Goal: Task Accomplishment & Management: Manage account settings

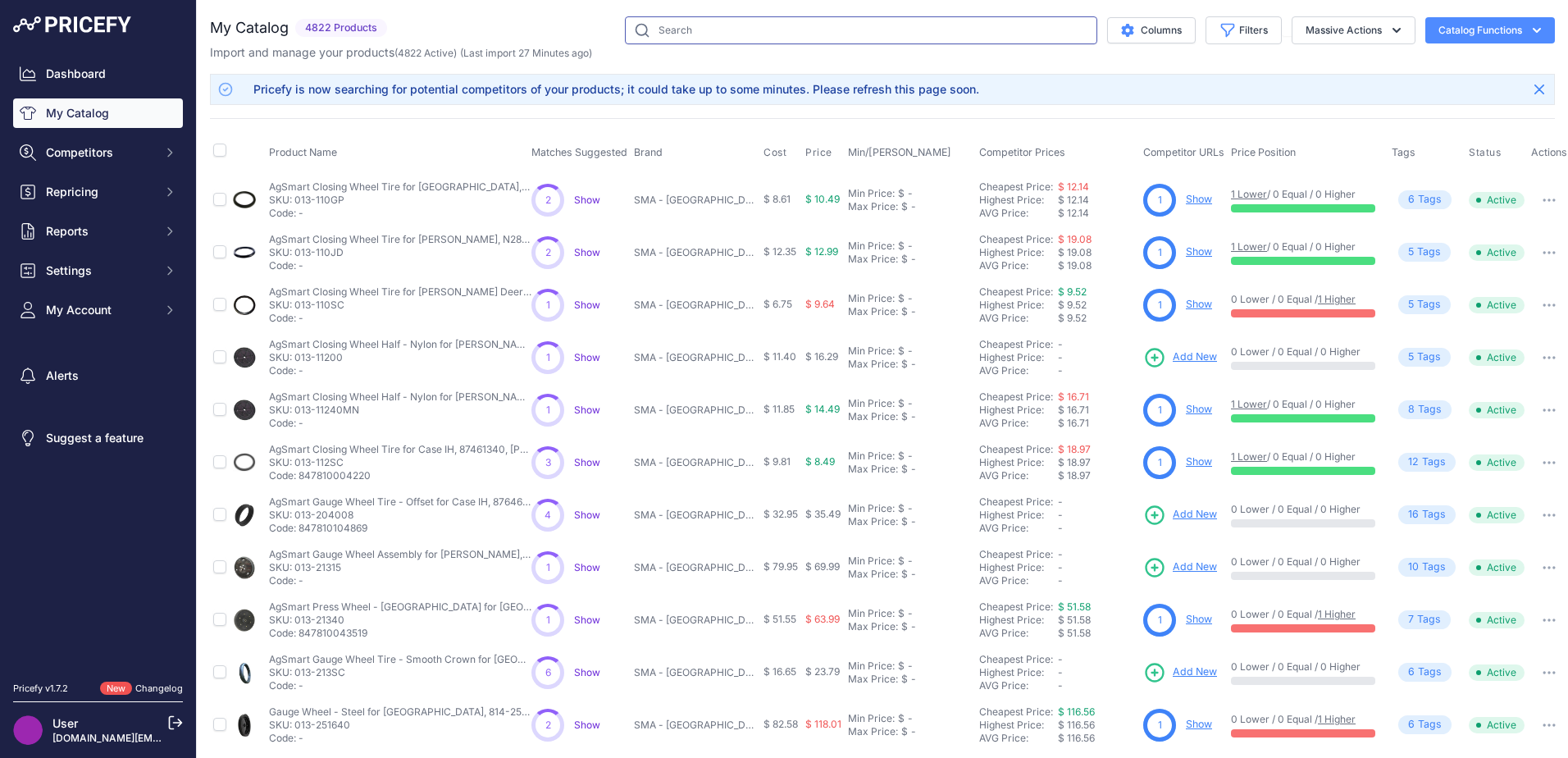
click at [902, 44] on div "My Catalog 4822 Products" at bounding box center [882, 38] width 1345 height 44
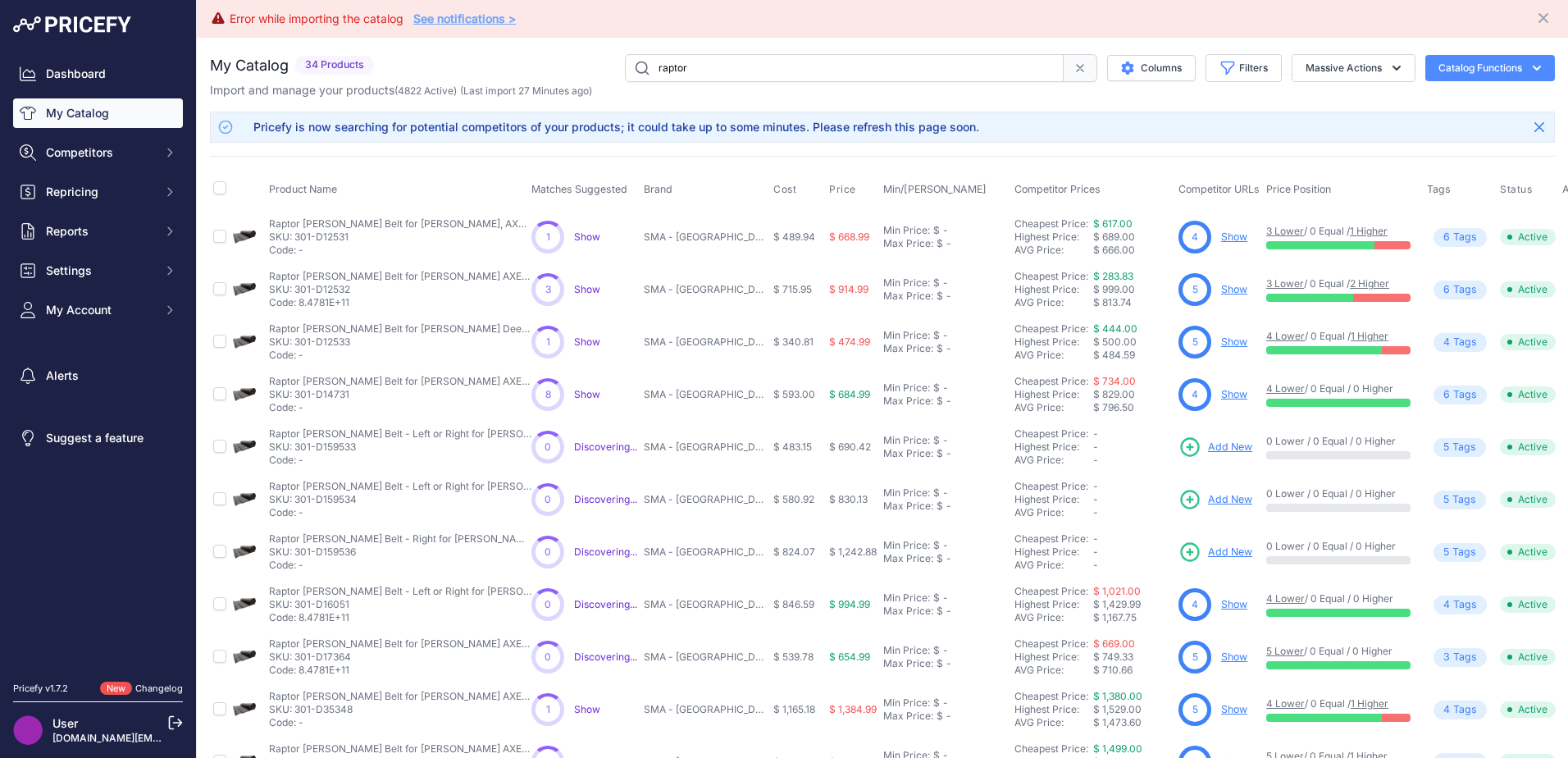
click at [452, 20] on link "See notifications >" at bounding box center [464, 19] width 103 height 14
click at [956, 80] on input "raptor" at bounding box center [844, 68] width 439 height 28
type input "raptor"
click at [79, 110] on link "My Catalog" at bounding box center [98, 113] width 170 height 30
click at [1535, 63] on button "Catalog Functions" at bounding box center [1490, 68] width 130 height 26
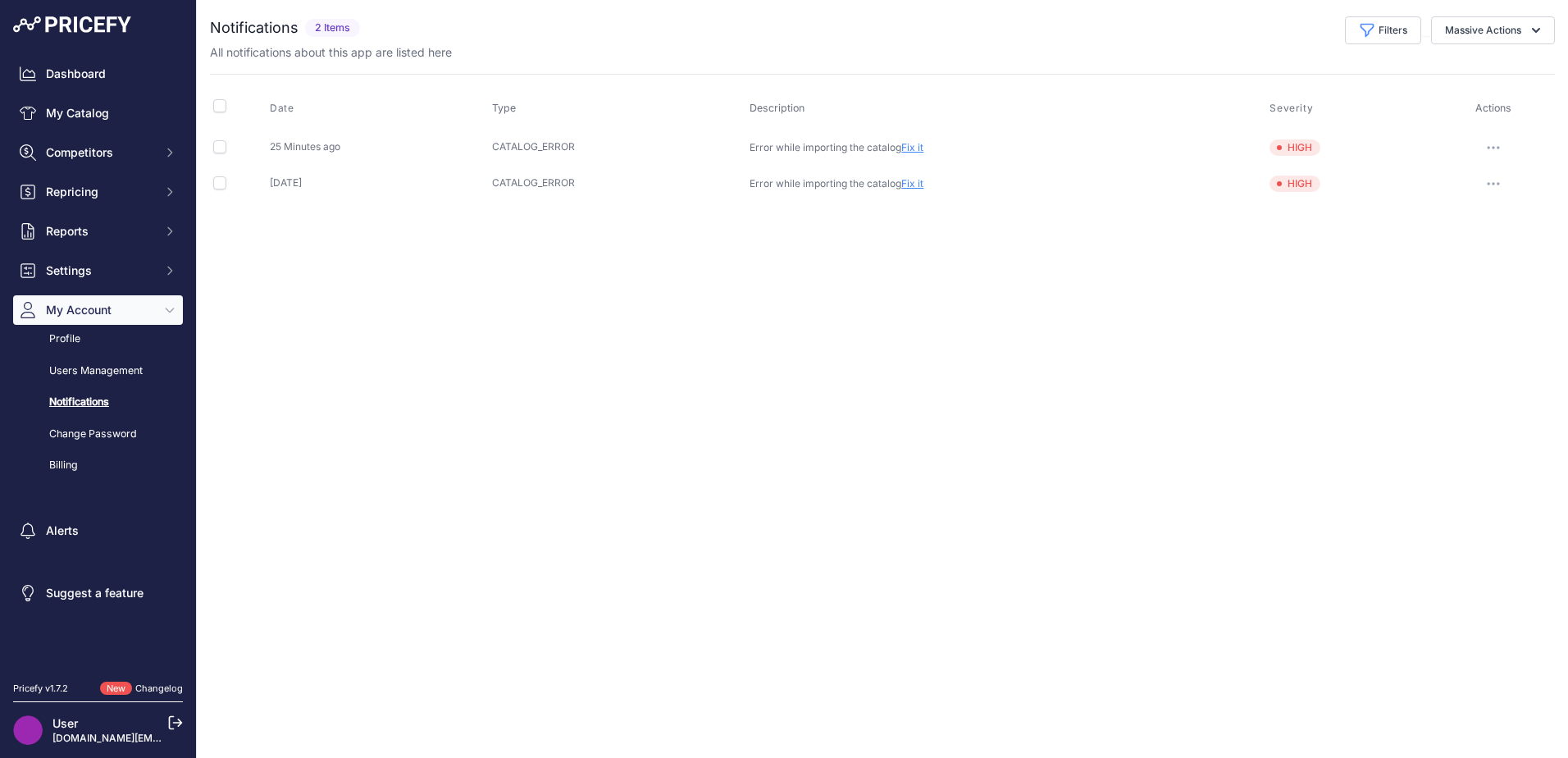
click at [915, 151] on link "Fix it" at bounding box center [913, 147] width 22 height 12
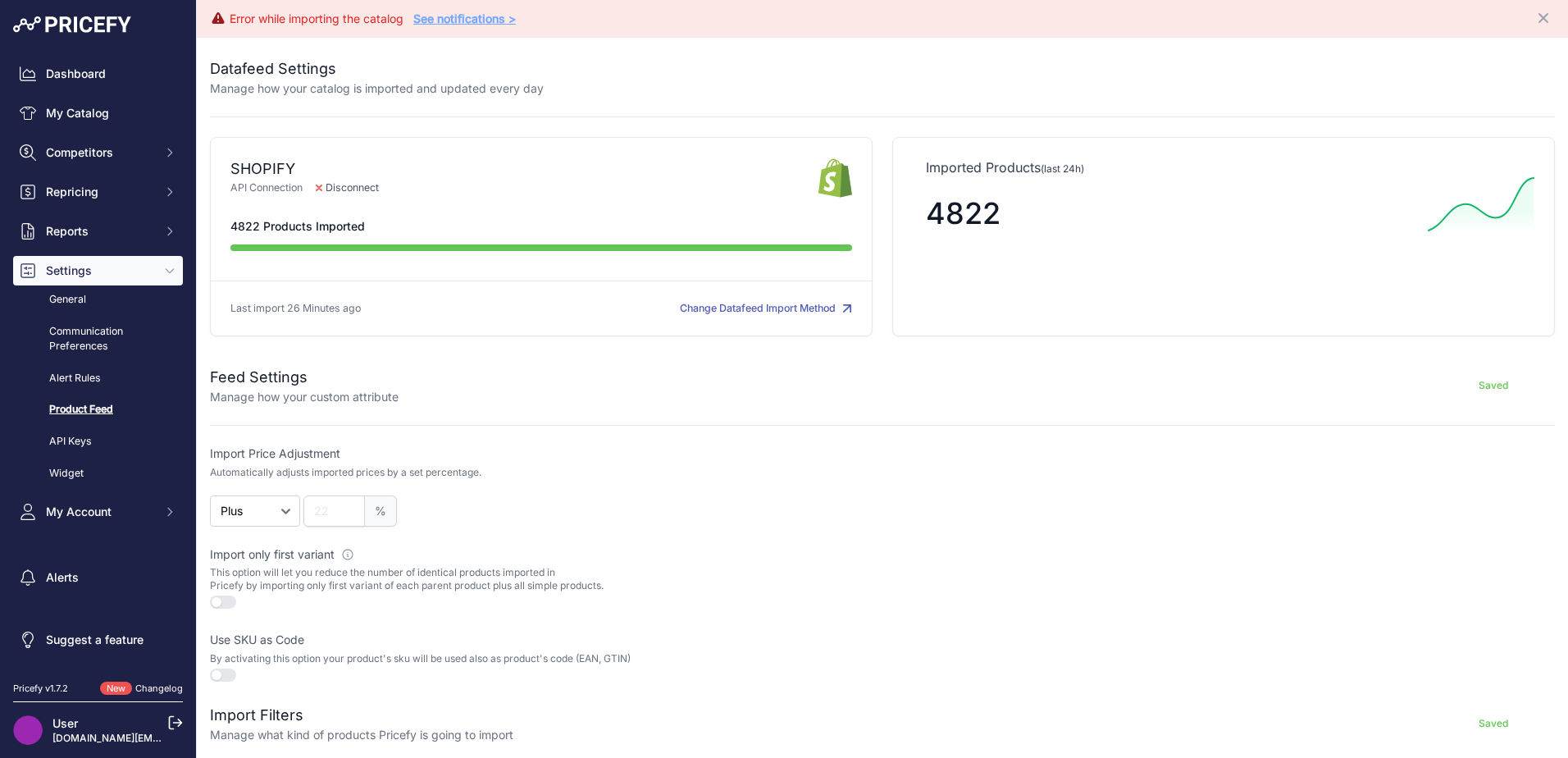
drag, startPoint x: 904, startPoint y: 157, endPoint x: 965, endPoint y: 156, distance: 61.0
drag, startPoint x: 965, startPoint y: 156, endPoint x: 851, endPoint y: 436, distance: 302.3
click at [851, 437] on form "Feed Settings Manage how your custom attribute Saved Import Price Adjustment Au…" at bounding box center [882, 605] width 1345 height 518
click at [117, 108] on link "My Catalog" at bounding box center [98, 113] width 170 height 30
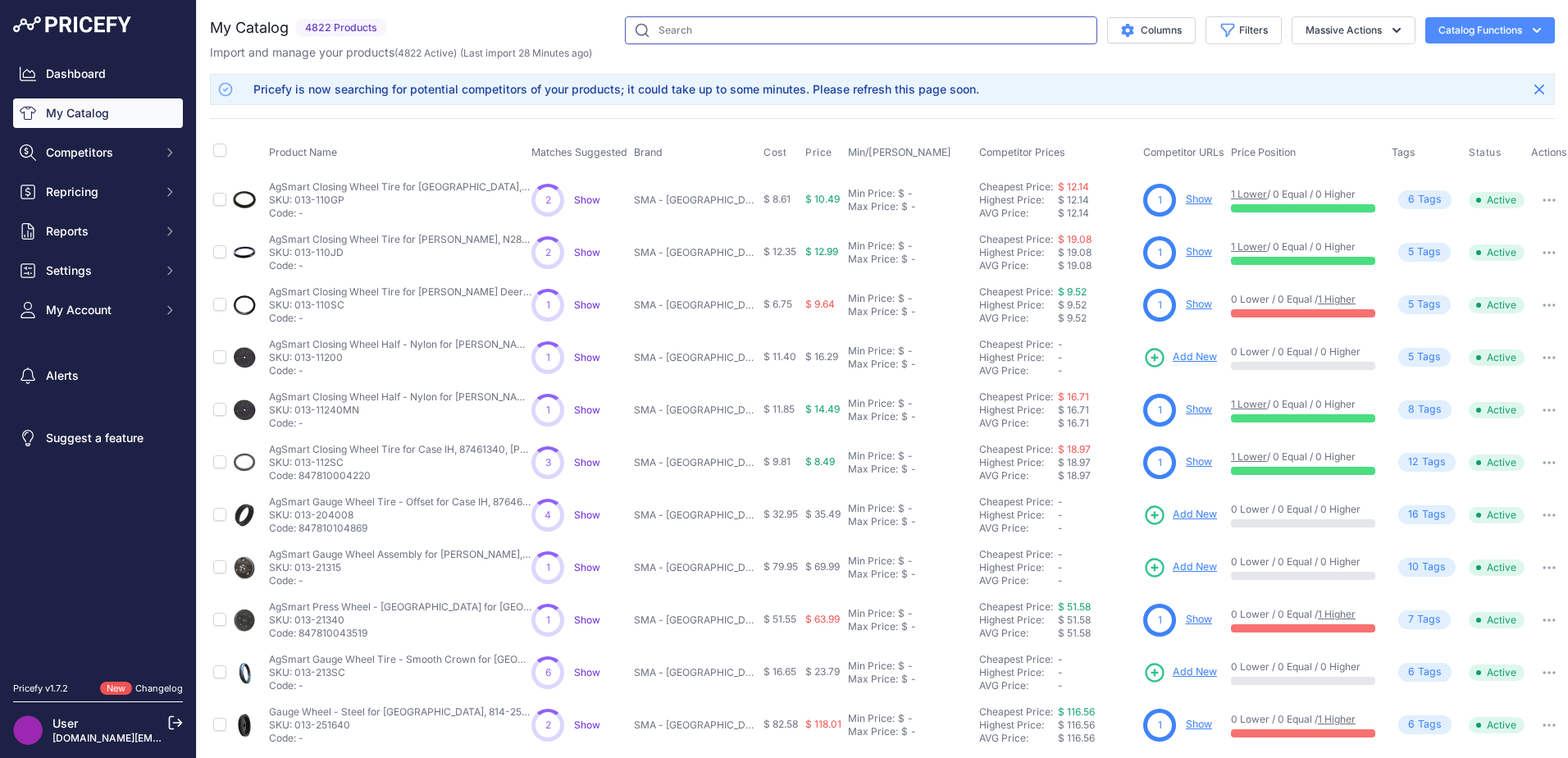
click at [938, 20] on input "text" at bounding box center [861, 30] width 472 height 28
type input "raptor"
click at [1529, 30] on icon "button" at bounding box center [1537, 30] width 16 height 16
click at [1451, 115] on link "Update Catalog" at bounding box center [1461, 123] width 183 height 30
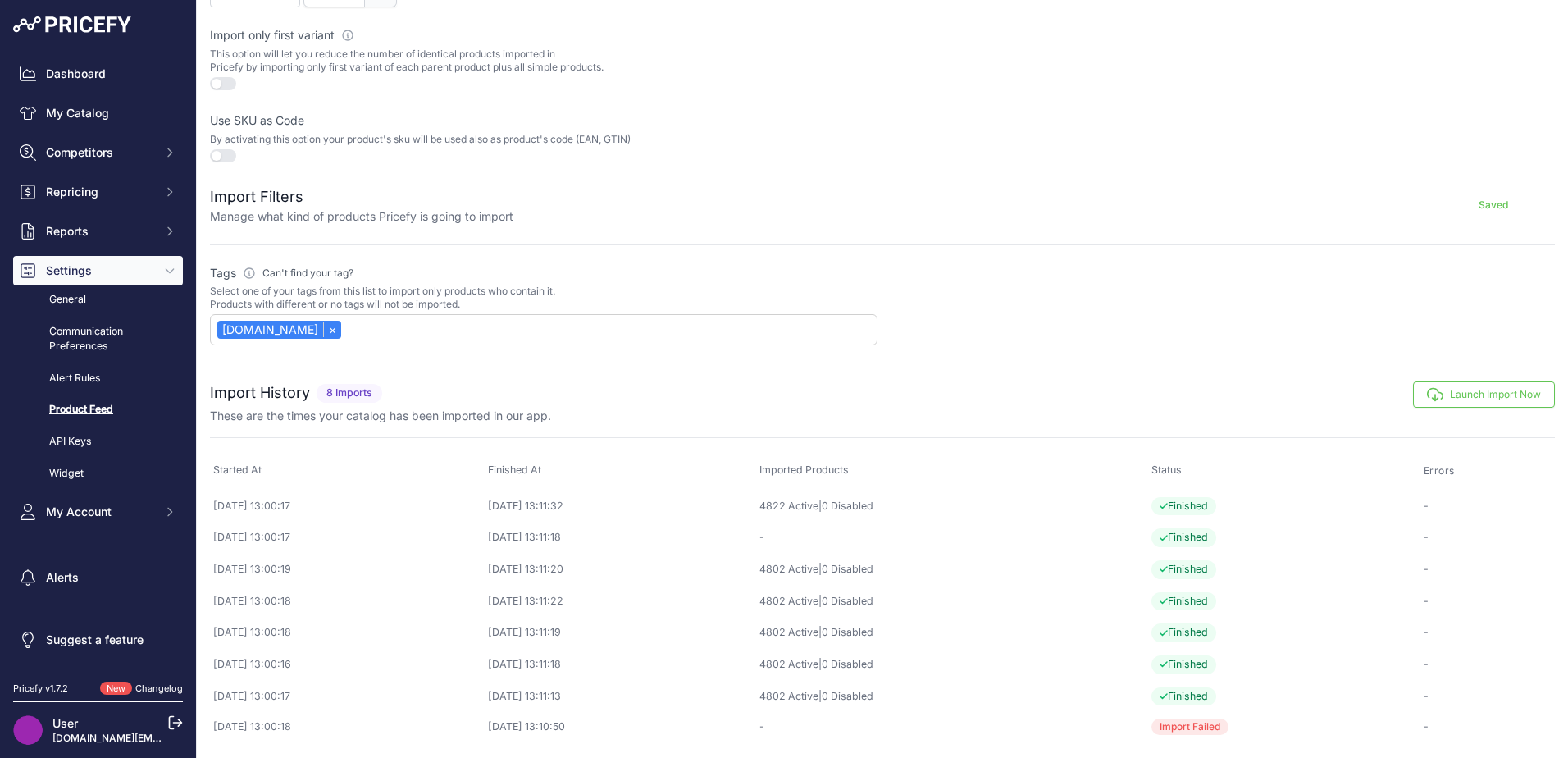
scroll to position [519, 0]
click at [1482, 393] on button "Launch Import Now" at bounding box center [1483, 394] width 142 height 26
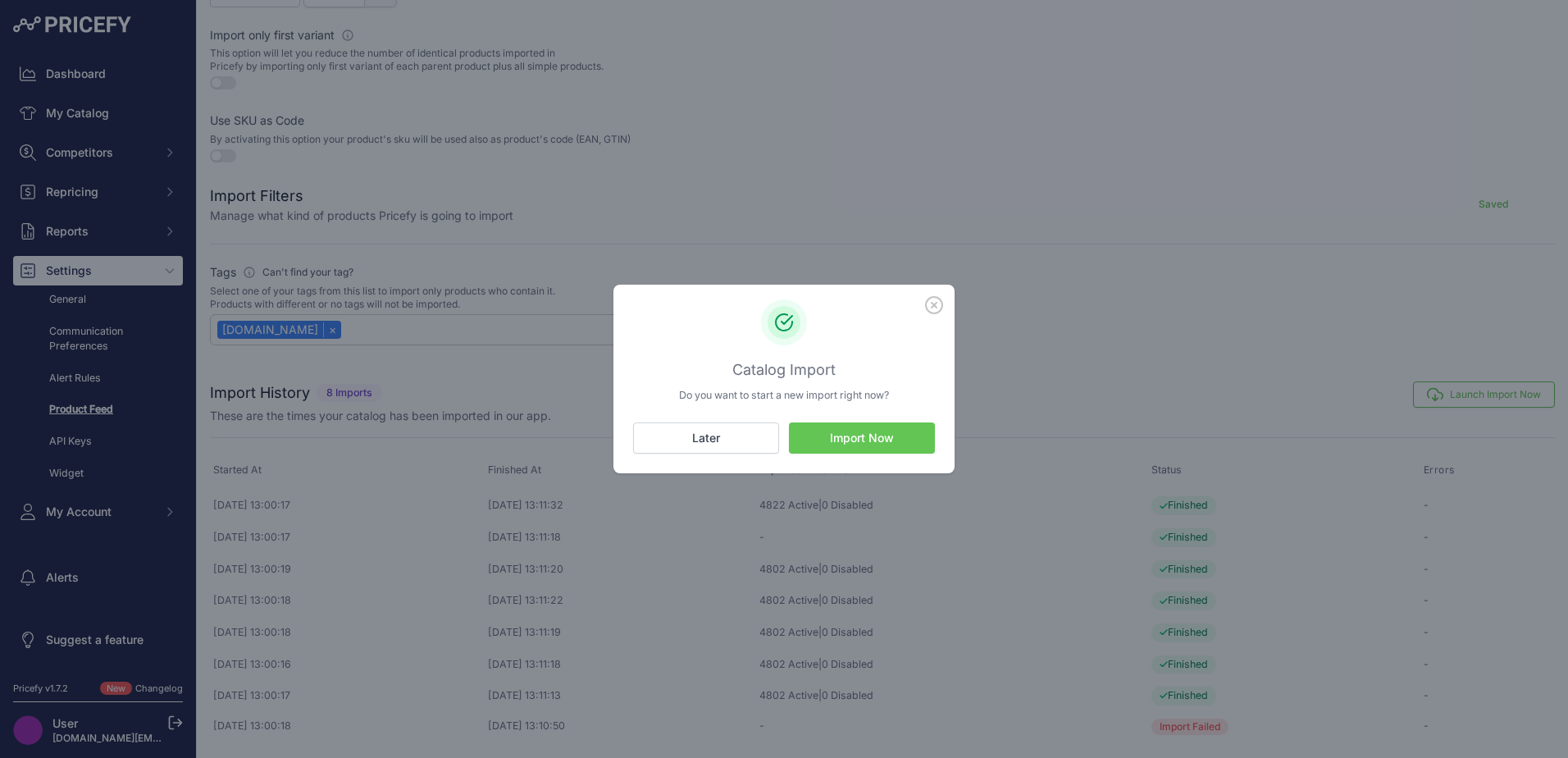
click at [853, 442] on button "Import Now" at bounding box center [862, 437] width 146 height 31
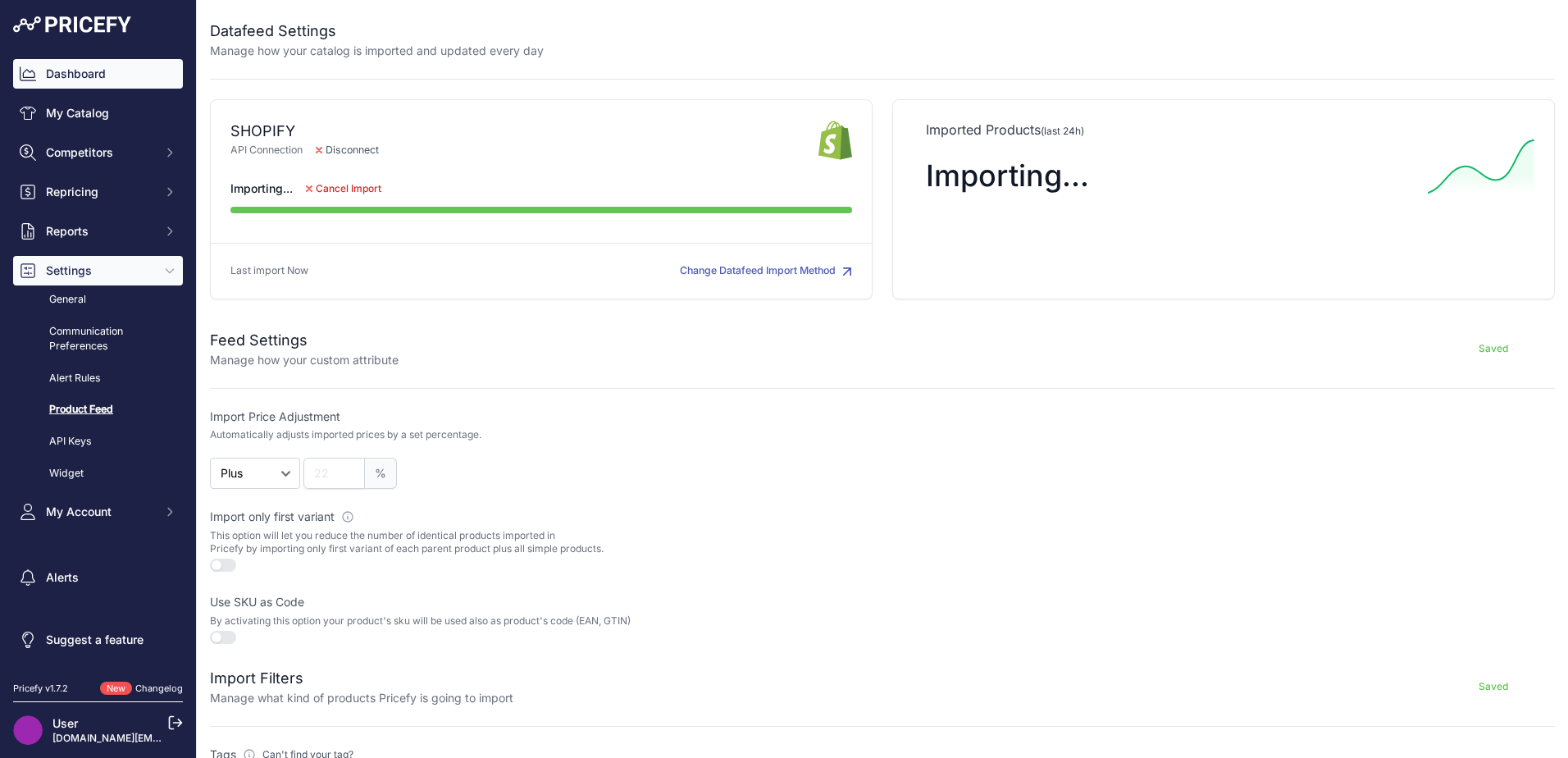
click at [133, 74] on link "Dashboard" at bounding box center [98, 74] width 170 height 30
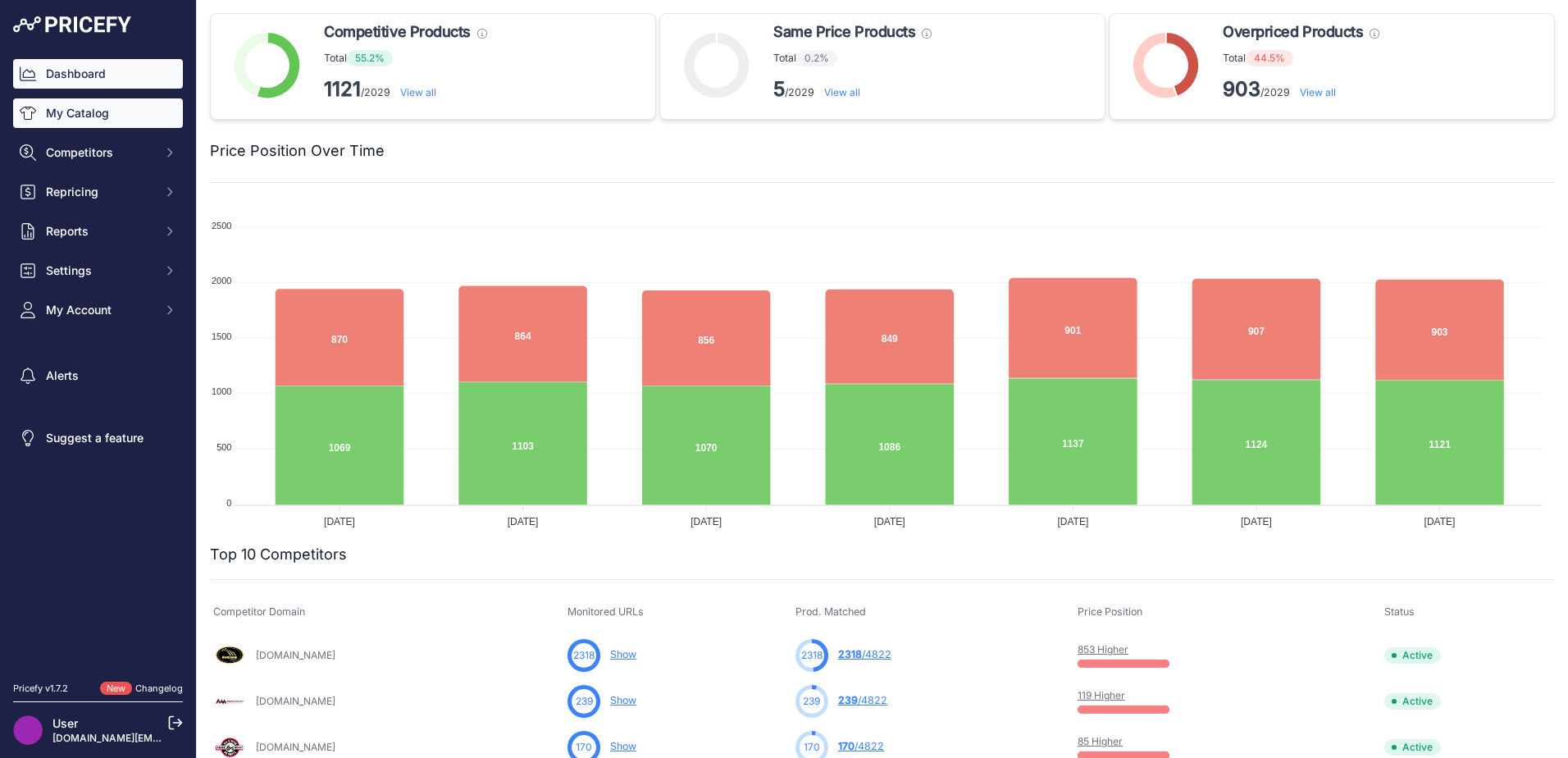
click at [99, 124] on link "My Catalog" at bounding box center [98, 113] width 170 height 30
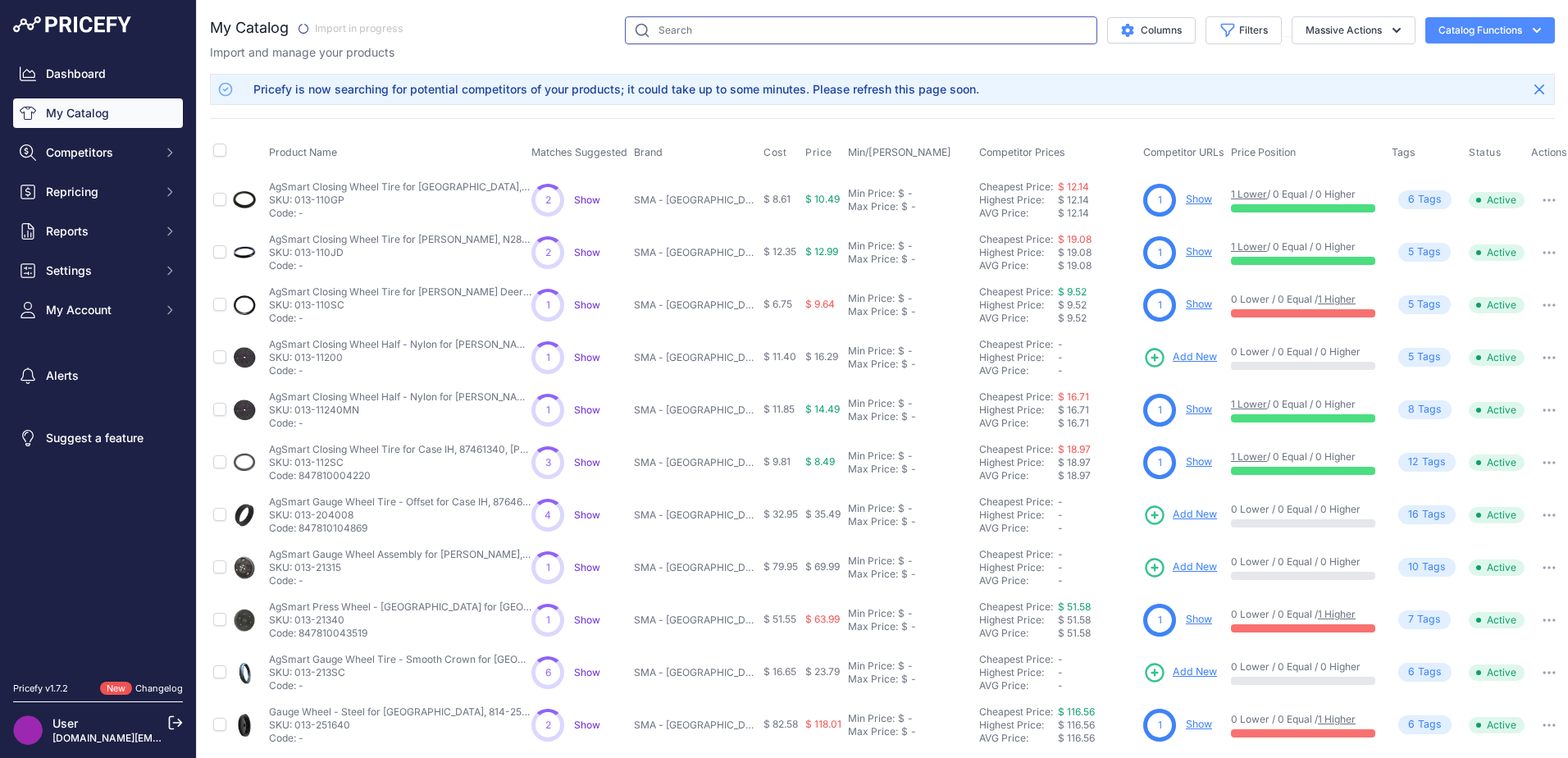
click at [844, 35] on input "text" at bounding box center [861, 30] width 472 height 28
type input "raptor [PERSON_NAME] belt"
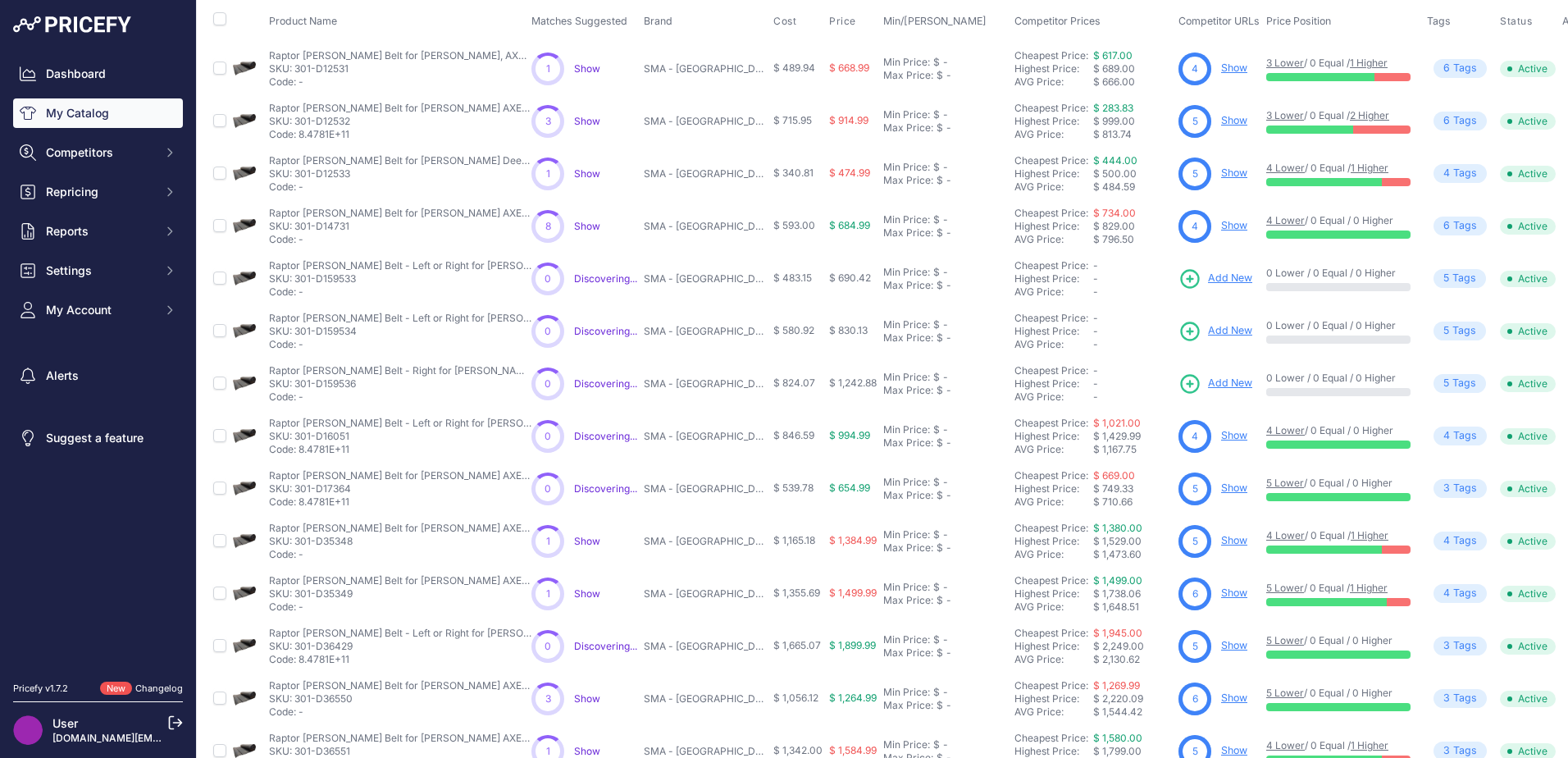
scroll to position [284, 0]
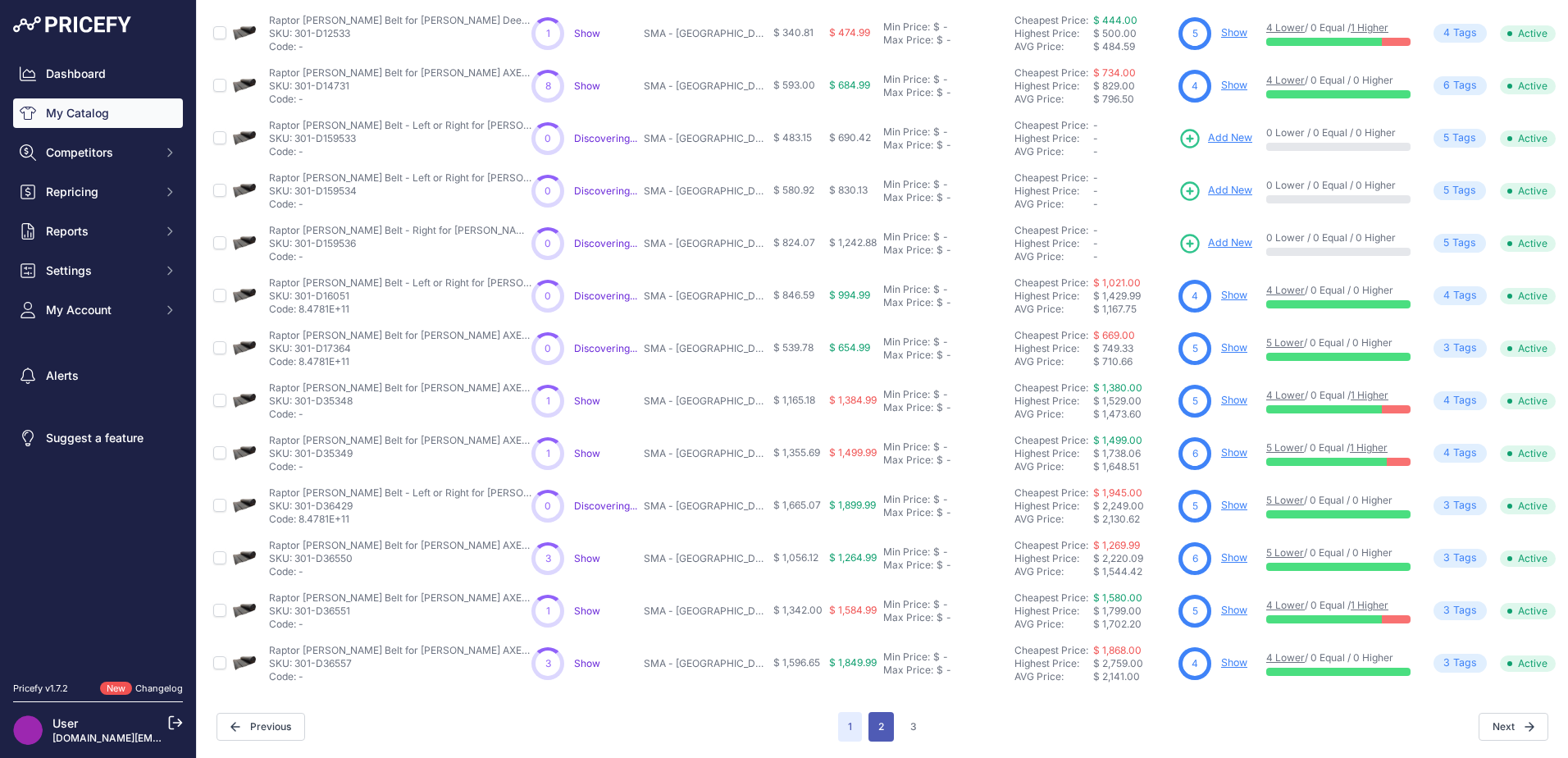
click at [869, 711] on button "2" at bounding box center [881, 726] width 25 height 30
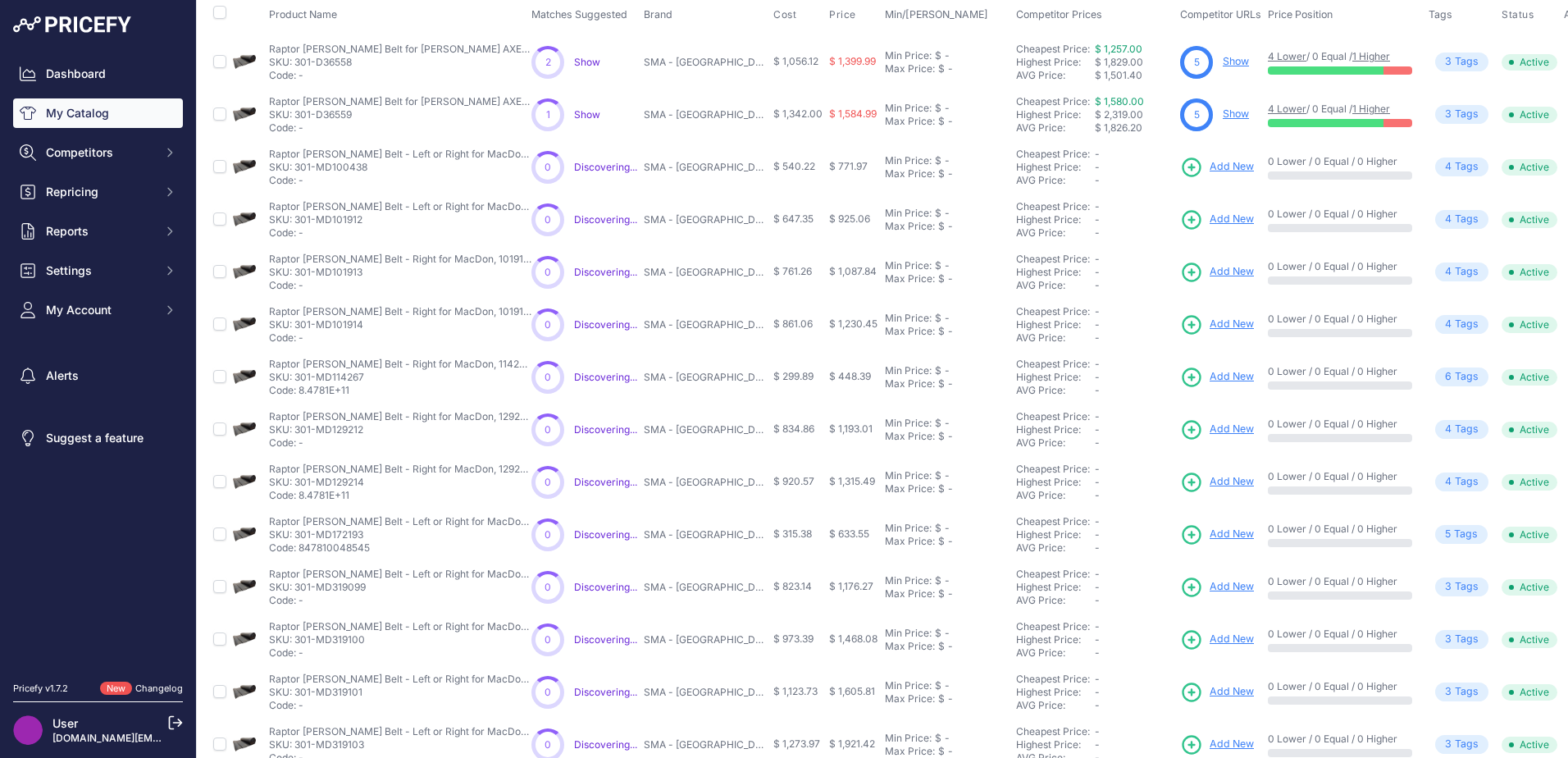
scroll to position [284, 0]
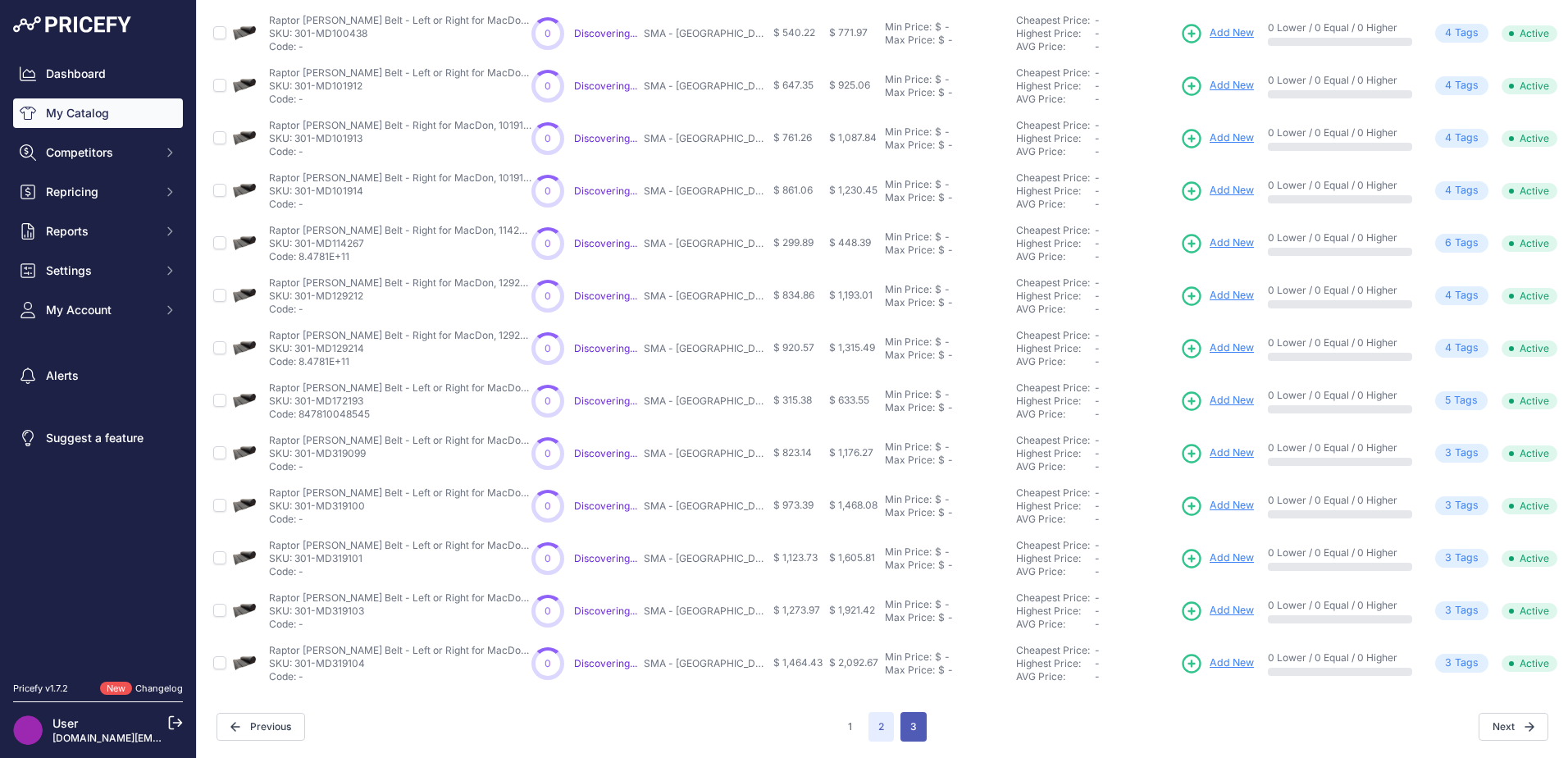
click at [910, 711] on button "3" at bounding box center [913, 726] width 26 height 30
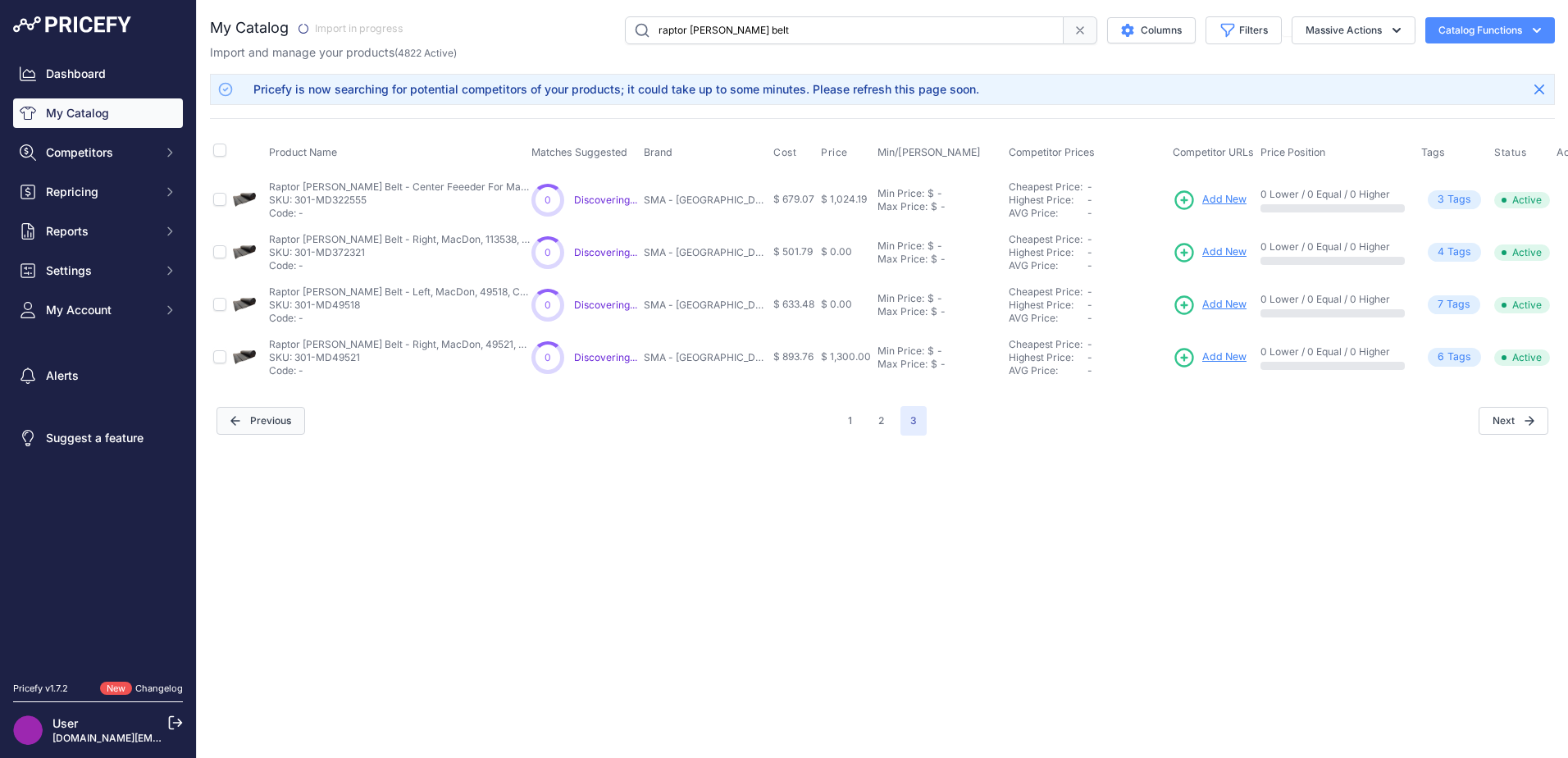
click at [266, 425] on button "Previous" at bounding box center [261, 420] width 88 height 28
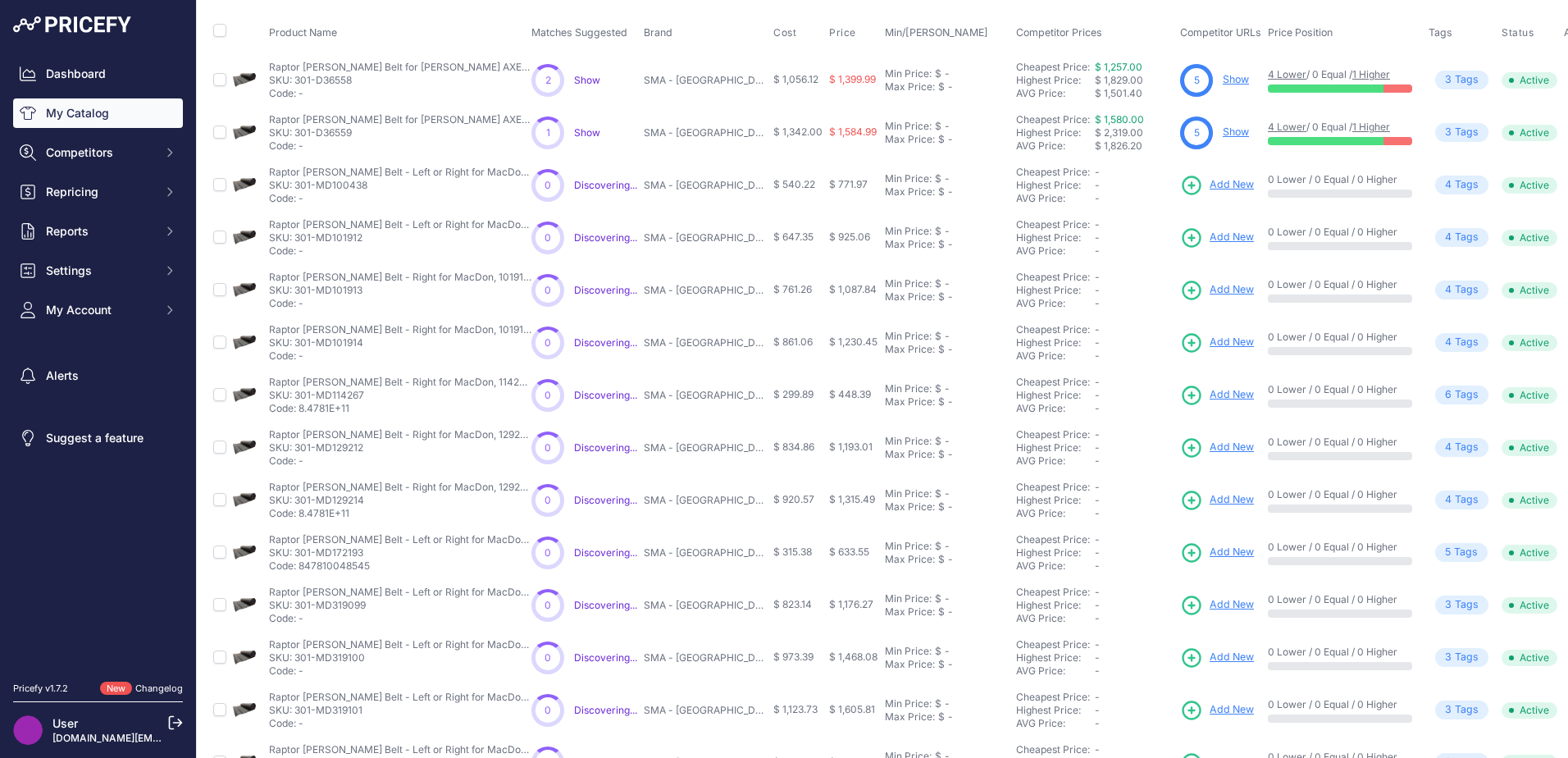
scroll to position [284, 0]
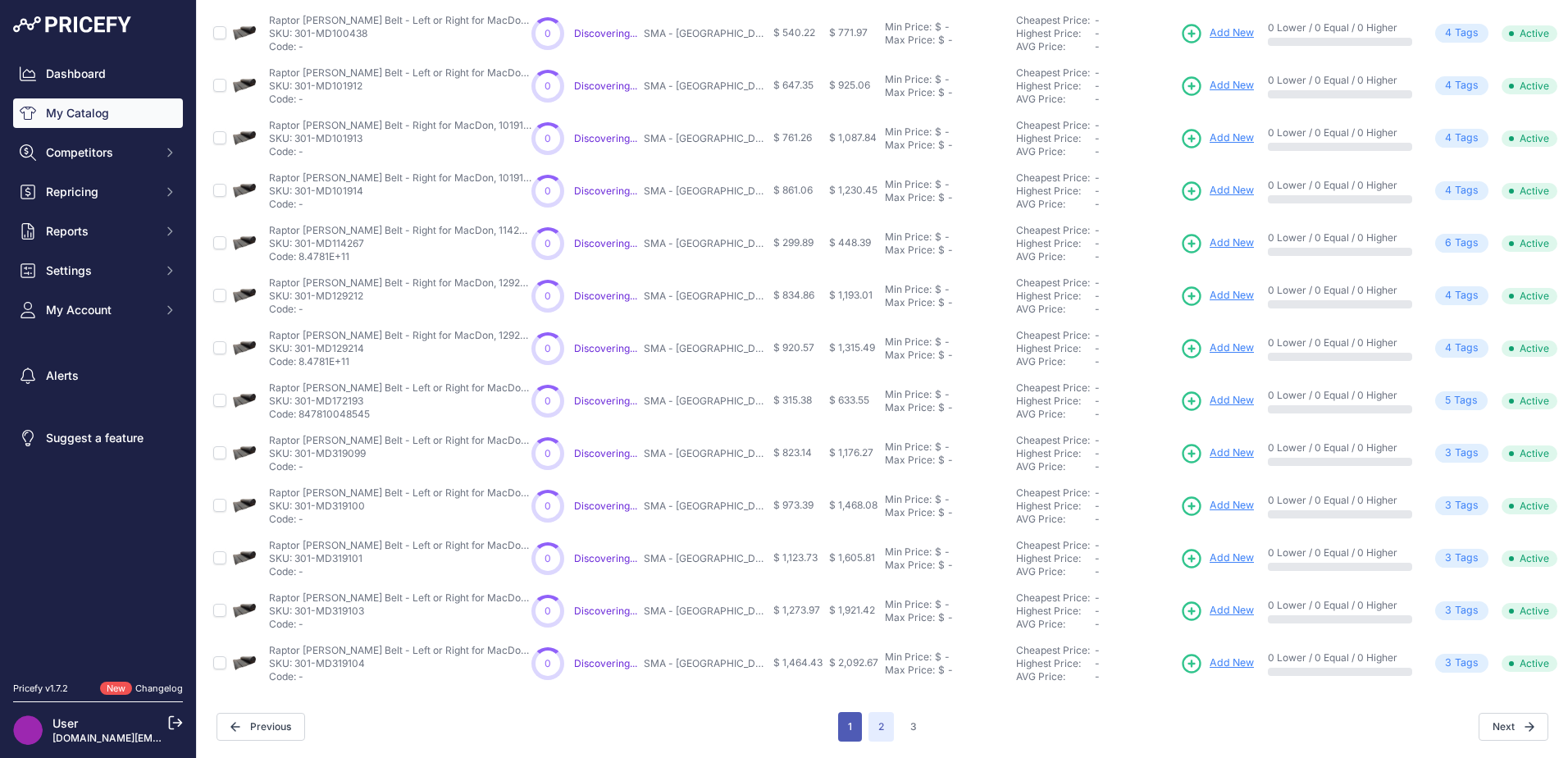
click at [838, 711] on button "1" at bounding box center [850, 726] width 24 height 30
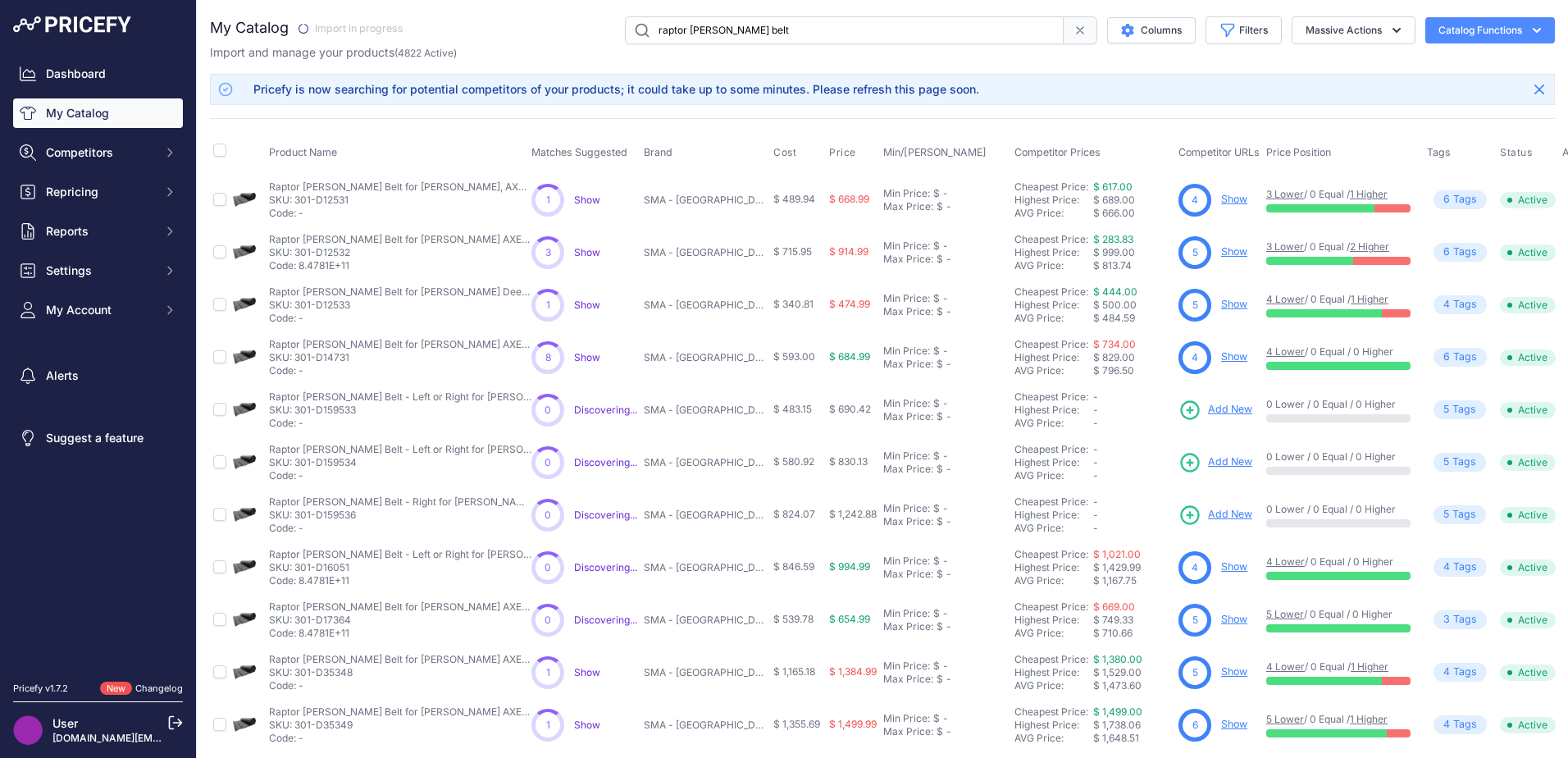
click at [1222, 408] on span "Add New" at bounding box center [1230, 409] width 44 height 15
click at [1229, 405] on span "Add New" at bounding box center [1230, 409] width 44 height 15
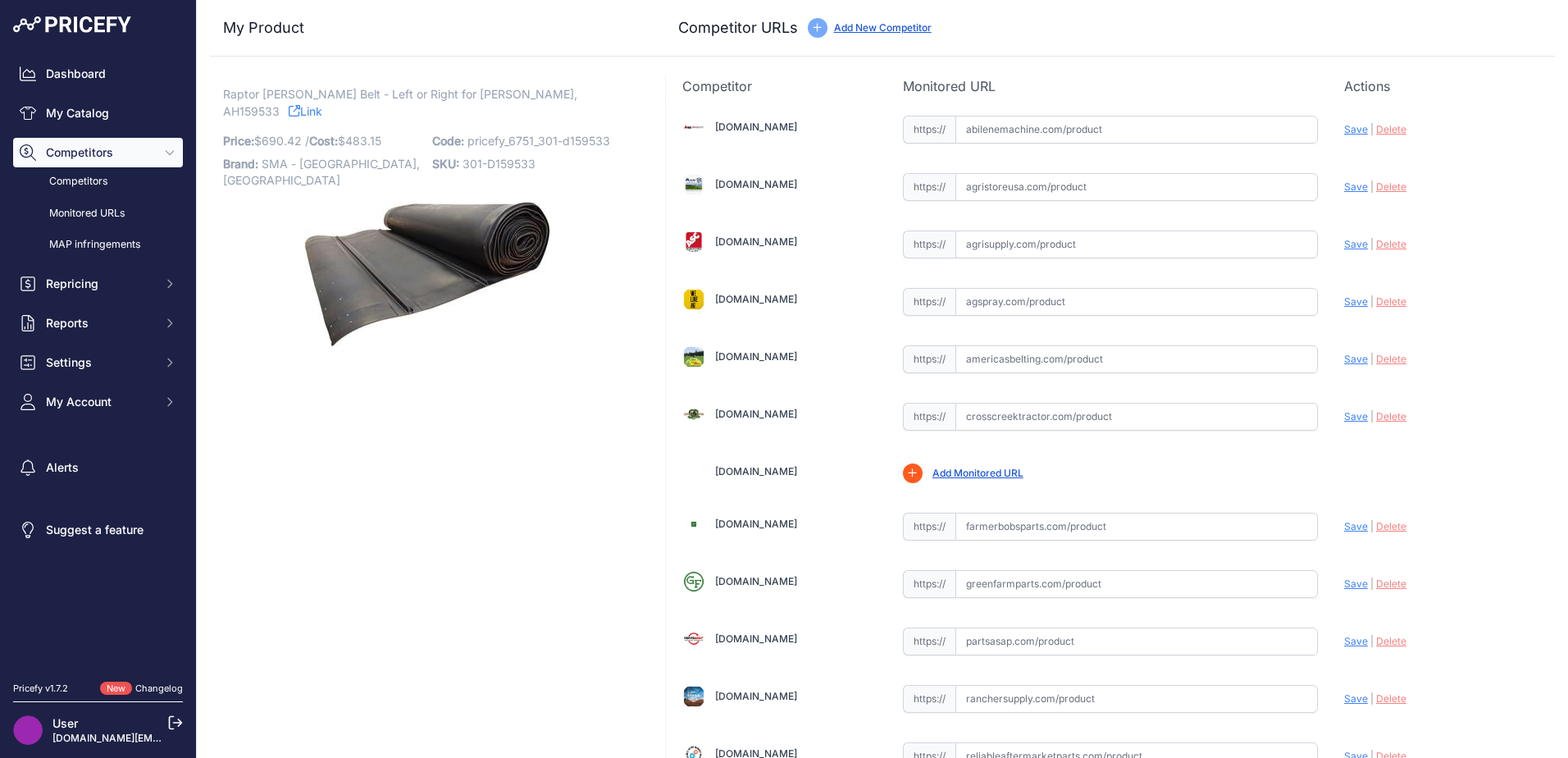
click at [508, 156] on span "301-D159533" at bounding box center [499, 163] width 73 height 14
copy span "D159533"
click at [515, 94] on span "Raptor [PERSON_NAME] Belt - Left or Right for [PERSON_NAME], AH159533" at bounding box center [400, 103] width 354 height 37
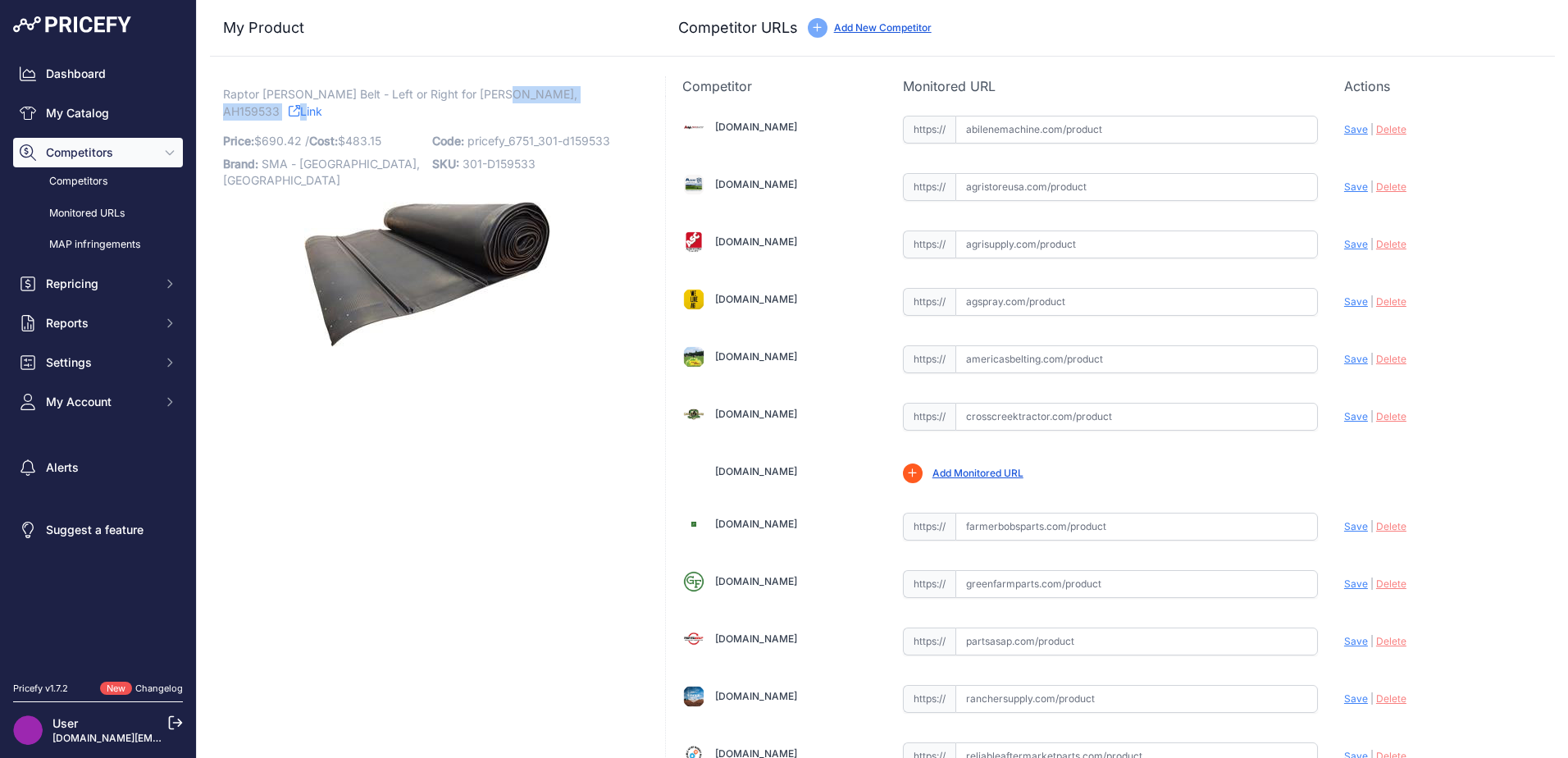
copy p "AH159533"
click at [1011, 131] on input "text" at bounding box center [1136, 129] width 362 height 28
paste input "[URL][DOMAIN_NAME][PERSON_NAME]"
click at [1346, 132] on span "Save" at bounding box center [1356, 129] width 24 height 12
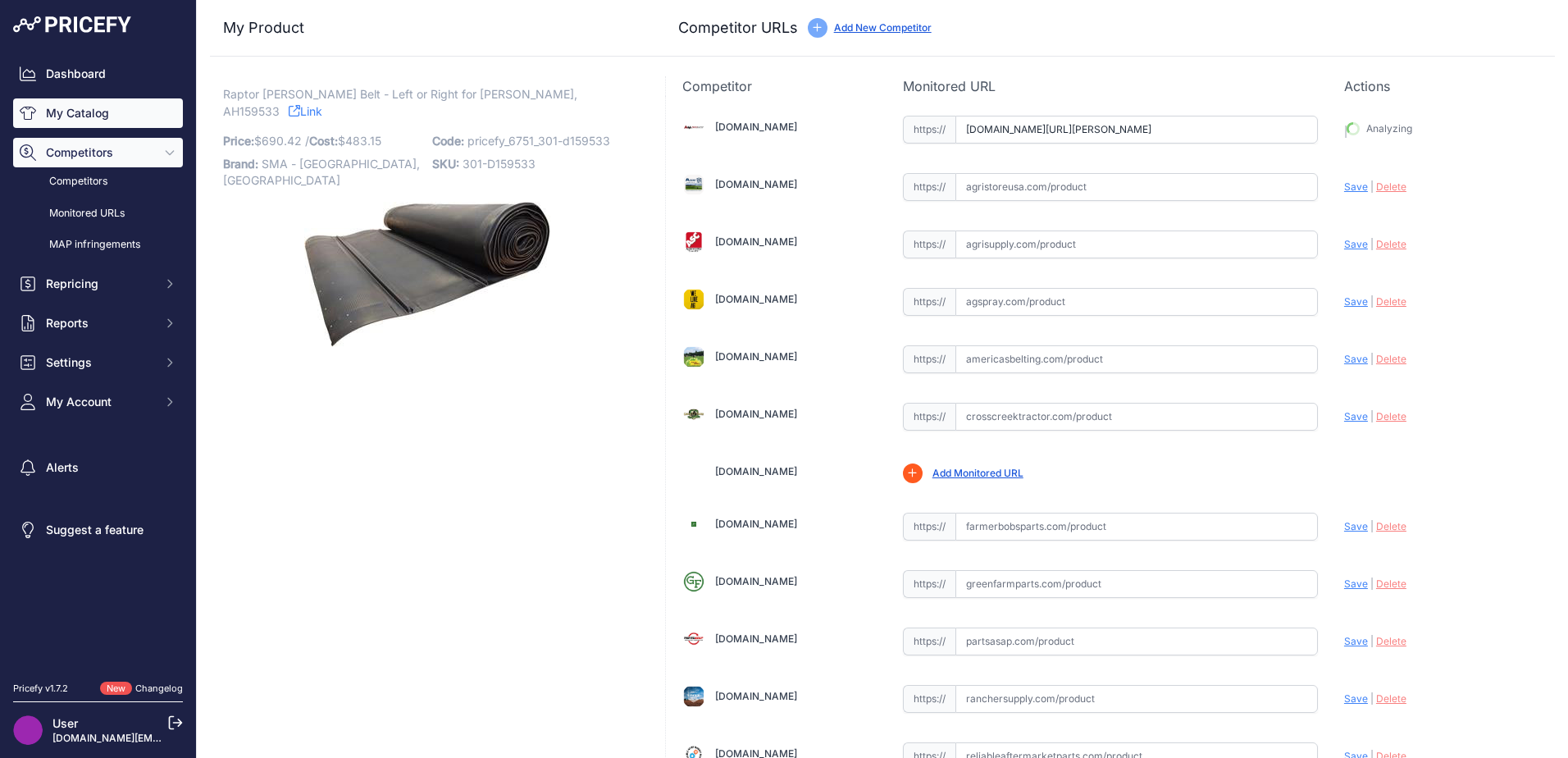
type input "[URL][DOMAIN_NAME][PERSON_NAME]"
click at [947, 364] on span "https://" at bounding box center [929, 359] width 53 height 28
click at [977, 363] on input "text" at bounding box center [1136, 359] width 362 height 28
paste input "[URL][DOMAIN_NAME][PERSON_NAME]"
type input "[DOMAIN_NAME][URL][PERSON_NAME]"
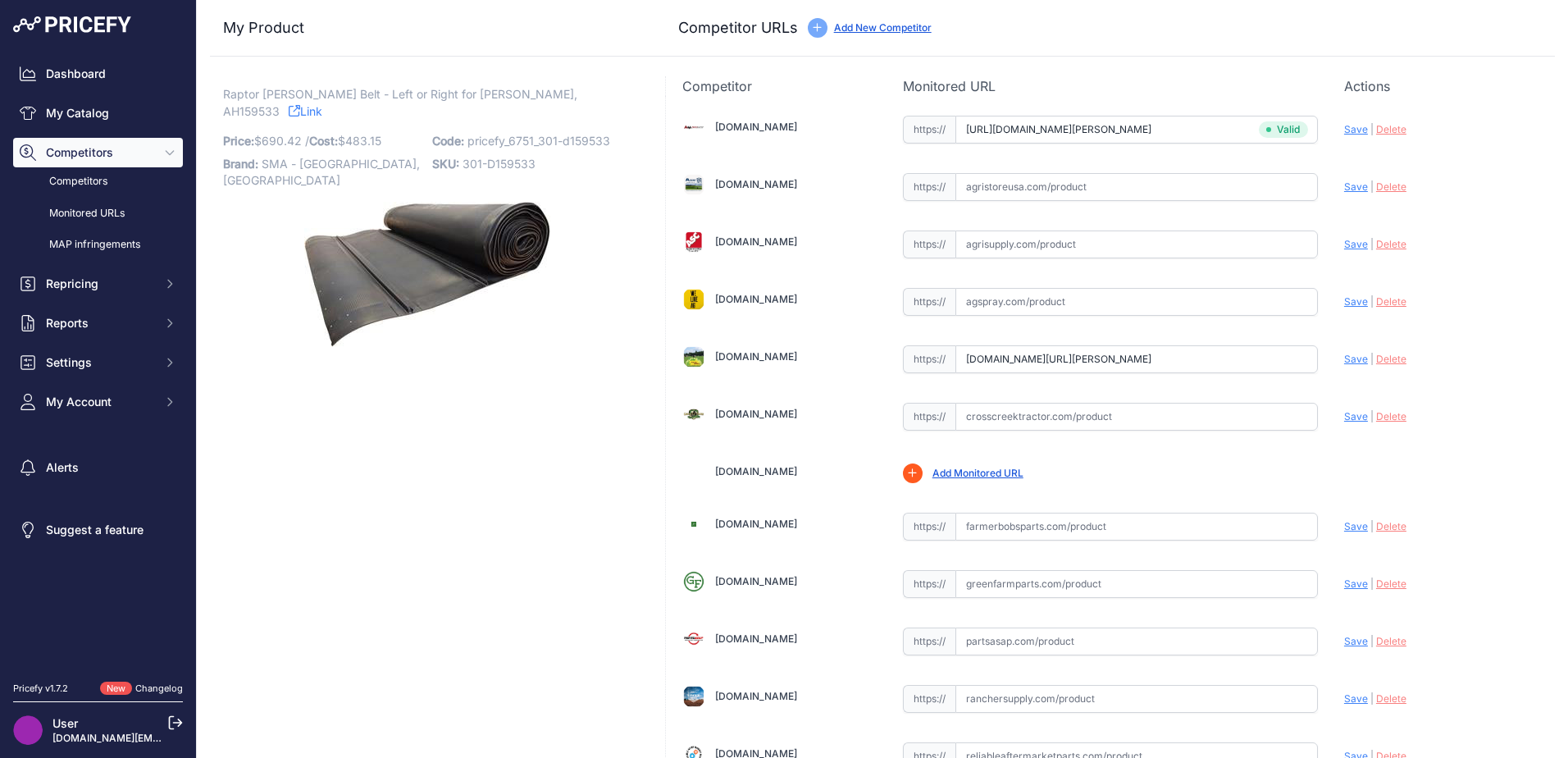
click at [524, 88] on span "Raptor Draper Belt - Left or Right for John Deere, AH159533" at bounding box center [400, 103] width 354 height 37
copy p "AH159533"
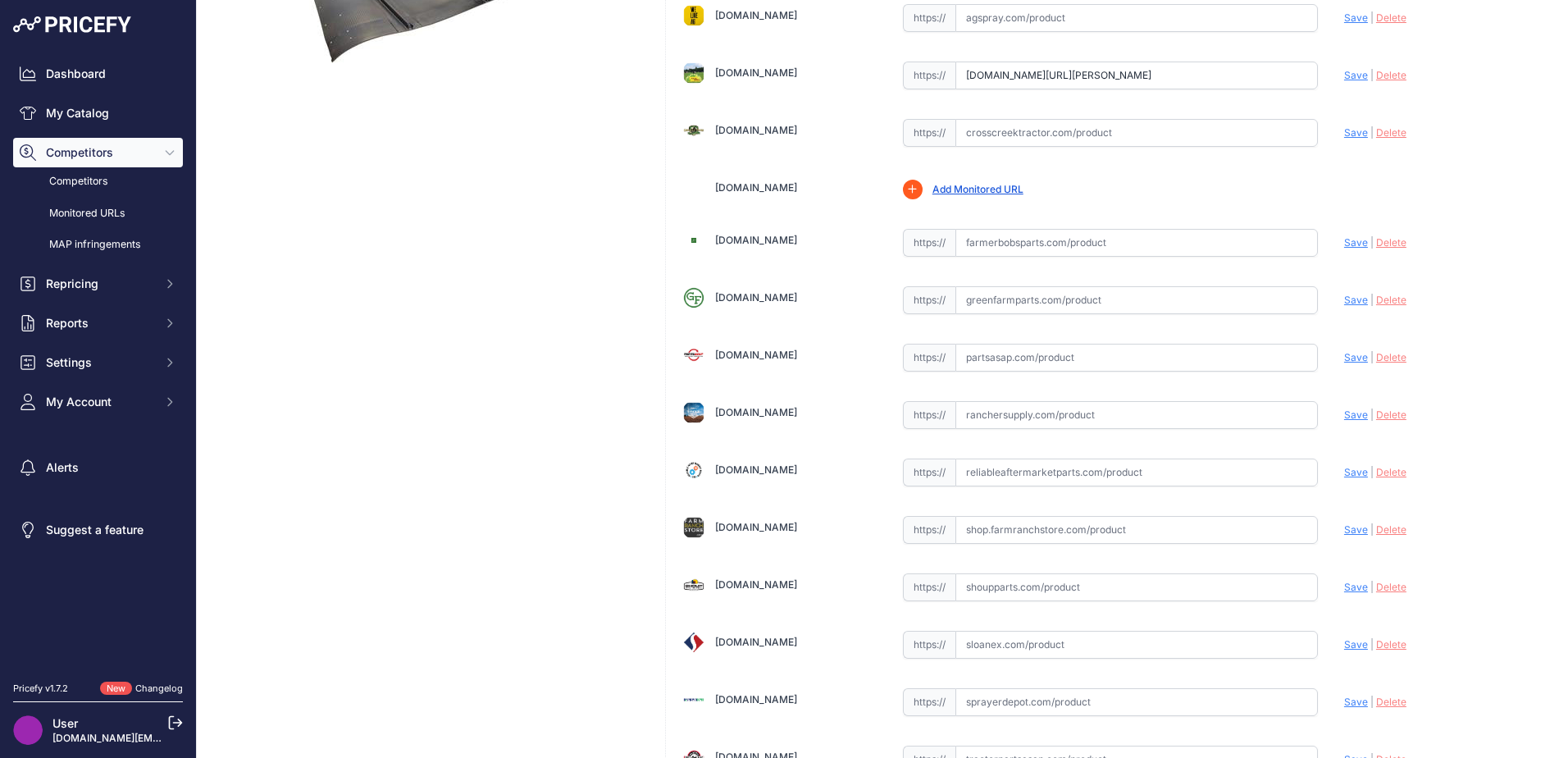
scroll to position [480, 0]
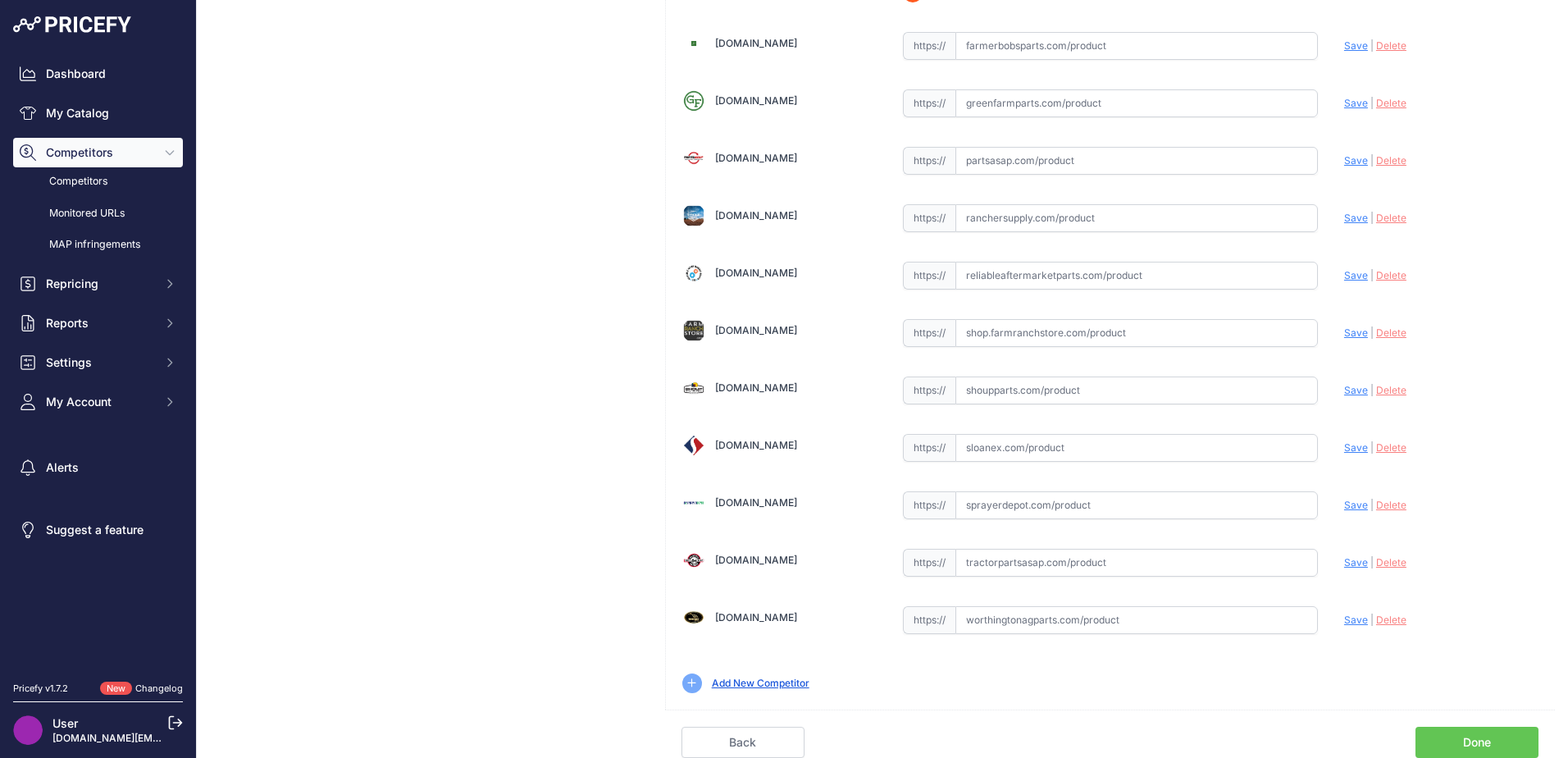
click at [986, 565] on input "text" at bounding box center [1136, 562] width 362 height 28
paste input "https://www.tractorpartsasap.com/belt-draper-side-new-john-deere-axe39582-12924…"
click at [1344, 562] on span "Save" at bounding box center [1356, 562] width 24 height 12
type input "https://www.tractorpartsasap.com/belt-draper-side-new-john-deere-axe39582-12924…"
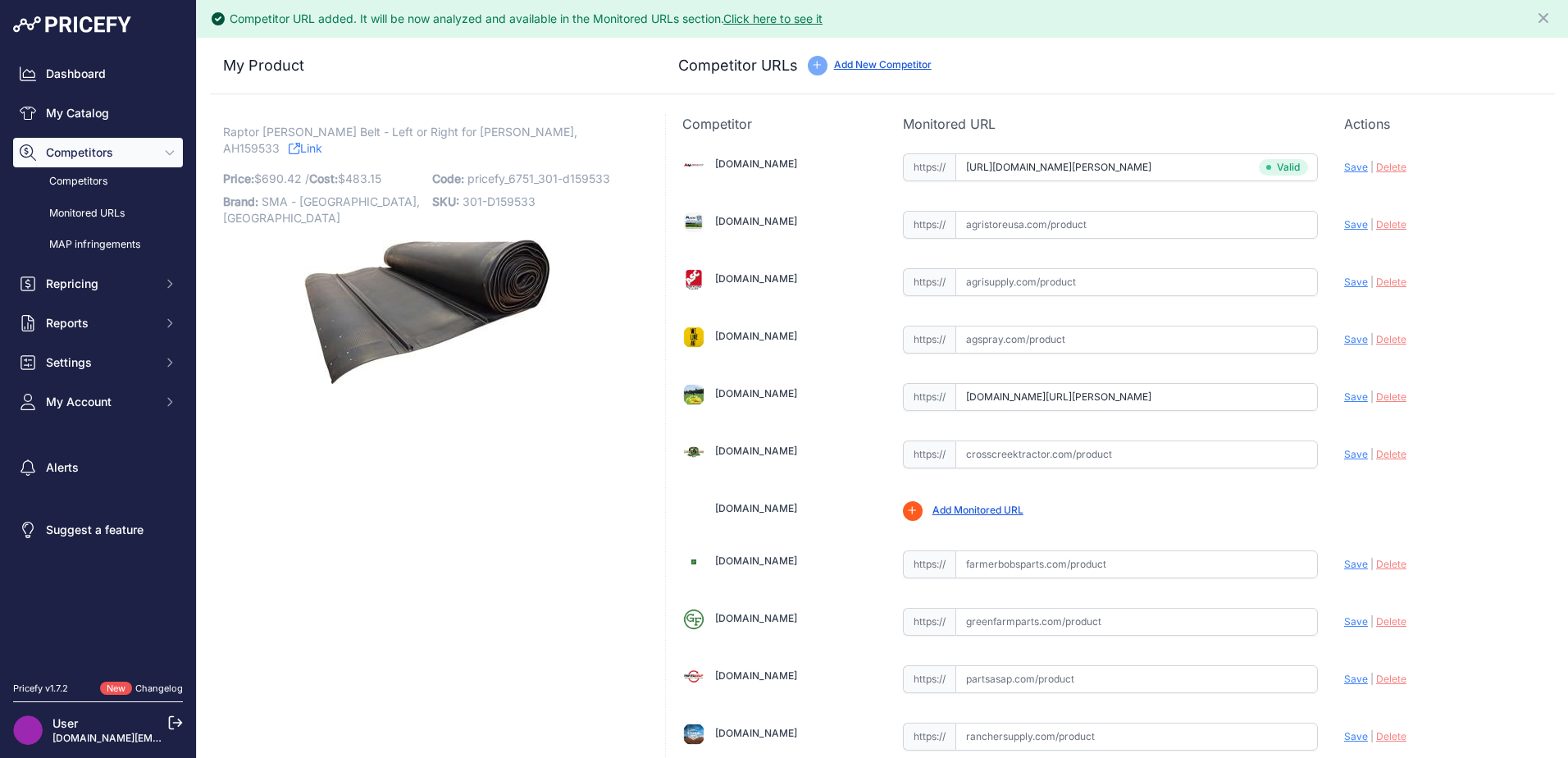
click at [1352, 398] on span "Save" at bounding box center [1356, 396] width 24 height 12
type input "https://www.americasbelting.com/john-deere-925d-hh-1009245?prirule_jdsnikfkfjsd…"
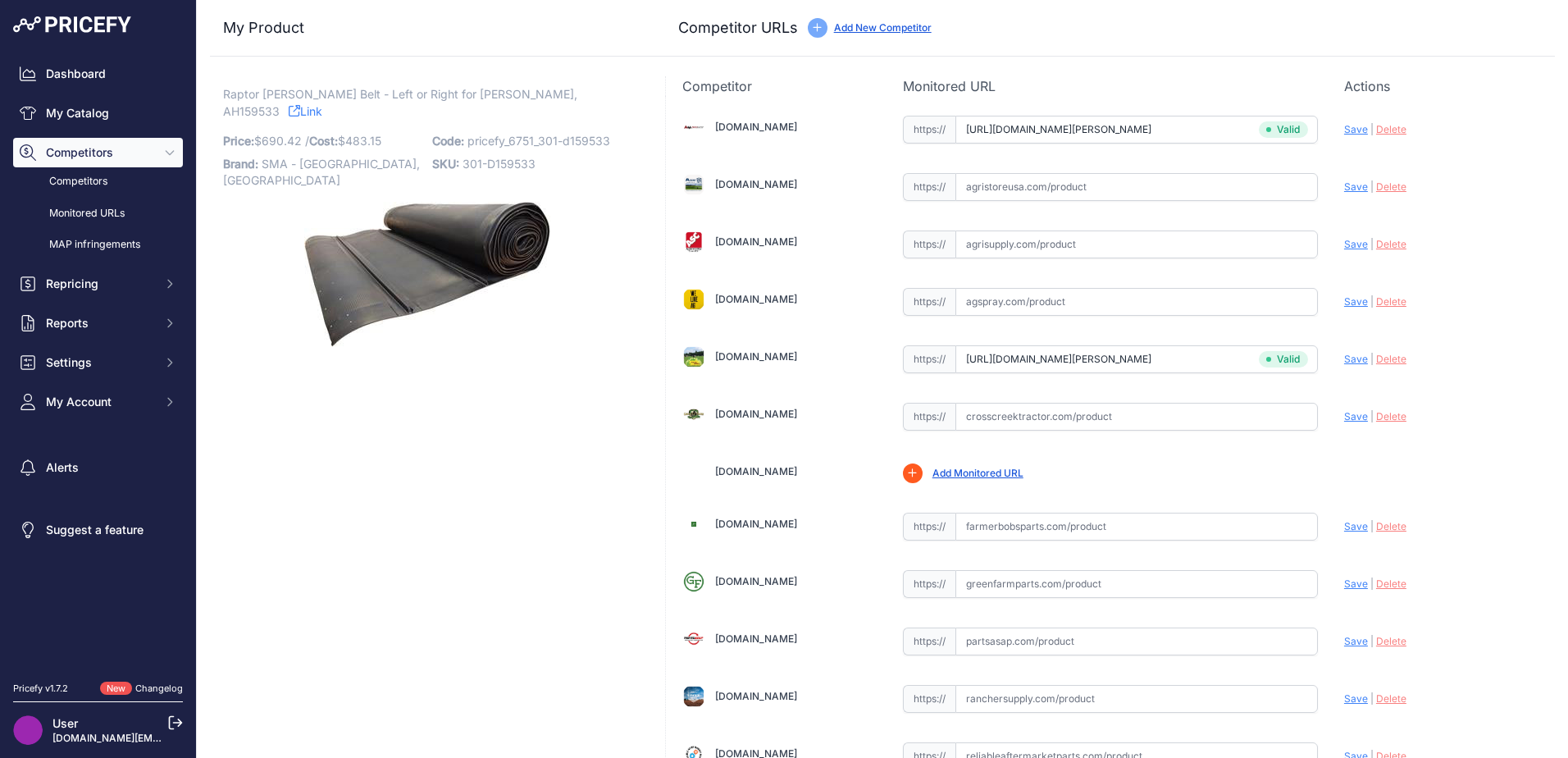
click at [515, 95] on span "Raptor Draper Belt - Left or Right for John Deere, AH159533" at bounding box center [400, 103] width 354 height 37
copy p "AH159533"
click at [340, 518] on div "Raptor Draper Belt - Left or Right for John Deere, AH159533 Link Price: $ 690.42" at bounding box center [427, 657] width 436 height 1162
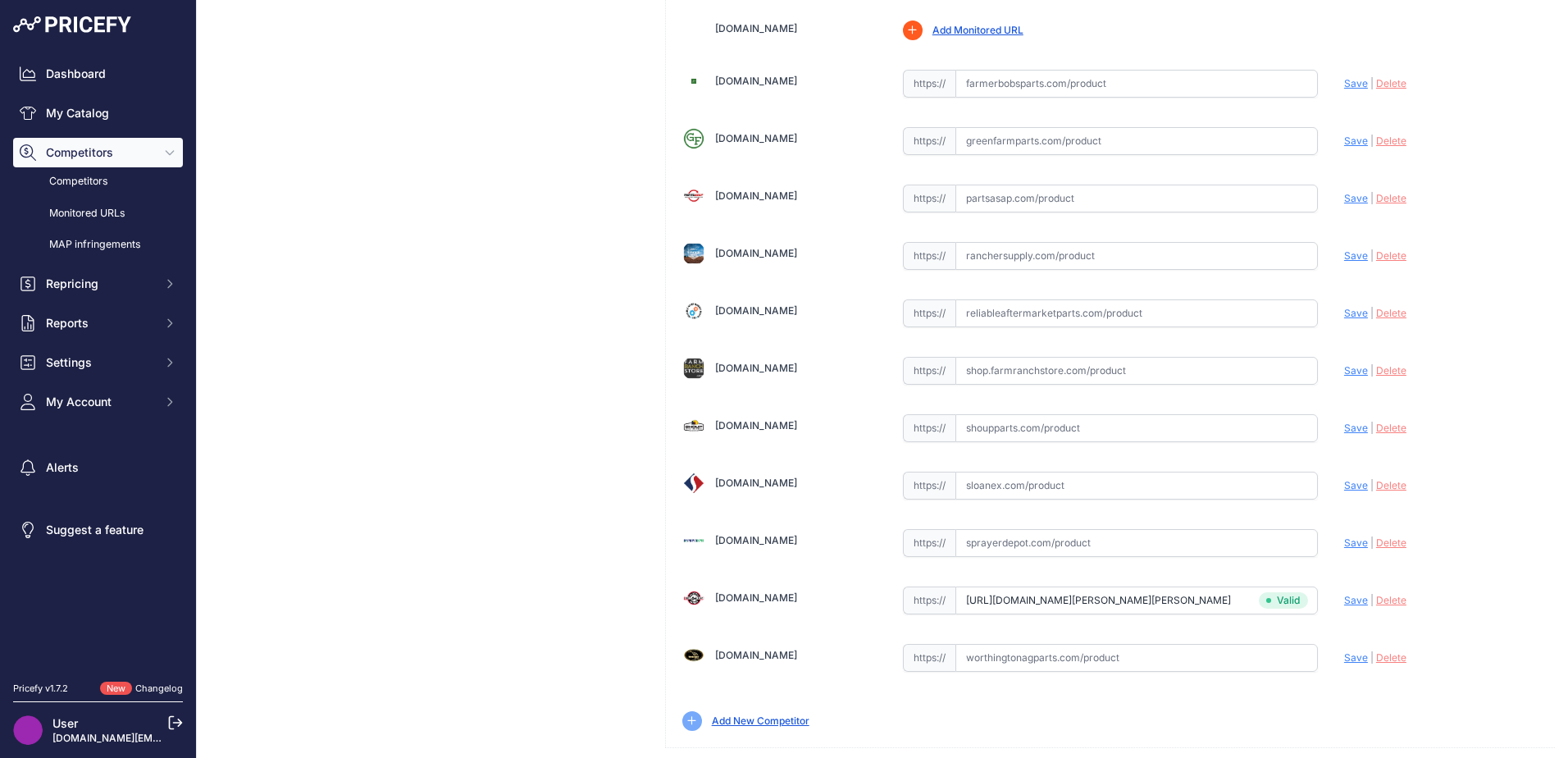
scroll to position [480, 0]
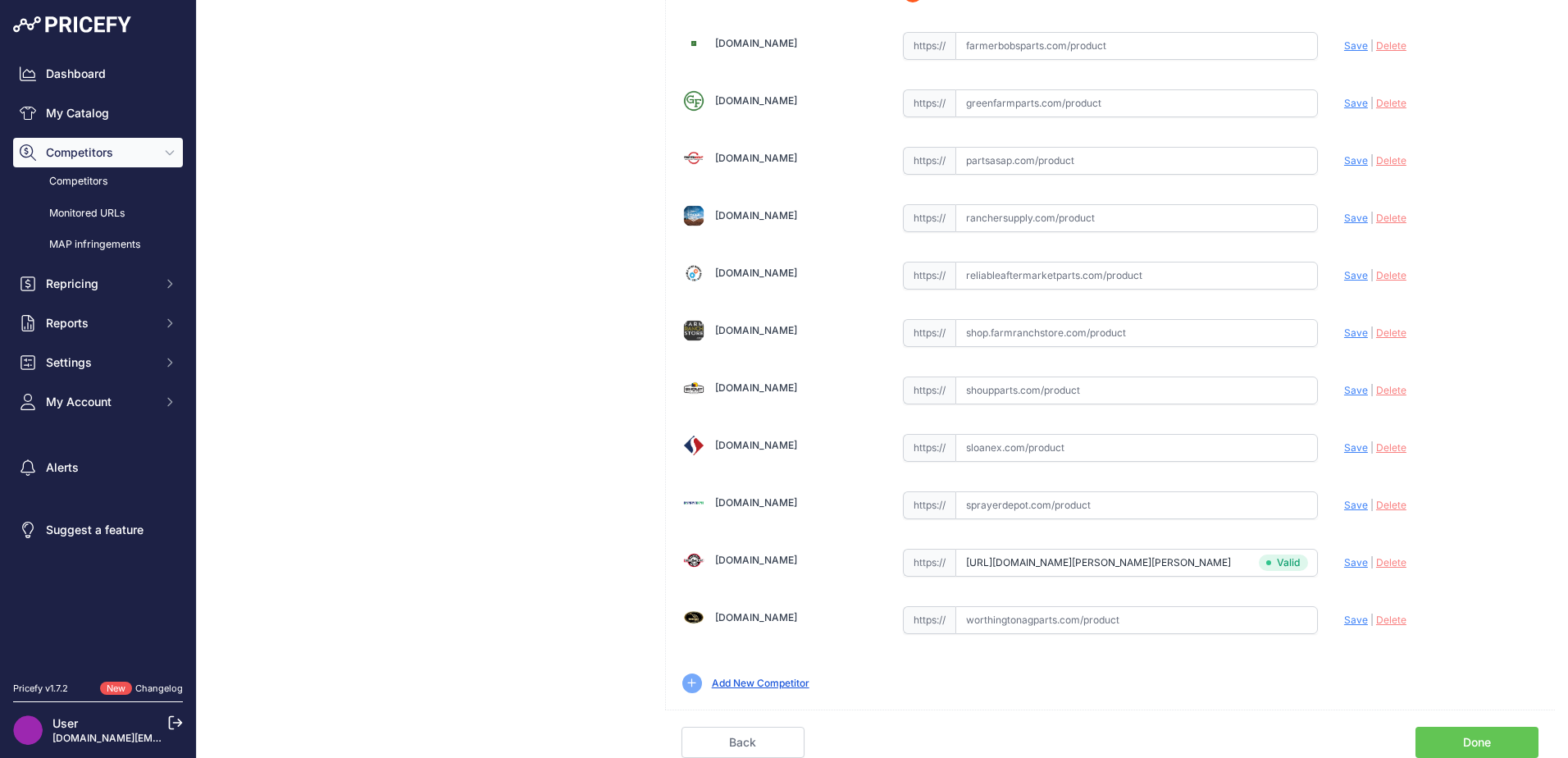
drag, startPoint x: 1436, startPoint y: 739, endPoint x: 1402, endPoint y: 731, distance: 34.9
click at [1436, 739] on link "Done" at bounding box center [1476, 742] width 123 height 31
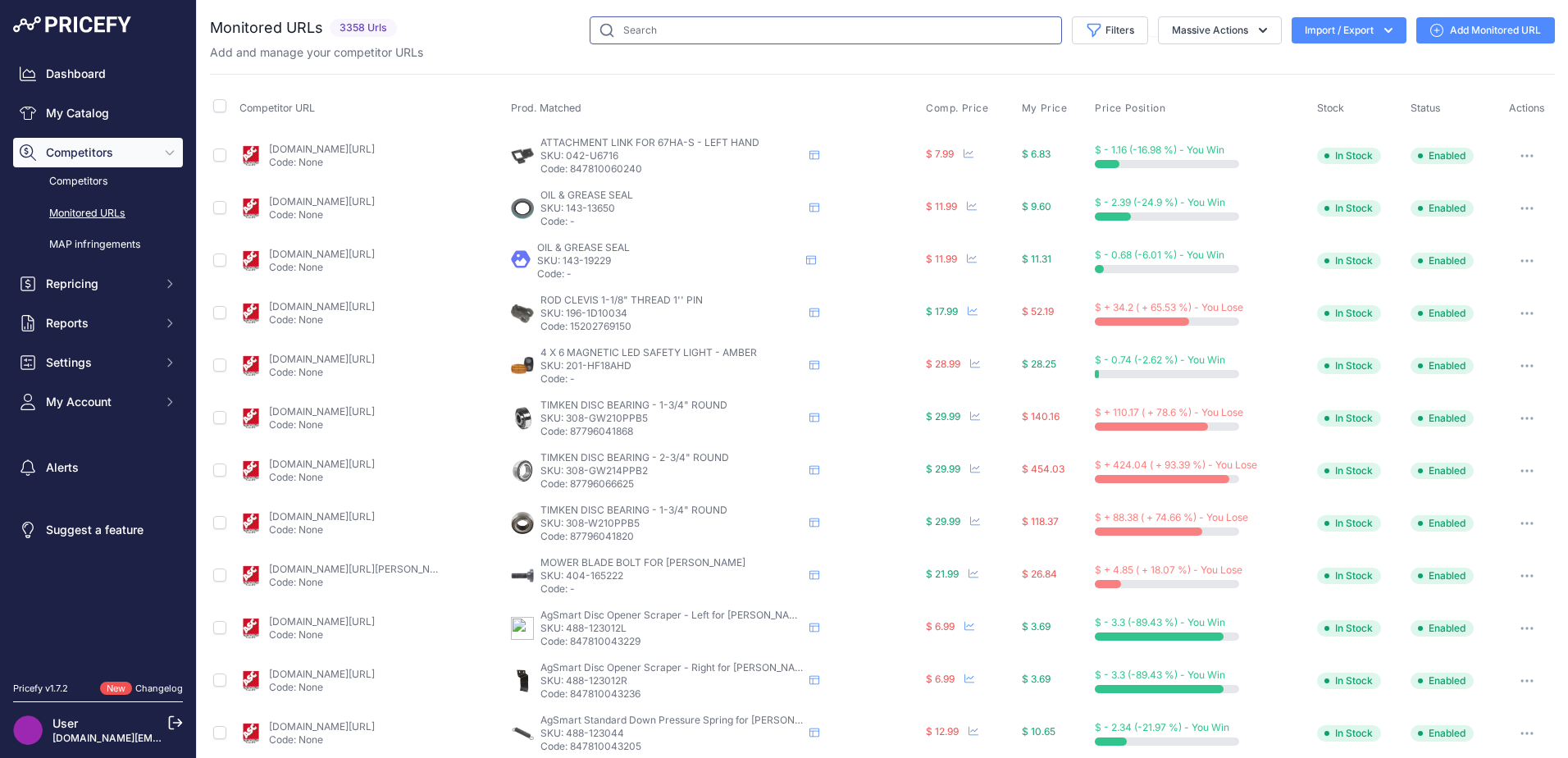
drag, startPoint x: 0, startPoint y: 0, endPoint x: 726, endPoint y: 5, distance: 726.0
click at [718, 39] on input "text" at bounding box center [826, 30] width 472 height 28
type input "raptor draper belt"
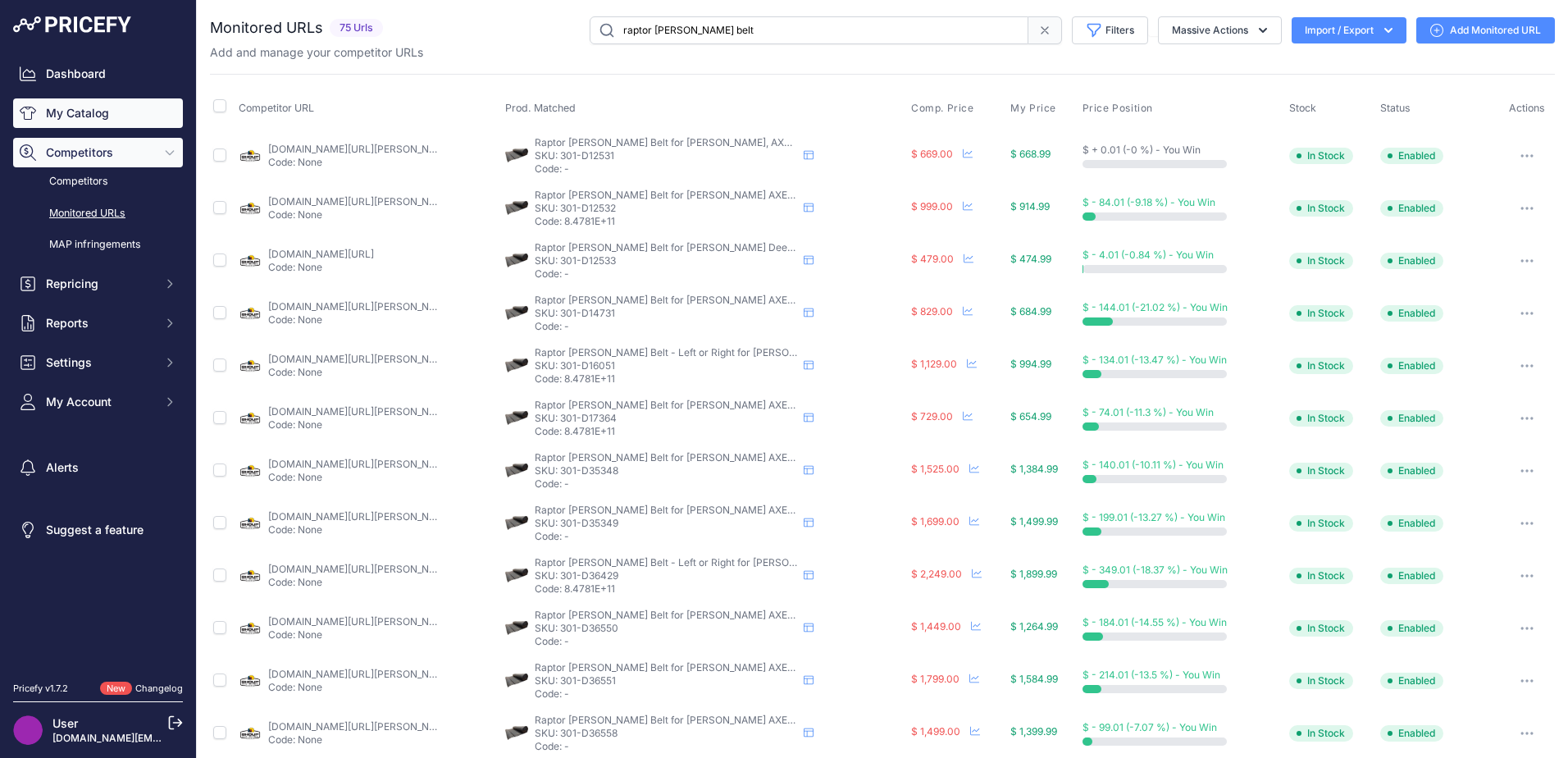
click at [71, 114] on link "My Catalog" at bounding box center [98, 113] width 170 height 30
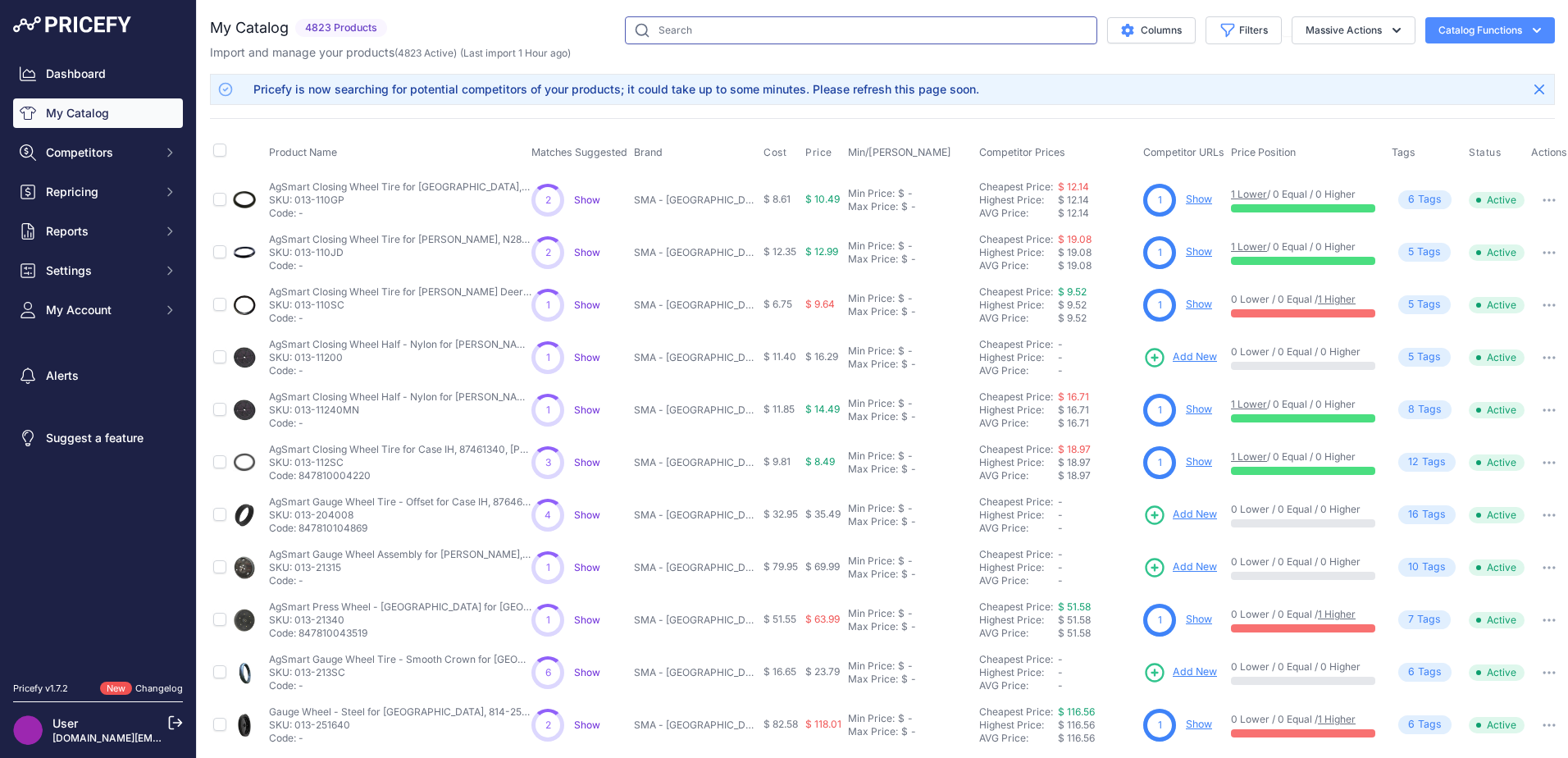
drag, startPoint x: 783, startPoint y: 21, endPoint x: 776, endPoint y: 26, distance: 8.6
click at [783, 21] on input "text" at bounding box center [861, 30] width 472 height 28
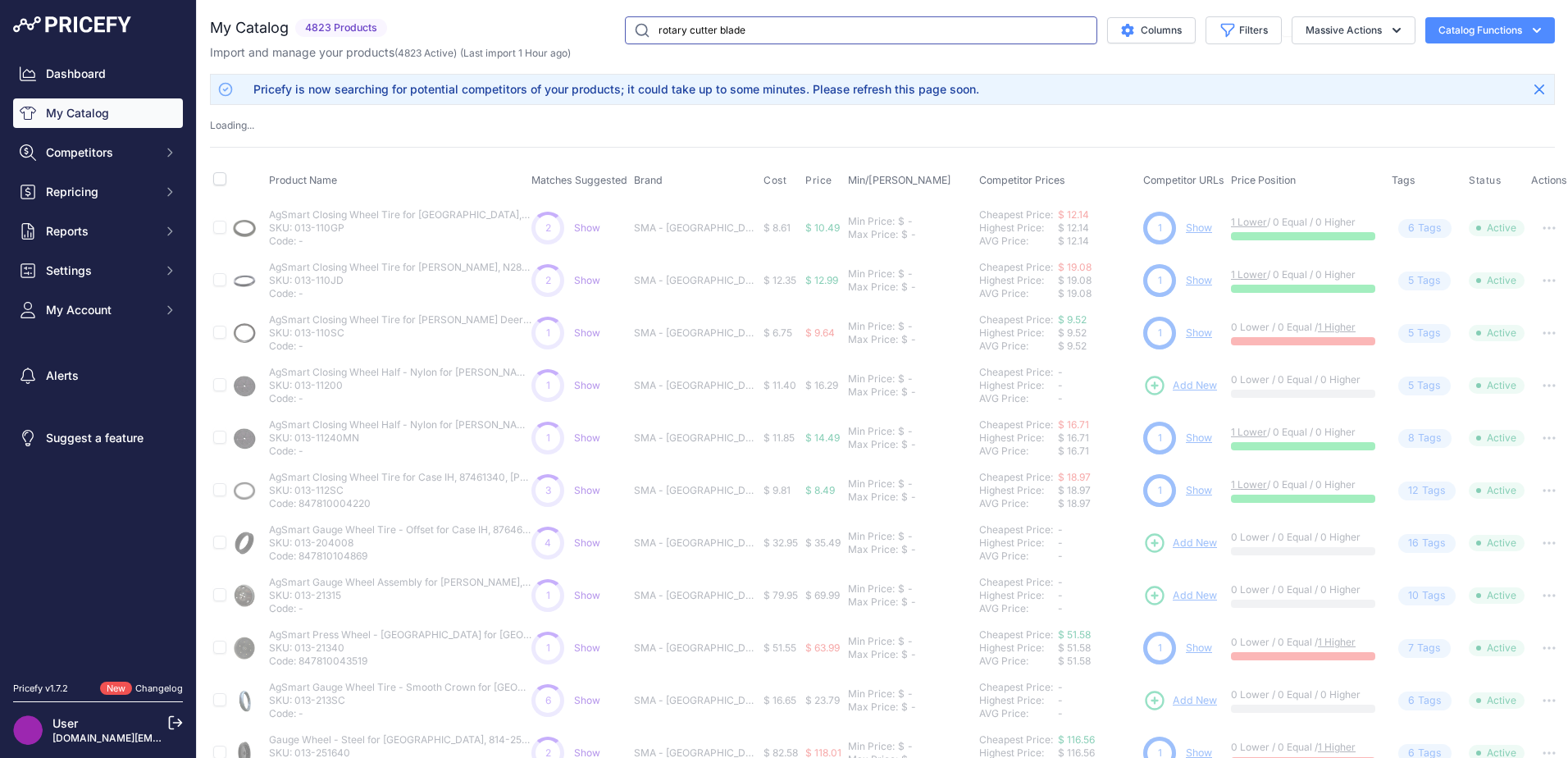
drag, startPoint x: 743, startPoint y: 31, endPoint x: 348, endPoint y: 50, distance: 395.5
click at [349, 50] on div "My Catalog 4823 Products" at bounding box center [882, 38] width 1345 height 44
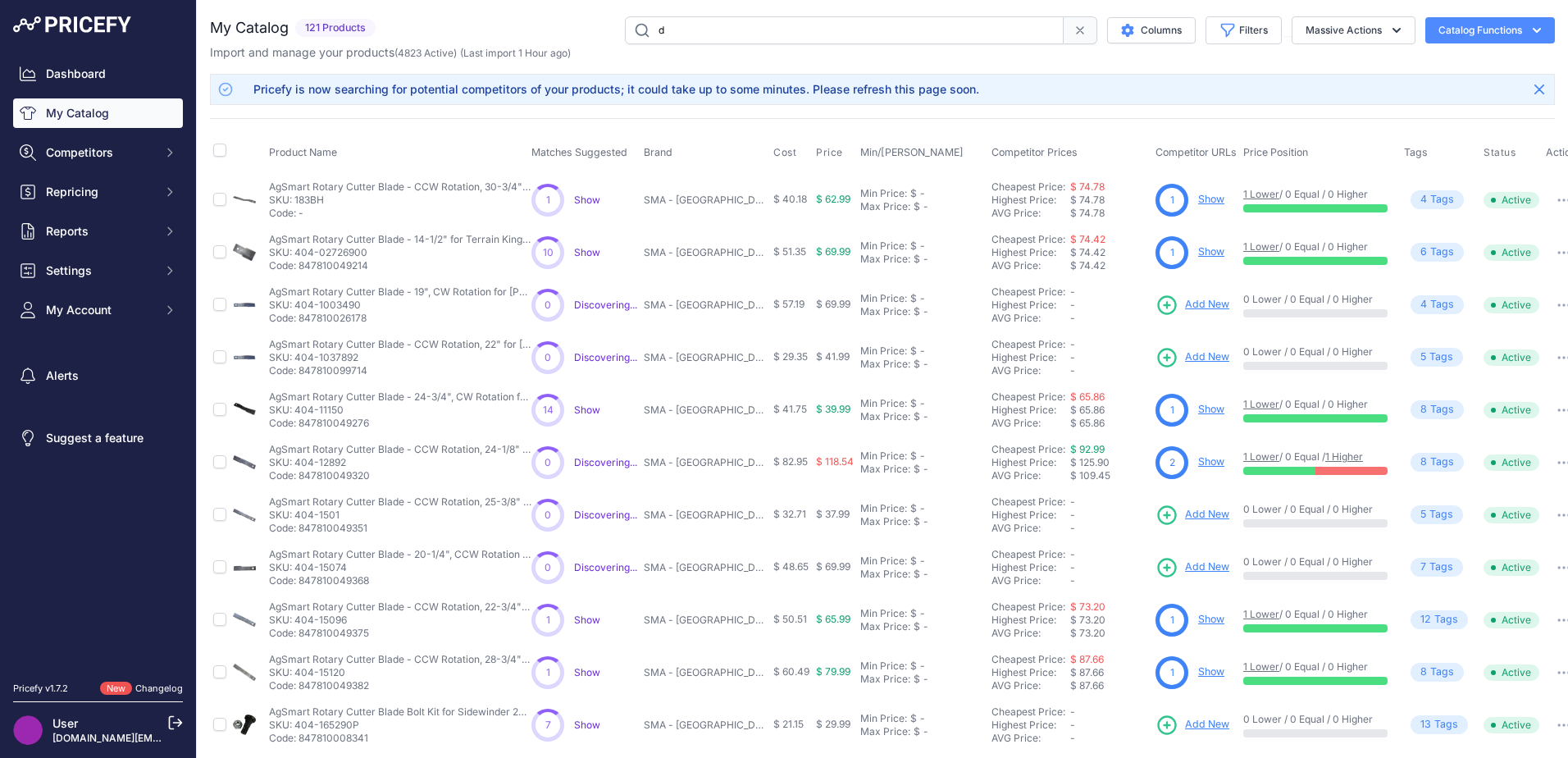
type input "draper belt"
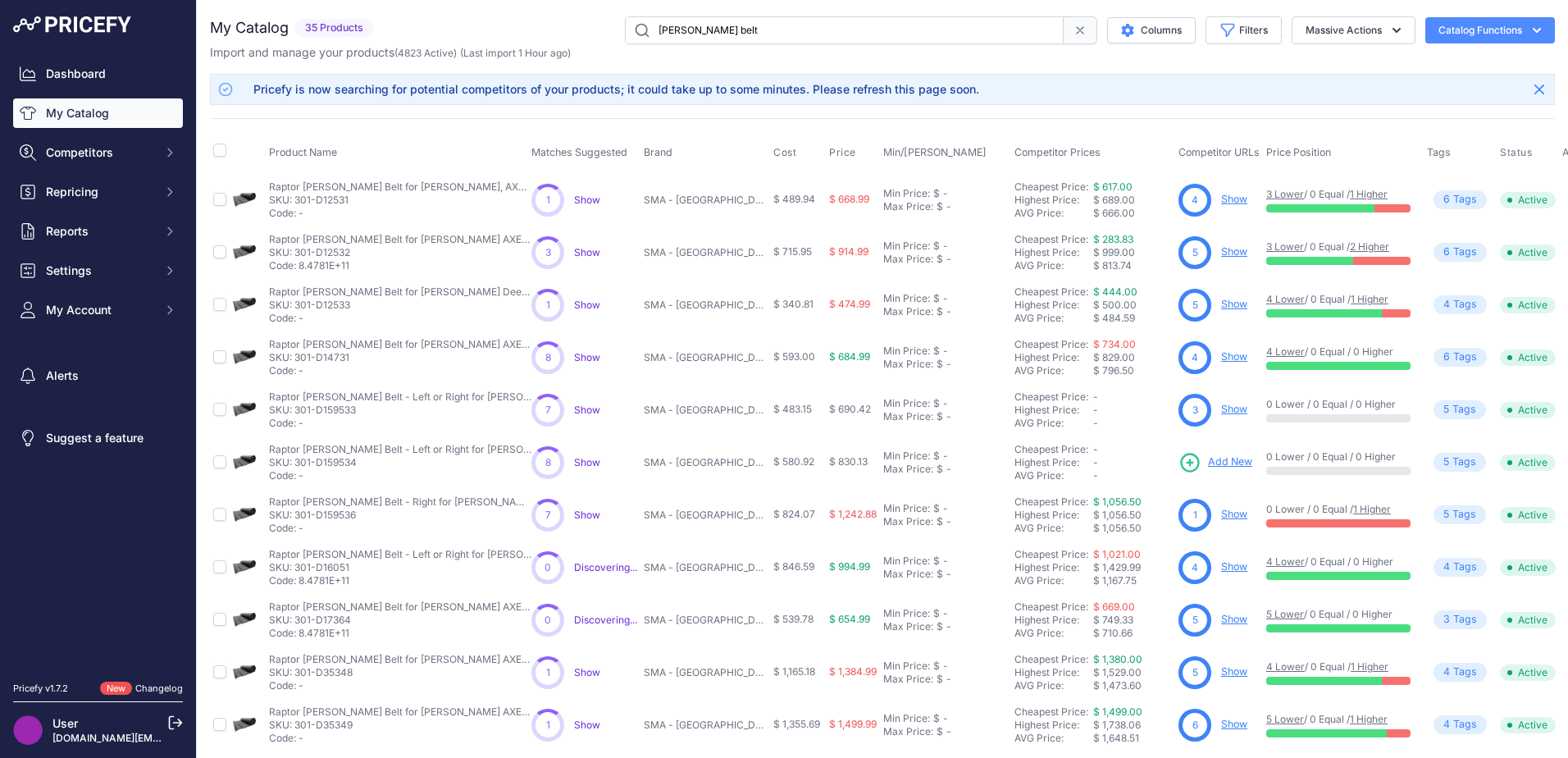
click at [1216, 471] on link "Add New" at bounding box center [1215, 462] width 74 height 23
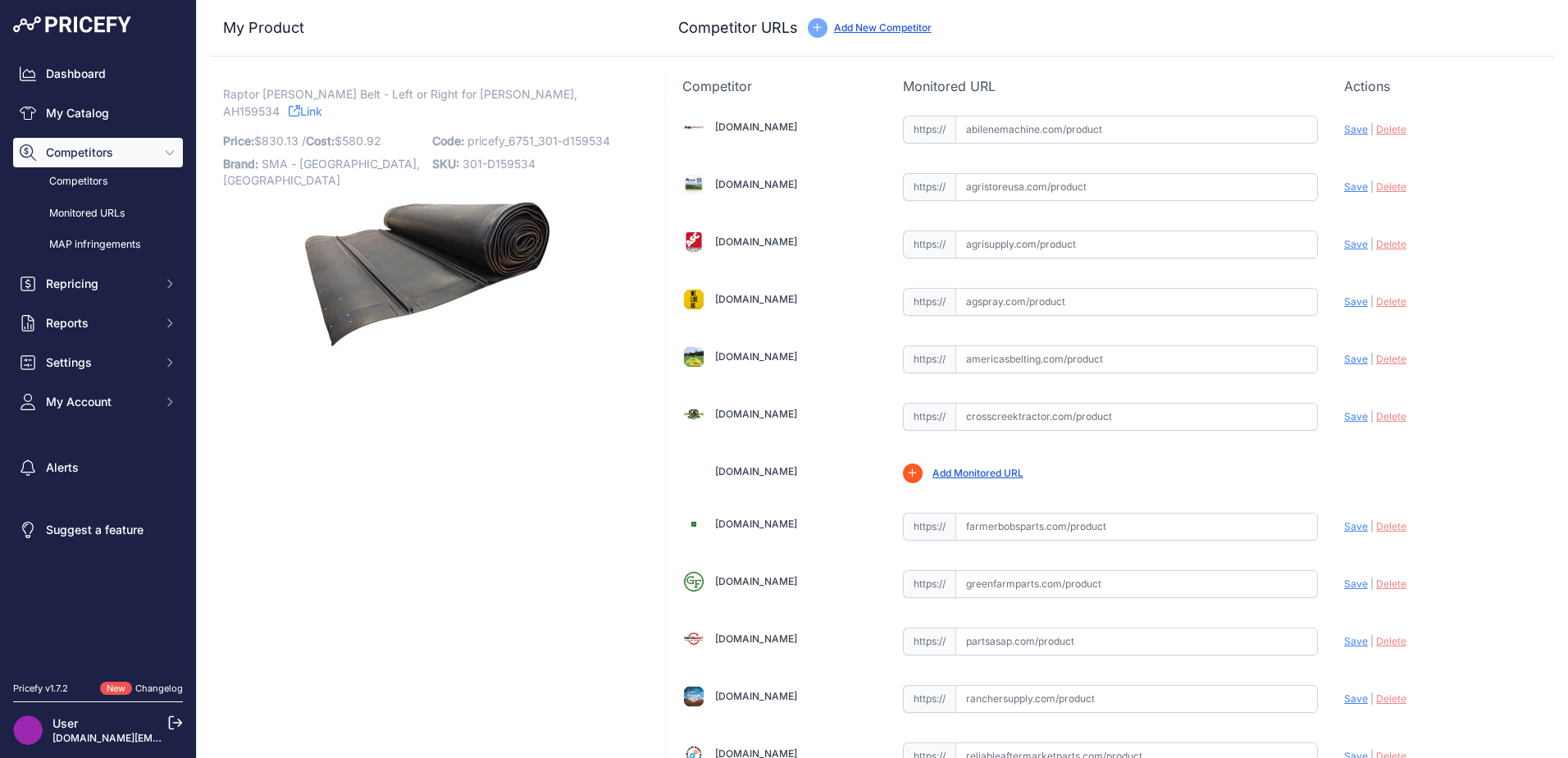
click at [513, 91] on span "Raptor [PERSON_NAME] Belt - Left or Right for [PERSON_NAME], AH159534" at bounding box center [400, 103] width 354 height 37
copy p "AH159534"
click at [992, 132] on input "text" at bounding box center [1136, 129] width 362 height 28
paste input "[URL][DOMAIN_NAME][PERSON_NAME]"
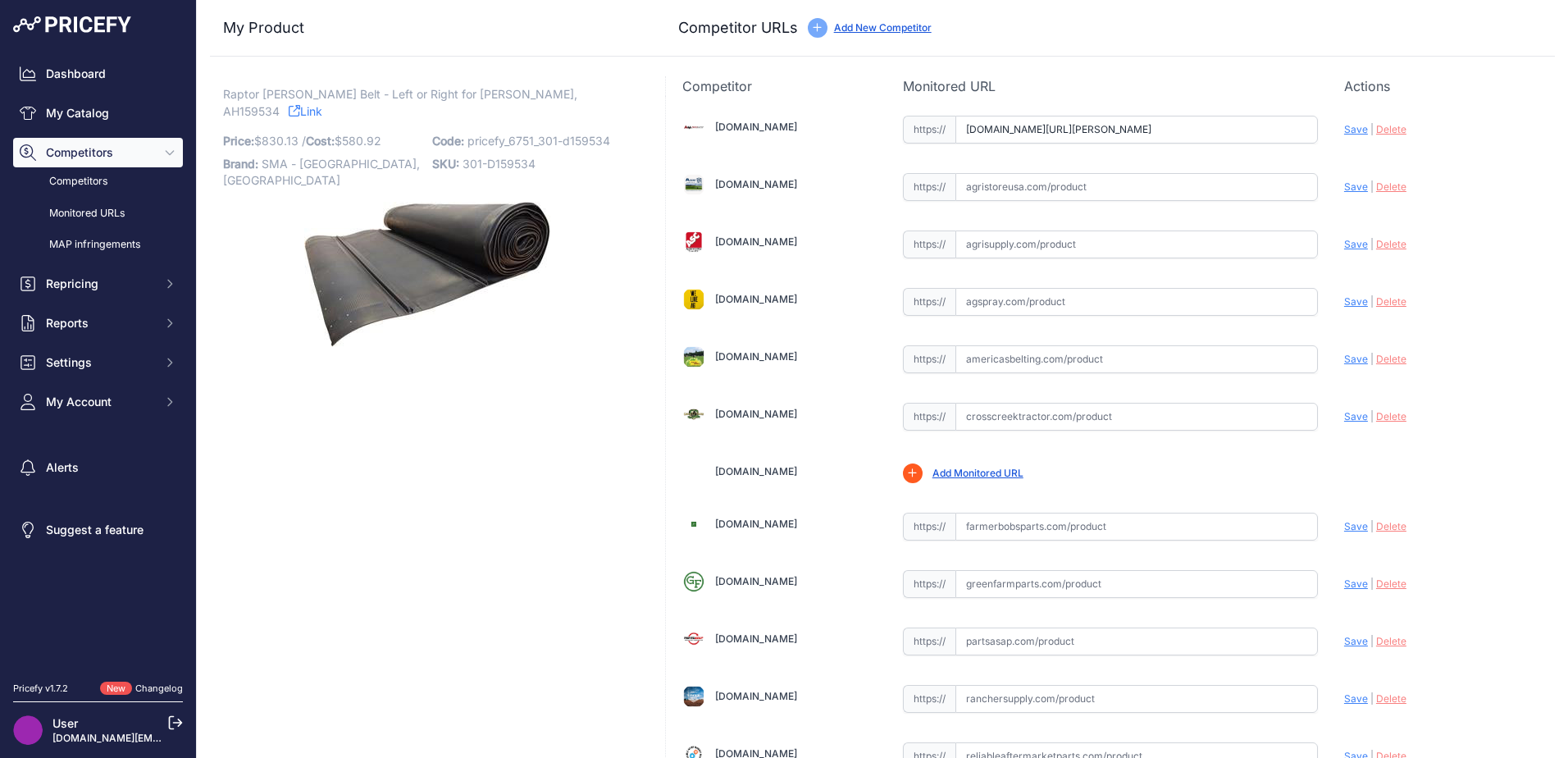
click at [1344, 127] on span "Save" at bounding box center [1356, 129] width 24 height 12
type input "[URL][DOMAIN_NAME][PERSON_NAME]"
click at [1197, 230] on input "text" at bounding box center [1136, 244] width 362 height 28
drag, startPoint x: 998, startPoint y: 287, endPoint x: 981, endPoint y: 309, distance: 27.8
click at [997, 289] on div "https:// Valid" at bounding box center [1110, 300] width 415 height 31
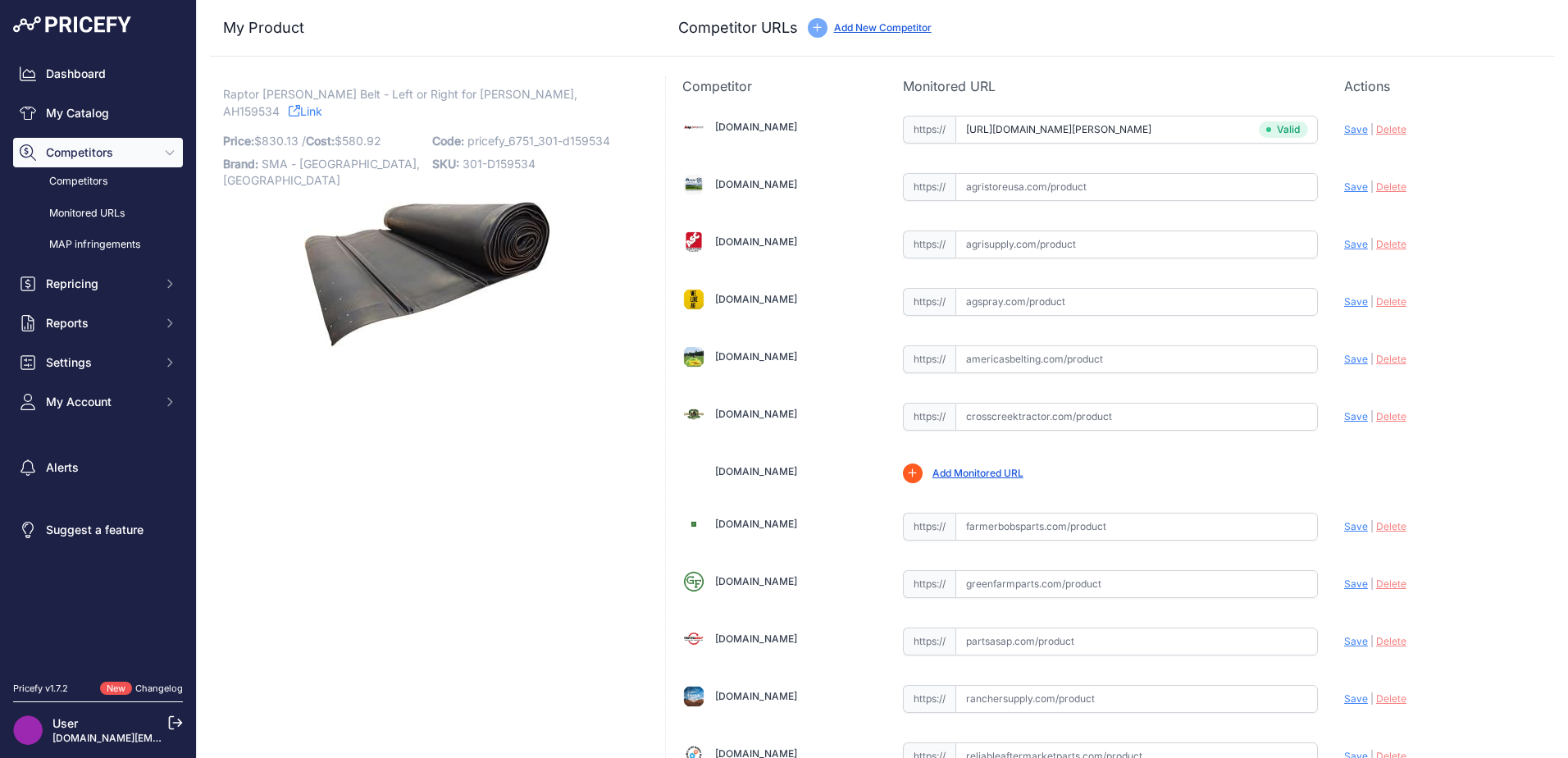
click at [960, 357] on input "text" at bounding box center [1136, 359] width 362 height 28
paste input "[URL][DOMAIN_NAME][PERSON_NAME]"
click at [1344, 360] on span "Save" at bounding box center [1356, 358] width 24 height 12
type input "[URL][DOMAIN_NAME][PERSON_NAME]"
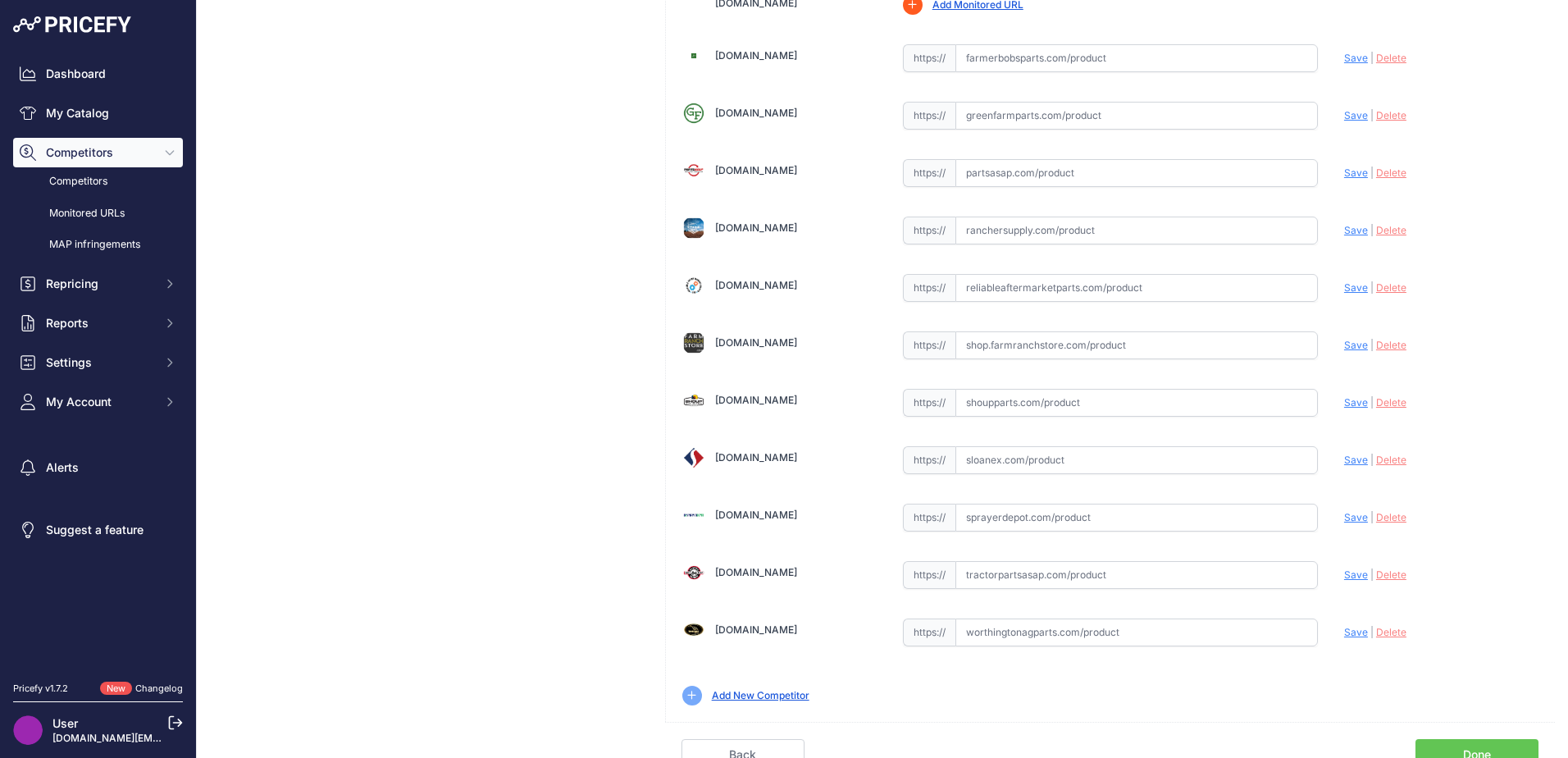
scroll to position [480, 0]
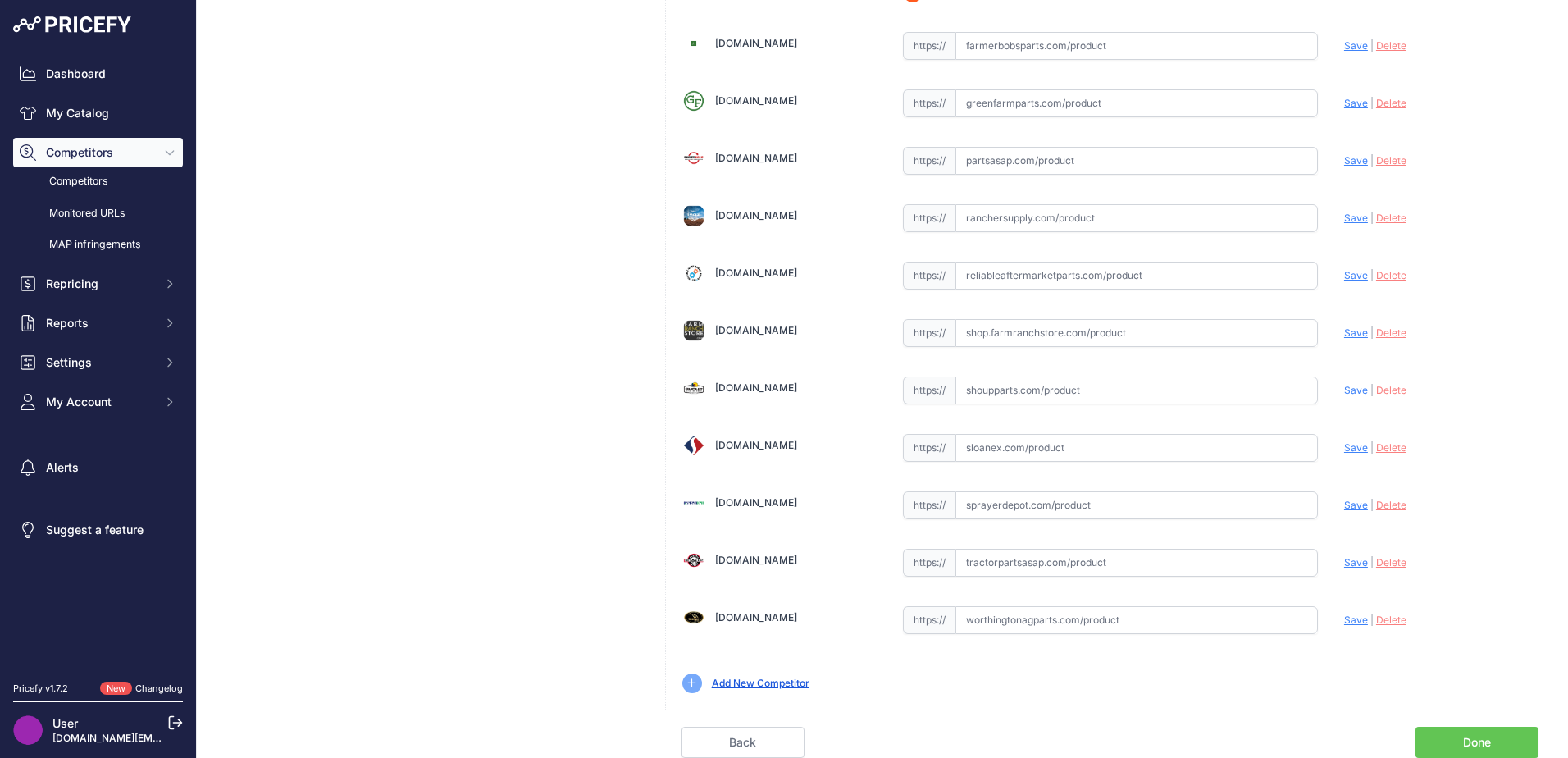
click at [1134, 402] on input "text" at bounding box center [1136, 390] width 362 height 28
click at [975, 390] on input "text" at bounding box center [1136, 390] width 362 height 28
paste input "[URL][DOMAIN_NAME][PERSON_NAME]"
type input "[DOMAIN_NAME][URL][PERSON_NAME]"
click at [1000, 444] on input "text" at bounding box center [1136, 447] width 362 height 28
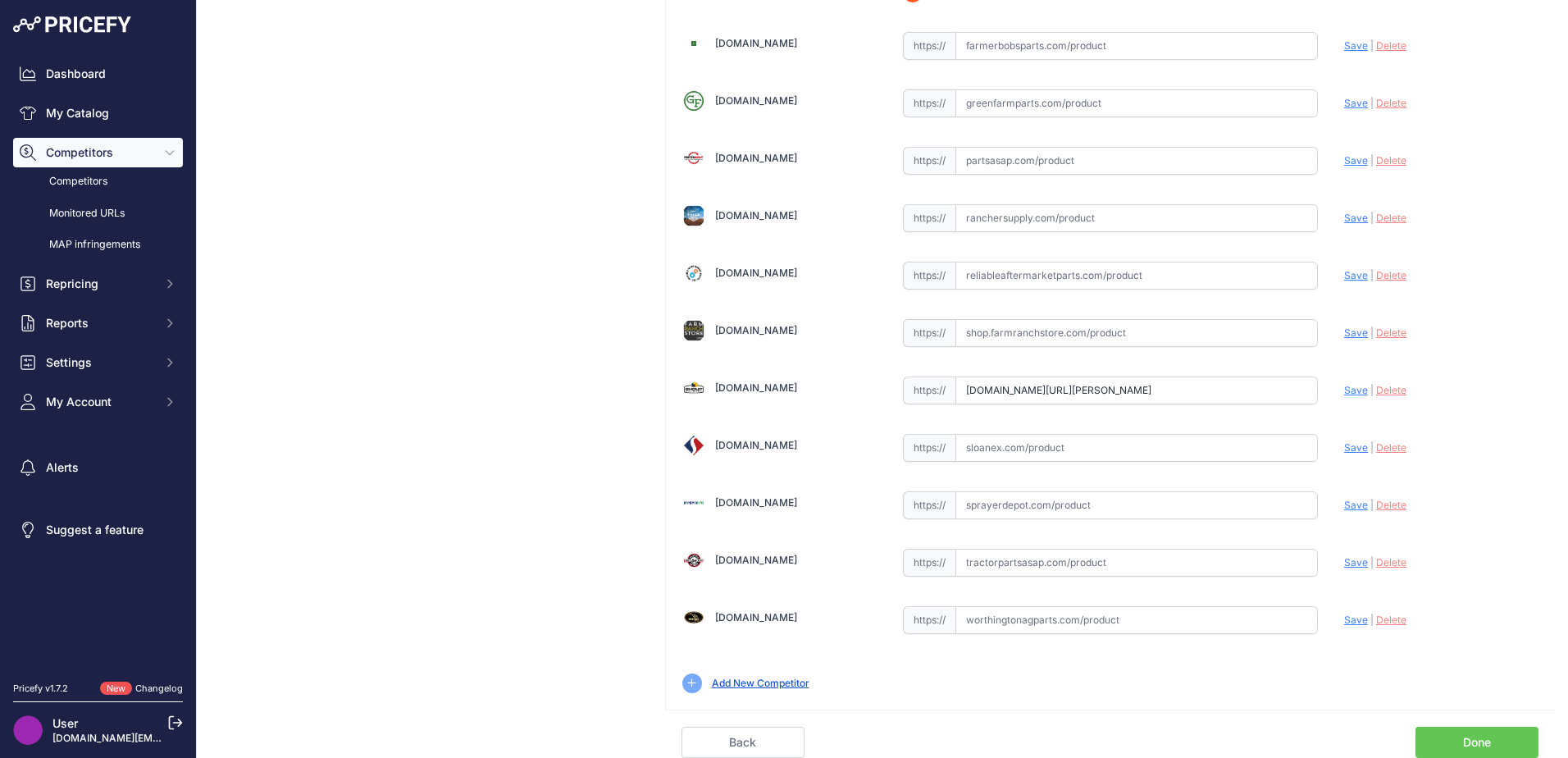
click at [969, 571] on input "text" at bounding box center [1136, 562] width 362 height 28
paste input "[URL][DOMAIN_NAME][PERSON_NAME][PERSON_NAME]"
type input "[DOMAIN_NAME][URL][PERSON_NAME][PERSON_NAME]"
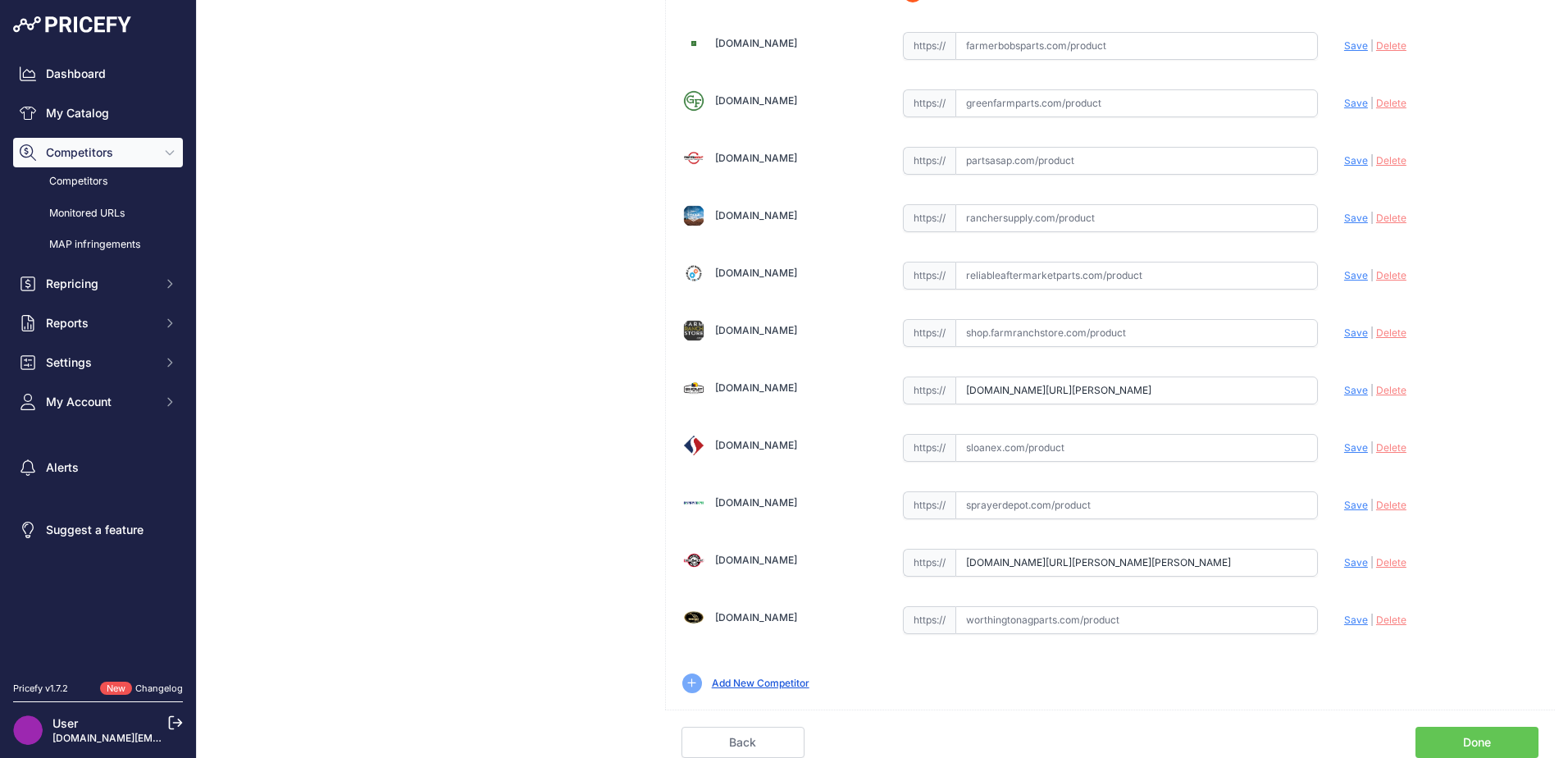
click at [969, 620] on input "text" at bounding box center [1136, 620] width 362 height 28
paste input "https://www.worthingtonagparts.com/john-deere-belt-draper-side-new-wn-ah159534"
type input "www.worthingtonagparts.com/john-deere-belt-draper-side-new-wn-ah159534"
click at [1344, 561] on span "Save" at bounding box center [1356, 562] width 24 height 12
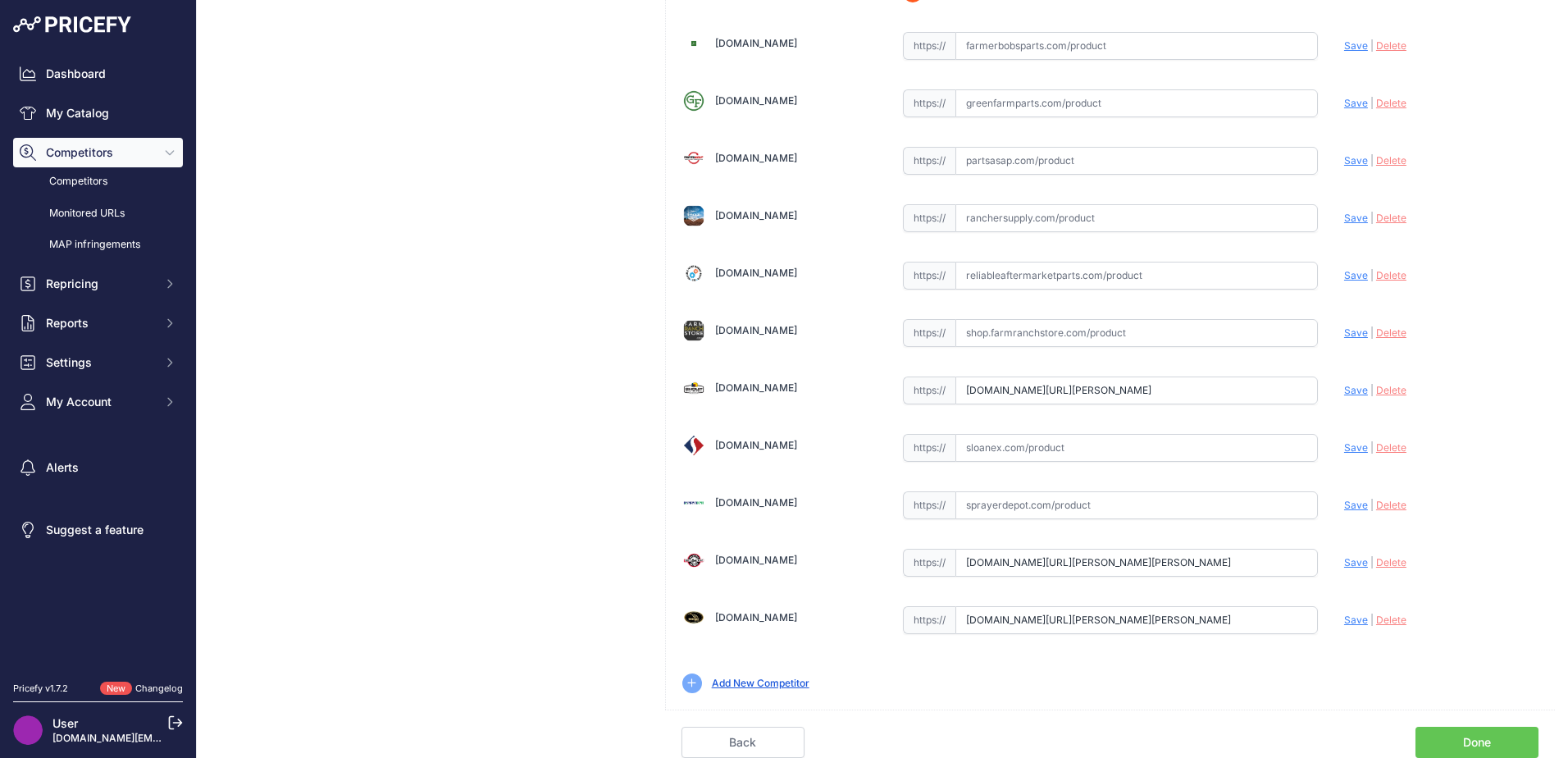
scroll to position [0, 0]
type input "https://www.tractorpartsasap.com/belt-draper-side-new-john-deere-axe39583-12924…"
click at [1346, 617] on span "Save" at bounding box center [1356, 620] width 24 height 12
type input "https://www.worthingtonagparts.com/john-deere-belt-draper-side-new-wn-ah159534?…"
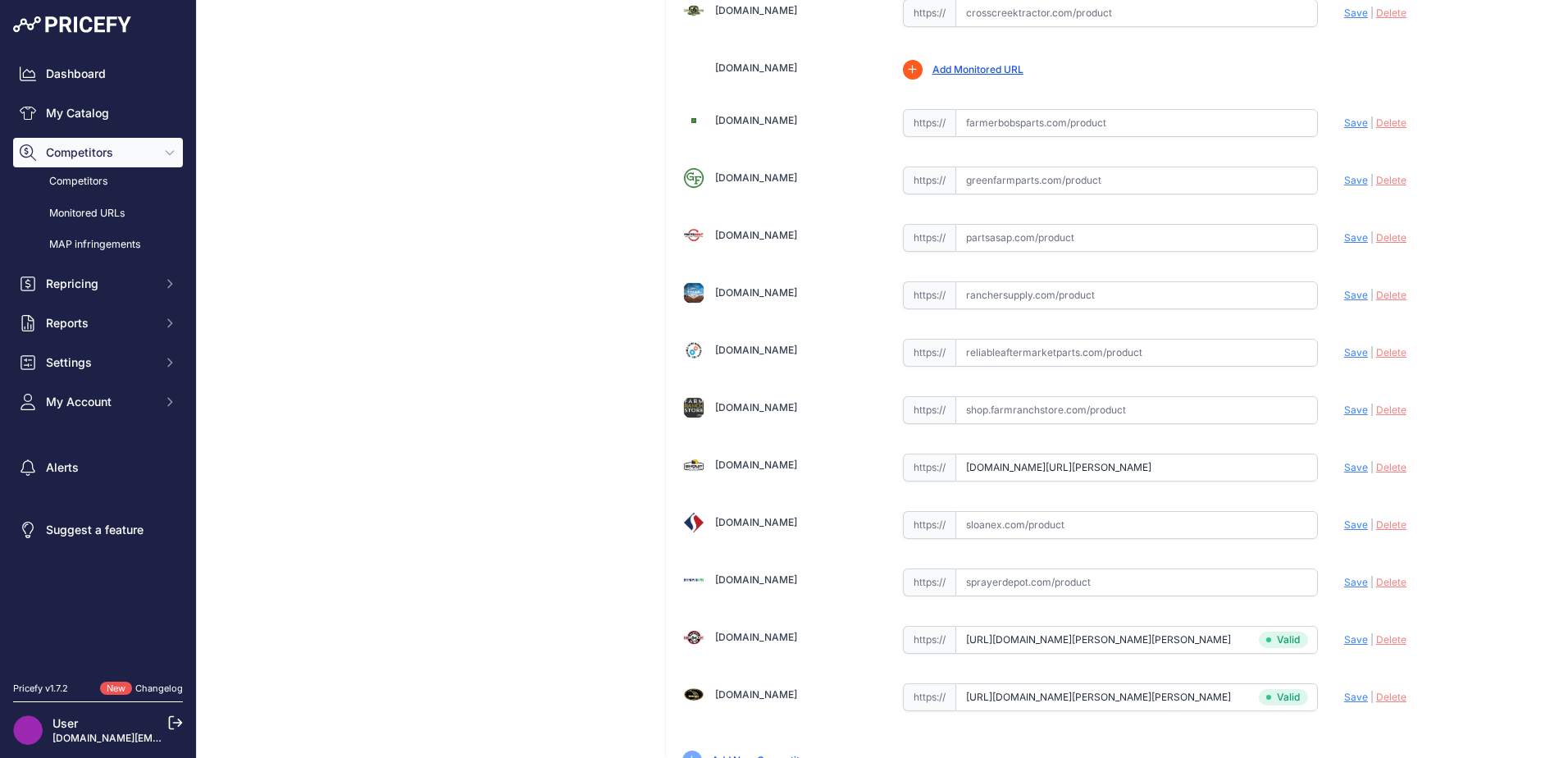
scroll to position [480, 0]
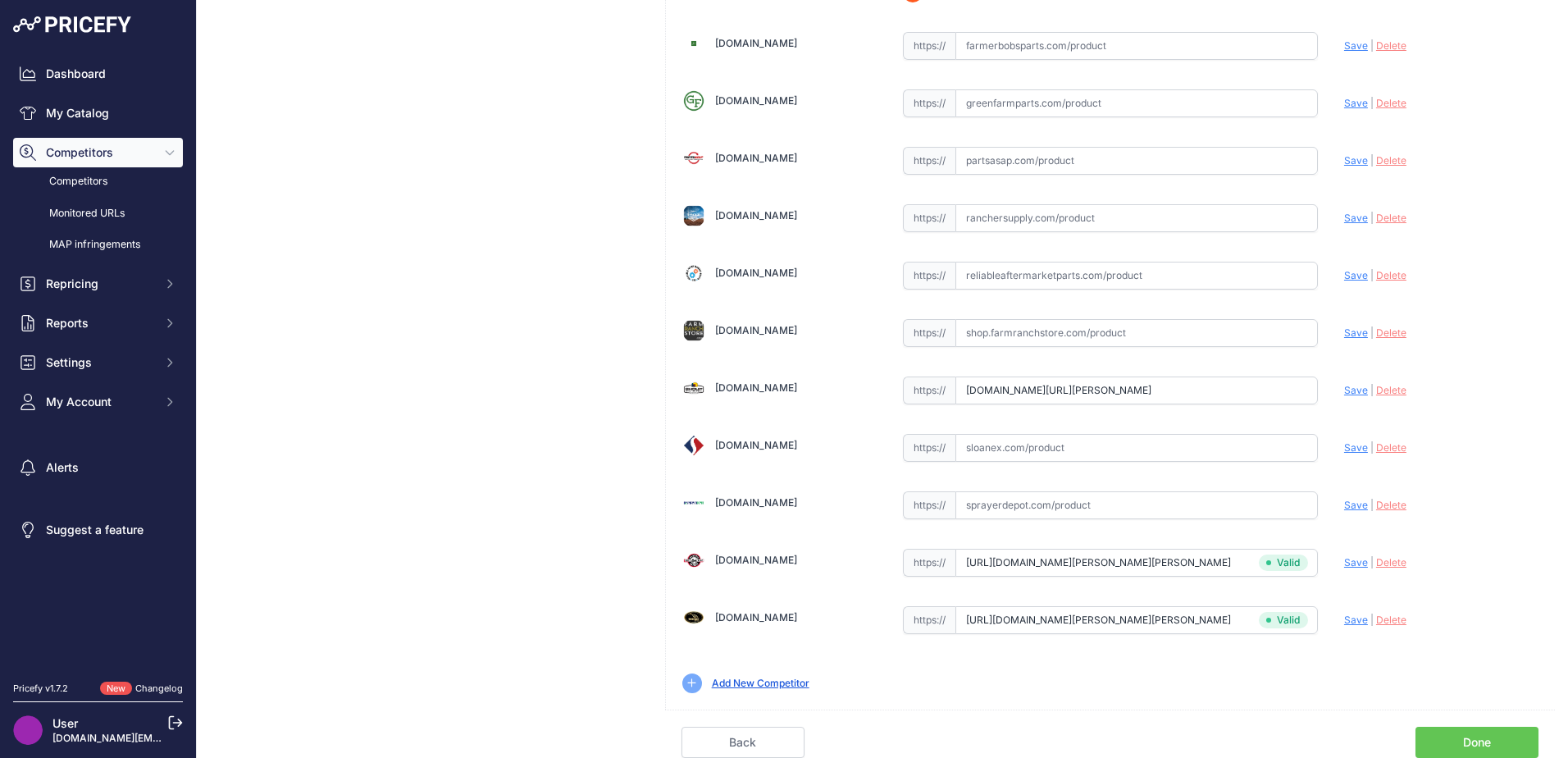
click at [1461, 733] on link "Done" at bounding box center [1476, 742] width 123 height 31
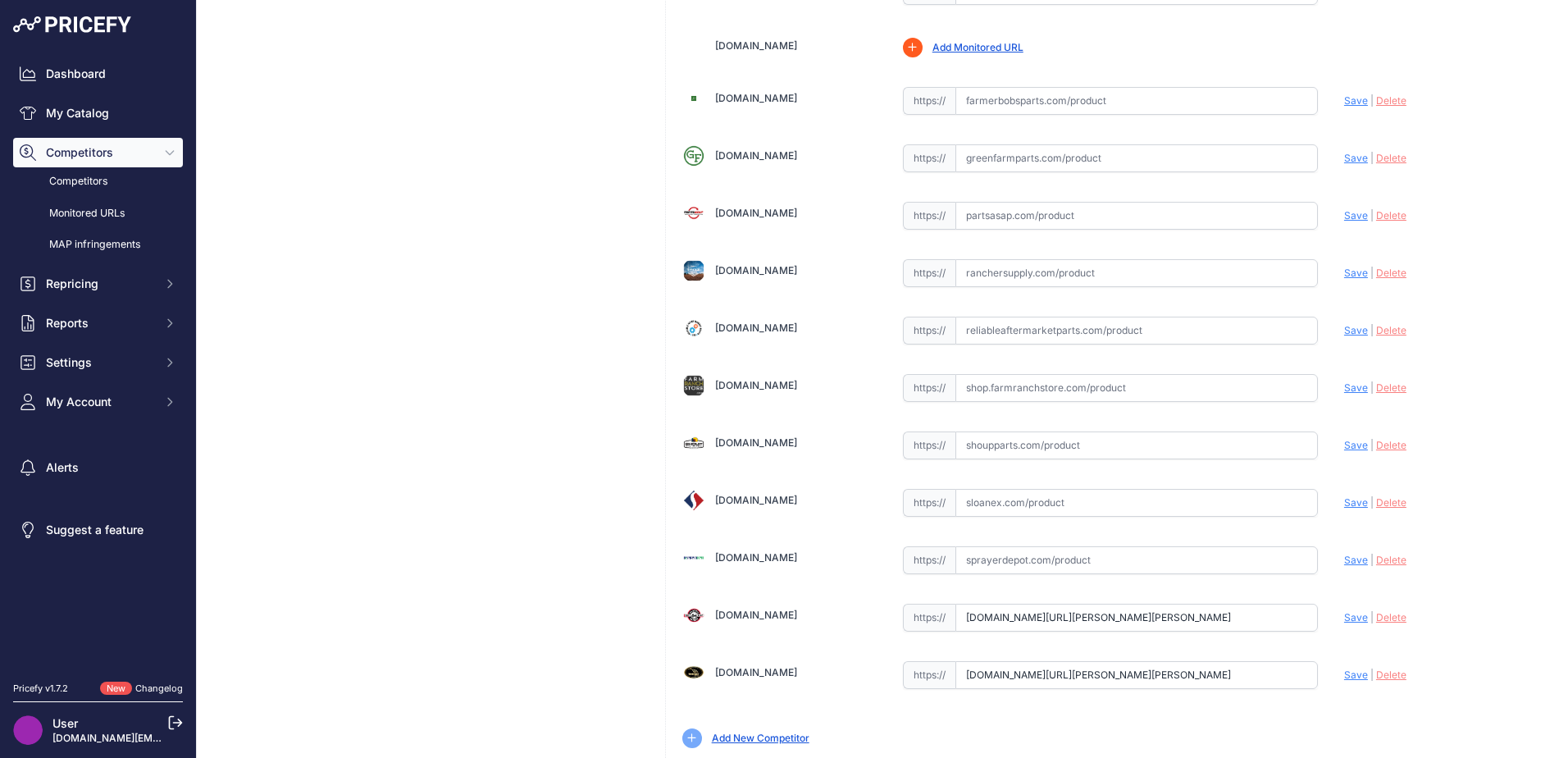
scroll to position [480, 0]
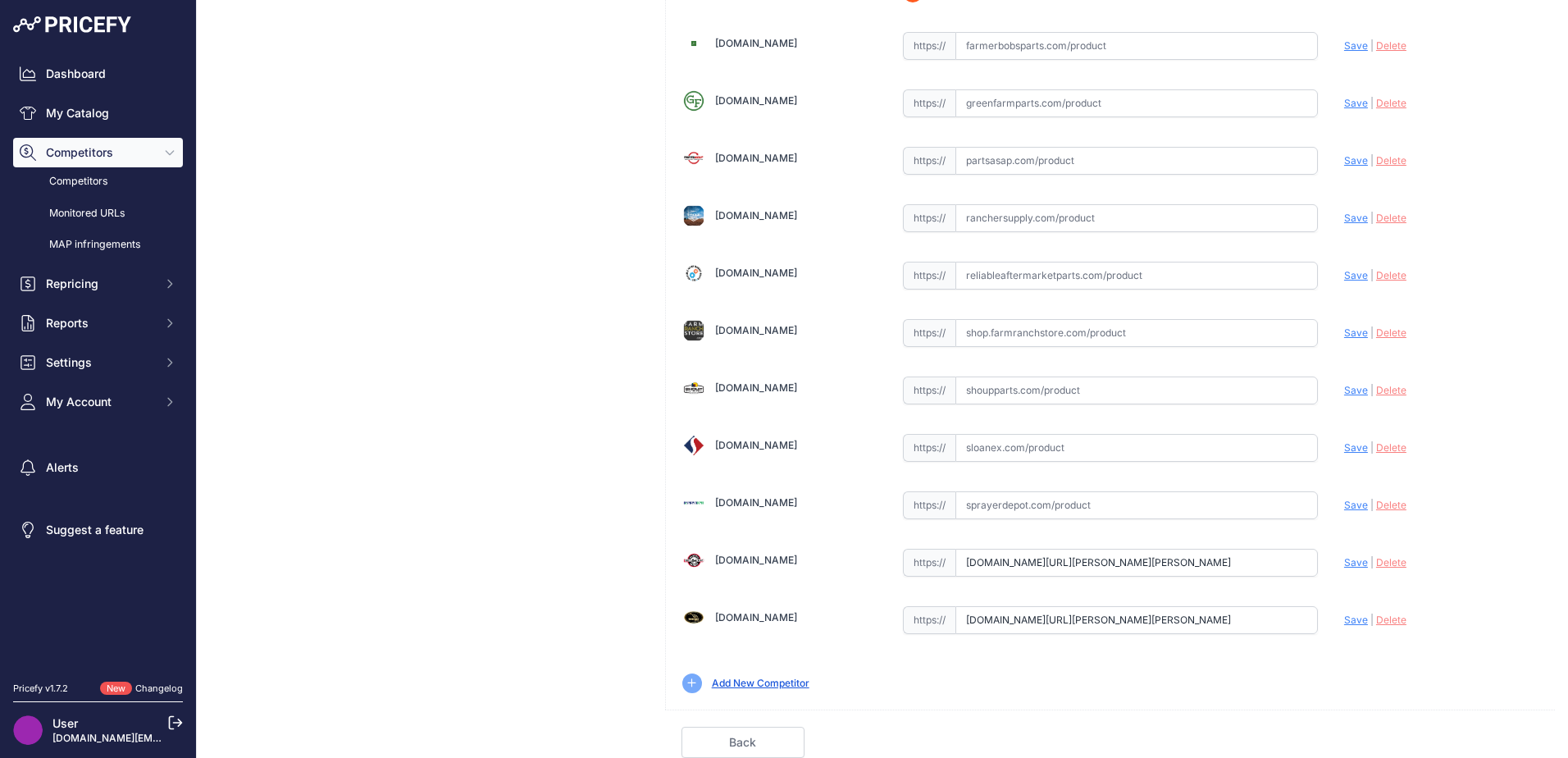
click at [1084, 382] on input "text" at bounding box center [1136, 390] width 362 height 28
paste input "https://www.worthingtonagparts.com/john-deere-belt-draper-side-new-wn-ah159534"
type input "www.worthingtonagparts.com/john-deere-belt-draper-side-new-wn-ah159534"
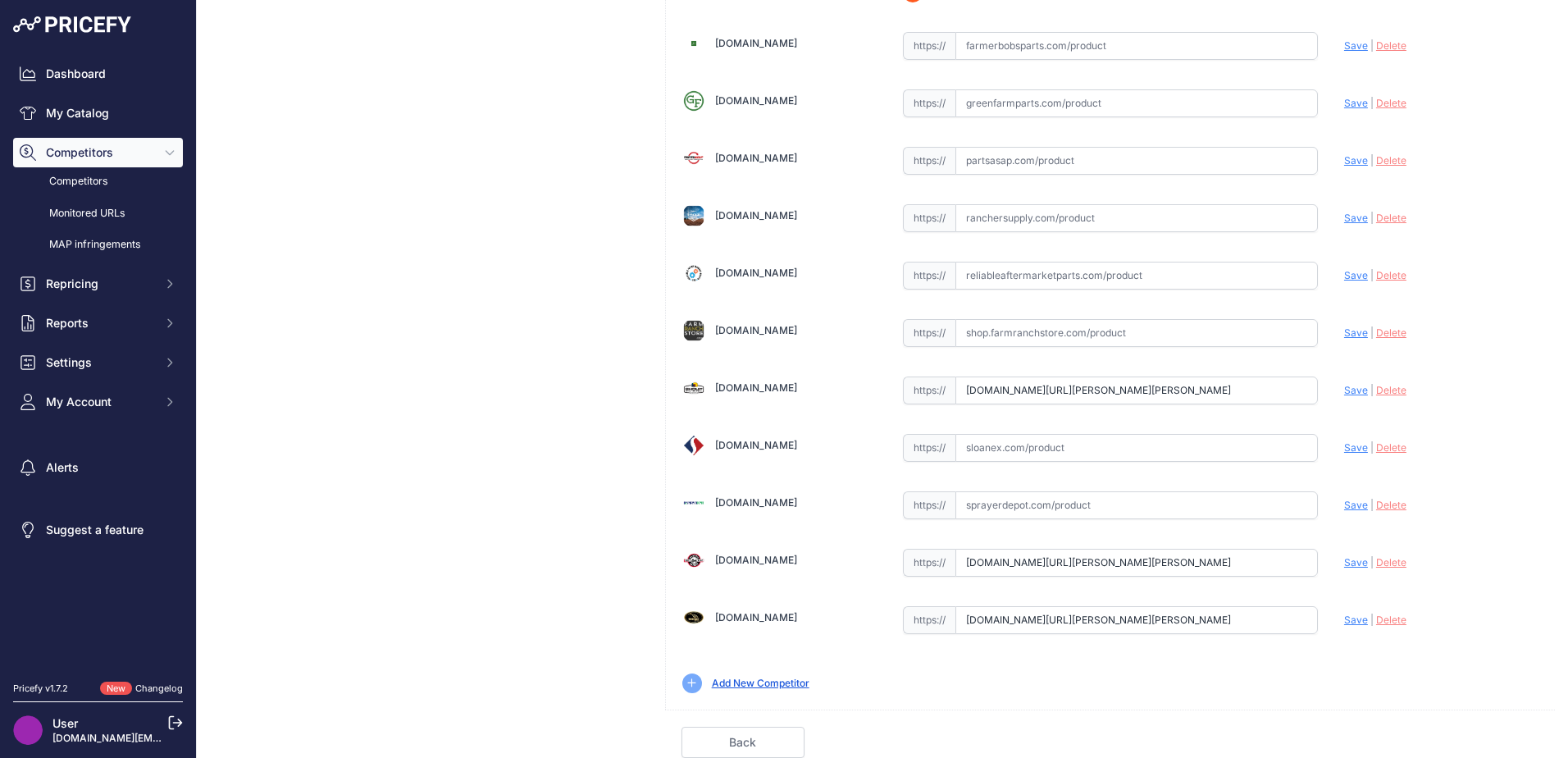
click at [1344, 385] on span "Save" at bounding box center [1356, 390] width 24 height 12
drag, startPoint x: 959, startPoint y: 396, endPoint x: 1532, endPoint y: 359, distance: 574.2
click at [1532, 359] on div "Abilenemachine.com Valid | |" at bounding box center [1110, 162] width 889 height 1094
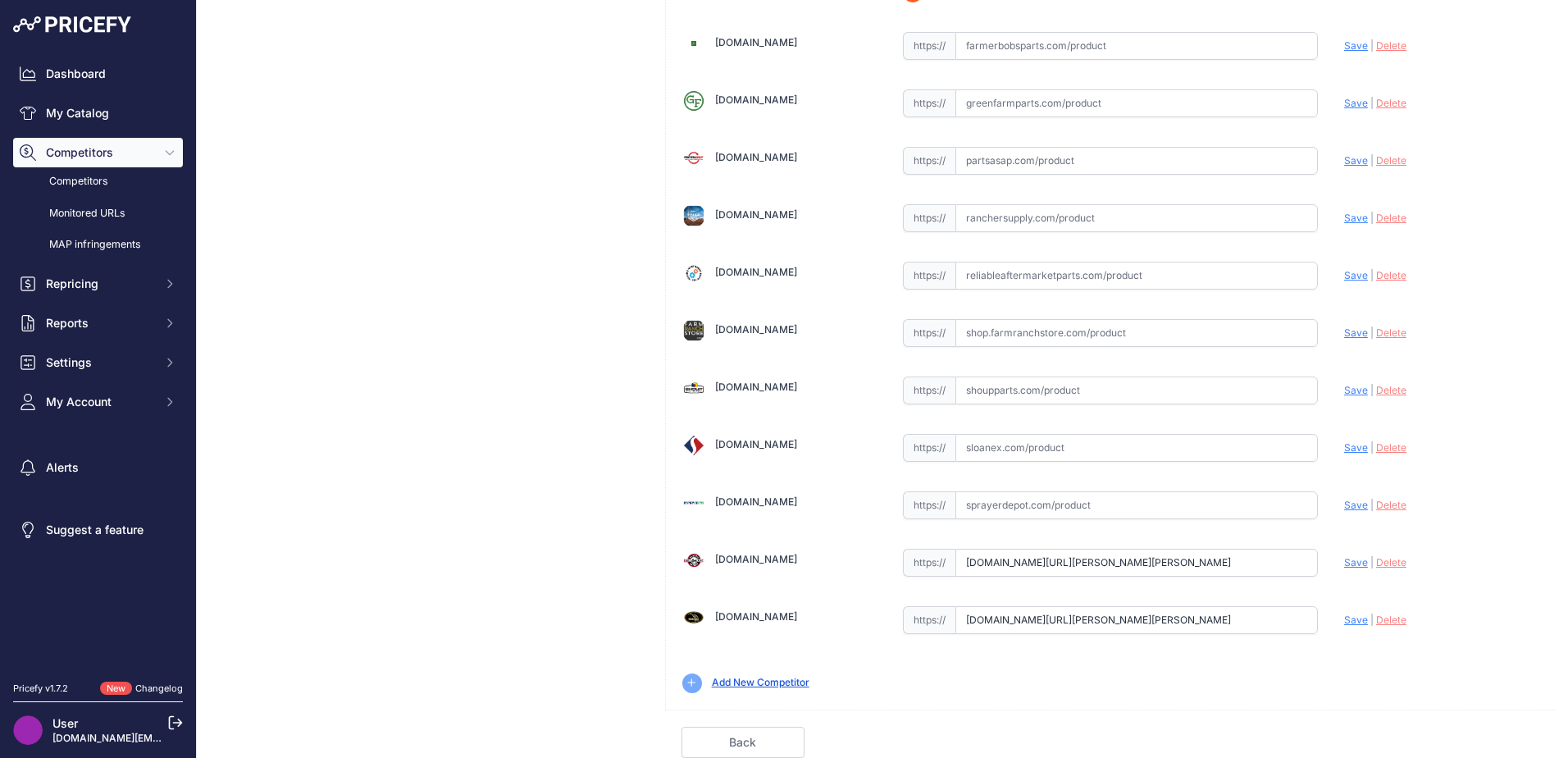
paste input "https://www.shoupparts.com/sh259534-draper-belt/"
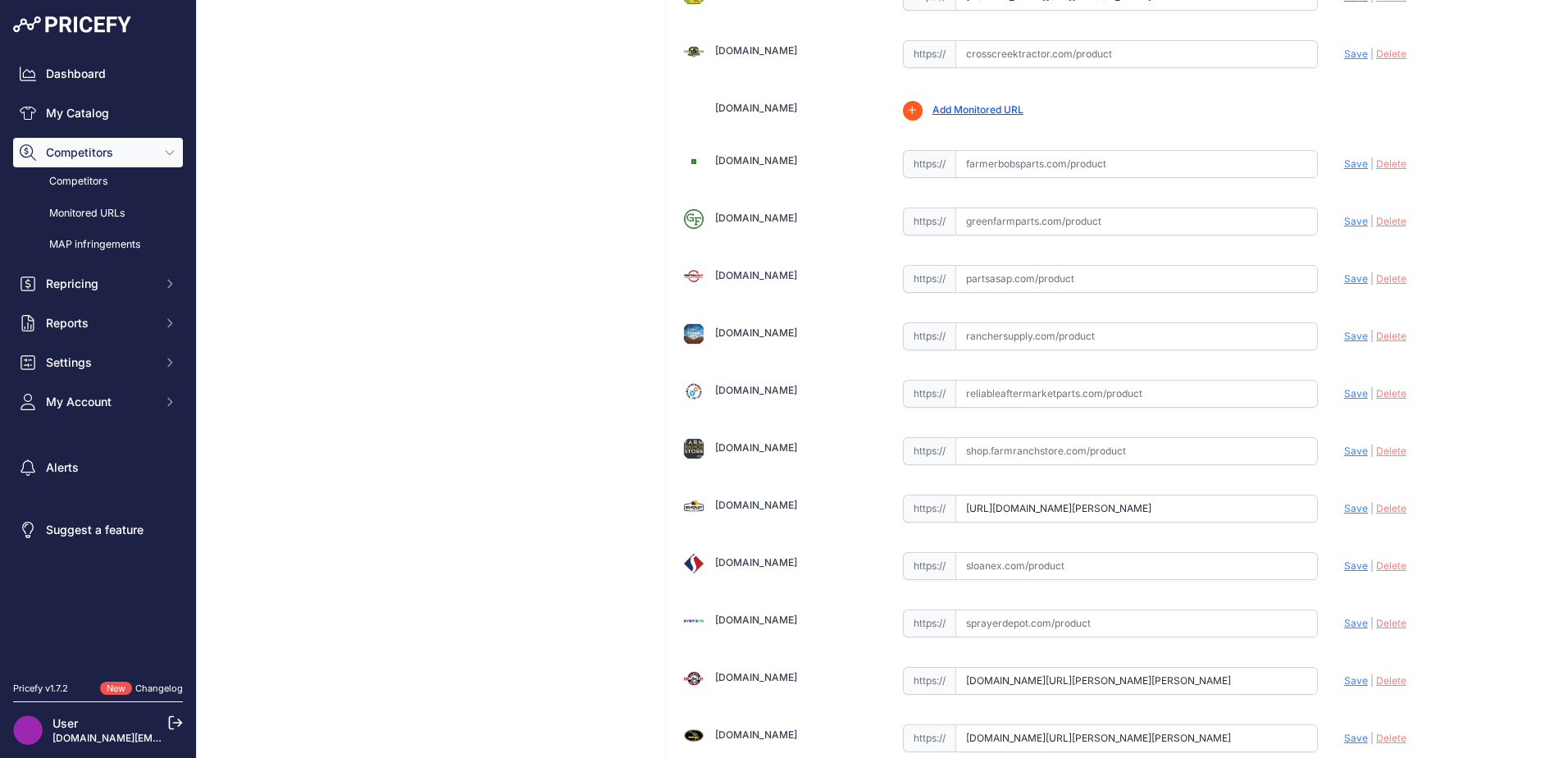
scroll to position [272, 0]
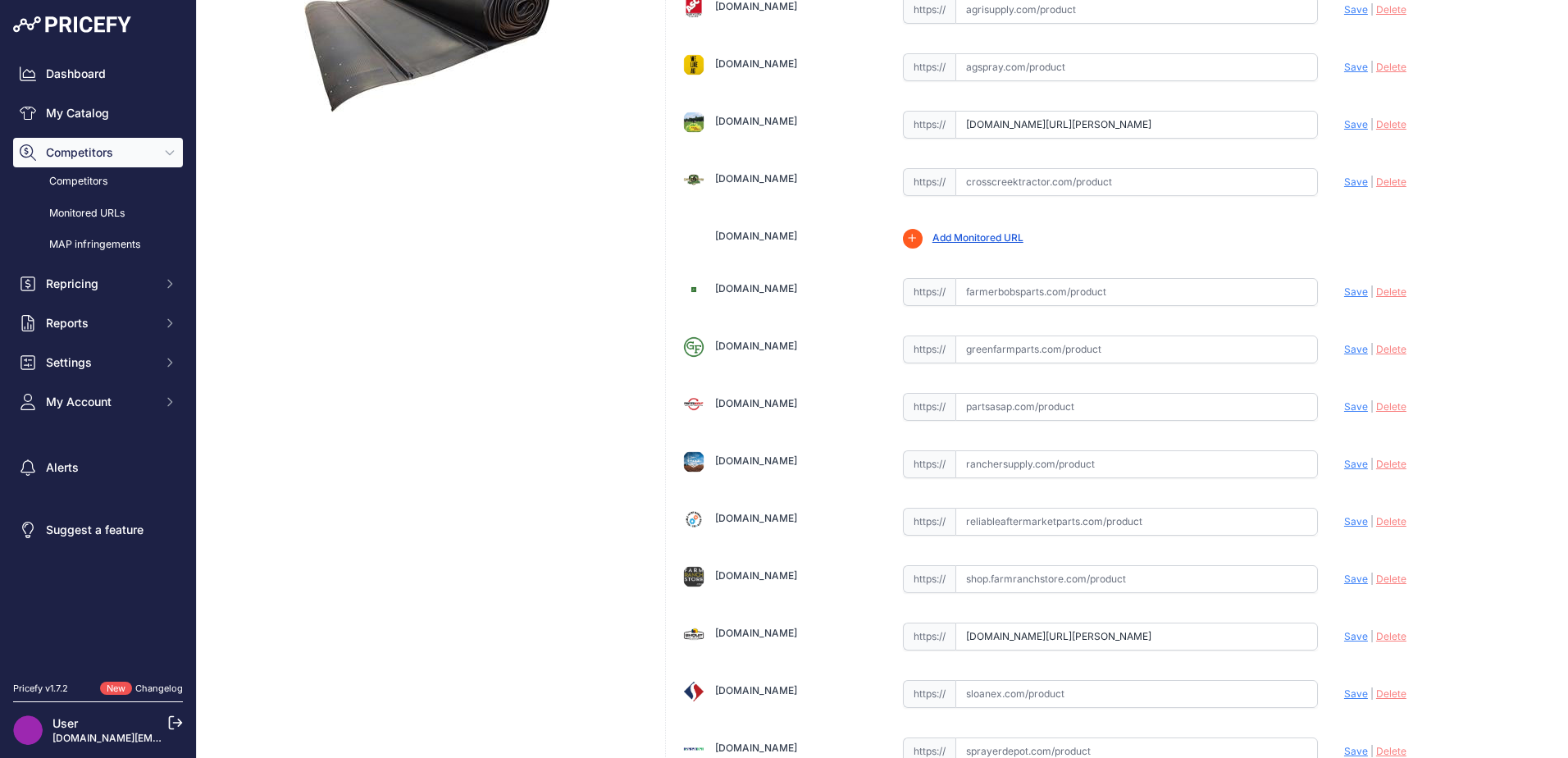
click at [1347, 635] on span "Save" at bounding box center [1356, 636] width 24 height 12
type input "https://www.shoupparts.com/sh259534-draper-belt/?prirule_jdsnikfkfjsd=6751"
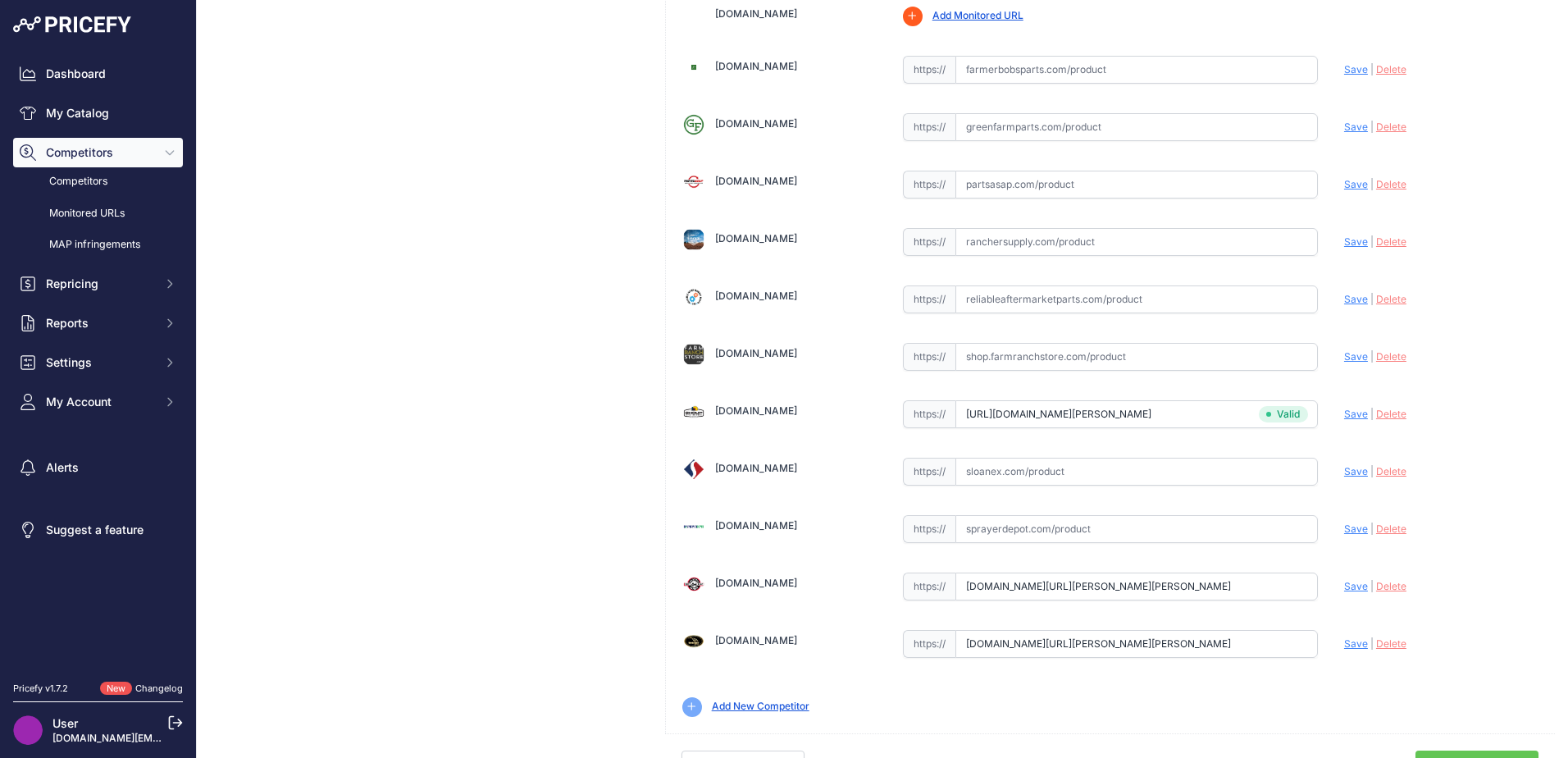
scroll to position [518, 0]
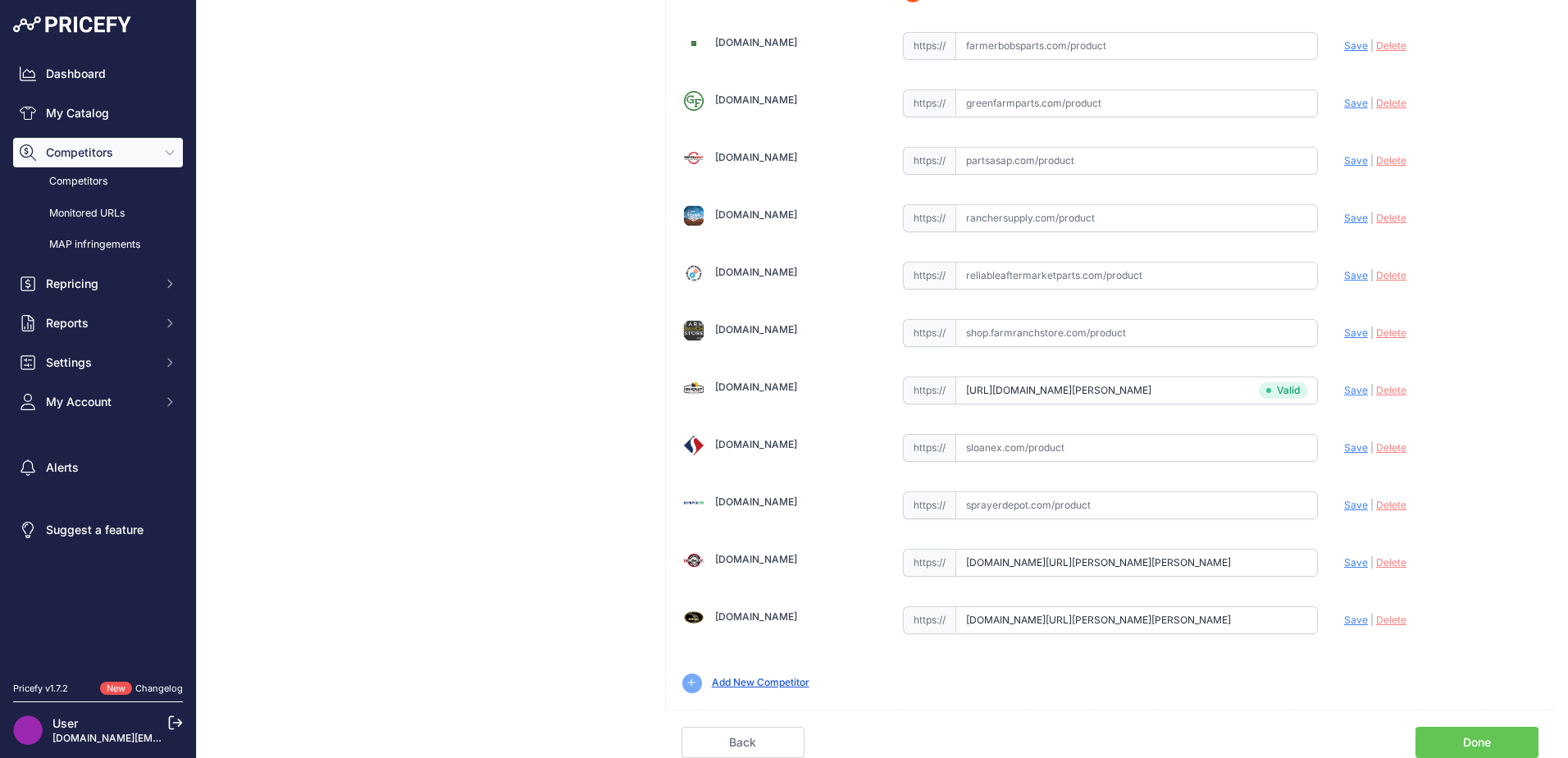
click at [1422, 732] on link "Done" at bounding box center [1476, 742] width 123 height 31
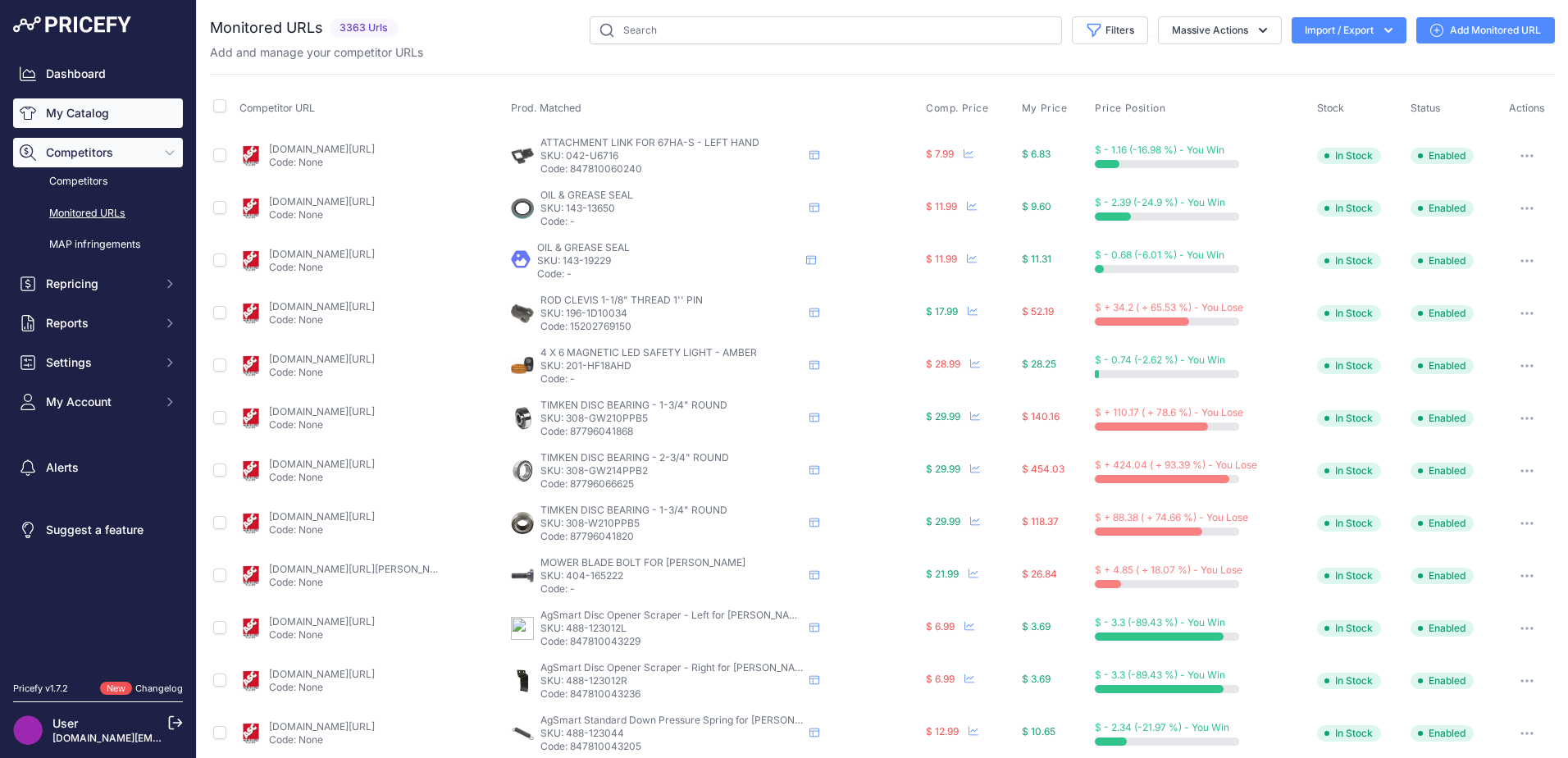
click at [99, 114] on link "My Catalog" at bounding box center [98, 113] width 170 height 30
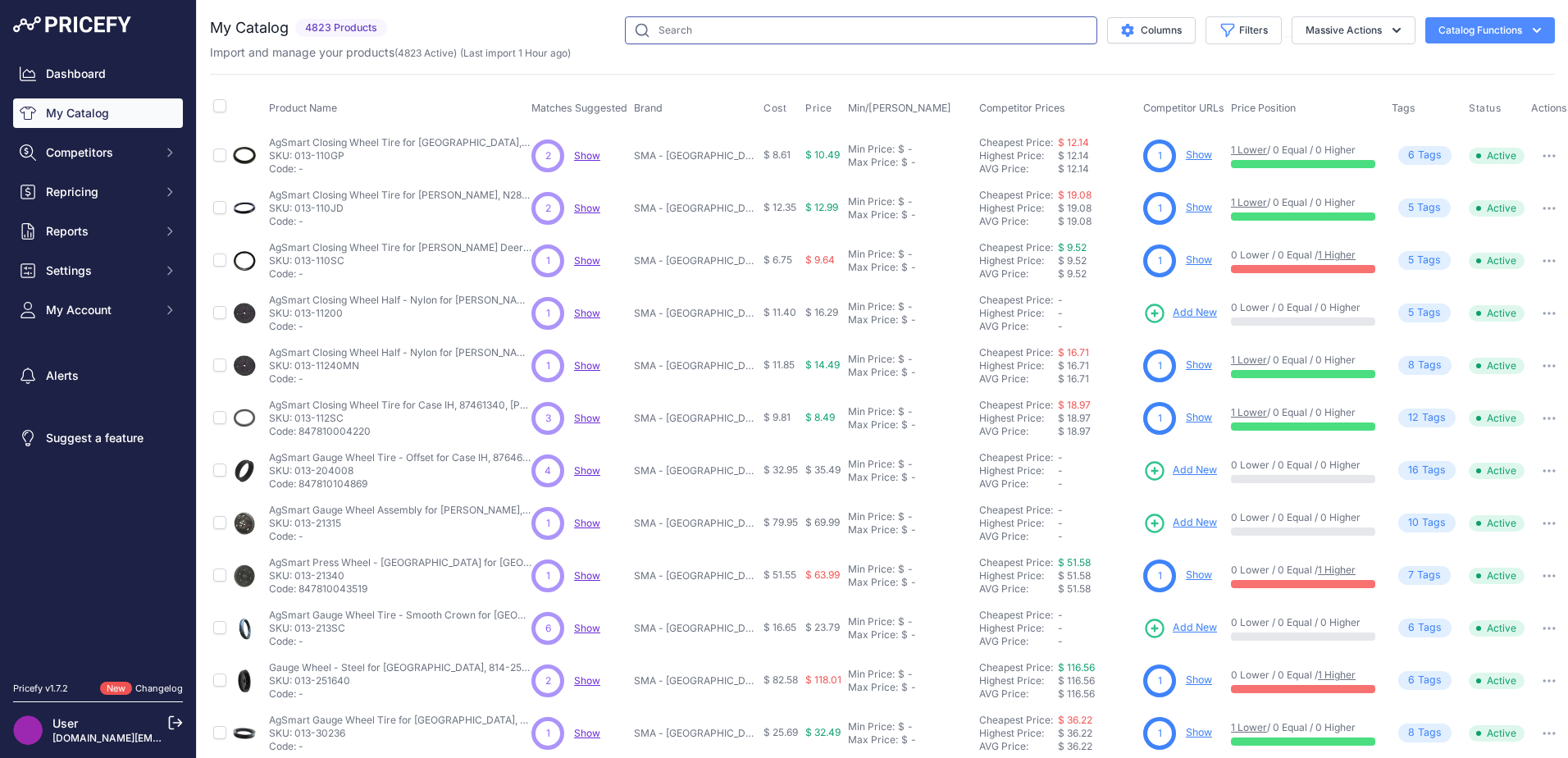
click at [677, 27] on input "text" at bounding box center [861, 30] width 472 height 28
type input "raptor [PERSON_NAME] belt"
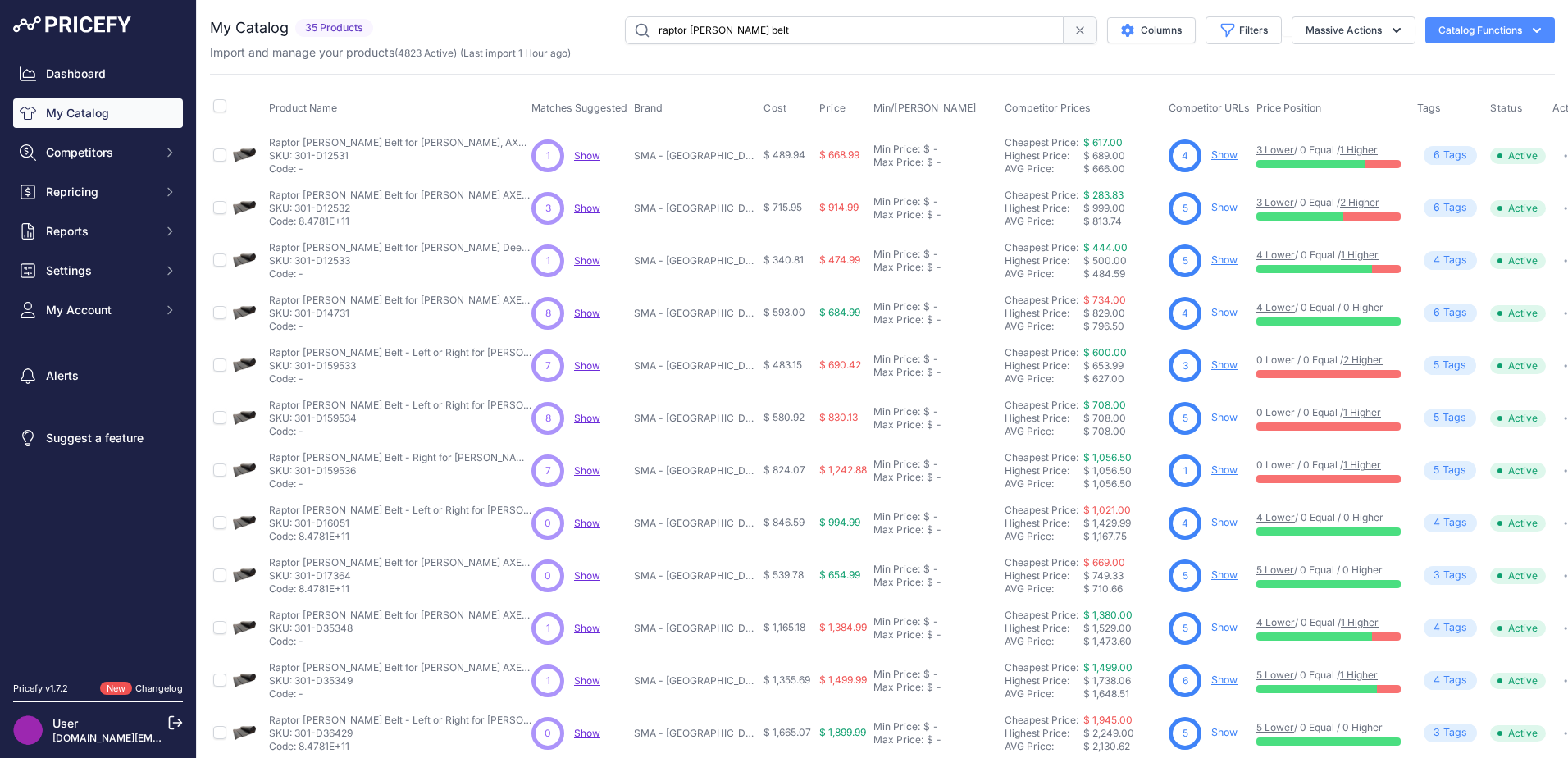
click at [1211, 472] on link "Show" at bounding box center [1224, 469] width 26 height 12
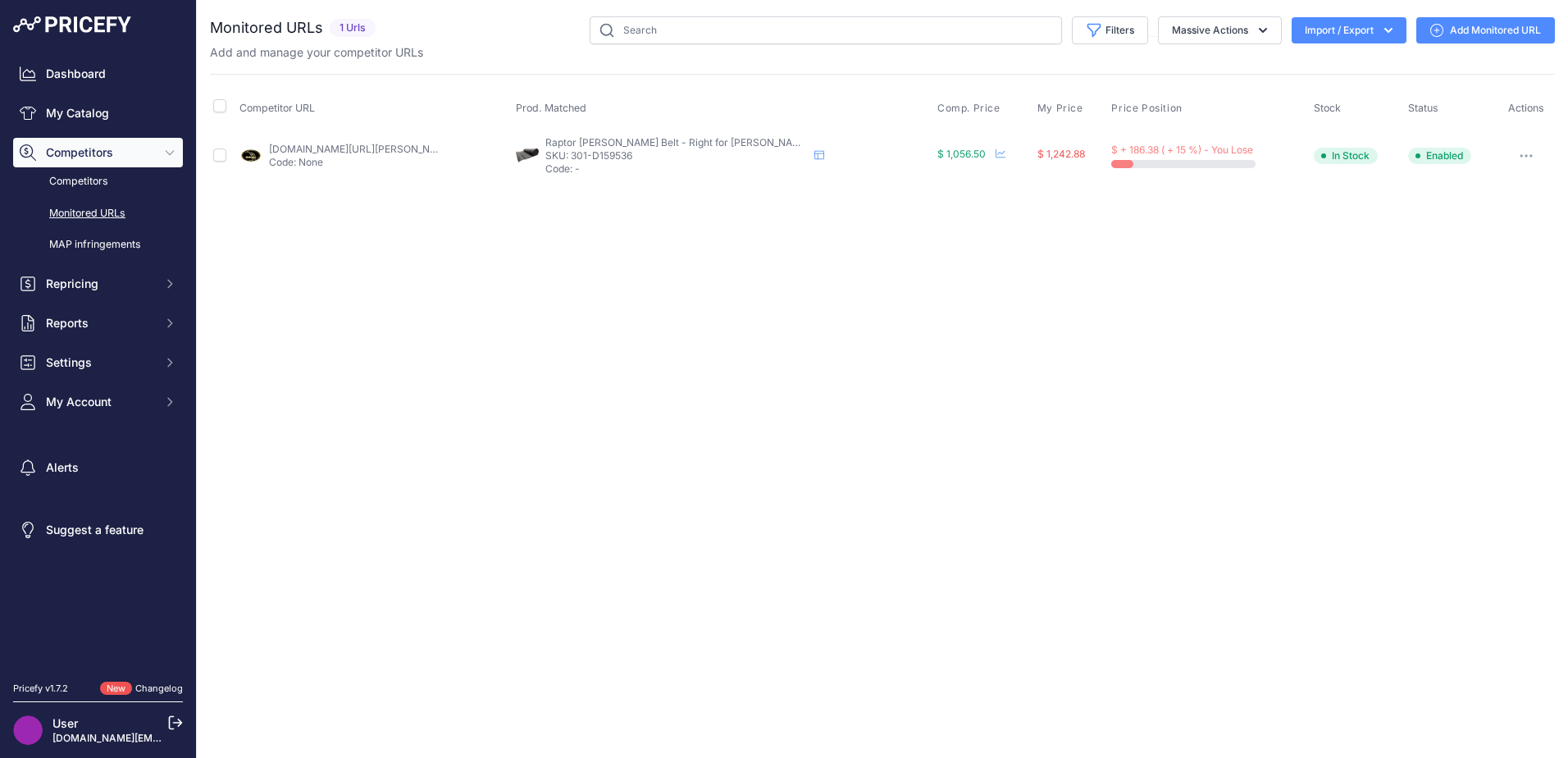
click at [1475, 29] on link "Add Monitored URL" at bounding box center [1485, 30] width 138 height 26
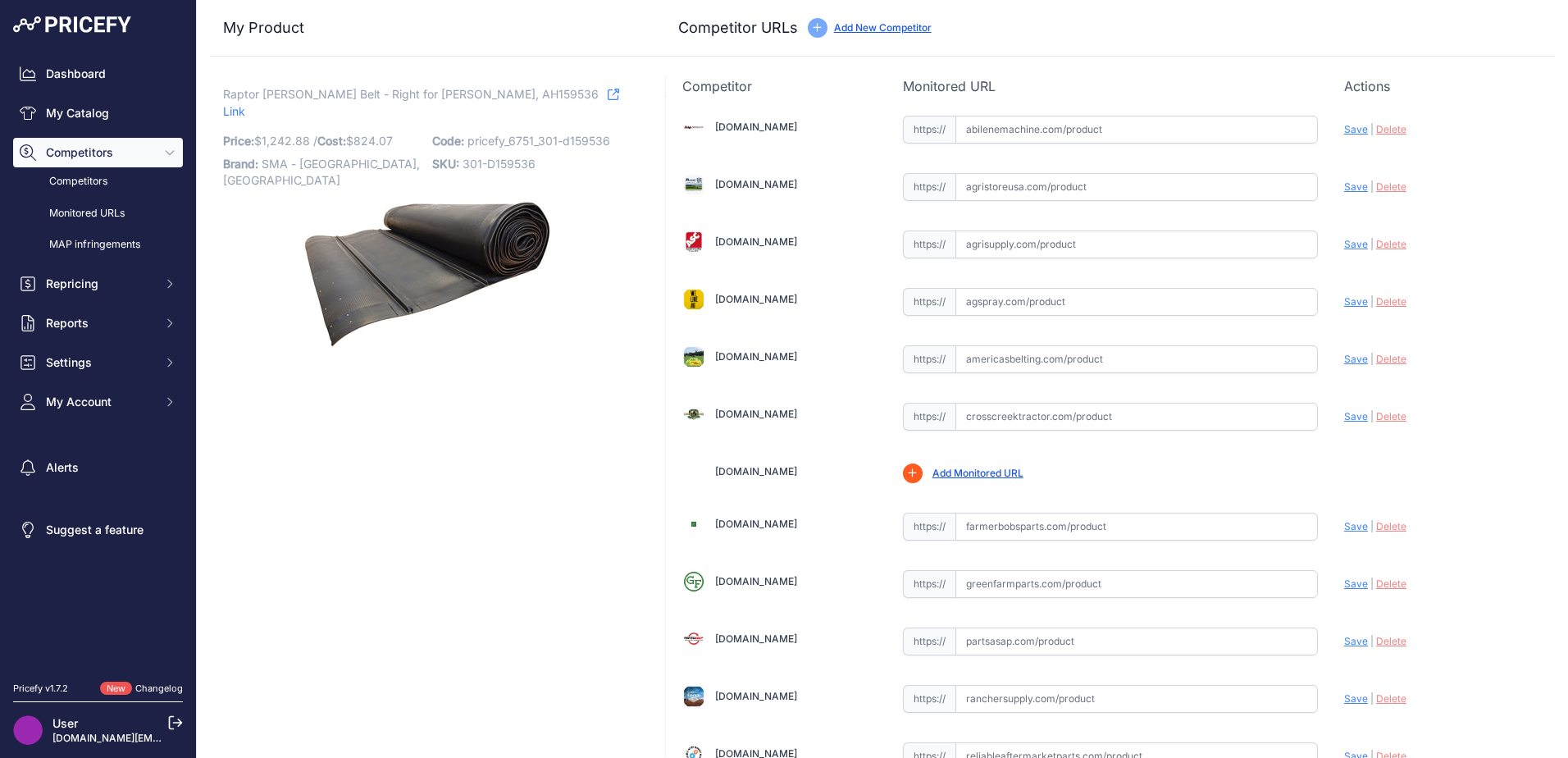
click at [475, 97] on span "Raptor Draper Belt - Right for John Deere, AH159536" at bounding box center [411, 94] width 375 height 20
click at [475, 97] on span "Raptor [PERSON_NAME] Belt - Right for [PERSON_NAME], AH159536" at bounding box center [411, 94] width 375 height 20
copy p "AH159536"
click at [1000, 136] on input "text" at bounding box center [1136, 129] width 362 height 28
paste input "https://www.abilenemachine.com/draper-belt-heavy-duty-amah159536"
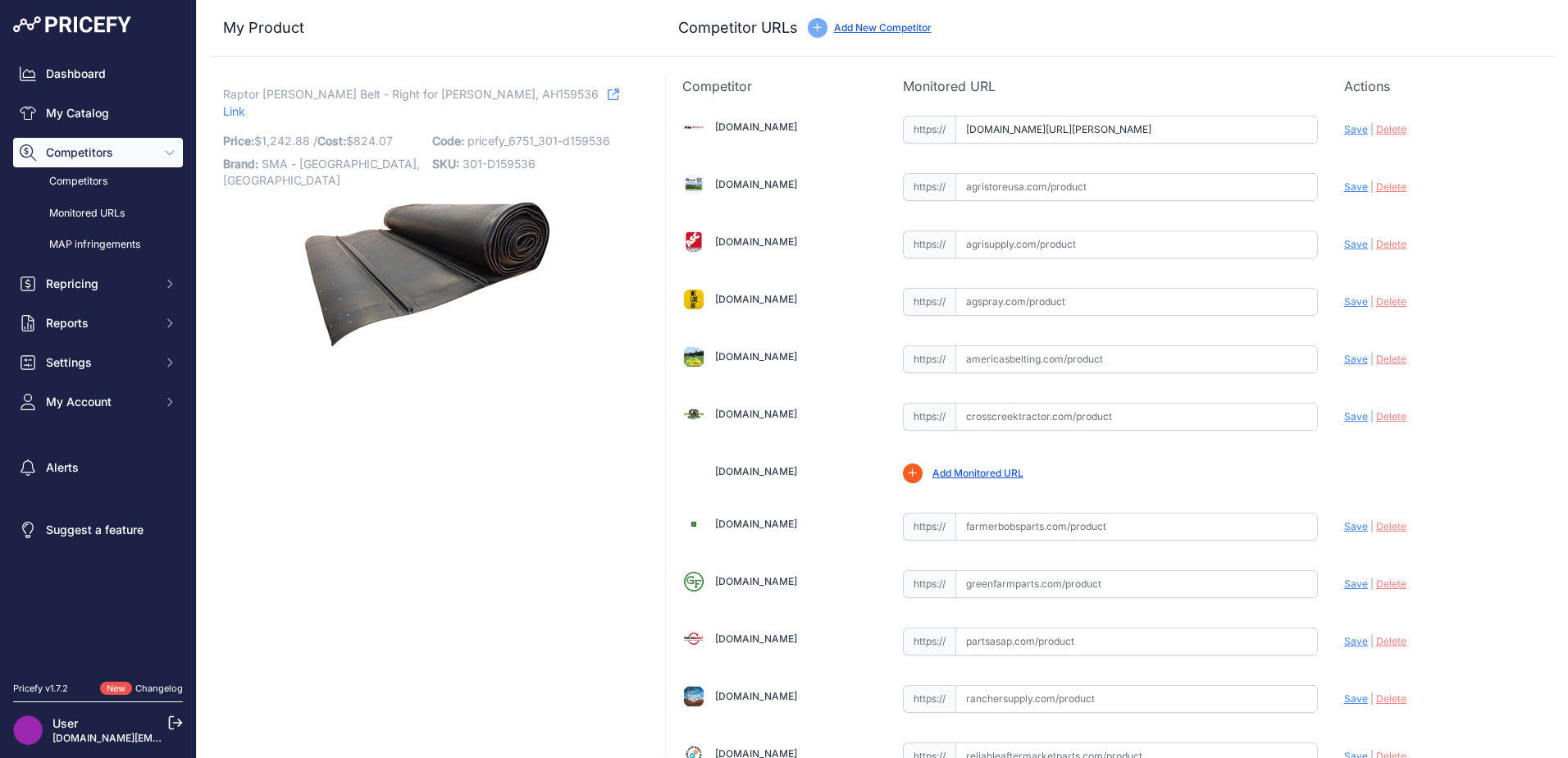
click at [1344, 132] on span "Save" at bounding box center [1356, 129] width 24 height 12
type input "https://www.abilenemachine.com/draper-belt-heavy-duty-amah159536?prirule_jdsnik…"
click at [980, 352] on input "text" at bounding box center [1136, 359] width 362 height 28
paste input "https://www.americasbelting.com/john-deere-936d-hh-1009242"
click at [1350, 353] on span "Save" at bounding box center [1356, 358] width 24 height 12
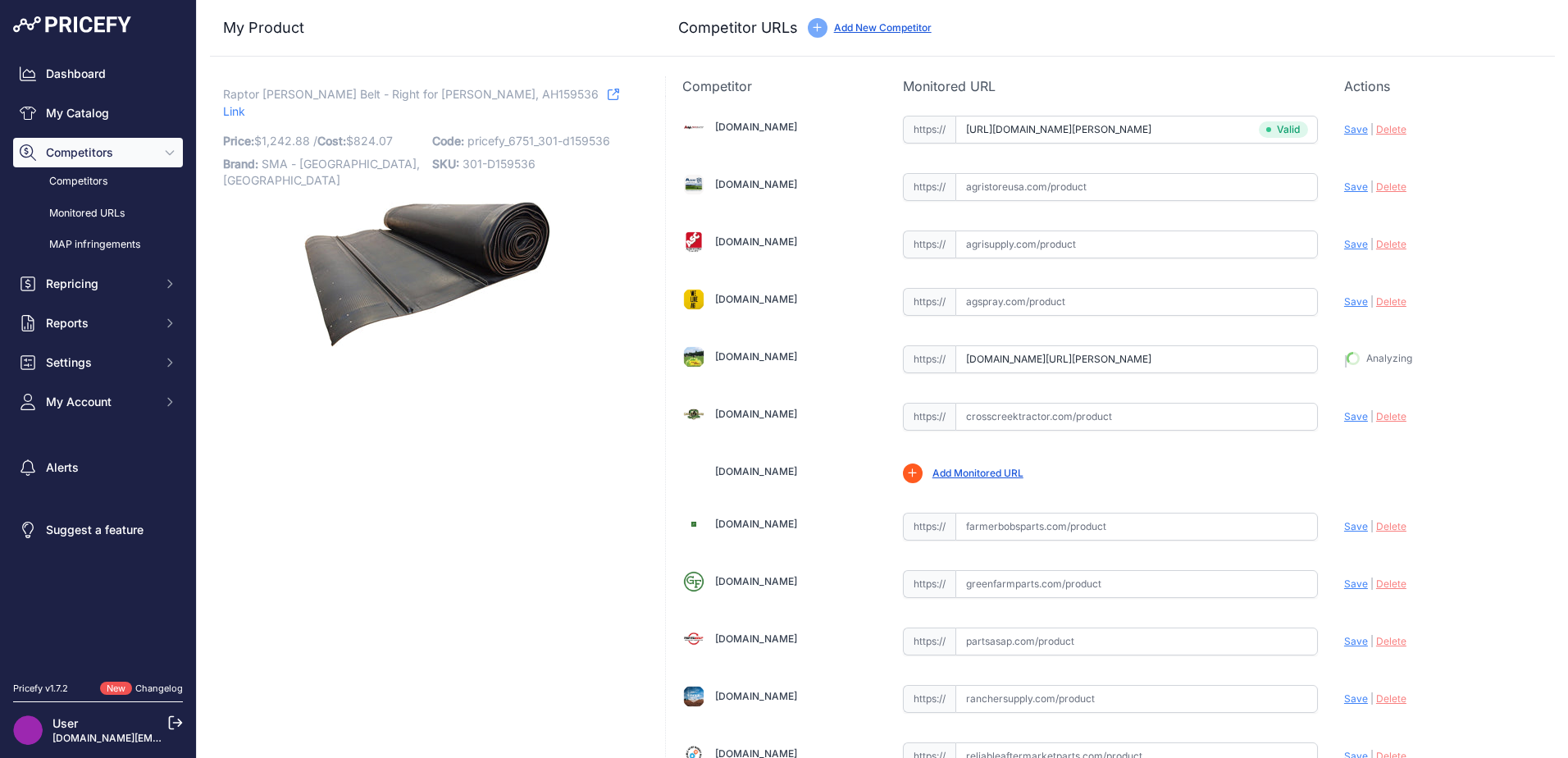
type input "https://www.americasbelting.com/john-deere-936d-hh-1009242?prirule_jdsnikfkfjsd…"
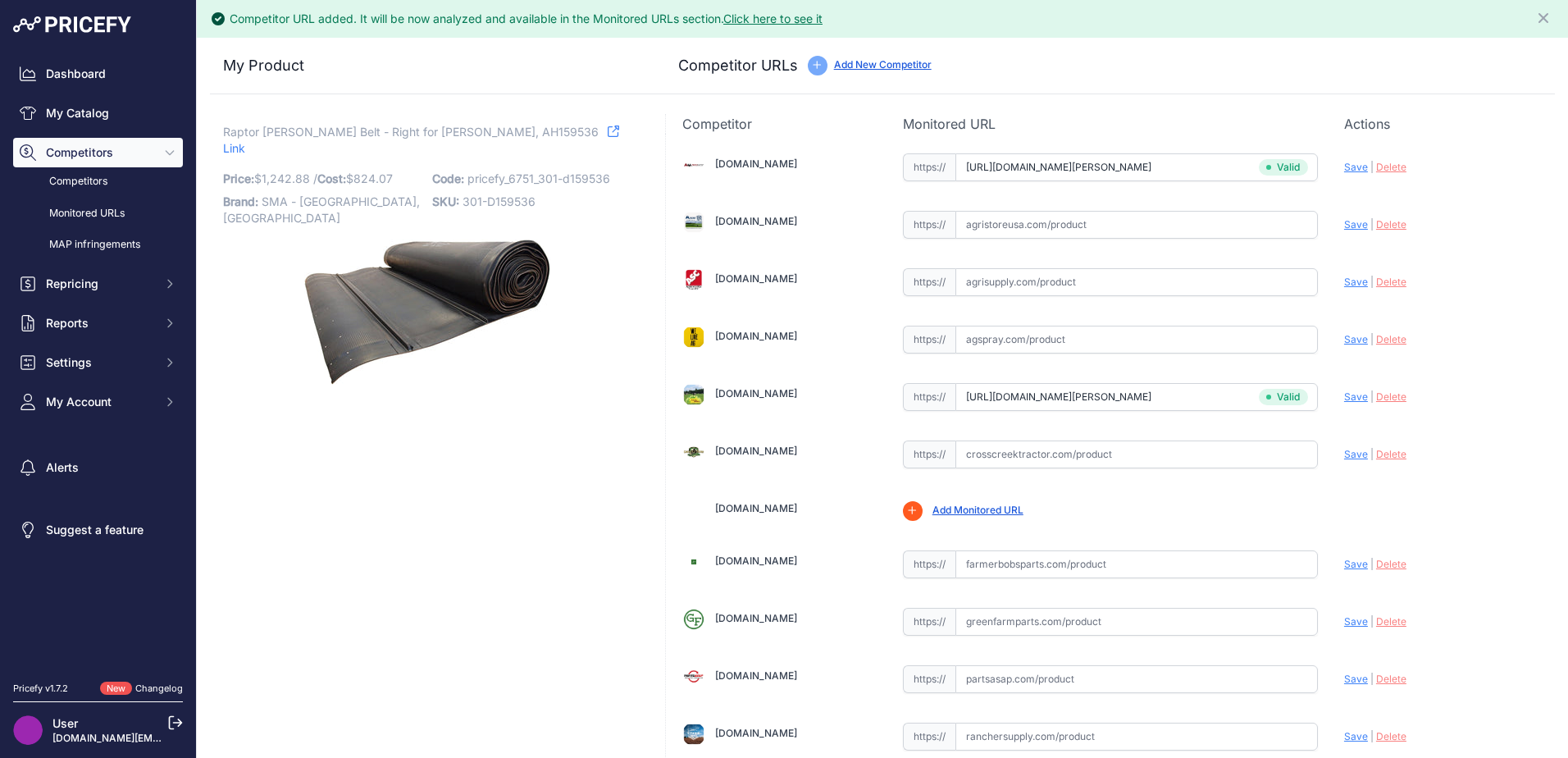
drag, startPoint x: 1348, startPoint y: 357, endPoint x: 1419, endPoint y: 292, distance: 96.3
click at [1419, 292] on div "Update Profile Save | Delete Analyzing" at bounding box center [1441, 280] width 194 height 31
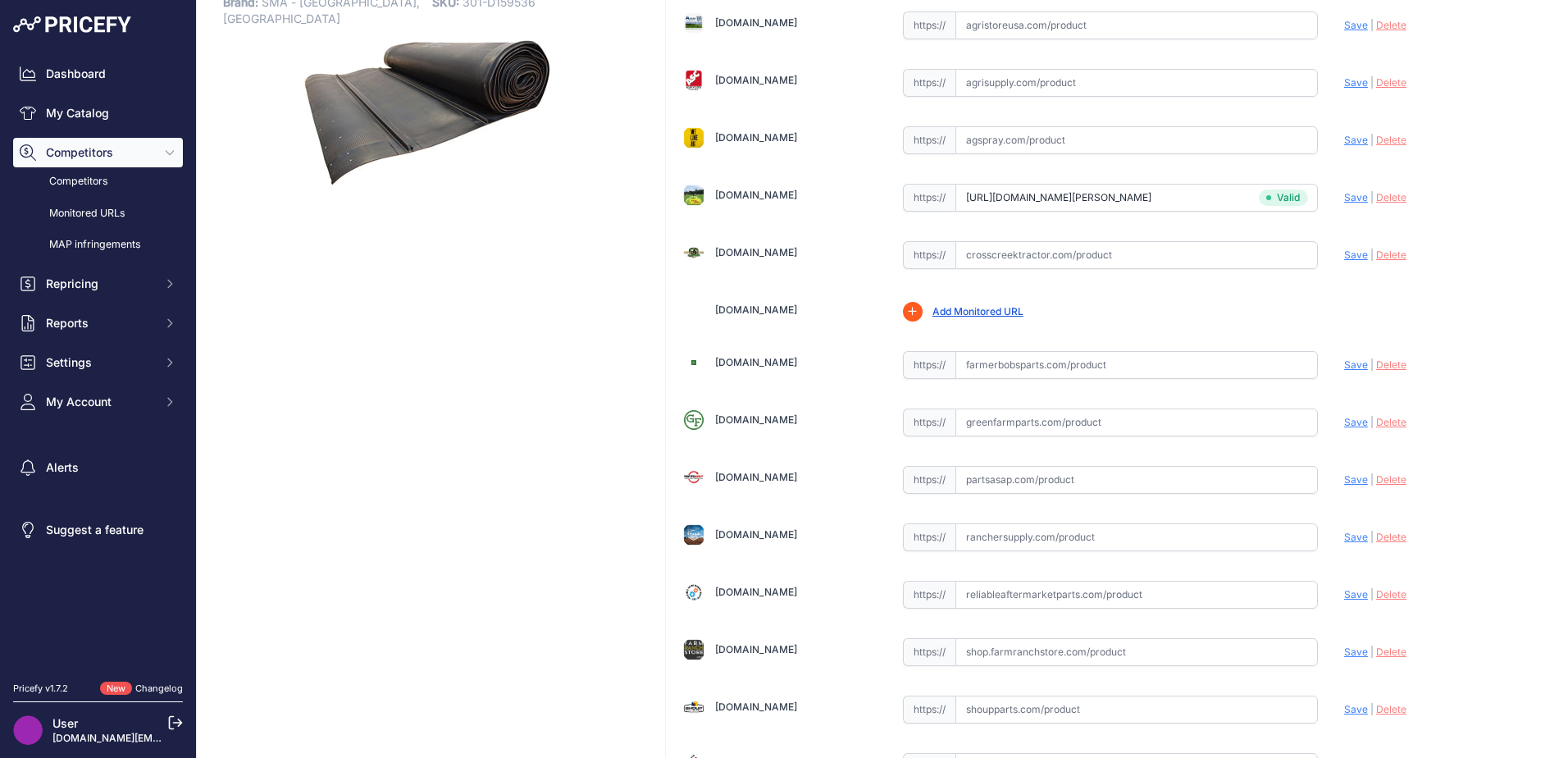
scroll to position [480, 0]
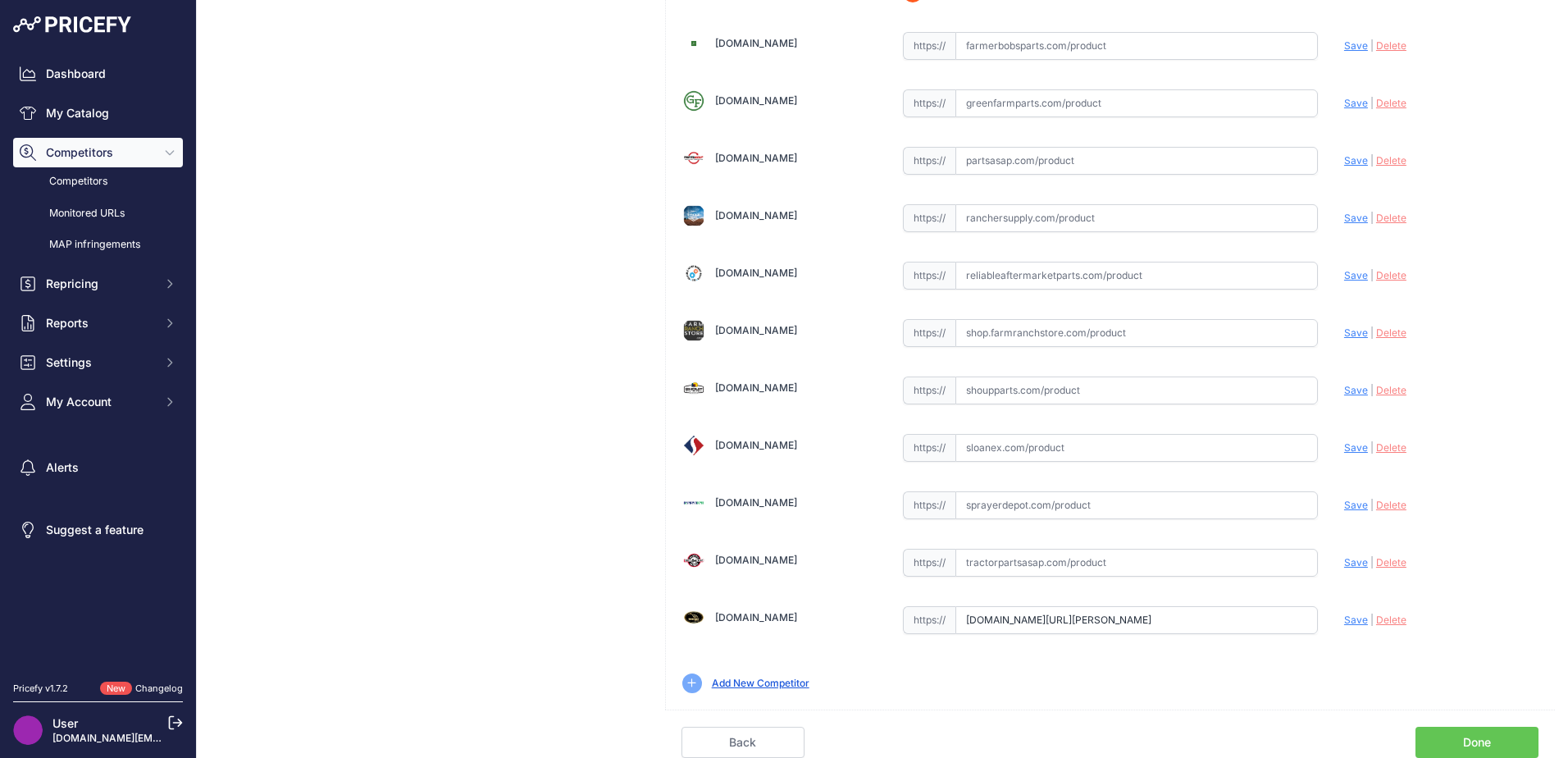
click at [998, 566] on input "text" at bounding box center [1136, 562] width 362 height 28
paste input "https://www.tractorpartsasap.com/draper-belt-right-hand-side-new-john-deere-129…"
click at [1344, 557] on span "Save" at bounding box center [1356, 562] width 24 height 12
type input "https://www.tractorpartsasap.com/draper-belt-right-hand-side-new-john-deere-129…"
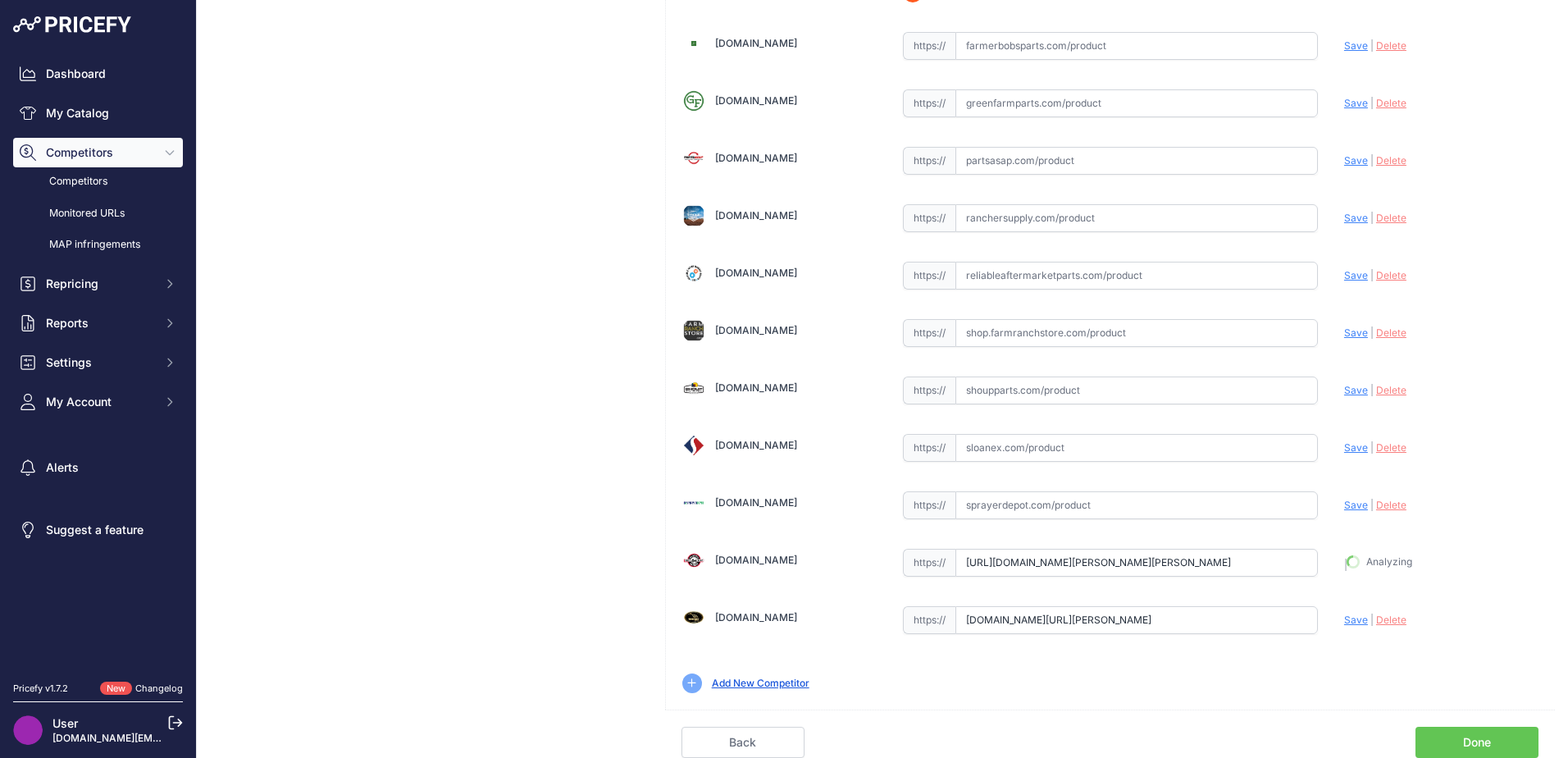
scroll to position [518, 0]
click at [1348, 620] on span "Save" at bounding box center [1356, 620] width 24 height 12
type input "https://www.worthingtonagparts.com/right-side-draper-belt-for-936d-36-header-re…"
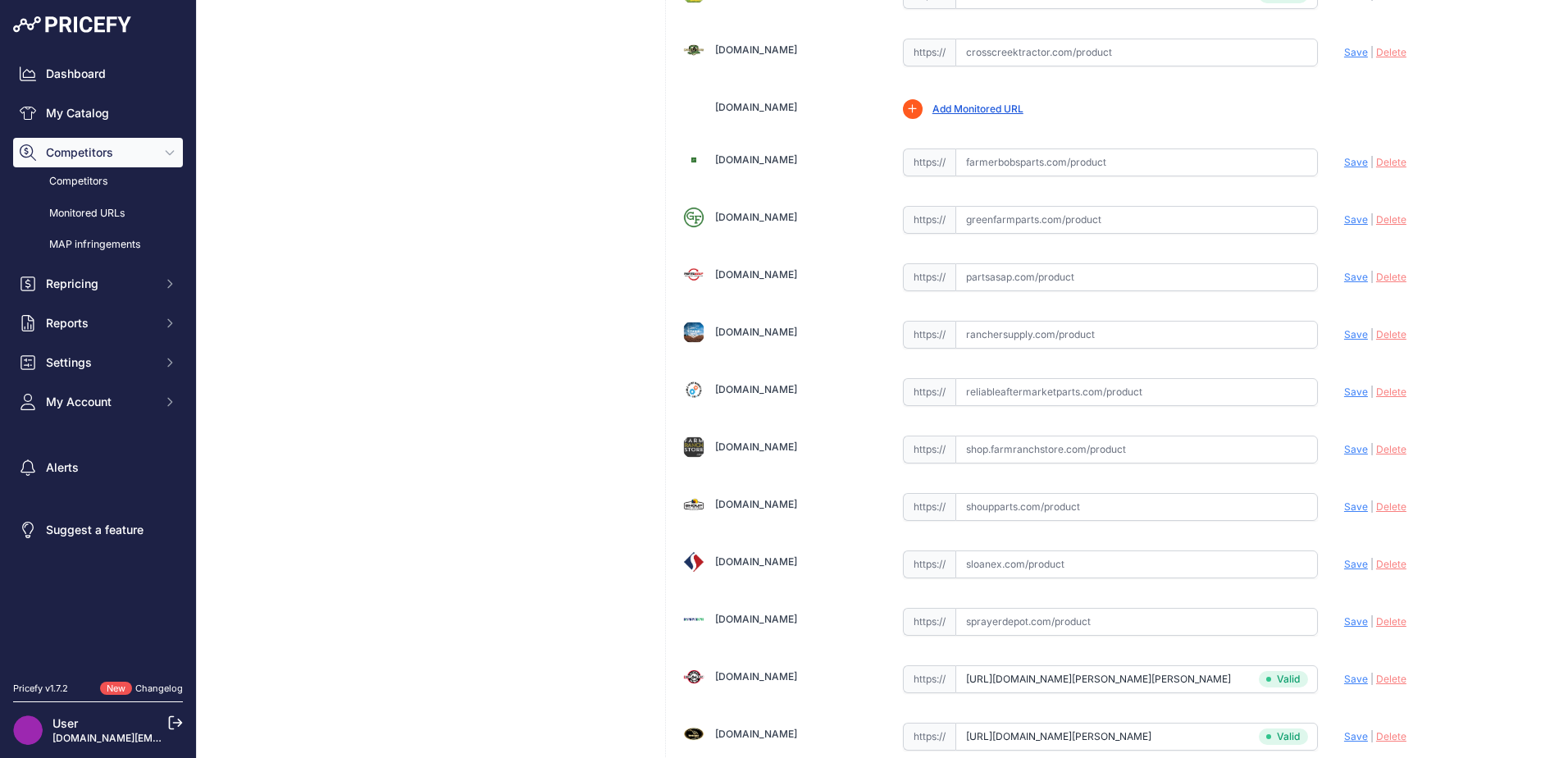
scroll to position [480, 0]
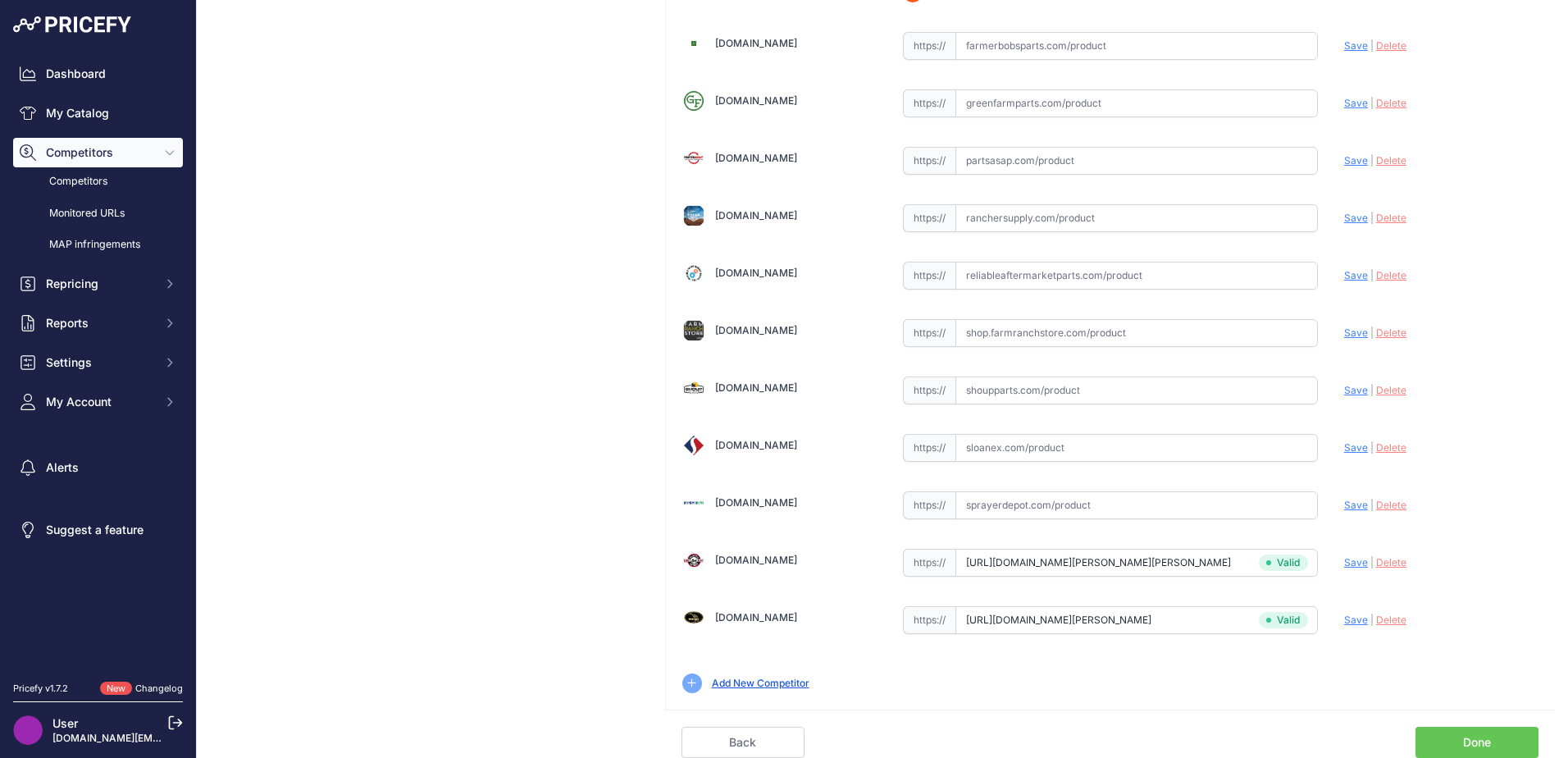
click at [1444, 748] on link "Done" at bounding box center [1476, 742] width 123 height 31
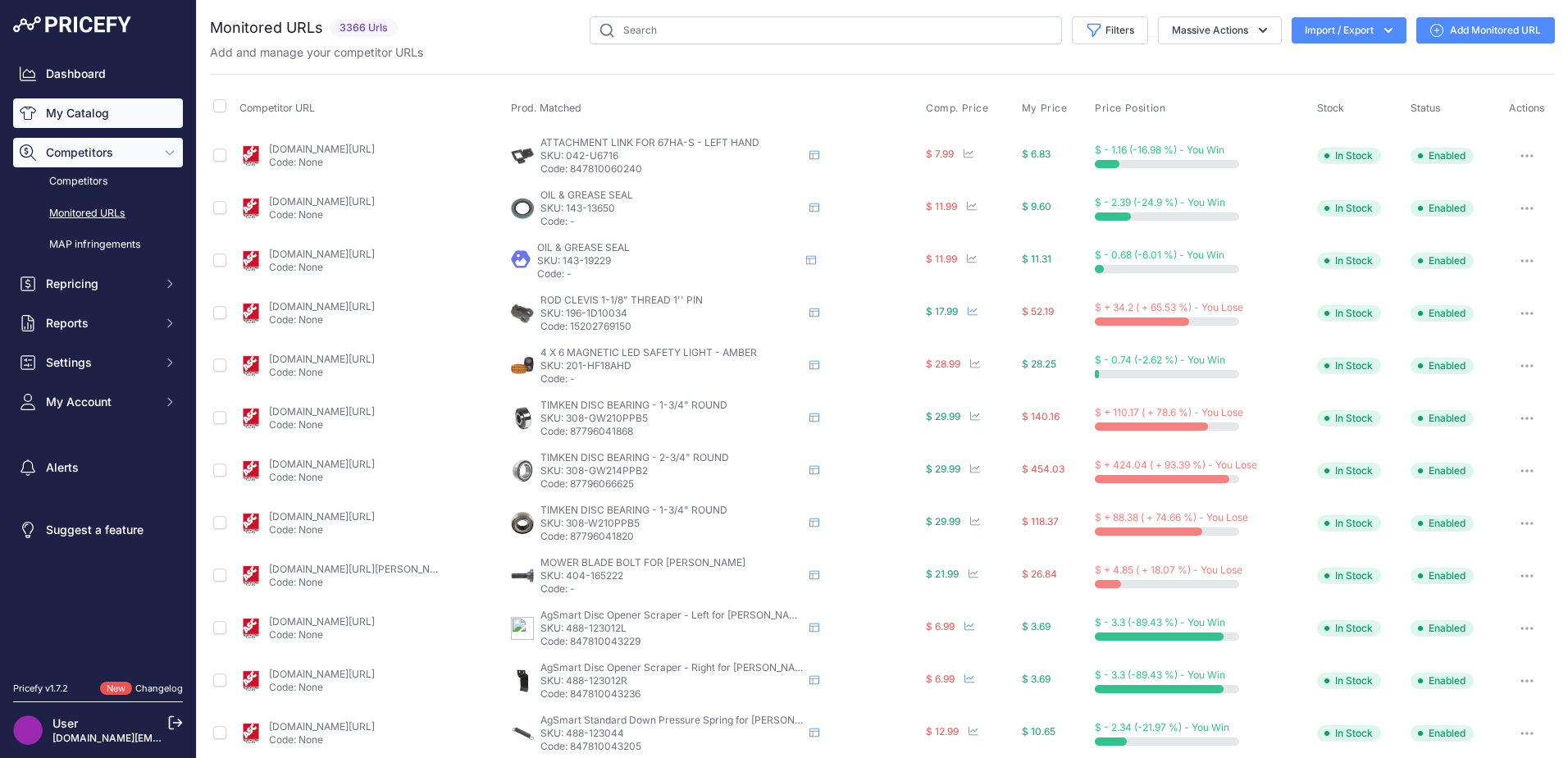
click at [77, 126] on link "My Catalog" at bounding box center [98, 113] width 170 height 30
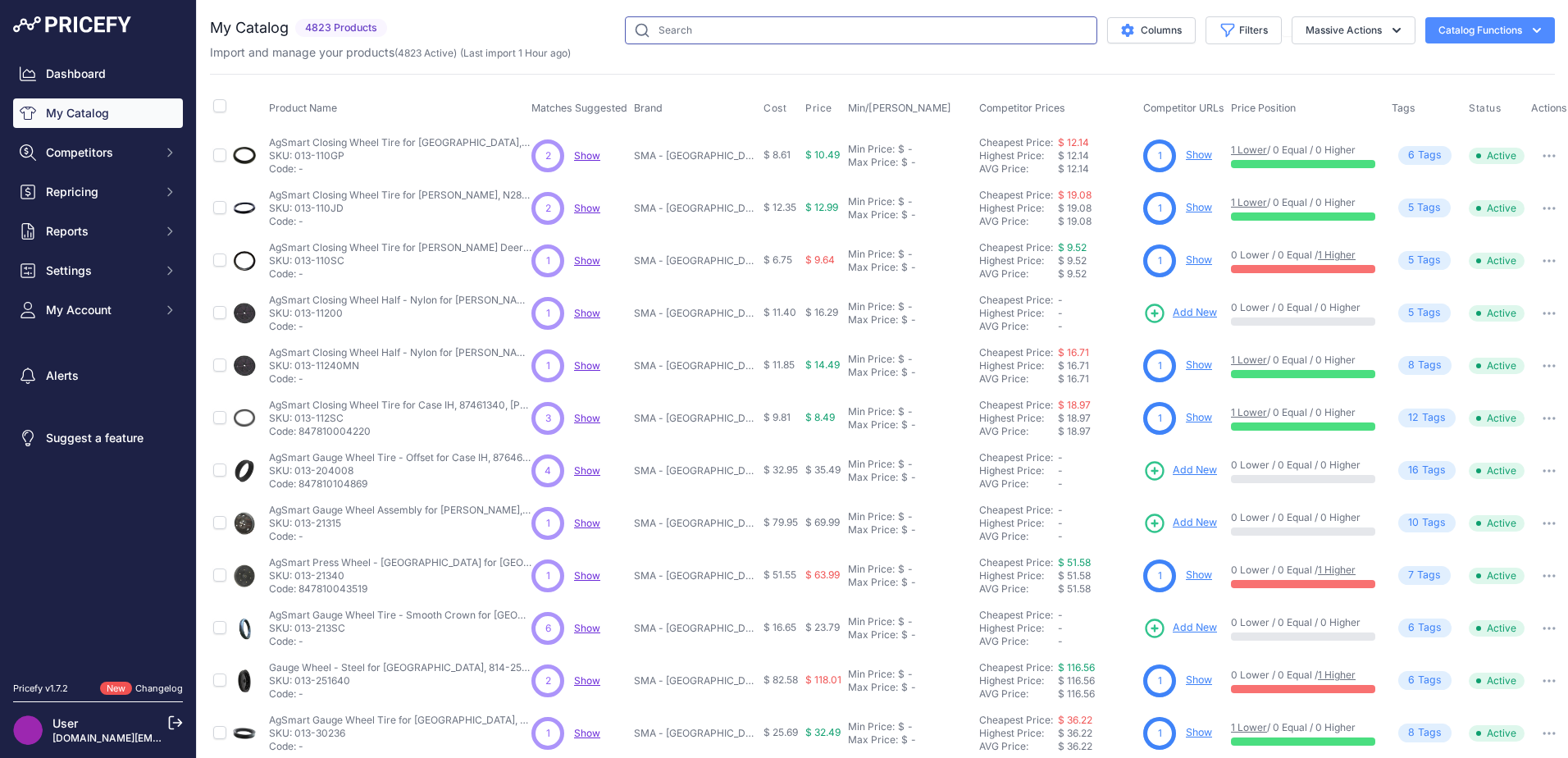
click at [738, 35] on input "text" at bounding box center [861, 30] width 472 height 28
type input "raptor [PERSON_NAME] belt"
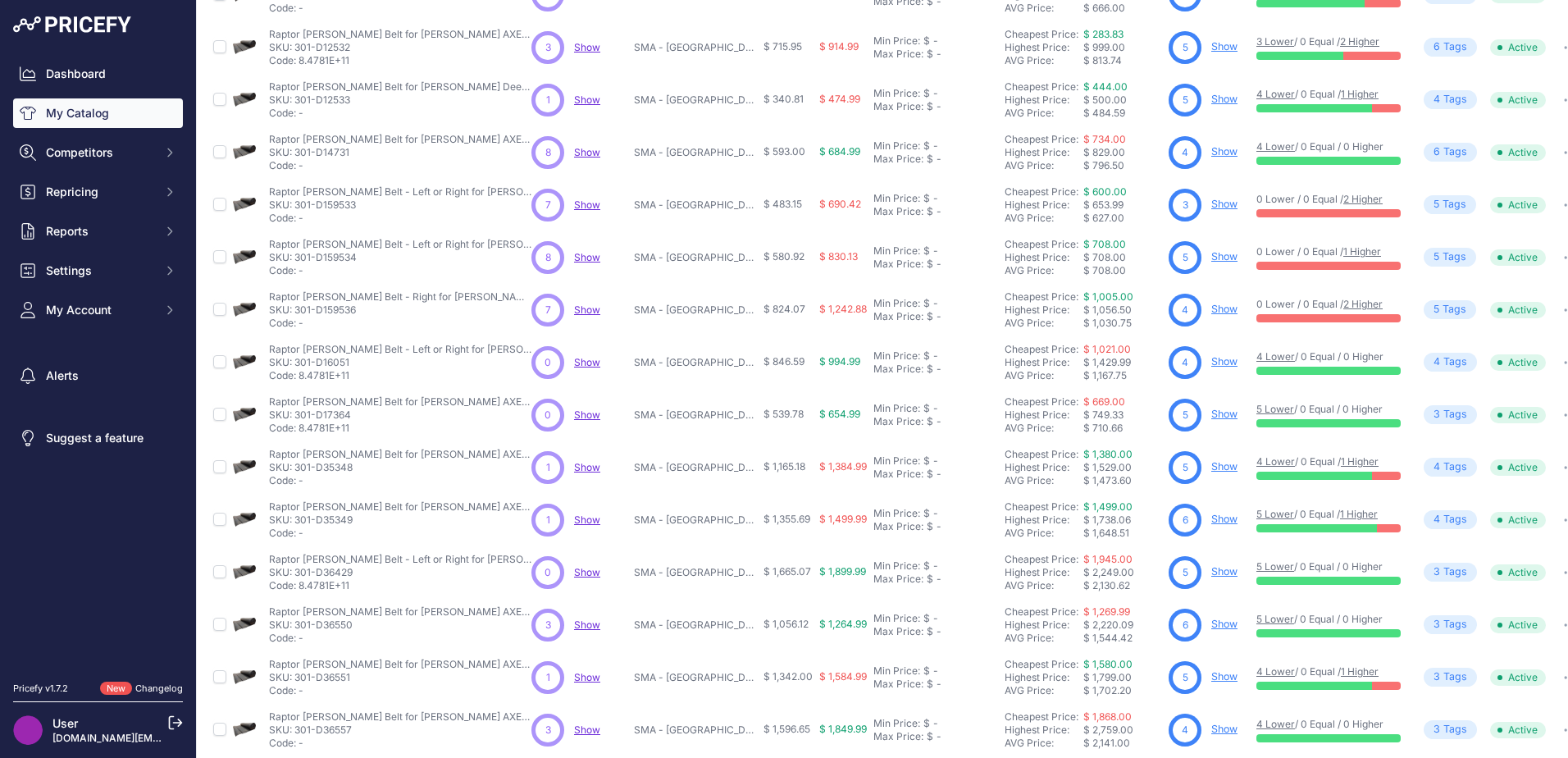
scroll to position [239, 0]
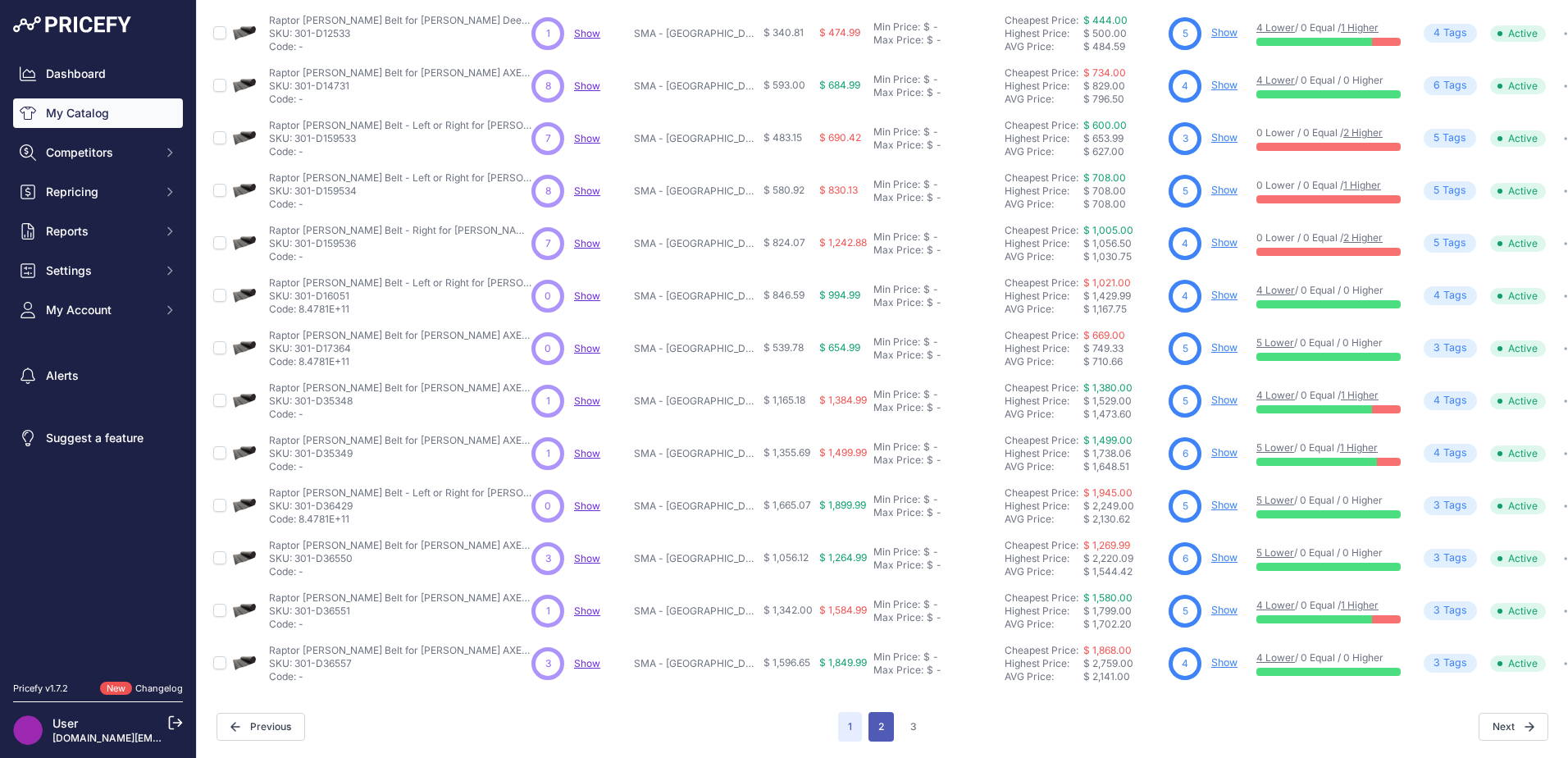
click at [882, 716] on button "2" at bounding box center [881, 726] width 25 height 30
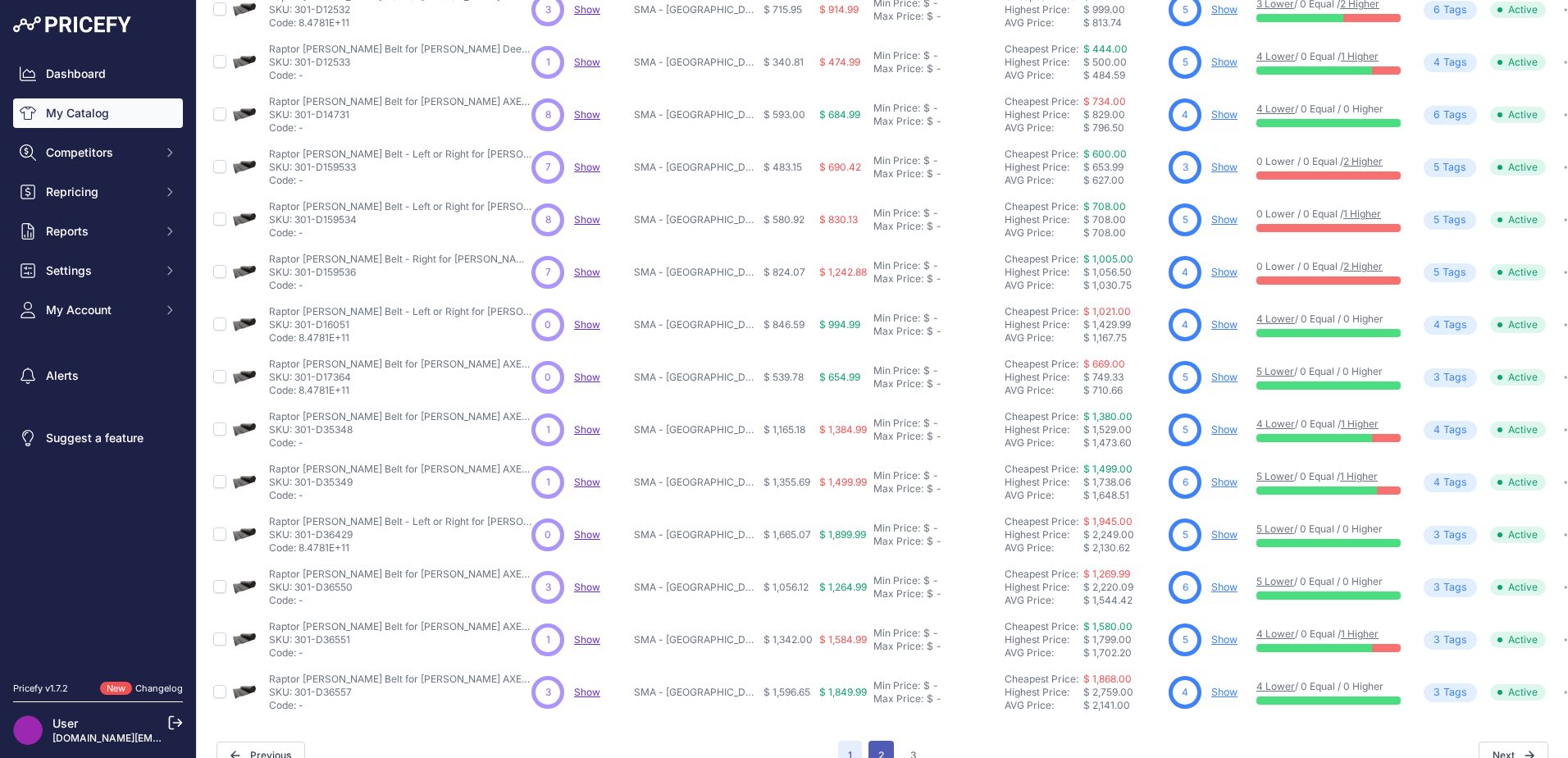
scroll to position [280, 0]
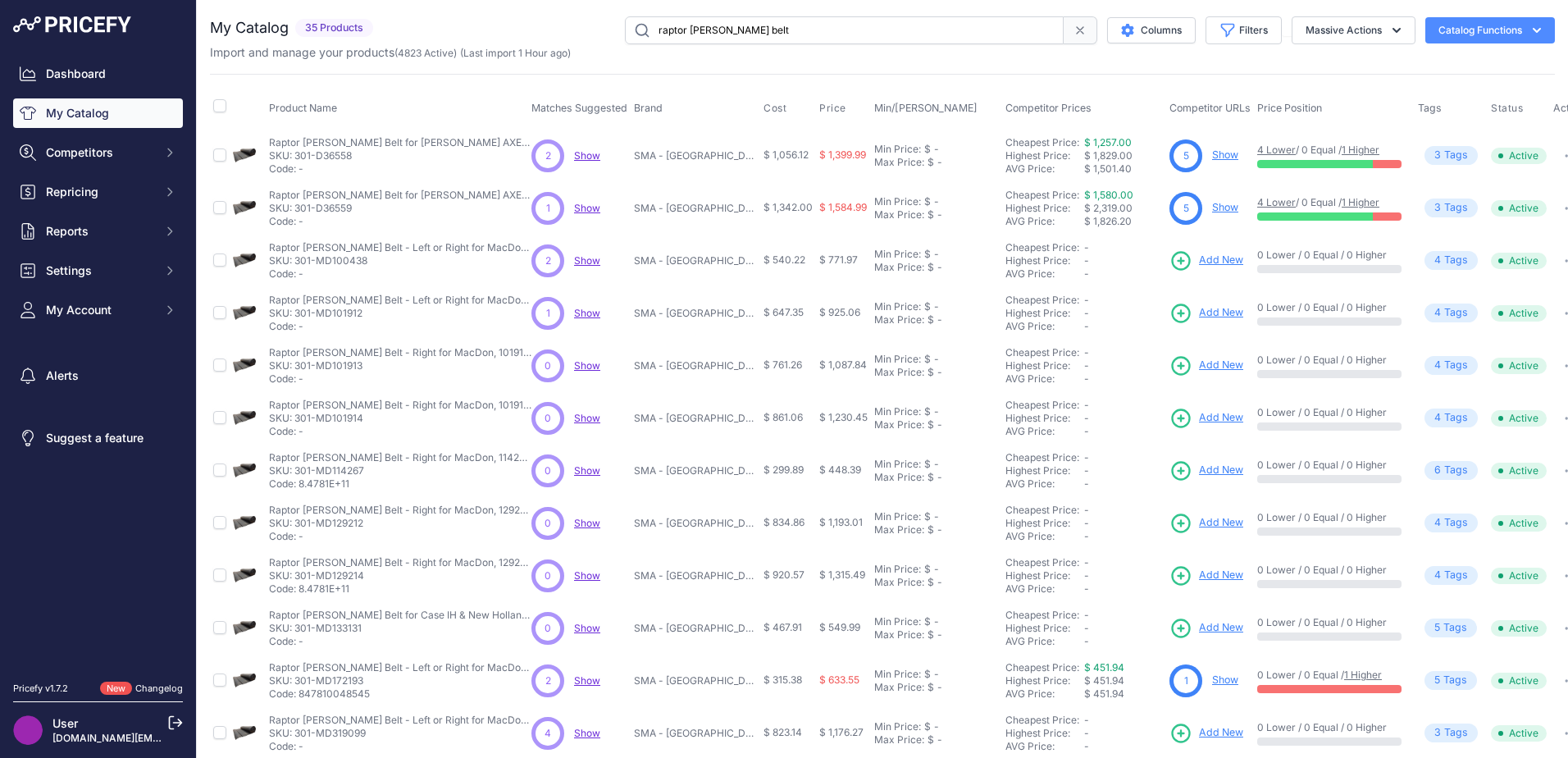
click at [1204, 259] on span "Add New" at bounding box center [1221, 261] width 44 height 15
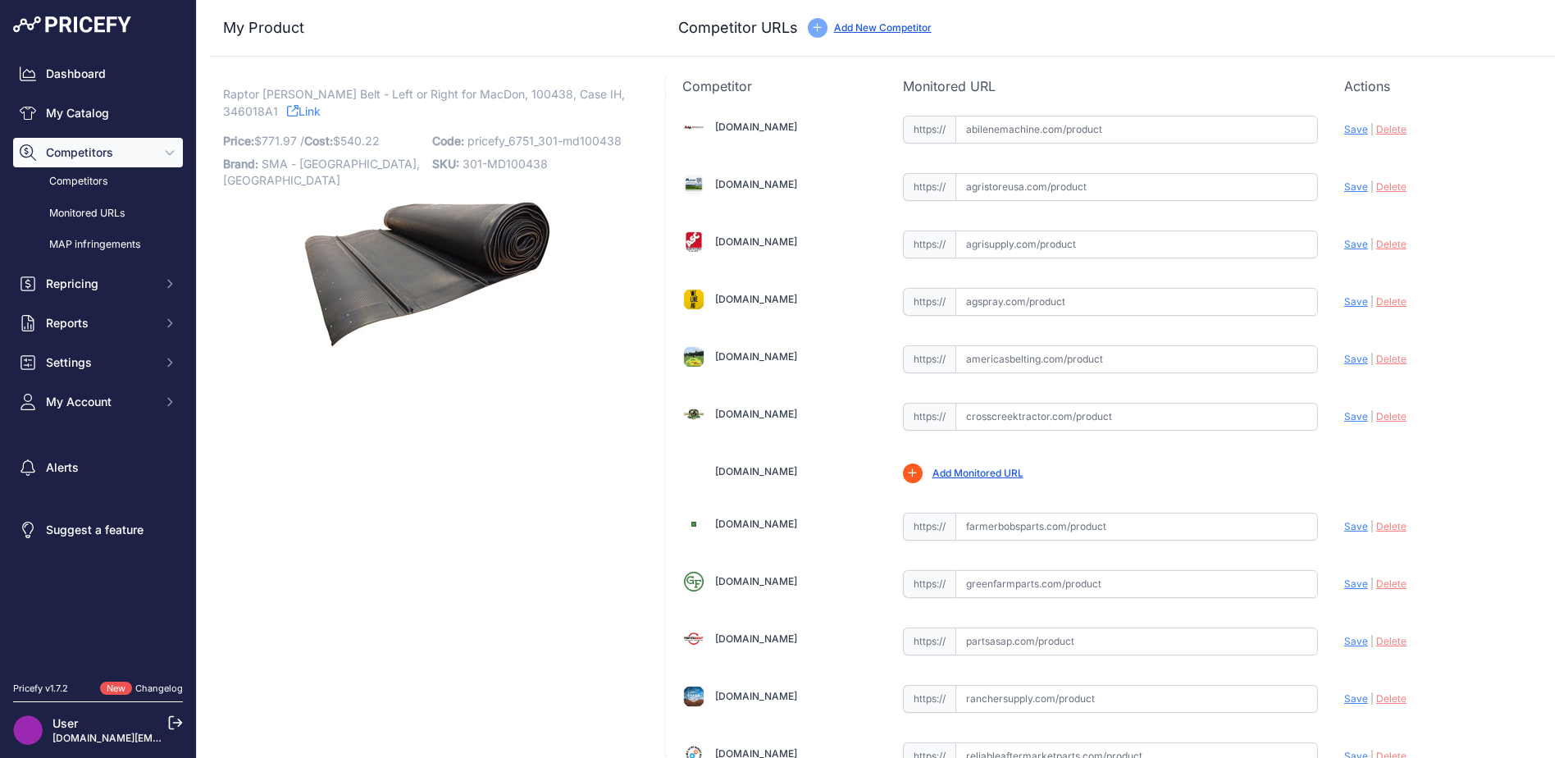
click at [584, 95] on span "Raptor [PERSON_NAME] Belt - Left or Right for MacDon, 100438, Case IH, 346018A1" at bounding box center [424, 103] width 402 height 37
drag, startPoint x: 584, startPoint y: 95, endPoint x: 543, endPoint y: 109, distance: 43.3
click at [543, 109] on p "Raptor [PERSON_NAME] Belt - Left or Right for MacDon, 100438, Case IH, 346018A1…" at bounding box center [428, 103] width 409 height 34
drag, startPoint x: 623, startPoint y: 97, endPoint x: 573, endPoint y: 98, distance: 50.0
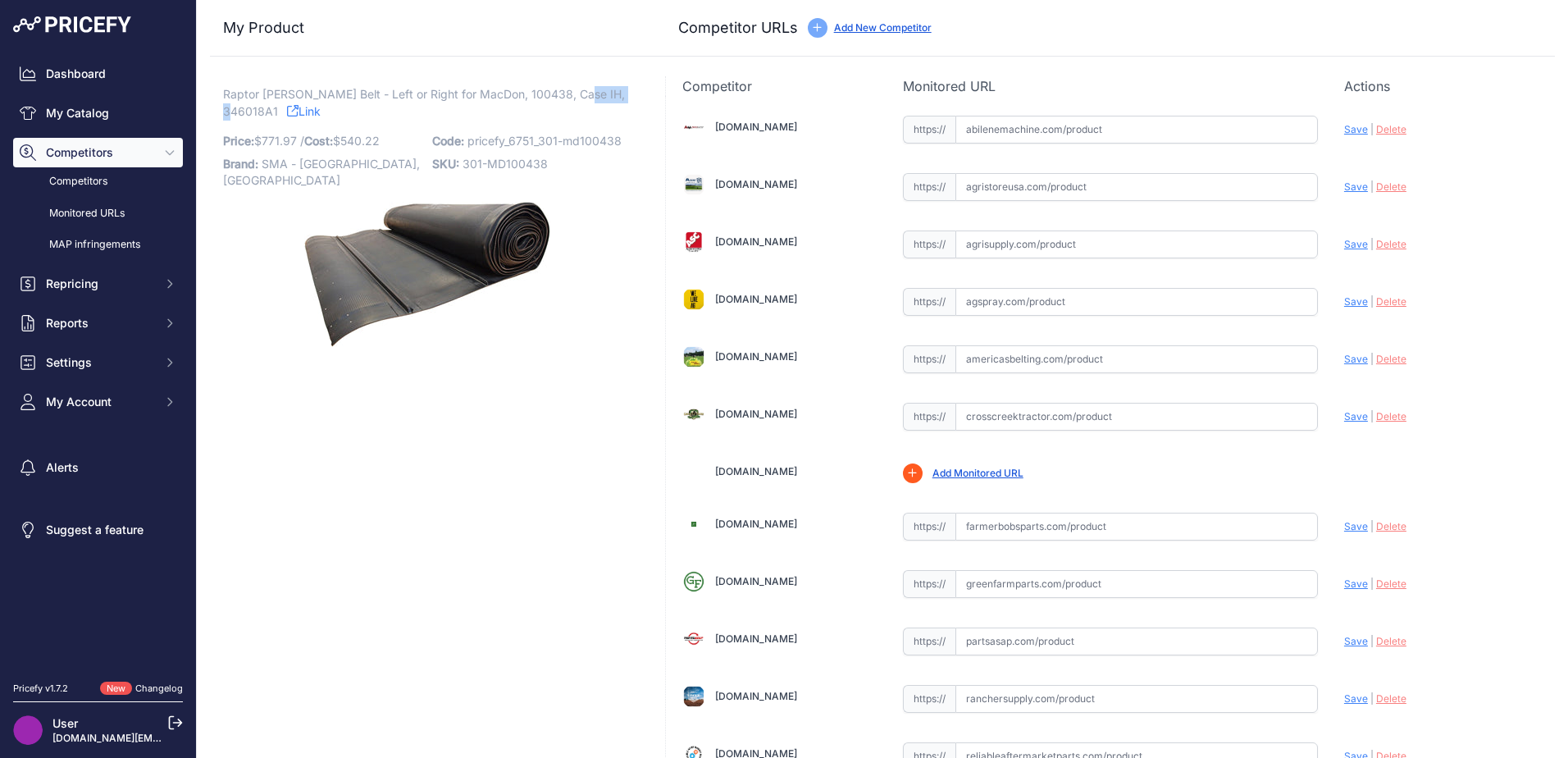
click at [573, 98] on p "Raptor [PERSON_NAME] Belt - Left or Right for MacDon, 100438, Case IH, 346018A1…" at bounding box center [428, 103] width 409 height 34
copy span "346018A1"
click at [1061, 133] on input "text" at bounding box center [1136, 129] width 362 height 28
paste input "[URL][DOMAIN_NAME][PERSON_NAME]"
click at [1344, 125] on span "Save" at bounding box center [1356, 129] width 24 height 12
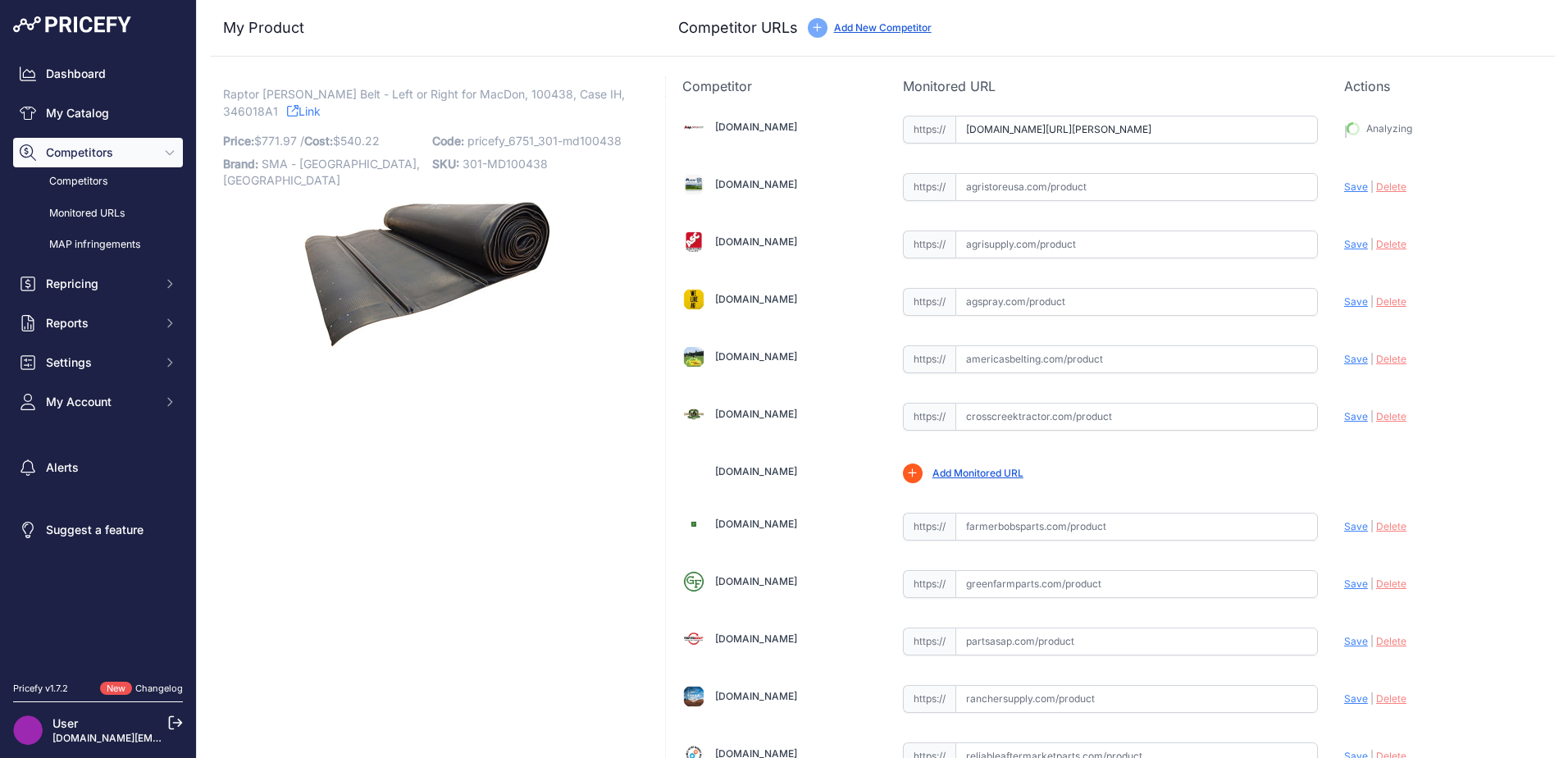
type input "https://www.abilenemachine.com/draper-belt-heavy-duty-am346018a1?prirule_jdsnik…"
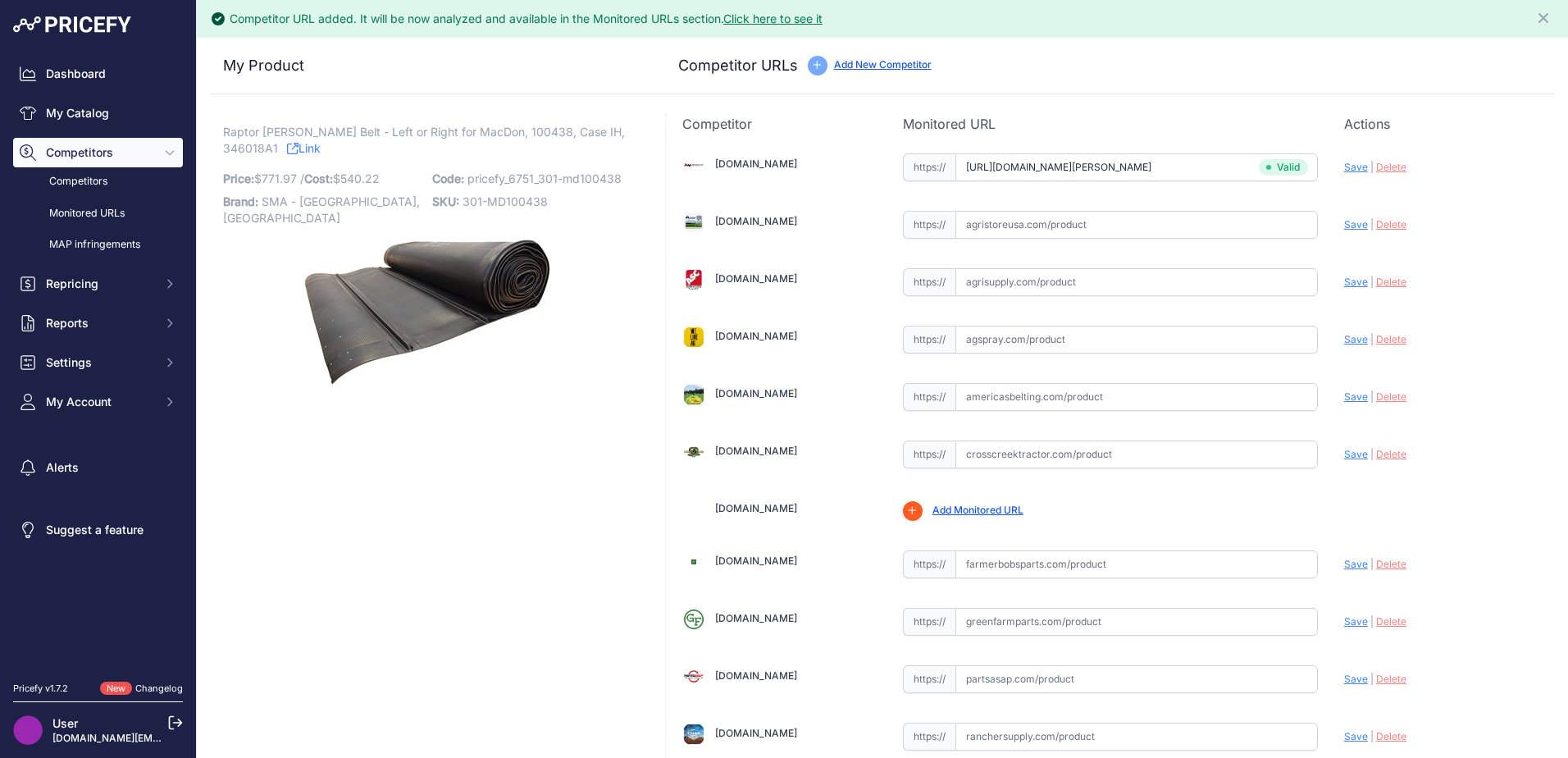
click at [492, 132] on span "Raptor Draper Belt - Left or Right for MacDon, 100438, Case IH, 346018A1" at bounding box center [424, 140] width 402 height 37
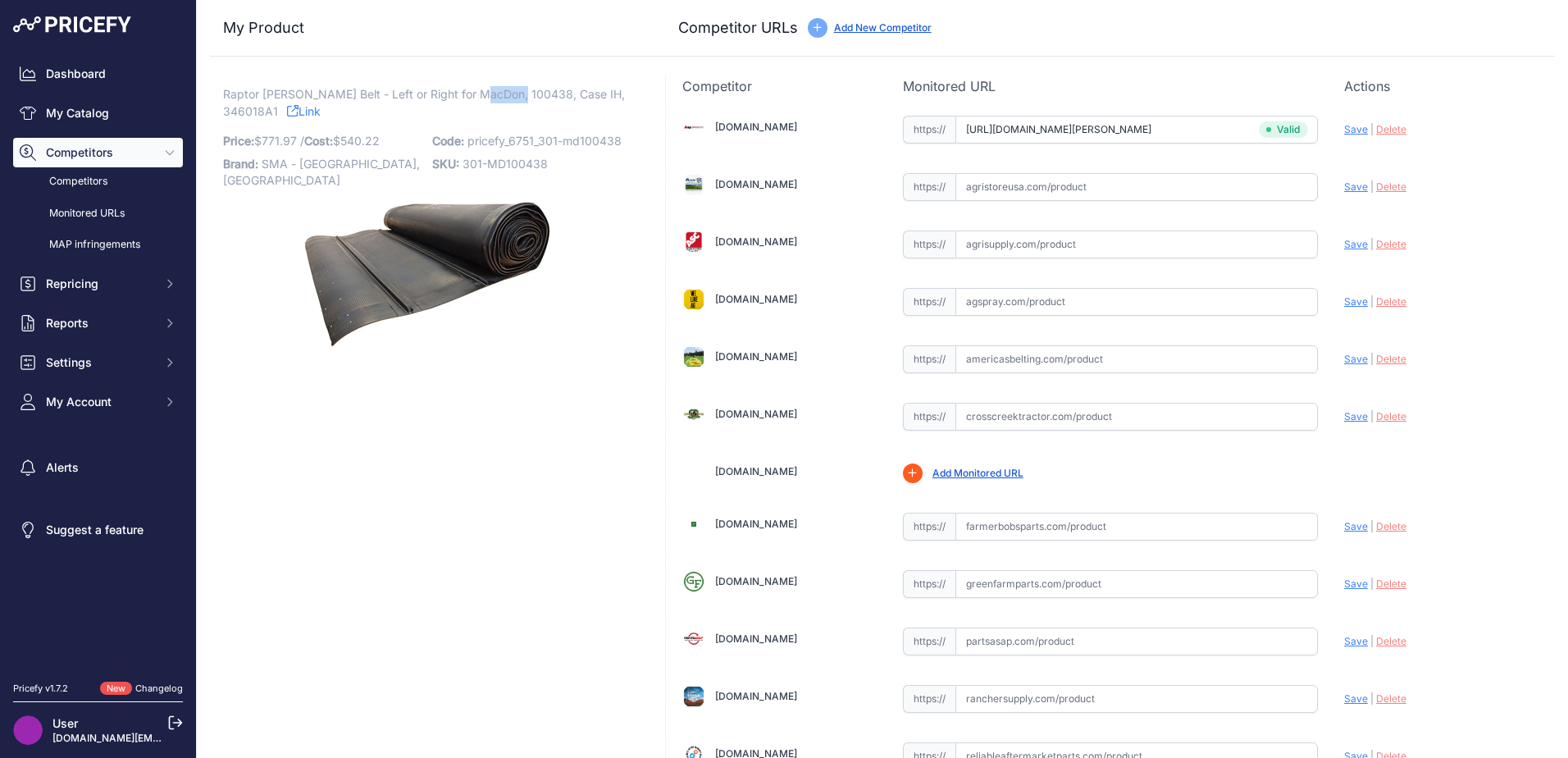
copy span "100438"
drag, startPoint x: 89, startPoint y: 121, endPoint x: 1144, endPoint y: 196, distance: 1057.7
click at [1144, 196] on input "text" at bounding box center [1136, 187] width 362 height 28
click at [1009, 306] on input "text" at bounding box center [1136, 301] width 362 height 28
click at [998, 359] on input "text" at bounding box center [1136, 359] width 362 height 28
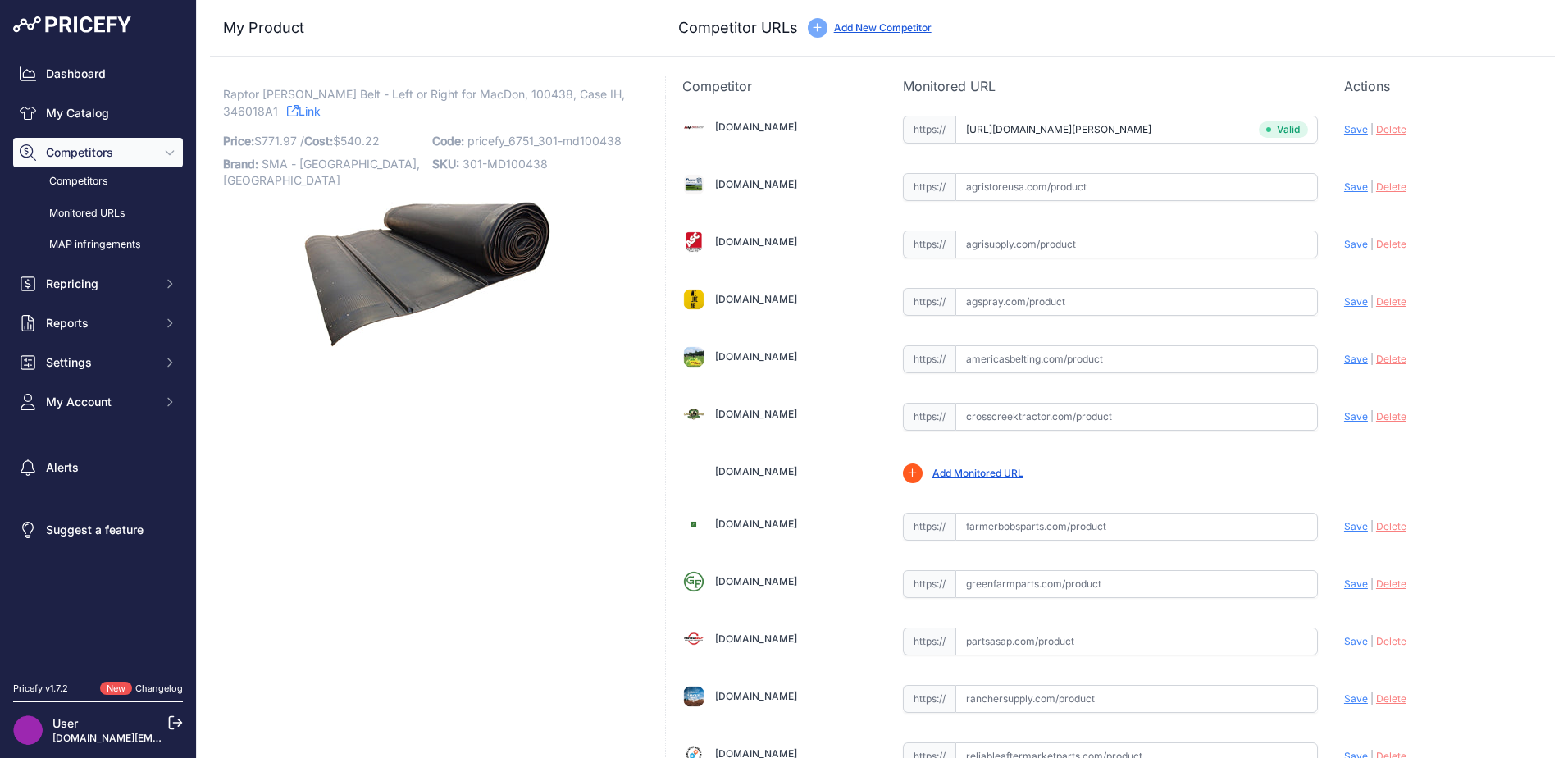
click at [1125, 349] on input "text" at bounding box center [1136, 359] width 362 height 28
paste input "https://www.americasbelting.com/macdon-973-harvest-header-hh-1009288-9"
click at [1344, 356] on span "Save" at bounding box center [1356, 358] width 24 height 12
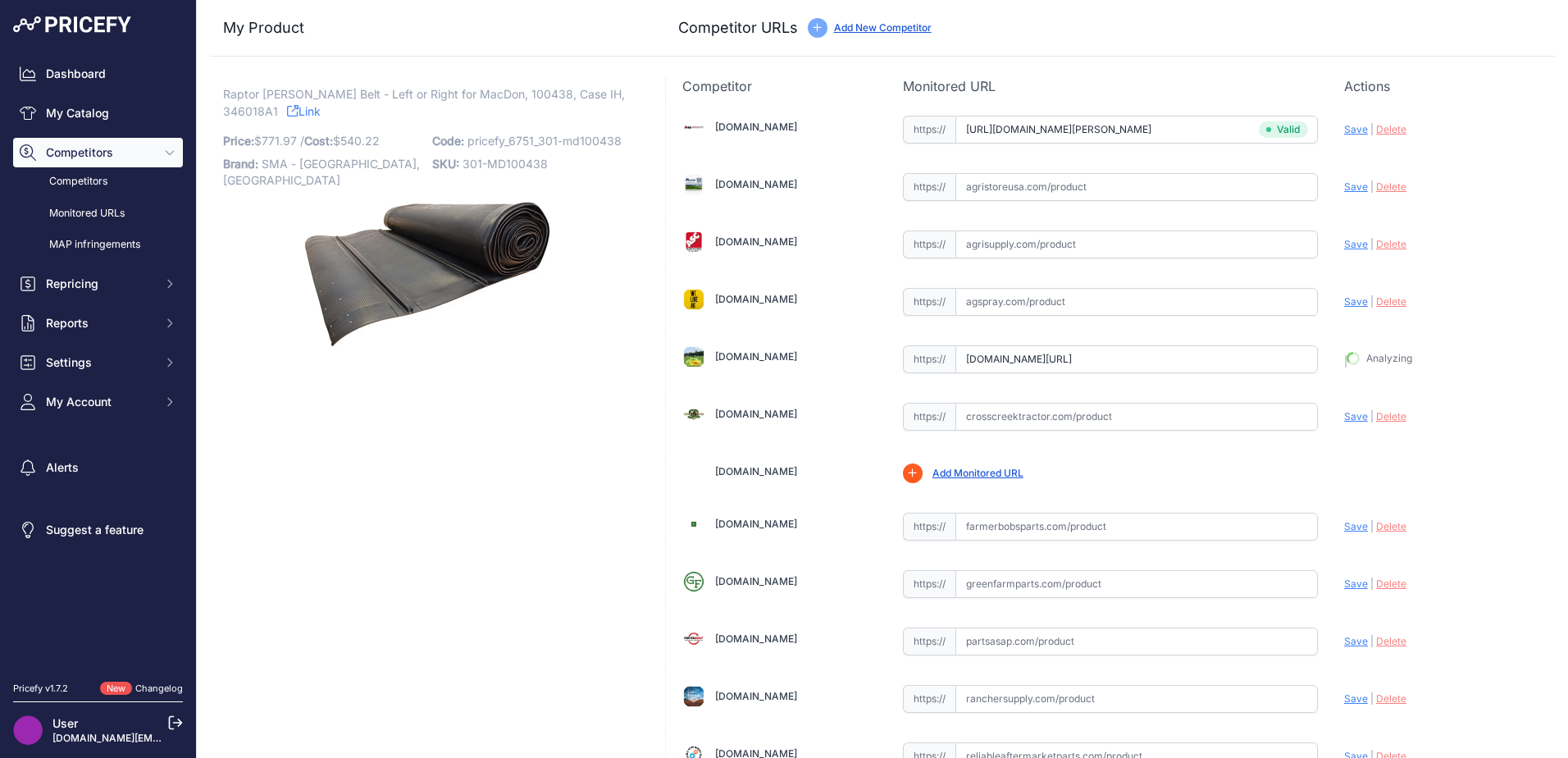
type input "https://www.americasbelting.com/macdon-973-harvest-header-hh-1009288-9?prirule_…"
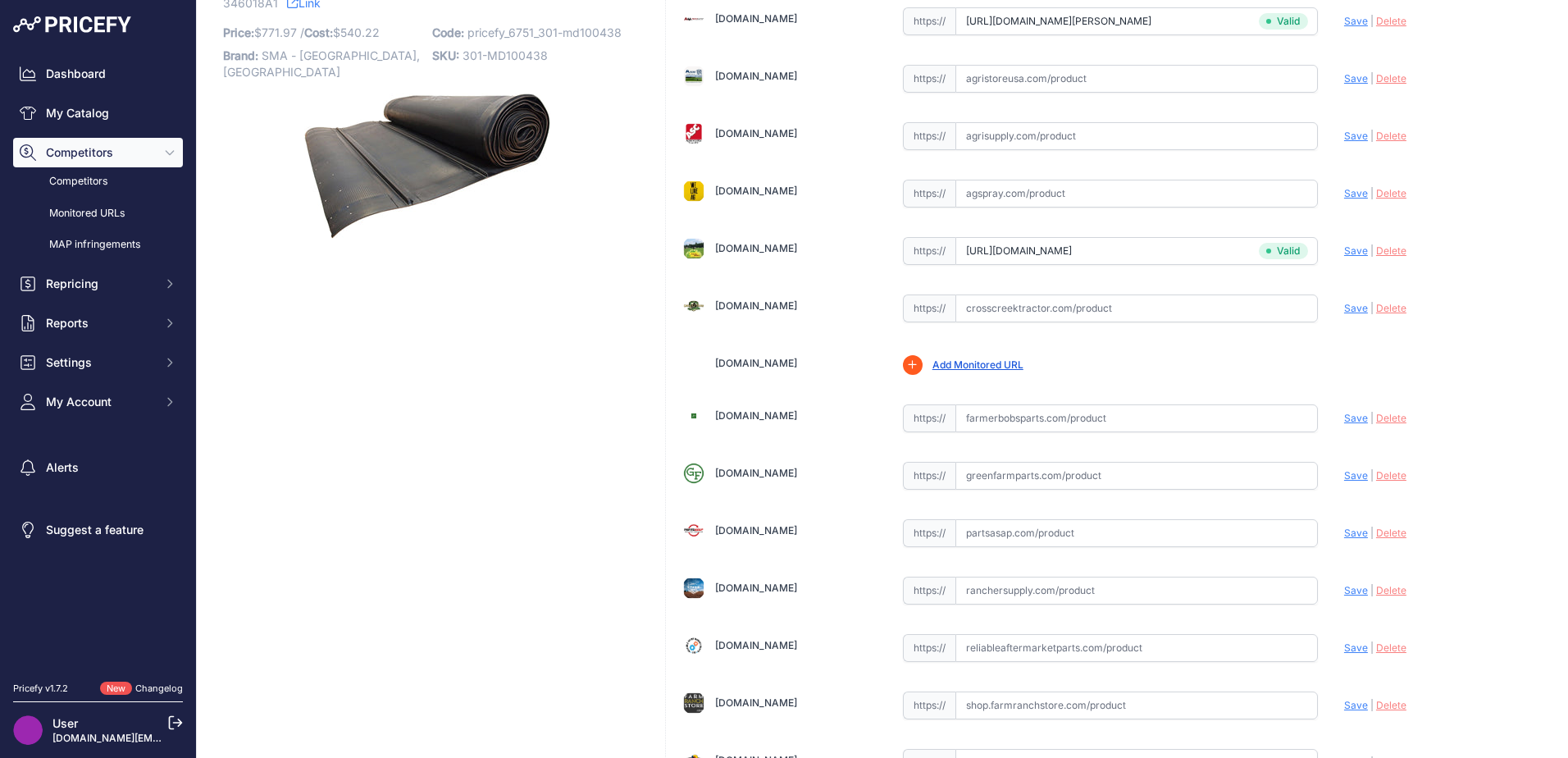
scroll to position [480, 0]
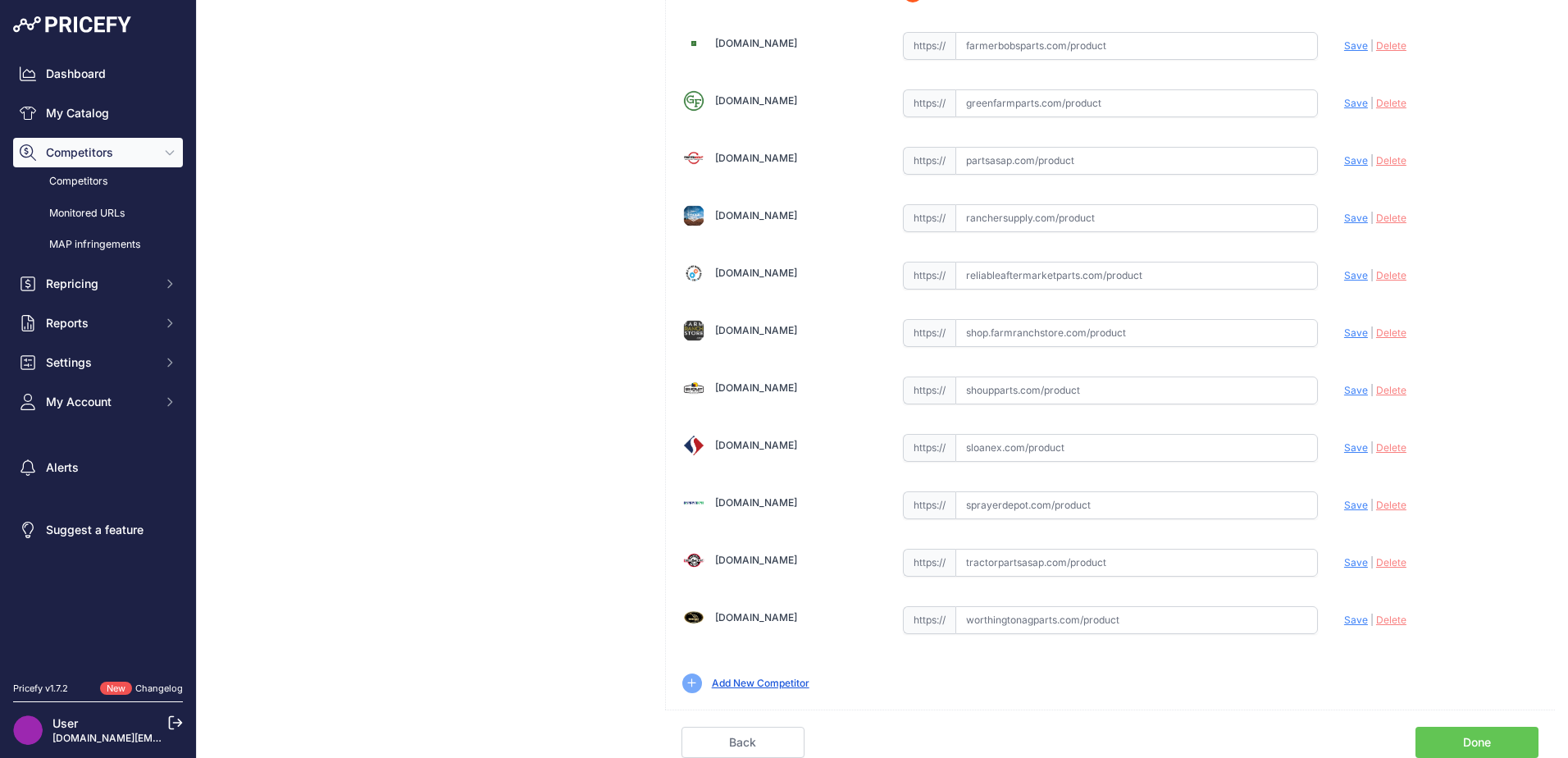
click at [989, 390] on input "text" at bounding box center [1136, 390] width 362 height 28
paste input "https://www.shoupparts.com/sh200438-draper-belt/"
click at [1346, 392] on span "Save" at bounding box center [1356, 390] width 24 height 12
type input "https://www.shoupparts.com/sh200438-draper-belt/?prirule_jdsnikfkfjsd=6751"
click at [1203, 487] on div "Abilenemachine.com Valid | |" at bounding box center [1110, 162] width 889 height 1094
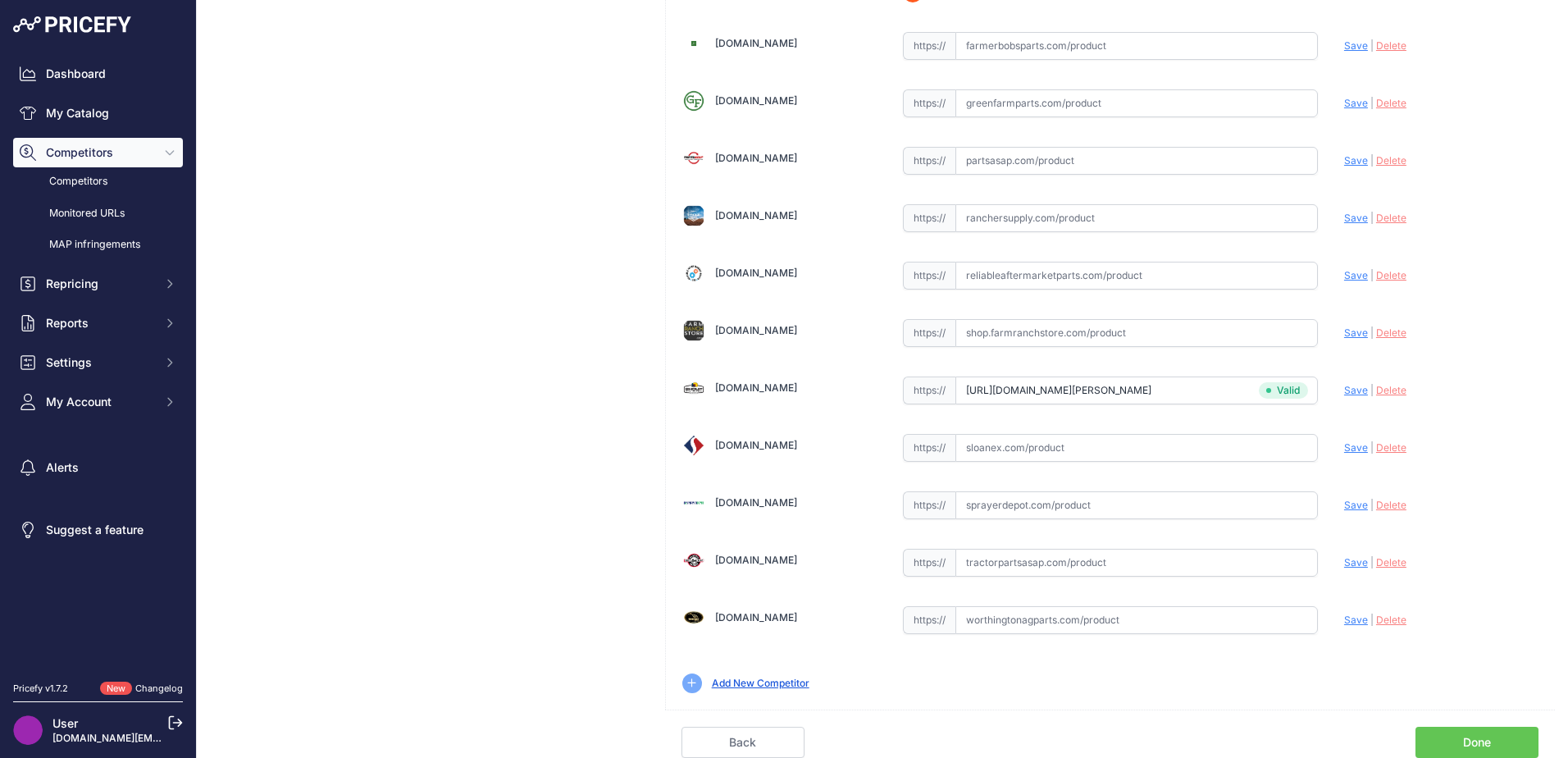
click at [1065, 448] on input "text" at bounding box center [1136, 447] width 362 height 28
paste input "https://www.sloanex.com/catalogsearch/result/?q=346018A1"
click at [1344, 445] on span "Save" at bounding box center [1356, 447] width 24 height 12
type input "https://www.sloanex.com/catalogsearch/result/?q=346018A1&prirule_jdsnikfkfjsd=6…"
click at [986, 547] on div "https:// Valid" at bounding box center [1110, 560] width 415 height 31
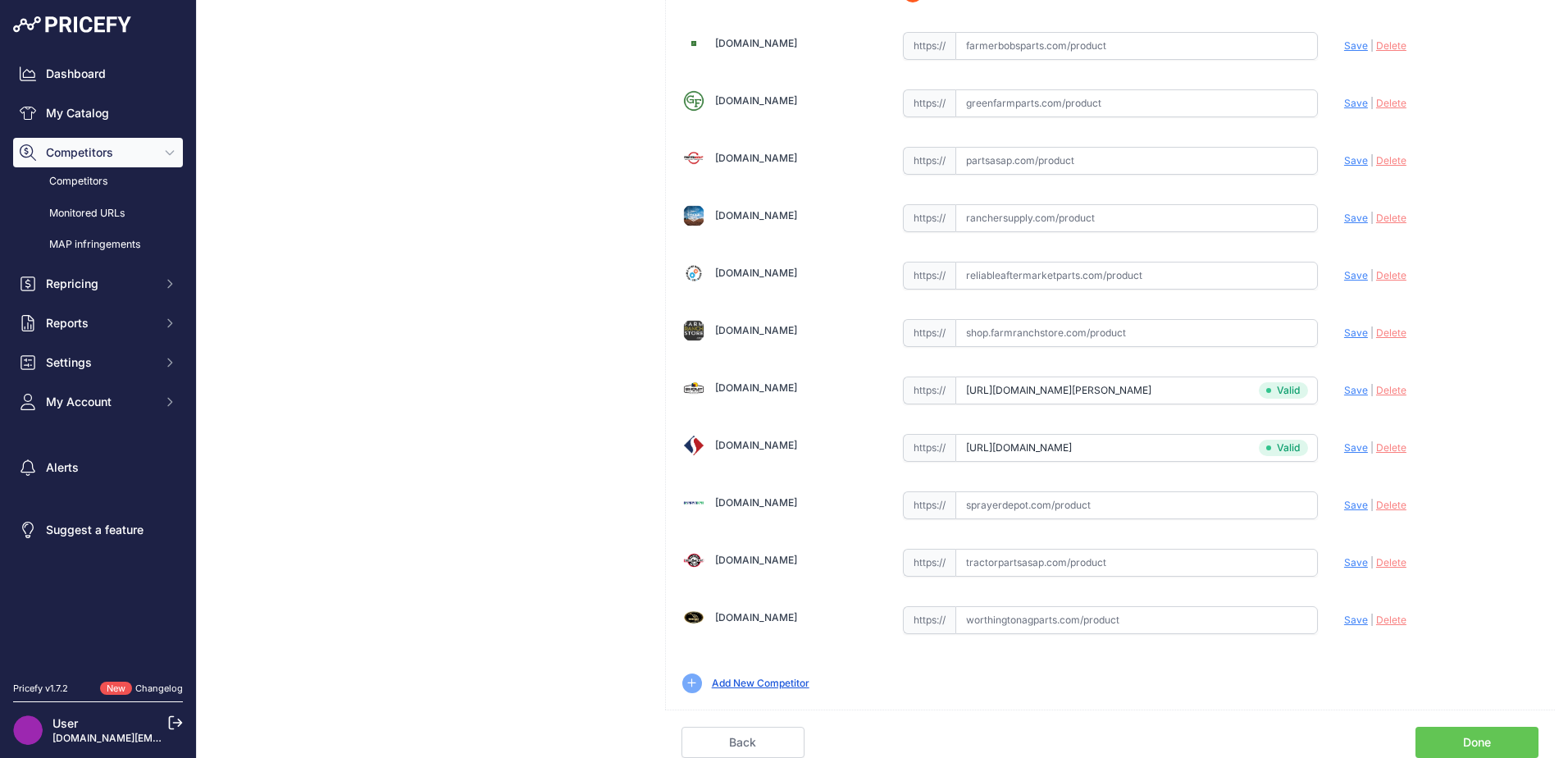
click at [982, 562] on input "text" at bounding box center [1136, 562] width 362 height 28
paste input "https://www.tractorpartsasap.com/belt-draper-side-single-v-guide-new-macdon-129…"
click at [1351, 564] on span "Save" at bounding box center [1356, 562] width 24 height 12
type input "https://www.tractorpartsasap.com/belt-draper-side-single-v-guide-new-macdon-129…"
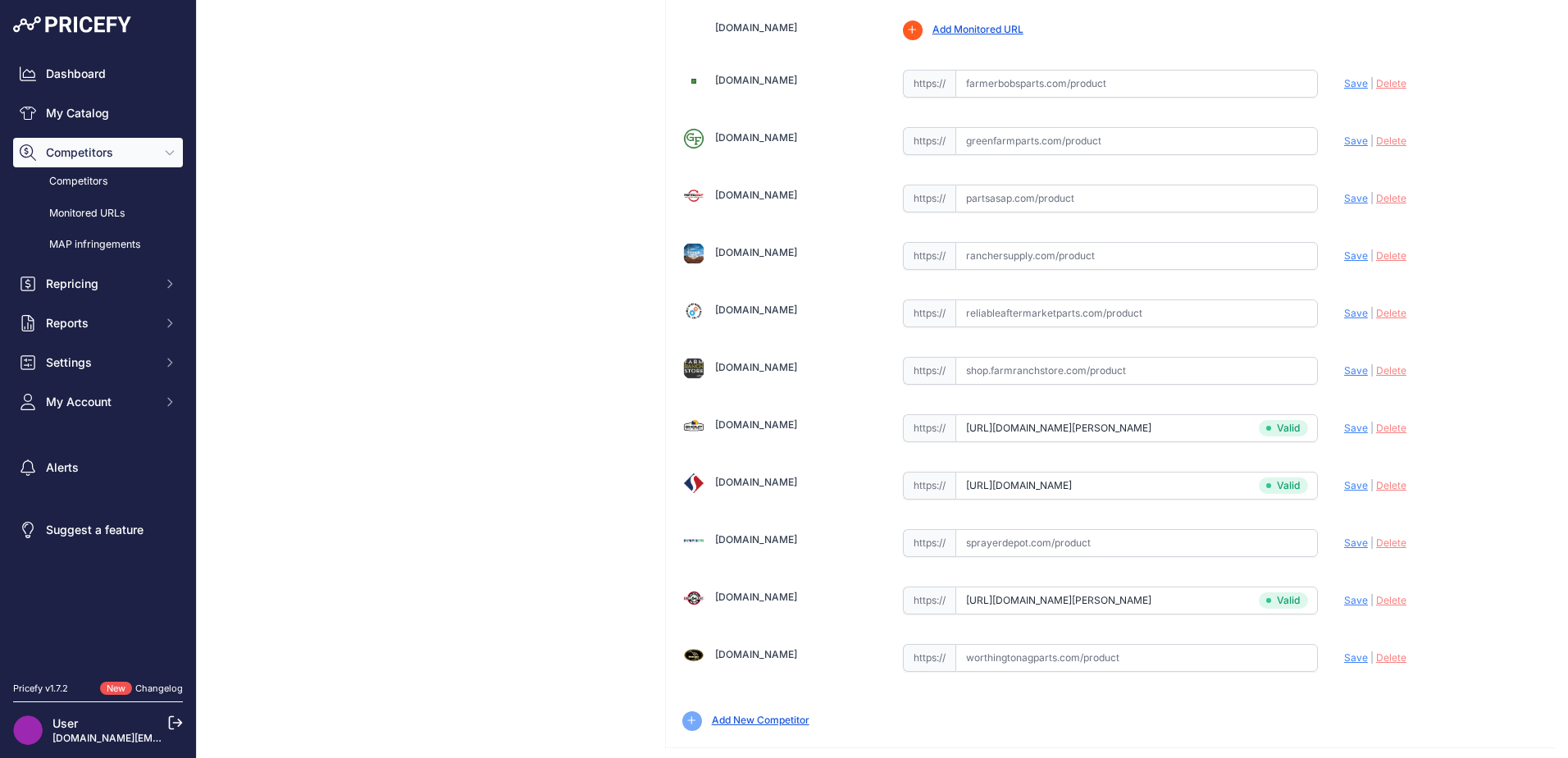
scroll to position [518, 0]
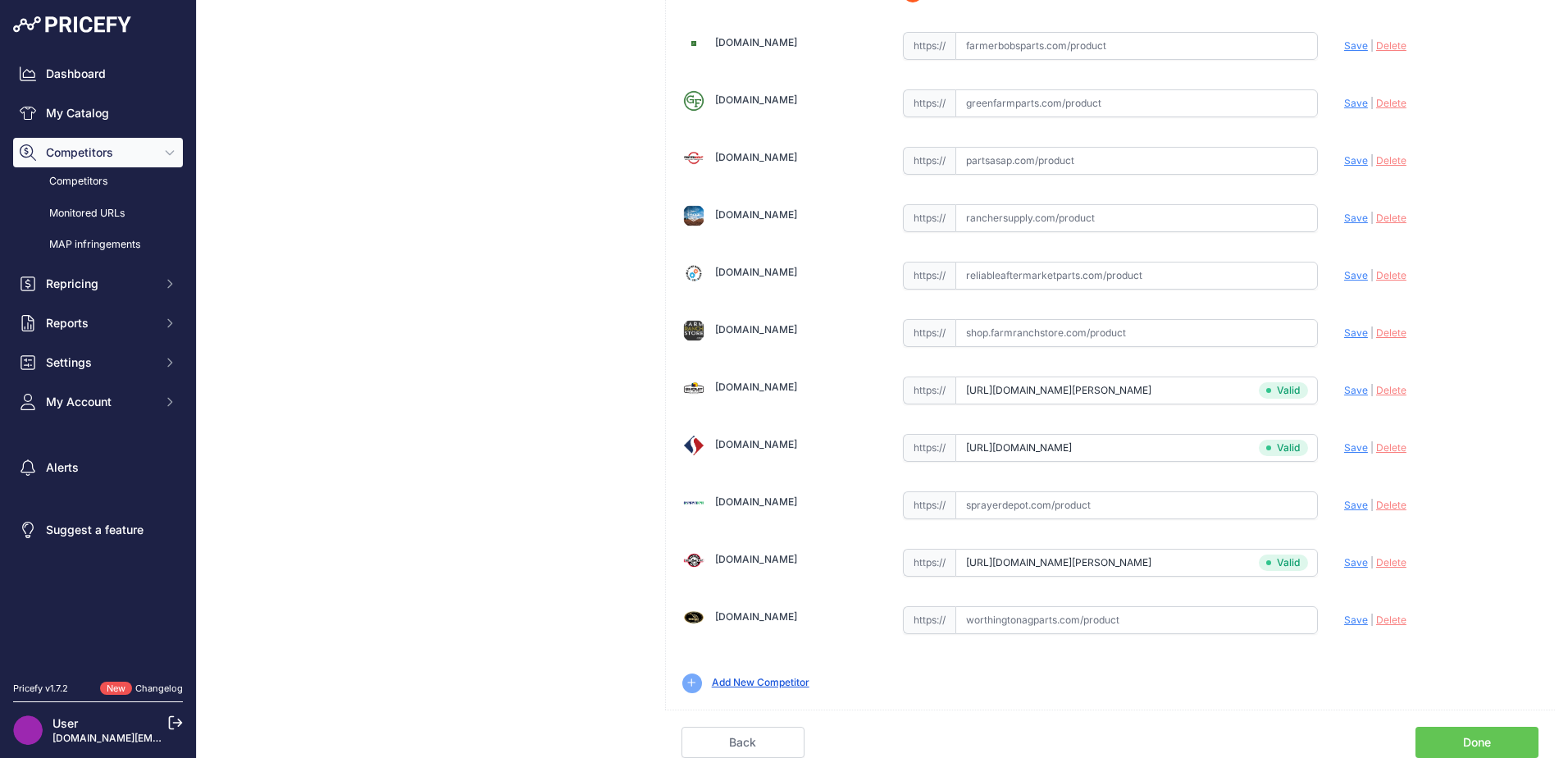
click at [972, 515] on input "text" at bounding box center [1136, 505] width 362 height 28
click at [981, 620] on input "text" at bounding box center [1136, 620] width 362 height 28
paste input "https://www.worthingtonagparts.com/side-draper-belt-for-case-ih-1052-2052-macdo…"
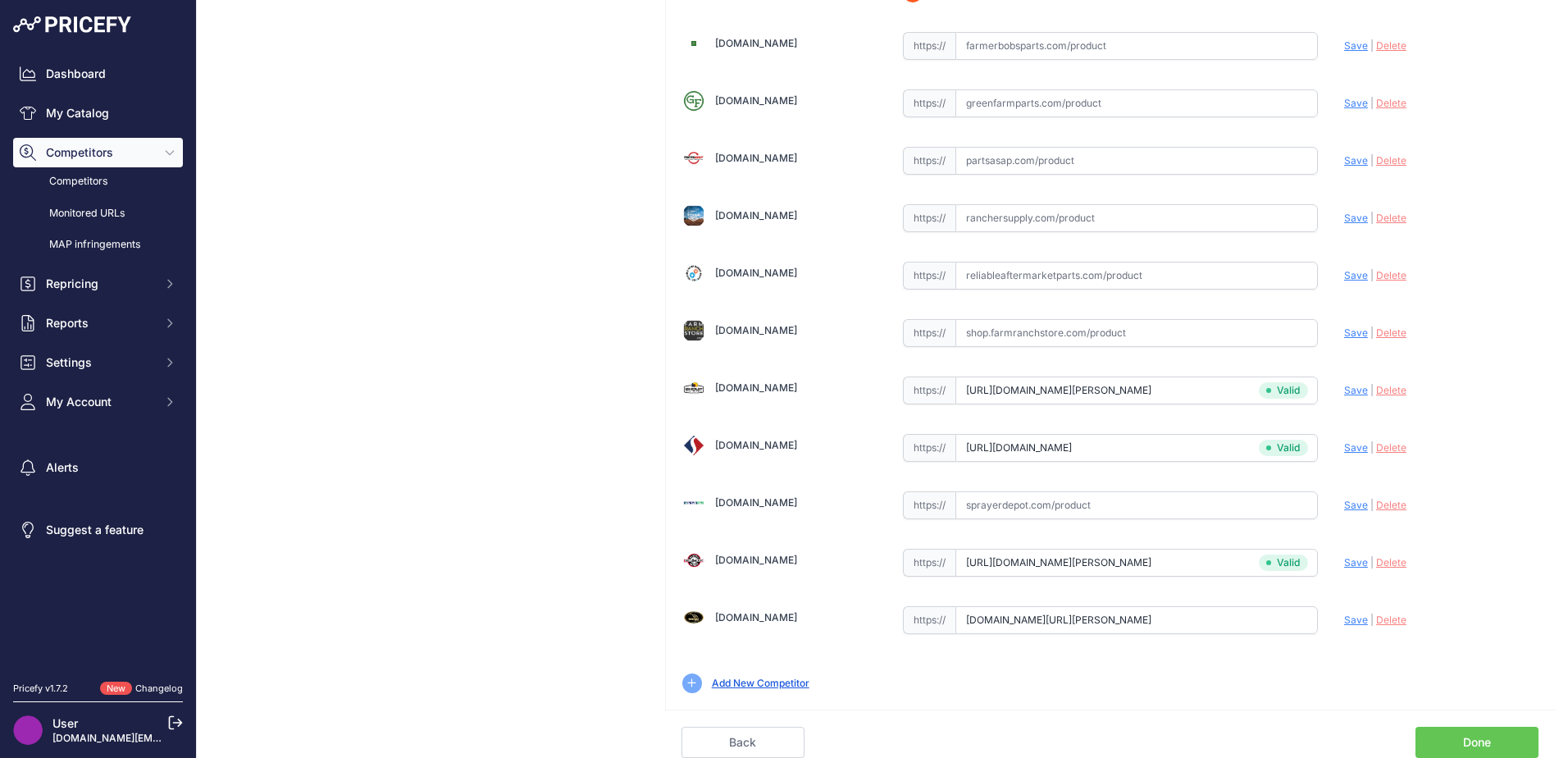
click at [1346, 617] on span "Save" at bounding box center [1356, 620] width 24 height 12
type input "https://www.worthingtonagparts.com/side-draper-belt-for-case-ih-1052-2052-macdo…"
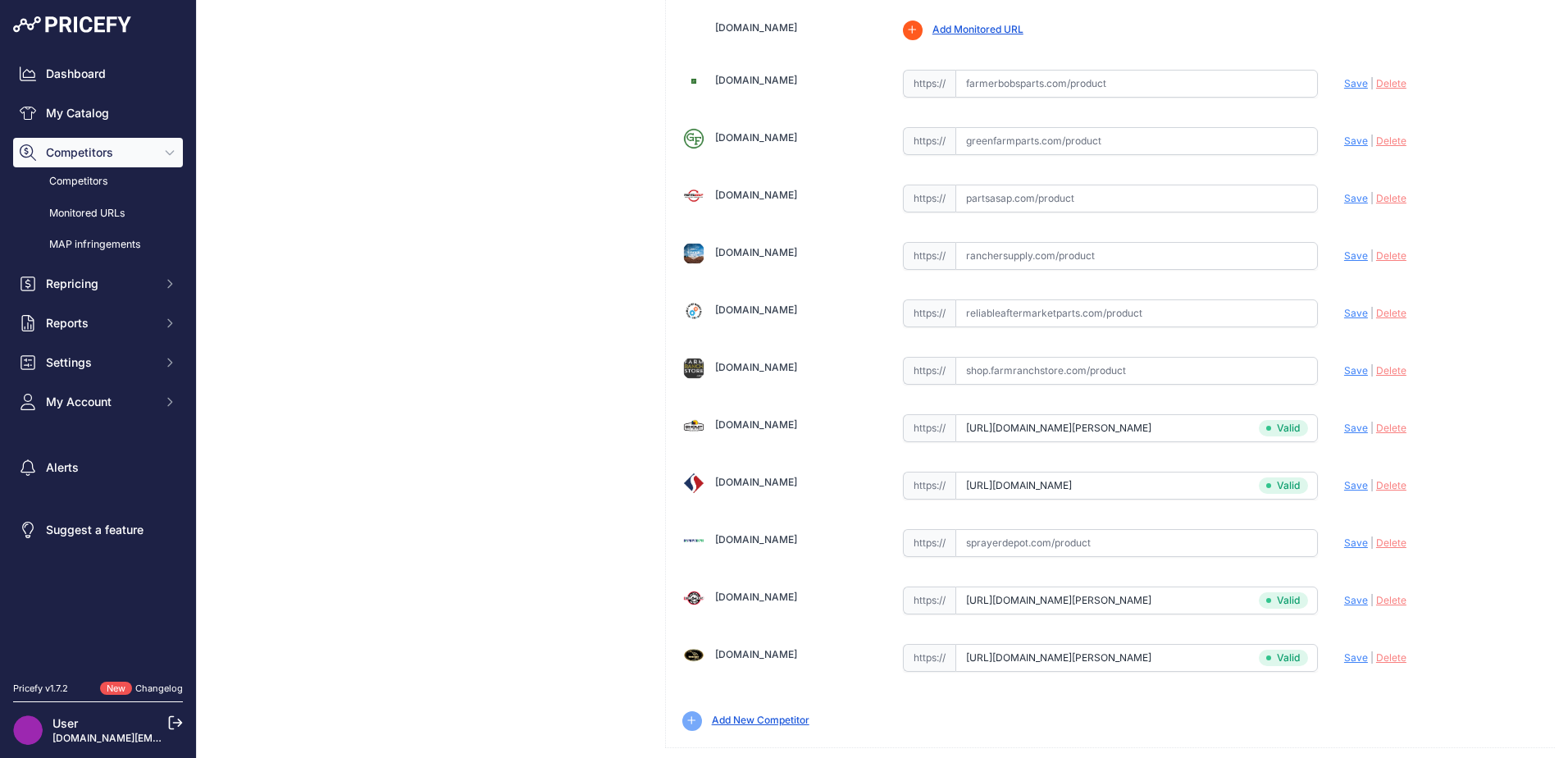
scroll to position [518, 0]
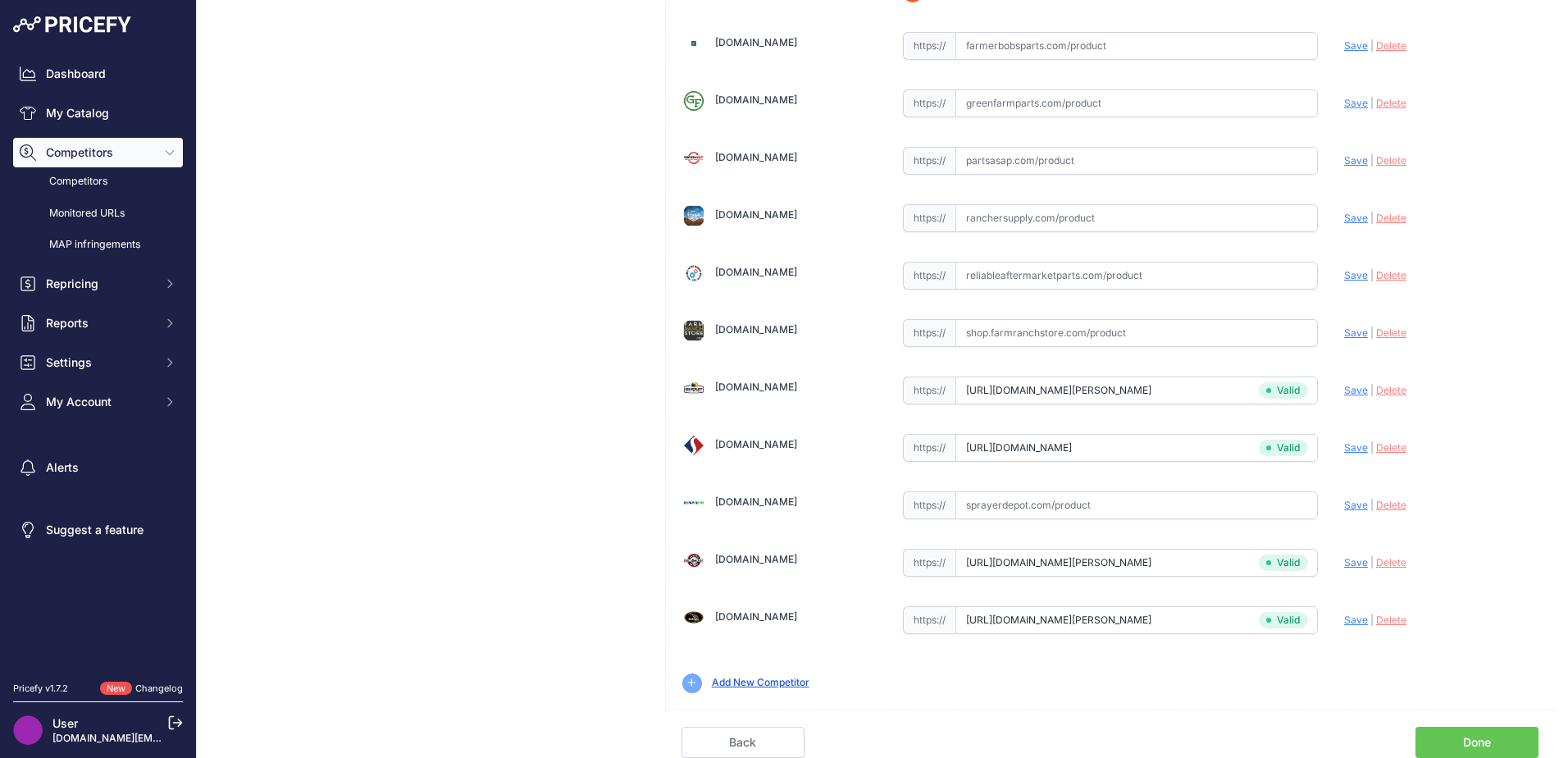
click at [1446, 734] on link "Done" at bounding box center [1476, 742] width 123 height 31
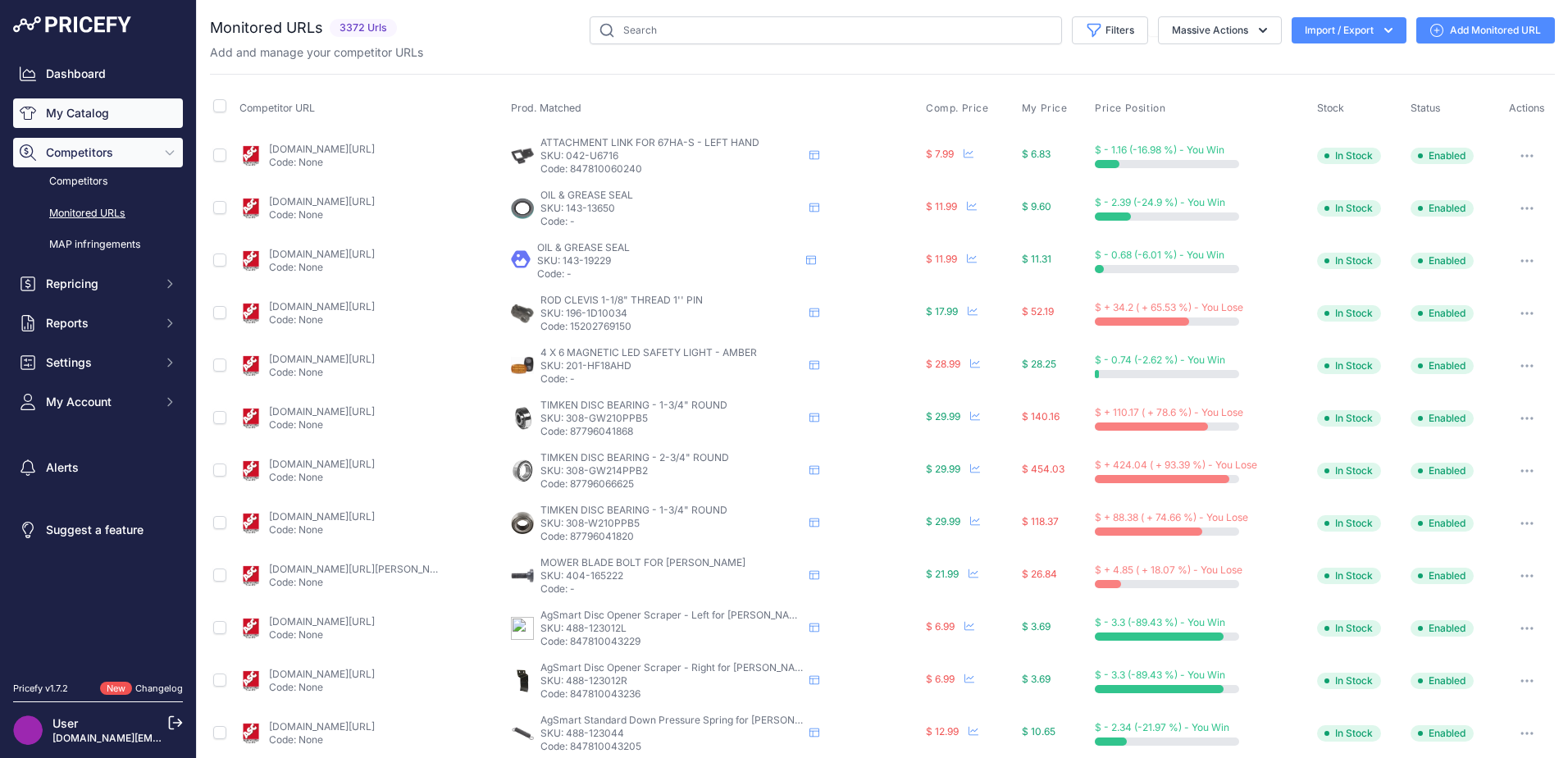
click at [93, 112] on link "My Catalog" at bounding box center [98, 113] width 170 height 30
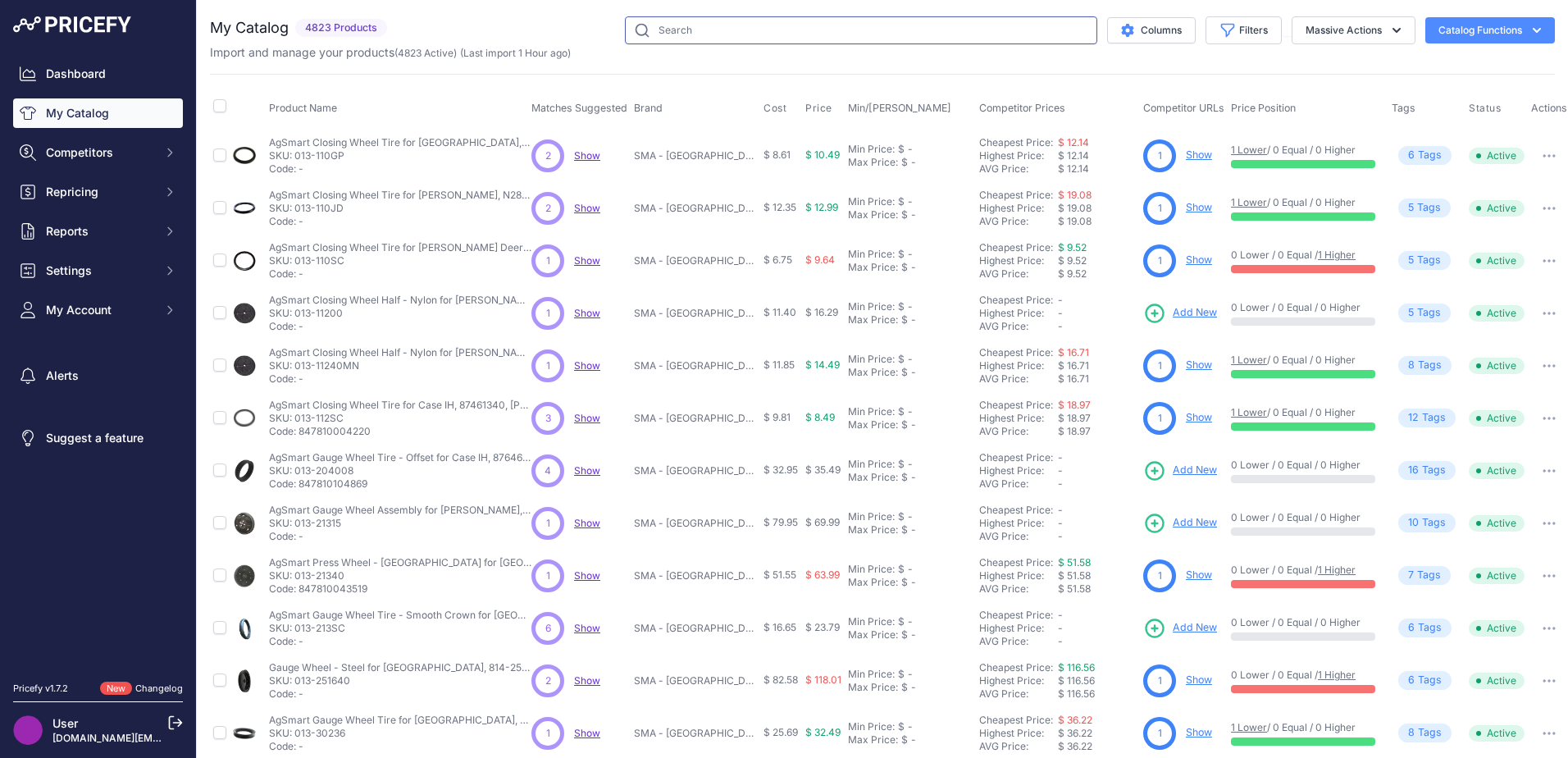
click at [656, 30] on input "text" at bounding box center [861, 30] width 472 height 28
type input "raptor draper belt"
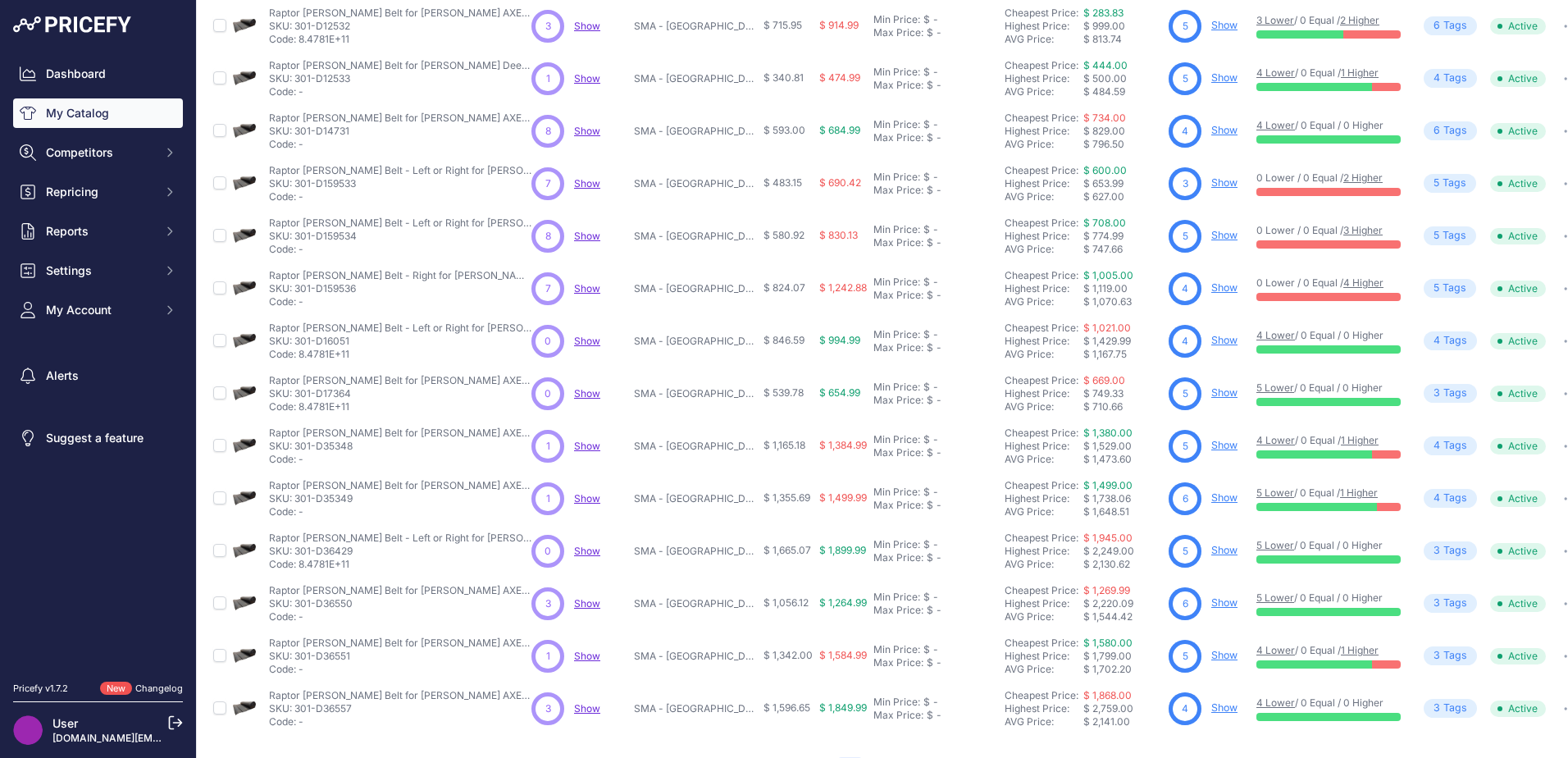
scroll to position [239, 0]
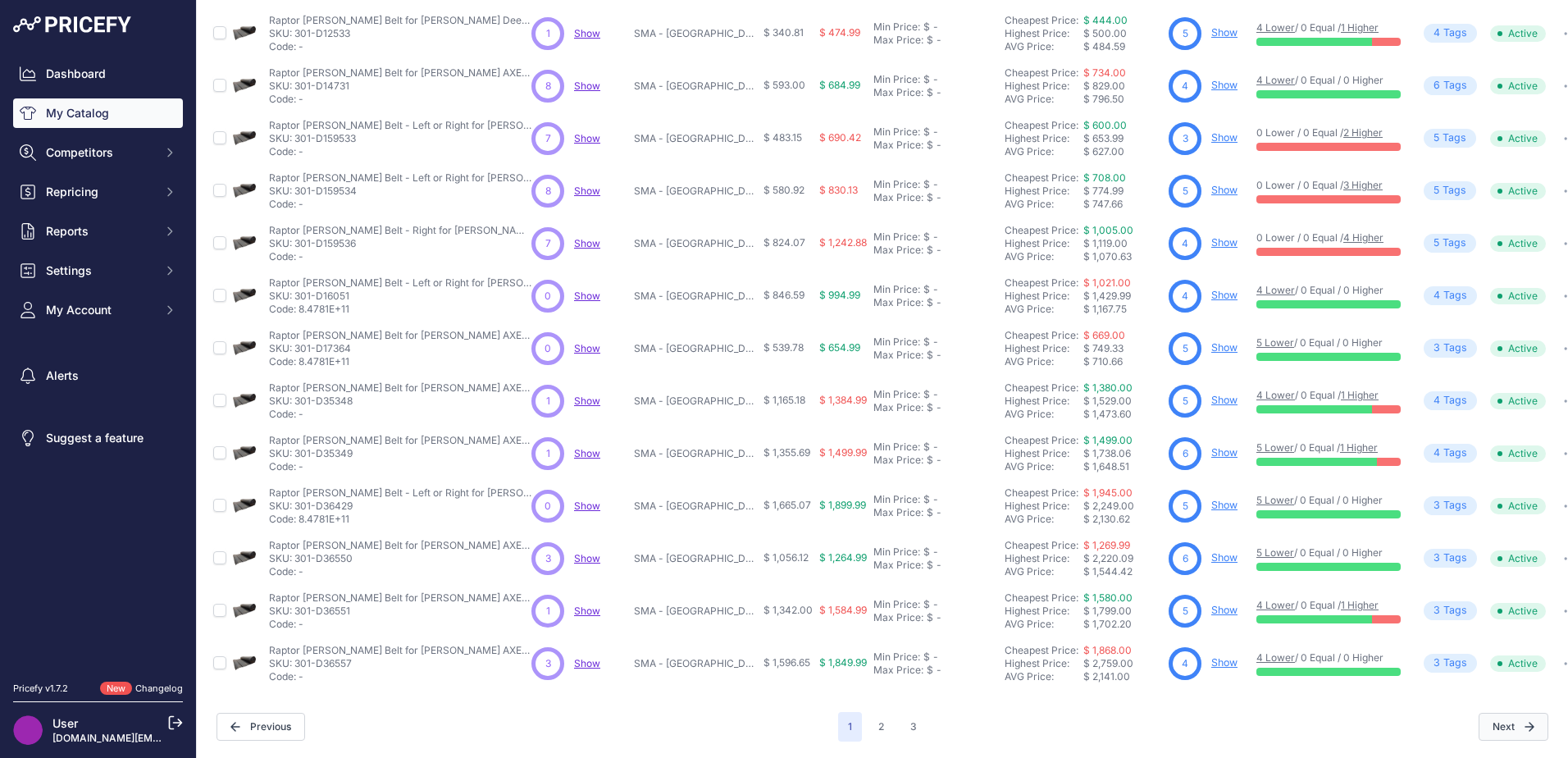
click at [1511, 712] on button "Next" at bounding box center [1514, 726] width 70 height 28
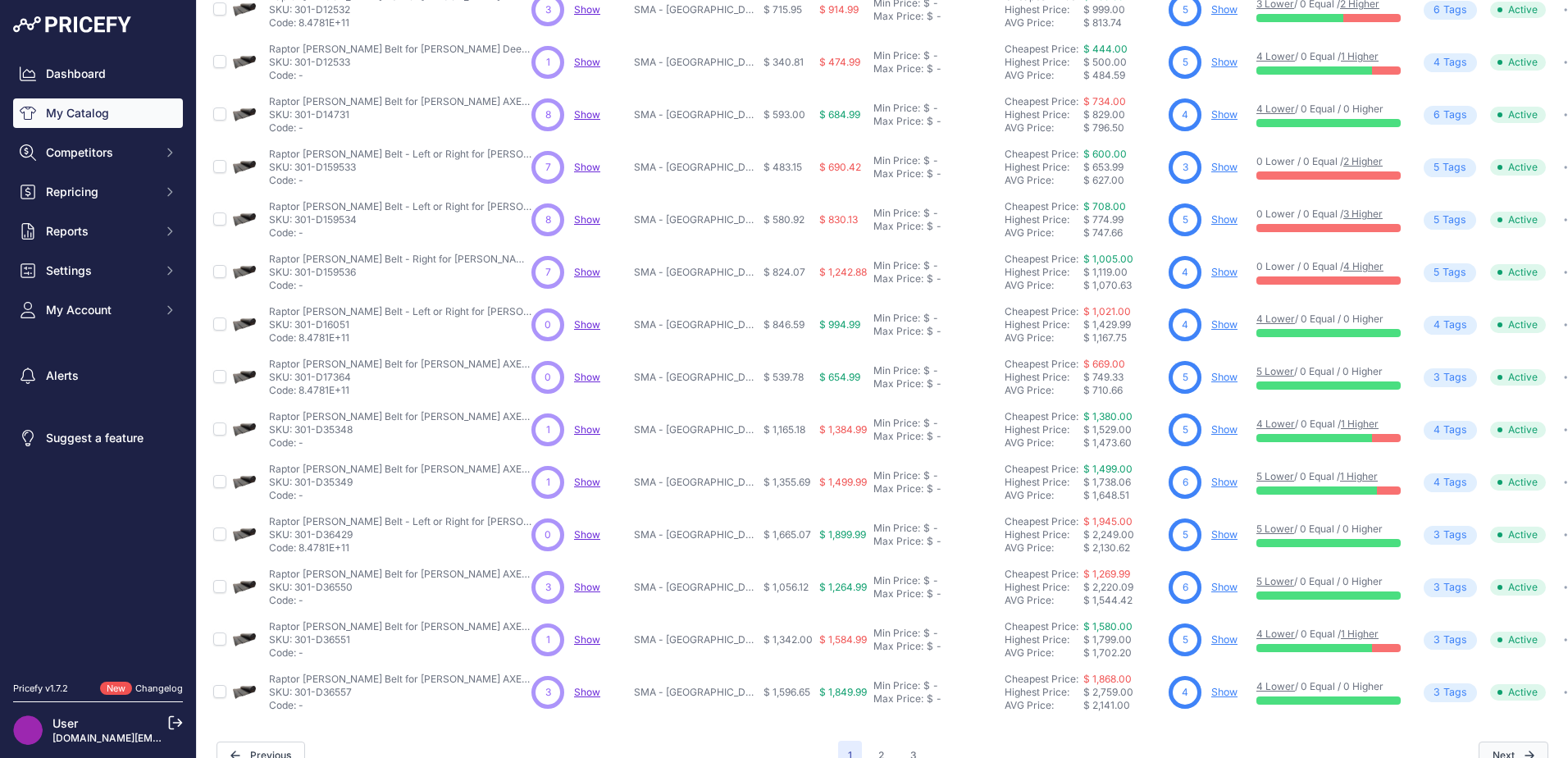
scroll to position [280, 0]
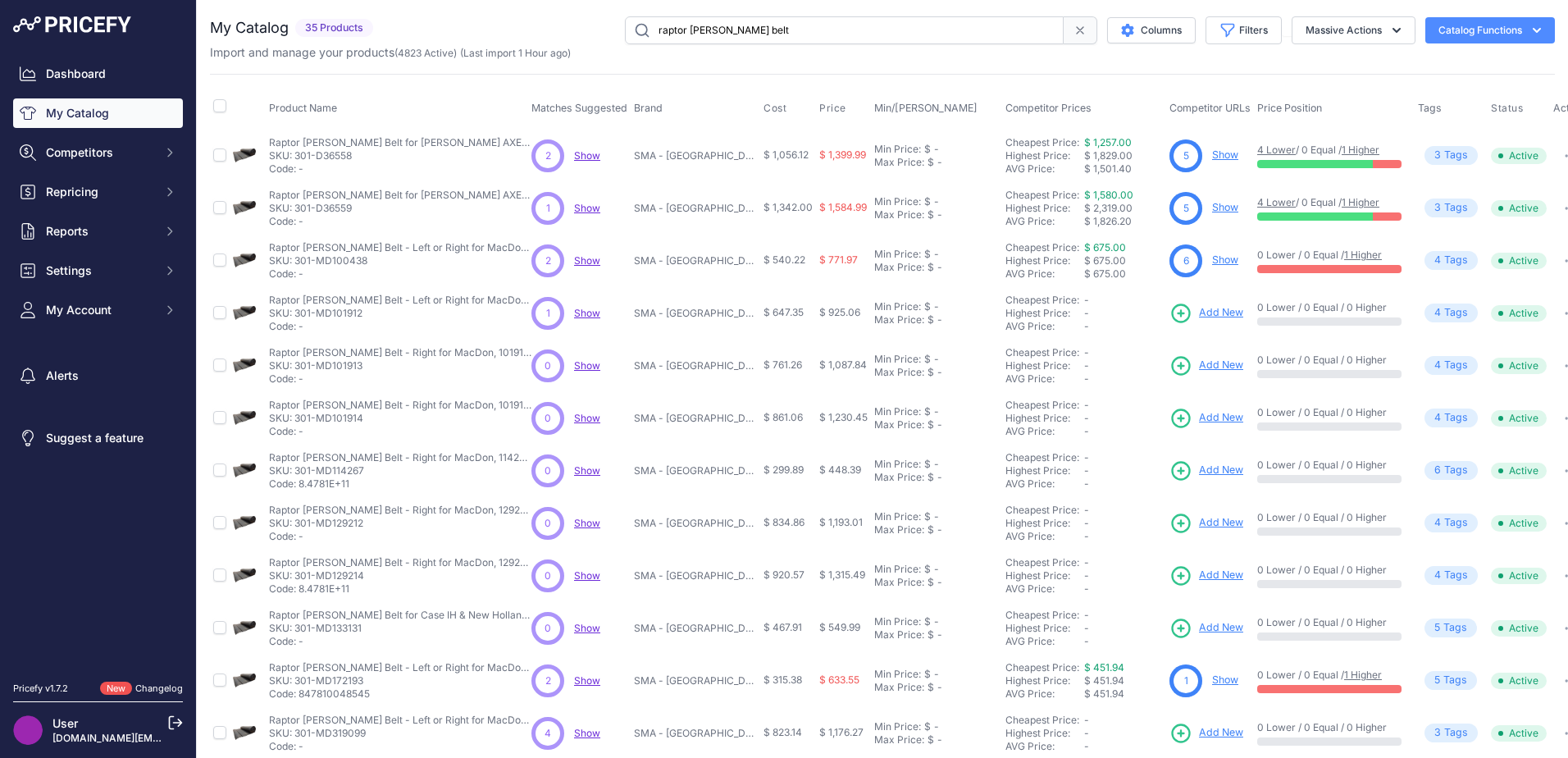
click at [587, 316] on span "Show" at bounding box center [587, 312] width 26 height 12
click at [1217, 316] on span "Add New" at bounding box center [1221, 312] width 44 height 15
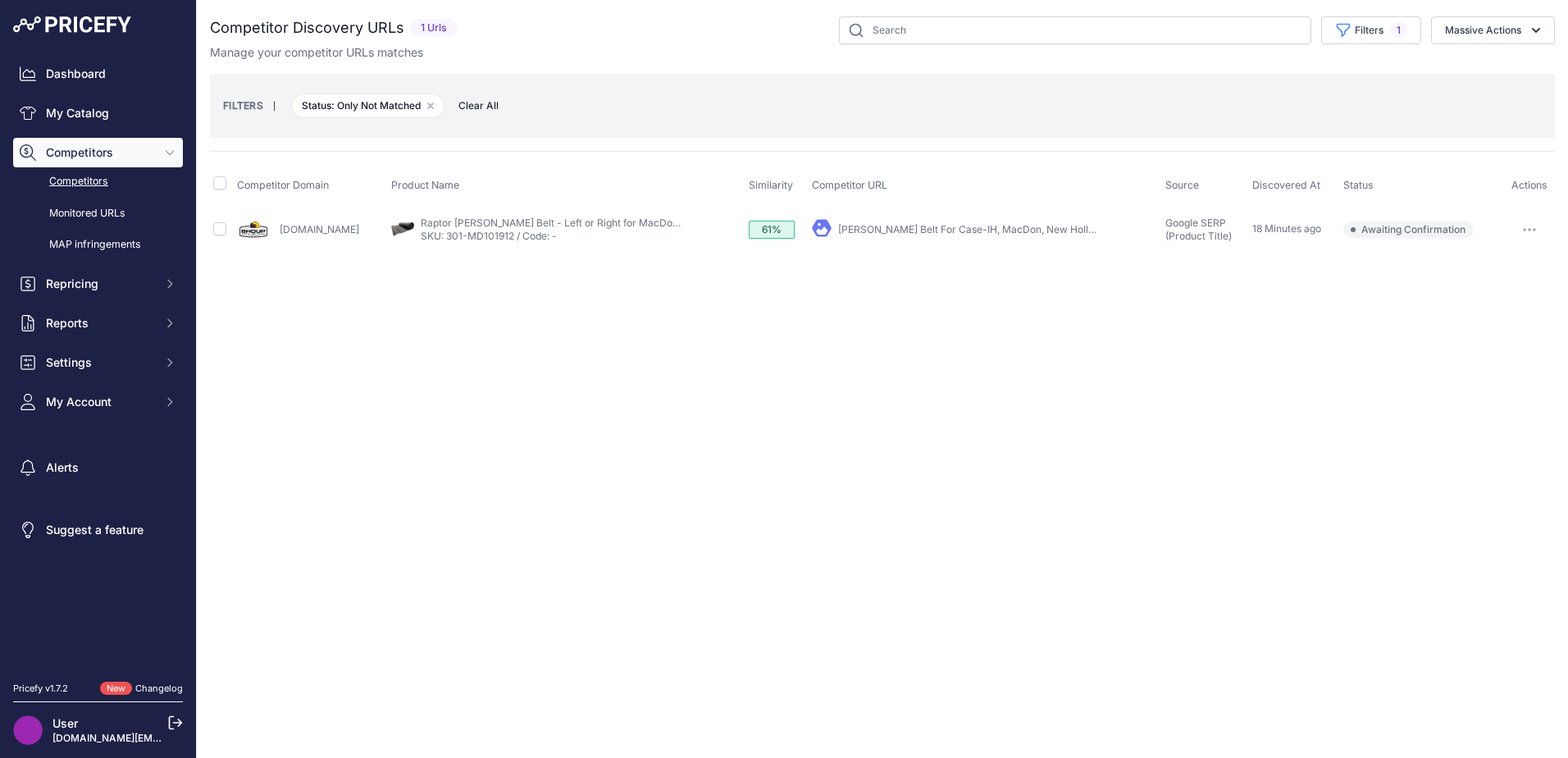
click at [1536, 228] on button "button" at bounding box center [1529, 229] width 33 height 23
drag, startPoint x: 902, startPoint y: 385, endPoint x: 469, endPoint y: 187, distance: 476.1
click at [902, 385] on div "Close You are not connected to the internet." at bounding box center [882, 379] width 1371 height 758
click at [1529, 228] on icon "button" at bounding box center [1530, 229] width 2 height 2
click at [1504, 267] on button "Confirm match" at bounding box center [1484, 264] width 134 height 26
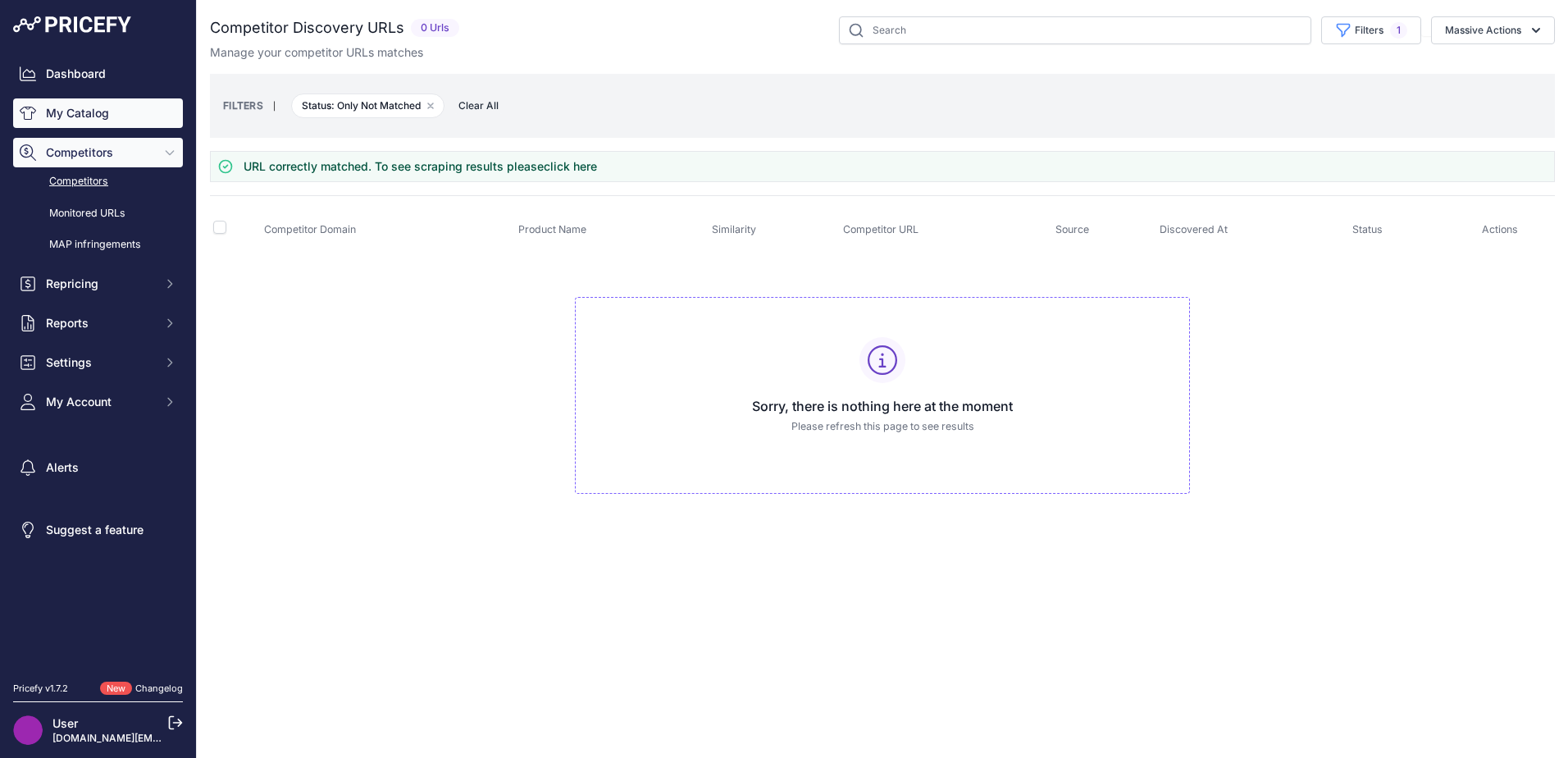
click at [122, 117] on link "My Catalog" at bounding box center [98, 113] width 170 height 30
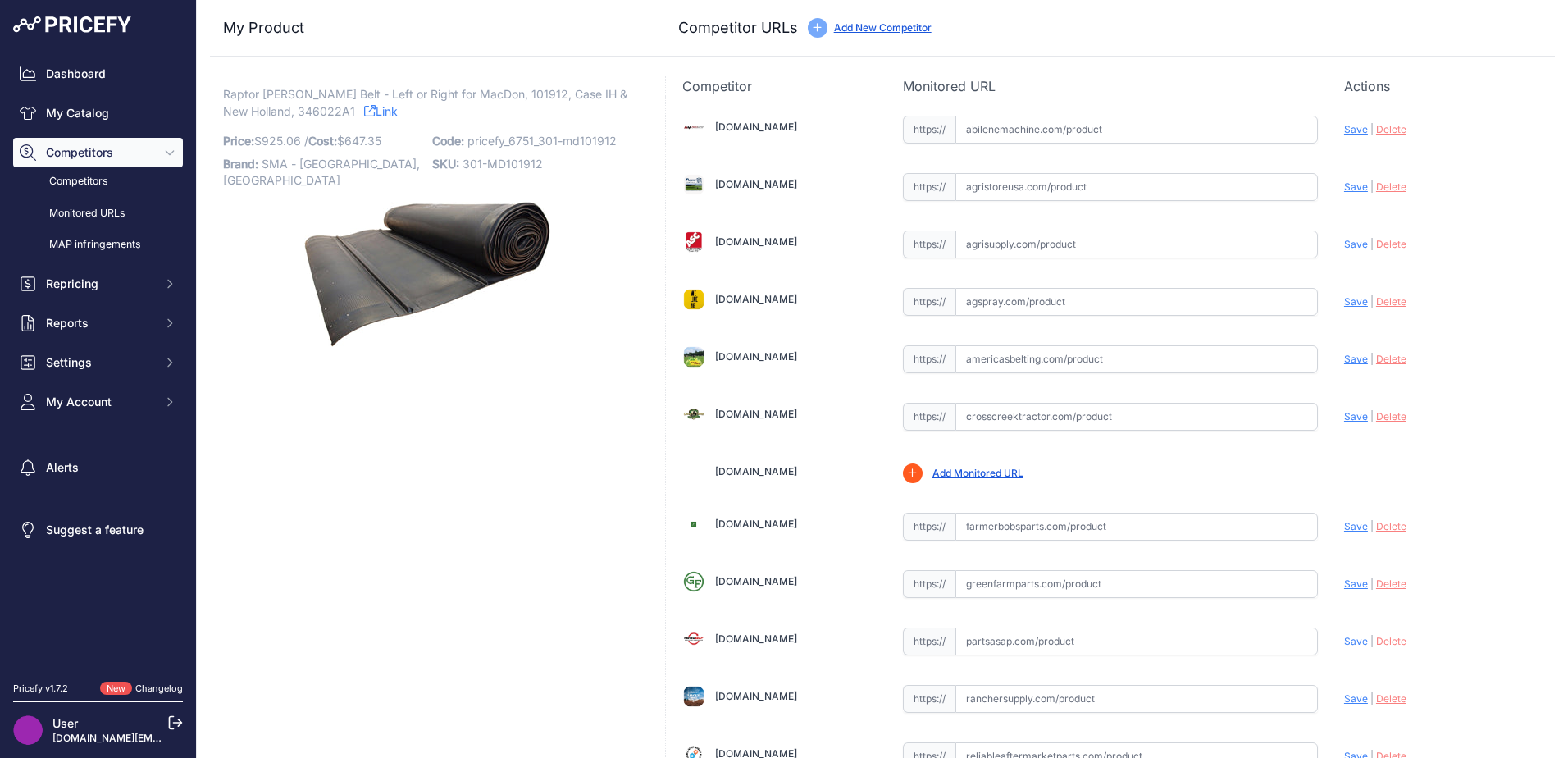
click at [301, 113] on span "Raptor [PERSON_NAME] Belt - Left or Right for MacDon, 101912, Case IH & New Hol…" at bounding box center [425, 103] width 404 height 37
copy p "346022A1"
click at [987, 129] on input "text" at bounding box center [1136, 129] width 362 height 28
paste input "[URL][DOMAIN_NAME][PERSON_NAME]"
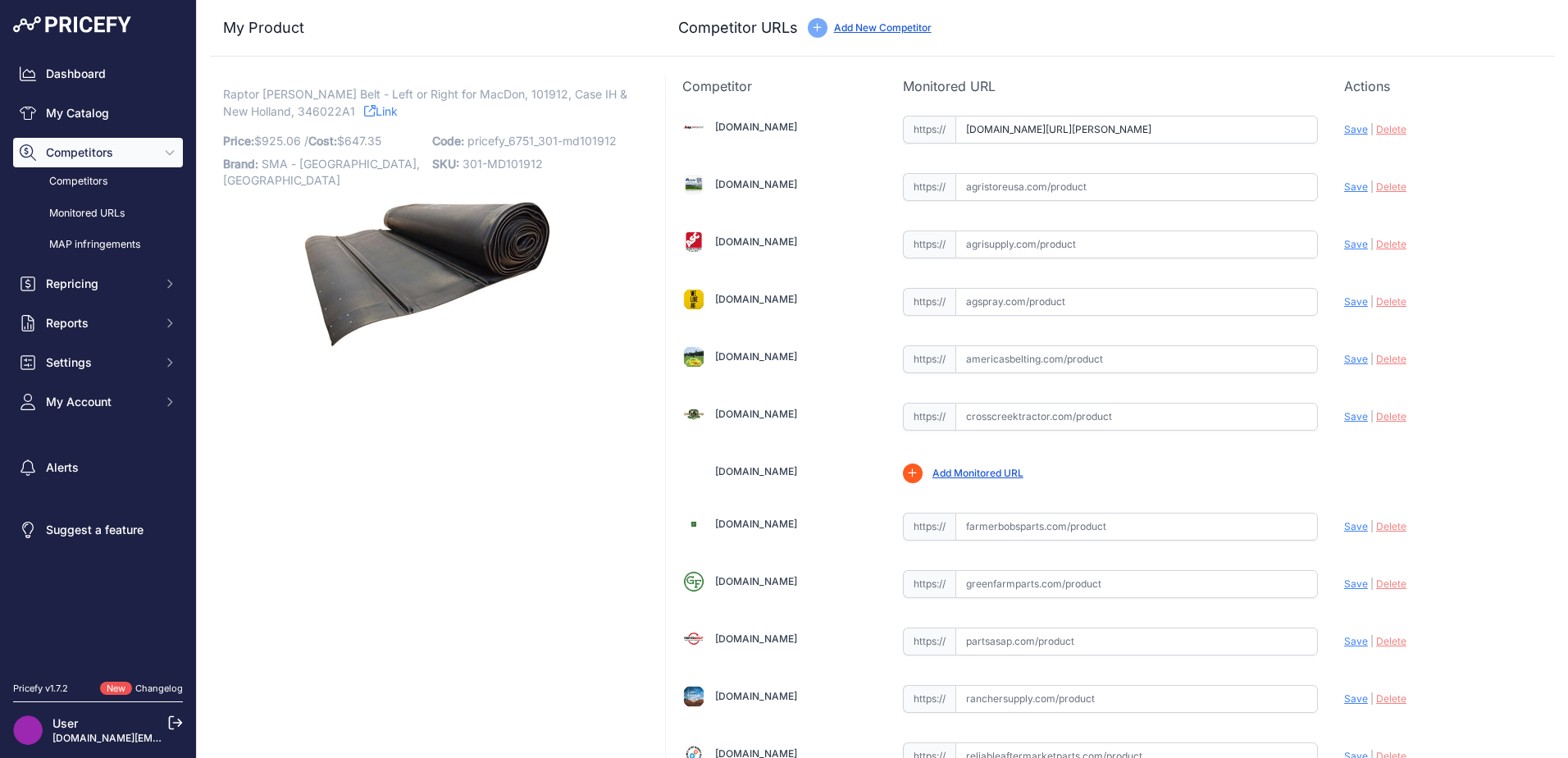
click at [998, 190] on input "text" at bounding box center [1136, 187] width 362 height 28
click at [1008, 243] on input "text" at bounding box center [1136, 244] width 362 height 28
click at [1344, 129] on span "Save" at bounding box center [1356, 129] width 24 height 12
type input "[URL][DOMAIN_NAME][PERSON_NAME]"
click at [989, 365] on input "text" at bounding box center [1136, 359] width 362 height 28
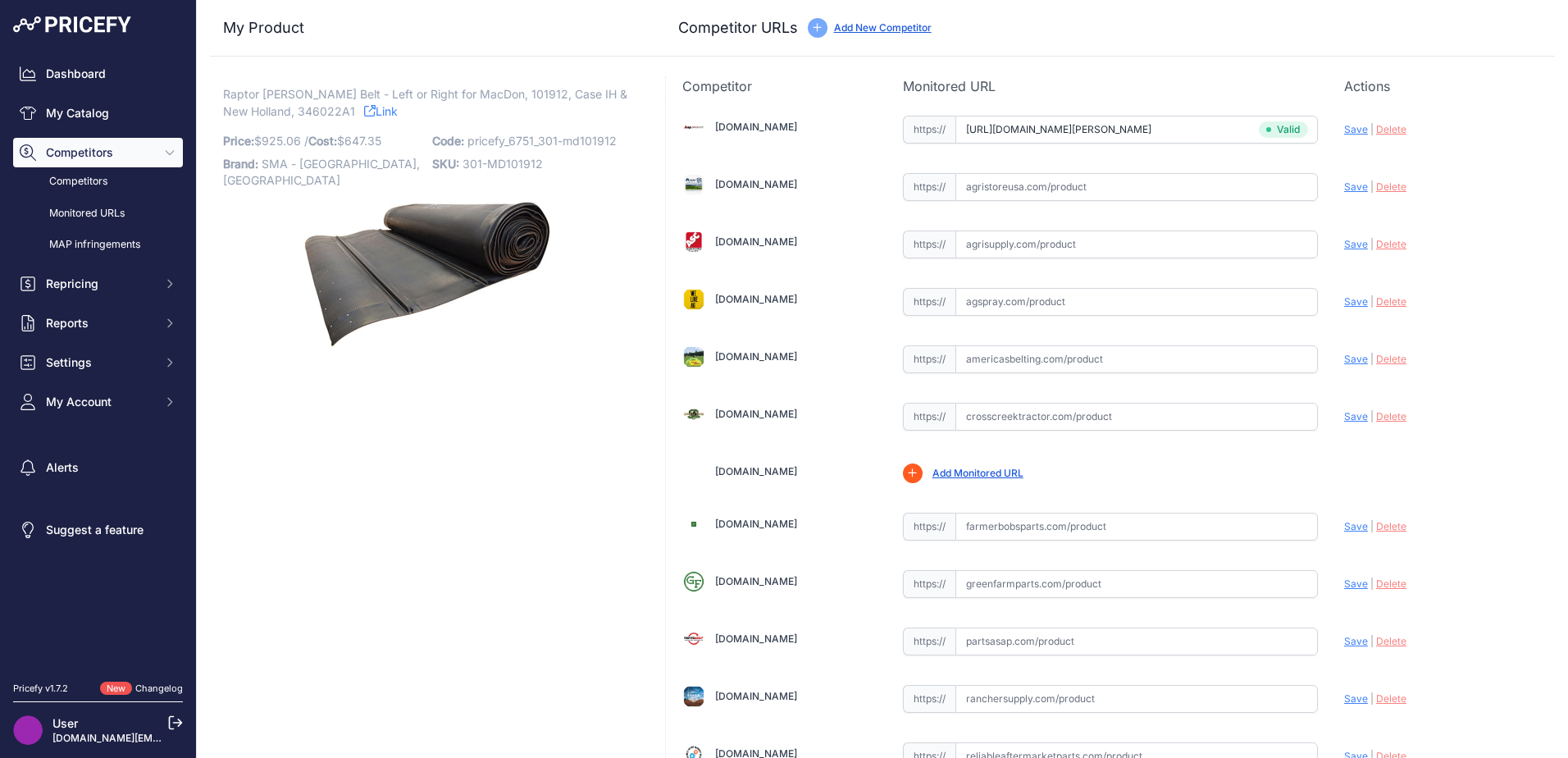
paste input "https://www.americasbelting.com/case-ih-2062-hh-1009289-3"
click at [1347, 357] on span "Save" at bounding box center [1356, 358] width 24 height 12
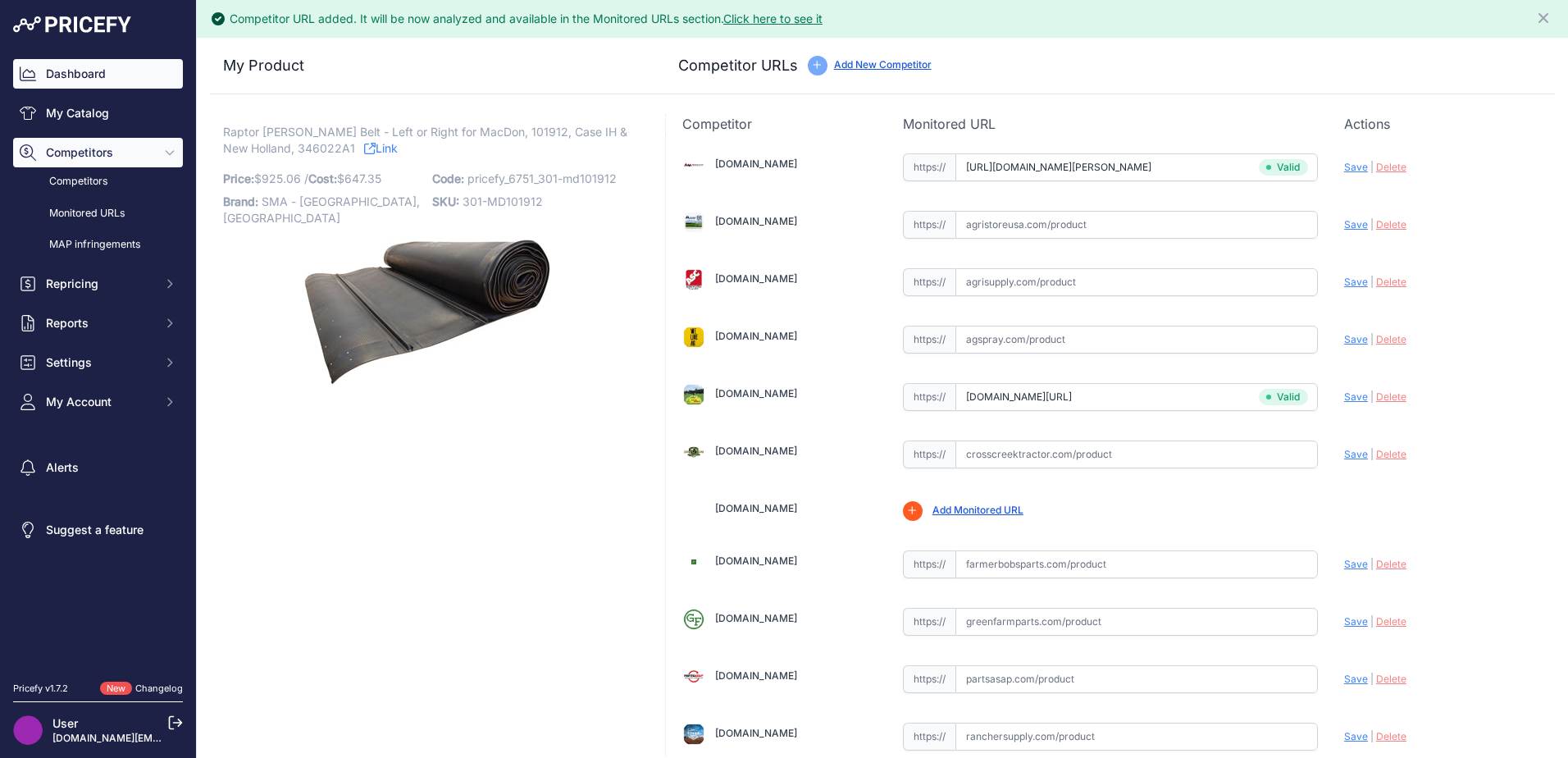
type input "https://www.americasbelting.com/case-ih-2062-hh-1009289-3?prirule_jdsnikfkfjsd=…"
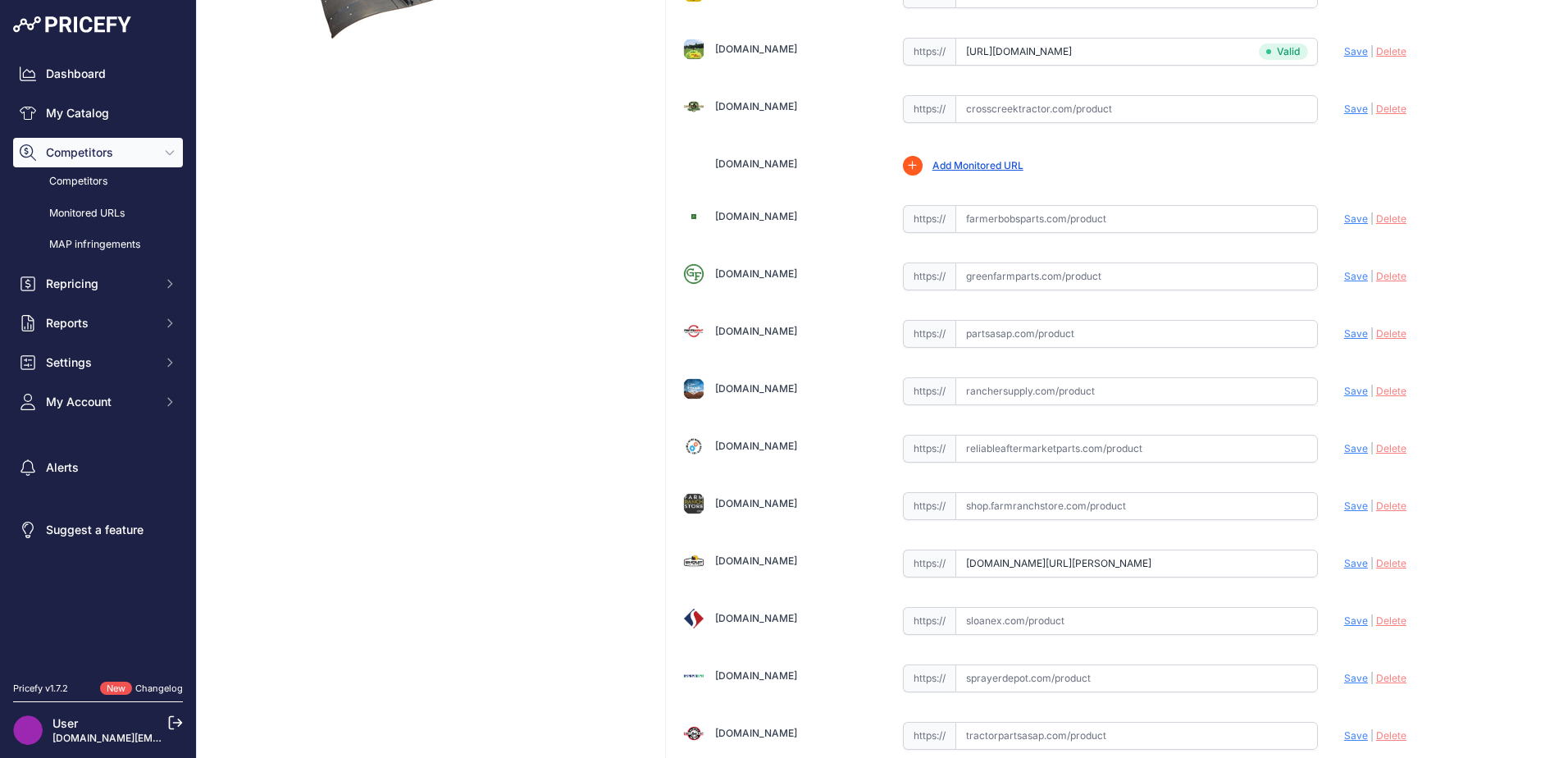
scroll to position [328, 0]
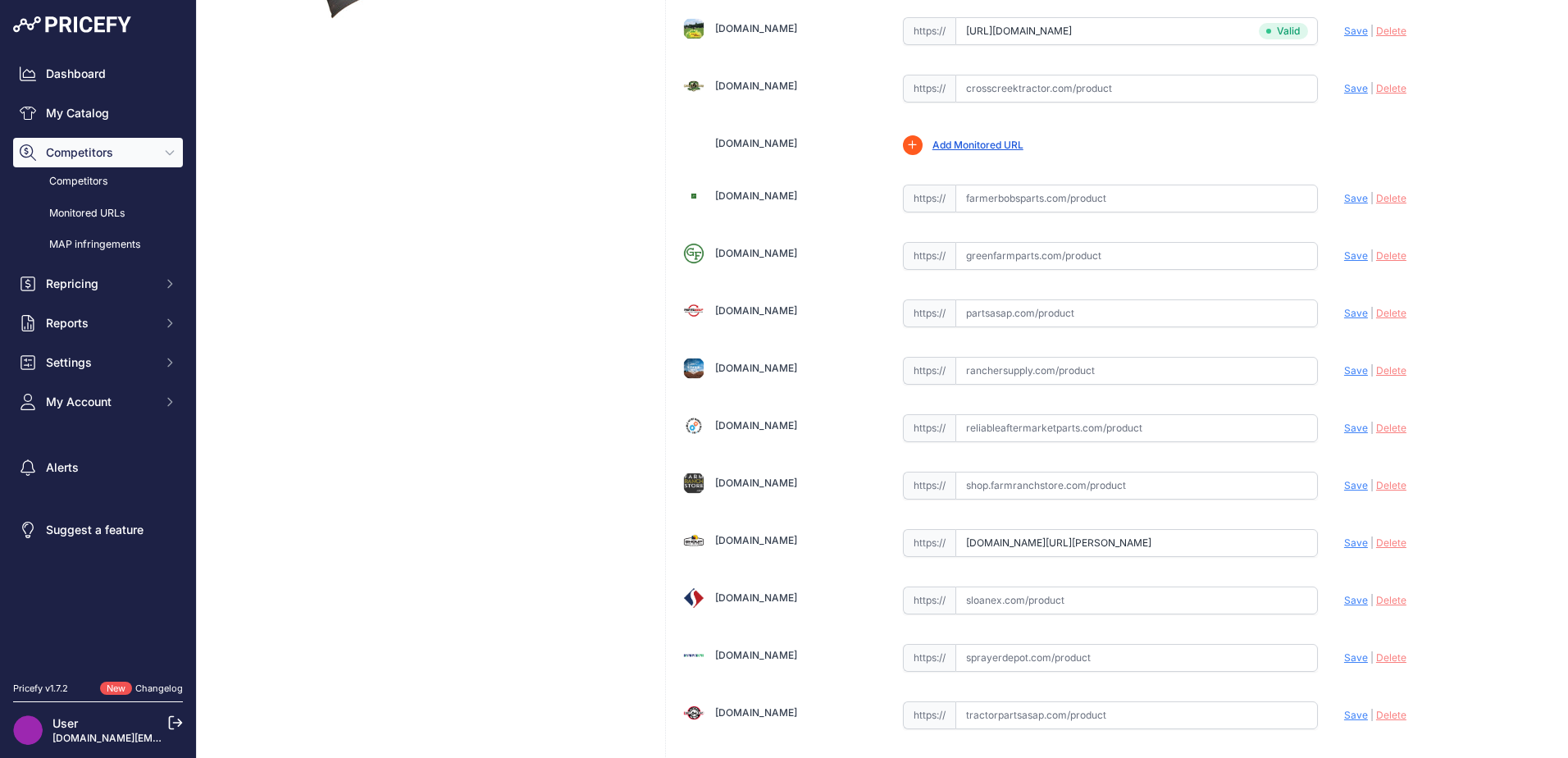
click at [1029, 483] on input "text" at bounding box center [1136, 485] width 362 height 28
click at [1012, 600] on input "text" at bounding box center [1136, 600] width 362 height 28
paste input "https://www.sloanex.com/draper-belt-41-6-x-309-right-1-ply-raptor-805-fxs.html"
click at [1345, 598] on span "Save" at bounding box center [1356, 599] width 24 height 12
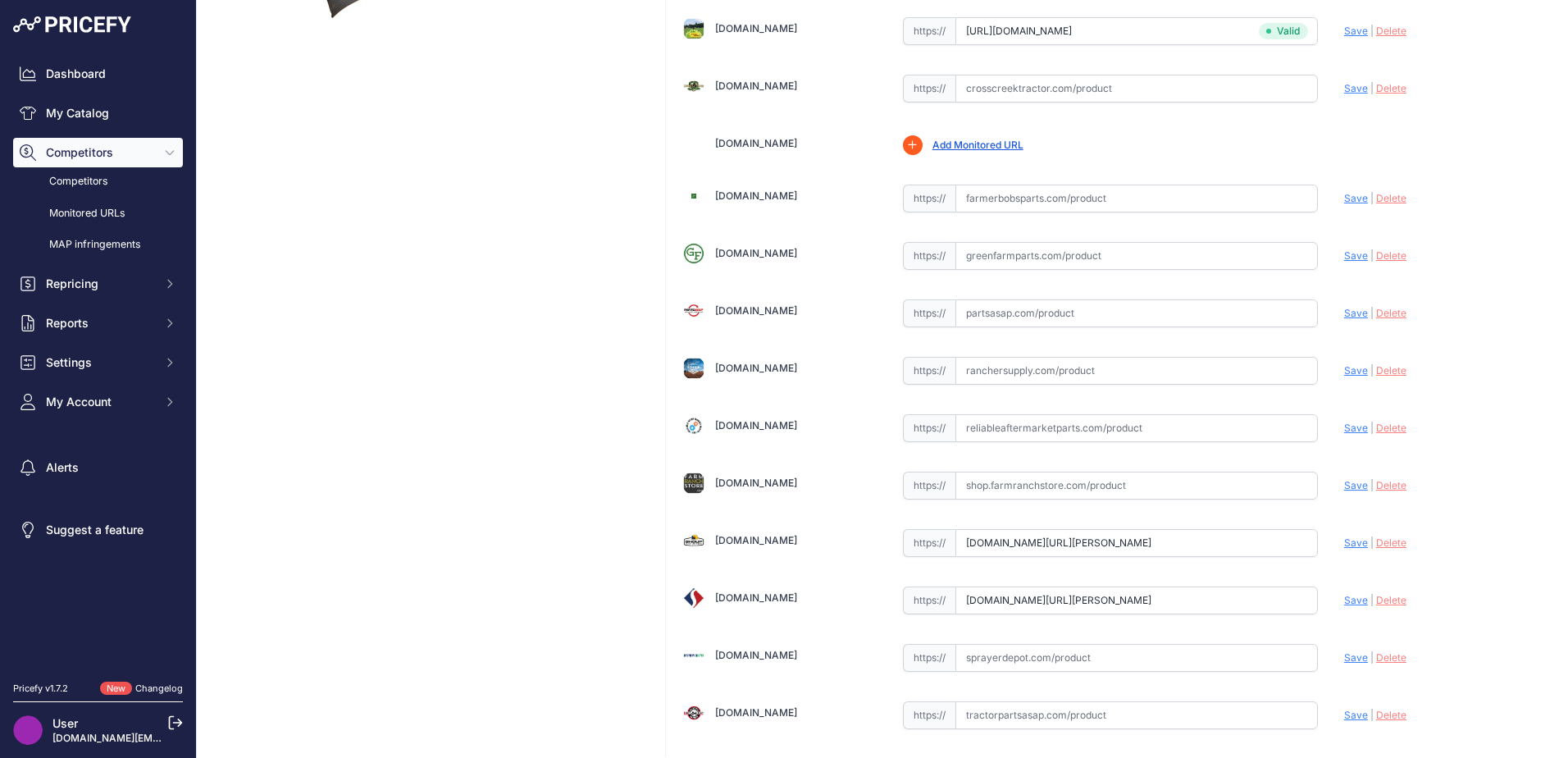
scroll to position [0, 0]
type input "https://www.sloanex.com/draper-belt-41-6-x-309-right-1-ply-raptor-805-fxs.html?…"
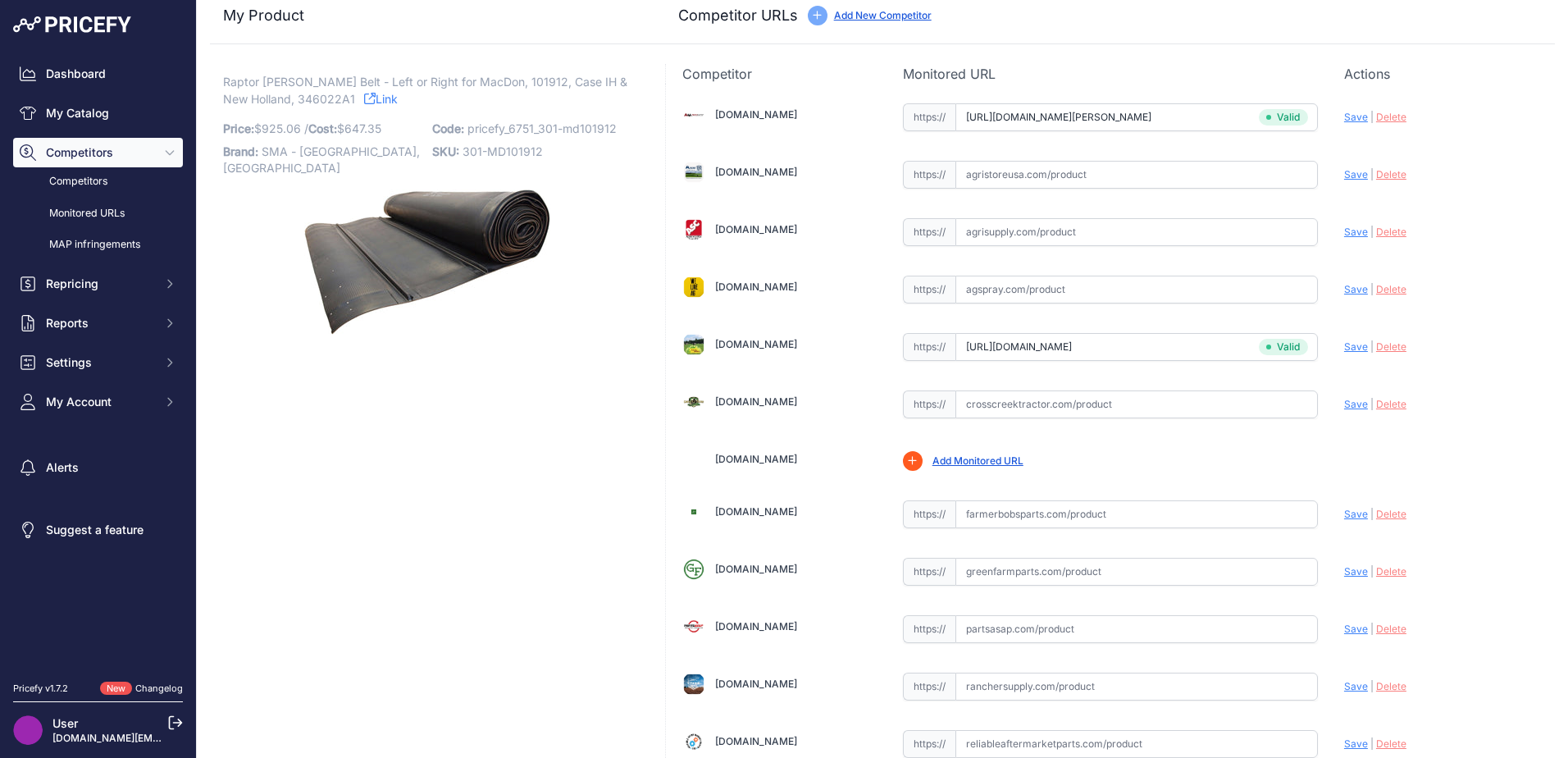
scroll to position [480, 0]
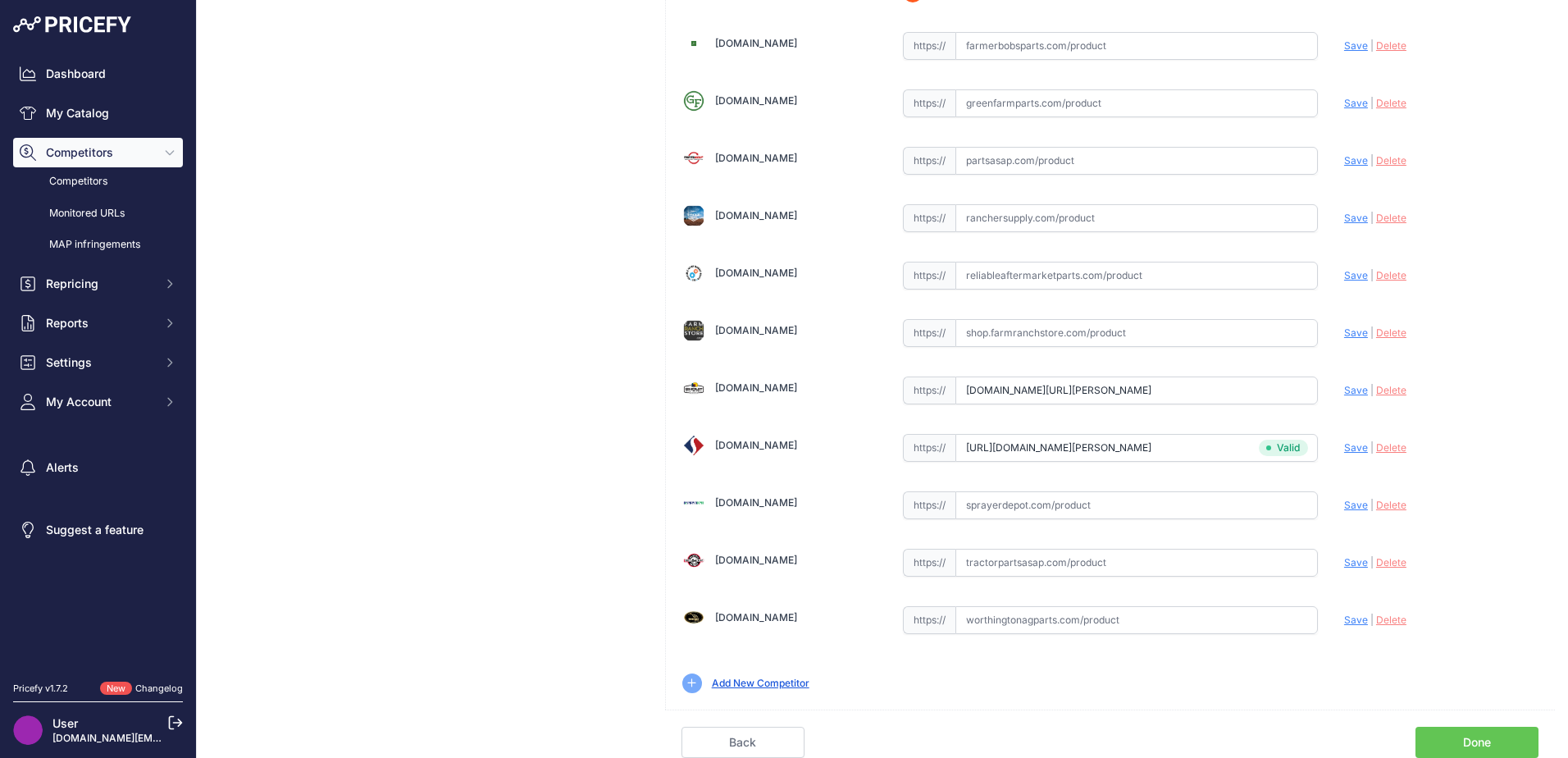
click at [976, 567] on input "text" at bounding box center [1136, 562] width 362 height 28
paste input "https://www.tractorpartsasap.com/belt-draper-side-single-v-guide-new-case-ih-12…"
click at [1344, 564] on span "Save" at bounding box center [1356, 562] width 24 height 12
type input "https://www.tractorpartsasap.com/belt-draper-side-single-v-guide-new-case-ih-12…"
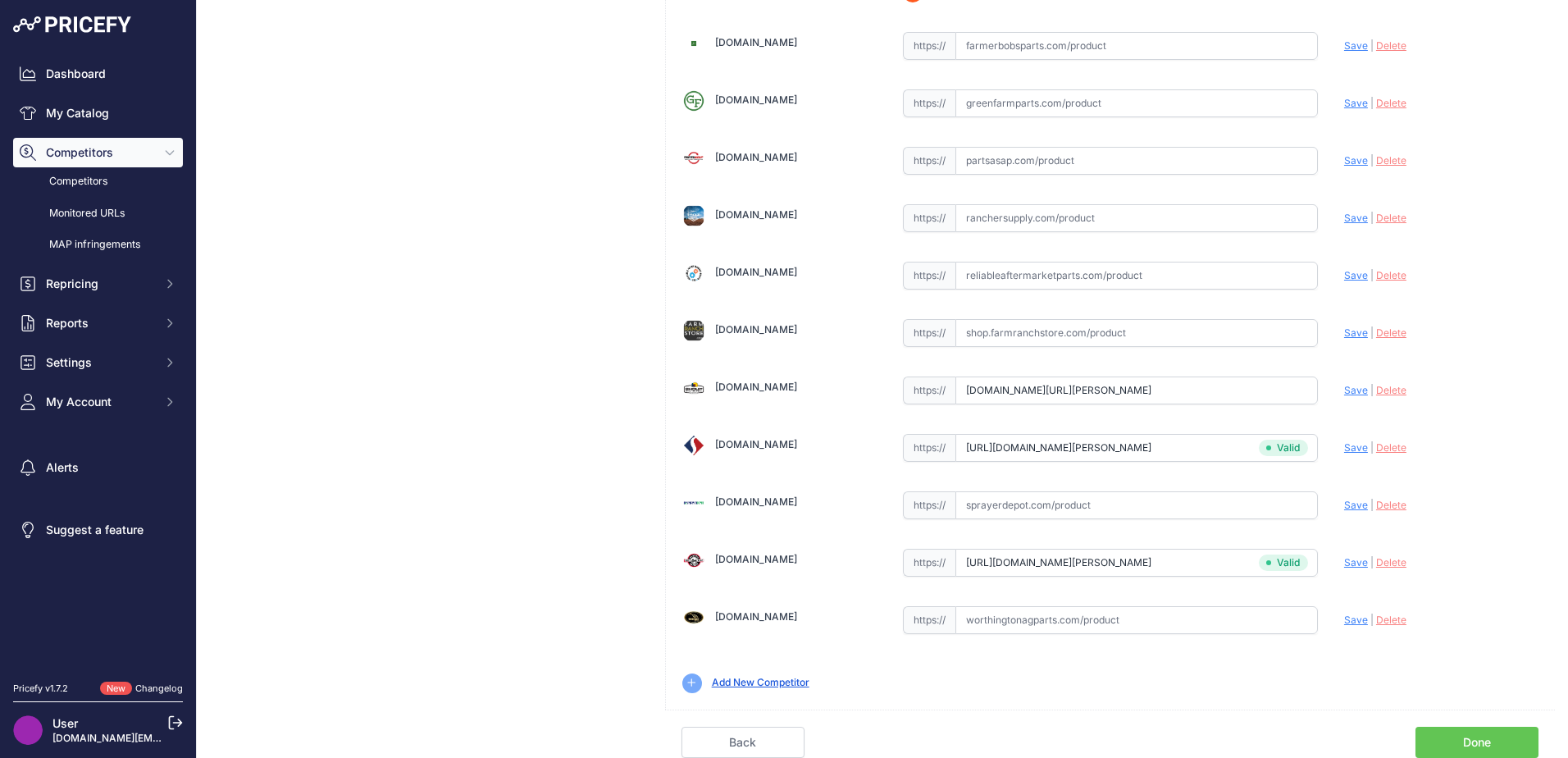
scroll to position [480, 0]
click at [1041, 629] on input "text" at bounding box center [1136, 620] width 362 height 28
paste input "https://www.worthingtonagparts.com/side-draper-belt-for-case-ih-1052-2052-2062-…"
click at [1344, 614] on span "Save" at bounding box center [1356, 620] width 24 height 12
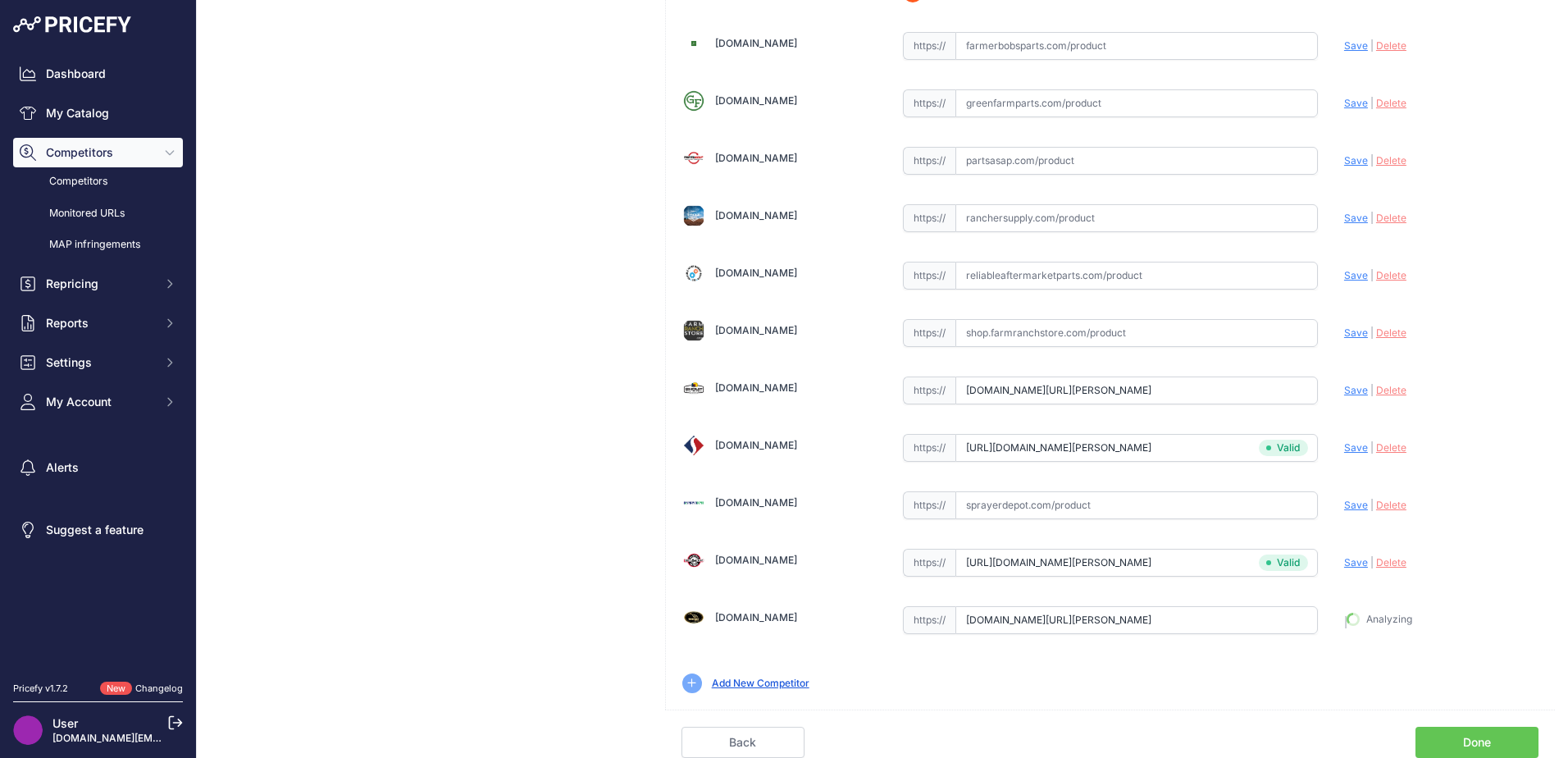
type input "https://www.worthingtonagparts.com/side-draper-belt-for-case-ih-1052-2052-2062-…"
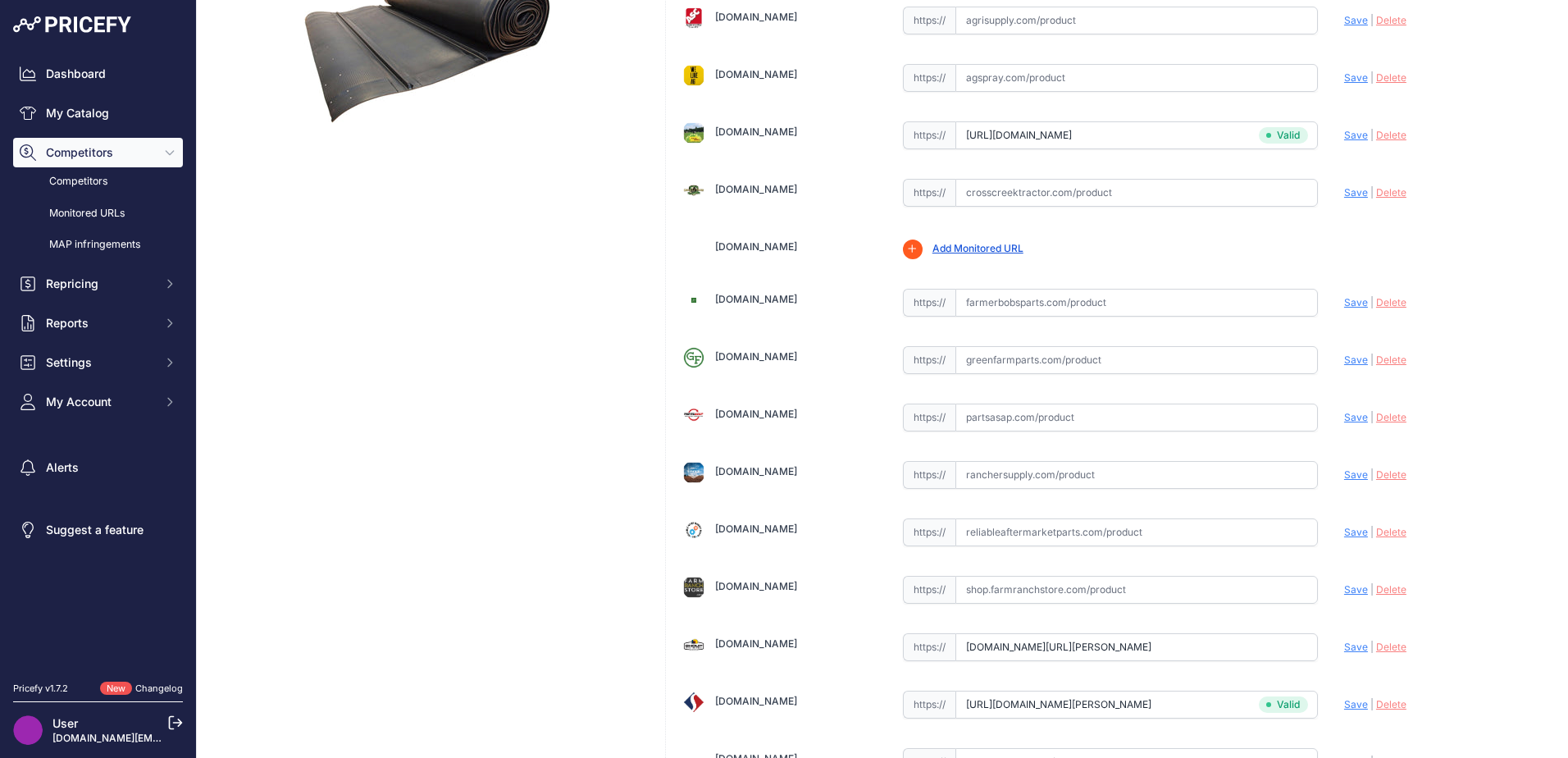
scroll to position [518, 0]
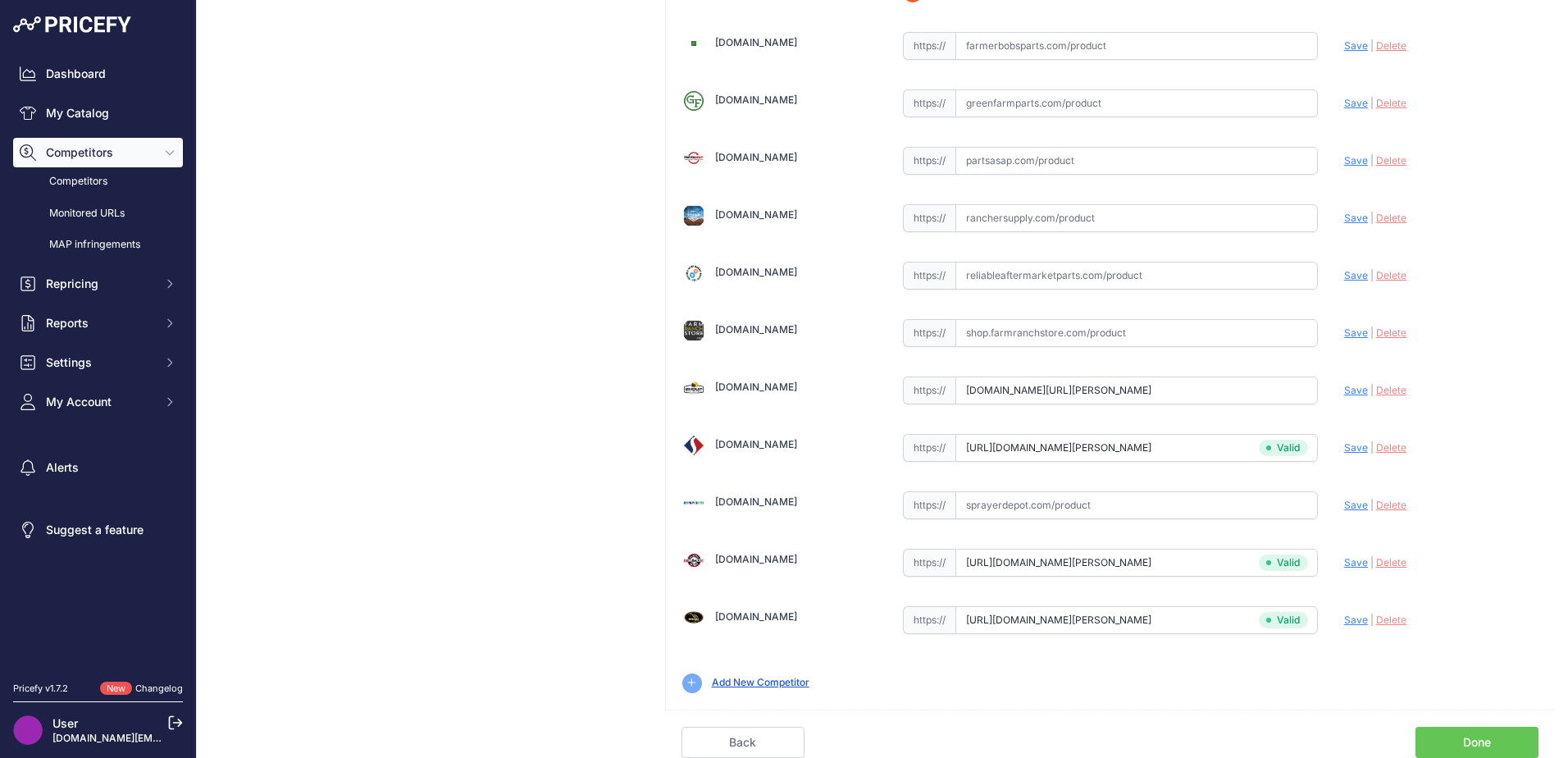
click at [1446, 741] on link "Done" at bounding box center [1476, 742] width 123 height 31
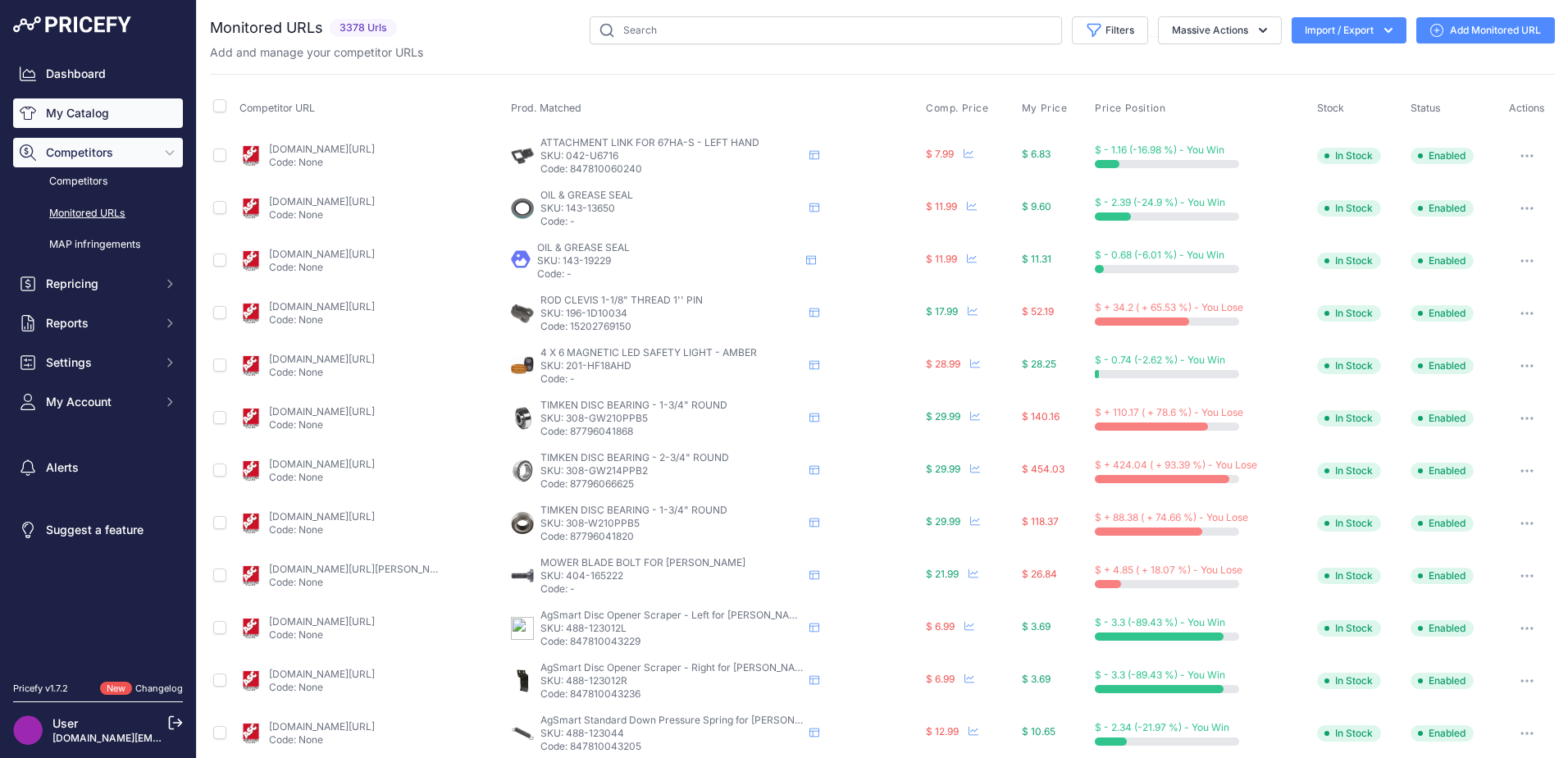
click at [98, 109] on link "My Catalog" at bounding box center [98, 113] width 170 height 30
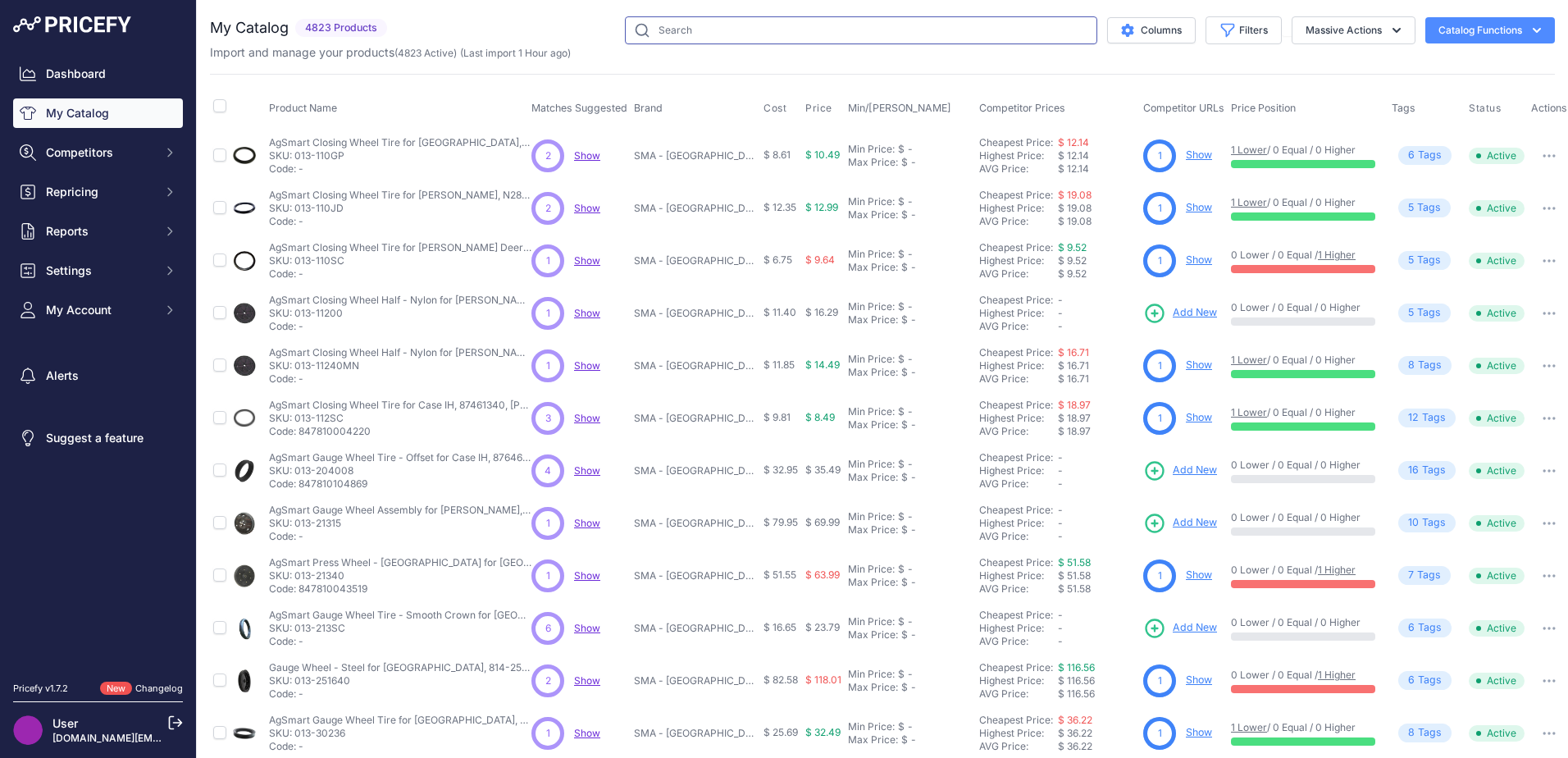
click at [666, 34] on input "text" at bounding box center [861, 30] width 472 height 28
type input "raptor draper belt"
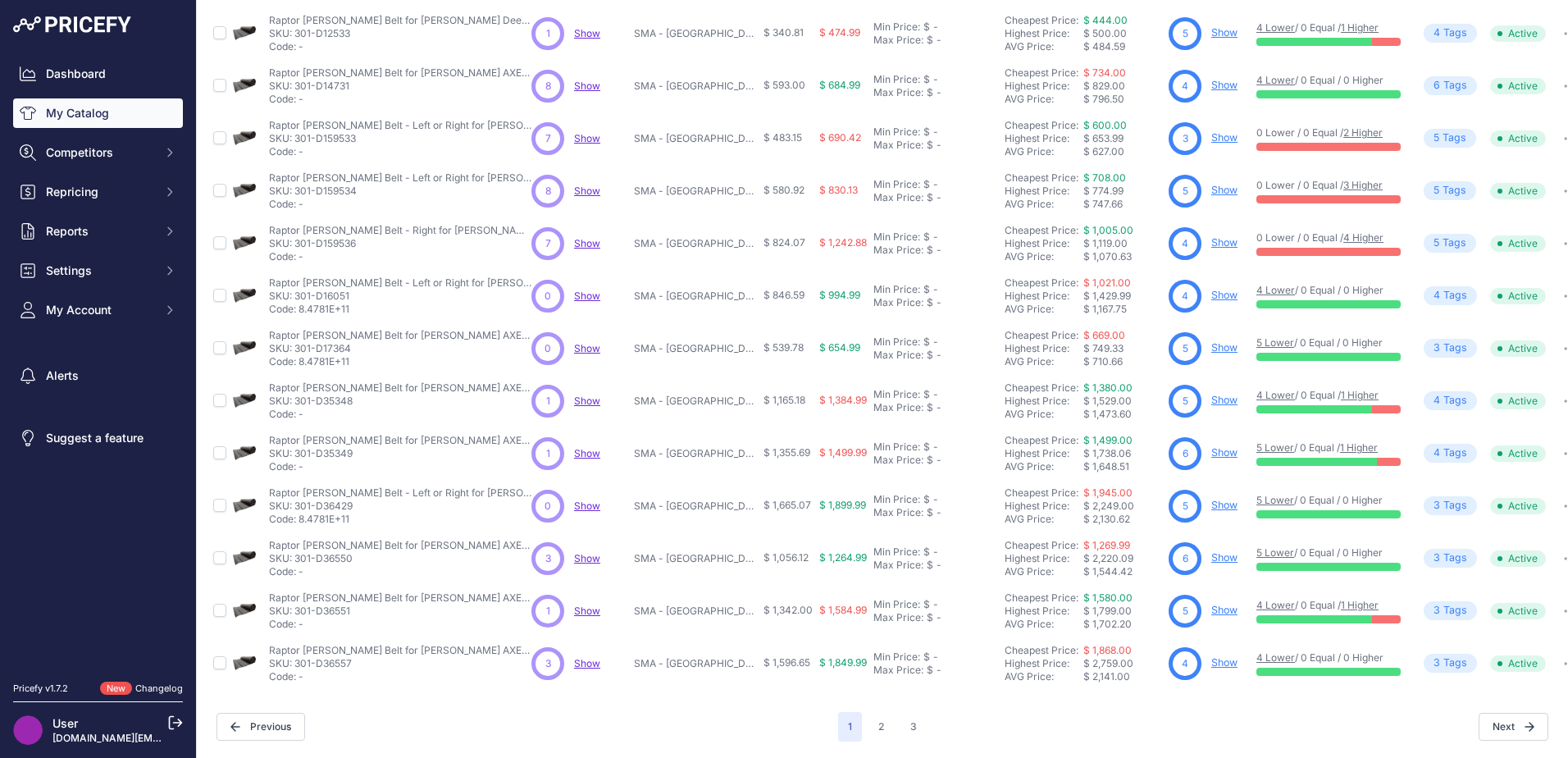
scroll to position [239, 0]
click at [873, 711] on button "2" at bounding box center [881, 726] width 25 height 30
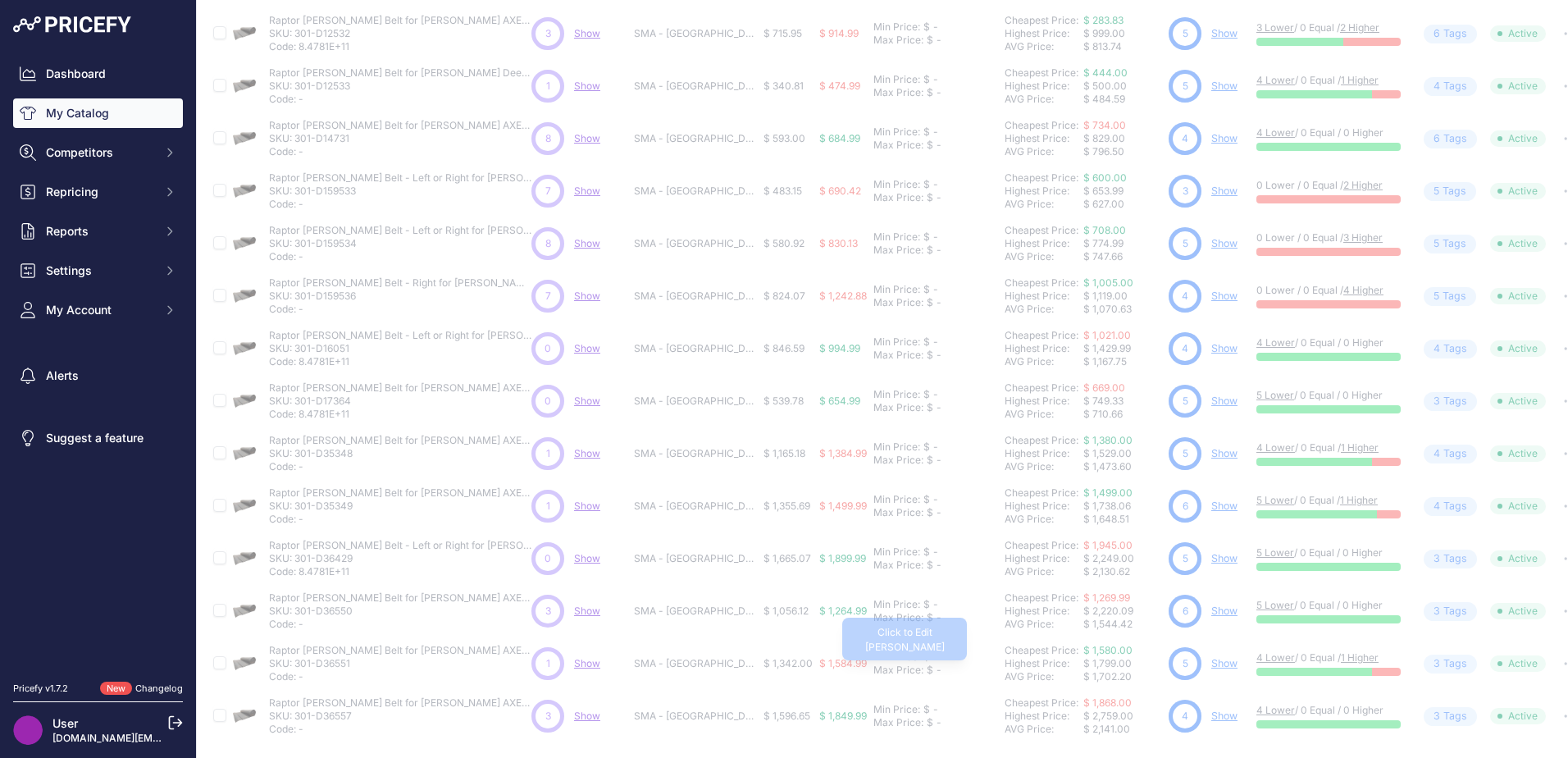
scroll to position [0, 0]
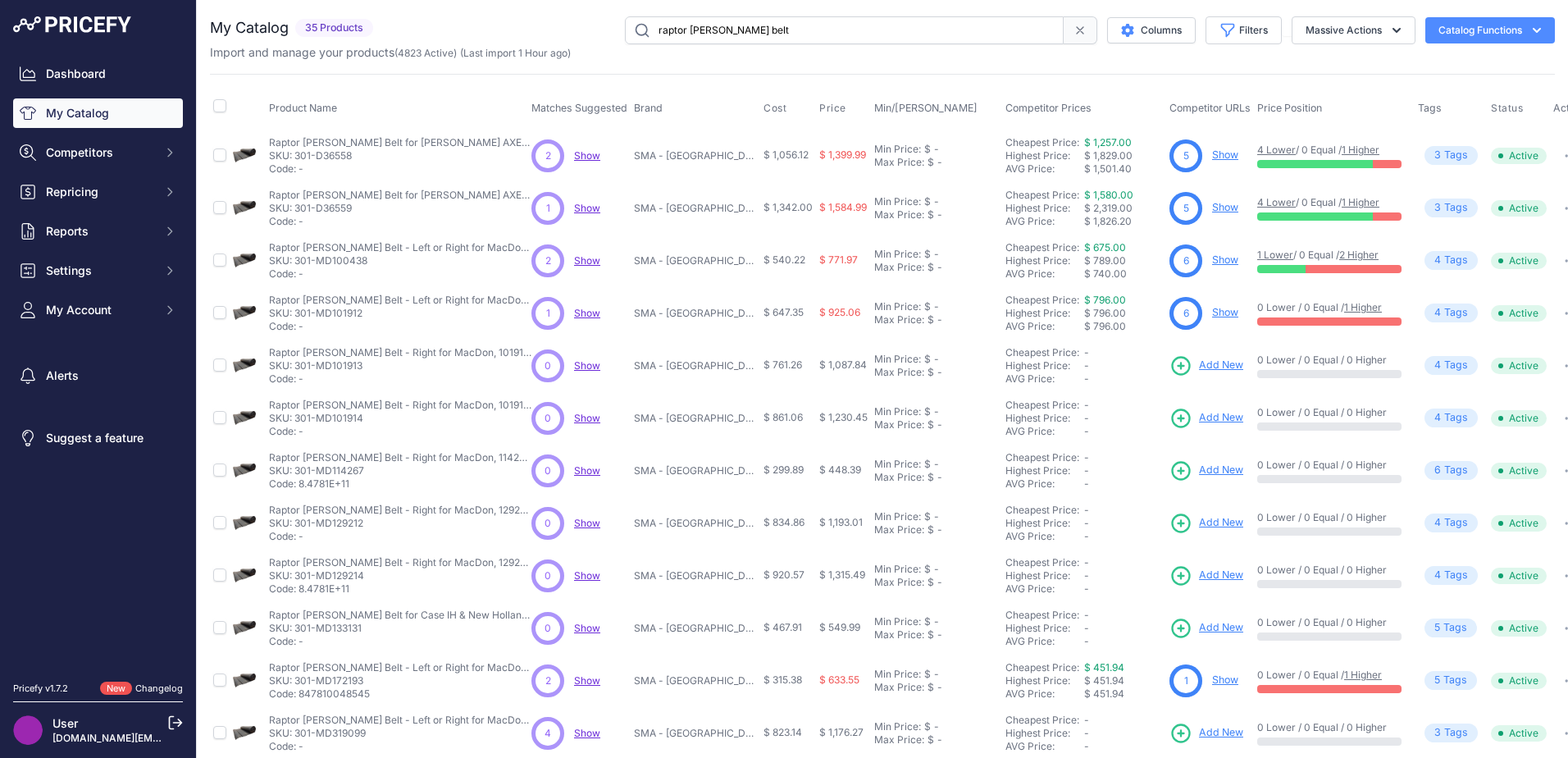
click at [1215, 366] on span "Add New" at bounding box center [1221, 365] width 44 height 15
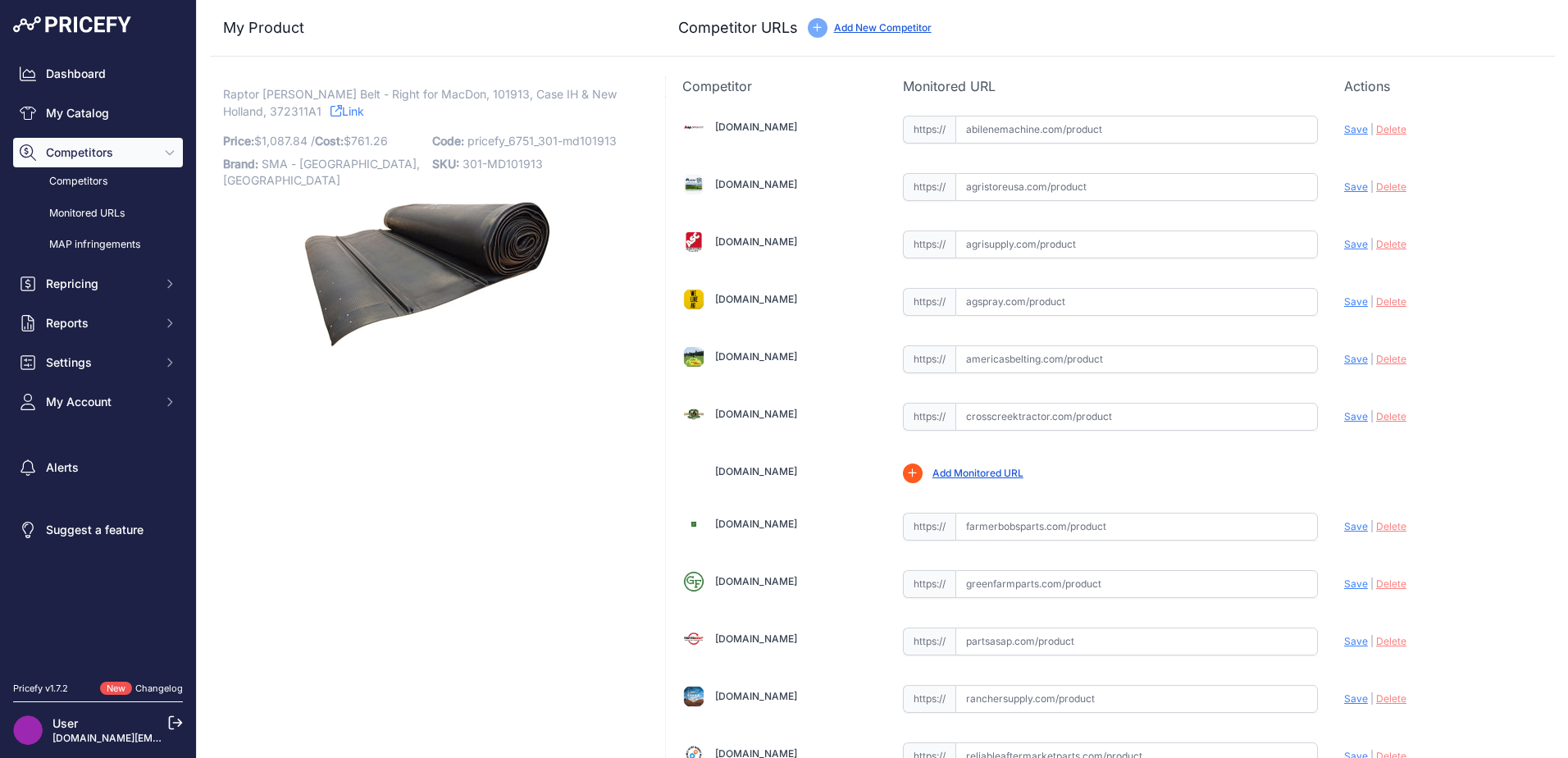
click at [246, 112] on span "Raptor [PERSON_NAME] Belt - Right for MacDon, 101913, Case IH & New Holland, 37…" at bounding box center [420, 103] width 394 height 37
copy p "372311A1"
click at [1020, 128] on input "text" at bounding box center [1136, 129] width 362 height 28
paste input "[URL][DOMAIN_NAME][PERSON_NAME]"
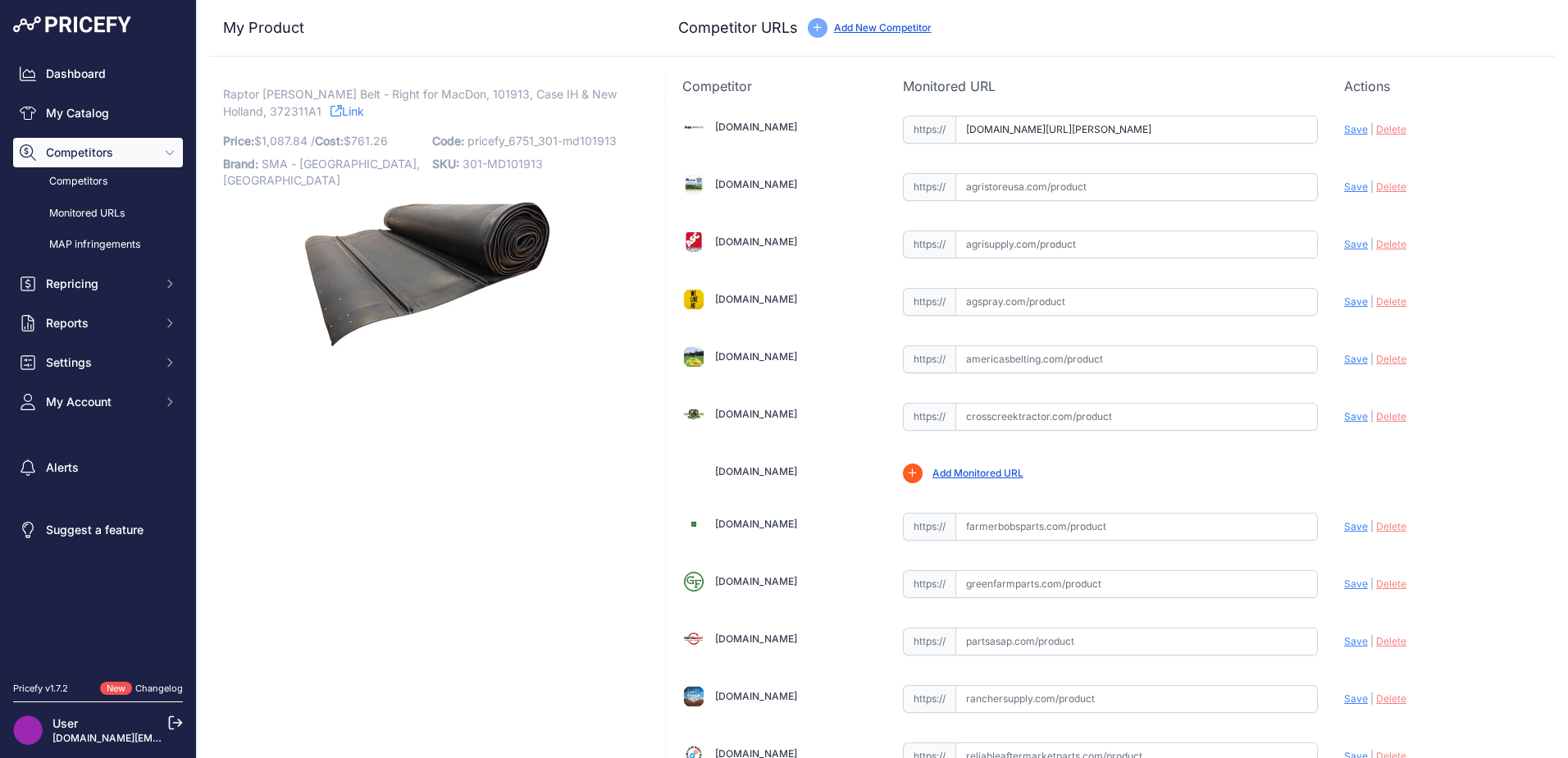
click at [1344, 130] on span "Save" at bounding box center [1356, 129] width 24 height 12
type input "[URL][DOMAIN_NAME][PERSON_NAME]"
click at [1117, 355] on input "text" at bounding box center [1136, 359] width 362 height 28
paste input "[URL][DOMAIN_NAME]"
click at [1344, 354] on span "Save" at bounding box center [1356, 358] width 24 height 12
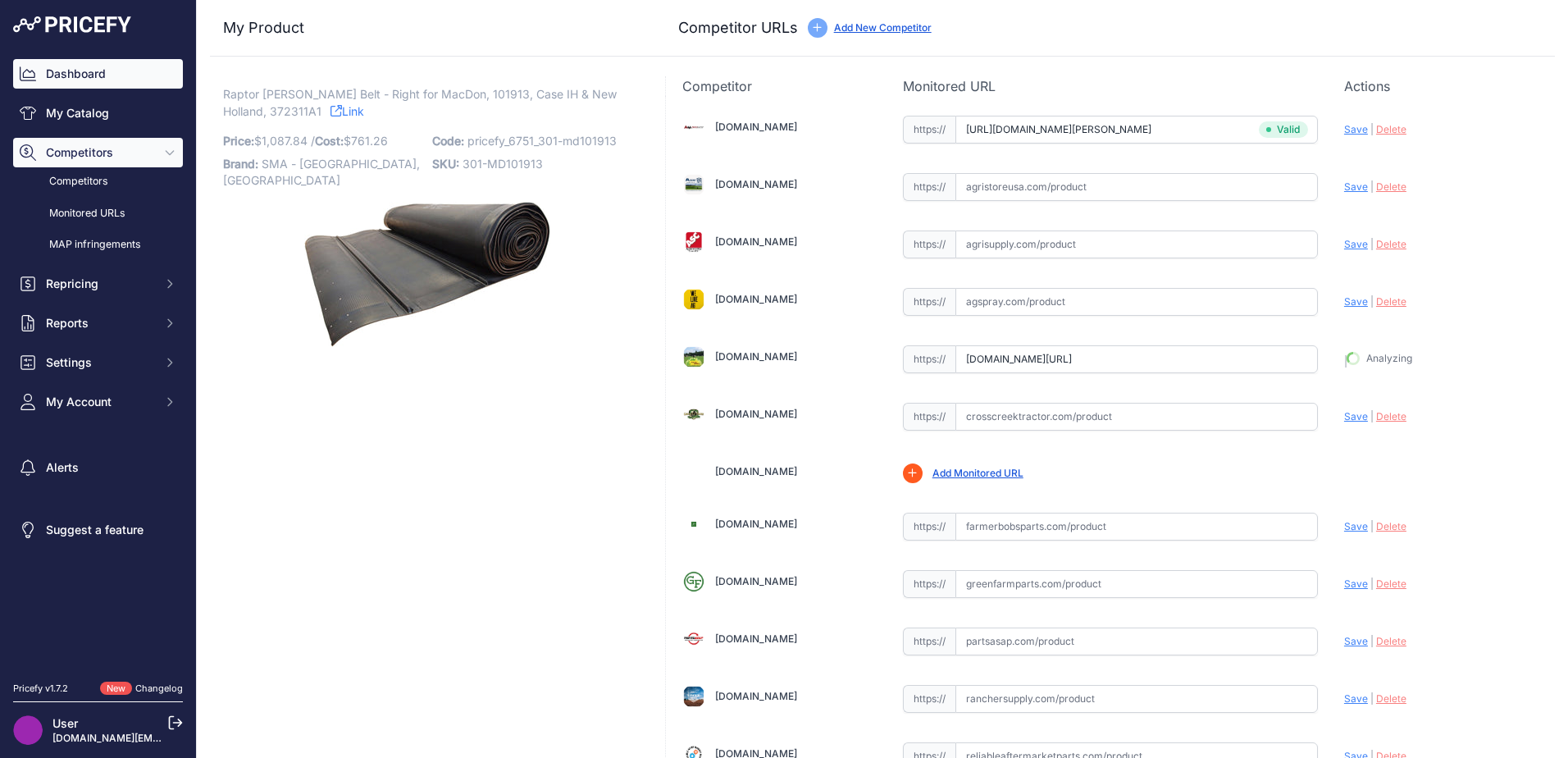
type input "[URL][DOMAIN_NAME]"
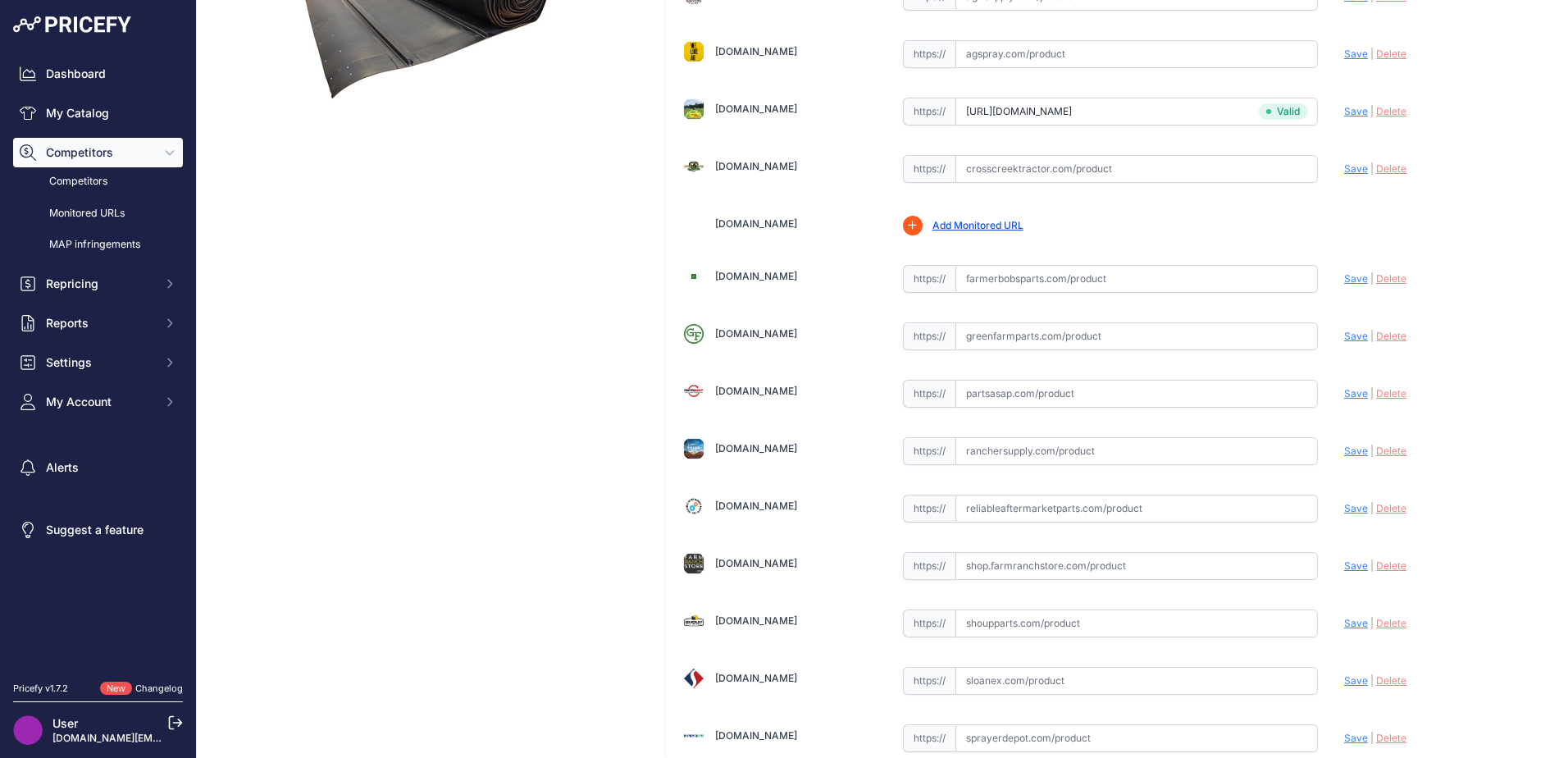
scroll to position [480, 0]
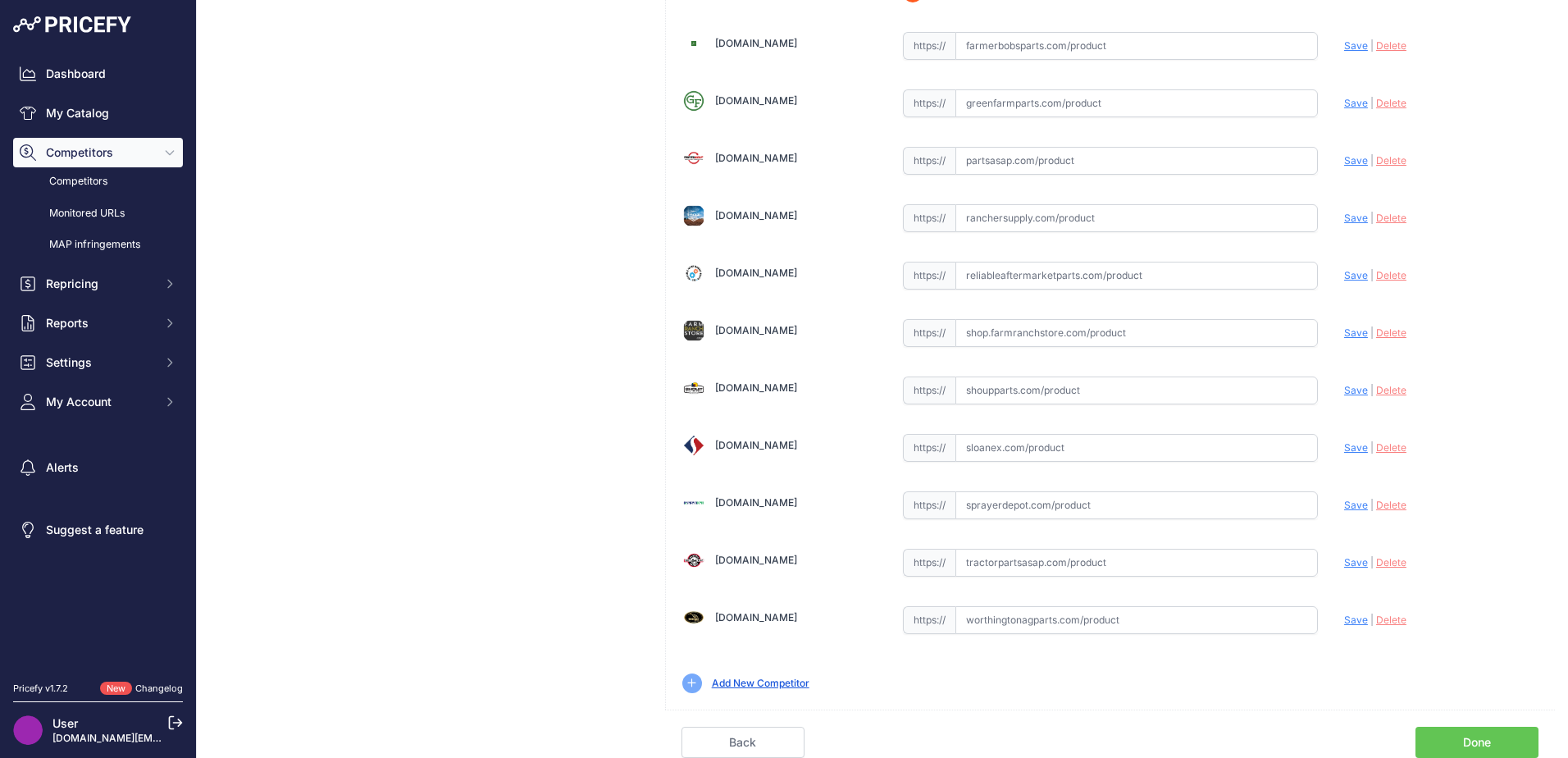
click at [982, 396] on input "text" at bounding box center [1136, 390] width 362 height 28
paste input "[URL][DOMAIN_NAME][PERSON_NAME]"
click at [1345, 392] on span "Save" at bounding box center [1356, 390] width 24 height 12
type input "[URL][DOMAIN_NAME][PERSON_NAME]"
click at [978, 446] on input "text" at bounding box center [1136, 447] width 362 height 28
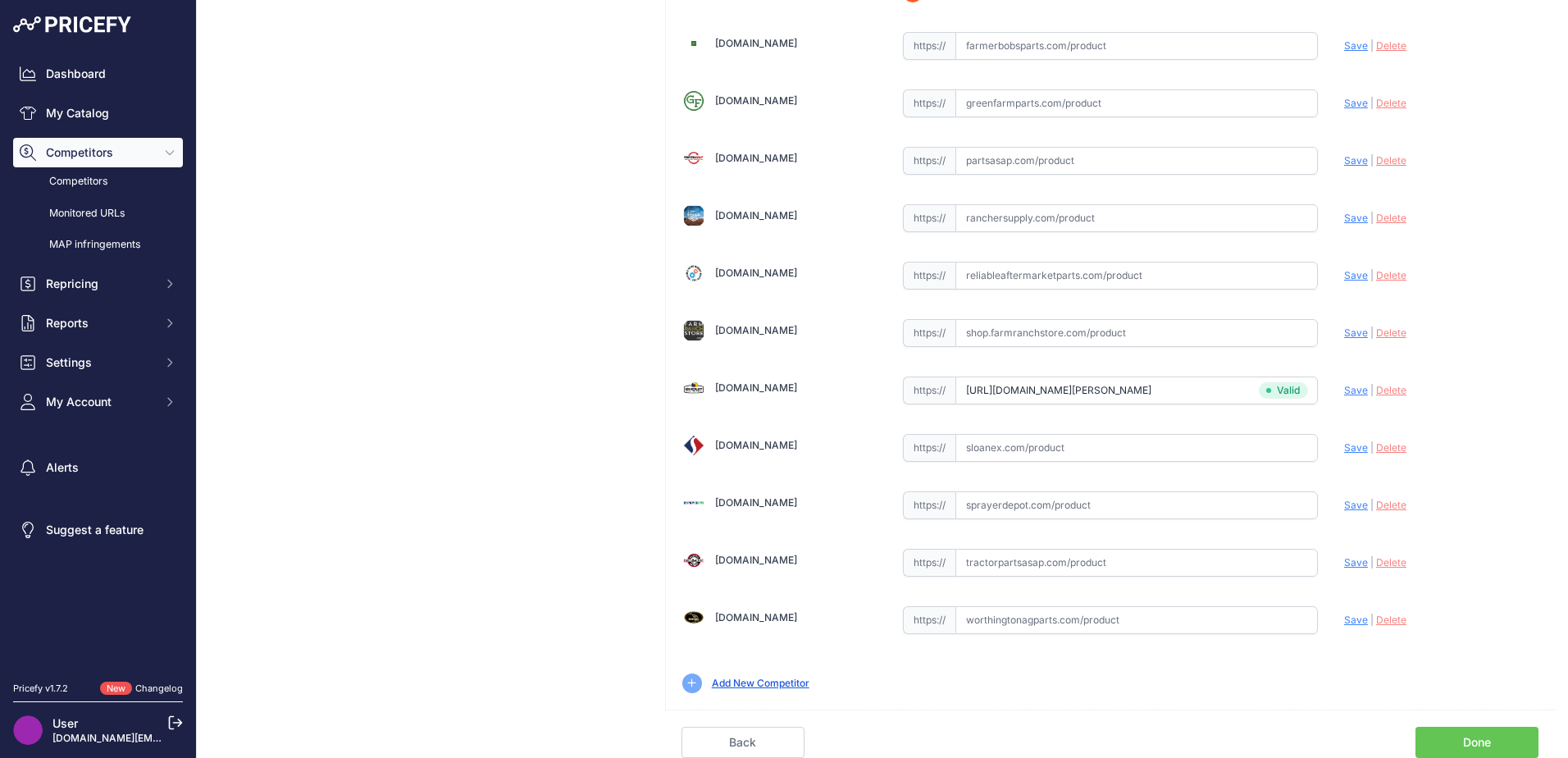
paste input "https://www.sloanex.com/draper-belt-41-6-x-357-left-1-ply-raptor-805-fxs.html"
click at [1349, 446] on span "Save" at bounding box center [1356, 447] width 24 height 12
type input "https://www.sloanex.com/draper-belt-41-6-x-357-left-1-ply-raptor-805-fxs.html?p…"
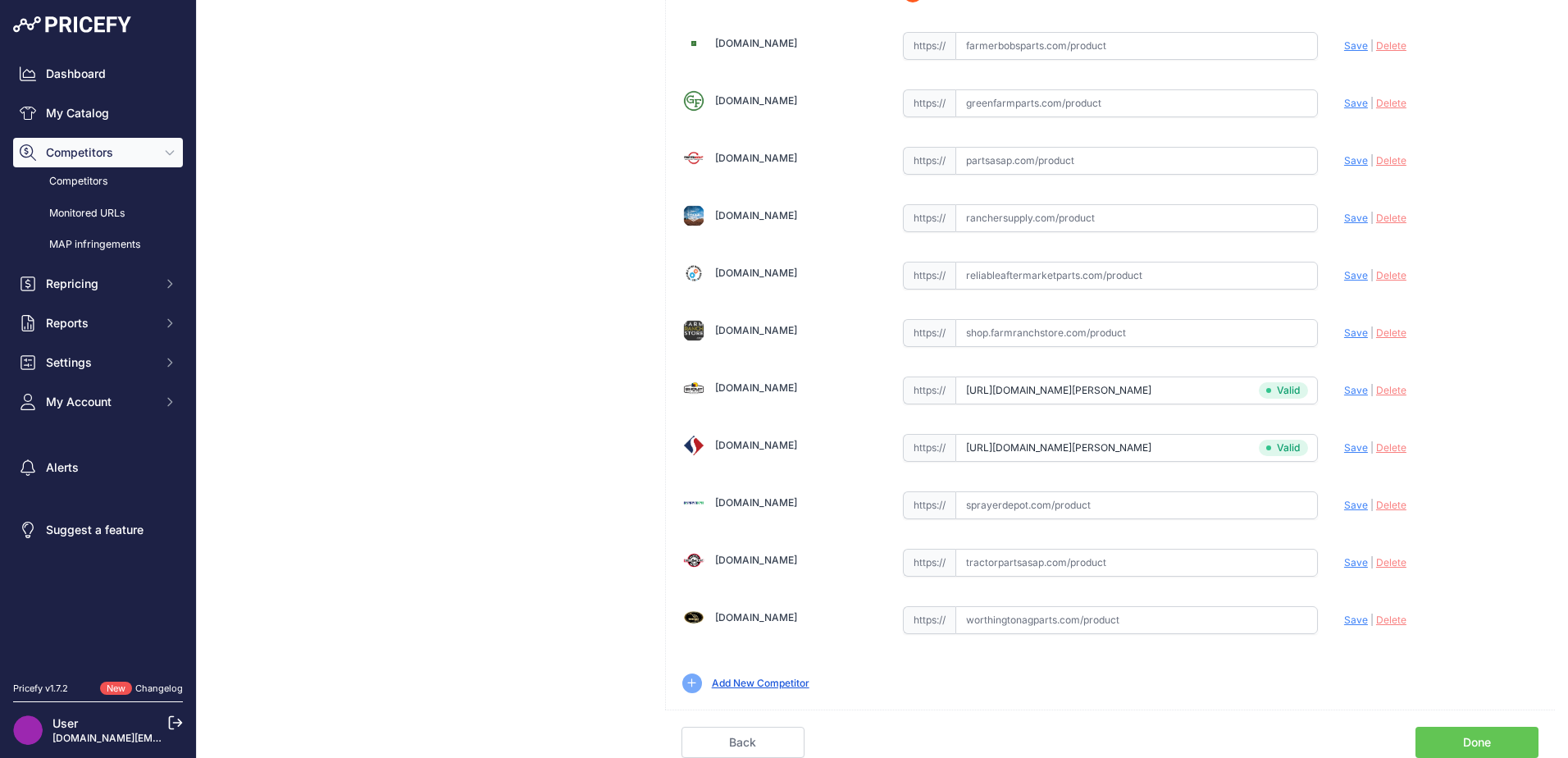
click at [955, 555] on input "text" at bounding box center [1136, 562] width 362 height 28
paste input "https://www.tractorpartsasap.com/belt-draper-left-side-single-v-guide-new-12926…"
click at [1344, 561] on span "Save" at bounding box center [1356, 562] width 24 height 12
type input "https://www.tractorpartsasap.com/belt-draper-left-side-single-v-guide-new-12926…"
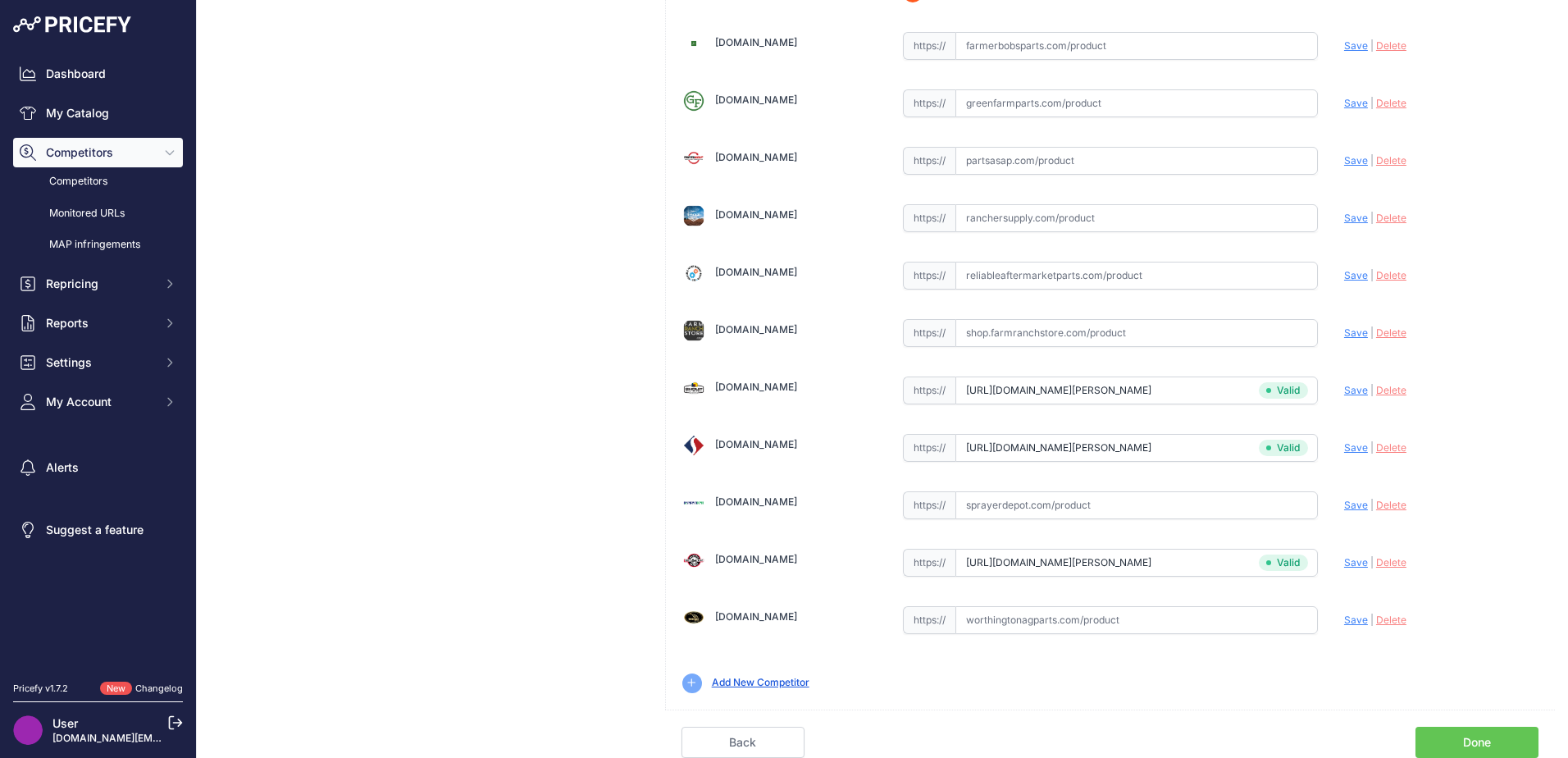
scroll to position [480, 0]
click at [1173, 606] on input "text" at bounding box center [1136, 620] width 362 height 28
paste input "https://www.worthingtonagparts.com/left-side-draper-belt-for-case-ih-1052-2052-…"
click at [1346, 622] on span "Save" at bounding box center [1356, 620] width 24 height 12
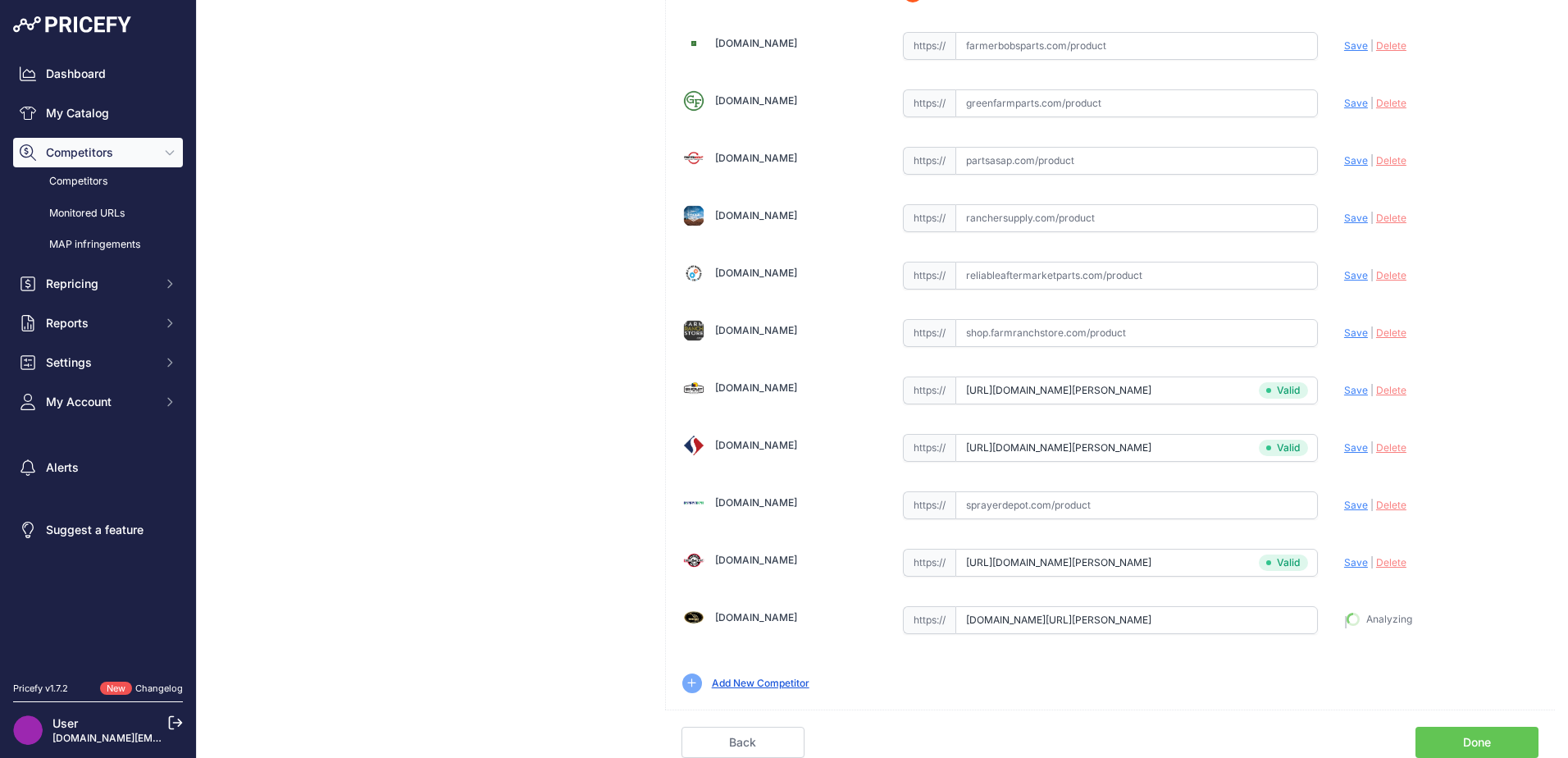
type input "https://www.worthingtonagparts.com/left-side-draper-belt-for-case-ih-1052-2052-…"
click at [1441, 734] on link "Done" at bounding box center [1476, 742] width 123 height 31
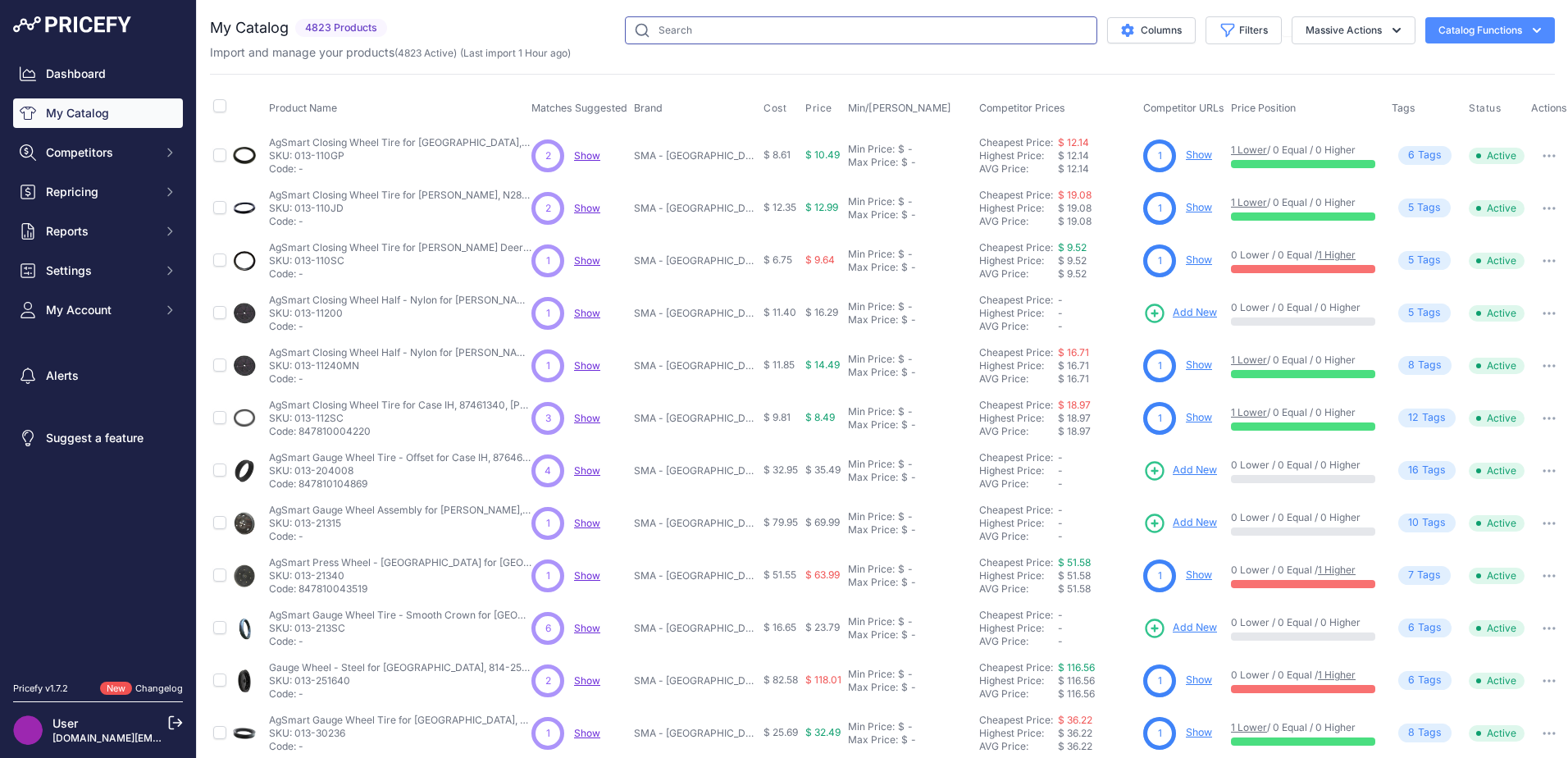
drag, startPoint x: 0, startPoint y: 0, endPoint x: 879, endPoint y: 36, distance: 879.7
click at [880, 36] on input "text" at bounding box center [861, 30] width 472 height 28
type input "t"
drag, startPoint x: 778, startPoint y: 18, endPoint x: 769, endPoint y: 19, distance: 9.1
click at [769, 19] on input "t" at bounding box center [861, 30] width 472 height 28
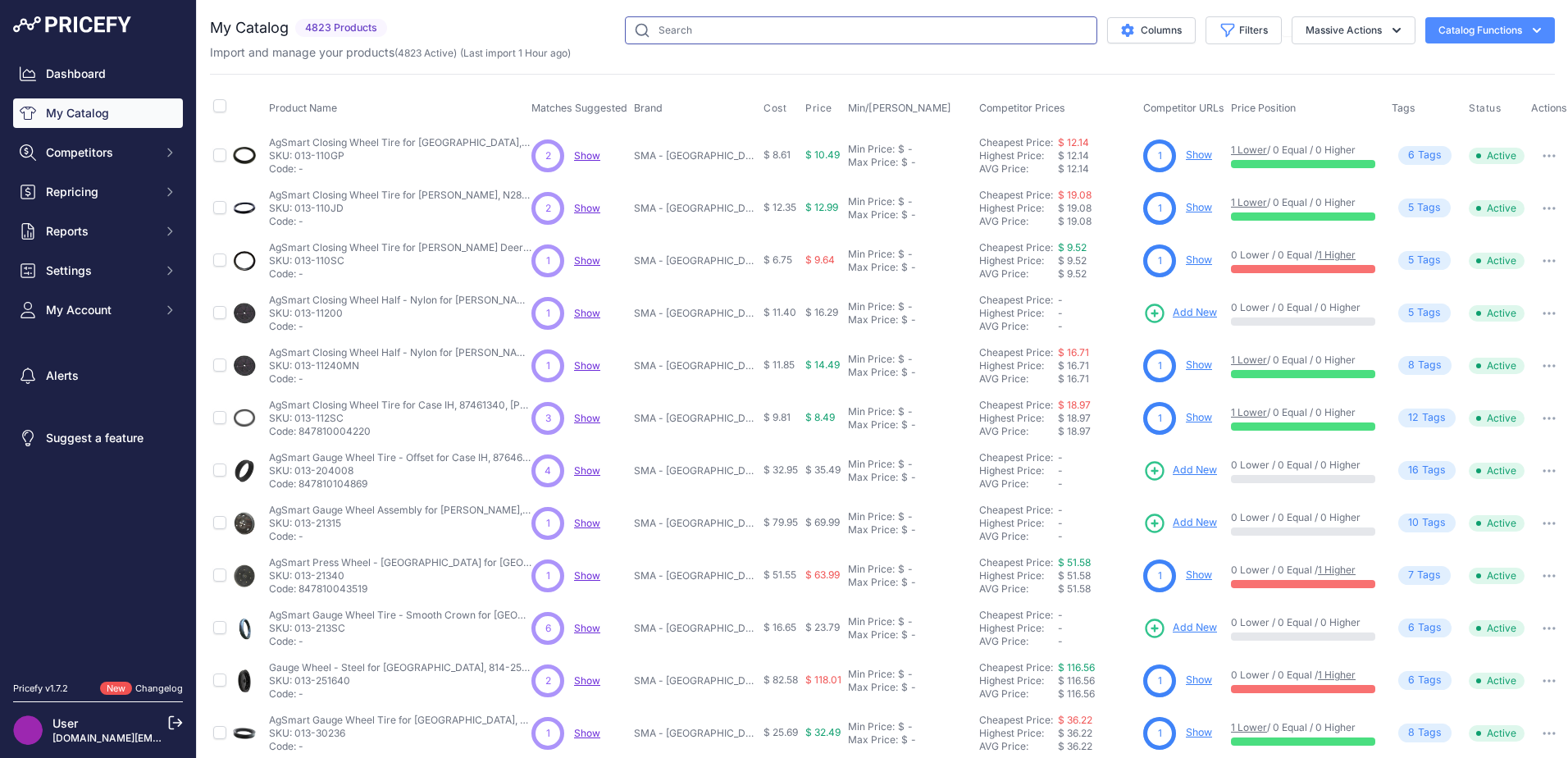
click at [760, 24] on input "text" at bounding box center [861, 30] width 472 height 28
type input "raptor [PERSON_NAME] belt"
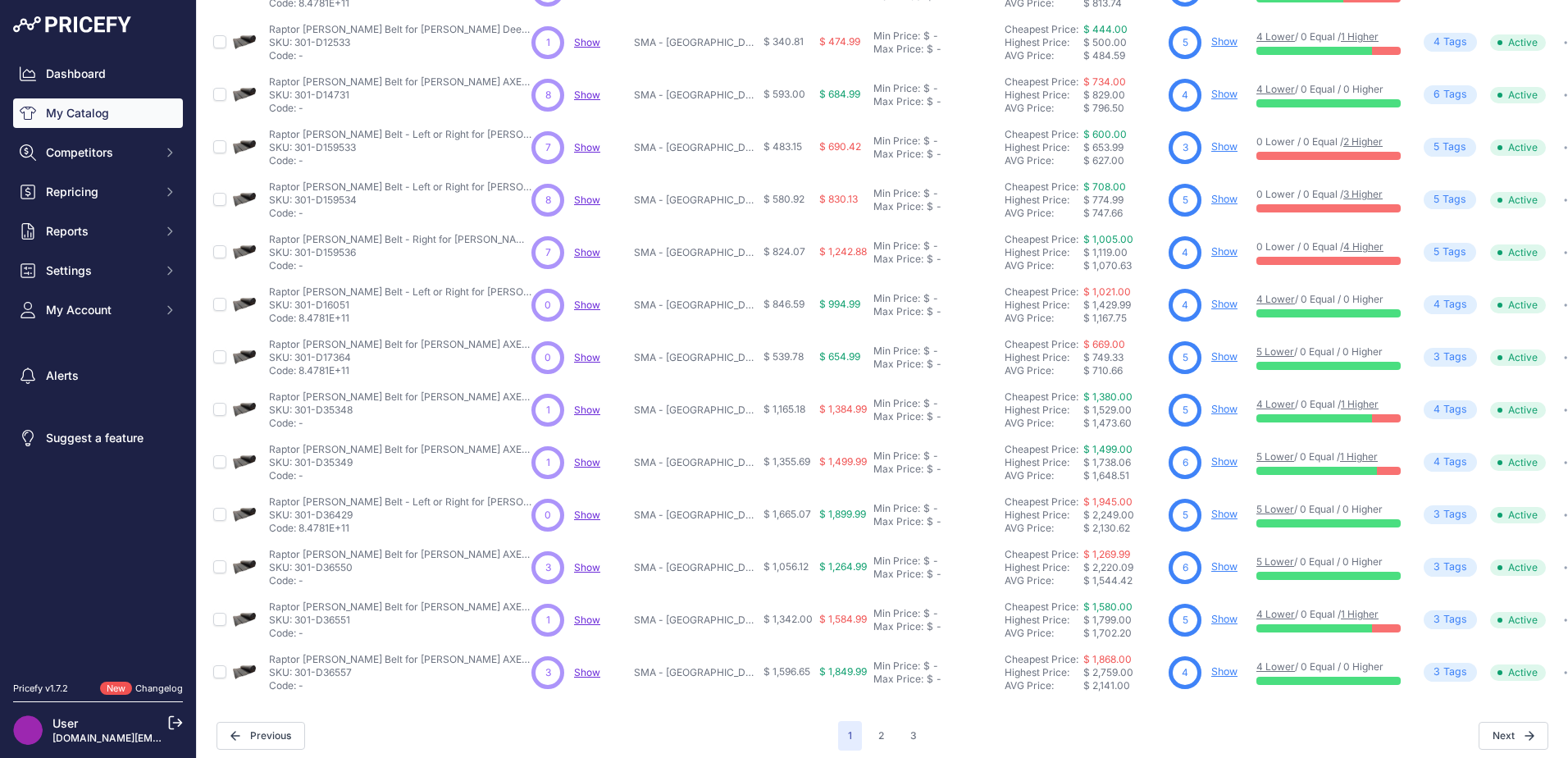
scroll to position [239, 0]
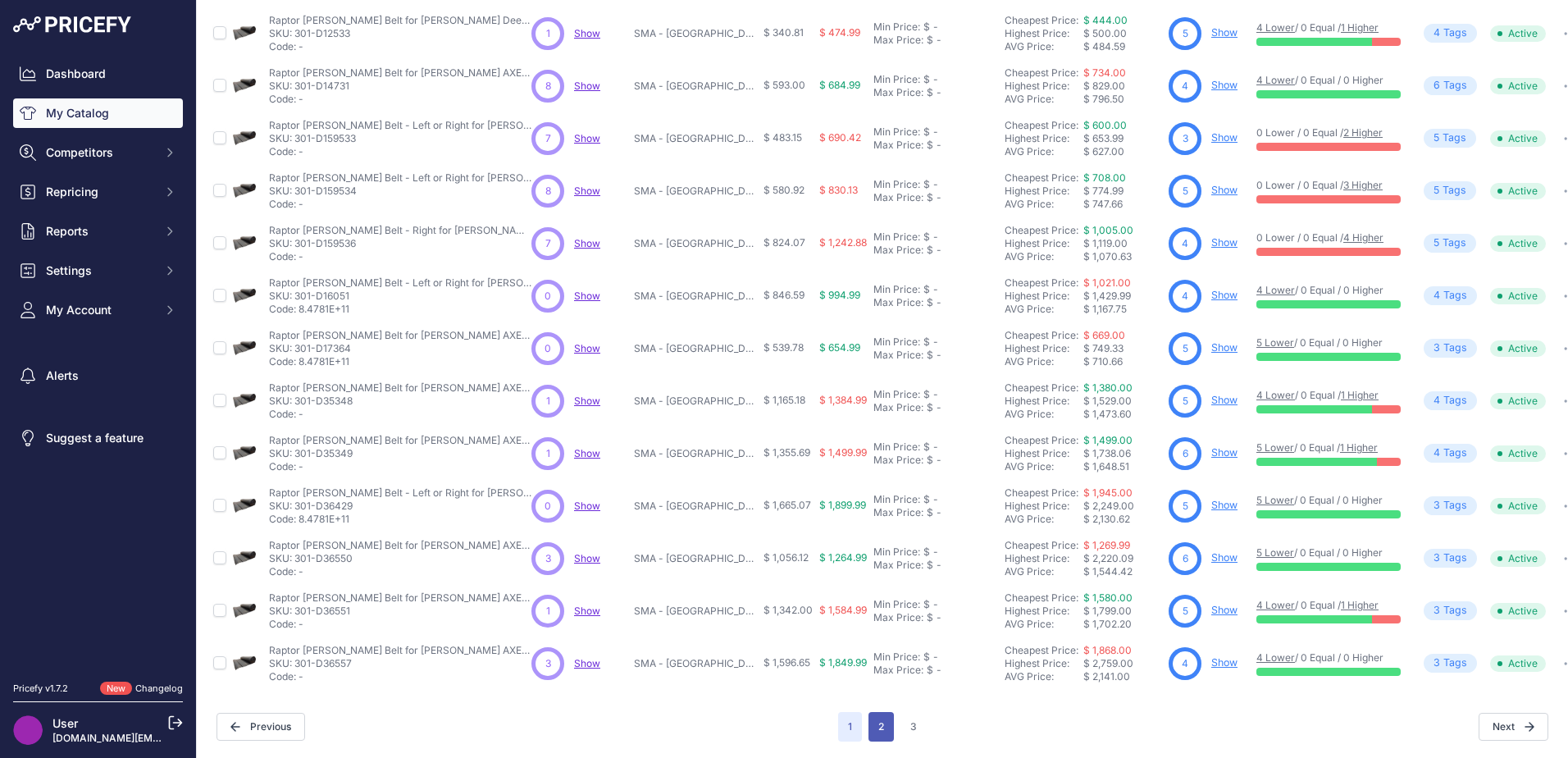
click at [883, 727] on button "2" at bounding box center [881, 726] width 25 height 30
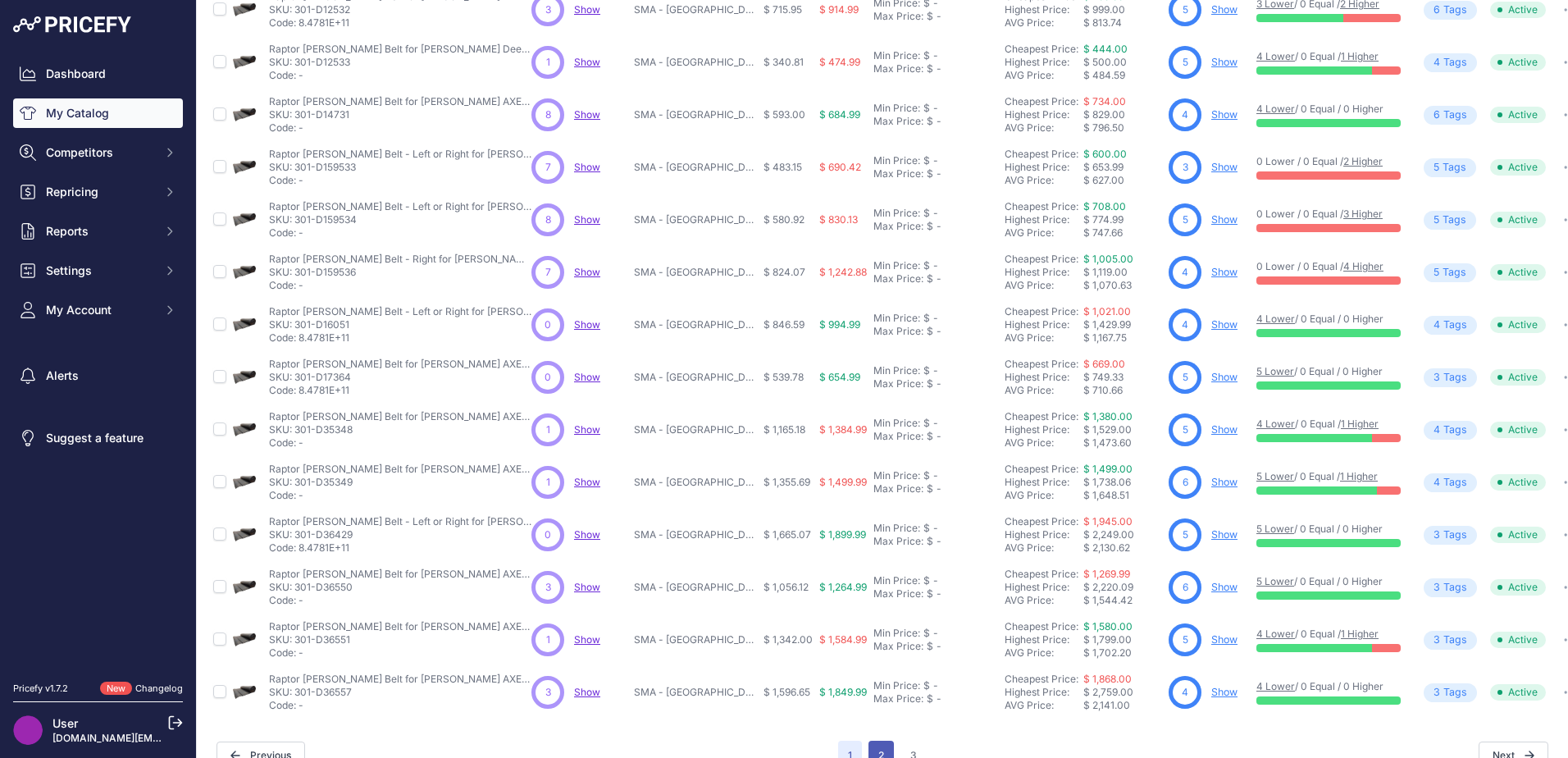
scroll to position [280, 0]
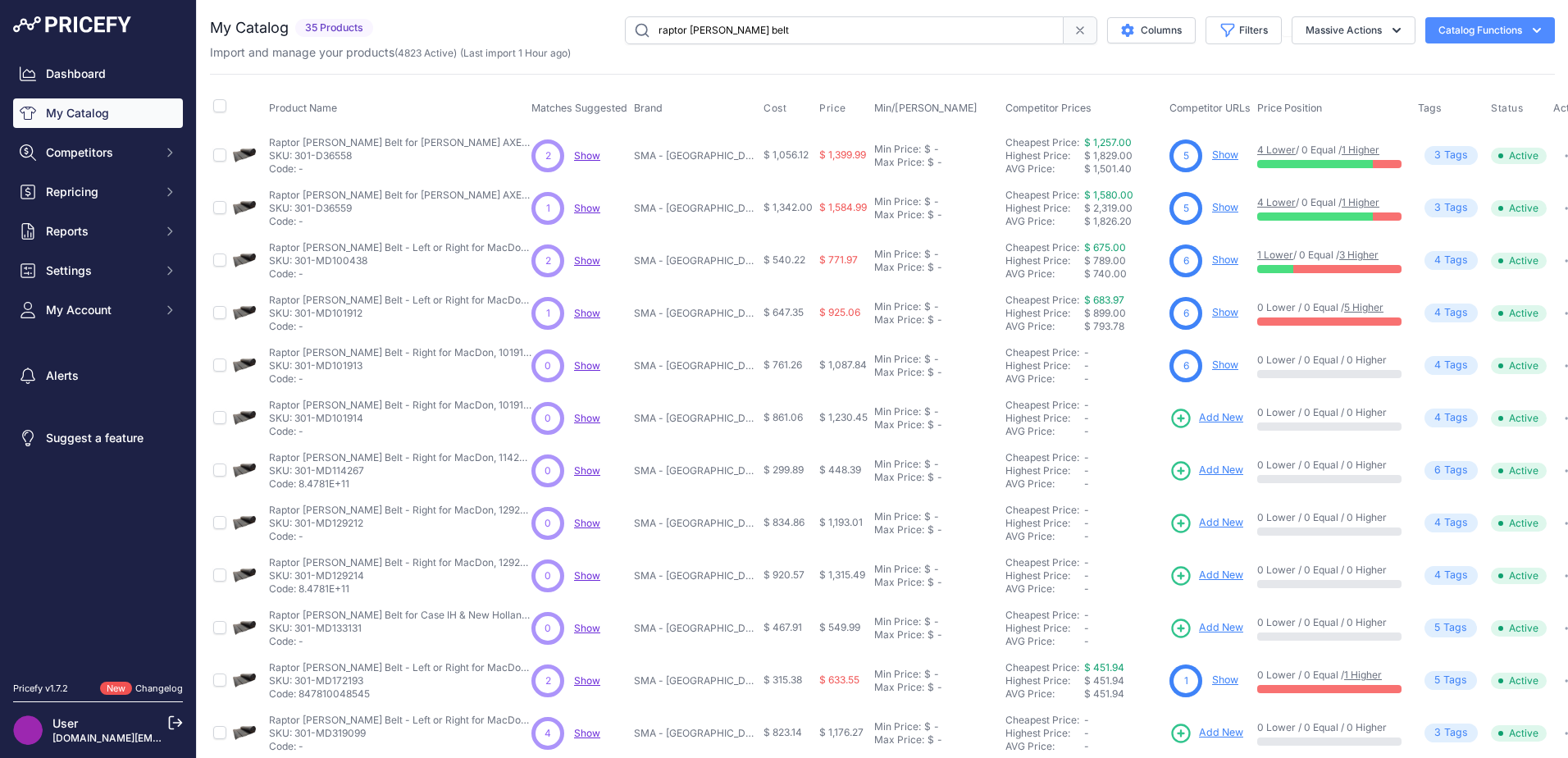
scroll to position [239, 0]
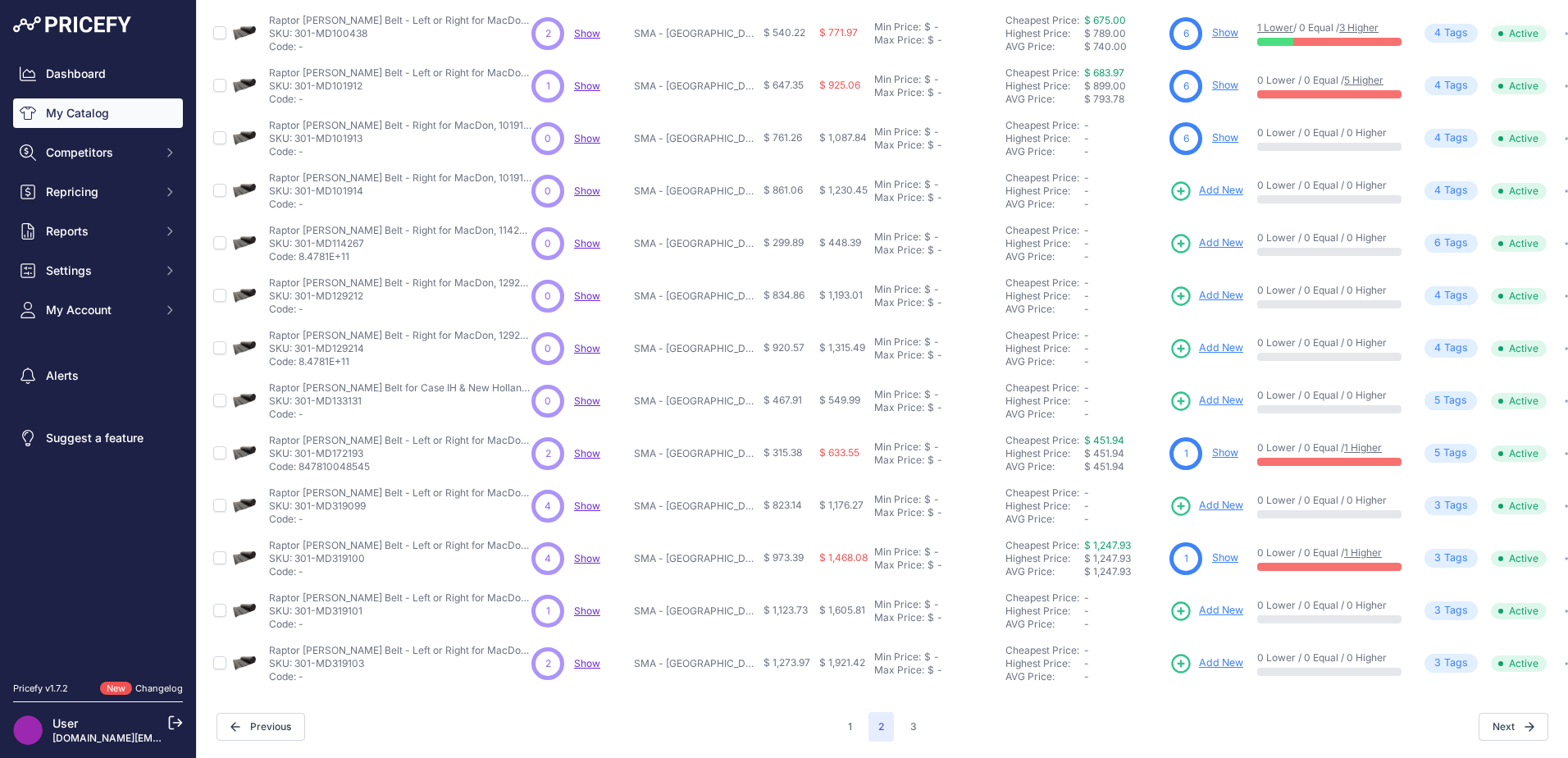
click at [1205, 182] on span "Add New" at bounding box center [1221, 190] width 44 height 15
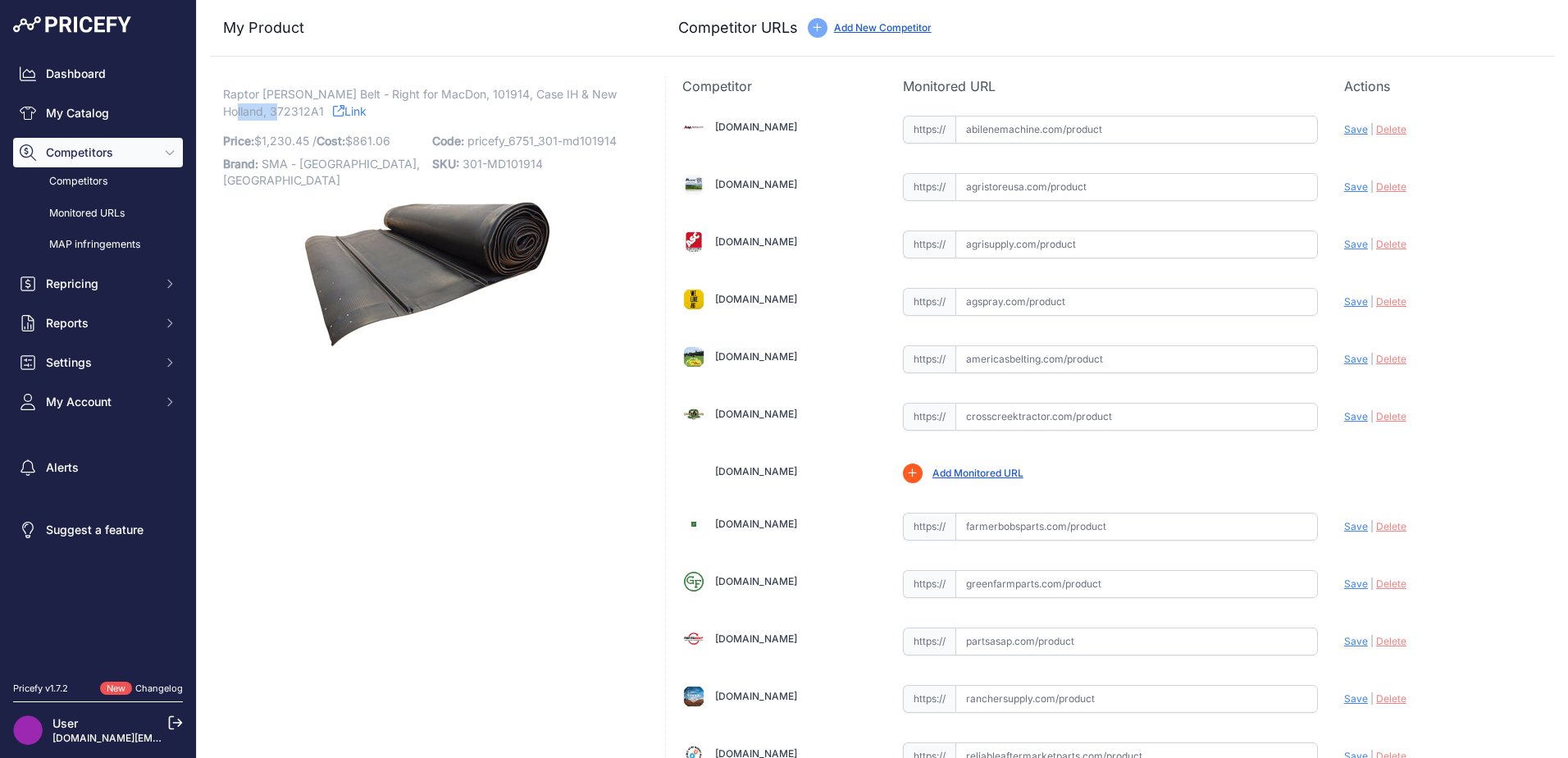
drag, startPoint x: 273, startPoint y: 109, endPoint x: 225, endPoint y: 109, distance: 48.0
click at [225, 109] on span "Raptor [PERSON_NAME] Belt - Right for MacDon, 101914, Case IH & New Holland, 37…" at bounding box center [420, 103] width 394 height 37
copy span "372312A1"
click at [968, 417] on input "text" at bounding box center [1136, 416] width 362 height 28
click at [959, 132] on input "text" at bounding box center [1136, 129] width 362 height 28
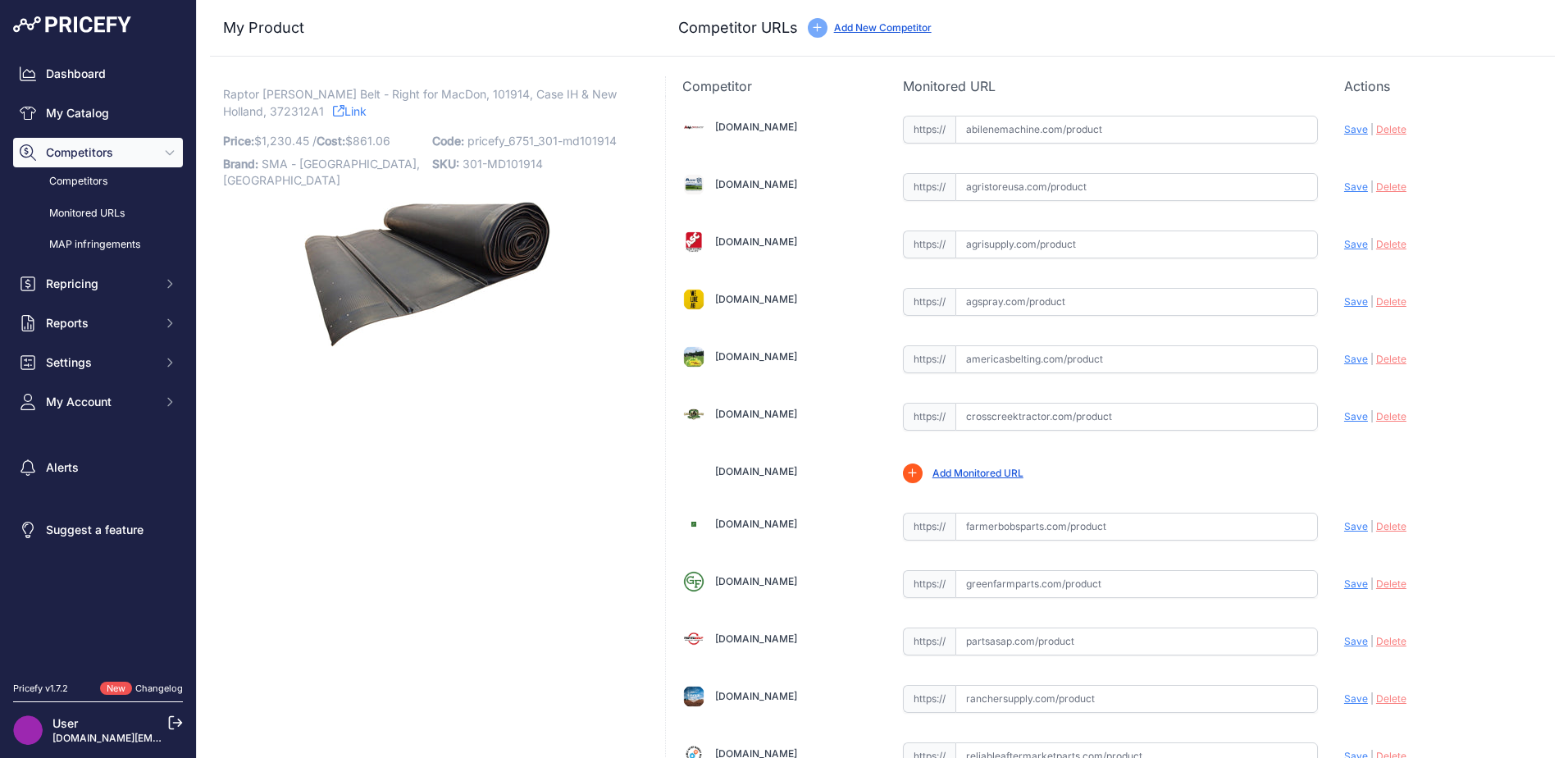
paste input "https://www.abilenemachine.com/draper-belt-heavy-duty-am372312a1"
click at [1348, 129] on span "Save" at bounding box center [1356, 129] width 24 height 12
type input "https://www.abilenemachine.com/draper-belt-heavy-duty-am372312a1?prirule_jdsnik…"
click at [999, 365] on input "text" at bounding box center [1136, 359] width 362 height 28
paste input "https://www.americasbelting.com/case-ih-1052-hh-1009292-3"
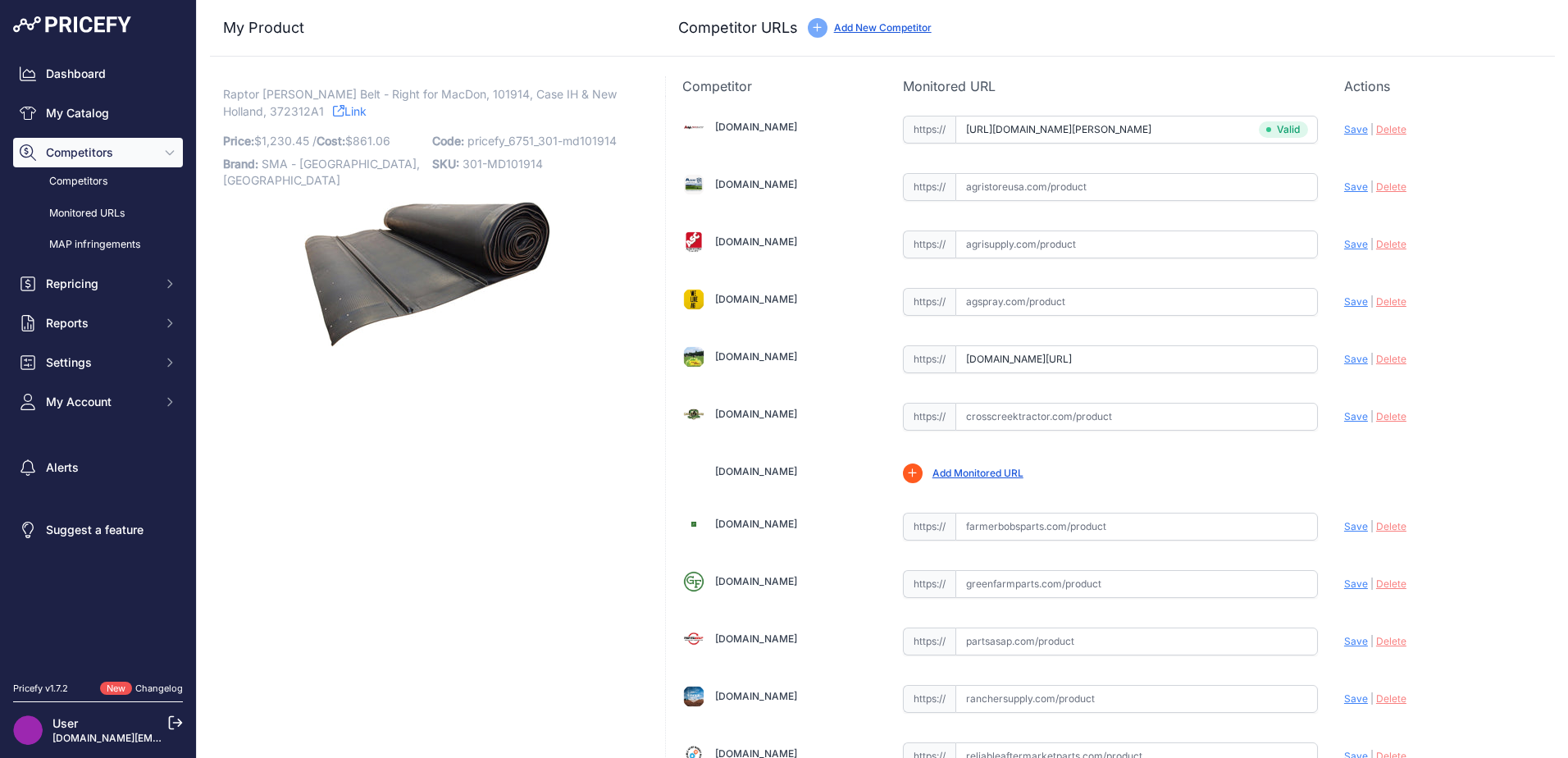
click at [1347, 359] on span "Save" at bounding box center [1356, 358] width 24 height 12
type input "https://www.americasbelting.com/case-ih-1052-hh-1009292-3?prirule_jdsnikfkfjsd=…"
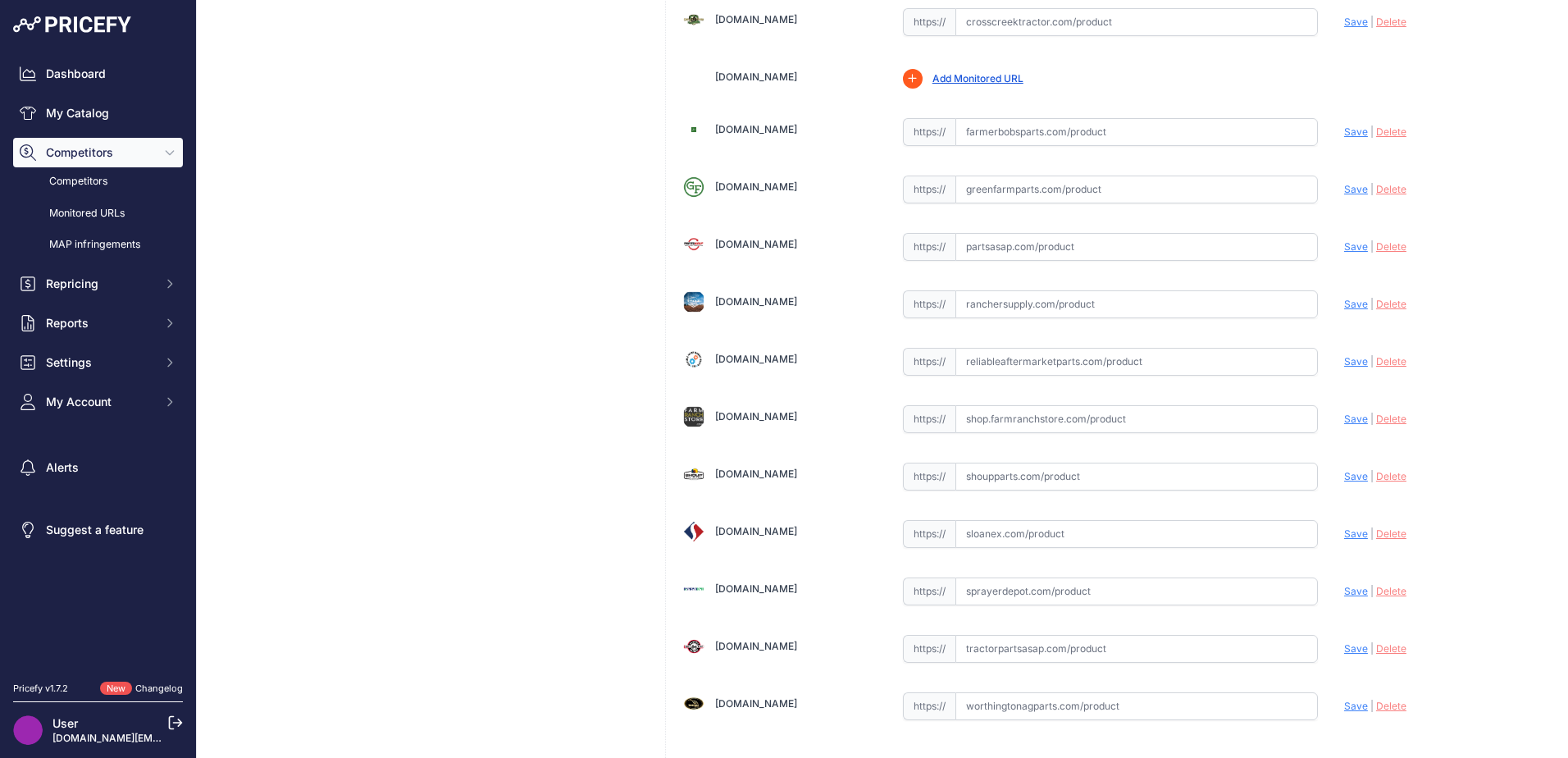
scroll to position [480, 0]
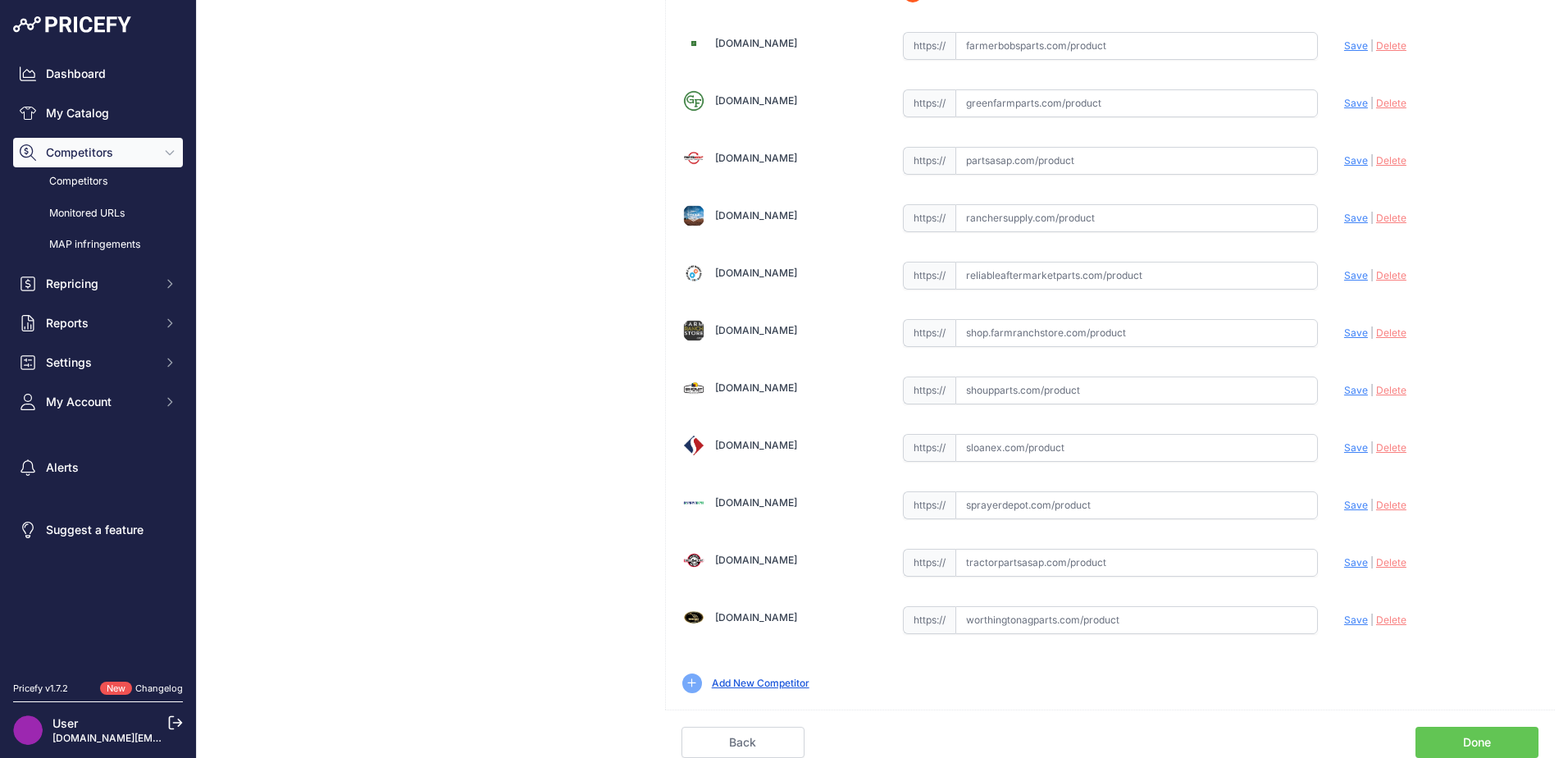
click at [975, 396] on input "text" at bounding box center [1136, 390] width 362 height 28
paste input "https://www.shoupparts.com/sh201914-draper-belt/"
click at [1345, 391] on span "Save" at bounding box center [1356, 390] width 24 height 12
type input "https://www.shoupparts.com/sh201914-draper-belt/?prirule_jdsnikfkfjsd=6751"
click at [1076, 555] on input "text" at bounding box center [1136, 562] width 362 height 28
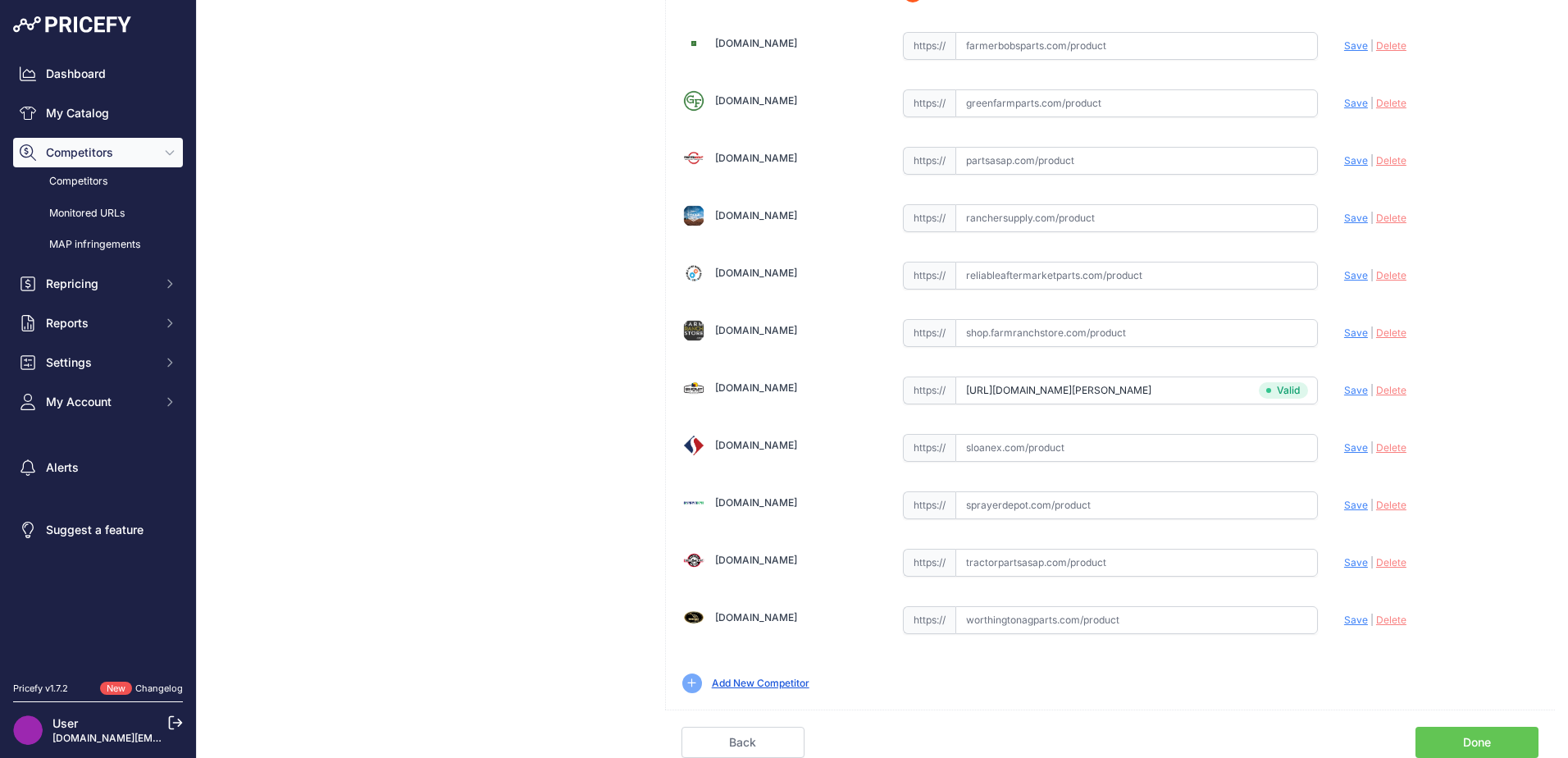
paste input "https://www.tractorpartsasap.com/belt-draper-right-side-single-v-guide-new-1292…"
click at [1344, 561] on span "Save" at bounding box center [1356, 562] width 24 height 12
type input "https://www.tractorpartsasap.com/belt-draper-right-side-single-v-guide-new-1292…"
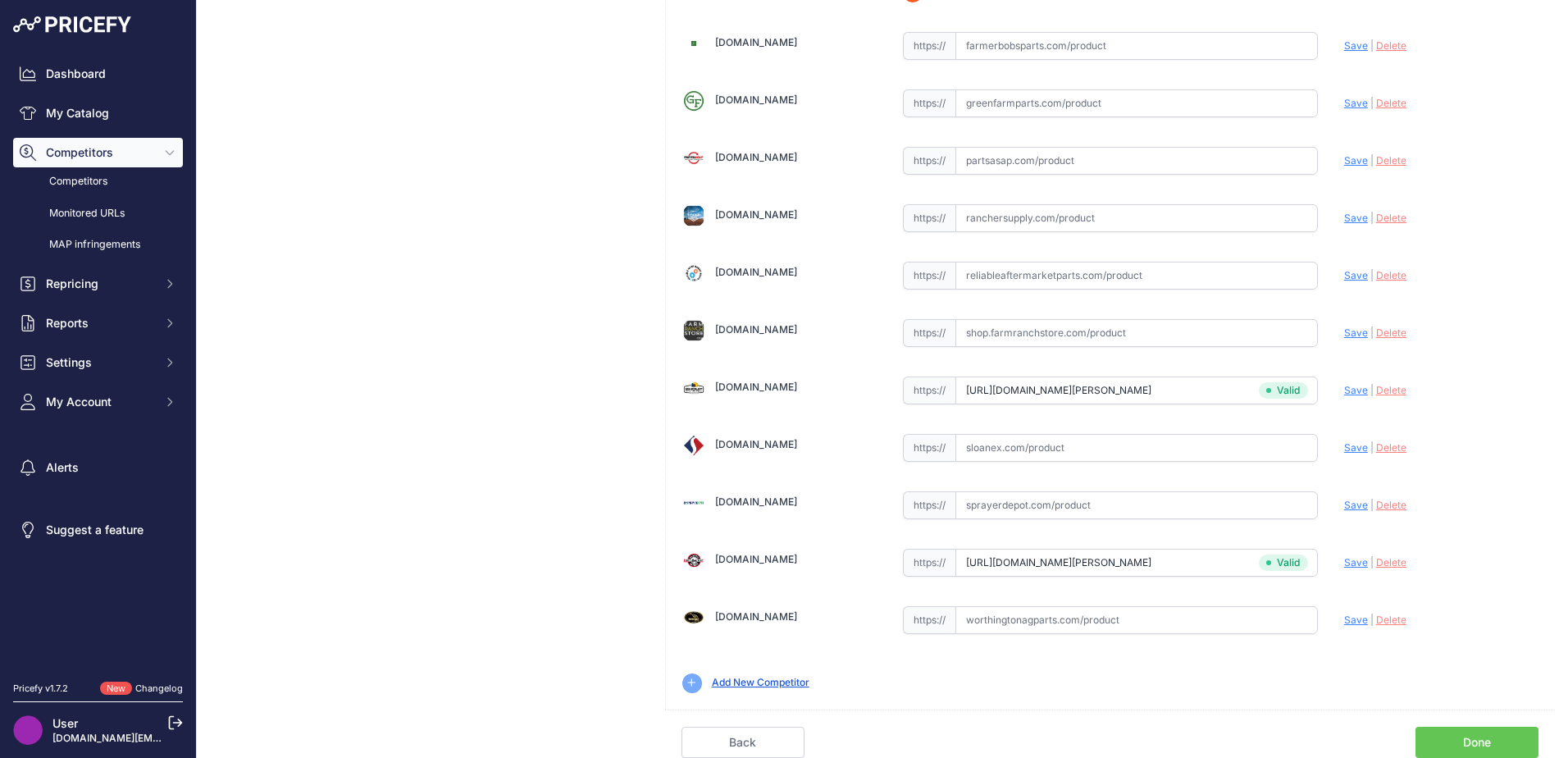
click at [988, 630] on input "text" at bounding box center [1136, 620] width 362 height 28
paste input "https://www.worthingtonagparts.com/right-side-draper-belt-for-case-ih-1052-2052…"
click at [1464, 744] on link "Done" at bounding box center [1476, 742] width 123 height 31
drag, startPoint x: 1347, startPoint y: 611, endPoint x: 1332, endPoint y: 638, distance: 30.9
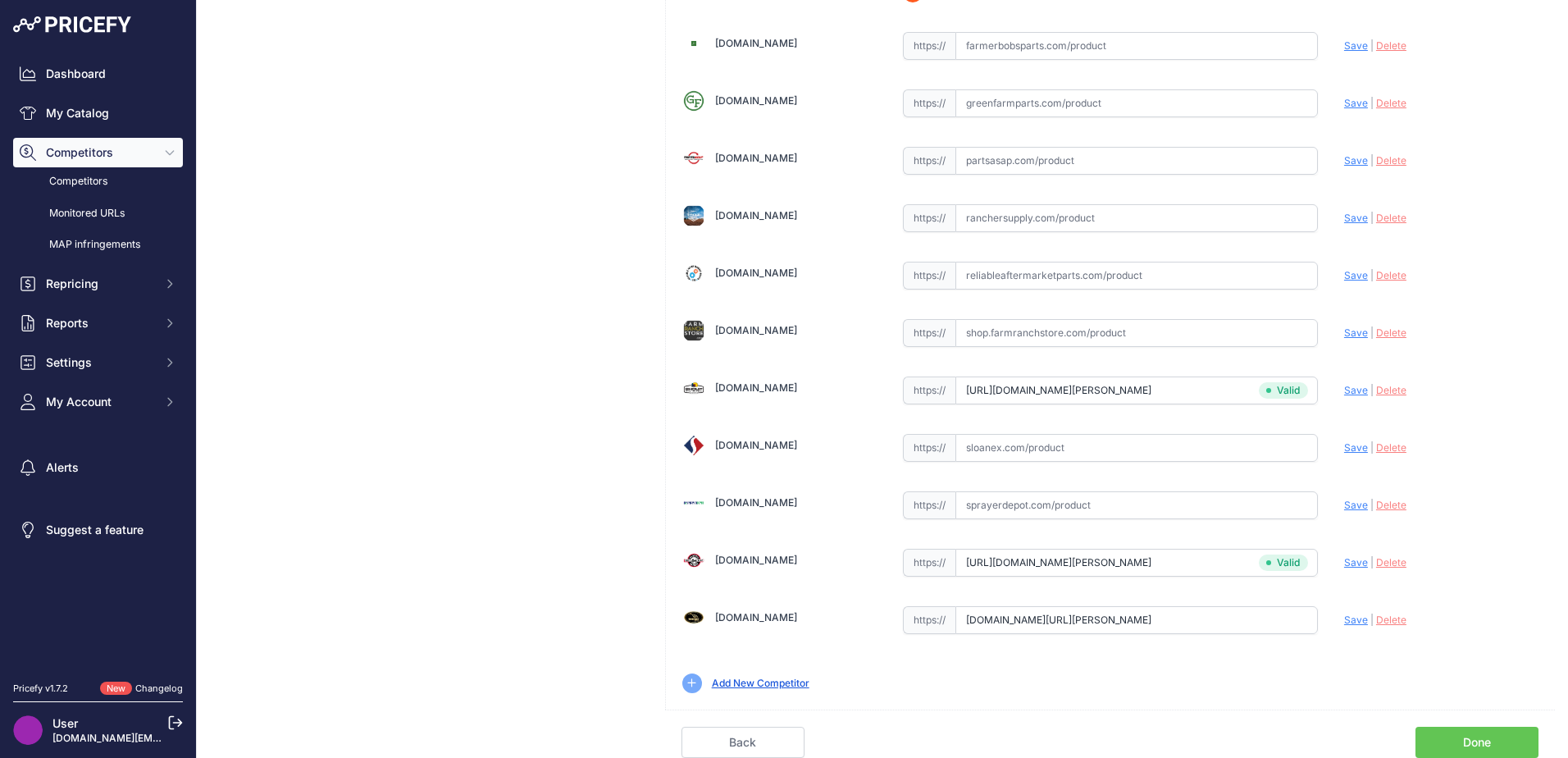
click at [1345, 611] on div "Update Profile Save | Delete Analyzing" at bounding box center [1441, 615] width 194 height 25
click at [1333, 626] on div "[DOMAIN_NAME] Valid | |" at bounding box center [1110, 162] width 889 height 1094
click at [1358, 598] on div "[DOMAIN_NAME] Valid | |" at bounding box center [1110, 162] width 889 height 1094
click at [1346, 620] on span "Save" at bounding box center [1356, 620] width 24 height 12
click at [1346, 620] on div "Update Profile Save | Delete Analyzing" at bounding box center [1441, 616] width 194 height 28
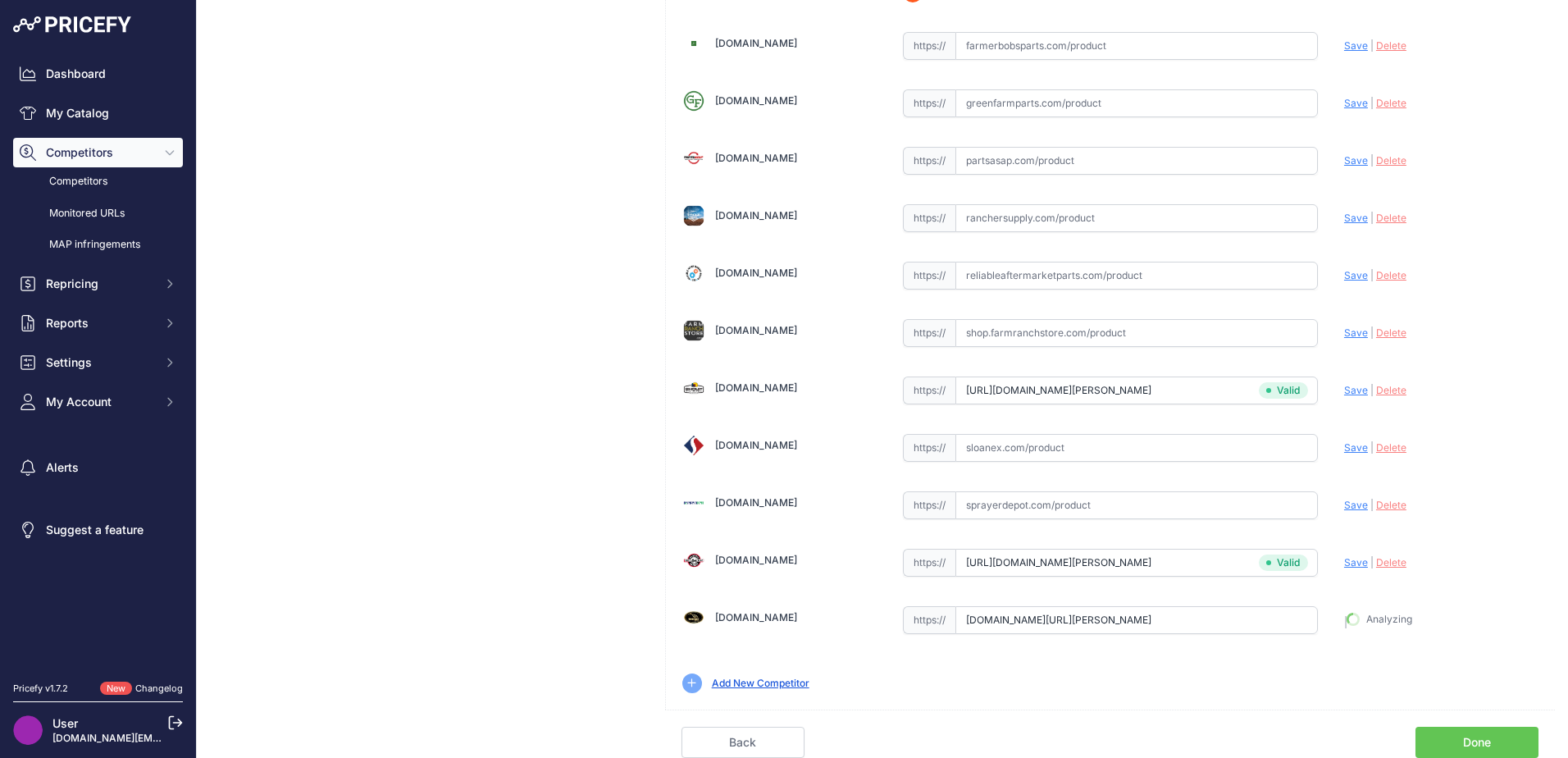
type input "https://www.worthingtonagparts.com/right-side-draper-belt-for-case-ih-1052-2052…"
click at [1445, 747] on link "Done" at bounding box center [1476, 742] width 123 height 31
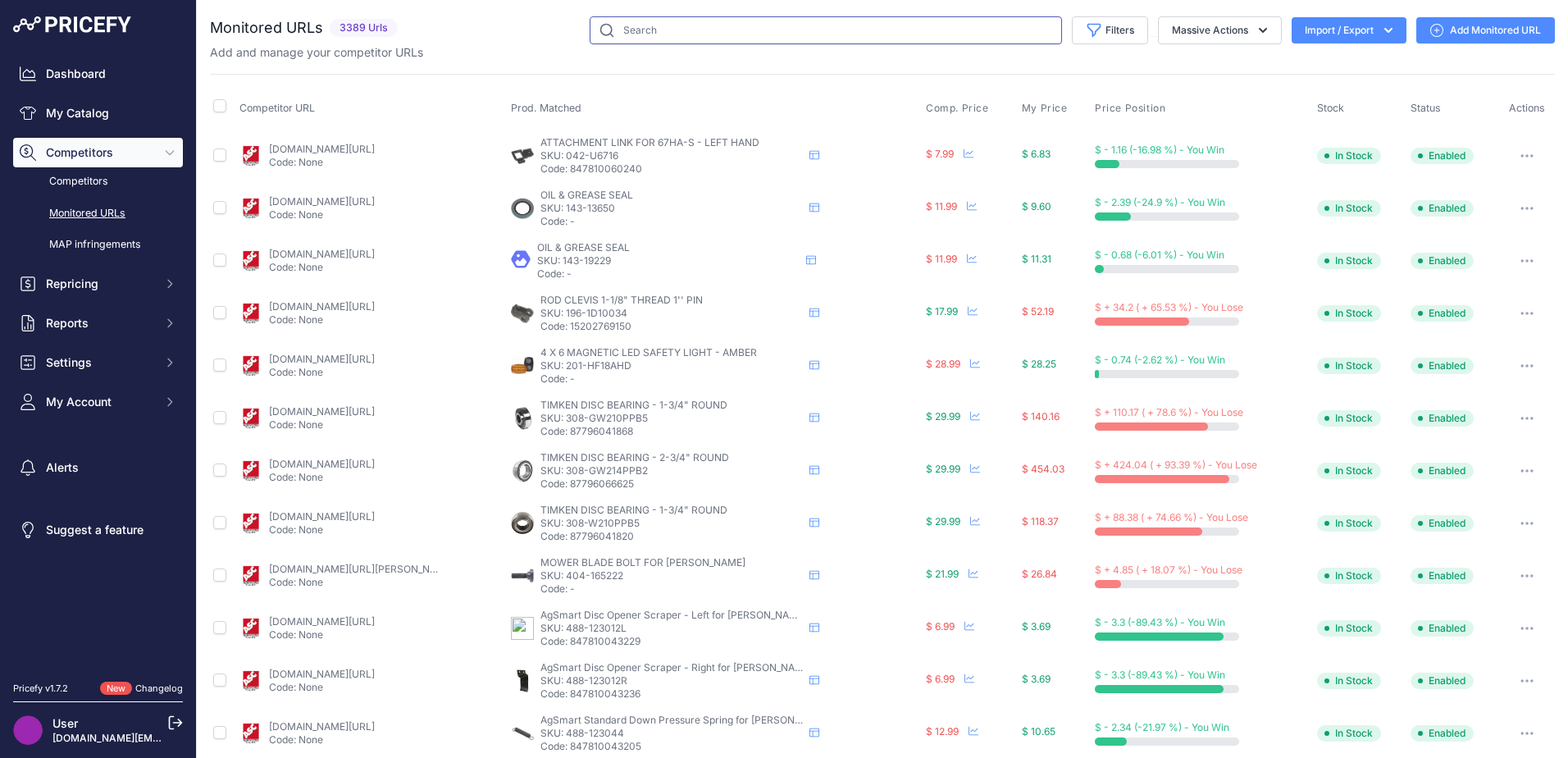
click at [631, 28] on input "text" at bounding box center [826, 30] width 472 height 28
type input "raptor [PERSON_NAME] belt"
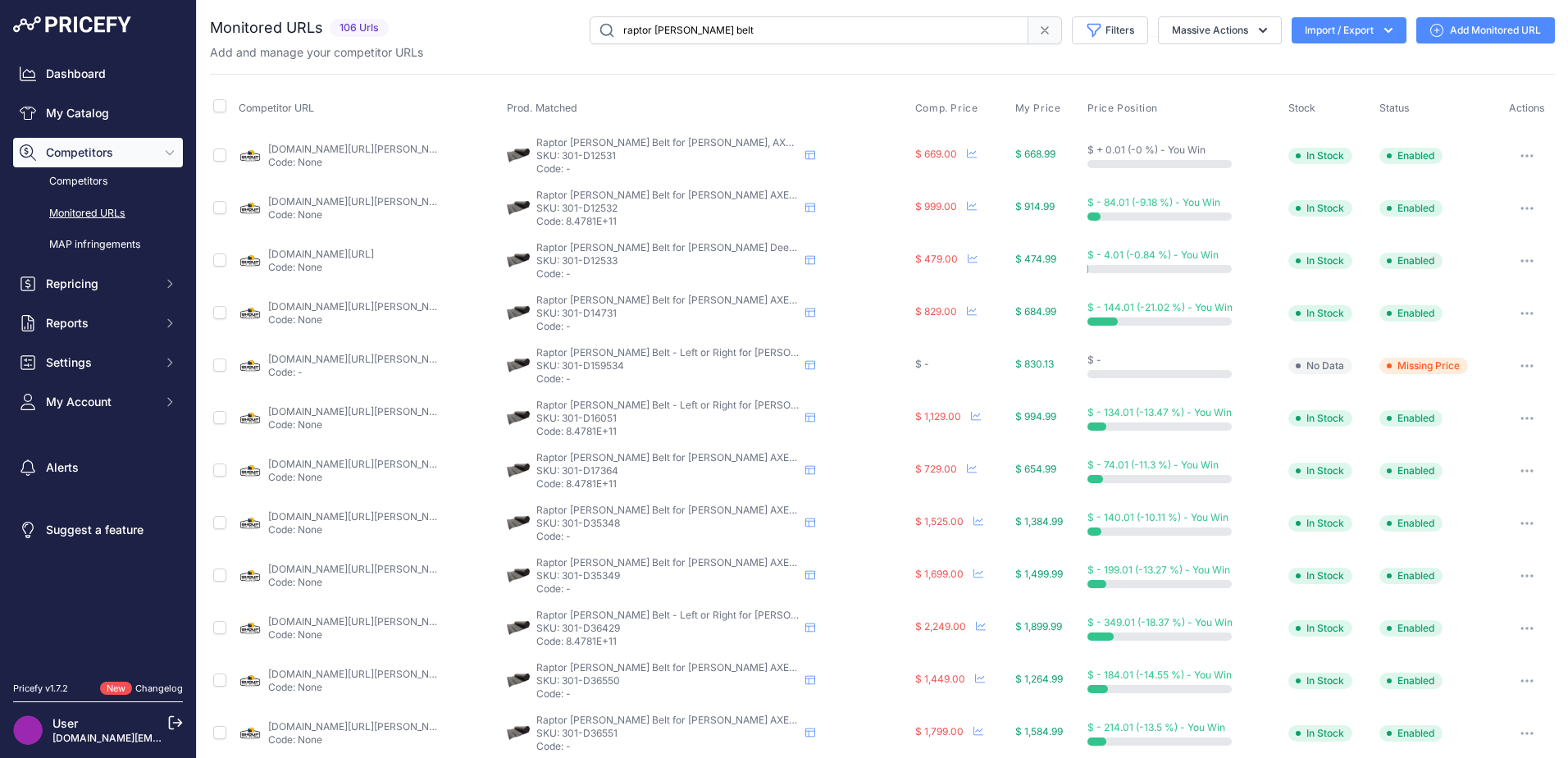
scroll to position [490, 0]
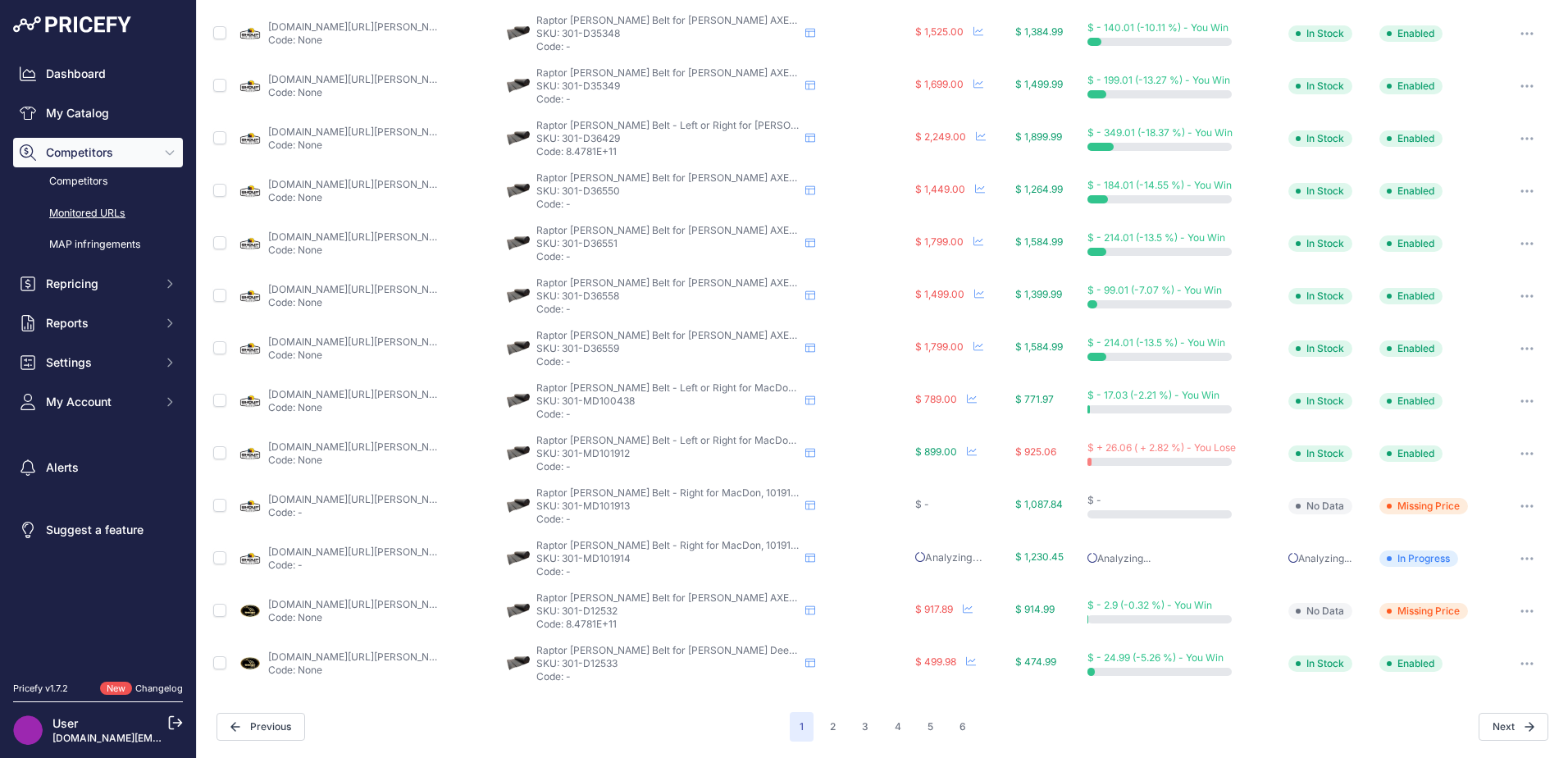
click at [149, 131] on div "Dashboard My Catalog Competitors Competitors Monitored URLs MAP infringements R…" at bounding box center [98, 238] width 170 height 357
click at [52, 116] on link "My Catalog" at bounding box center [98, 113] width 170 height 30
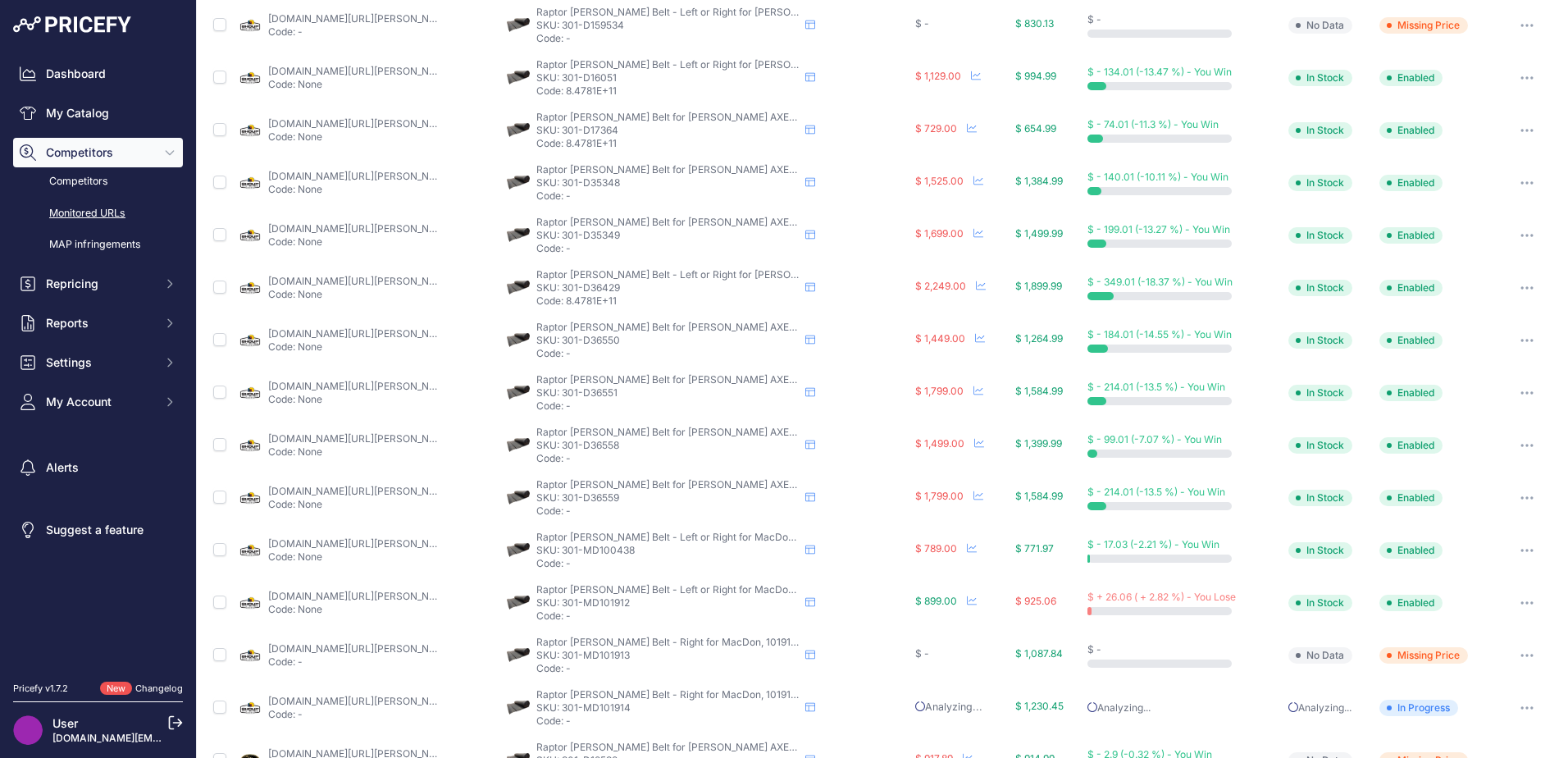
scroll to position [0, 0]
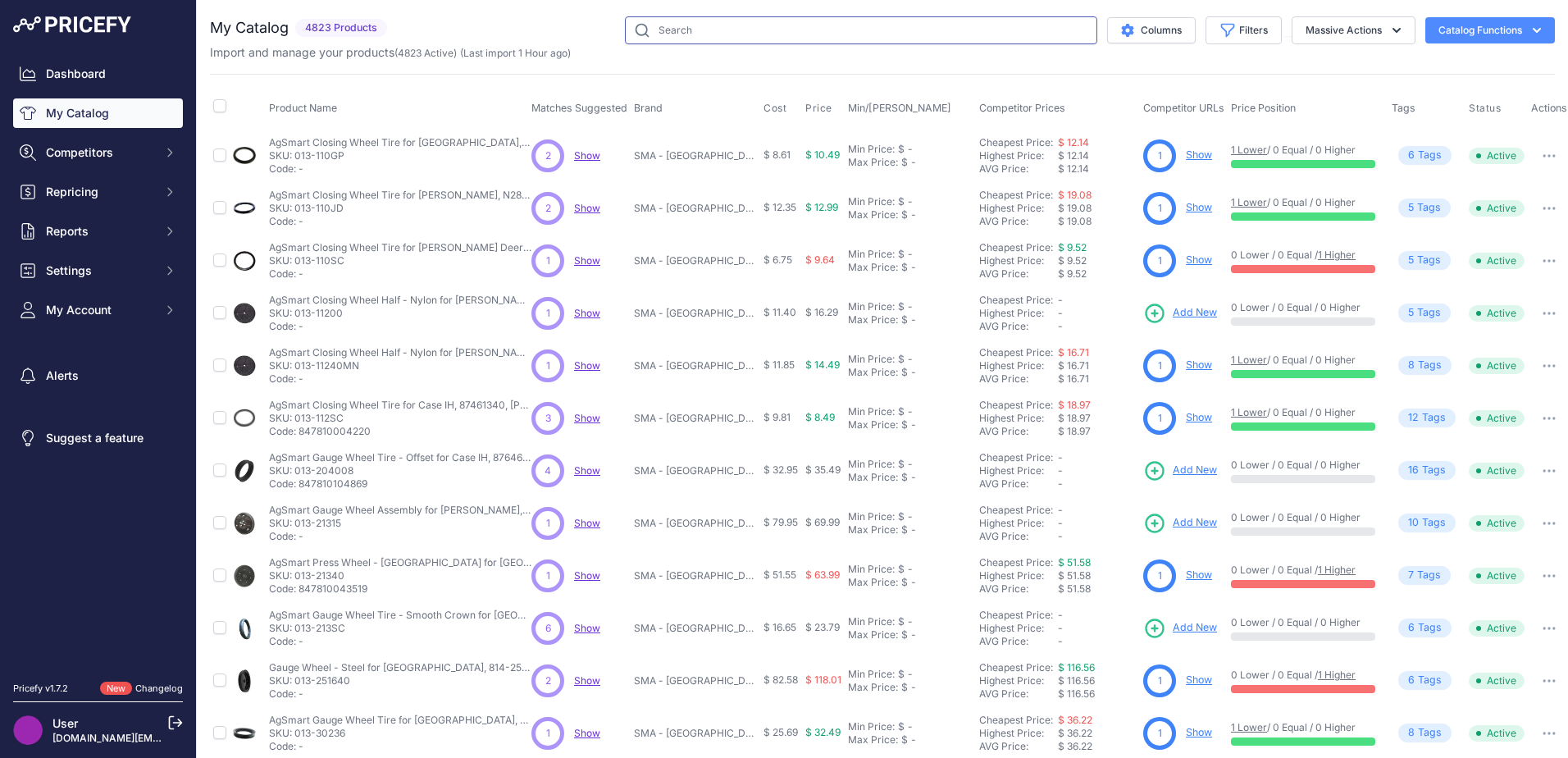
click at [802, 43] on input "text" at bounding box center [861, 30] width 472 height 28
type input "raptor [PERSON_NAME] belt"
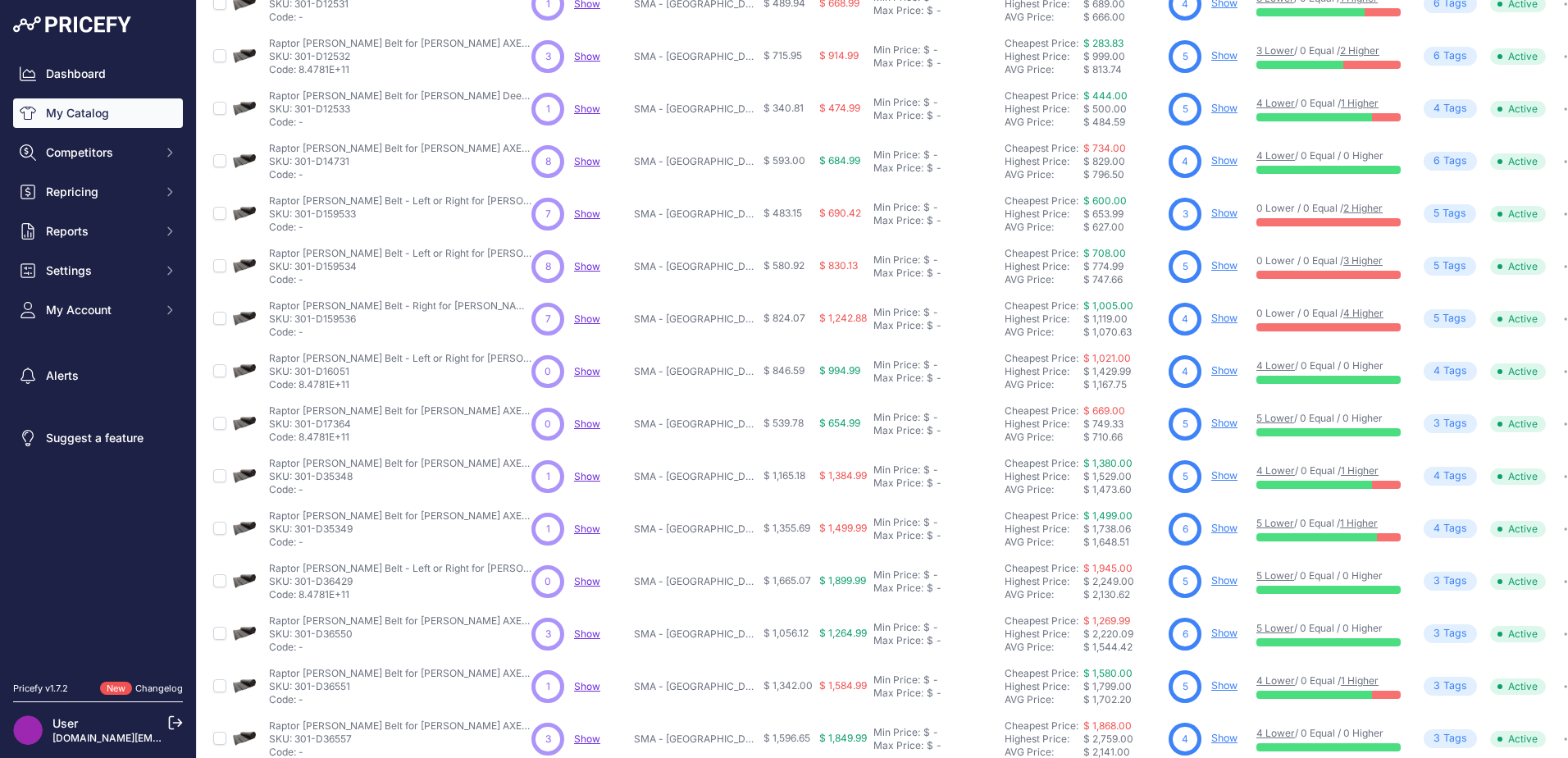
scroll to position [239, 0]
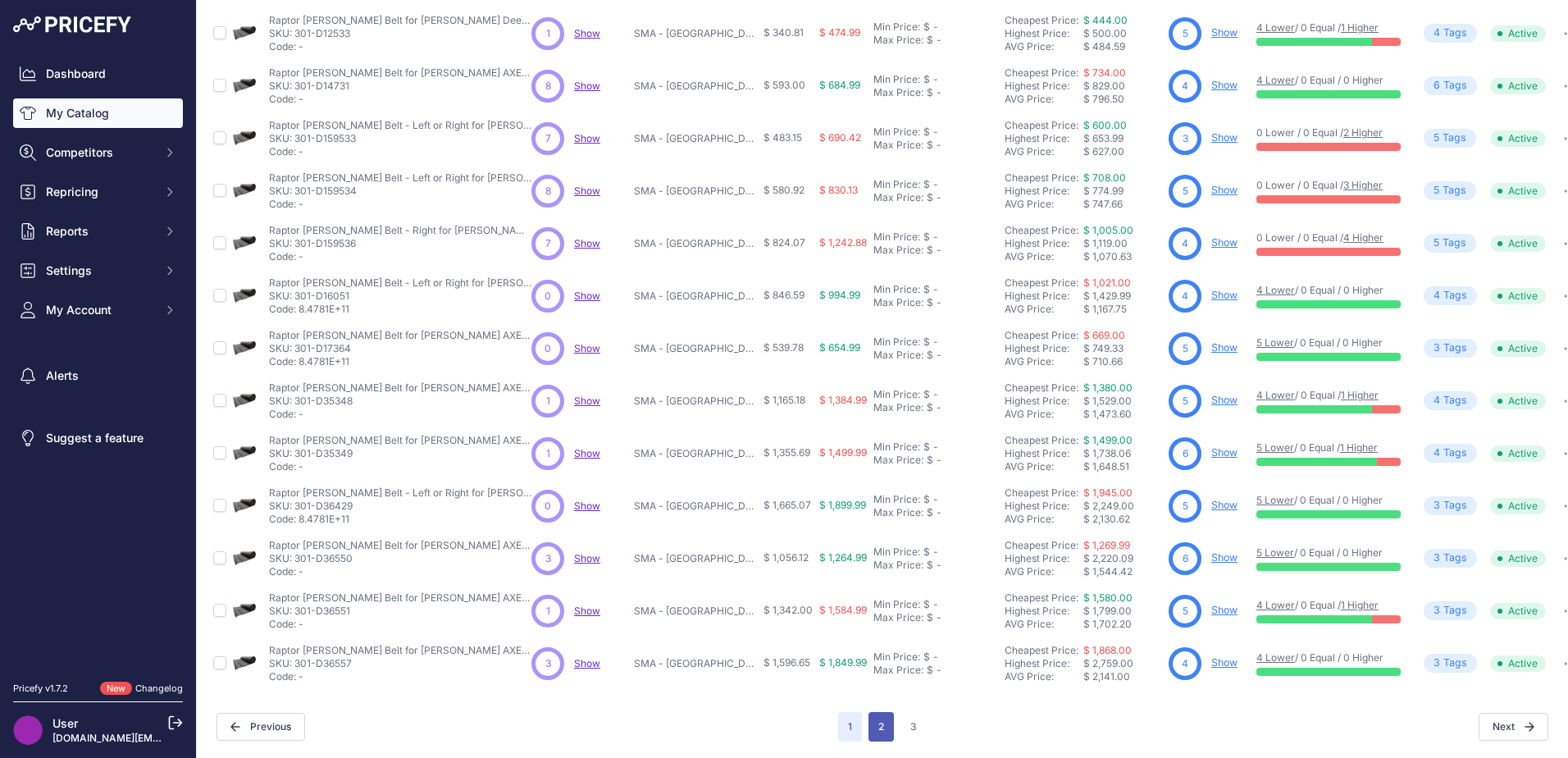
click at [873, 720] on button "2" at bounding box center [881, 726] width 25 height 30
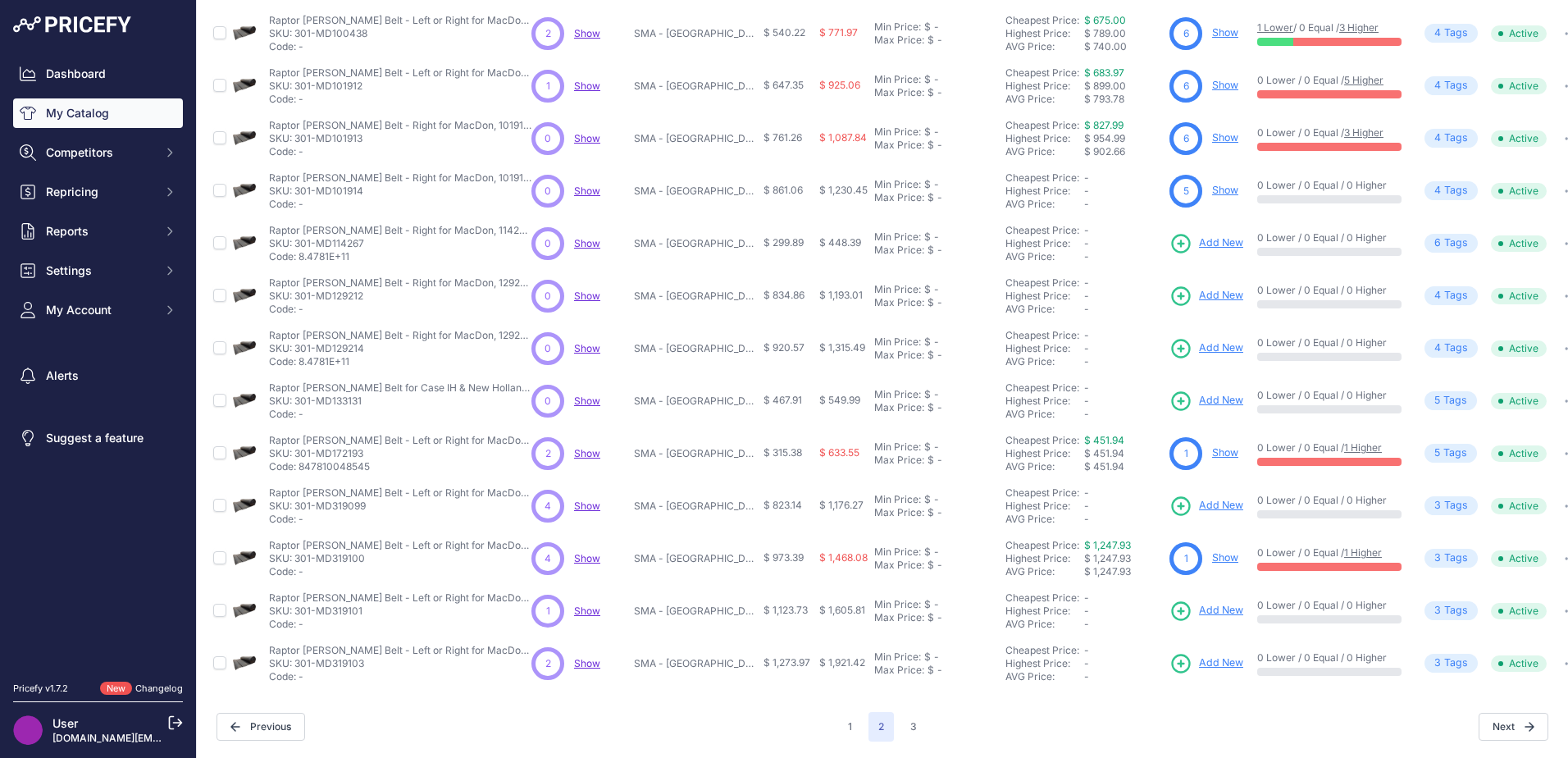
scroll to position [239, 0]
click at [1213, 235] on span "Add New" at bounding box center [1221, 243] width 44 height 15
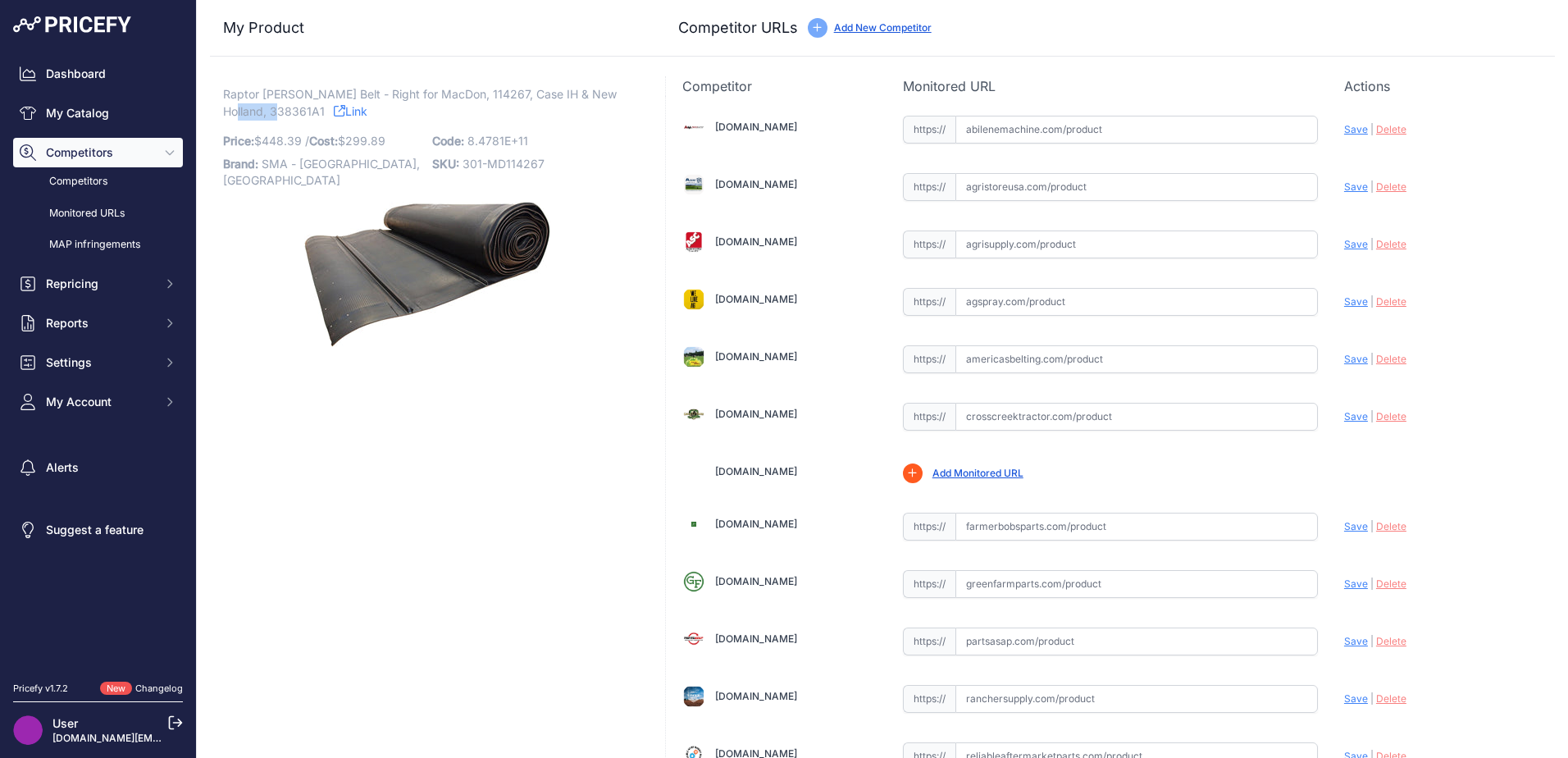
drag, startPoint x: 278, startPoint y: 119, endPoint x: 226, endPoint y: 111, distance: 52.6
click at [226, 111] on p "Raptor Draper Belt - Right for MacDon, 114267, Case IH & New Holland, 338361A1 …" at bounding box center [428, 103] width 409 height 34
copy span "338361A1"
click at [978, 133] on input "text" at bounding box center [1136, 129] width 362 height 28
paste input "https://www.abilenemachine.com/draper-center-feeder-belt-am338361a1"
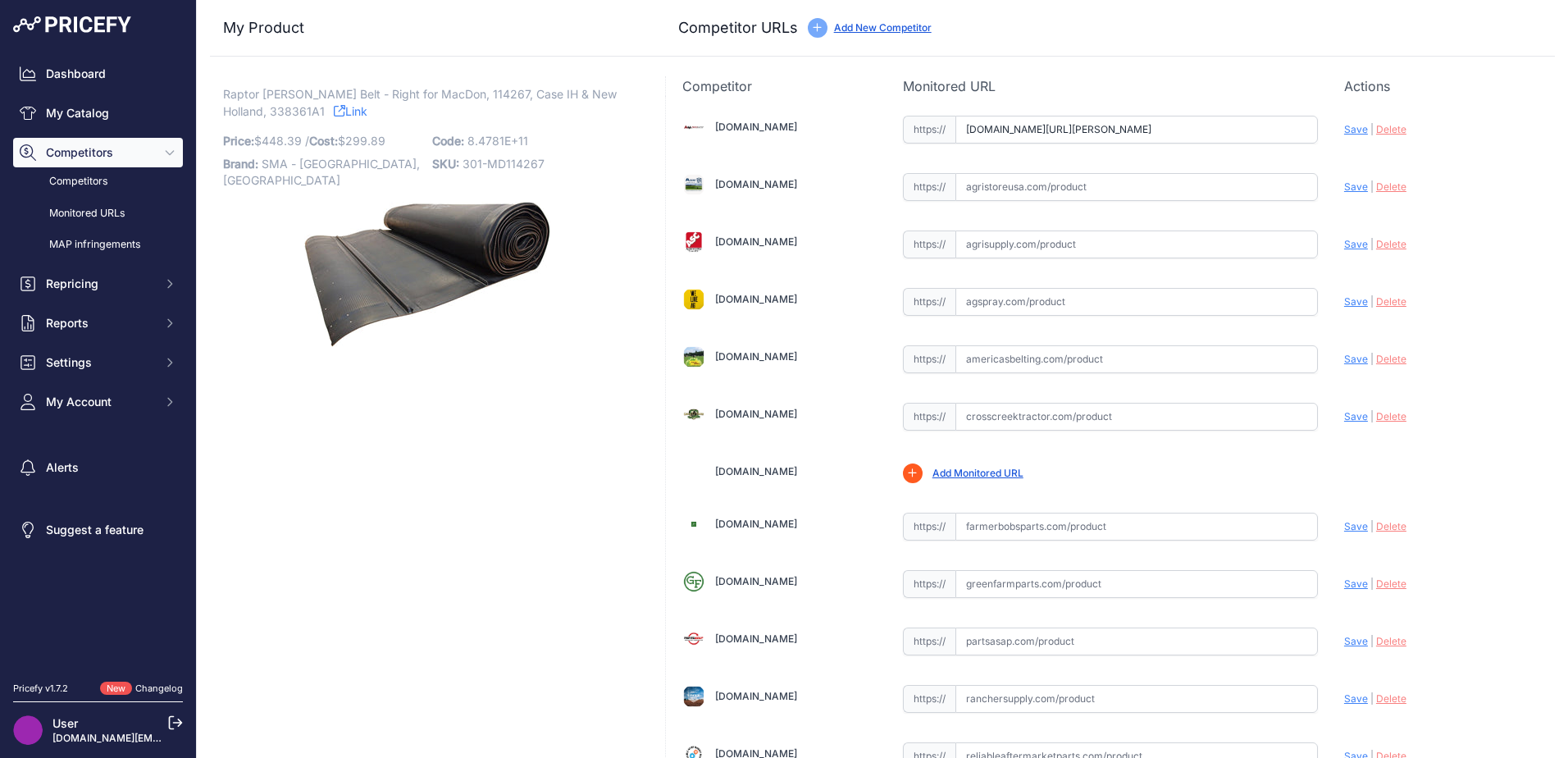
click at [1344, 131] on span "Save" at bounding box center [1356, 129] width 24 height 12
type input "https://www.abilenemachine.com/draper-center-feeder-belt-am338361a1?prirule_jds…"
click at [1117, 338] on div "Abilenemachine.com Valid | |" at bounding box center [1110, 643] width 889 height 1094
click at [1016, 404] on input "text" at bounding box center [1136, 416] width 362 height 28
drag, startPoint x: 1016, startPoint y: 404, endPoint x: 1006, endPoint y: 358, distance: 47.1
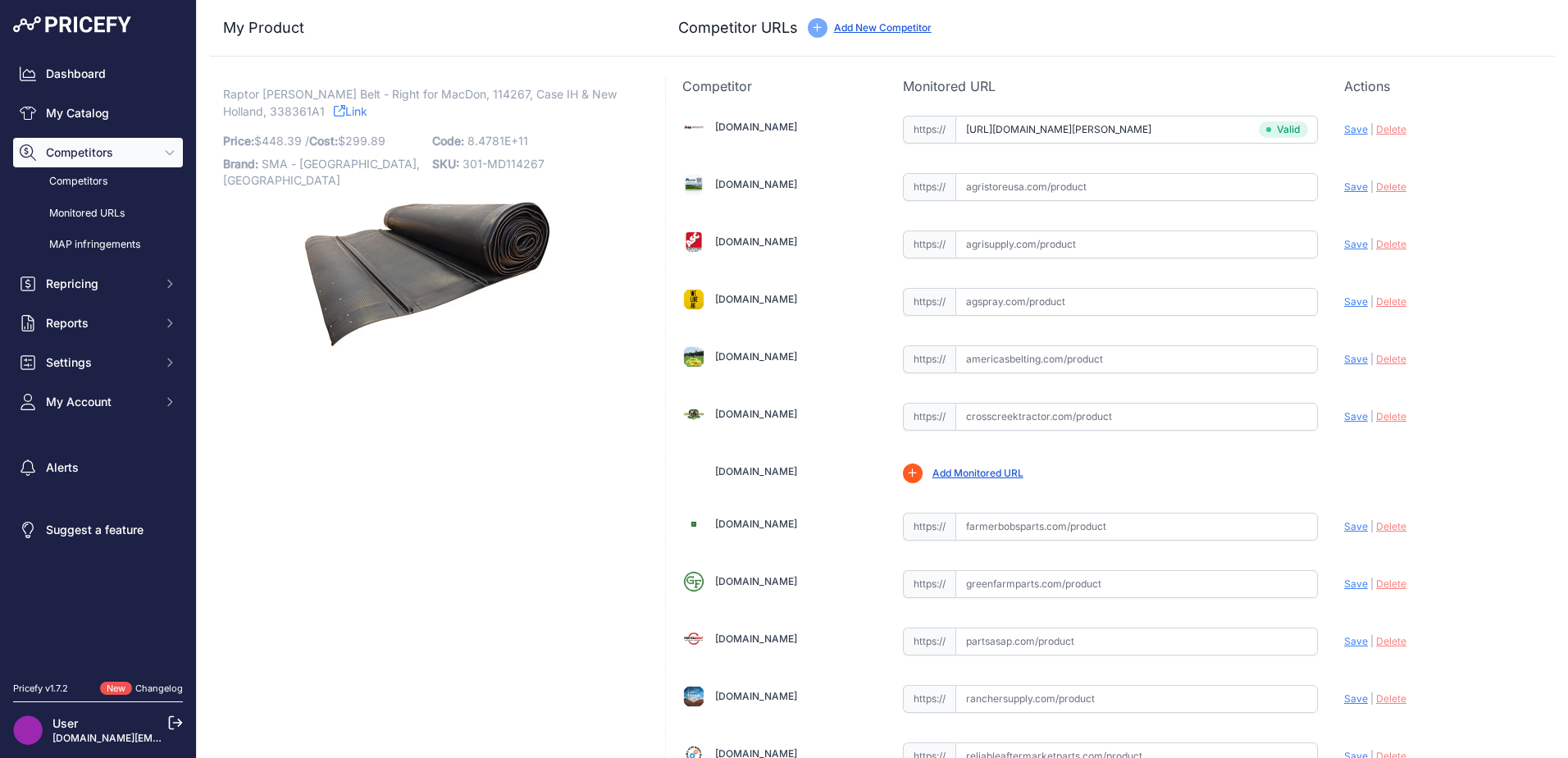
click at [1006, 358] on input "text" at bounding box center [1136, 359] width 362 height 28
paste input "https://www.americasbelting.com/macdon-871-center-feeder-adapter-hh-1003455-1"
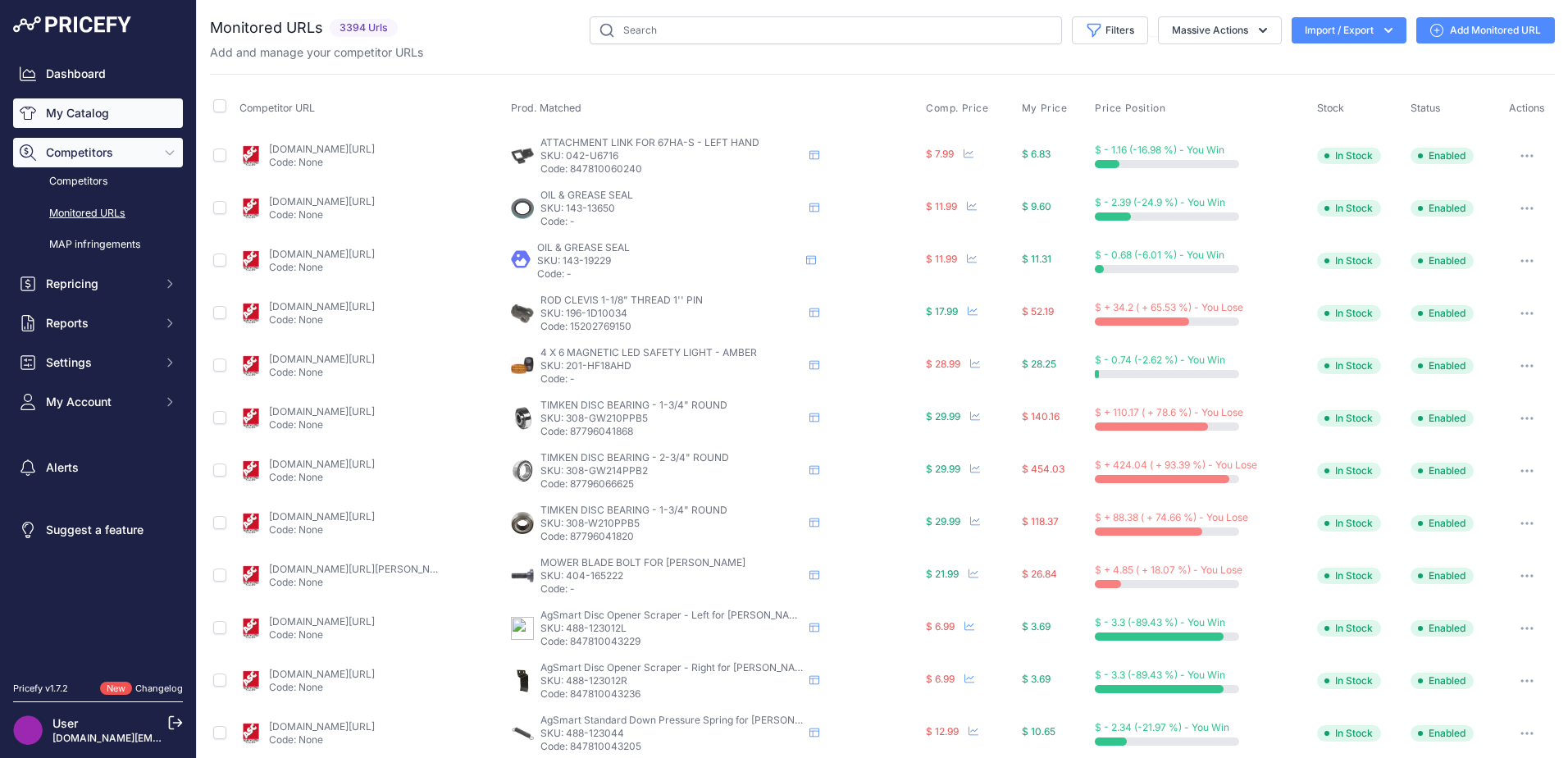
click at [97, 117] on link "My Catalog" at bounding box center [98, 113] width 170 height 30
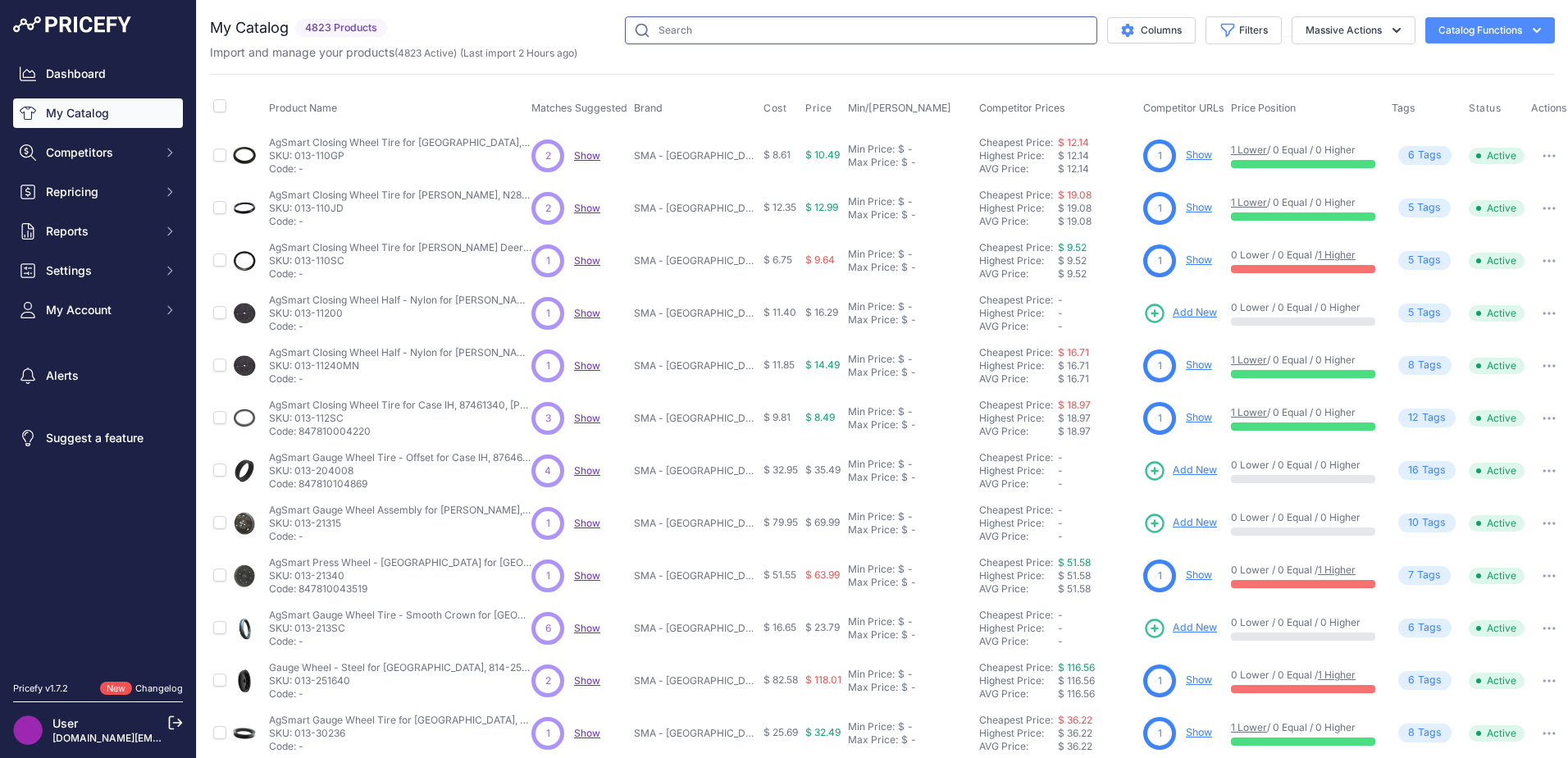
click at [953, 36] on input "text" at bounding box center [861, 30] width 472 height 28
type input "raptor draper belt"
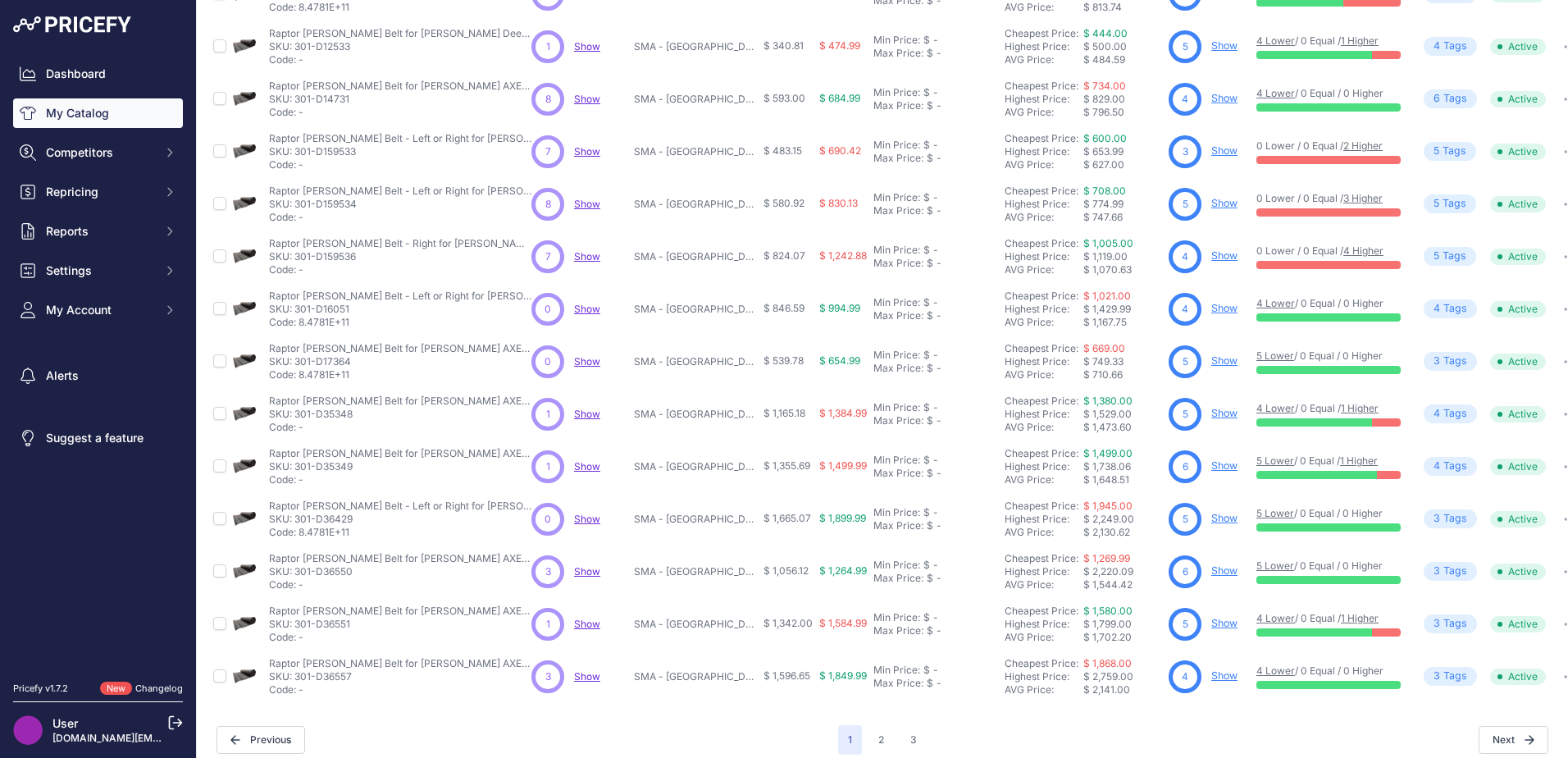
scroll to position [239, 0]
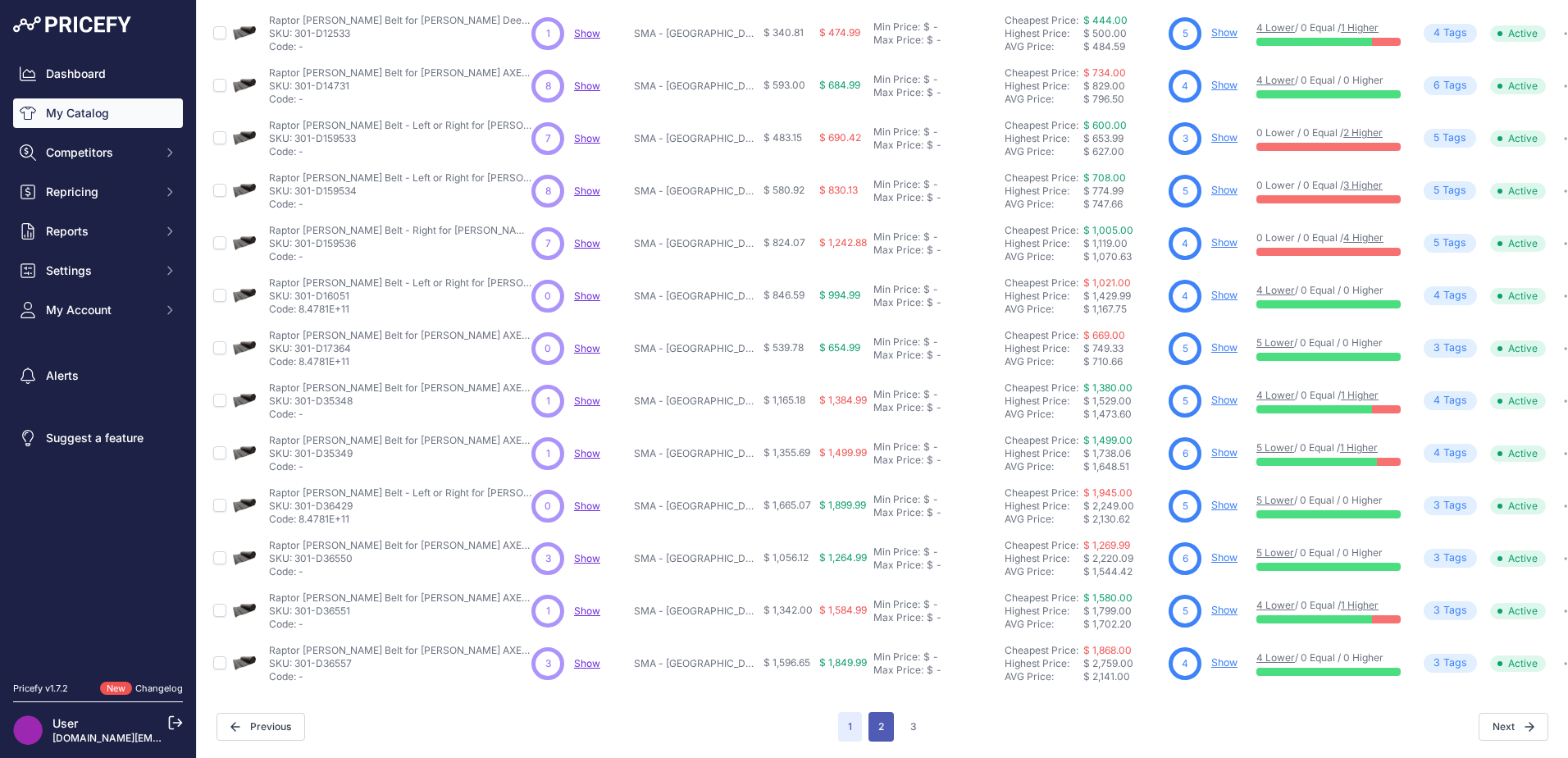
click at [873, 715] on button "2" at bounding box center [881, 726] width 25 height 30
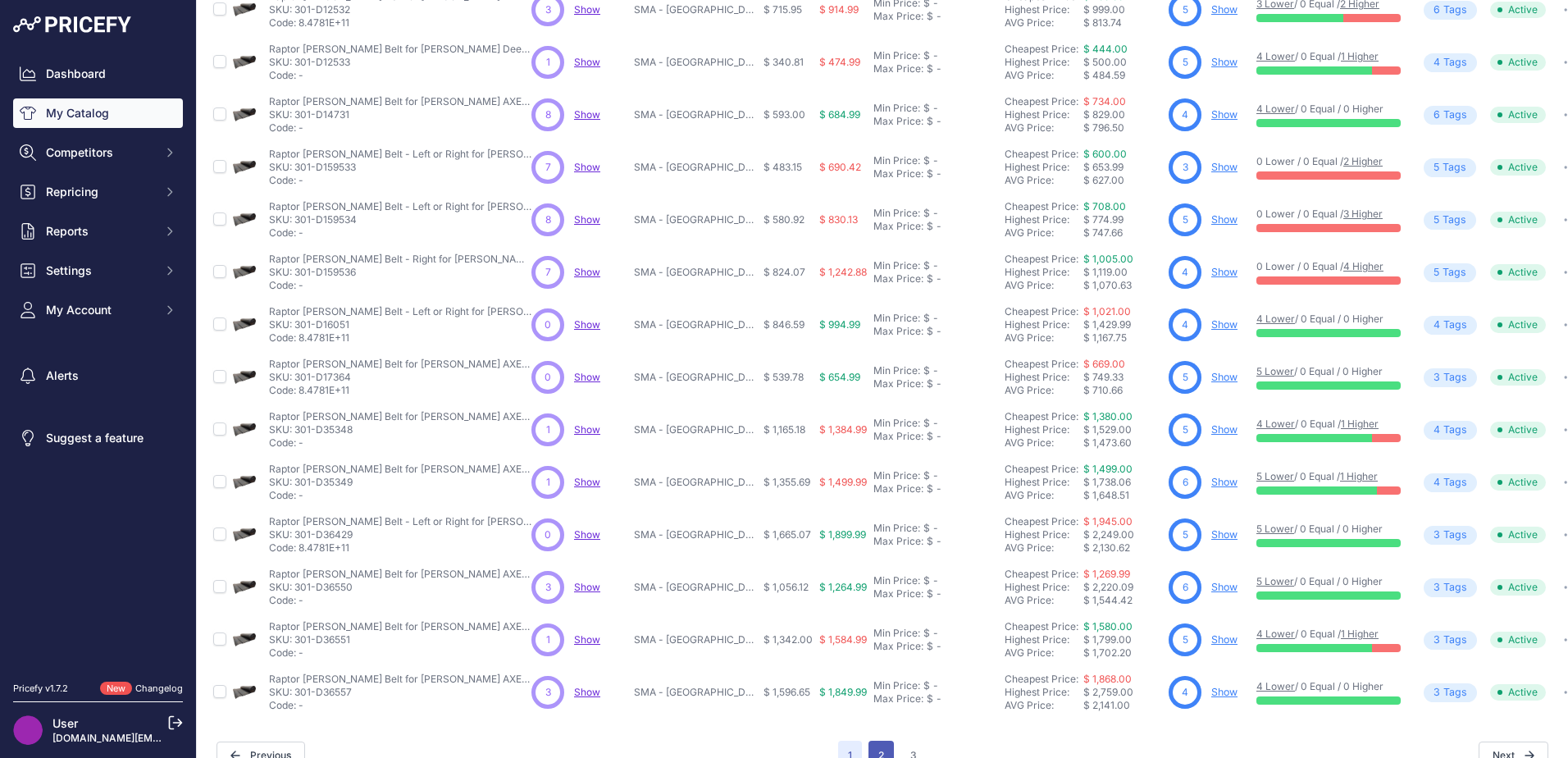
scroll to position [280, 0]
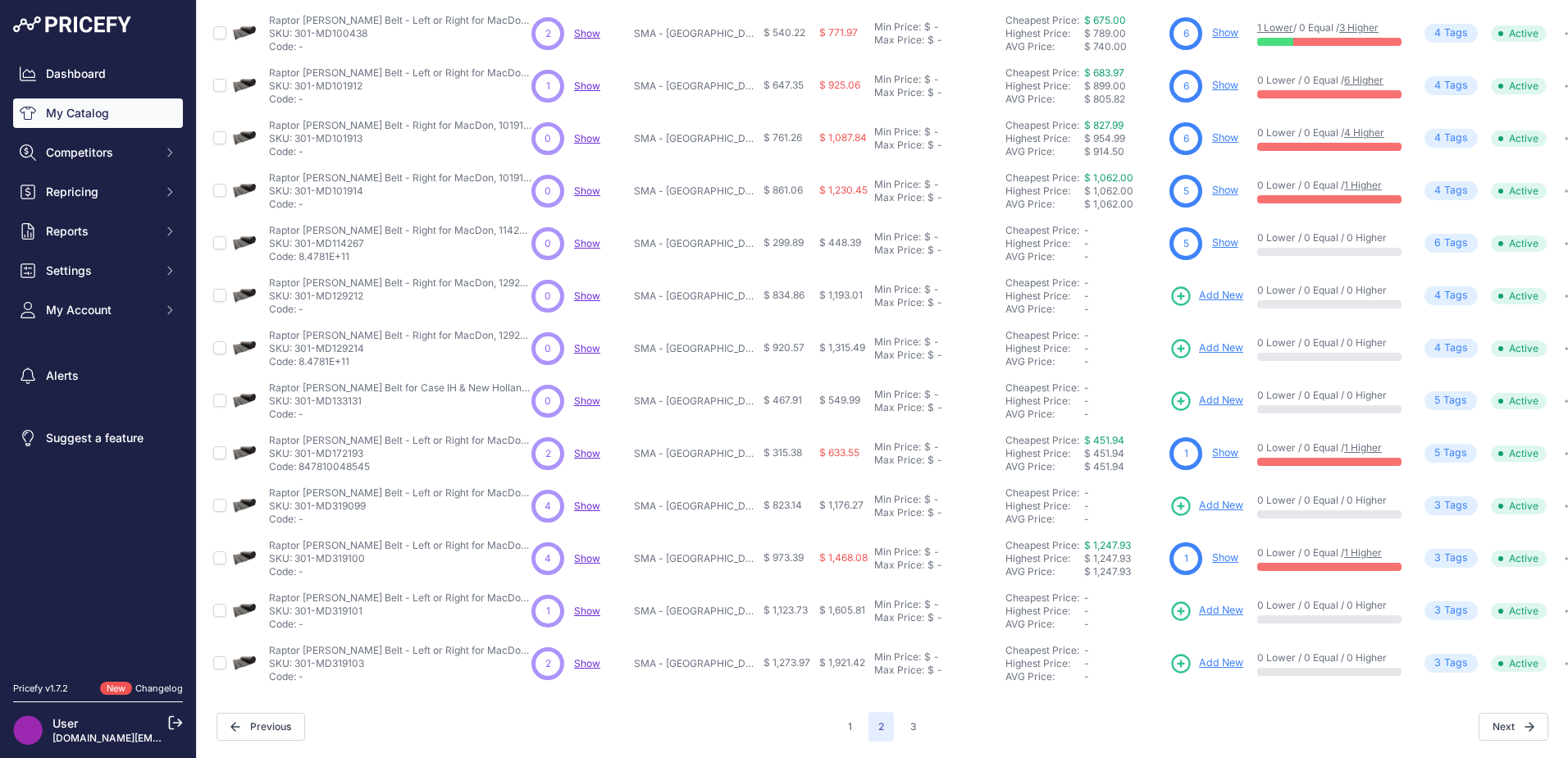
scroll to position [239, 0]
click at [1208, 288] on span "Add New" at bounding box center [1221, 295] width 44 height 15
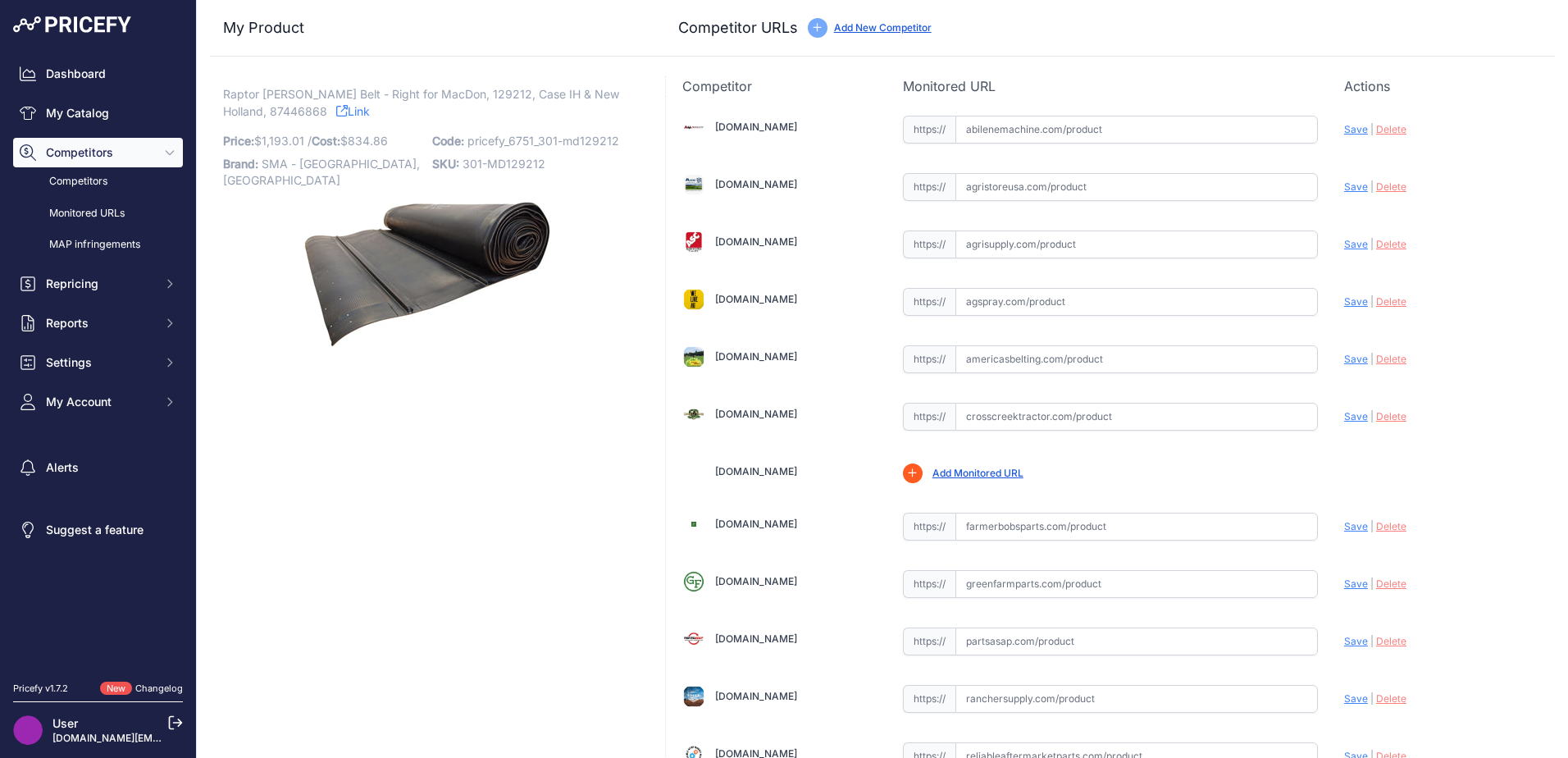
click at [246, 109] on span "Raptor [PERSON_NAME] Belt - Right for MacDon, 129212, Case IH & New Holland, 87…" at bounding box center [421, 103] width 396 height 37
drag, startPoint x: 276, startPoint y: 110, endPoint x: 217, endPoint y: 109, distance: 59.0
click at [217, 109] on div "Raptor [PERSON_NAME] Belt - Right for MacDon, 129212, Case IH & New Holland, 87…" at bounding box center [427, 657] width 436 height 1162
click at [552, 67] on div "My Product Competitor URLs Price: /" at bounding box center [882, 619] width 1345 height 1238
drag, startPoint x: 280, startPoint y: 117, endPoint x: 208, endPoint y: 109, distance: 72.4
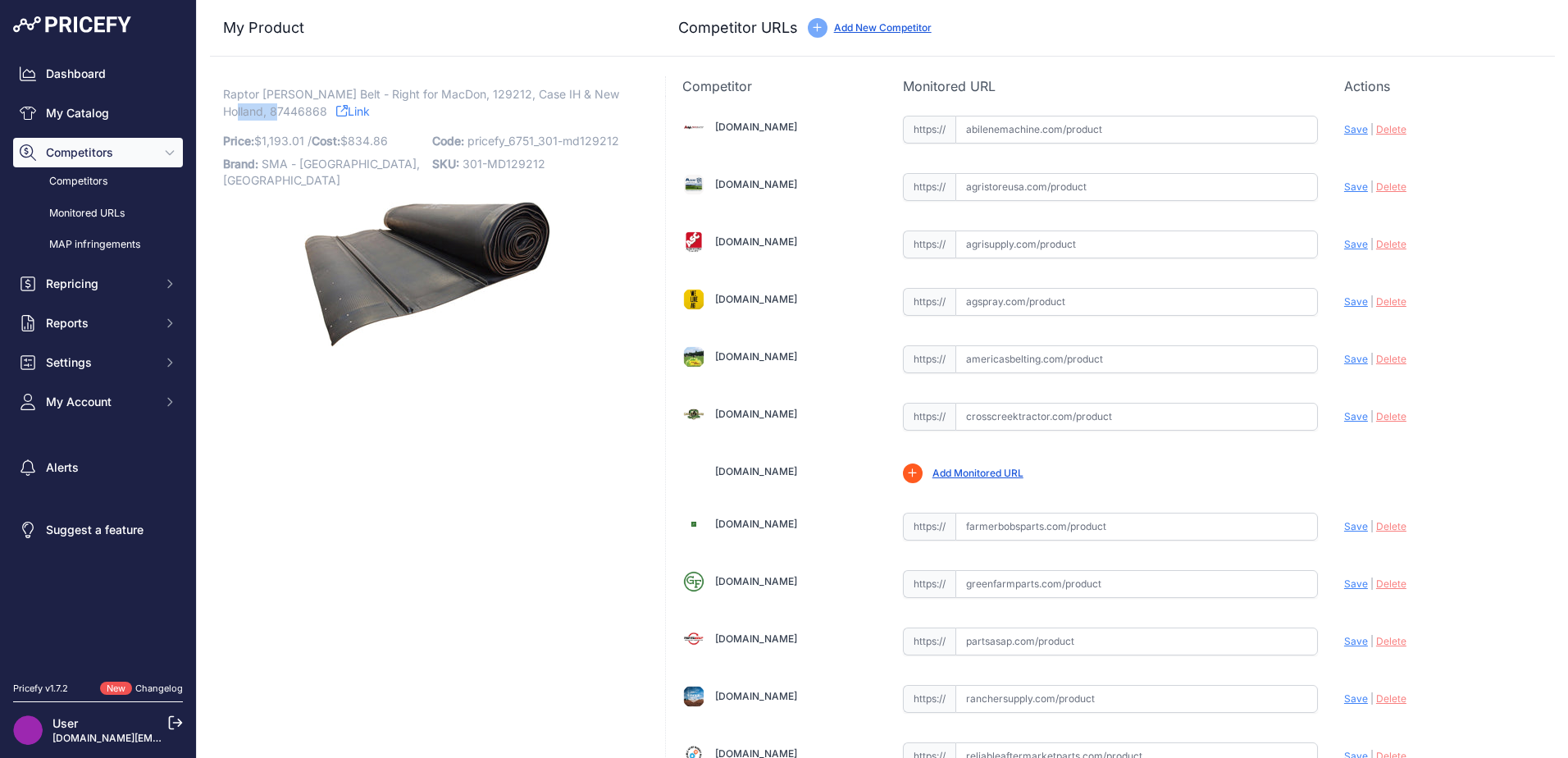
click at [208, 109] on div "My Product Competitor URLs Price: 1,193.01 /" at bounding box center [882, 619] width 1371 height 1238
copy span "87446868"
click at [1014, 131] on input "text" at bounding box center [1136, 129] width 362 height 28
paste input "[URL][DOMAIN_NAME][PERSON_NAME]"
click at [1346, 130] on span "Save" at bounding box center [1356, 129] width 24 height 12
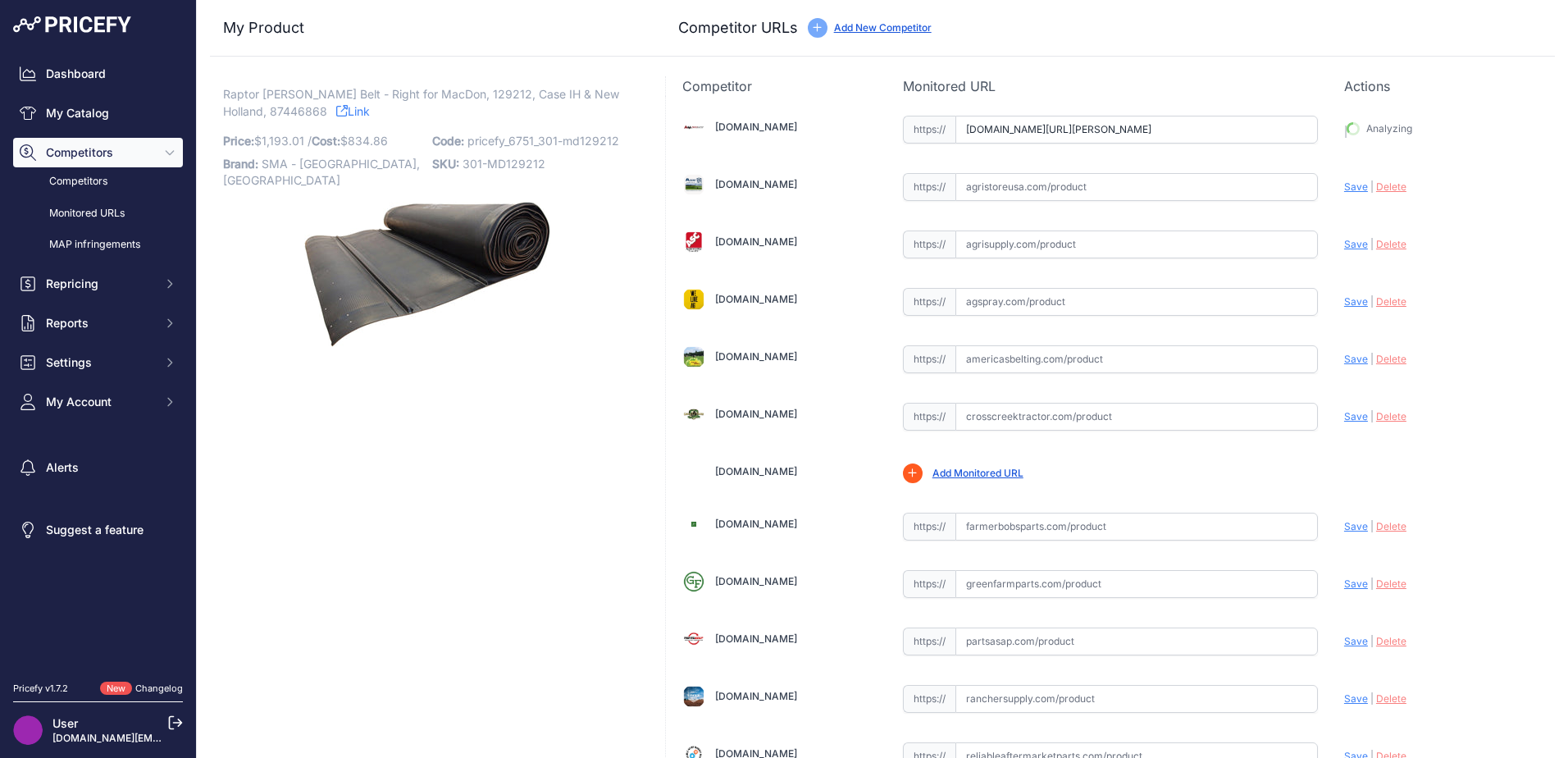
type input "[URL][DOMAIN_NAME][PERSON_NAME]"
click at [1014, 355] on input "text" at bounding box center [1136, 359] width 362 height 28
paste input "[URL][DOMAIN_NAME]"
click at [1344, 360] on span "Save" at bounding box center [1356, 358] width 24 height 12
type input "[URL][DOMAIN_NAME]"
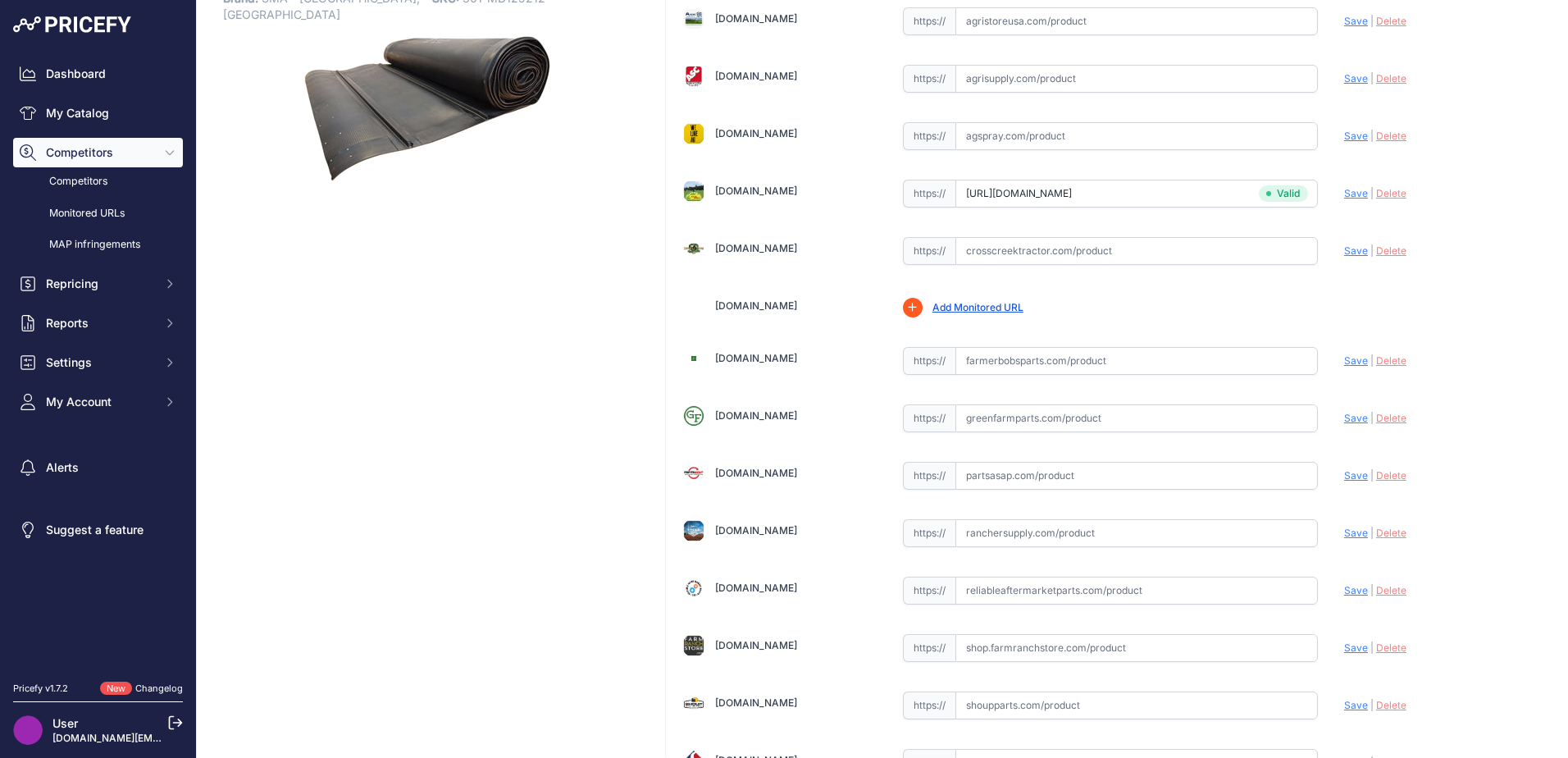
scroll to position [480, 0]
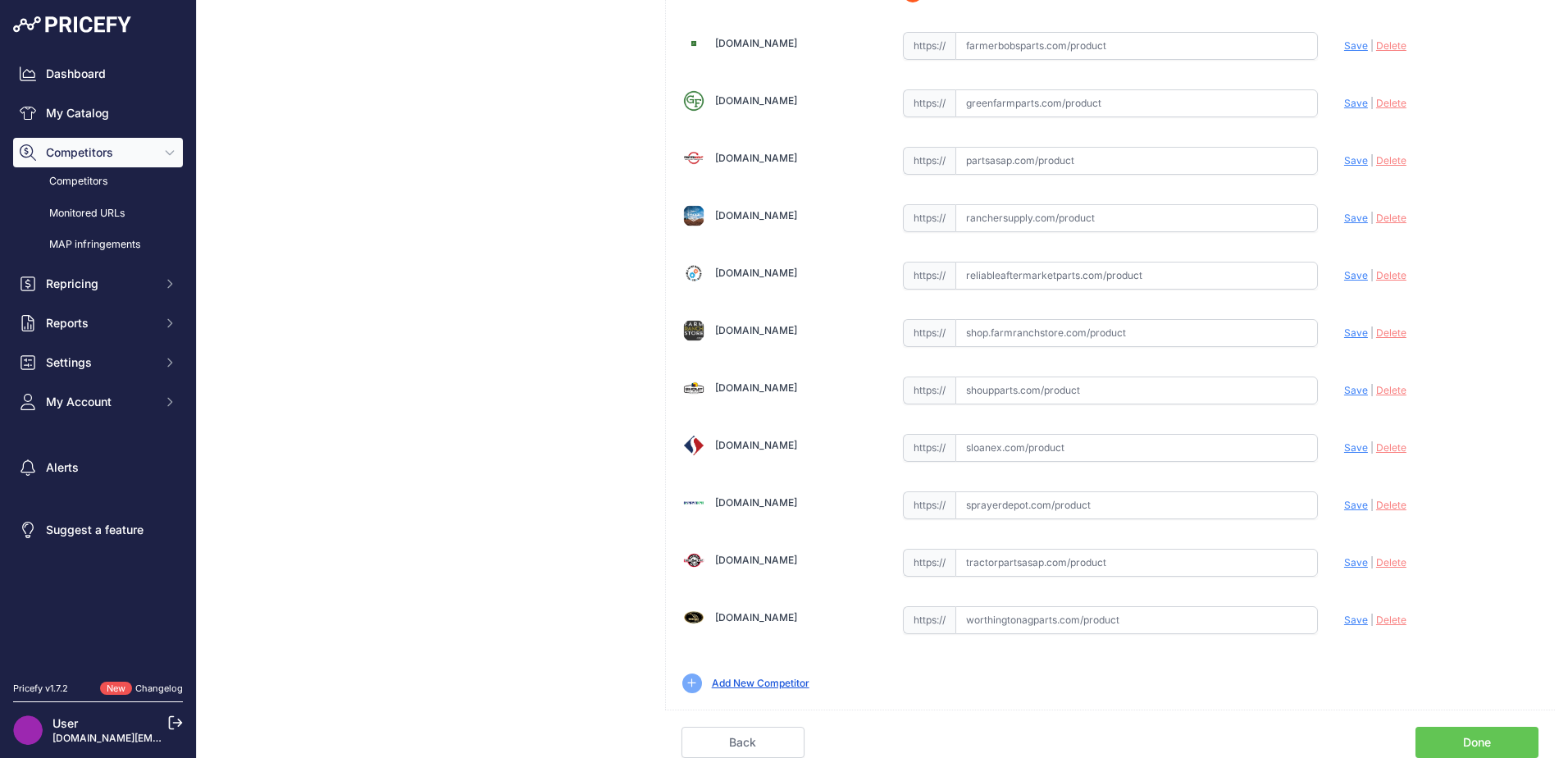
click at [967, 394] on input "text" at bounding box center [1136, 390] width 362 height 28
paste input "[URL][DOMAIN_NAME][PERSON_NAME]"
click at [1348, 387] on span "Save" at bounding box center [1356, 390] width 24 height 12
type input "[URL][DOMAIN_NAME][PERSON_NAME]"
click at [1034, 563] on input "text" at bounding box center [1136, 562] width 362 height 28
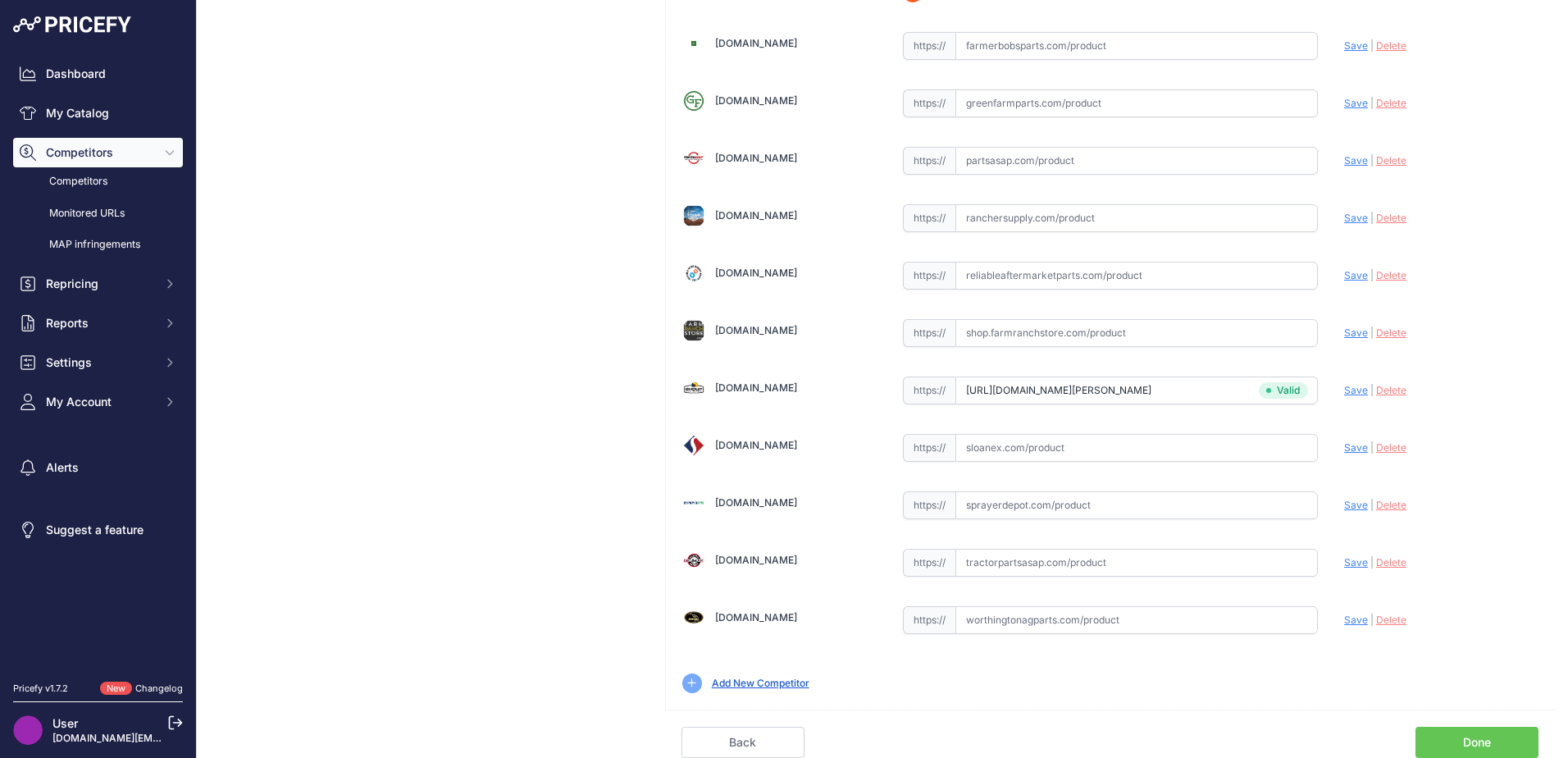
paste input "[URL][DOMAIN_NAME][PERSON_NAME]"
click at [1352, 563] on span "Save" at bounding box center [1356, 562] width 24 height 12
type input "[URL][DOMAIN_NAME][PERSON_NAME]"
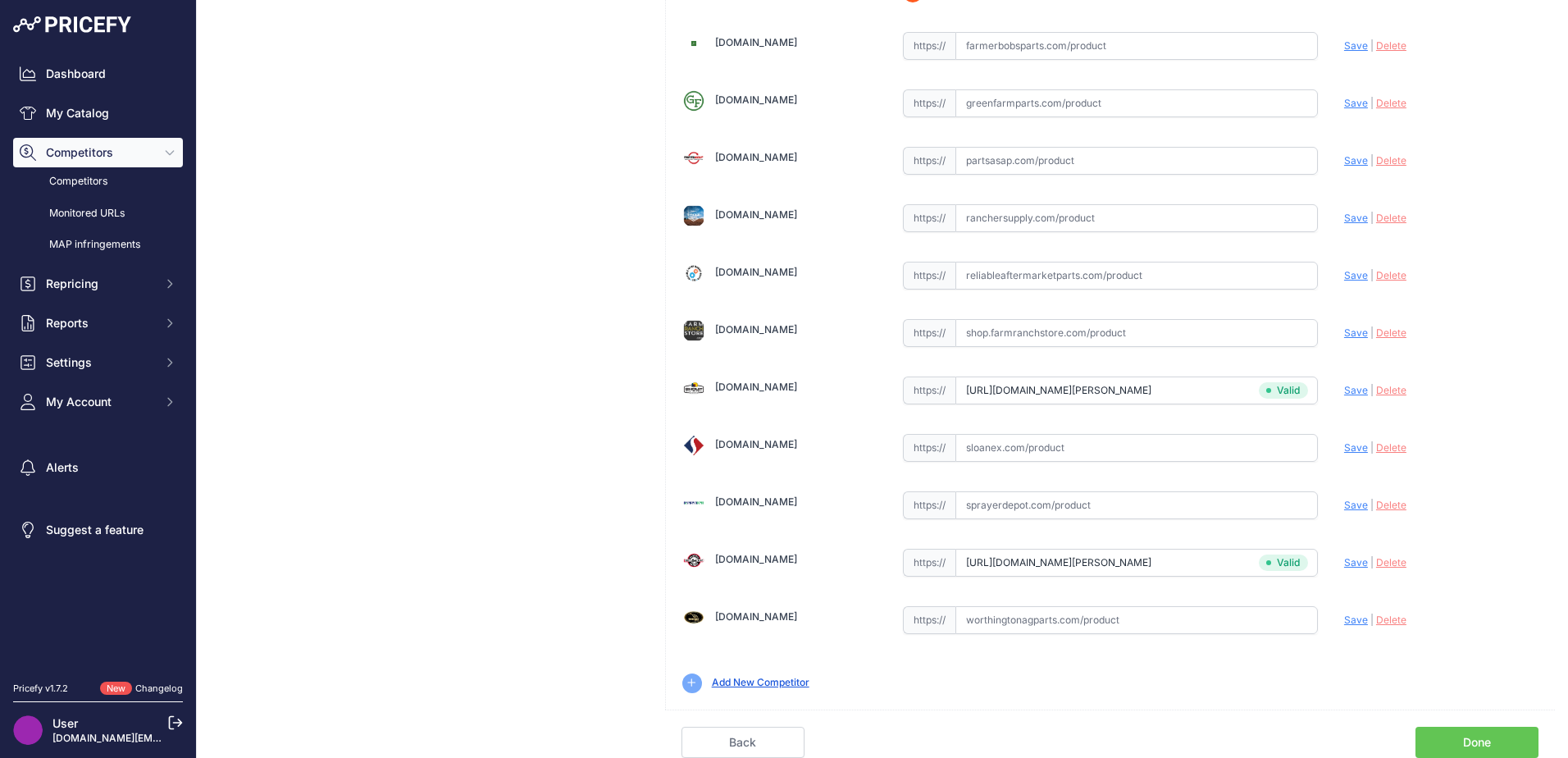
click at [1039, 620] on input "text" at bounding box center [1136, 620] width 362 height 28
paste input "https://www.worthingtonagparts.com/left-side-draper-belt-for-case-ih-2052-macdo…"
click at [1344, 615] on span "Save" at bounding box center [1356, 620] width 24 height 12
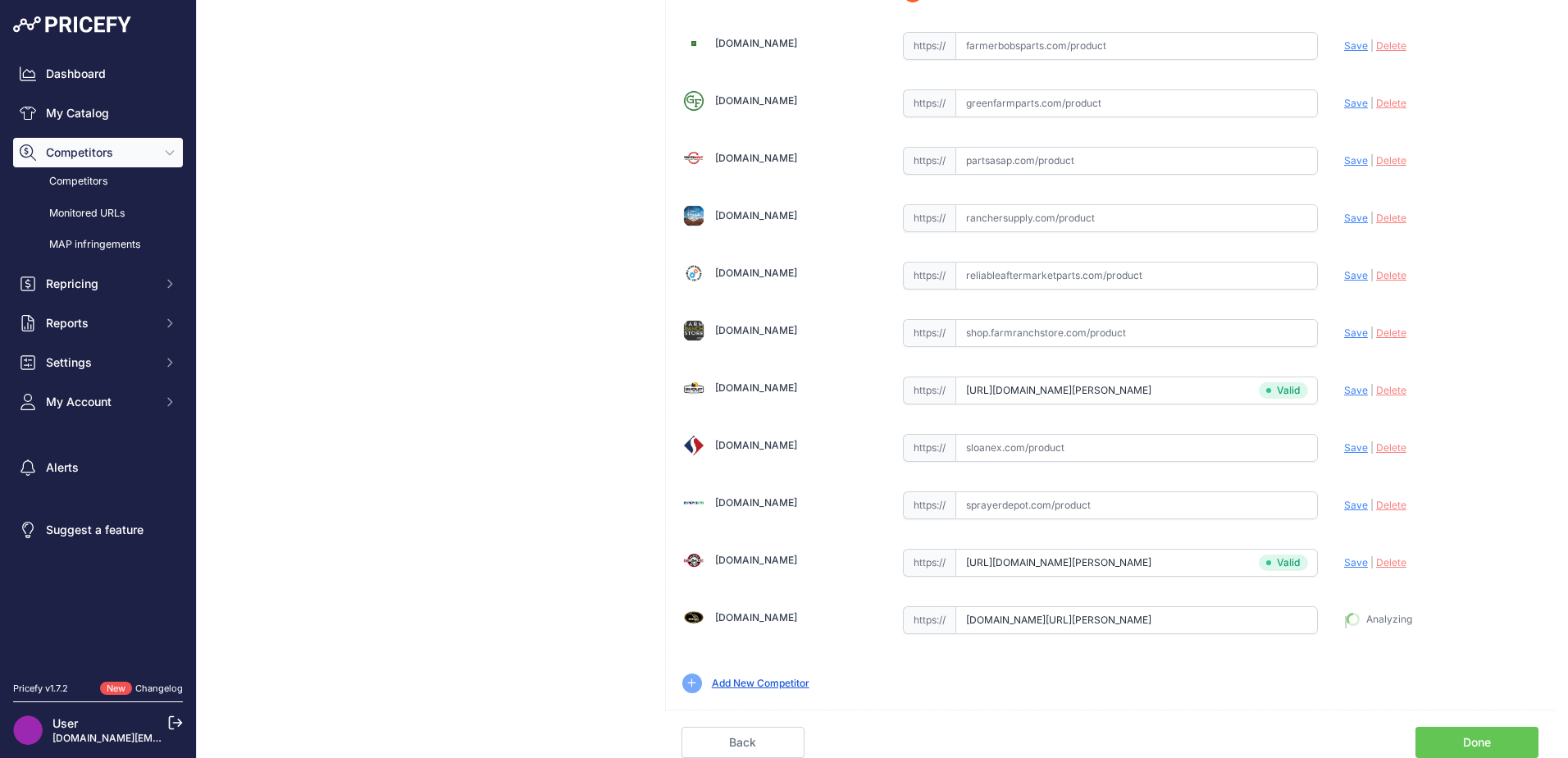
type input "https://www.worthingtonagparts.com/left-side-draper-belt-for-case-ih-2052-macdo…"
click at [1445, 733] on link "Done" at bounding box center [1476, 742] width 123 height 31
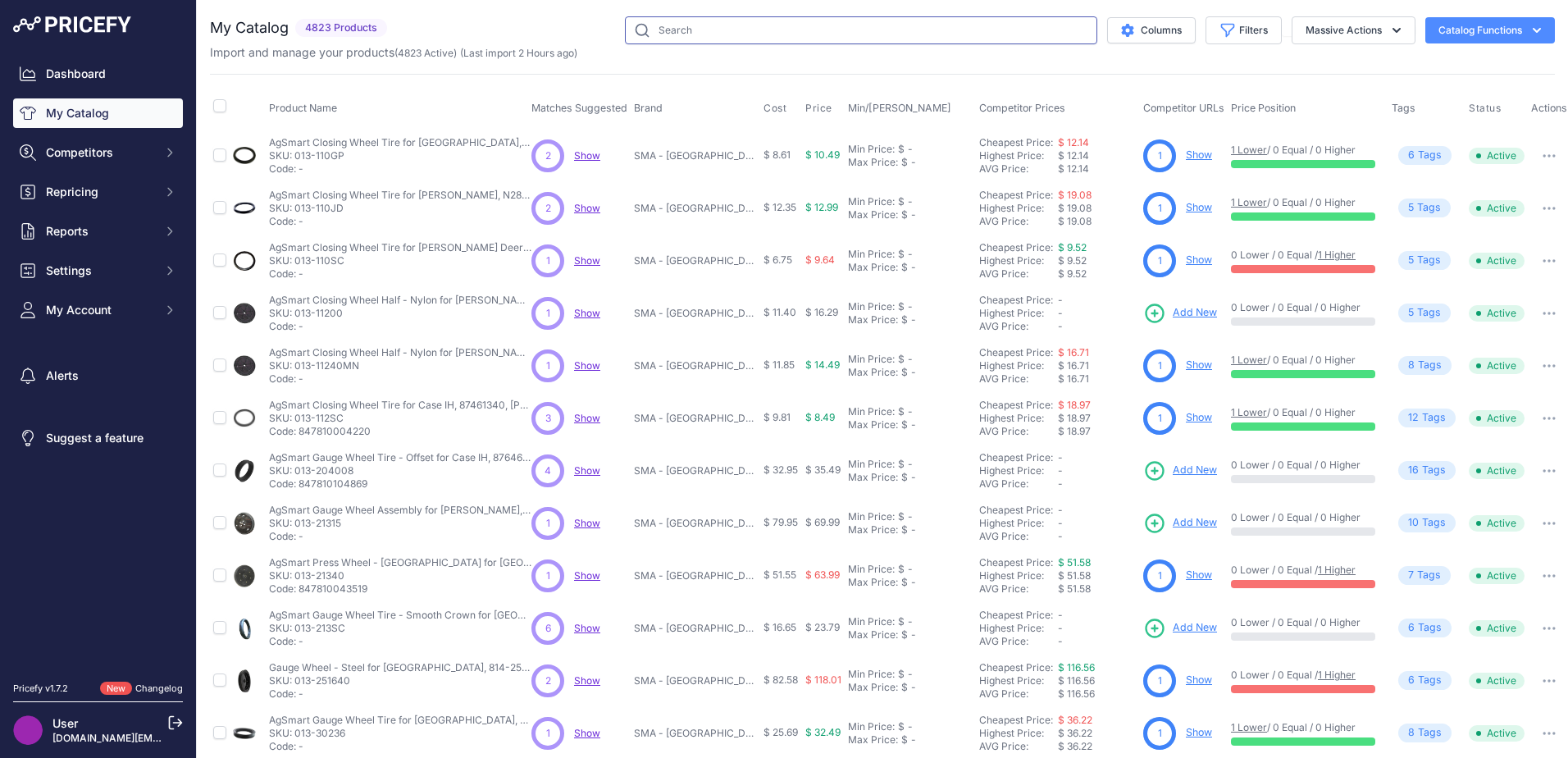
click at [717, 23] on input "text" at bounding box center [861, 30] width 472 height 28
type input "raptor [PERSON_NAME] belt"
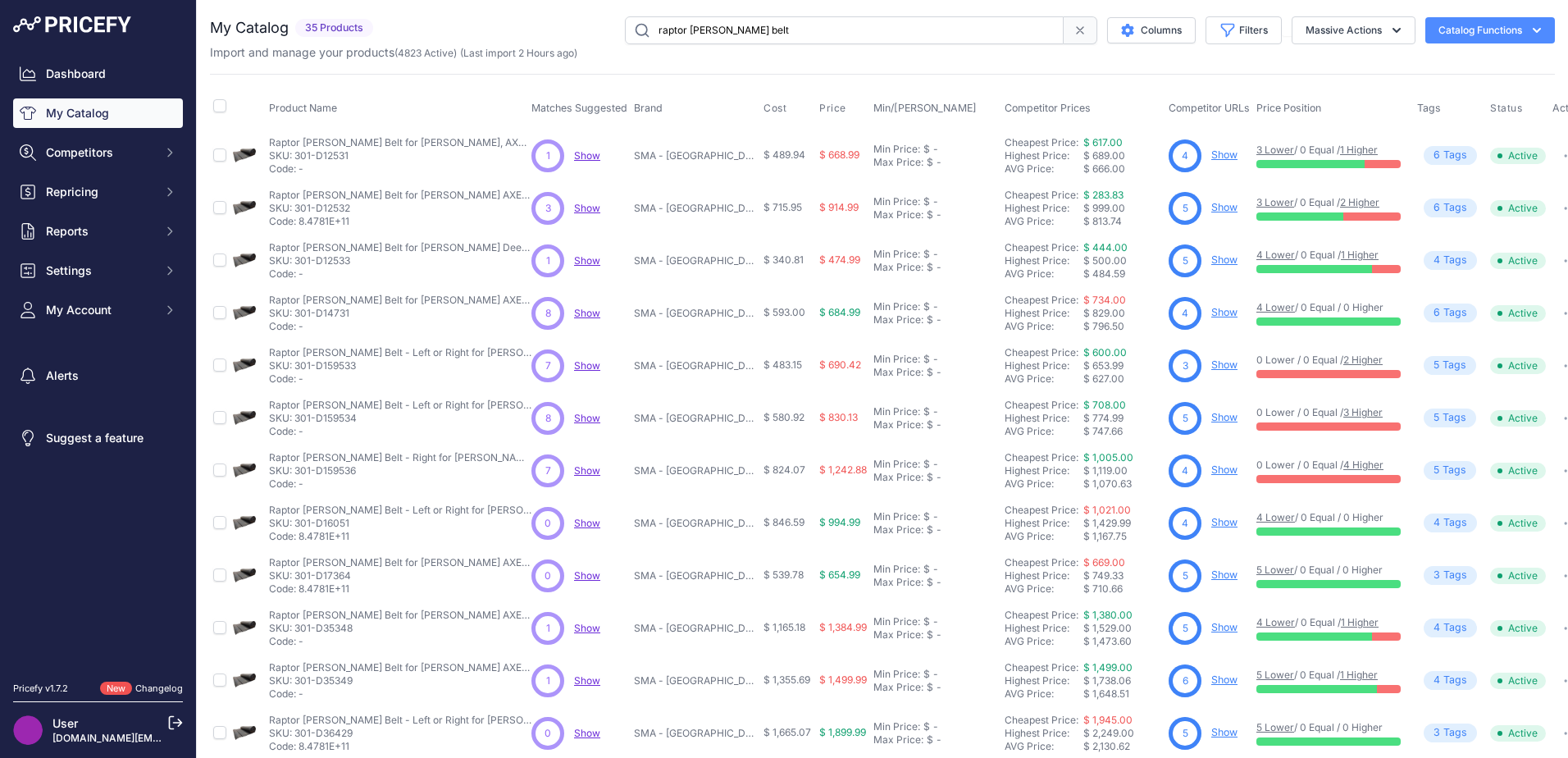
scroll to position [239, 0]
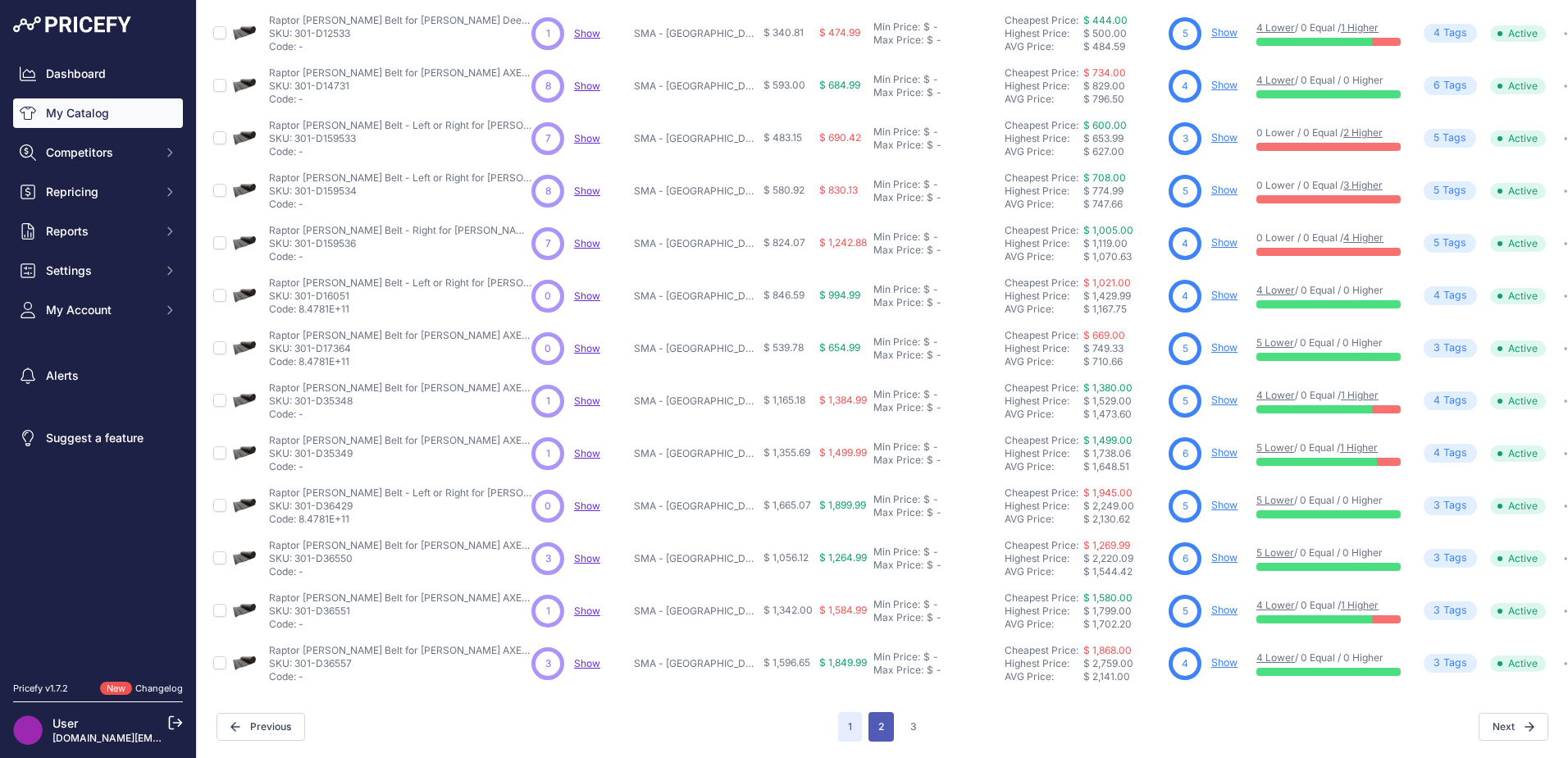
click at [874, 711] on button "2" at bounding box center [881, 726] width 25 height 30
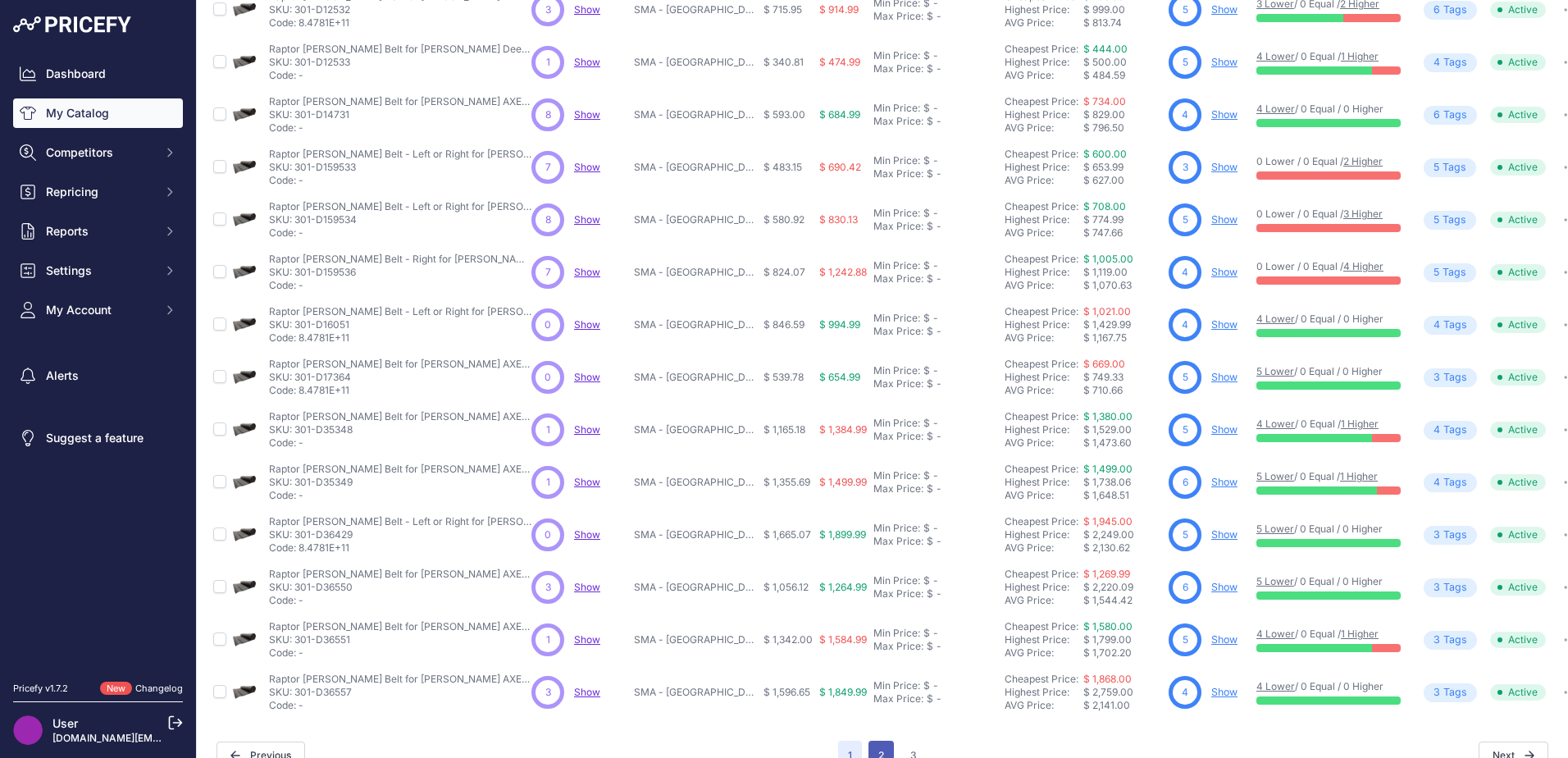
scroll to position [280, 0]
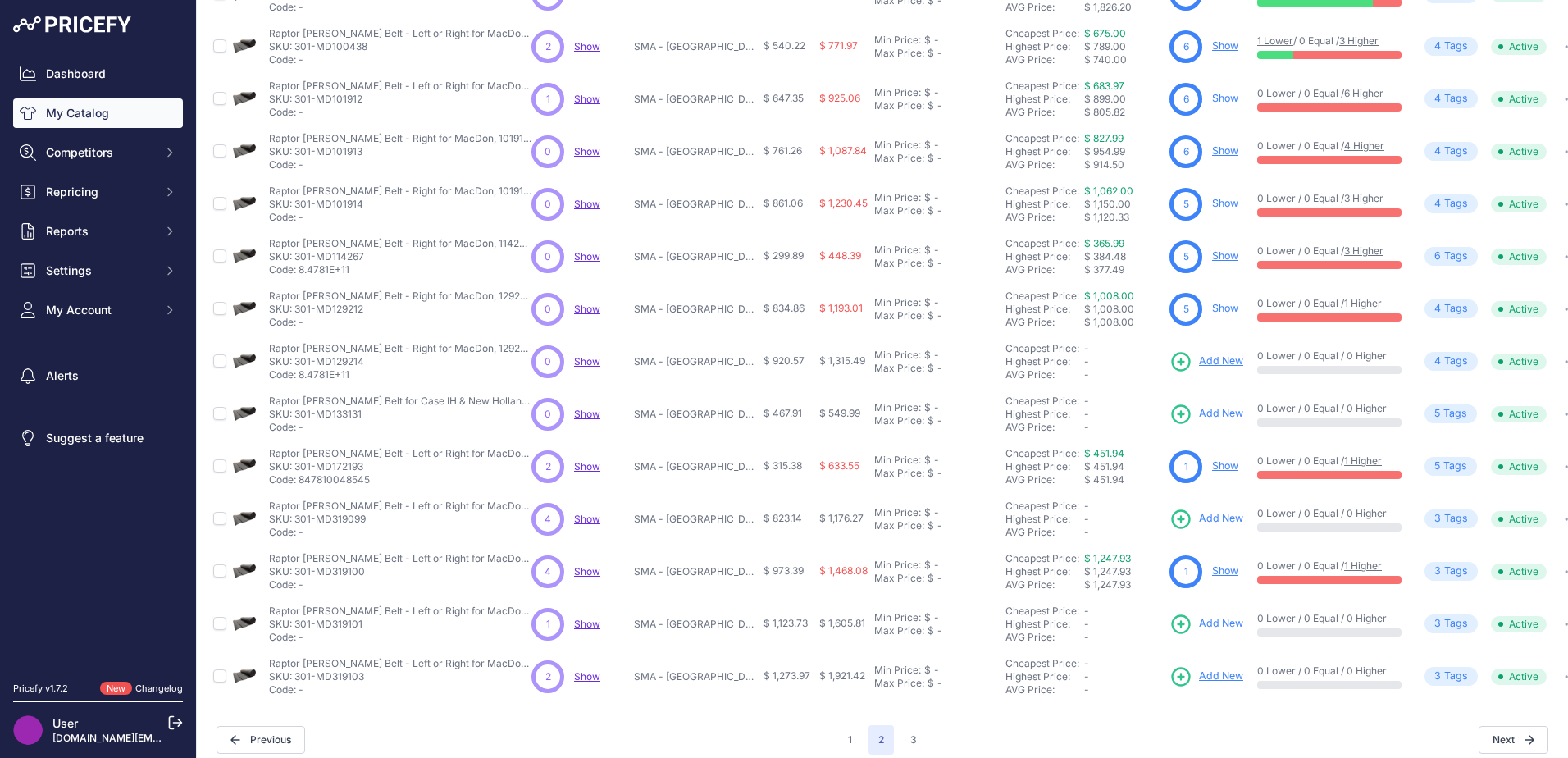
scroll to position [239, 0]
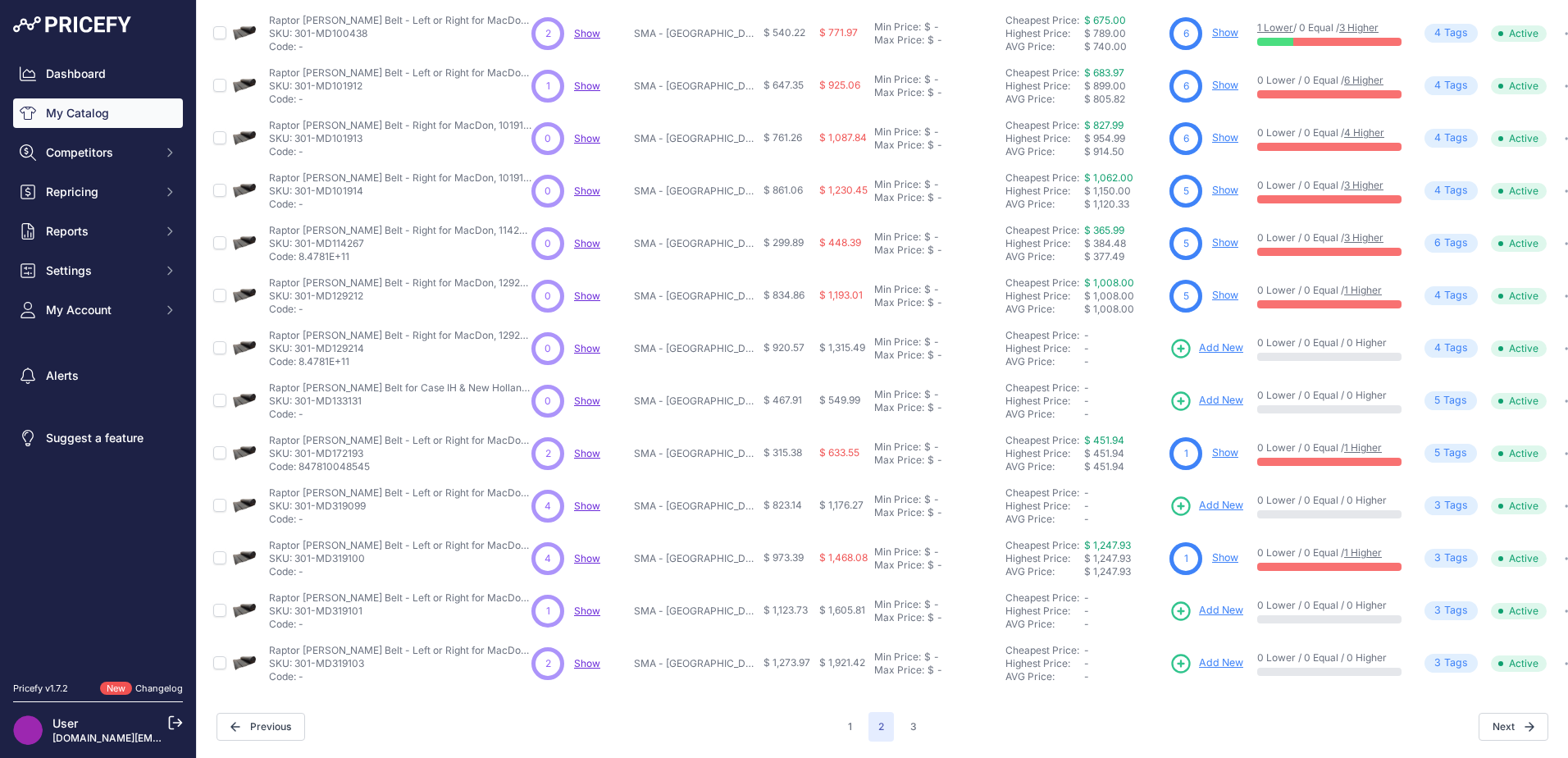
click at [1211, 340] on span "Add New" at bounding box center [1221, 348] width 44 height 15
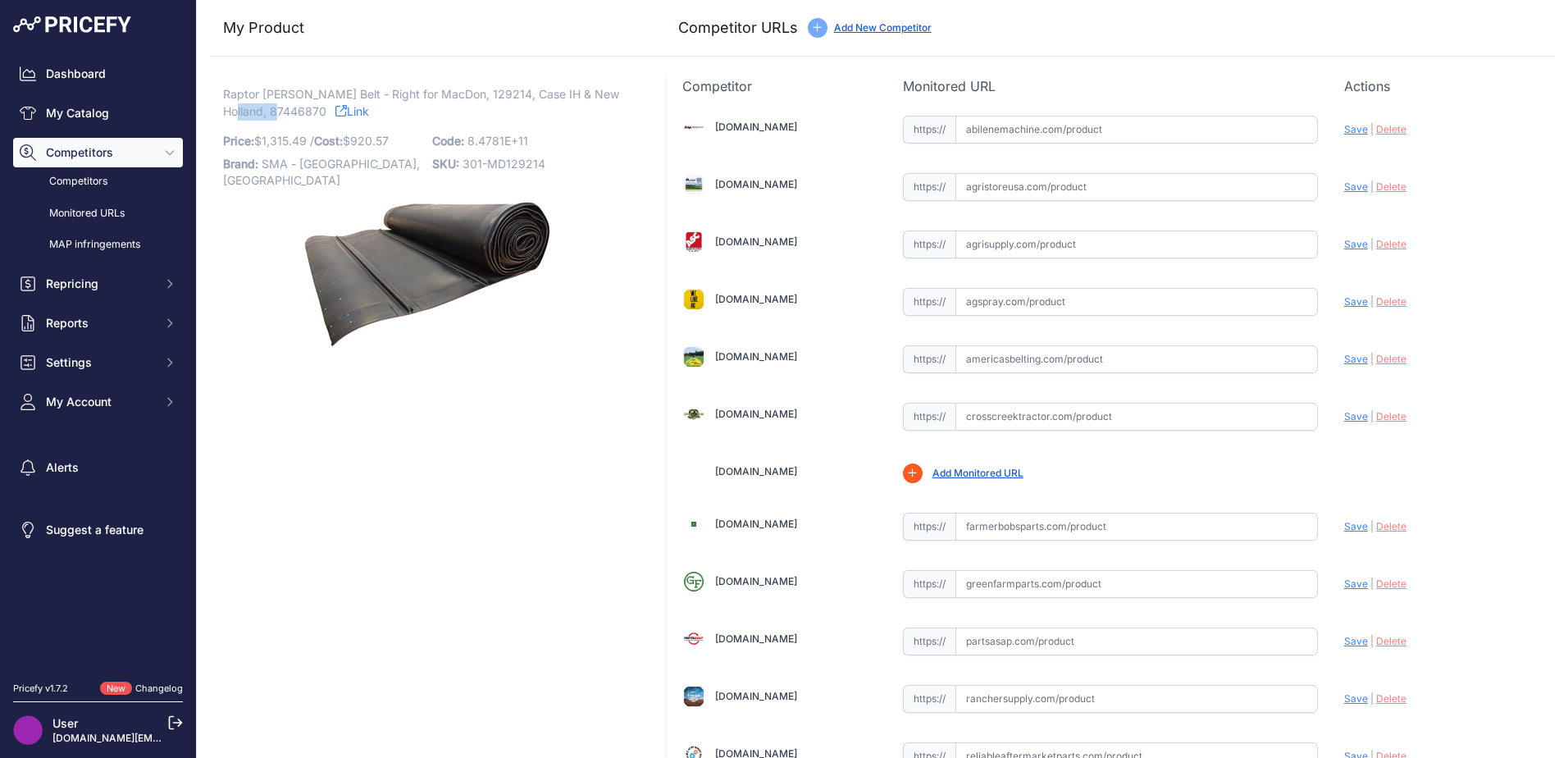
drag, startPoint x: 226, startPoint y: 109, endPoint x: 278, endPoint y: 121, distance: 53.4
click at [278, 121] on div "Raptor Draper Belt - Right for MacDon, 129214, Case IH & New Holland, 87446870 …" at bounding box center [428, 216] width 409 height 261
drag, startPoint x: 278, startPoint y: 121, endPoint x: 264, endPoint y: 111, distance: 17.2
copy span "87446870"
click at [982, 132] on input "text" at bounding box center [1136, 129] width 362 height 28
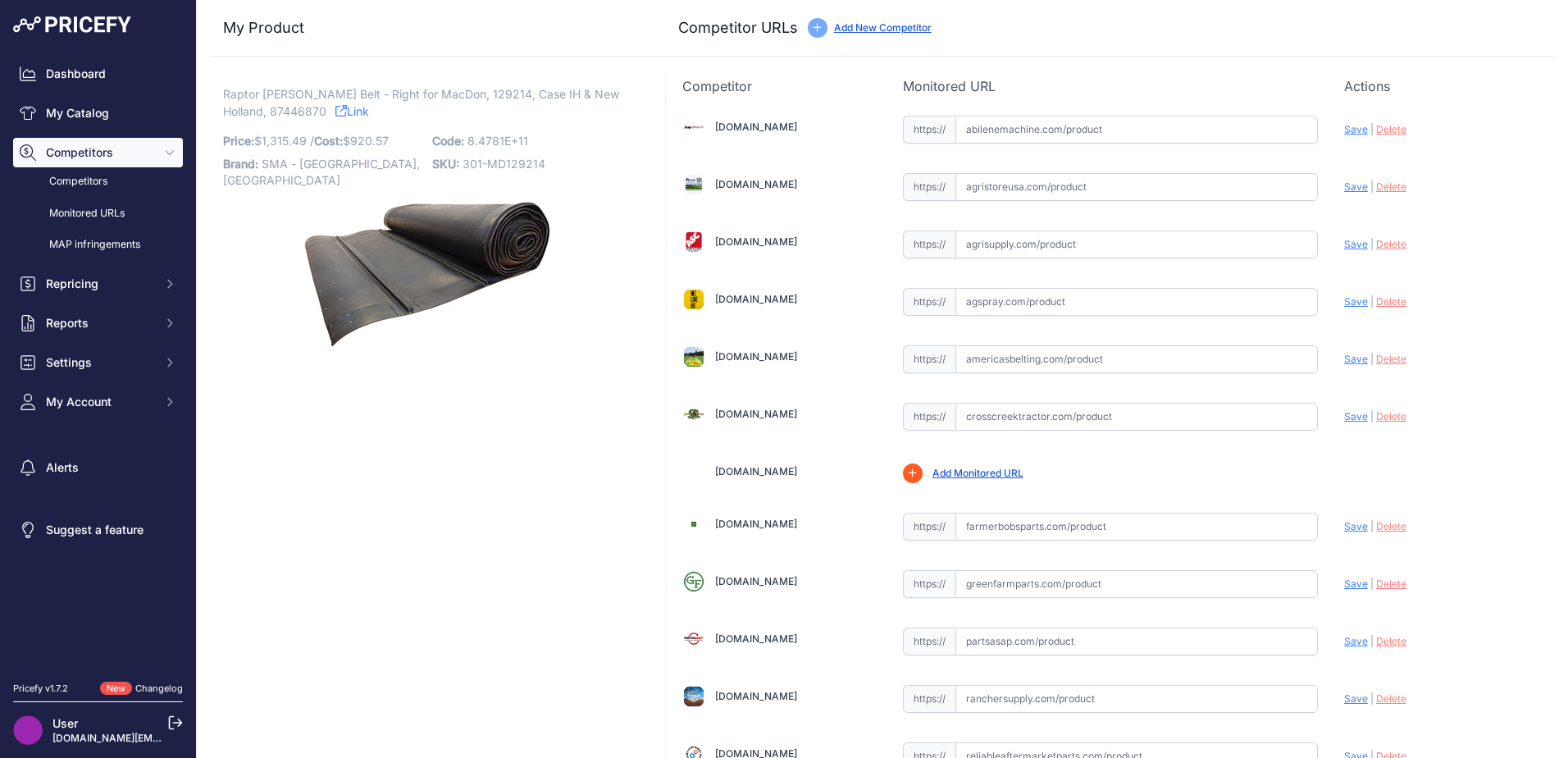
paste input "https://www.abilenemachine.com/draper-belt-heavy-duty-am87446870"
click at [1344, 129] on span "Save" at bounding box center [1356, 129] width 24 height 12
type input "https://www.abilenemachine.com/draper-belt-heavy-duty-am87446870?prirule_jdsnik…"
click at [958, 358] on input "text" at bounding box center [1136, 359] width 362 height 28
paste input "https://www.americasbelting.com/macdon-972-harvest-header-hh-1009286-3"
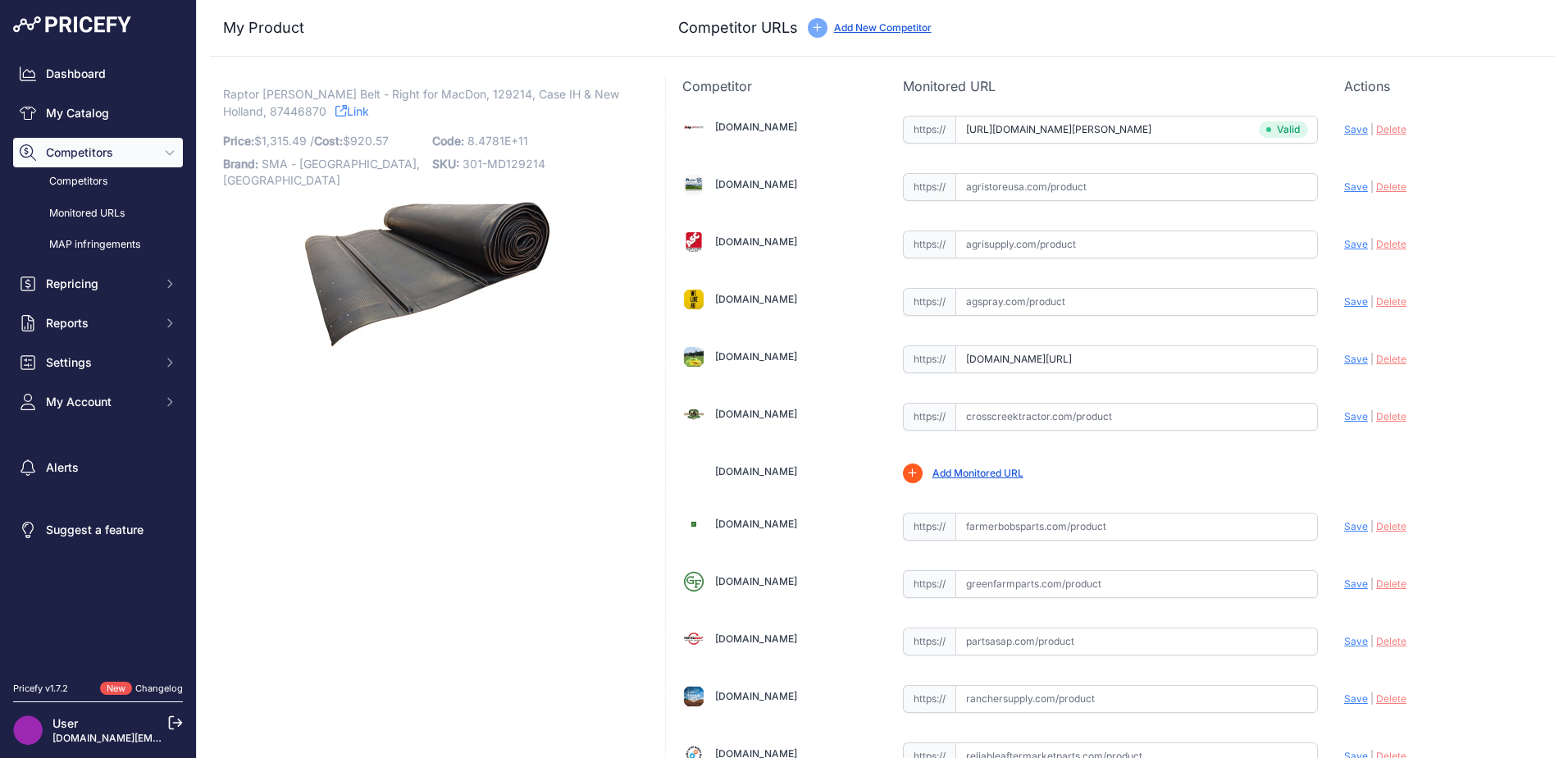
drag, startPoint x: 1348, startPoint y: 358, endPoint x: 1101, endPoint y: 293, distance: 255.4
click at [1347, 358] on span "Save" at bounding box center [1356, 358] width 24 height 12
type input "https://www.americasbelting.com/macdon-972-harvest-header-hh-1009286-3?prirule_…"
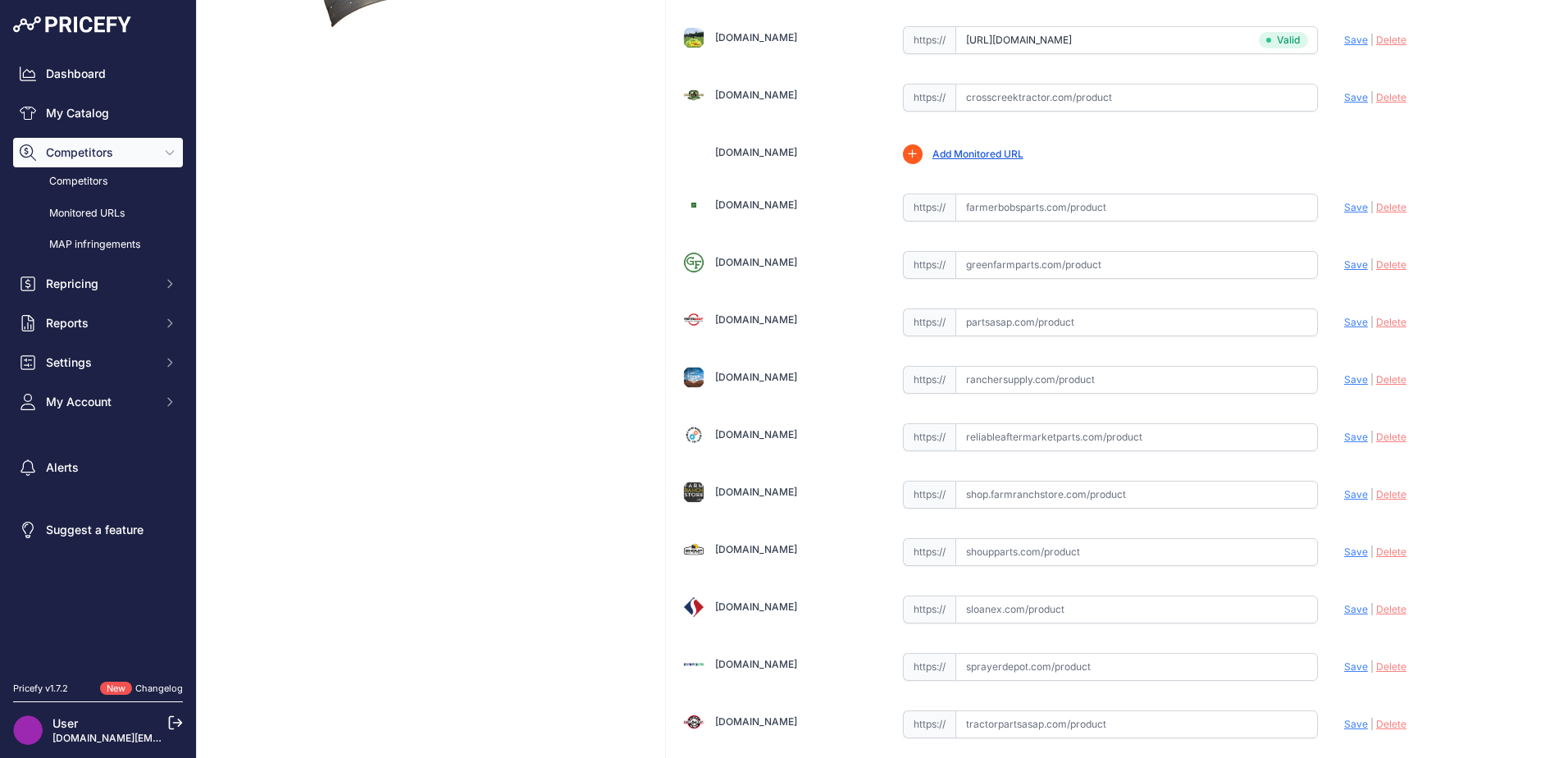
scroll to position [328, 0]
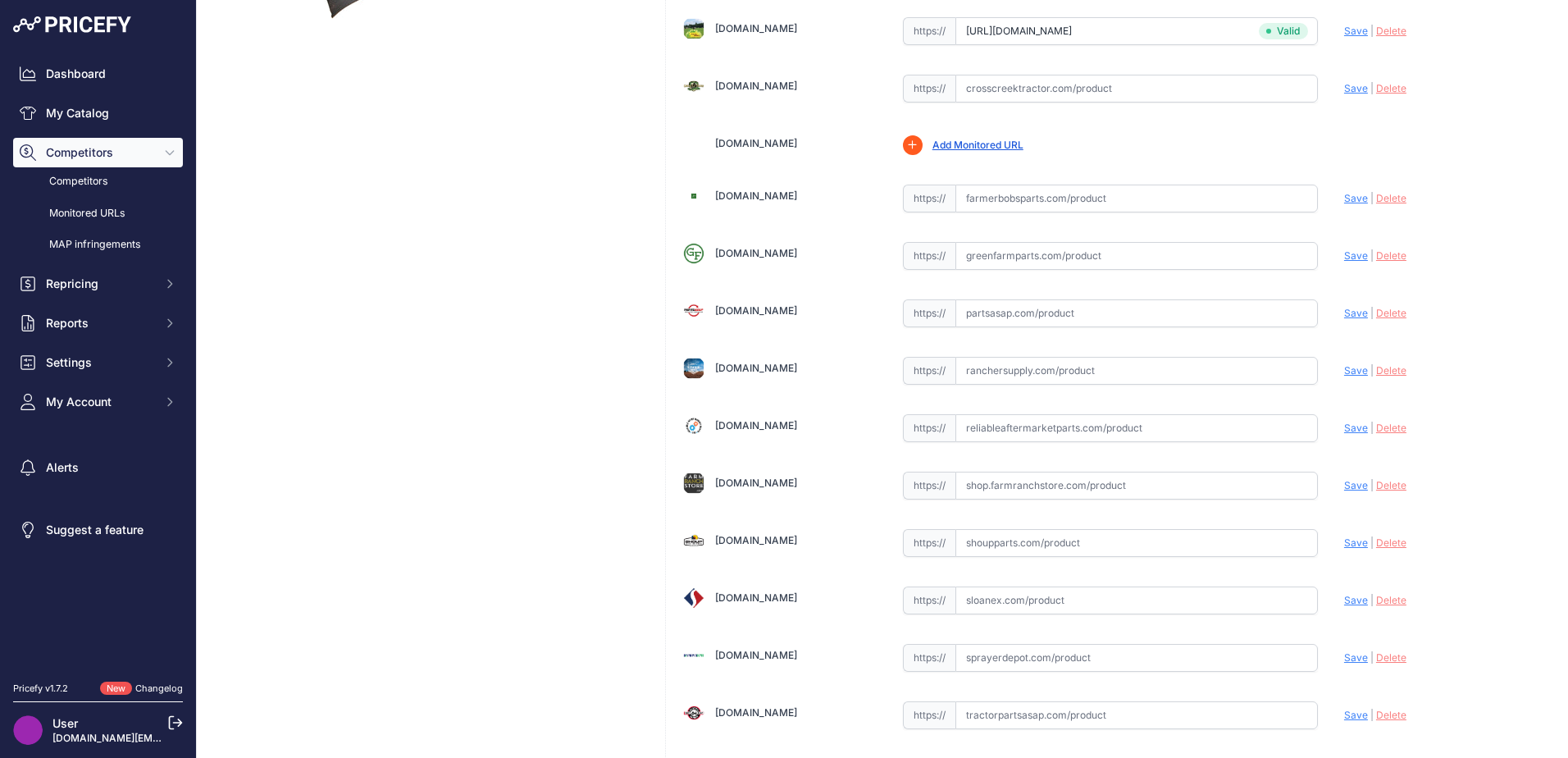
click at [994, 549] on input "text" at bounding box center [1136, 542] width 362 height 28
paste input "https://www.shoupparts.com/sh229214-draper-belt/"
click at [1344, 537] on span "Save" at bounding box center [1356, 542] width 24 height 12
type input "https://www.shoupparts.com/sh229214-draper-belt/?prirule_jdsnikfkfjsd=6751"
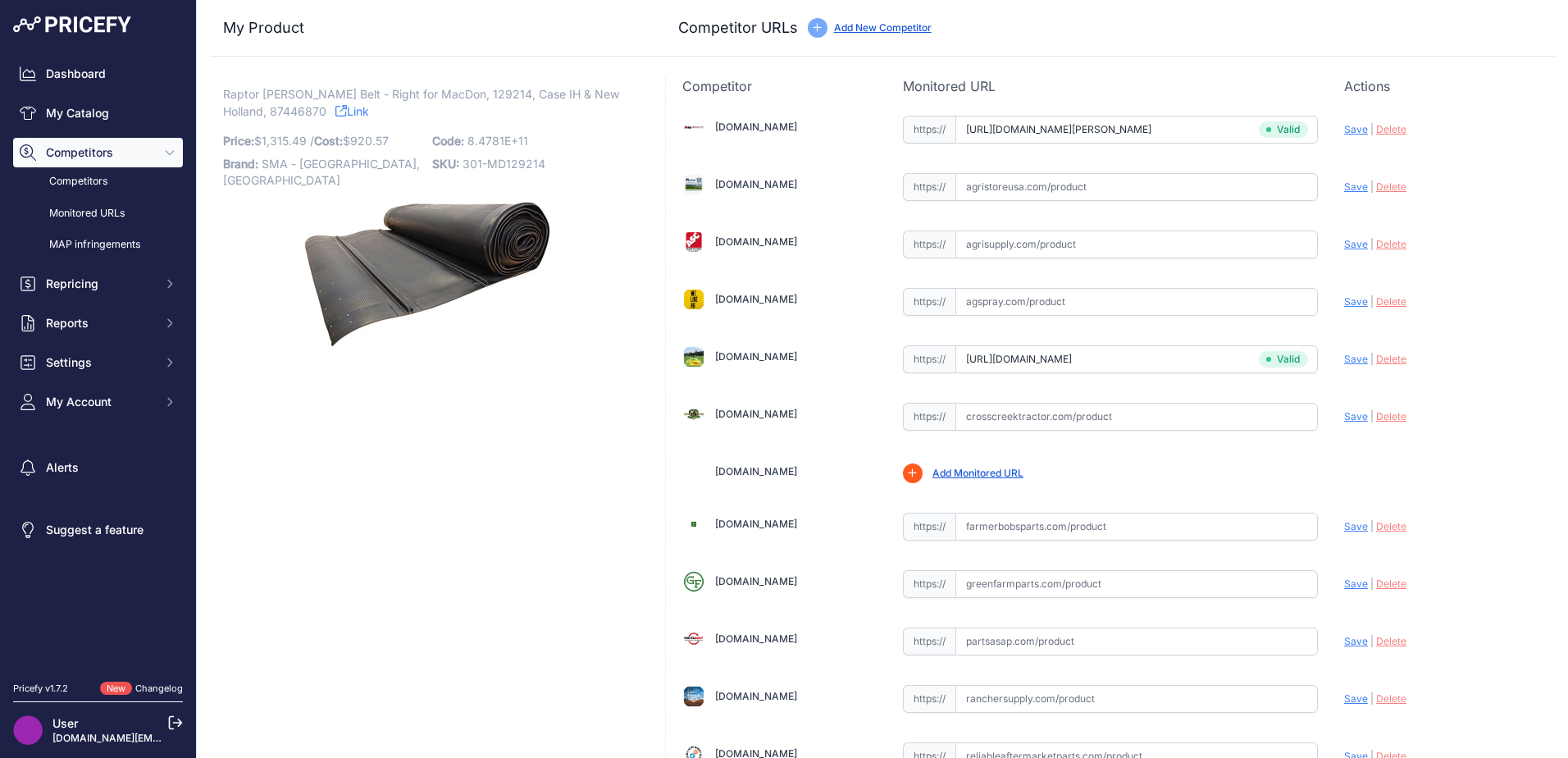
scroll to position [480, 0]
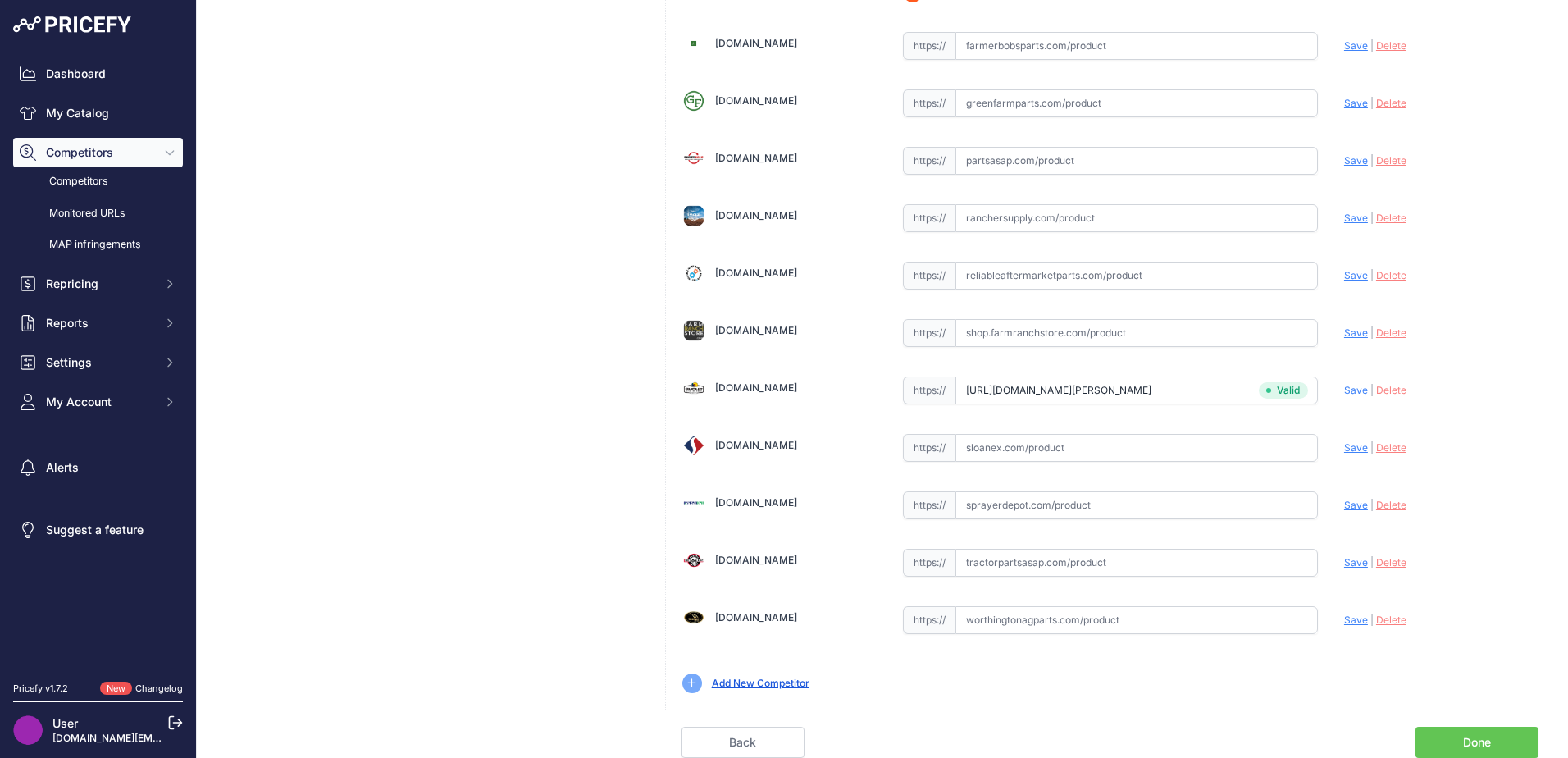
click at [974, 562] on input "text" at bounding box center [1136, 562] width 362 height 28
paste input "https://www.tractorpartsasap.com/belt-draper-right-side-single-v-guide-new-1292…"
click at [1344, 564] on span "Save" at bounding box center [1356, 562] width 24 height 12
type input "https://www.tractorpartsasap.com/belt-draper-right-side-single-v-guide-new-1292…"
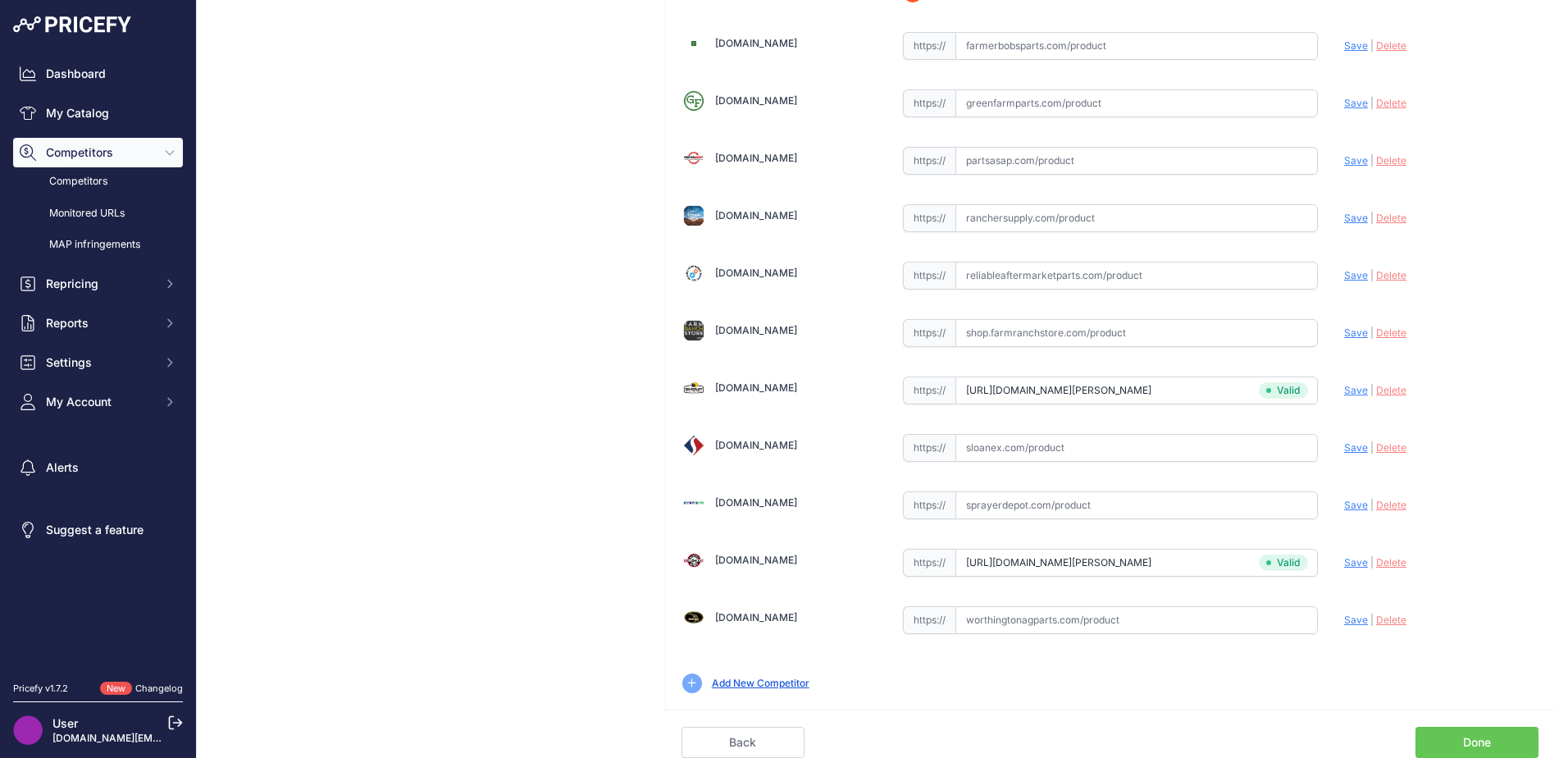
scroll to position [480, 0]
click at [990, 628] on input "text" at bounding box center [1136, 620] width 362 height 28
paste input "https://www.worthingtonagparts.com/right-side-draper-belt-for-case-ih-2052-macd…"
click at [1344, 620] on span "Save" at bounding box center [1356, 620] width 24 height 12
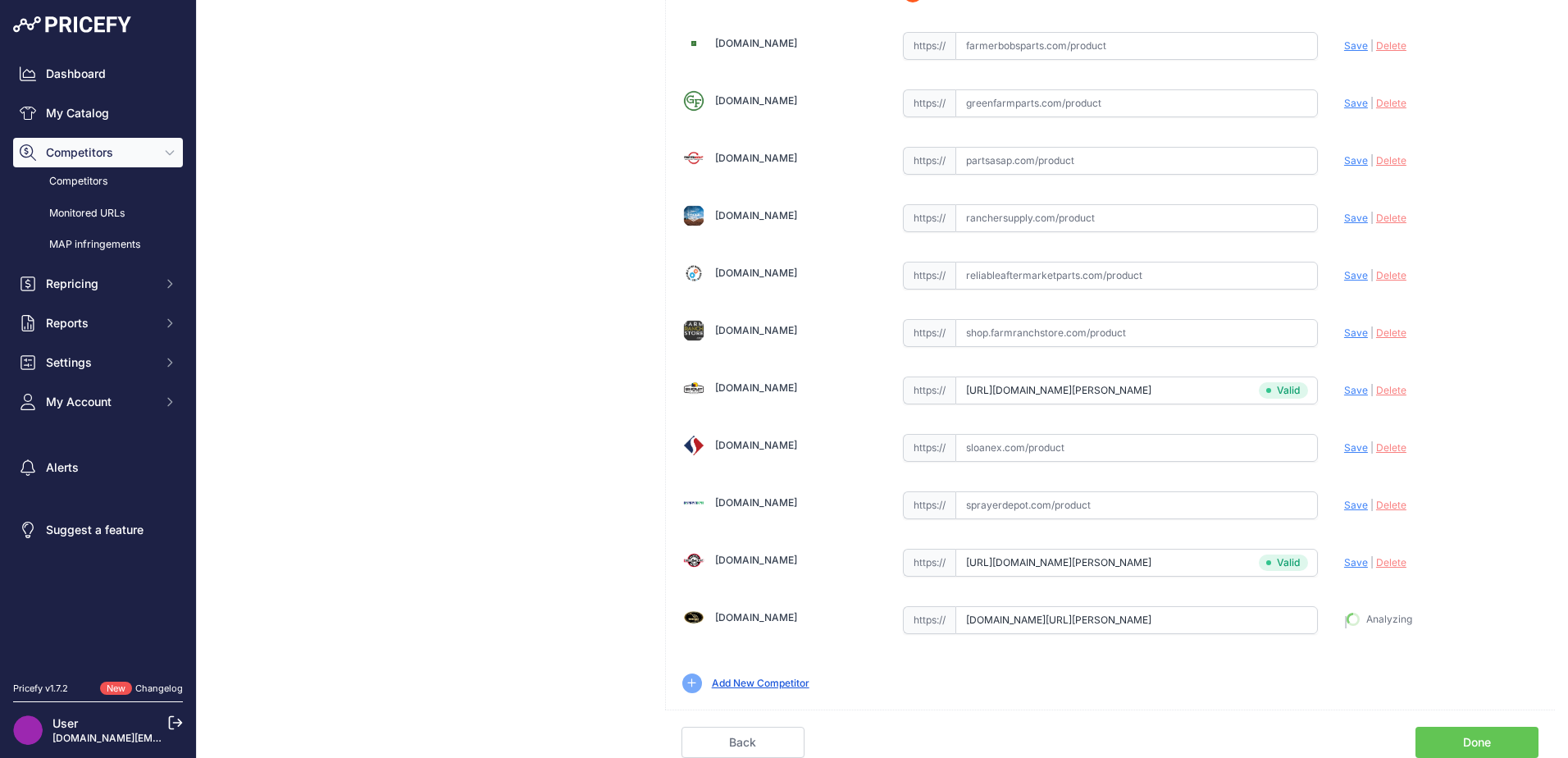
type input "https://www.worthingtonagparts.com/right-side-draper-belt-for-case-ih-2052-macd…"
click at [1462, 744] on link "Done" at bounding box center [1476, 742] width 123 height 31
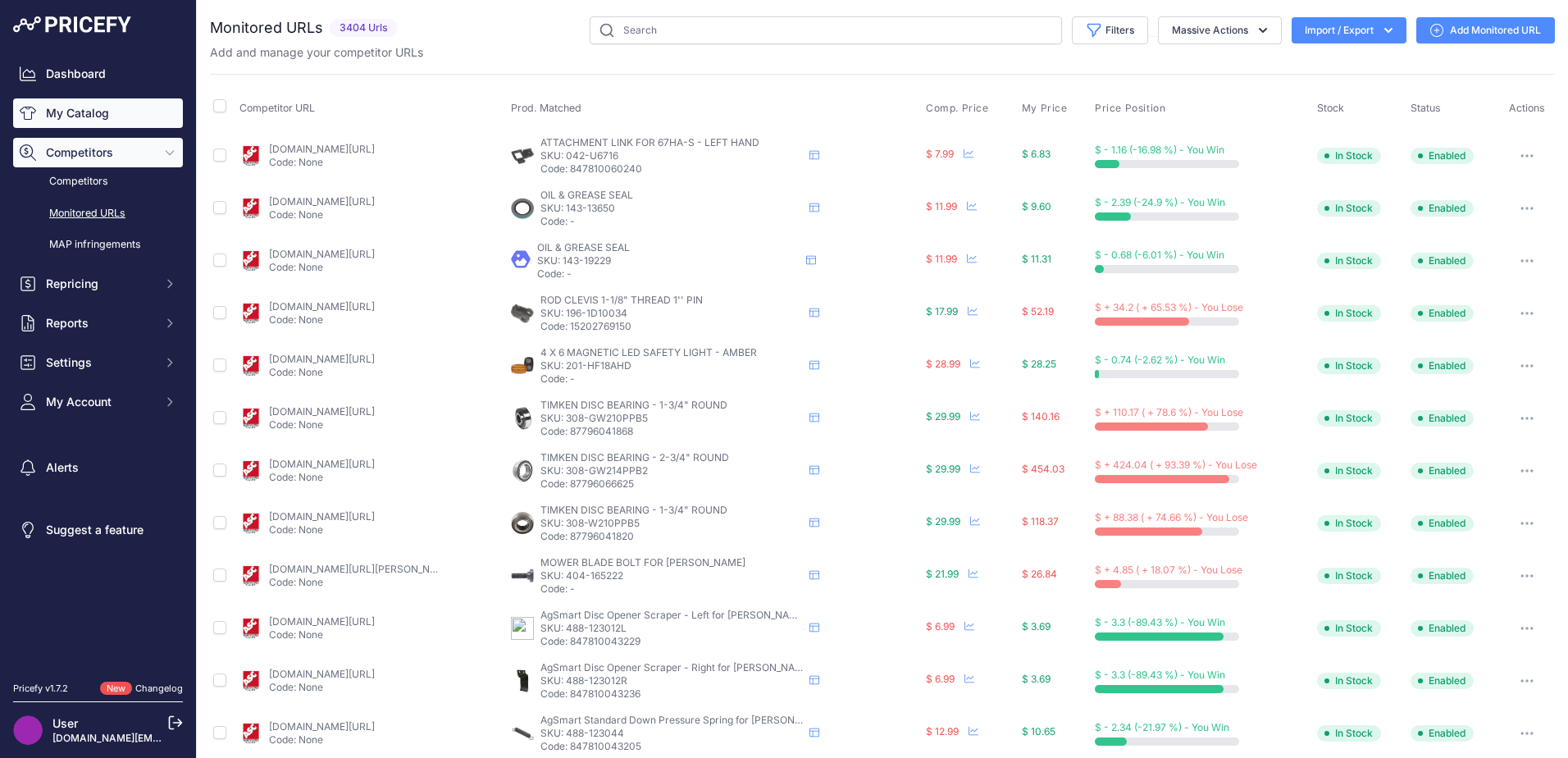
click at [73, 120] on link "My Catalog" at bounding box center [98, 113] width 170 height 30
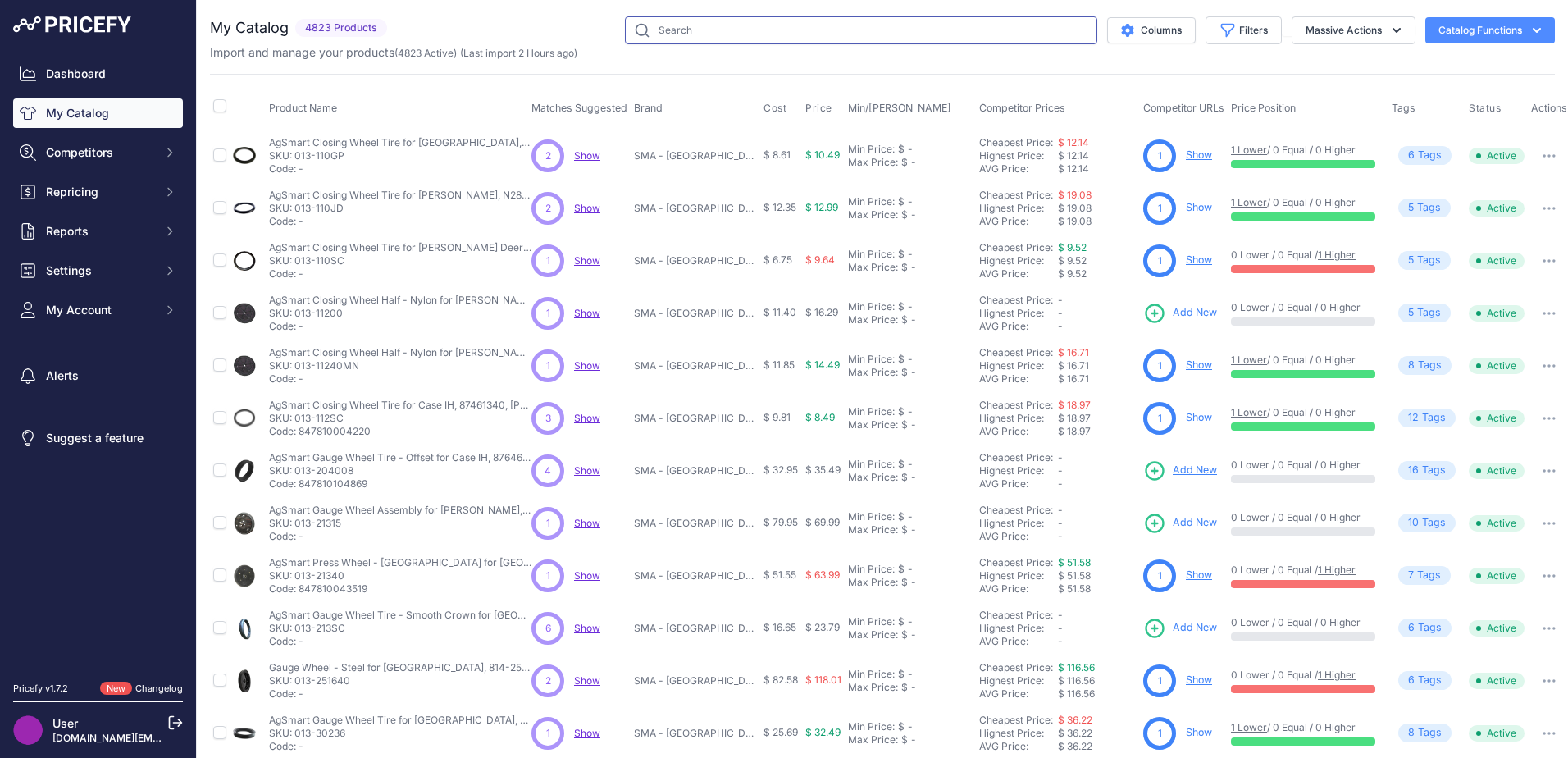
click at [694, 35] on input "text" at bounding box center [861, 30] width 472 height 28
type input "t"
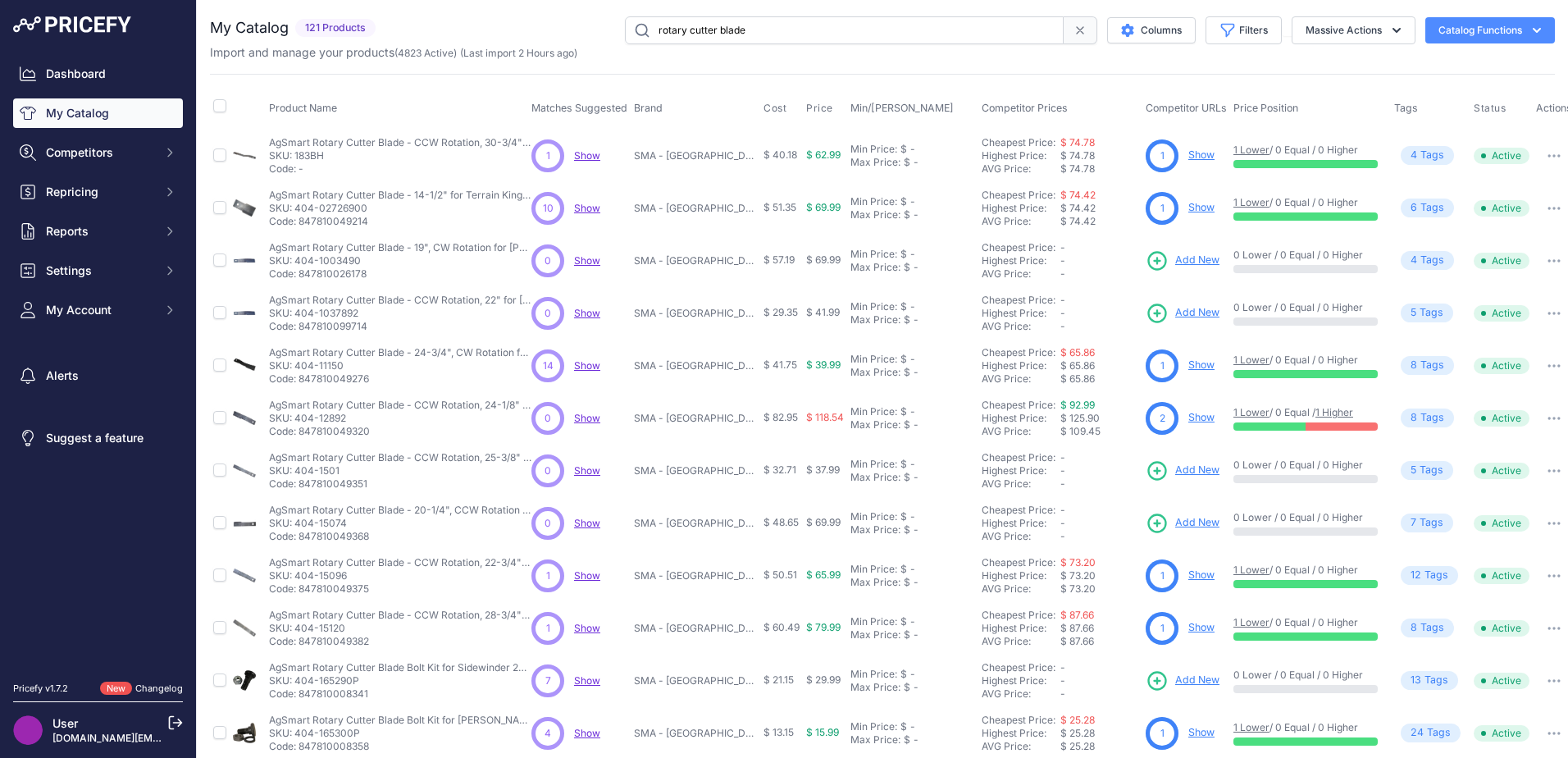
click at [765, 34] on input "rotary cutter blade" at bounding box center [844, 30] width 439 height 28
drag, startPoint x: 761, startPoint y: 35, endPoint x: 297, endPoint y: 55, distance: 464.4
click at [297, 55] on div "My Catalog 121 Products" at bounding box center [882, 38] width 1345 height 44
type input "raptor draper belt"
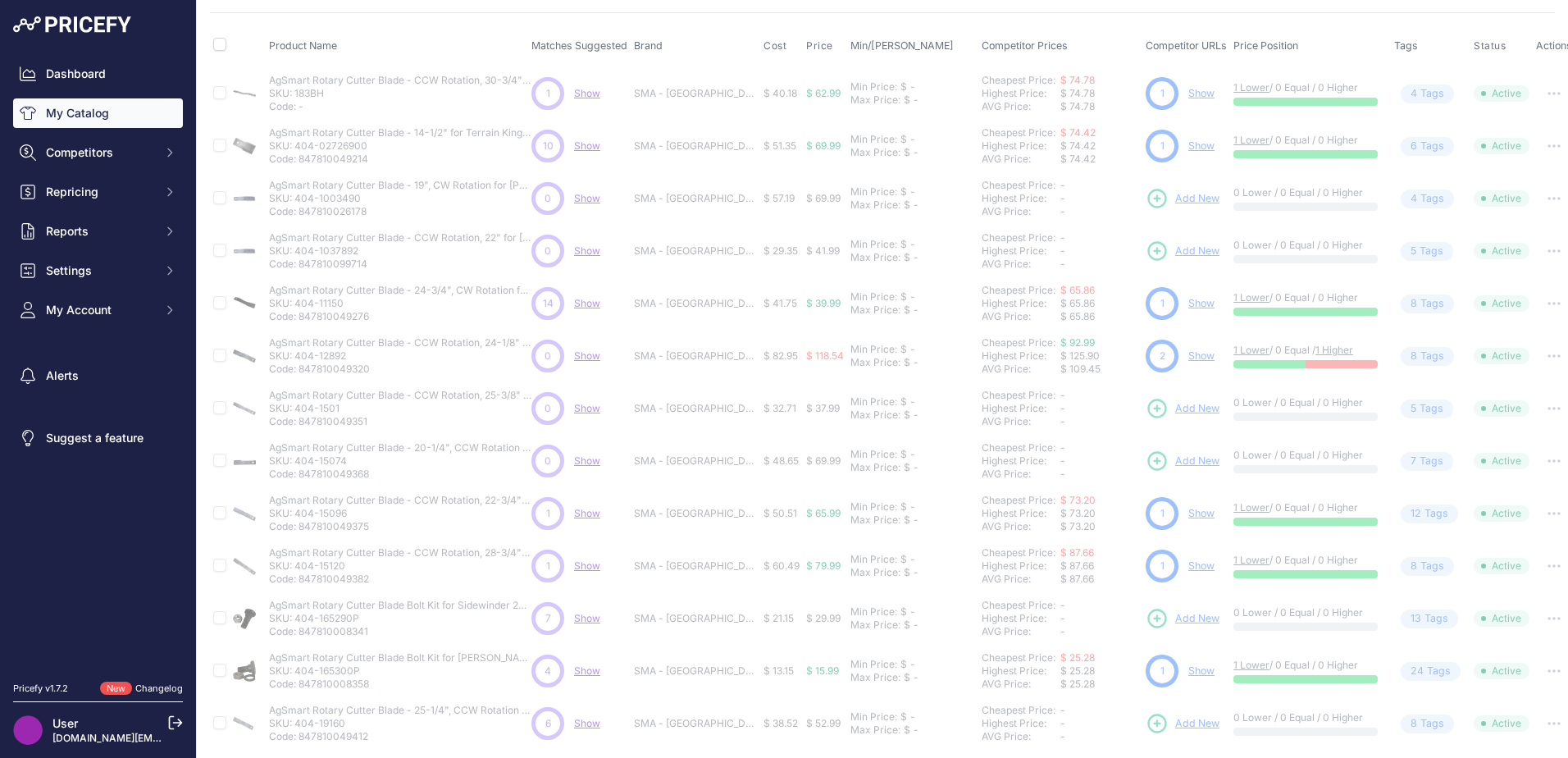
scroll to position [280, 0]
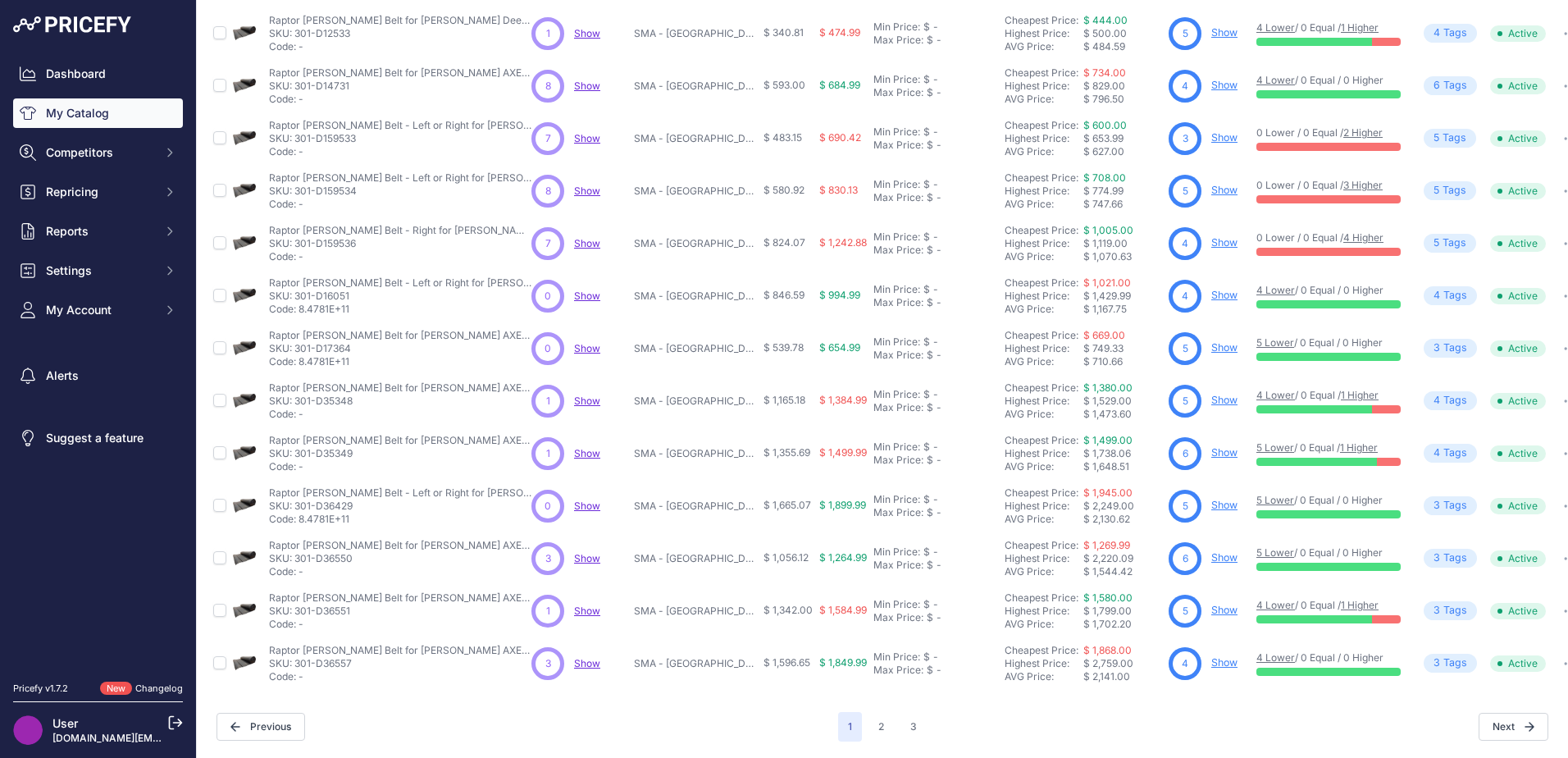
scroll to position [239, 0]
click at [868, 718] on button "2" at bounding box center [881, 726] width 25 height 30
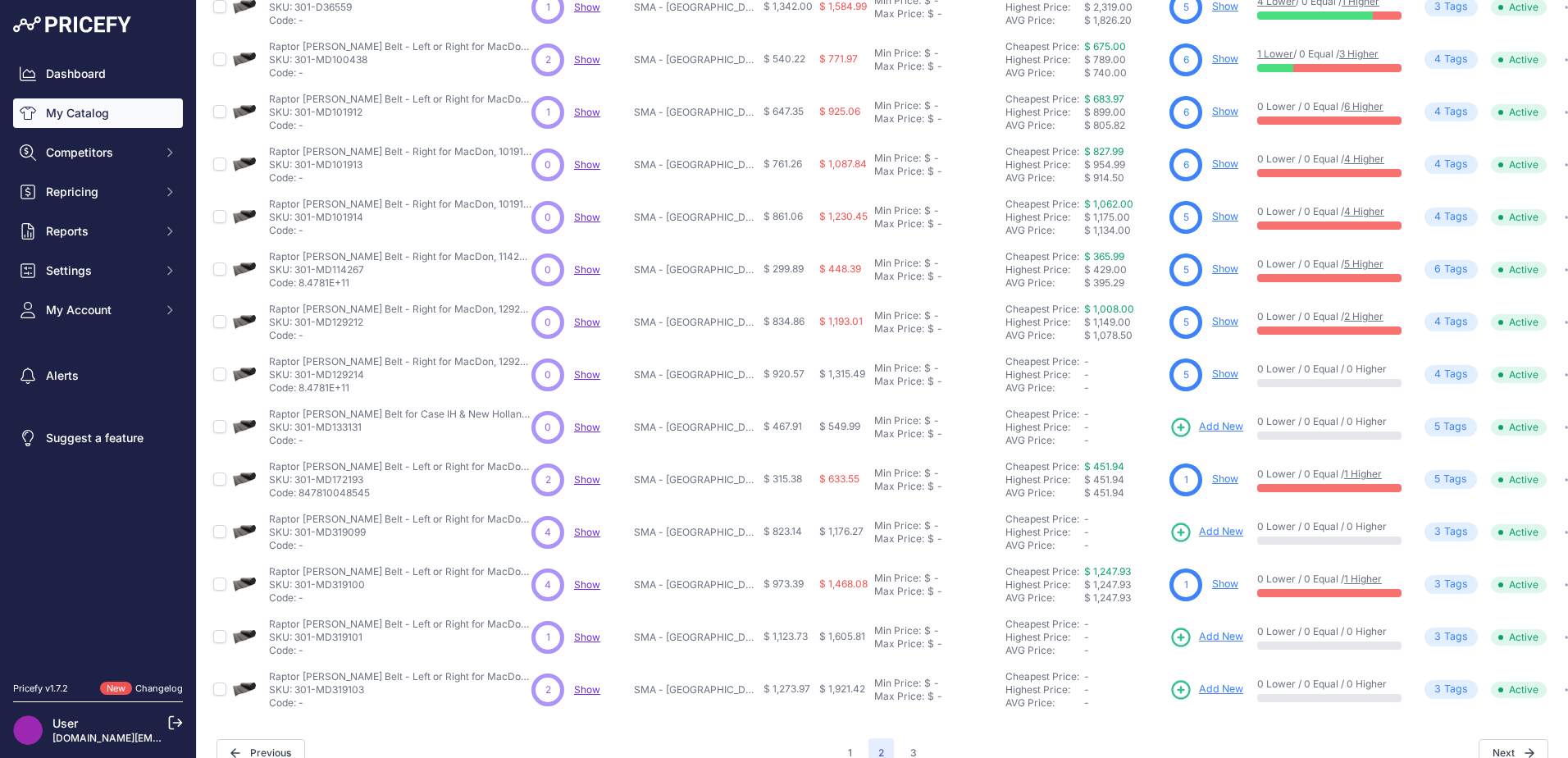
scroll to position [239, 0]
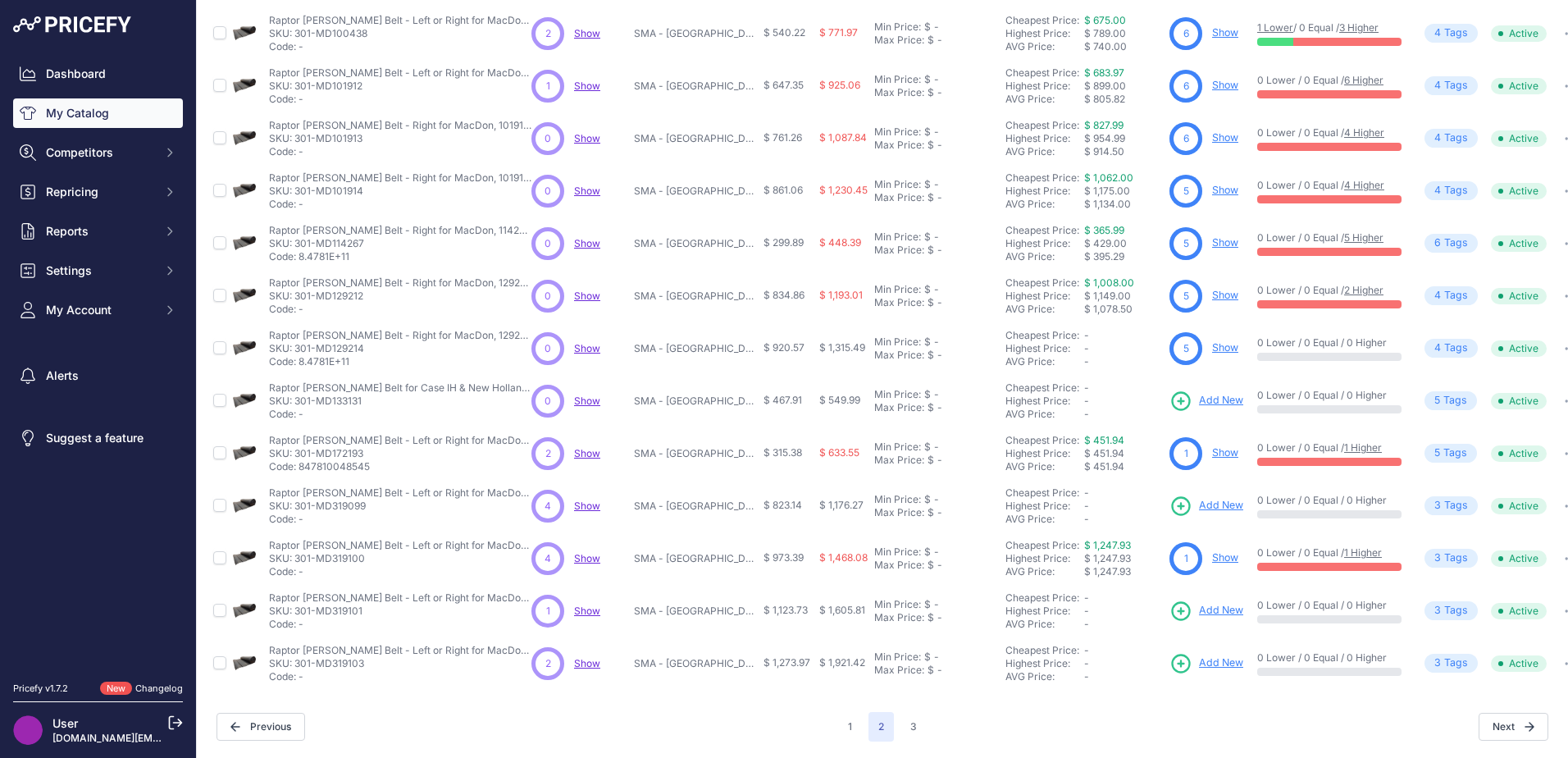
click at [1211, 393] on span "Add New" at bounding box center [1221, 401] width 44 height 15
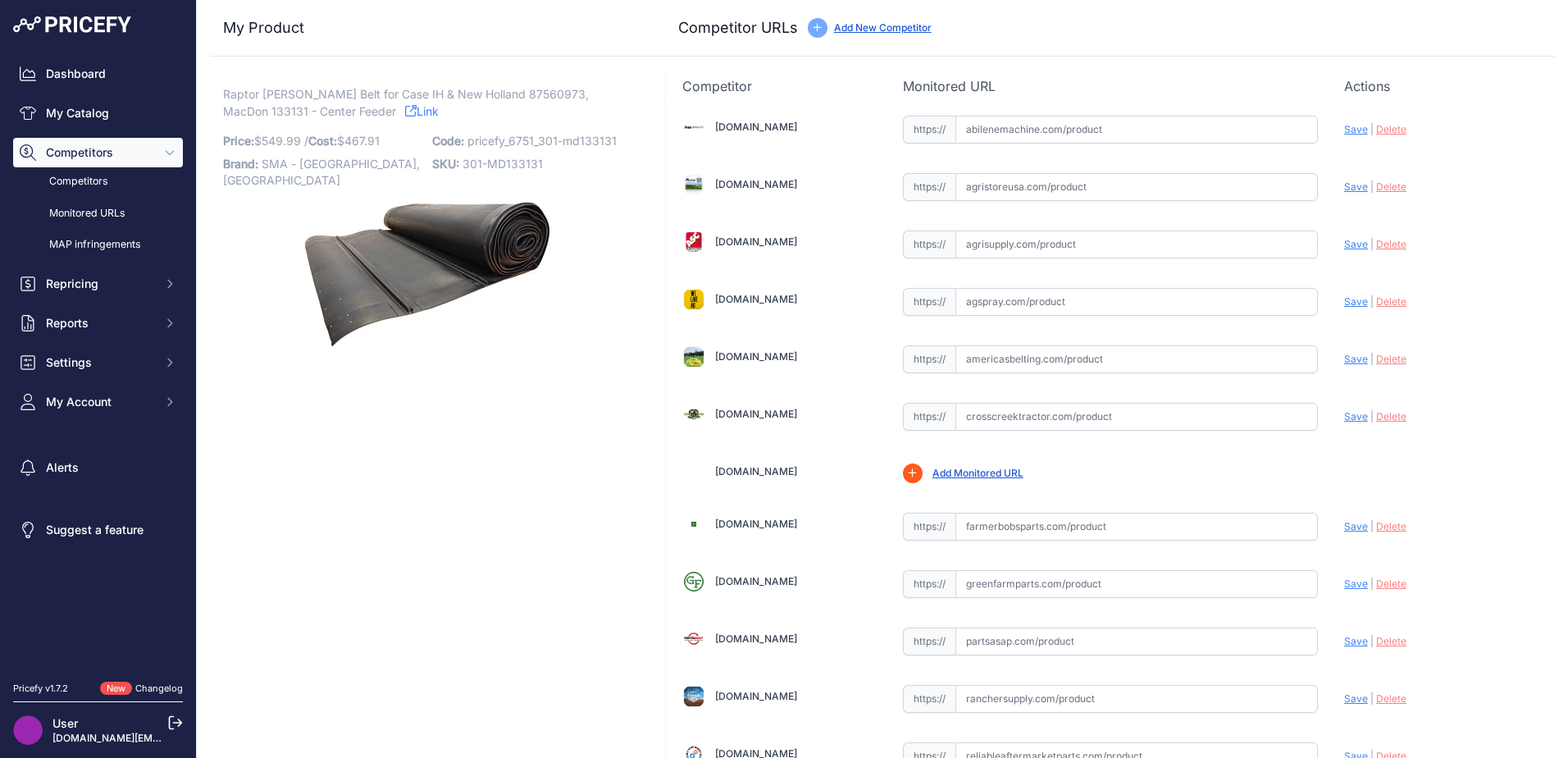
click at [514, 98] on span "Raptor [PERSON_NAME] Belt for Case IH & New Holland 87560973, MacDon 133131 - C…" at bounding box center [406, 103] width 366 height 37
copy span "87560973"
click at [1036, 139] on input "text" at bounding box center [1136, 129] width 362 height 28
paste input "[URL][DOMAIN_NAME][PERSON_NAME]"
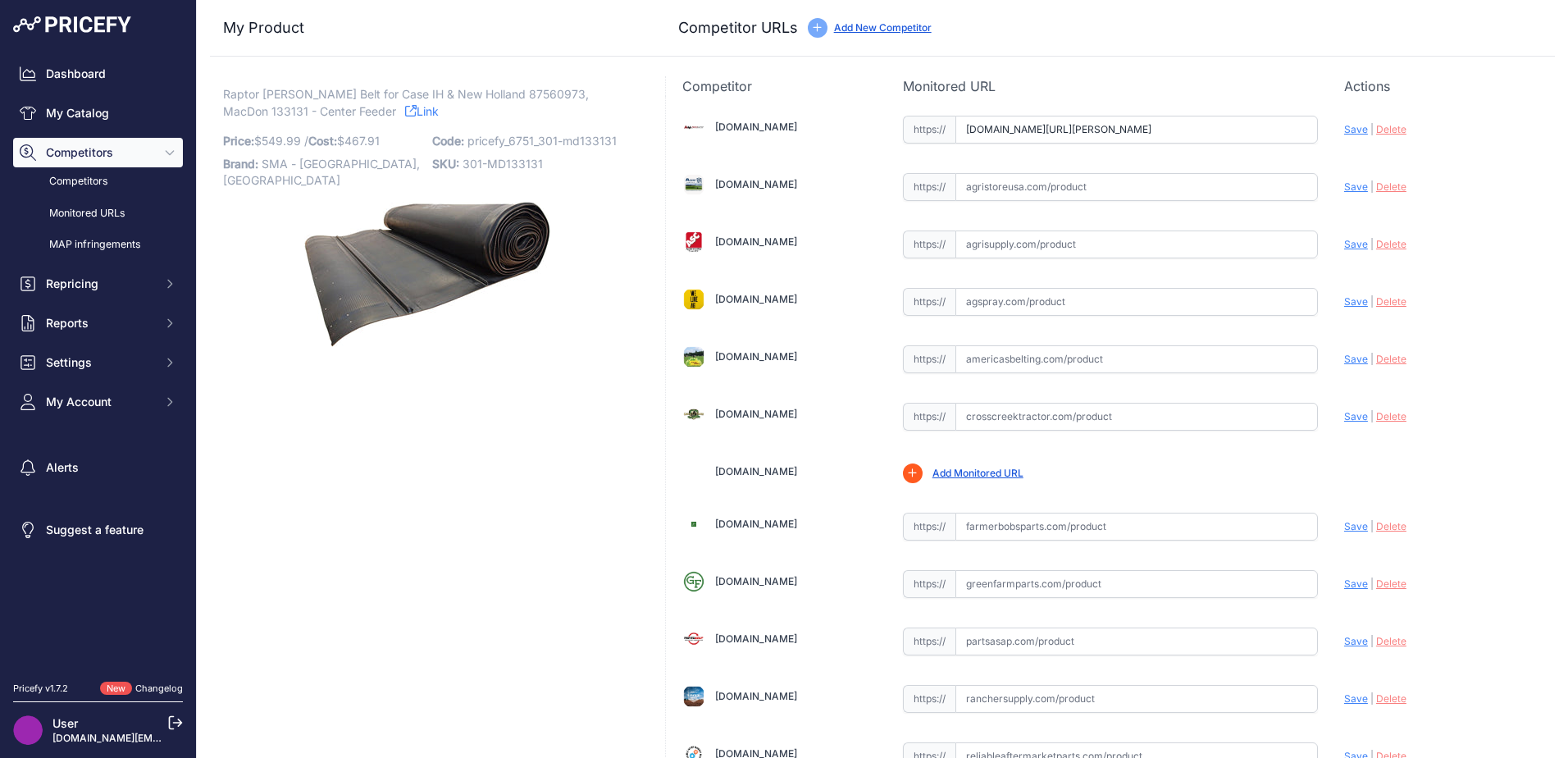
click at [1344, 126] on span "Save" at bounding box center [1356, 129] width 24 height 12
type input "[URL][DOMAIN_NAME][PERSON_NAME]"
drag, startPoint x: 494, startPoint y: 421, endPoint x: 554, endPoint y: 431, distance: 60.8
click at [494, 421] on div "Raptor Draper Belt for Case IH & New Holland 87560973, MacDon 133131 - Center F…" at bounding box center [427, 657] width 436 height 1162
click at [1145, 359] on input "text" at bounding box center [1136, 359] width 362 height 28
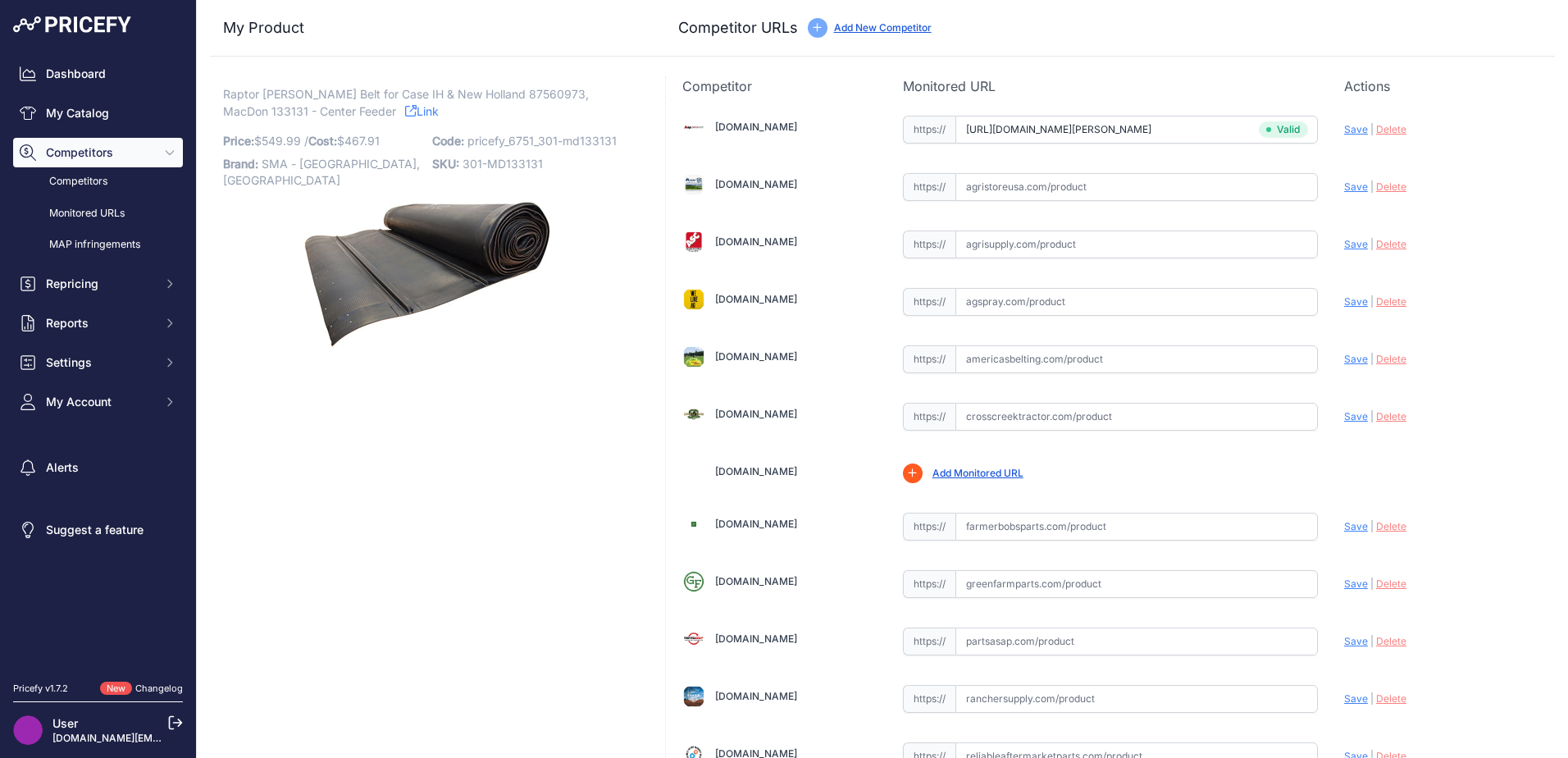
paste input "https://www.americasbelting.com/case-ih-2142-hh-1010877-6"
click at [1347, 370] on div "Update Profile Save | Delete Analyzing" at bounding box center [1441, 357] width 194 height 31
click at [1344, 363] on span "Save" at bounding box center [1356, 358] width 24 height 12
type input "https://www.americasbelting.com/case-ih-2142-hh-1010877-6?prirule_jdsnikfkfjsd=…"
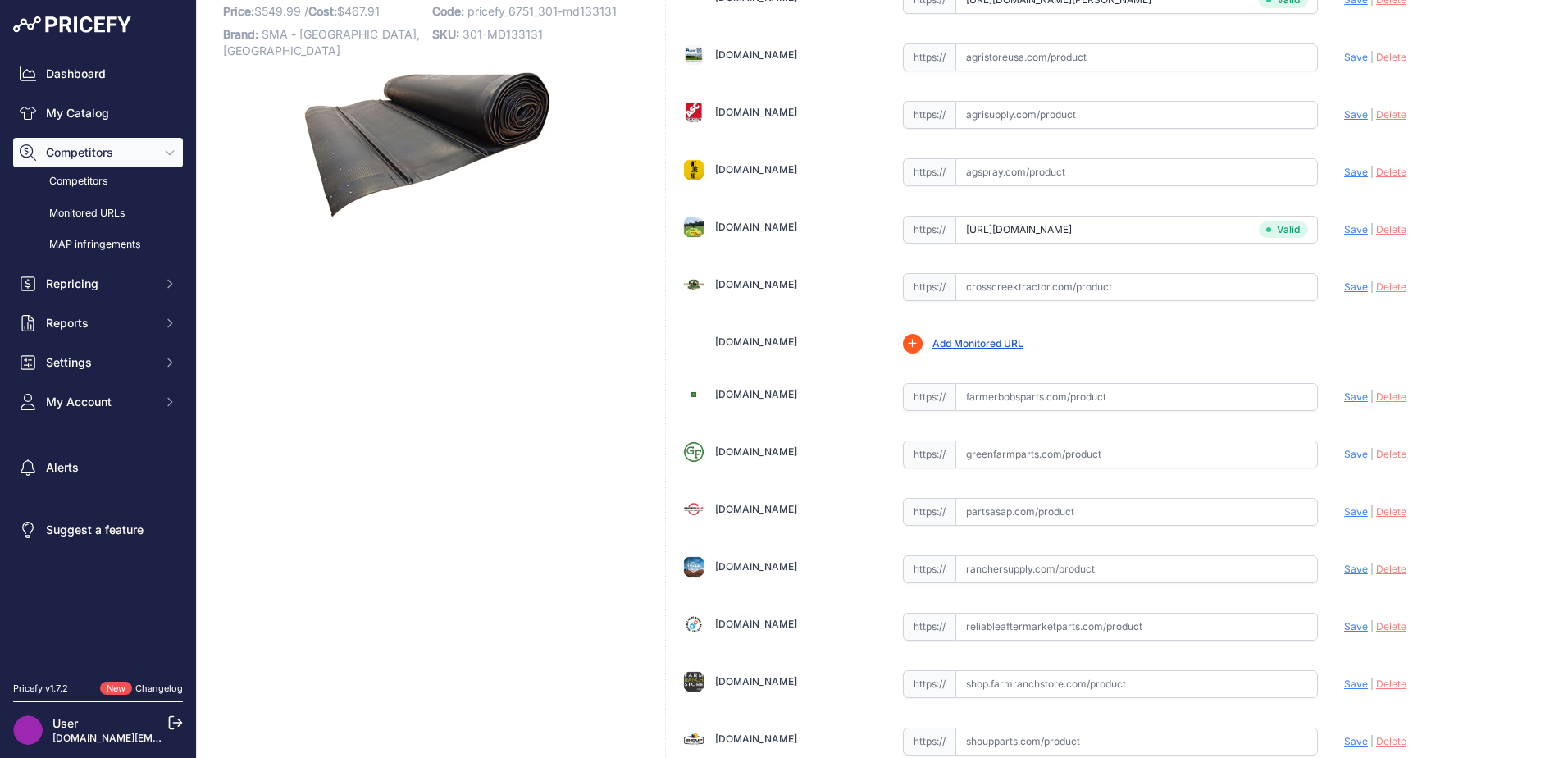
scroll to position [328, 0]
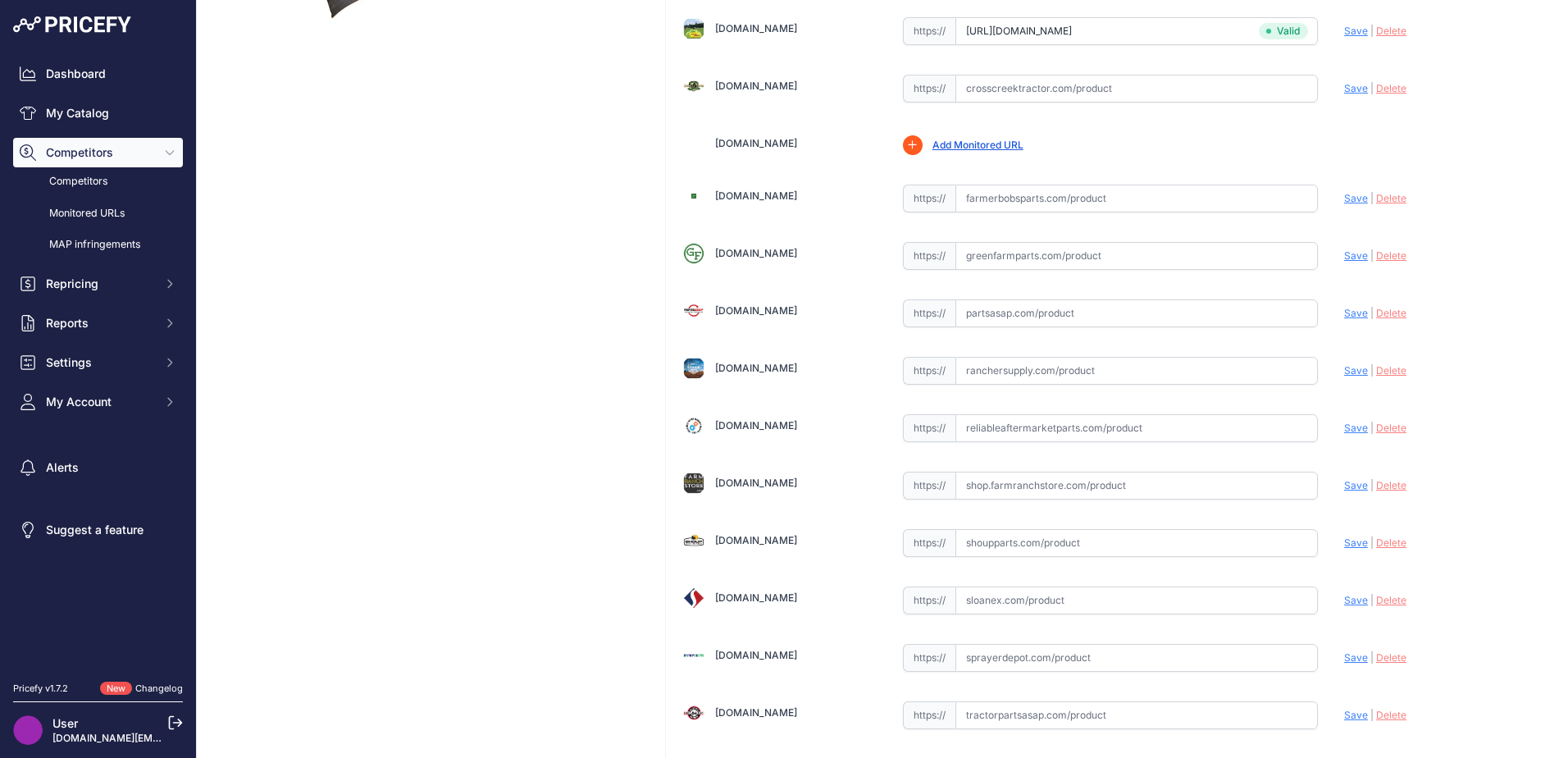
click at [980, 543] on input "text" at bounding box center [1136, 542] width 362 height 28
paste input "https://www.shoupparts.com/sh233131-center-feed-belt/"
click at [1344, 542] on span "Save" at bounding box center [1356, 542] width 24 height 12
type input "https://www.shoupparts.com/sh233131-center-feed-belt/?prirule_jdsnikfkfjsd=6751"
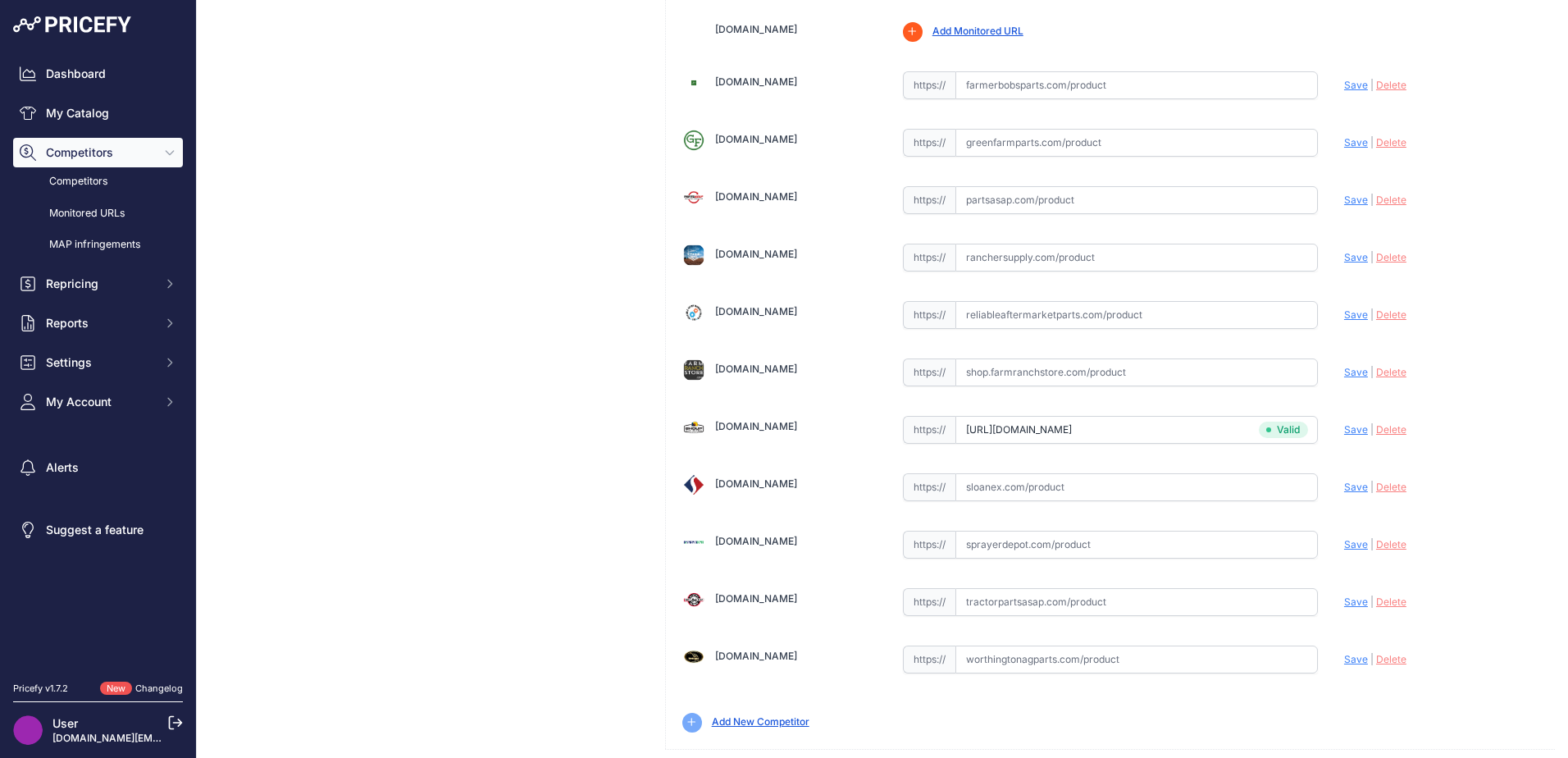
scroll to position [480, 0]
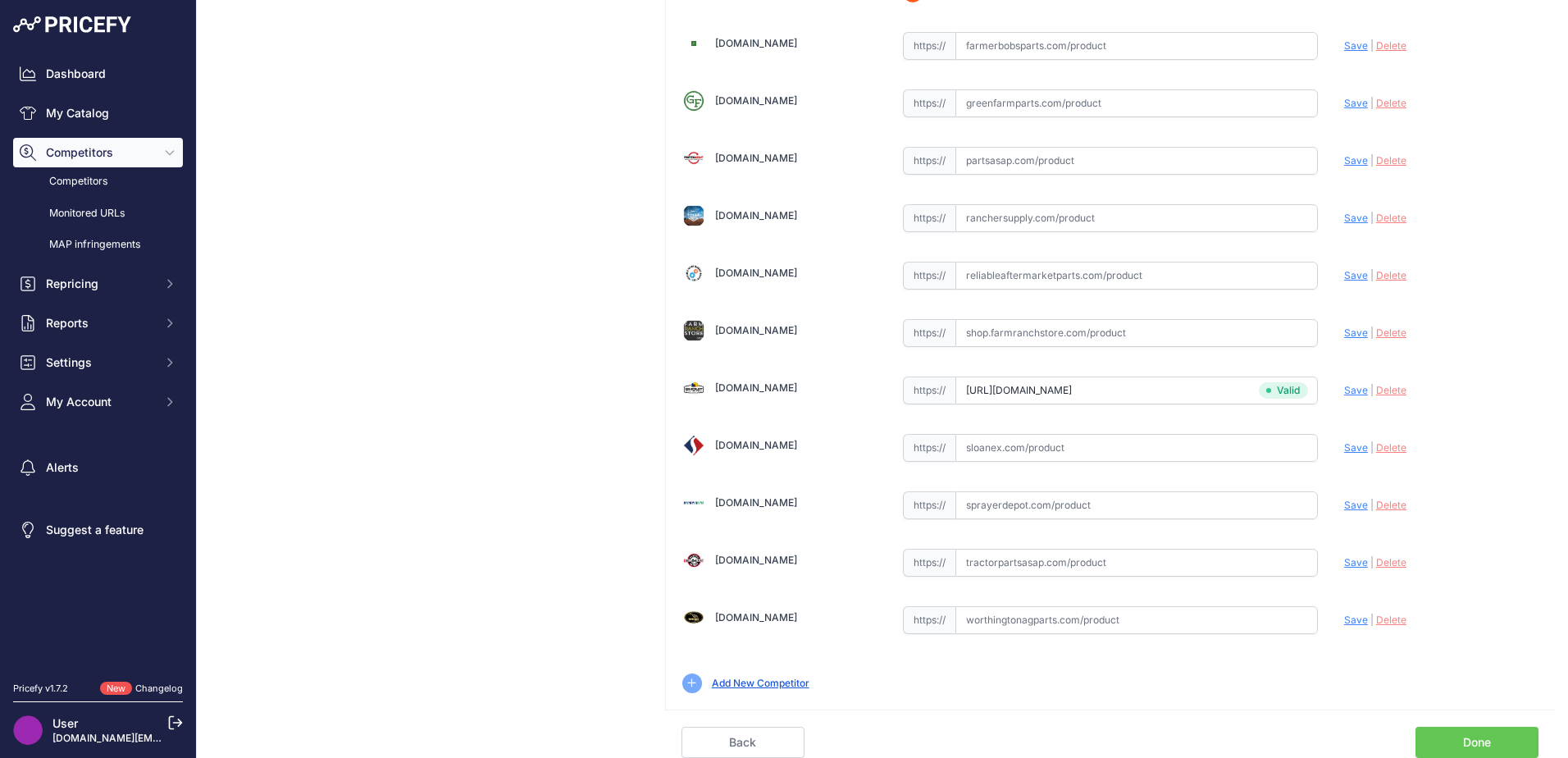
click at [975, 436] on input "text" at bounding box center [1136, 447] width 362 height 28
paste input "https://www.sloanex.com/133131-flex-draper-belt-78-50-x-63-46-1-ply-raptor-fits…"
click at [1344, 446] on span "Save" at bounding box center [1356, 447] width 24 height 12
type input "https://www.sloanex.com/133131-flex-draper-belt-78-50-x-63-46-1-ply-raptor-fits…"
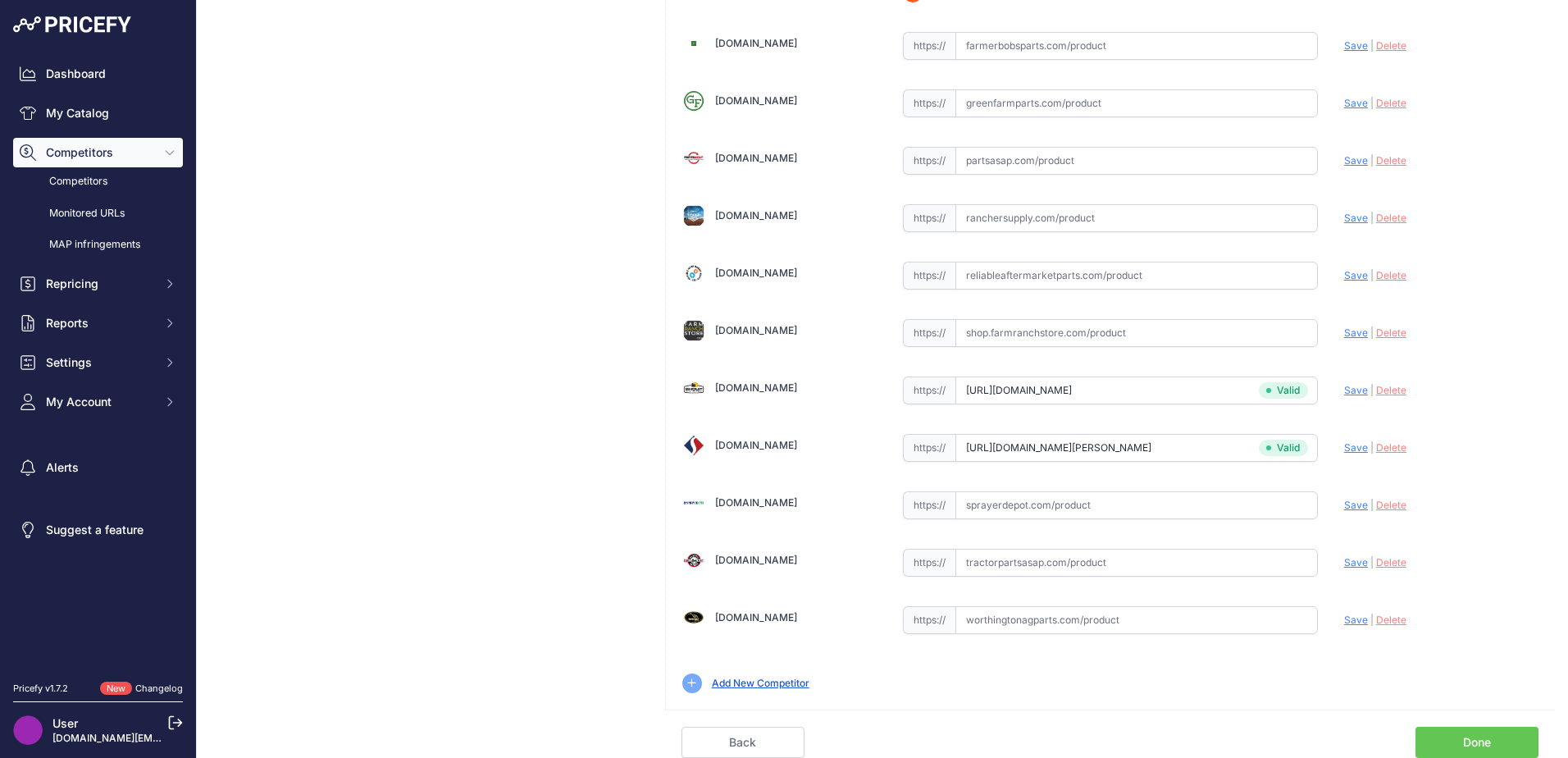
scroll to position [480, 0]
click at [994, 559] on input "text" at bounding box center [1136, 562] width 362 height 28
paste input "https://www.tractorpartsasap.com/belt-draper-new-case-ih-87560973-macdon-129280…"
click at [1344, 564] on span "Save" at bounding box center [1356, 562] width 24 height 12
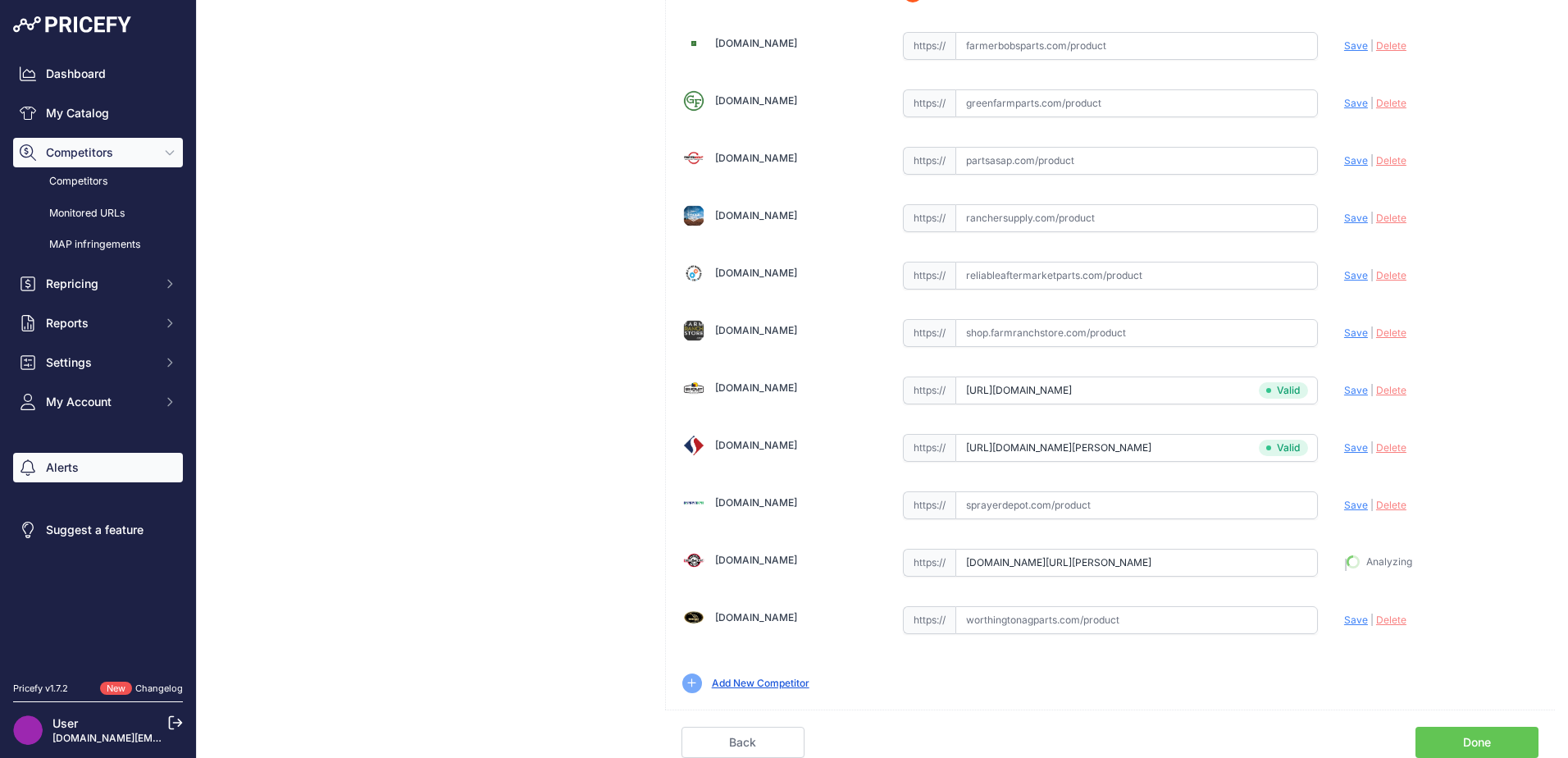
type input "https://www.tractorpartsasap.com/belt-draper-new-case-ih-87560973-macdon-129280…"
click at [976, 622] on input "text" at bounding box center [1136, 620] width 362 height 28
paste input "https://www.worthingtonagparts.com/belt-draper-center-feed-to-fit-miscellaneous…"
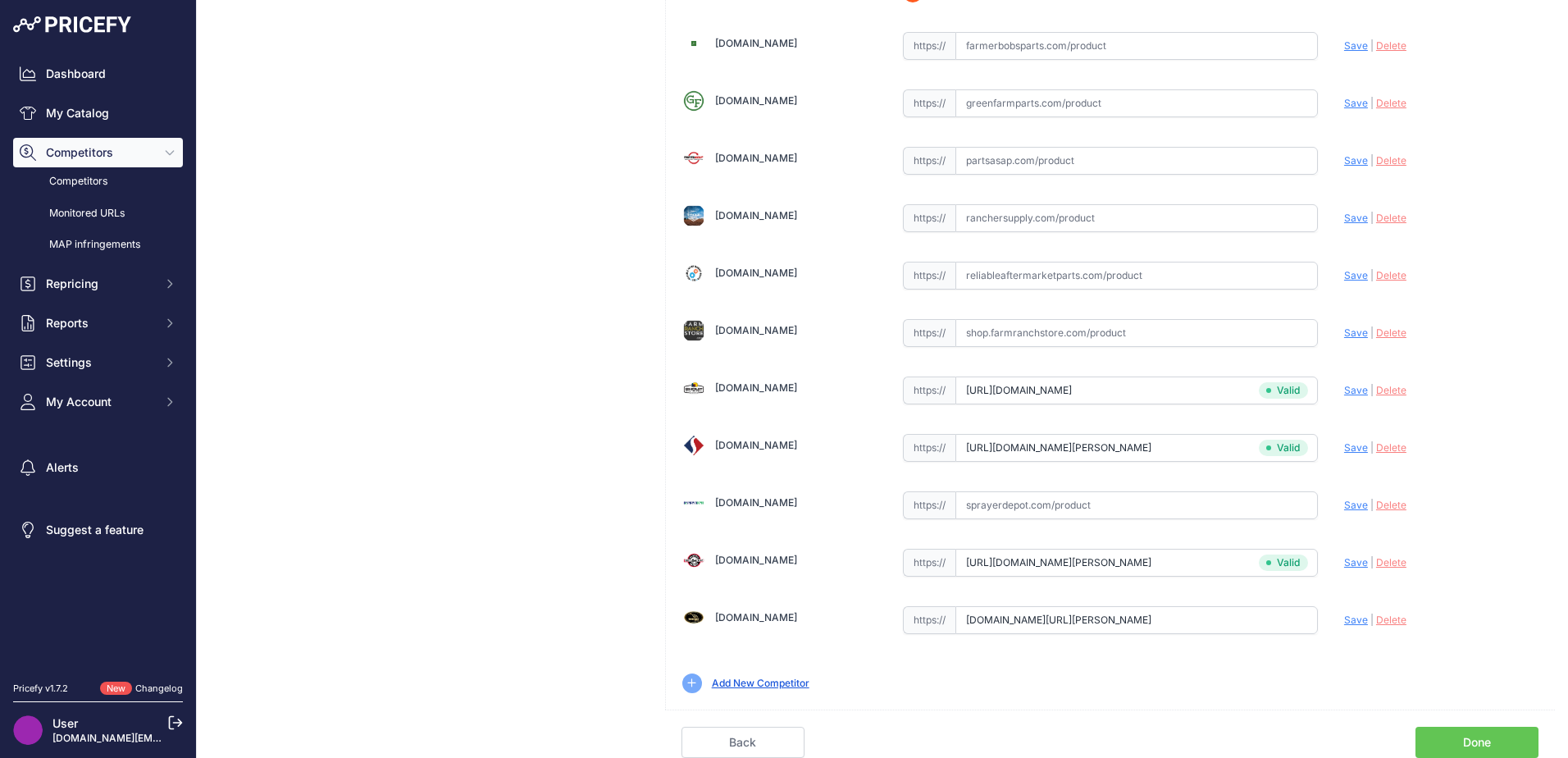
click at [1344, 618] on span "Save" at bounding box center [1356, 620] width 24 height 12
type input "https://www.worthingtonagparts.com/belt-draper-center-feed-to-fit-miscellaneous…"
click at [1487, 749] on link "Done" at bounding box center [1476, 742] width 123 height 31
click at [55, 115] on link "My Catalog" at bounding box center [98, 113] width 170 height 30
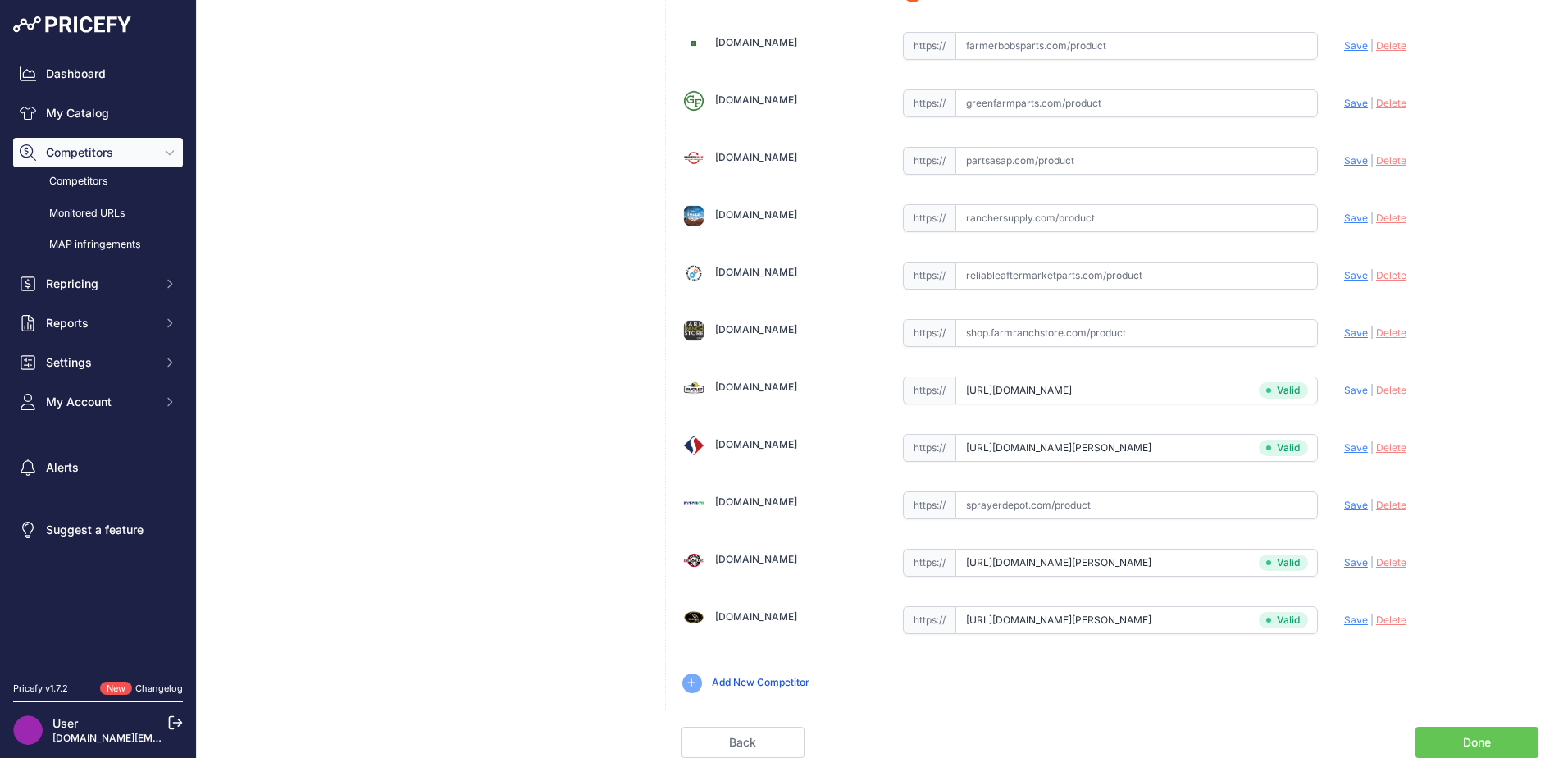
scroll to position [480, 0]
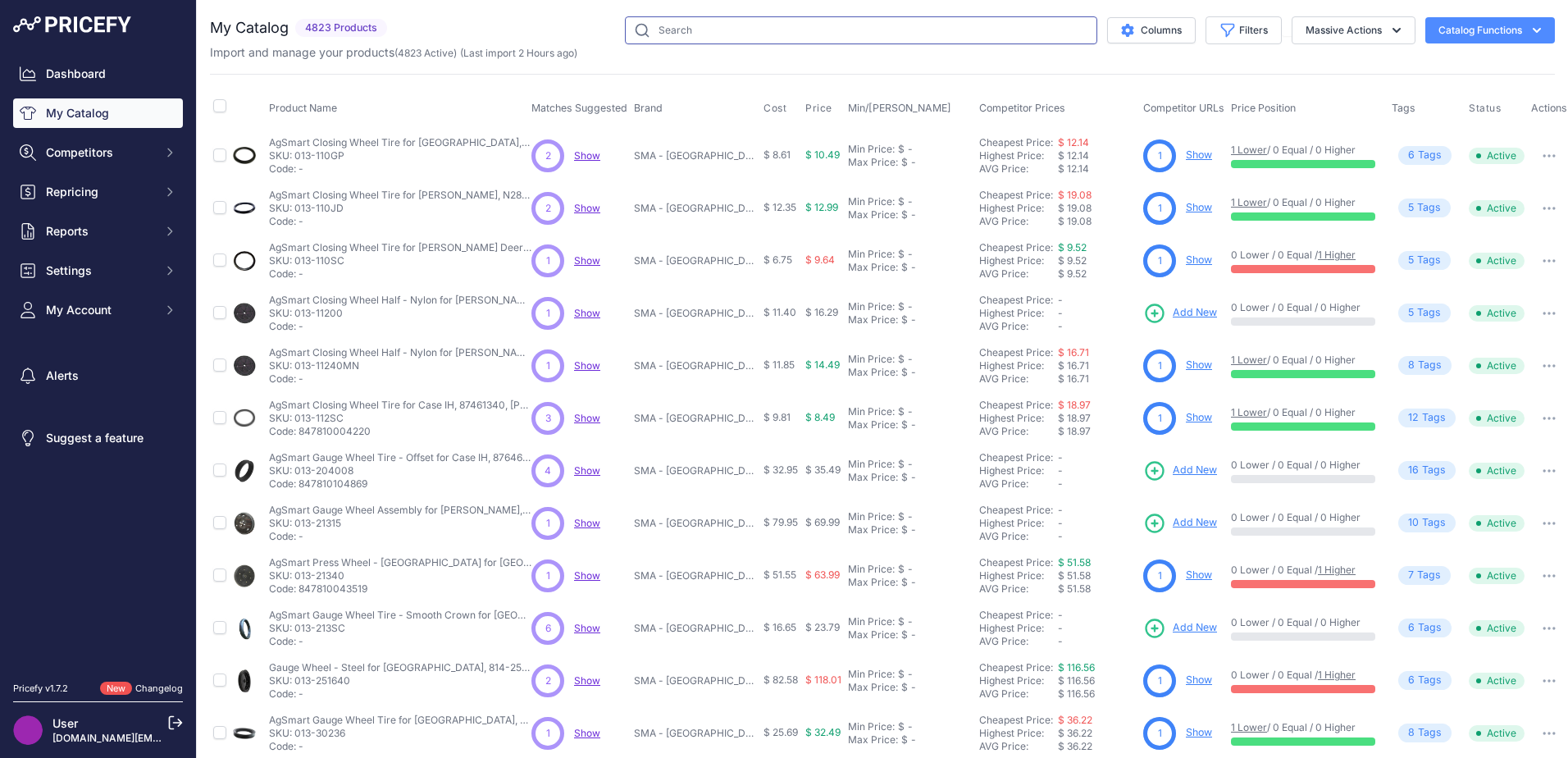
click at [783, 36] on input "text" at bounding box center [861, 30] width 472 height 28
type input "raptor draper belt"
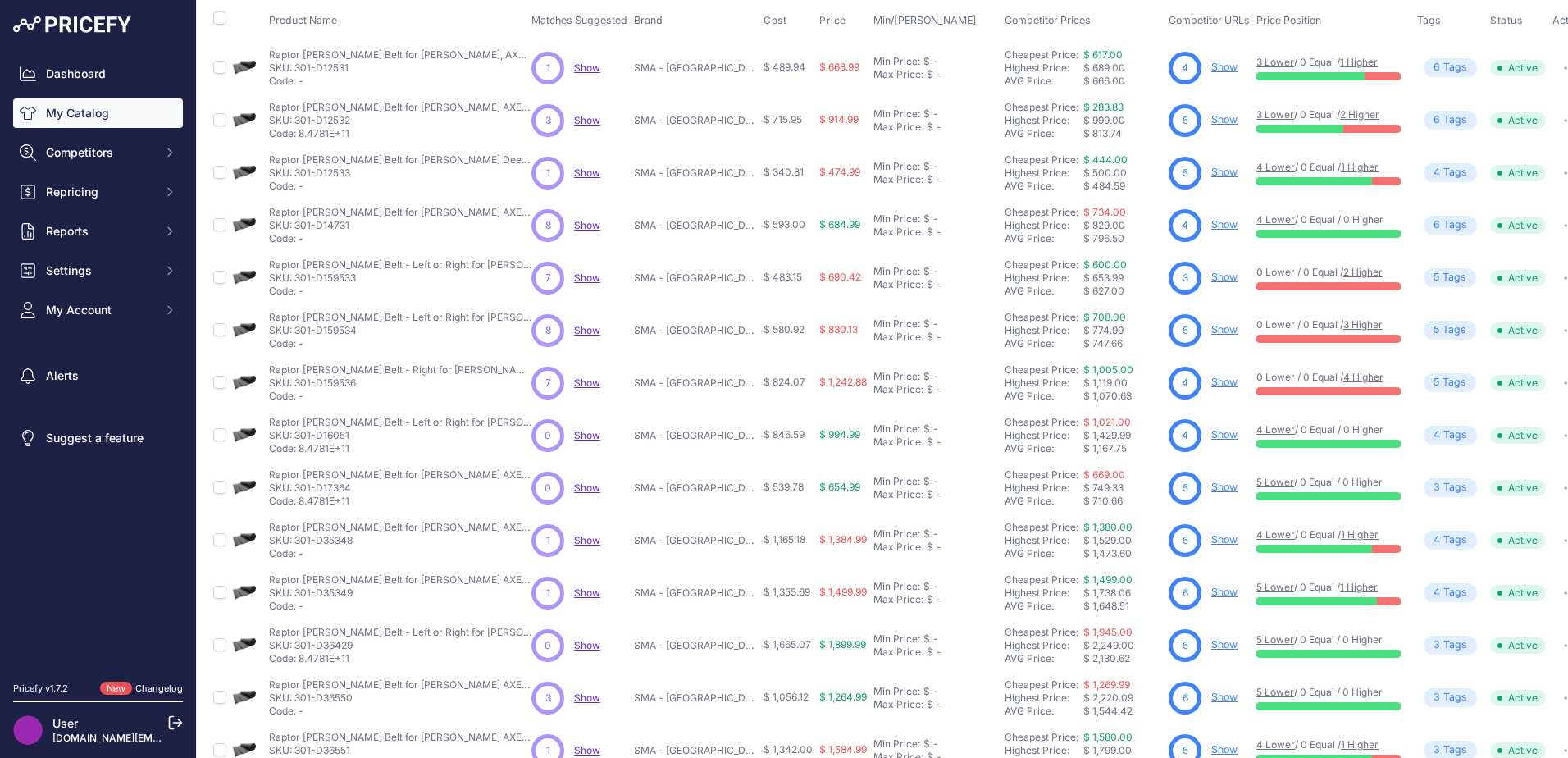
scroll to position [239, 0]
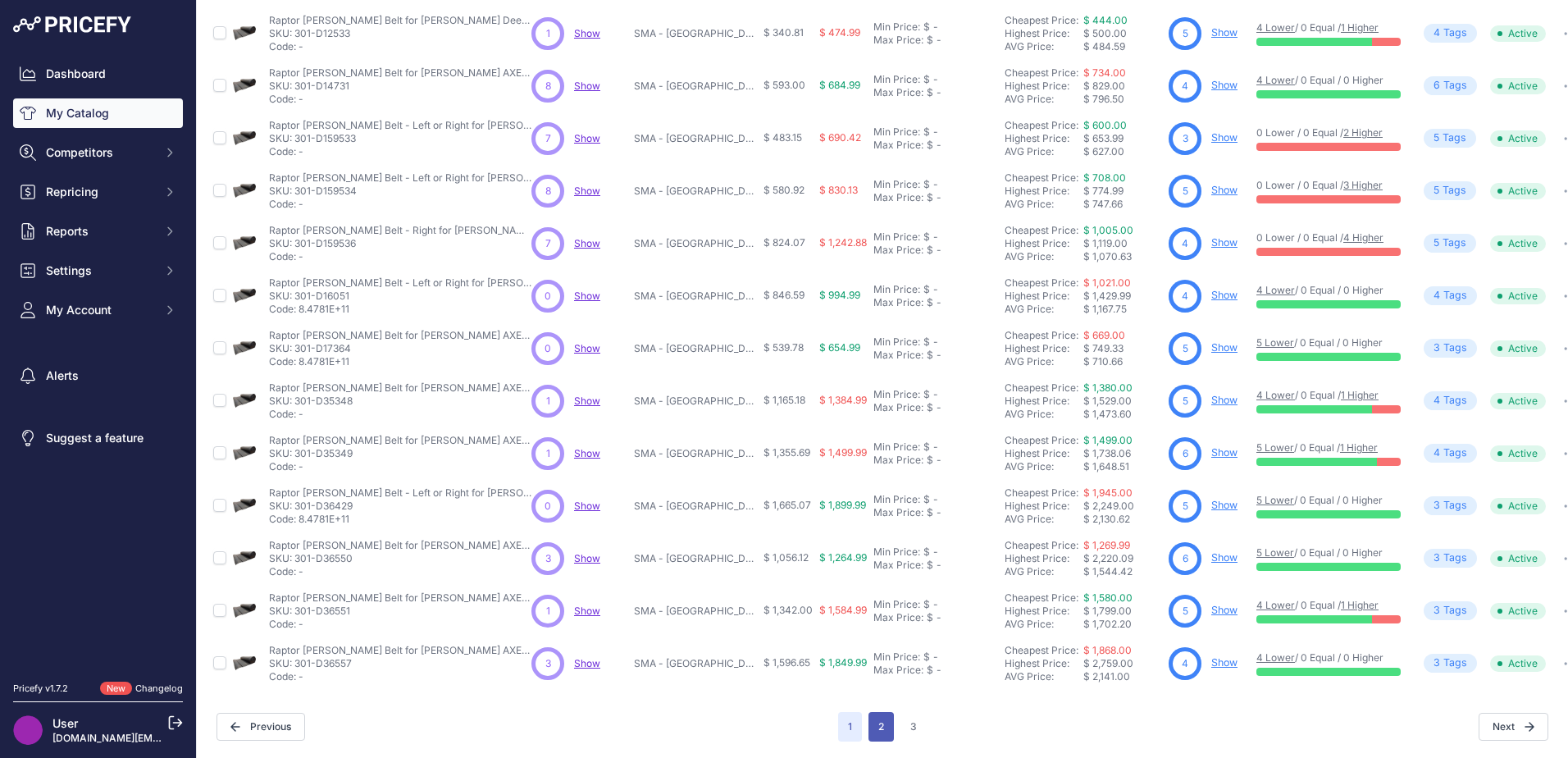
click at [879, 716] on button "2" at bounding box center [881, 726] width 25 height 30
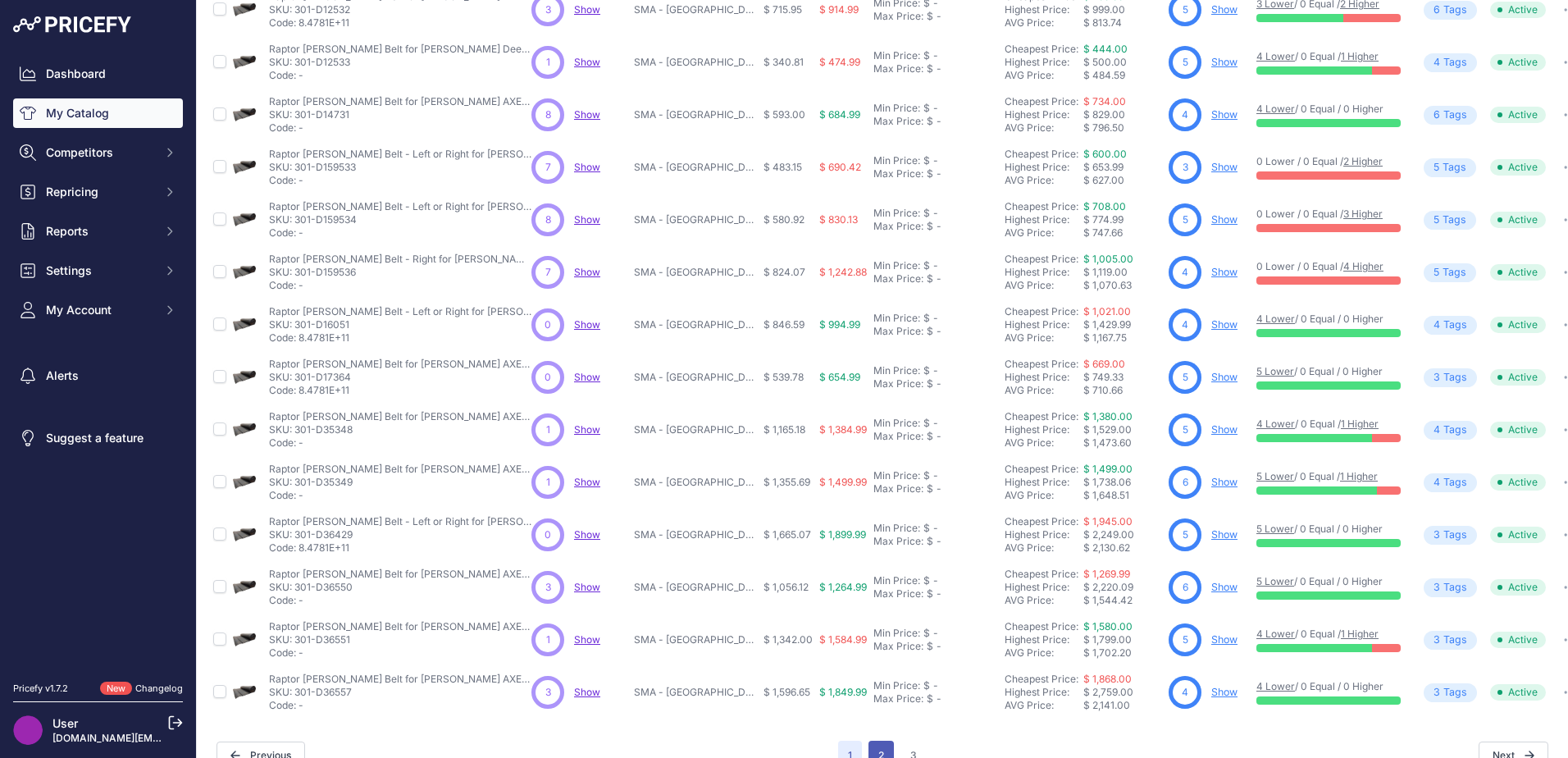
scroll to position [280, 0]
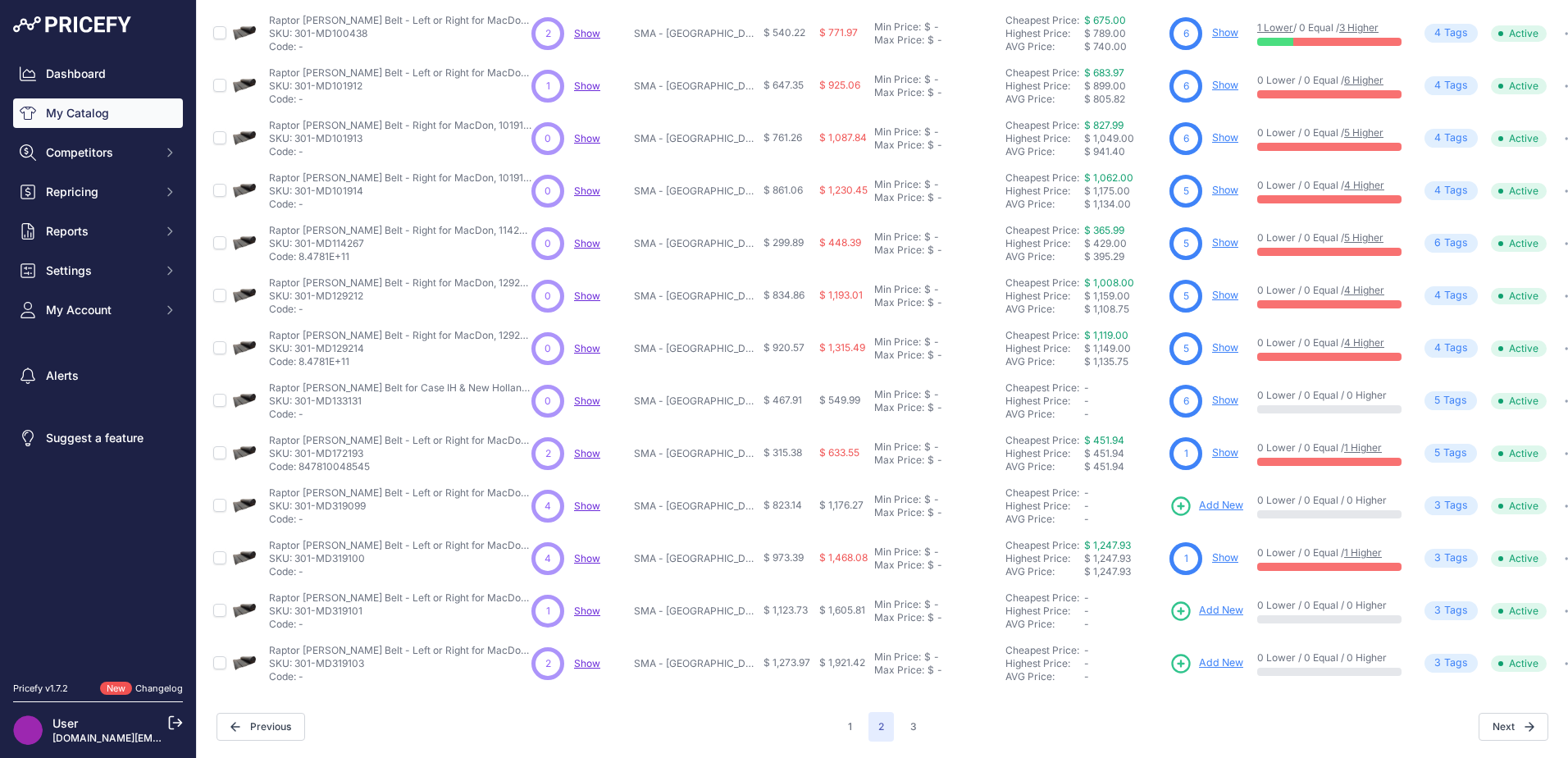
scroll to position [239, 0]
click at [1212, 446] on link "Show" at bounding box center [1225, 452] width 26 height 12
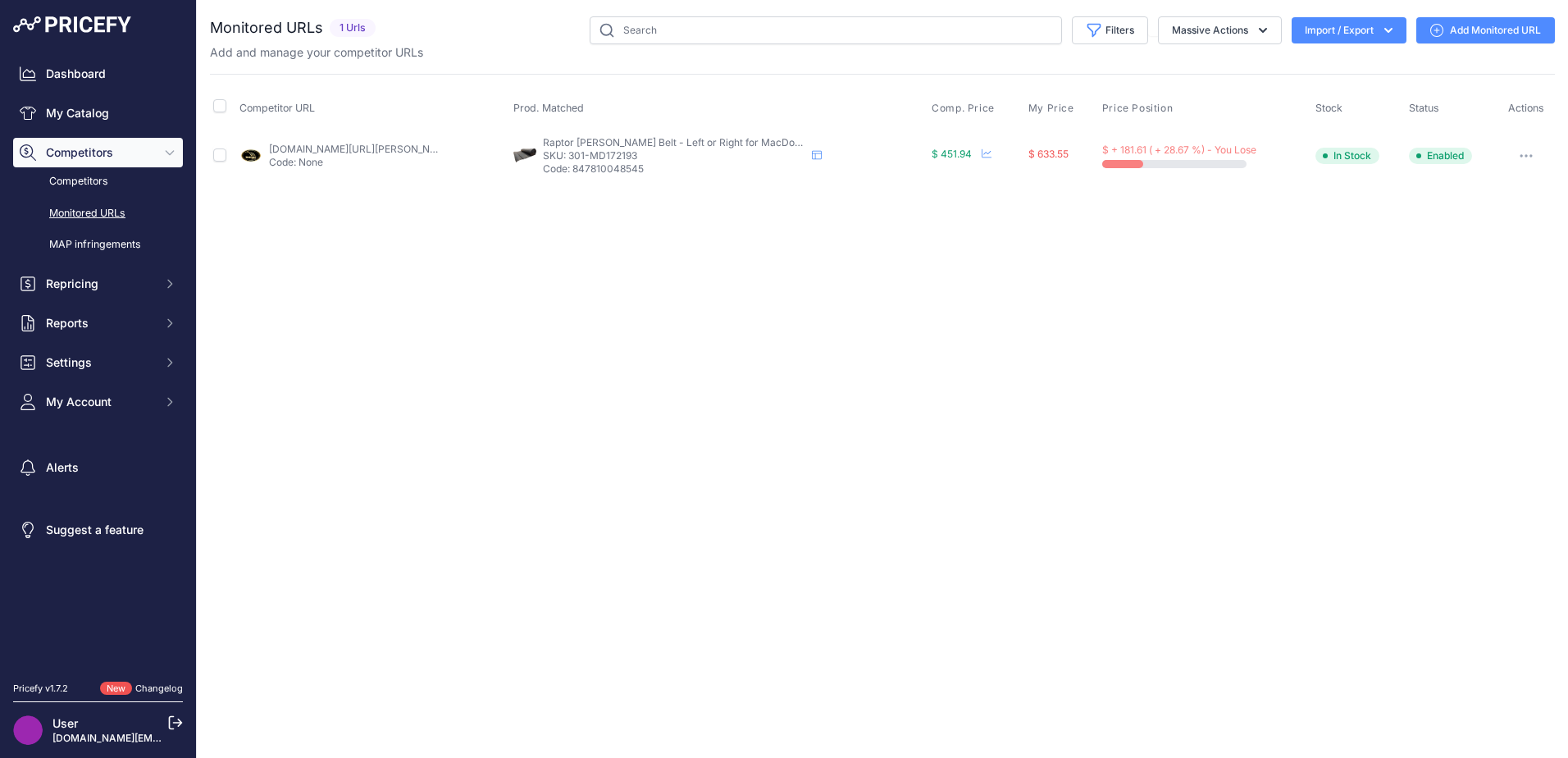
click at [537, 417] on div "Close You are not connected to the internet." at bounding box center [882, 379] width 1371 height 758
click at [1467, 39] on link "Add Monitored URL" at bounding box center [1485, 30] width 138 height 26
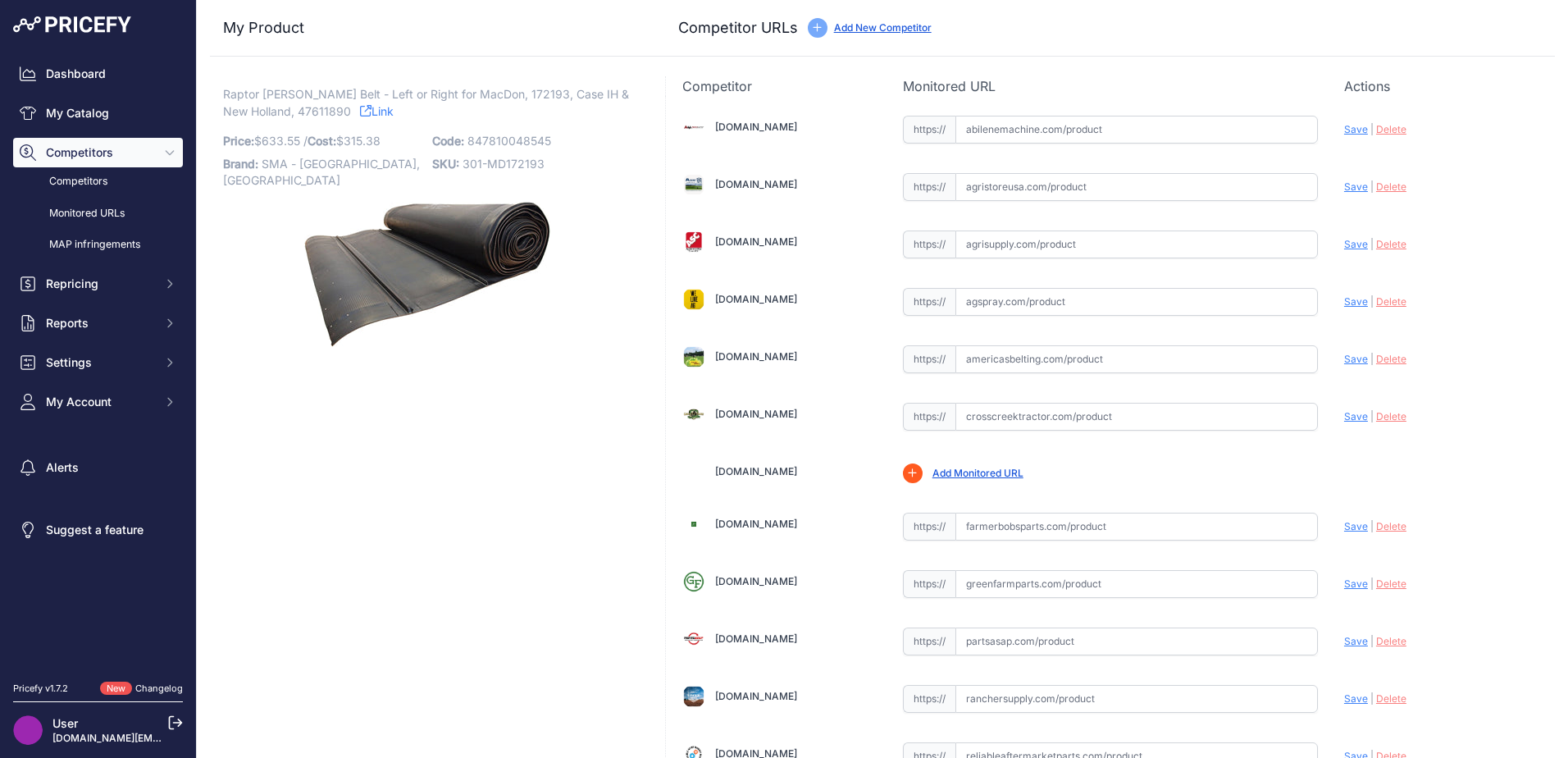
click at [296, 109] on span "Raptor [PERSON_NAME] Belt - Left or Right for MacDon, 172193, Case IH & New Hol…" at bounding box center [426, 103] width 406 height 37
drag, startPoint x: 319, startPoint y: 111, endPoint x: 273, endPoint y: 111, distance: 46.0
click at [273, 111] on span "Raptor [PERSON_NAME] Belt - Left or Right for MacDon, 172193, Case IH & New Hol…" at bounding box center [426, 103] width 406 height 37
copy span "47611890"
click at [1027, 132] on input "text" at bounding box center [1136, 129] width 362 height 28
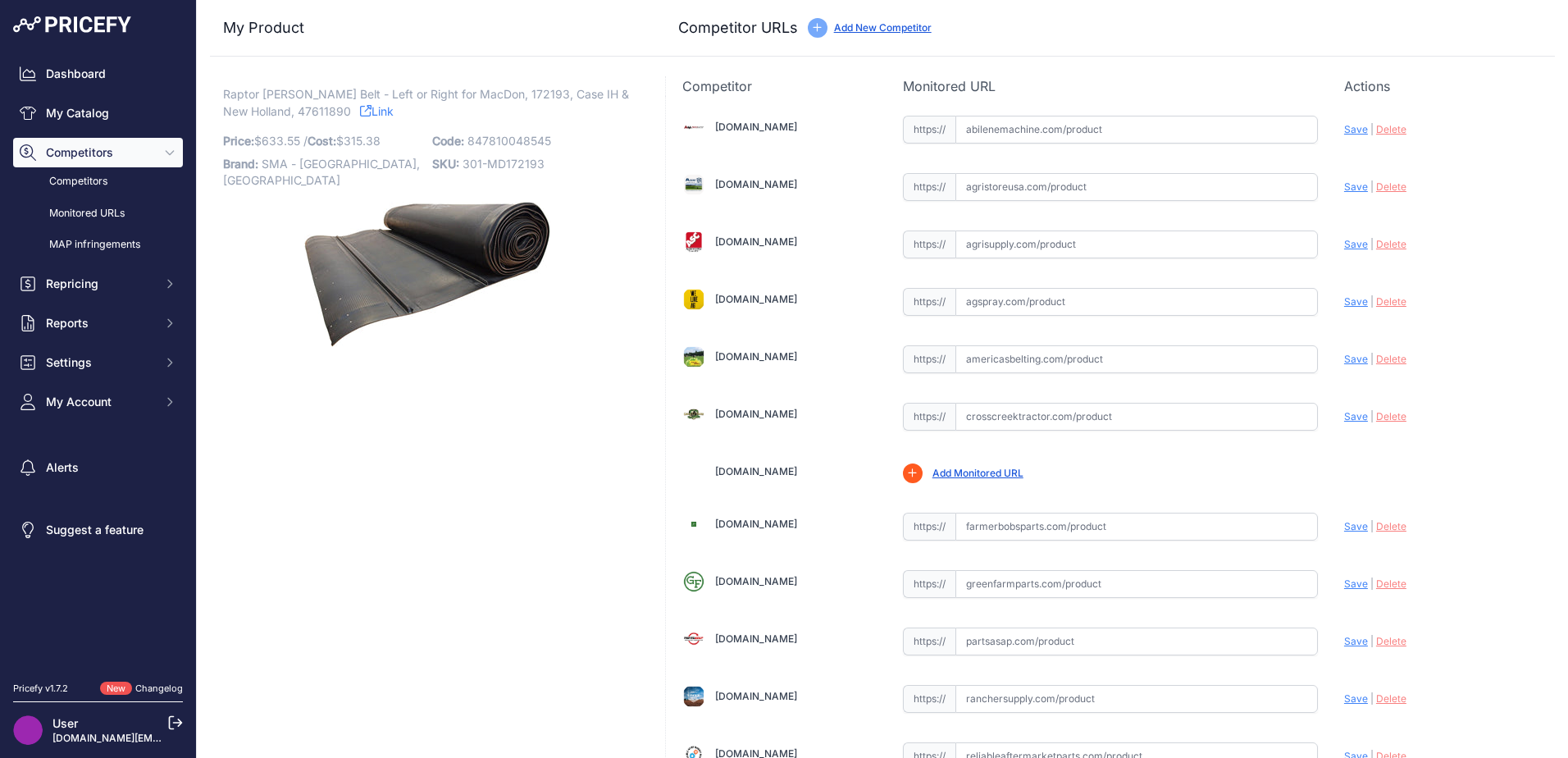
paste input "[URL][DOMAIN_NAME][PERSON_NAME]"
click at [1345, 126] on span "Save" at bounding box center [1356, 129] width 24 height 12
type input "[URL][DOMAIN_NAME][PERSON_NAME]"
click at [999, 345] on div "https:// Valid" at bounding box center [1110, 357] width 415 height 31
click at [997, 360] on input "text" at bounding box center [1136, 359] width 362 height 28
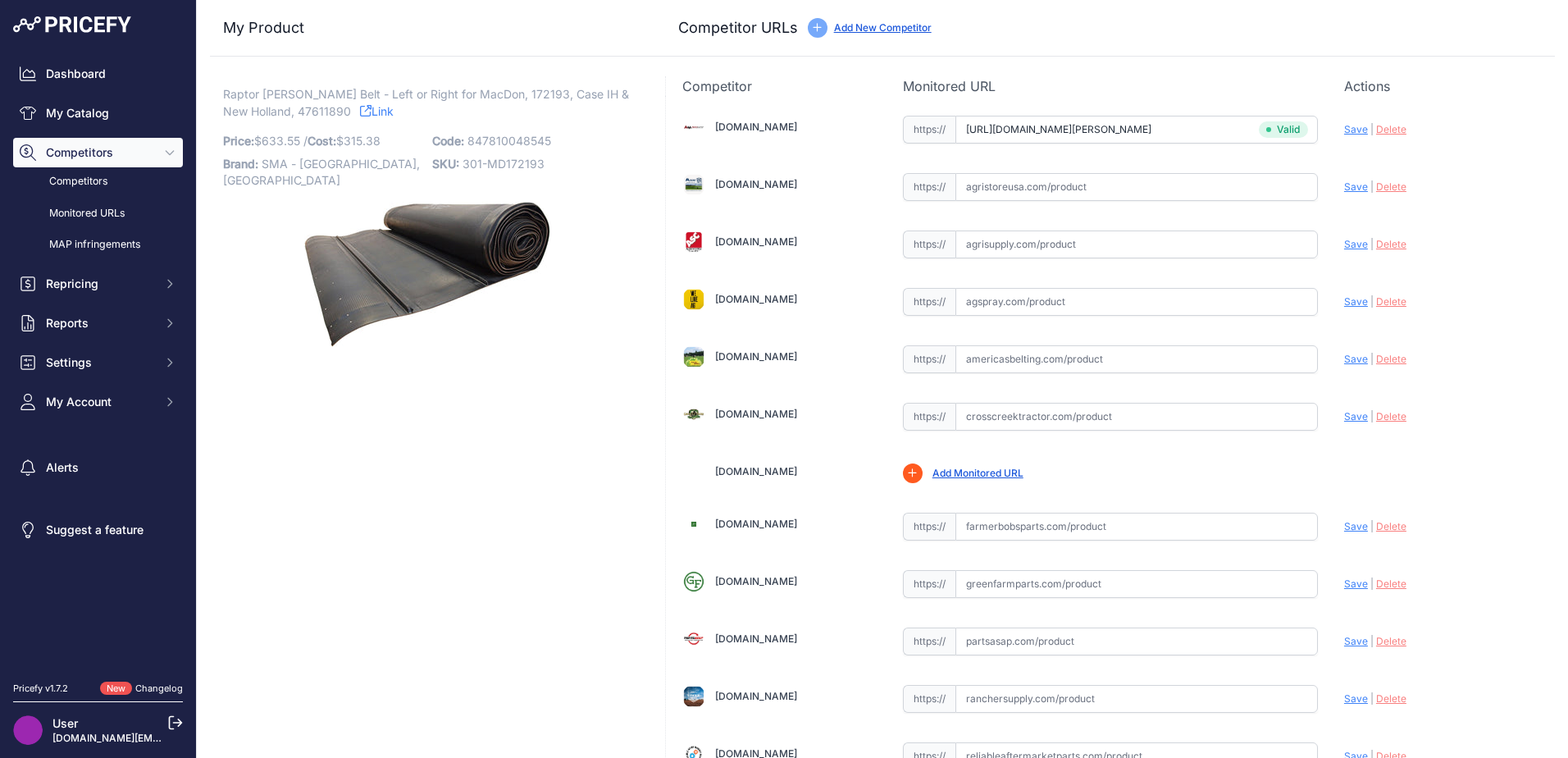
paste input "[URL][DOMAIN_NAME]"
drag, startPoint x: 1343, startPoint y: 359, endPoint x: 796, endPoint y: 241, distance: 559.6
click at [1344, 358] on span "Save" at bounding box center [1356, 358] width 24 height 12
type input "[URL][DOMAIN_NAME]"
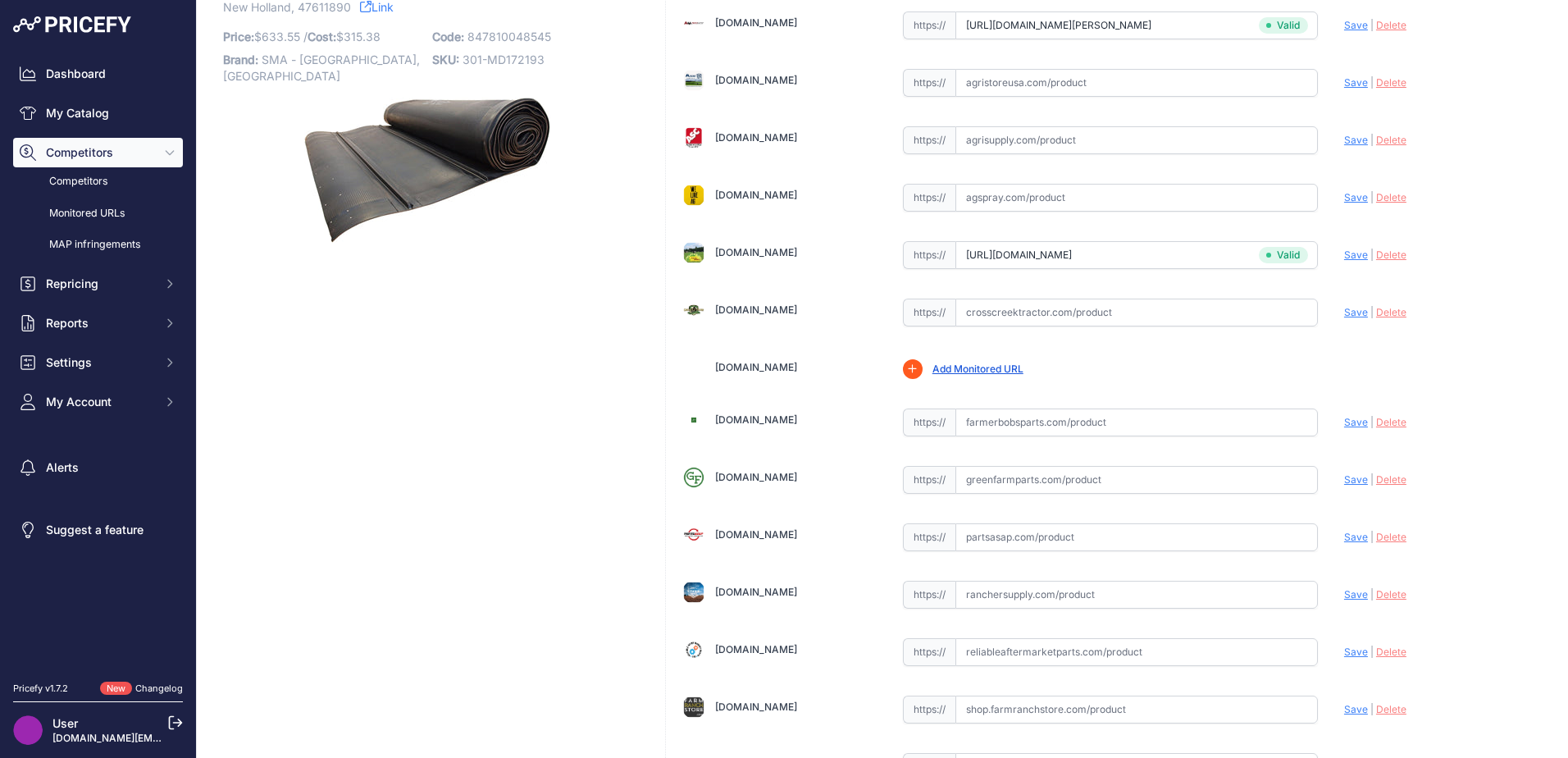
scroll to position [410, 0]
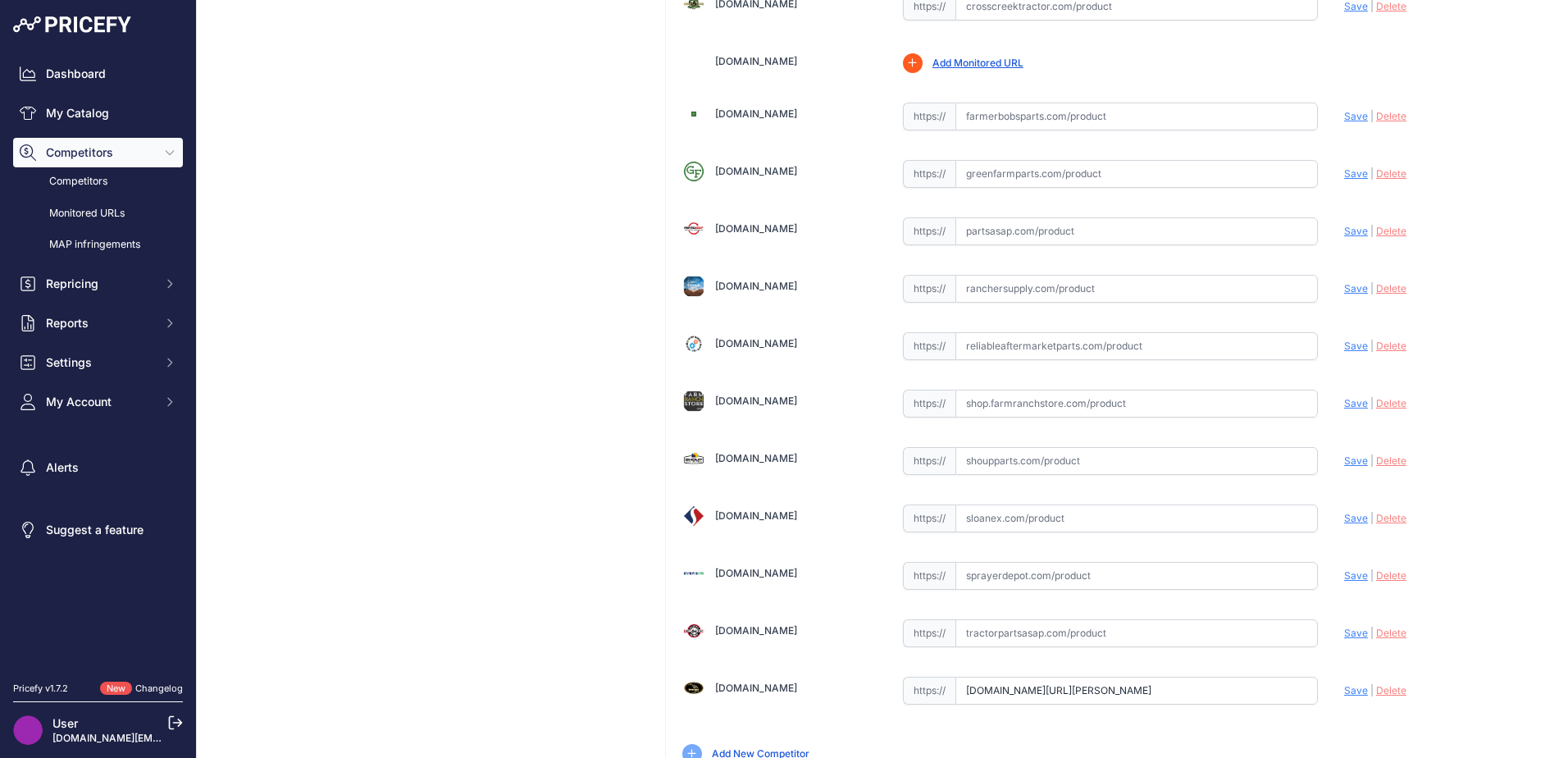
click at [991, 469] on input "text" at bounding box center [1136, 460] width 362 height 28
paste input "[URL][DOMAIN_NAME][PERSON_NAME]"
drag, startPoint x: 1347, startPoint y: 465, endPoint x: 1338, endPoint y: 461, distance: 9.8
click at [1344, 463] on span "Save" at bounding box center [1356, 460] width 24 height 12
type input "[URL][DOMAIN_NAME][PERSON_NAME]"
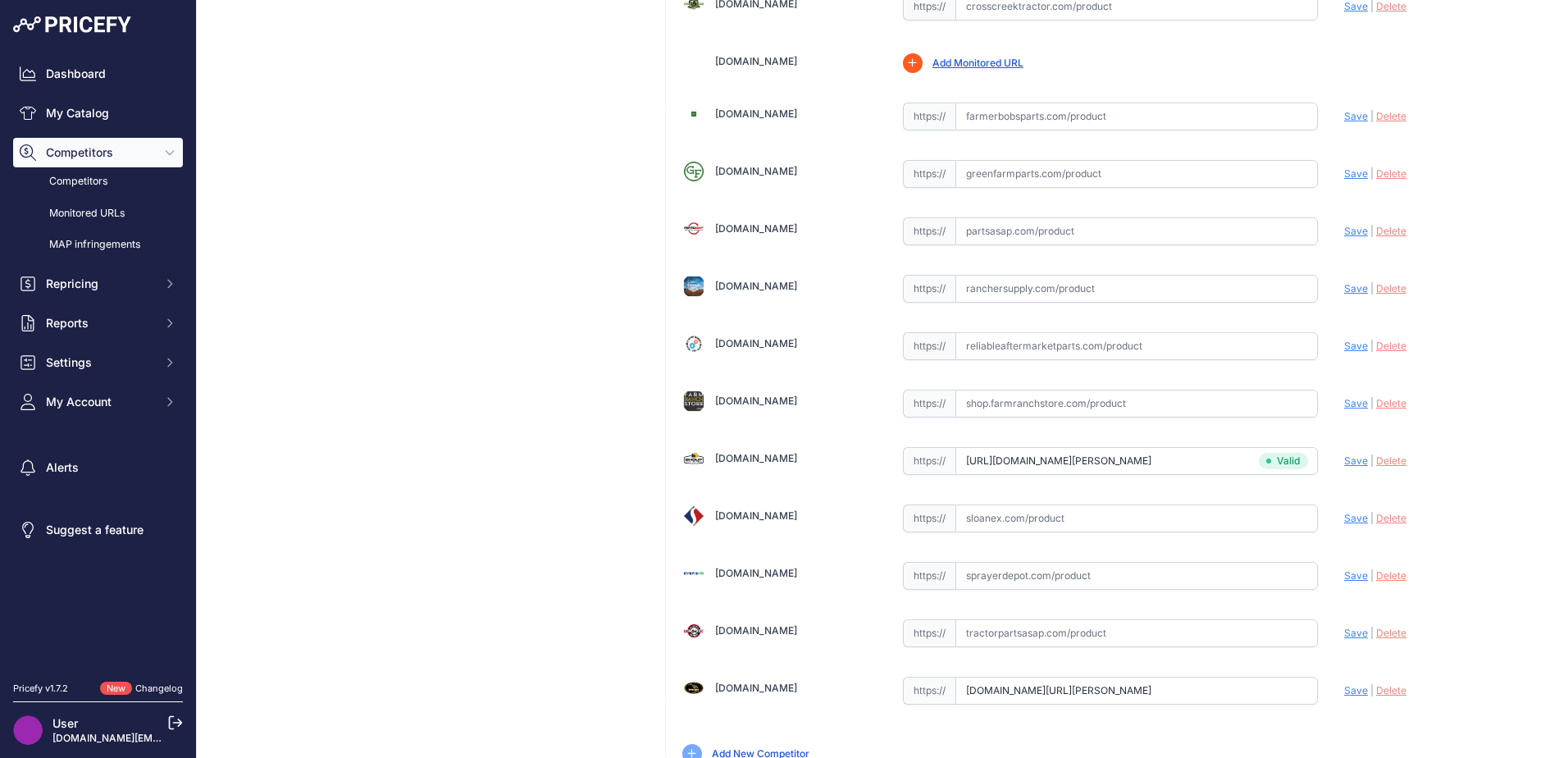
click at [951, 434] on div "[DOMAIN_NAME] Valid | |" at bounding box center [1110, 233] width 889 height 1094
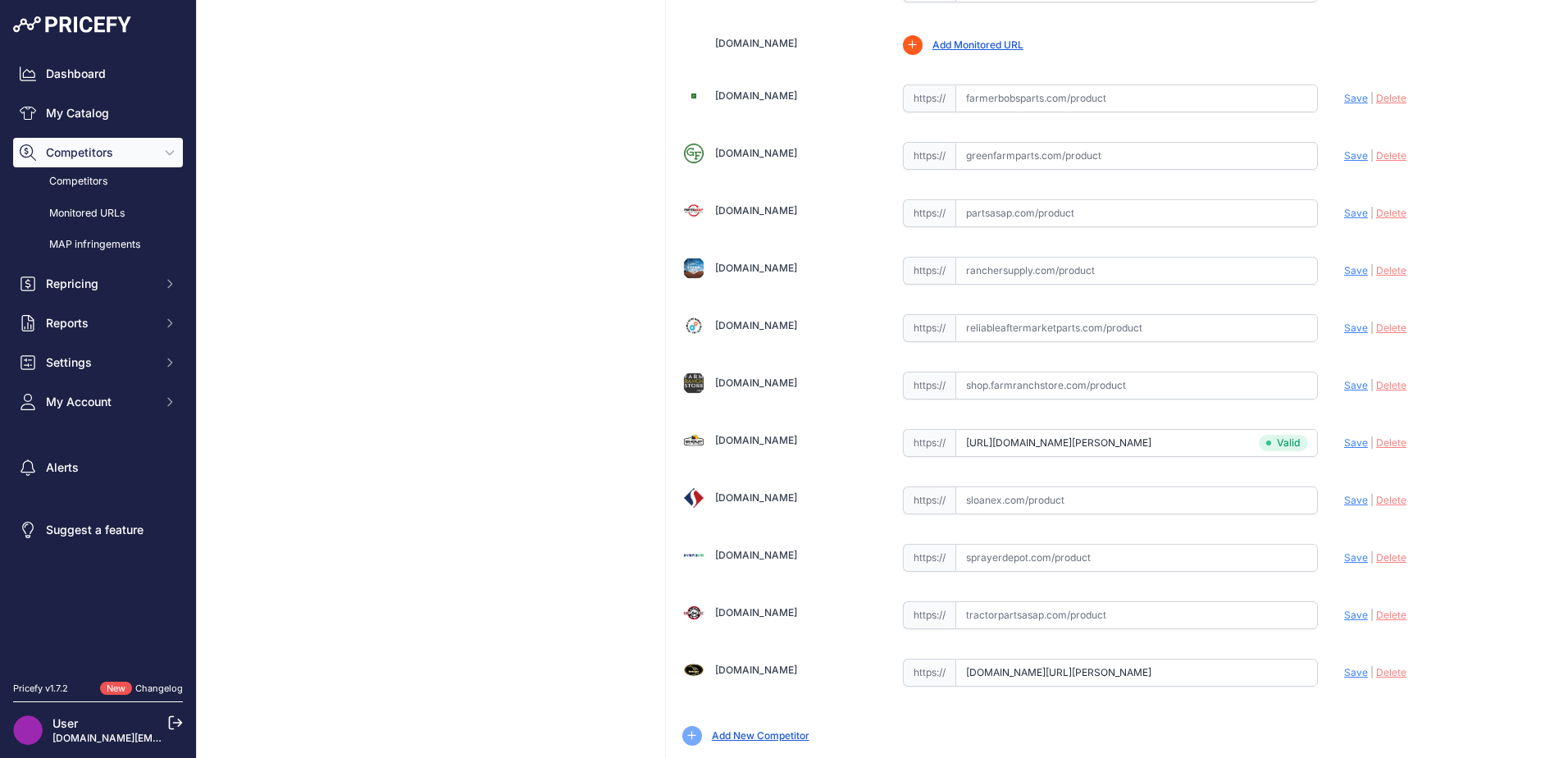
scroll to position [480, 0]
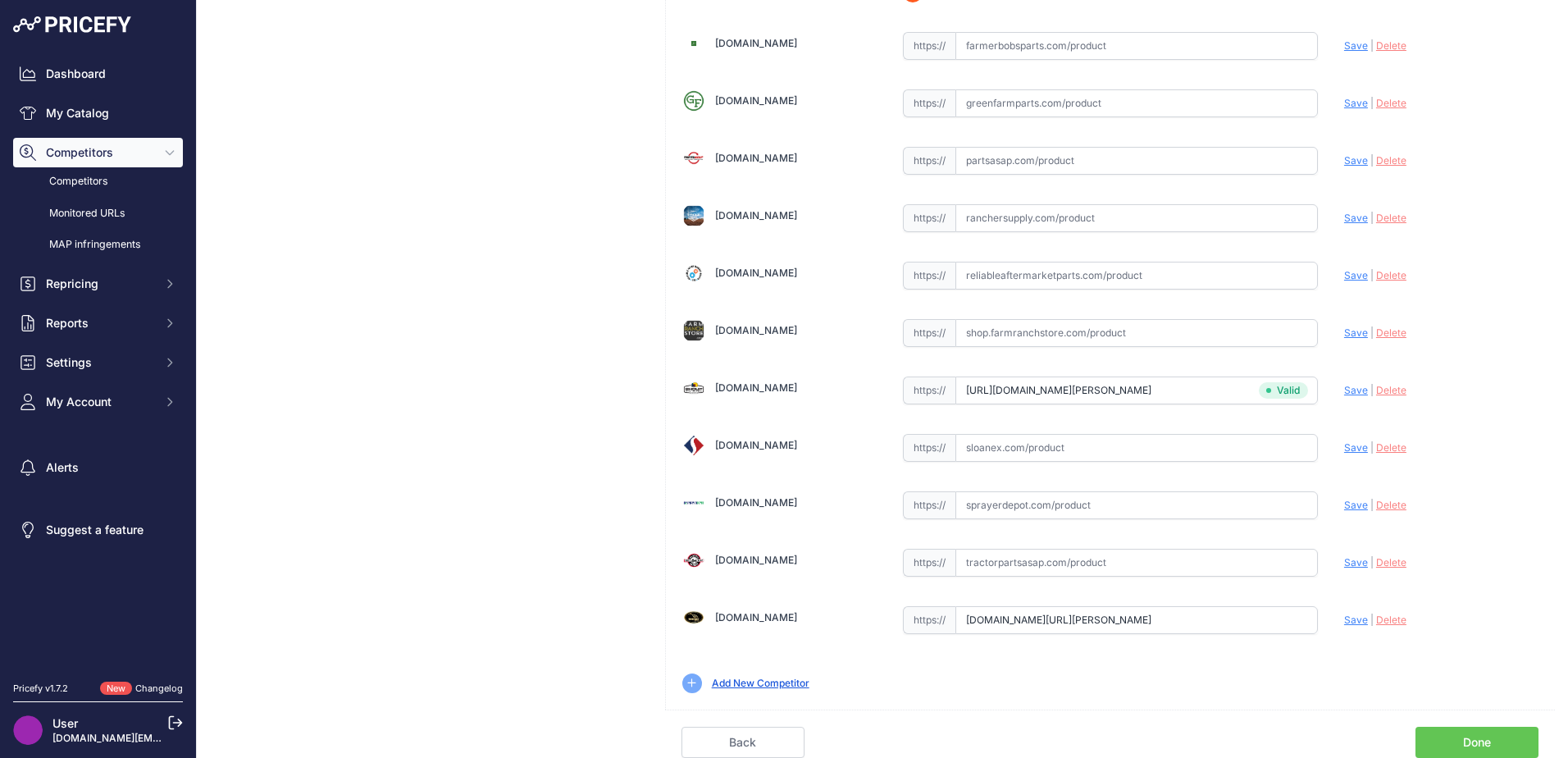
click at [973, 563] on input "text" at bounding box center [1136, 562] width 362 height 28
paste input "[URL][DOMAIN_NAME][PERSON_NAME]"
click at [1344, 563] on span "Save" at bounding box center [1356, 562] width 24 height 12
type input "[URL][DOMAIN_NAME][PERSON_NAME]"
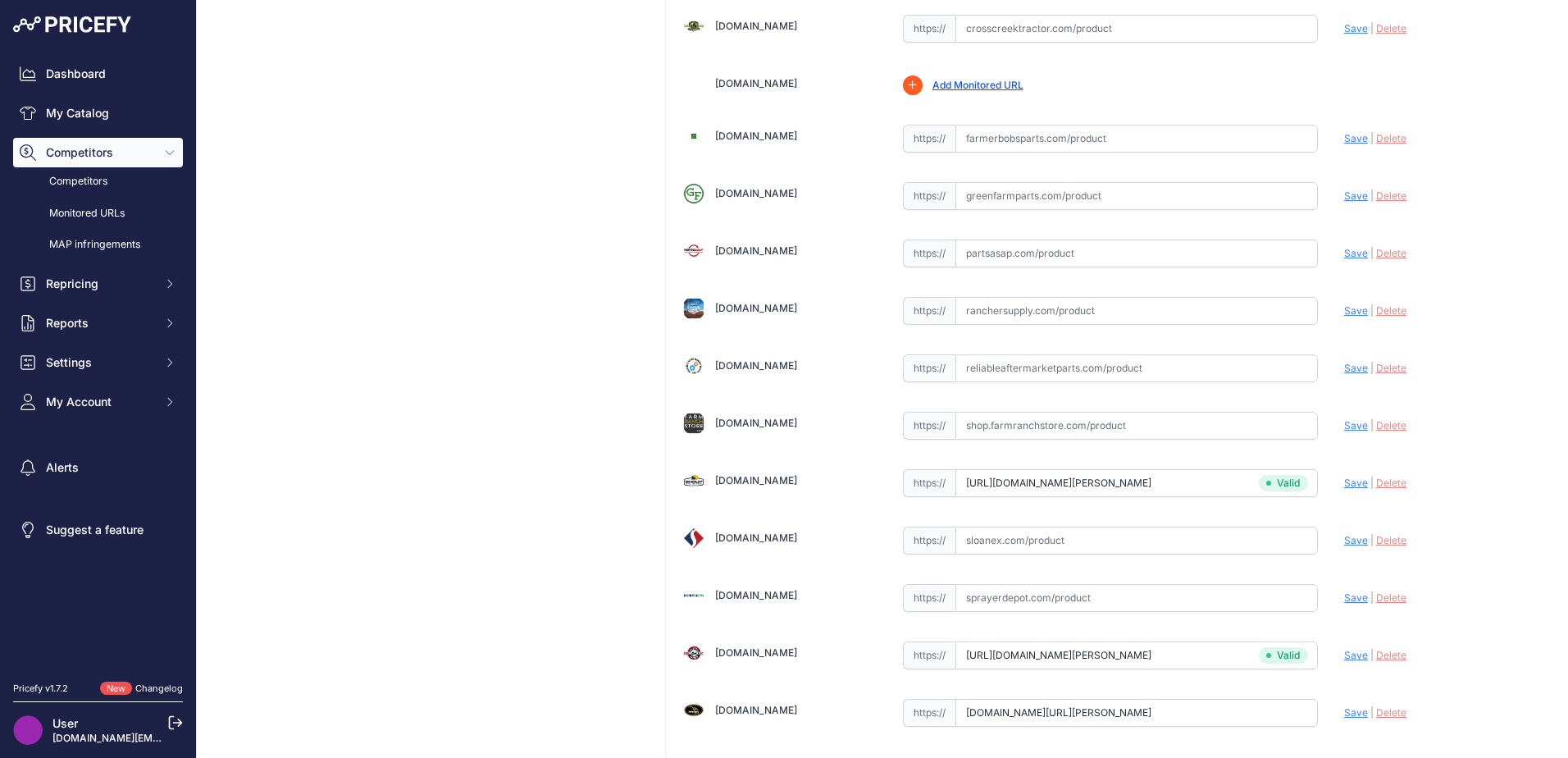
scroll to position [480, 0]
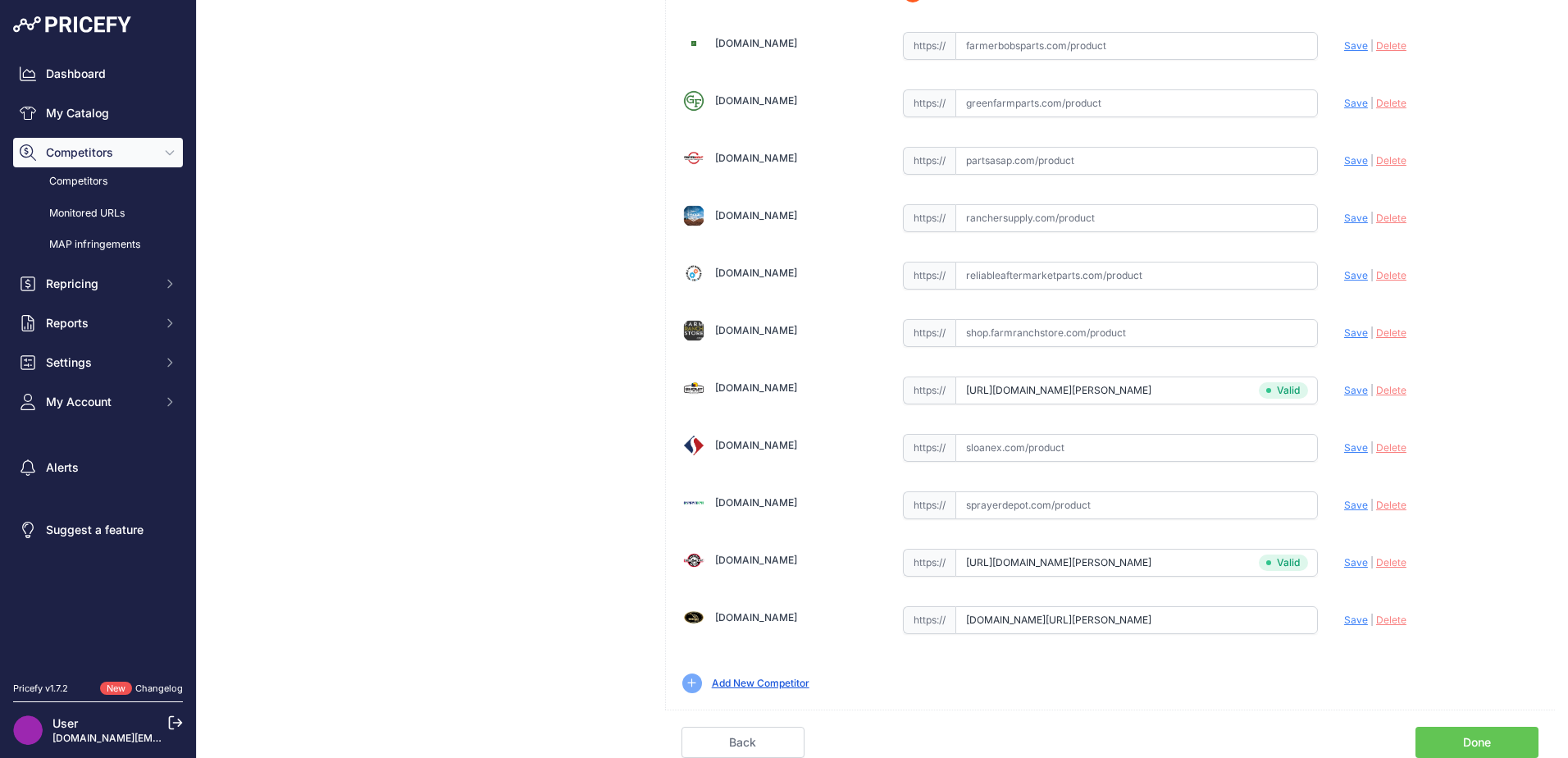
click at [1469, 729] on link "Done" at bounding box center [1476, 742] width 123 height 31
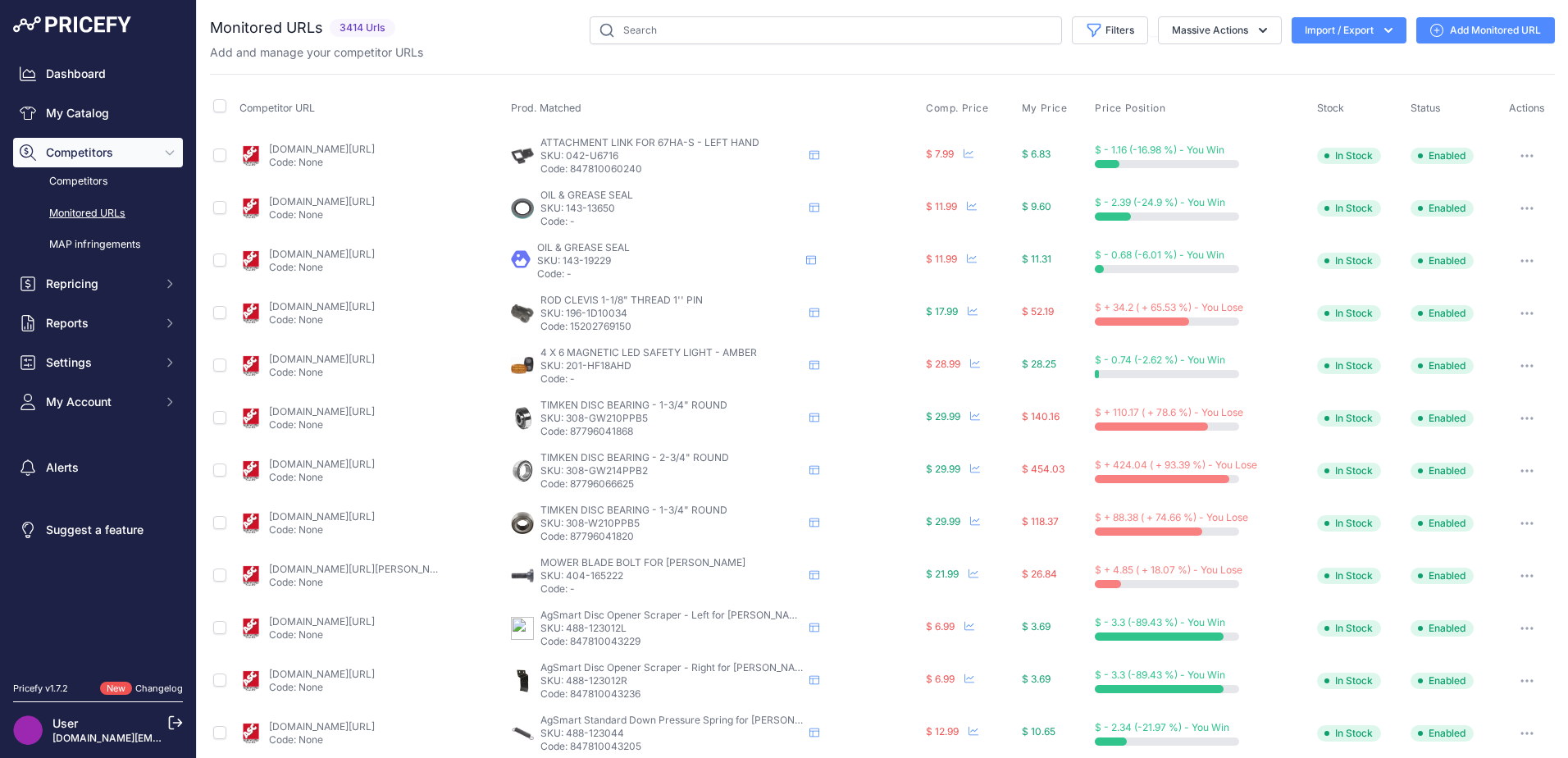
click at [46, 111] on link "My Catalog" at bounding box center [98, 113] width 170 height 30
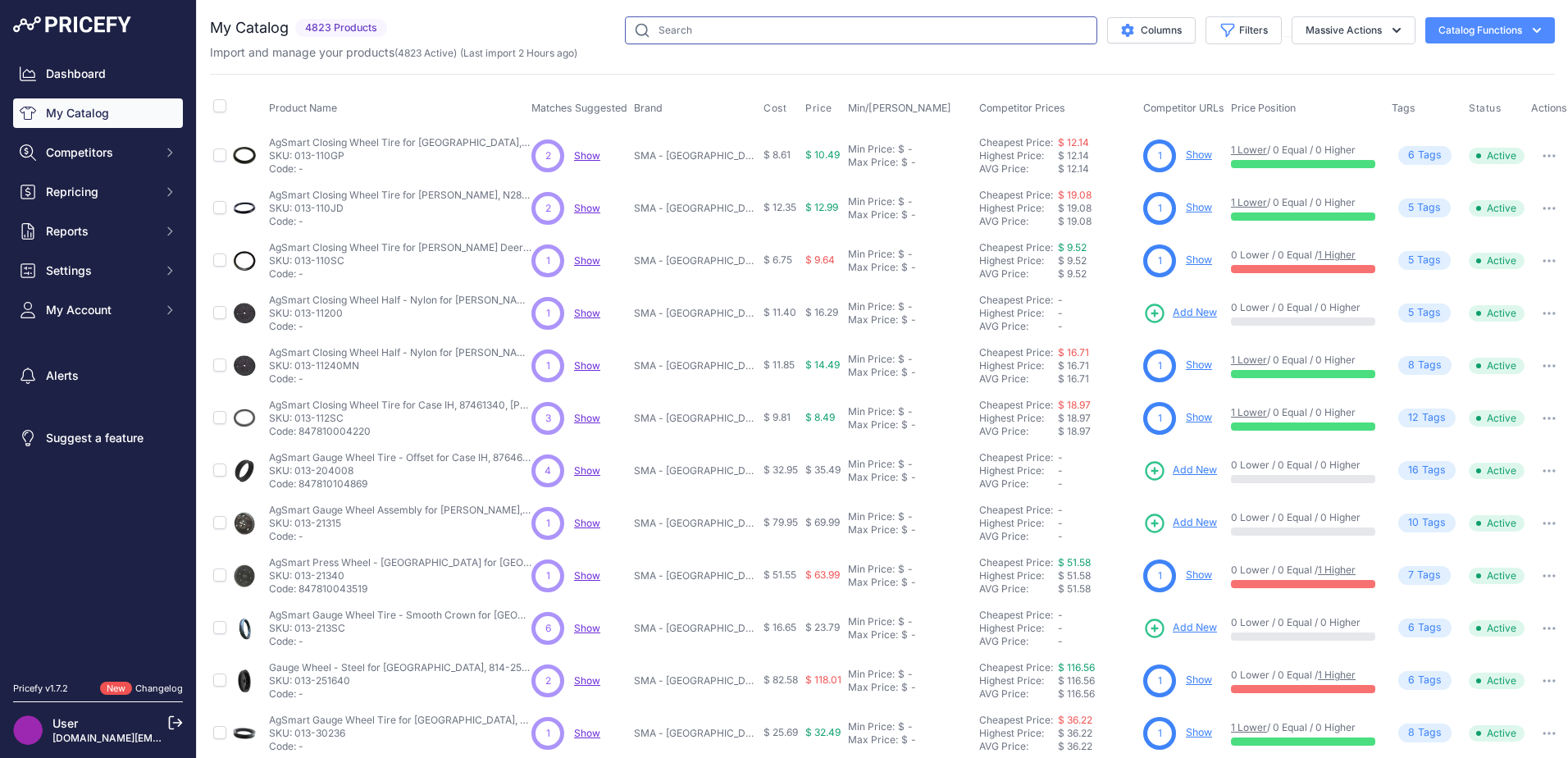
click at [873, 28] on input "text" at bounding box center [861, 30] width 472 height 28
type input "raptor draper belt"
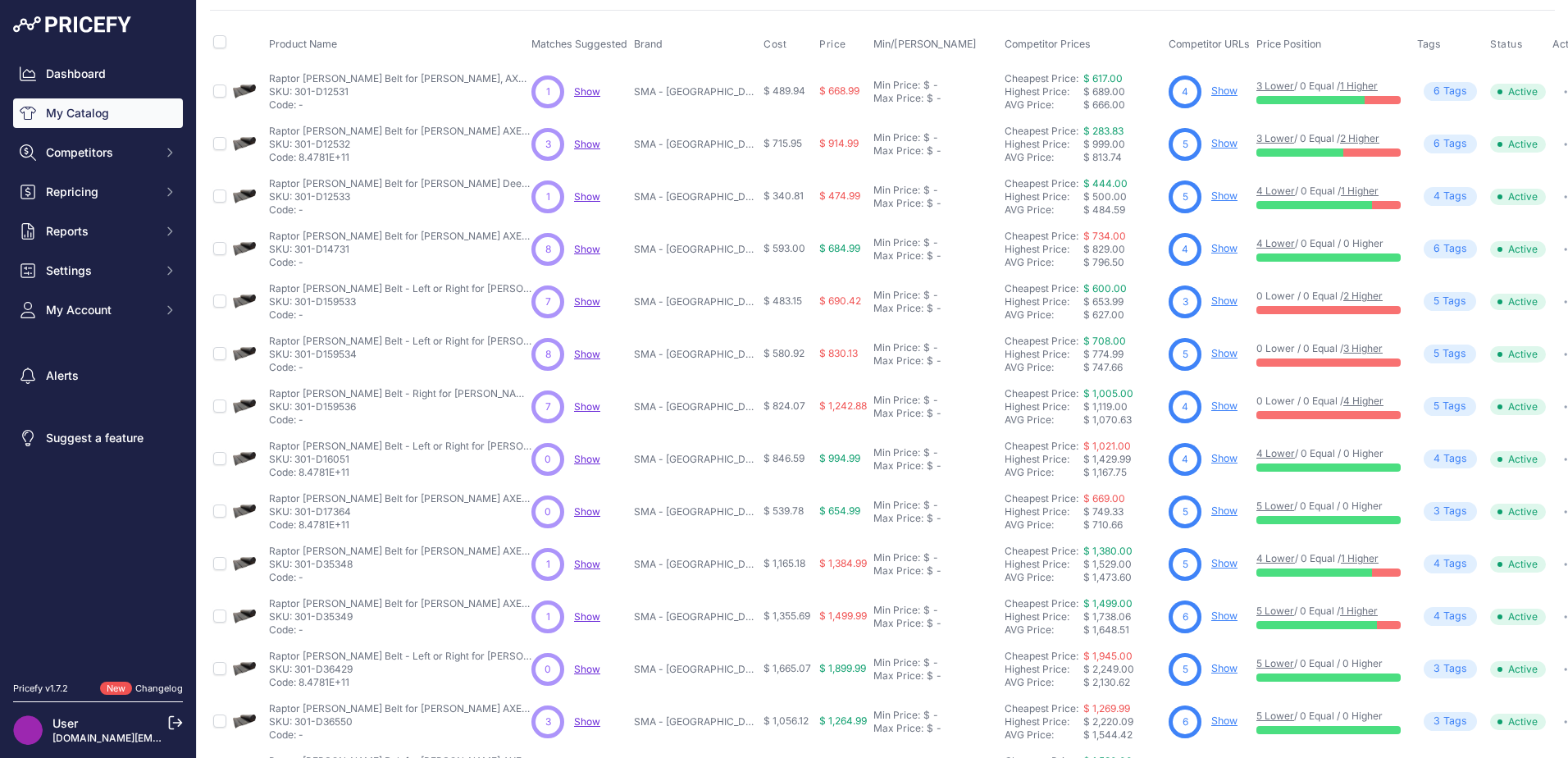
scroll to position [239, 0]
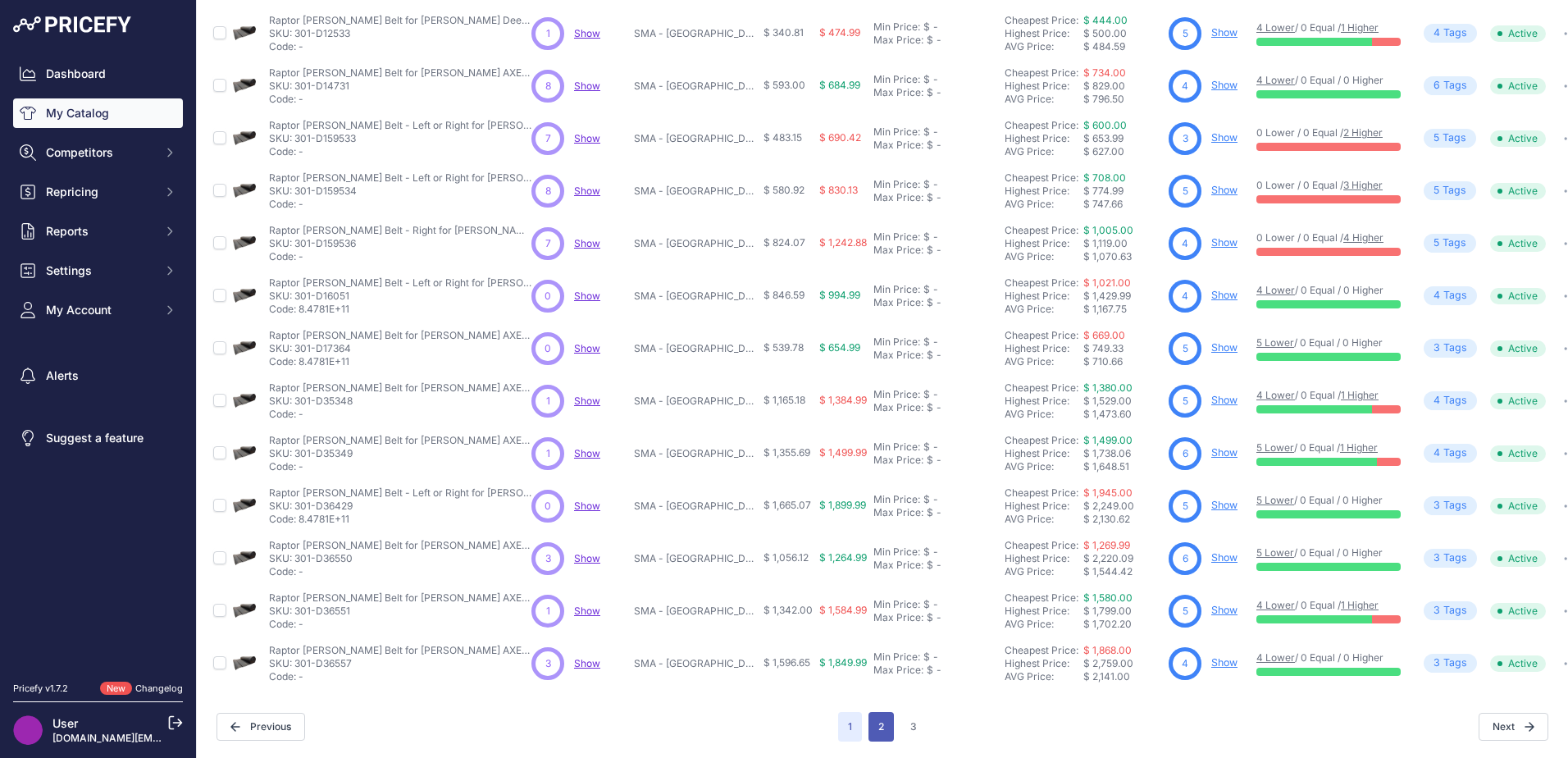
click at [872, 715] on button "2" at bounding box center [881, 726] width 25 height 30
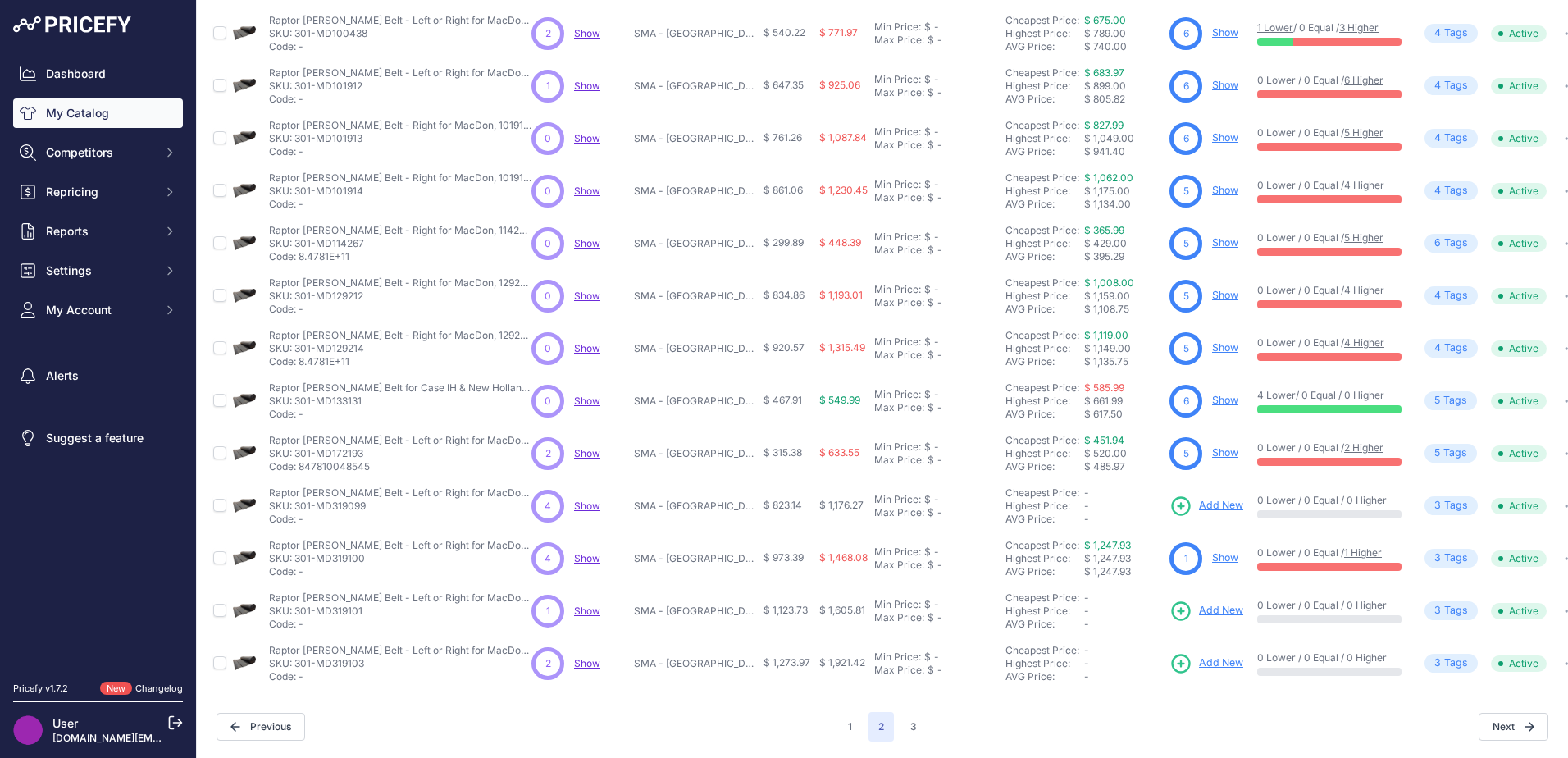
scroll to position [239, 0]
click at [1208, 497] on span "Add New" at bounding box center [1221, 505] width 44 height 15
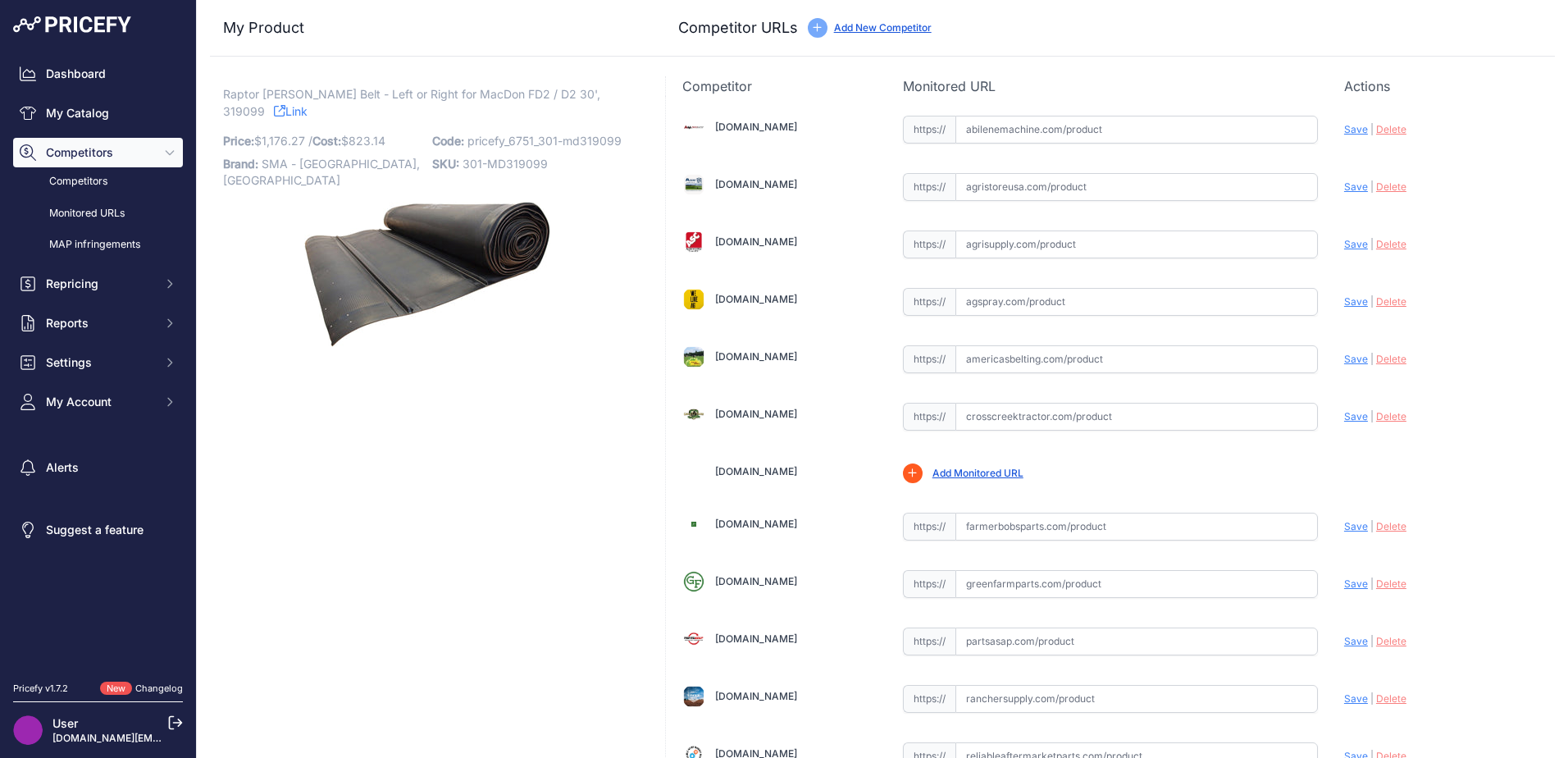
click at [565, 93] on span "Raptor [PERSON_NAME] Belt - Left or Right for MacDon FD2 / D2 30', 319099" at bounding box center [412, 103] width 377 height 37
click at [1009, 125] on input "text" at bounding box center [1136, 129] width 362 height 28
paste input "[URL][DOMAIN_NAME][PERSON_NAME]"
click at [1344, 123] on span "Save" at bounding box center [1356, 129] width 24 height 12
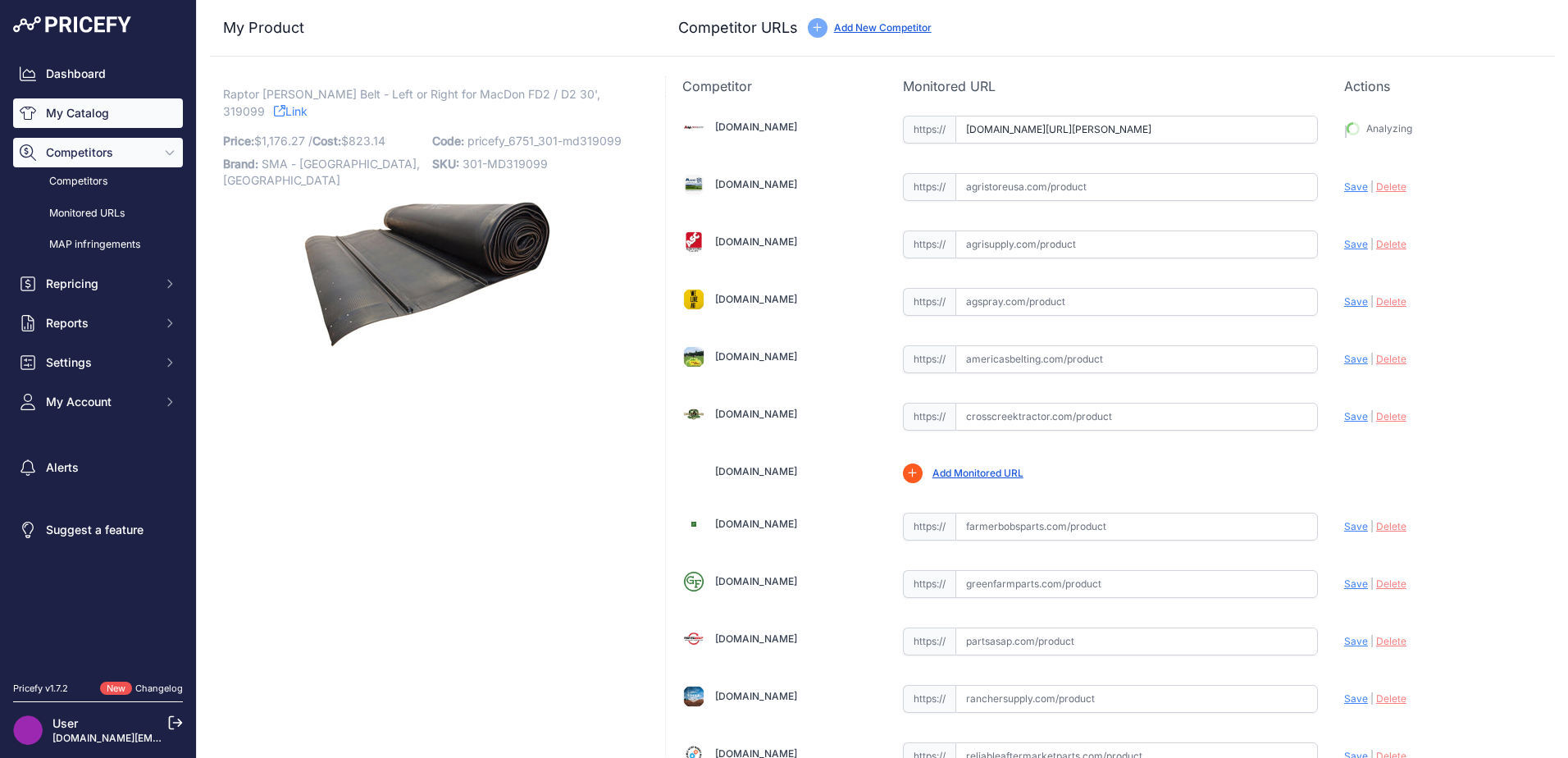
type input "[URL][DOMAIN_NAME][PERSON_NAME]"
click at [1035, 364] on input "text" at bounding box center [1136, 359] width 362 height 28
paste input "[URL][DOMAIN_NAME]"
click at [1344, 352] on div "Update Profile Save | [GEOGRAPHIC_DATA] Analyzing" at bounding box center [1441, 355] width 194 height 25
click at [1344, 365] on div "Update Profile Save | [GEOGRAPHIC_DATA] Analyzing" at bounding box center [1441, 355] width 194 height 25
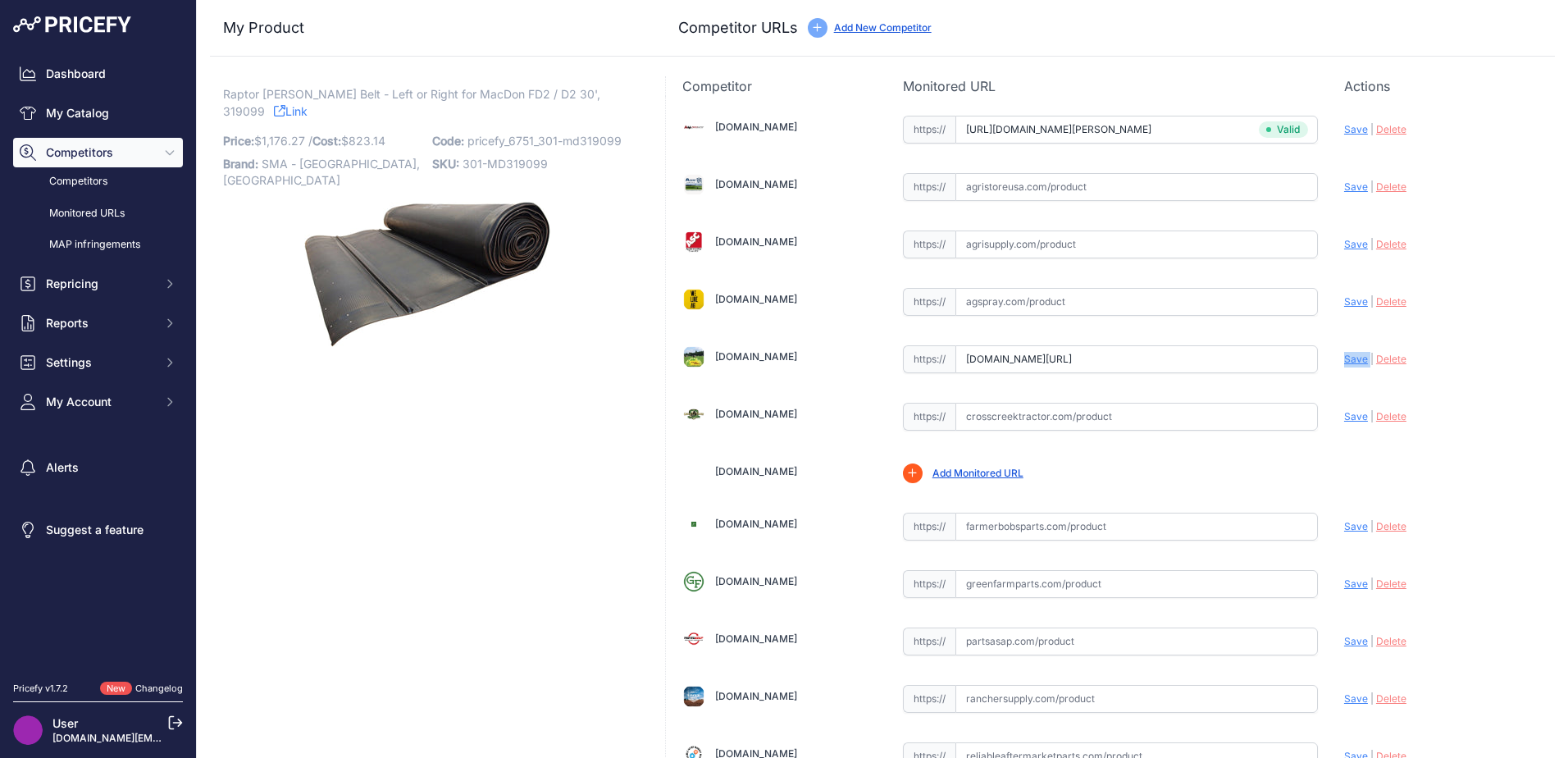
click at [1344, 364] on span "Save" at bounding box center [1356, 358] width 24 height 12
type input "[URL][DOMAIN_NAME]"
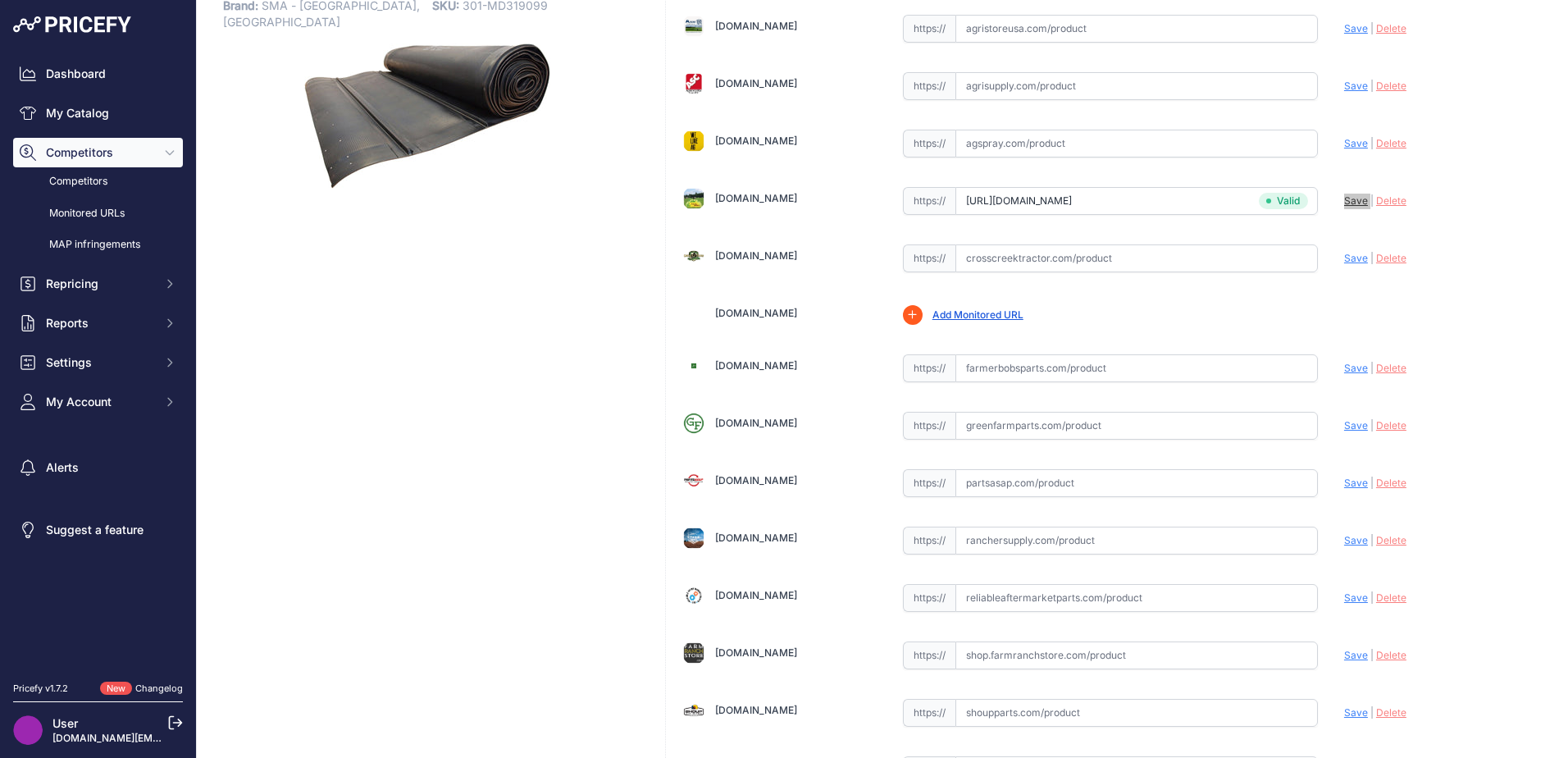
scroll to position [480, 0]
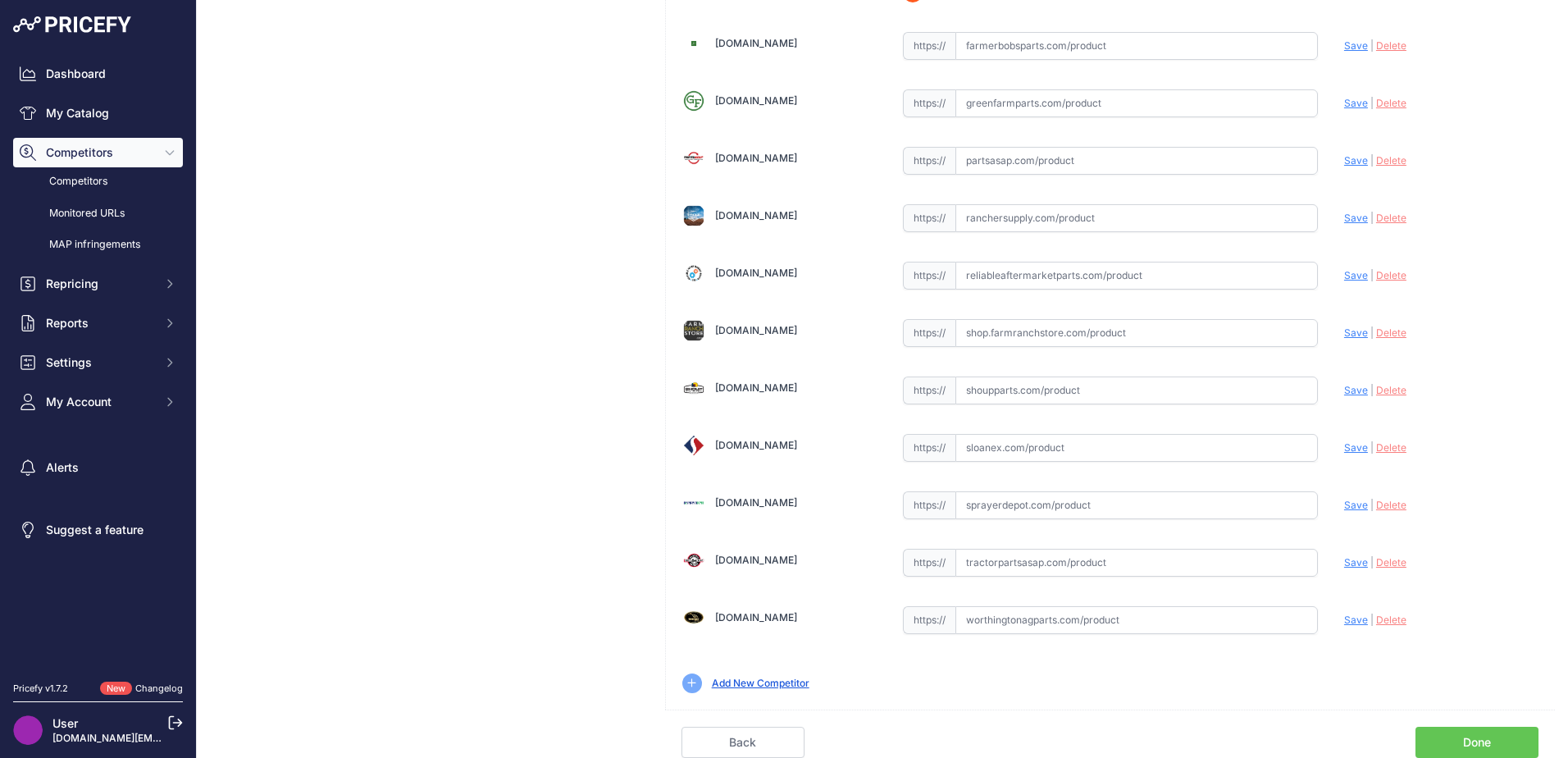
click at [980, 564] on input "text" at bounding box center [1136, 562] width 362 height 28
paste input "[URL][DOMAIN_NAME][PERSON_NAME]"
click at [1349, 562] on span "Save" at bounding box center [1356, 562] width 24 height 12
type input "[URL][DOMAIN_NAME][PERSON_NAME]"
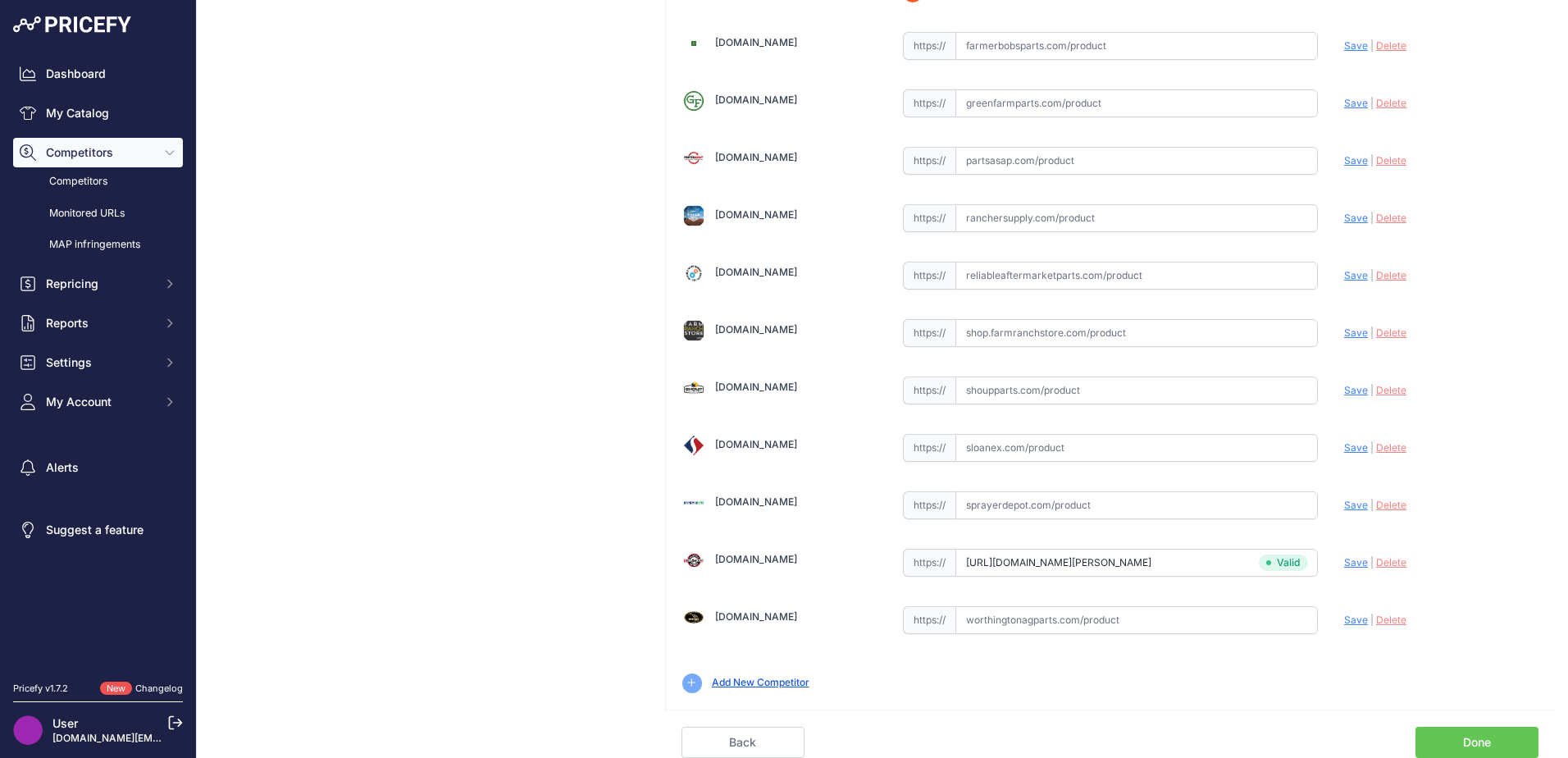
scroll to position [480, 0]
click at [1047, 626] on input "text" at bounding box center [1136, 620] width 362 height 28
paste input "[URL][DOMAIN_NAME][PERSON_NAME]"
click at [1346, 622] on span "Save" at bounding box center [1356, 620] width 24 height 12
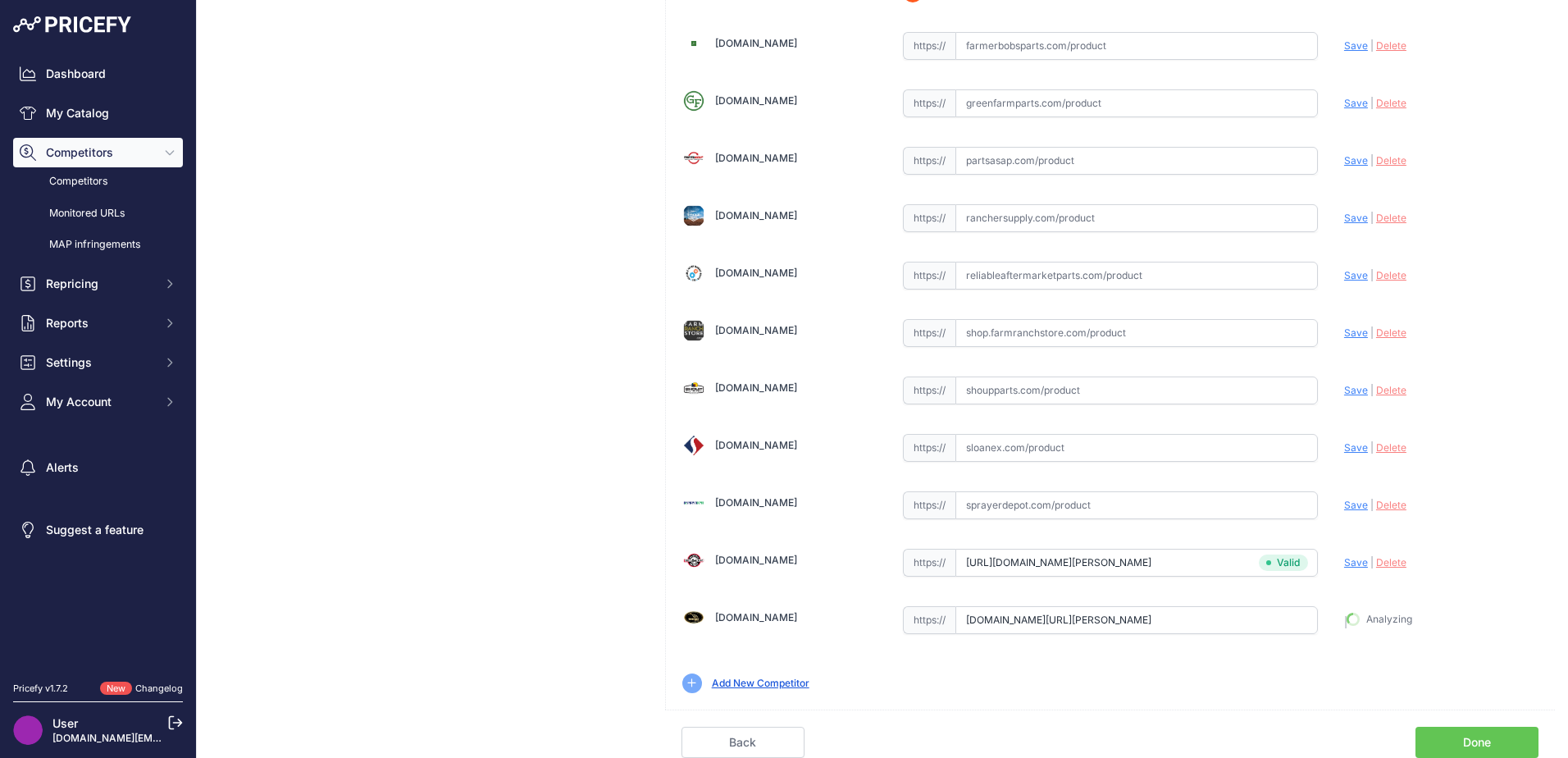
type input "[URL][DOMAIN_NAME][PERSON_NAME]"
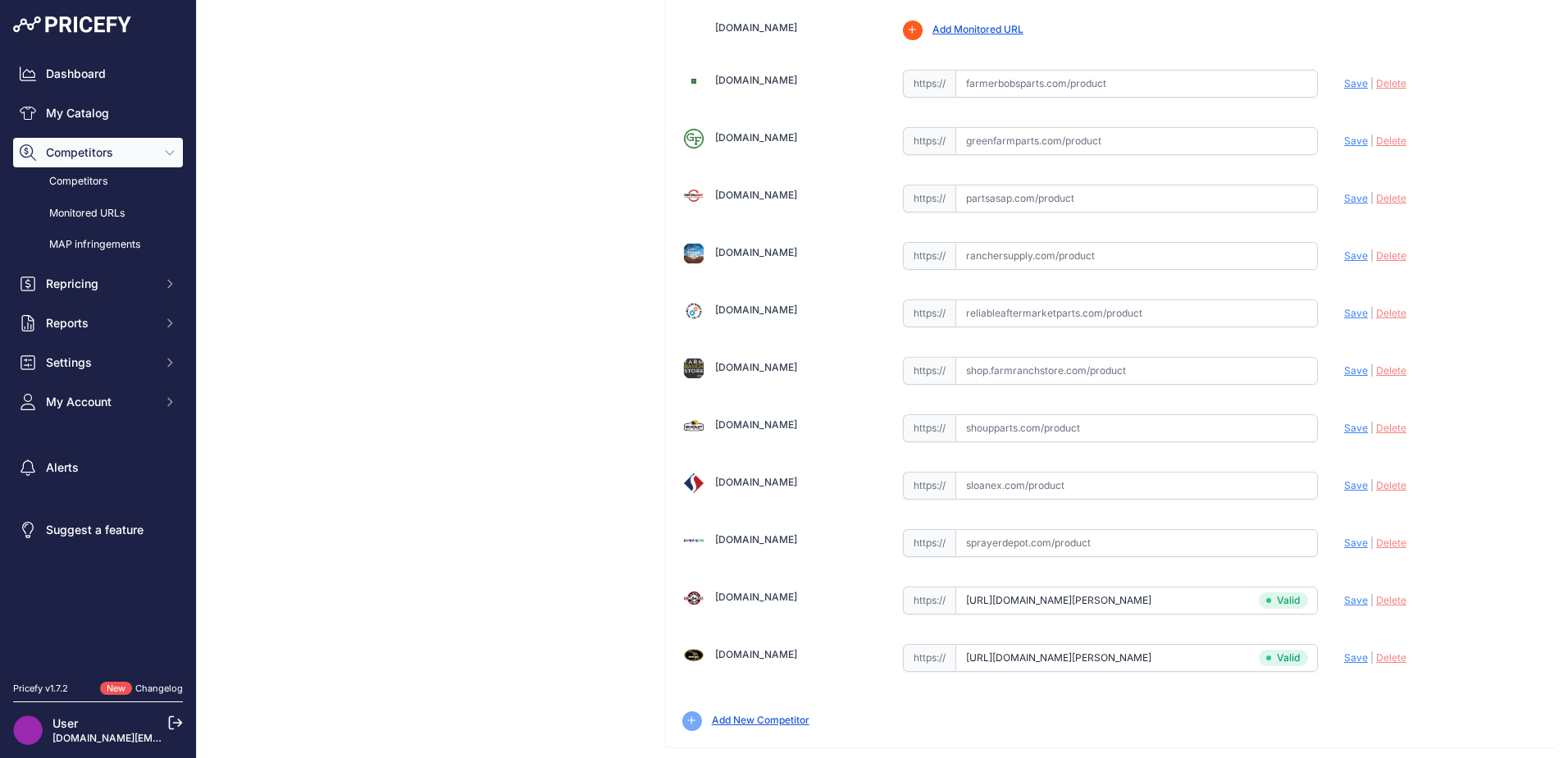
scroll to position [518, 0]
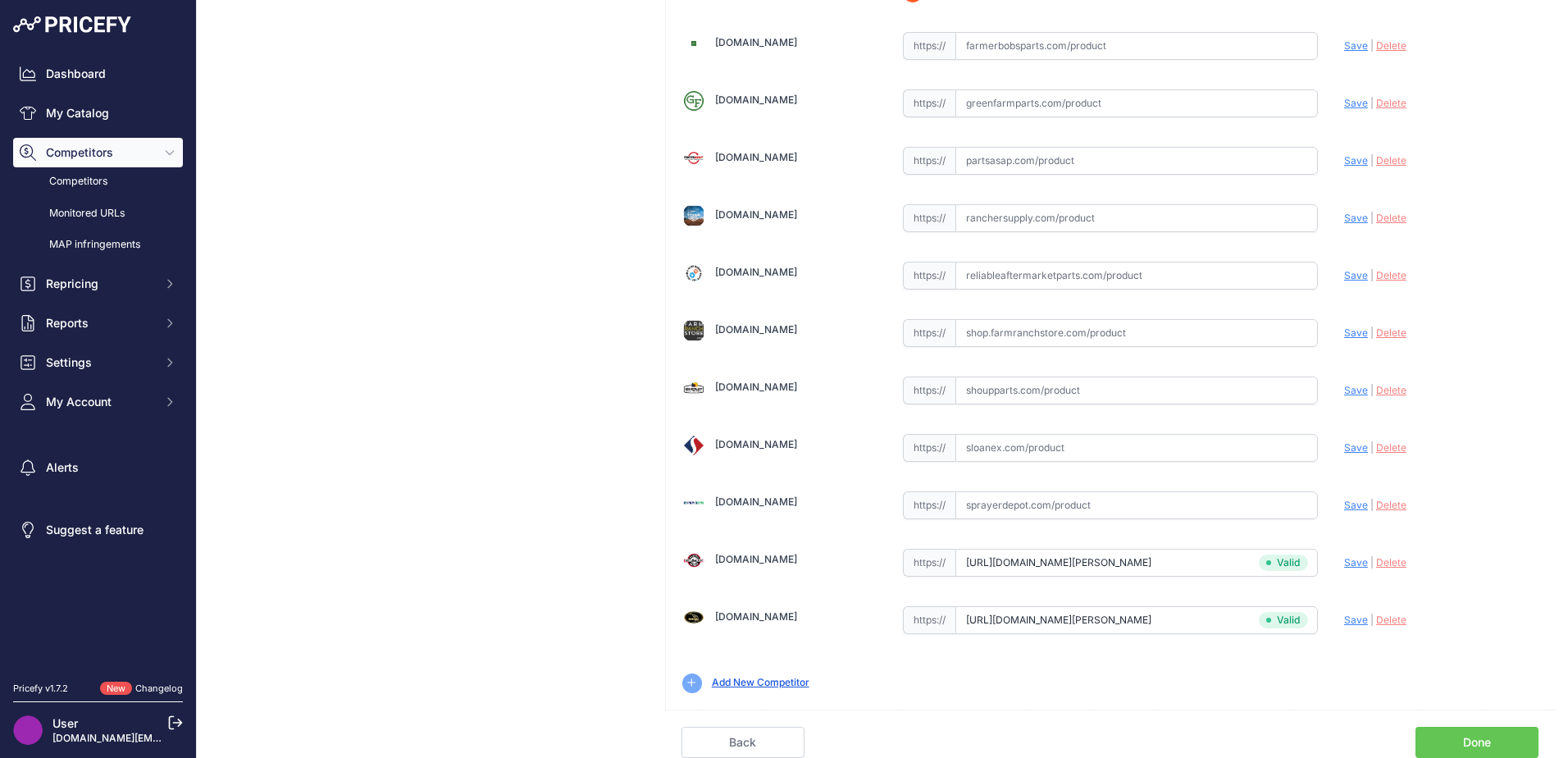
drag, startPoint x: 1429, startPoint y: 733, endPoint x: 1395, endPoint y: 726, distance: 34.7
click at [1428, 733] on link "Done" at bounding box center [1476, 742] width 123 height 31
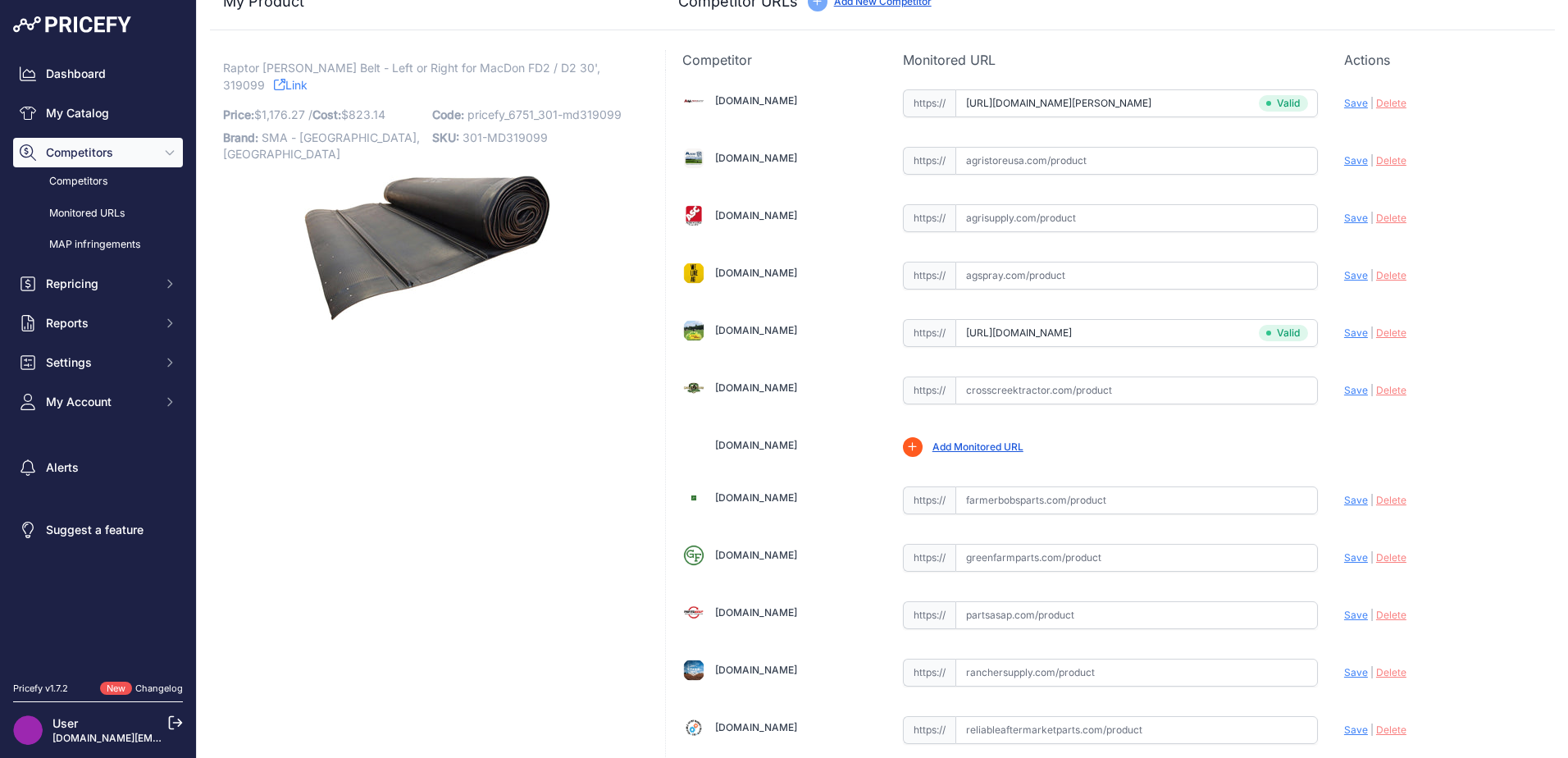
scroll to position [0, 0]
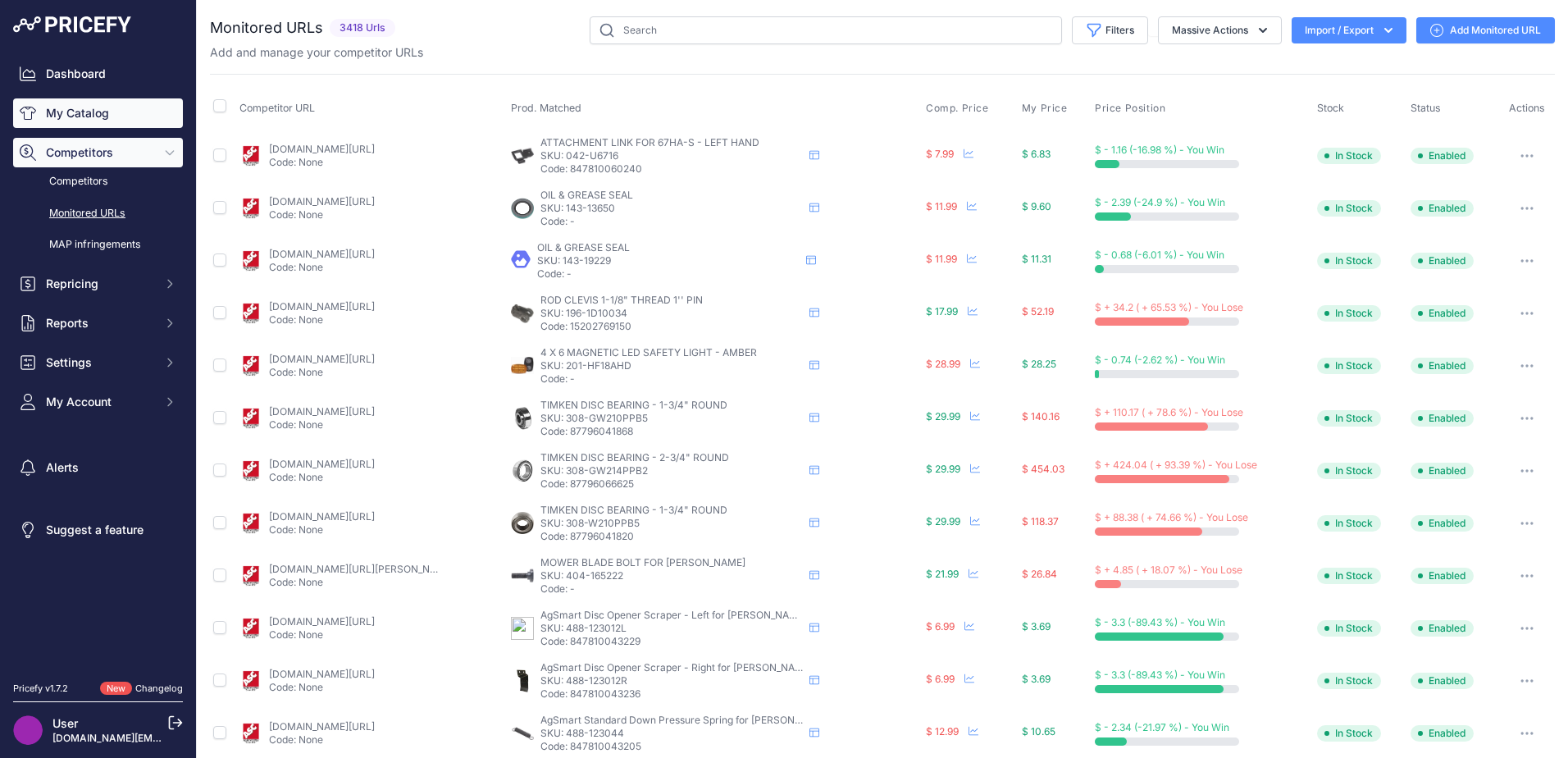
click at [90, 113] on link "My Catalog" at bounding box center [98, 113] width 170 height 30
click at [778, 38] on input "text" at bounding box center [826, 30] width 472 height 28
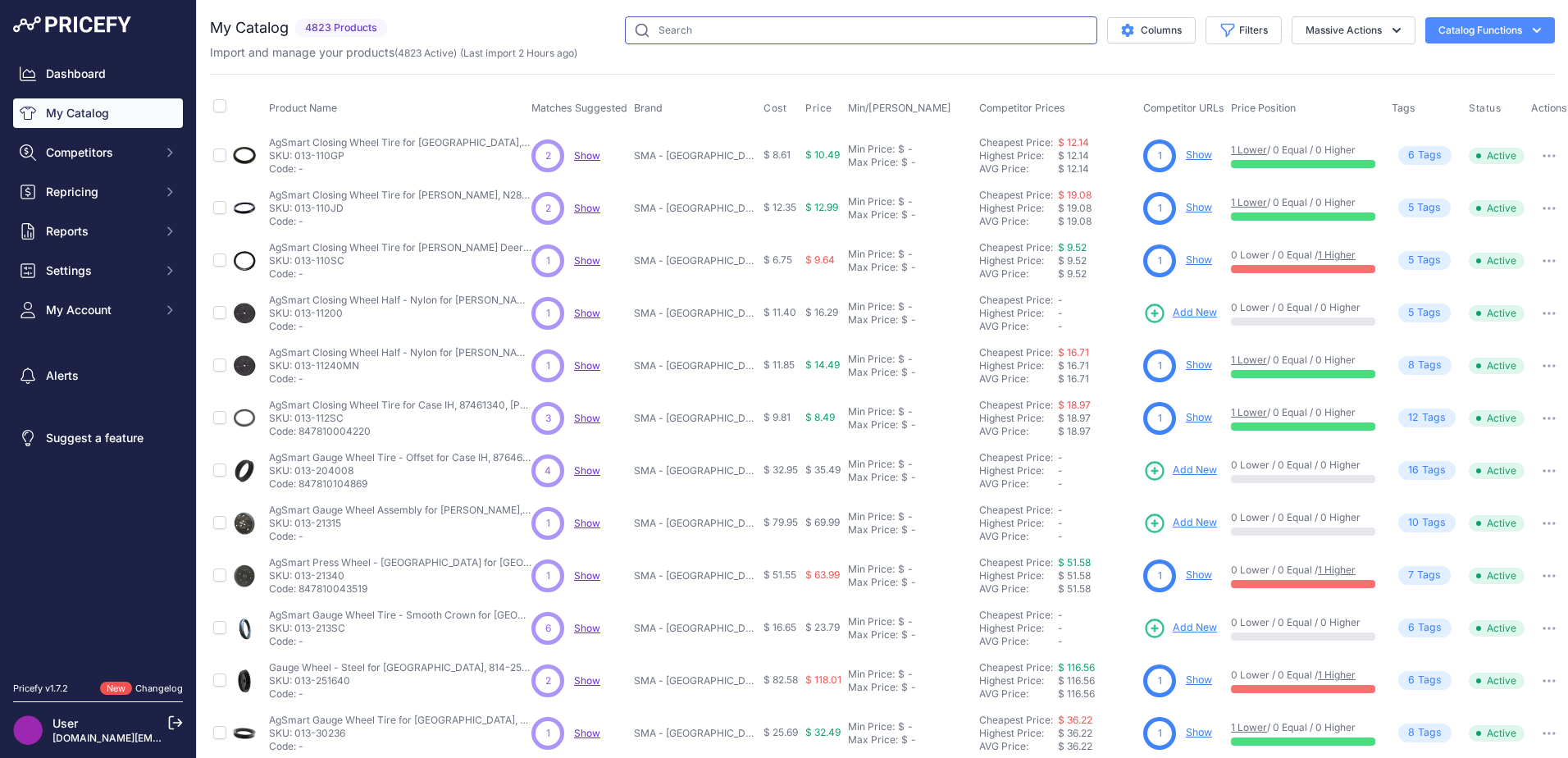
drag, startPoint x: 0, startPoint y: 0, endPoint x: 778, endPoint y: 38, distance: 778.9
click at [778, 38] on input "text" at bounding box center [861, 30] width 472 height 28
type input "raptor [PERSON_NAME] belt"
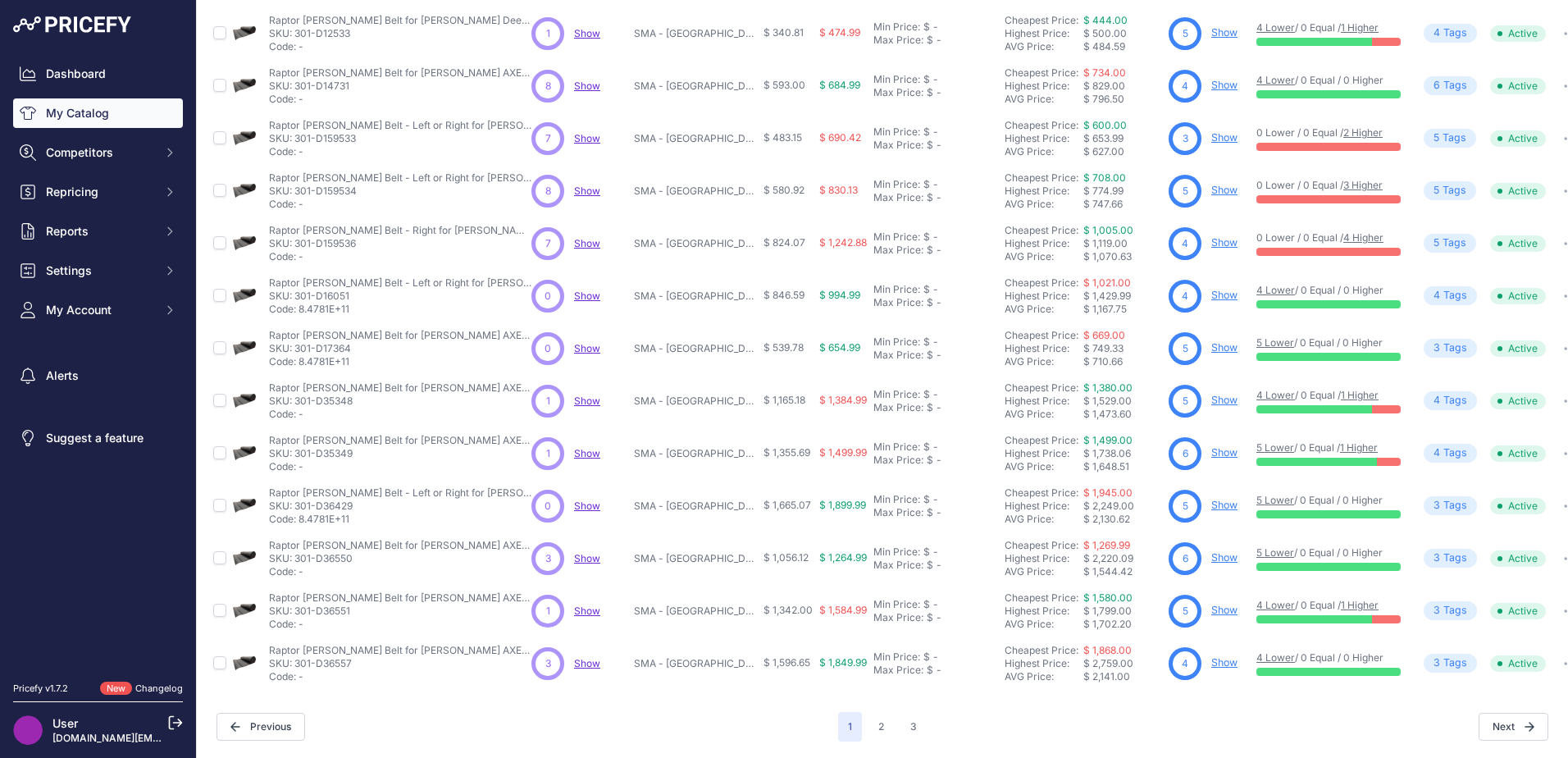
scroll to position [239, 0]
click at [869, 727] on button "2" at bounding box center [881, 726] width 25 height 30
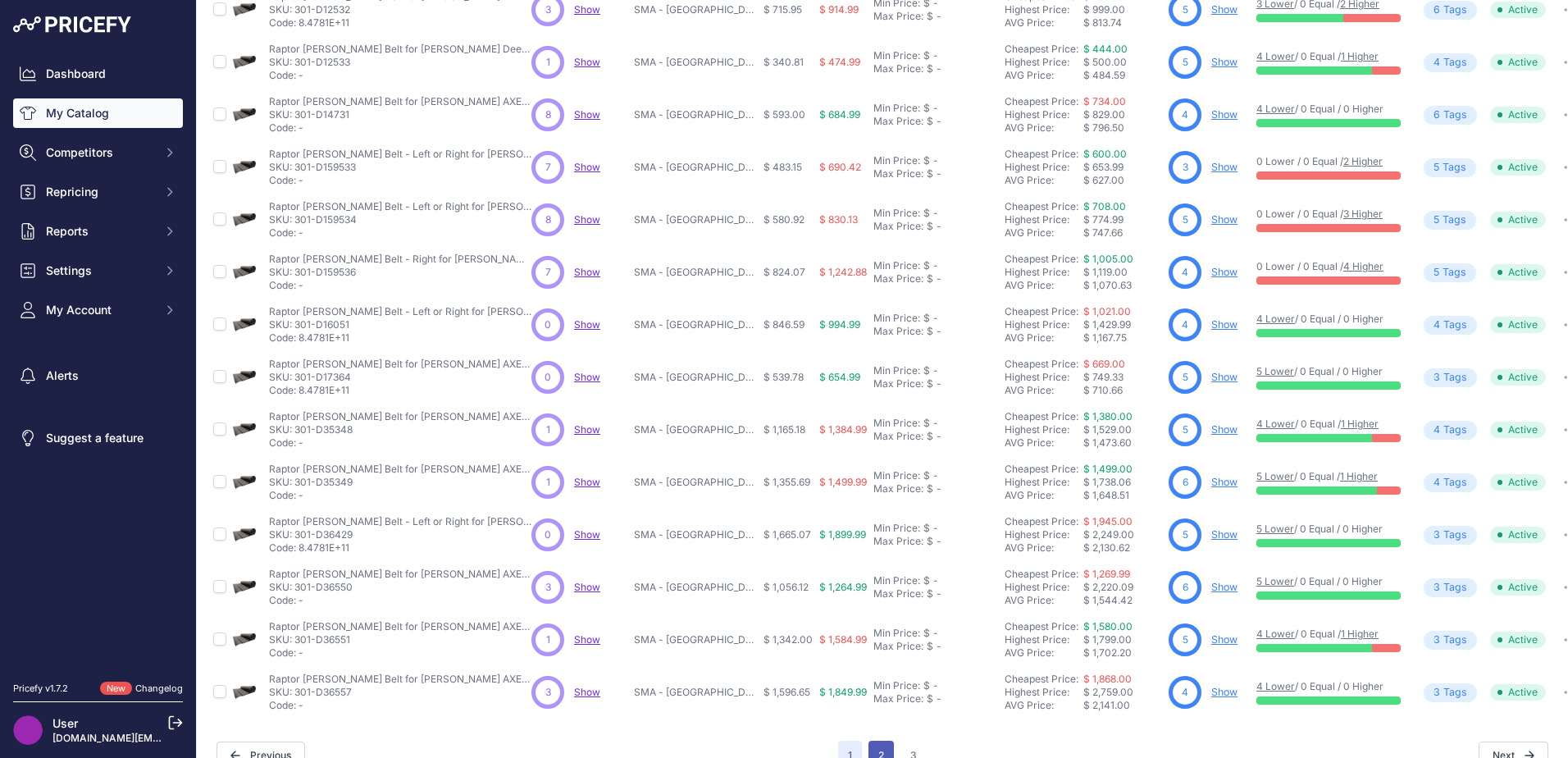
scroll to position [280, 0]
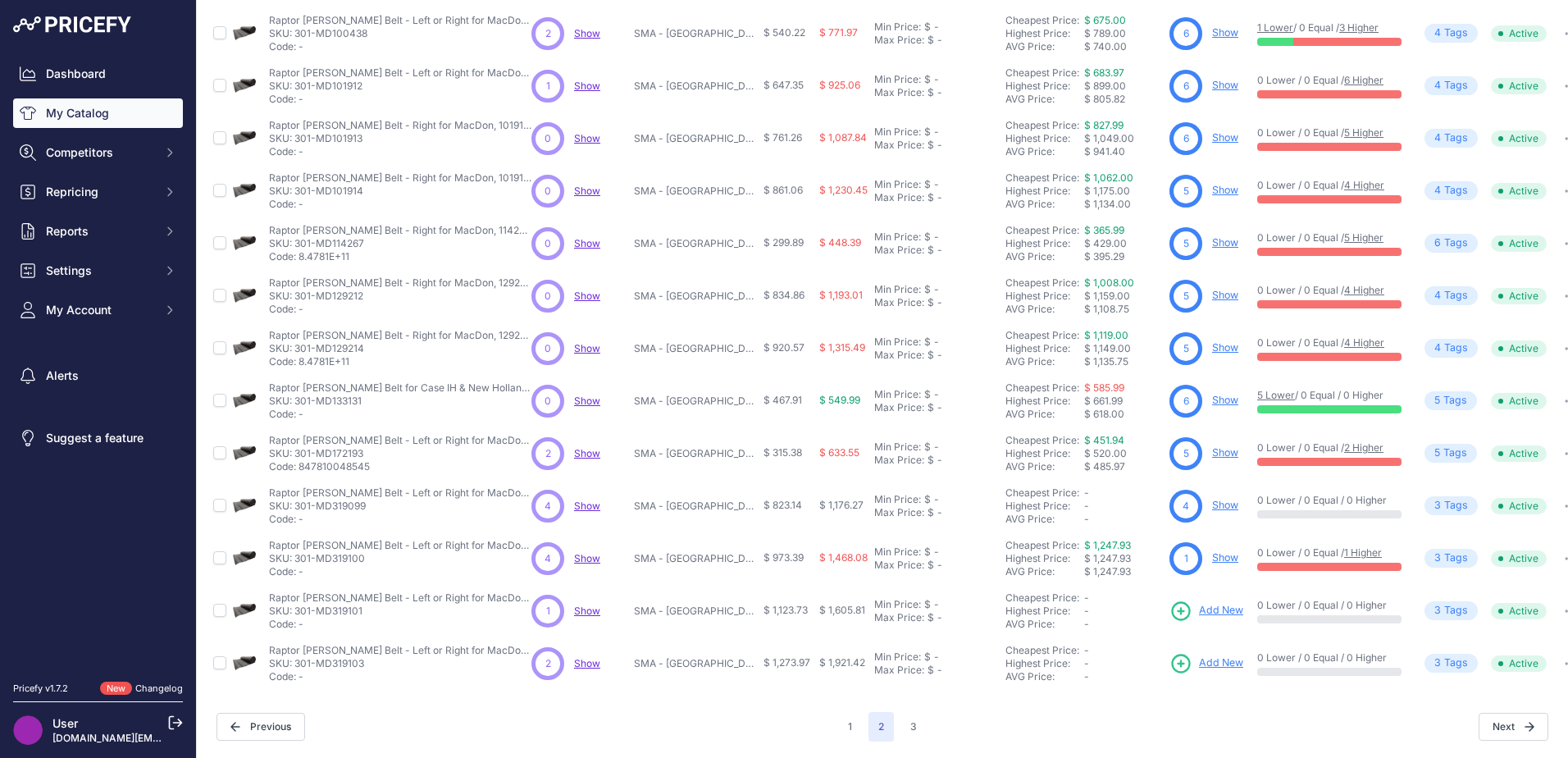
scroll to position [239, 0]
click at [912, 716] on button "3" at bounding box center [913, 726] width 26 height 30
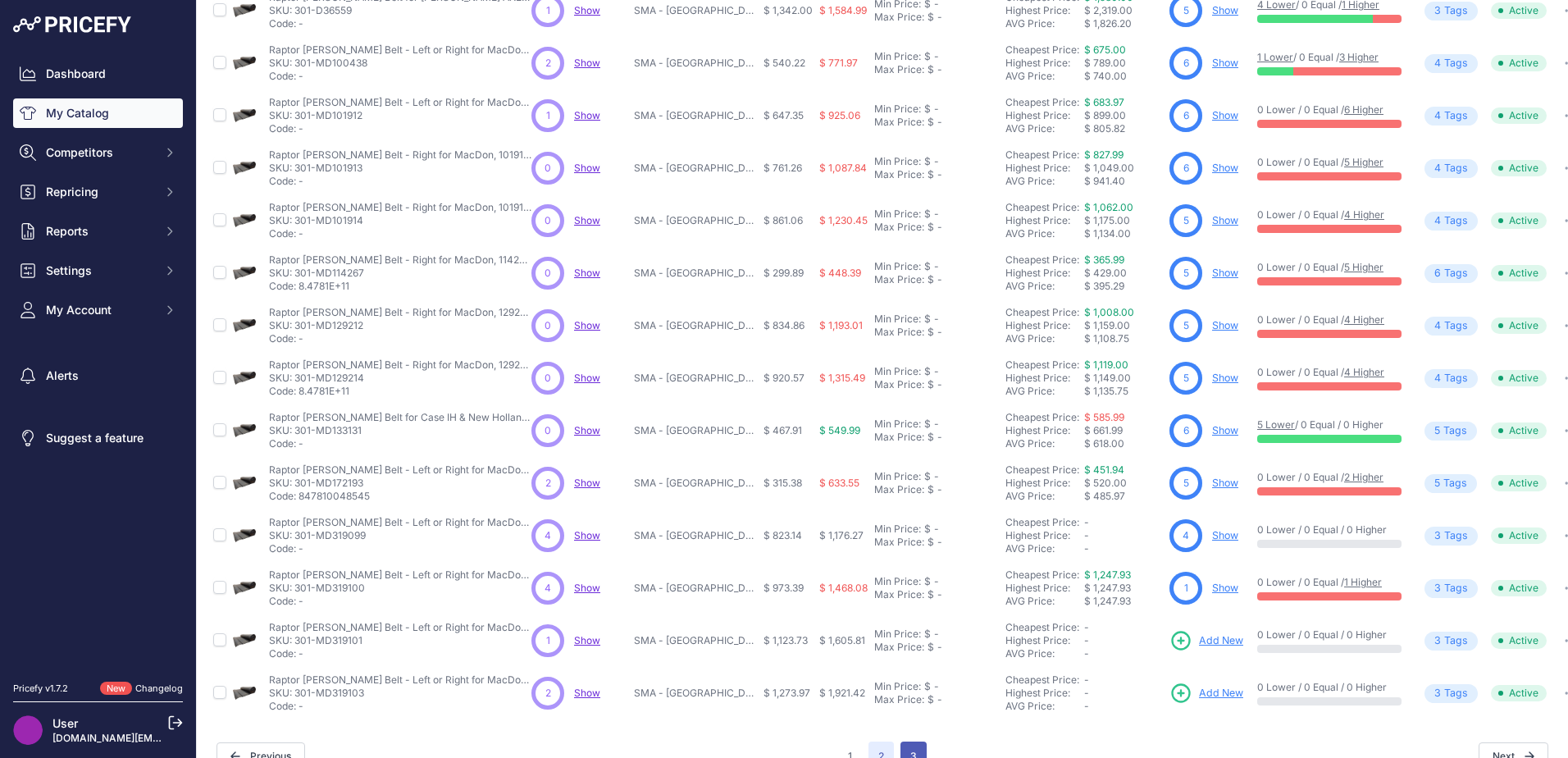
scroll to position [279, 0]
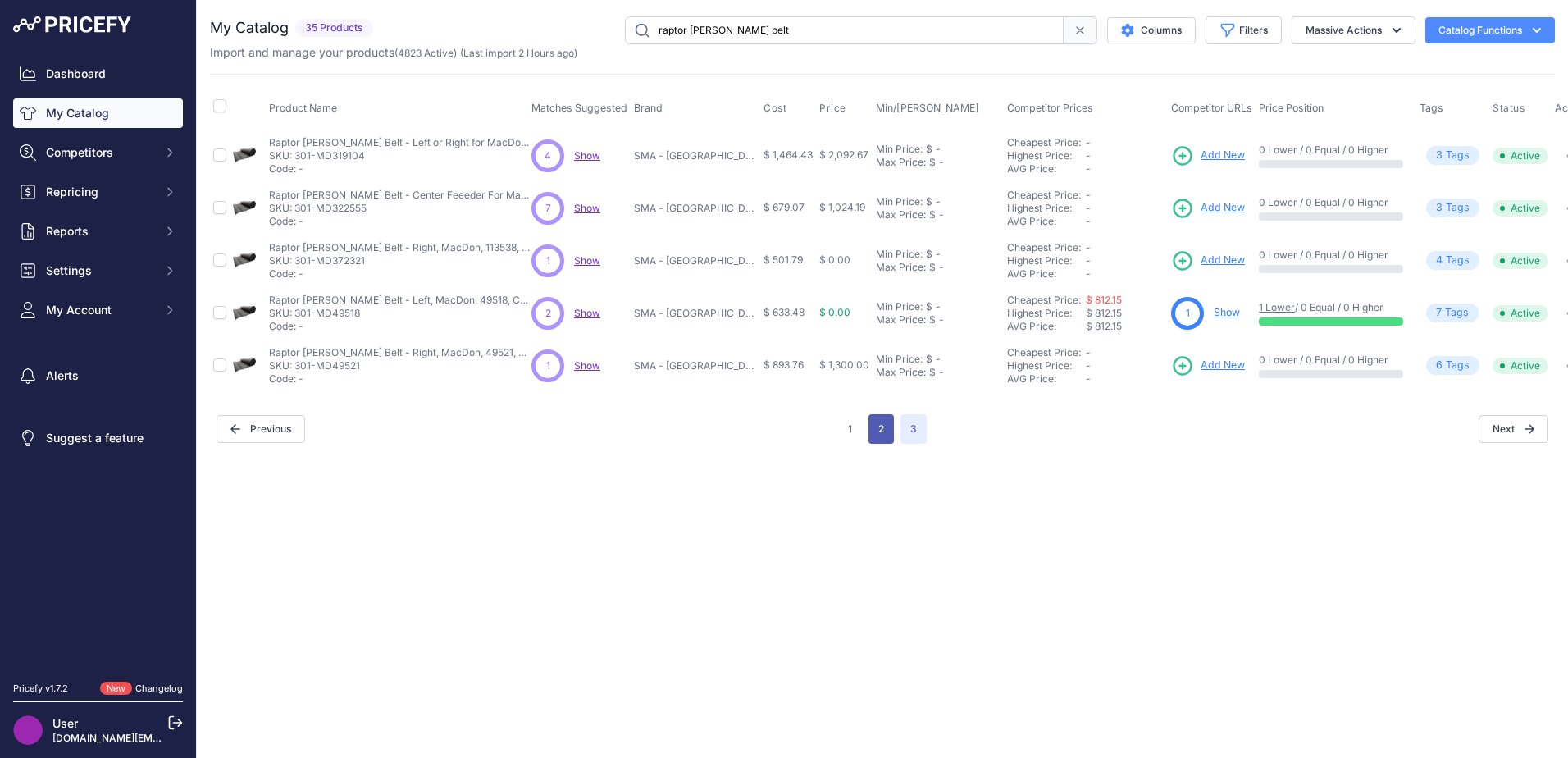
click at [872, 438] on button "2" at bounding box center [881, 429] width 25 height 30
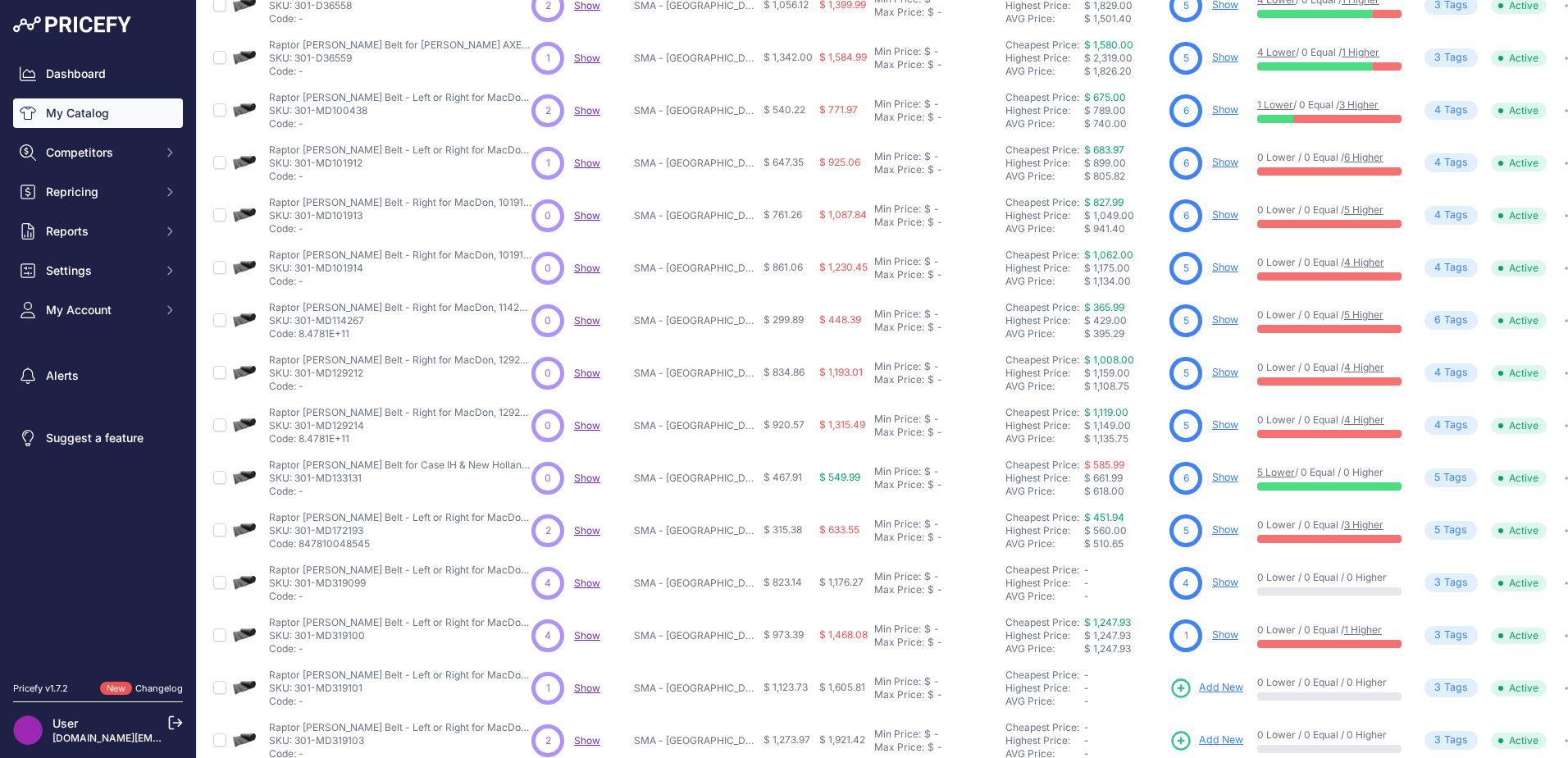
scroll to position [239, 0]
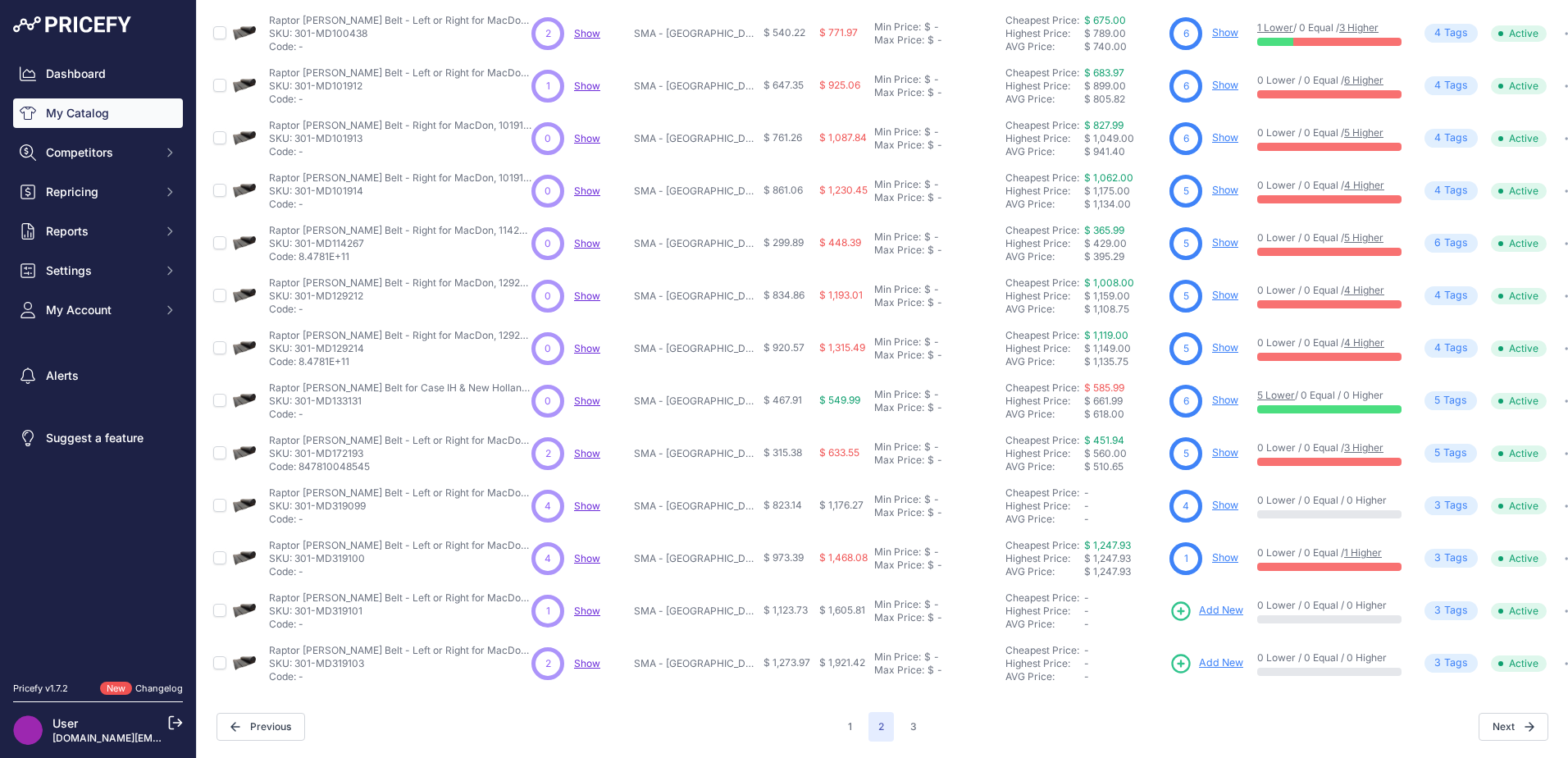
click at [1216, 603] on span "Add New" at bounding box center [1221, 610] width 44 height 15
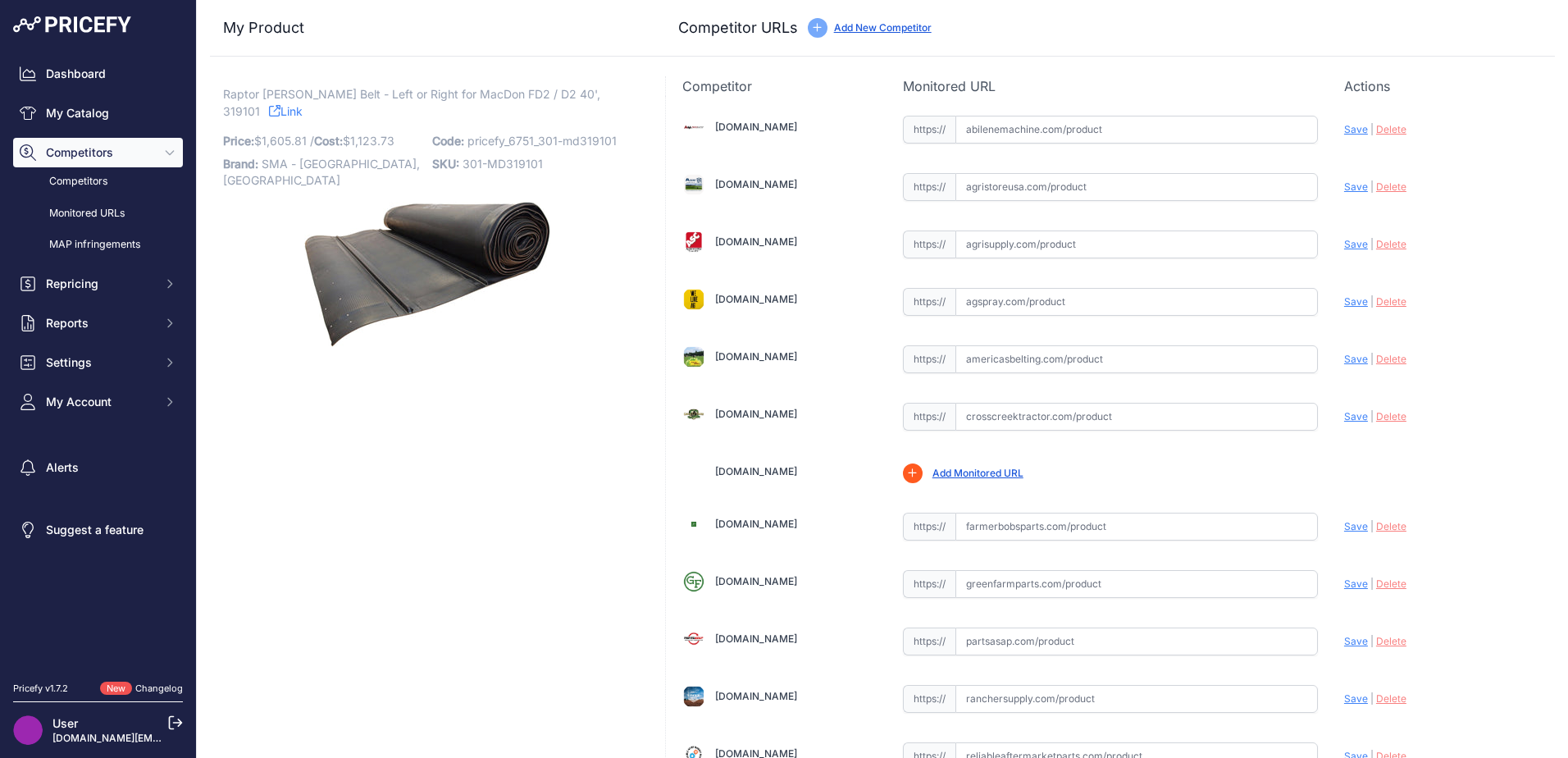
click at [565, 93] on span "Raptor [PERSON_NAME] Belt - Left or Right for MacDon FD2 / D2 40', 319101" at bounding box center [412, 103] width 377 height 37
copy p "319101"
click at [990, 132] on input "text" at bounding box center [1136, 129] width 362 height 28
paste input "[URL][DOMAIN_NAME][PERSON_NAME]"
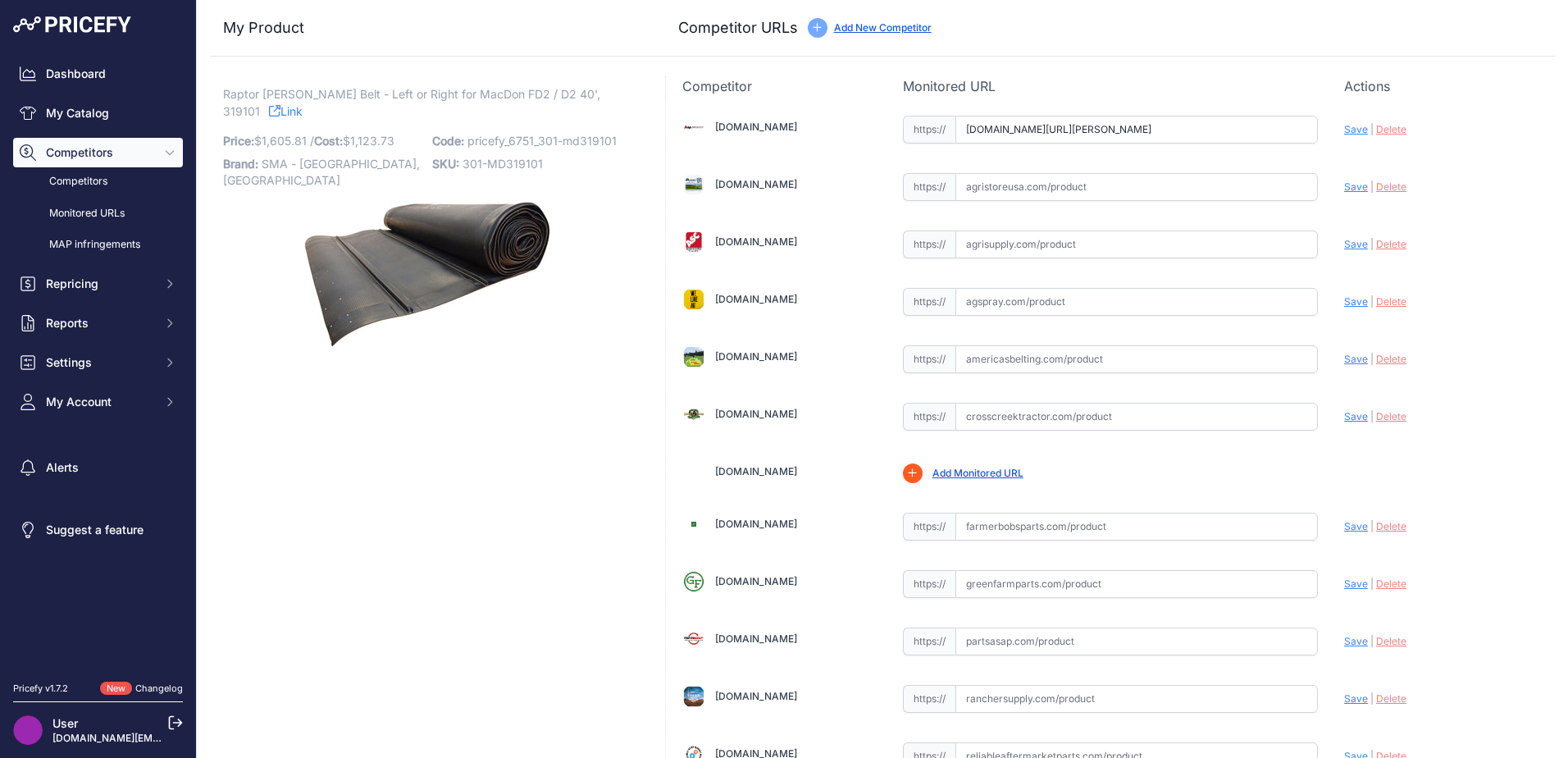
click at [1344, 129] on span "Save" at bounding box center [1356, 129] width 24 height 12
type input "https://www.abilenemachine.com/draper-belt-heavy-duty-am227752?prirule_jdsnikfk…"
click at [1018, 350] on input "text" at bounding box center [1136, 359] width 362 height 28
paste input "https://www.americasbelting.com/macdon-d240-hh-1013898-215"
click at [1346, 359] on span "Save" at bounding box center [1356, 358] width 24 height 12
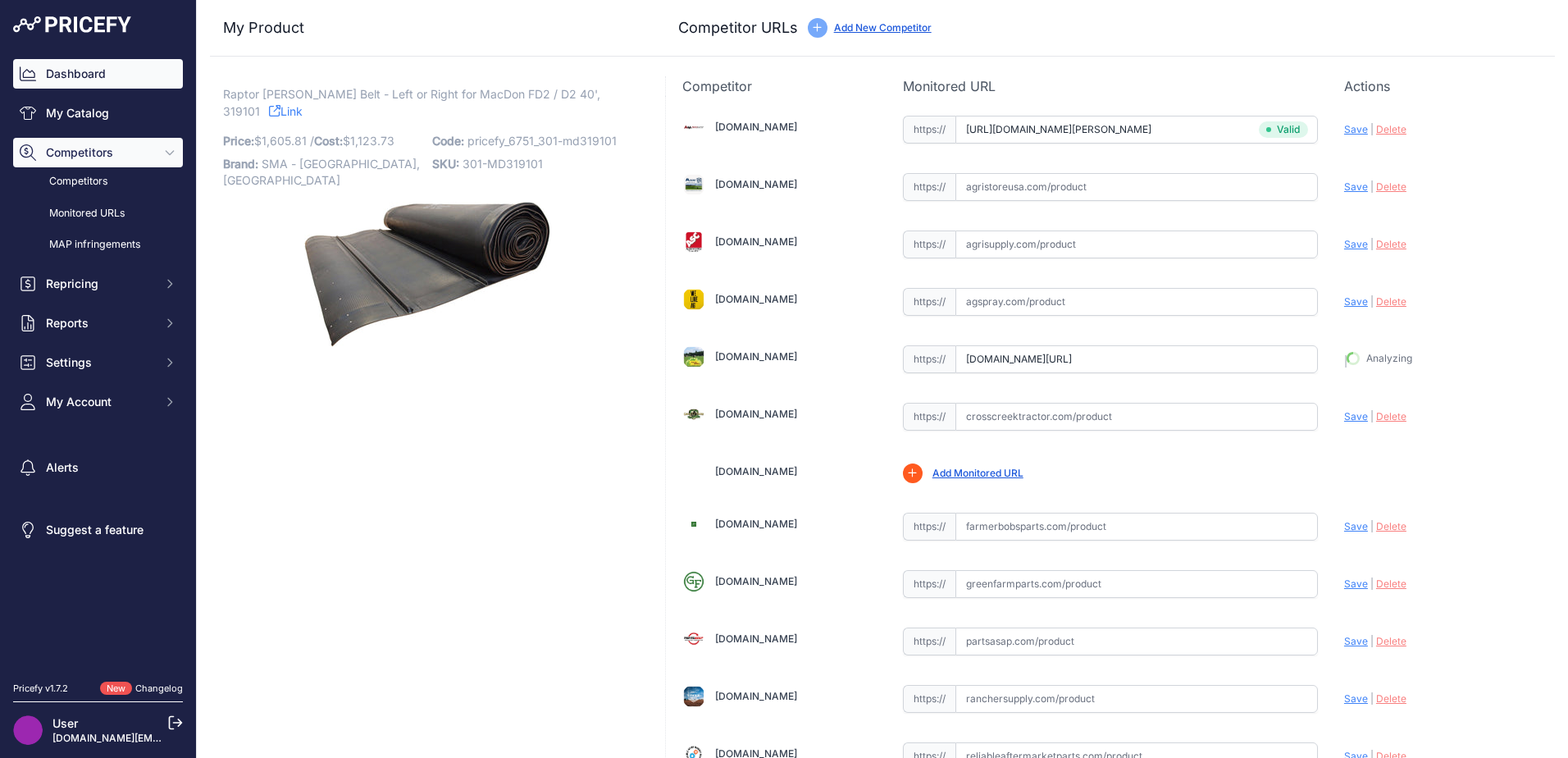
type input "https://www.americasbelting.com/macdon-d240-hh-1013898-215?prirule_jdsnikfkfjsd…"
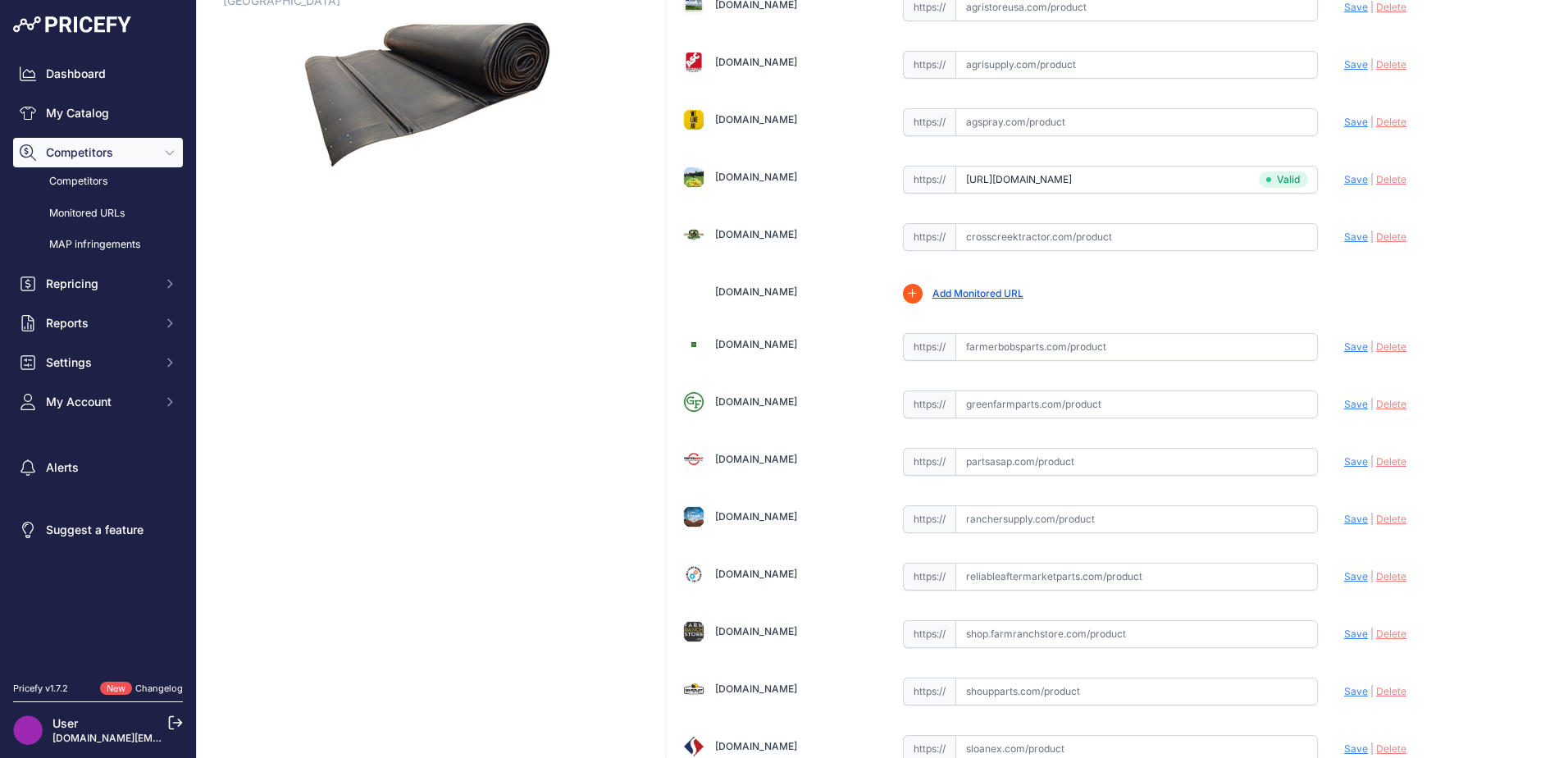
scroll to position [480, 0]
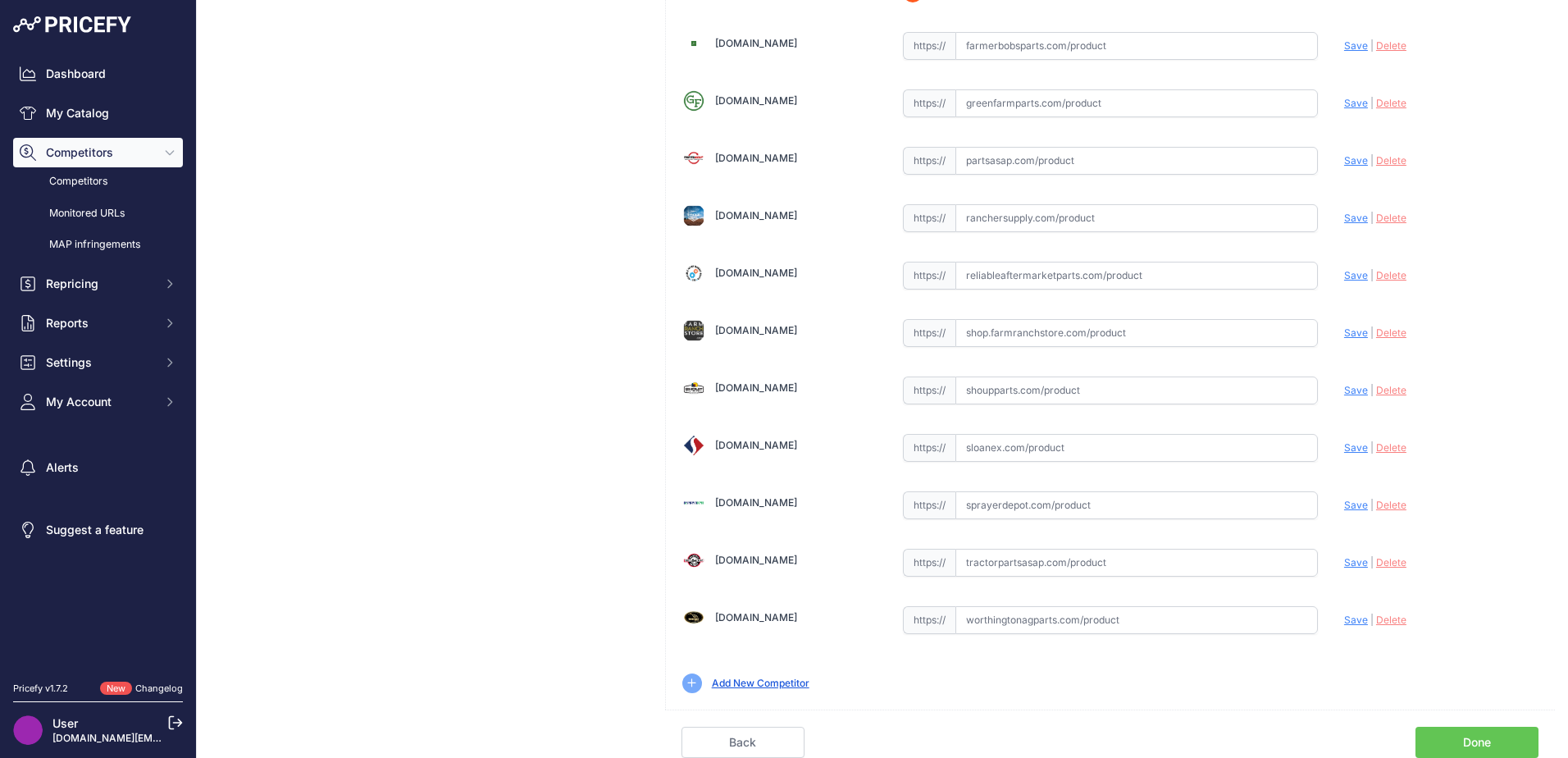
click at [1023, 561] on input "text" at bounding box center [1136, 562] width 362 height 28
paste input "https://www.tractorpartsasap.com/draper-belt-new-macdon-319099-1054863.html"
click at [1344, 563] on span "Save" at bounding box center [1356, 562] width 24 height 12
type input "https://www.tractorpartsasap.com/draper-belt-new-macdon-319099-1054863.html?pri…"
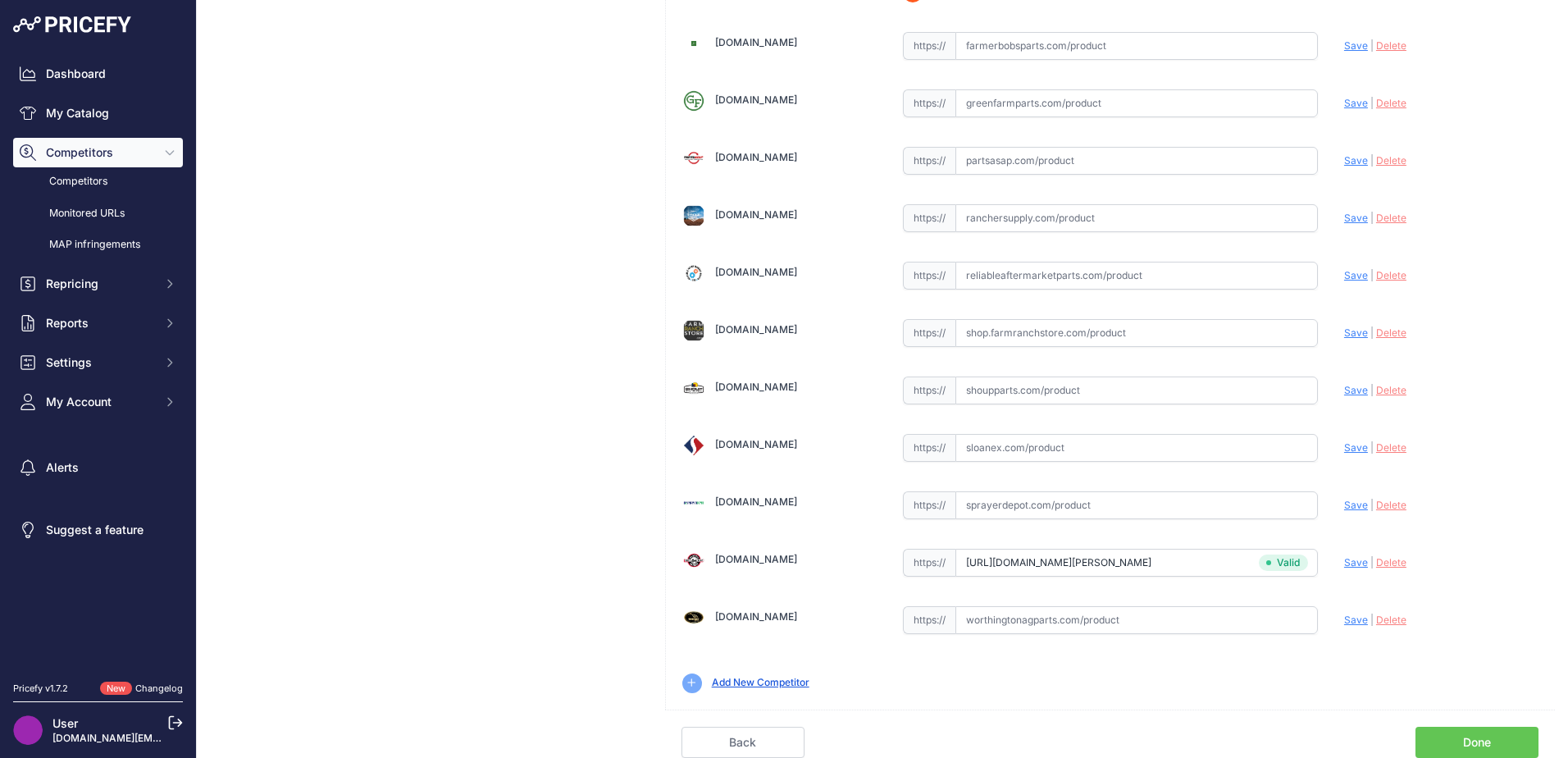
scroll to position [480, 0]
click at [1066, 618] on input "text" at bounding box center [1136, 620] width 362 height 28
paste input "https://www.worthingtonagparts.com/draper-belt-raptor-to-fit-macdon-new-afterma…"
click at [1344, 617] on span "Save" at bounding box center [1356, 620] width 24 height 12
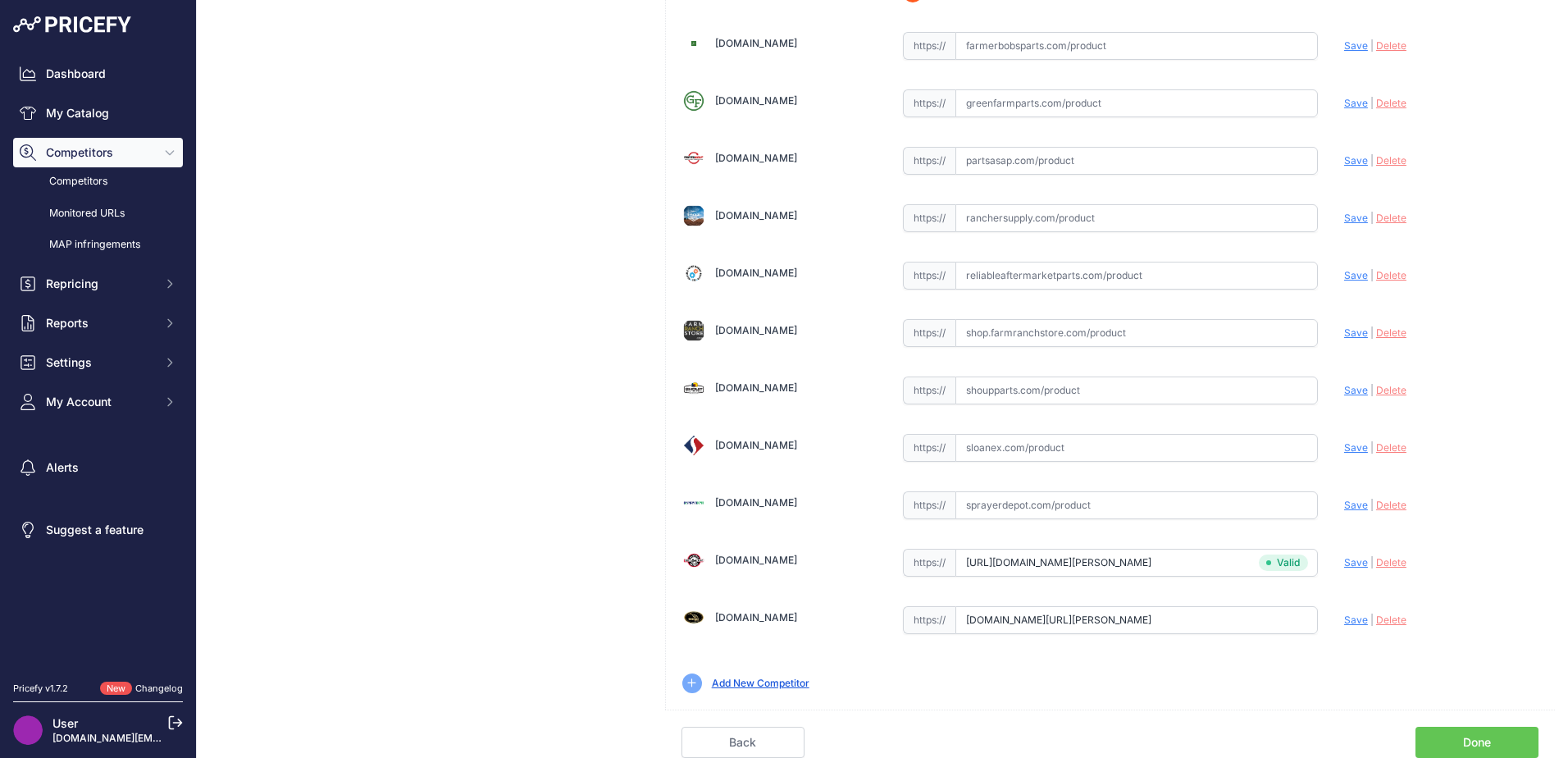
scroll to position [0, 0]
type input "https://www.worthingtonagparts.com/draper-belt-raptor-to-fit-macdon-new-afterma…"
click at [1466, 737] on link "Done" at bounding box center [1476, 742] width 123 height 31
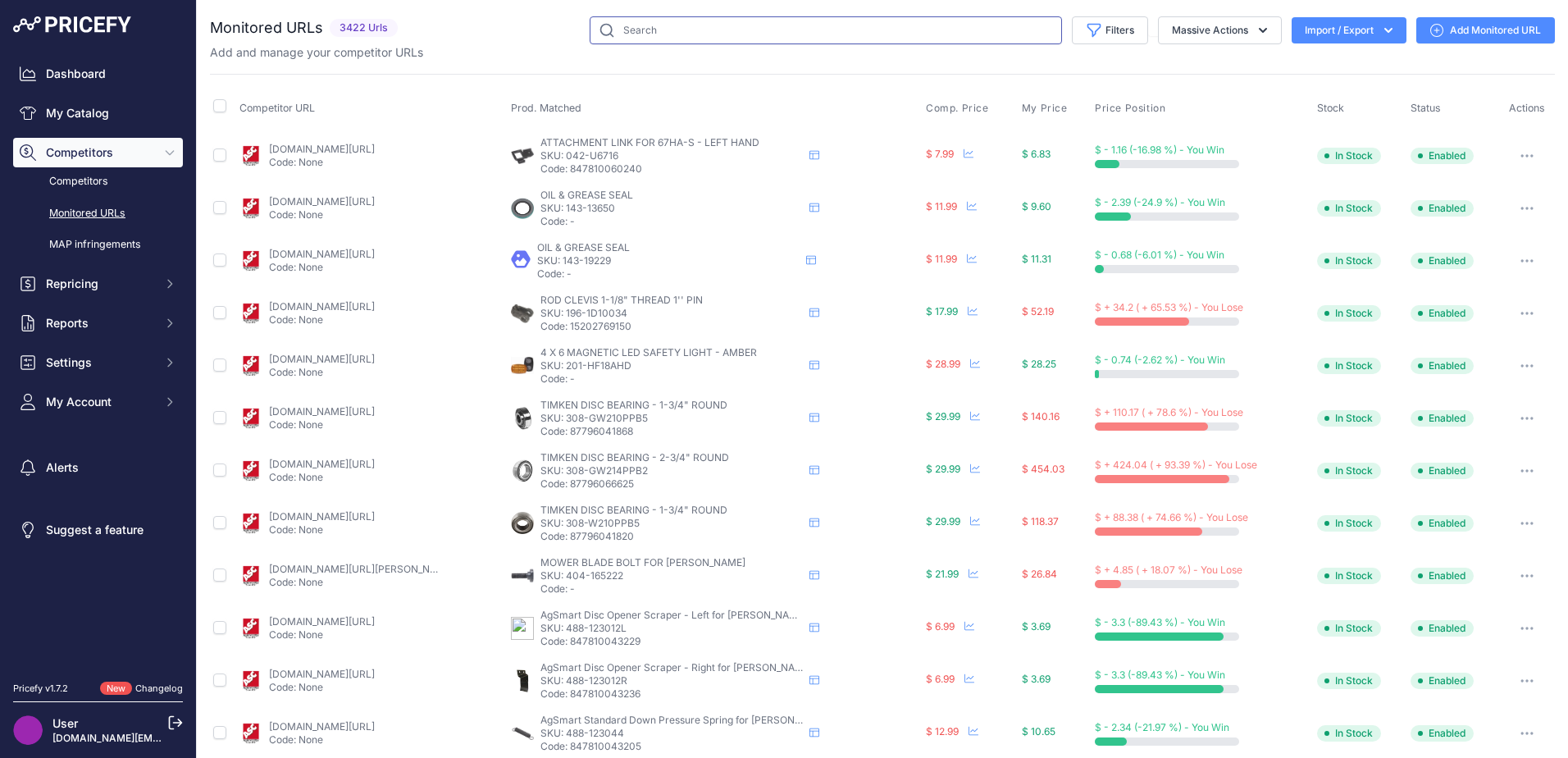
drag, startPoint x: 778, startPoint y: 43, endPoint x: 783, endPoint y: 31, distance: 13.0
click at [778, 43] on input "text" at bounding box center [826, 30] width 472 height 28
click at [44, 109] on link "My Catalog" at bounding box center [98, 113] width 170 height 30
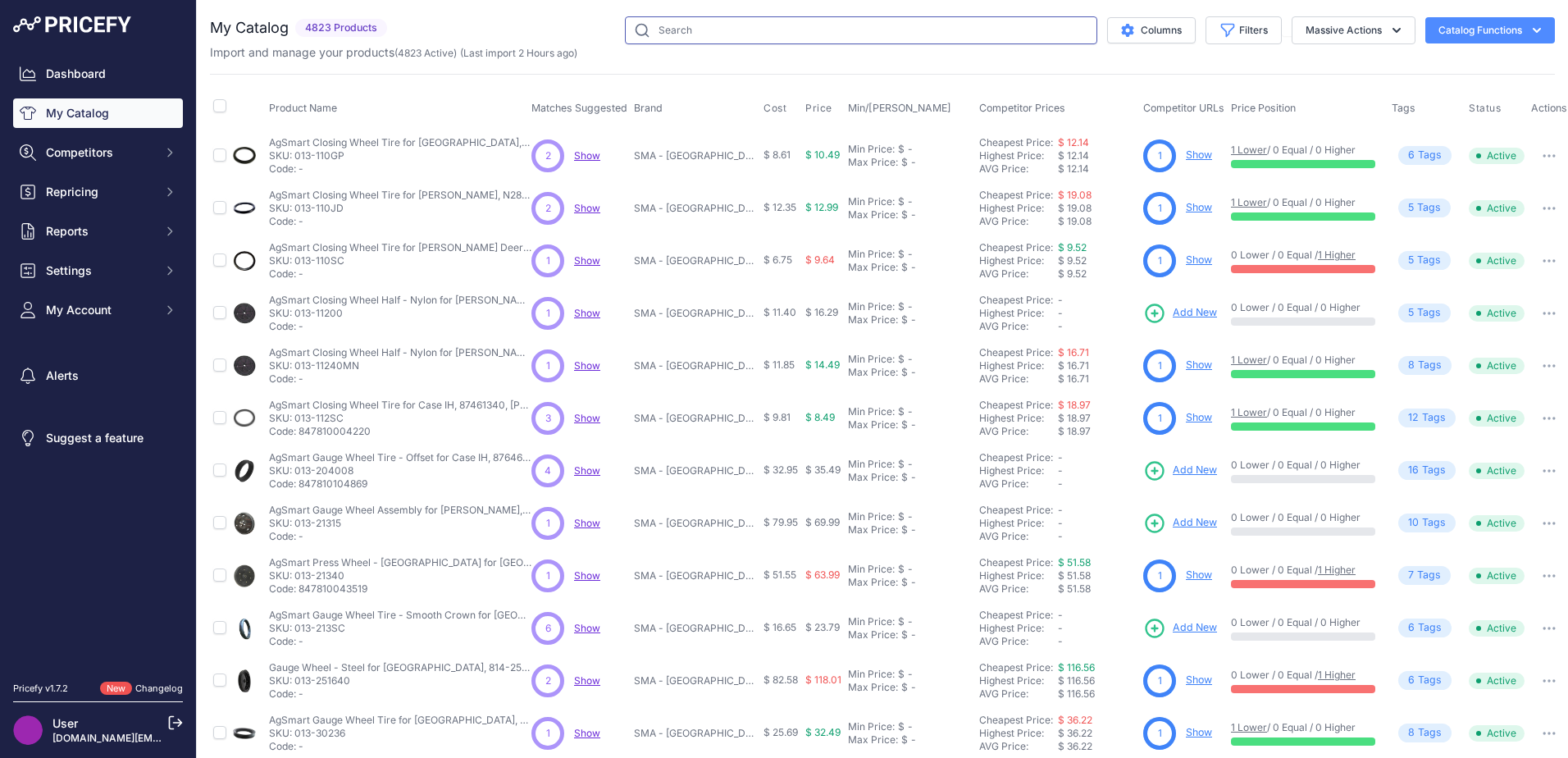
drag, startPoint x: 0, startPoint y: 0, endPoint x: 816, endPoint y: 31, distance: 816.6
click at [816, 31] on input "text" at bounding box center [861, 30] width 472 height 28
type input "raptor [PERSON_NAME] belt"
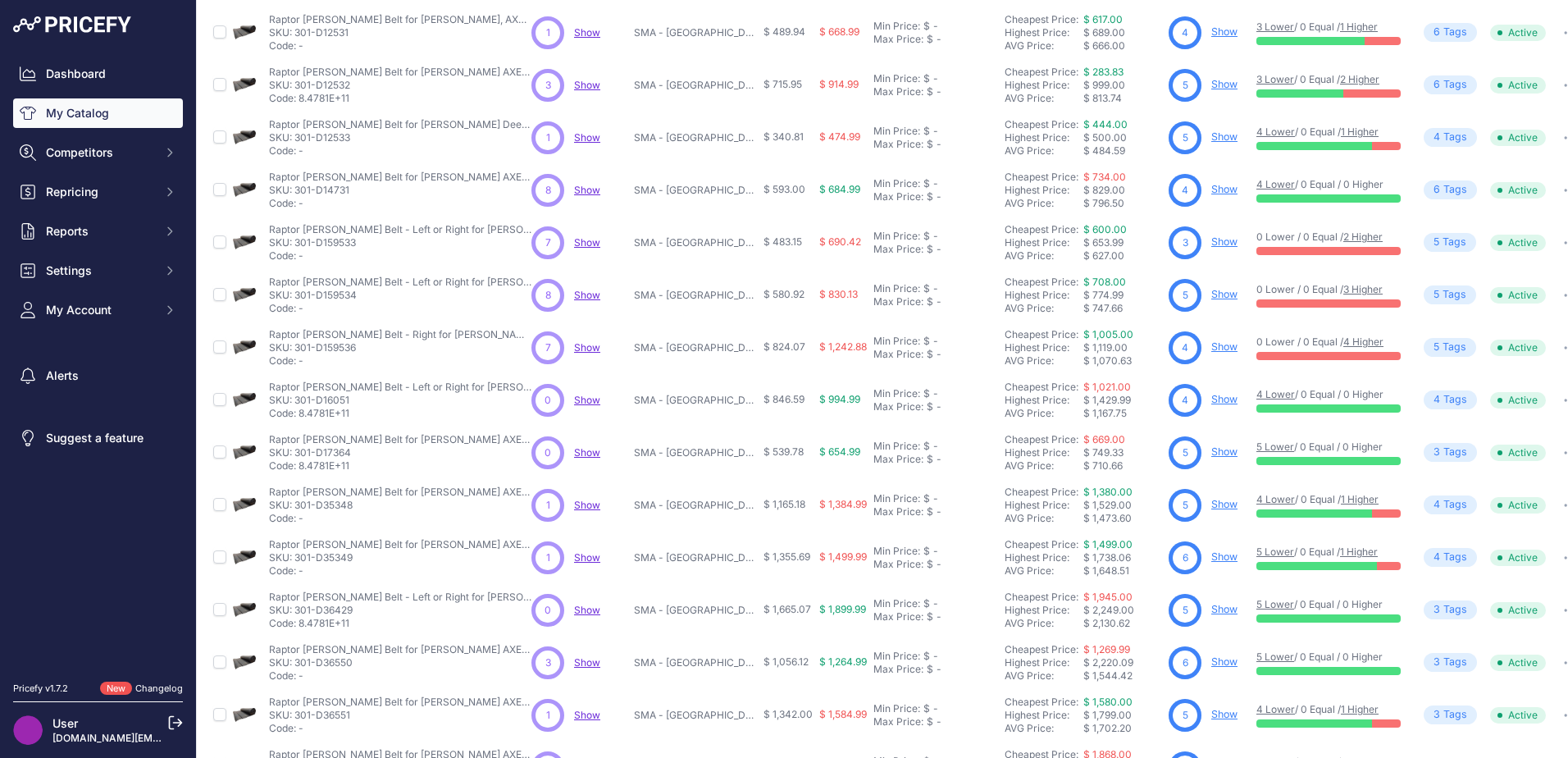
scroll to position [239, 0]
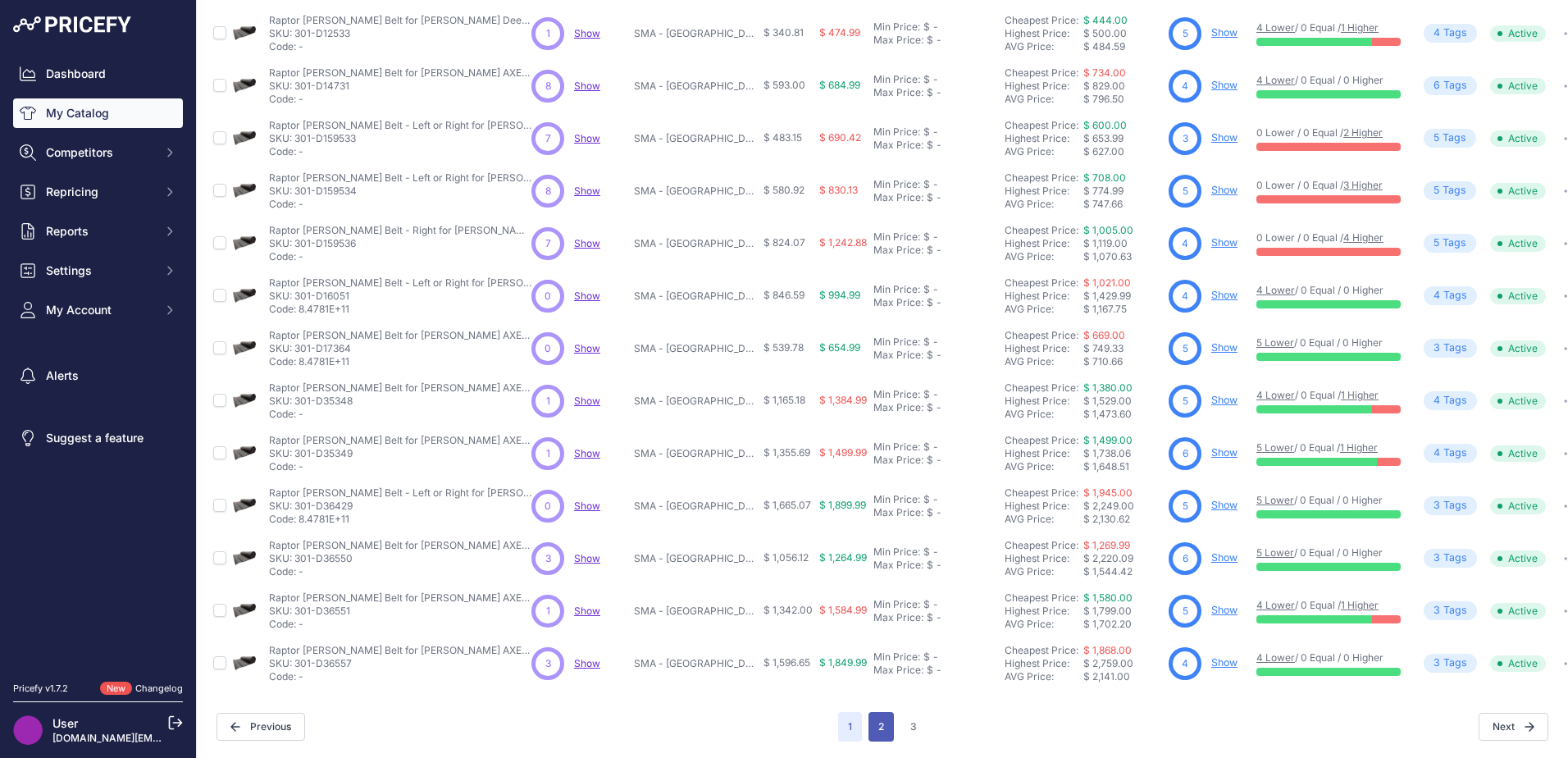
click at [878, 713] on button "2" at bounding box center [881, 726] width 25 height 30
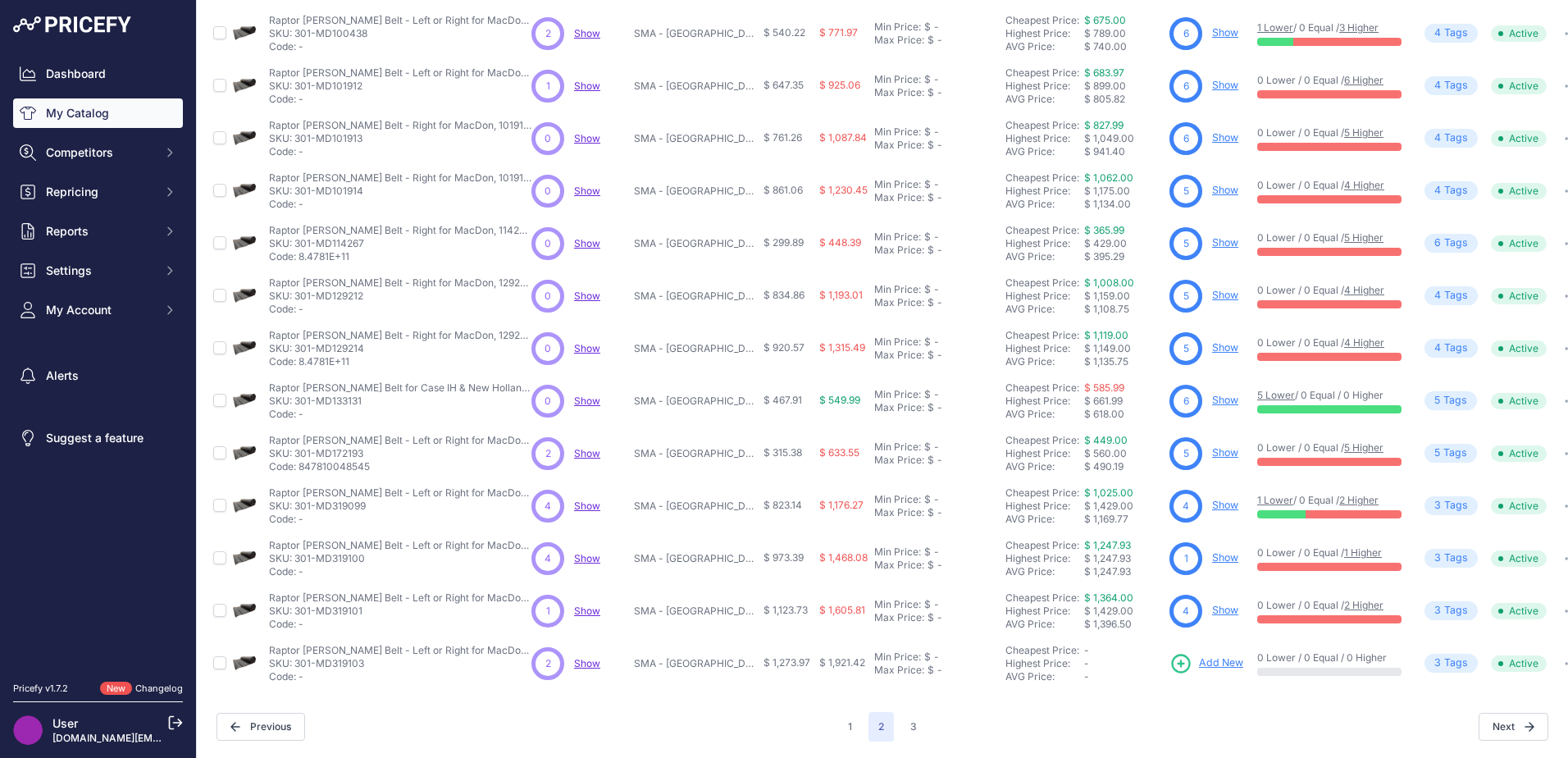
scroll to position [239, 0]
click at [1217, 551] on link "Show" at bounding box center [1225, 557] width 26 height 12
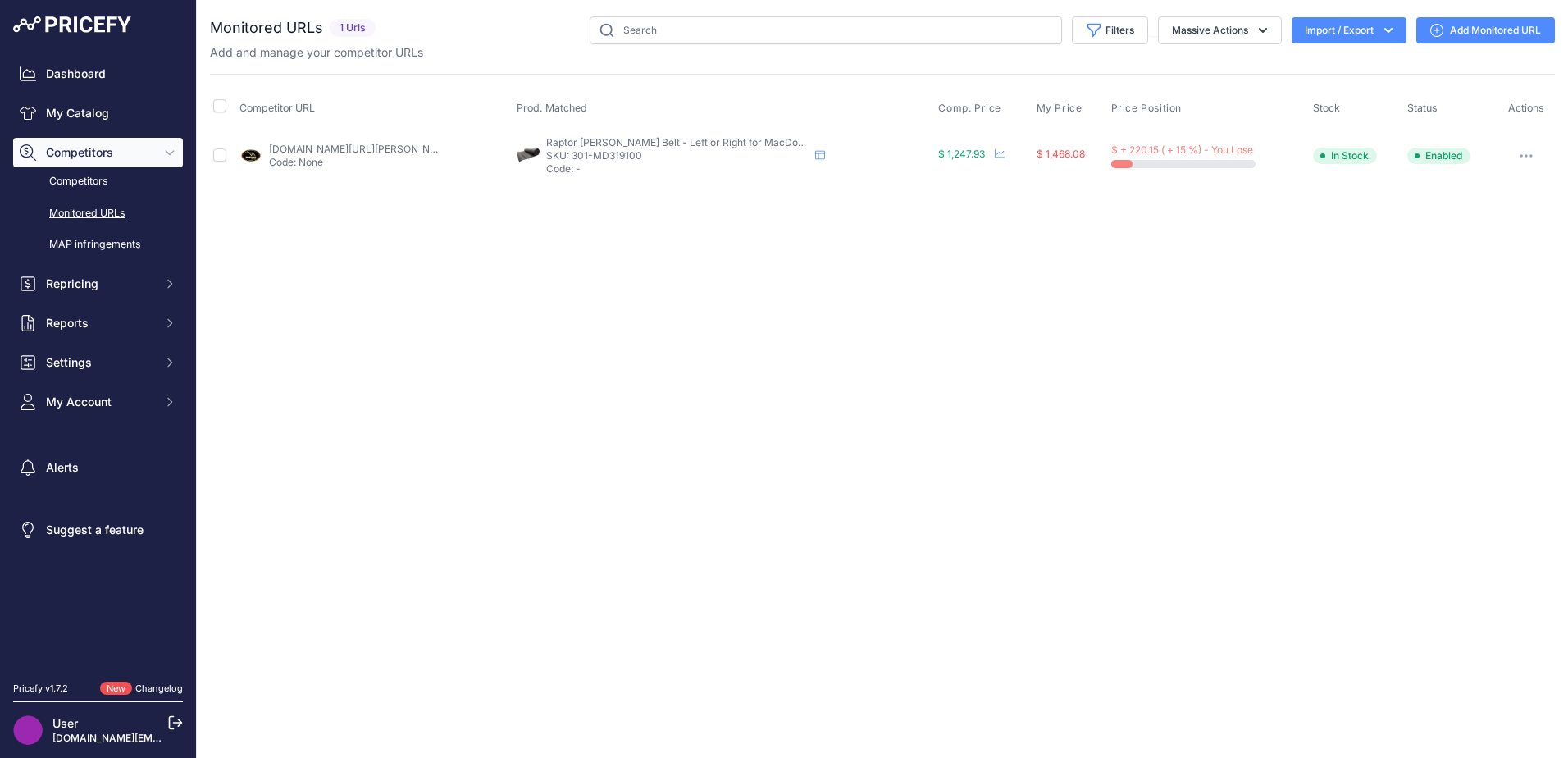
click at [1458, 33] on link "Add Monitored URL" at bounding box center [1485, 30] width 138 height 26
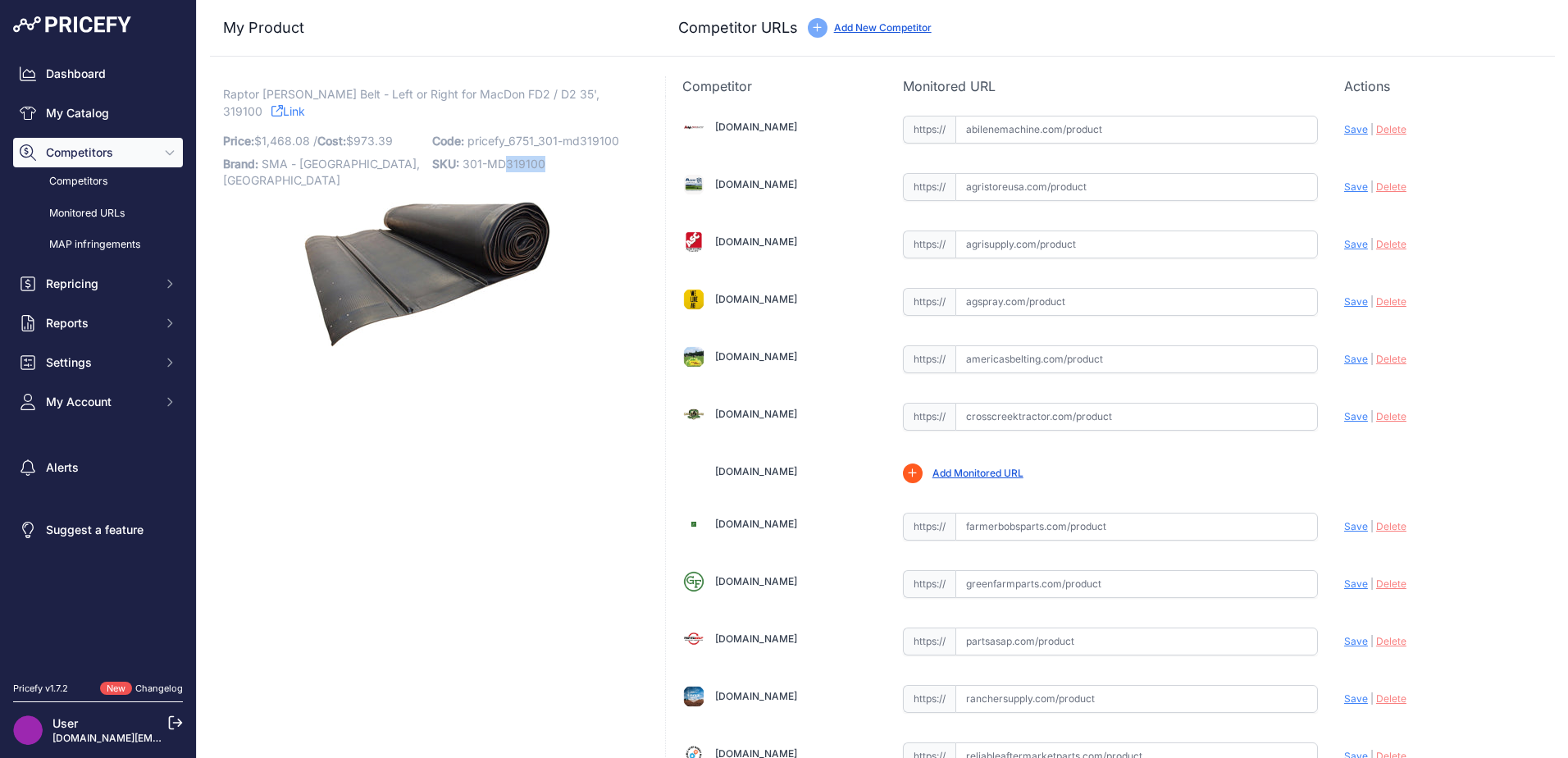
drag, startPoint x: 507, startPoint y: 166, endPoint x: 559, endPoint y: 167, distance: 52.0
click at [559, 167] on p "SKU: 301-MD319100" at bounding box center [531, 164] width 200 height 23
drag, startPoint x: 559, startPoint y: 167, endPoint x: 531, endPoint y: 163, distance: 28.3
copy span "319100"
drag, startPoint x: 986, startPoint y: 143, endPoint x: 985, endPoint y: 132, distance: 11.0
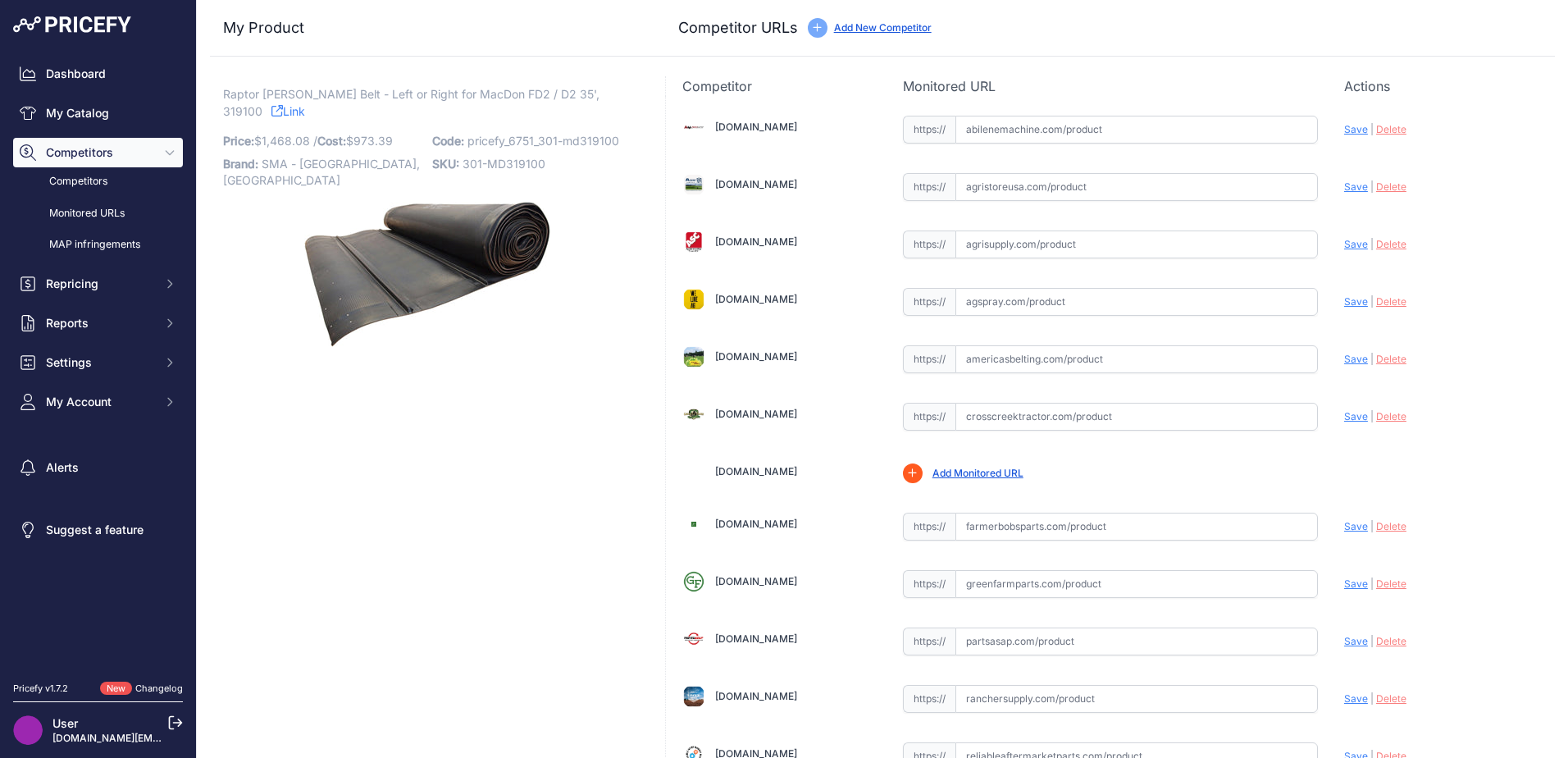
click at [986, 140] on input "text" at bounding box center [1136, 129] width 362 height 28
paste input "[URL][DOMAIN_NAME][PERSON_NAME]"
click at [1344, 125] on span "Save" at bounding box center [1356, 129] width 24 height 12
type input "[URL][DOMAIN_NAME][PERSON_NAME]"
click at [964, 353] on input "text" at bounding box center [1136, 359] width 362 height 28
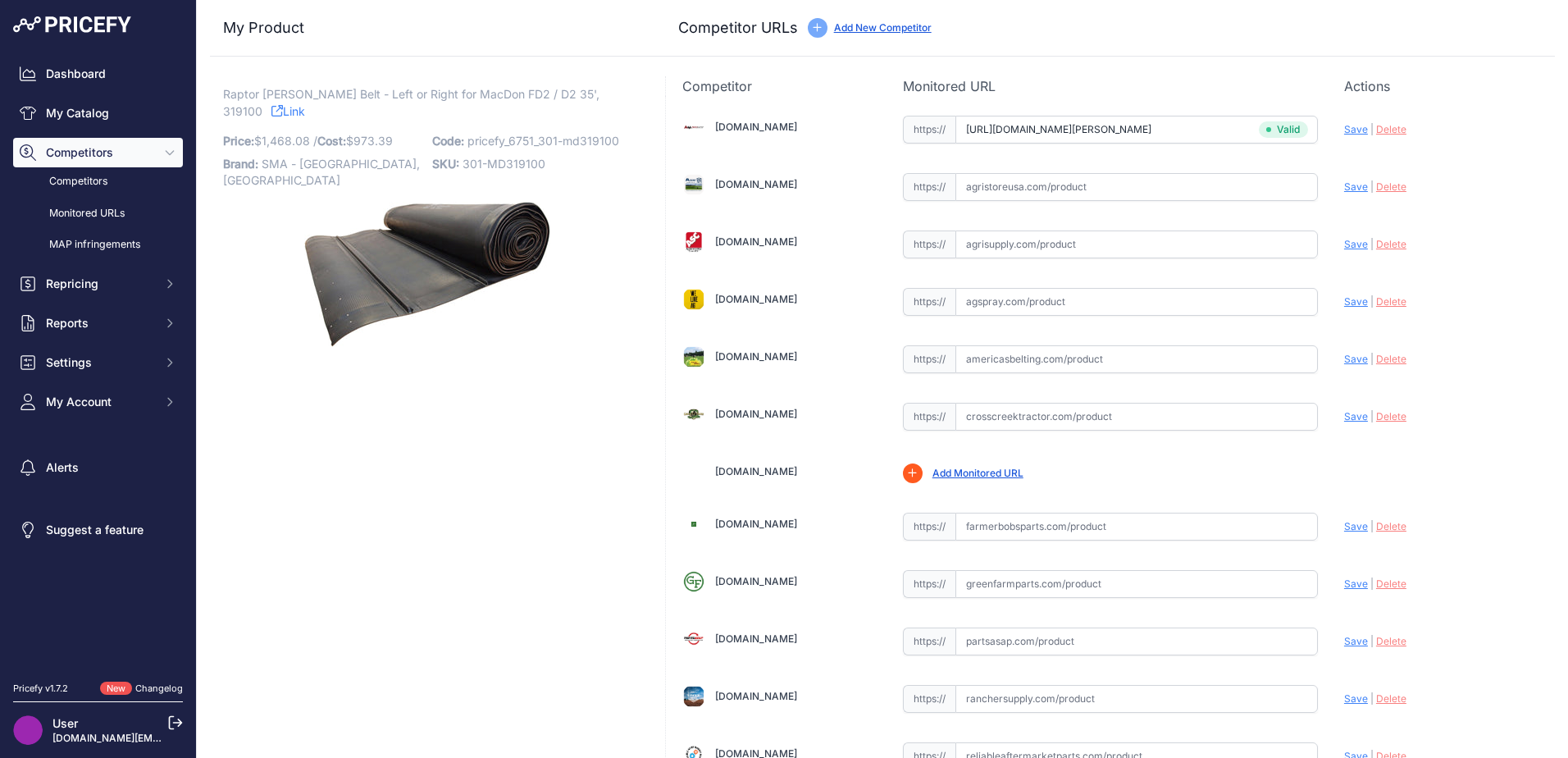
paste input "https://www.americasbelting.com/macdon-d235-hh-1013897-214"
click at [1346, 359] on span "Save" at bounding box center [1356, 358] width 24 height 12
type input "https://www.americasbelting.com/macdon-d235-hh-1013897-214?prirule_jdsnikfkfjsd…"
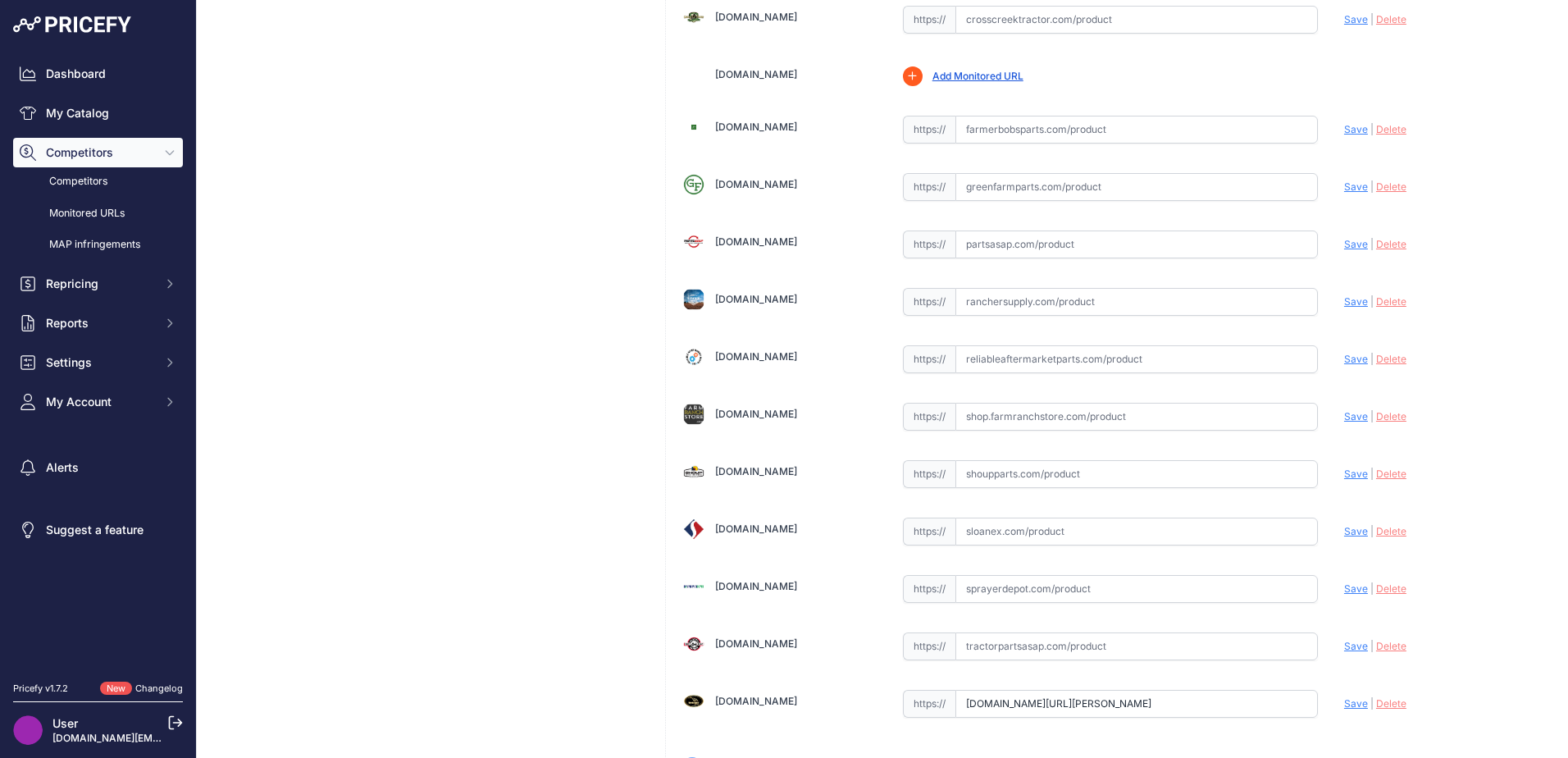
scroll to position [480, 0]
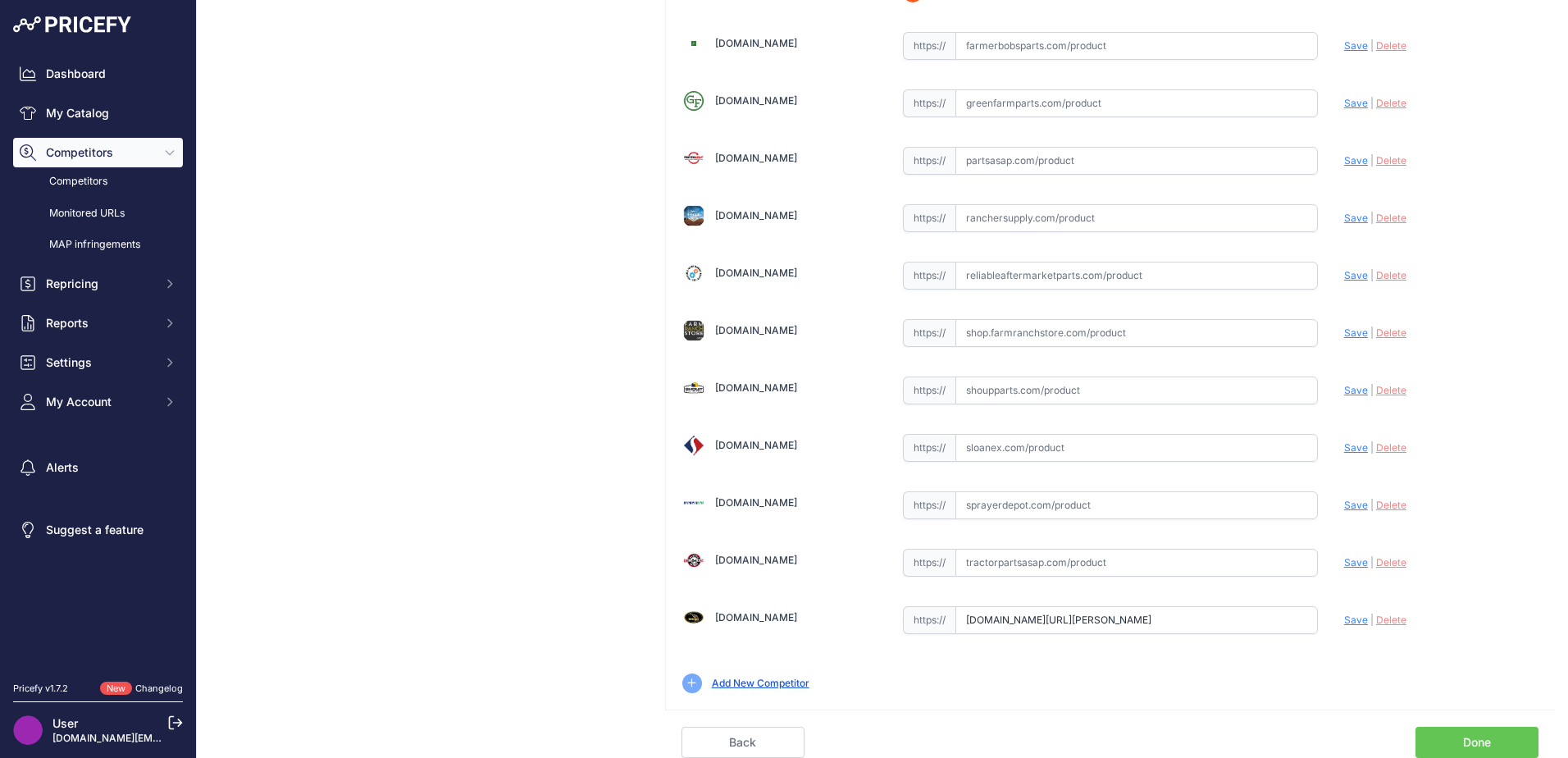
click at [1012, 561] on input "text" at bounding box center [1136, 562] width 362 height 28
paste input "https://www.tractorpartsasap.com/draper-belt-new-macdon-319100-1054864.html"
click at [1344, 562] on span "Save" at bounding box center [1356, 562] width 24 height 12
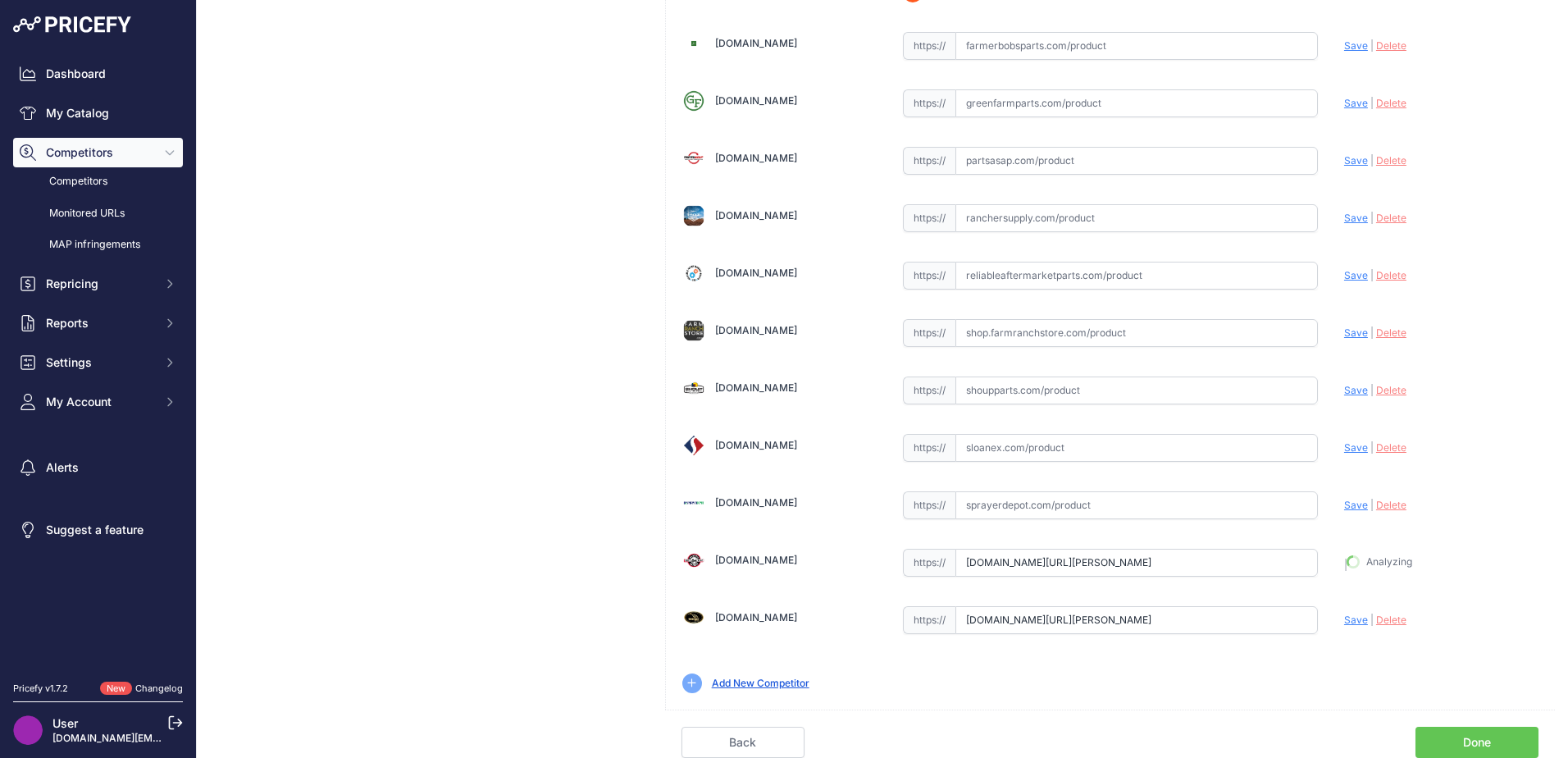
type input "https://www.tractorpartsasap.com/draper-belt-new-macdon-319100-1054864.html?pri…"
click at [1461, 741] on link "Done" at bounding box center [1476, 742] width 123 height 31
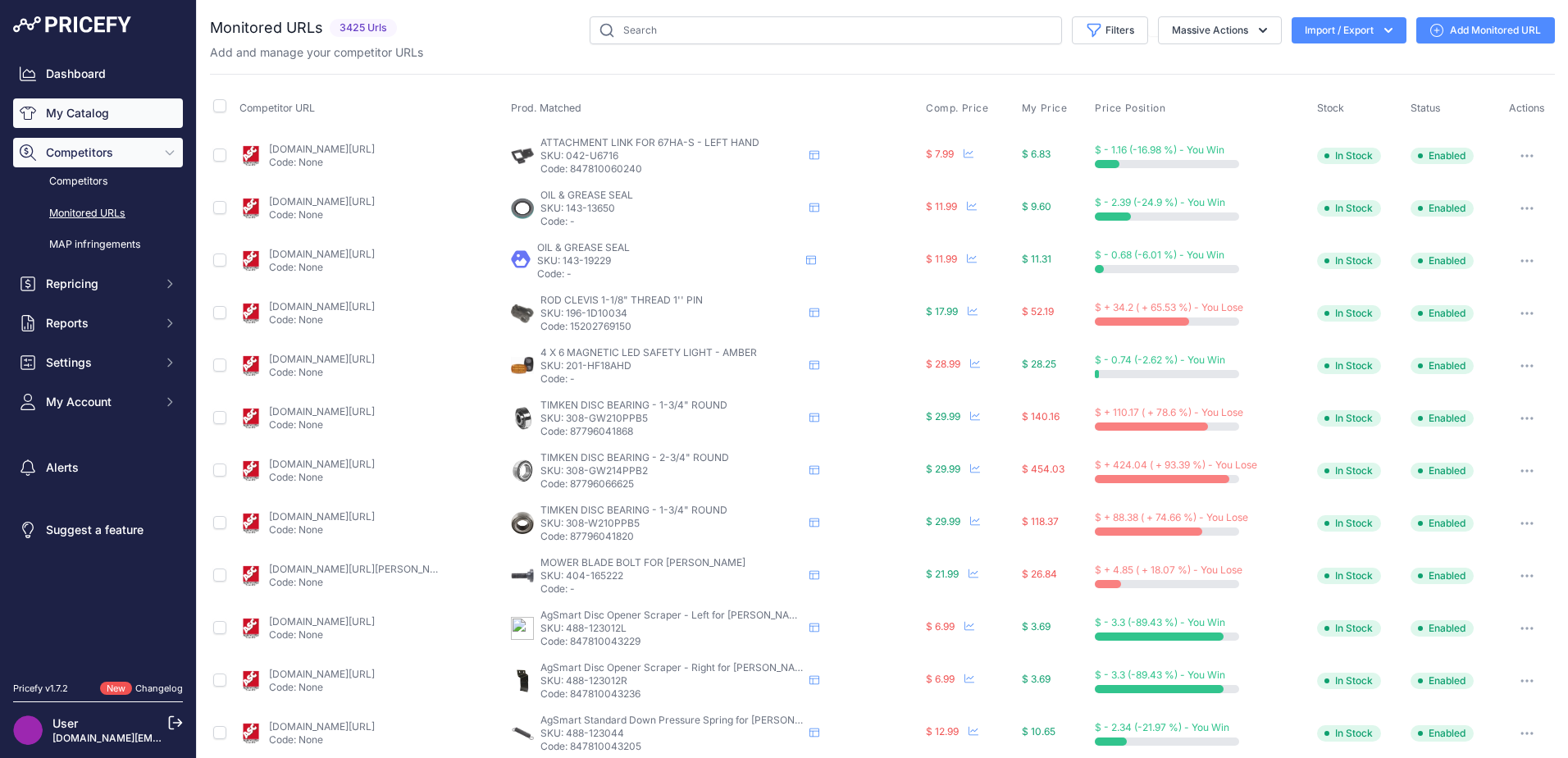
click at [103, 109] on link "My Catalog" at bounding box center [98, 113] width 170 height 30
click at [672, 31] on input "text" at bounding box center [826, 30] width 472 height 28
type input "raptor [PERSON_NAME] belt"
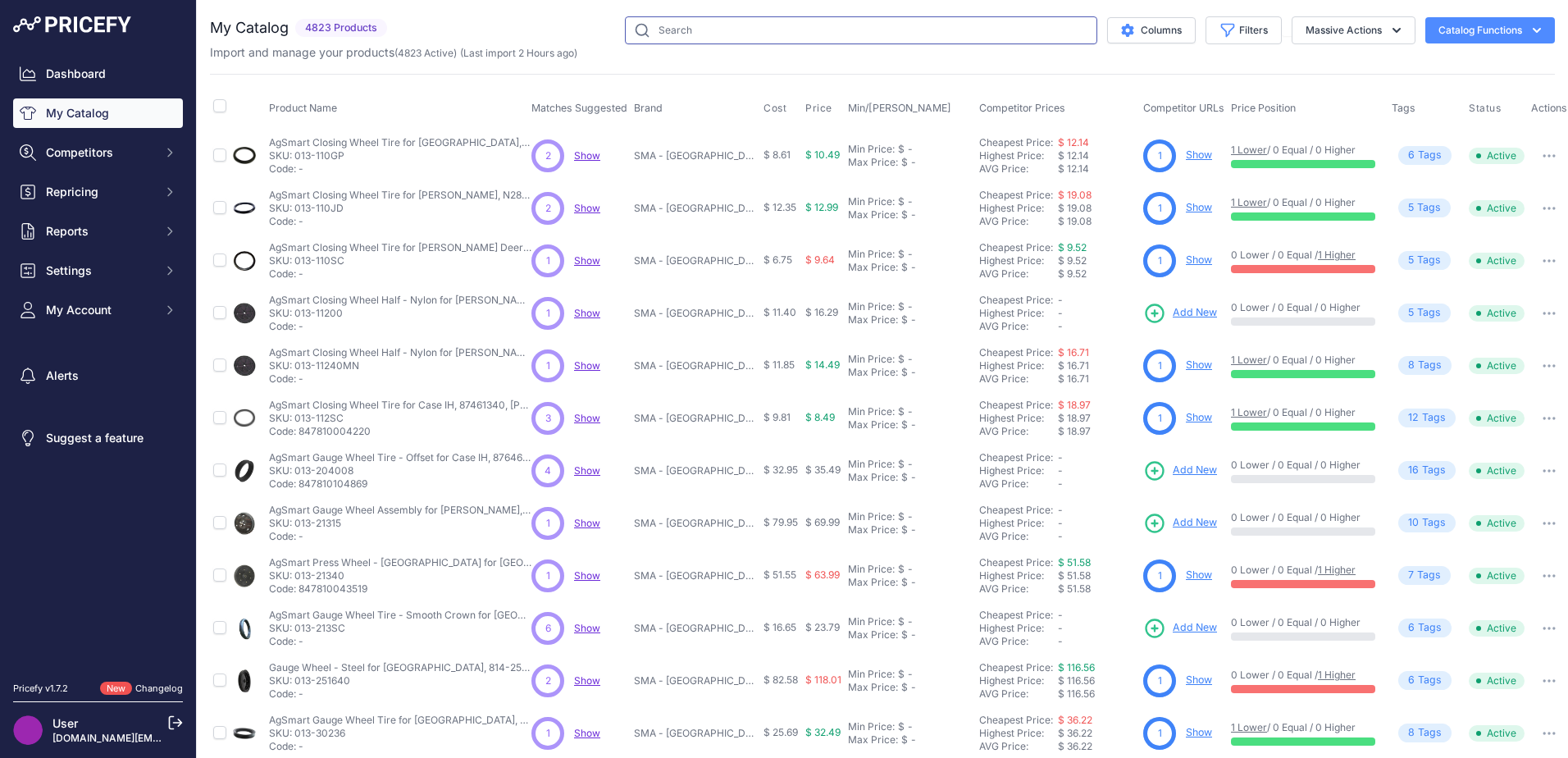
click at [683, 38] on input "text" at bounding box center [861, 30] width 472 height 28
type input "raptor [PERSON_NAME] belt"
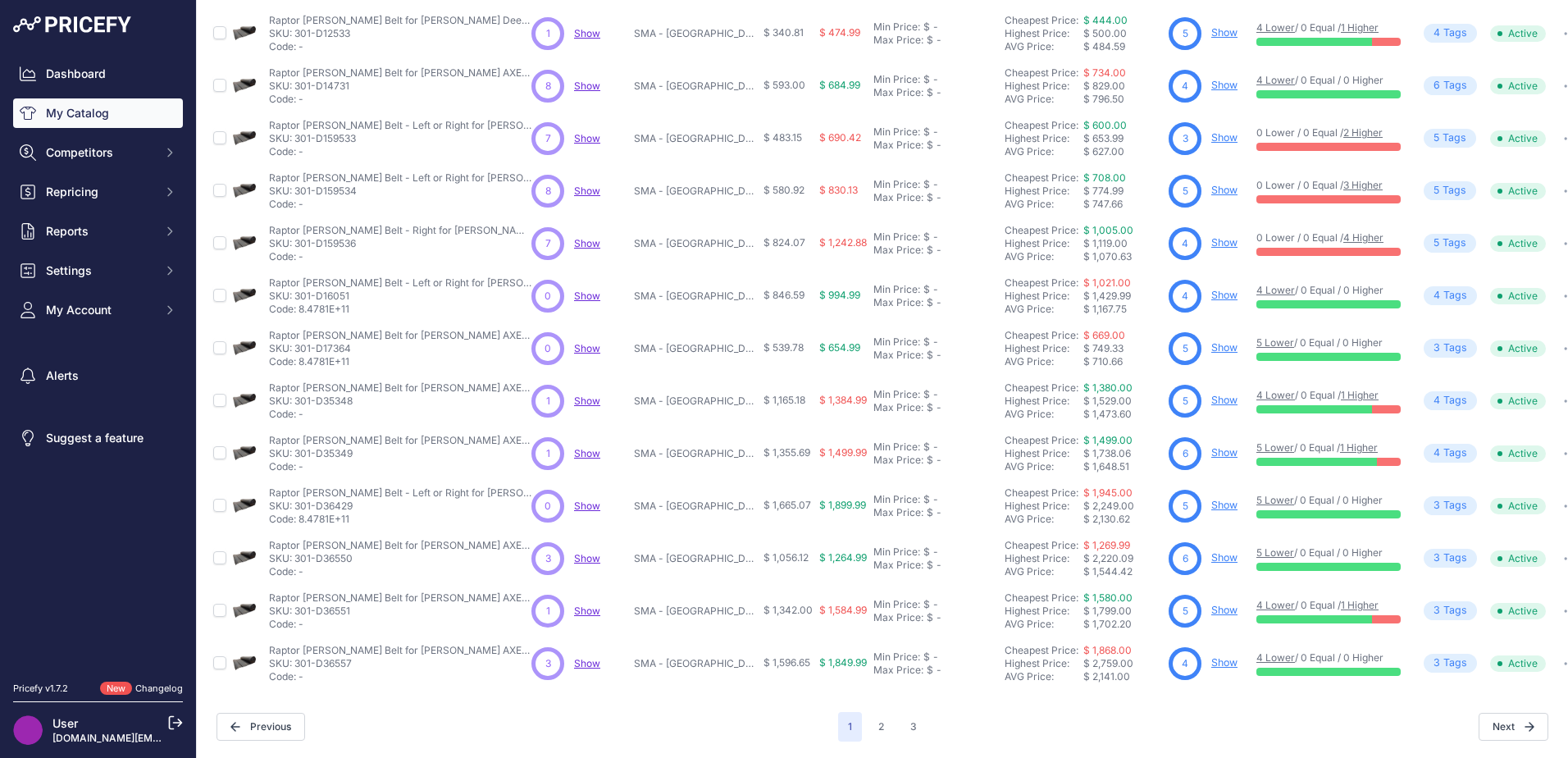
scroll to position [239, 0]
click at [881, 717] on button "2" at bounding box center [881, 726] width 25 height 30
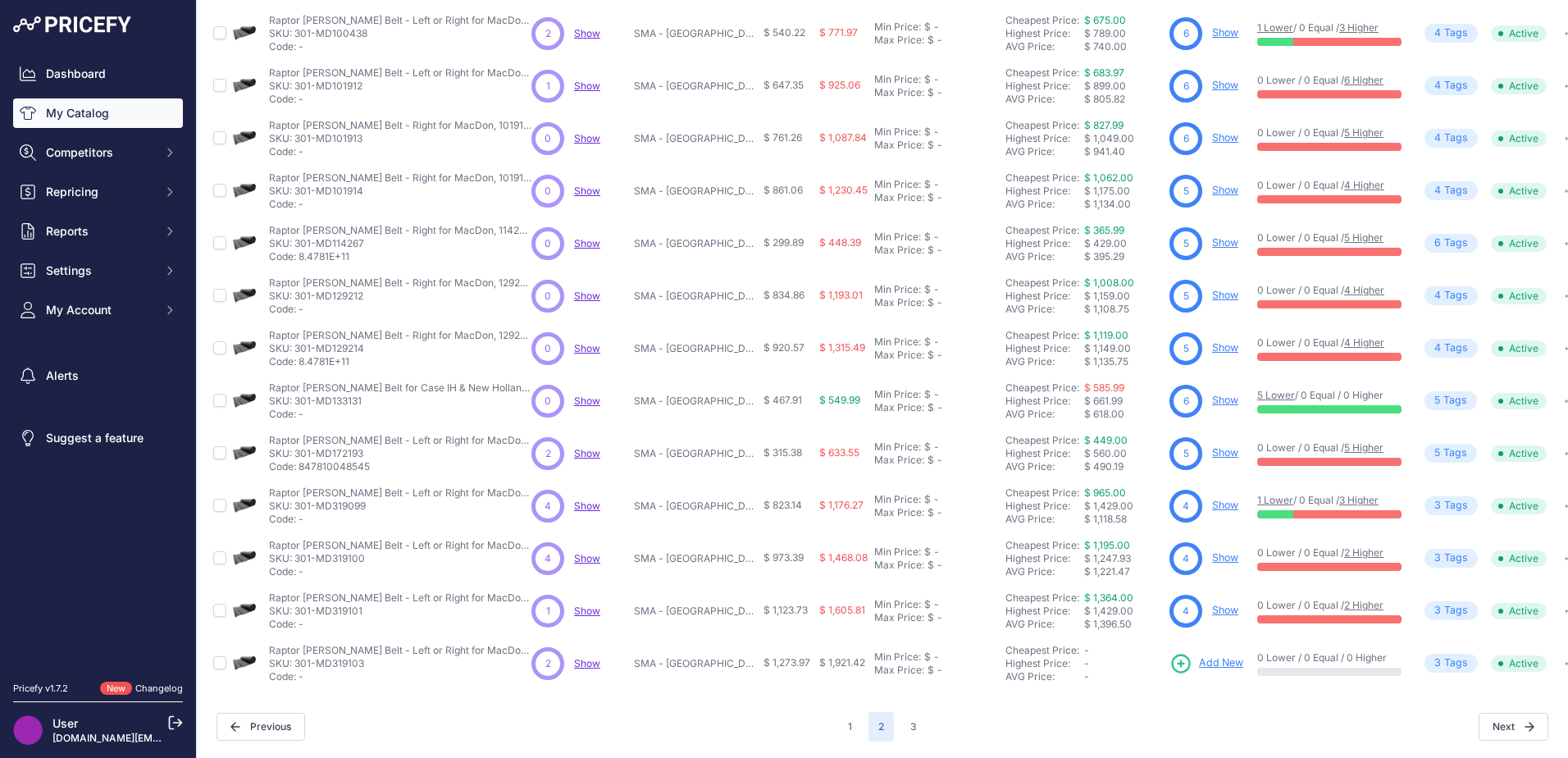
scroll to position [239, 0]
click at [1206, 655] on span "Add New" at bounding box center [1221, 663] width 44 height 15
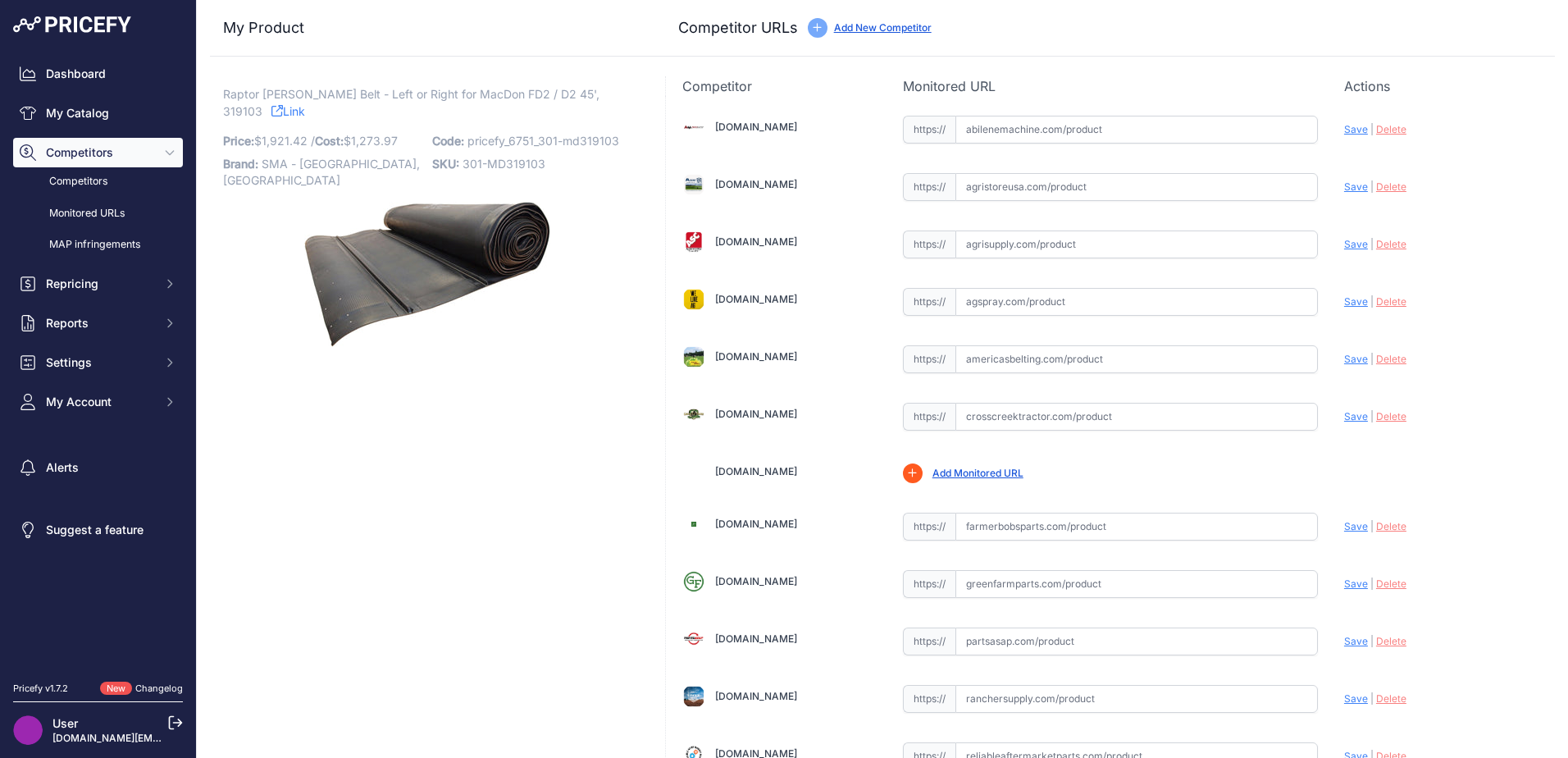
click at [1063, 126] on input "text" at bounding box center [1136, 129] width 362 height 28
paste input "[URL][DOMAIN_NAME][PERSON_NAME]"
click at [1347, 128] on span "Save" at bounding box center [1356, 129] width 24 height 12
type input "[URL][DOMAIN_NAME][PERSON_NAME]"
click at [969, 351] on input "text" at bounding box center [1136, 359] width 362 height 28
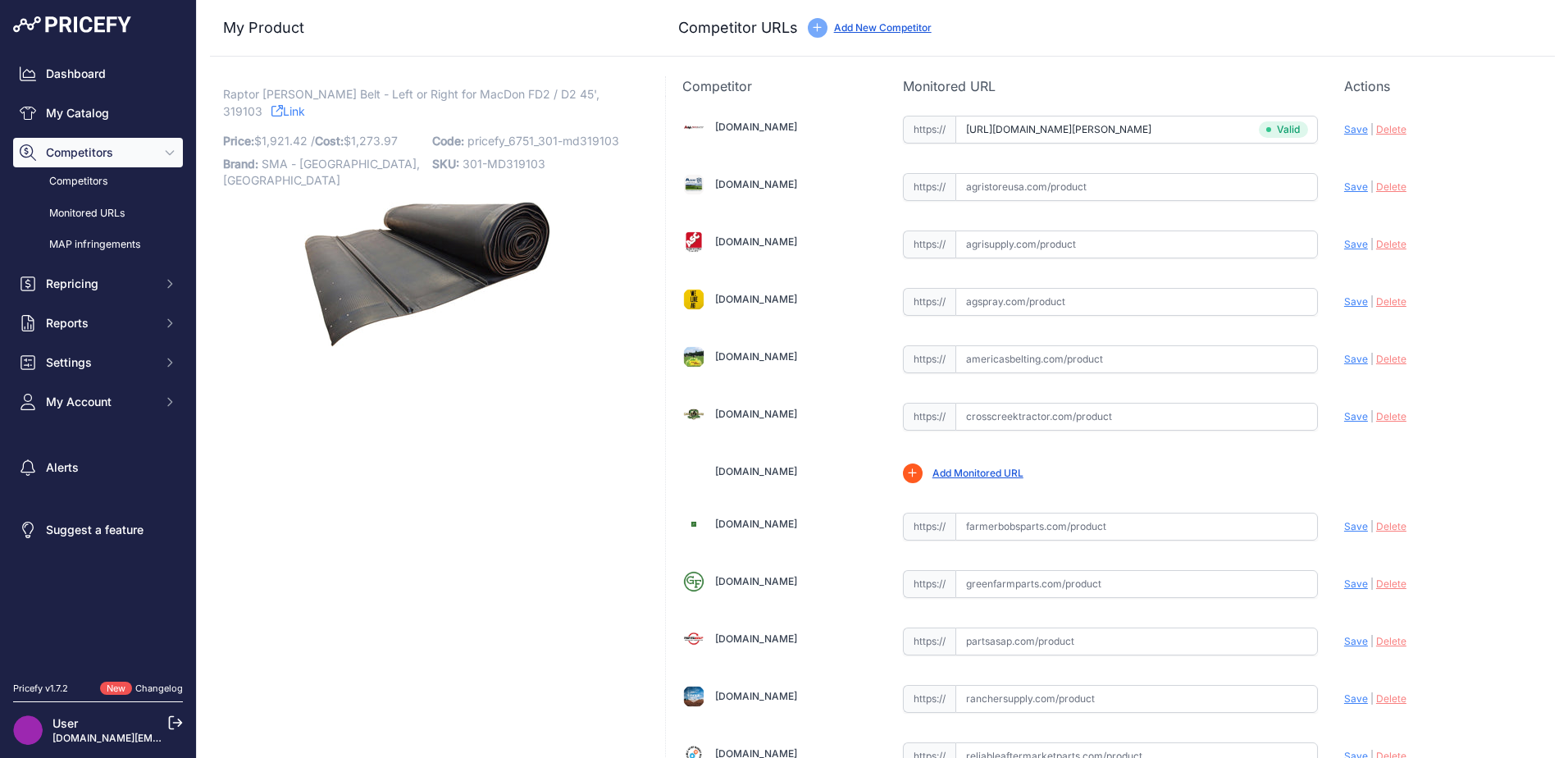
drag, startPoint x: 969, startPoint y: 351, endPoint x: 980, endPoint y: 351, distance: 11.0
paste input "https://www.americasbelting.com/macdon-d245-hh-1013899-217"
click at [1344, 359] on span "Save" at bounding box center [1356, 358] width 24 height 12
type input "https://www.americasbelting.com/macdon-d245-hh-1013899-217?prirule_jdsnikfkfjsd…"
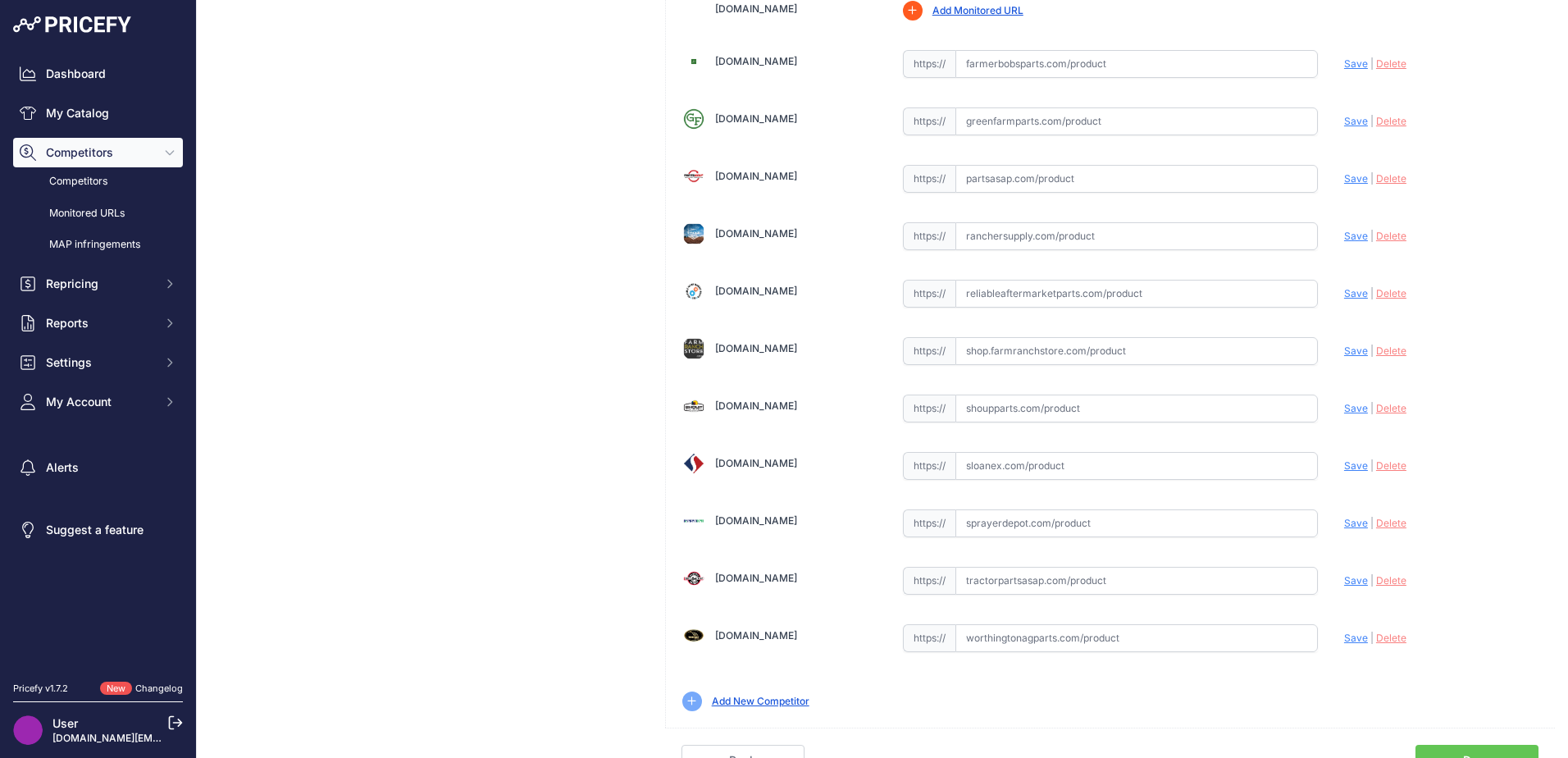
scroll to position [480, 0]
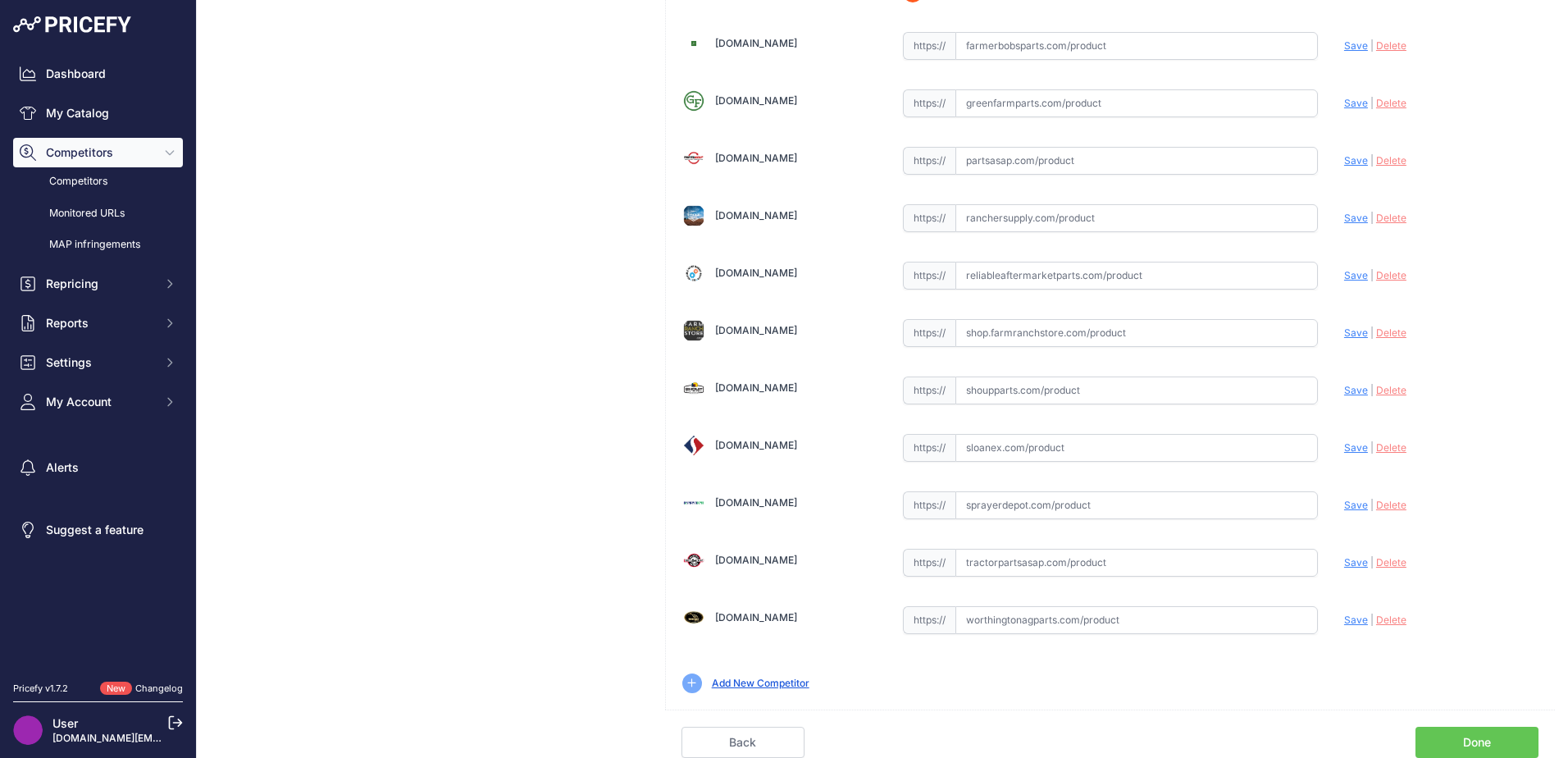
click at [977, 565] on input "text" at bounding box center [1136, 562] width 362 height 28
paste input "https://www.tractorpartsasap.com/draper-belt-new-macdon-319103-1054866.html"
drag, startPoint x: 1350, startPoint y: 563, endPoint x: 1234, endPoint y: 546, distance: 117.2
click at [1350, 563] on span "Save" at bounding box center [1356, 562] width 24 height 12
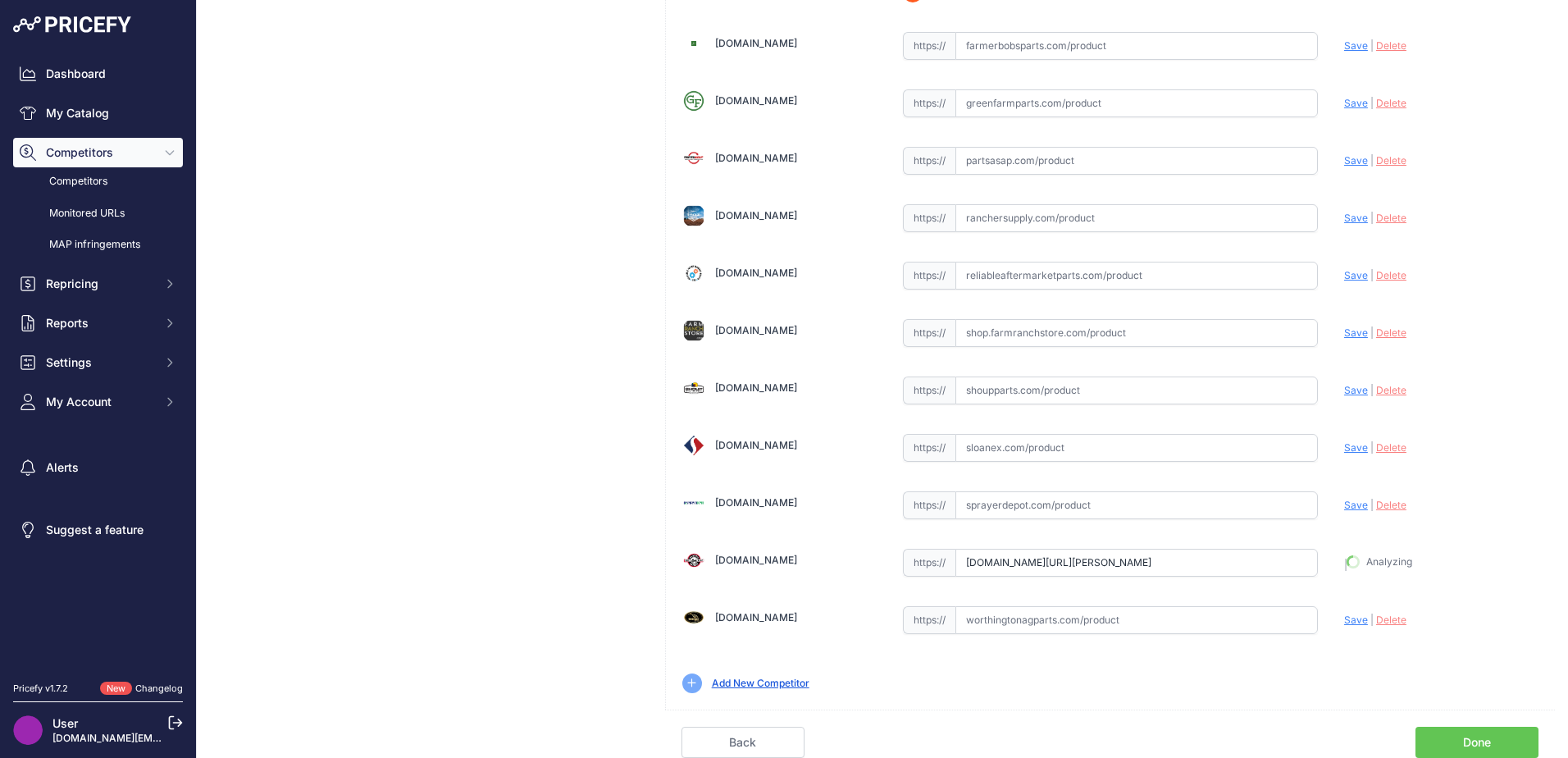
type input "https://www.tractorpartsasap.com/draper-belt-new-macdon-319103-1054866.html?pri…"
click at [1028, 619] on input "text" at bounding box center [1136, 620] width 362 height 28
paste input "https://www.worthingtonagparts.com/draper-belt-for-macdon-d2-andfd2-45-header-s…"
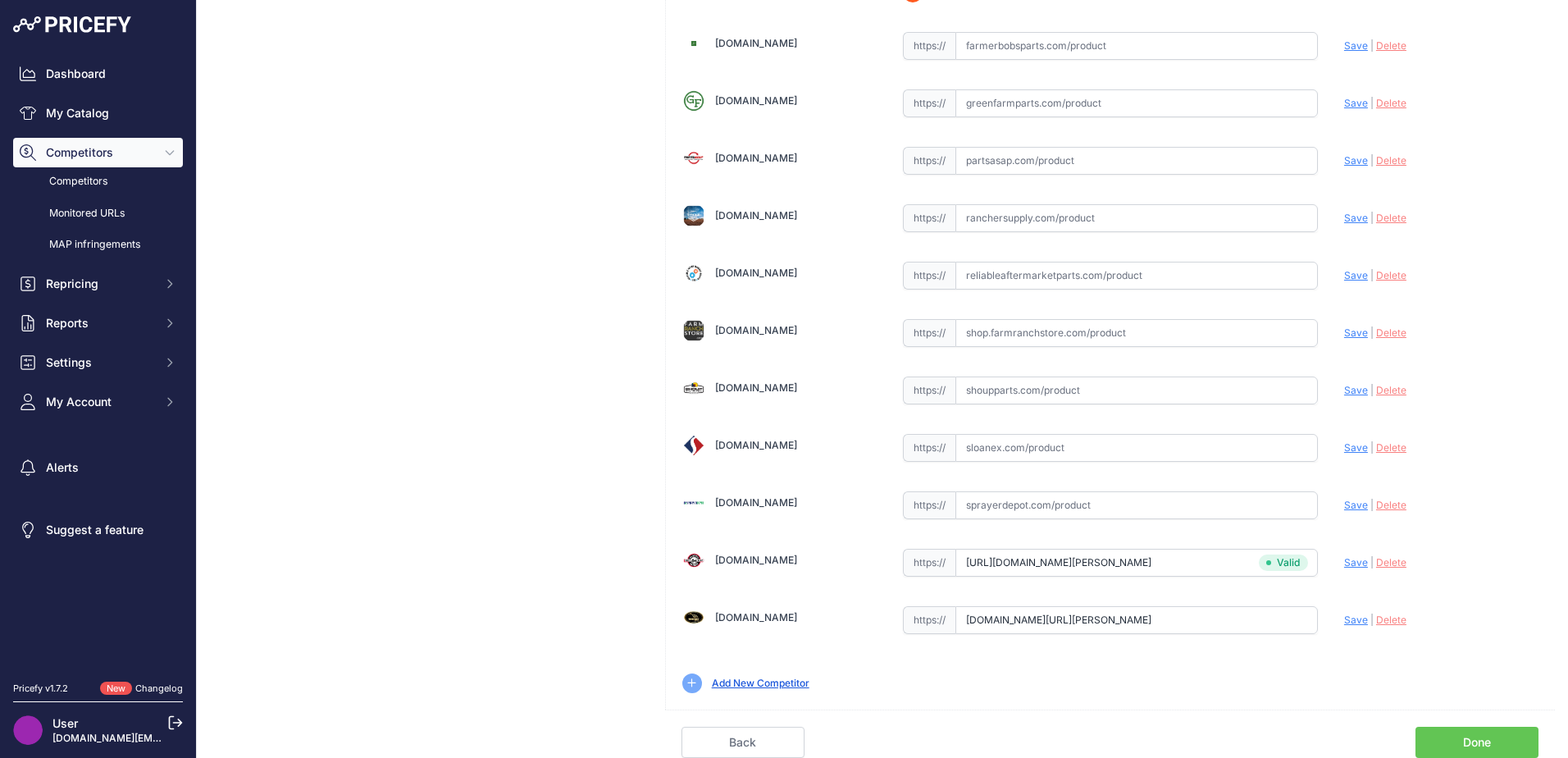
click at [1344, 617] on span "Save" at bounding box center [1356, 620] width 24 height 12
type input "https://www.worthingtonagparts.com/draper-belt-for-macdon-d2-andfd2-45-header-s…"
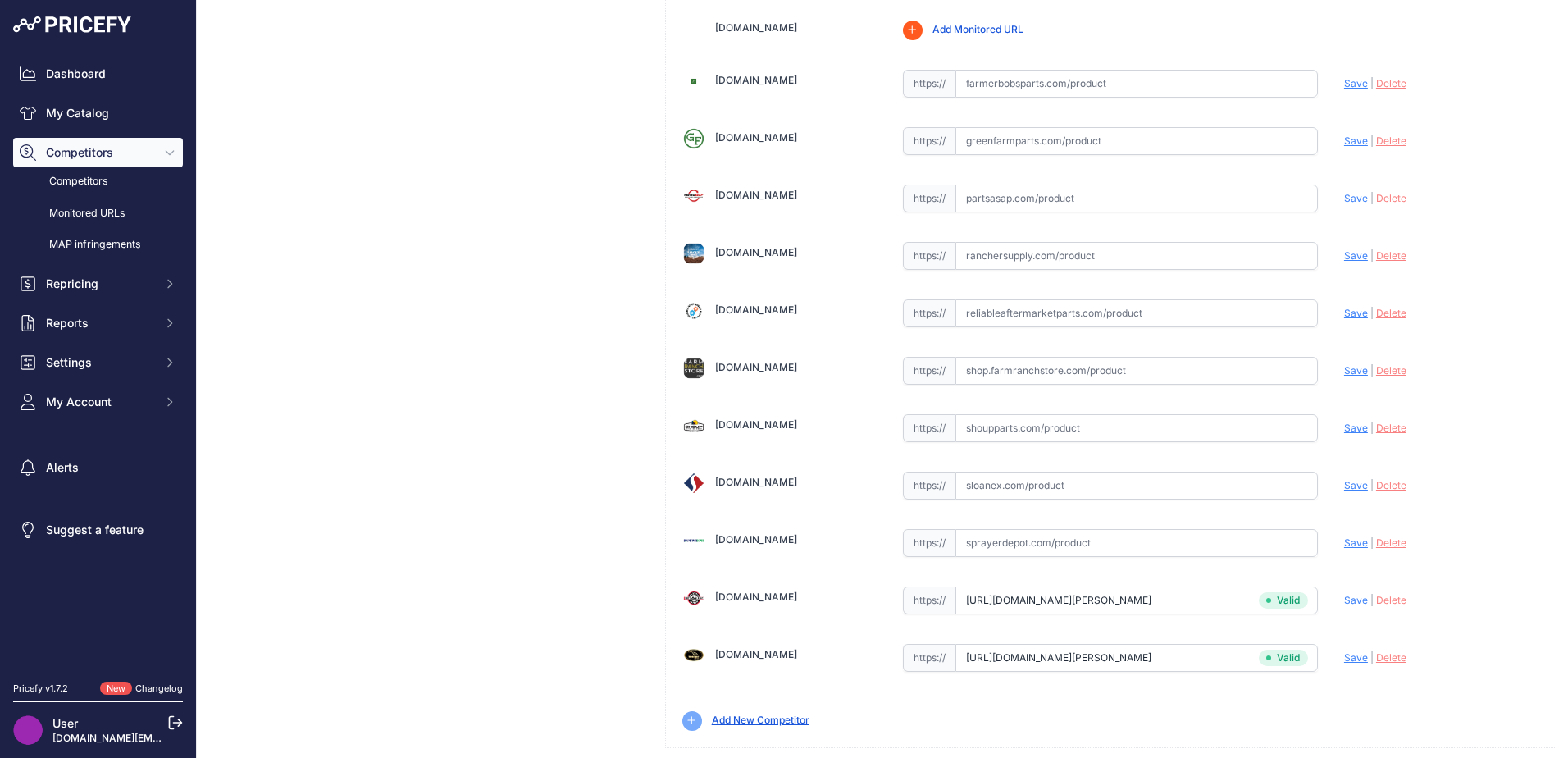
scroll to position [518, 0]
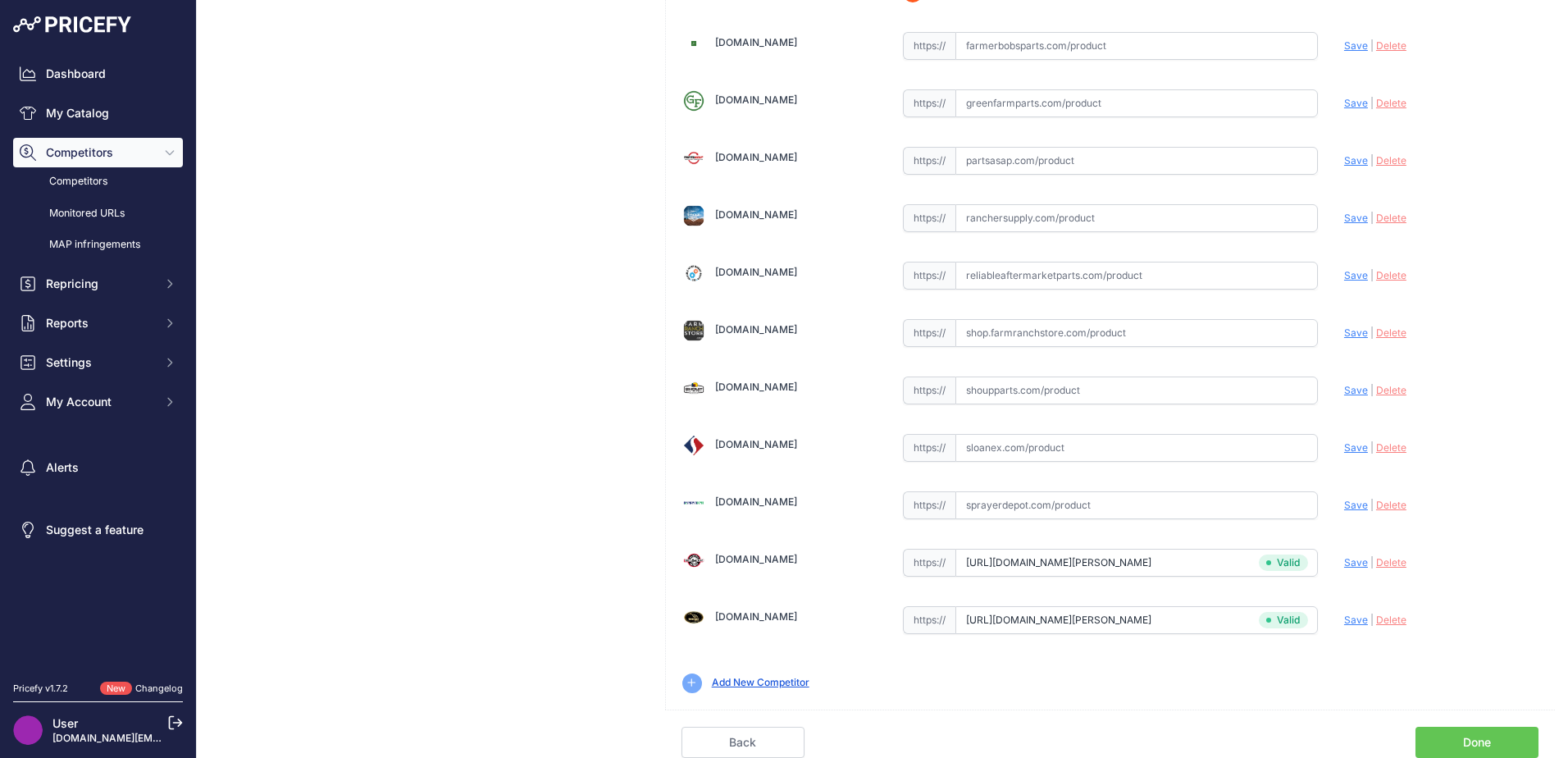
click at [1458, 736] on link "Done" at bounding box center [1476, 742] width 123 height 31
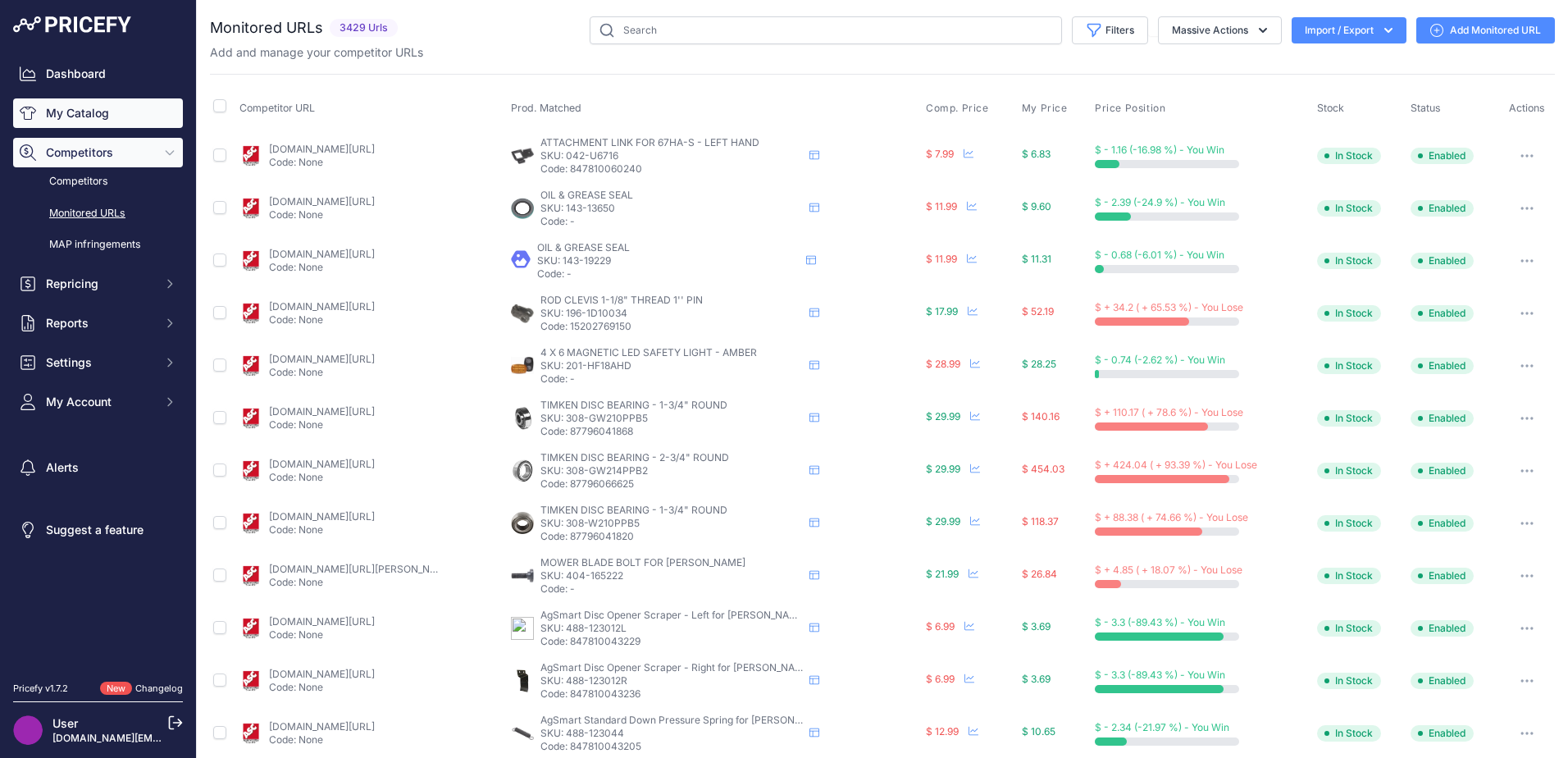
click at [134, 106] on link "My Catalog" at bounding box center [98, 113] width 170 height 30
click at [806, 34] on input "text" at bounding box center [826, 30] width 472 height 28
type input "raptor [PERSON_NAME] belt"
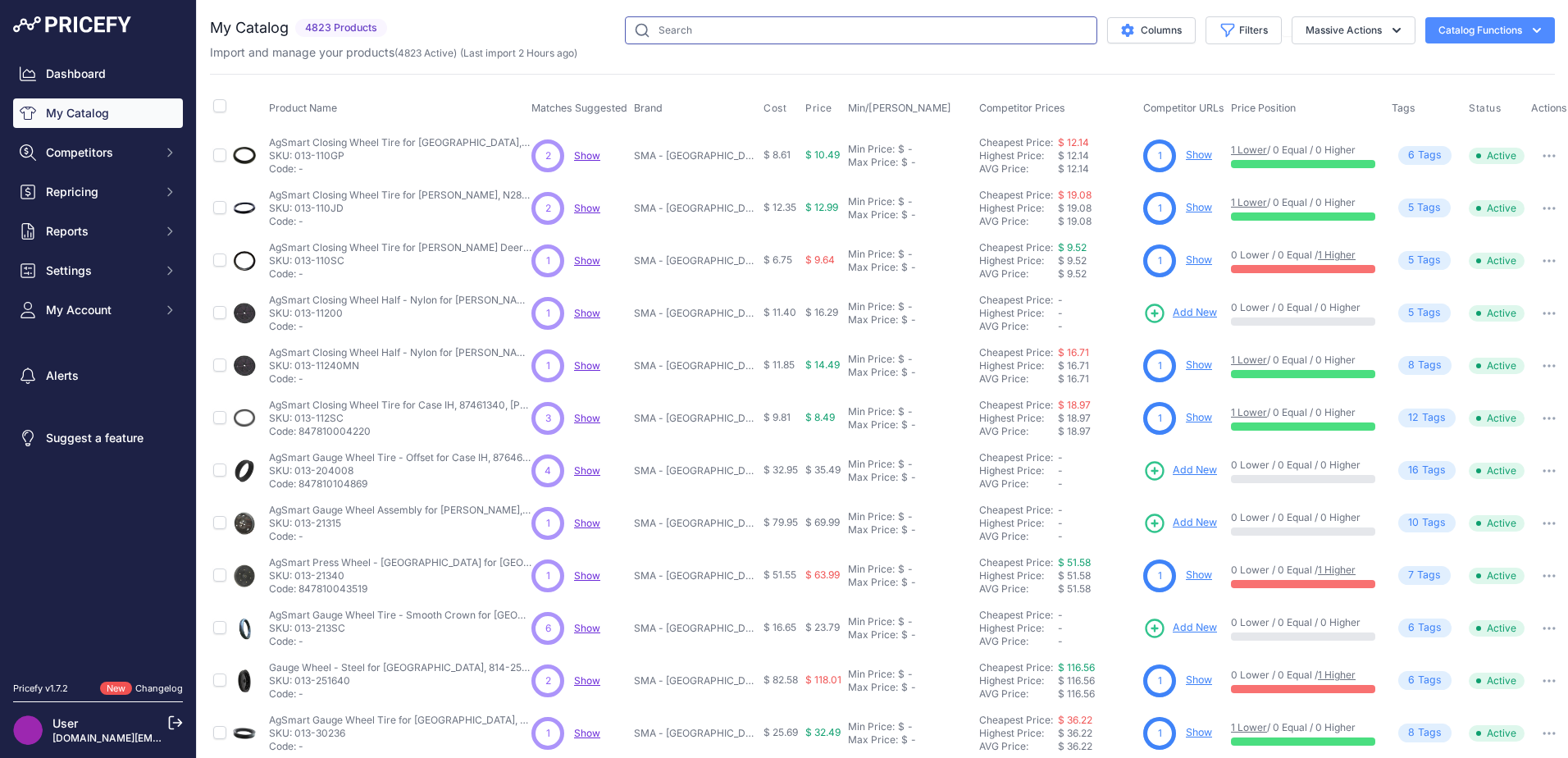
click at [704, 31] on input "text" at bounding box center [861, 30] width 472 height 28
type input "raptor draper belt"
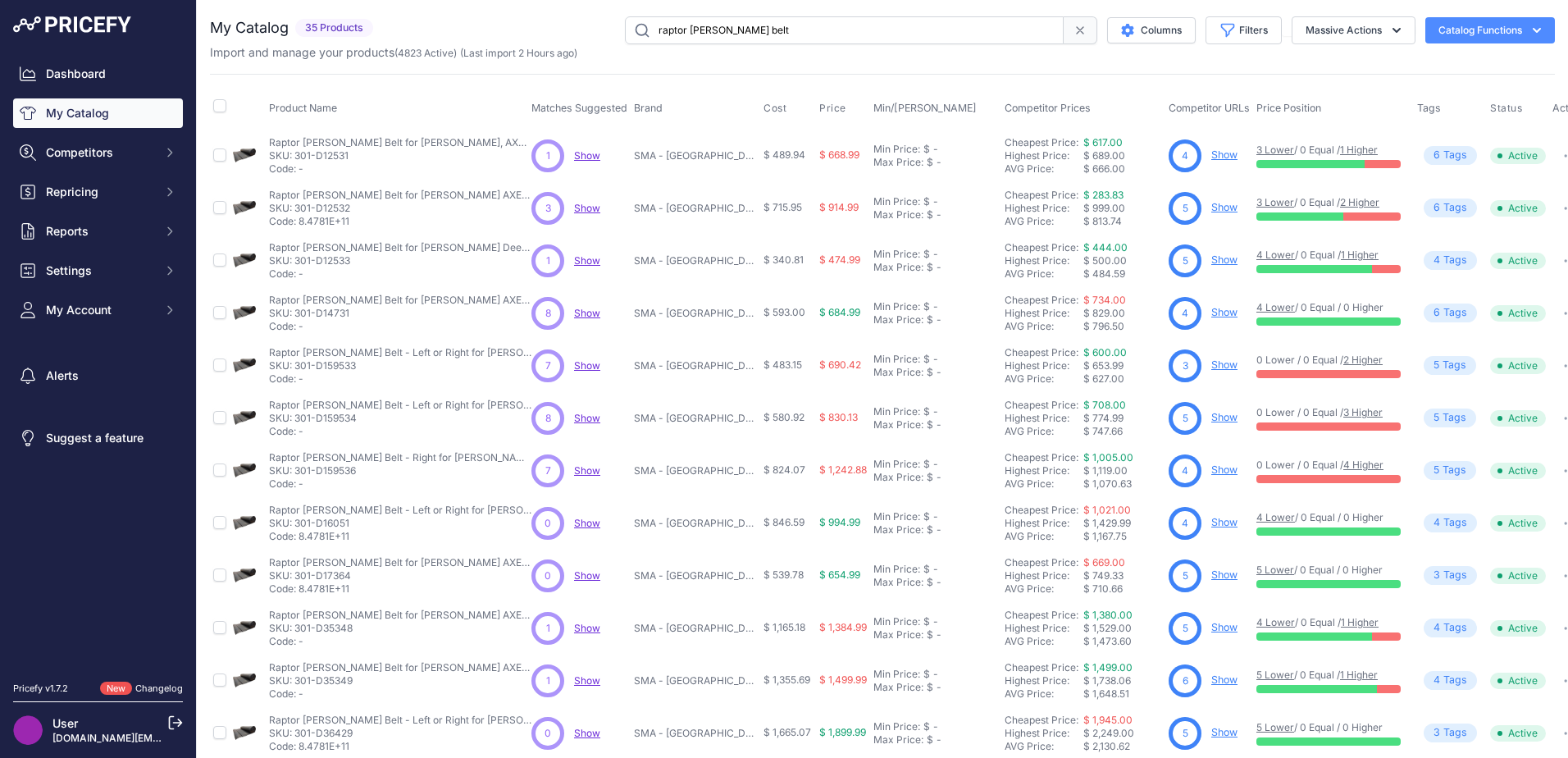
click at [981, 26] on input "raptor [PERSON_NAME] belt" at bounding box center [844, 30] width 439 height 28
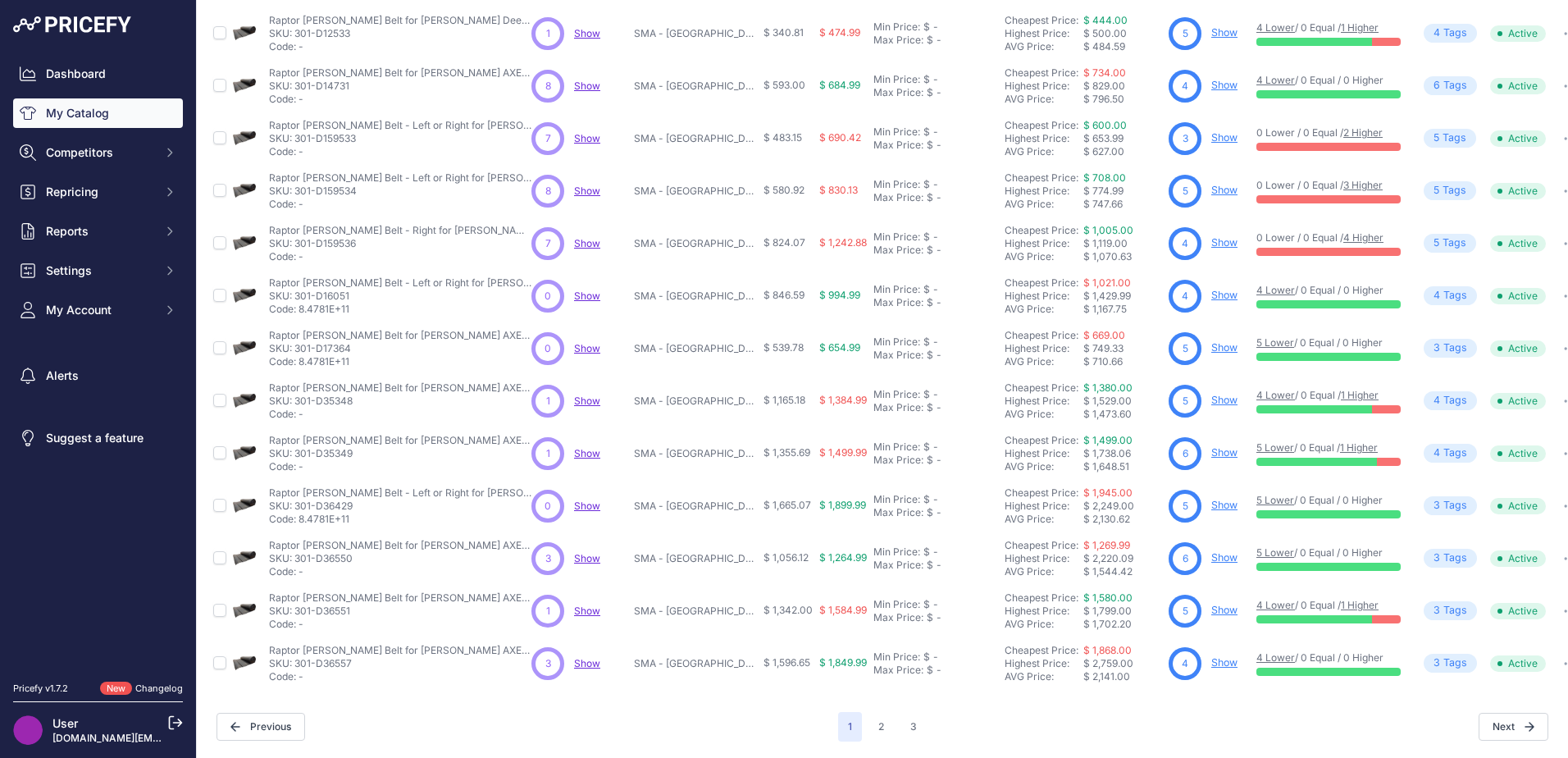
scroll to position [239, 0]
click at [881, 711] on button "2" at bounding box center [881, 726] width 25 height 30
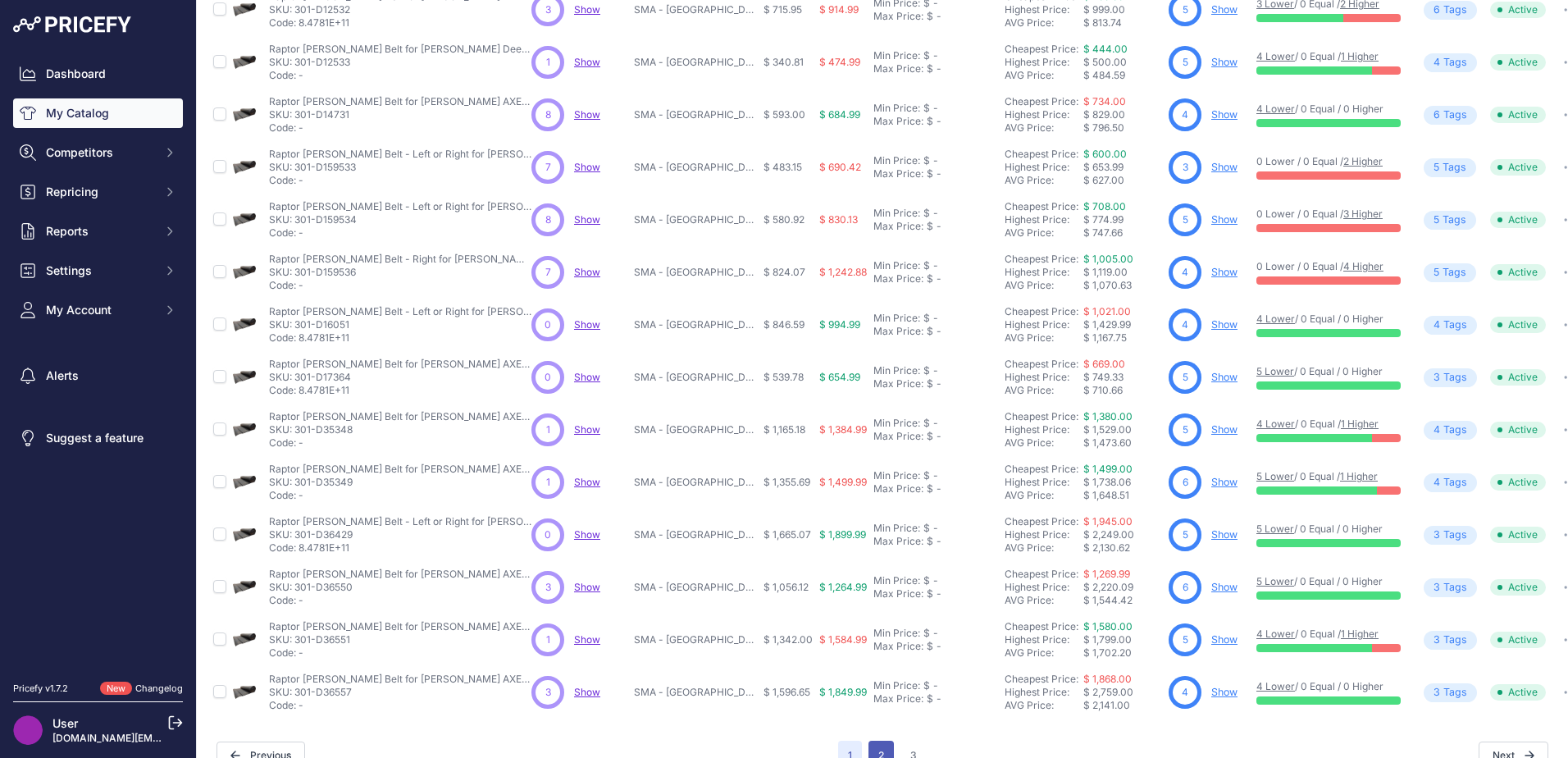
scroll to position [280, 0]
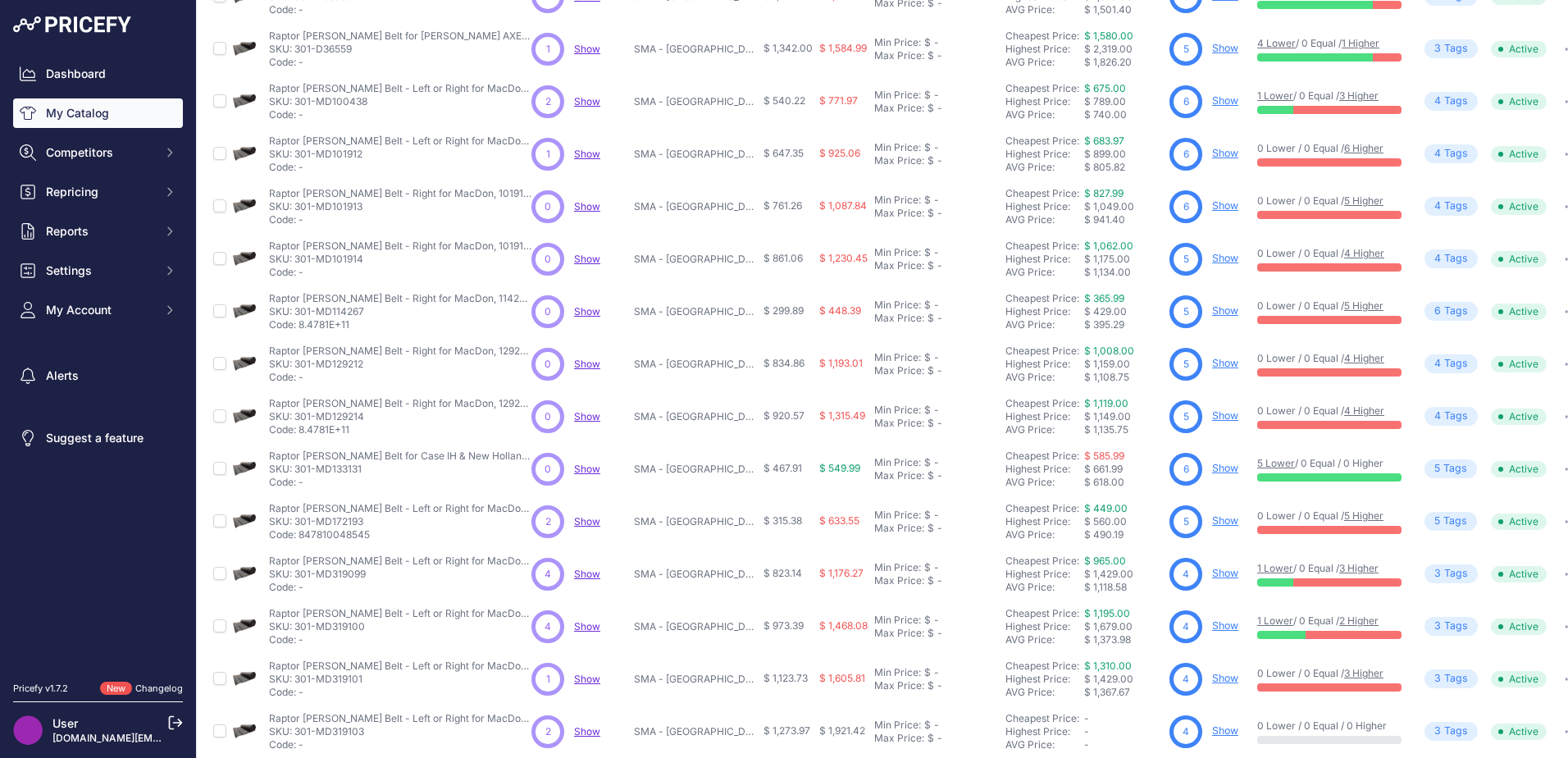
scroll to position [239, 0]
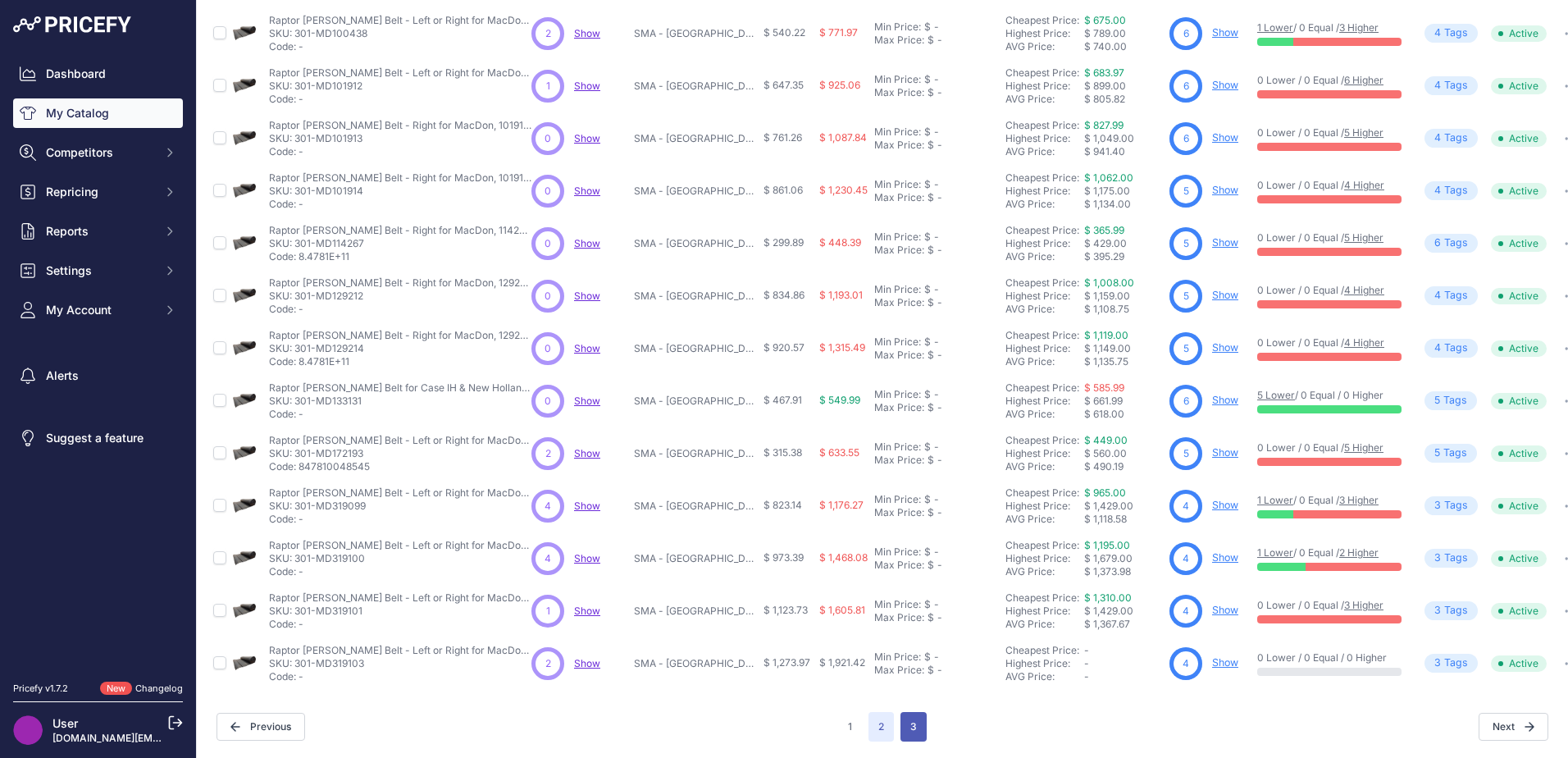
click at [913, 711] on button "3" at bounding box center [913, 726] width 26 height 30
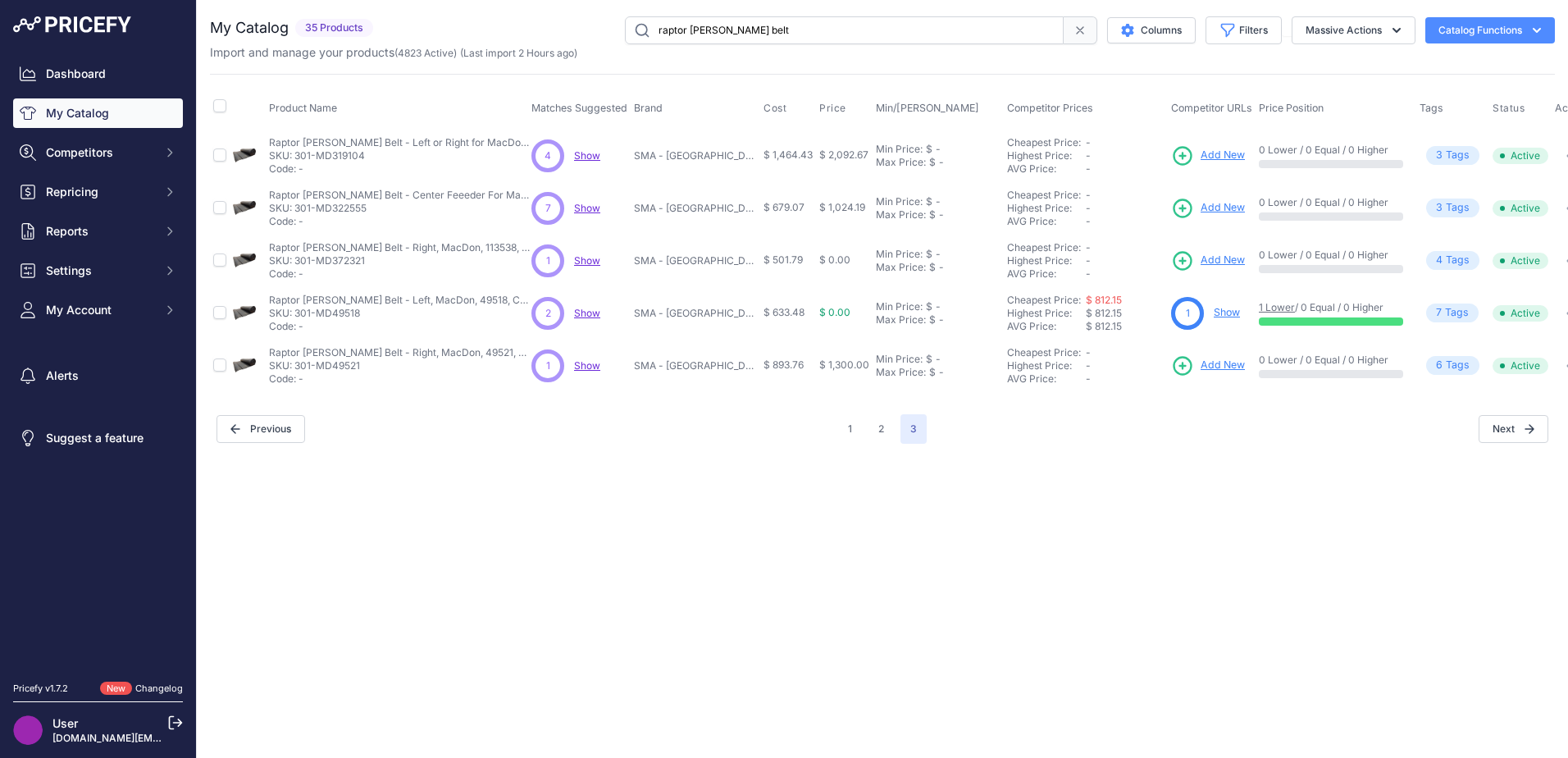
click at [1211, 152] on span "Add New" at bounding box center [1222, 155] width 44 height 15
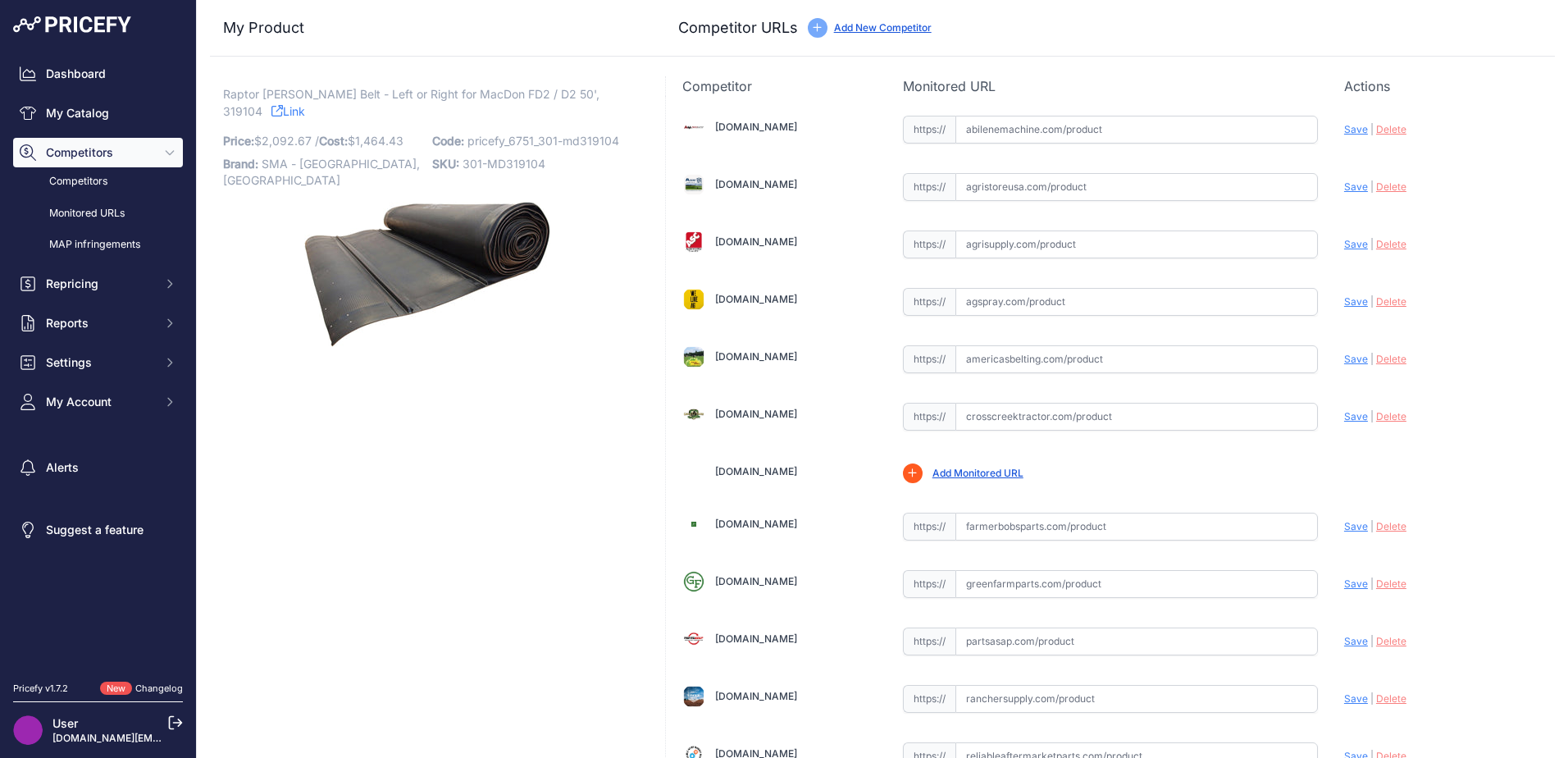
click at [1007, 355] on input "text" at bounding box center [1136, 359] width 362 height 28
paste input "[URL][DOMAIN_NAME]"
click at [1344, 359] on span "Save" at bounding box center [1356, 358] width 24 height 12
type input "[URL][DOMAIN_NAME]"
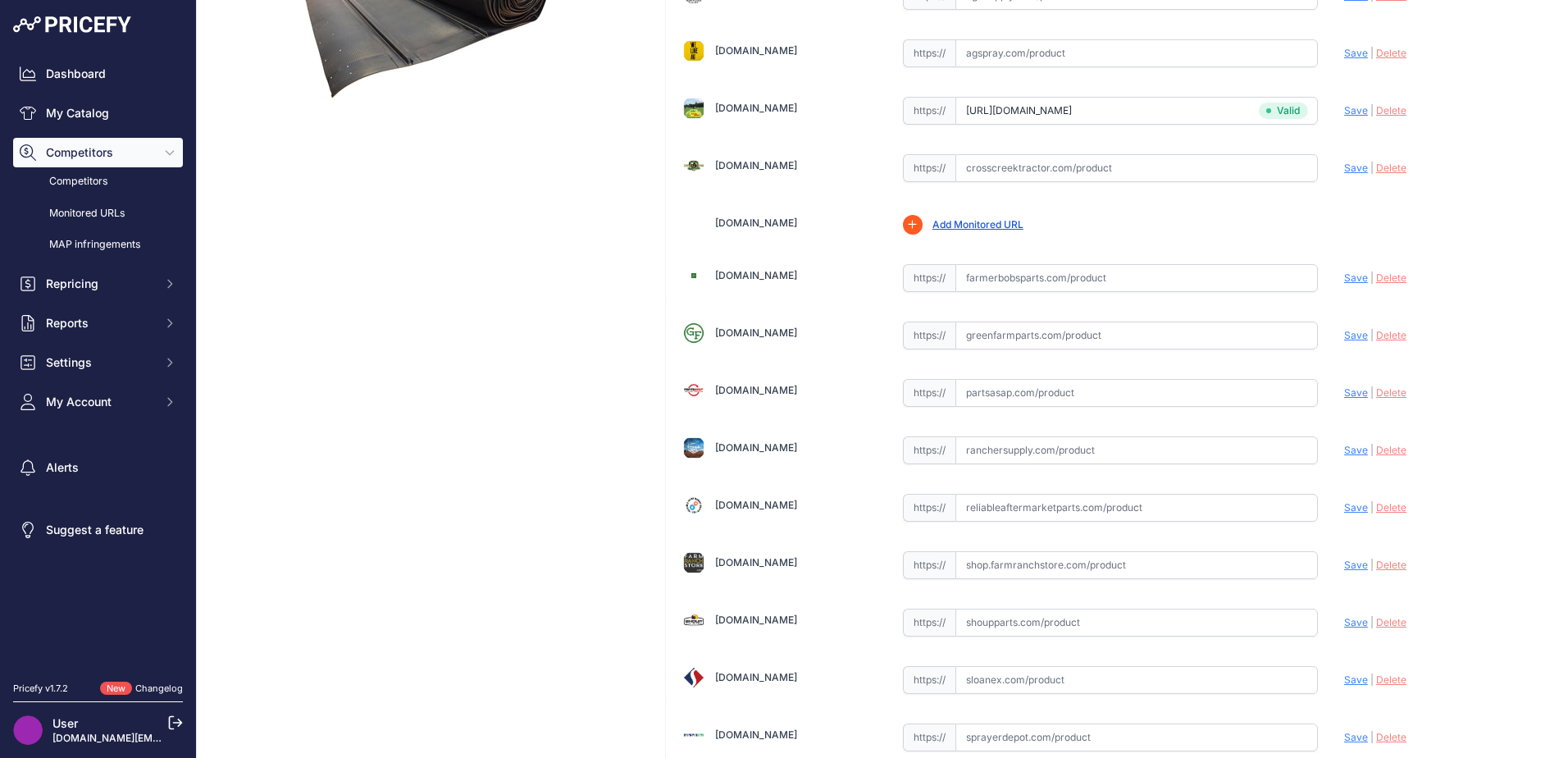
scroll to position [480, 0]
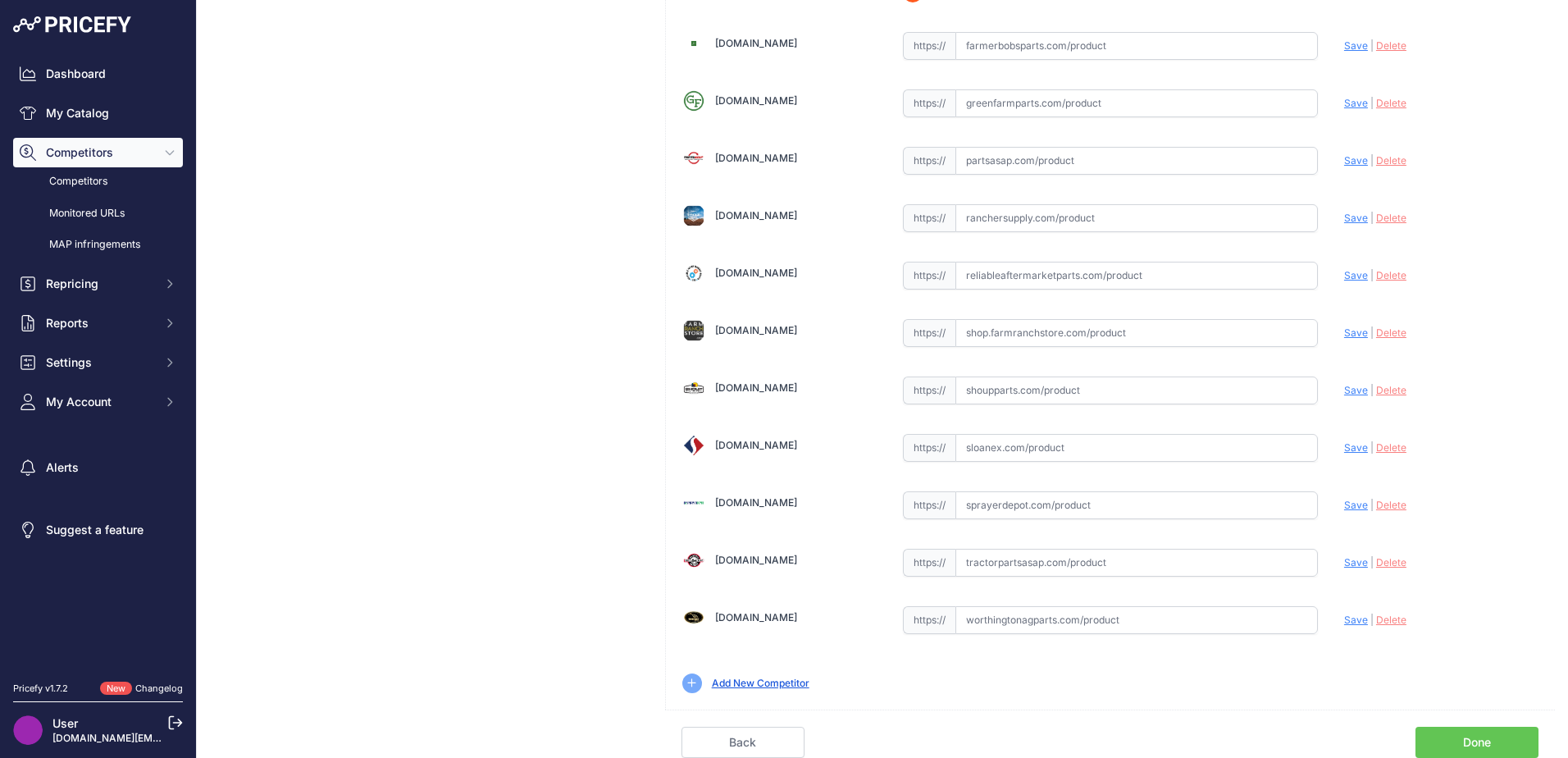
click at [981, 559] on input "text" at bounding box center [1136, 562] width 362 height 28
paste input "[URL][DOMAIN_NAME][PERSON_NAME]"
click at [1344, 559] on span "Save" at bounding box center [1356, 562] width 24 height 12
type input "[URL][DOMAIN_NAME][PERSON_NAME]"
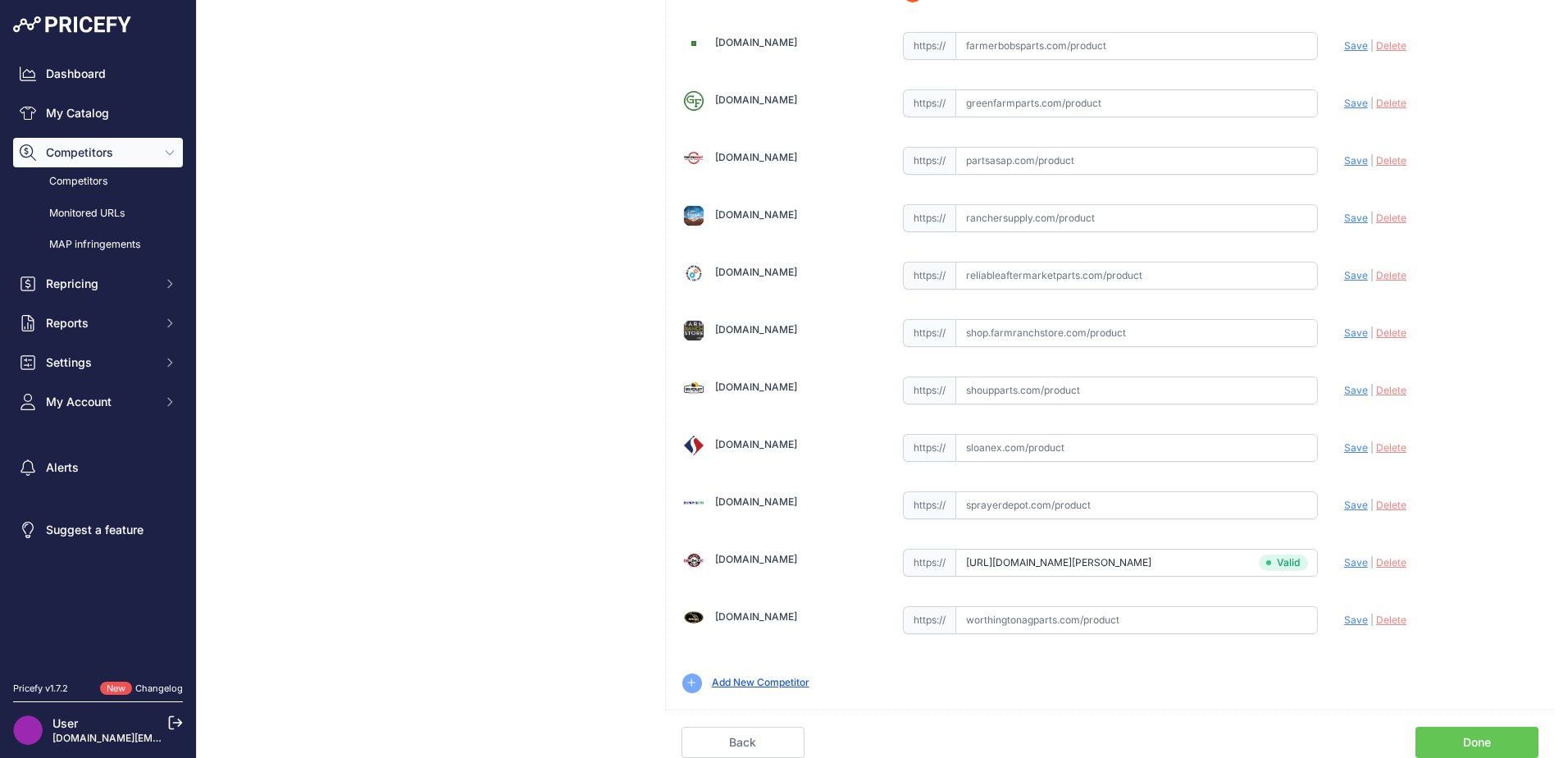
scroll to position [480, 0]
click at [989, 619] on input "text" at bounding box center [1136, 620] width 362 height 28
paste input "[URL][DOMAIN_NAME][PERSON_NAME]"
click at [1346, 620] on span "Save" at bounding box center [1356, 620] width 24 height 12
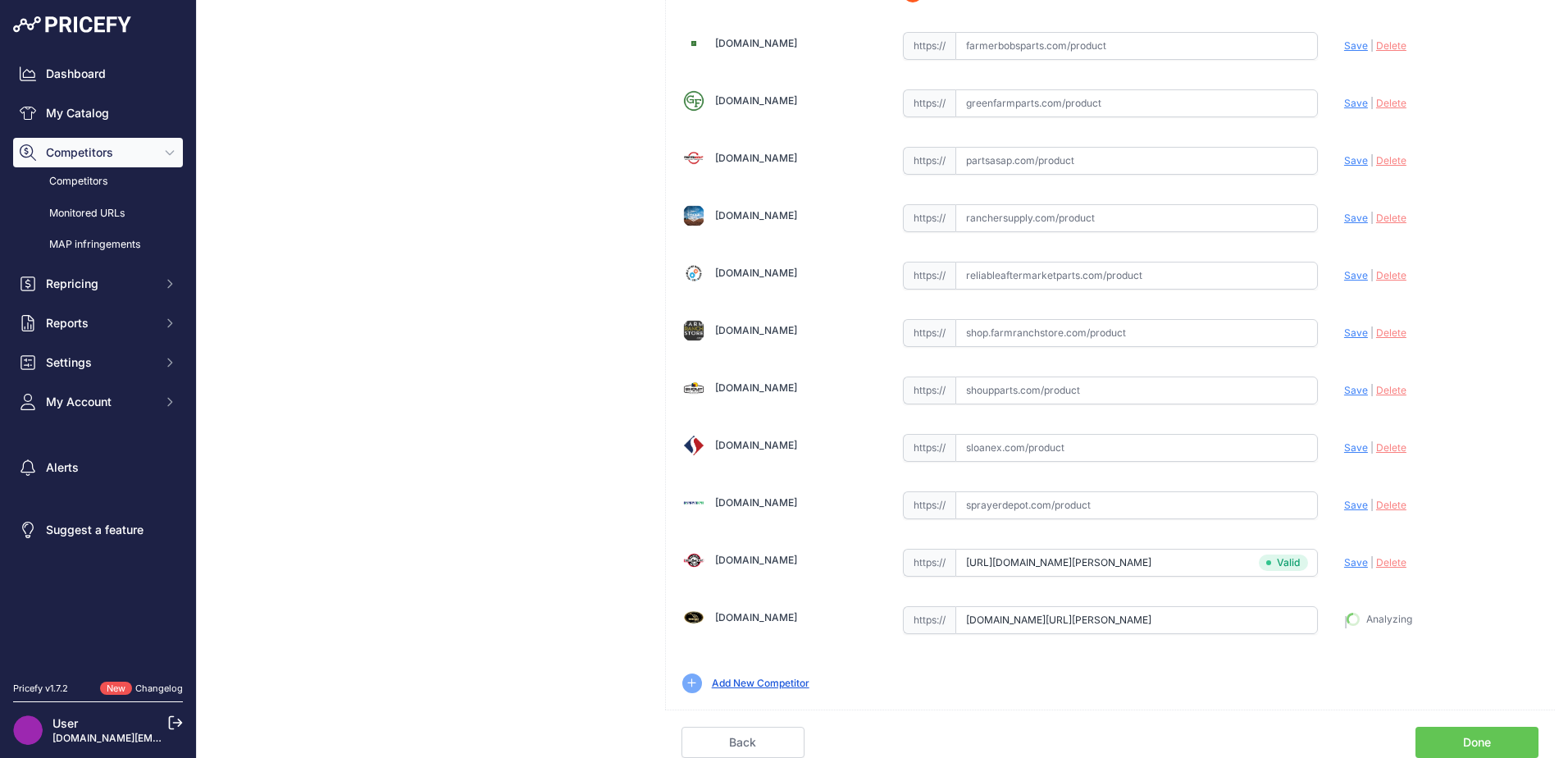
type input "[URL][DOMAIN_NAME][PERSON_NAME]"
click at [1442, 738] on link "Done" at bounding box center [1476, 742] width 123 height 31
drag, startPoint x: 1458, startPoint y: 738, endPoint x: 1377, endPoint y: 727, distance: 81.7
click at [1457, 738] on link "Done" at bounding box center [1476, 742] width 123 height 31
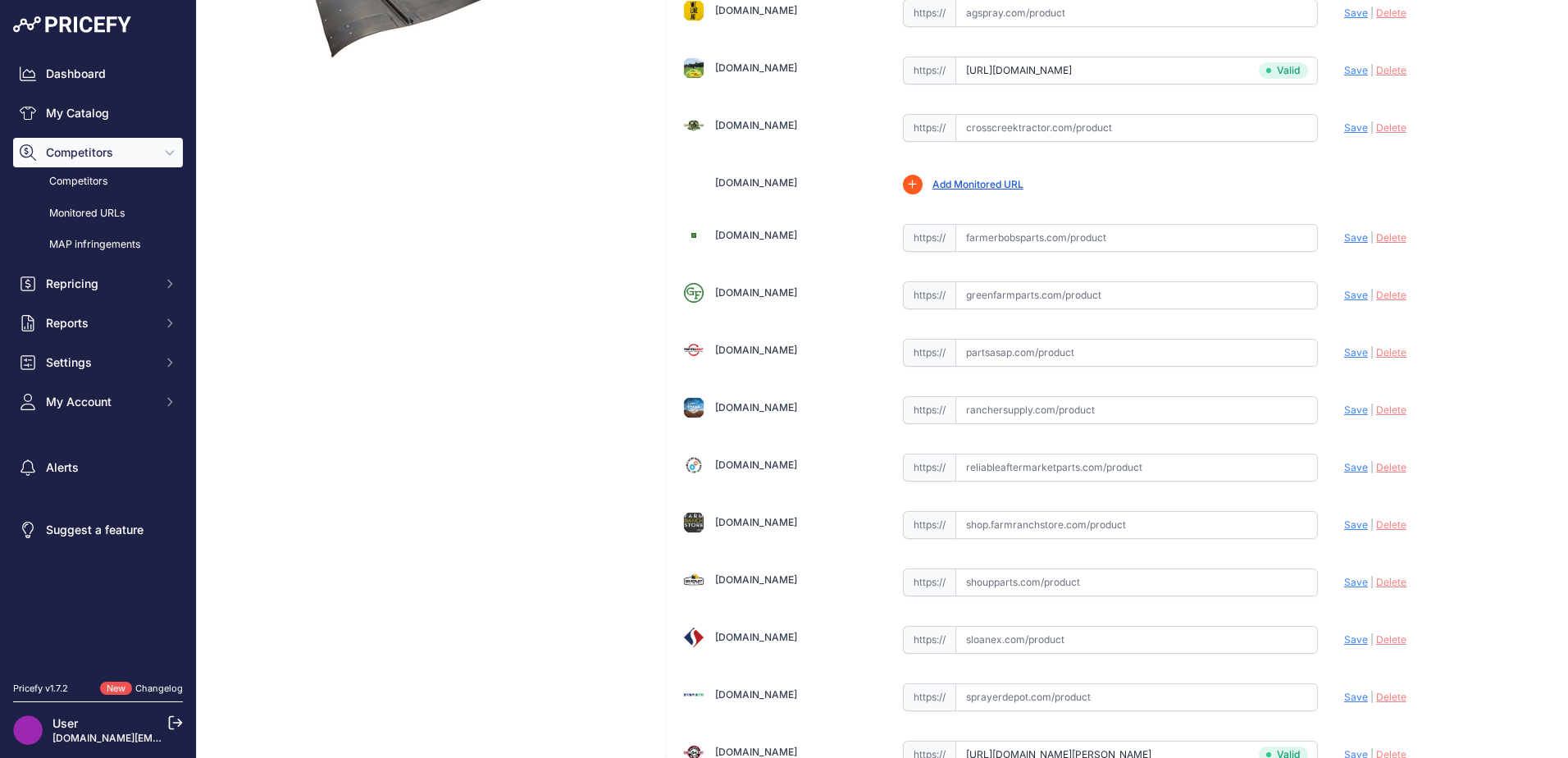
scroll to position [0, 0]
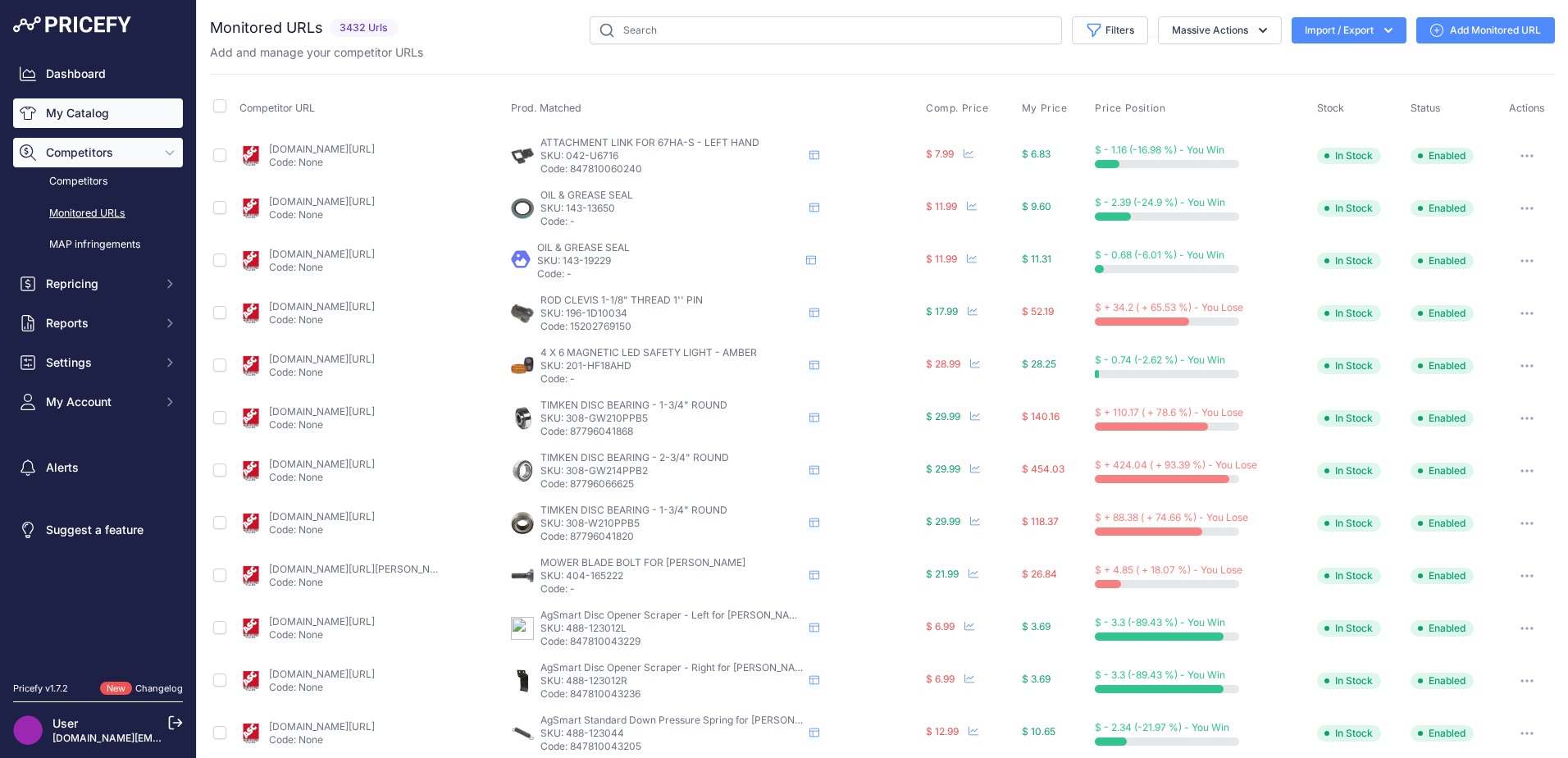
click at [83, 126] on link "My Catalog" at bounding box center [98, 113] width 170 height 30
click at [98, 103] on link "My Catalog" at bounding box center [98, 113] width 170 height 30
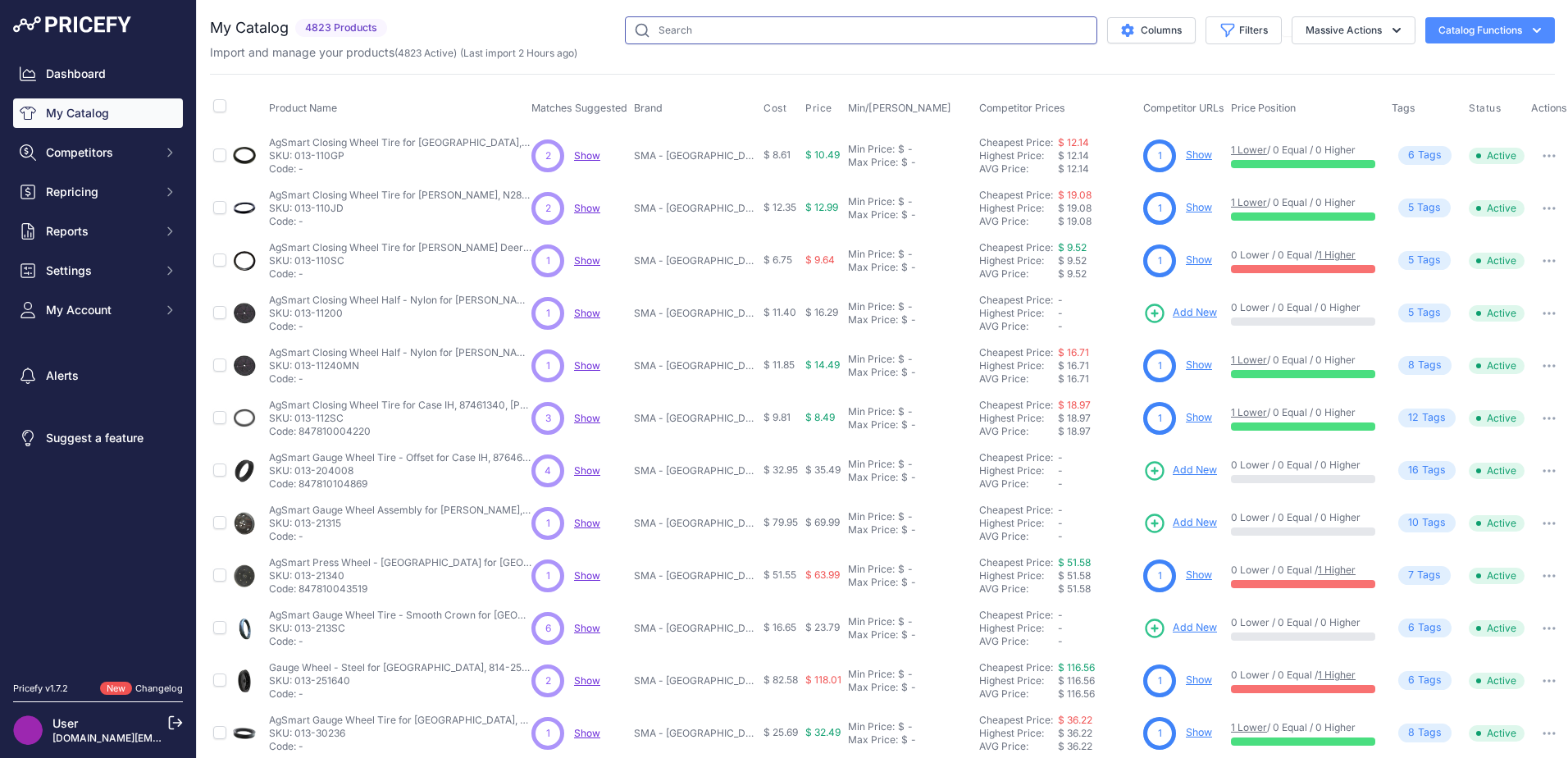
drag, startPoint x: 0, startPoint y: 0, endPoint x: 686, endPoint y: 26, distance: 686.5
click at [686, 26] on input "text" at bounding box center [861, 30] width 472 height 28
type input "raptor [PERSON_NAME] belt"
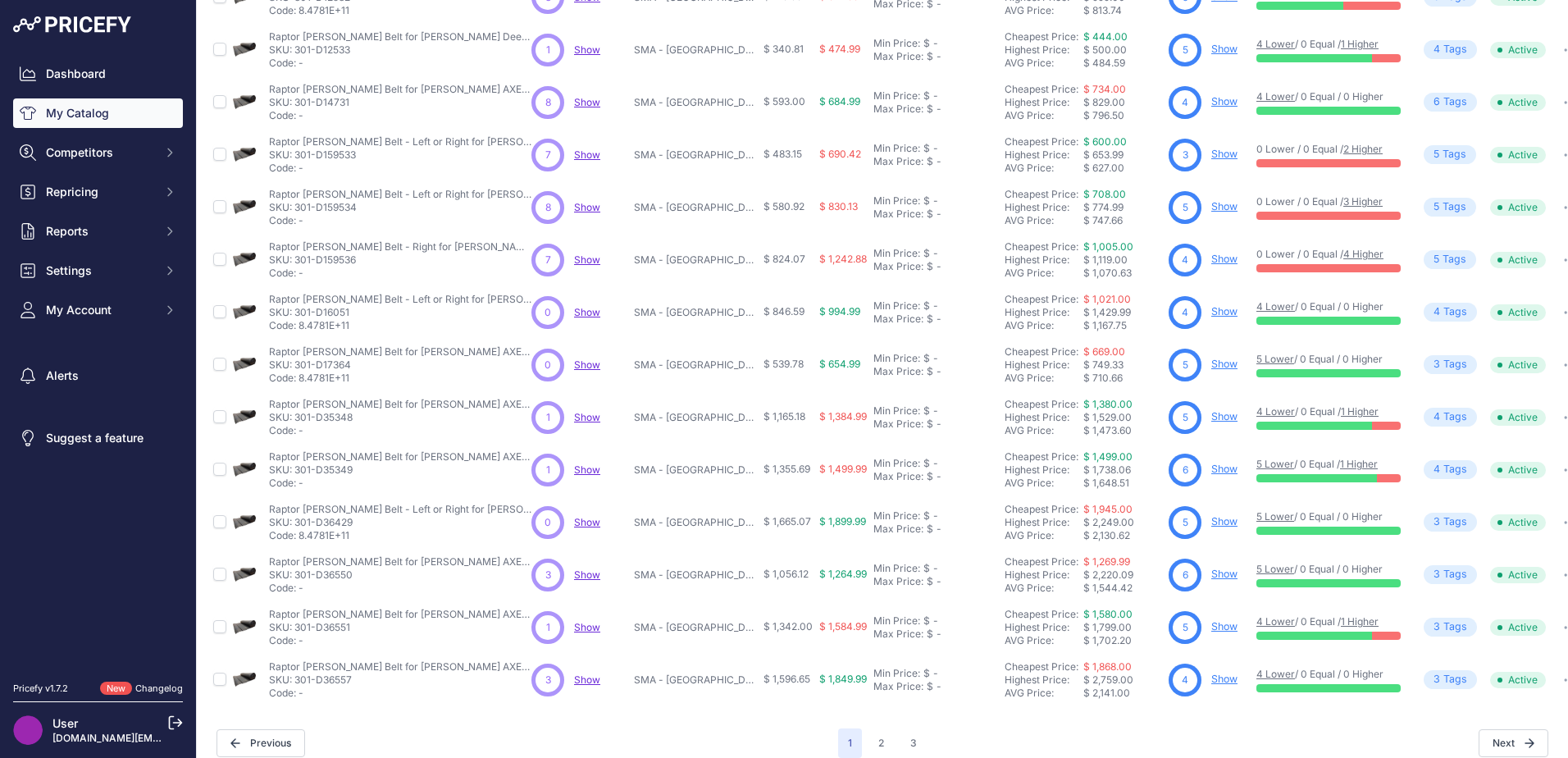
scroll to position [239, 0]
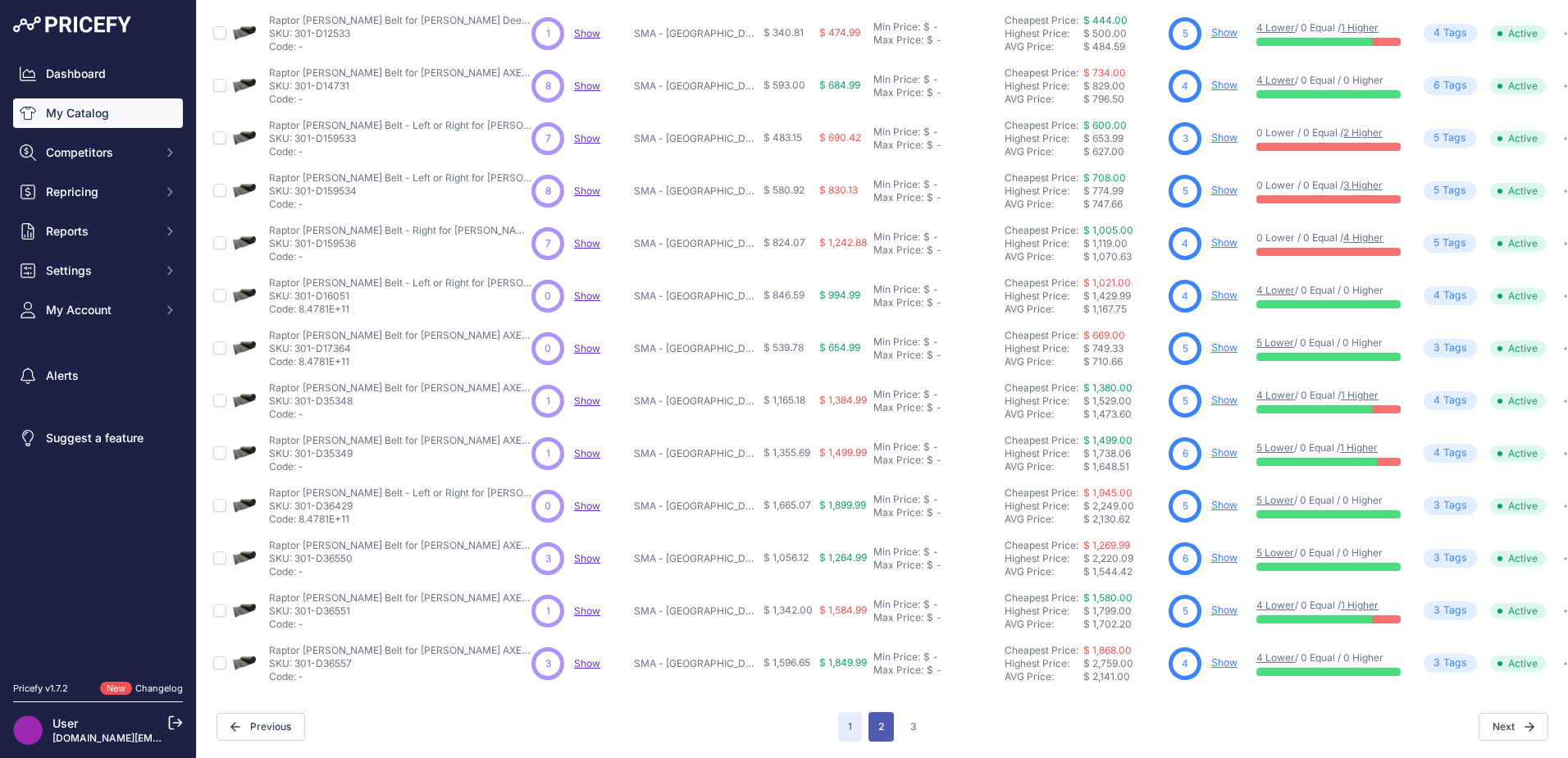
click at [878, 711] on button "2" at bounding box center [881, 726] width 25 height 30
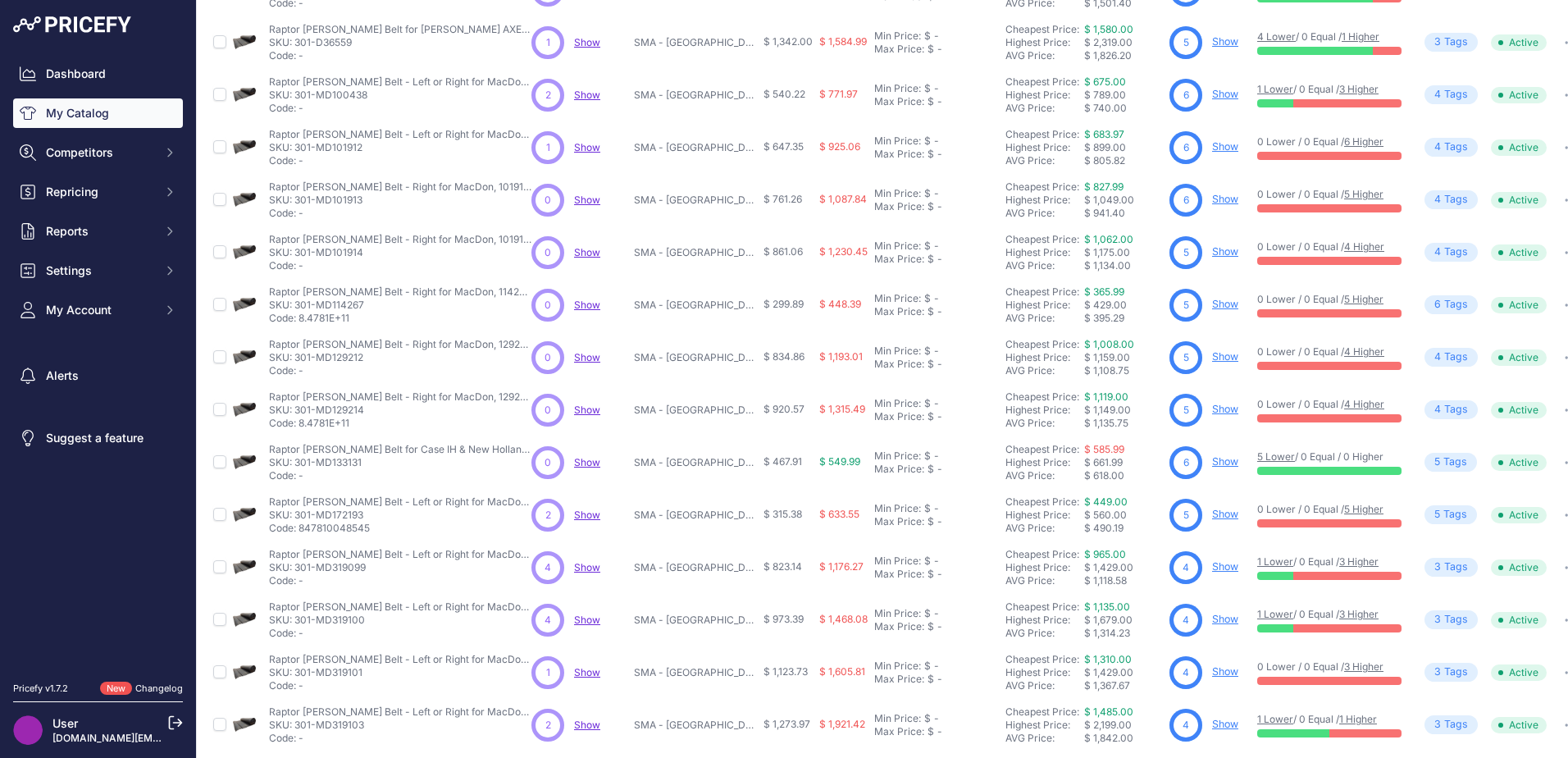
scroll to position [239, 0]
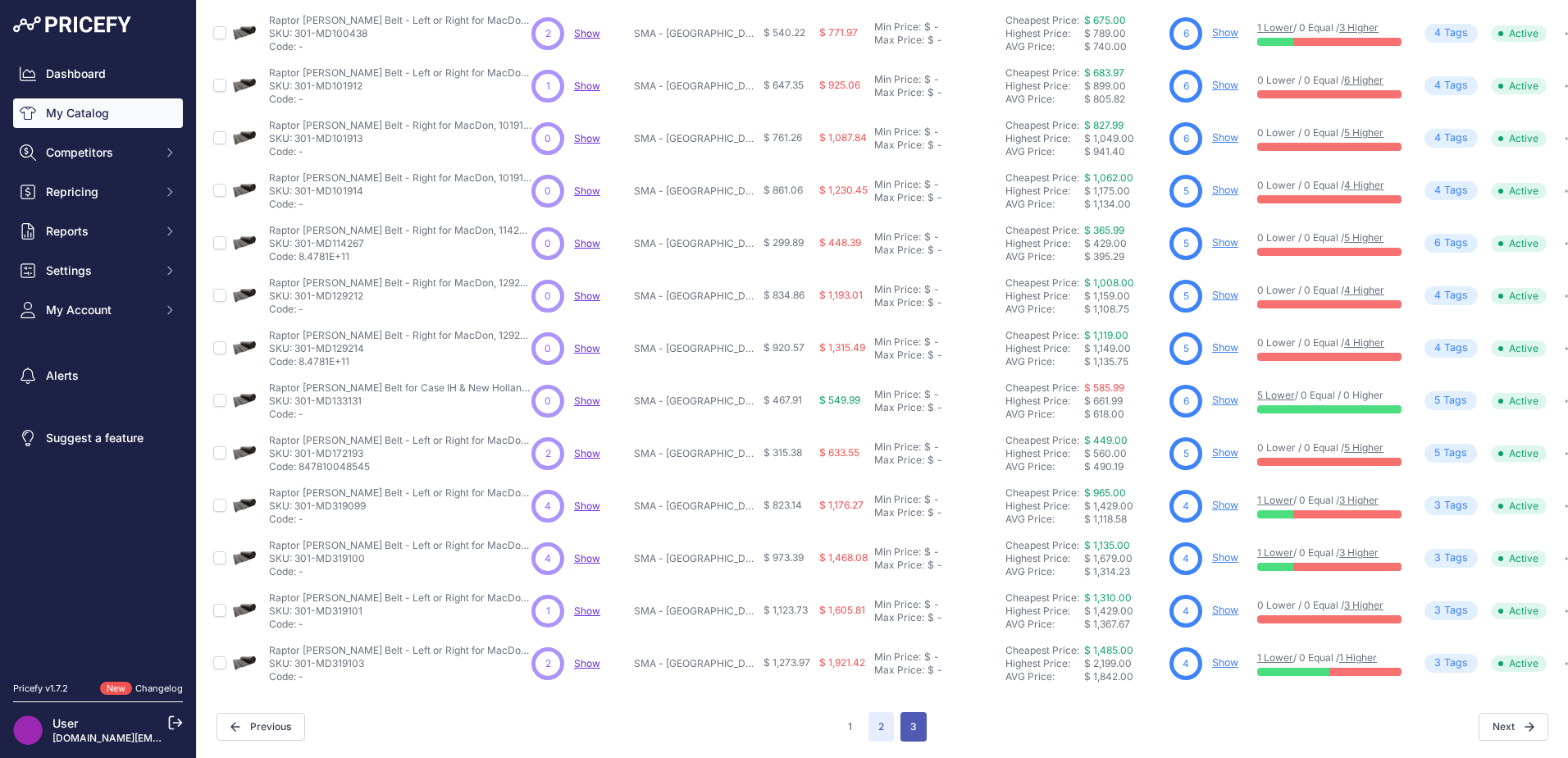
click at [906, 711] on button "3" at bounding box center [913, 726] width 26 height 30
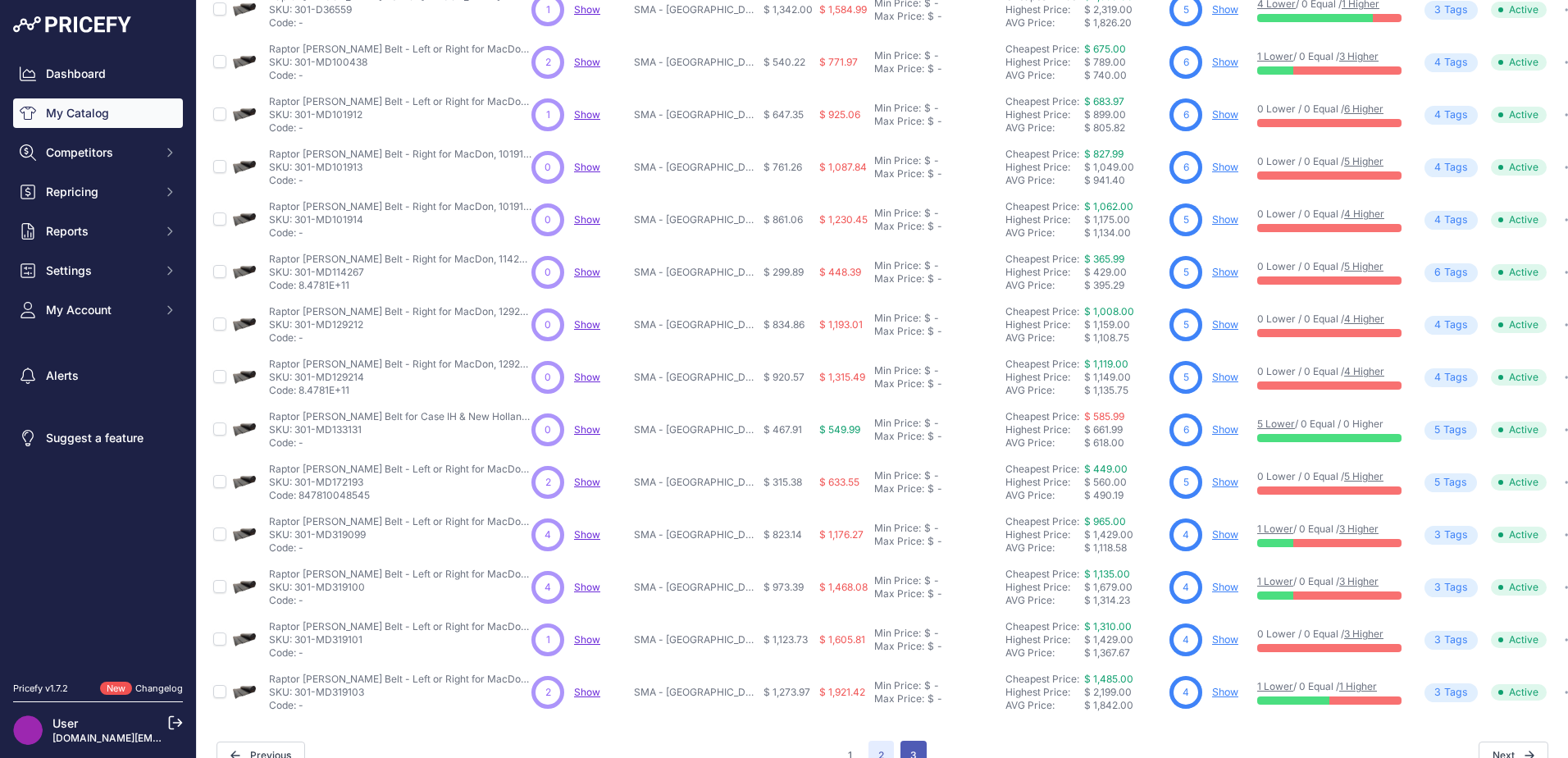
scroll to position [280, 0]
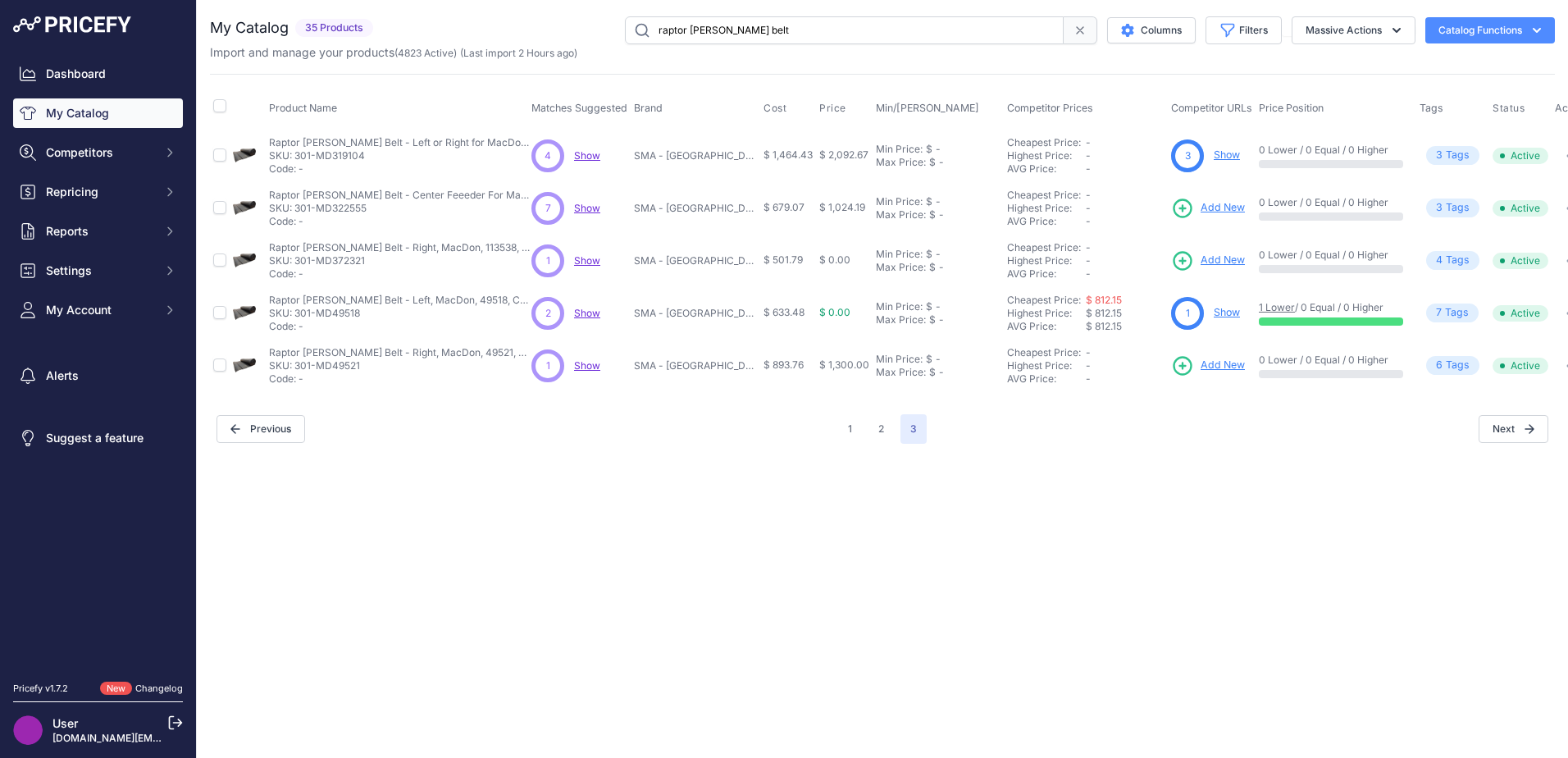
click at [1206, 210] on span "Add New" at bounding box center [1222, 208] width 44 height 15
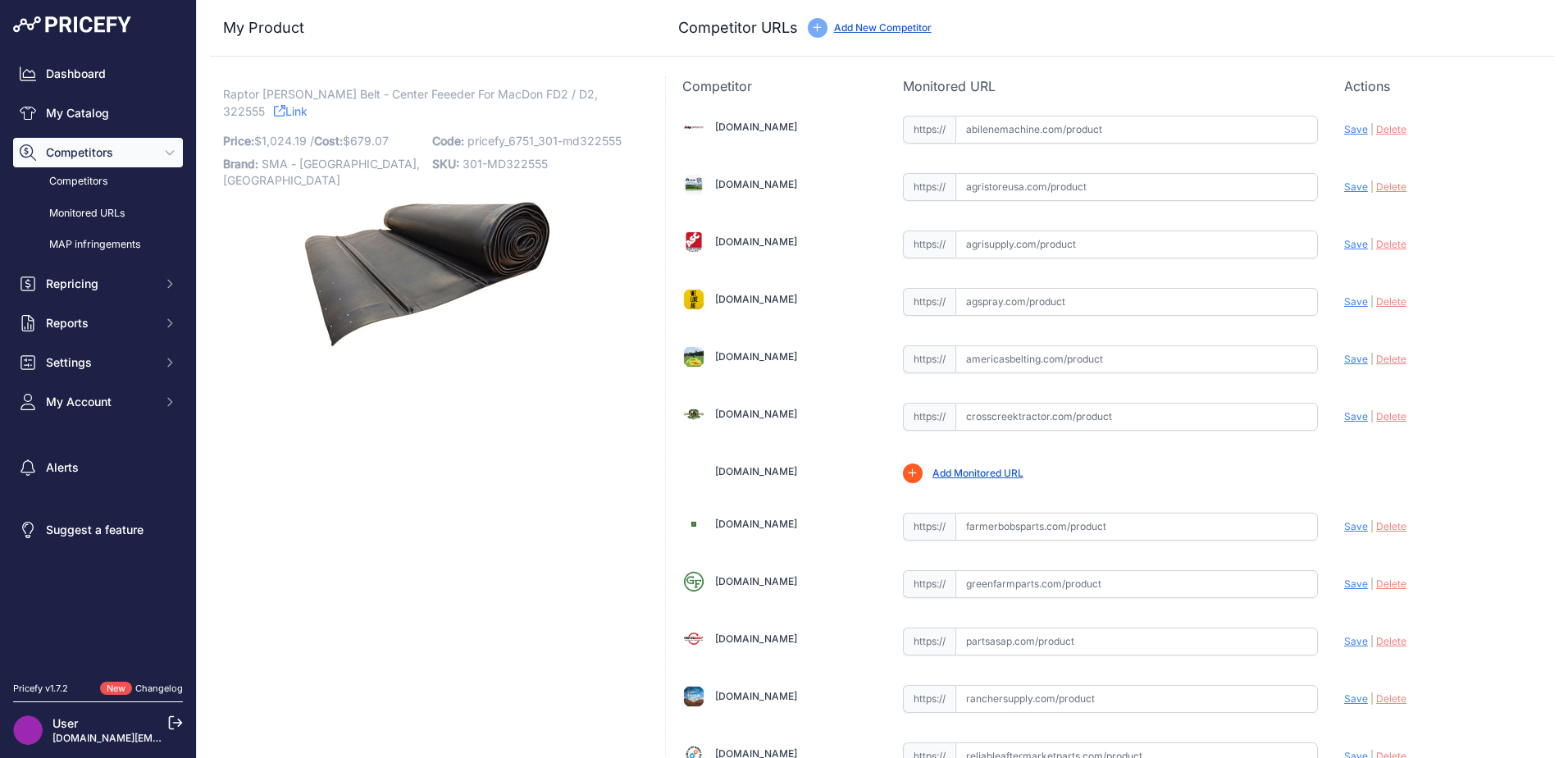
click at [1019, 253] on input "text" at bounding box center [1136, 244] width 362 height 28
click at [956, 351] on input "text" at bounding box center [1136, 359] width 362 height 28
paste input "[URL][DOMAIN_NAME]"
drag, startPoint x: 1351, startPoint y: 358, endPoint x: 957, endPoint y: 304, distance: 397.7
click at [1349, 358] on span "Save" at bounding box center [1356, 358] width 24 height 12
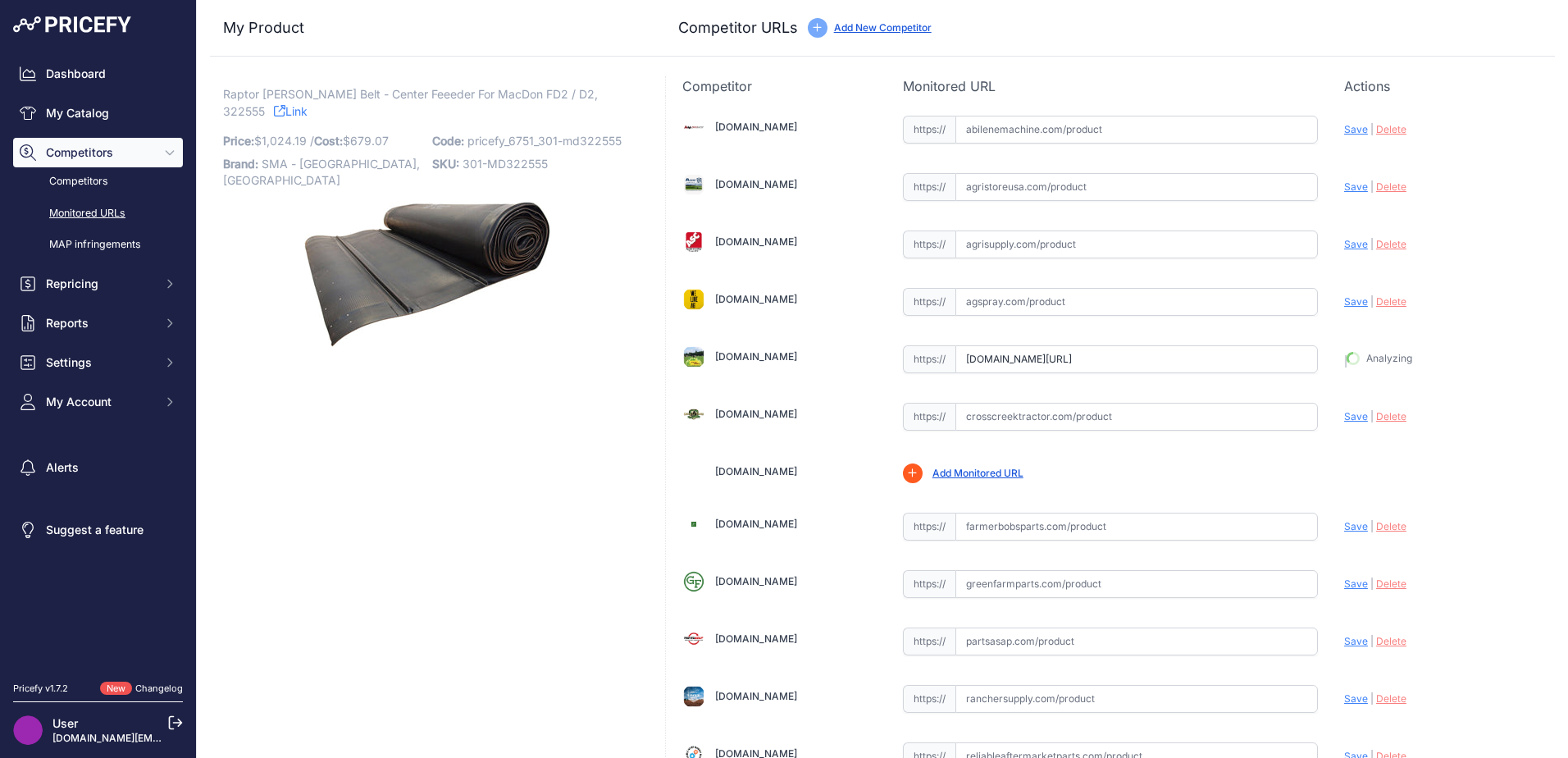
type input "[URL][DOMAIN_NAME]"
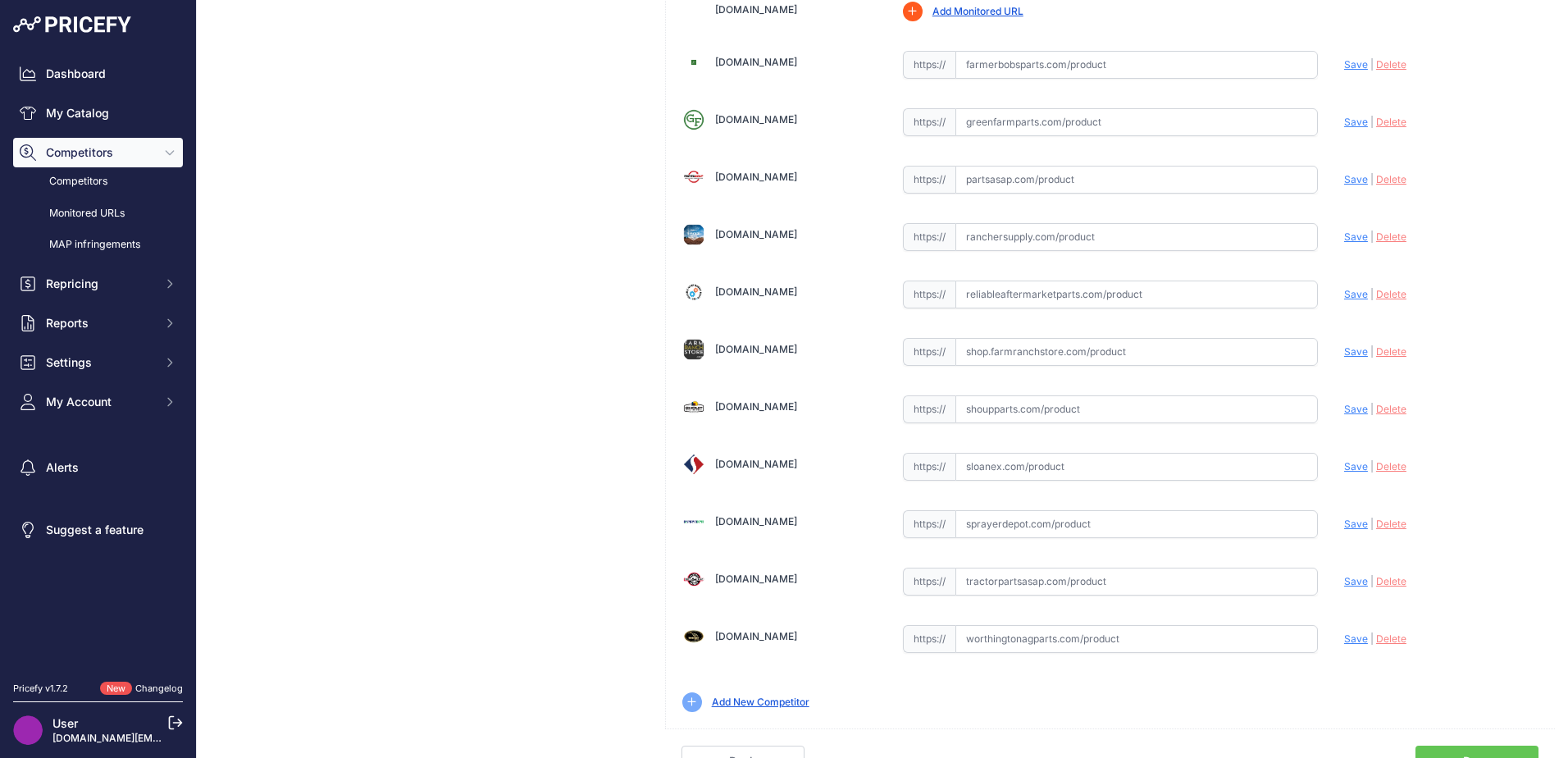
scroll to position [480, 0]
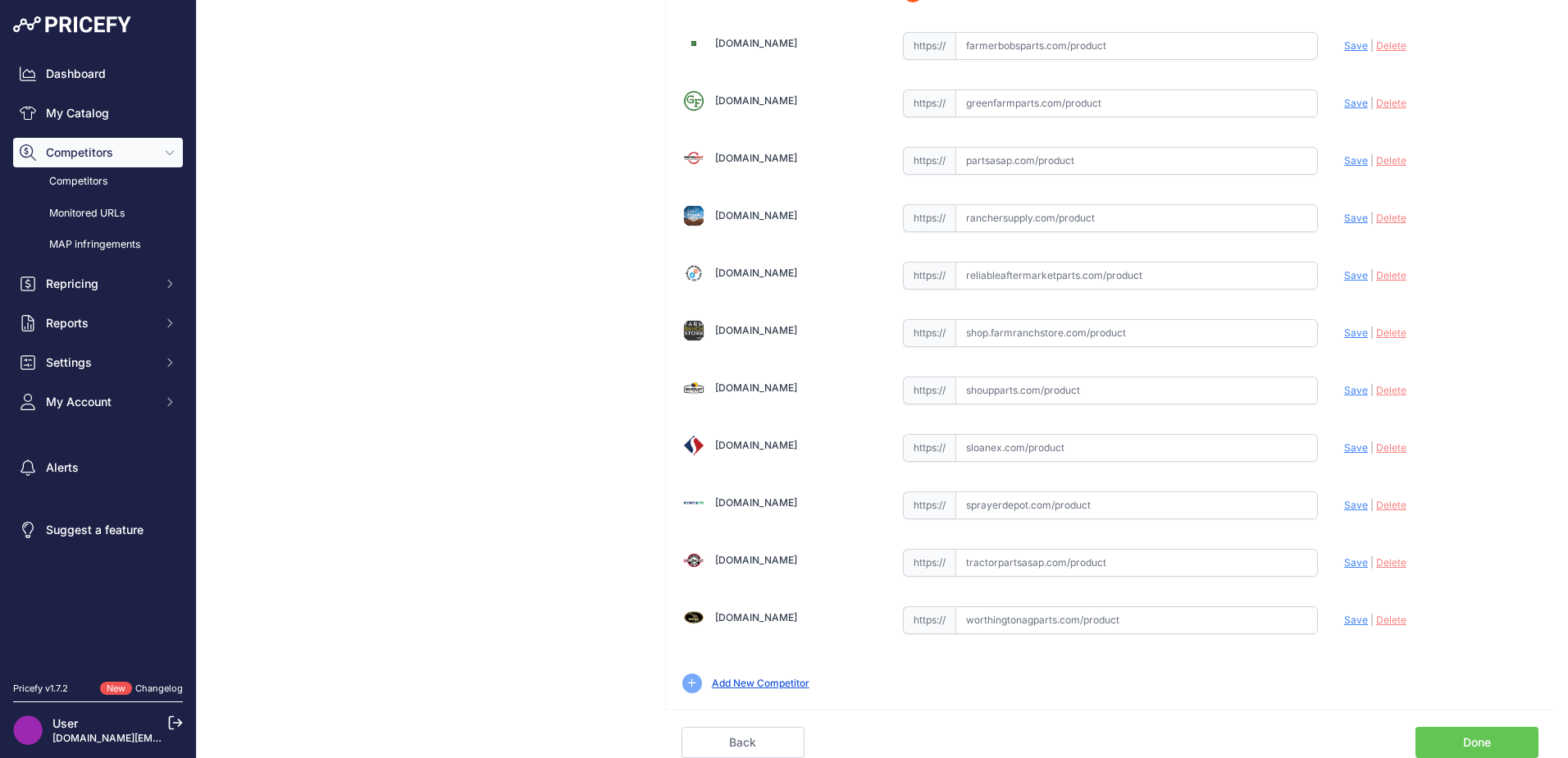
click at [1030, 551] on input "text" at bounding box center [1136, 562] width 362 height 28
paste input "[URL][DOMAIN_NAME][PERSON_NAME]"
drag, startPoint x: 1346, startPoint y: 563, endPoint x: 1310, endPoint y: 557, distance: 36.5
click at [1346, 562] on span "Save" at bounding box center [1356, 562] width 24 height 12
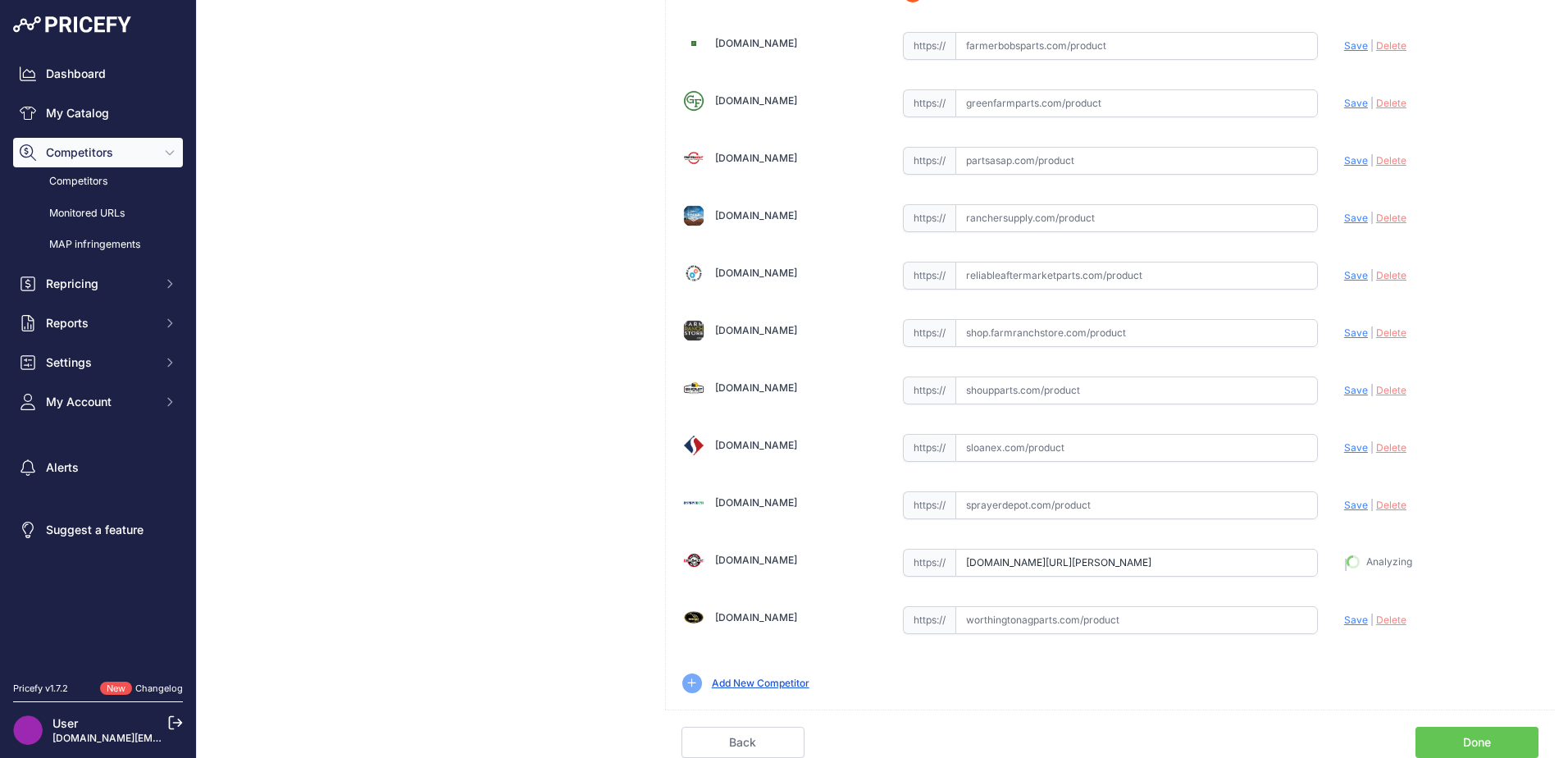
type input "[URL][DOMAIN_NAME][PERSON_NAME]"
click at [1019, 620] on input "text" at bounding box center [1136, 620] width 362 height 28
paste input "[URL][DOMAIN_NAME]"
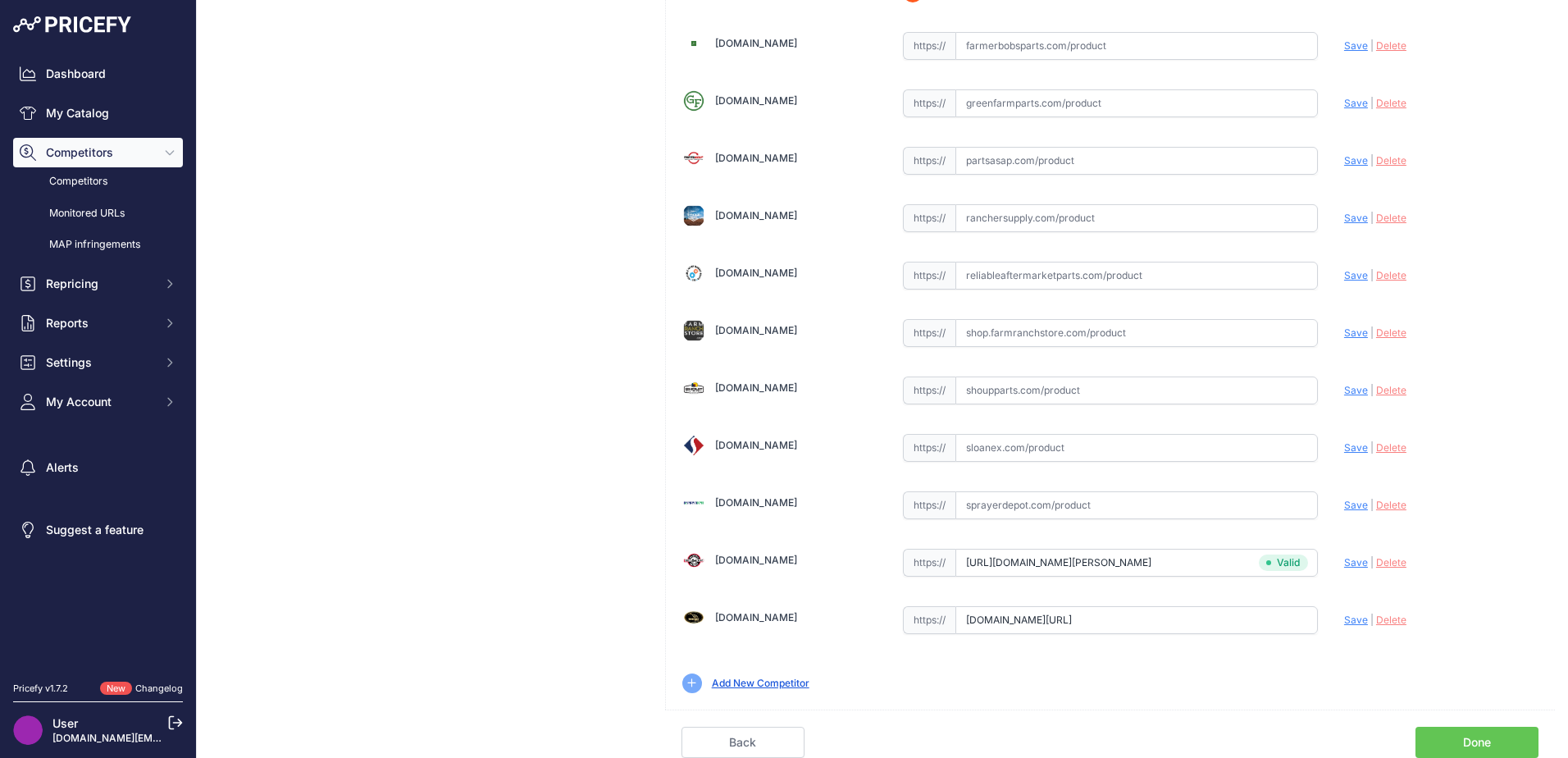
click at [1346, 619] on span "Save" at bounding box center [1356, 620] width 24 height 12
type input "[URL][DOMAIN_NAME]"
click at [1457, 742] on link "Done" at bounding box center [1476, 742] width 123 height 31
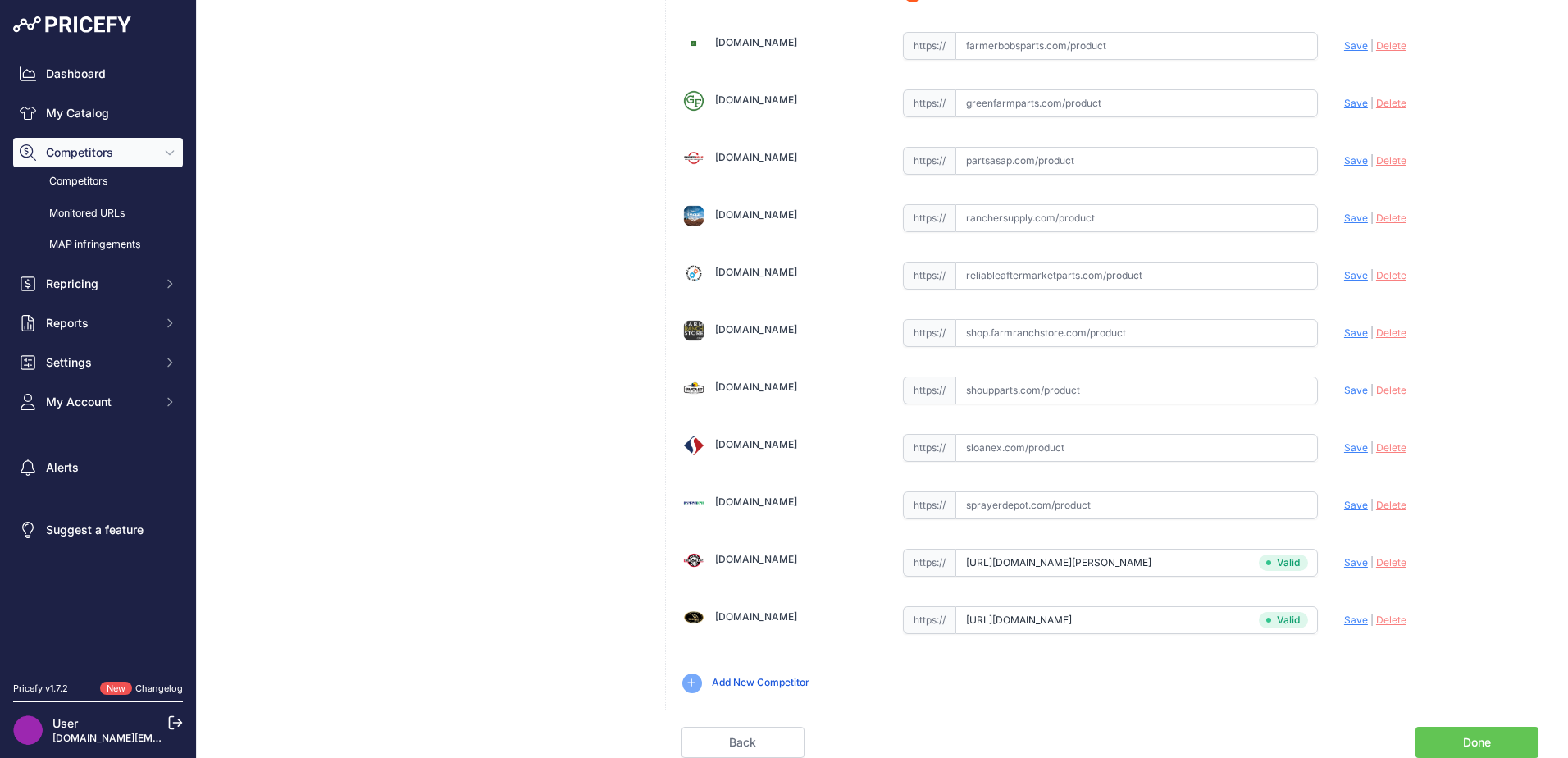
scroll to position [480, 0]
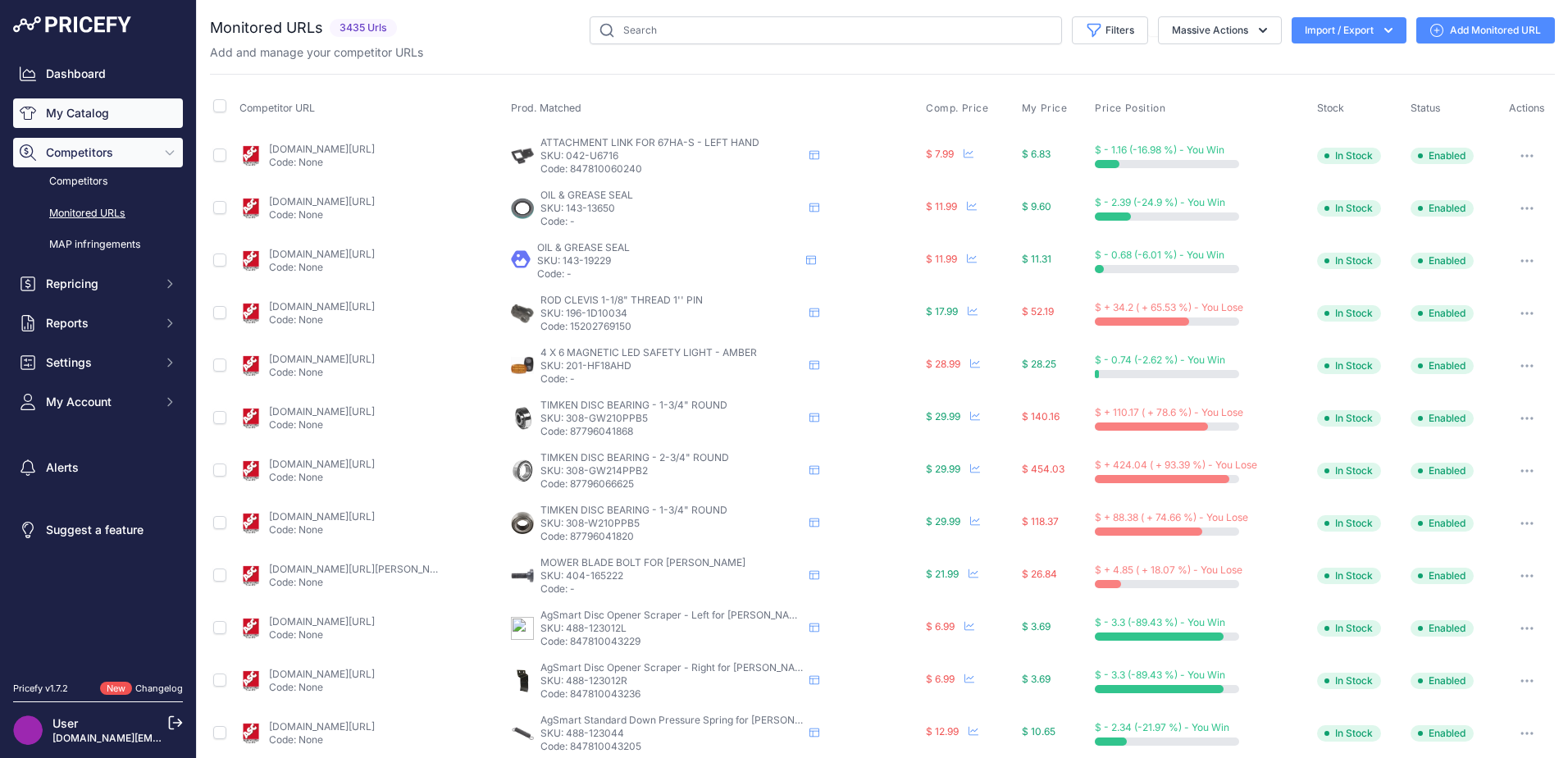
click at [136, 115] on link "My Catalog" at bounding box center [98, 113] width 170 height 30
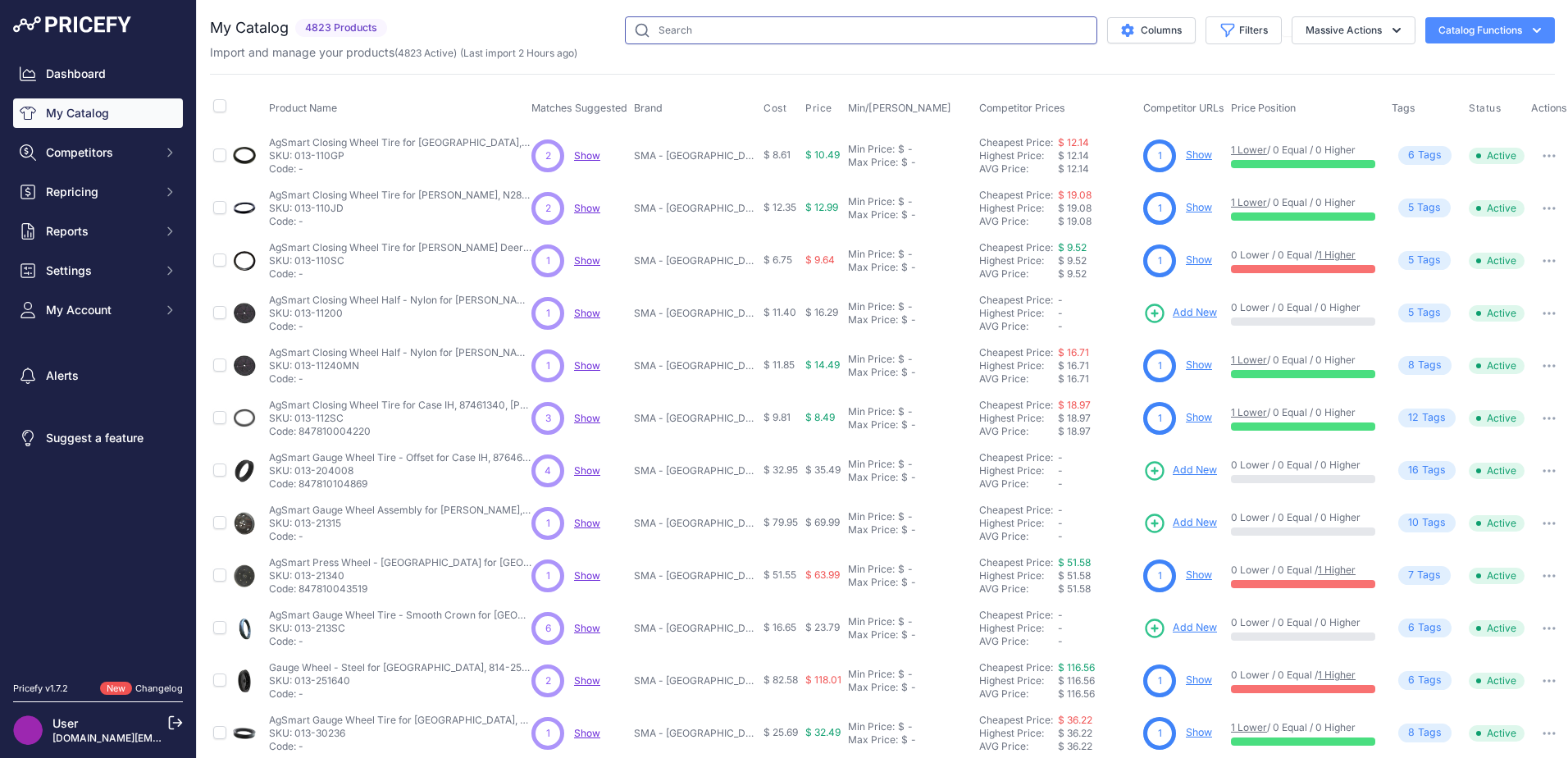
click at [739, 34] on input "text" at bounding box center [861, 30] width 472 height 28
type input "raptor [PERSON_NAME] belt"
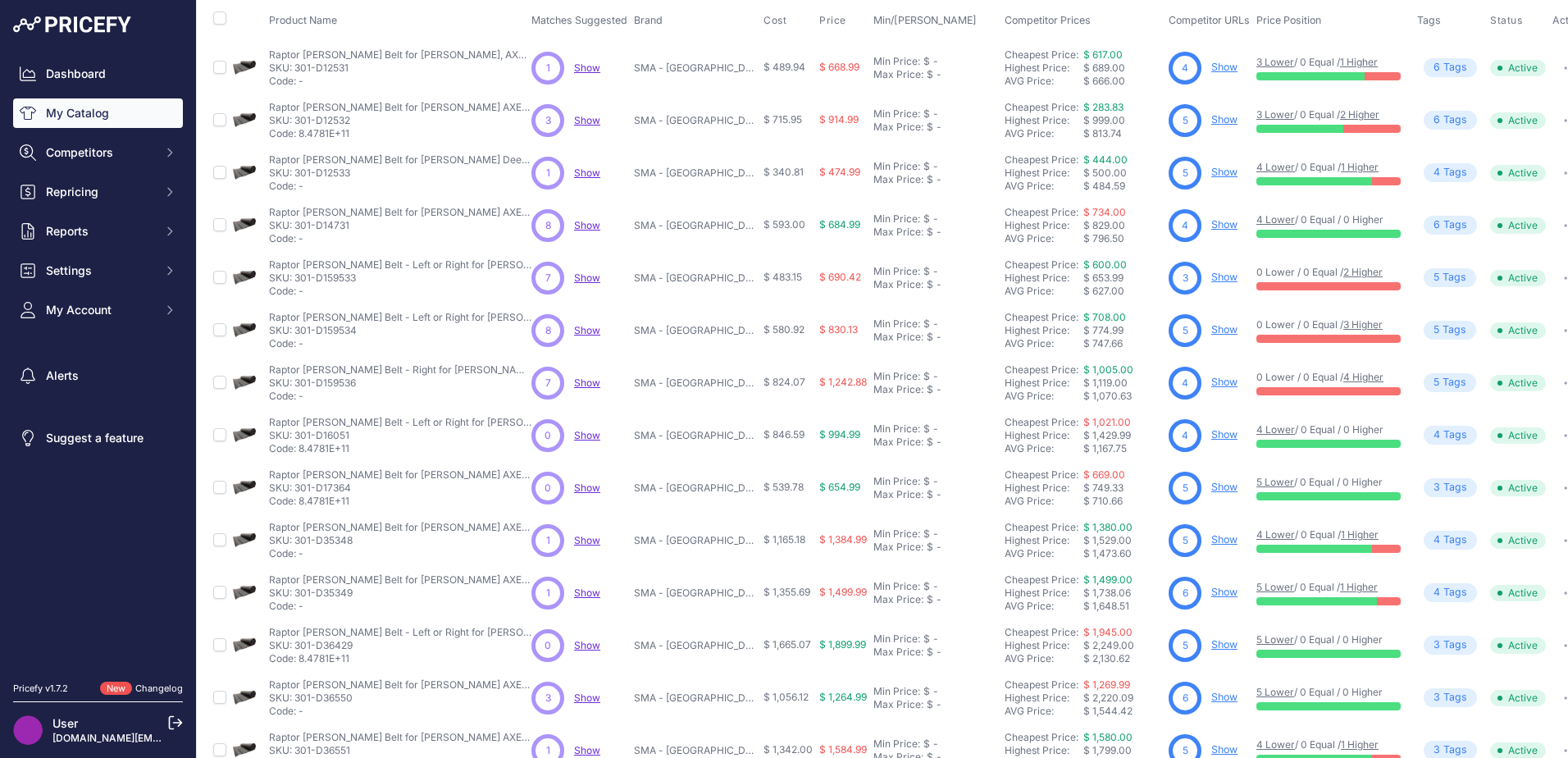
scroll to position [239, 0]
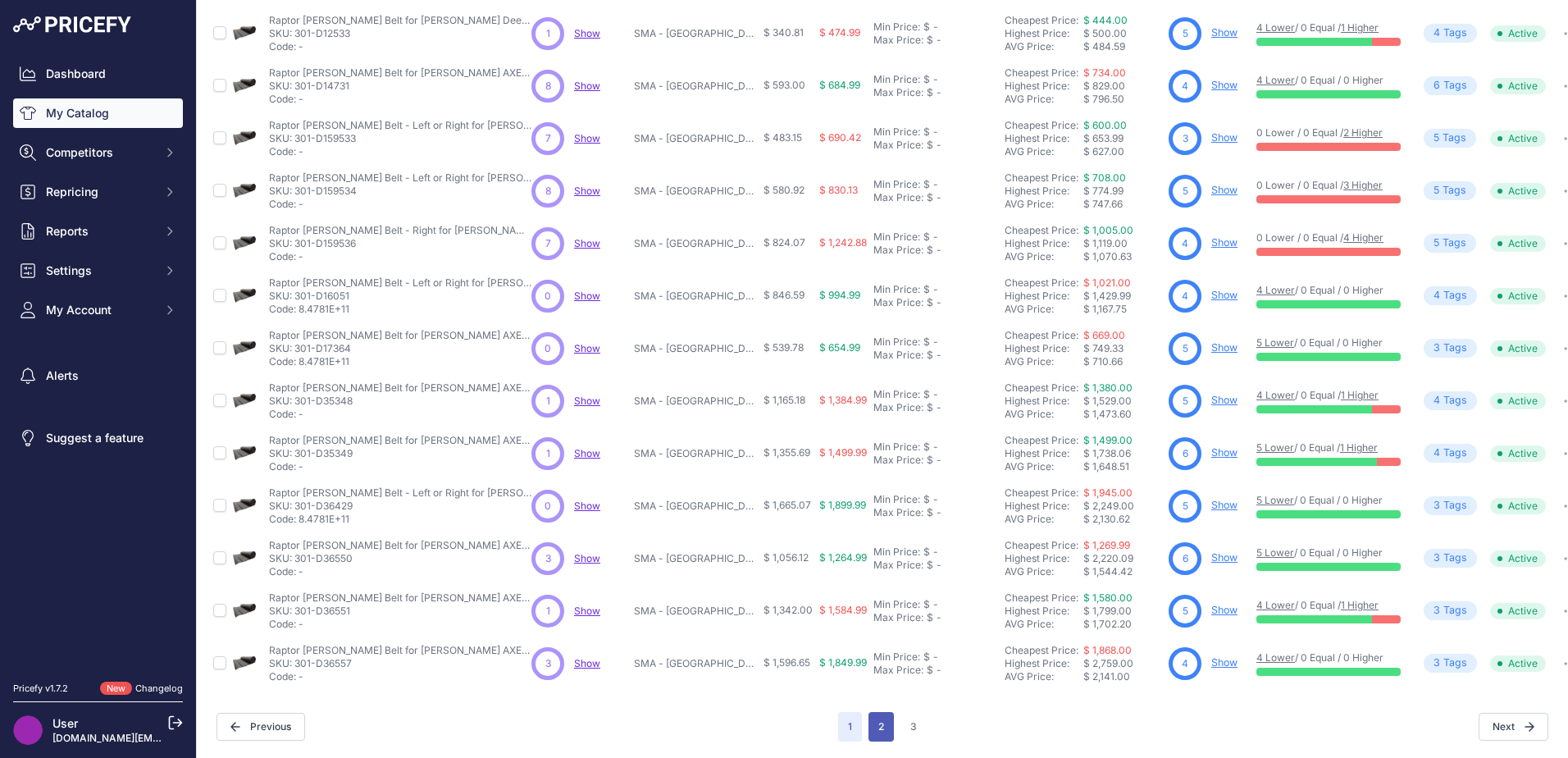
click at [875, 720] on button "2" at bounding box center [881, 726] width 25 height 30
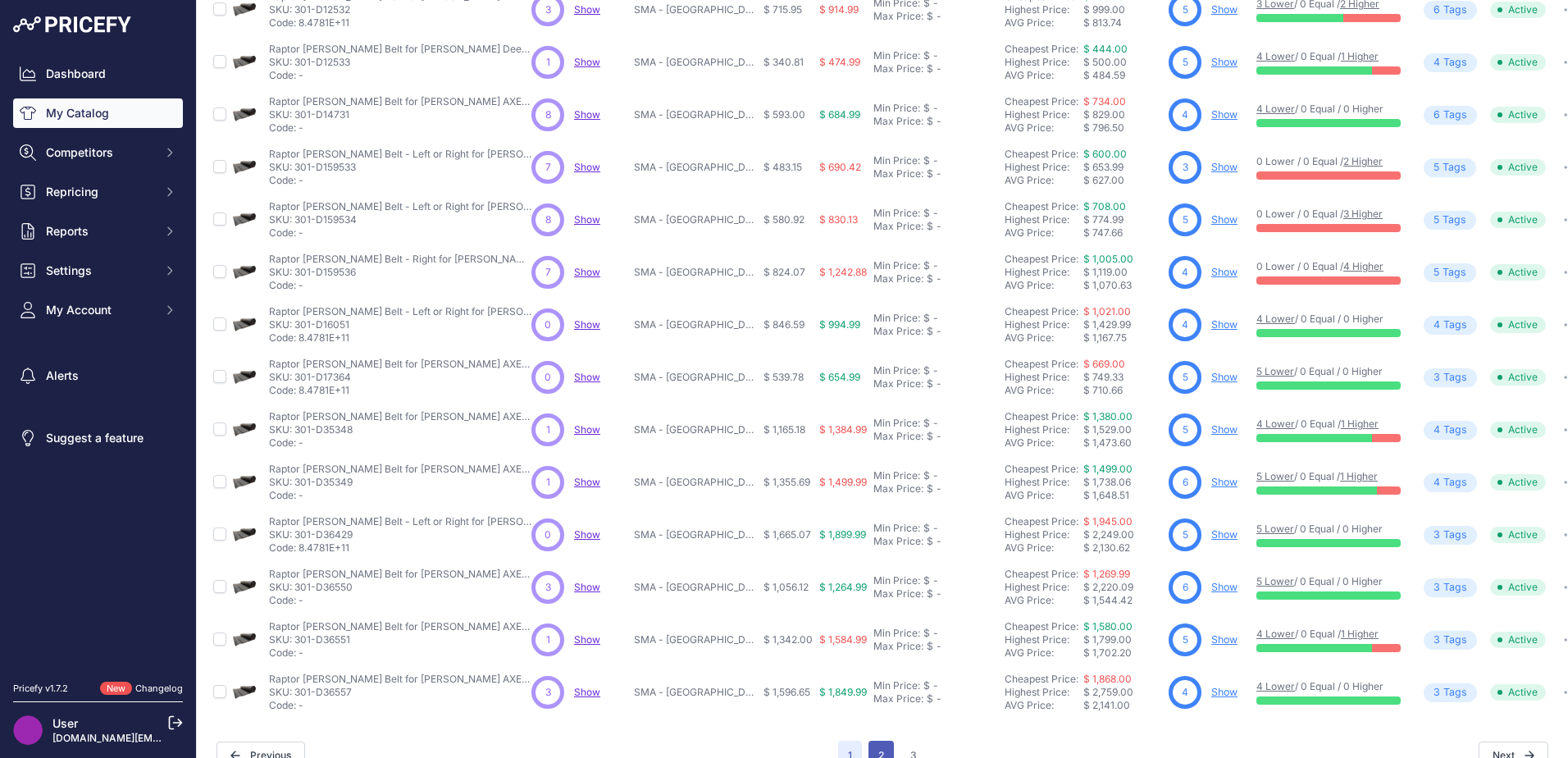
scroll to position [280, 0]
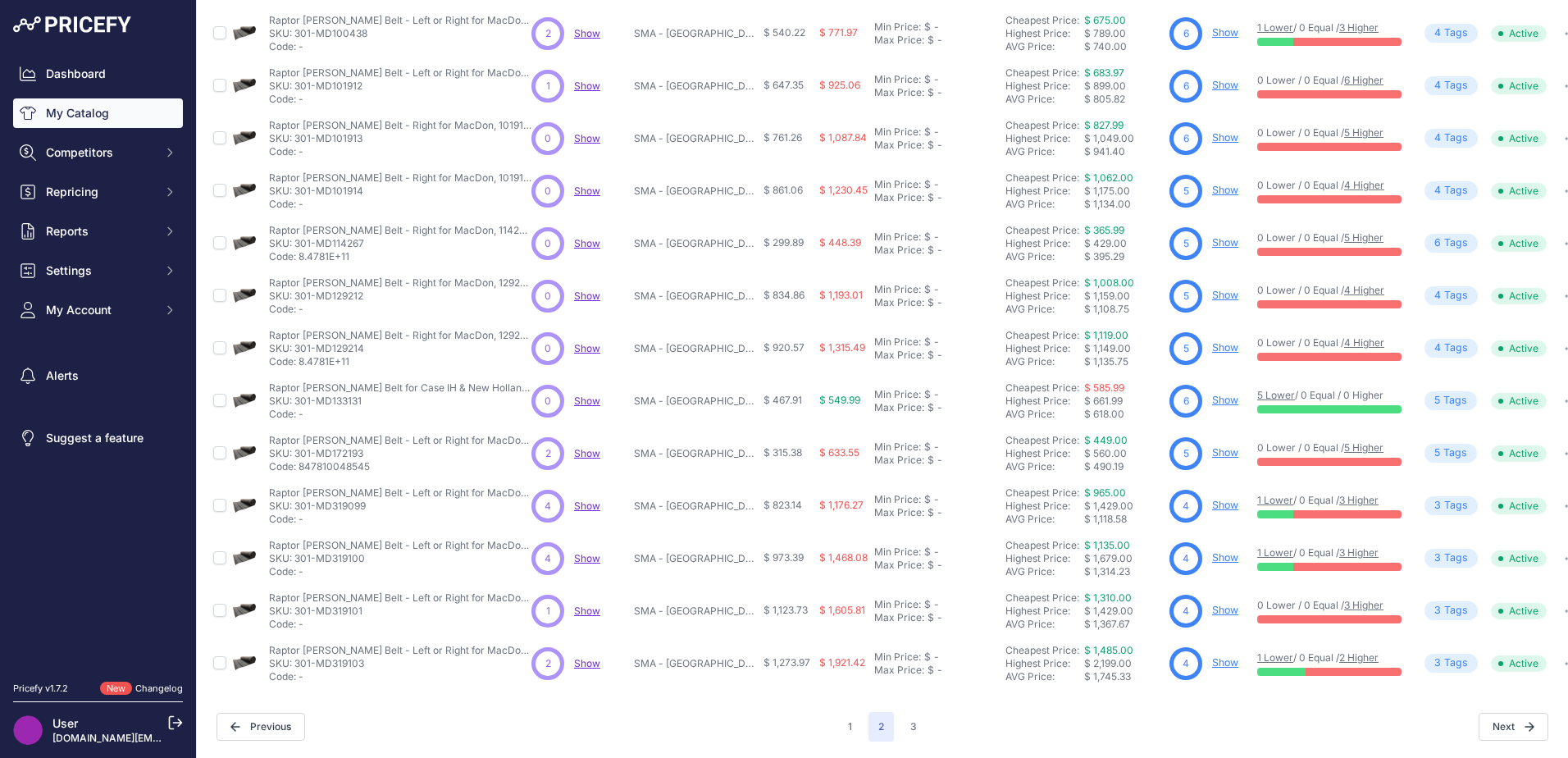
scroll to position [239, 0]
click at [916, 727] on button "3" at bounding box center [913, 726] width 26 height 30
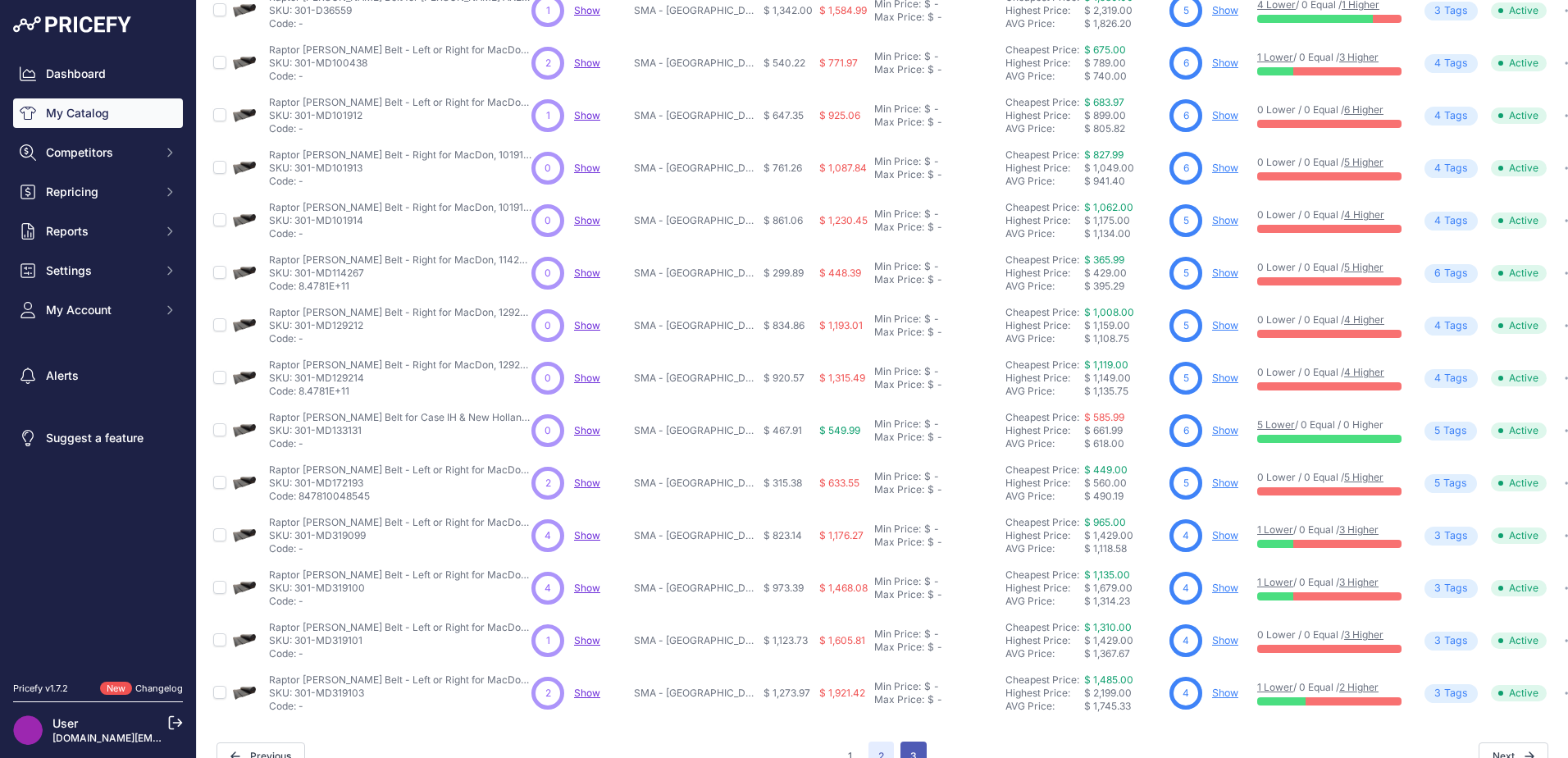
scroll to position [279, 0]
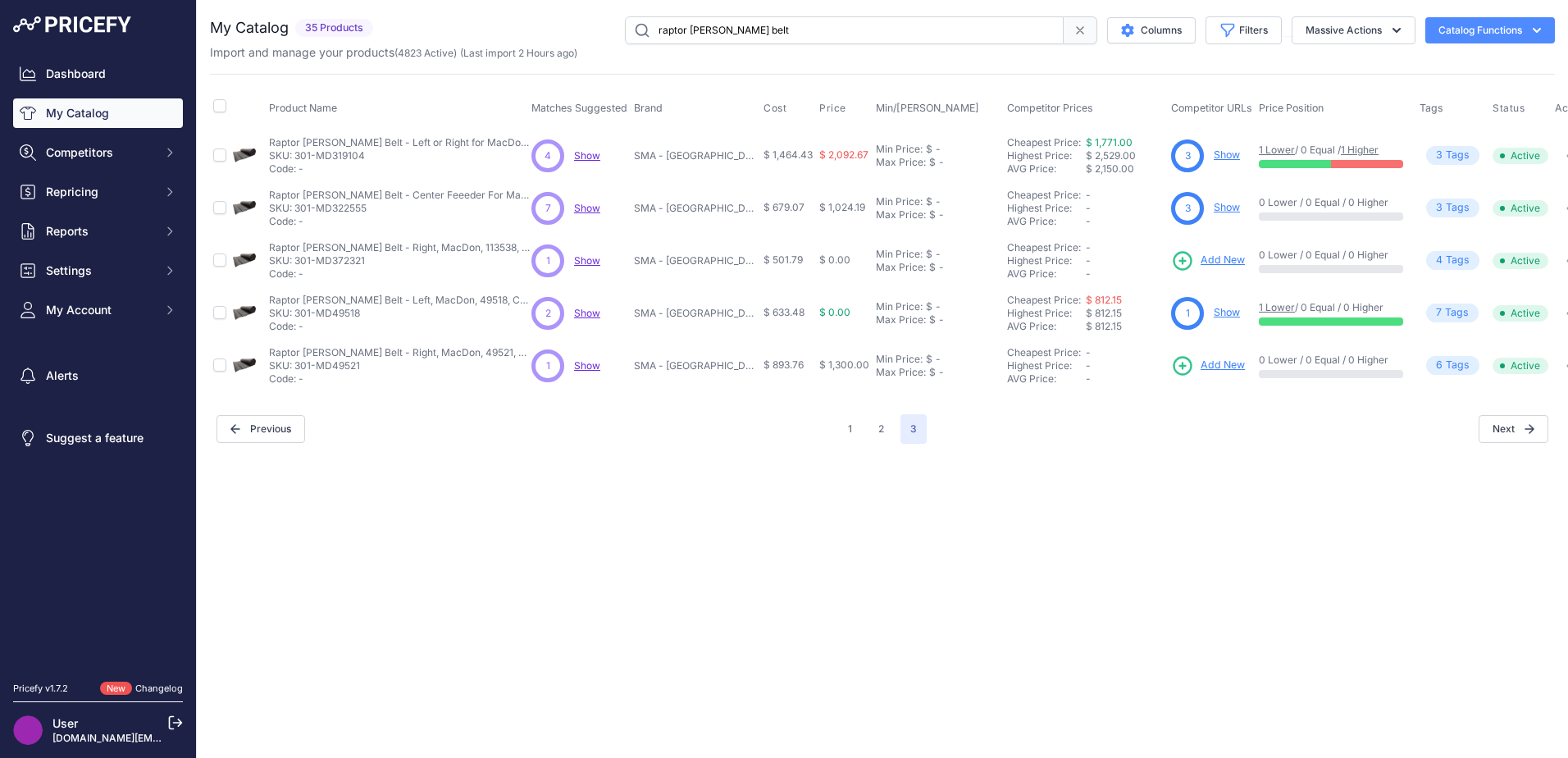
click at [1211, 261] on span "Add New" at bounding box center [1222, 261] width 44 height 15
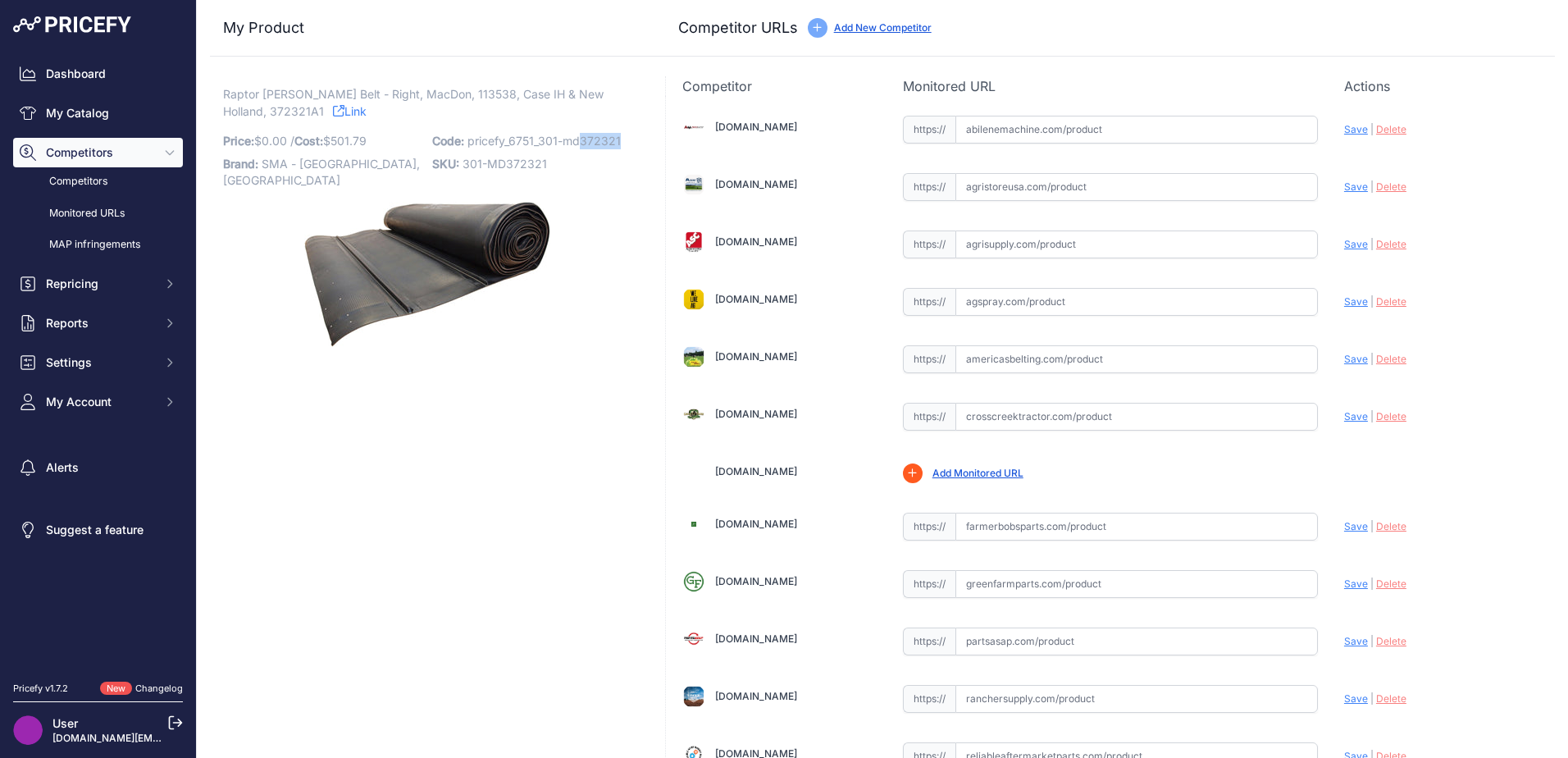
drag, startPoint x: 580, startPoint y: 142, endPoint x: 632, endPoint y: 140, distance: 52.0
click at [632, 140] on div "Raptor [PERSON_NAME] Belt - Right, MacDon, 113538, Case IH & New Holland, 37232…" at bounding box center [427, 657] width 436 height 1162
drag, startPoint x: 632, startPoint y: 140, endPoint x: 609, endPoint y: 143, distance: 23.2
copy span "372321"
click at [257, 110] on span "Raptor [PERSON_NAME] Belt - Right, MacDon, 113538, Case IH & New Holland, 37232…" at bounding box center [413, 103] width 380 height 37
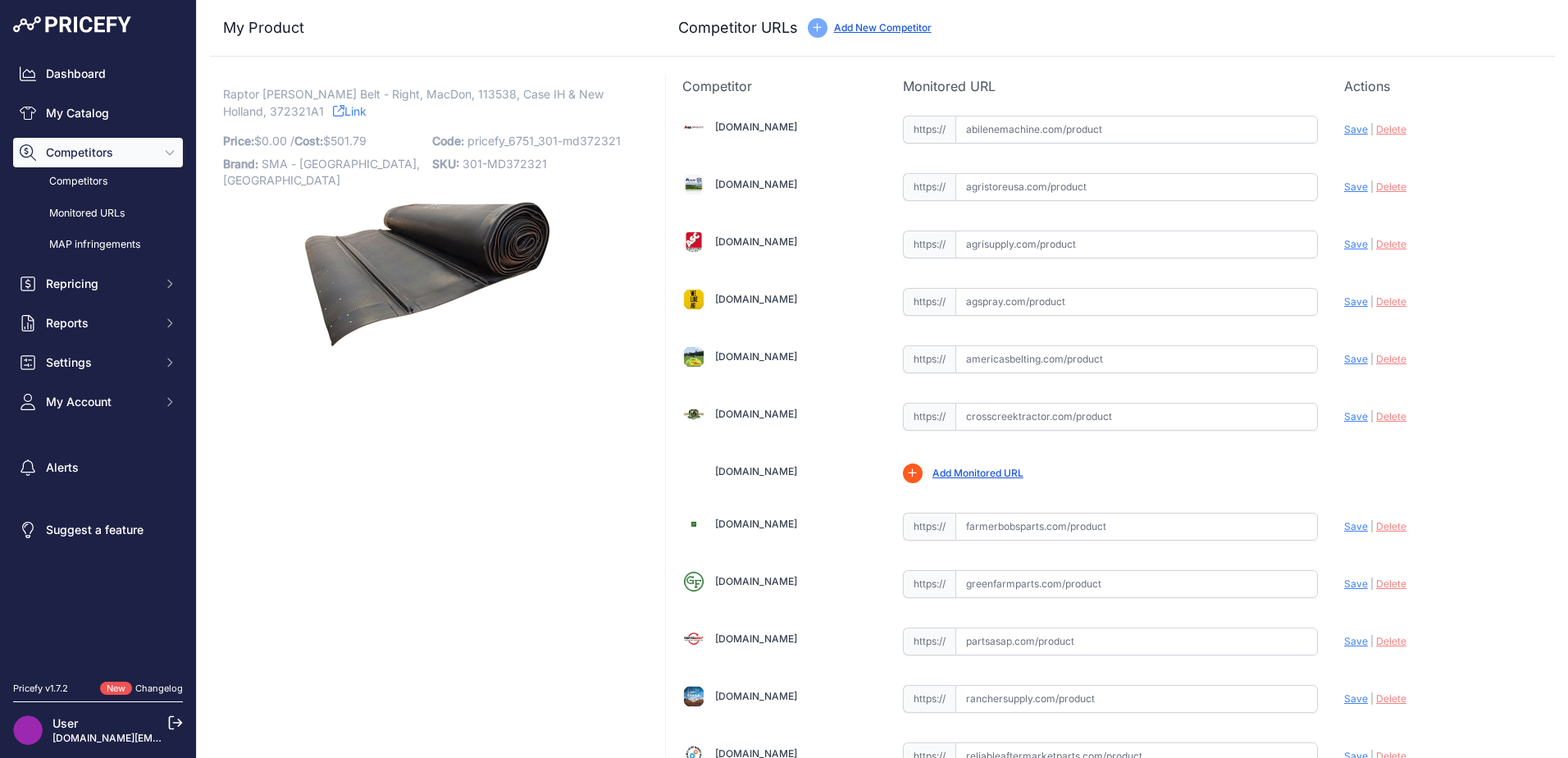
click at [257, 110] on span "Raptor [PERSON_NAME] Belt - Right, MacDon, 113538, Case IH & New Holland, 37232…" at bounding box center [413, 103] width 380 height 37
drag, startPoint x: 257, startPoint y: 110, endPoint x: 248, endPoint y: 110, distance: 9.0
click at [248, 110] on span "Raptor [PERSON_NAME] Belt - Right, MacDon, 113538, Case IH & New Holland, 37232…" at bounding box center [413, 103] width 380 height 37
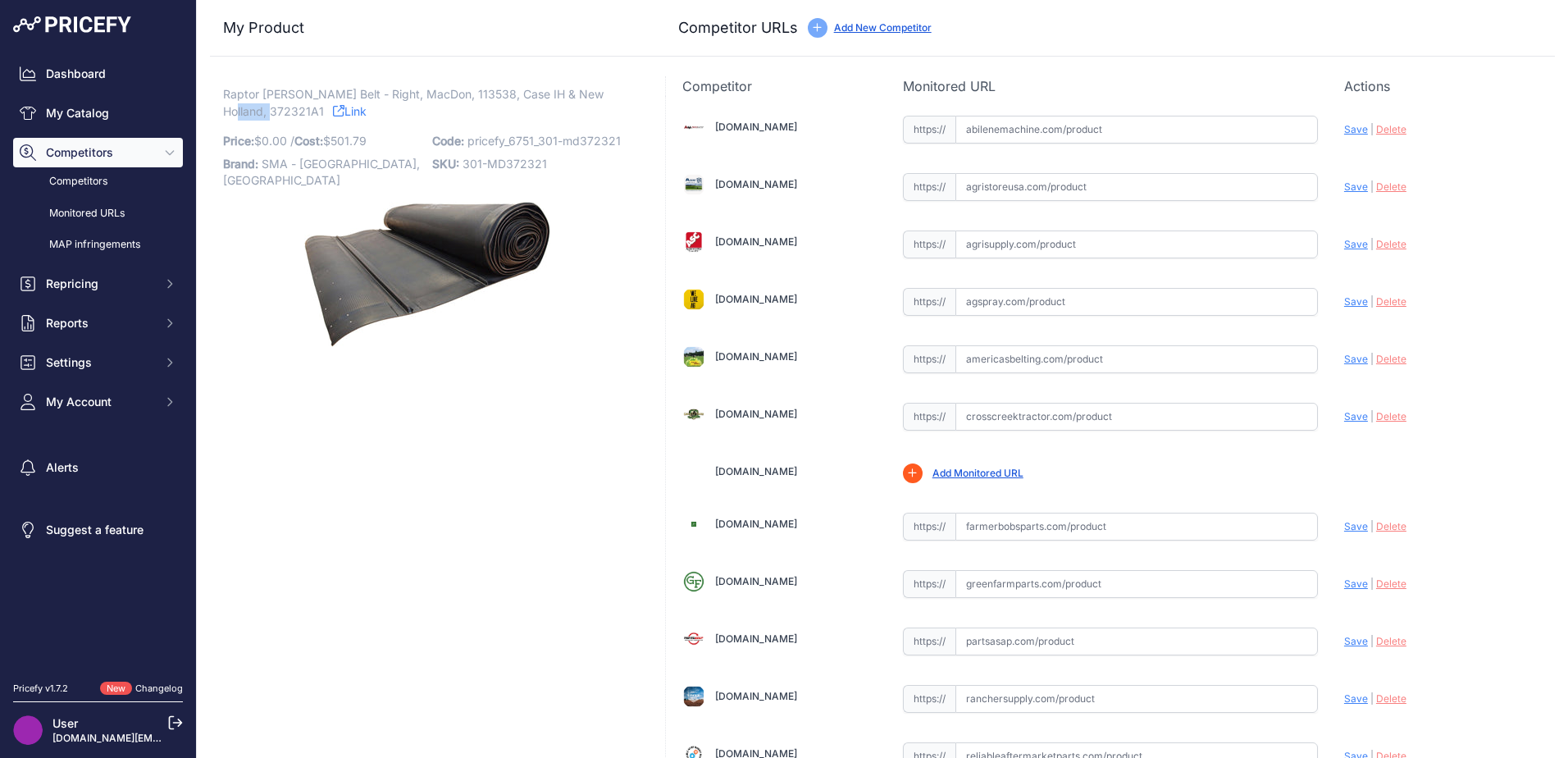
drag, startPoint x: 273, startPoint y: 115, endPoint x: 223, endPoint y: 115, distance: 50.0
click at [223, 115] on span "Raptor [PERSON_NAME] Belt - Right, MacDon, 113538, Case IH & New Holland, 37232…" at bounding box center [413, 103] width 380 height 37
drag, startPoint x: 251, startPoint y: 109, endPoint x: 237, endPoint y: 111, distance: 14.1
click at [237, 111] on span "Raptor [PERSON_NAME] Belt - Right, MacDon, 113538, Case IH & New Holland, 37232…" at bounding box center [413, 103] width 380 height 37
drag, startPoint x: 227, startPoint y: 110, endPoint x: 278, endPoint y: 113, distance: 51.1
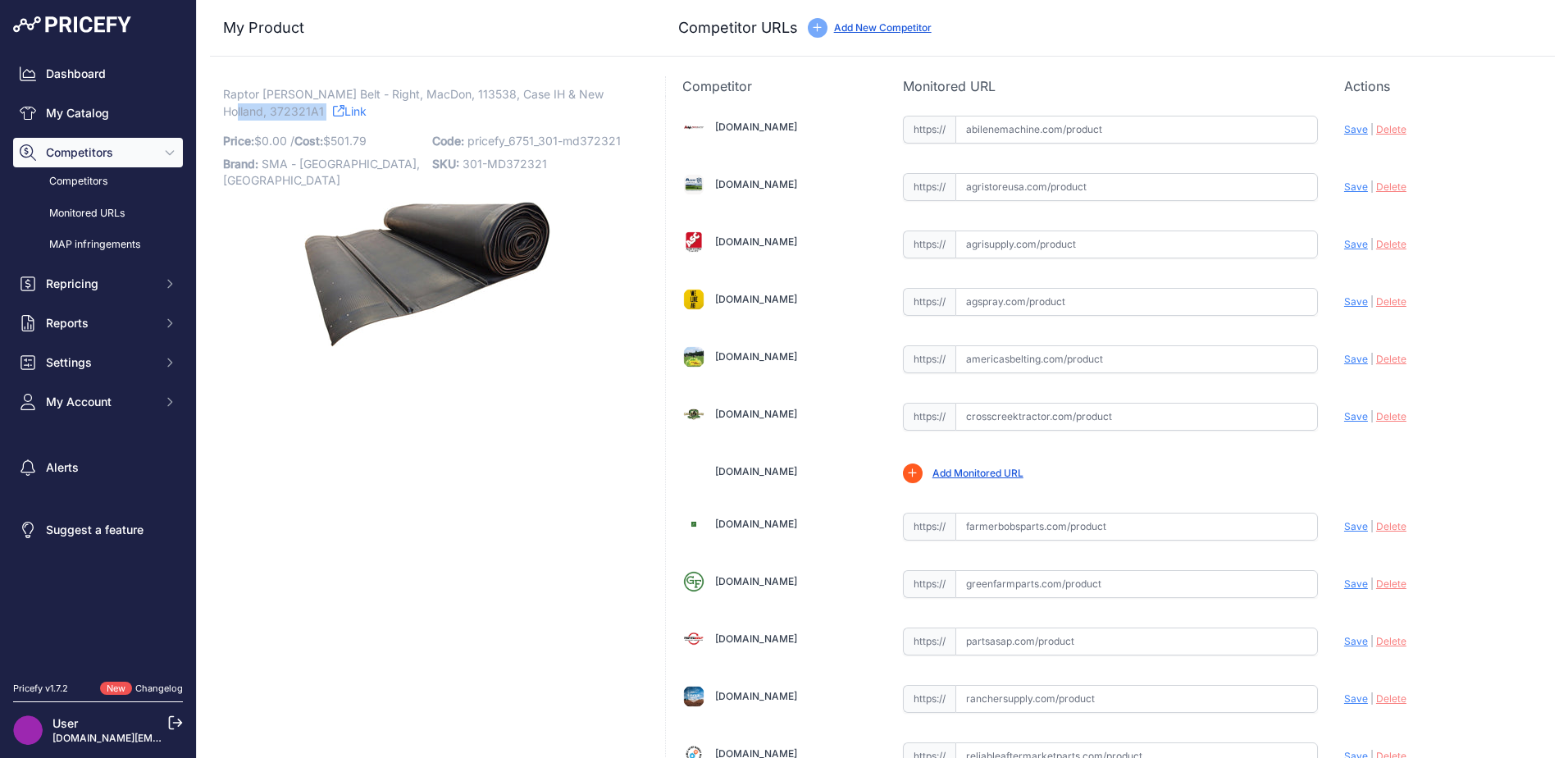
click at [278, 113] on p "Raptor [PERSON_NAME] Belt - Right, MacDon, 113538, Case IH & New Holland, 37232…" at bounding box center [428, 103] width 409 height 34
copy p "372321A1"
click at [988, 143] on div "[DOMAIN_NAME] Valid | |" at bounding box center [1110, 643] width 889 height 1094
click at [992, 135] on input "text" at bounding box center [1136, 129] width 362 height 28
drag, startPoint x: 992, startPoint y: 134, endPoint x: 1354, endPoint y: 126, distance: 362.1
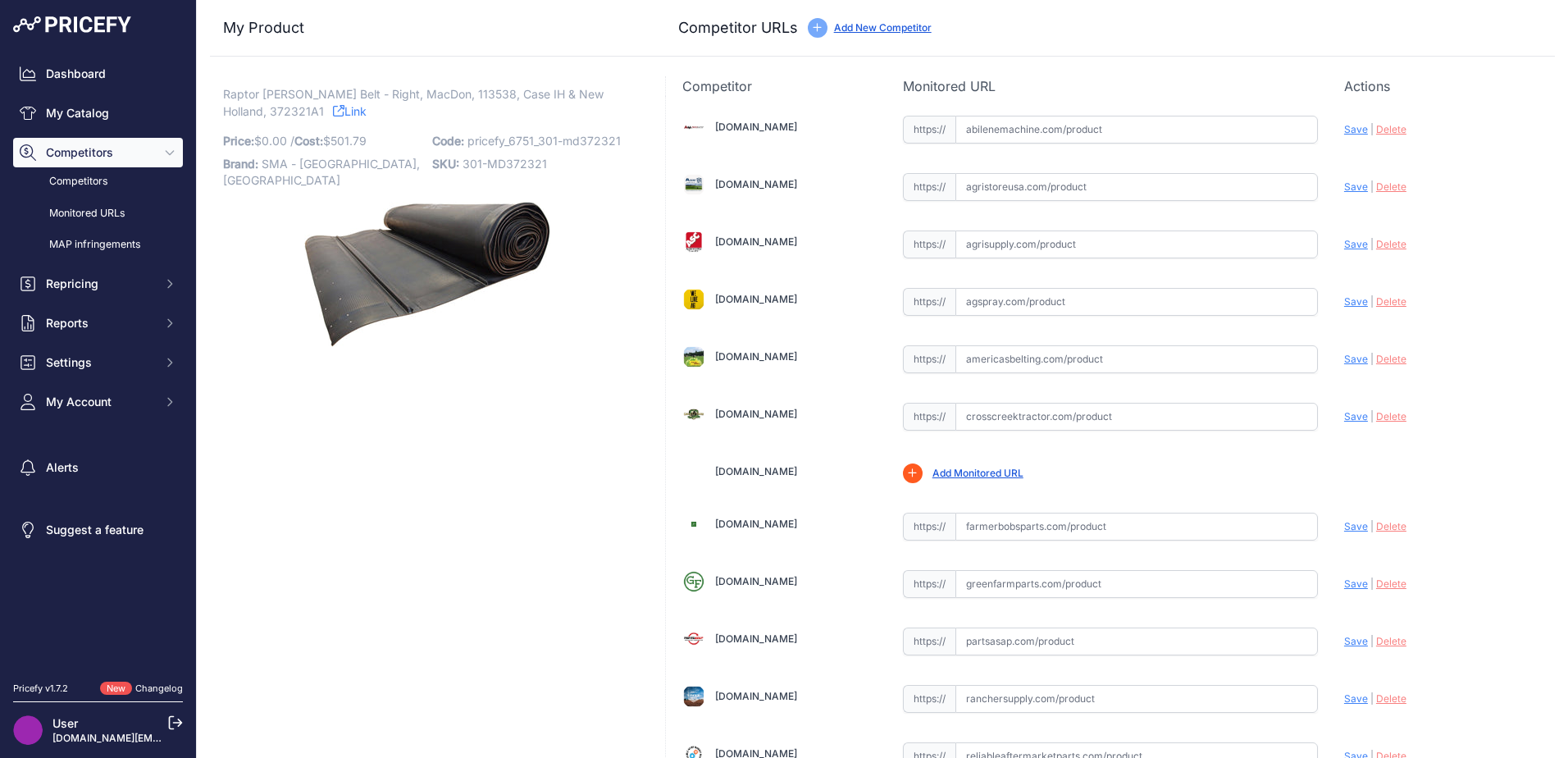
click at [1354, 126] on span "Save" at bounding box center [1356, 129] width 24 height 12
drag, startPoint x: 1144, startPoint y: 115, endPoint x: 624, endPoint y: 146, distance: 520.9
click at [624, 146] on div "My Product Competitor URLs Price: 0.00" at bounding box center [882, 619] width 1345 height 1238
drag, startPoint x: 1093, startPoint y: 131, endPoint x: 873, endPoint y: 147, distance: 220.6
click at [783, 133] on div "[DOMAIN_NAME] Valid | |" at bounding box center [1110, 643] width 889 height 1094
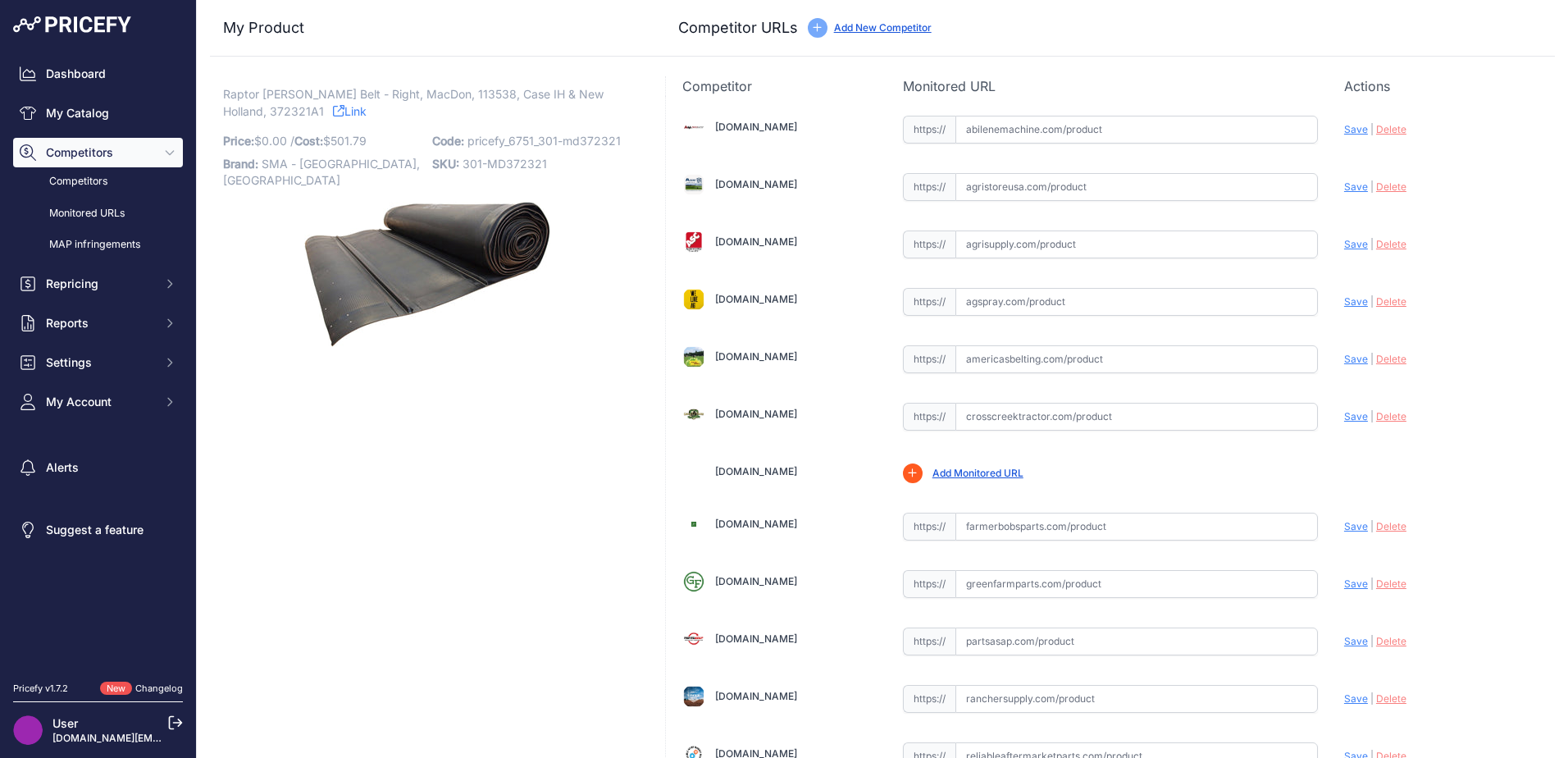
paste input "[URL][DOMAIN_NAME][PERSON_NAME]"
click at [1344, 126] on span "Save" at bounding box center [1356, 129] width 24 height 12
type input "[URL][DOMAIN_NAME][PERSON_NAME]"
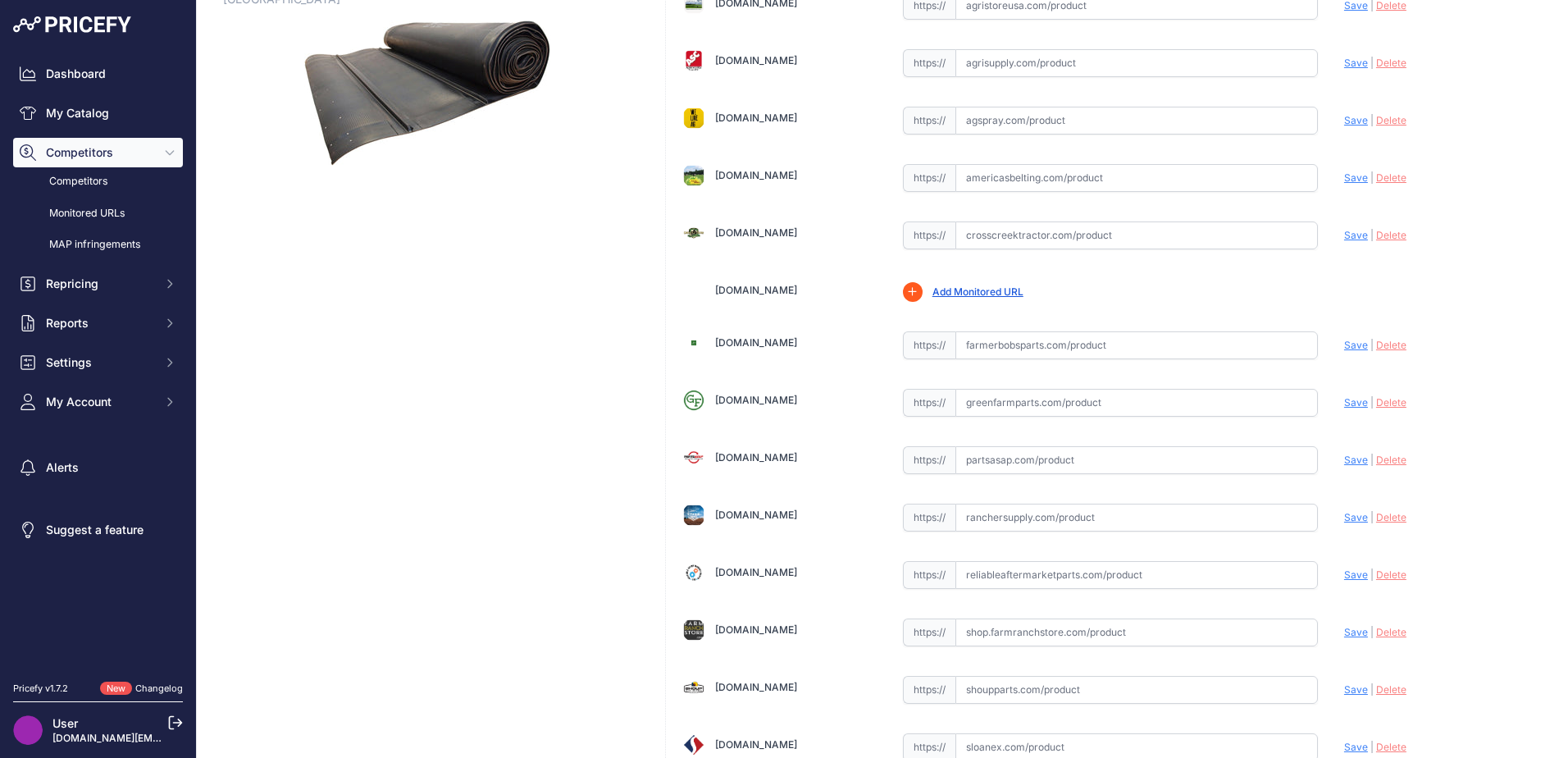
scroll to position [480, 0]
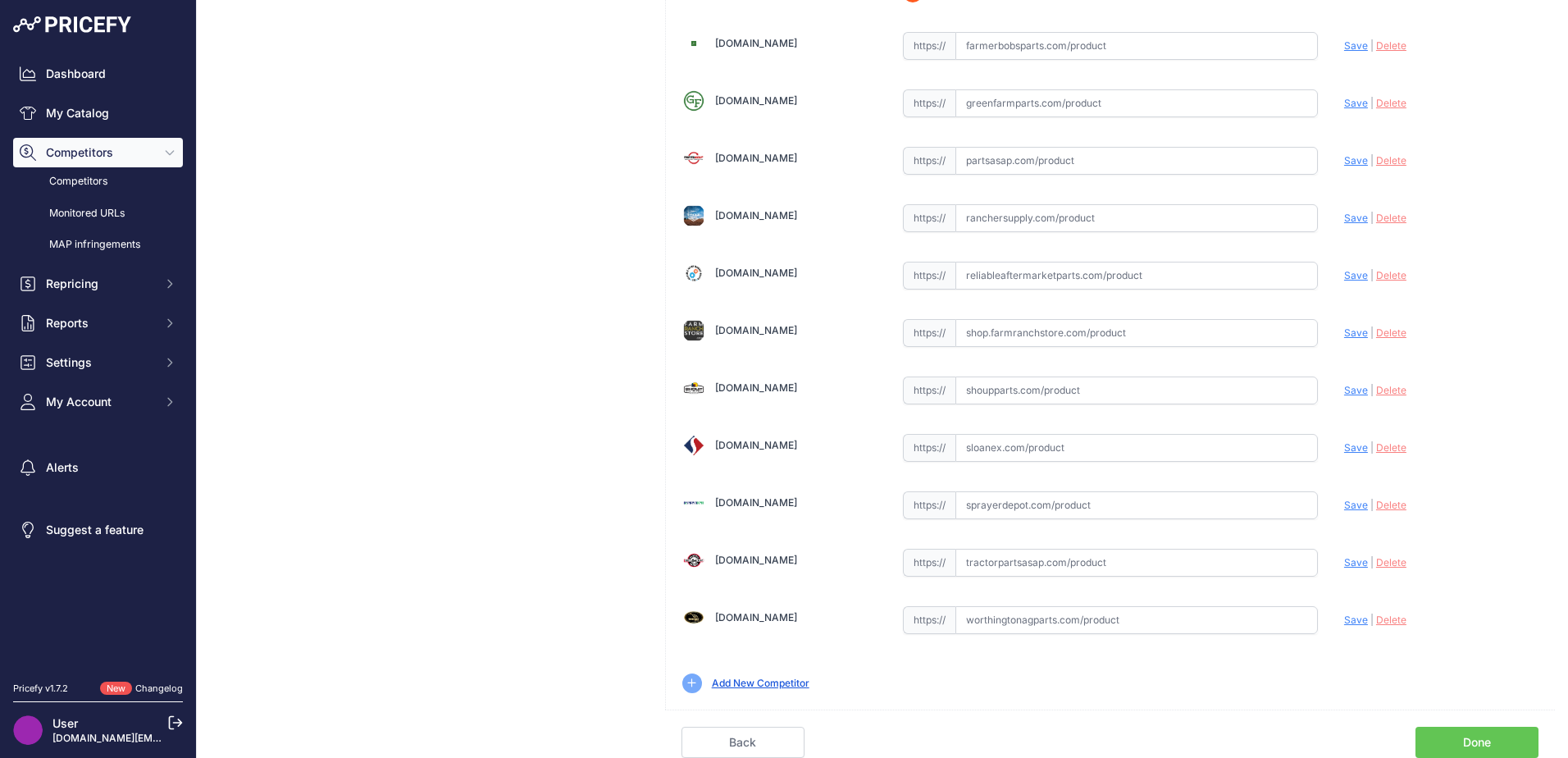
click at [961, 558] on input "text" at bounding box center [1136, 562] width 362 height 28
paste input "[URL][DOMAIN_NAME][PERSON_NAME]"
click at [1345, 564] on span "Save" at bounding box center [1356, 562] width 24 height 12
type input "[URL][DOMAIN_NAME][PERSON_NAME]"
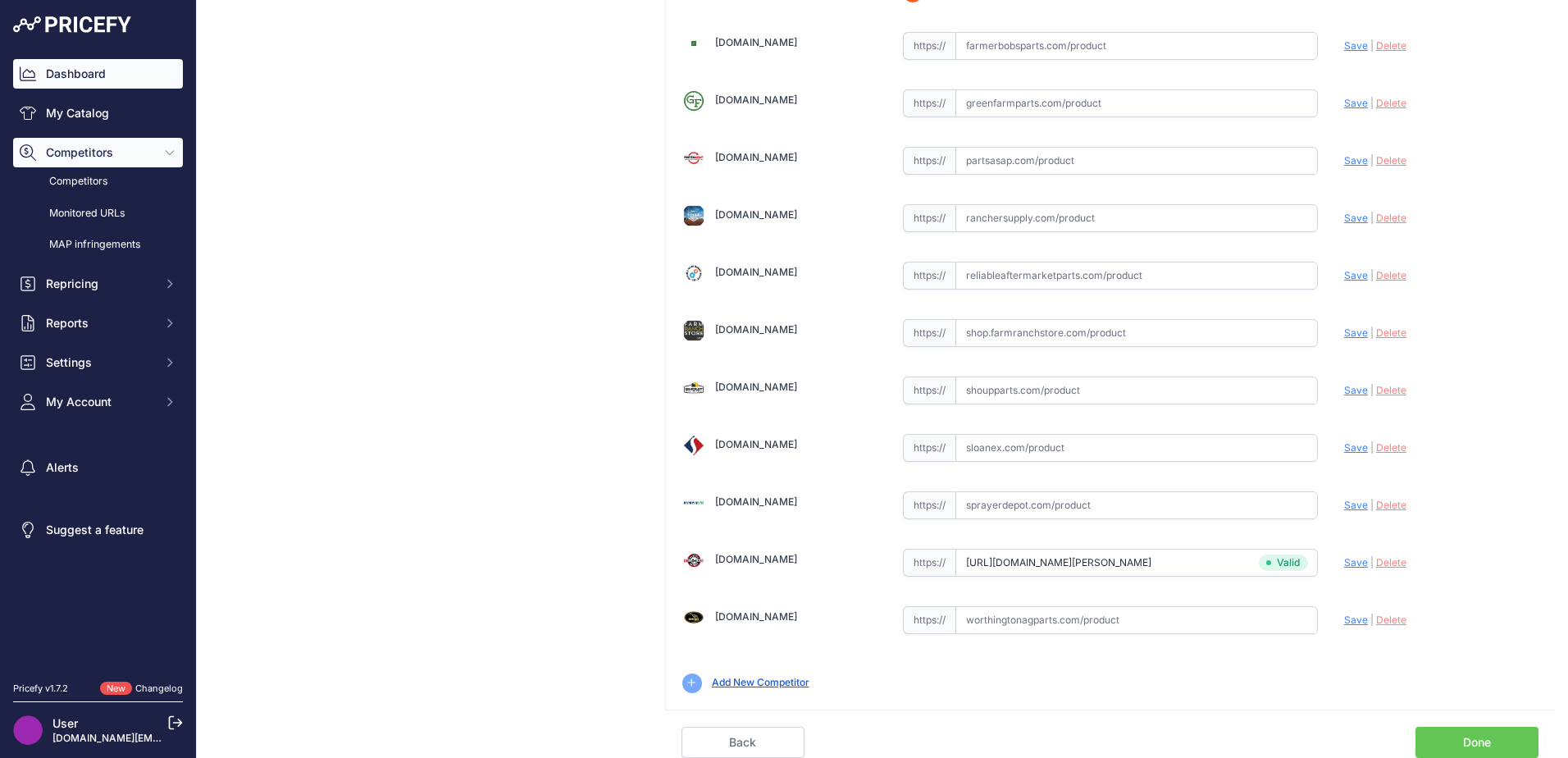
scroll to position [480, 0]
click at [1054, 627] on input "text" at bounding box center [1136, 620] width 362 height 28
paste input "[URL][DOMAIN_NAME][PERSON_NAME]"
click at [1346, 618] on span "Save" at bounding box center [1356, 620] width 24 height 12
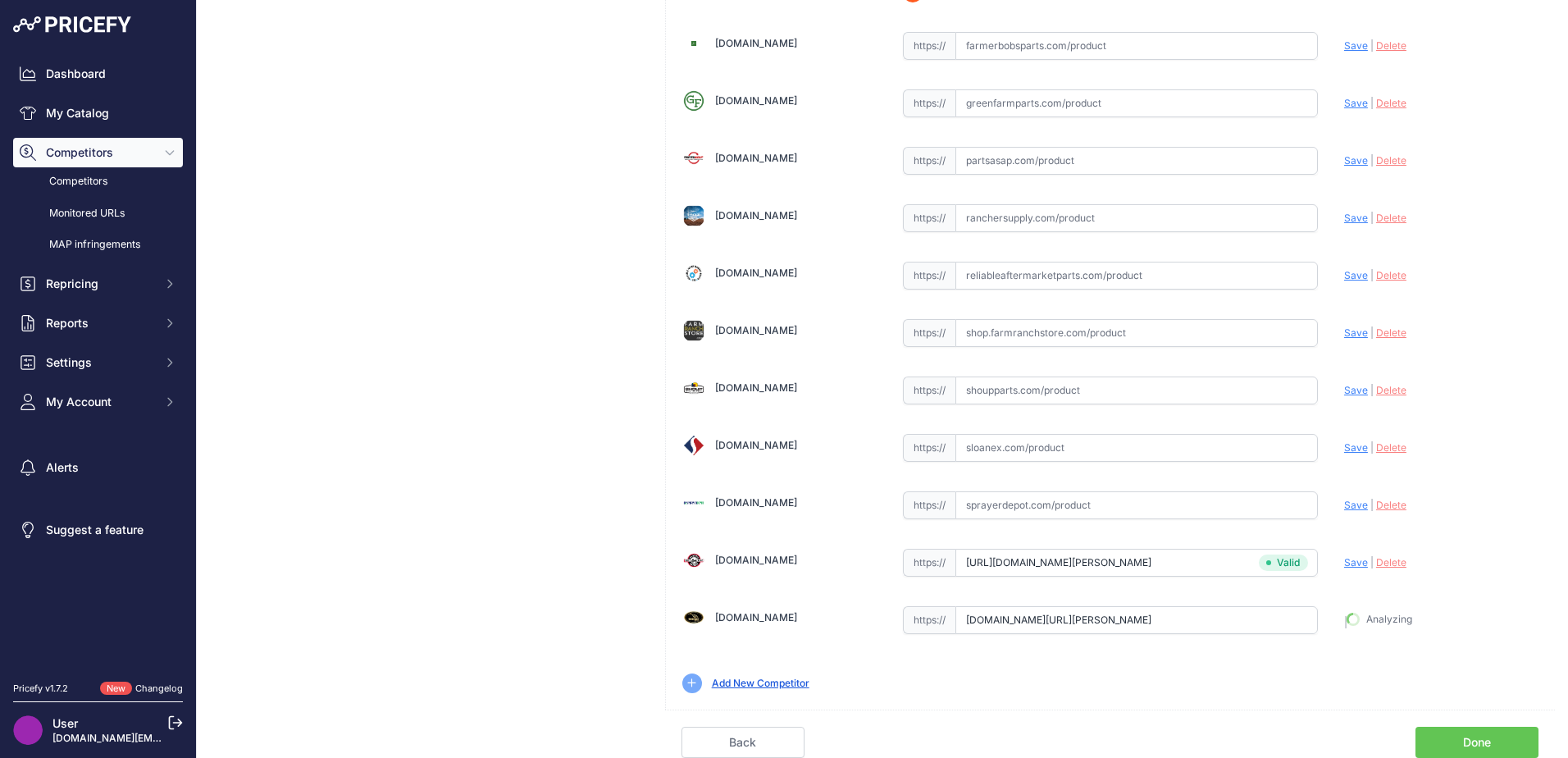
type input "[URL][DOMAIN_NAME][PERSON_NAME]"
click at [1446, 746] on link "Done" at bounding box center [1476, 742] width 123 height 31
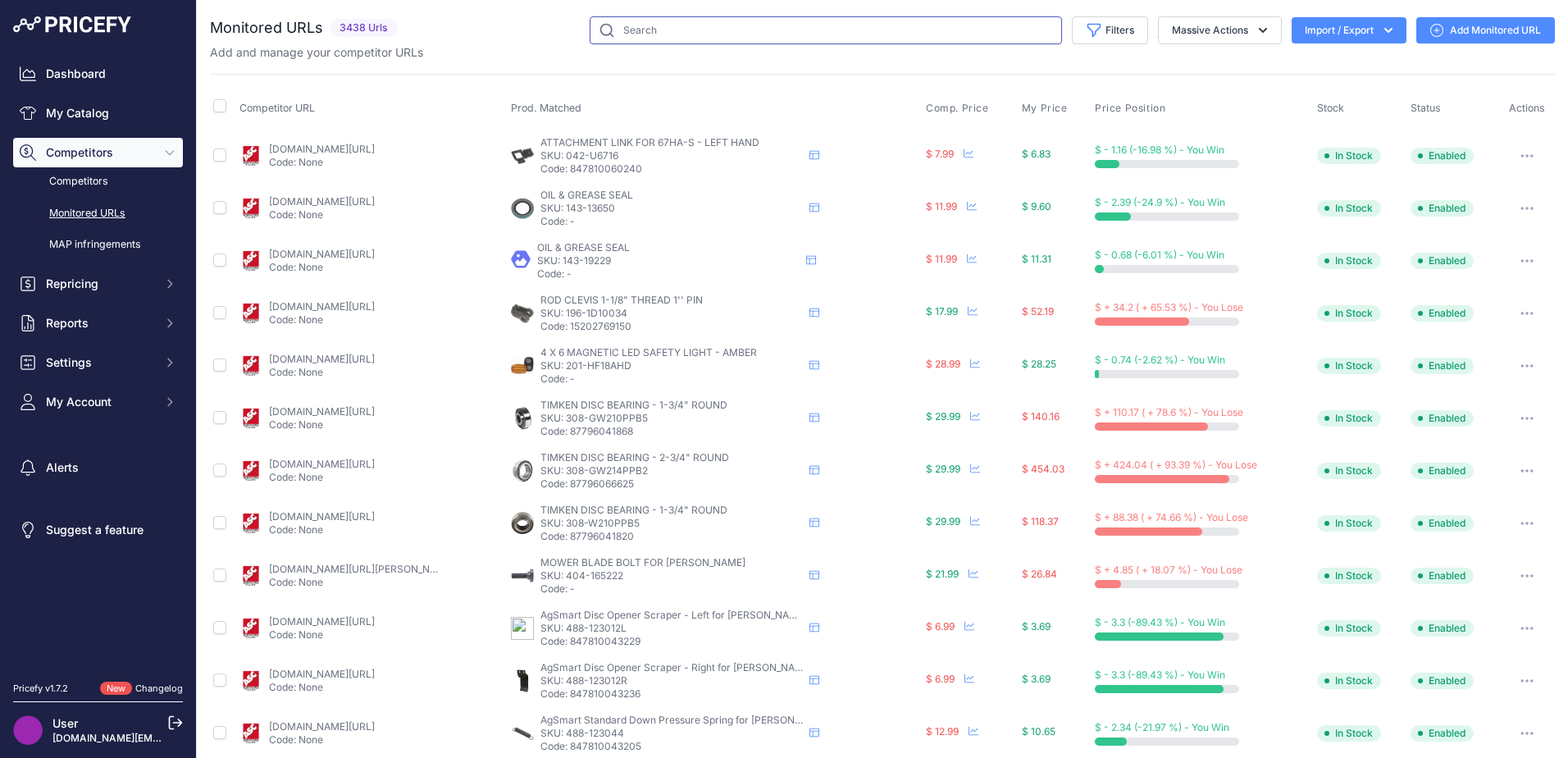
click at [759, 30] on input "text" at bounding box center [826, 30] width 472 height 28
click at [107, 121] on link "My Catalog" at bounding box center [98, 113] width 170 height 30
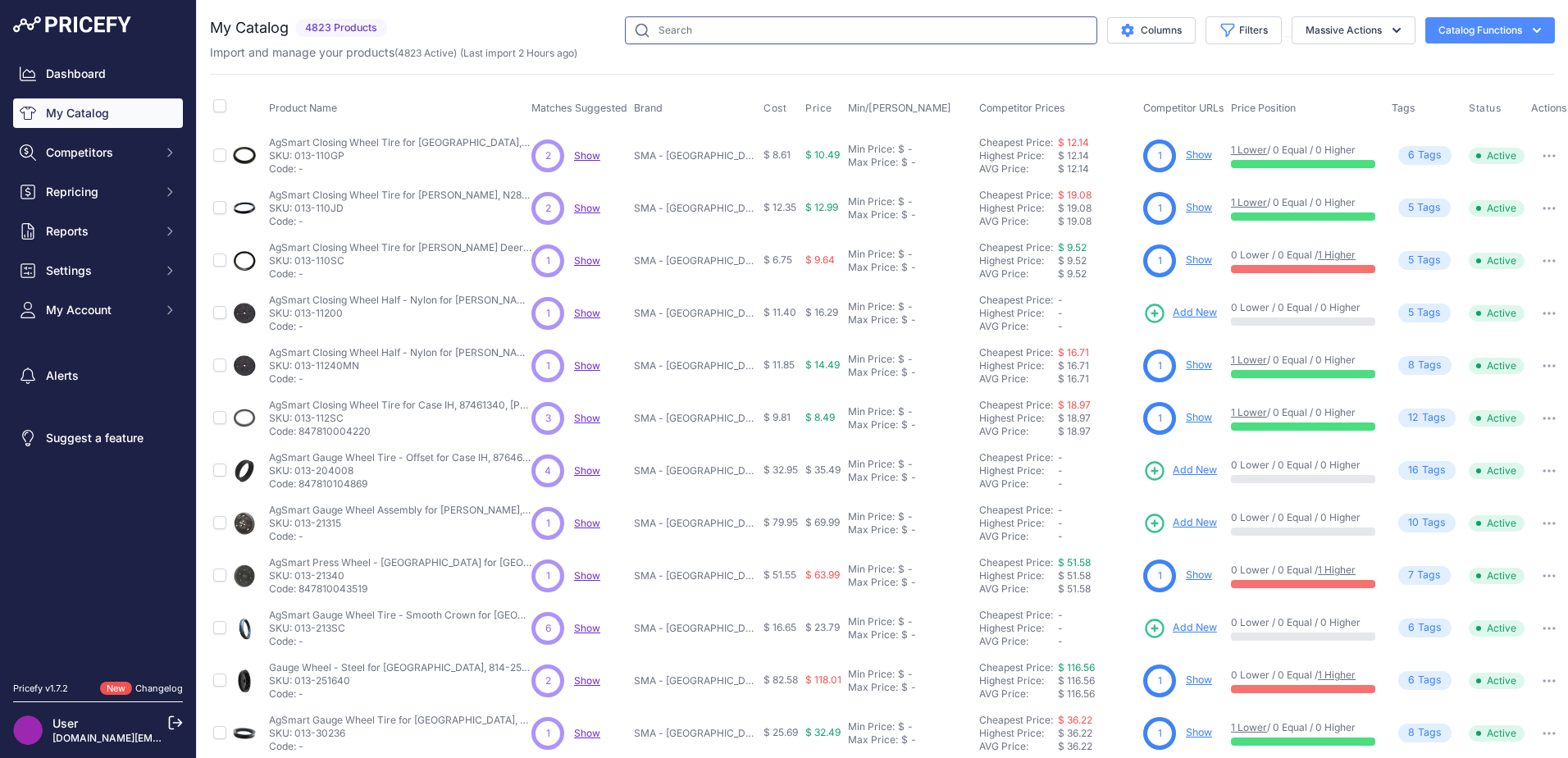
drag, startPoint x: 0, startPoint y: 0, endPoint x: 650, endPoint y: 35, distance: 650.9
click at [650, 35] on input "text" at bounding box center [861, 30] width 472 height 28
type input "raptor [PERSON_NAME] belt"
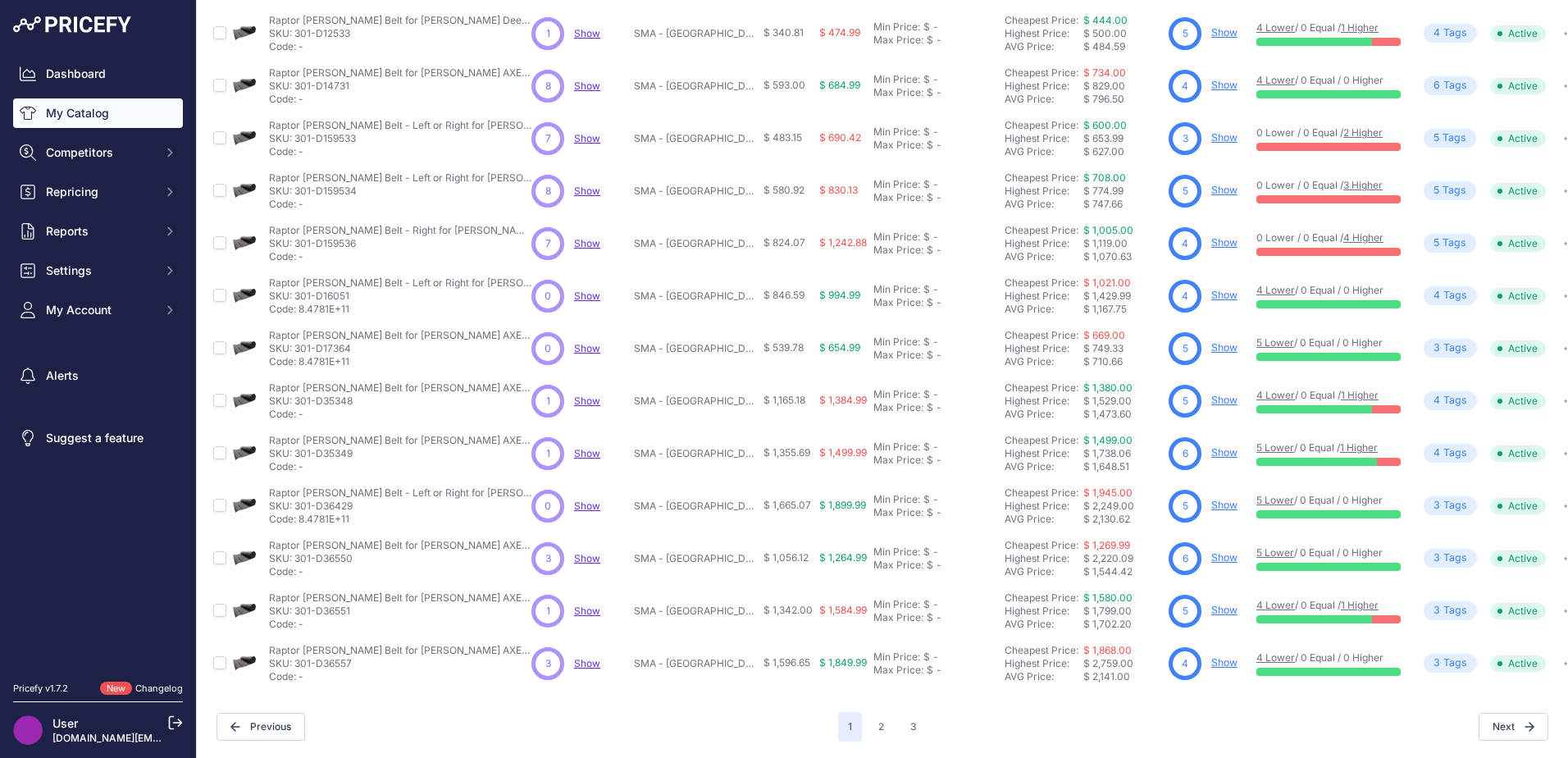
scroll to position [239, 0]
click at [902, 711] on button "3" at bounding box center [913, 726] width 26 height 30
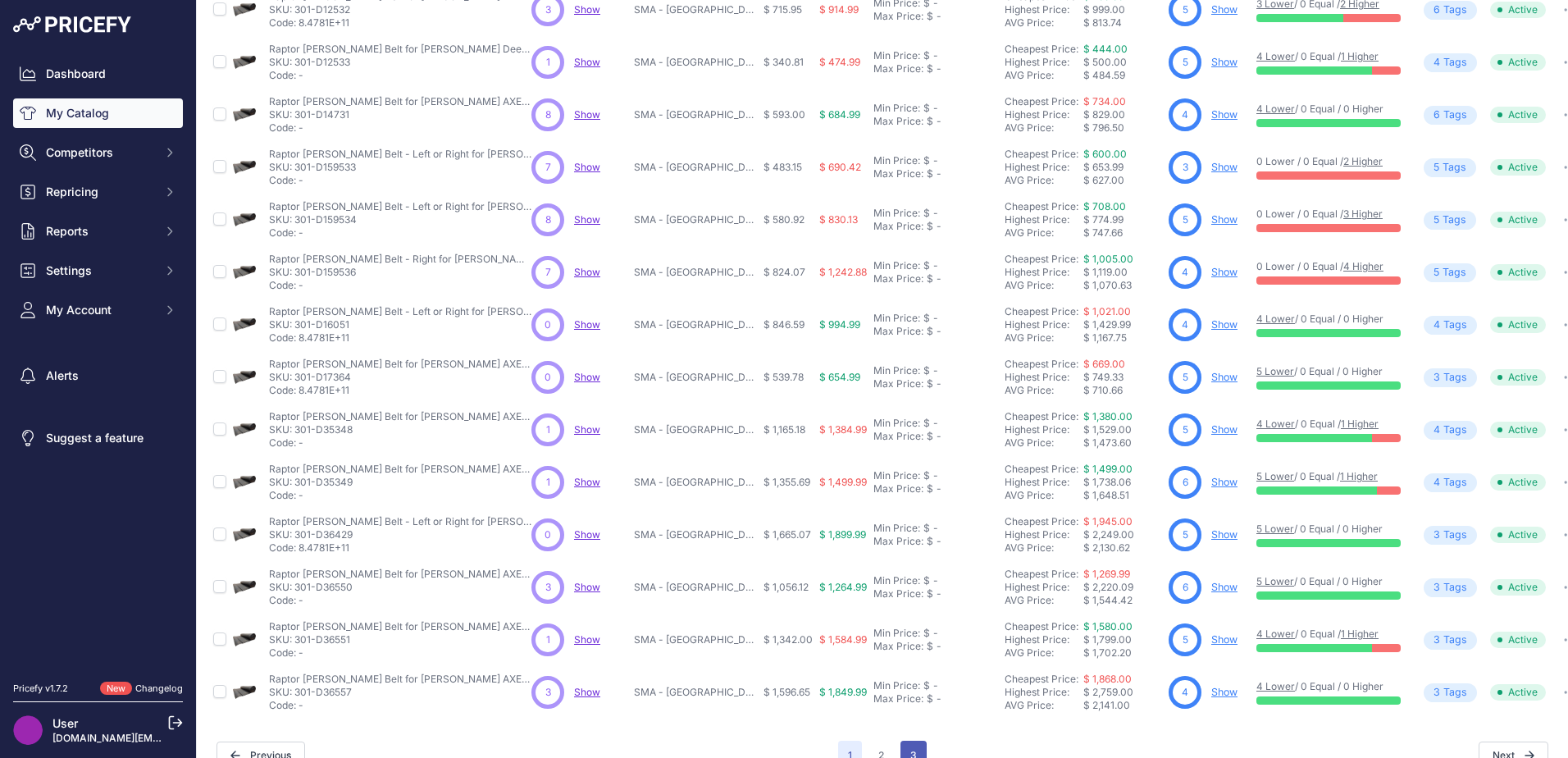
scroll to position [280, 0]
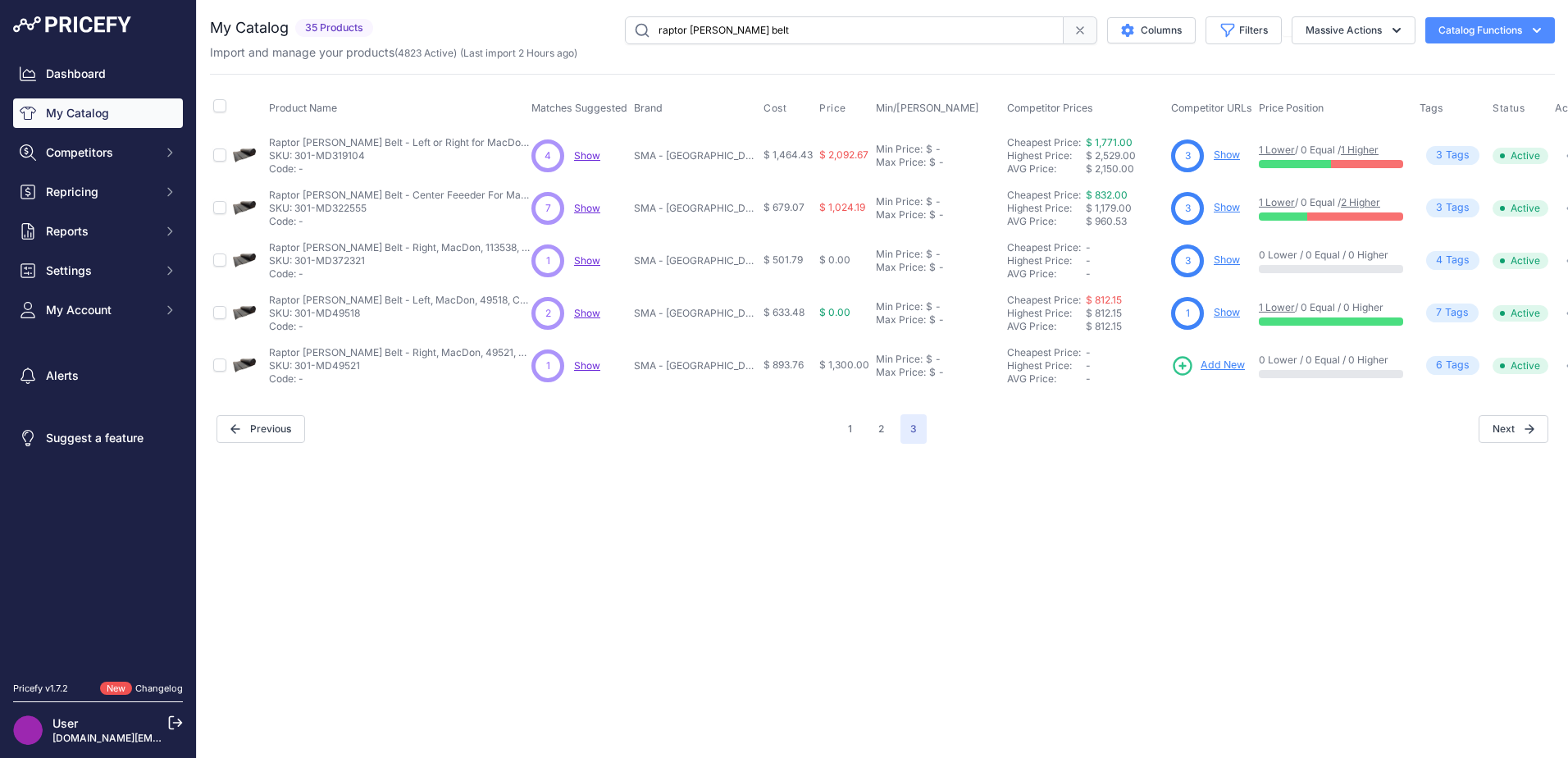
click at [1216, 313] on link "Show" at bounding box center [1227, 312] width 26 height 12
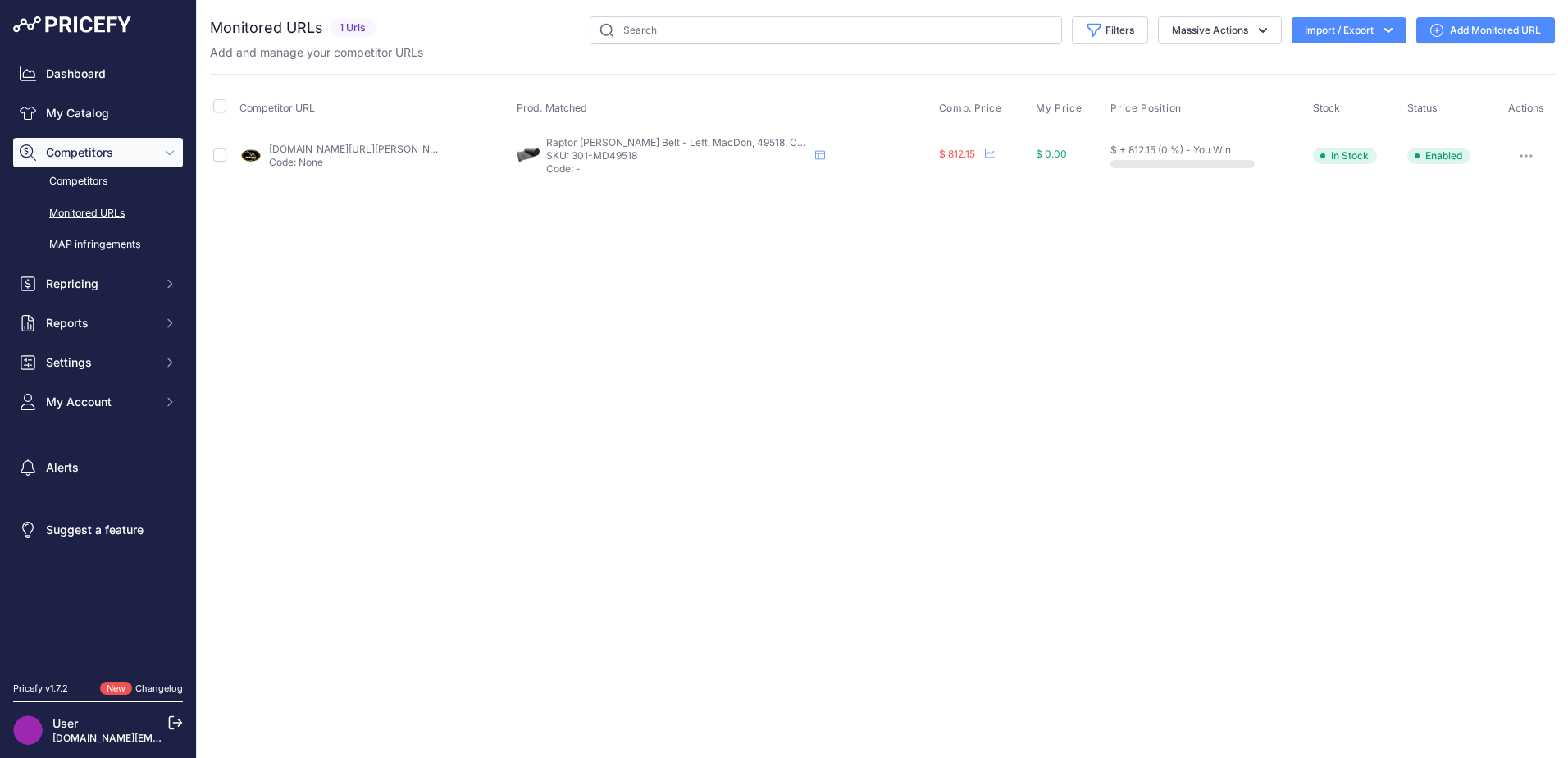
click at [1516, 31] on link "Add Monitored URL" at bounding box center [1485, 30] width 138 height 26
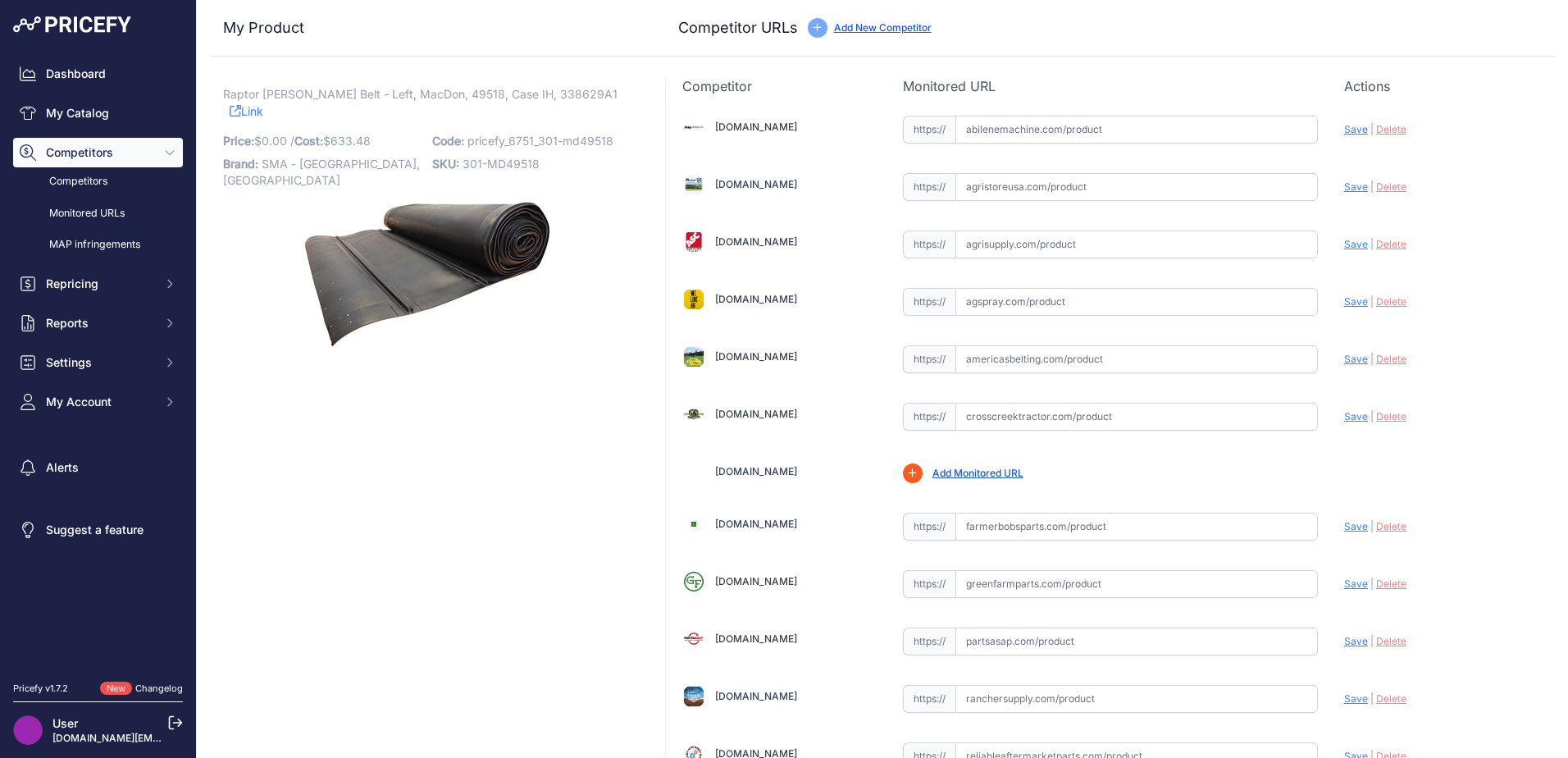
click at [515, 90] on span "Raptor [PERSON_NAME] Belt - Left, MacDon, 49518, Case IH, 338629A1" at bounding box center [420, 94] width 395 height 20
drag, startPoint x: 500, startPoint y: 98, endPoint x: 525, endPoint y: 88, distance: 26.9
click at [525, 88] on span "Raptor [PERSON_NAME] Belt - Left, MacDon, 49518, Case IH, 338629A1" at bounding box center [420, 94] width 395 height 20
drag, startPoint x: 558, startPoint y: 100, endPoint x: 505, endPoint y: 98, distance: 53.0
click at [505, 98] on p "Raptor [PERSON_NAME] Belt - Left, MacDon, 49518, Case IH, 338629A1 Link" at bounding box center [428, 103] width 409 height 34
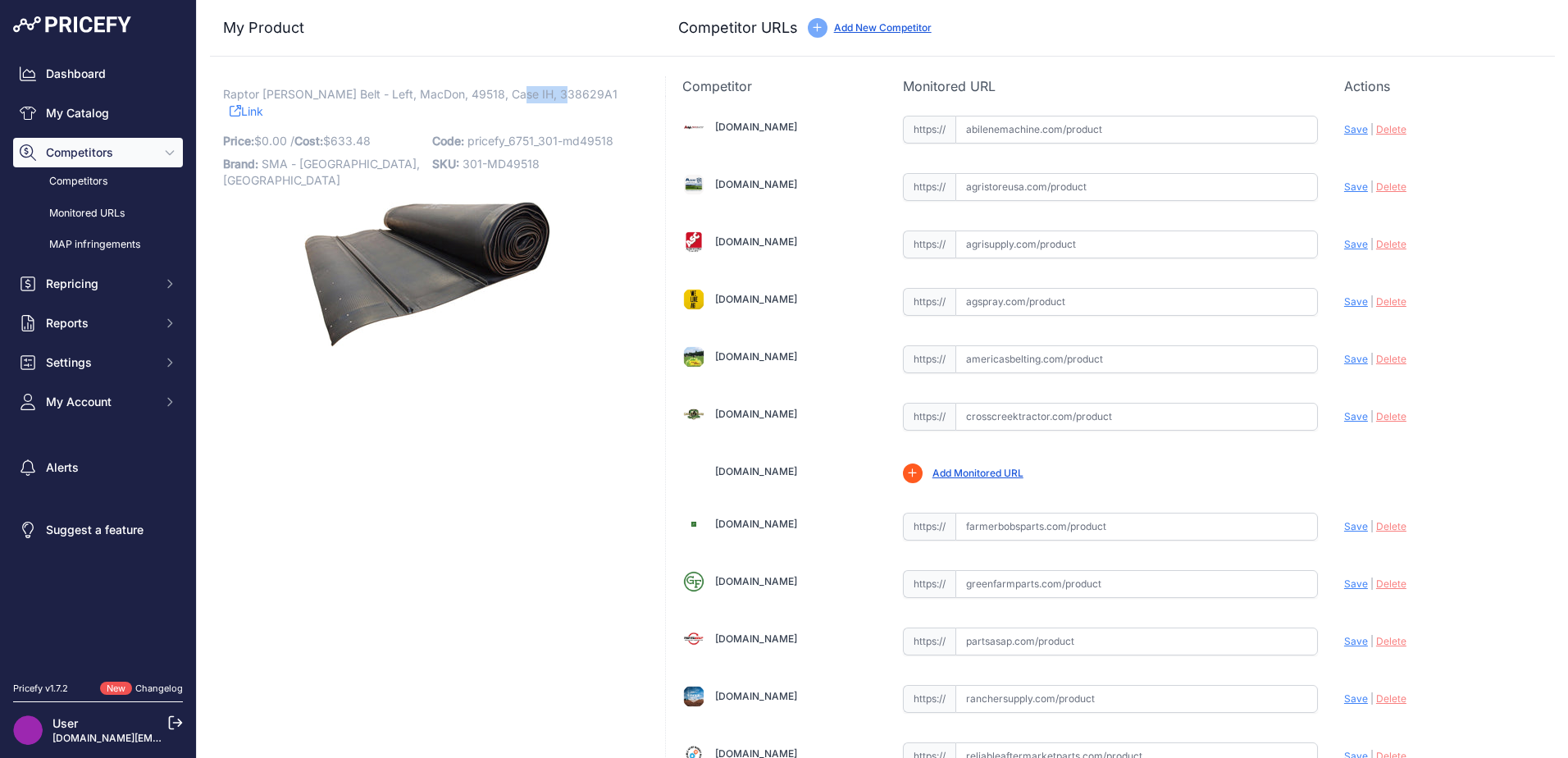
copy span "338629A1"
click at [1005, 132] on input "text" at bounding box center [1136, 129] width 362 height 28
paste input "[URL][DOMAIN_NAME][PERSON_NAME]"
click at [1351, 131] on span "Save" at bounding box center [1356, 129] width 24 height 12
type input "[URL][DOMAIN_NAME][PERSON_NAME]"
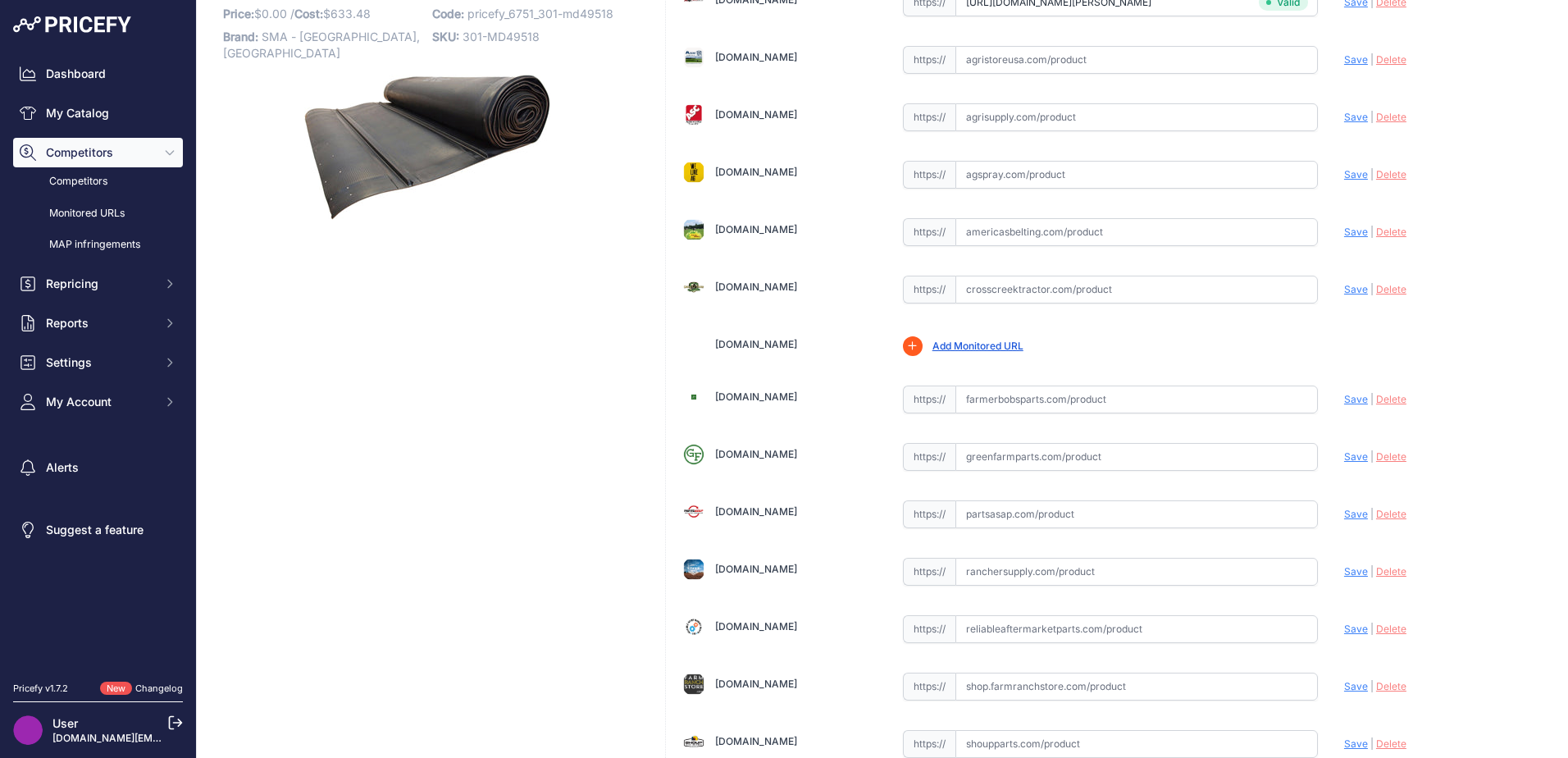
scroll to position [164, 0]
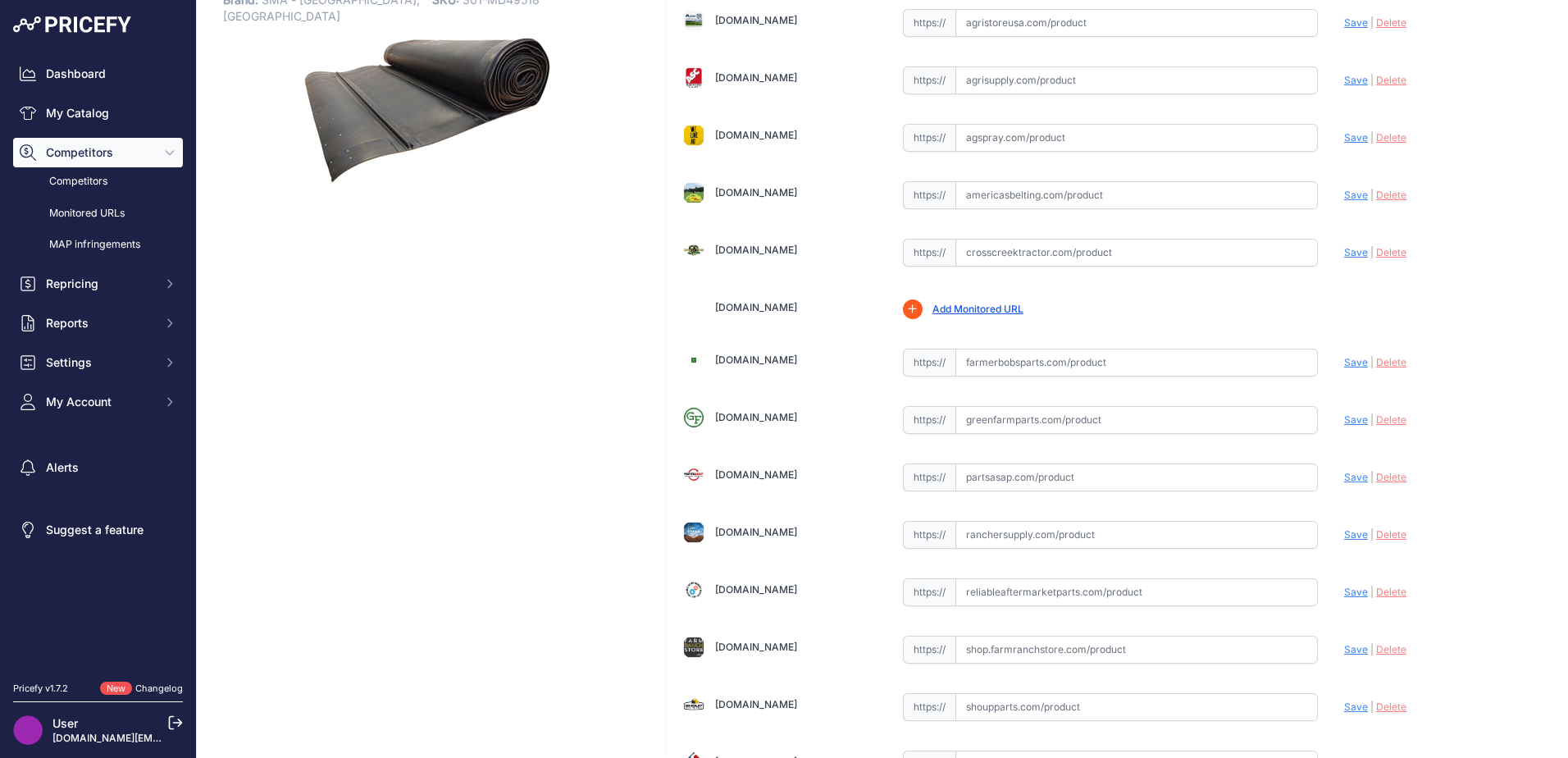
click at [990, 187] on input "text" at bounding box center [1136, 194] width 362 height 28
paste input "[URL][DOMAIN_NAME]"
click at [1346, 193] on span "Save" at bounding box center [1356, 194] width 24 height 12
type input "[URL][DOMAIN_NAME]"
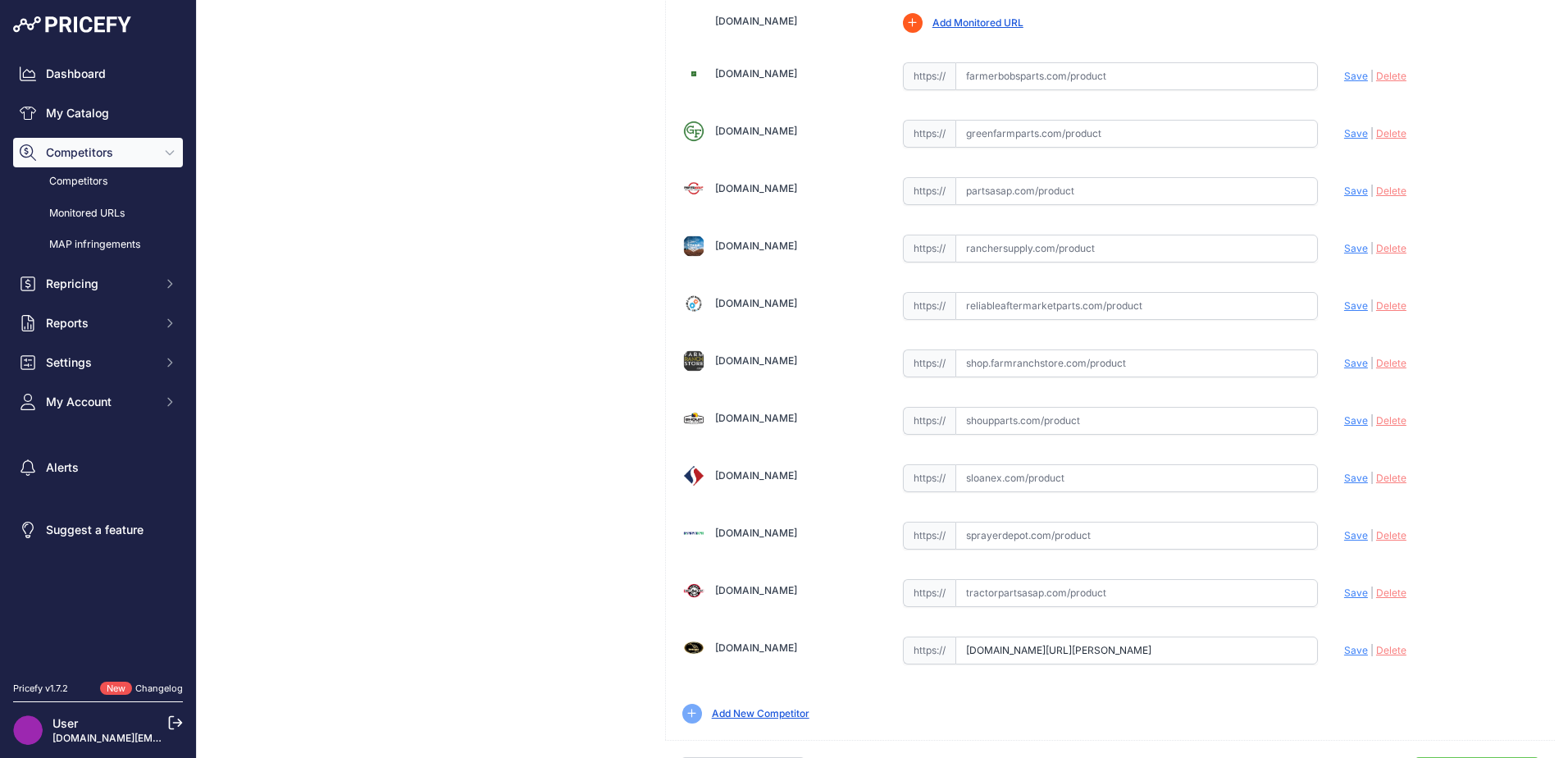
scroll to position [480, 0]
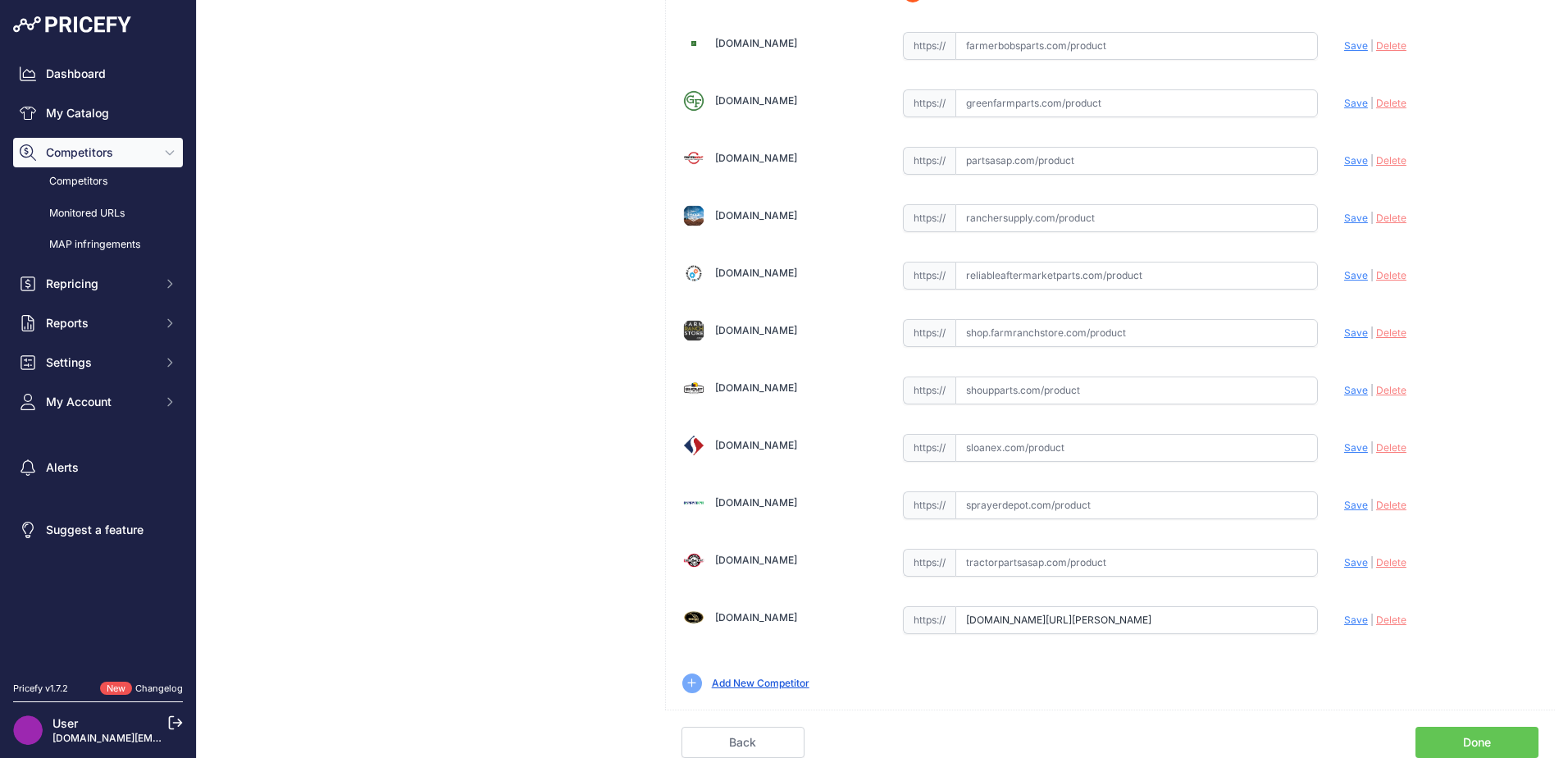
click at [976, 394] on input "text" at bounding box center [1136, 390] width 362 height 28
paste input "[URL][DOMAIN_NAME][PERSON_NAME]"
click at [1352, 387] on span "Save" at bounding box center [1356, 390] width 24 height 12
type input "[URL][DOMAIN_NAME][PERSON_NAME]"
click at [972, 453] on input "text" at bounding box center [1136, 447] width 362 height 28
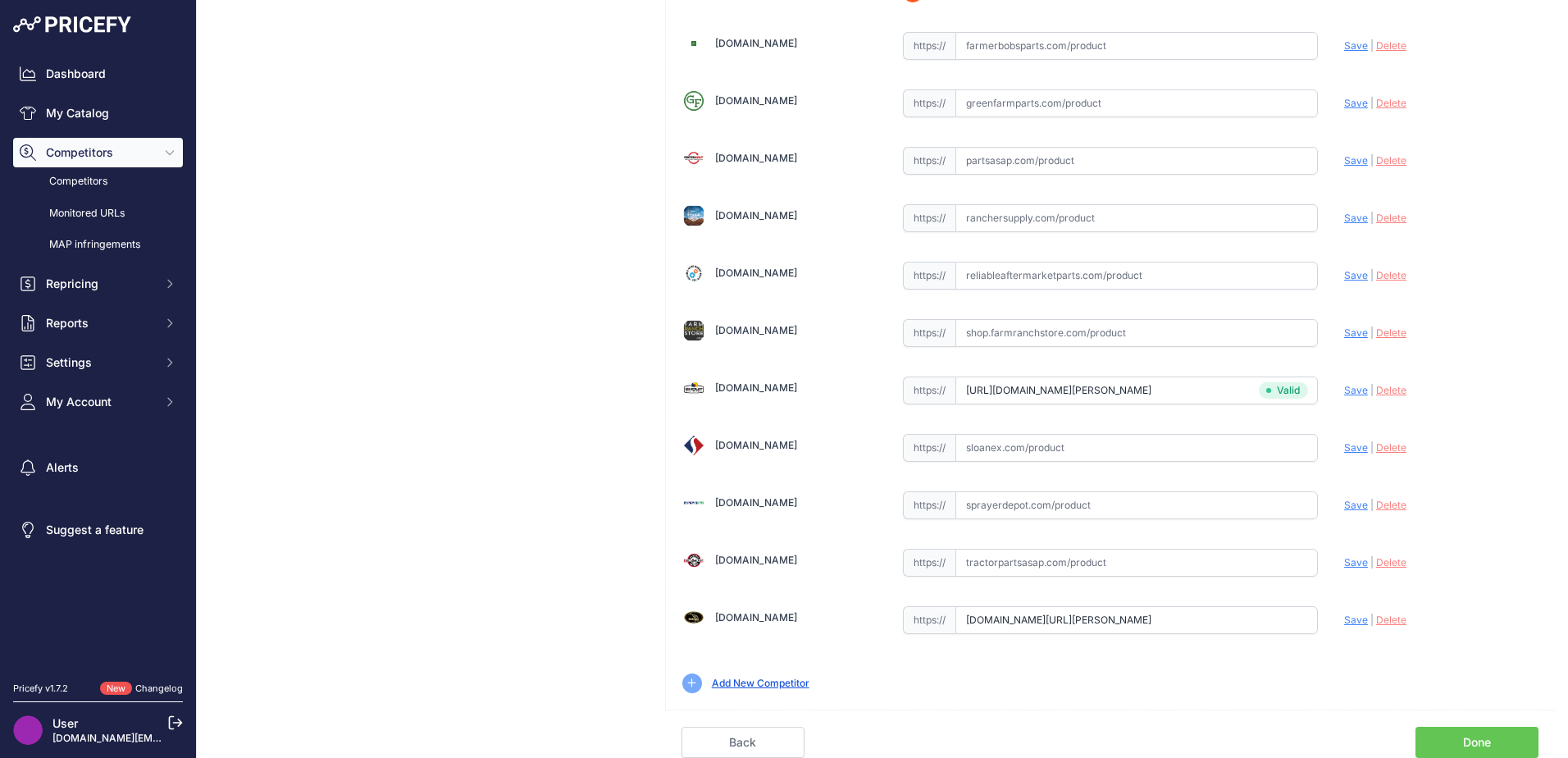
paste input "[URL][DOMAIN_NAME][PERSON_NAME]"
click at [1344, 444] on span "Save" at bounding box center [1356, 447] width 24 height 12
type input "[URL][DOMAIN_NAME][PERSON_NAME]"
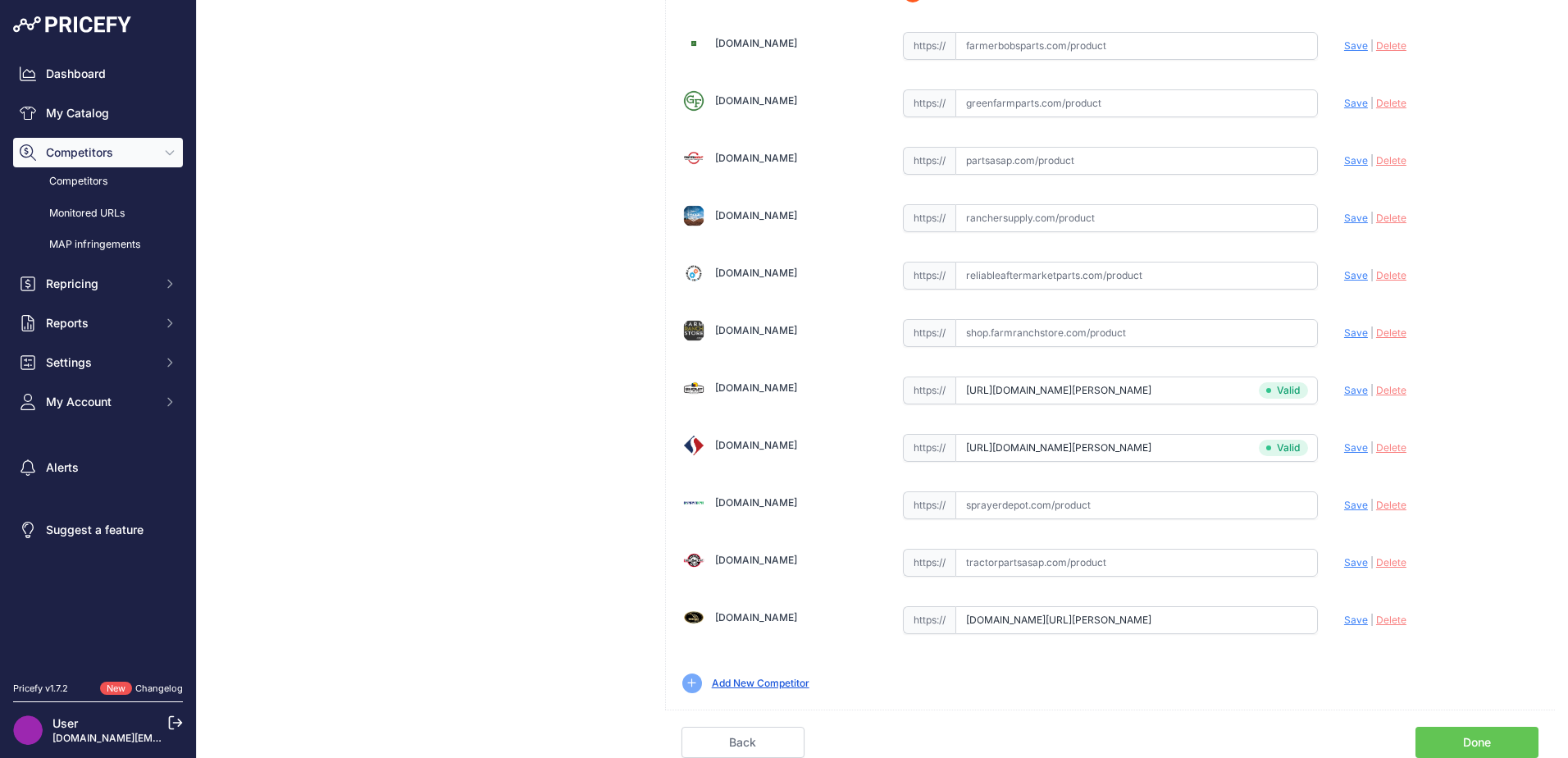
click at [976, 557] on input "text" at bounding box center [1136, 562] width 362 height 28
paste input "[URL][DOMAIN_NAME][PERSON_NAME]"
click at [1344, 563] on span "Save" at bounding box center [1356, 562] width 24 height 12
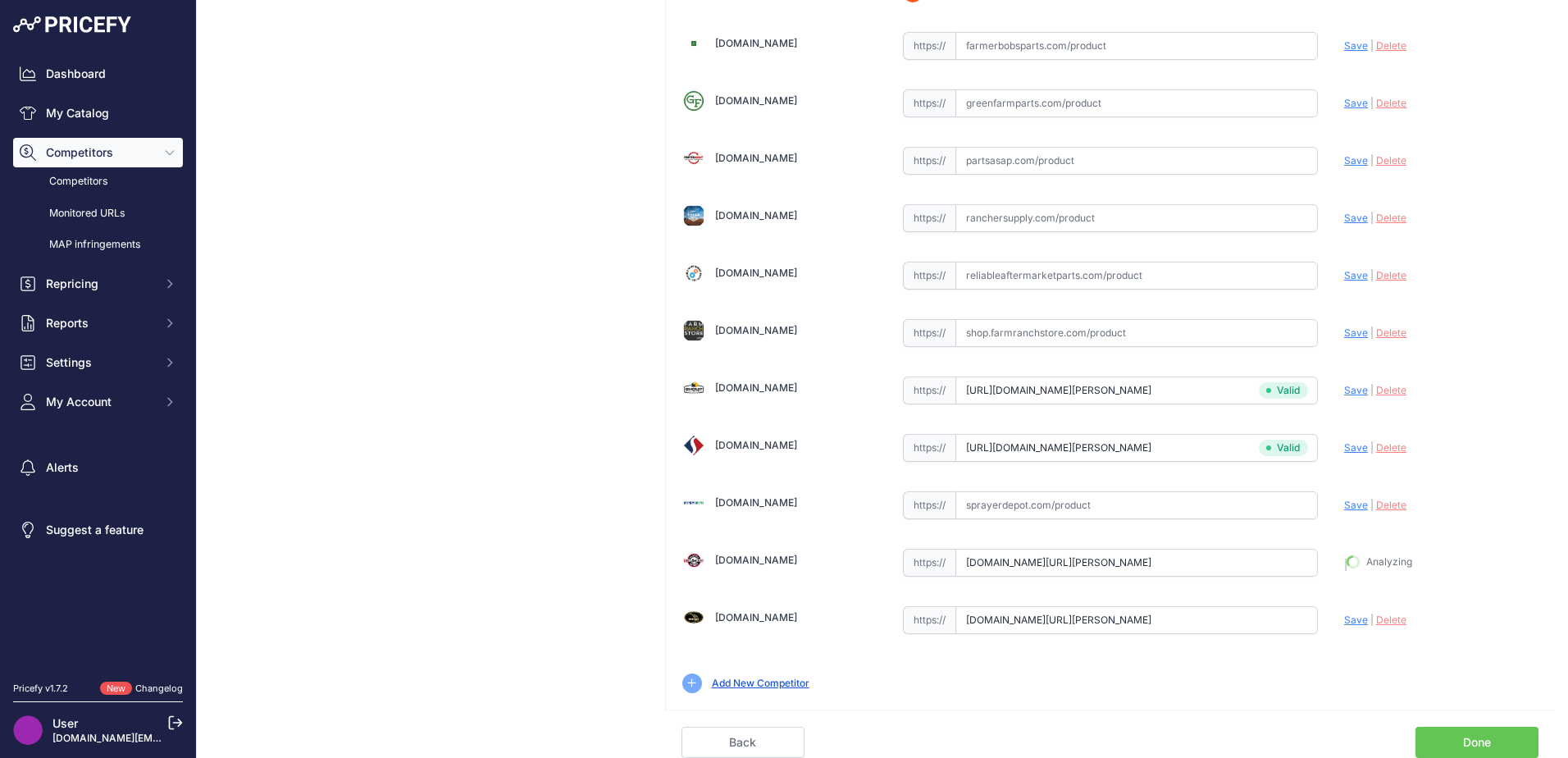
type input "[URL][DOMAIN_NAME][PERSON_NAME]"
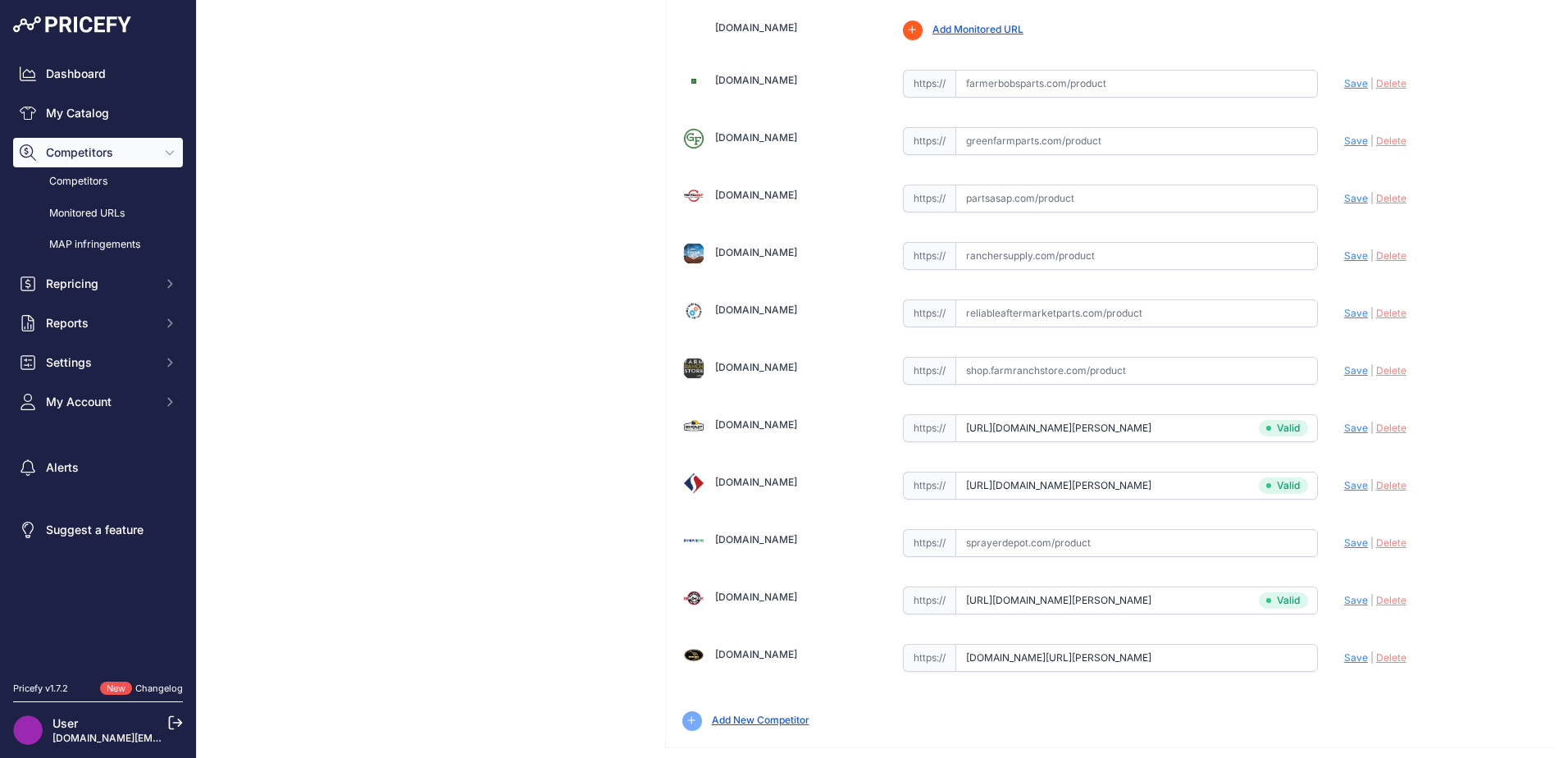
scroll to position [518, 0]
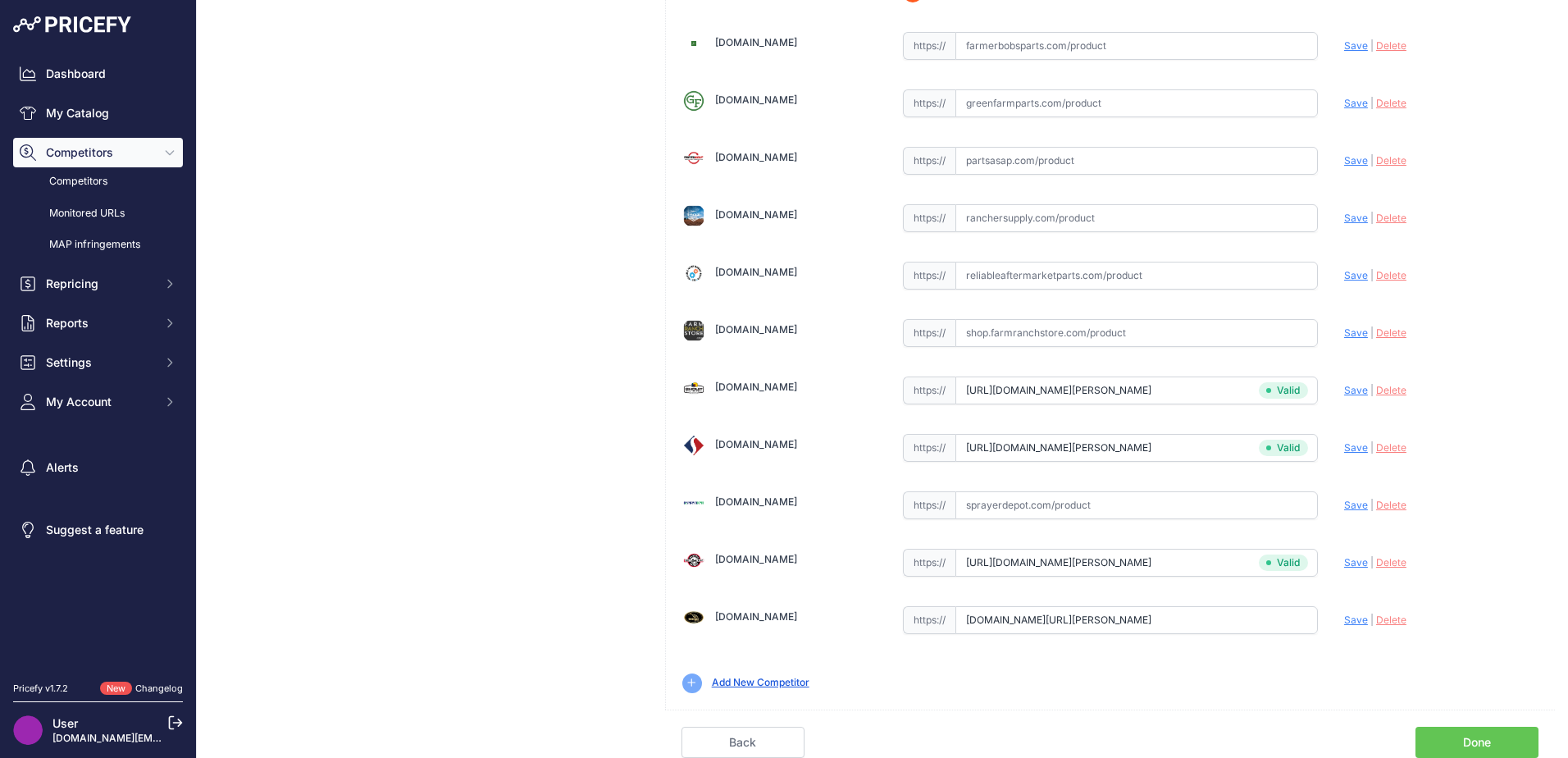
drag, startPoint x: 1458, startPoint y: 746, endPoint x: 1422, endPoint y: 733, distance: 38.3
click at [1458, 745] on link "Done" at bounding box center [1476, 742] width 123 height 31
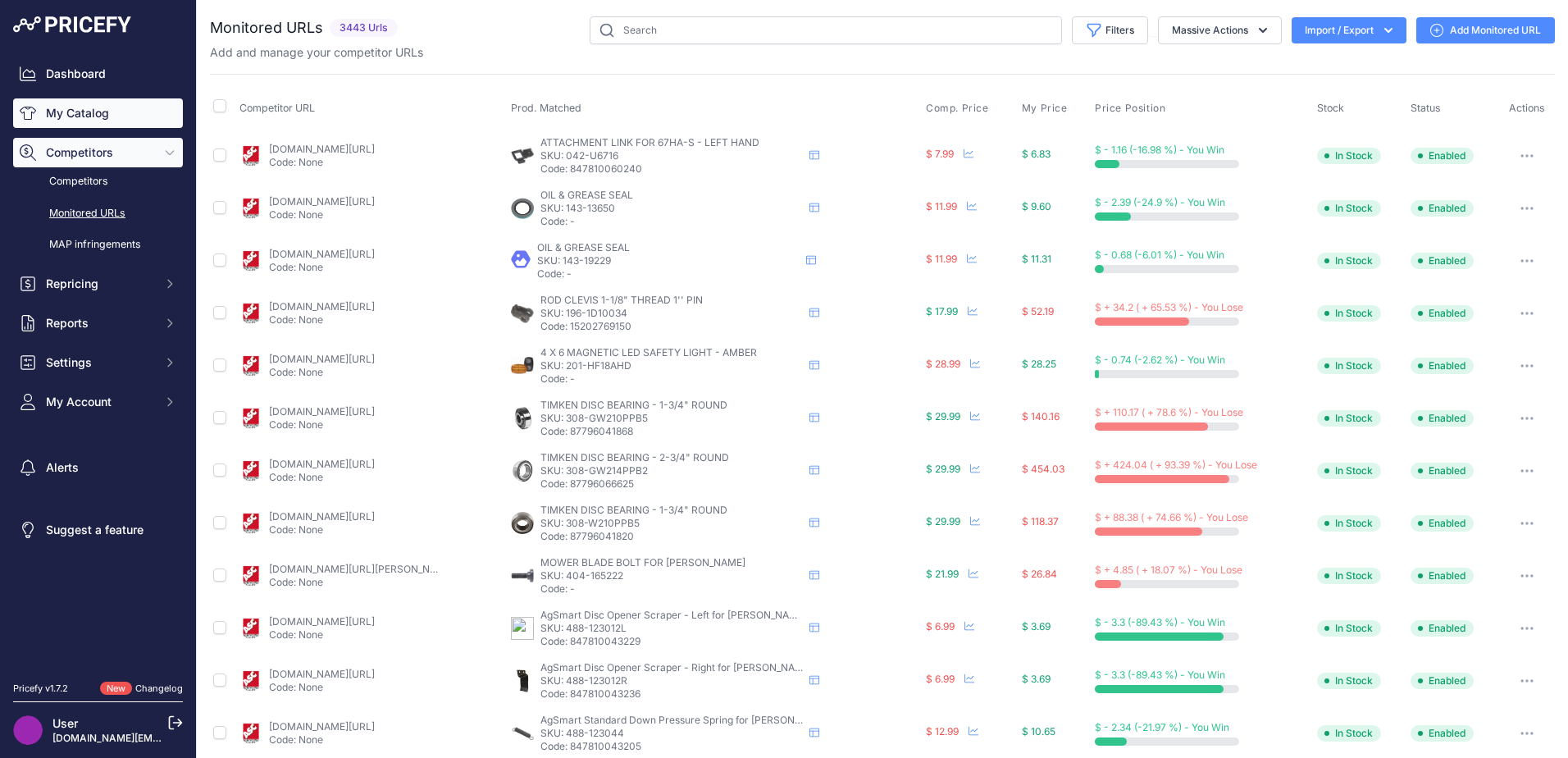
drag, startPoint x: 0, startPoint y: 0, endPoint x: 81, endPoint y: 109, distance: 135.8
click at [81, 109] on link "My Catalog" at bounding box center [98, 113] width 170 height 30
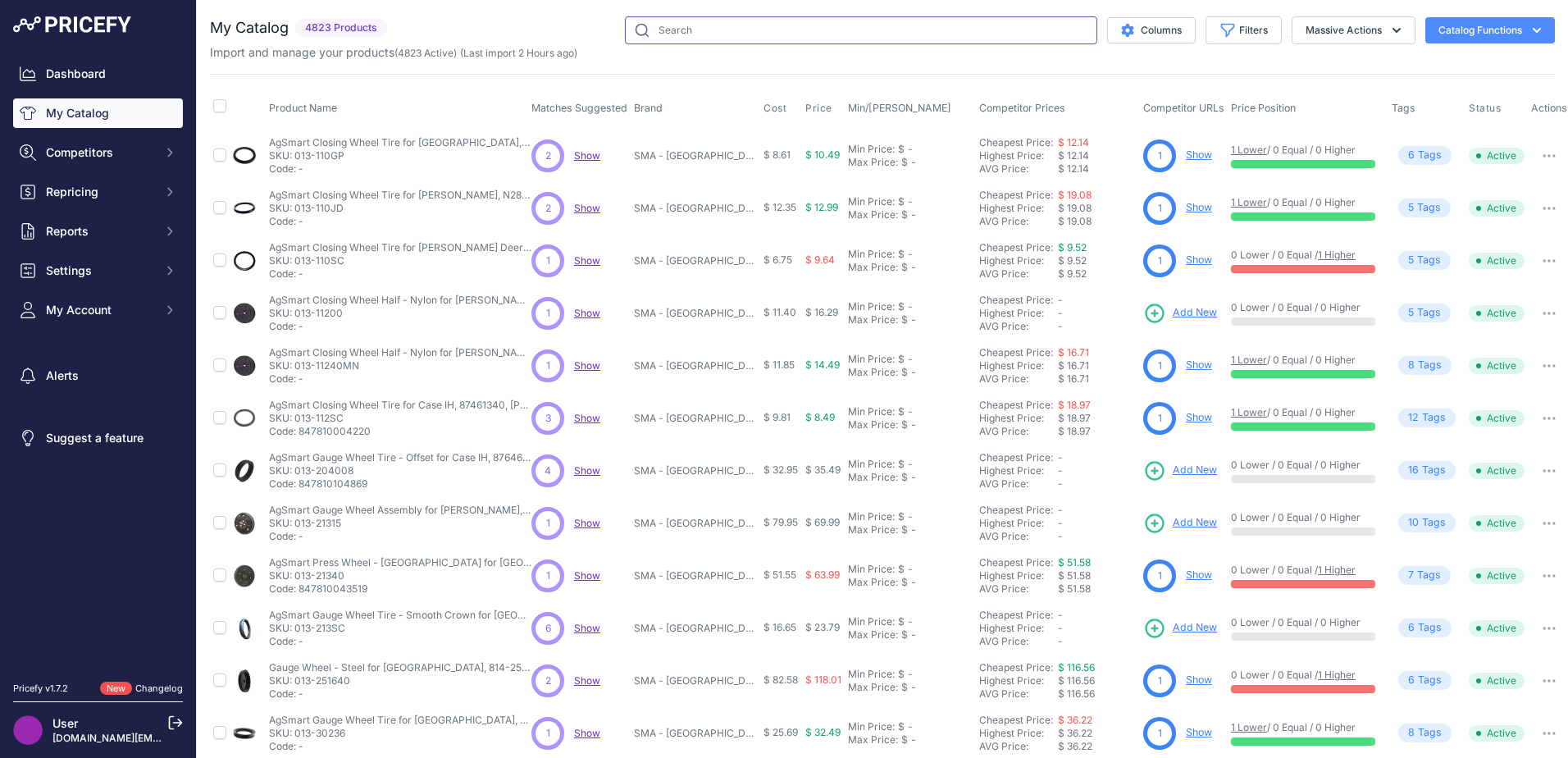
click at [795, 33] on input "text" at bounding box center [861, 30] width 472 height 28
type input "raptor draper belt"
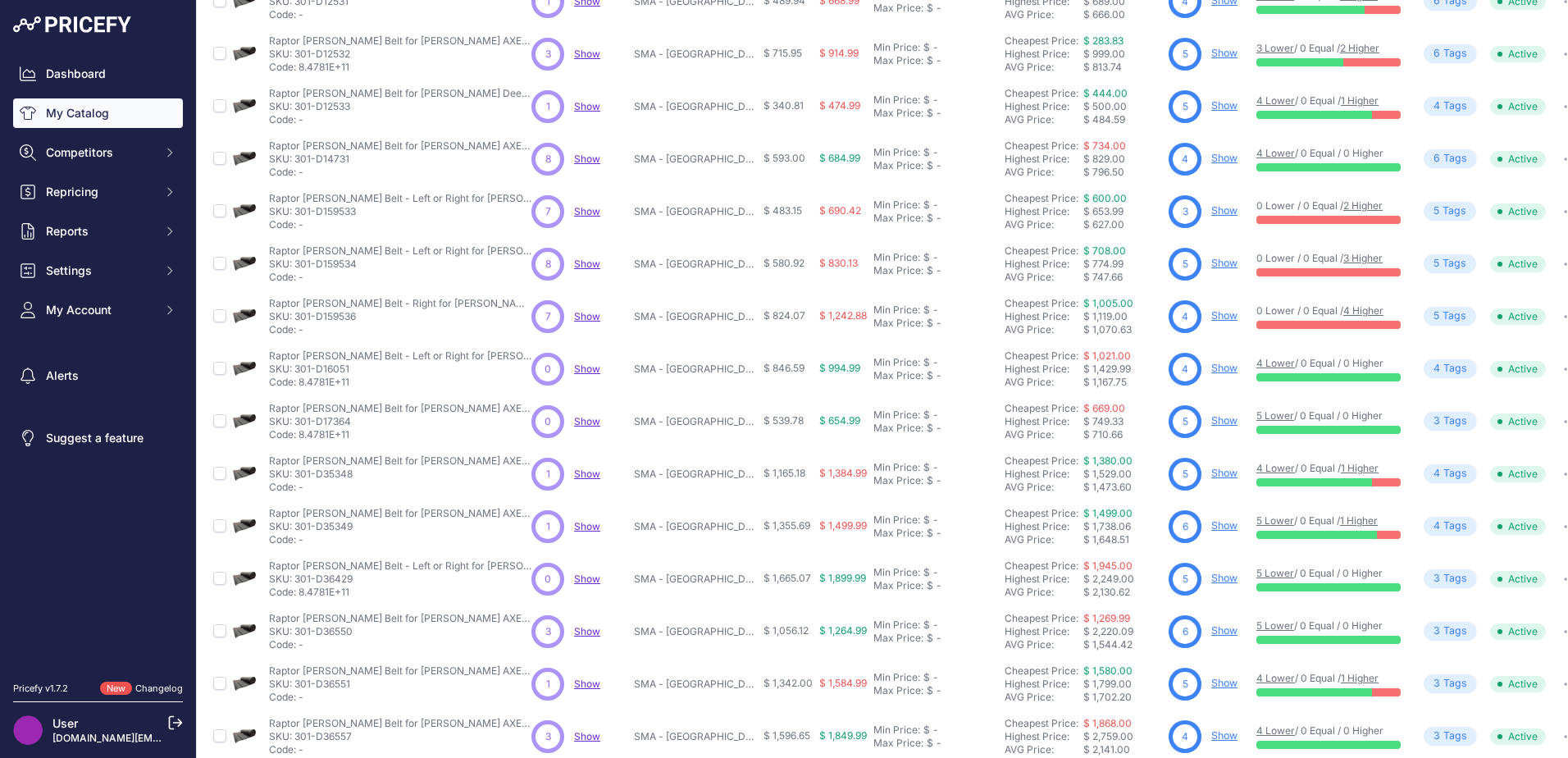
scroll to position [239, 0]
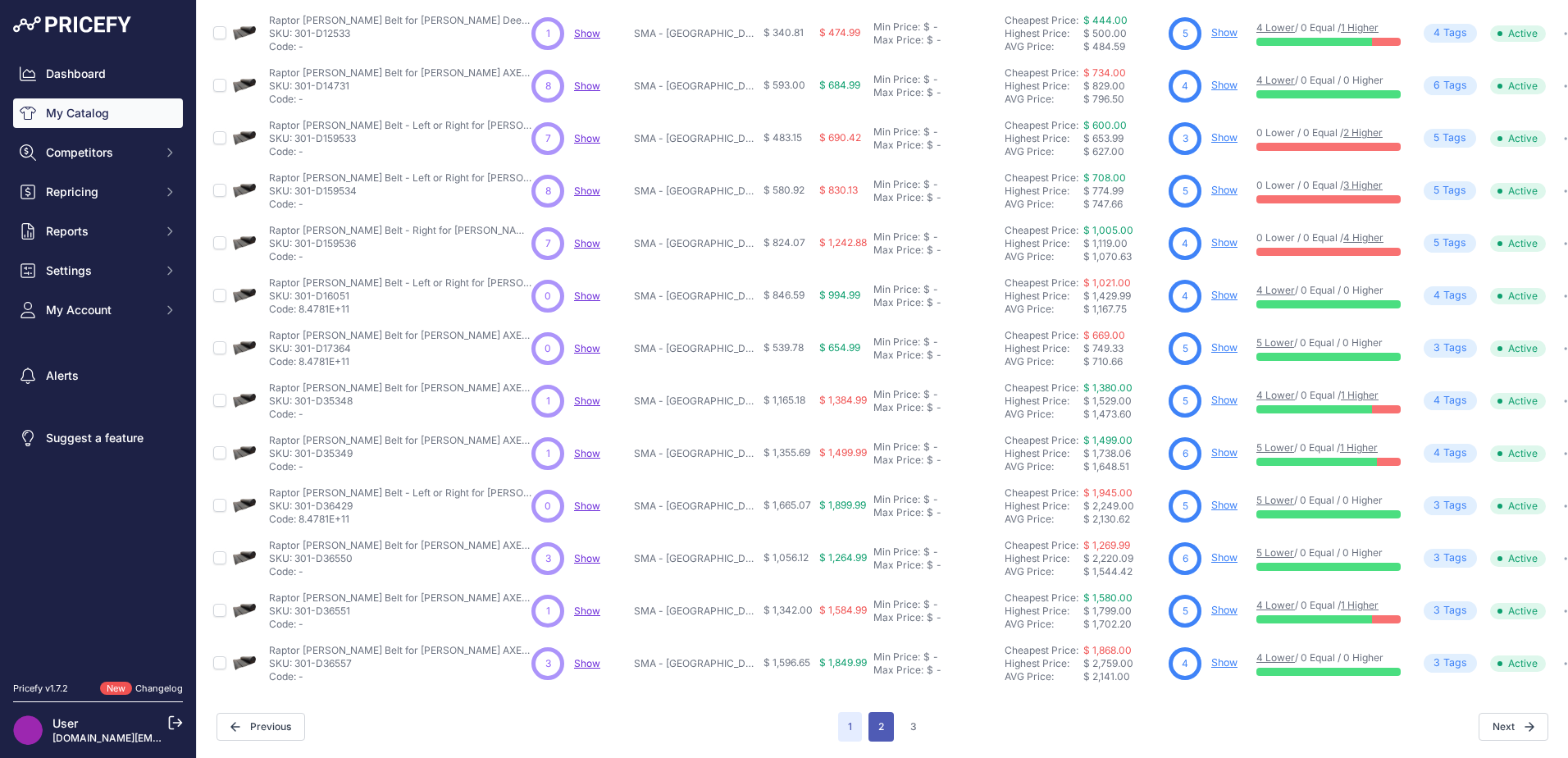
click at [880, 711] on button "2" at bounding box center [881, 726] width 25 height 30
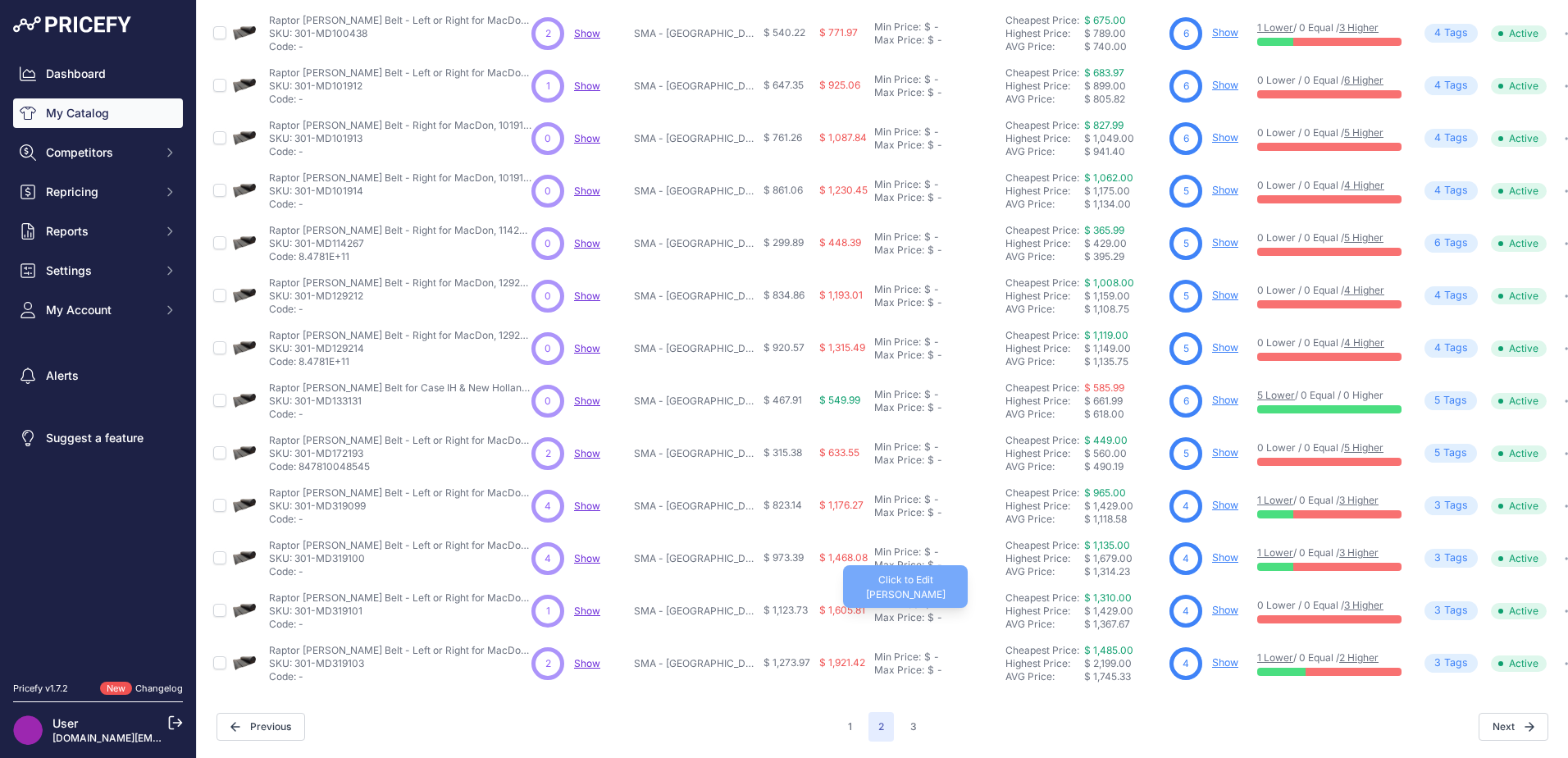
scroll to position [239, 0]
click at [902, 711] on button "3" at bounding box center [913, 726] width 26 height 30
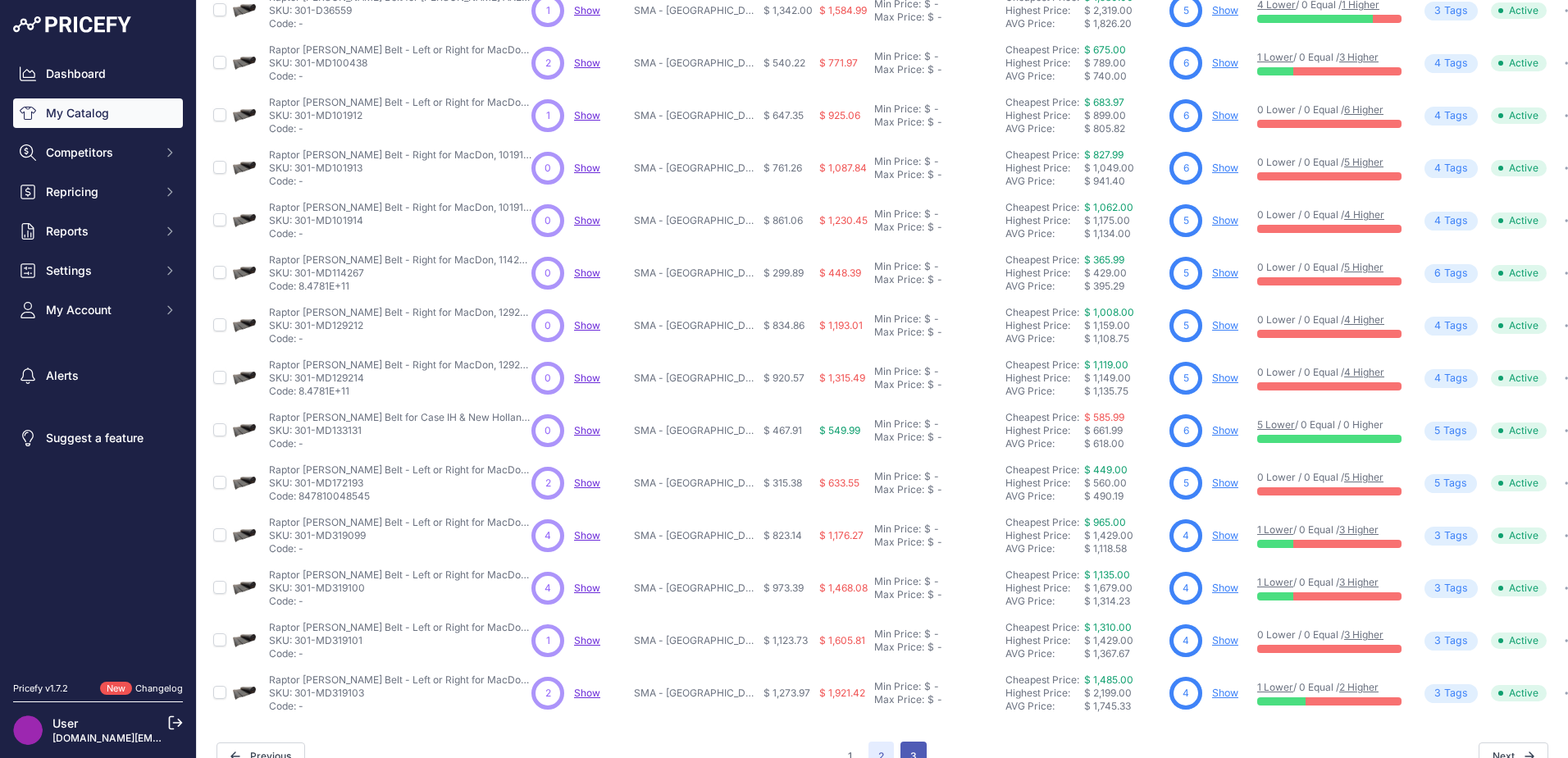
scroll to position [279, 0]
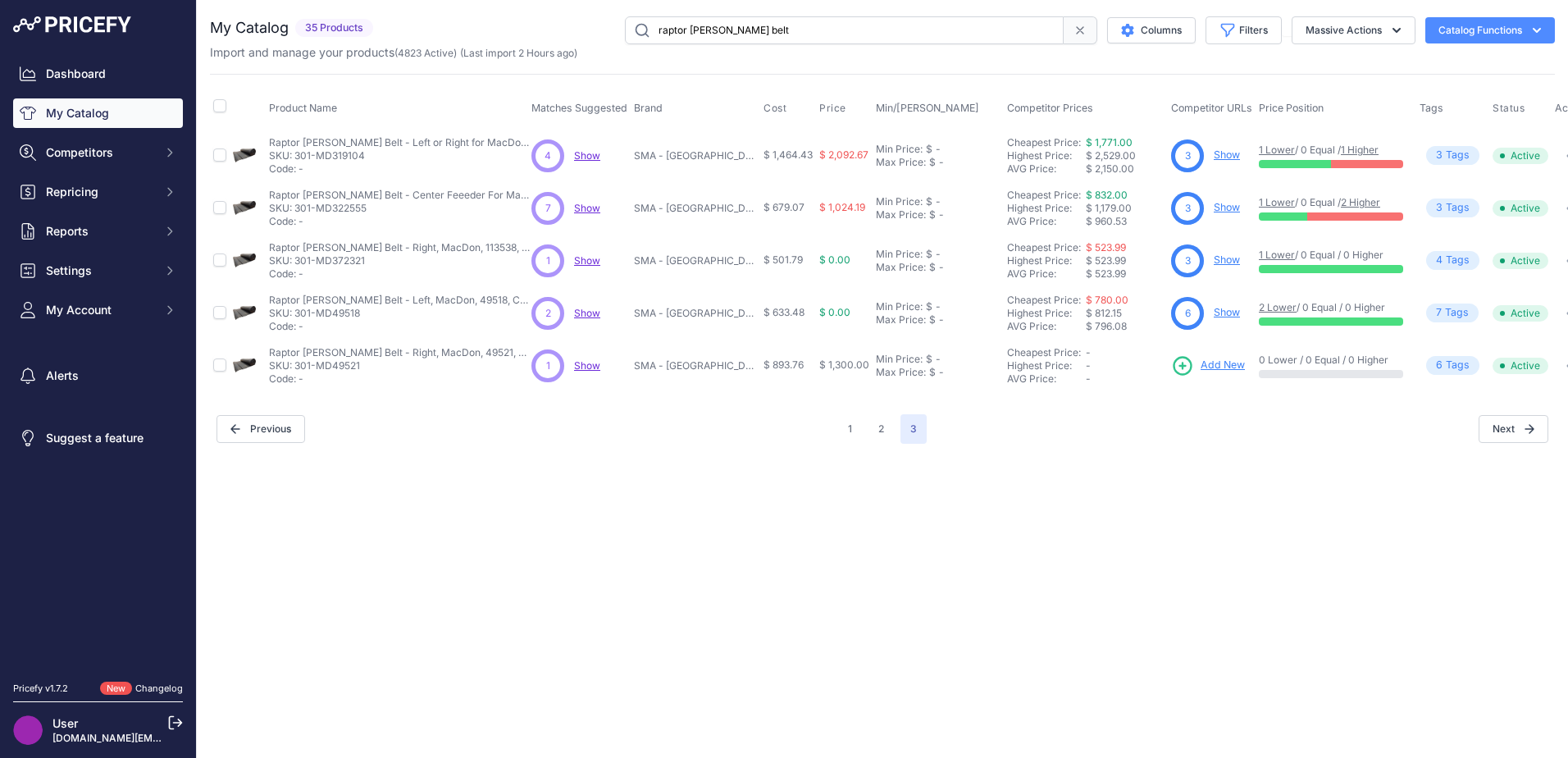
click at [1127, 123] on th "Competitor Prices" at bounding box center [1085, 108] width 164 height 41
click at [1126, 487] on div "Close You are not connected to the internet." at bounding box center [882, 379] width 1371 height 758
click at [1204, 362] on span "Add New" at bounding box center [1222, 365] width 44 height 15
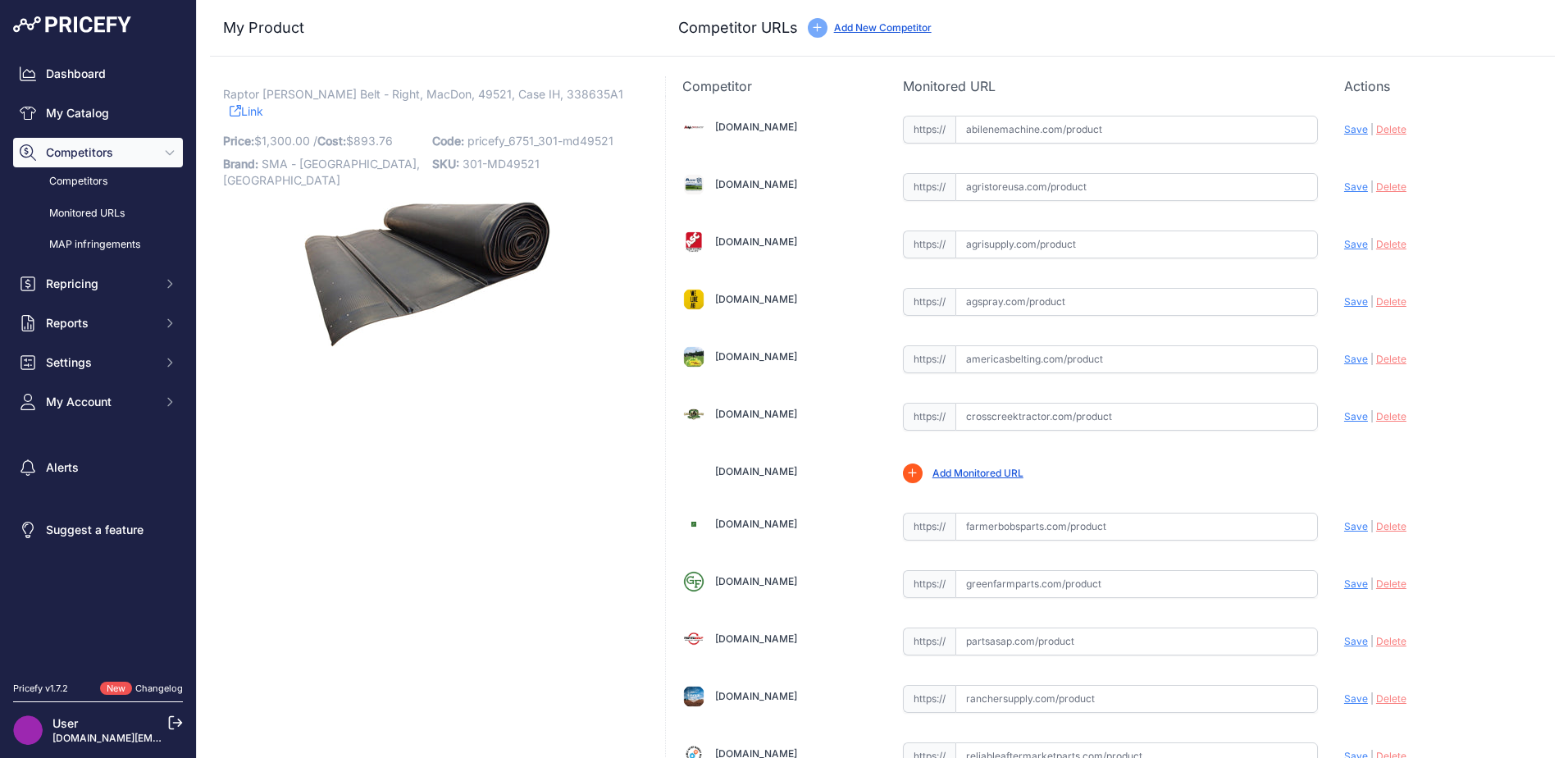
click at [563, 93] on span "Raptor [PERSON_NAME] Belt - Right, MacDon, 49521, Case IH, 338635A1" at bounding box center [423, 94] width 400 height 20
drag, startPoint x: 563, startPoint y: 93, endPoint x: 512, endPoint y: 90, distance: 51.1
click at [512, 90] on span "Raptor [PERSON_NAME] Belt - Right, MacDon, 49521, Case IH, 338635A1" at bounding box center [423, 94] width 400 height 20
copy span "338635A1"
click at [986, 133] on input "text" at bounding box center [1136, 129] width 362 height 28
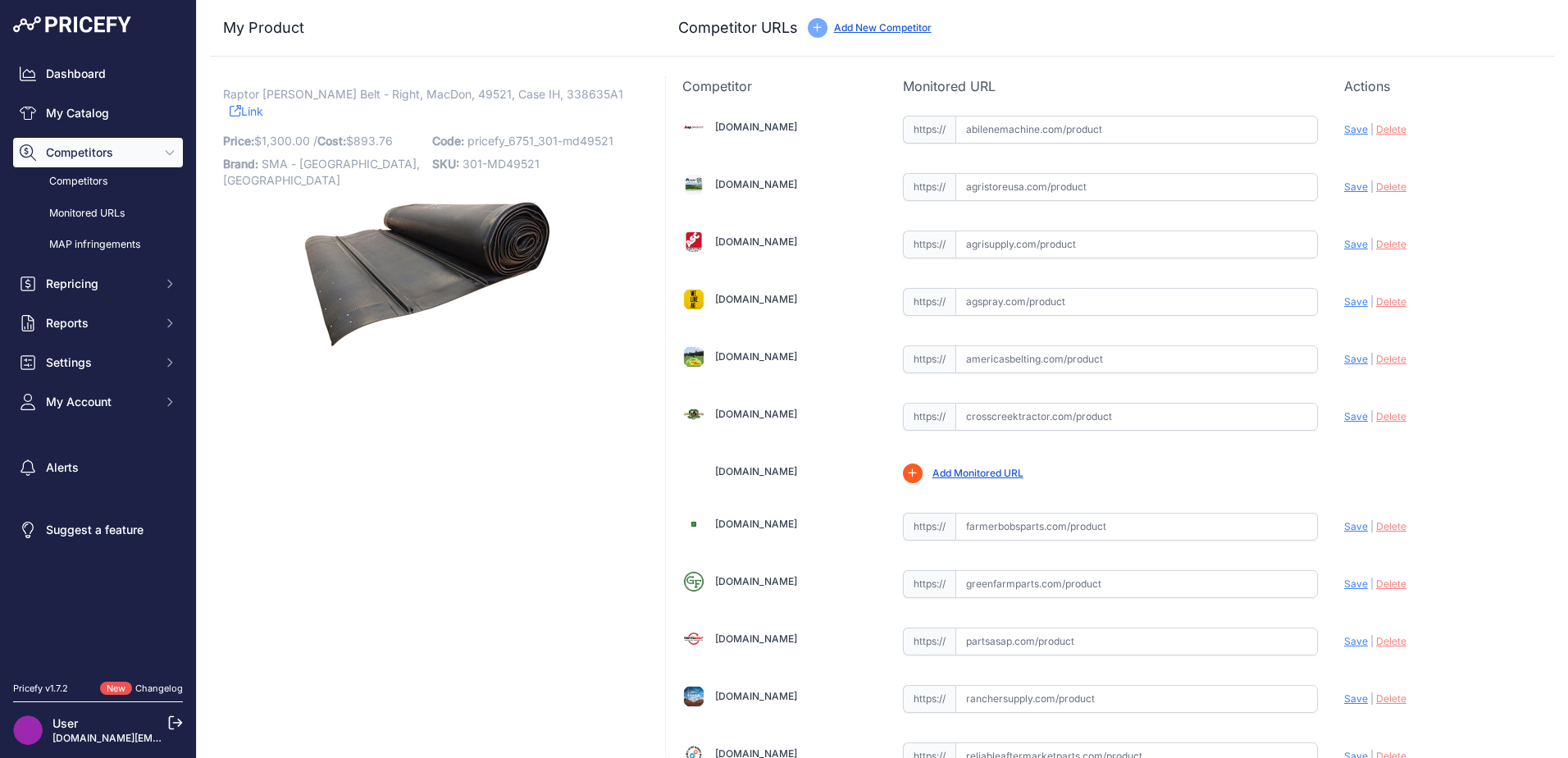
paste input "[URL][DOMAIN_NAME][PERSON_NAME]"
click at [1349, 129] on span "Save" at bounding box center [1356, 129] width 24 height 12
type input "[URL][DOMAIN_NAME][PERSON_NAME]"
click at [975, 361] on input "text" at bounding box center [1136, 359] width 362 height 28
paste input "[URL][DOMAIN_NAME]"
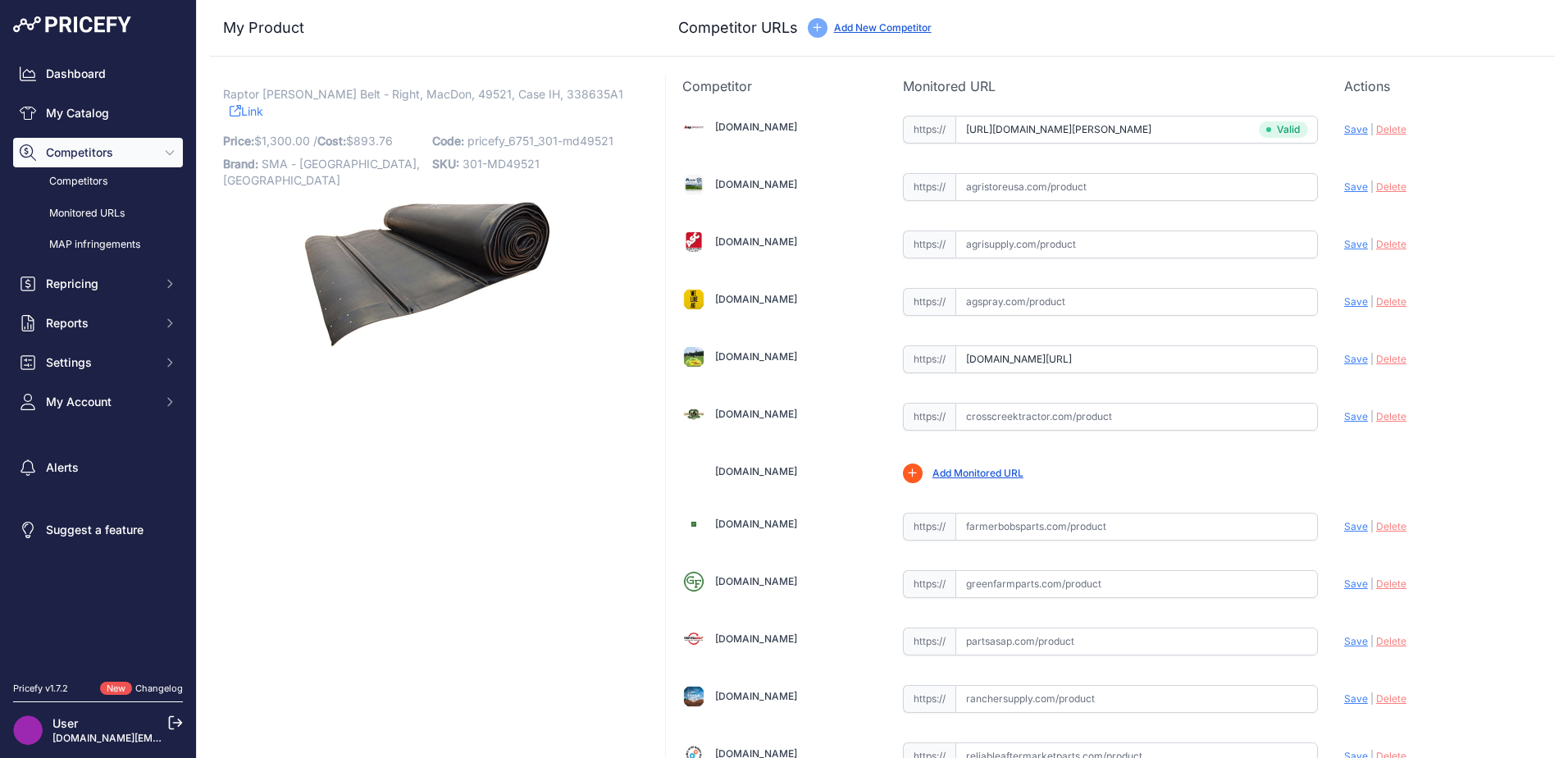
drag, startPoint x: 1342, startPoint y: 357, endPoint x: 990, endPoint y: 217, distance: 378.8
click at [1344, 357] on span "Save" at bounding box center [1356, 358] width 24 height 12
type input "[URL][DOMAIN_NAME]"
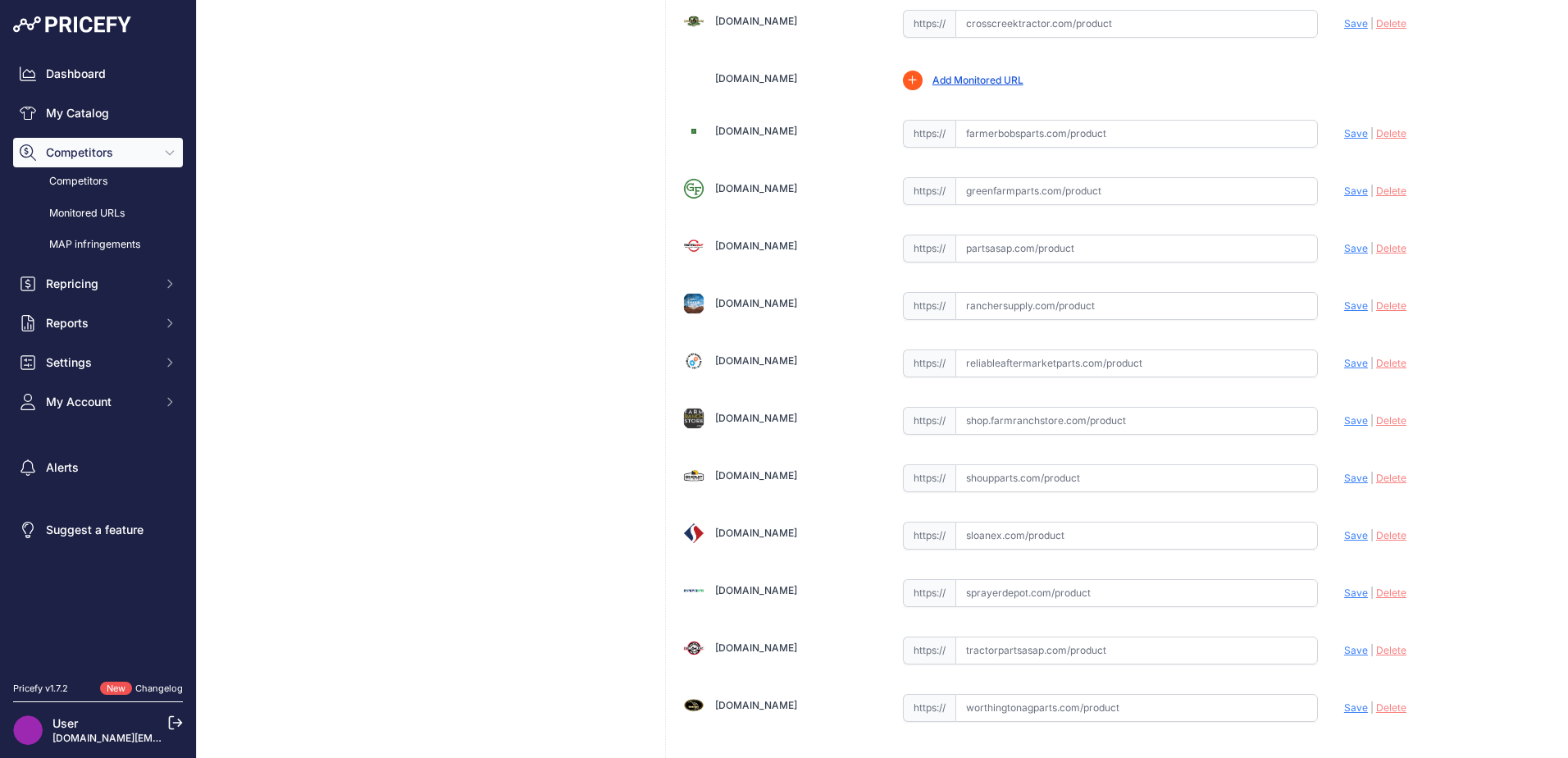
scroll to position [410, 0]
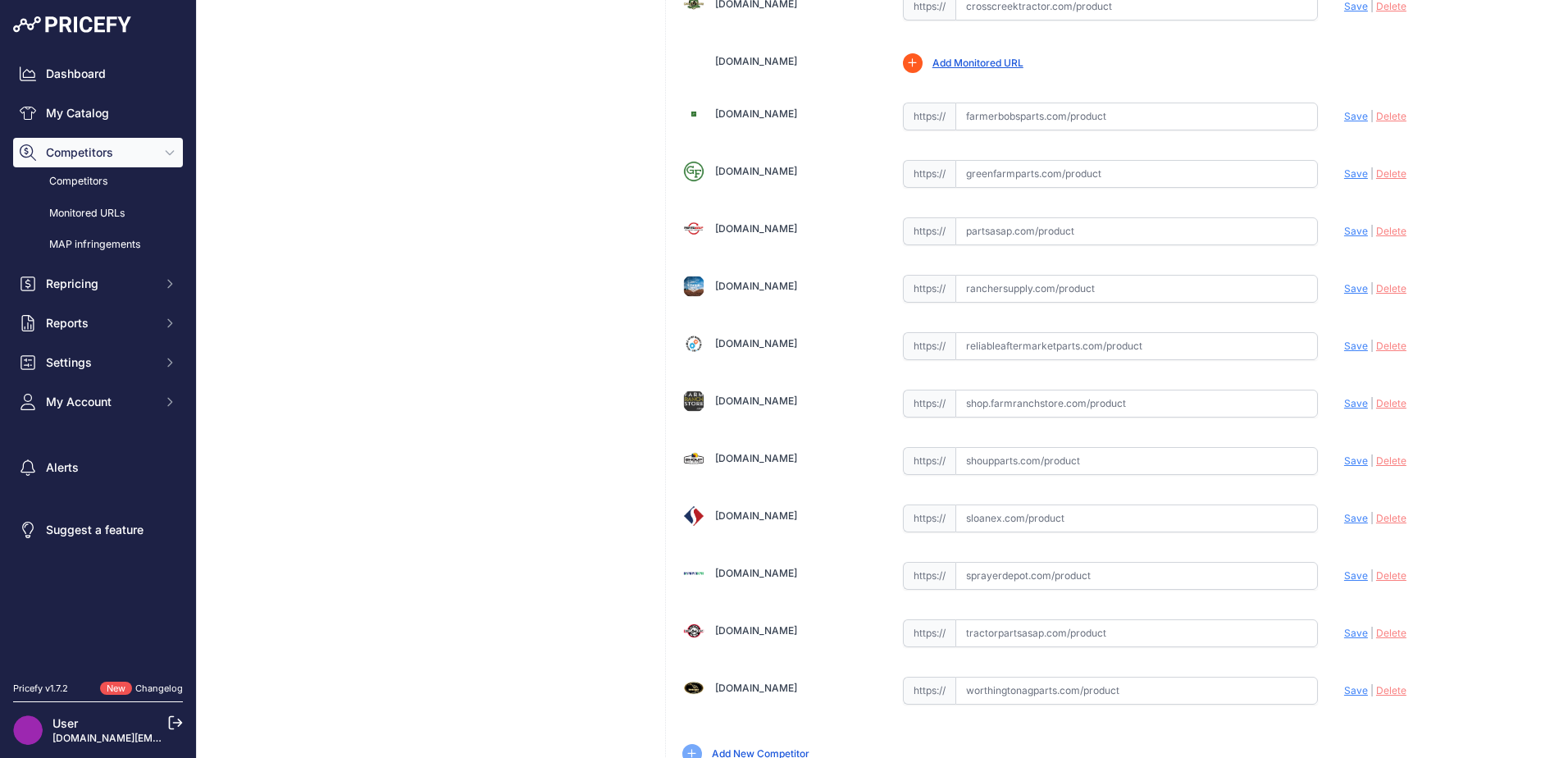
click at [983, 404] on input "text" at bounding box center [1136, 403] width 362 height 28
click at [987, 461] on input "text" at bounding box center [1136, 460] width 362 height 28
paste input "https://www.shoupparts.com/sh249521-draper-belt/"
click at [1350, 458] on span "Save" at bounding box center [1356, 460] width 24 height 12
type input "https://www.shoupparts.com/sh249521-draper-belt/?prirule_jdsnikfkfjsd=6751"
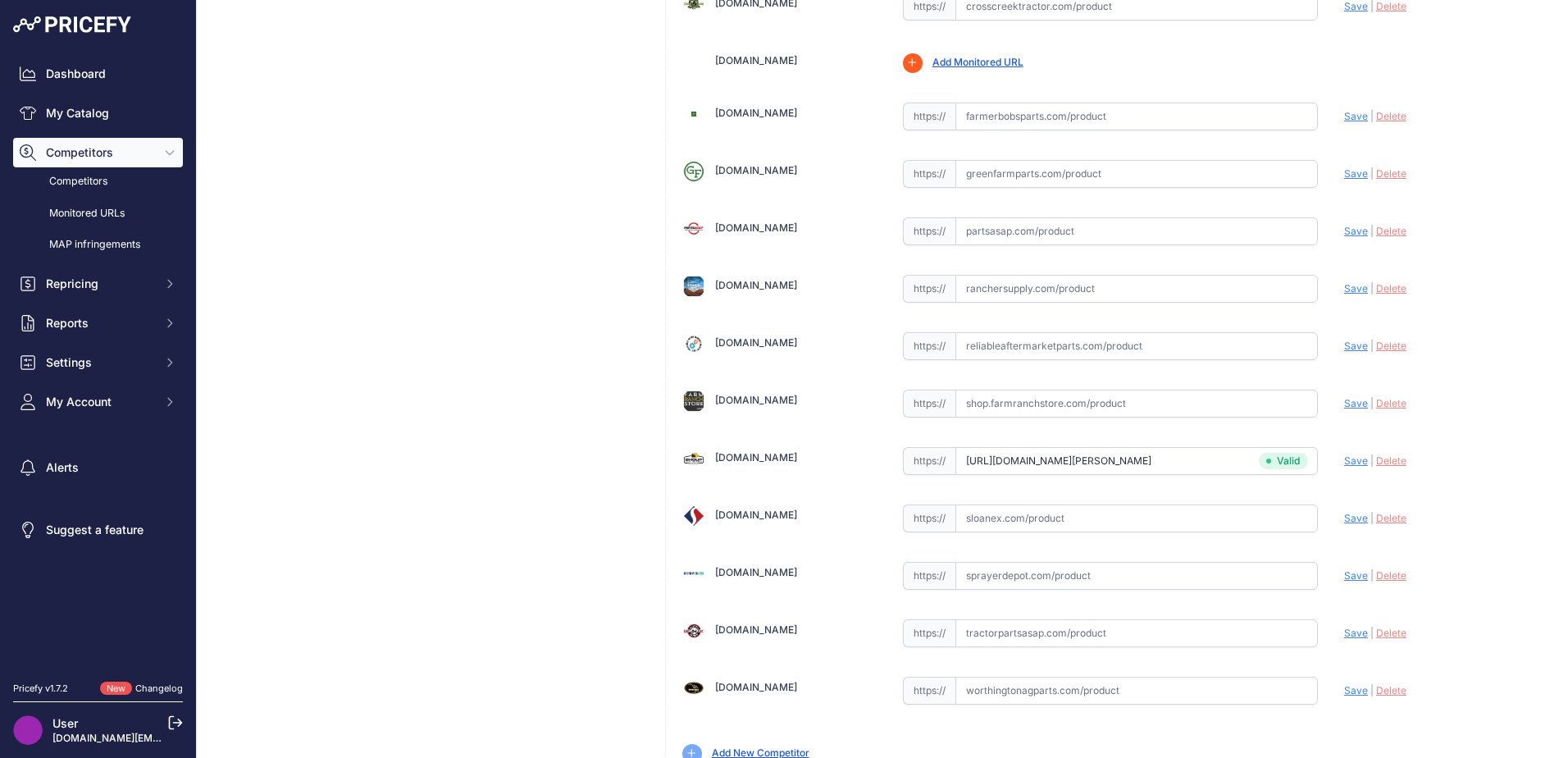
scroll to position [480, 0]
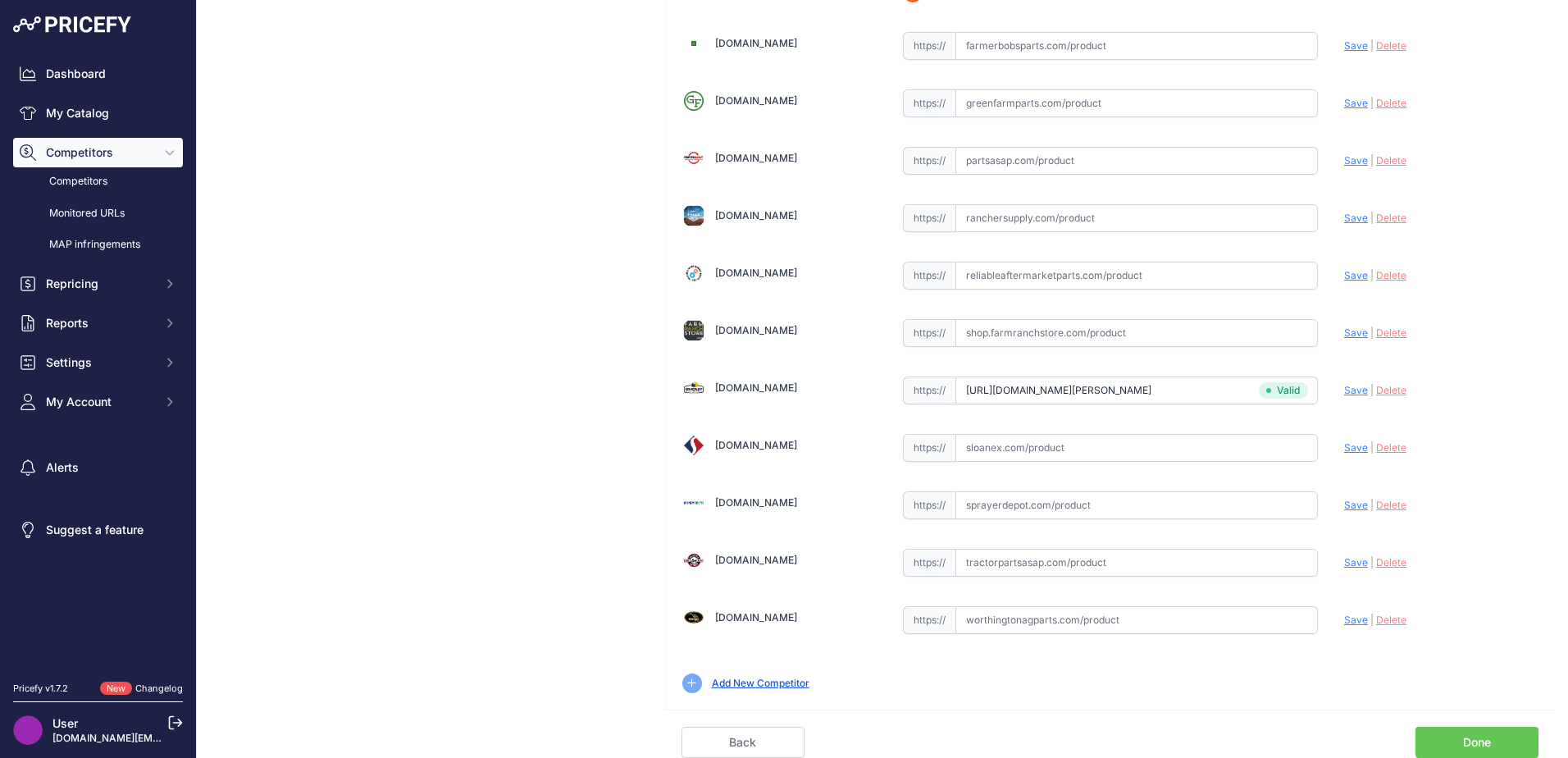
click at [984, 449] on input "text" at bounding box center [1136, 447] width 362 height 28
paste input "https://www.sloanex.com/draper-belt-41-6-x-417-right-1-ply-raptor-805-fxs.html"
click at [1344, 449] on span "Save" at bounding box center [1356, 447] width 24 height 12
type input "https://www.sloanex.com/draper-belt-41-6-x-417-right-1-ply-raptor-805-fxs.html?…"
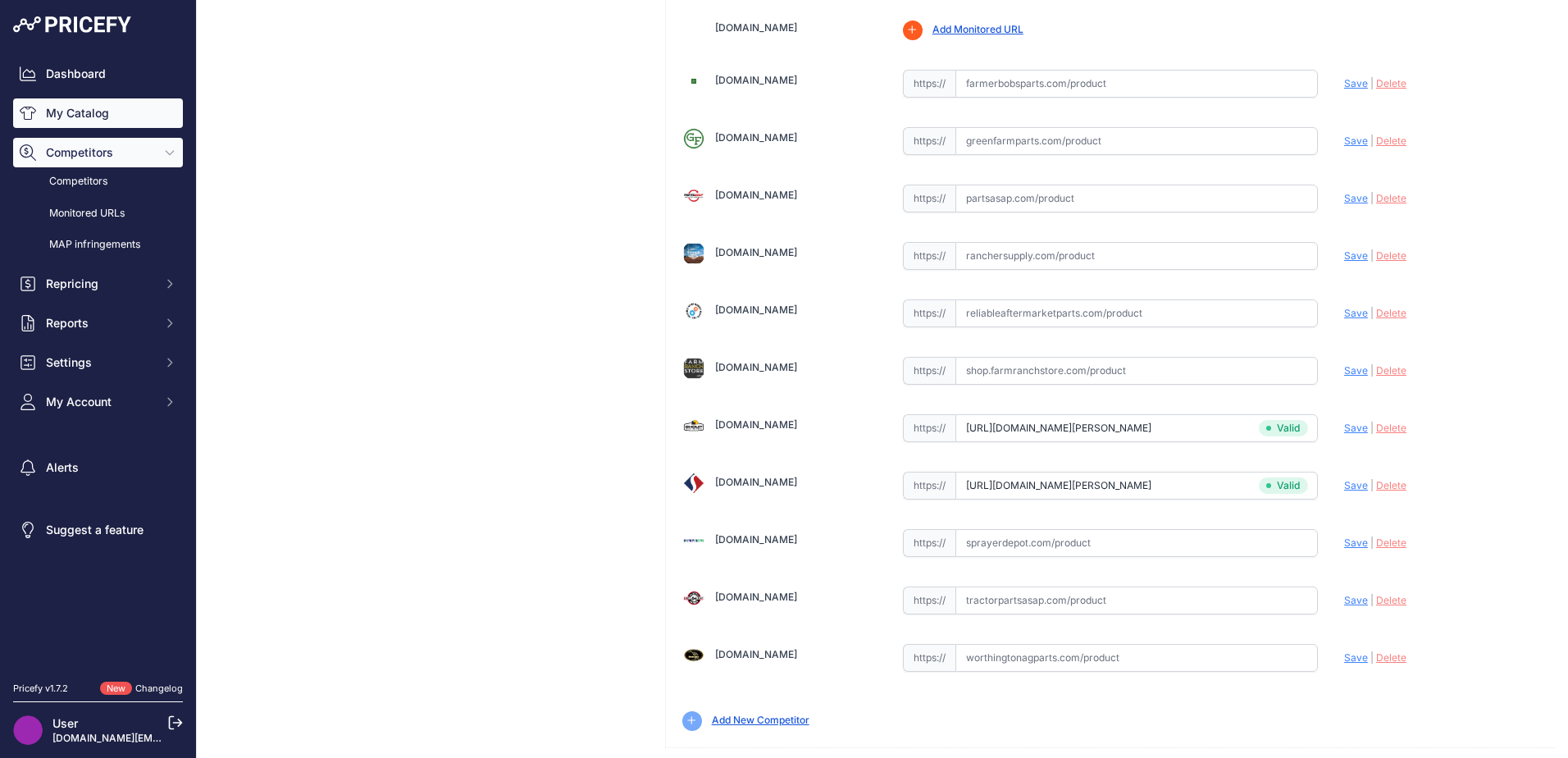
scroll to position [518, 0]
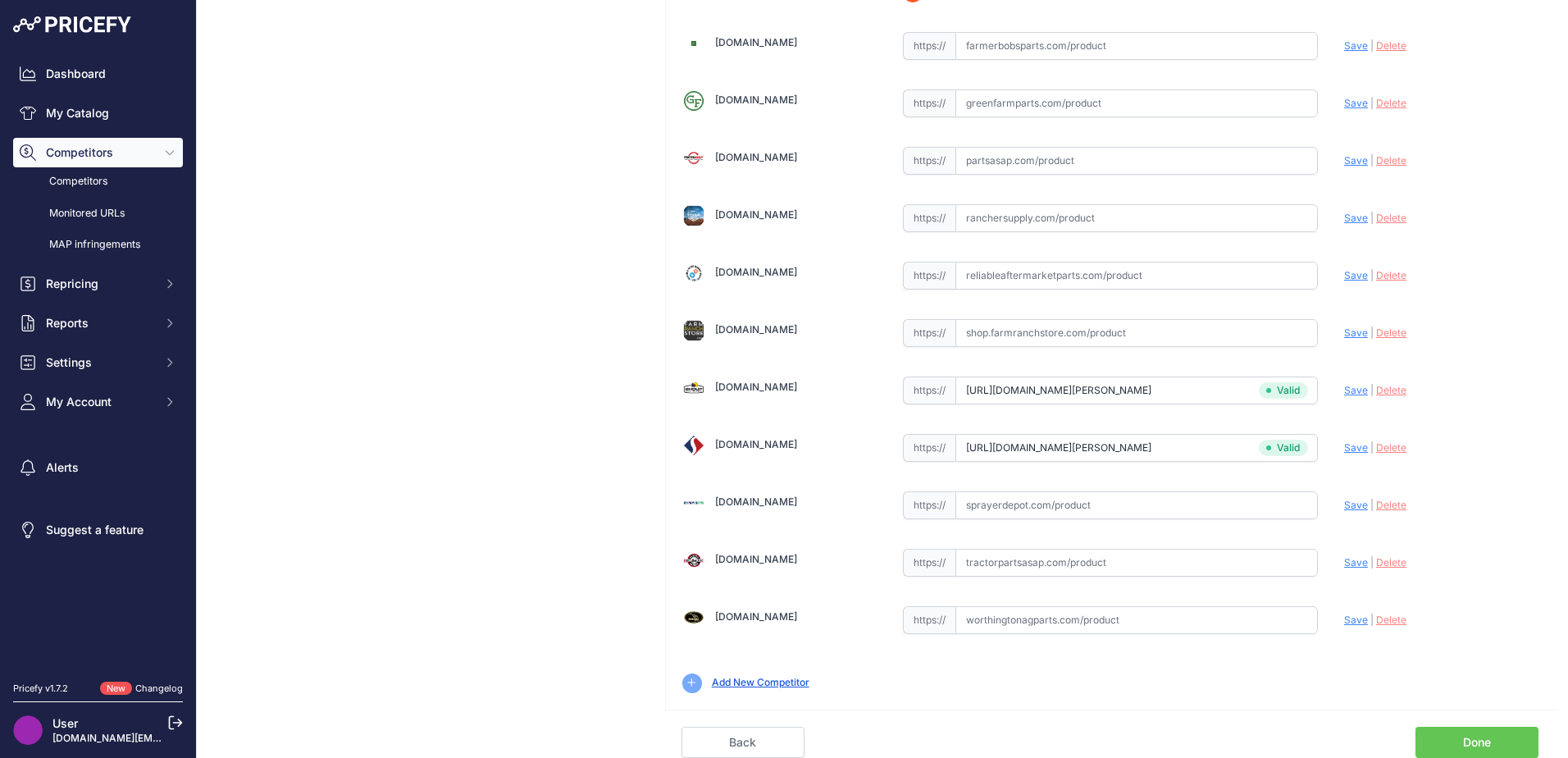
click at [974, 564] on input "text" at bounding box center [1136, 562] width 362 height 28
paste input "https://www.tractorpartsasap.com/belt-draper-right-side-single-v-guide-new-1292…"
drag, startPoint x: 1344, startPoint y: 560, endPoint x: 1173, endPoint y: 480, distance: 188.8
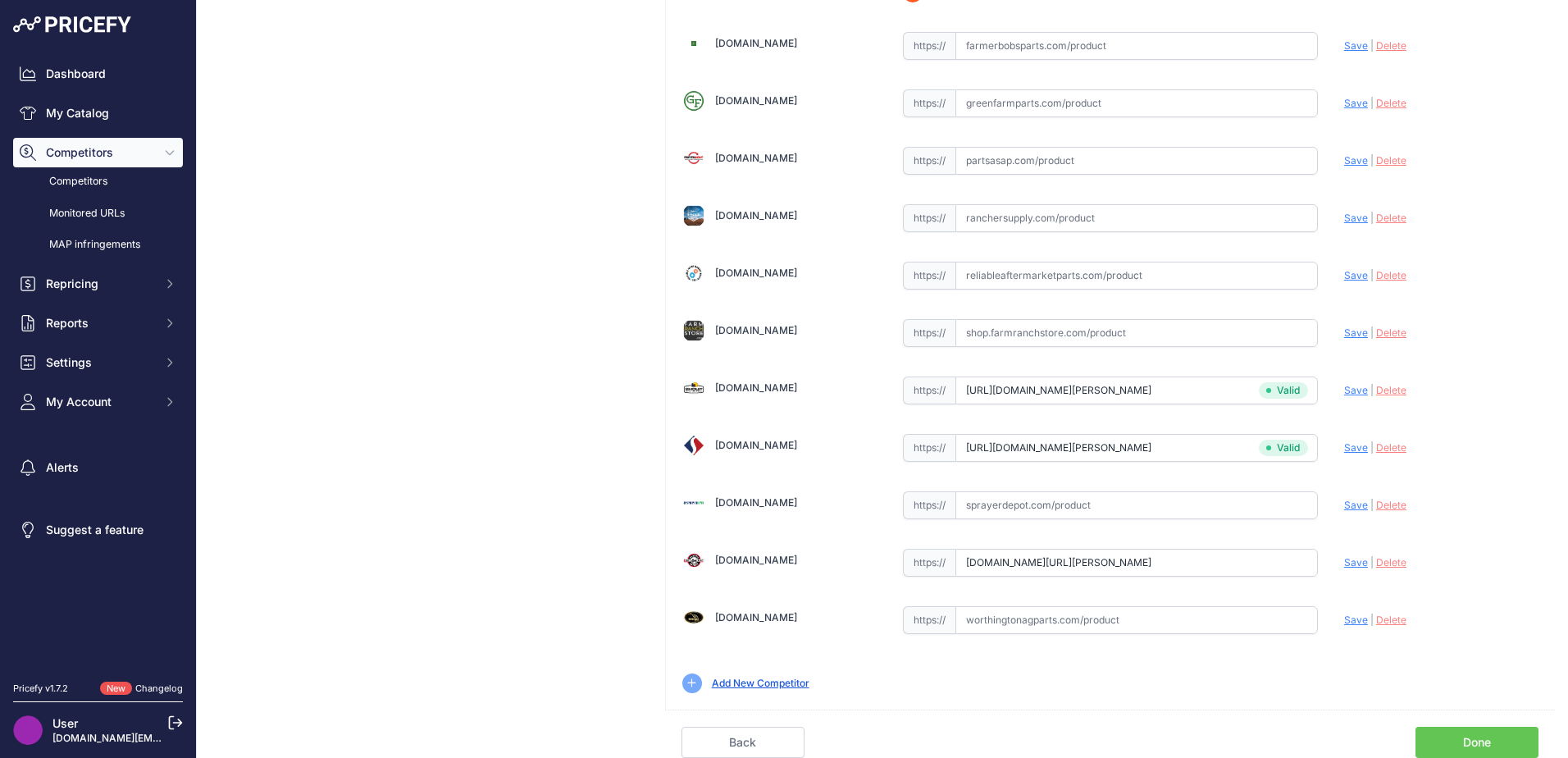
click at [1344, 560] on span "Save" at bounding box center [1356, 562] width 24 height 12
type input "https://www.tractorpartsasap.com/belt-draper-right-side-single-v-guide-new-1292…"
click at [1026, 624] on input "text" at bounding box center [1136, 620] width 362 height 28
paste input "https://www.worthingtonagparts.com/right-side-draper-belt-for-cash-ih-1042-2042…"
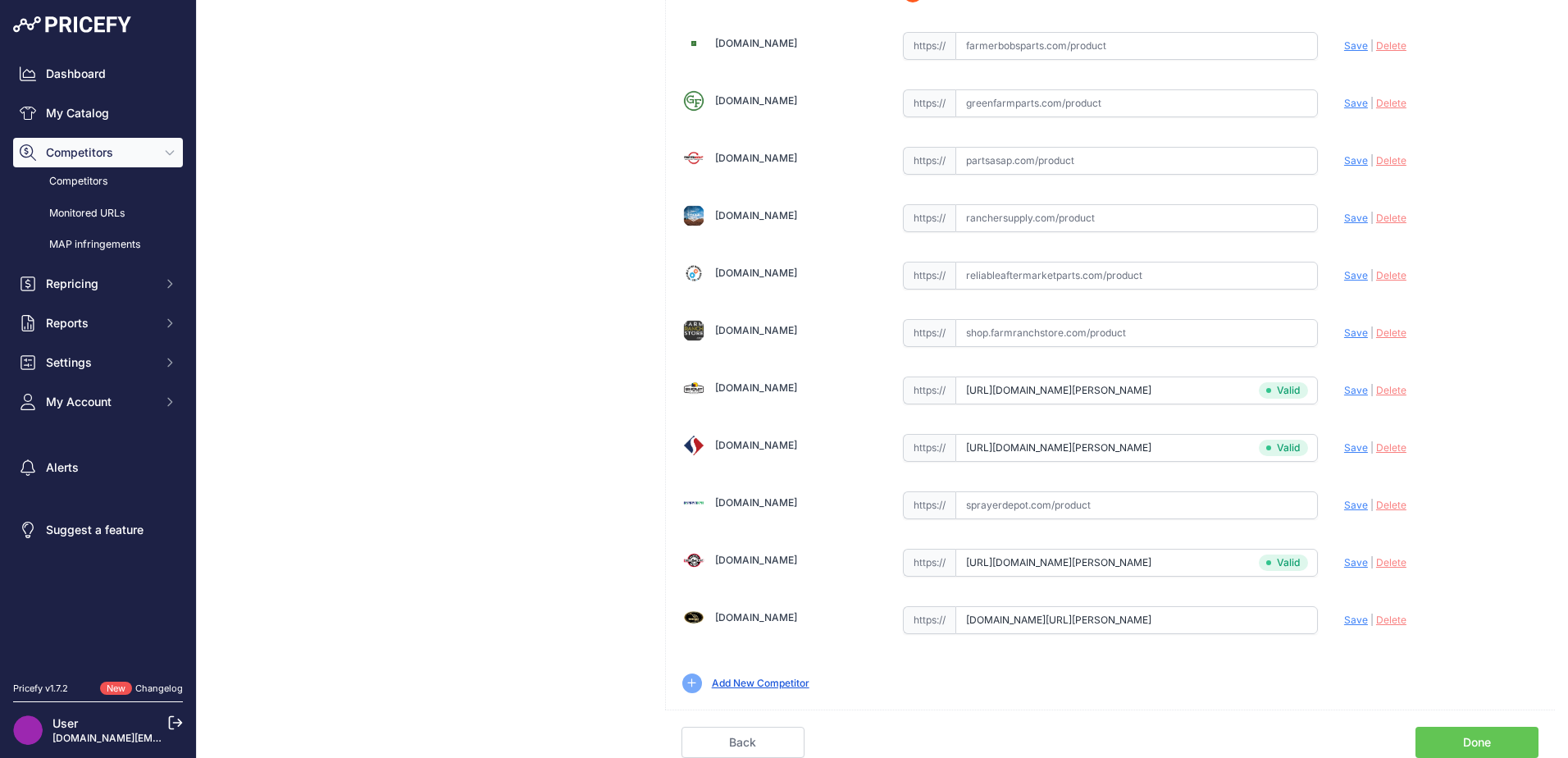
scroll to position [0, 0]
click at [1344, 619] on span "Save" at bounding box center [1356, 620] width 24 height 12
type input "https://www.worthingtonagparts.com/right-side-draper-belt-for-cash-ih-1042-2042…"
click at [1472, 750] on link "Done" at bounding box center [1476, 742] width 123 height 31
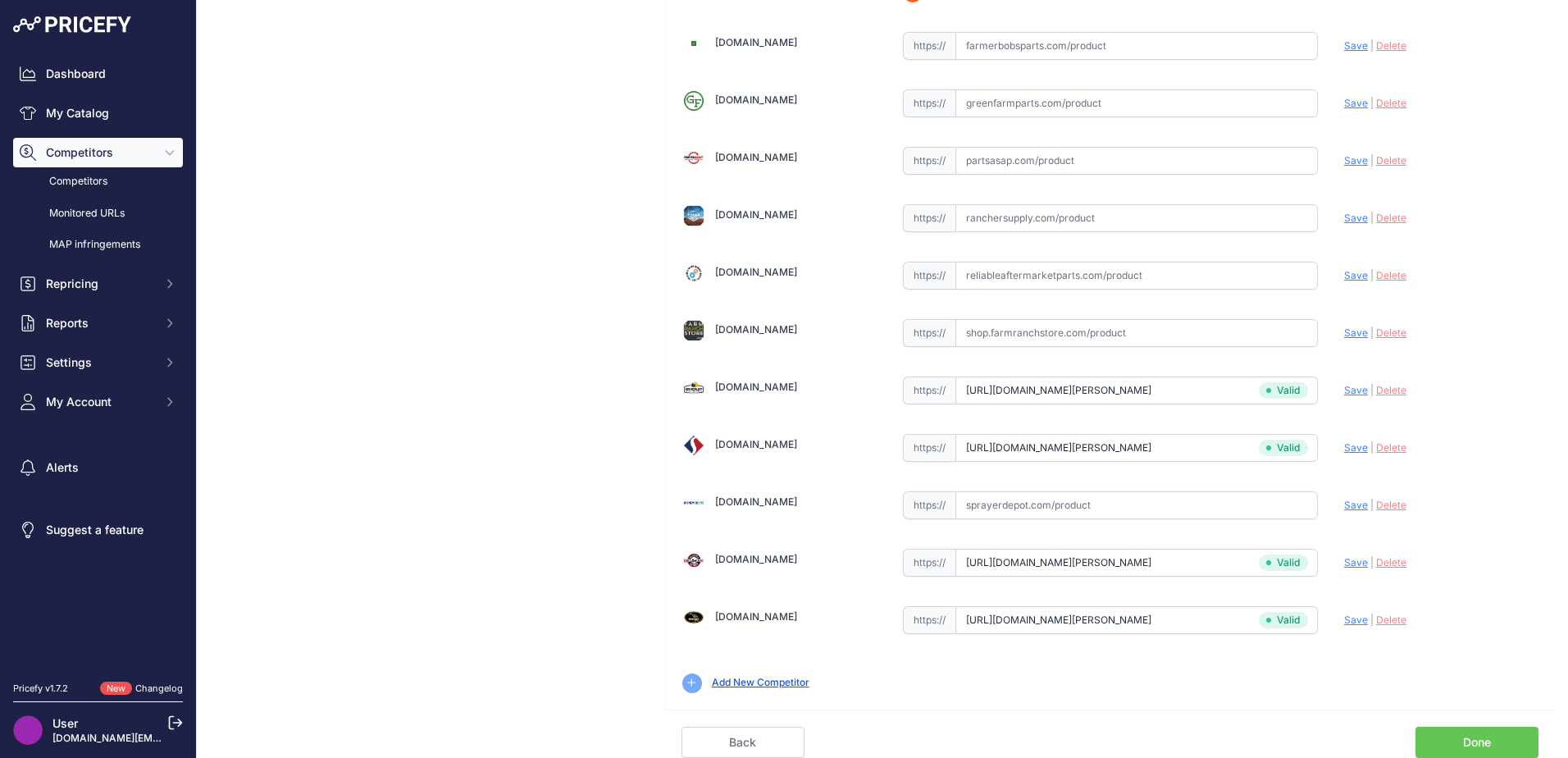
scroll to position [480, 0]
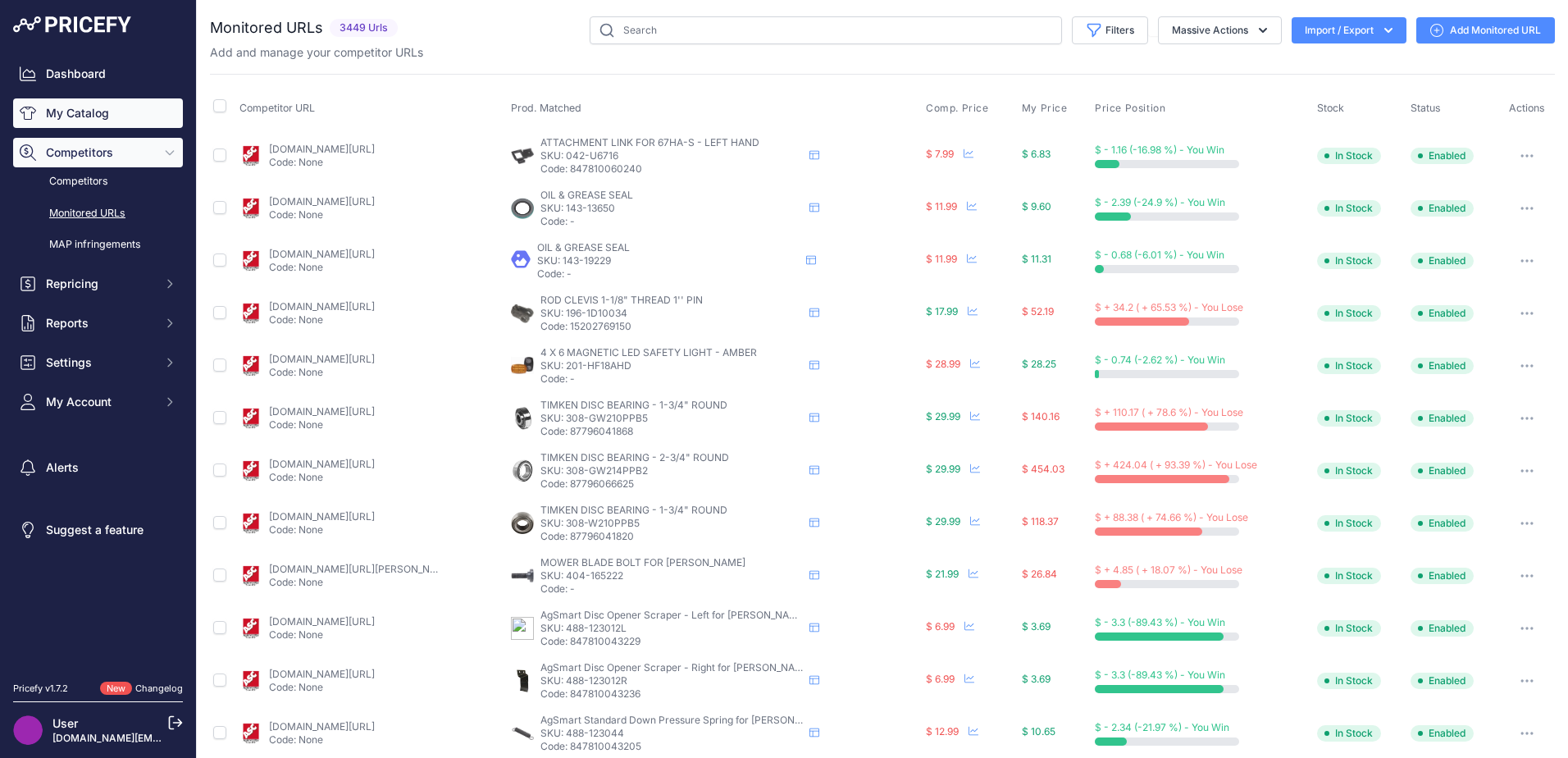
click at [46, 115] on link "My Catalog" at bounding box center [98, 113] width 170 height 30
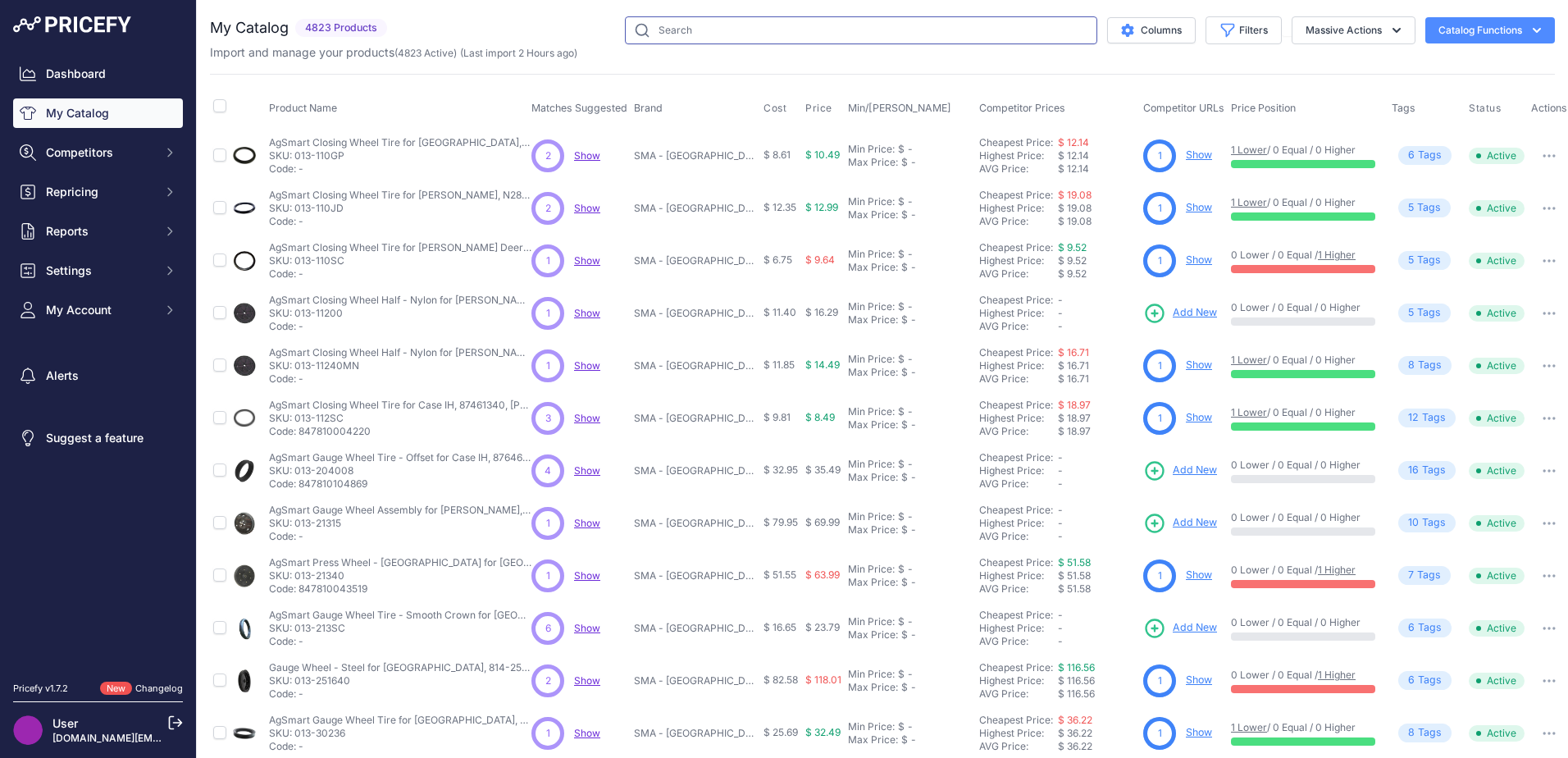
click at [669, 22] on input "text" at bounding box center [861, 30] width 472 height 28
type input "raptor draper belt"
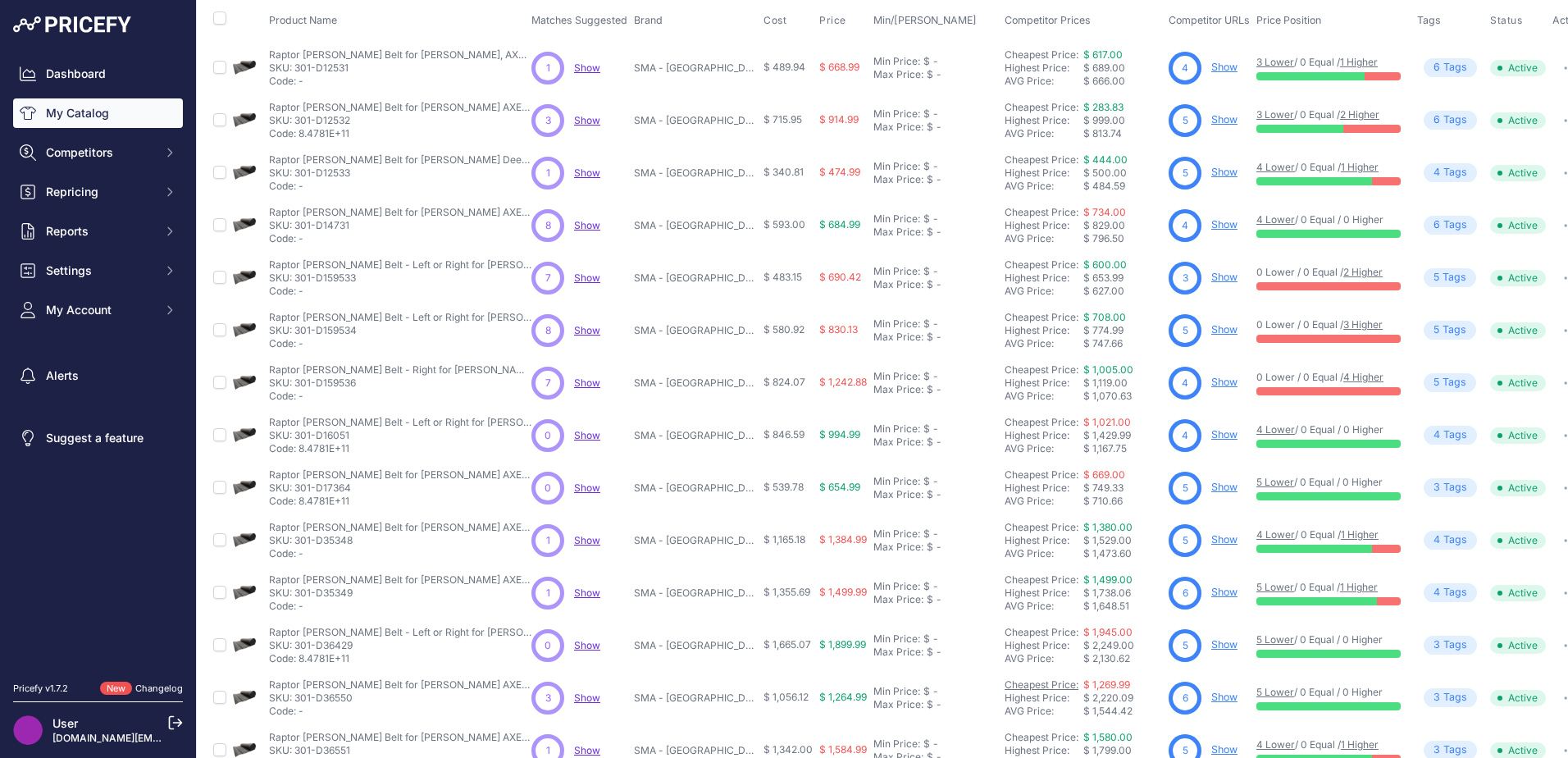
scroll to position [239, 0]
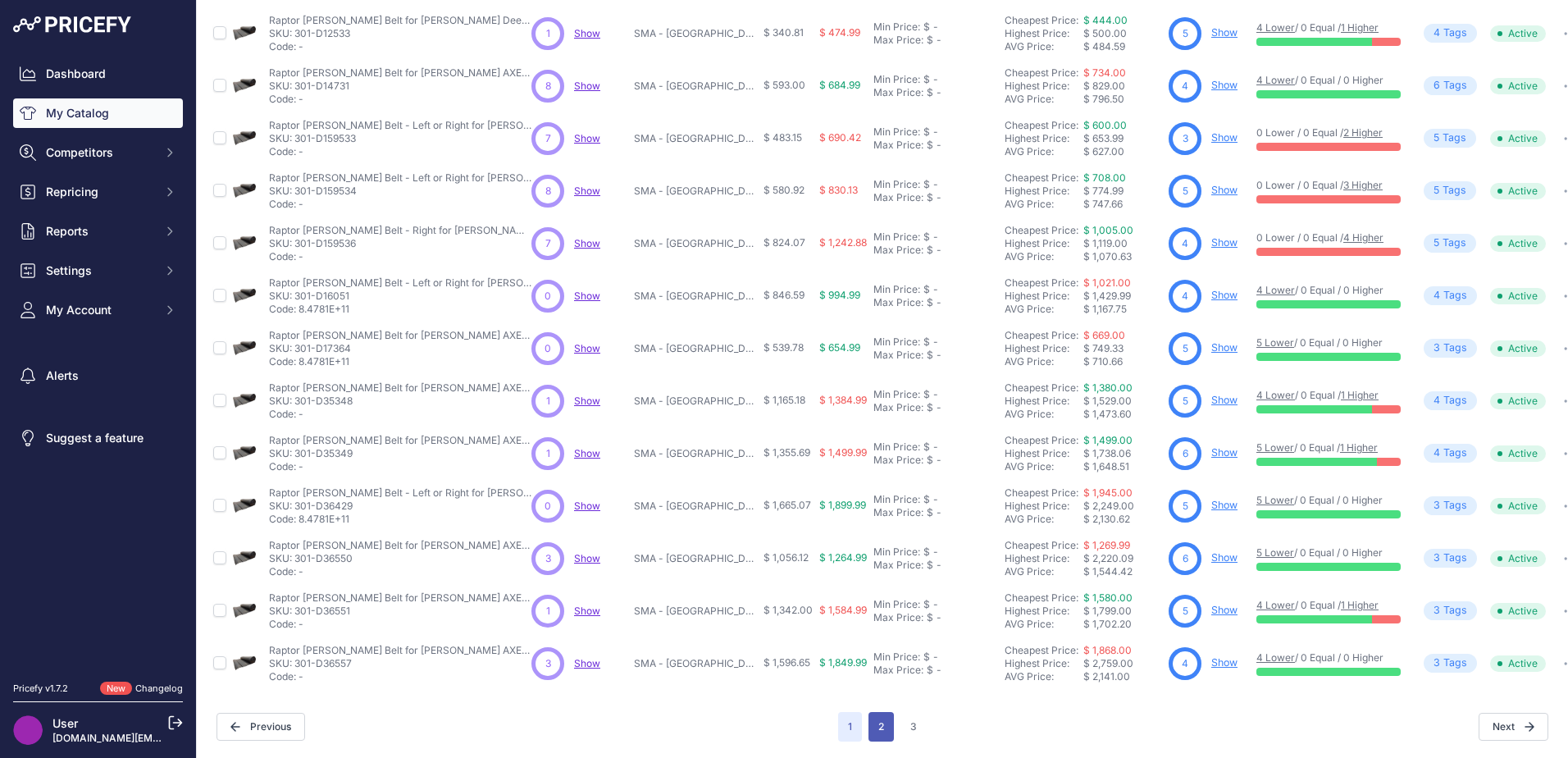
click at [882, 711] on button "2" at bounding box center [881, 726] width 25 height 30
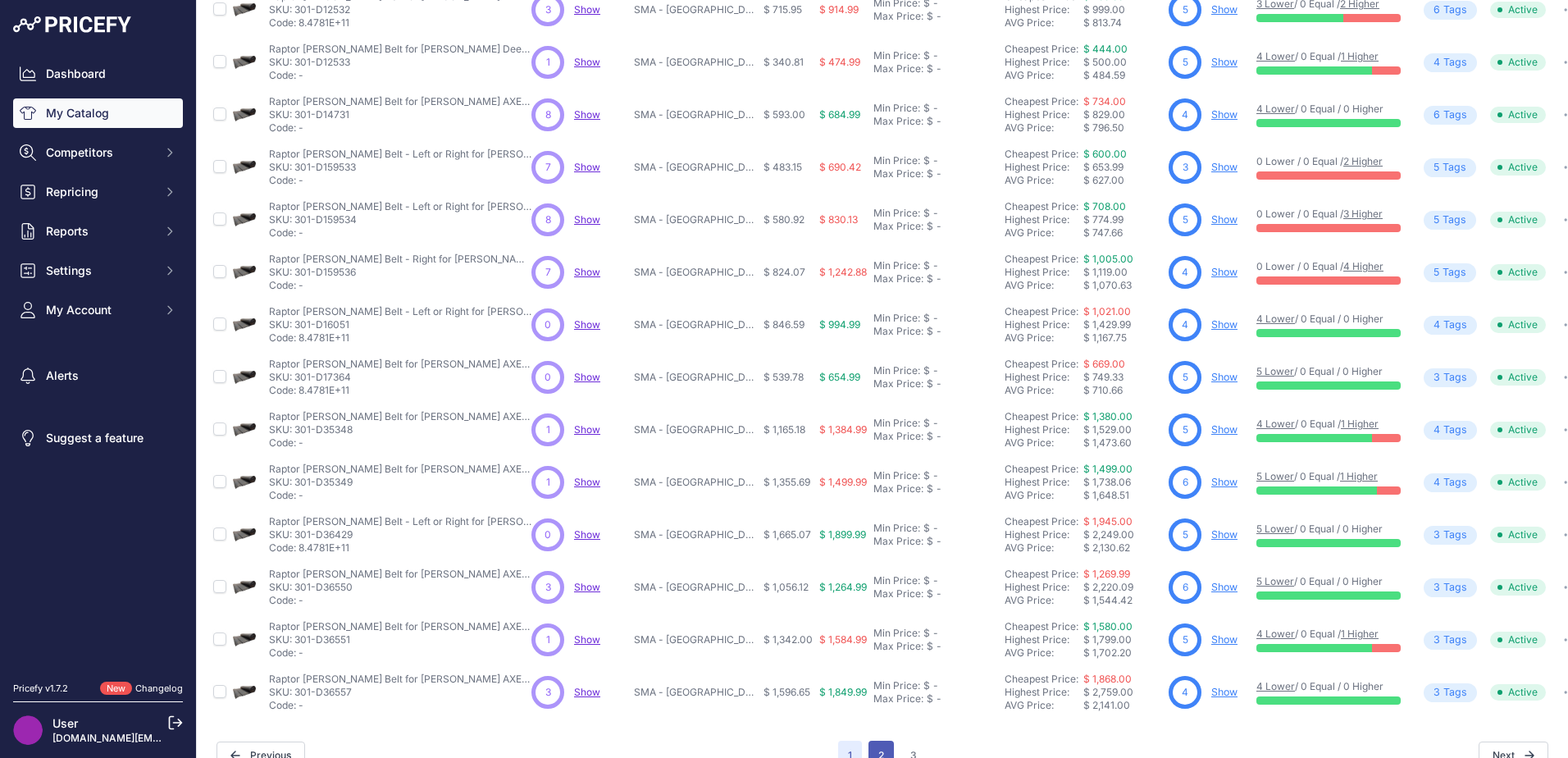
scroll to position [280, 0]
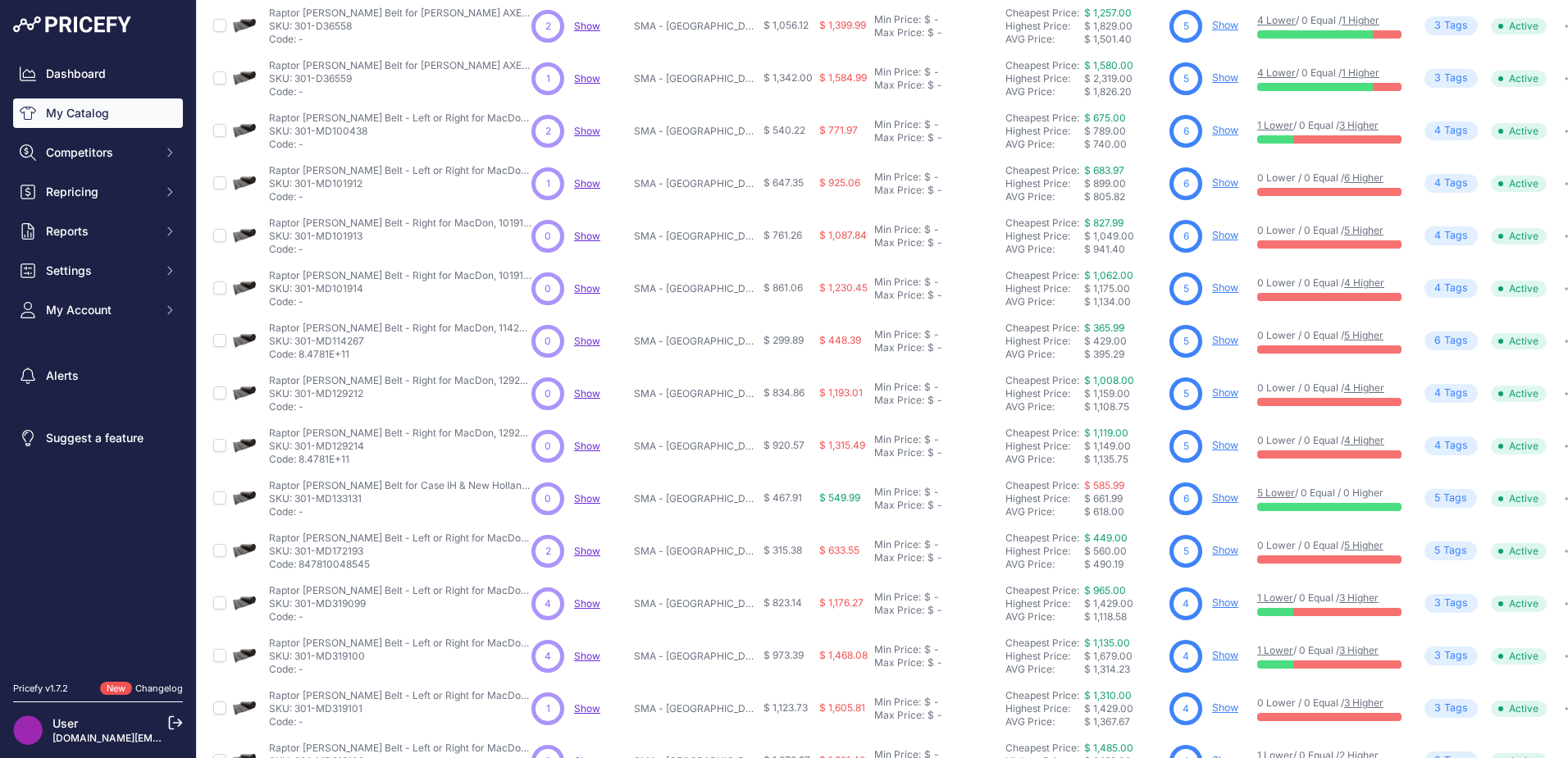
scroll to position [239, 0]
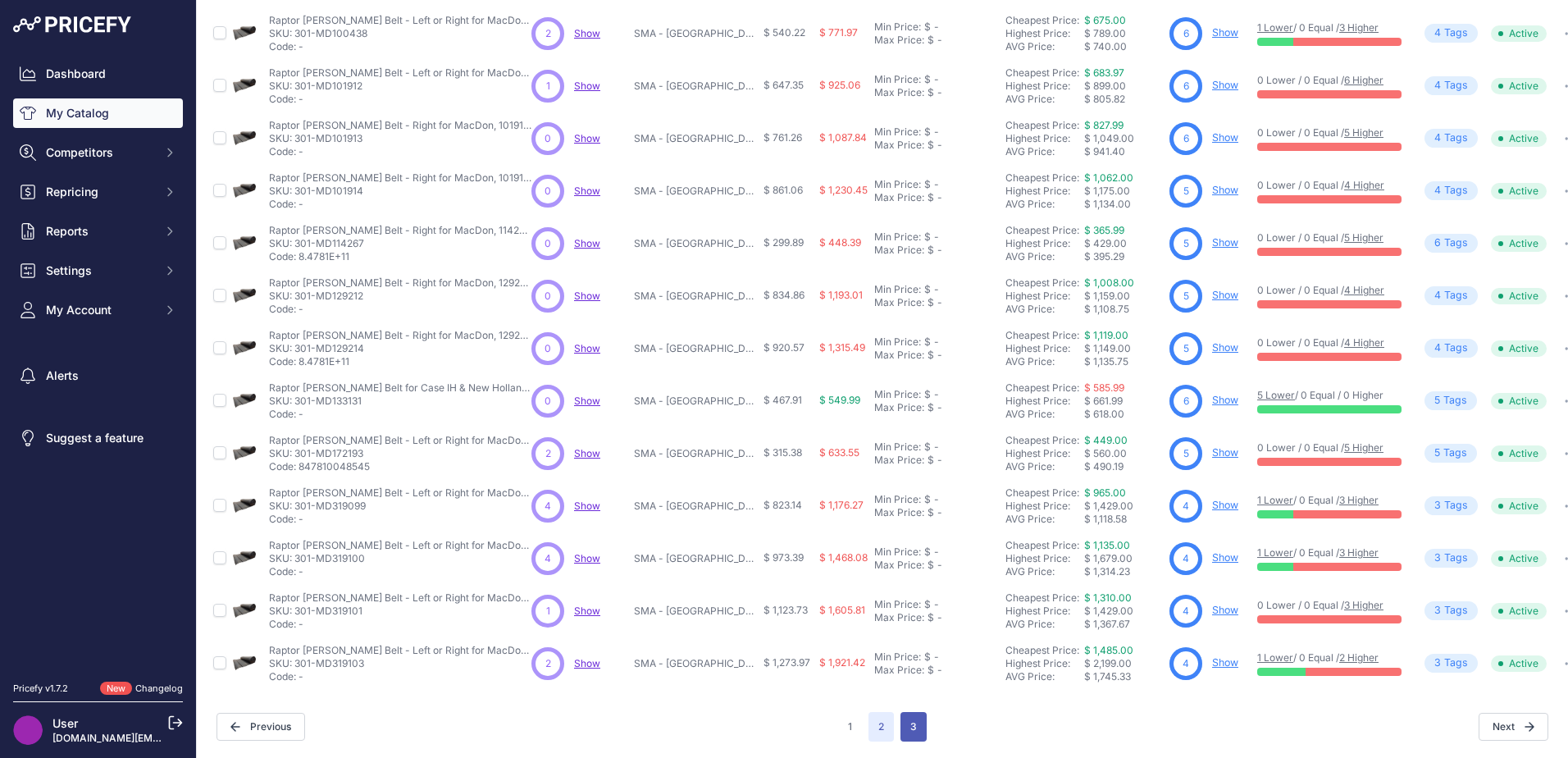
click at [909, 723] on button "3" at bounding box center [913, 726] width 26 height 30
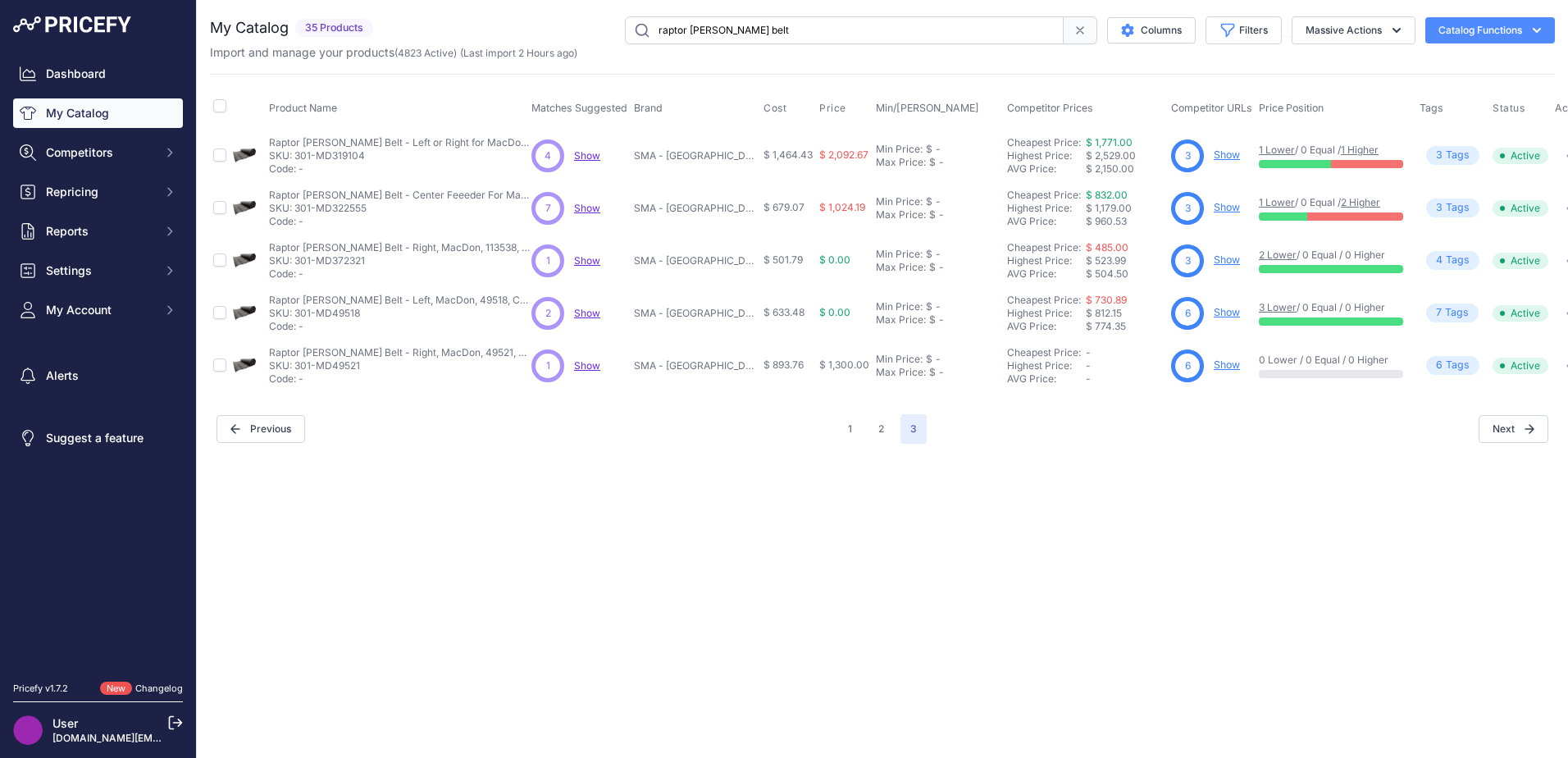
click at [631, 554] on div "Close You are not connected to the internet." at bounding box center [882, 379] width 1371 height 758
click at [781, 560] on div "Close You are not connected to the internet." at bounding box center [882, 379] width 1371 height 758
click at [59, 74] on link "Dashboard" at bounding box center [98, 74] width 170 height 30
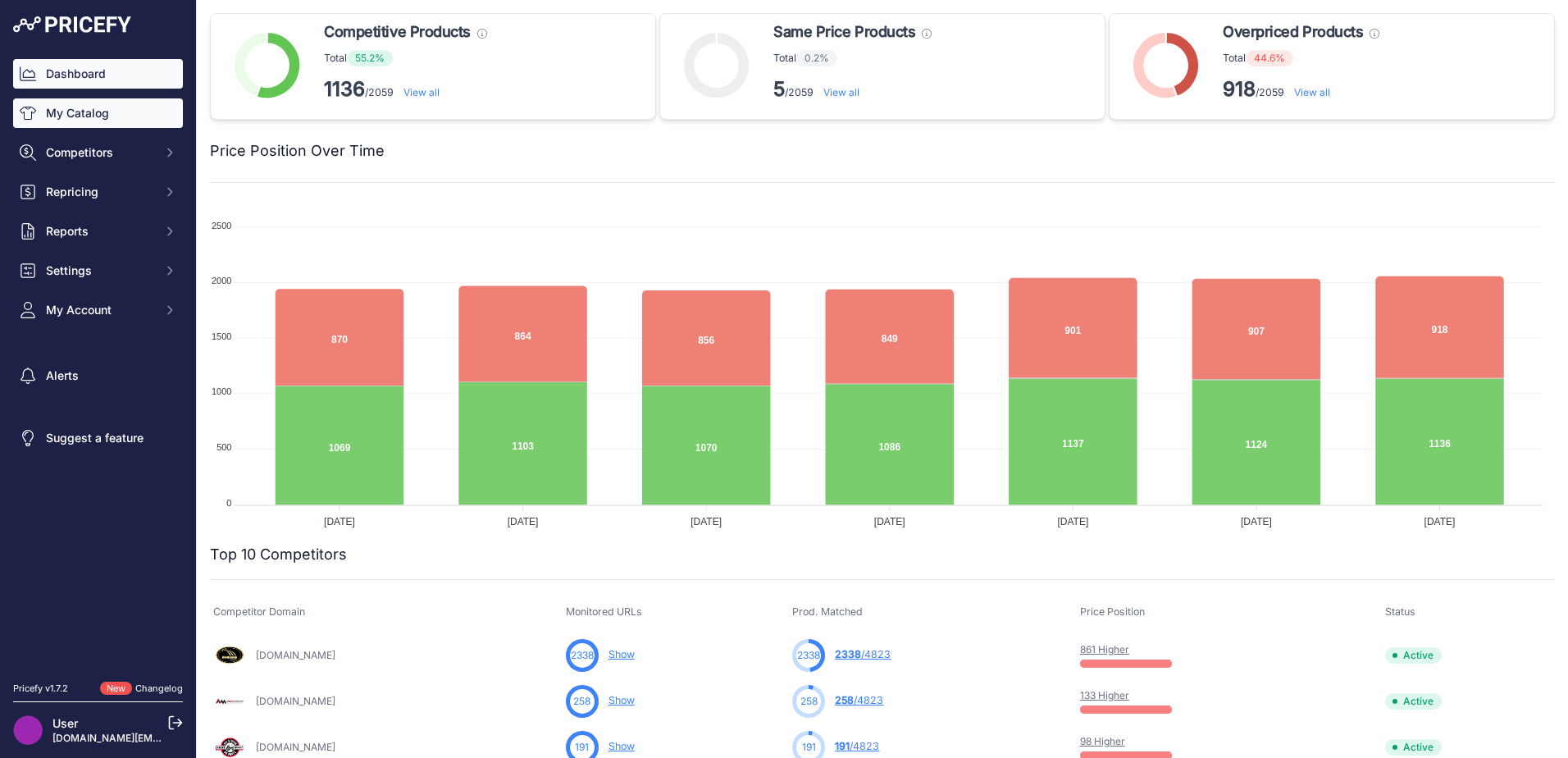
click at [79, 118] on link "My Catalog" at bounding box center [98, 113] width 170 height 30
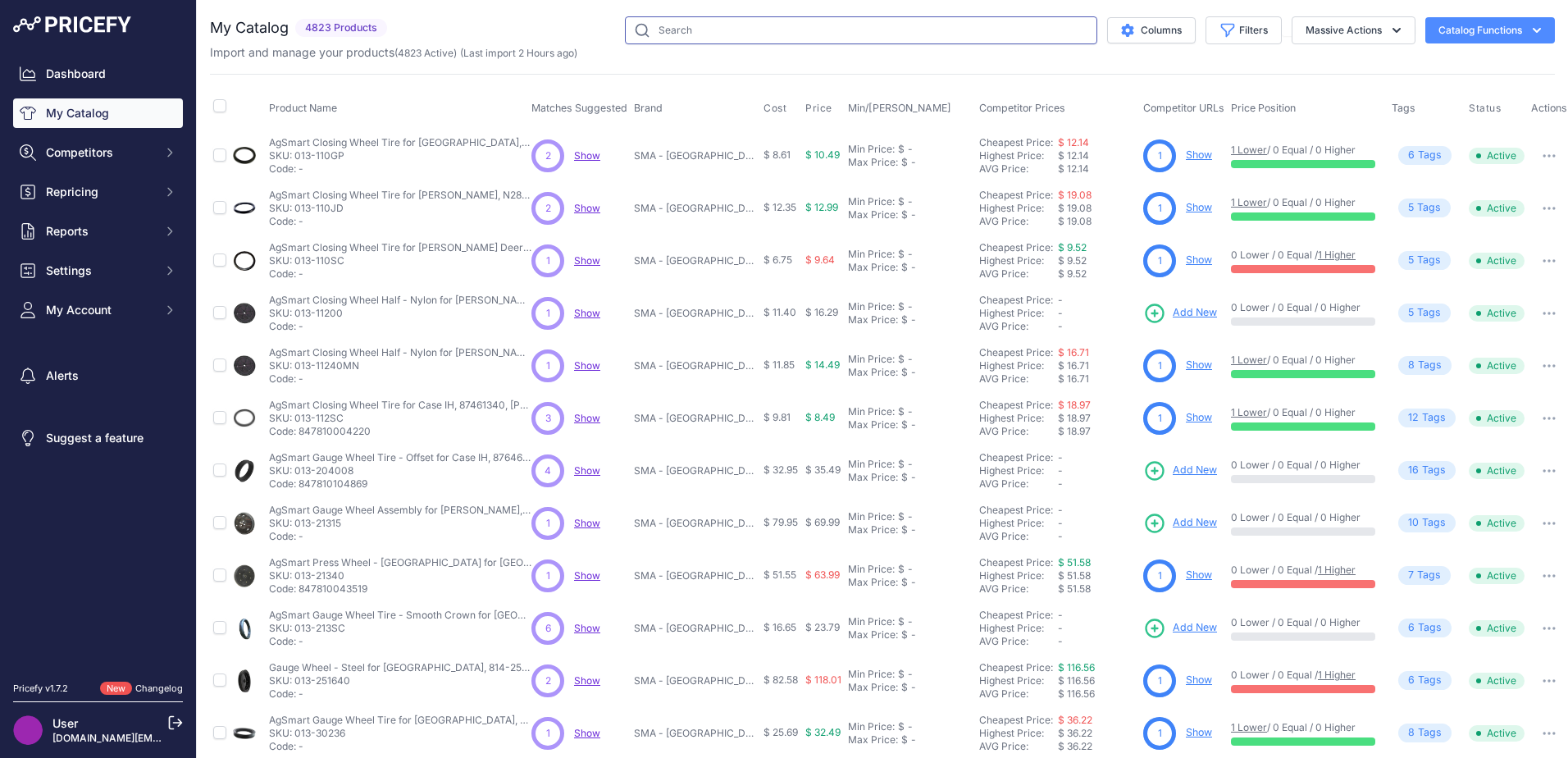
click at [660, 24] on input "text" at bounding box center [861, 30] width 472 height 28
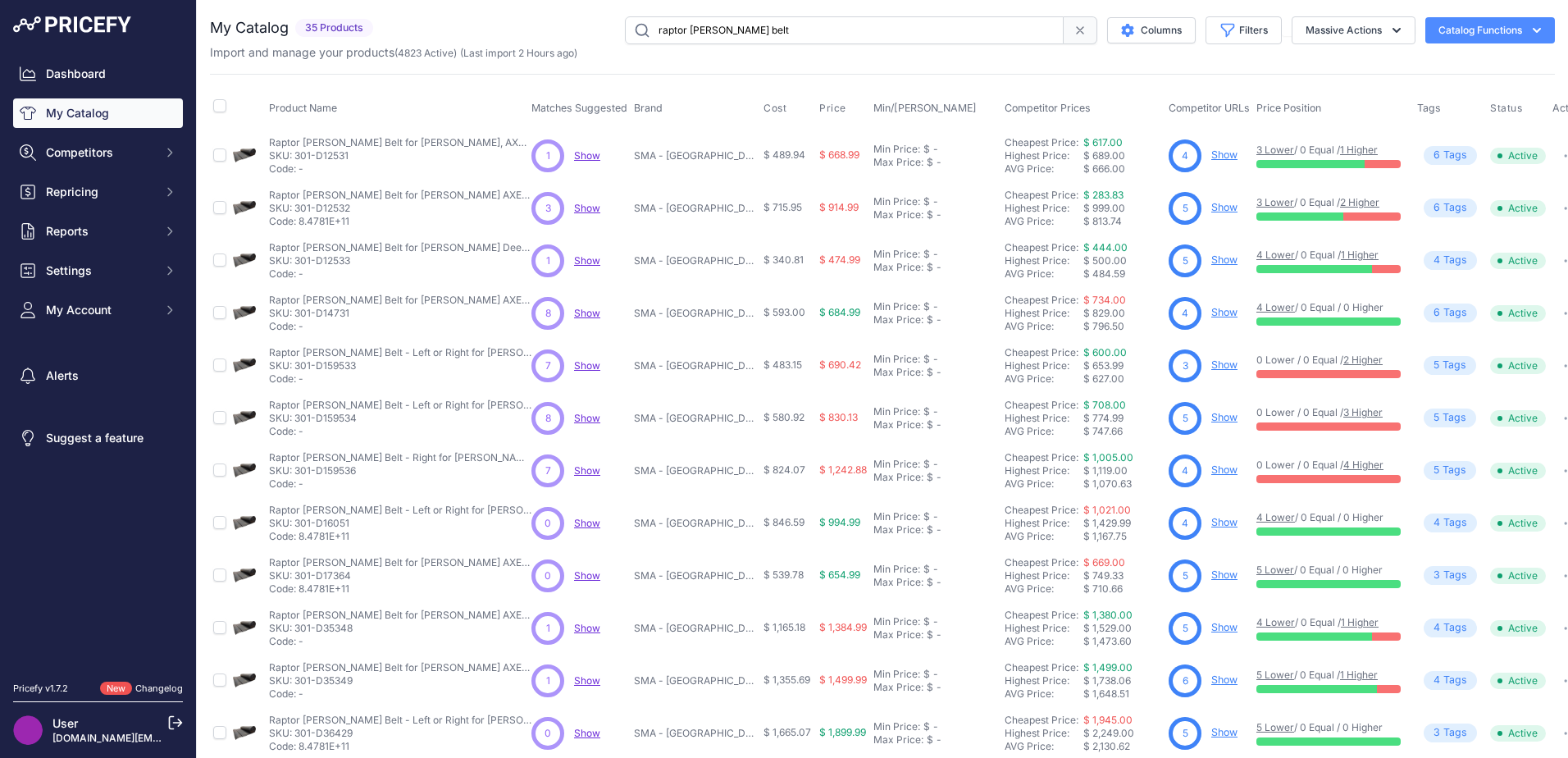
drag, startPoint x: 670, startPoint y: 27, endPoint x: 979, endPoint y: 37, distance: 309.2
click at [979, 37] on input "raptor draper belt" at bounding box center [844, 30] width 439 height 28
click at [973, 36] on input "raptor draper belt" at bounding box center [844, 30] width 439 height 28
type input "raptor"
click at [172, 278] on button "Settings" at bounding box center [98, 270] width 170 height 30
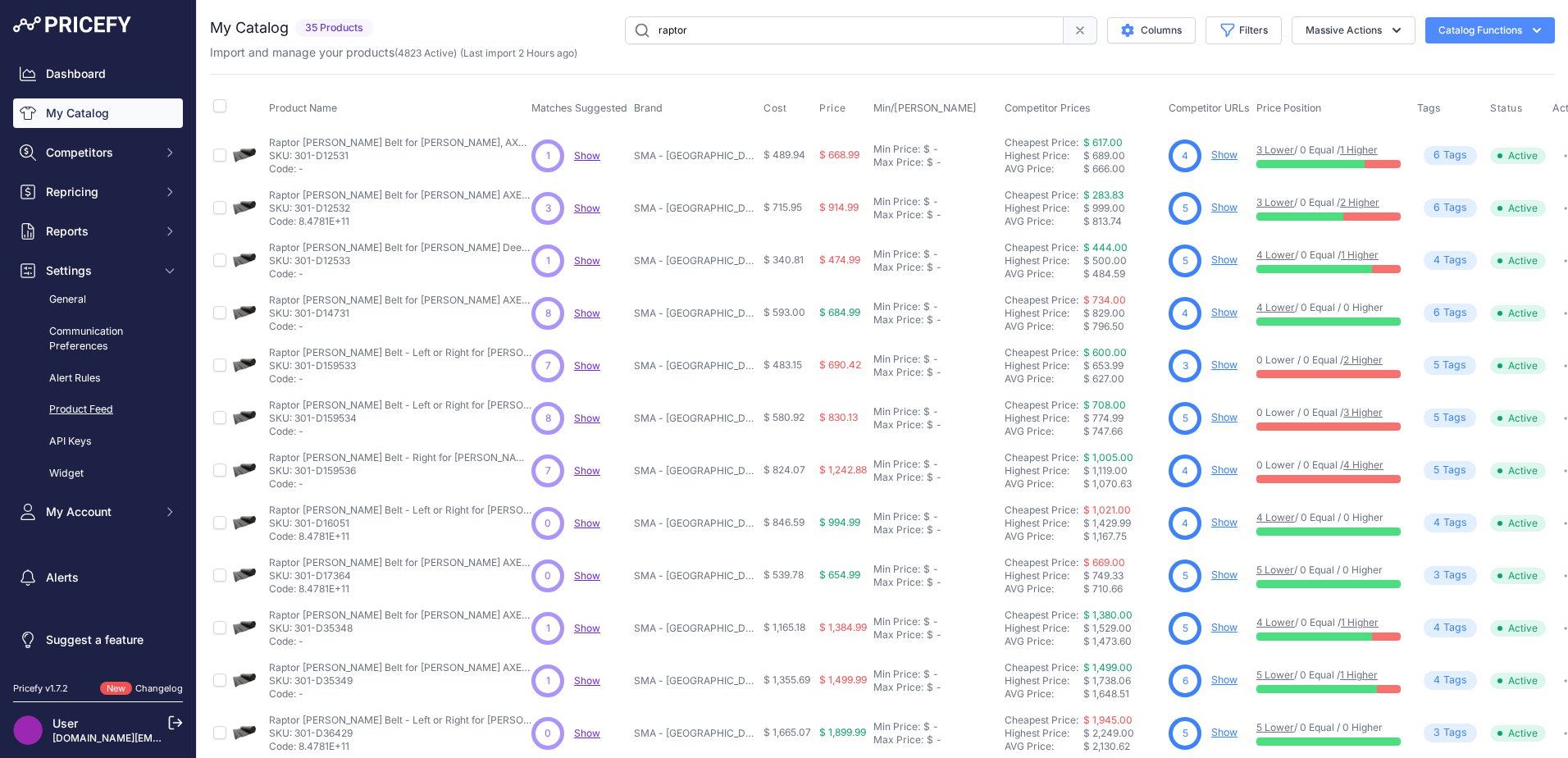
click at [101, 403] on link "Product Feed" at bounding box center [98, 410] width 170 height 29
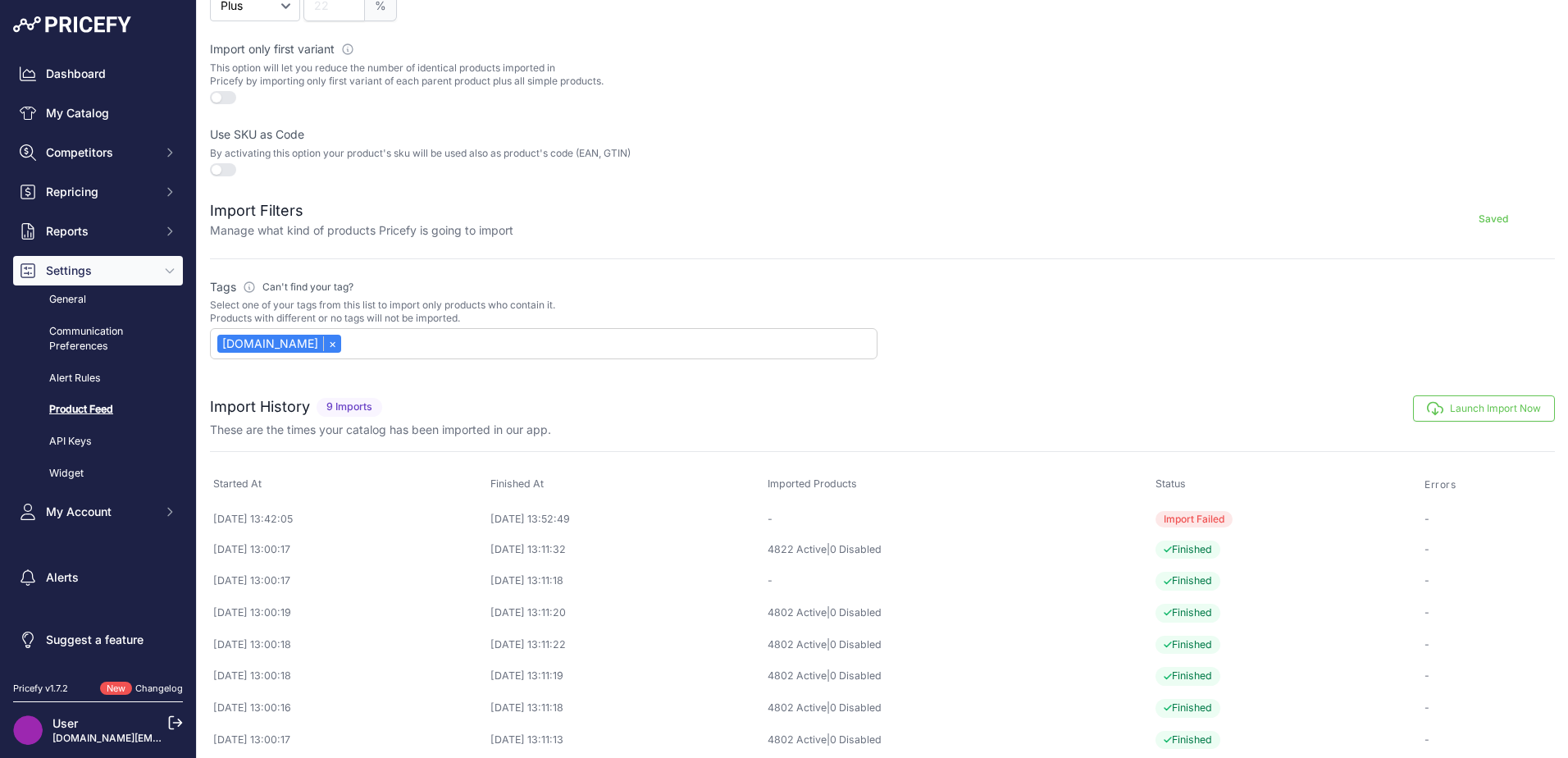
scroll to position [492, 0]
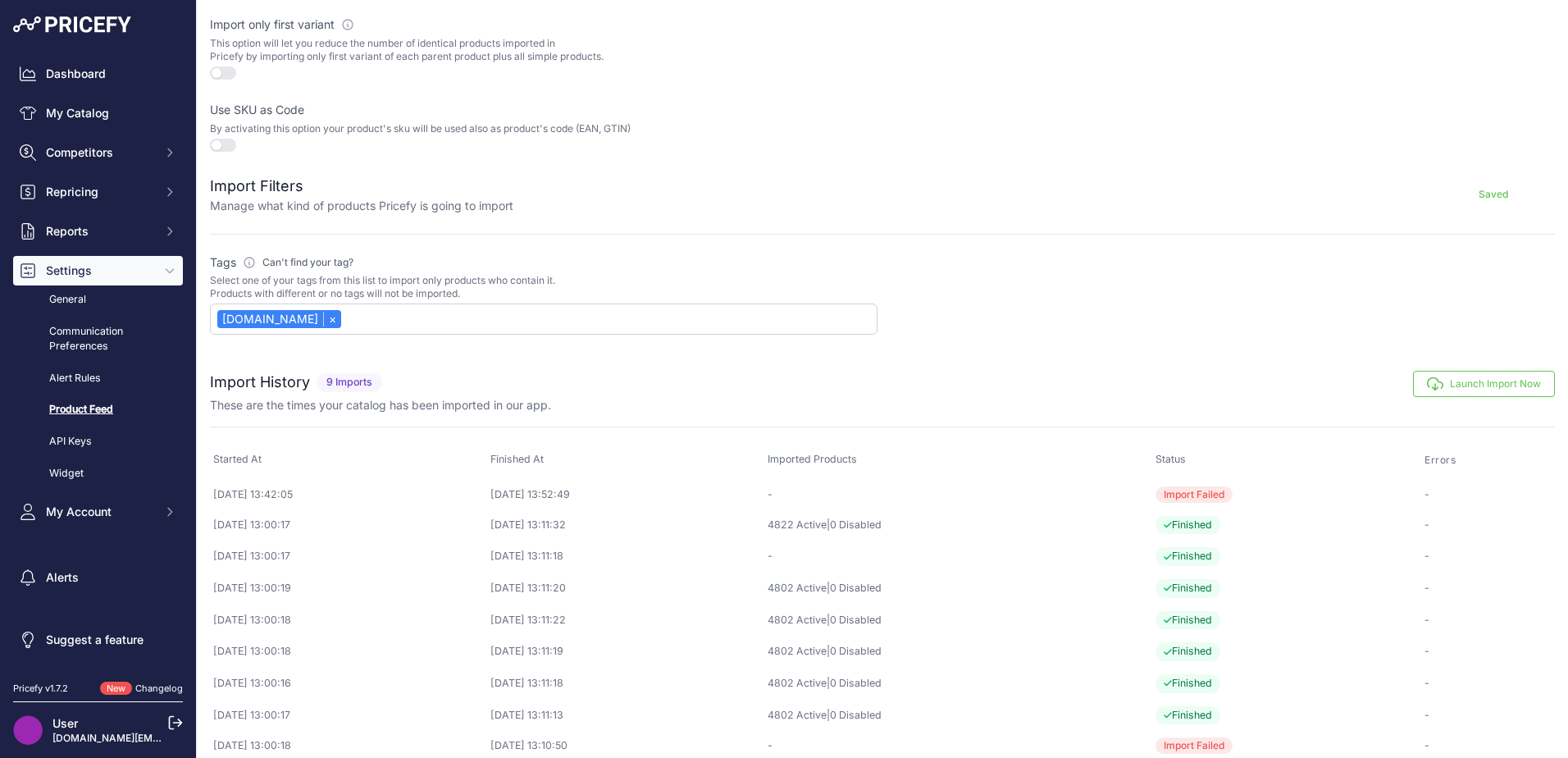
drag, startPoint x: 1175, startPoint y: 490, endPoint x: 908, endPoint y: 312, distance: 320.9
click at [904, 312] on div at bounding box center [1221, 295] width 667 height 81
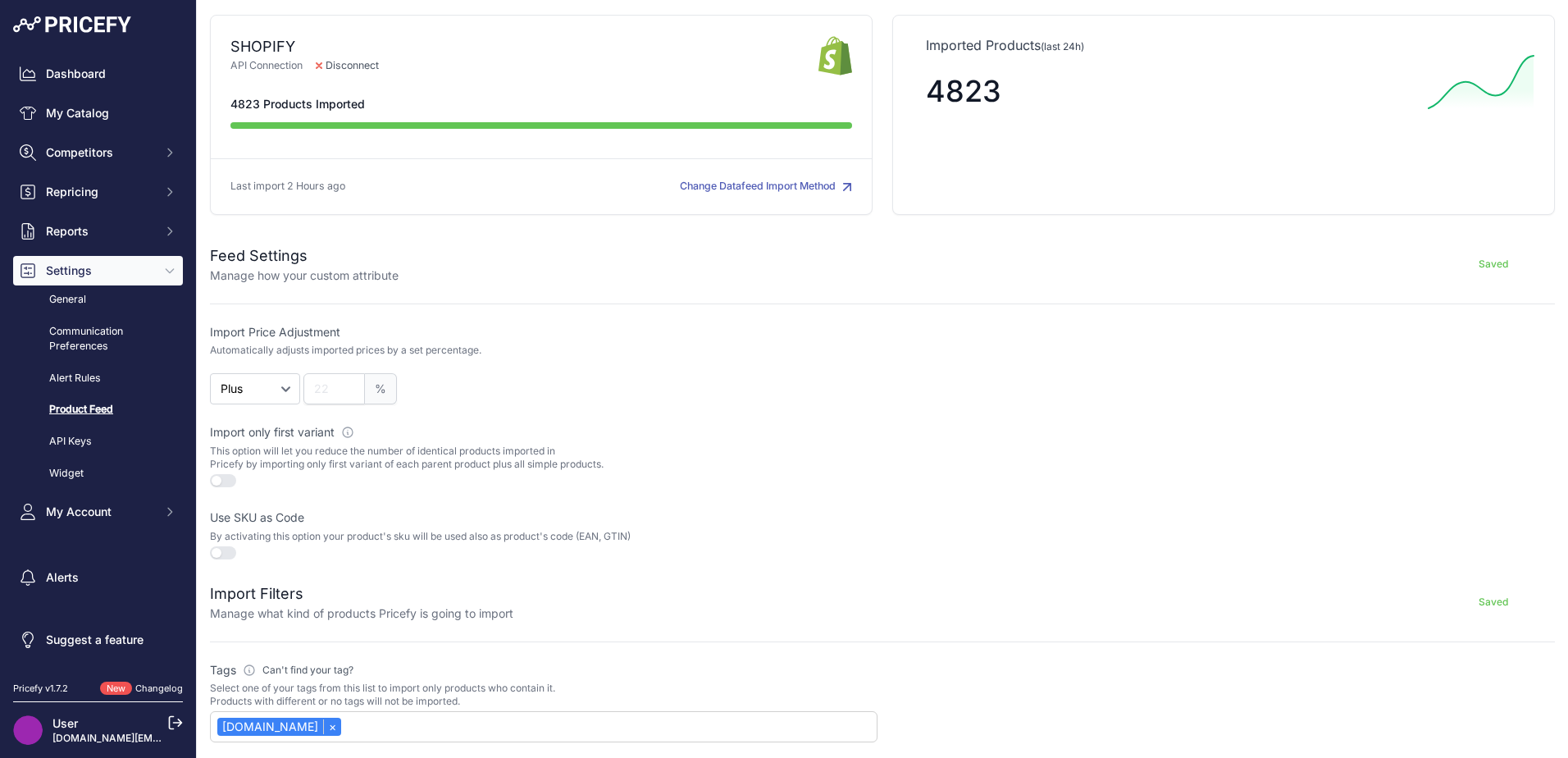
scroll to position [511, 0]
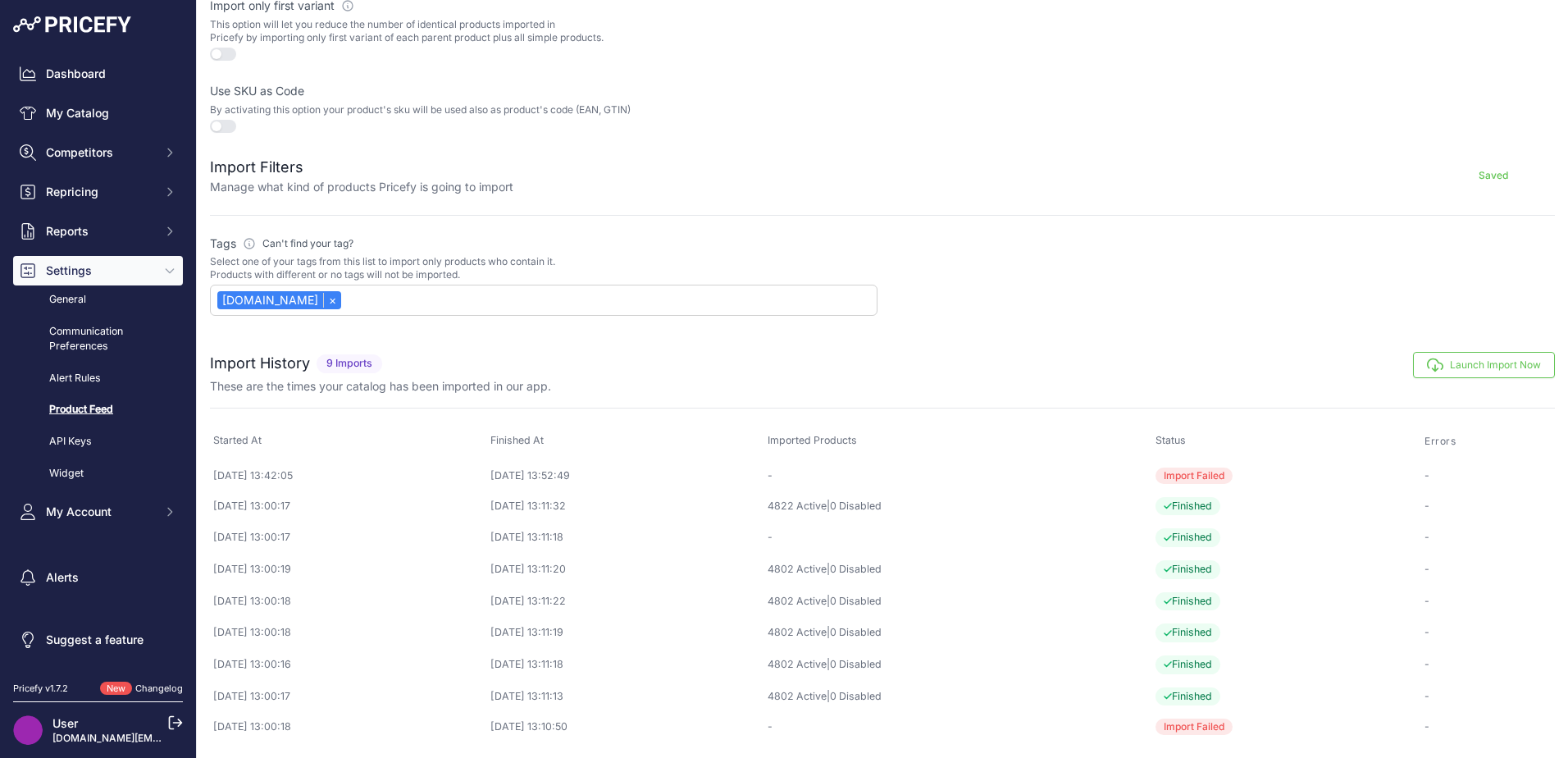
click at [23, 731] on img at bounding box center [27, 729] width 30 height 30
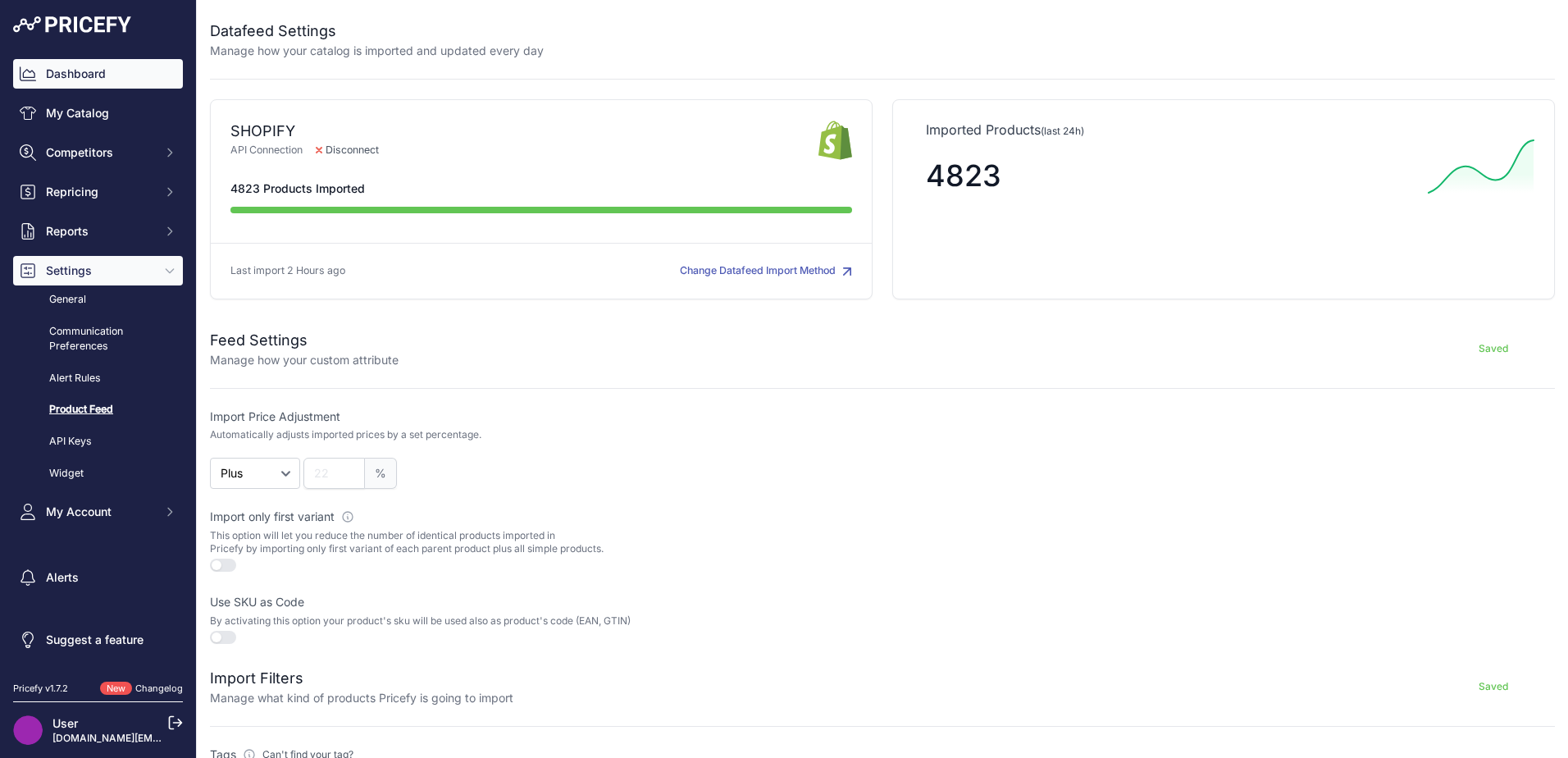
click at [84, 64] on link "Dashboard" at bounding box center [98, 74] width 170 height 30
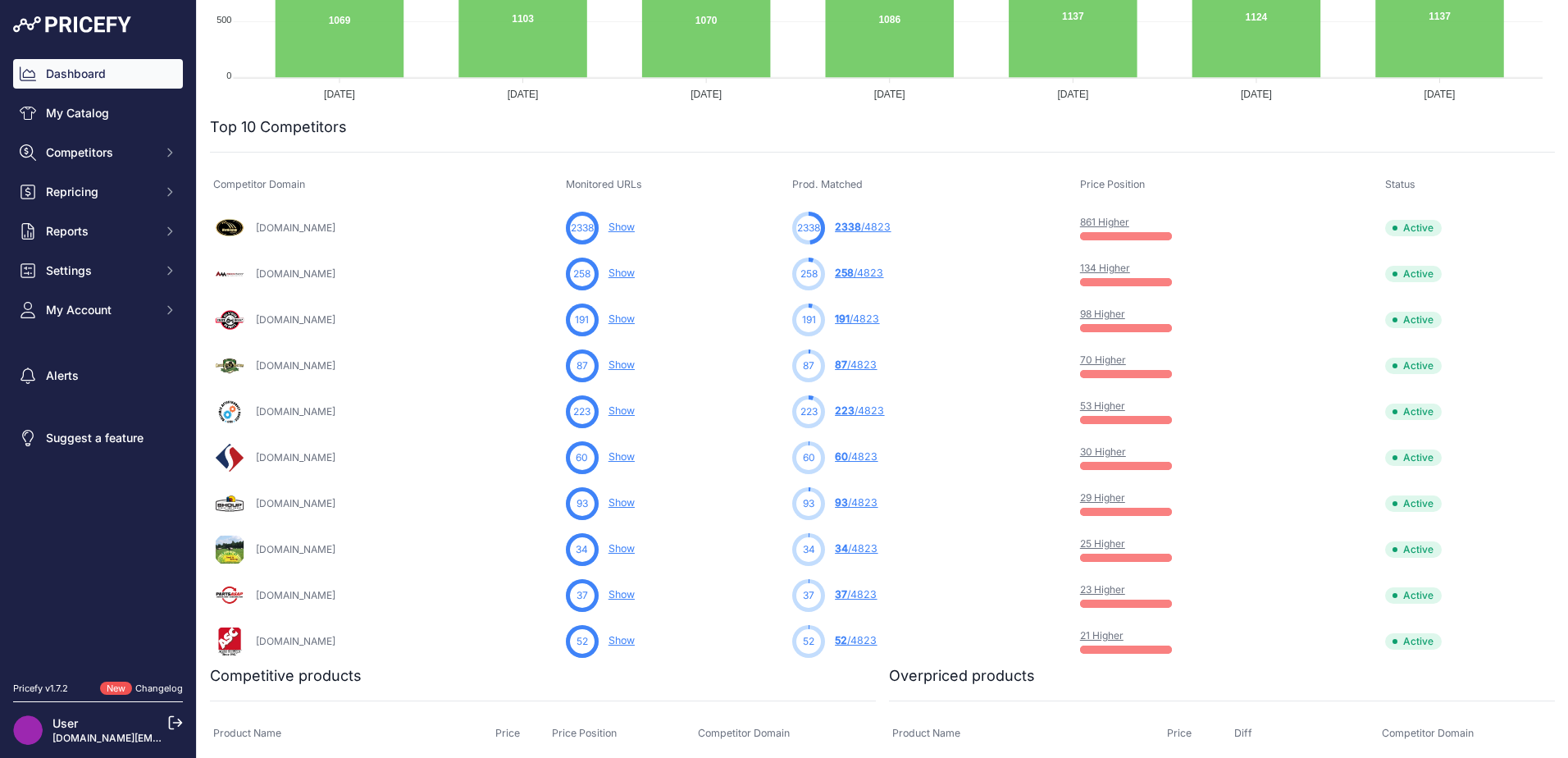
scroll to position [164, 0]
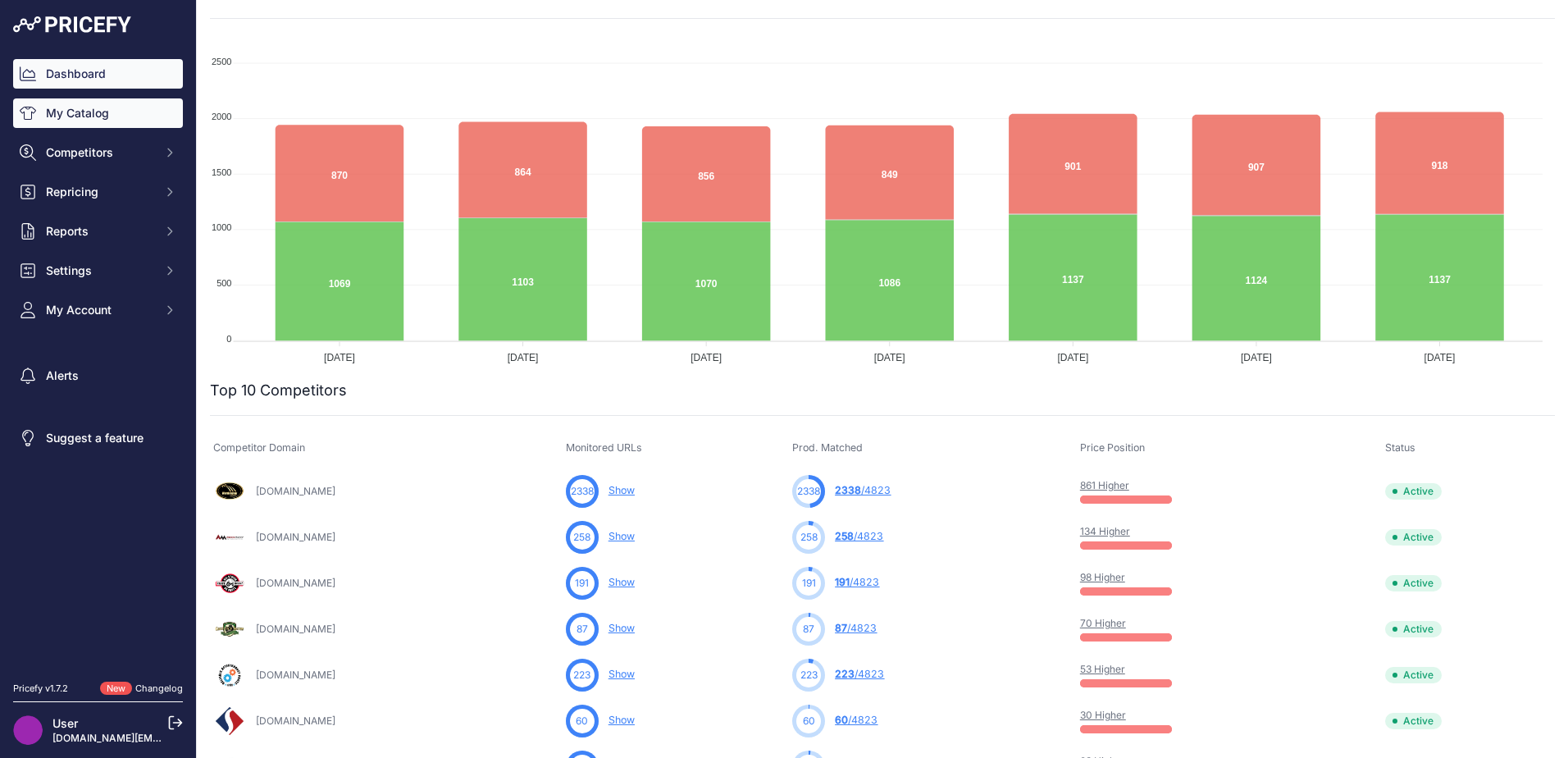
click at [78, 110] on link "My Catalog" at bounding box center [98, 113] width 170 height 30
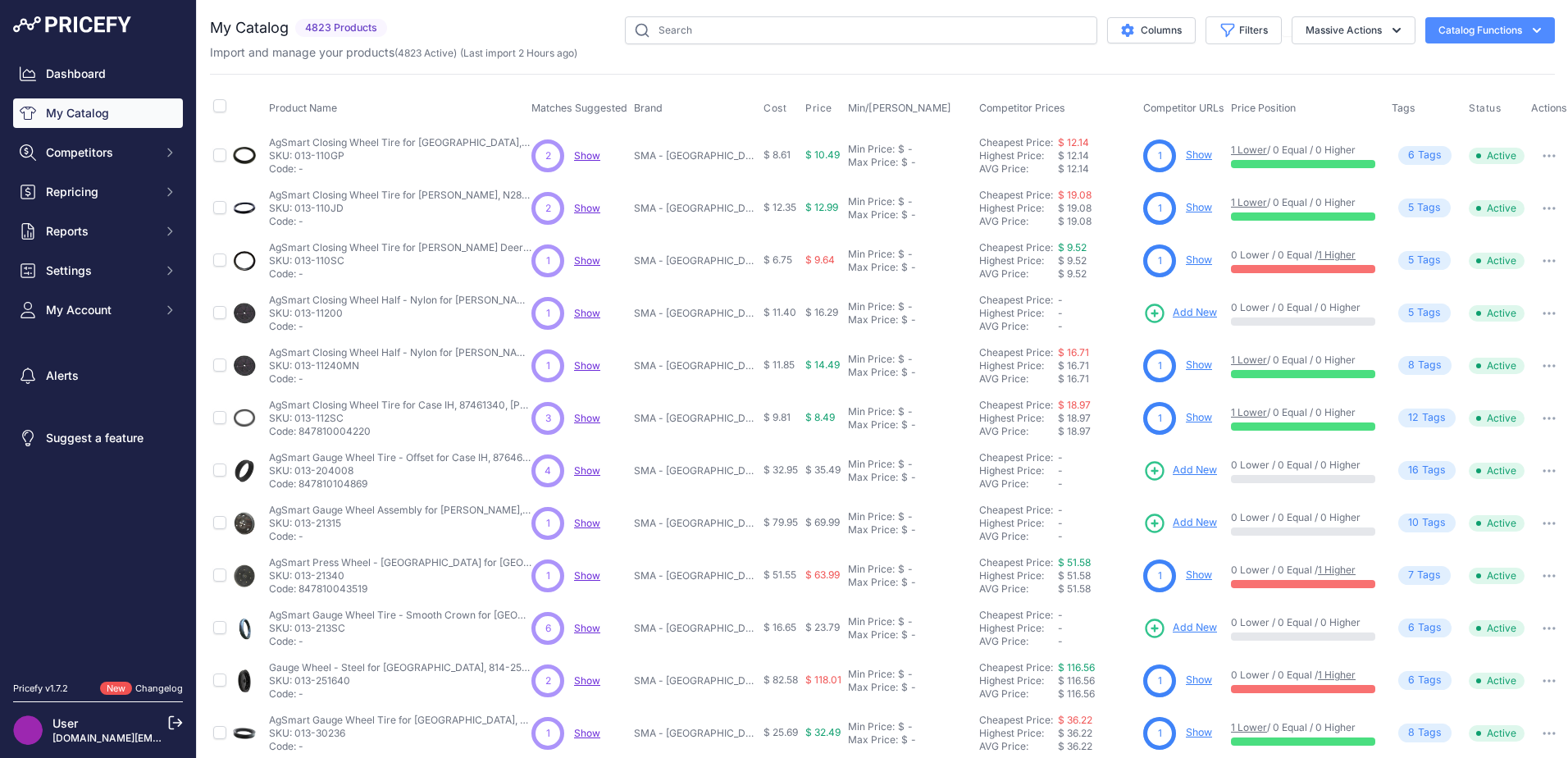
click at [86, 149] on span "Competitors" at bounding box center [99, 152] width 108 height 16
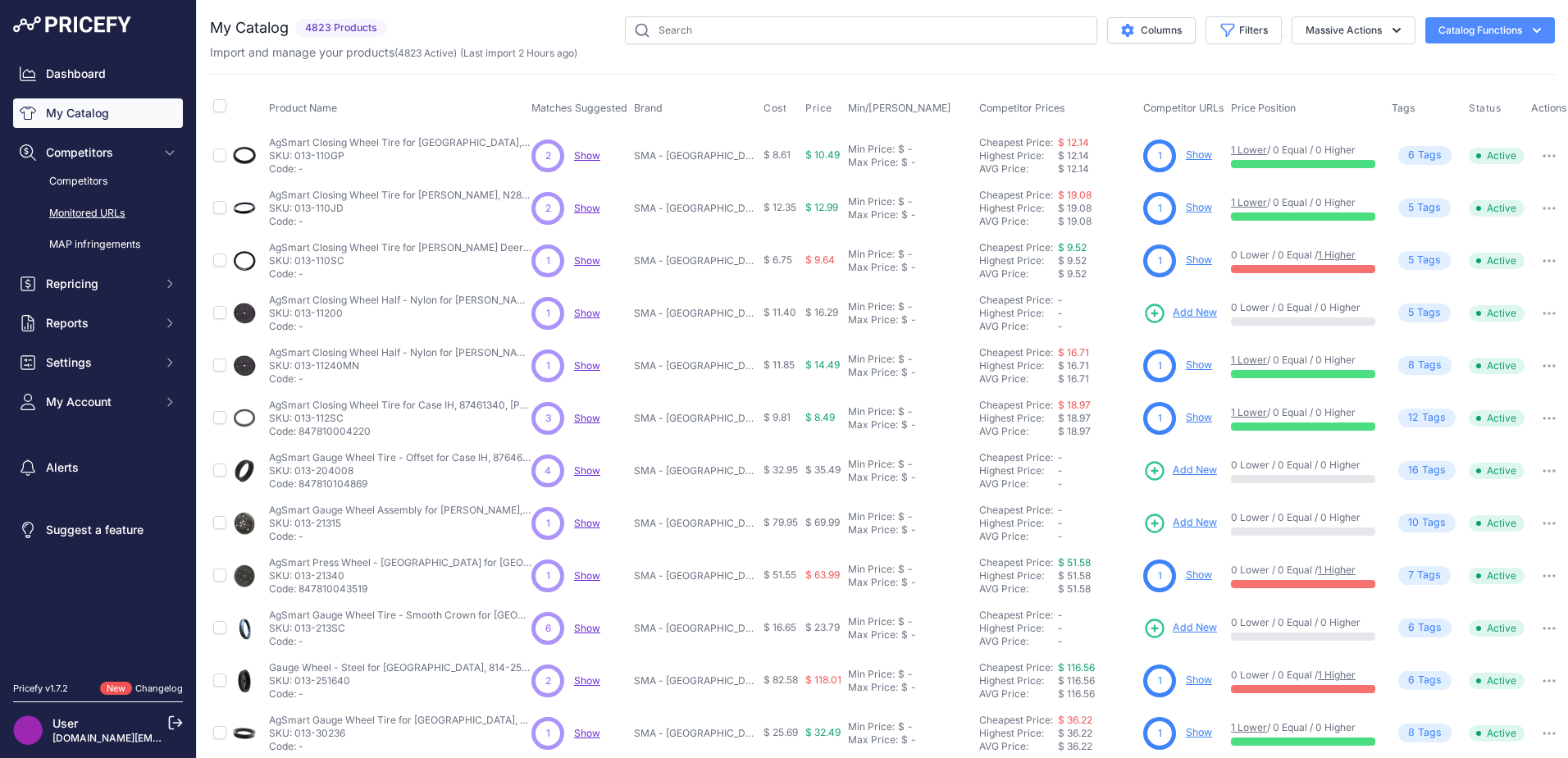
click at [117, 220] on link "Monitored URLs" at bounding box center [98, 214] width 170 height 29
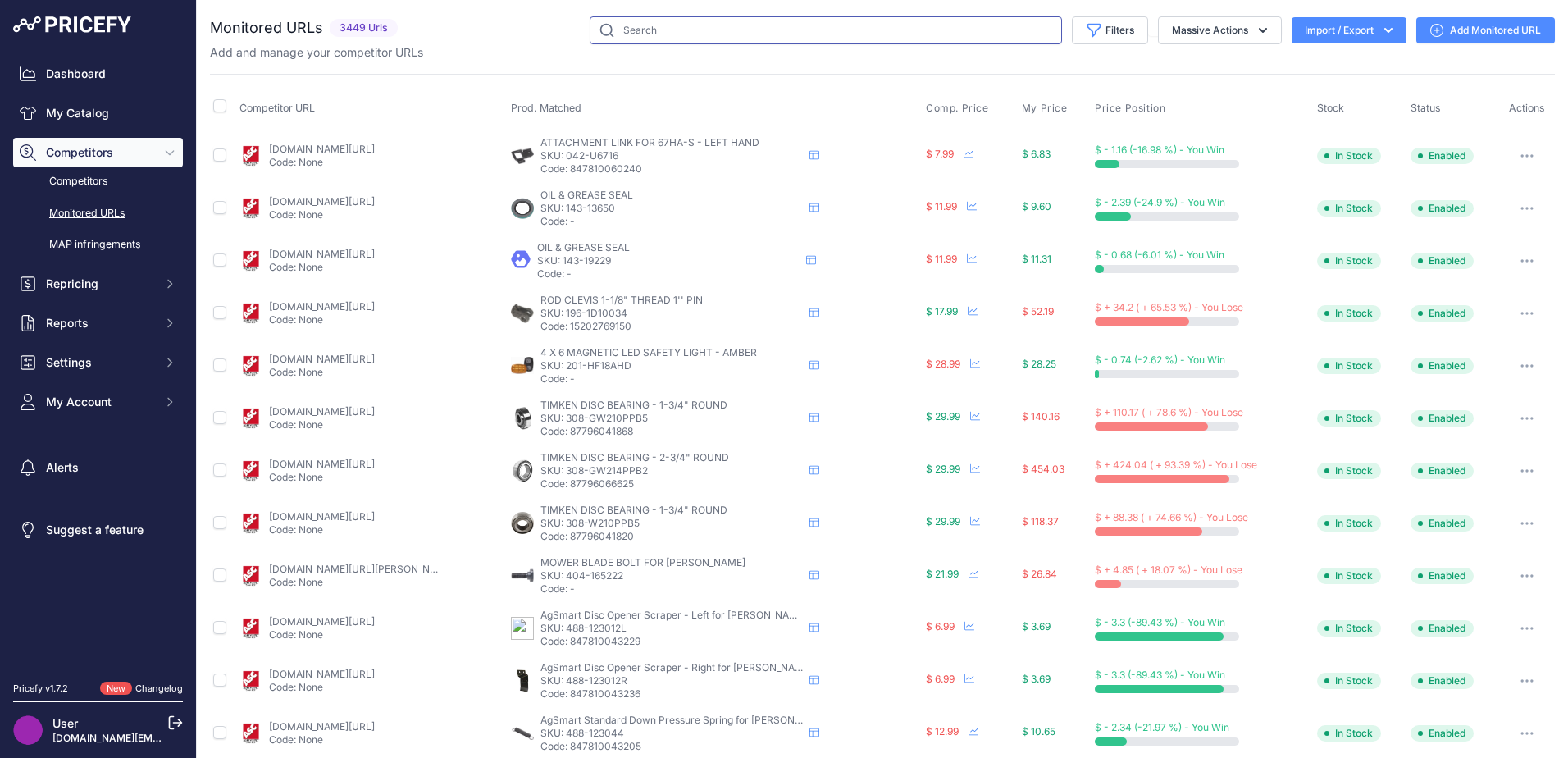
click at [639, 27] on input "text" at bounding box center [826, 30] width 472 height 28
type input "raptor draper belt"
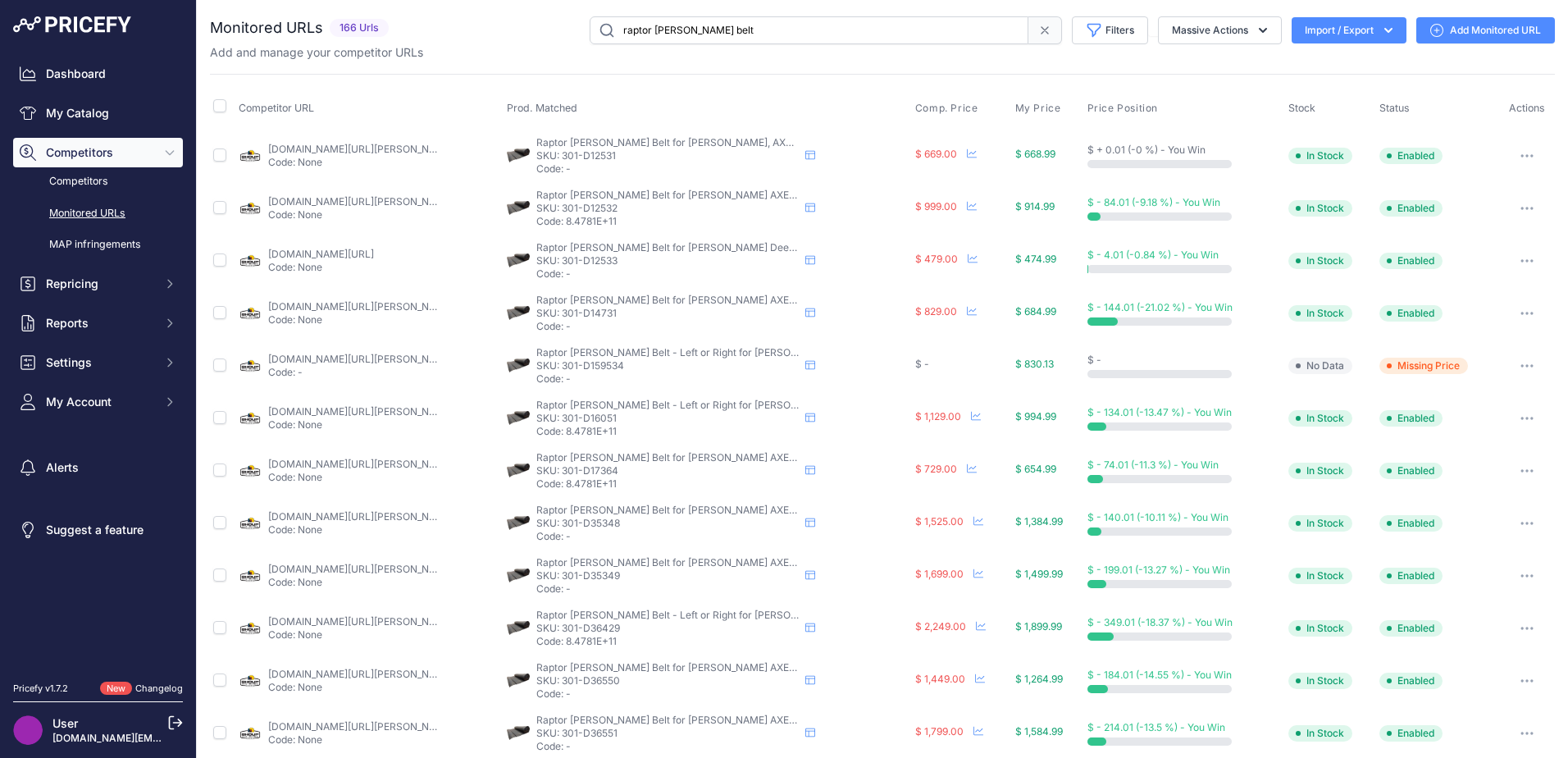
click at [1380, 34] on icon "button" at bounding box center [1388, 30] width 16 height 16
click at [1328, 89] on div "Export" at bounding box center [1347, 94] width 132 height 30
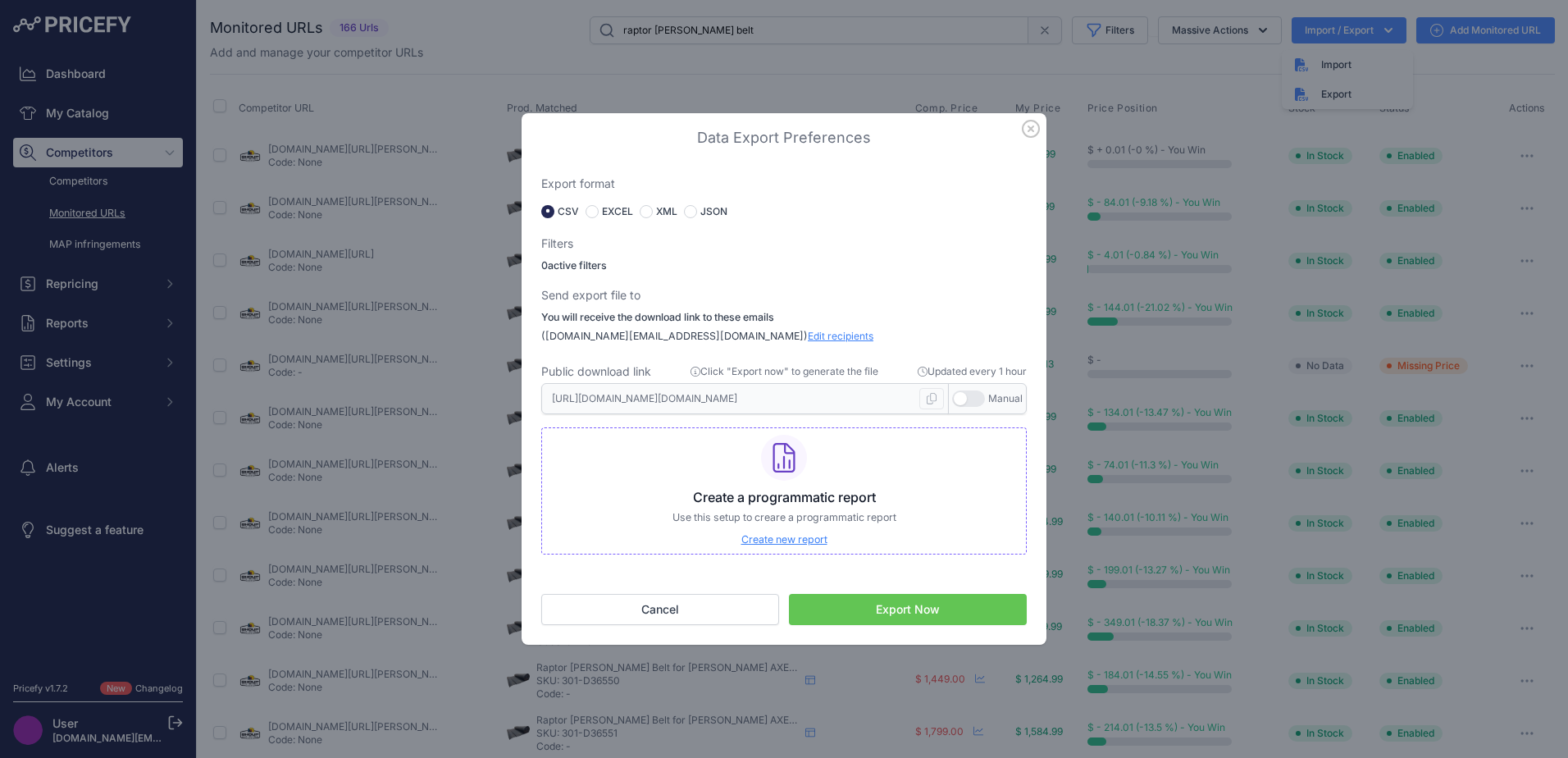
click at [612, 213] on label "EXCEL" at bounding box center [617, 211] width 31 height 13
click at [604, 216] on label "EXCEL" at bounding box center [617, 211] width 31 height 13
click at [587, 205] on input "radio" at bounding box center [592, 211] width 13 height 13
radio input "true"
type input "https://s3.us-west-2.amazonaws.com/download.pricefy.io/exports/monitored-urls/1…"
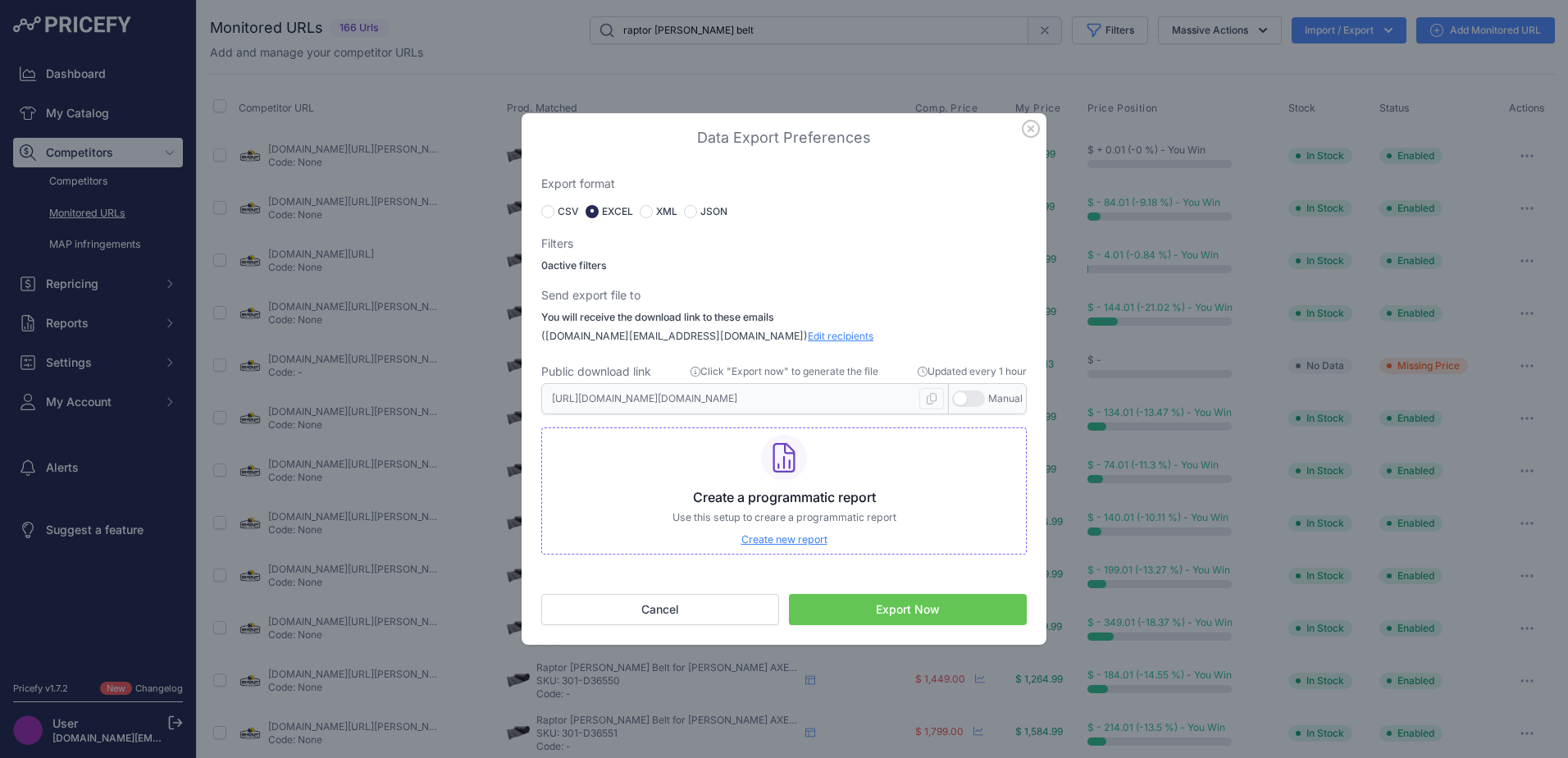
click at [896, 612] on button "Export Now" at bounding box center [908, 609] width 238 height 31
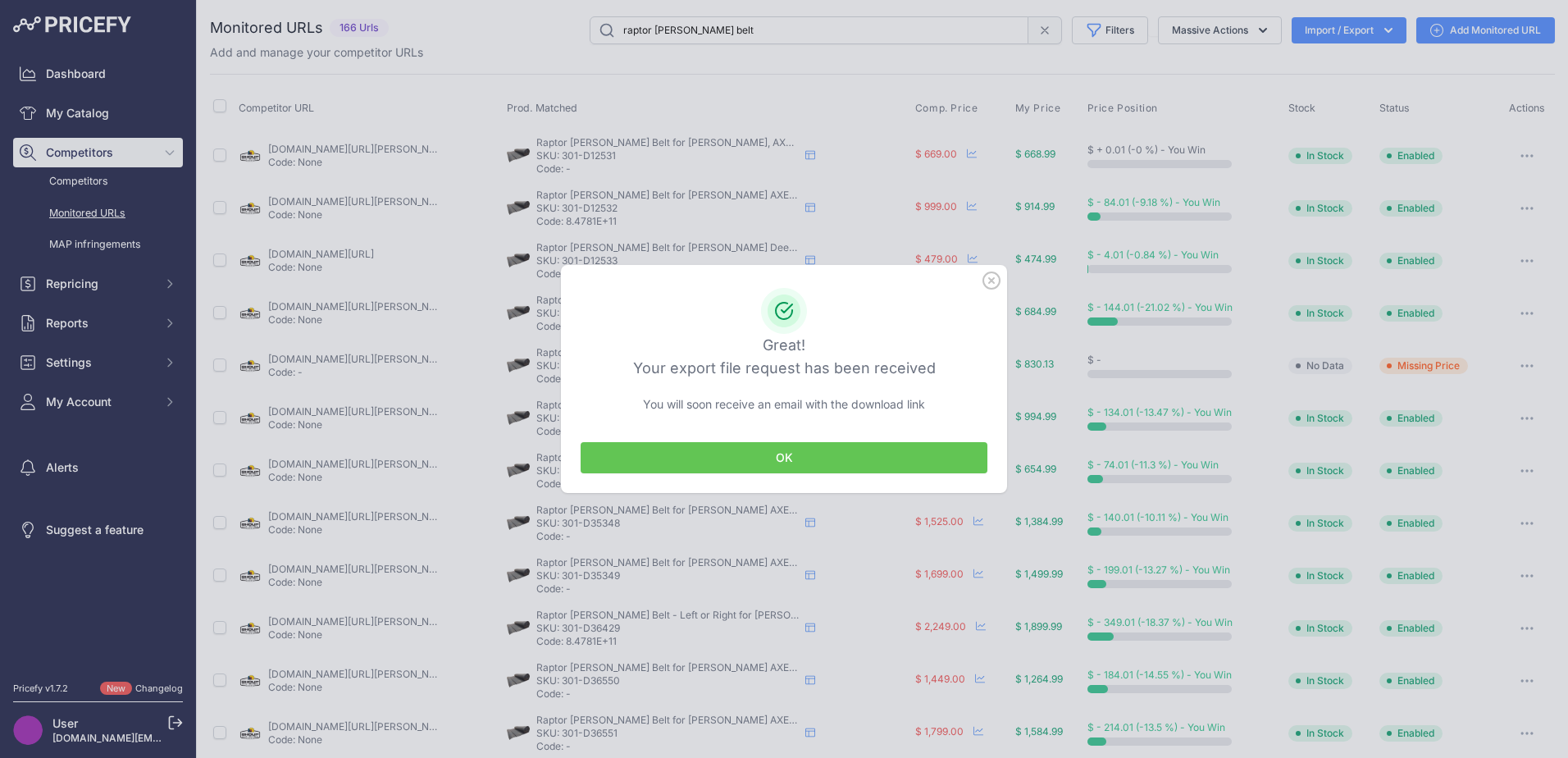
click at [808, 448] on button "OK" at bounding box center [784, 458] width 407 height 31
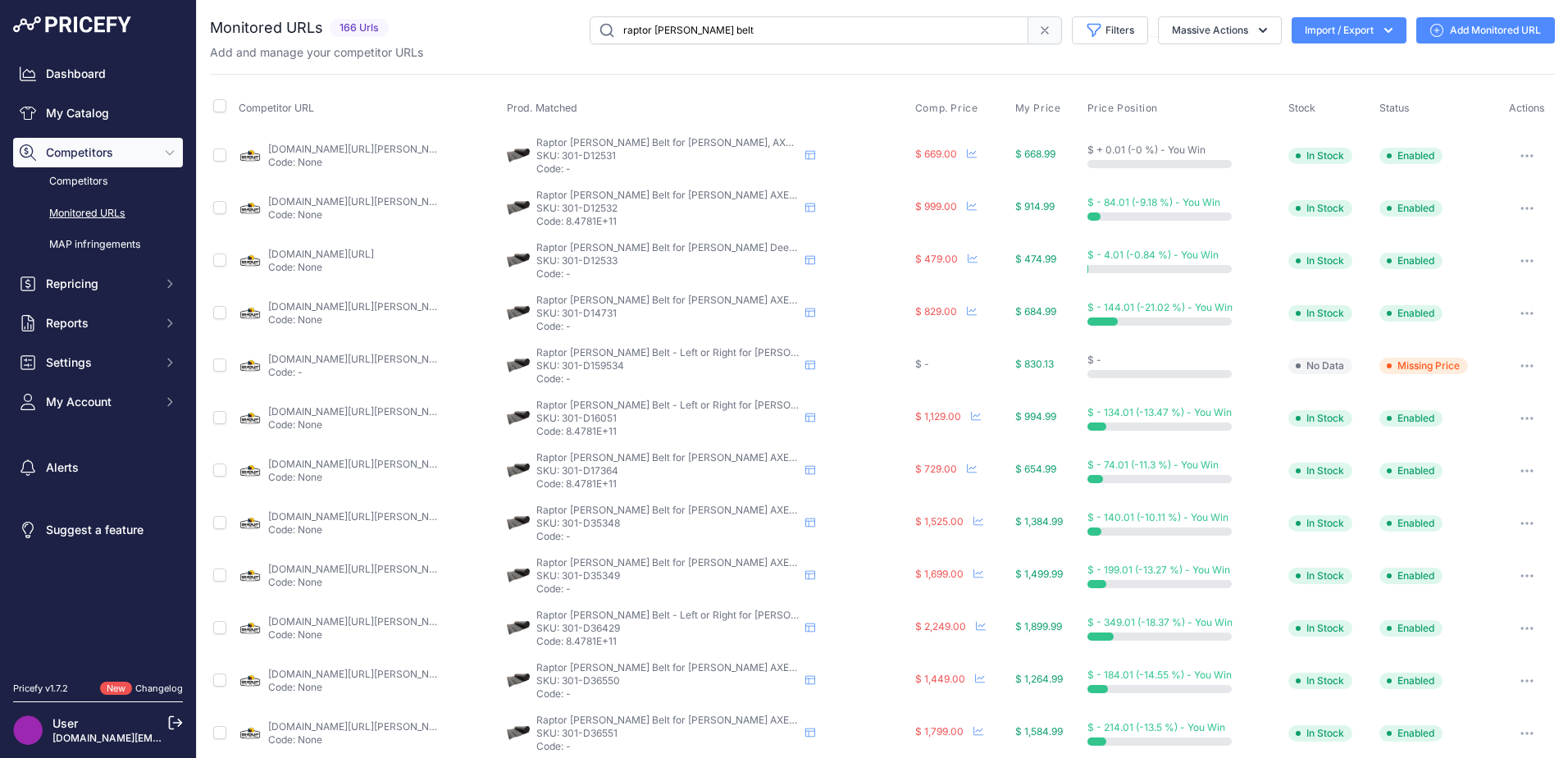
click at [1520, 364] on icon "button" at bounding box center [1526, 366] width 13 height 3
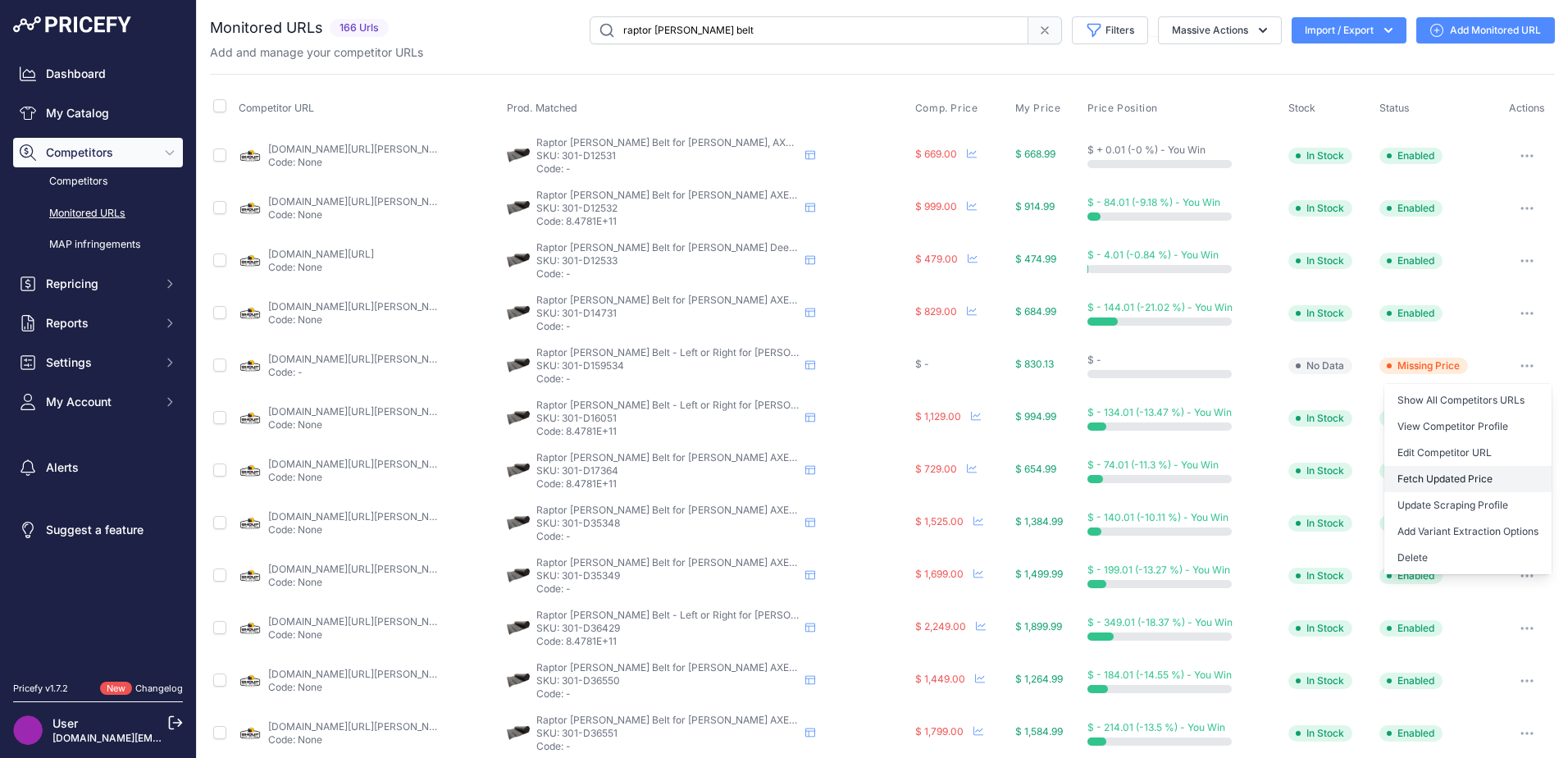
click at [1442, 484] on button "Fetch Updated Price" at bounding box center [1467, 479] width 167 height 26
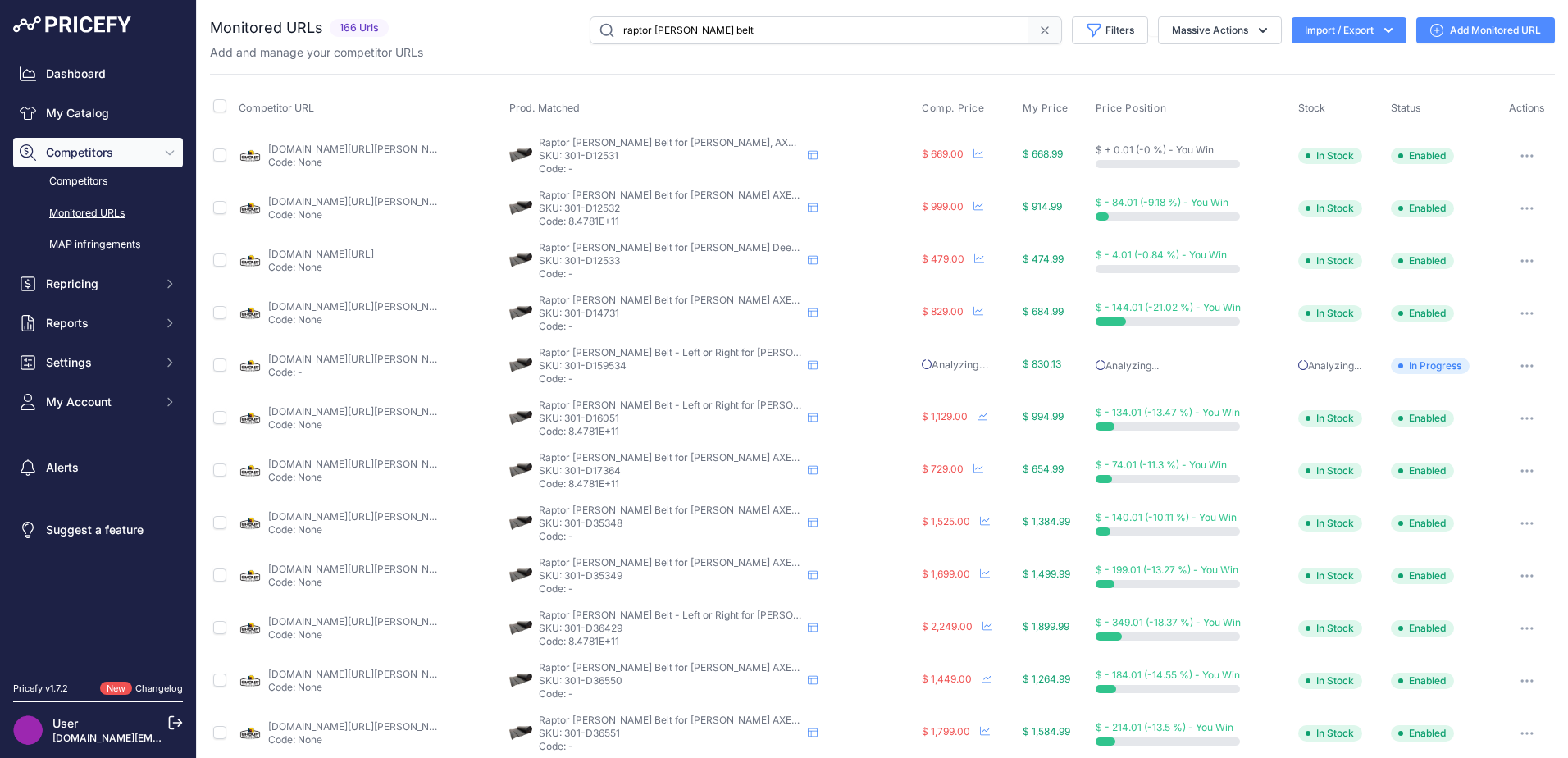
scroll to position [490, 0]
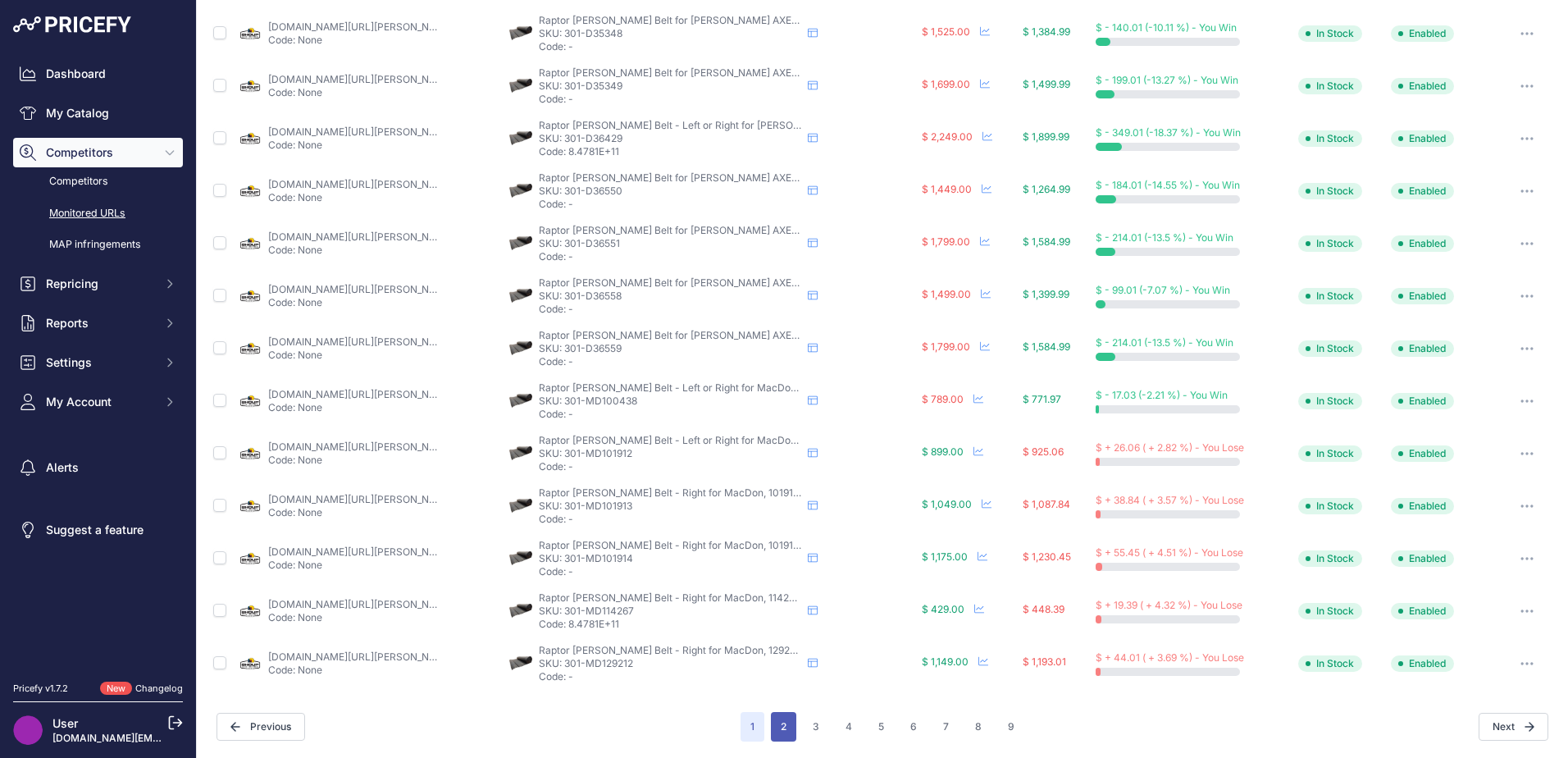
click at [773, 731] on button "2" at bounding box center [784, 726] width 25 height 30
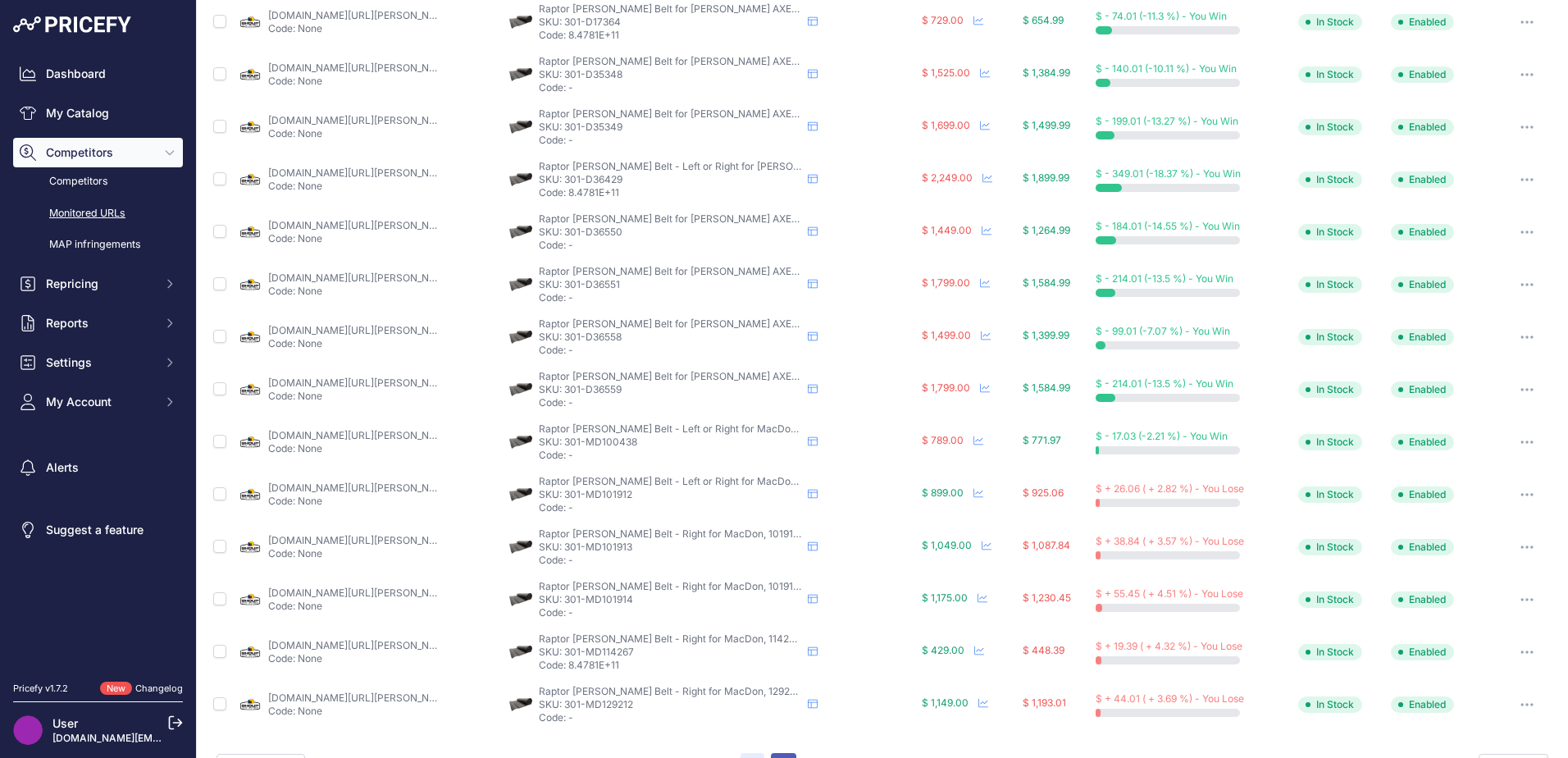
scroll to position [531, 0]
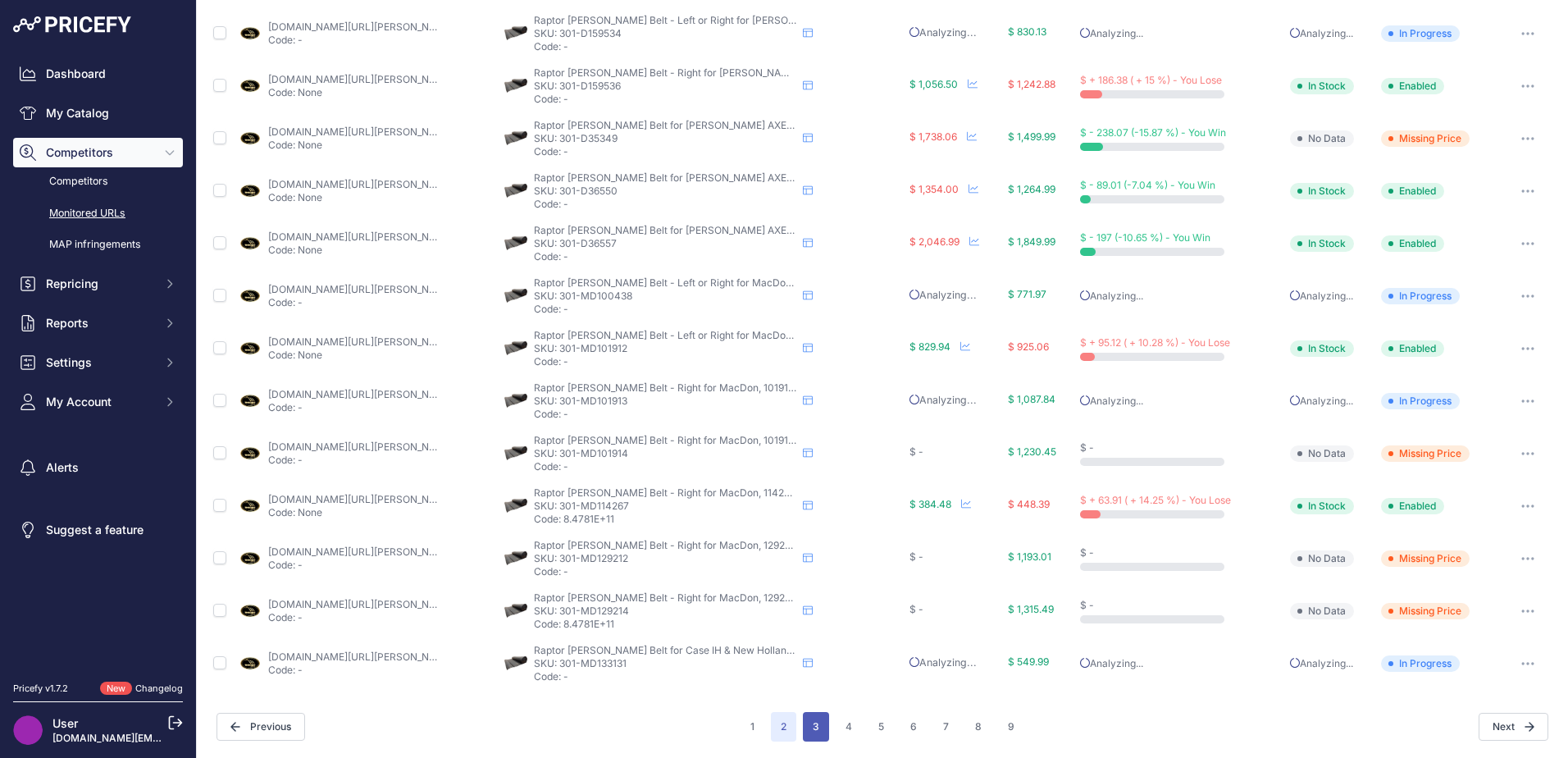
scroll to position [489, 0]
click at [749, 726] on button "1" at bounding box center [752, 727] width 24 height 30
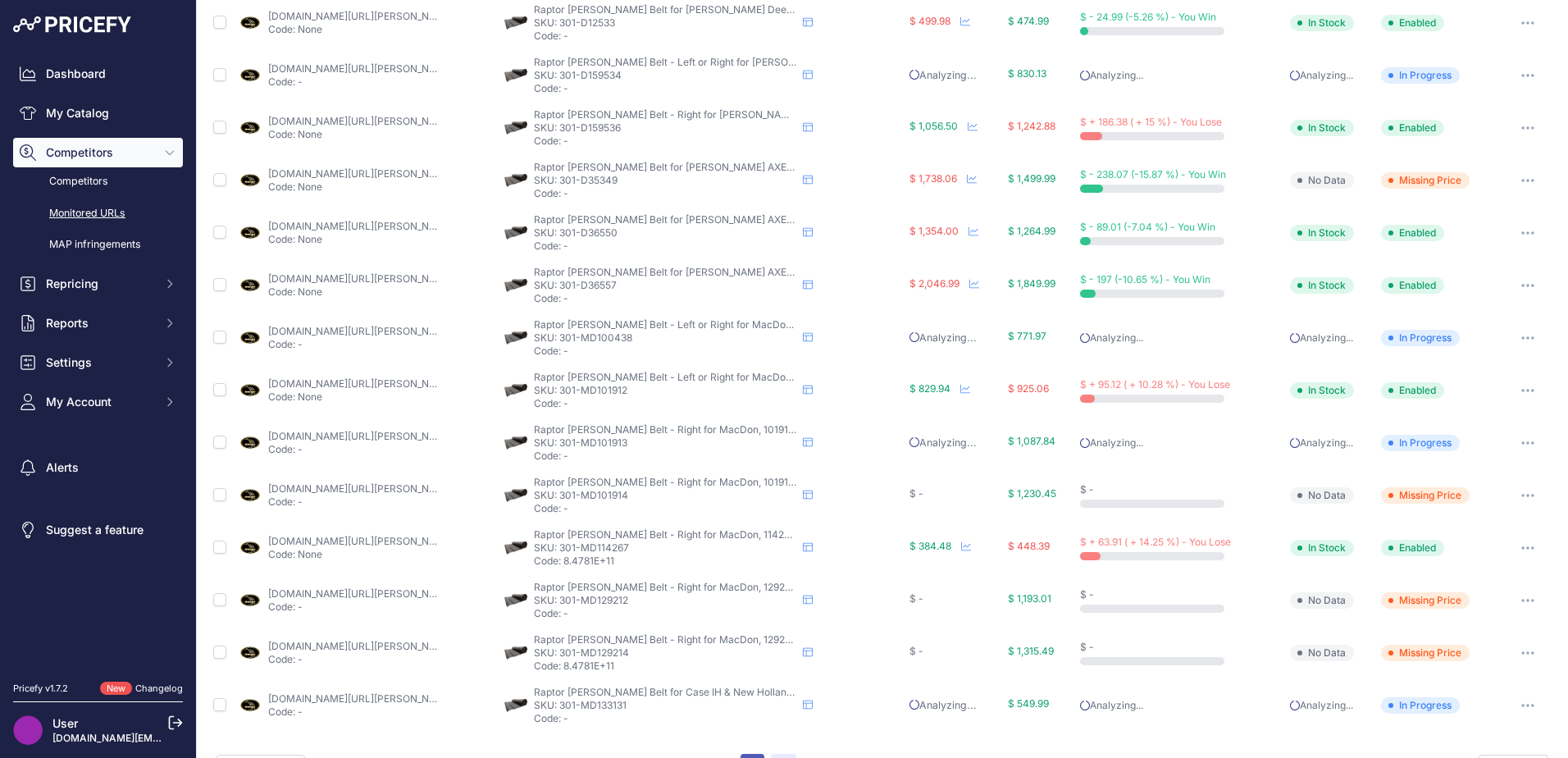
scroll to position [530, 0]
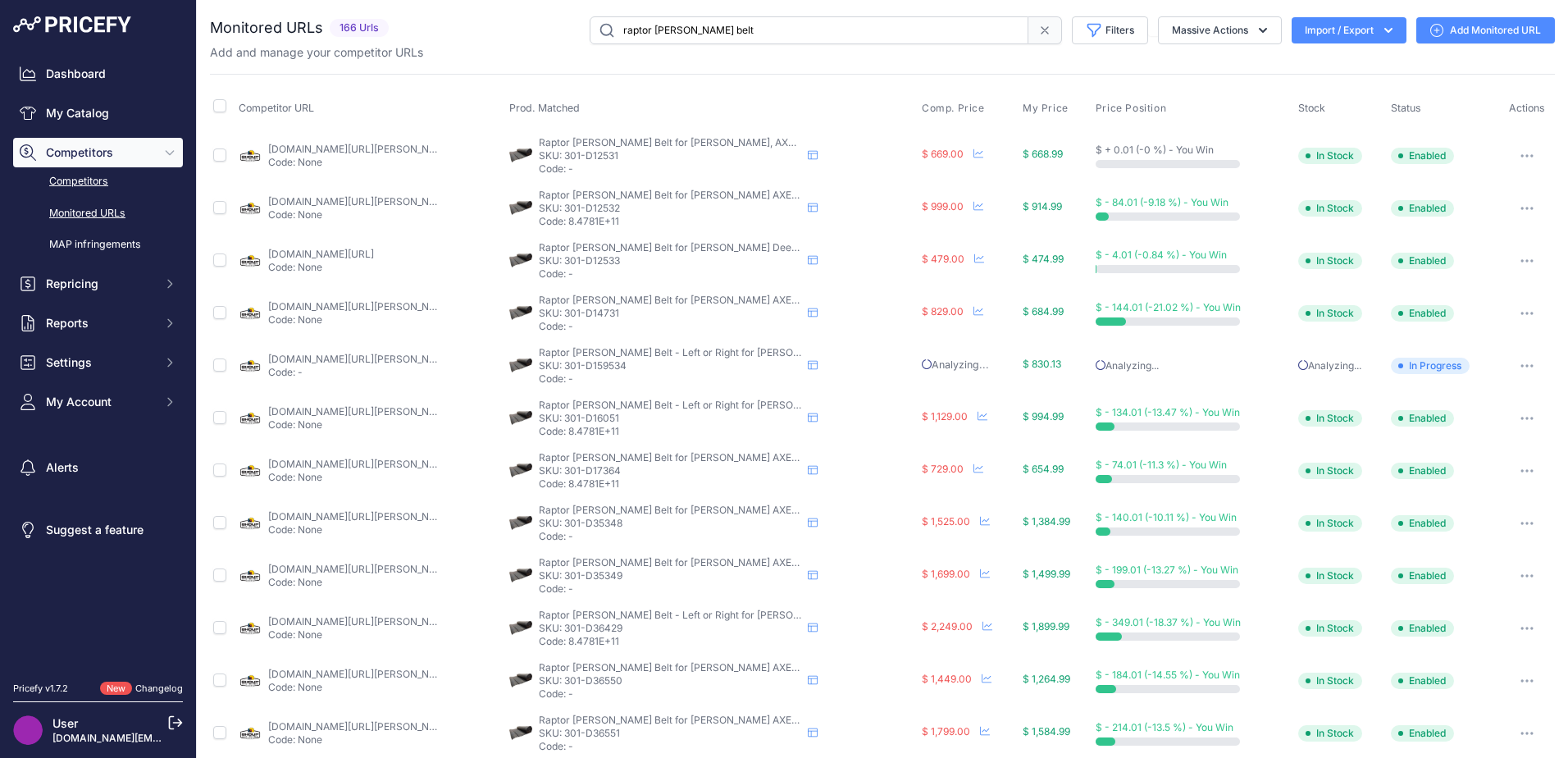
click at [84, 185] on link "Competitors" at bounding box center [98, 182] width 170 height 29
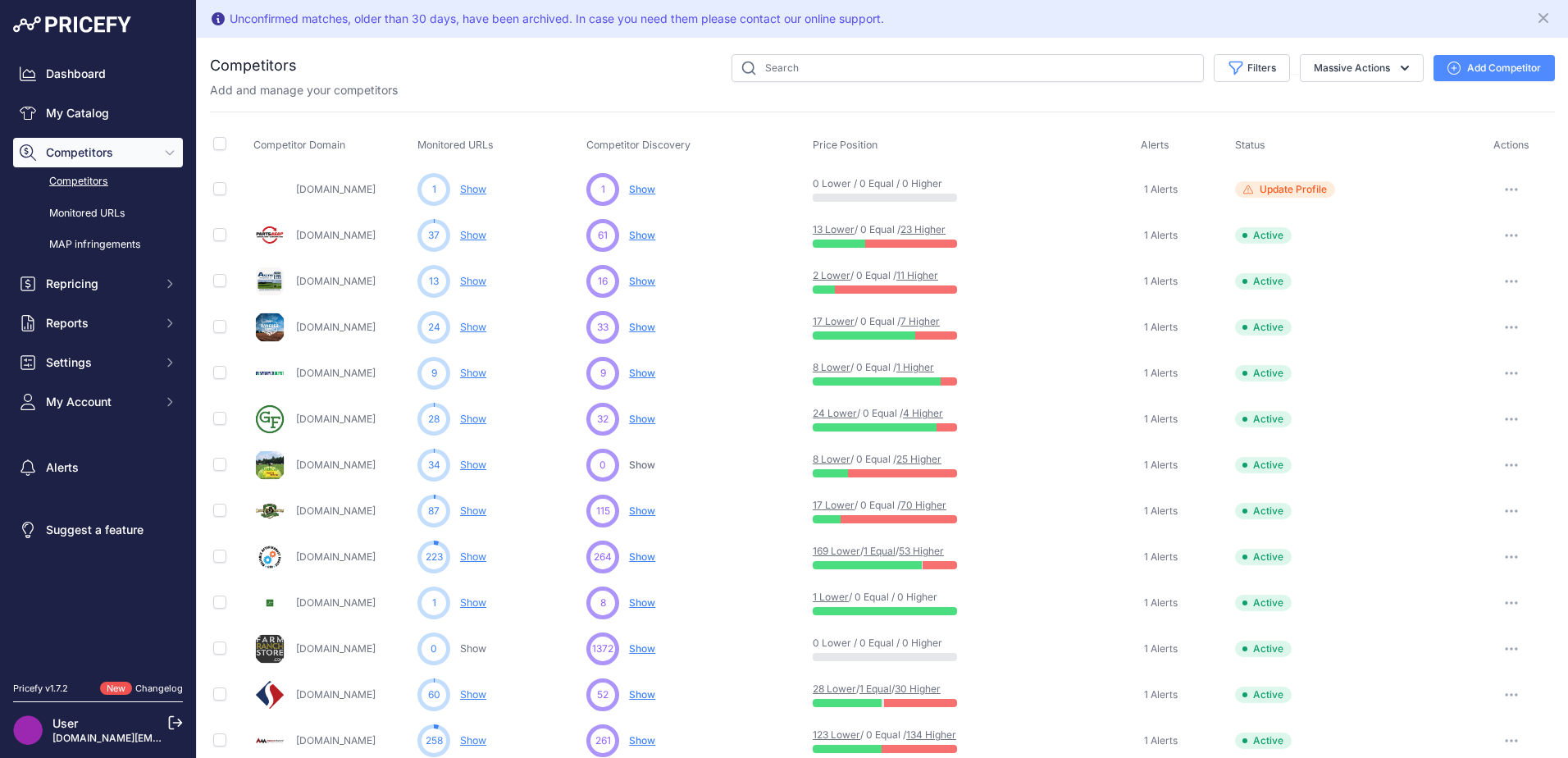
drag, startPoint x: 1501, startPoint y: 64, endPoint x: 695, endPoint y: 36, distance: 806.5
click at [695, 36] on div "Unconfirmed matches, older than 30 days, have been archived. In case you need t…" at bounding box center [882, 379] width 1371 height 758
click at [1459, 59] on button "Add Competitor" at bounding box center [1493, 68] width 121 height 26
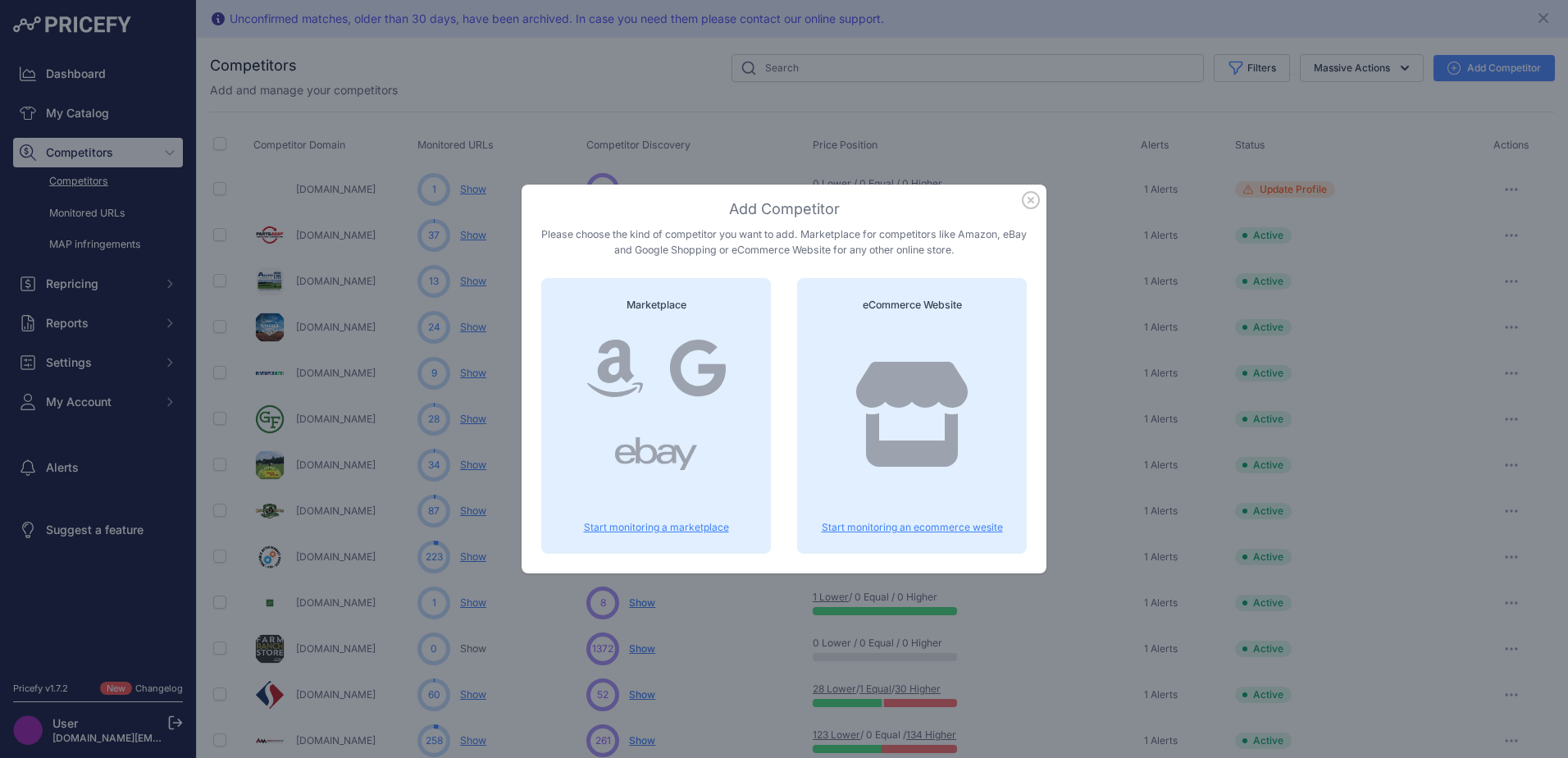
click at [882, 327] on div at bounding box center [912, 430] width 190 height 210
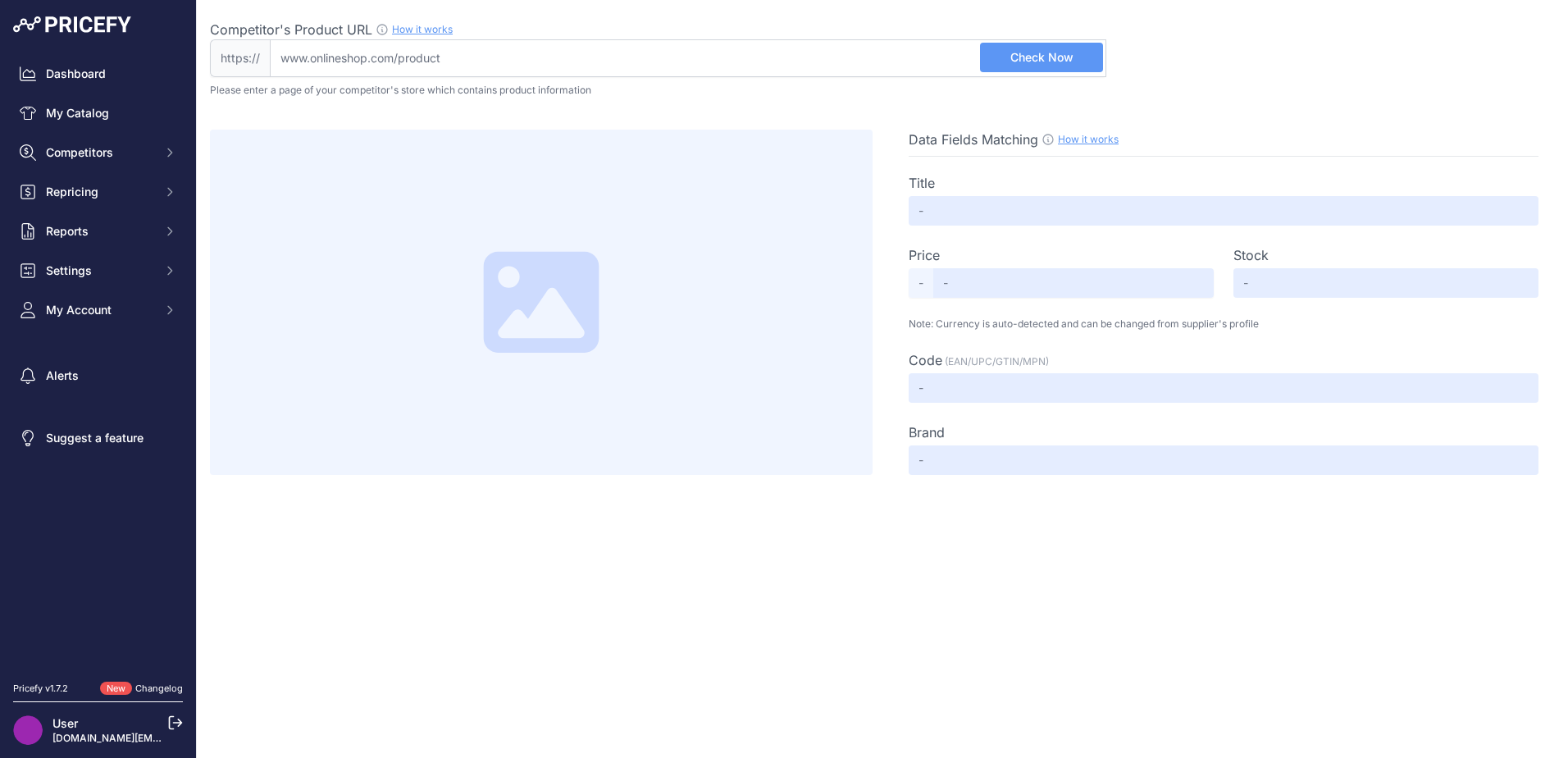
click at [466, 60] on input "Competitor's Product URL How it works In order to create your competitor's extr…" at bounding box center [688, 58] width 836 height 37
paste input "https://www.tiredirontractorparts.com/"
click at [1031, 53] on span "Check Now" at bounding box center [1042, 57] width 63 height 16
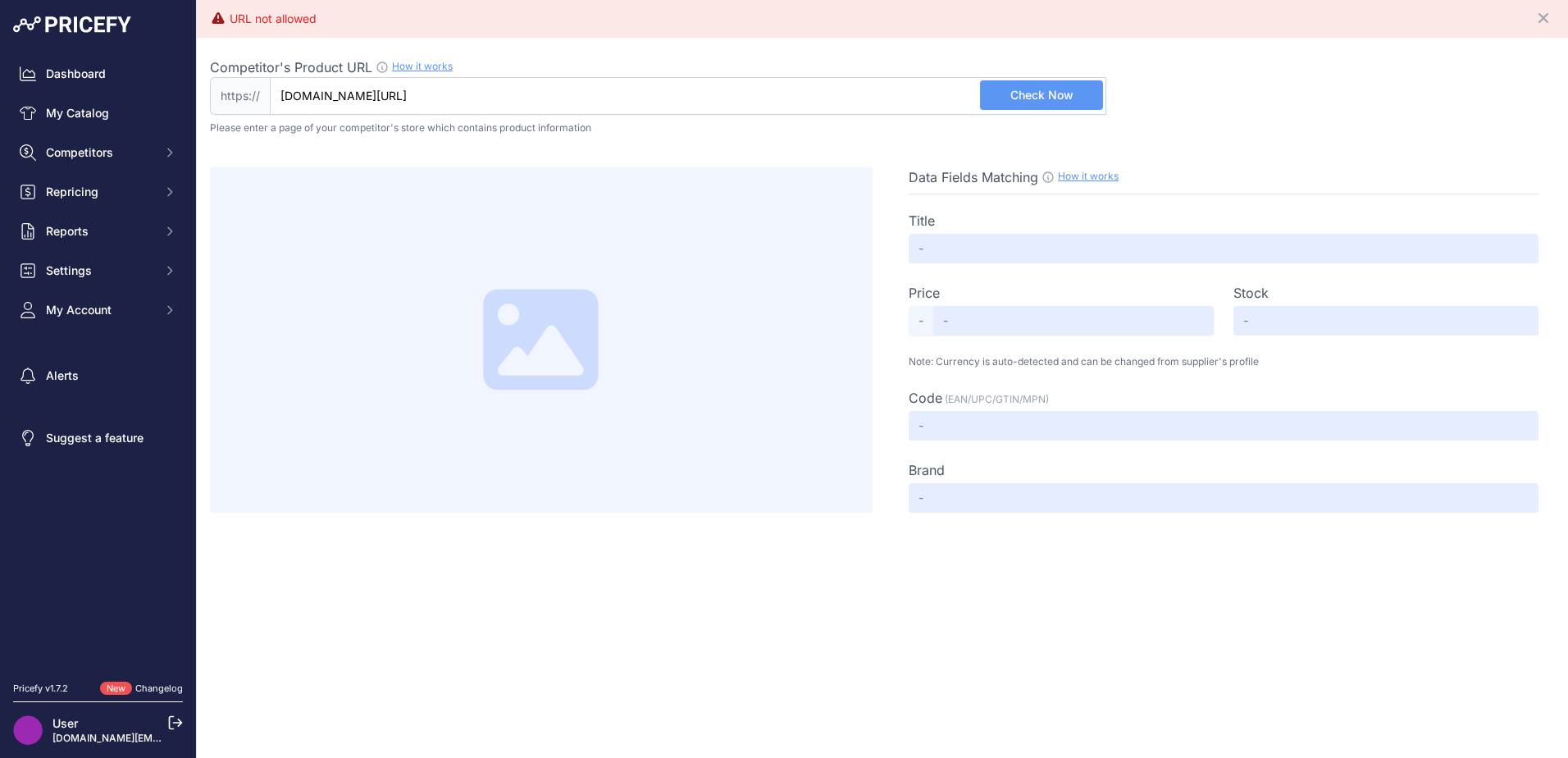
click at [565, 95] on input "www.tiredirontractorparts.com/" at bounding box center [688, 96] width 836 height 37
drag, startPoint x: 510, startPoint y: 102, endPoint x: 222, endPoint y: 96, distance: 288.1
click at [220, 96] on div "https:// www.tiredirontractorparts.com/ Valid Not A Product URL" at bounding box center [658, 96] width 896 height 37
paste input "https://www.tiredirontractorparts.com/draper-belt-center-a-1003426"
type input "www.tiredirontractorparts.com/draper-belt-center-a-1003426/"
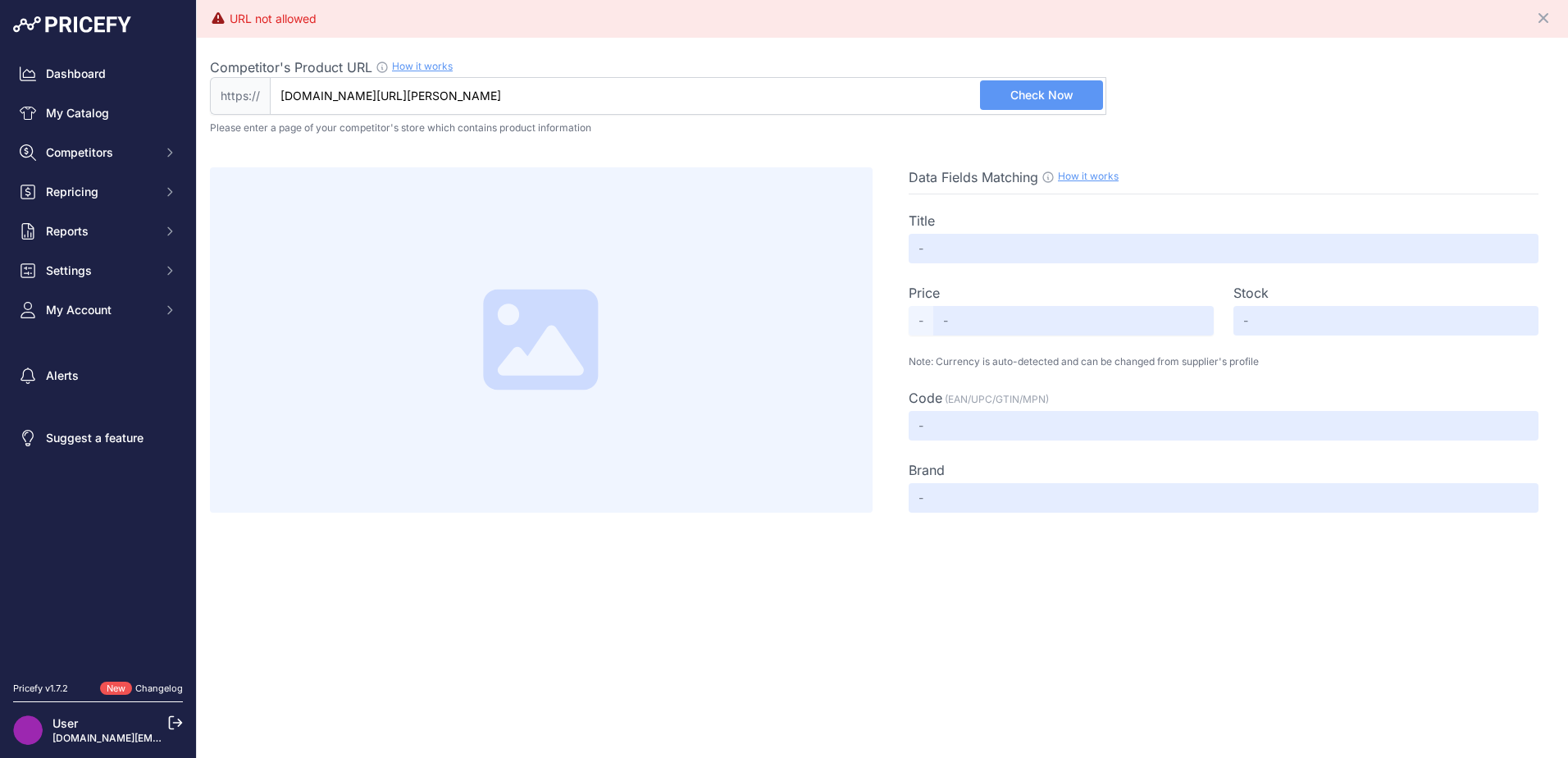
click at [1048, 87] on span "Check Now" at bounding box center [1042, 94] width 63 height 16
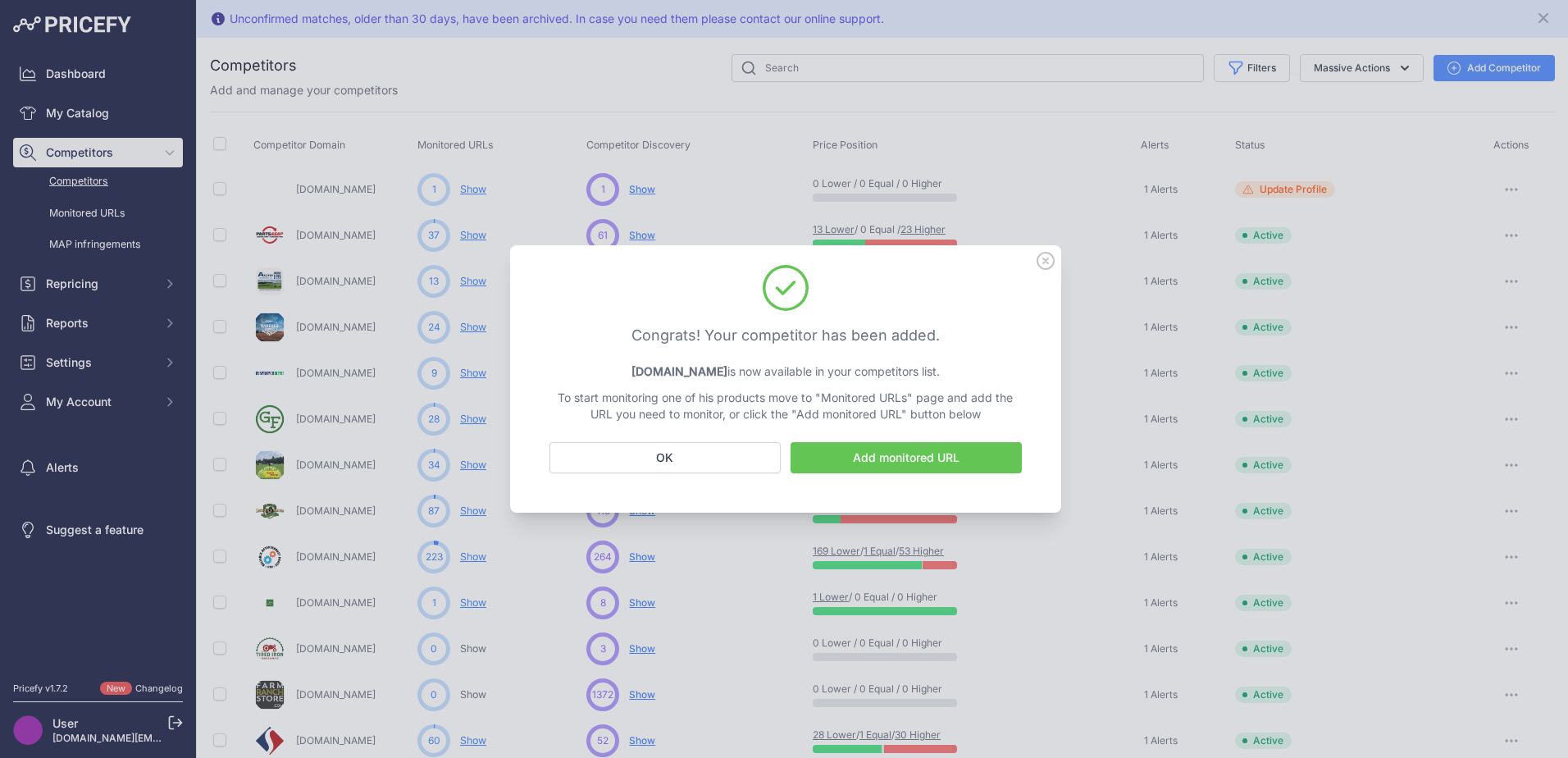
click at [978, 461] on link "Add monitored URL" at bounding box center [906, 458] width 231 height 31
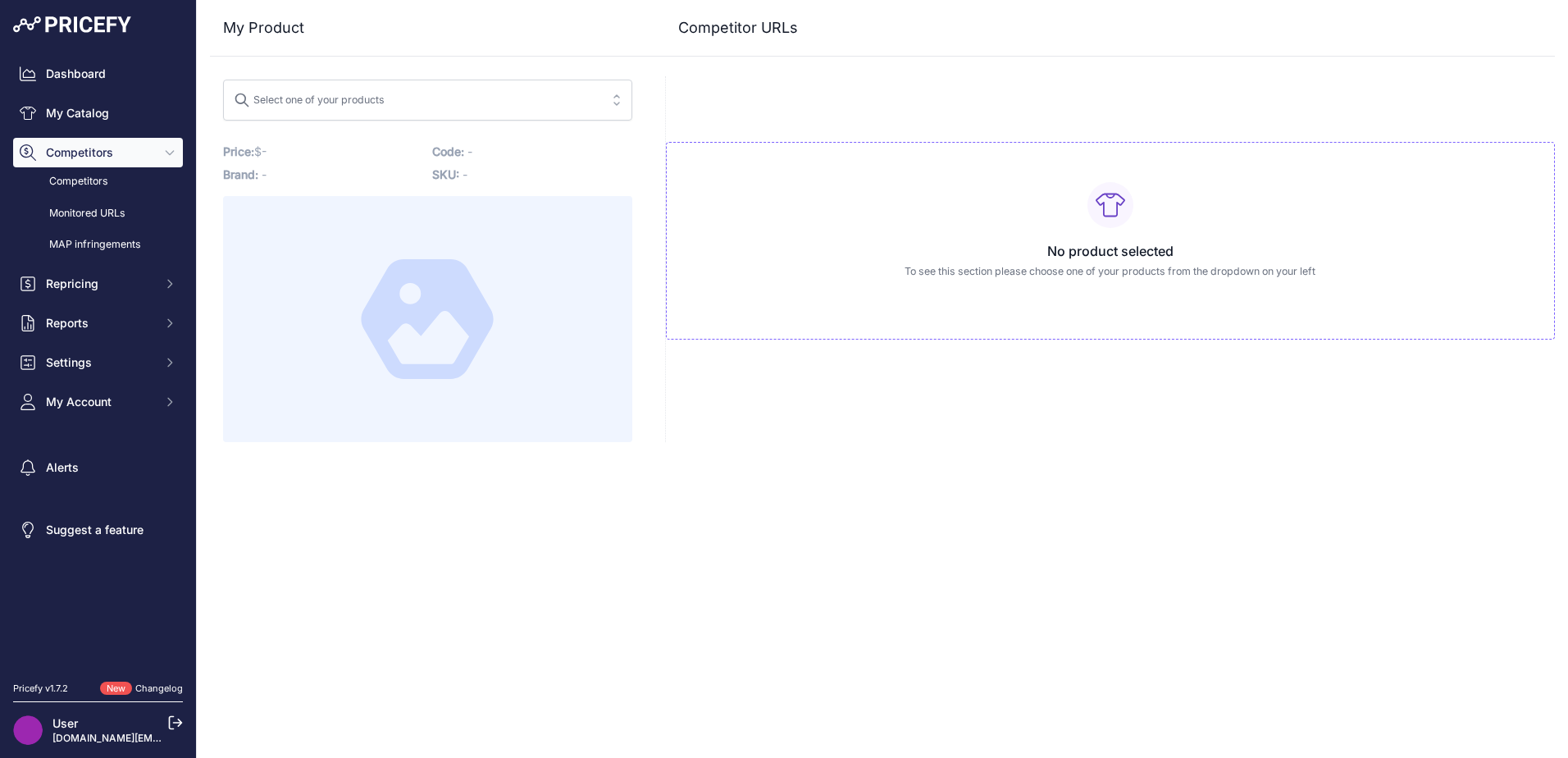
click at [1322, 526] on div "Close My Product Competitor URLs" at bounding box center [882, 379] width 1371 height 758
click at [94, 161] on button "Competitors" at bounding box center [98, 152] width 170 height 30
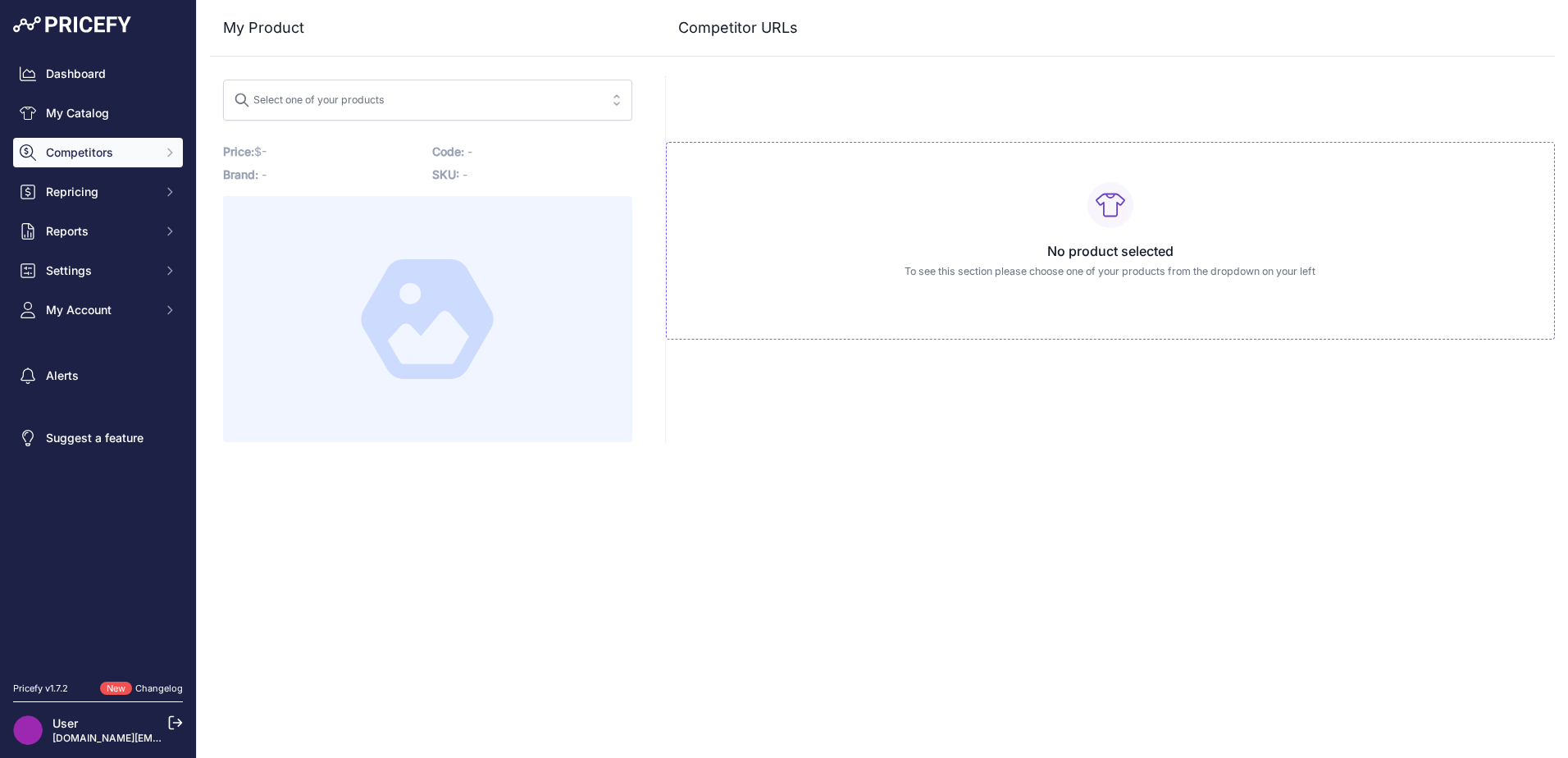
click at [159, 154] on button "Competitors" at bounding box center [98, 152] width 170 height 30
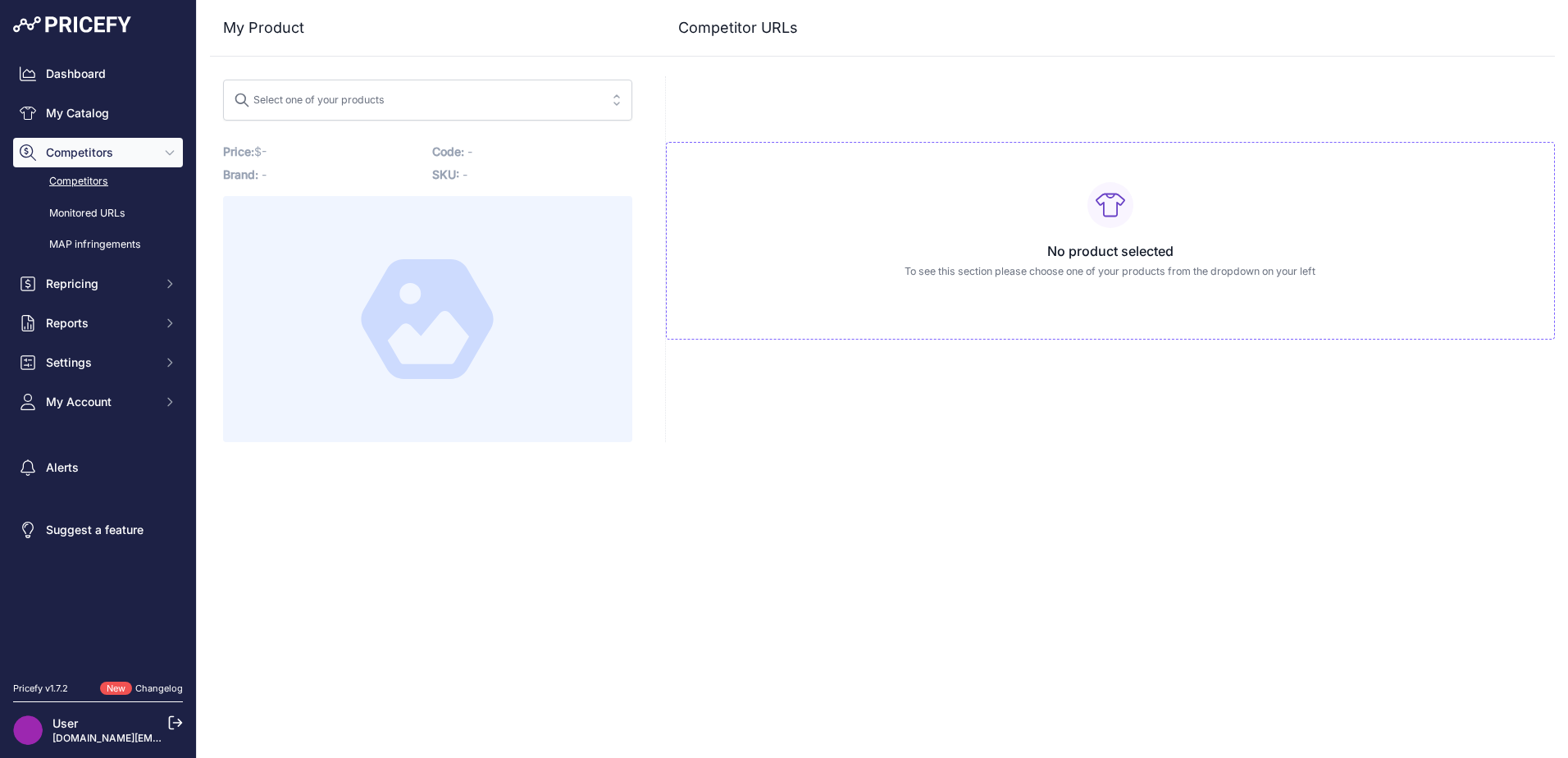
click at [93, 182] on link "Competitors" at bounding box center [98, 182] width 170 height 29
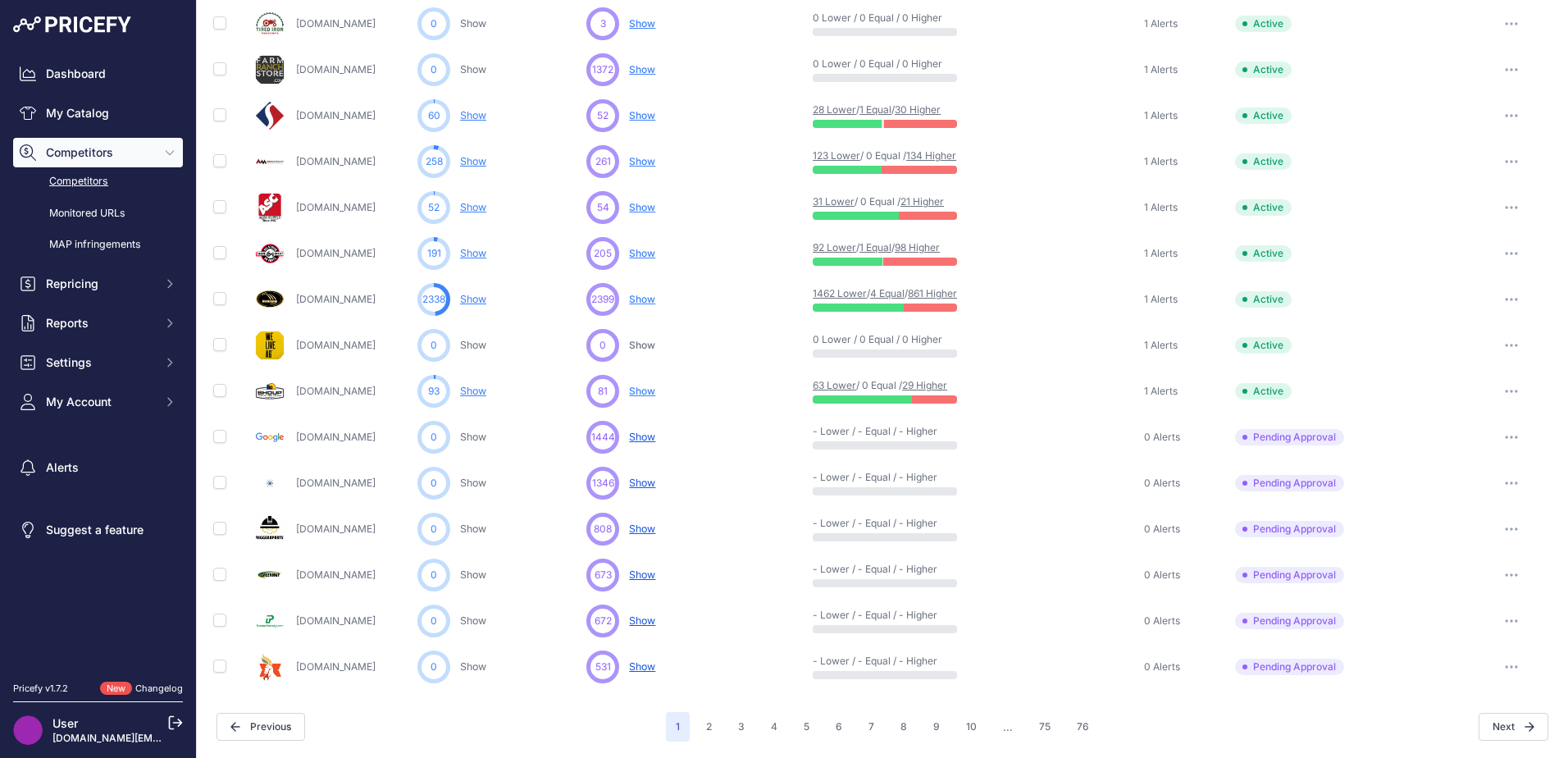
scroll to position [297, 0]
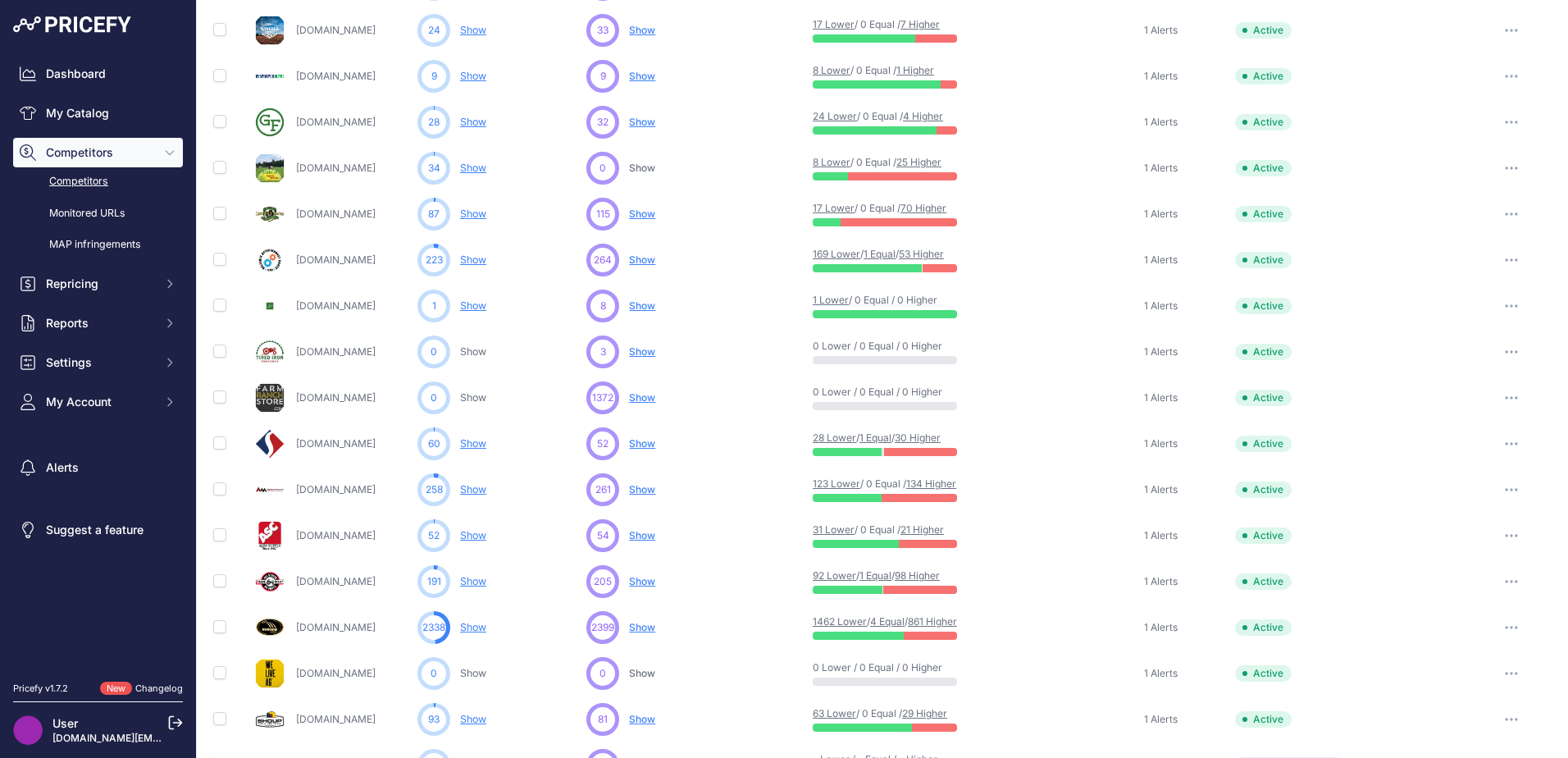
click at [1499, 349] on button "button" at bounding box center [1511, 351] width 33 height 23
click at [1478, 389] on link "View Competitor Profile" at bounding box center [1482, 386] width 137 height 26
click at [1504, 346] on button "button" at bounding box center [1511, 351] width 33 height 23
click at [1480, 389] on link "View Competitor Profile" at bounding box center [1482, 386] width 137 height 26
click at [133, 403] on span "My Account" at bounding box center [99, 401] width 108 height 16
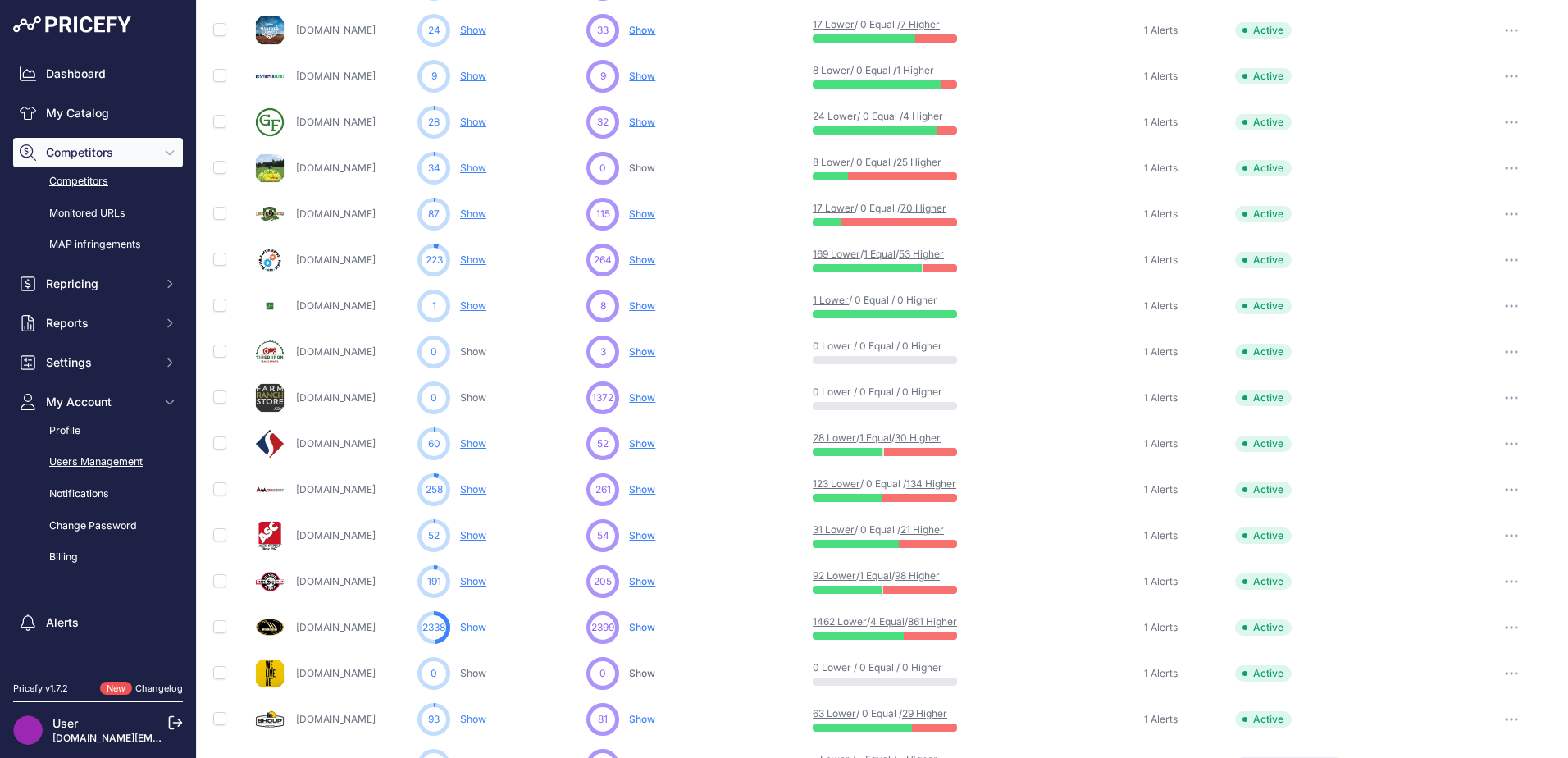
click at [132, 458] on link "Users Management" at bounding box center [98, 462] width 170 height 29
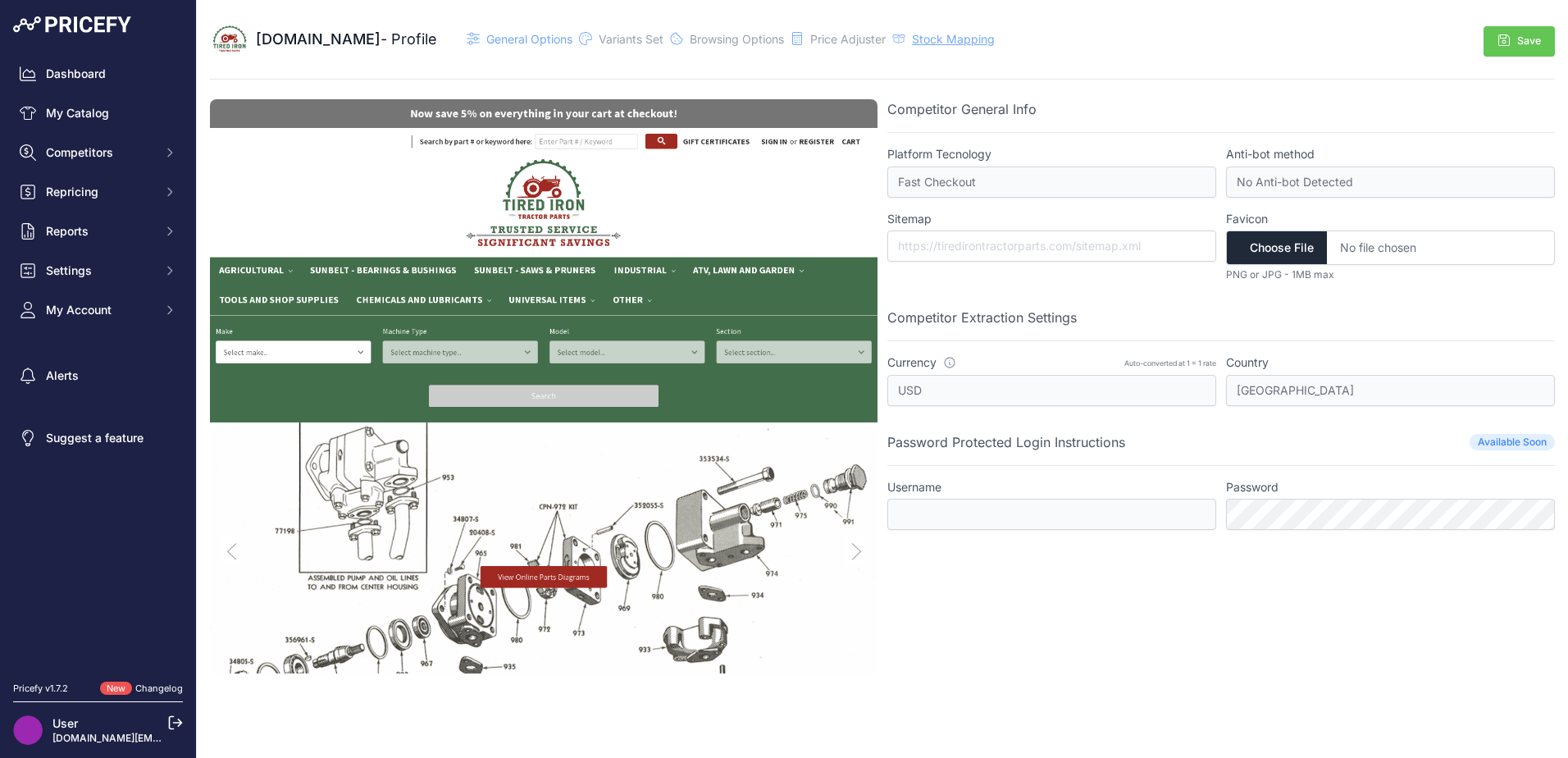
click at [986, 33] on span "Stock Mapping" at bounding box center [953, 39] width 83 height 14
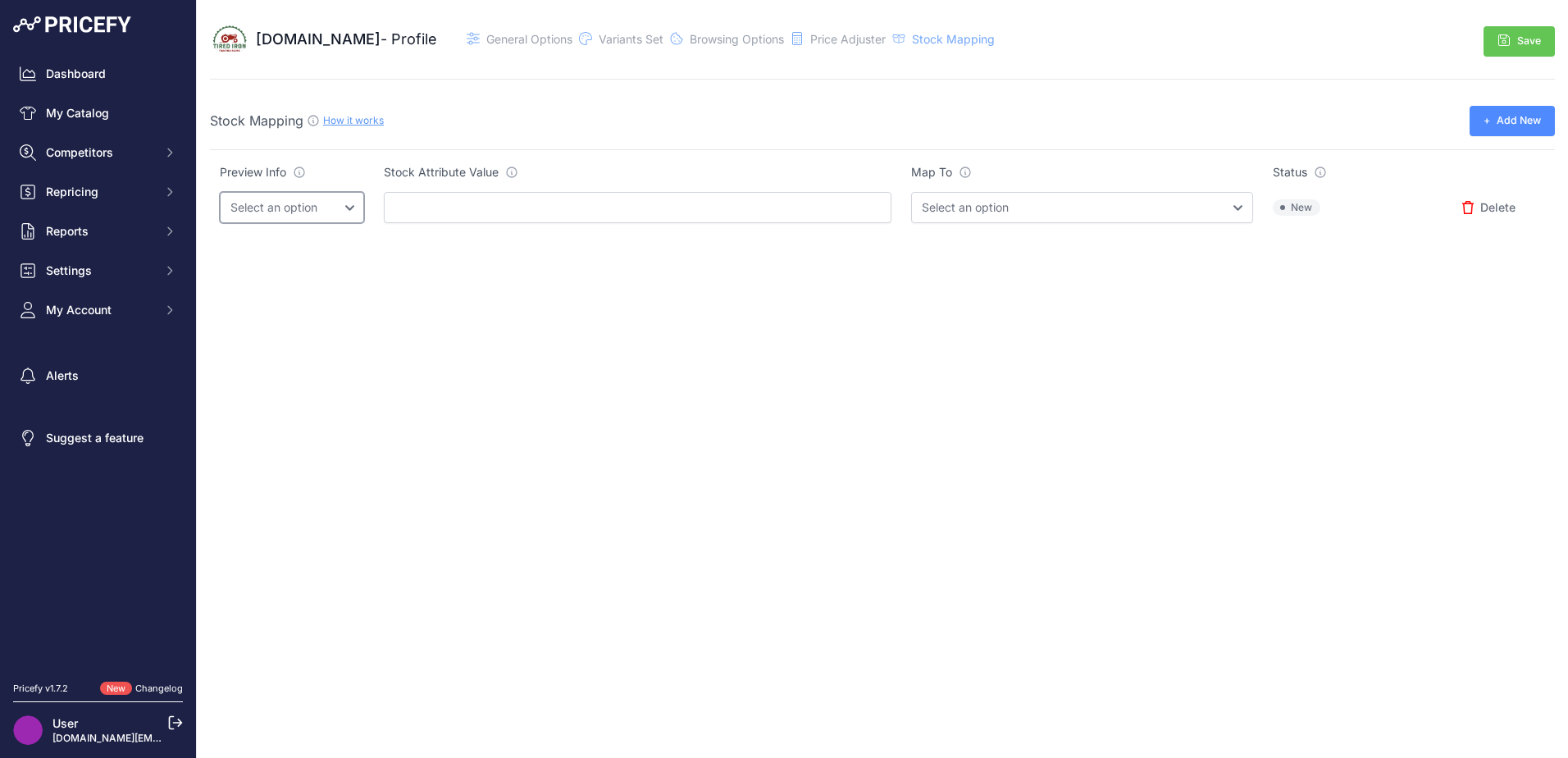
click at [352, 209] on select "Select an option" at bounding box center [292, 207] width 144 height 31
click at [352, 208] on select "Select an option" at bounding box center [292, 207] width 144 height 31
click at [1053, 202] on select "Select an option InStock OutOfStock" at bounding box center [1082, 207] width 341 height 31
click at [1054, 202] on select "Select an option InStock OutOfStock" at bounding box center [1082, 207] width 341 height 31
click at [364, 116] on link "How it works" at bounding box center [353, 120] width 60 height 12
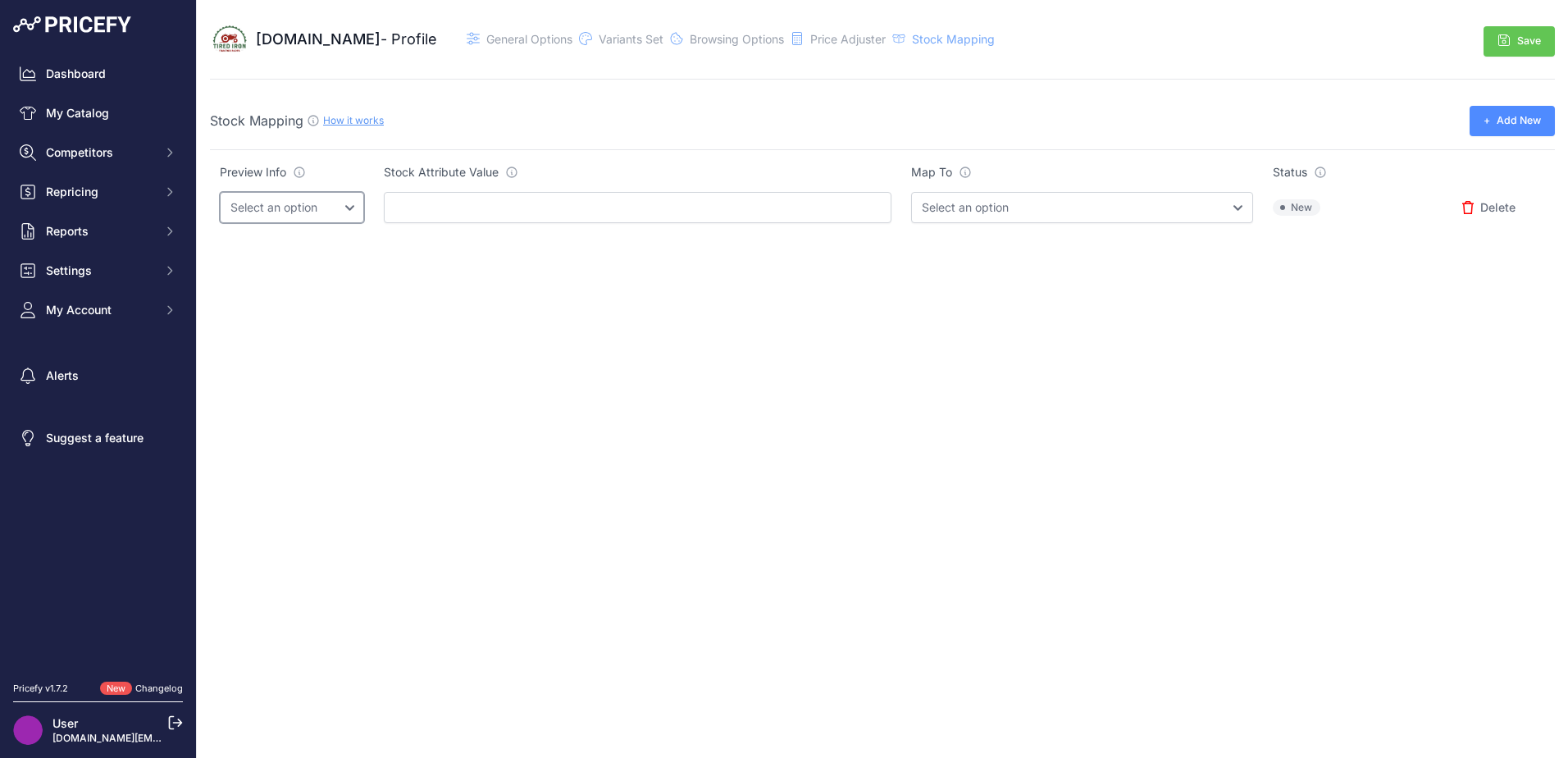
click at [344, 208] on select "Select an option" at bounding box center [292, 207] width 144 height 31
click at [344, 207] on select "Select an option" at bounding box center [292, 207] width 144 height 31
click at [438, 210] on input "text" at bounding box center [638, 207] width 508 height 31
click at [1150, 227] on td "Select an option InStock OutOfStock" at bounding box center [1082, 207] width 361 height 52
click at [1149, 213] on select "Select an option InStock OutOfStock" at bounding box center [1082, 207] width 341 height 31
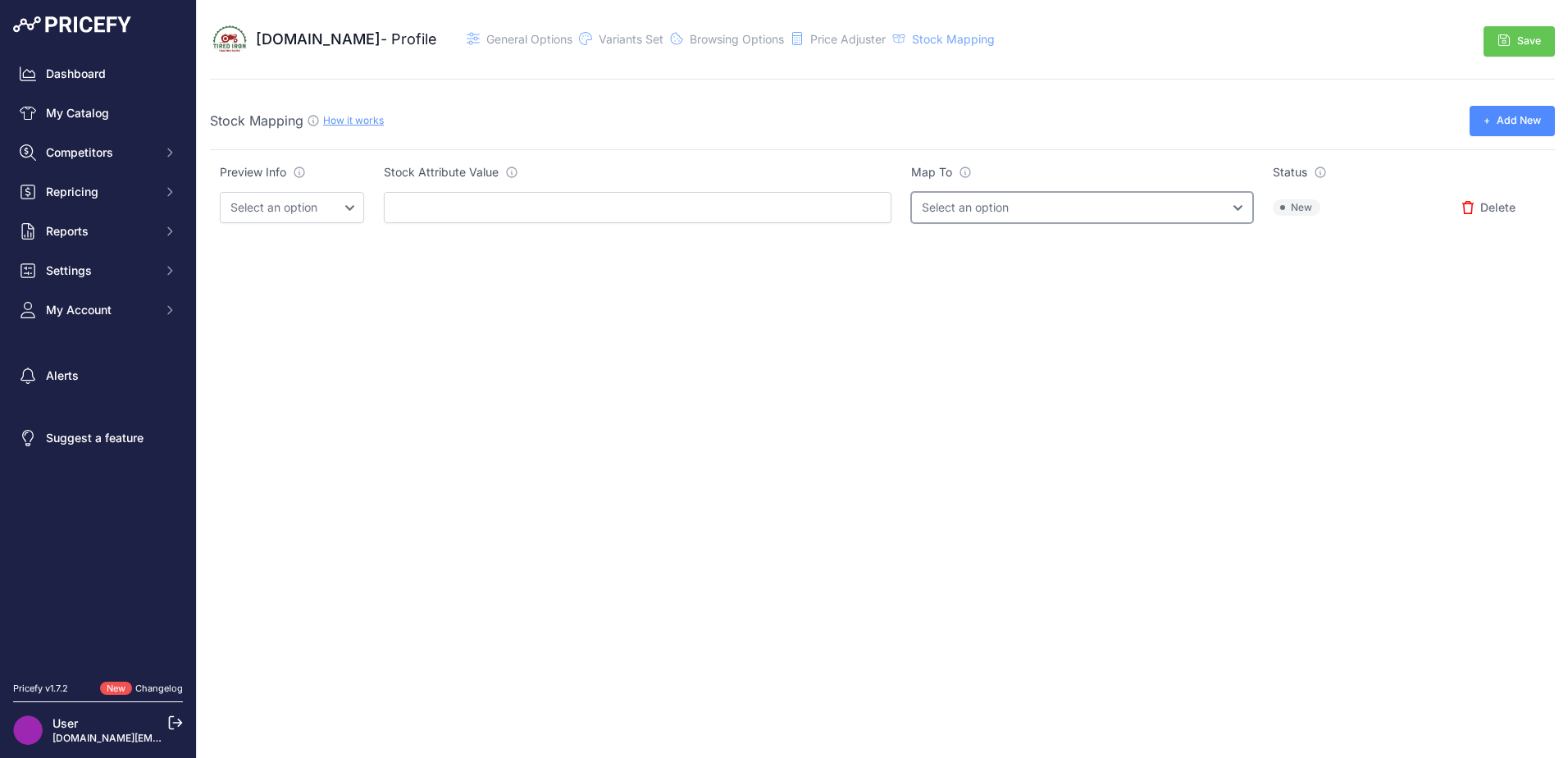
select select "OutOfStock"
click at [911, 192] on select "Select an option InStock OutOfStock" at bounding box center [1082, 207] width 341 height 31
click at [1119, 215] on select "Select an option InStock OutOfStock" at bounding box center [1082, 207] width 341 height 31
click at [507, 171] on icon at bounding box center [512, 172] width 10 height 10
click at [509, 170] on icon at bounding box center [511, 171] width 13 height 13
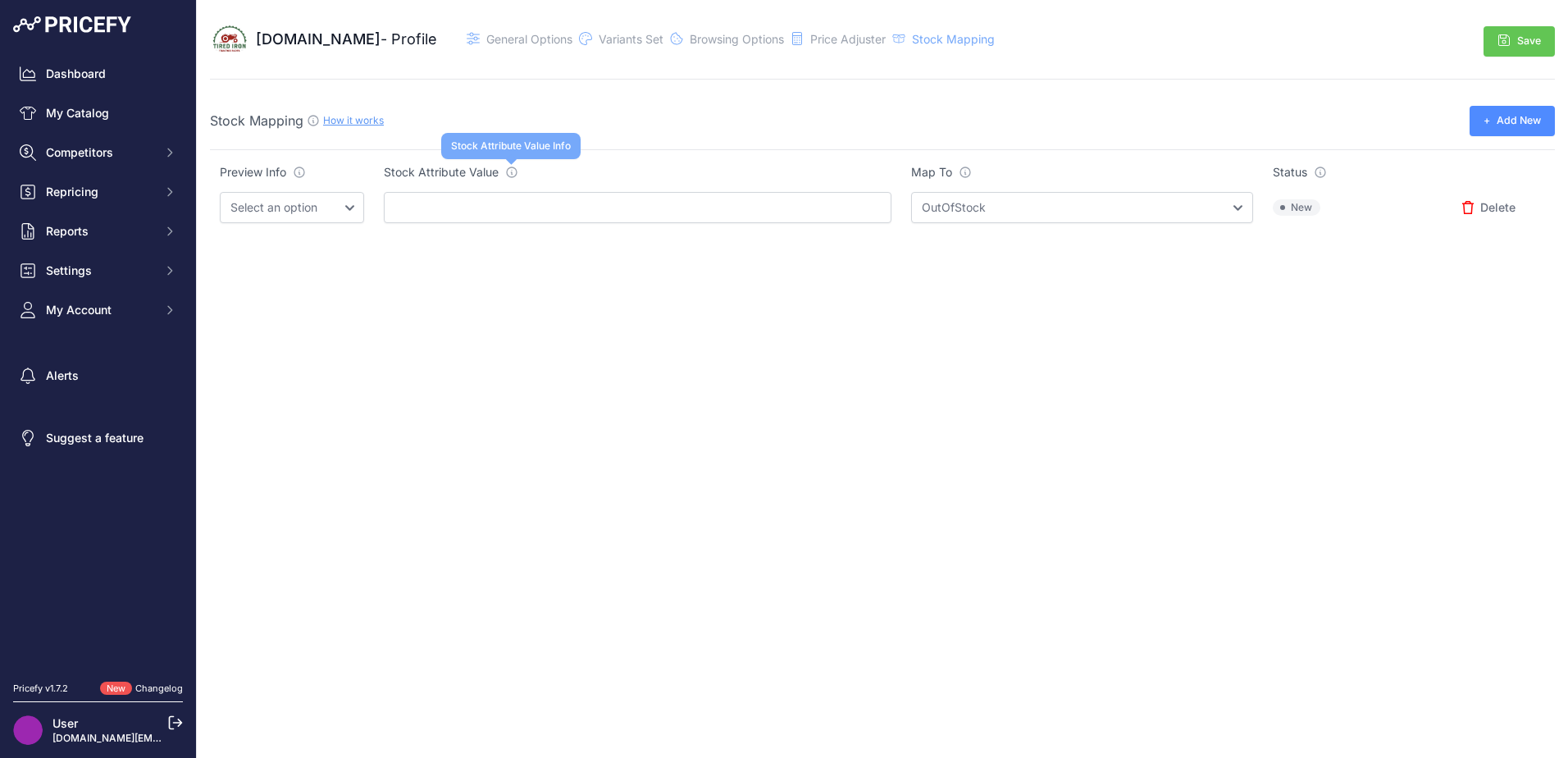
click at [517, 166] on icon at bounding box center [511, 171] width 13 height 13
click at [517, 167] on icon at bounding box center [511, 171] width 13 height 13
click at [508, 173] on icon at bounding box center [511, 171] width 13 height 13
click at [301, 172] on icon at bounding box center [299, 171] width 13 height 13
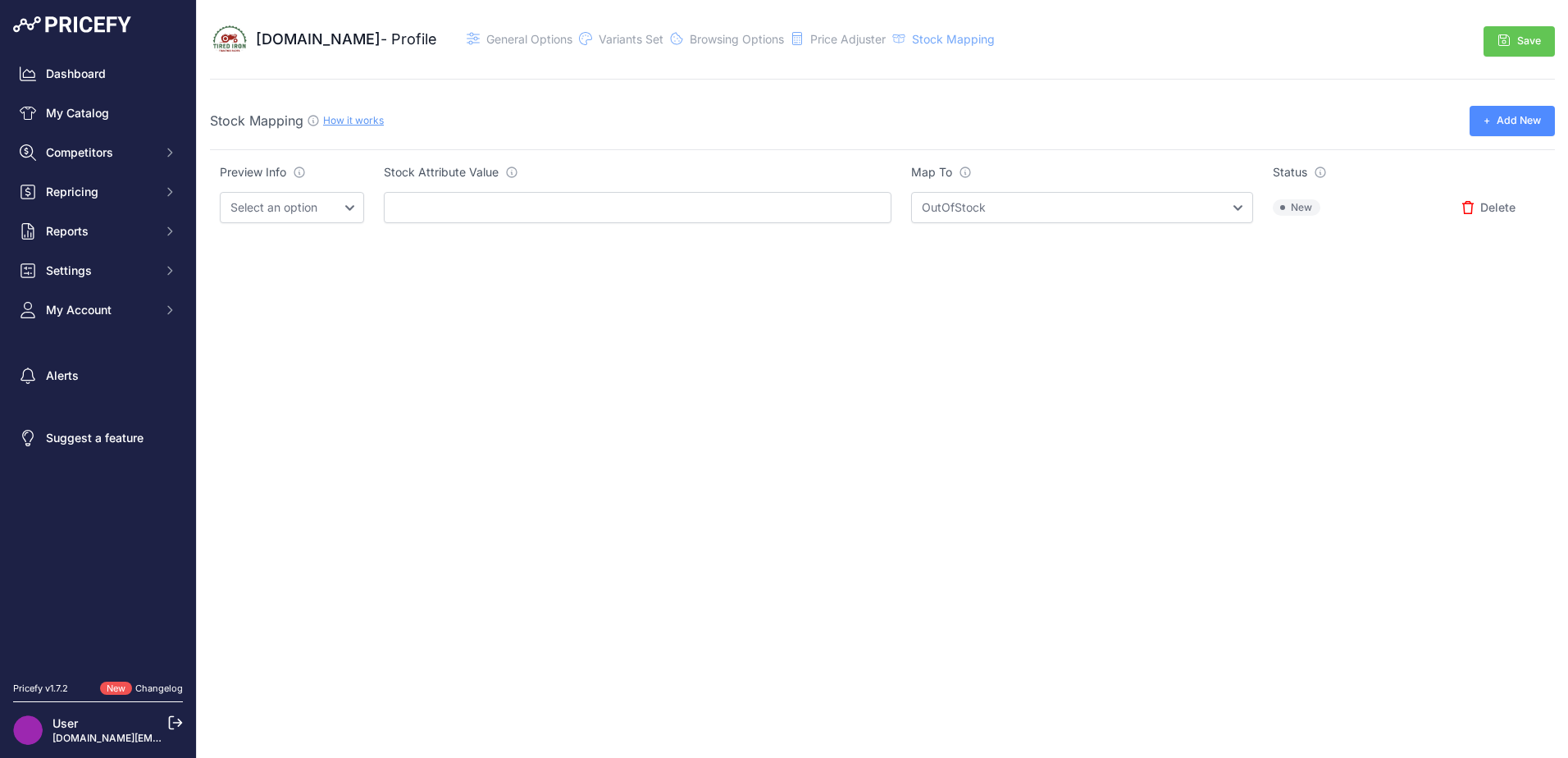
click at [1516, 121] on span "Add New" at bounding box center [1519, 121] width 44 height 15
click at [1490, 258] on span "Delete" at bounding box center [1498, 258] width 36 height 16
click at [968, 207] on select "Select an option InStock OutOfStock" at bounding box center [1082, 207] width 341 height 31
click at [446, 199] on input "text" at bounding box center [638, 207] width 508 height 31
click at [302, 205] on select "Select an option" at bounding box center [292, 207] width 144 height 31
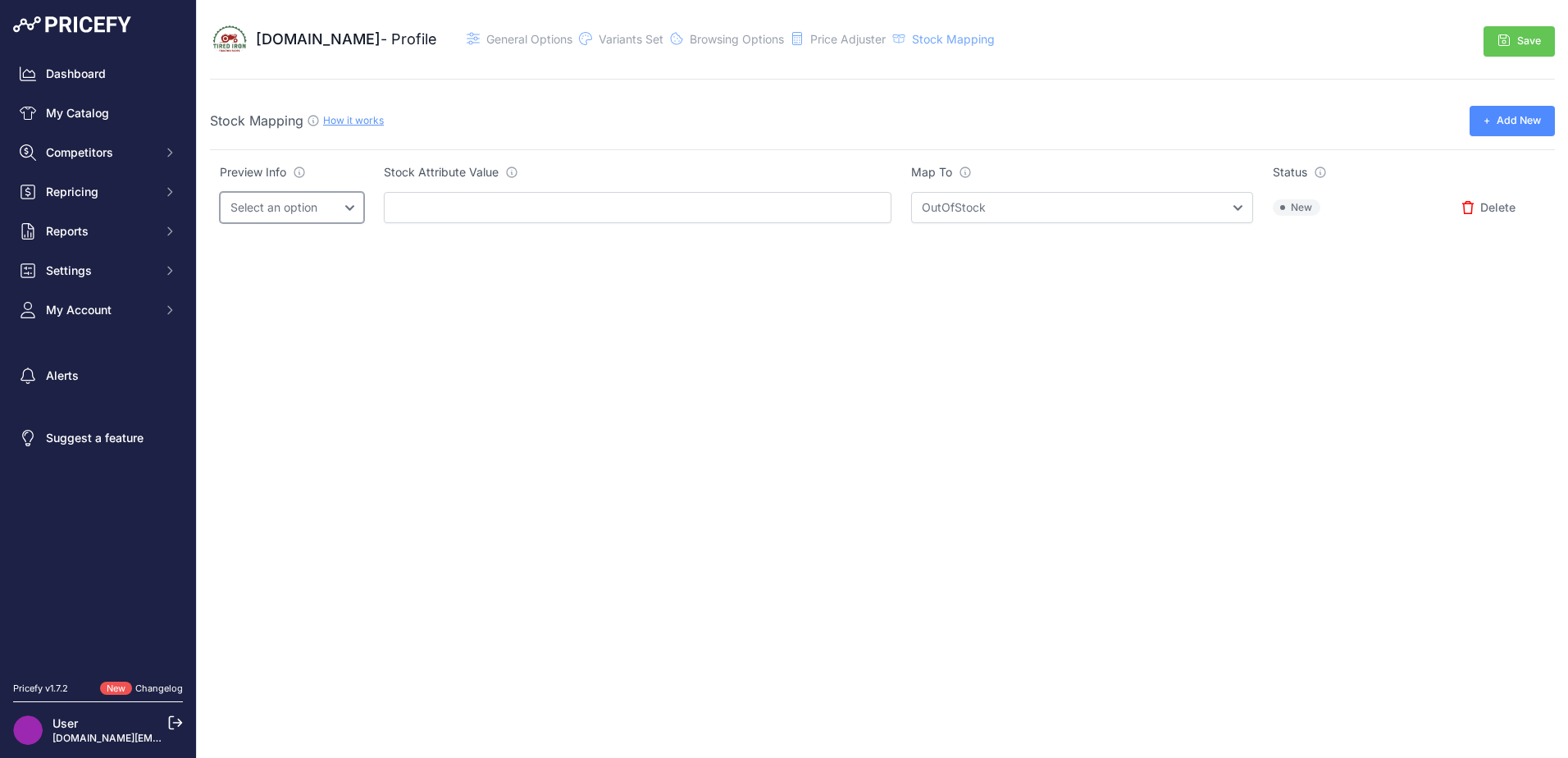
click at [304, 208] on select "Select an option" at bounding box center [292, 207] width 144 height 31
click at [1276, 211] on span "New" at bounding box center [1296, 207] width 48 height 16
click at [1110, 216] on select "Select an option InStock OutOfStock" at bounding box center [1082, 207] width 341 height 31
click at [1112, 216] on select "Select an option InStock OutOfStock" at bounding box center [1082, 207] width 341 height 31
click at [349, 214] on select "Select an option" at bounding box center [292, 207] width 144 height 31
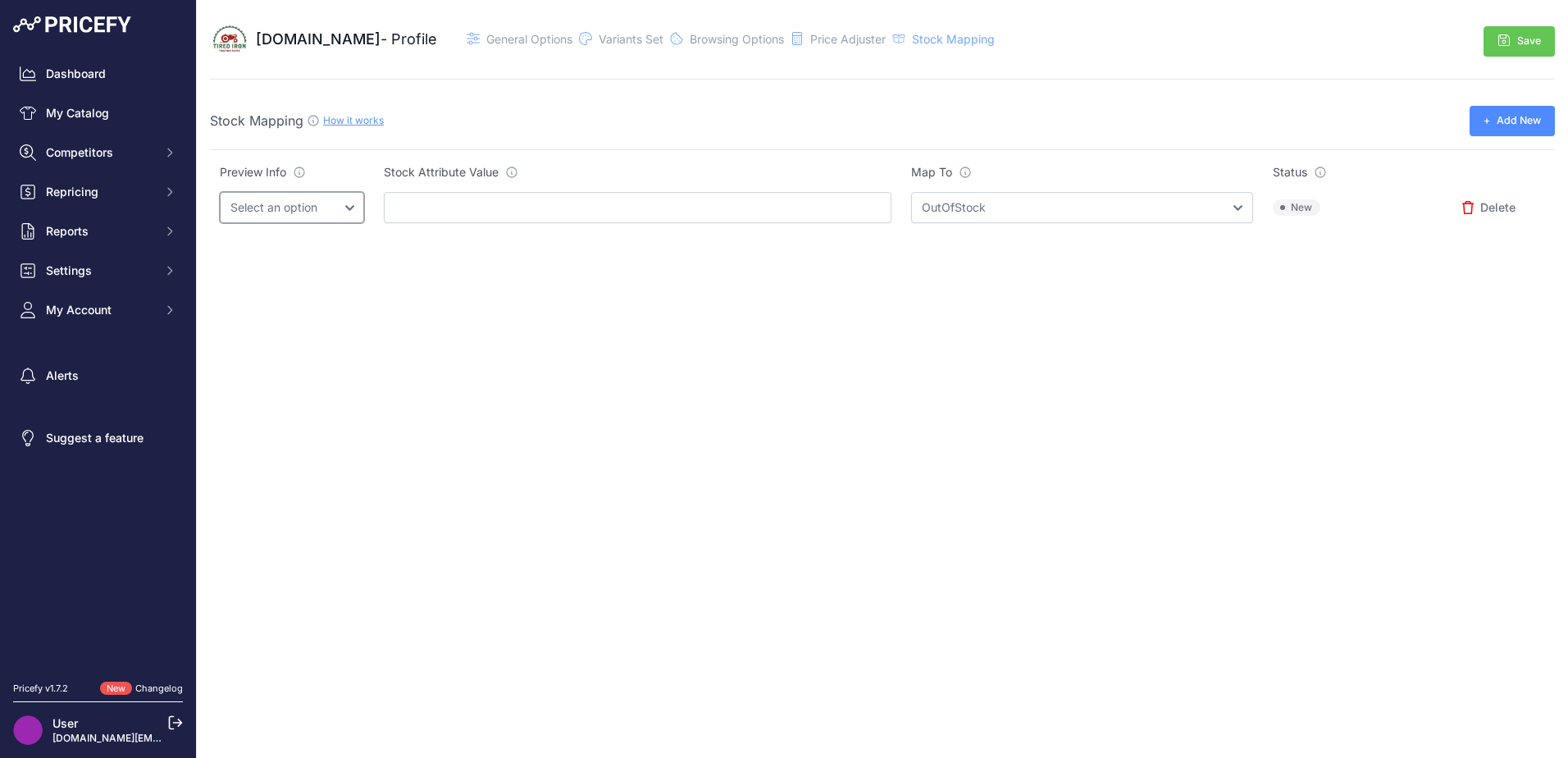
click at [350, 214] on select "Select an option" at bounding box center [292, 207] width 144 height 31
click at [126, 9] on div "Dashboard My Catalog Competitors Competitors Monitored URLs MAP infringements R…" at bounding box center [98, 337] width 196 height 675
click at [122, 20] on img at bounding box center [71, 24] width 118 height 16
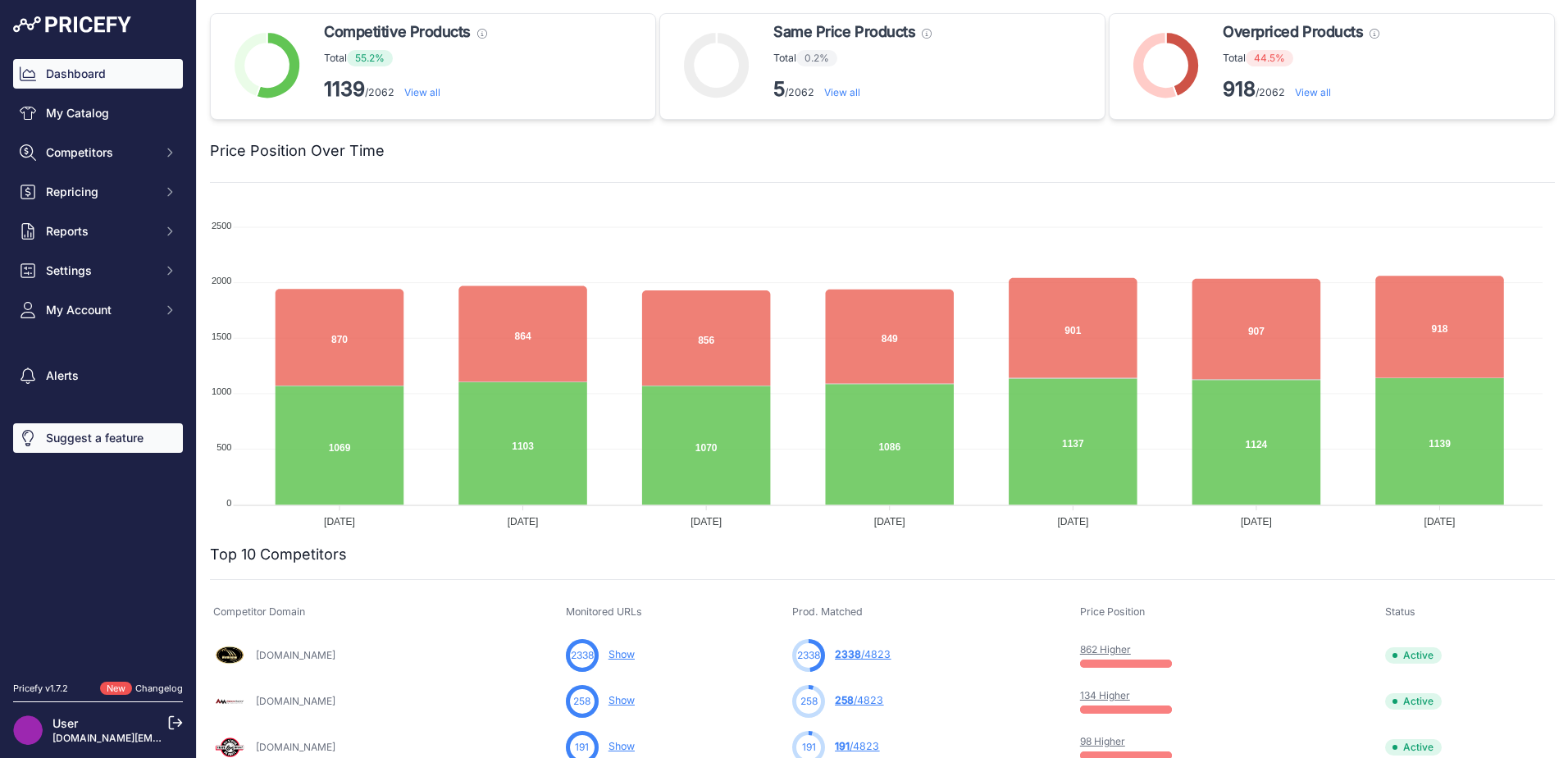
click at [83, 437] on link "Suggest a feature" at bounding box center [98, 437] width 170 height 30
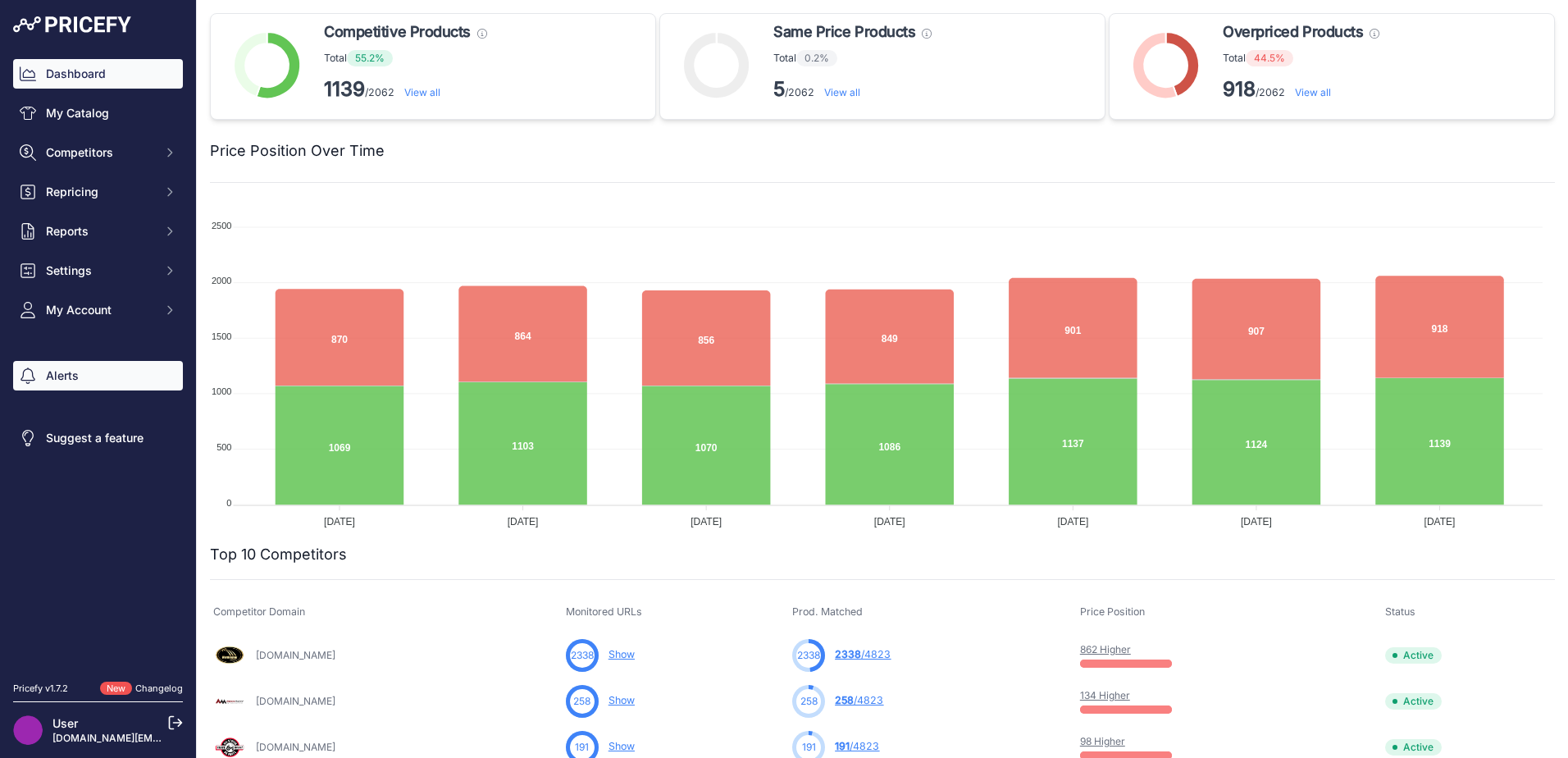
drag, startPoint x: 83, startPoint y: 437, endPoint x: 69, endPoint y: 387, distance: 51.9
click at [69, 387] on link "Alerts" at bounding box center [98, 375] width 170 height 30
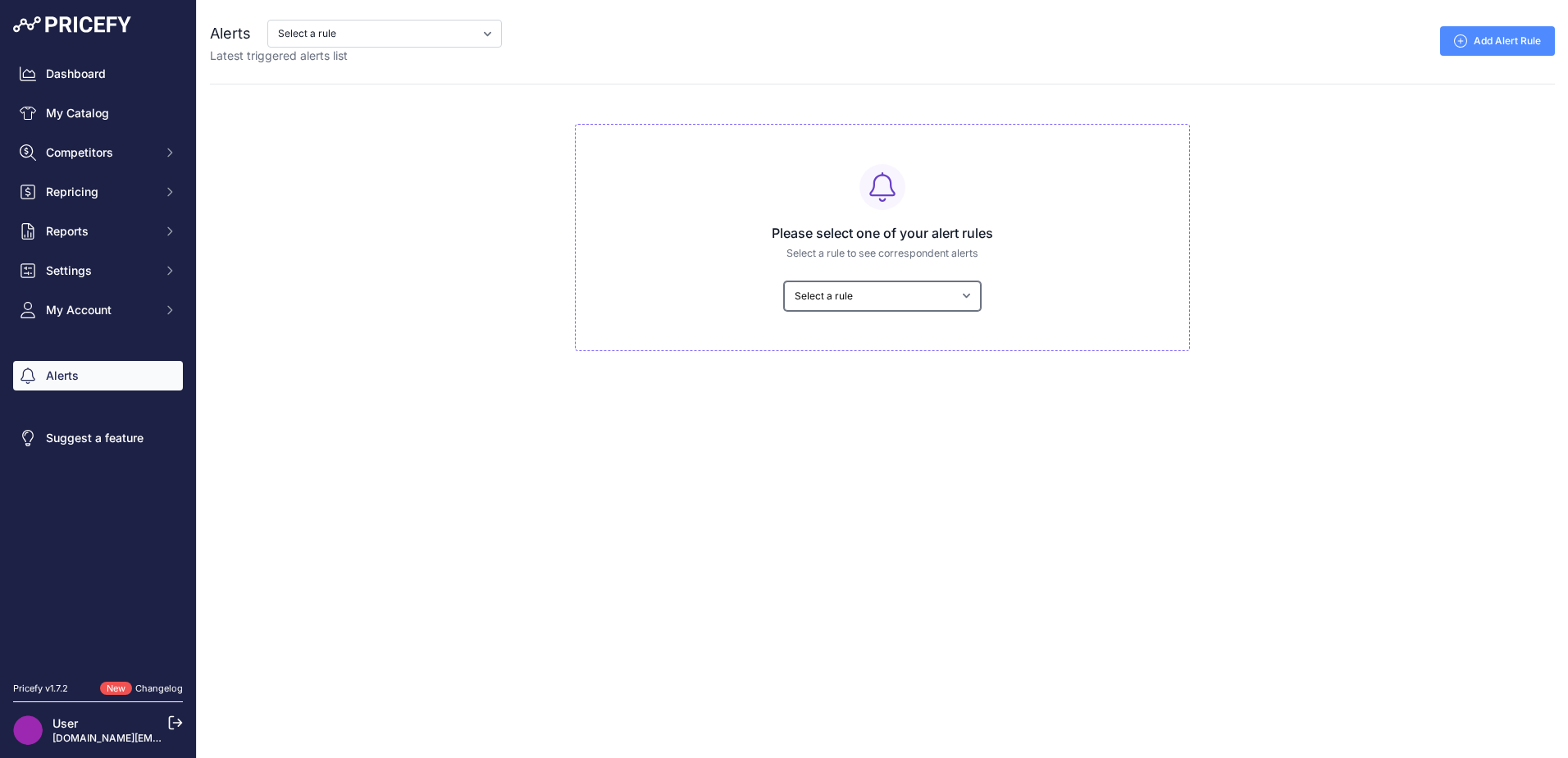
click at [849, 300] on select "Select a rule My competitors are 5% cheaper than me" at bounding box center [882, 295] width 197 height 30
drag, startPoint x: 531, startPoint y: 166, endPoint x: 495, endPoint y: 109, distance: 67.4
click at [529, 166] on div "Alerts Select a rule My competitors are 5% cheaper than me Latest triggered ale…" at bounding box center [882, 175] width 1371 height 351
click at [461, 22] on select "Select a rule My competitors are 5% cheaper than me" at bounding box center [385, 33] width 234 height 28
click at [461, 25] on select "Select a rule My competitors are 5% cheaper than me" at bounding box center [385, 33] width 234 height 28
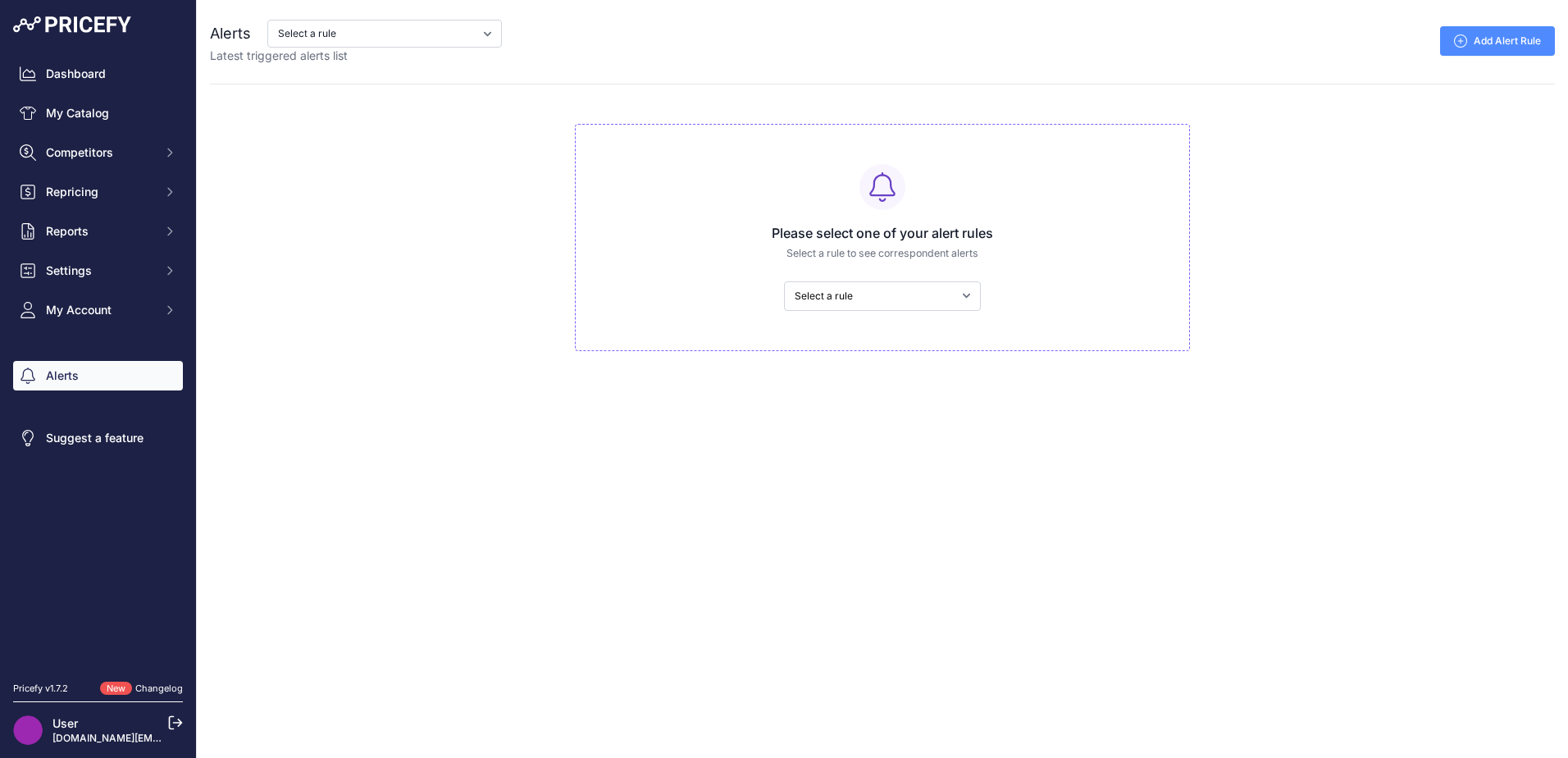
click at [1492, 46] on link "Add Alert Rule" at bounding box center [1497, 41] width 115 height 30
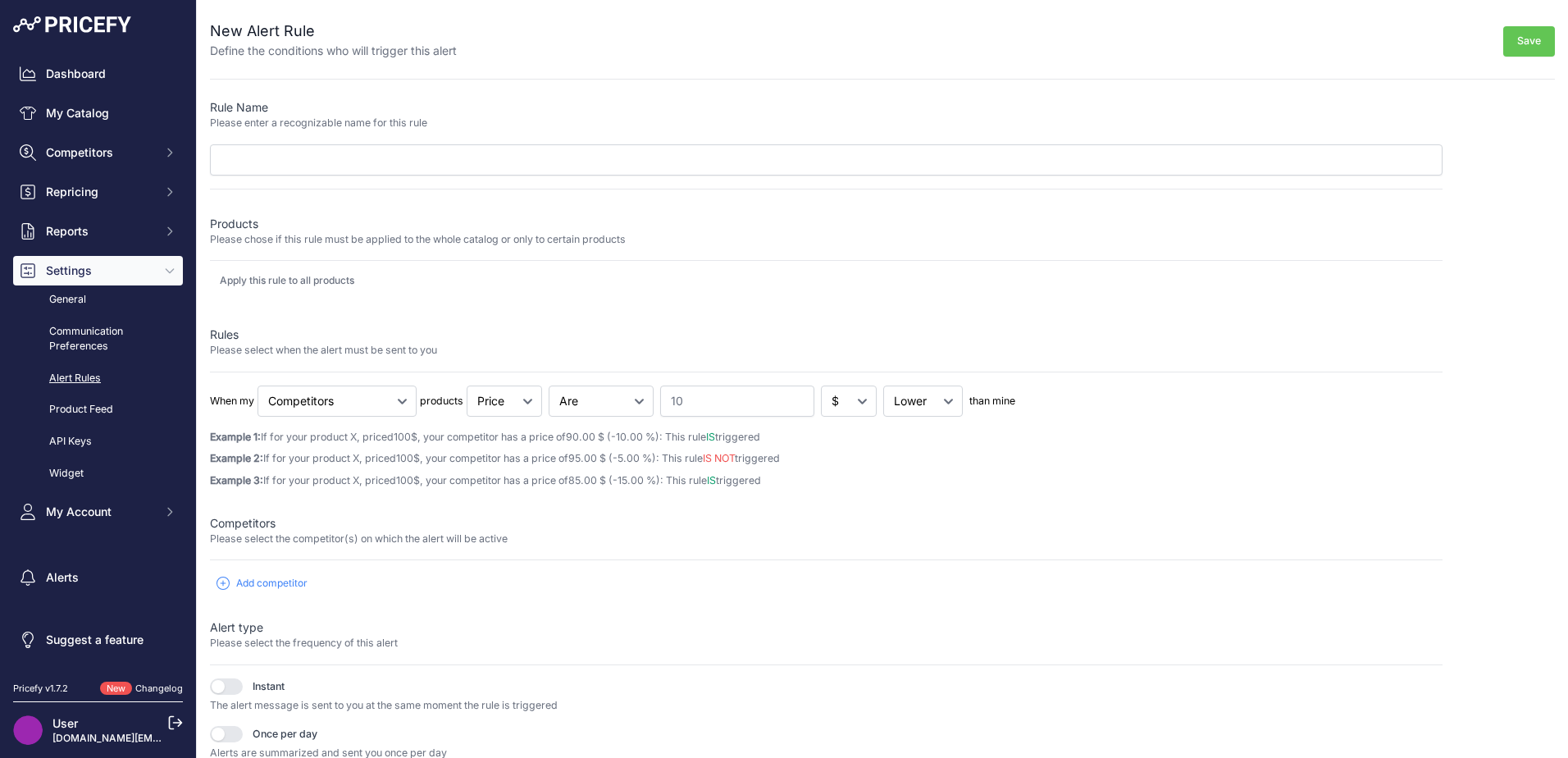
drag, startPoint x: 0, startPoint y: 0, endPoint x: 674, endPoint y: 605, distance: 905.7
click at [694, 615] on div "Rule Name Please enter a recognizable name for this rule Products Please chose …" at bounding box center [826, 496] width 1233 height 793
click at [487, 397] on select "Price Stock" at bounding box center [504, 401] width 76 height 31
select select "stock"
click at [469, 385] on select "Price Stock" at bounding box center [504, 401] width 76 height 31
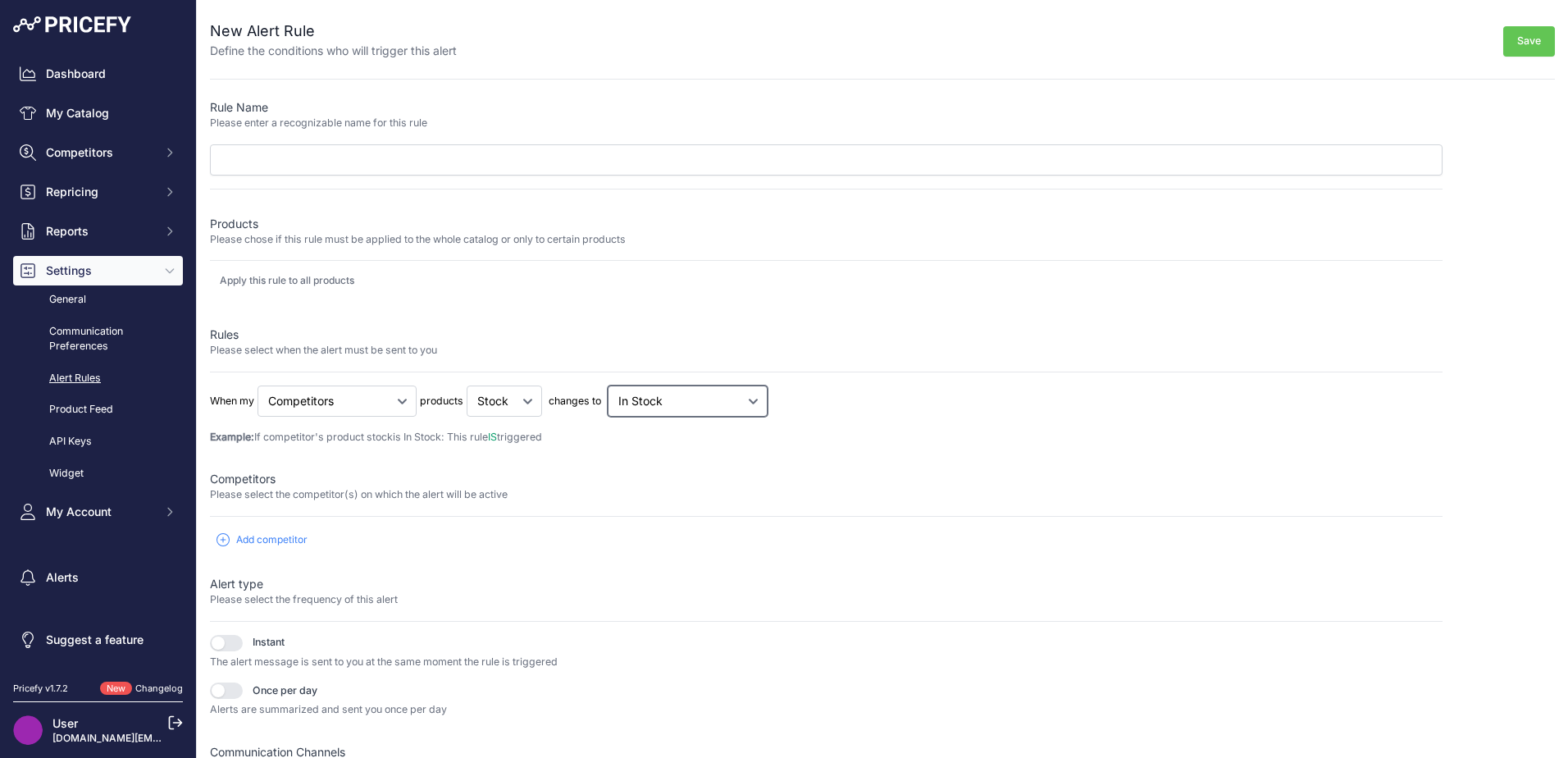
click at [663, 402] on select "In Stock Out Of Stock InStock / OutOfStock" at bounding box center [688, 401] width 160 height 31
select select "outofstock"
click at [610, 385] on select "In Stock Out Of Stock InStock / OutOfStock" at bounding box center [688, 401] width 160 height 31
click at [289, 542] on span "Add competitor" at bounding box center [272, 539] width 71 height 13
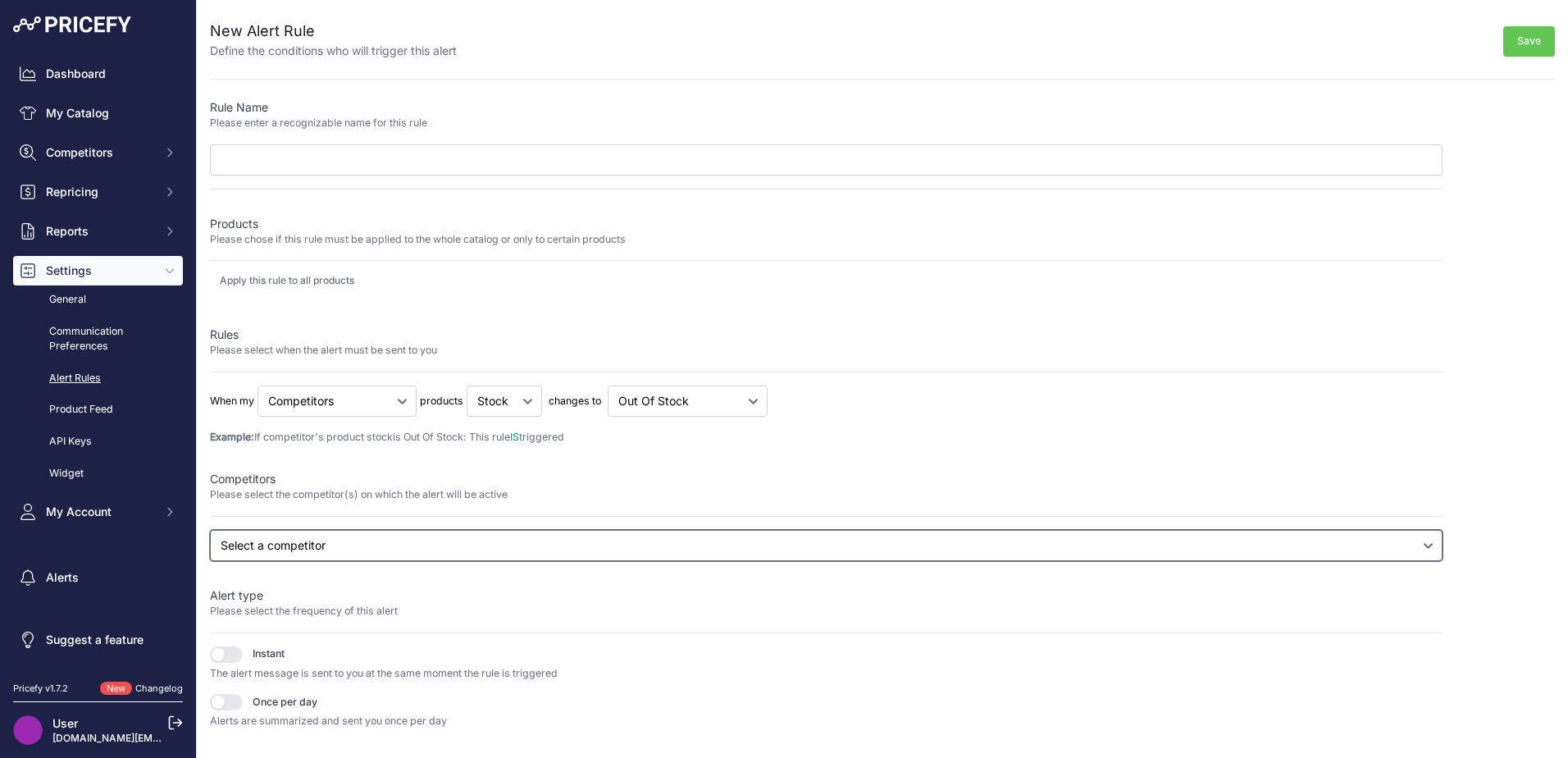
click at [301, 551] on select "Select a competitor All competitors abilenemachine.com agristoreusa.com agrisup…" at bounding box center [826, 545] width 1233 height 31
click at [210, 561] on select "Select a competitor All competitors abilenemachine.com agristoreusa.com agrisup…" at bounding box center [826, 545] width 1233 height 31
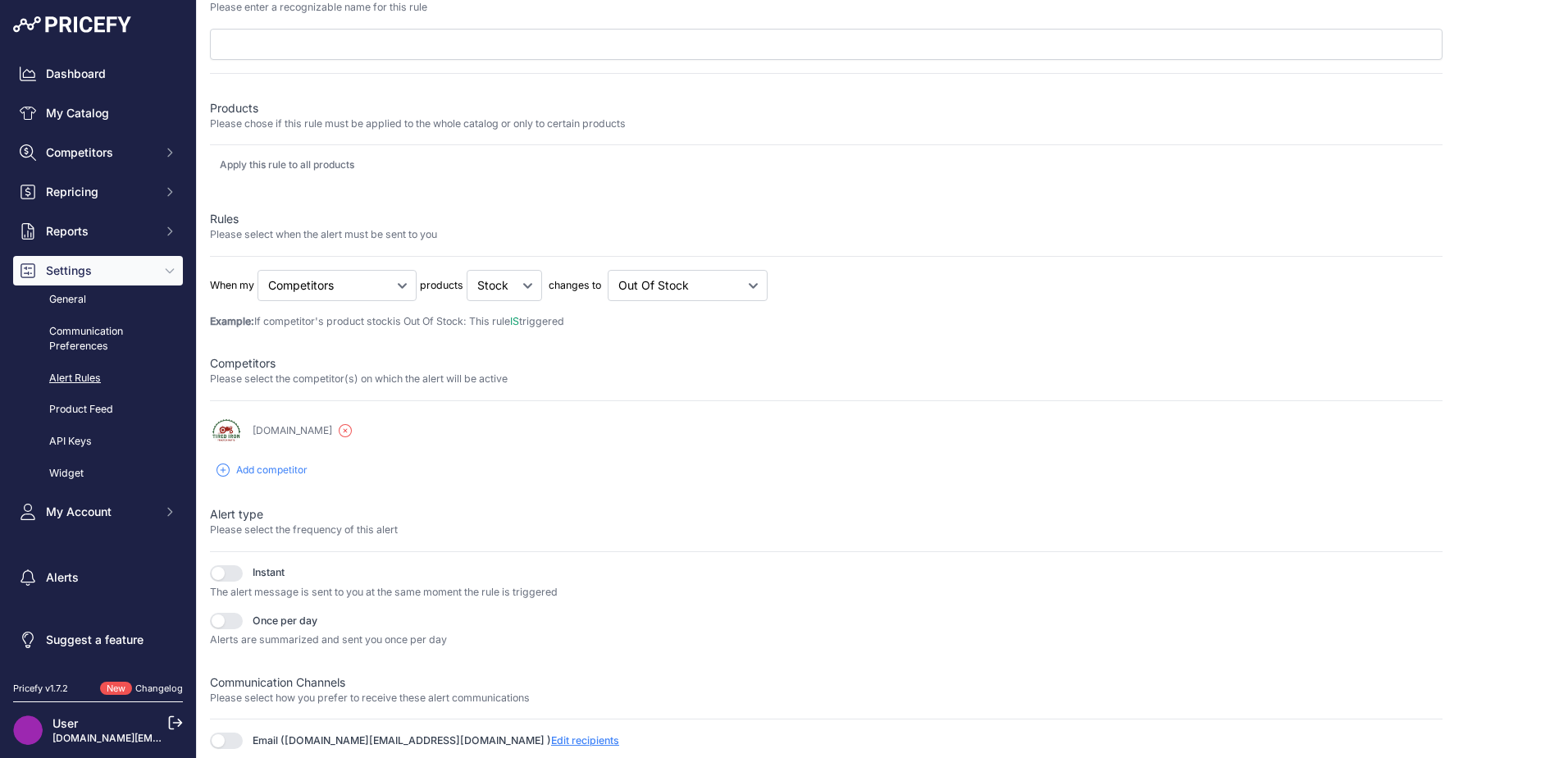
scroll to position [136, 0]
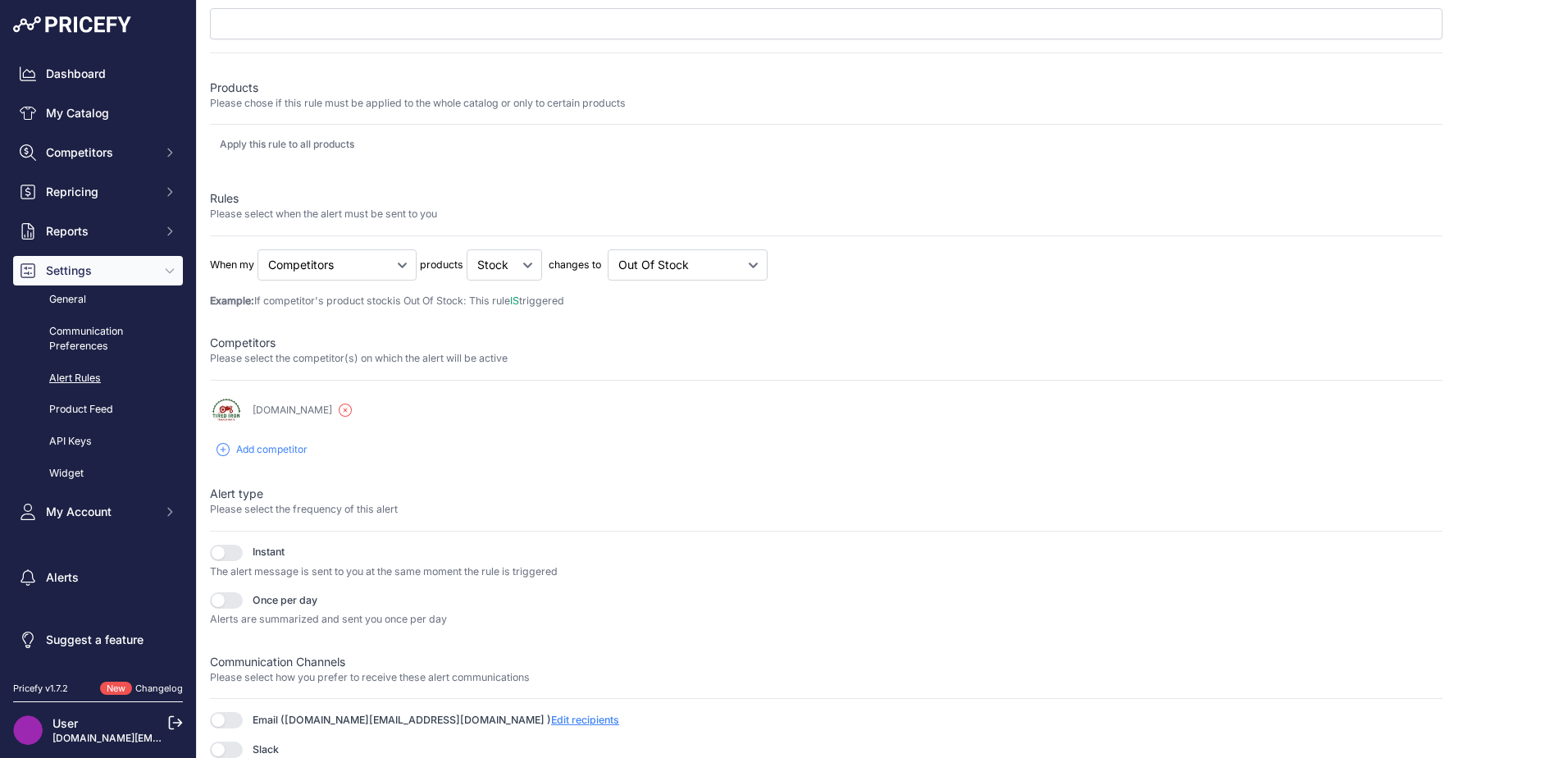
click at [232, 605] on button "button" at bounding box center [226, 599] width 33 height 16
click at [551, 716] on span "Edit recipients" at bounding box center [585, 719] width 68 height 12
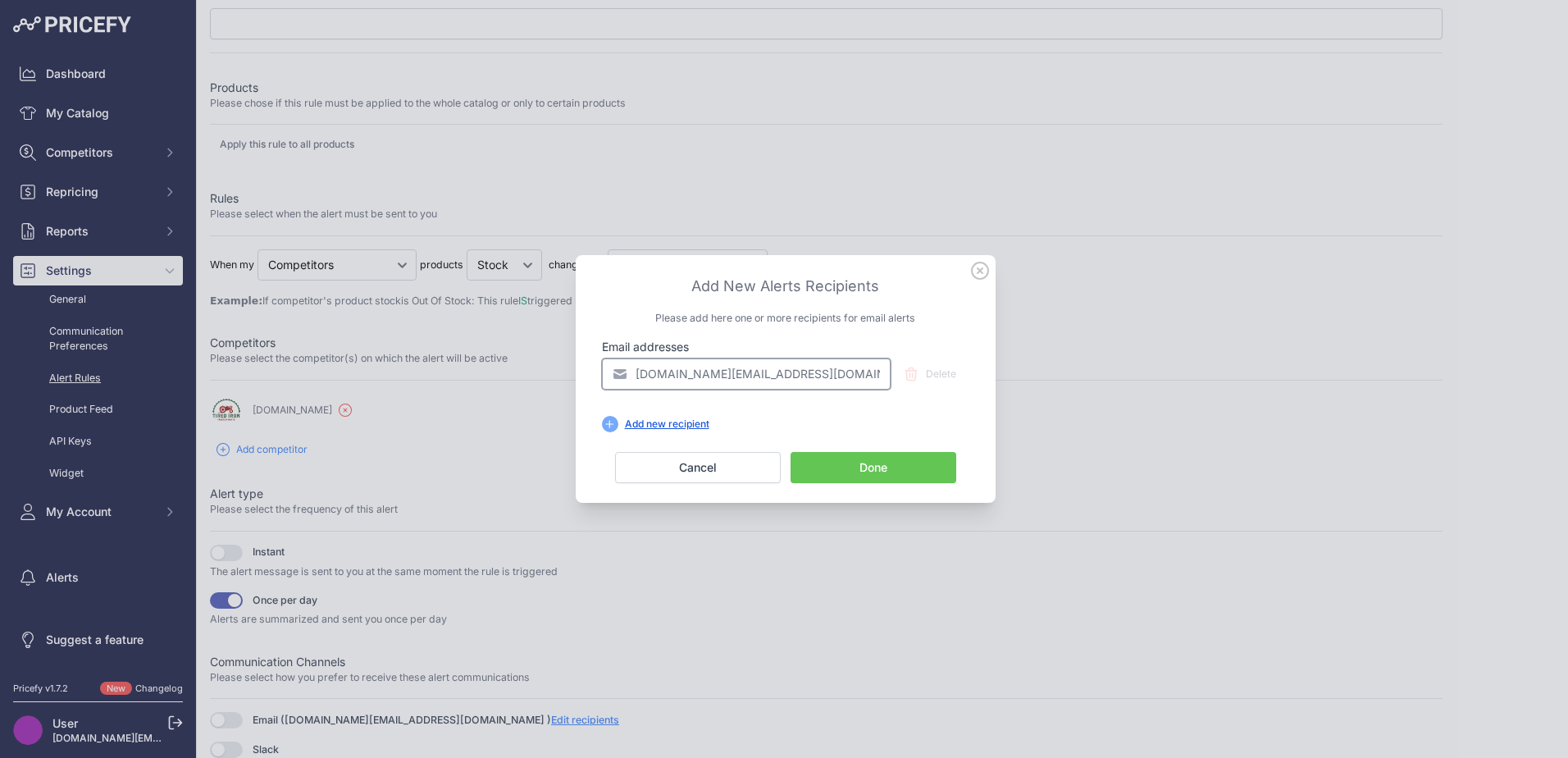
click at [707, 375] on input "[DOMAIN_NAME][EMAIL_ADDRESS][DOMAIN_NAME]" at bounding box center [746, 373] width 289 height 31
click at [730, 373] on input "[DOMAIN_NAME][EMAIL_ADDRESS][DOMAIN_NAME]" at bounding box center [746, 373] width 289 height 31
click at [678, 289] on h3 "Add New Alerts Recipients" at bounding box center [785, 286] width 368 height 23
drag, startPoint x: 811, startPoint y: 373, endPoint x: 394, endPoint y: 379, distance: 417.0
click at [394, 379] on div "​ Add New Alerts Recipients Please add here one or more recipients for email al…" at bounding box center [784, 379] width 1568 height 758
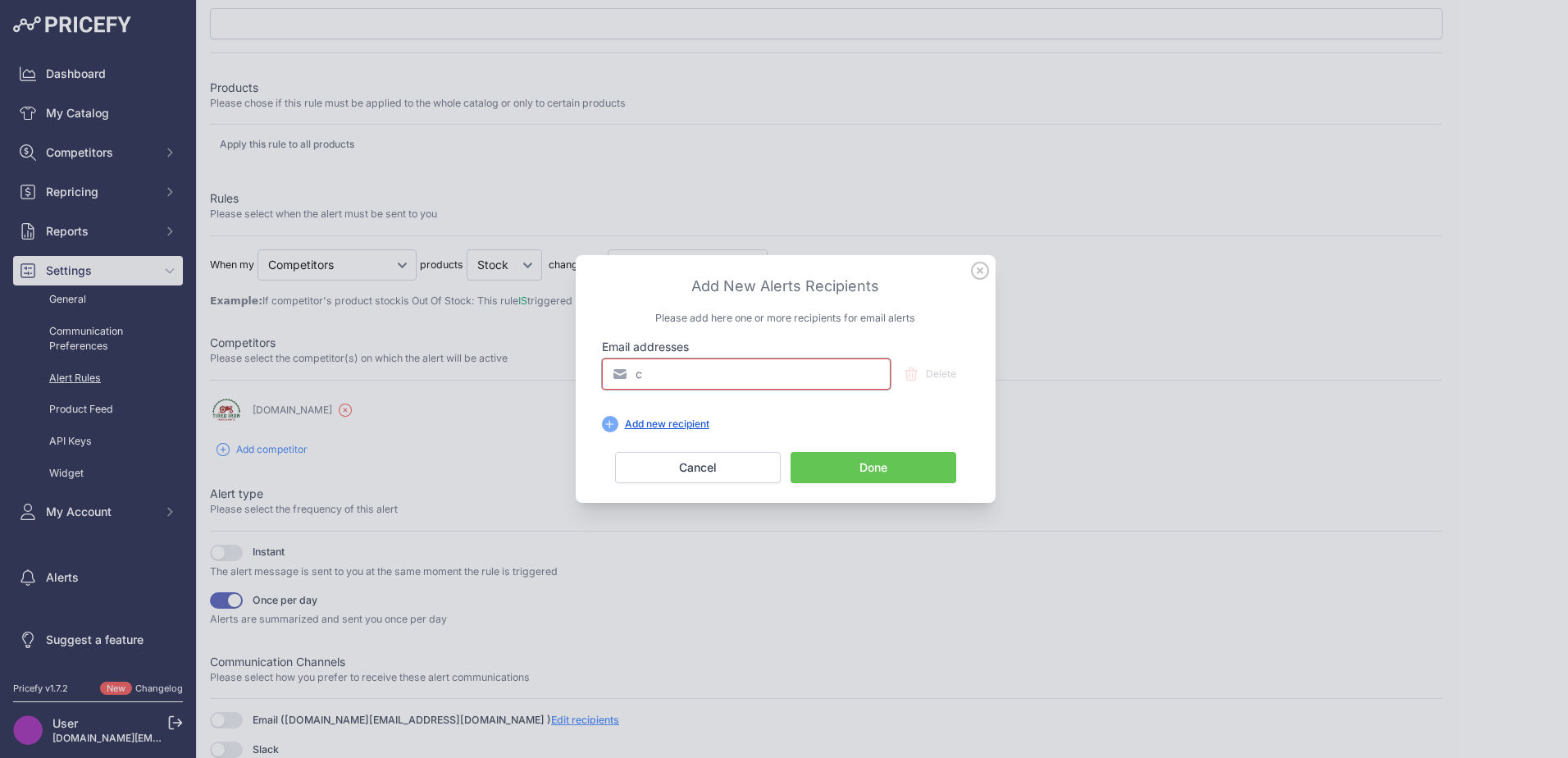
type input "chad.bagby@qualityfarmsupply.com"
click at [891, 465] on button "Done" at bounding box center [873, 467] width 166 height 31
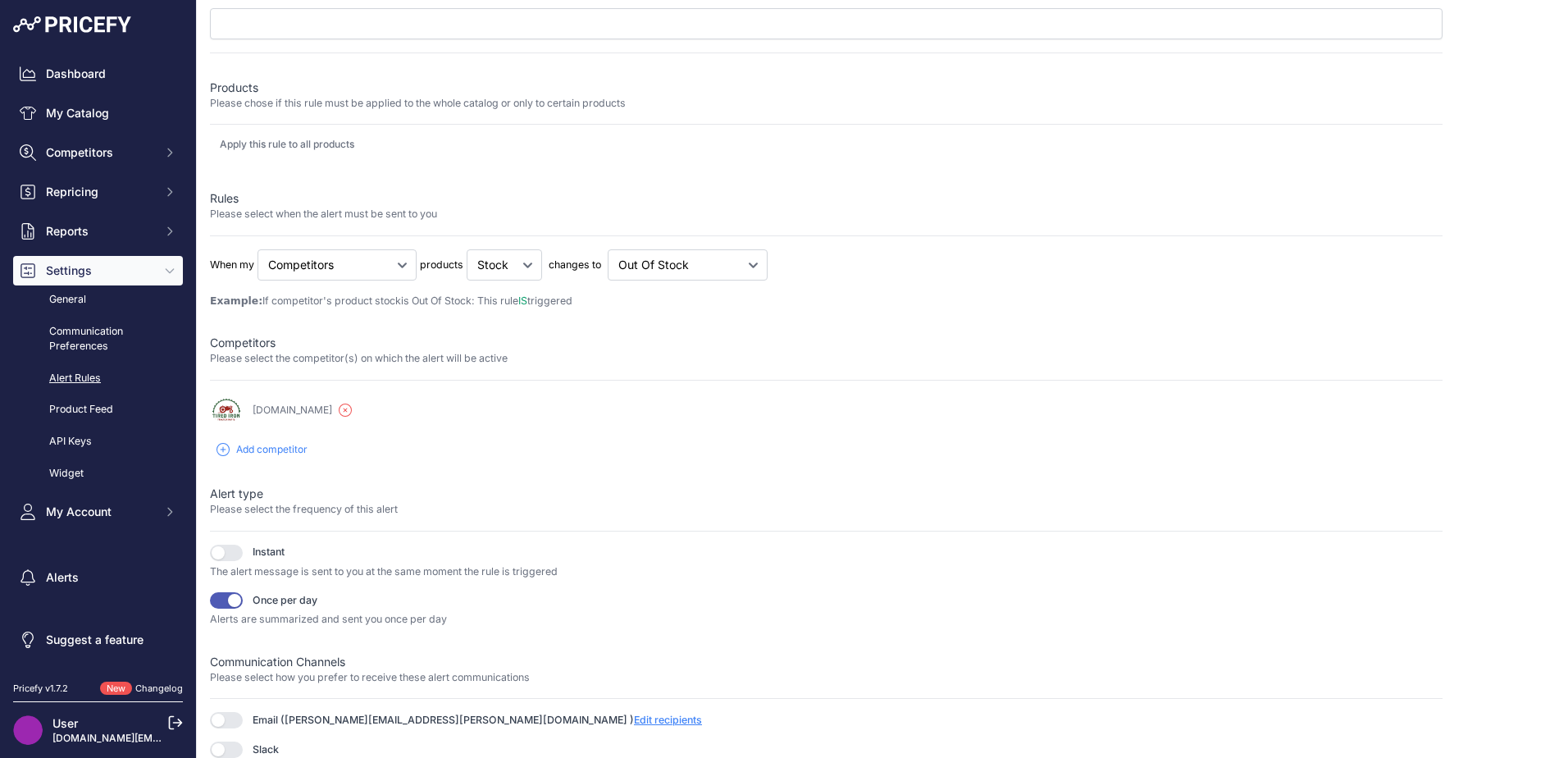
scroll to position [0, 0]
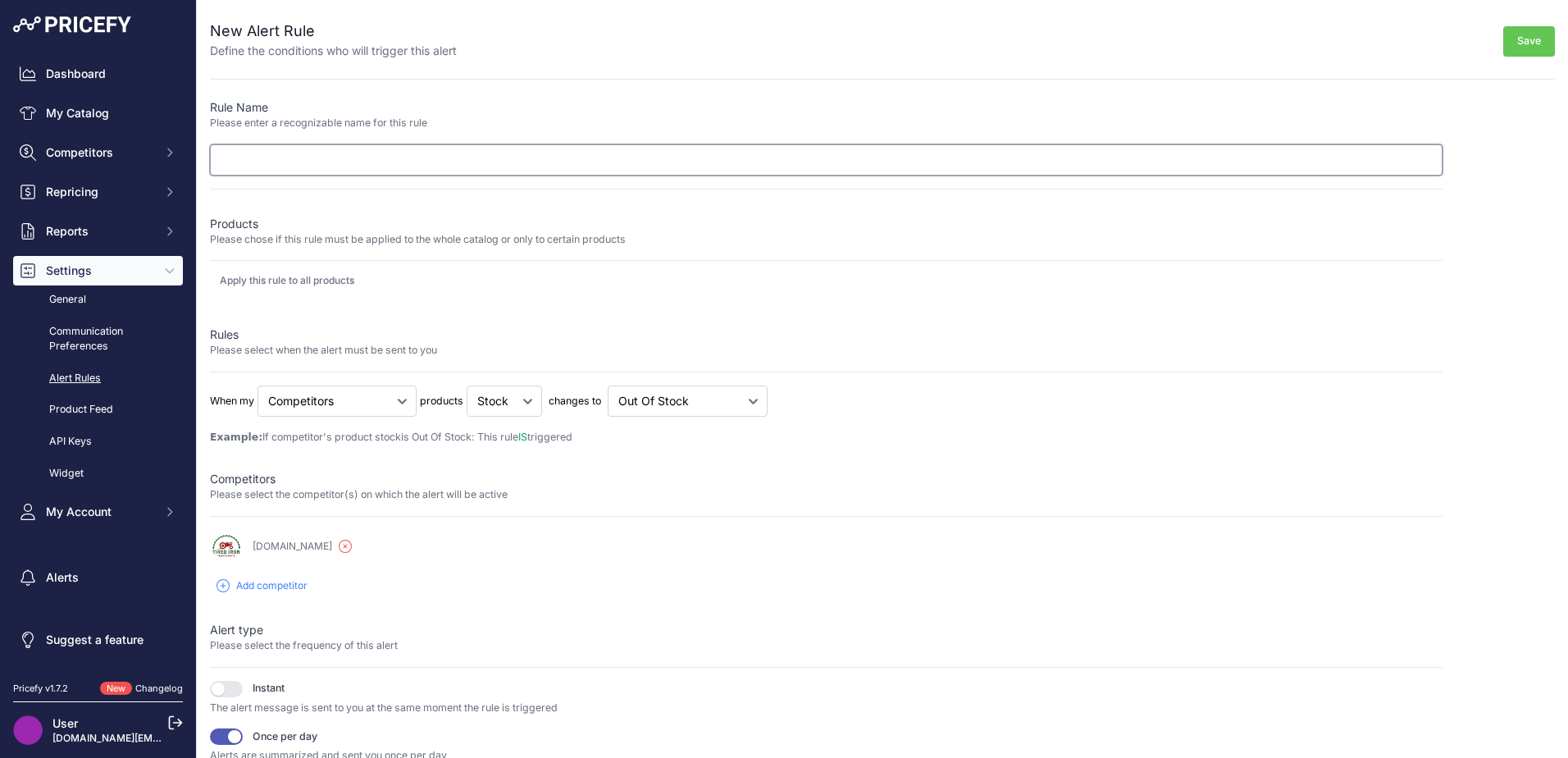
click at [374, 166] on input "text" at bounding box center [826, 160] width 1233 height 31
type input "Out of Stock Alert"
click at [1516, 36] on button "Save" at bounding box center [1529, 42] width 52 height 31
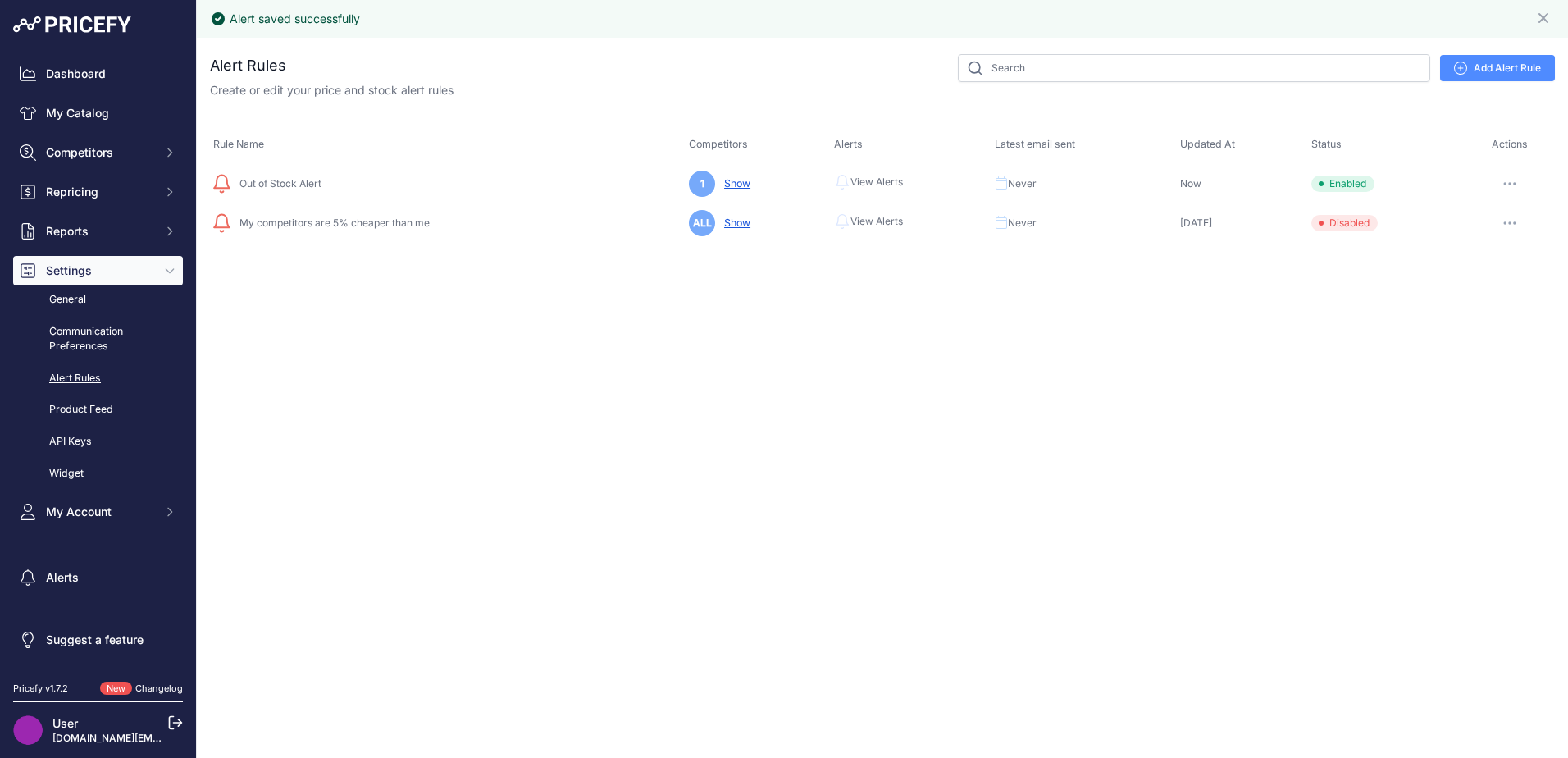
click at [1506, 178] on button "button" at bounding box center [1509, 183] width 33 height 23
click at [1082, 398] on div "Alert saved successfully Close You are not connected to the internet." at bounding box center [882, 379] width 1371 height 758
click at [98, 151] on span "Competitors" at bounding box center [99, 152] width 108 height 16
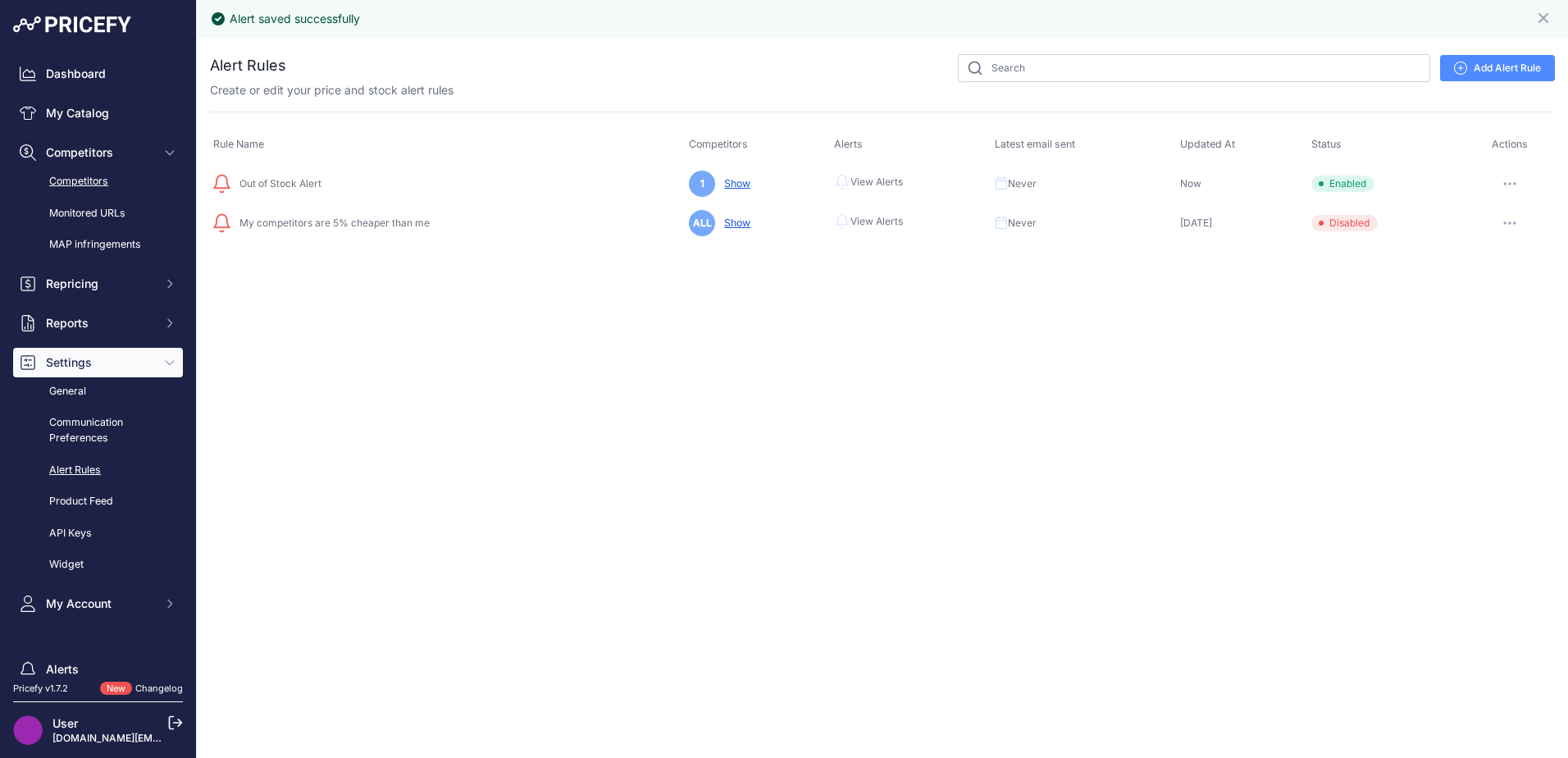
click at [110, 176] on link "Competitors" at bounding box center [98, 182] width 170 height 29
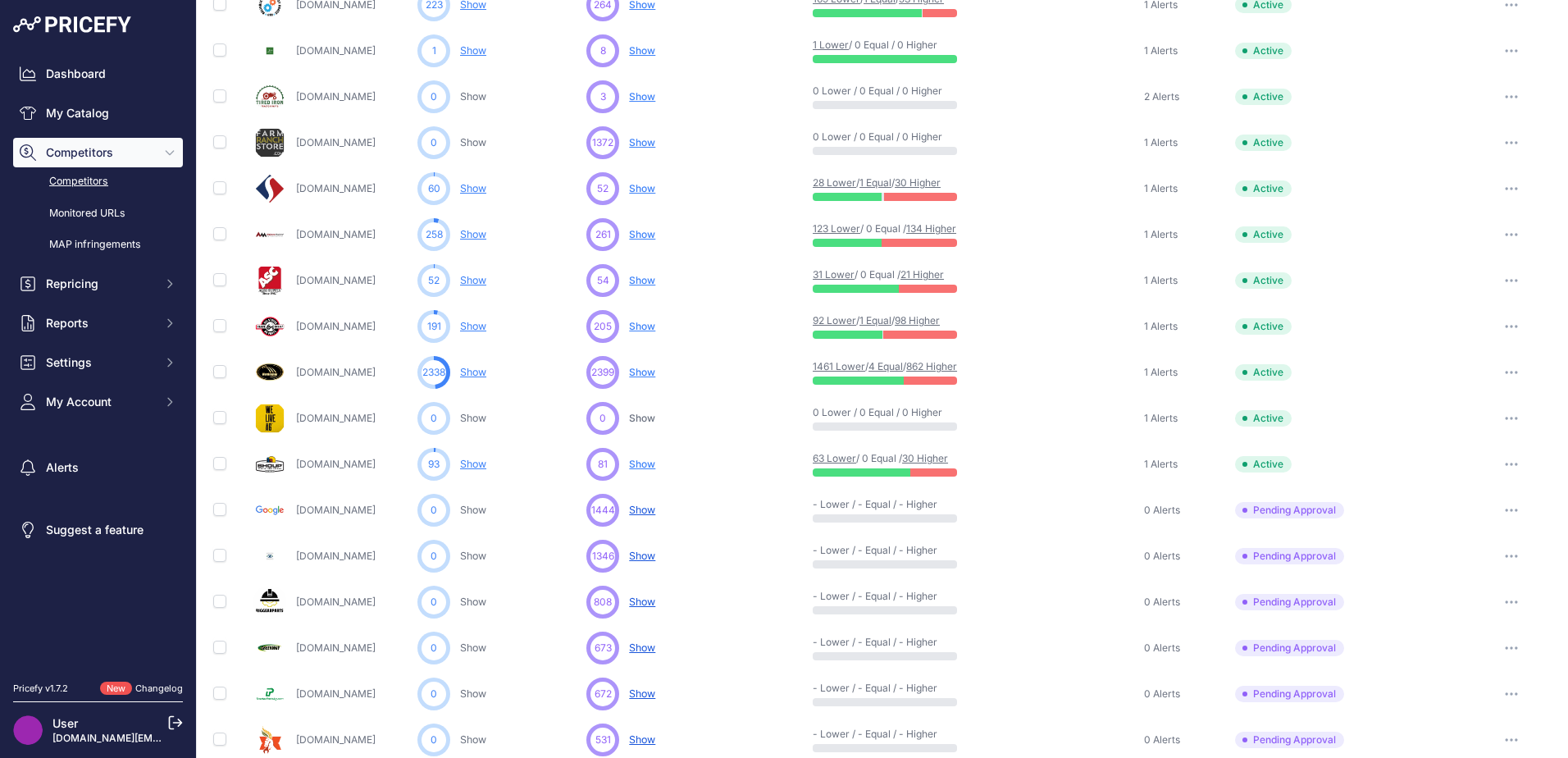
scroll to position [574, 0]
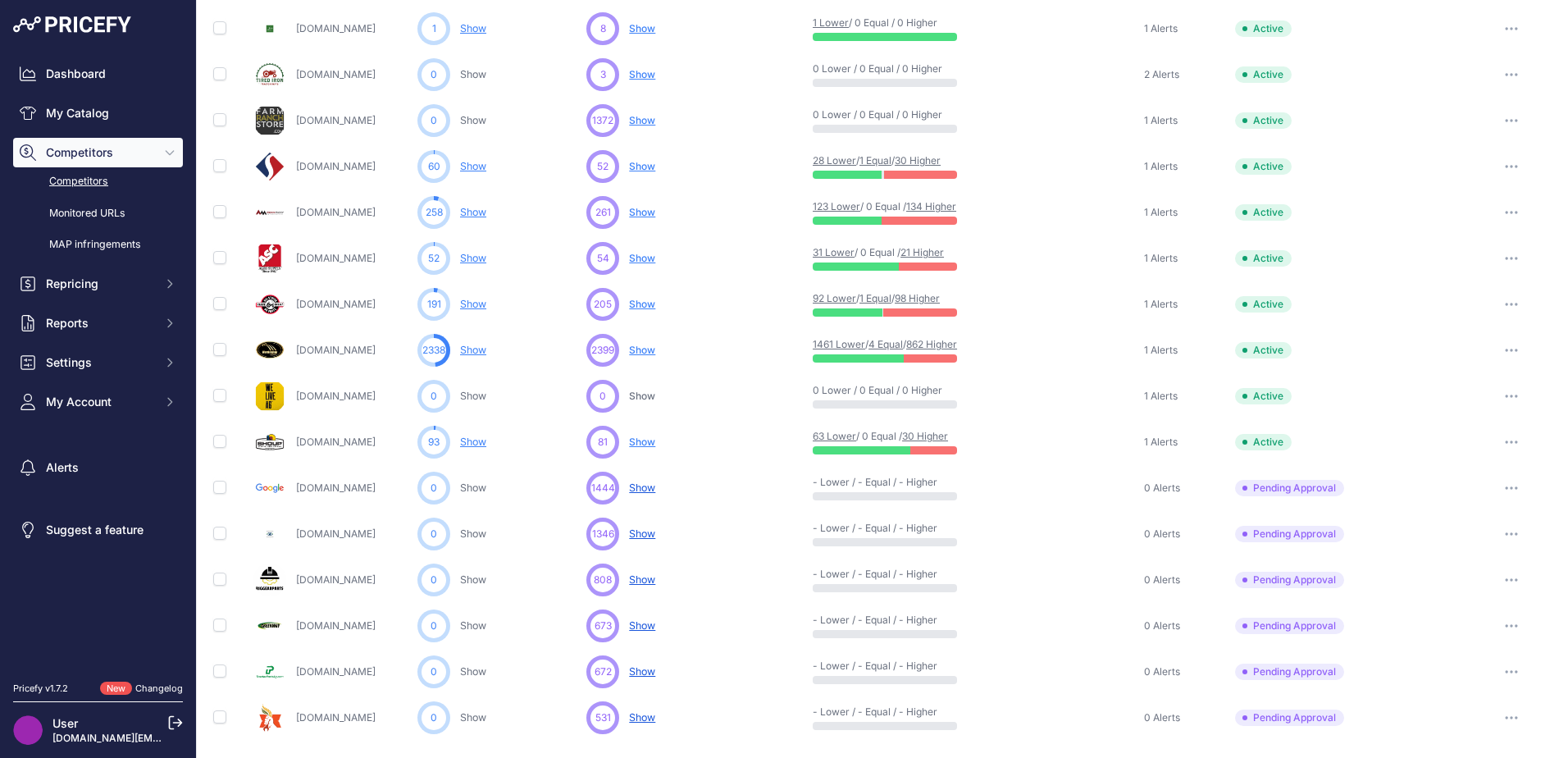
click at [374, 75] on link "[DOMAIN_NAME]" at bounding box center [336, 74] width 80 height 12
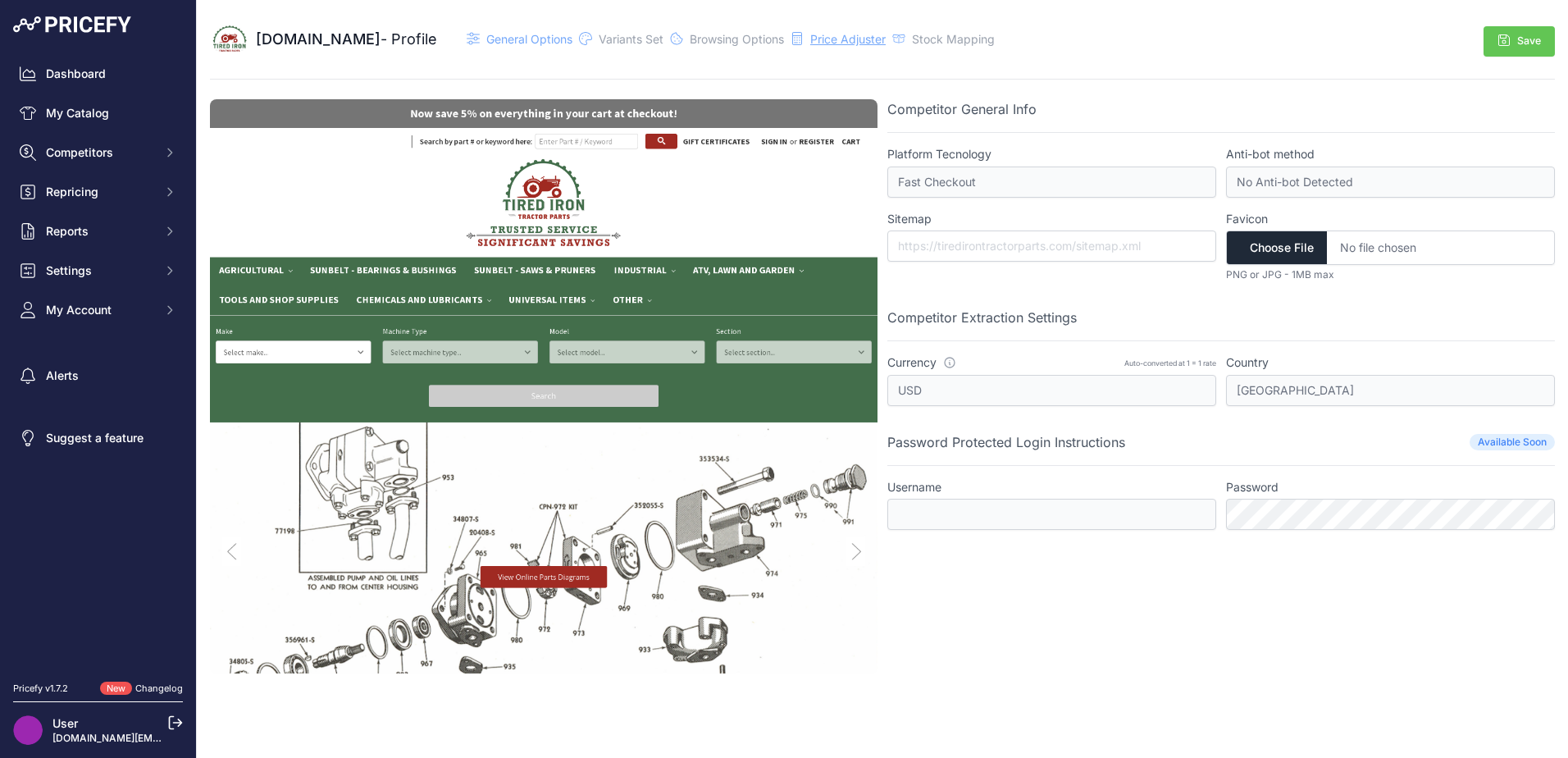
click at [880, 36] on span "Price Adjuster" at bounding box center [847, 39] width 76 height 14
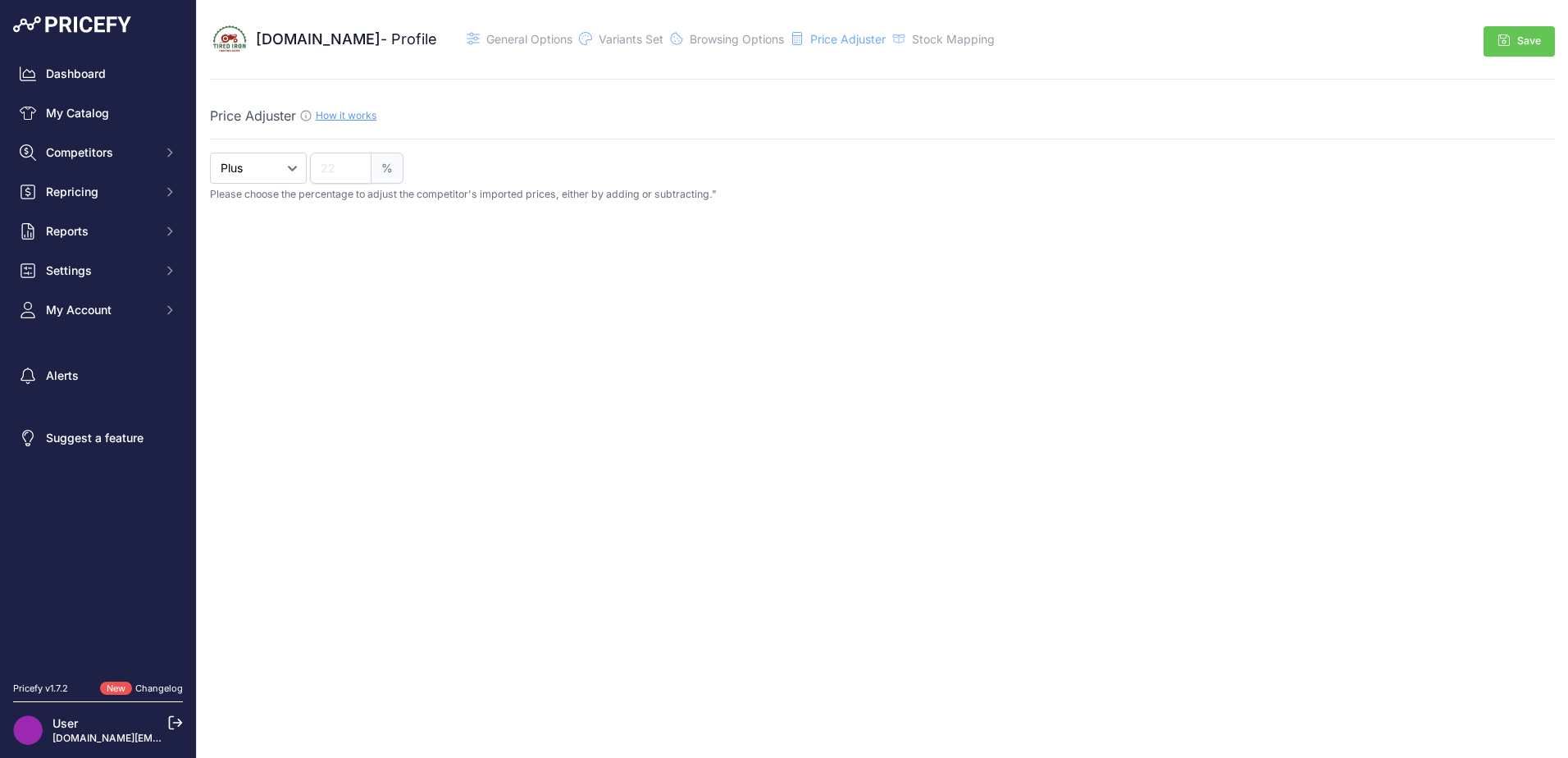
click at [998, 25] on div "[DOMAIN_NAME] - Profile General Options" at bounding box center [604, 39] width 788 height 39
click at [995, 37] on span "Stock Mapping" at bounding box center [953, 39] width 83 height 14
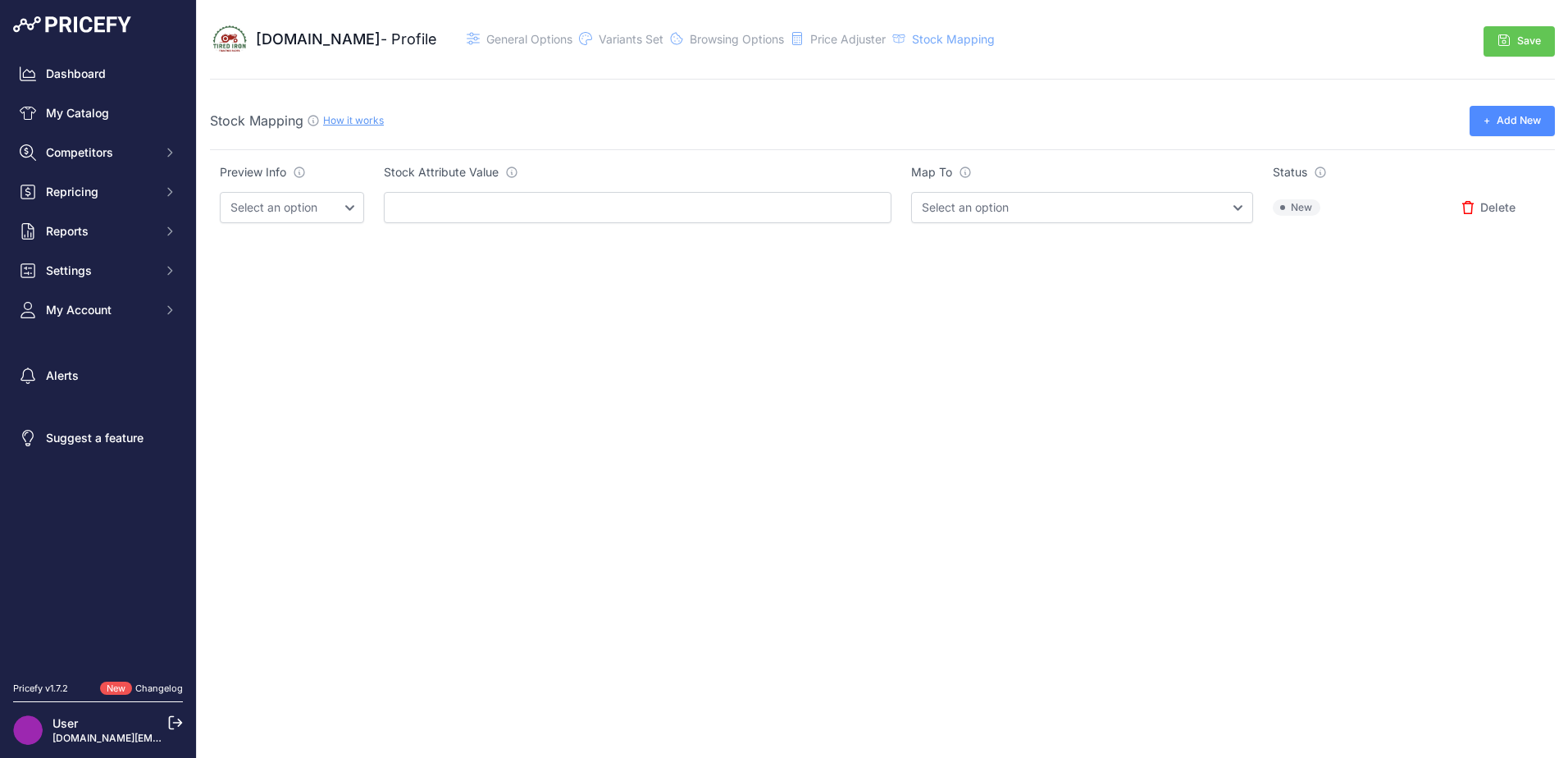
drag, startPoint x: 1022, startPoint y: 37, endPoint x: 510, endPoint y: 109, distance: 517.0
click at [510, 109] on div "Stock Mapping How it works + Add New" at bounding box center [882, 128] width 1345 height 44
click at [927, 211] on select "Select an option InStock OutOfStock" at bounding box center [1082, 207] width 341 height 31
click at [933, 211] on select "Select an option InStock OutOfStock" at bounding box center [1082, 207] width 341 height 31
click at [542, 217] on input "text" at bounding box center [638, 207] width 508 height 31
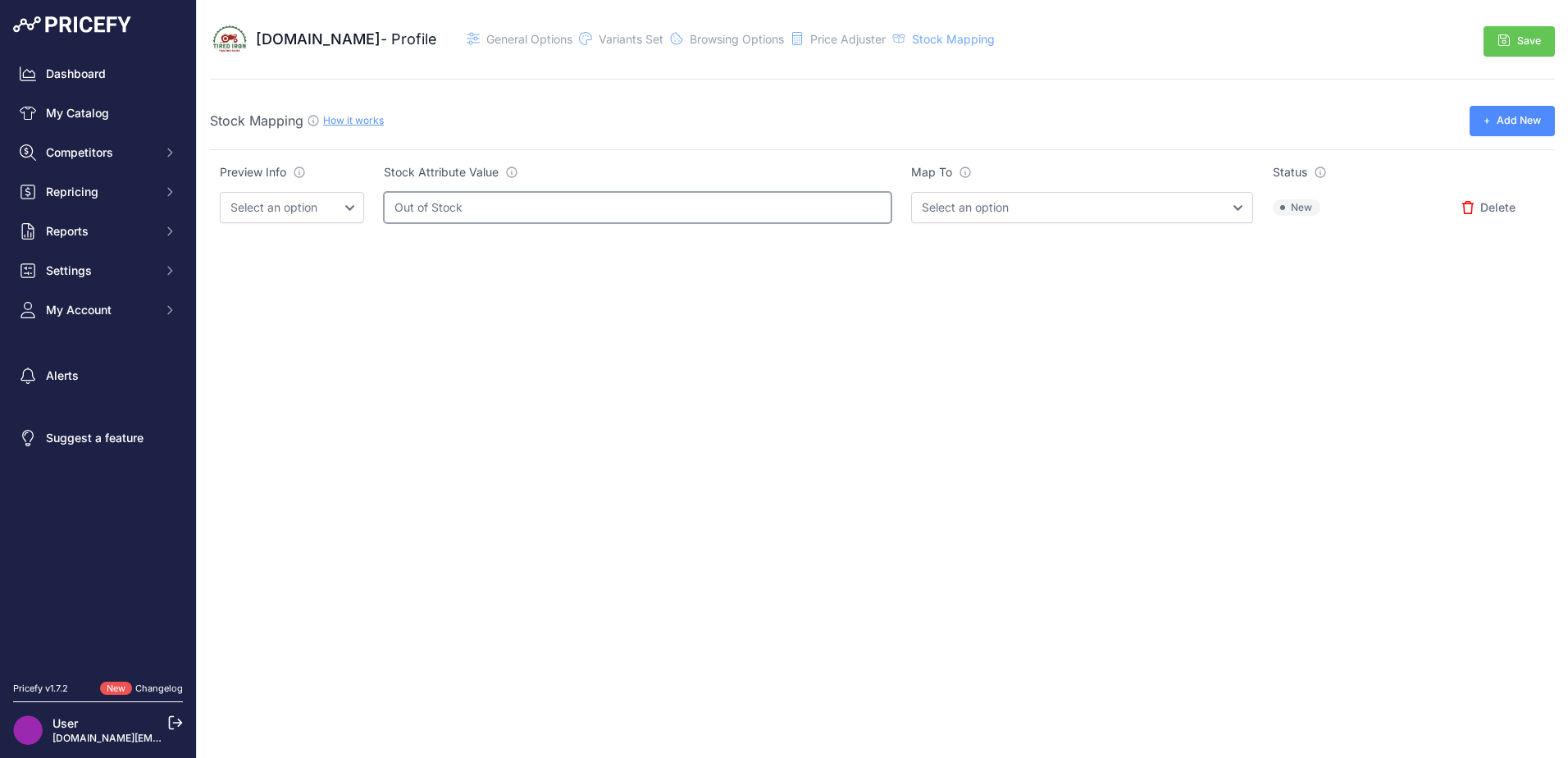
type input "Out of Stock"
click at [962, 205] on select "Select an option InStock OutOfStock" at bounding box center [1082, 207] width 341 height 31
select select "OutOfStock"
click at [911, 192] on select "Select an option InStock OutOfStock" at bounding box center [1082, 207] width 341 height 31
click at [1525, 47] on button "Save" at bounding box center [1519, 42] width 71 height 31
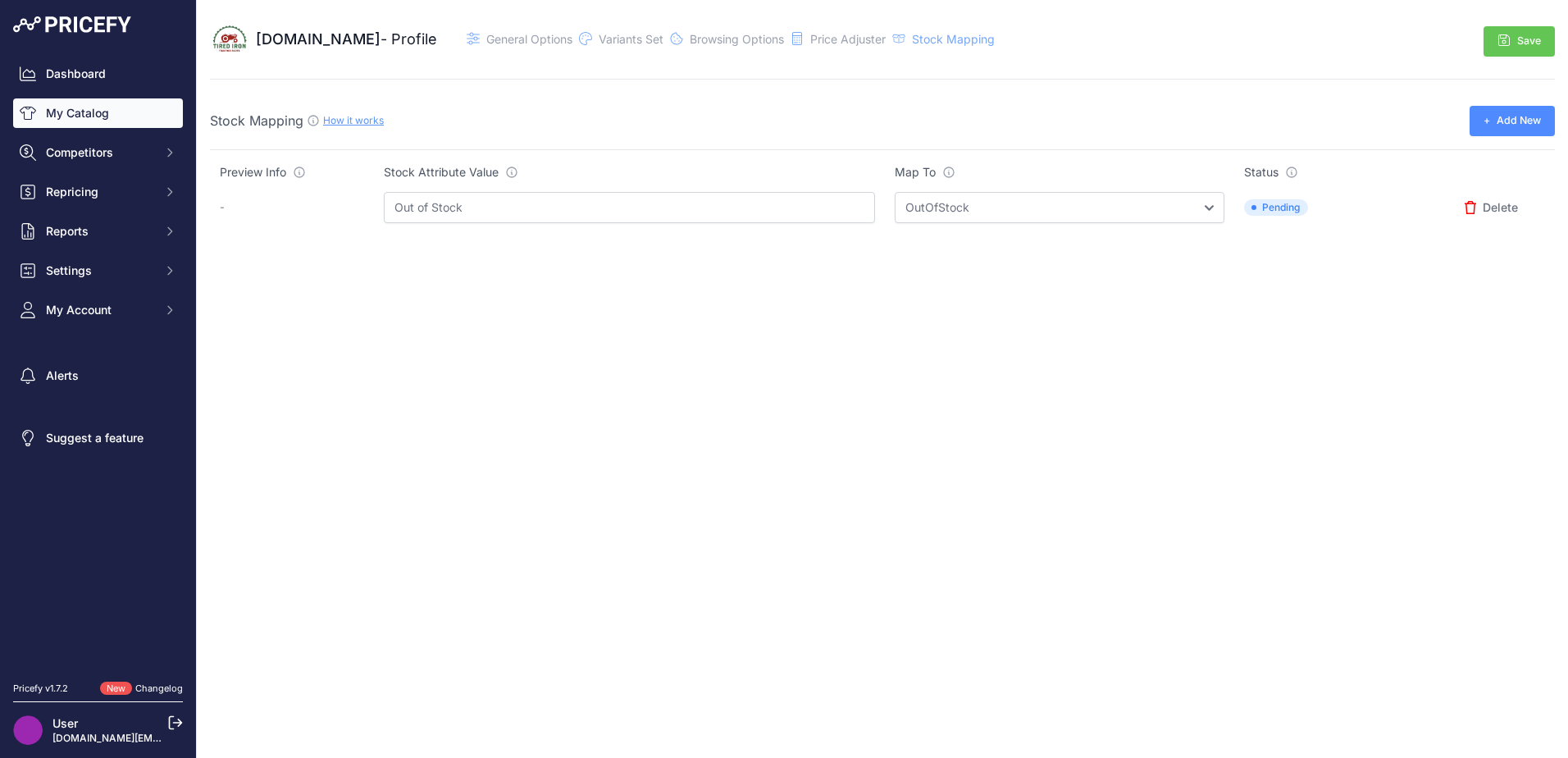
click at [75, 109] on link "My Catalog" at bounding box center [98, 113] width 170 height 30
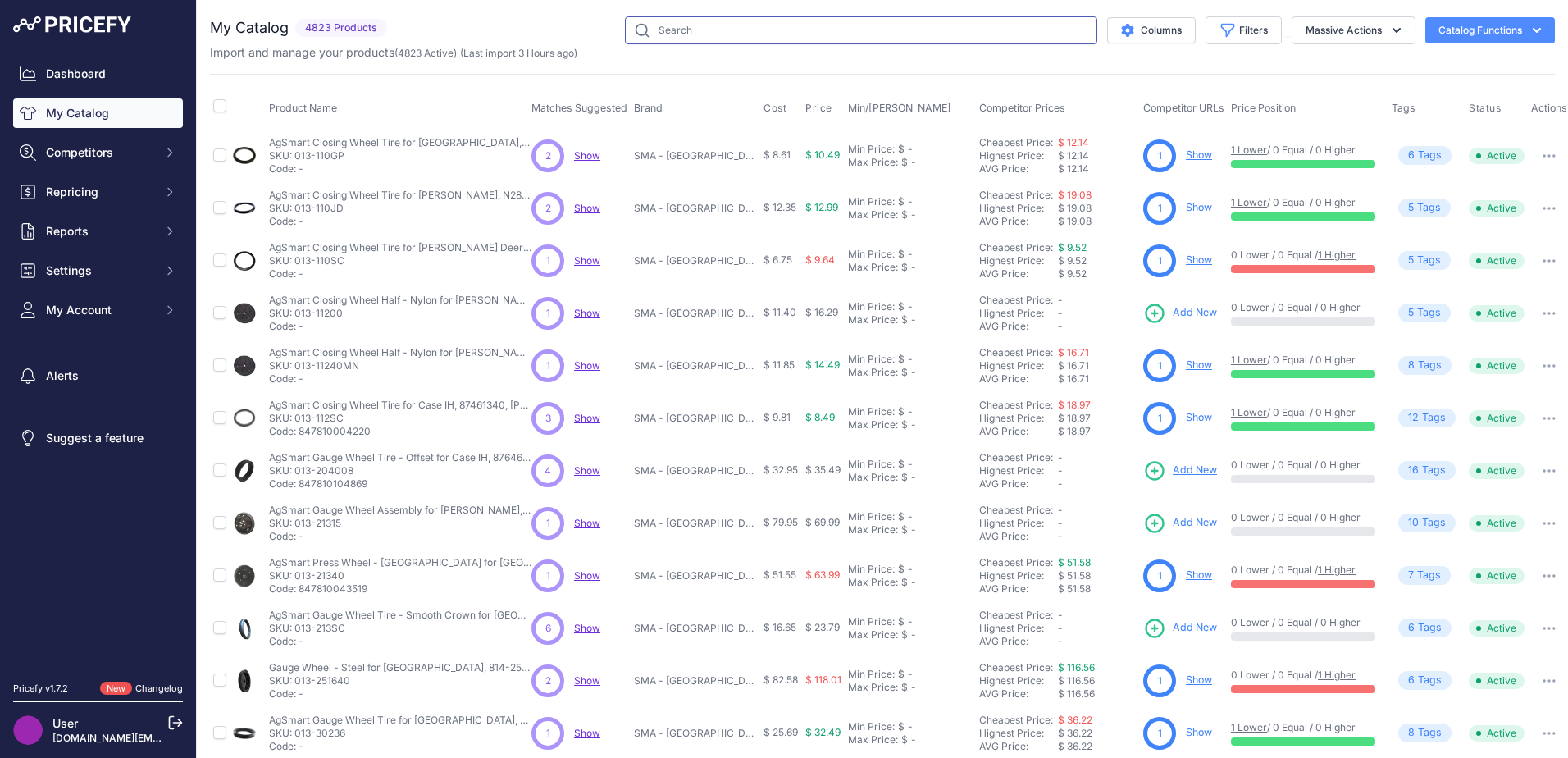
click at [991, 31] on input "text" at bounding box center [861, 30] width 472 height 28
type input "raptor [PERSON_NAME] belt"
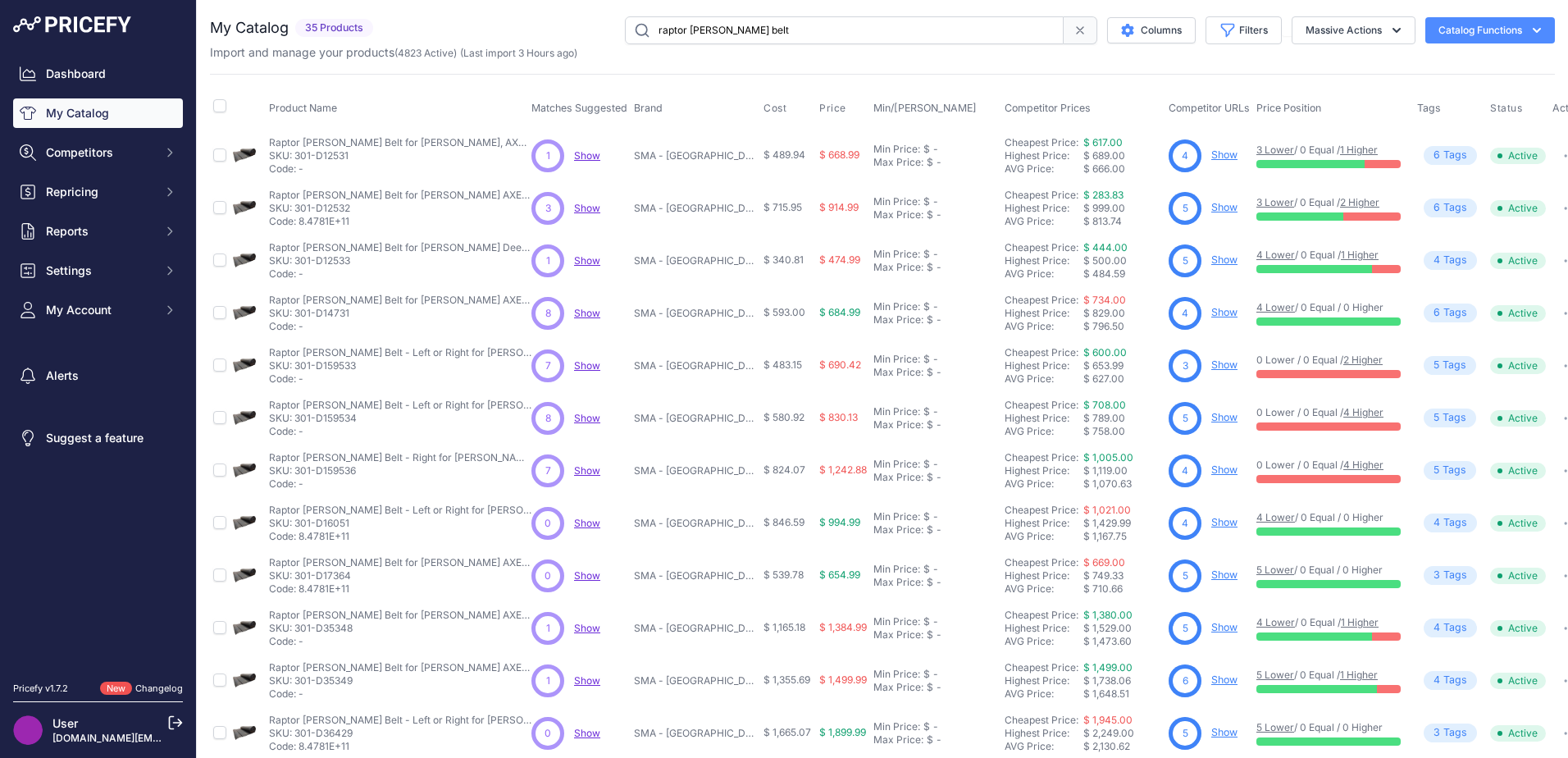
click at [551, 32] on div "raptor [PERSON_NAME] belt Columns Filters Status All Status Only Enabled Only D…" at bounding box center [967, 30] width 1175 height 28
click at [1206, 145] on div "4 Show" at bounding box center [1209, 155] width 81 height 33
click at [1211, 157] on link "Show" at bounding box center [1224, 154] width 26 height 12
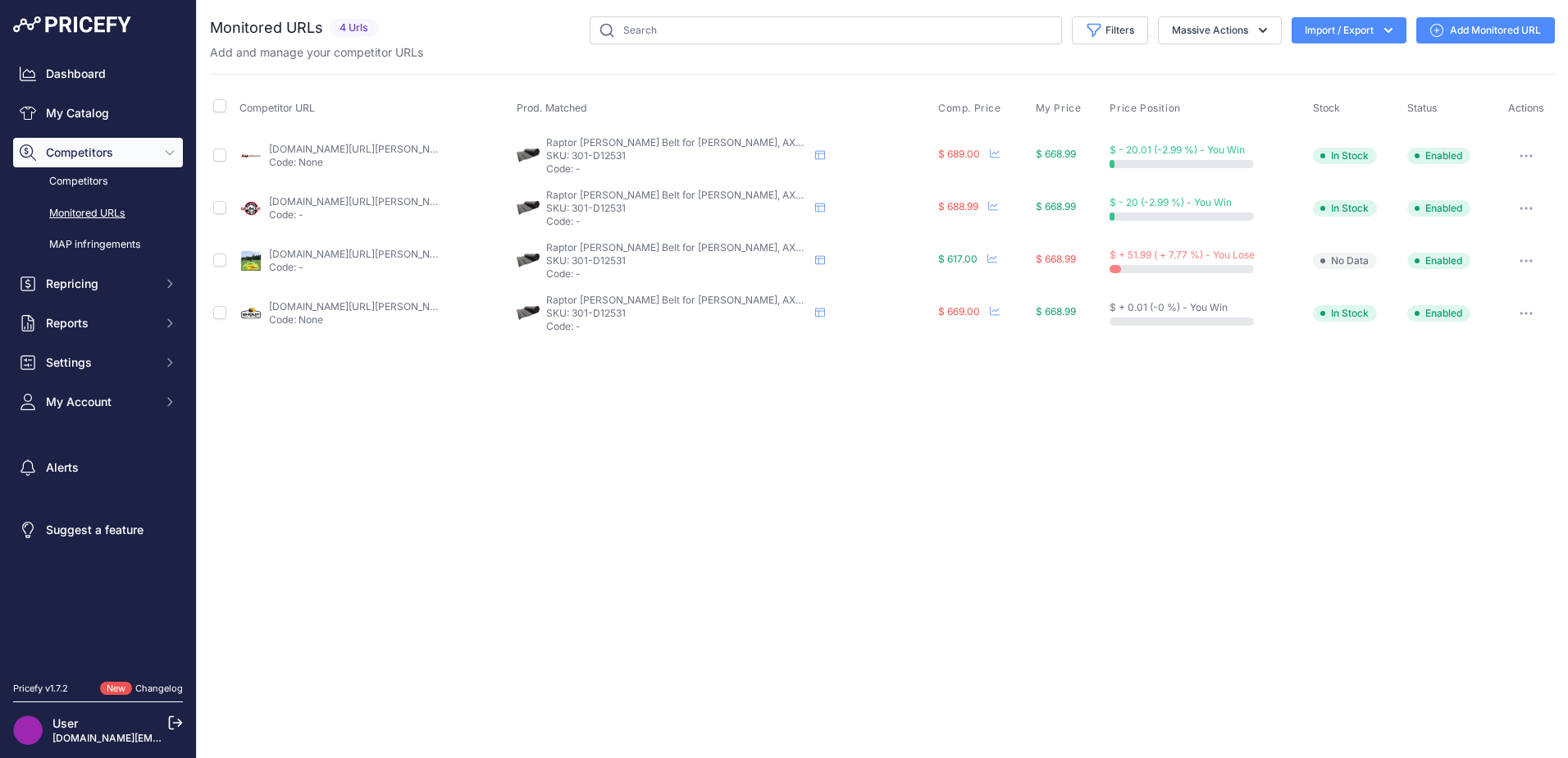
click at [1492, 26] on link "Add Monitored URL" at bounding box center [1485, 30] width 138 height 26
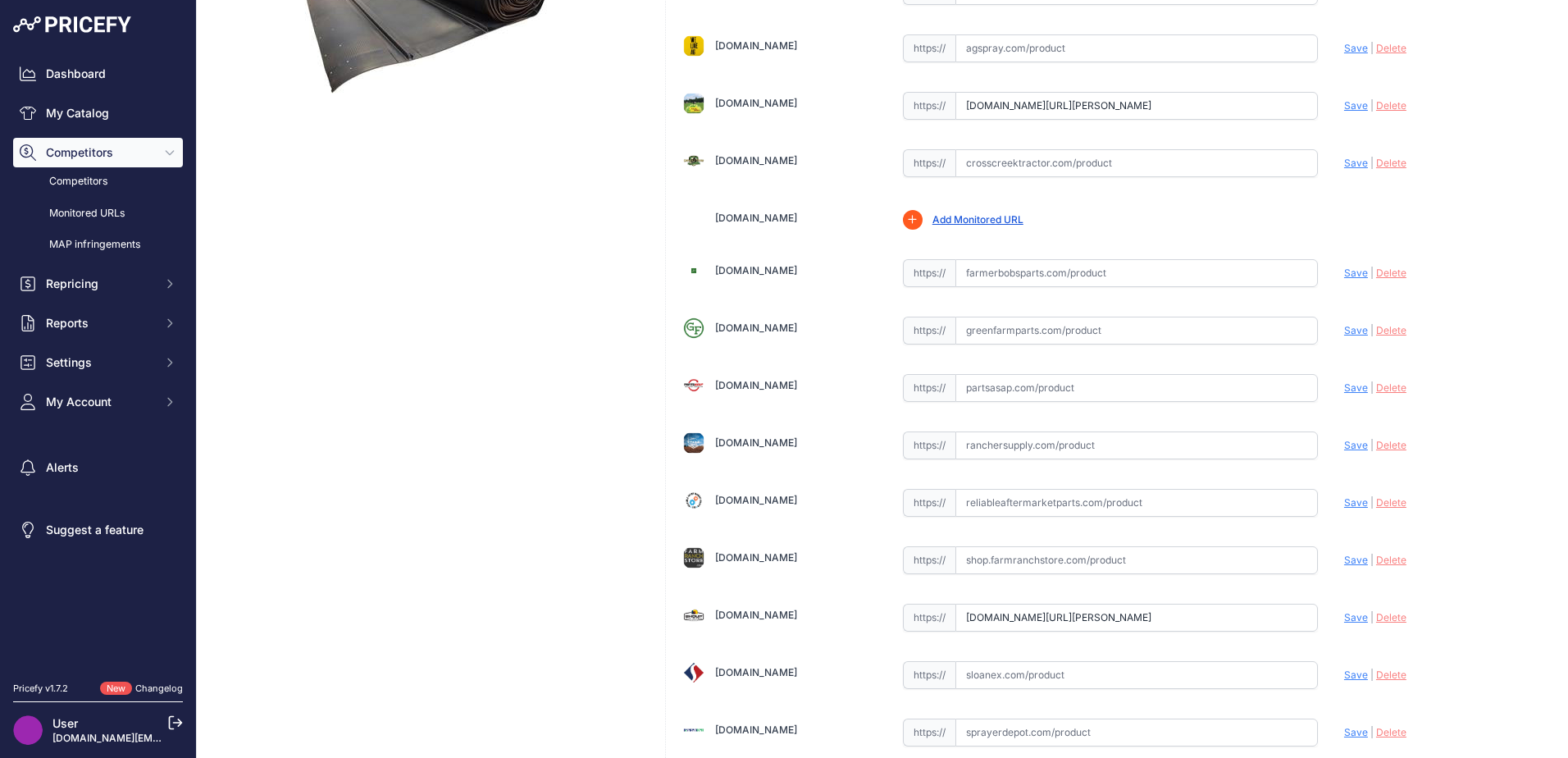
scroll to position [538, 0]
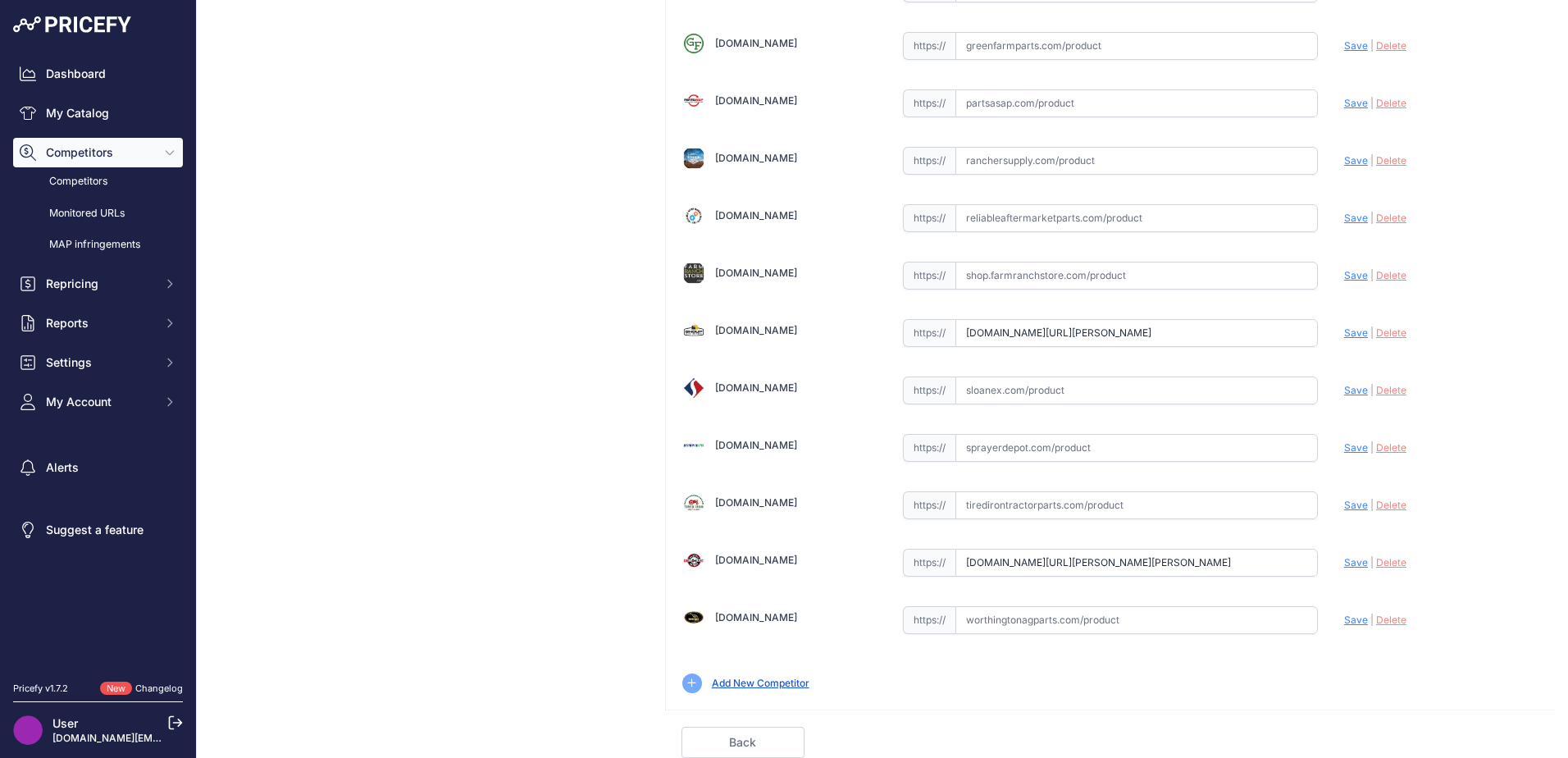
click at [985, 501] on input "text" at bounding box center [1136, 505] width 362 height 28
paste input "https://www.tiredirontractorparts.com/feeder-belt-side-draper-237-126-wide-x-39…"
click at [1344, 502] on span "Save" at bounding box center [1356, 504] width 24 height 12
type input "https://www.tiredirontractorparts.com/feeder-belt-side-draper-237-126-wide-x-39…"
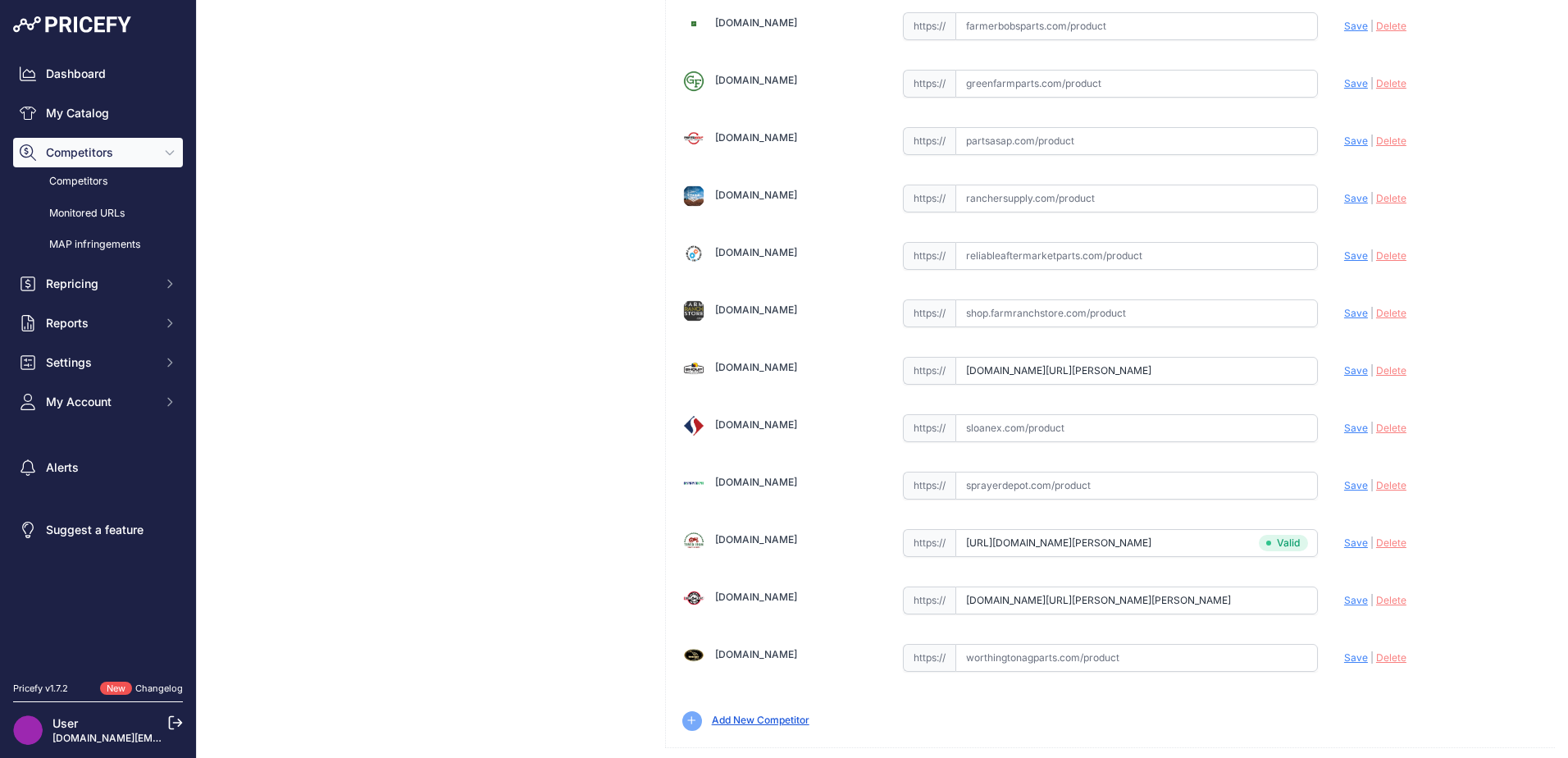
scroll to position [576, 0]
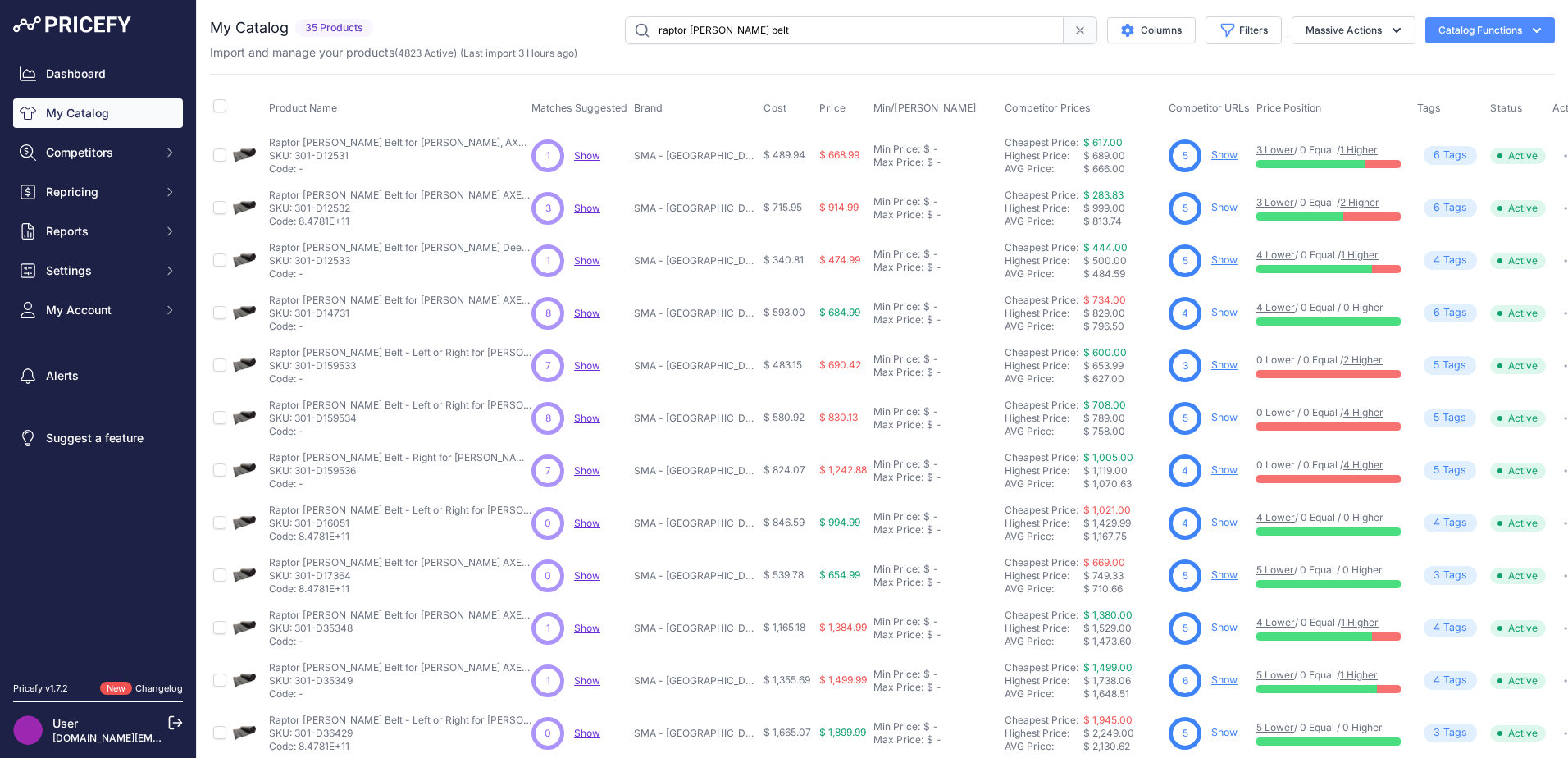
click at [1211, 207] on link "Show" at bounding box center [1224, 207] width 26 height 12
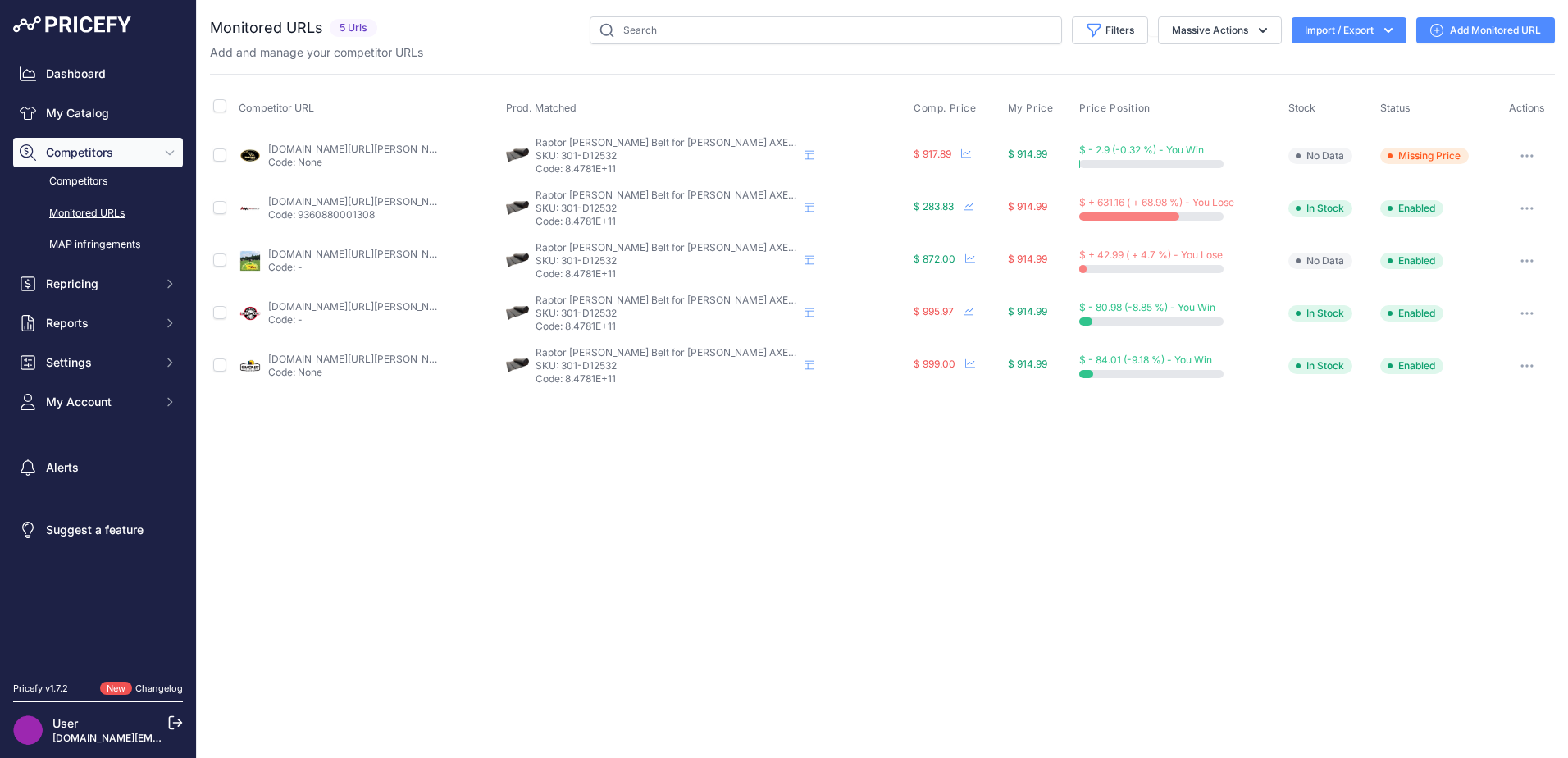
click at [1457, 29] on link "Add Monitored URL" at bounding box center [1485, 30] width 138 height 26
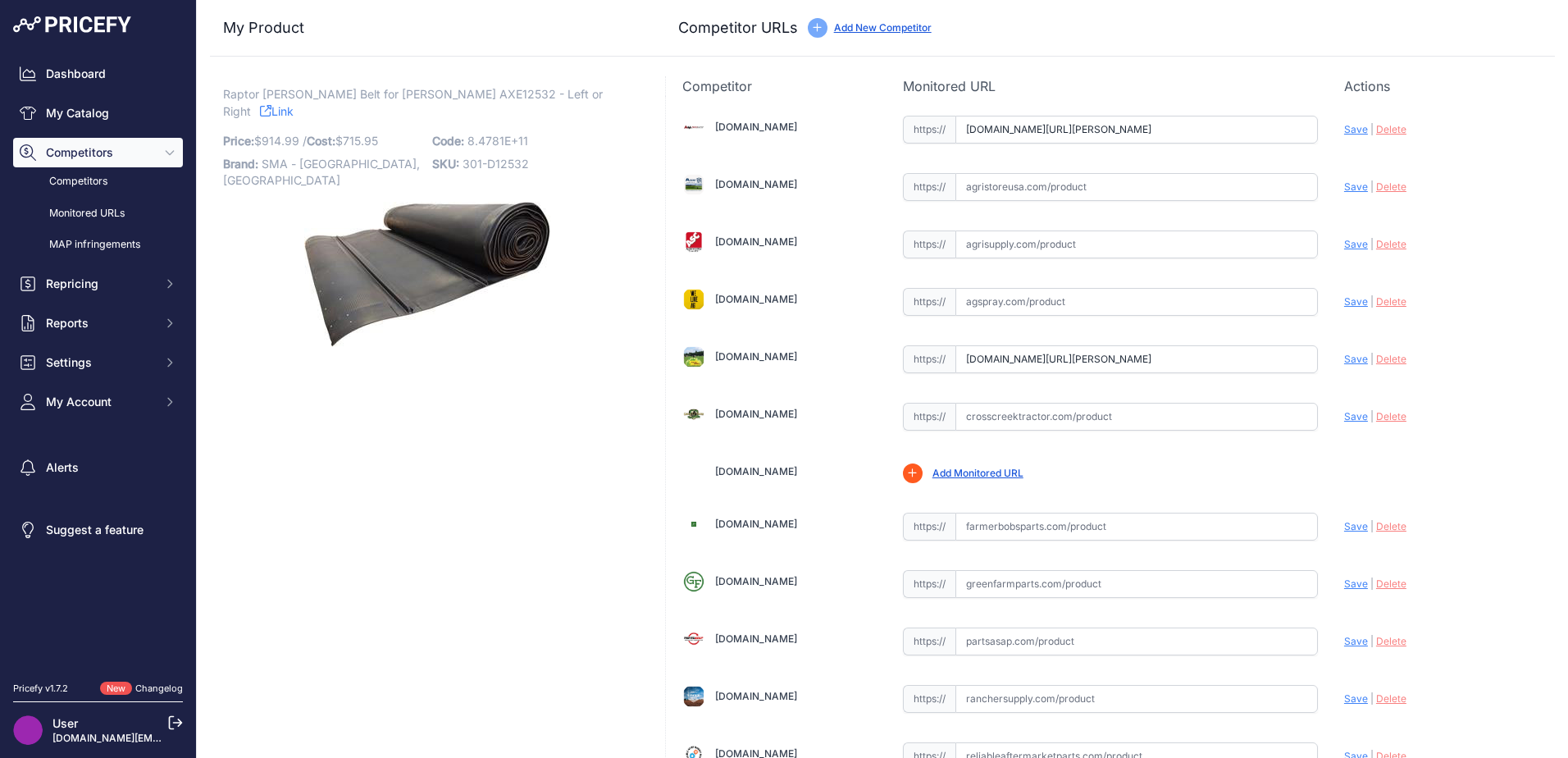
click at [429, 93] on span "Raptor [PERSON_NAME] Belt for [PERSON_NAME] AXE12532 - Left or Right" at bounding box center [413, 103] width 379 height 37
copy span "AXE12532"
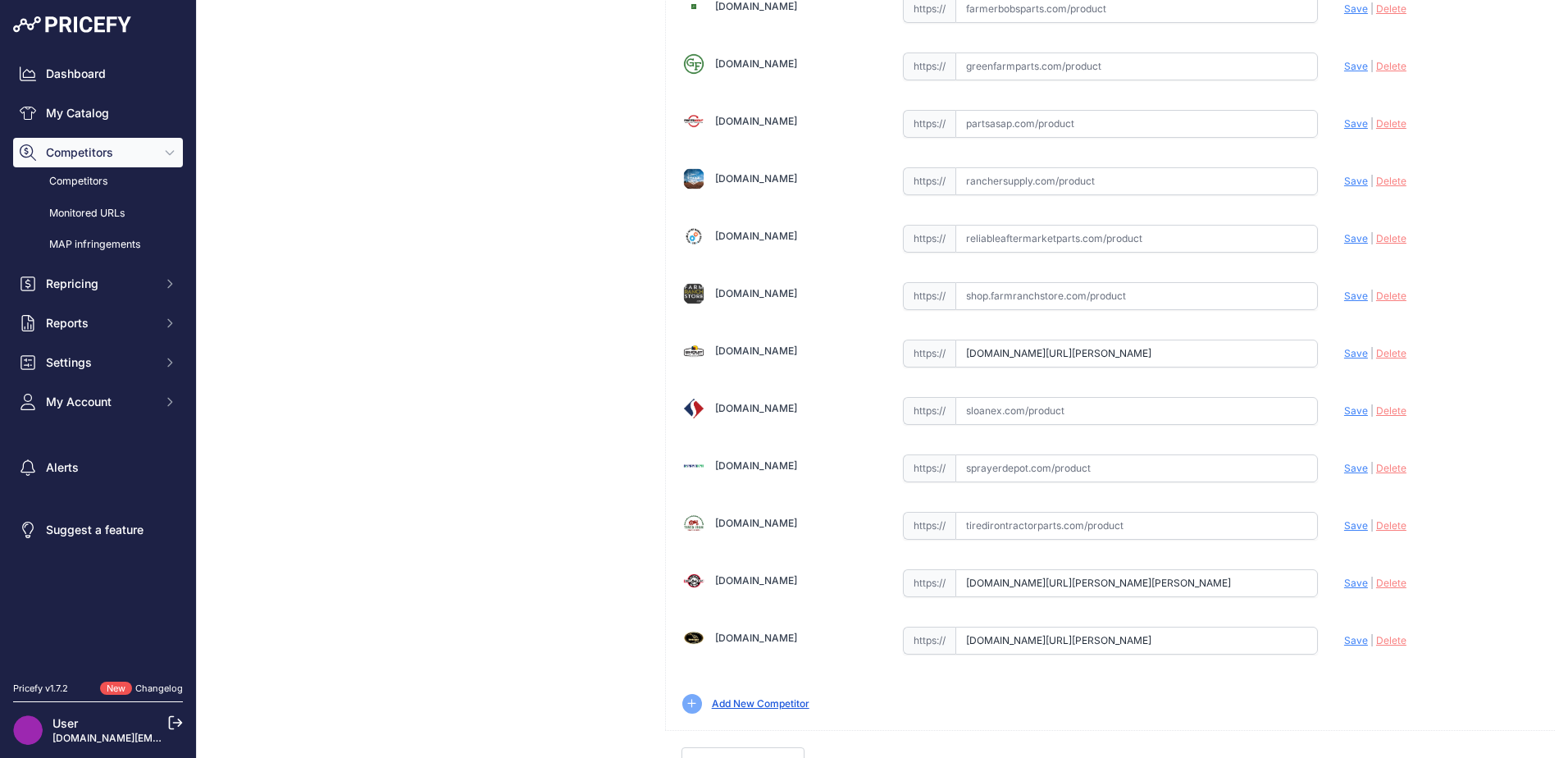
scroll to position [538, 0]
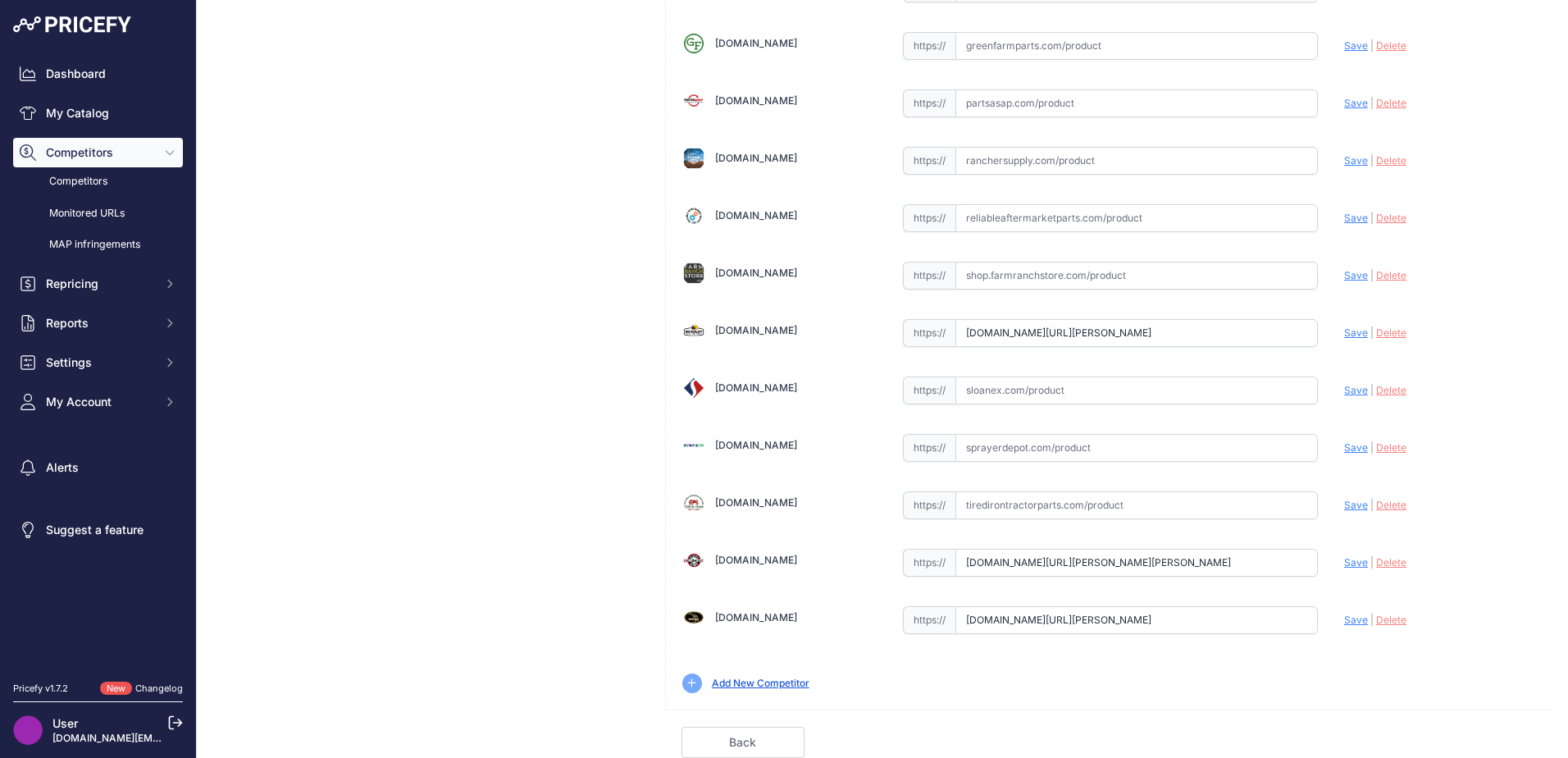
click at [1005, 496] on input "text" at bounding box center [1136, 505] width 362 height 28
drag, startPoint x: 1005, startPoint y: 496, endPoint x: 956, endPoint y: 462, distance: 59.6
drag, startPoint x: 956, startPoint y: 462, endPoint x: 961, endPoint y: 506, distance: 44.3
click at [961, 506] on input "text" at bounding box center [1136, 505] width 362 height 28
paste input "[URL][DOMAIN_NAME][PERSON_NAME]"
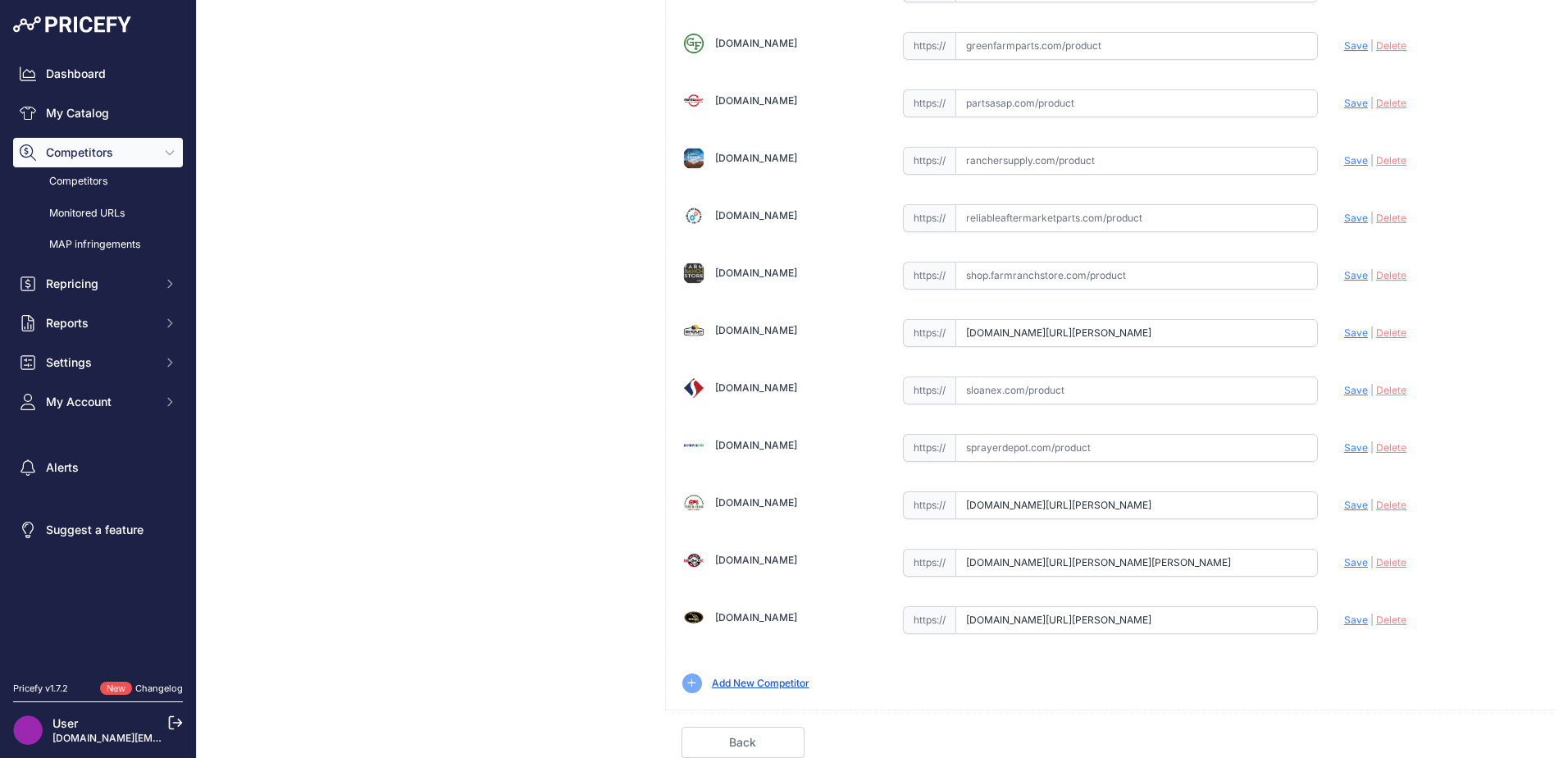
scroll to position [0, 0]
click at [1344, 509] on span "Save" at bounding box center [1356, 504] width 24 height 12
type input "[URL][DOMAIN_NAME][PERSON_NAME]"
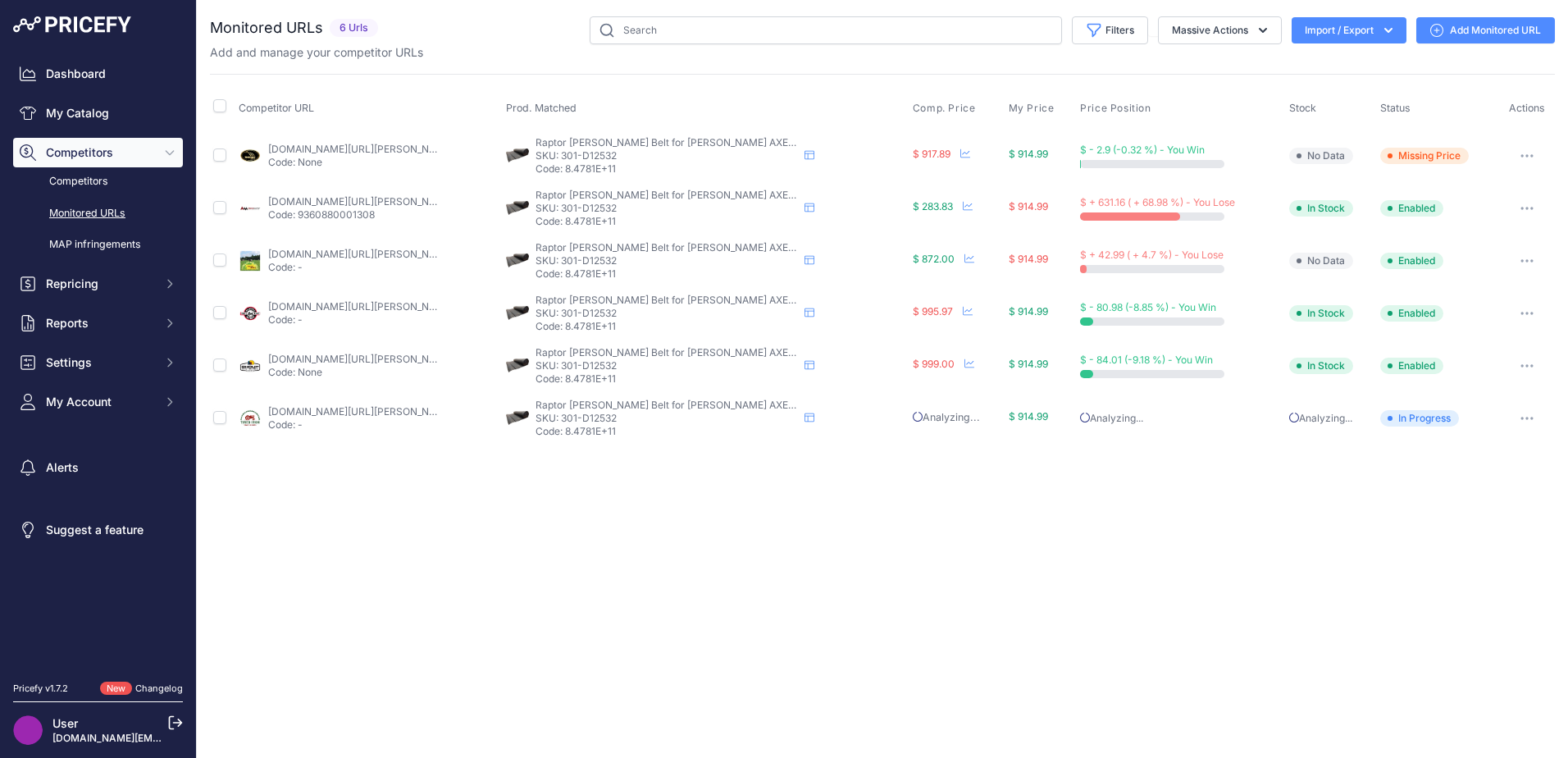
click at [118, 213] on link "Monitored URLs" at bounding box center [98, 214] width 170 height 29
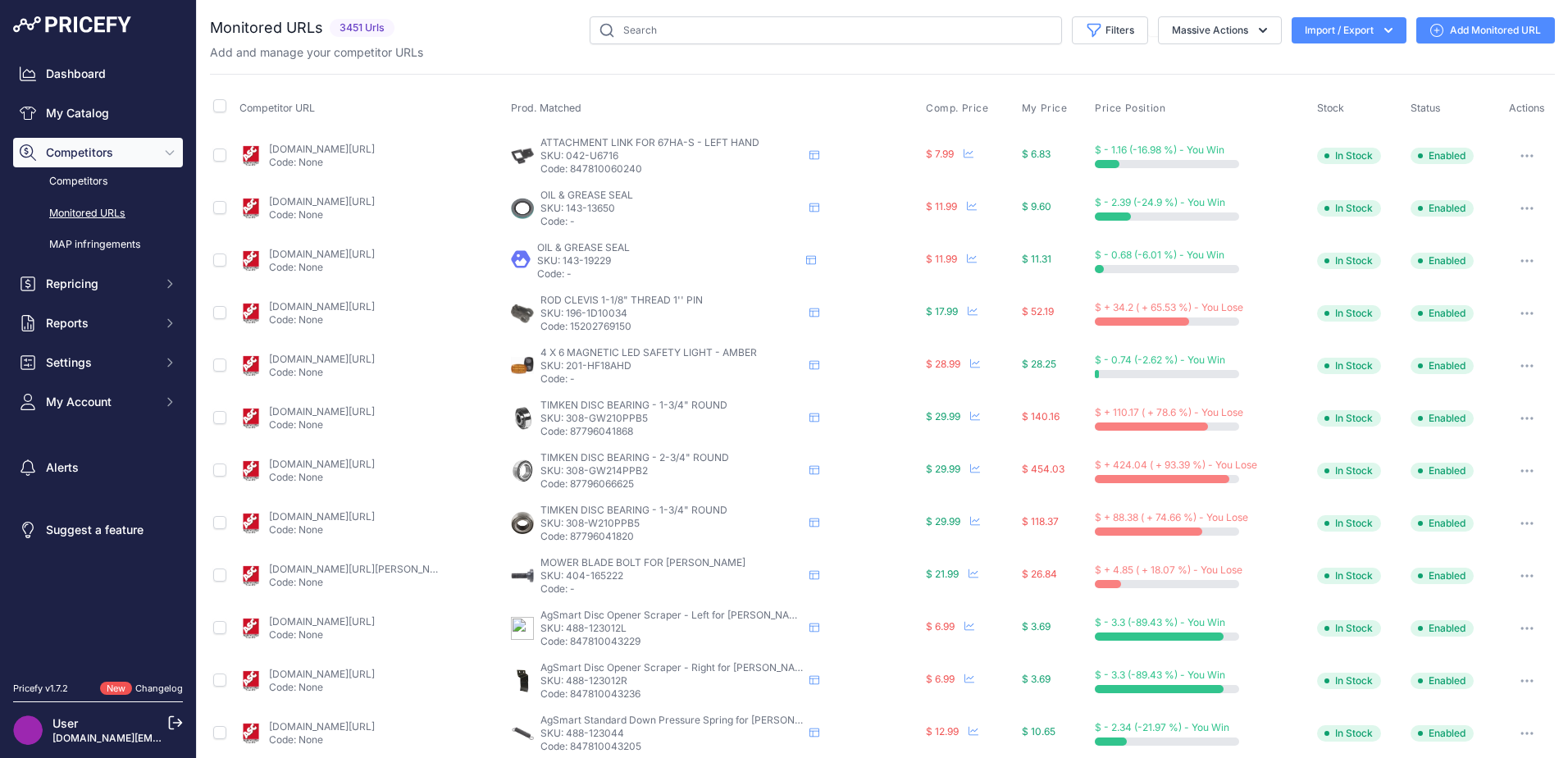
click at [1385, 39] on button "Import / Export" at bounding box center [1348, 30] width 115 height 26
click at [1329, 66] on span "Import" at bounding box center [1336, 65] width 31 height 13
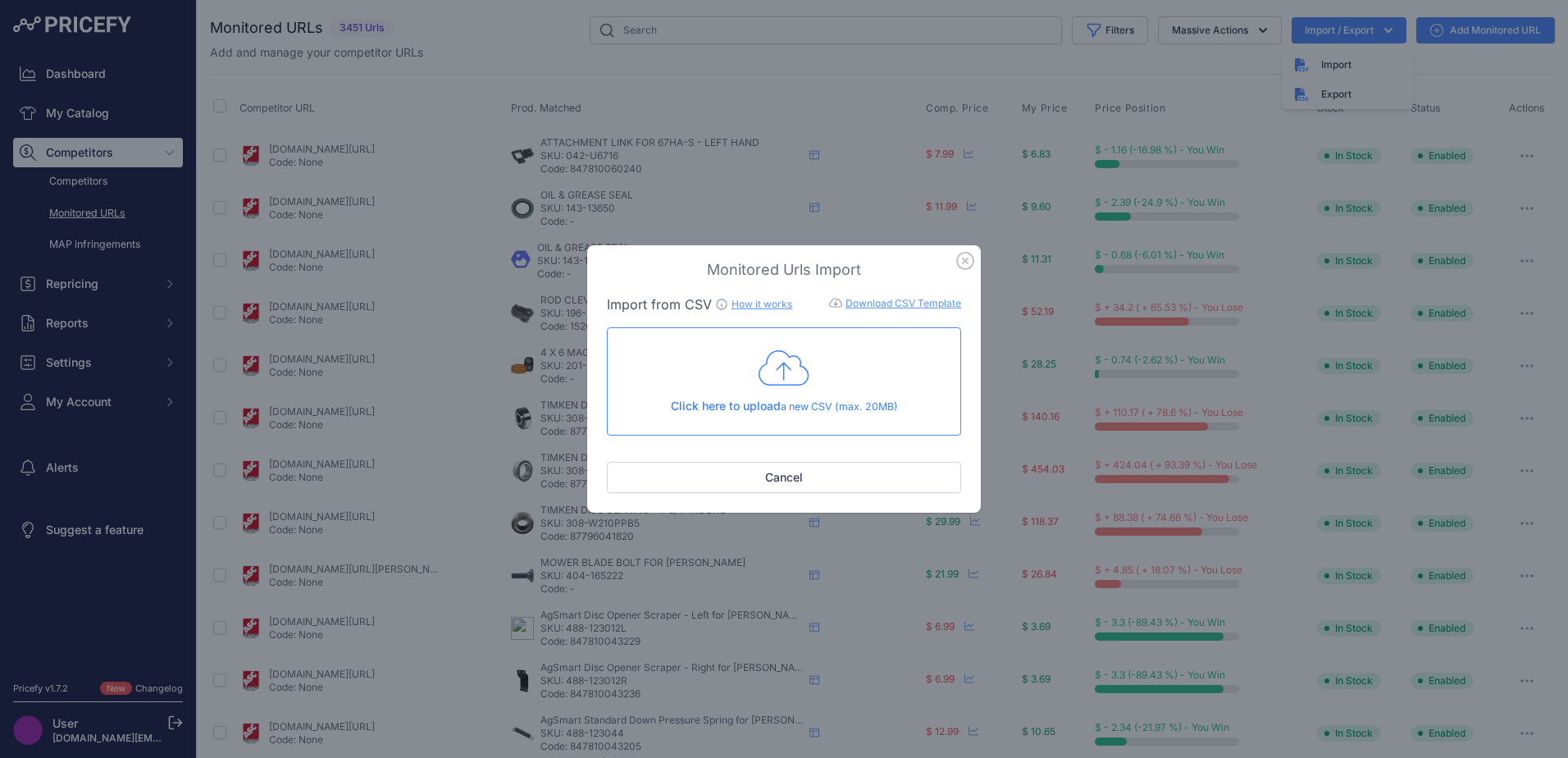
click at [885, 301] on link "Download CSV Template" at bounding box center [903, 303] width 115 height 12
drag, startPoint x: 966, startPoint y: 264, endPoint x: 1144, endPoint y: 204, distance: 187.8
click at [966, 264] on icon "button" at bounding box center [964, 261] width 18 height 18
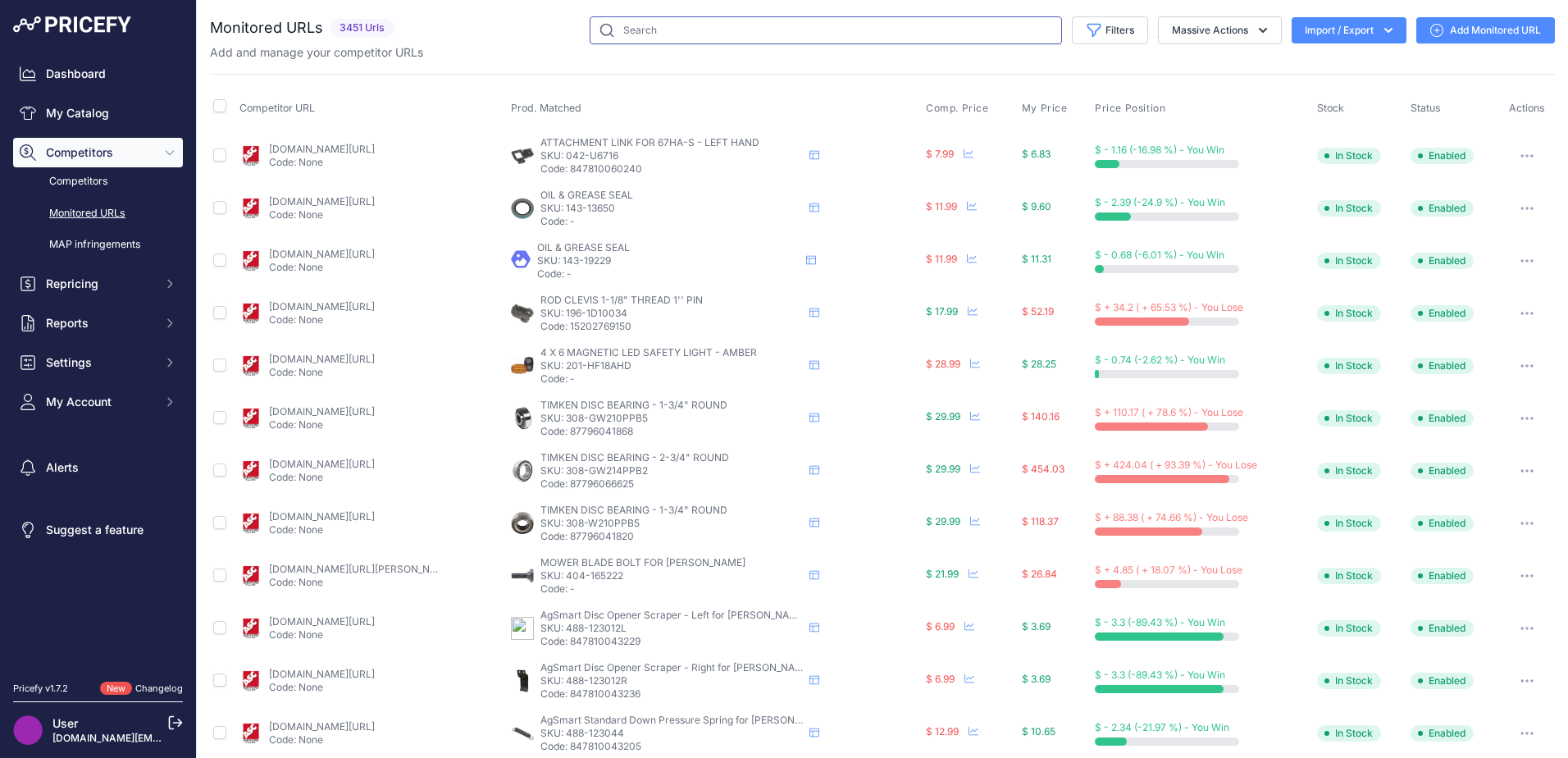
click at [851, 40] on input "text" at bounding box center [826, 30] width 472 height 28
type input "raptor draper belt"
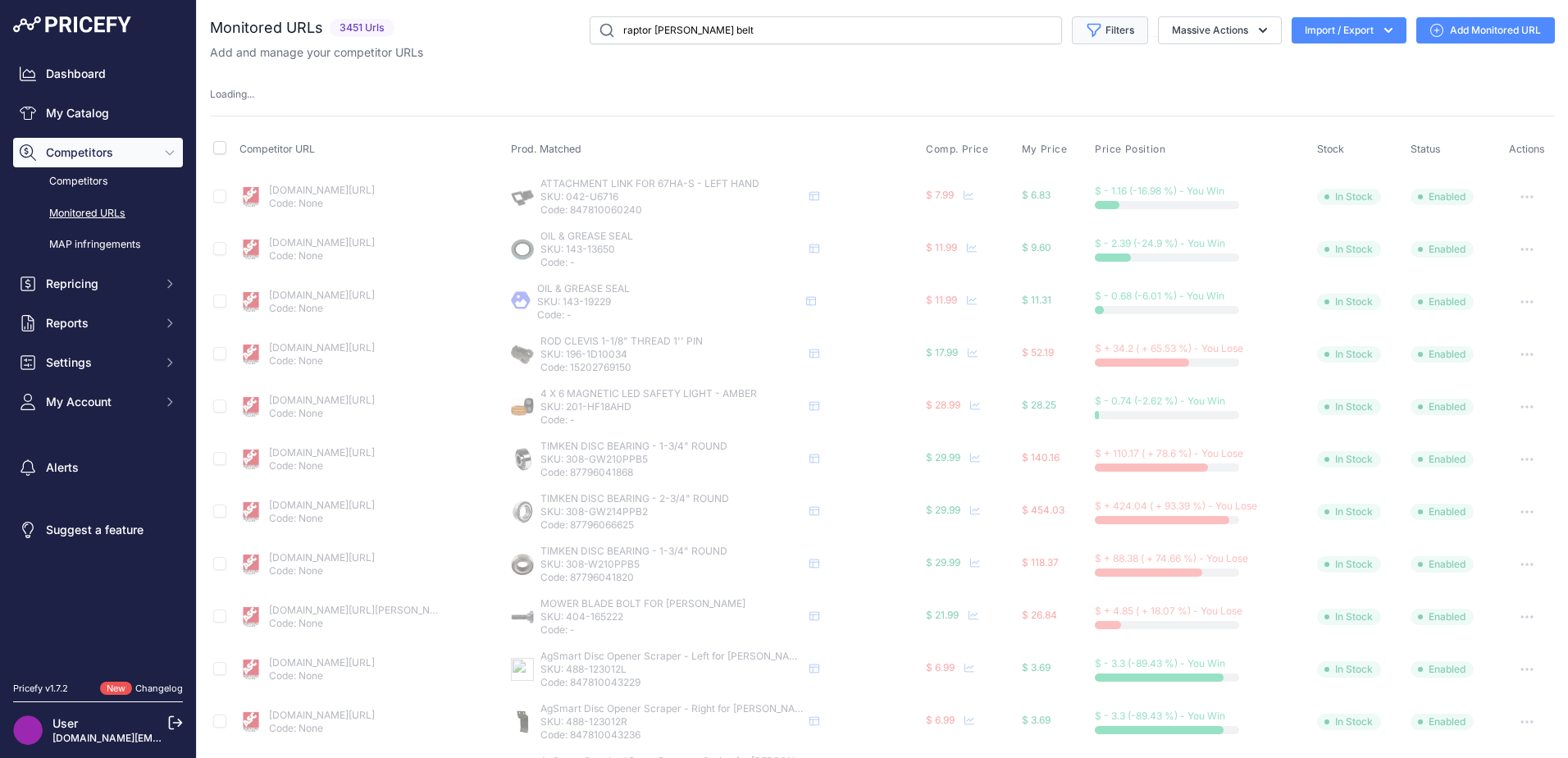
click at [1096, 31] on button "Filters" at bounding box center [1110, 30] width 76 height 28
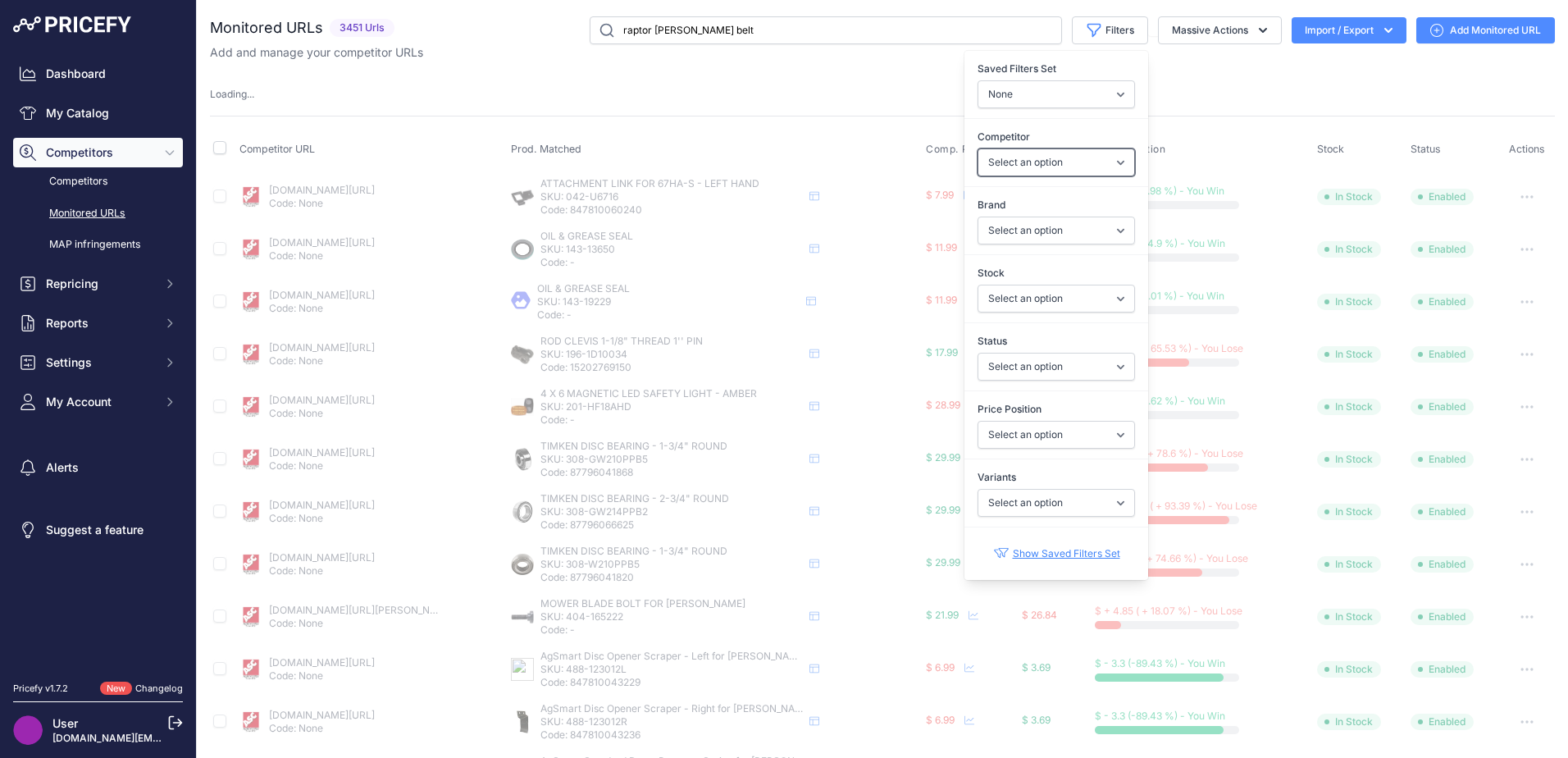
click at [1071, 157] on select "Select an option abilenemachine.com agristoreusa.com agrisupply.com agspray.com…" at bounding box center [1055, 162] width 157 height 28
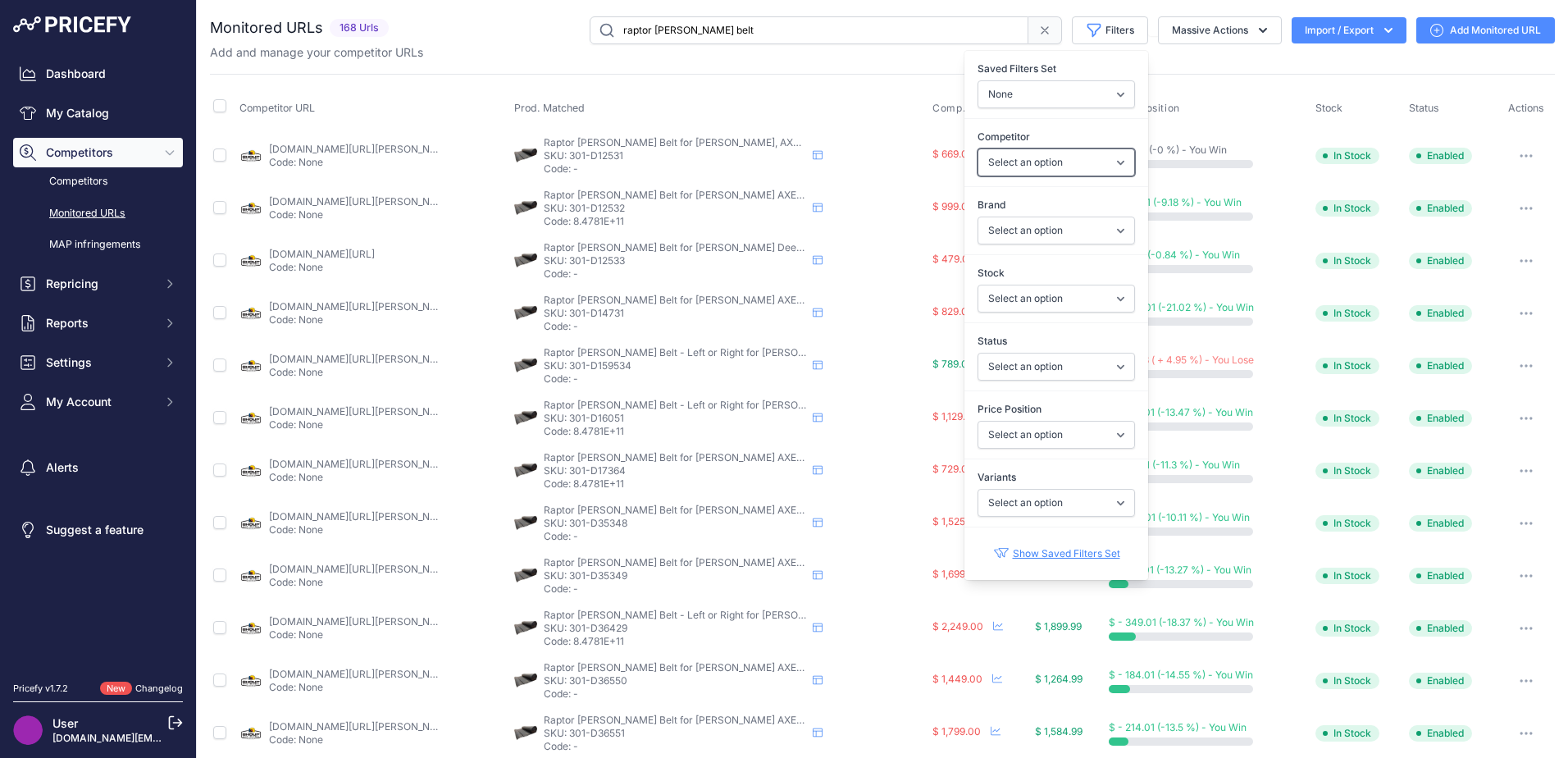
select select "21308"
click at [977, 149] on select "Select an option agrisupply.com shoupparts.com agspray.com worthingtonagparts.c…" at bounding box center [1055, 162] width 157 height 28
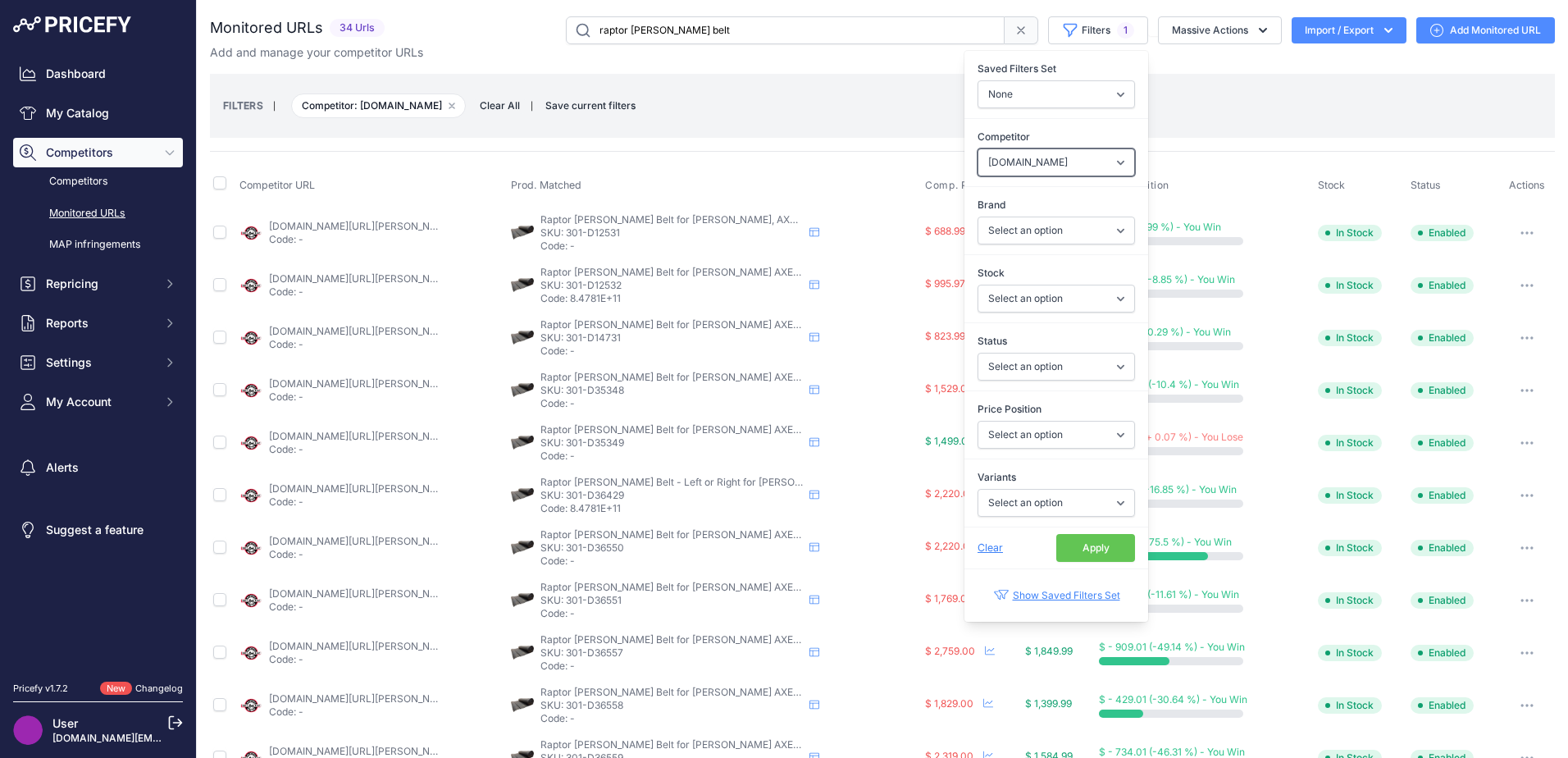
click at [1110, 163] on select "Select an option agrisupply.com shoupparts.com agspray.com worthingtonagparts.c…" at bounding box center [1055, 162] width 157 height 28
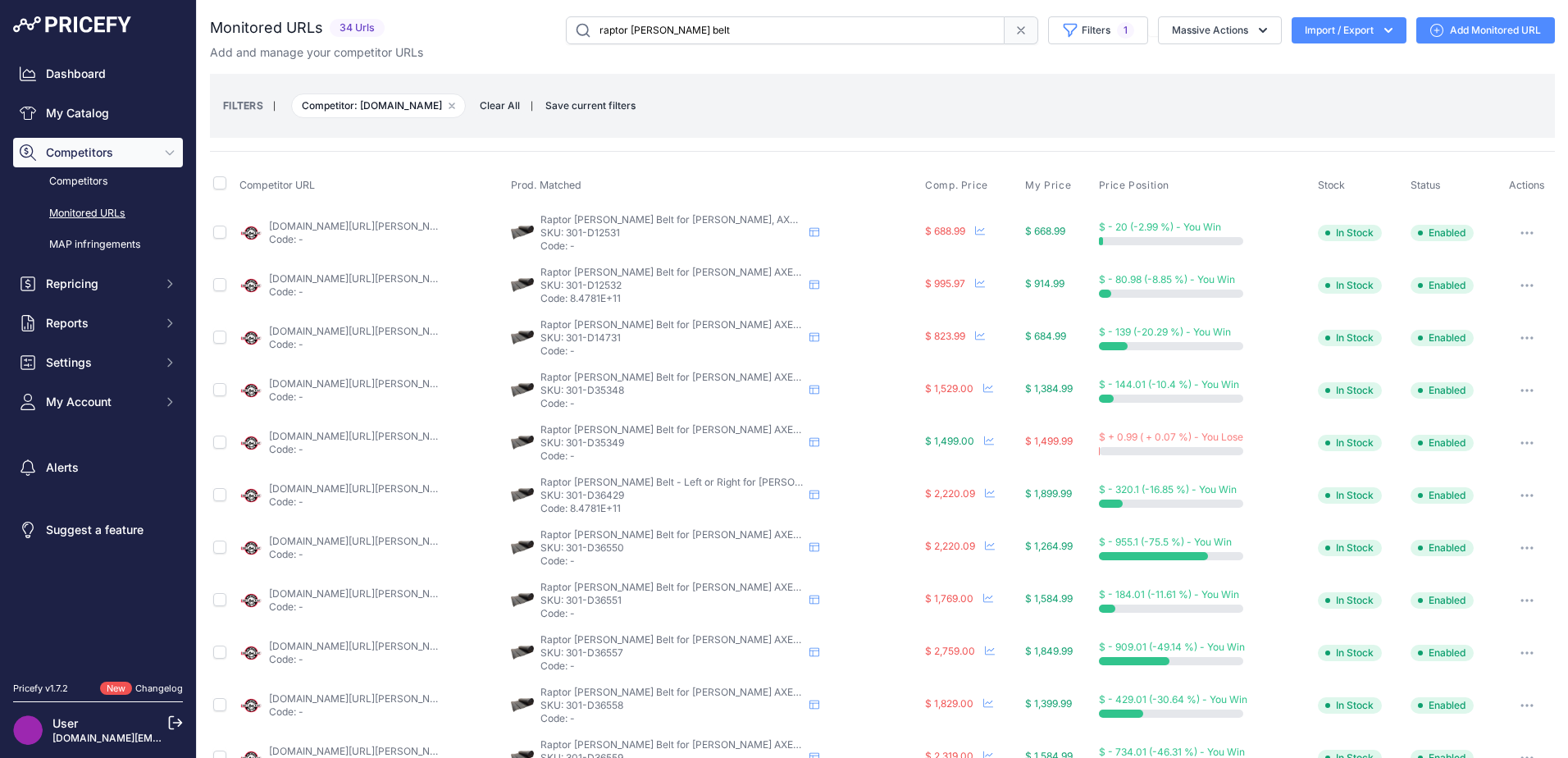
click at [881, 97] on div "FILTERS | Competitor: tractorpartsasap.com Remove filter option Clear All | Sav…" at bounding box center [882, 106] width 1318 height 44
click at [1382, 25] on icon "button" at bounding box center [1388, 30] width 16 height 16
click at [1328, 93] on div "Export" at bounding box center [1347, 94] width 132 height 30
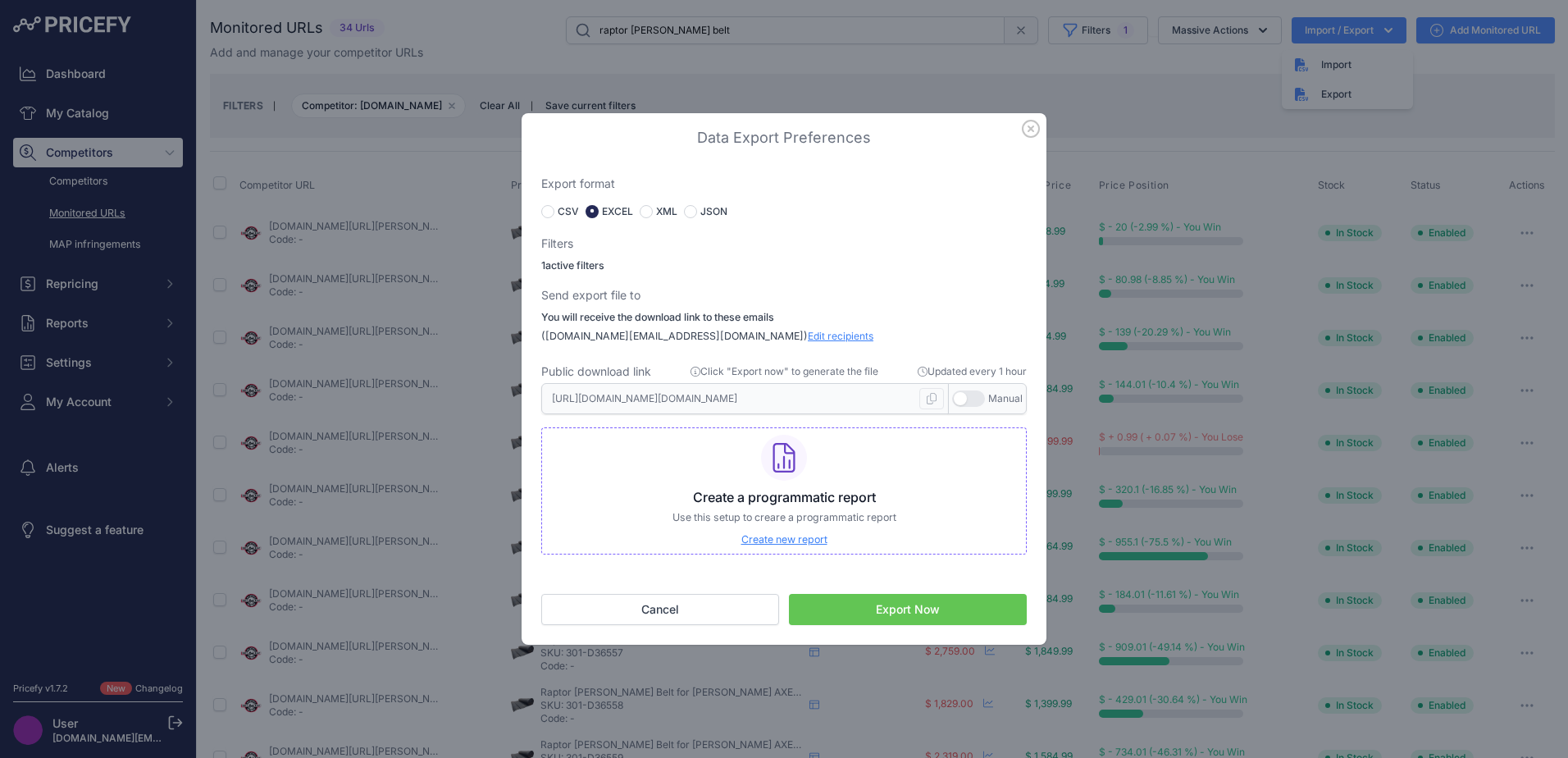
click at [912, 609] on button "Export Now" at bounding box center [908, 609] width 238 height 31
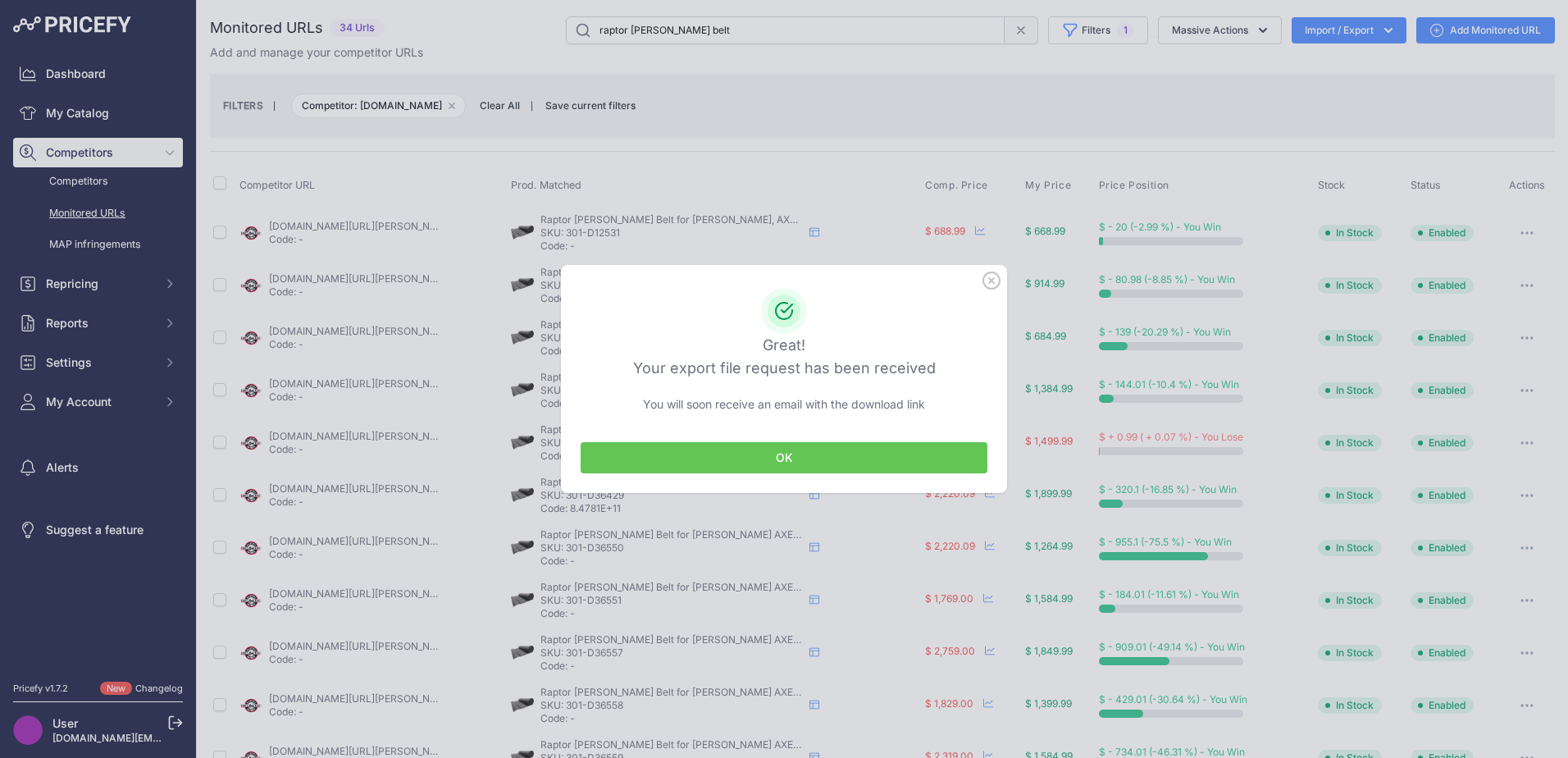
click at [823, 458] on button "OK" at bounding box center [784, 458] width 407 height 31
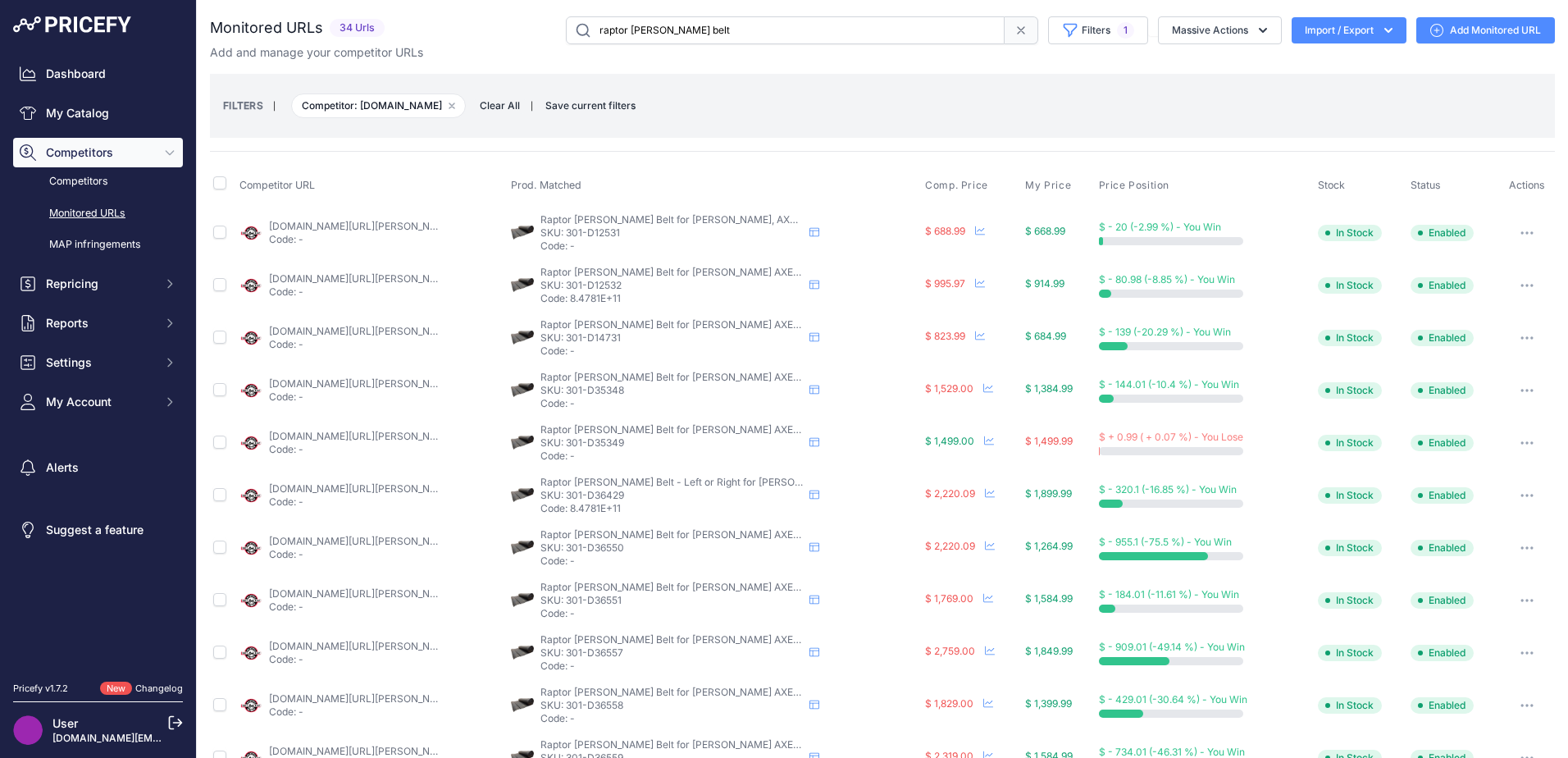
click at [85, 735] on link "qfs.help@qualityfarmsupply.com" at bounding box center [179, 738] width 253 height 12
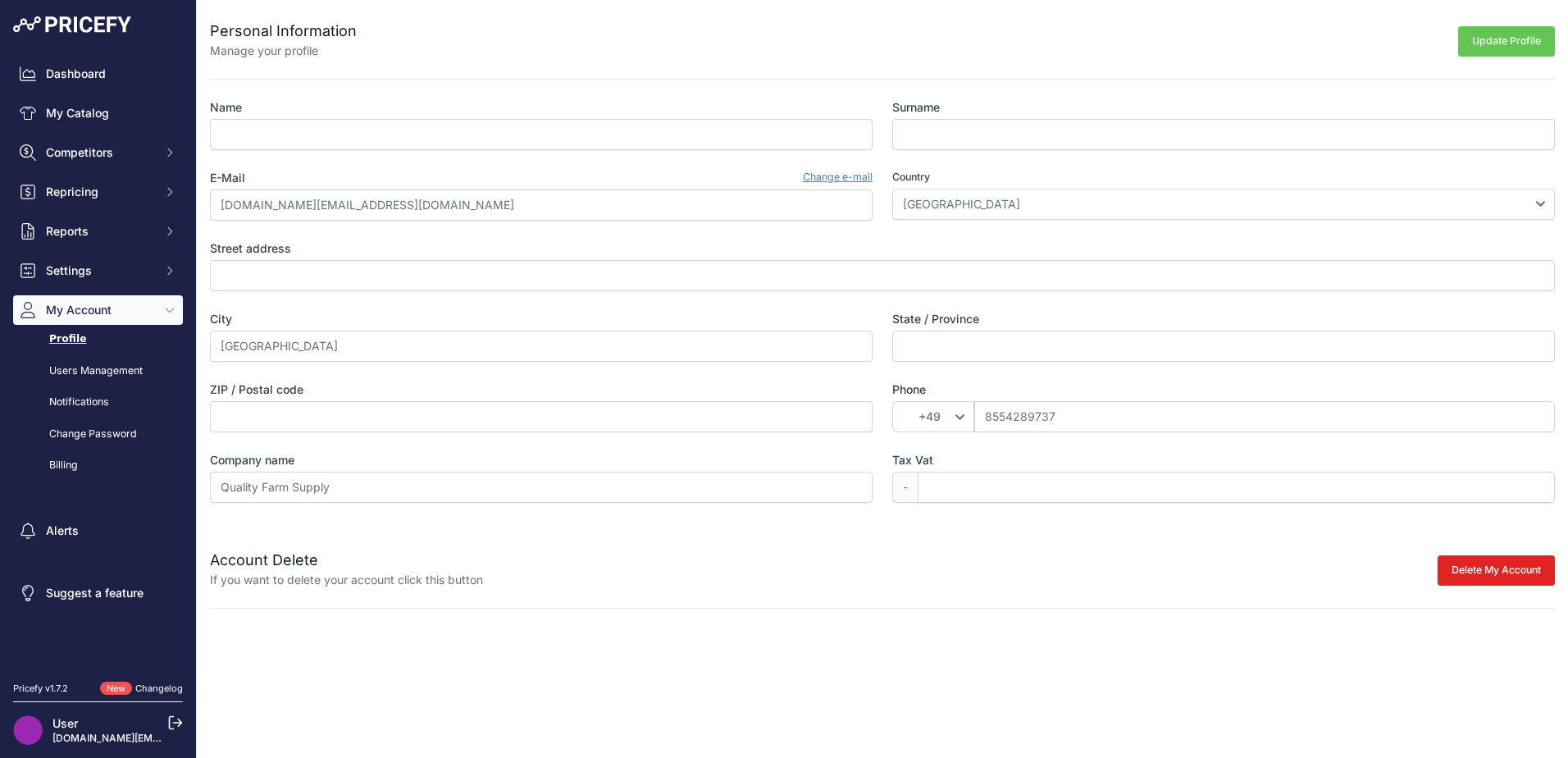
click at [817, 171] on link "Change e-mail" at bounding box center [838, 177] width 70 height 16
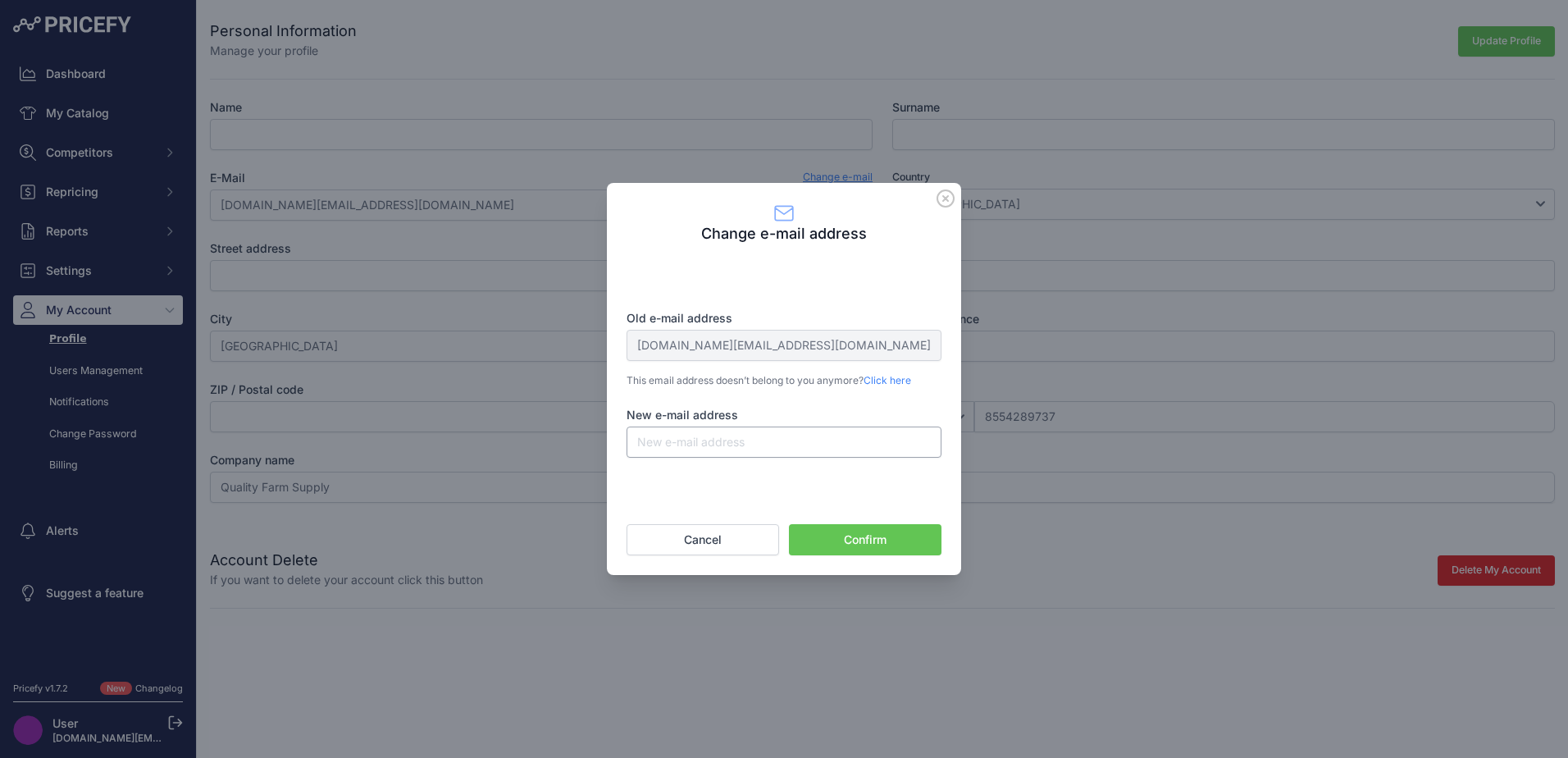
click at [700, 446] on input "New e-mail address" at bounding box center [784, 441] width 315 height 31
type input "[PERSON_NAME][EMAIL_ADDRESS][PERSON_NAME][DOMAIN_NAME]"
click at [861, 542] on button "Confirm" at bounding box center [865, 539] width 153 height 31
click at [759, 542] on button "Cancel" at bounding box center [703, 539] width 153 height 31
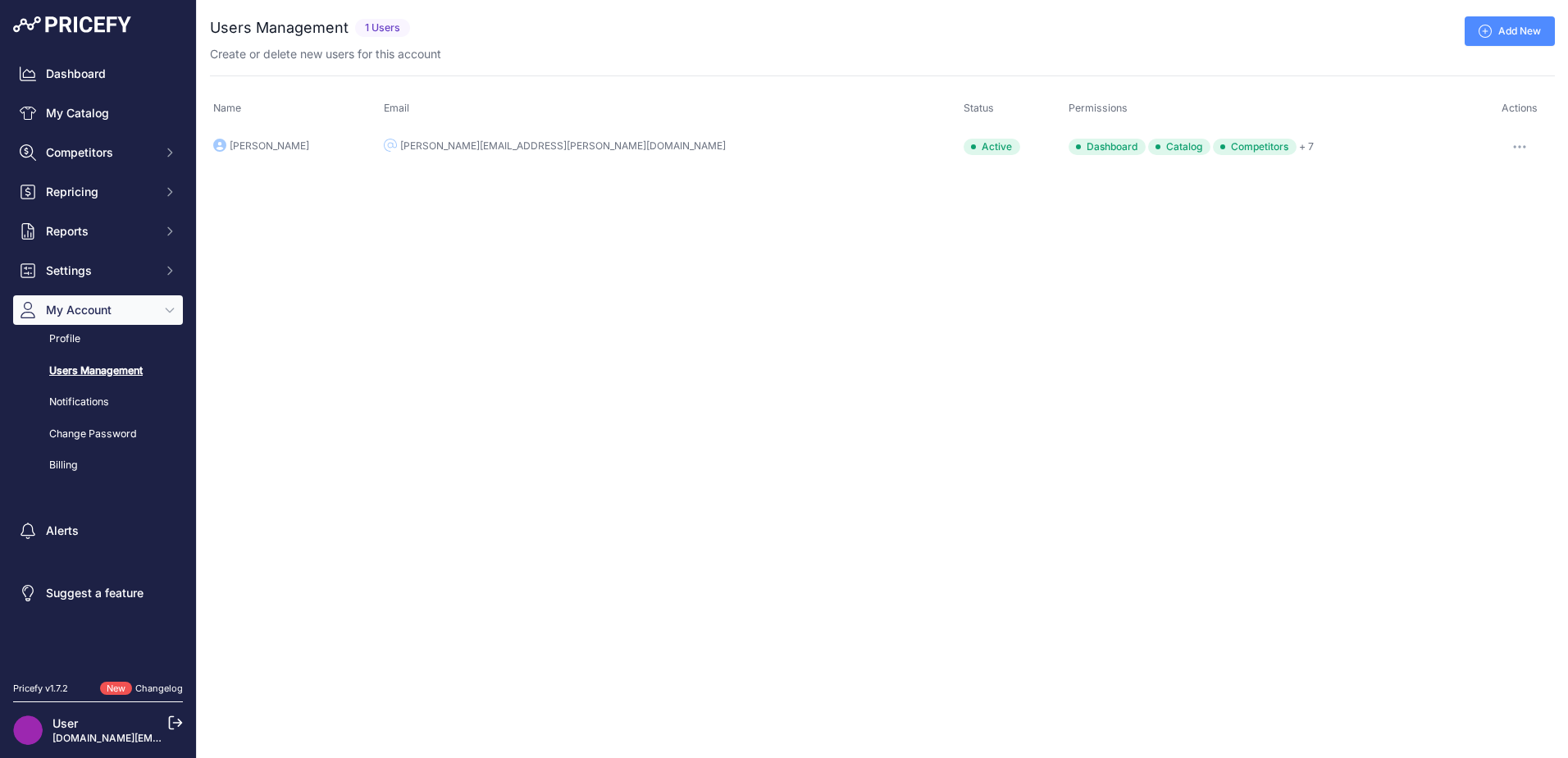
click at [1519, 147] on icon "button" at bounding box center [1520, 147] width 2 height 2
click at [1486, 176] on link "Edit" at bounding box center [1499, 181] width 105 height 26
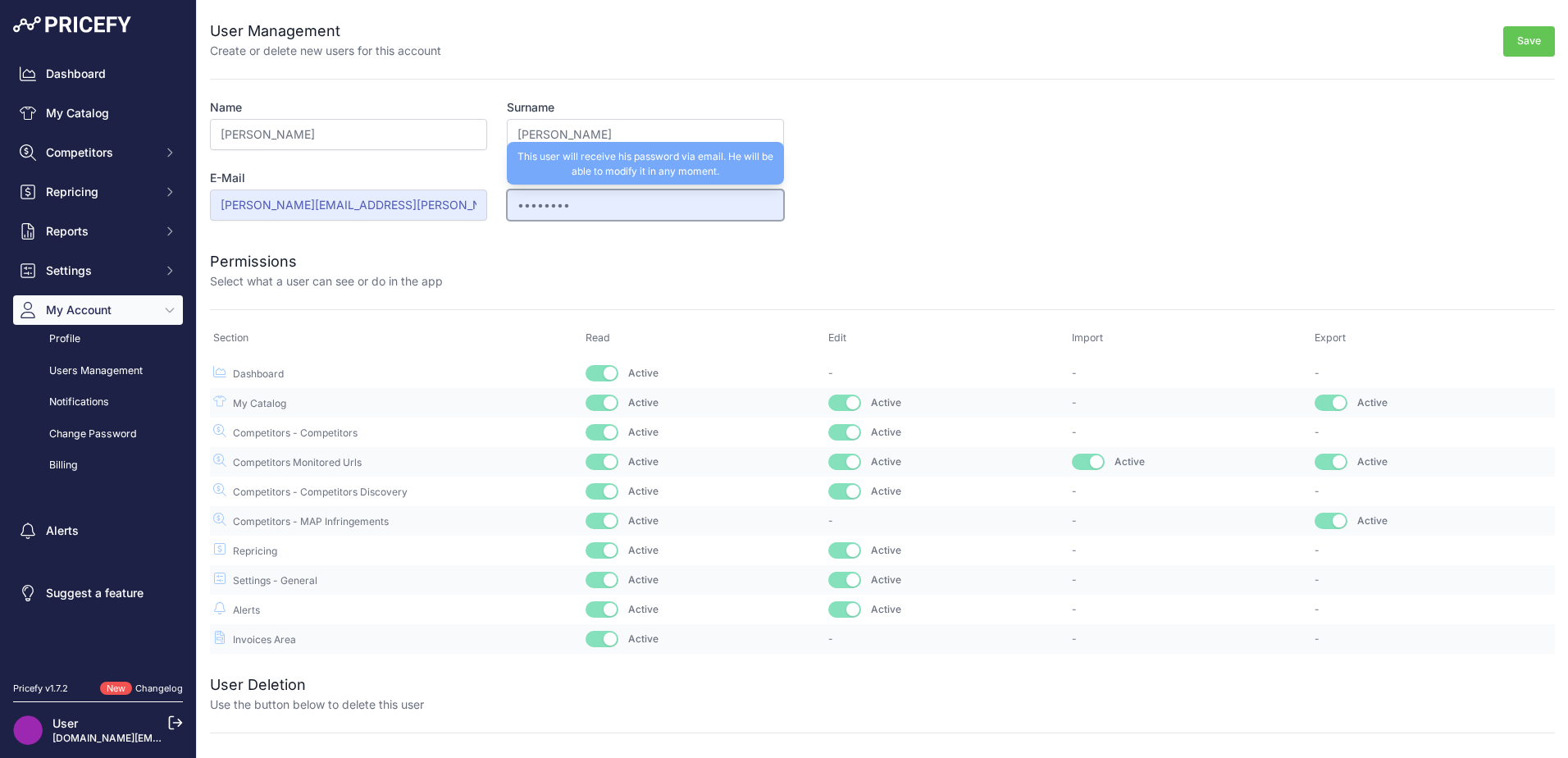
click at [708, 211] on input "••••••••" at bounding box center [645, 205] width 277 height 31
click at [712, 209] on input "••••••••" at bounding box center [645, 205] width 277 height 31
click at [680, 200] on input "••••••••" at bounding box center [645, 205] width 277 height 31
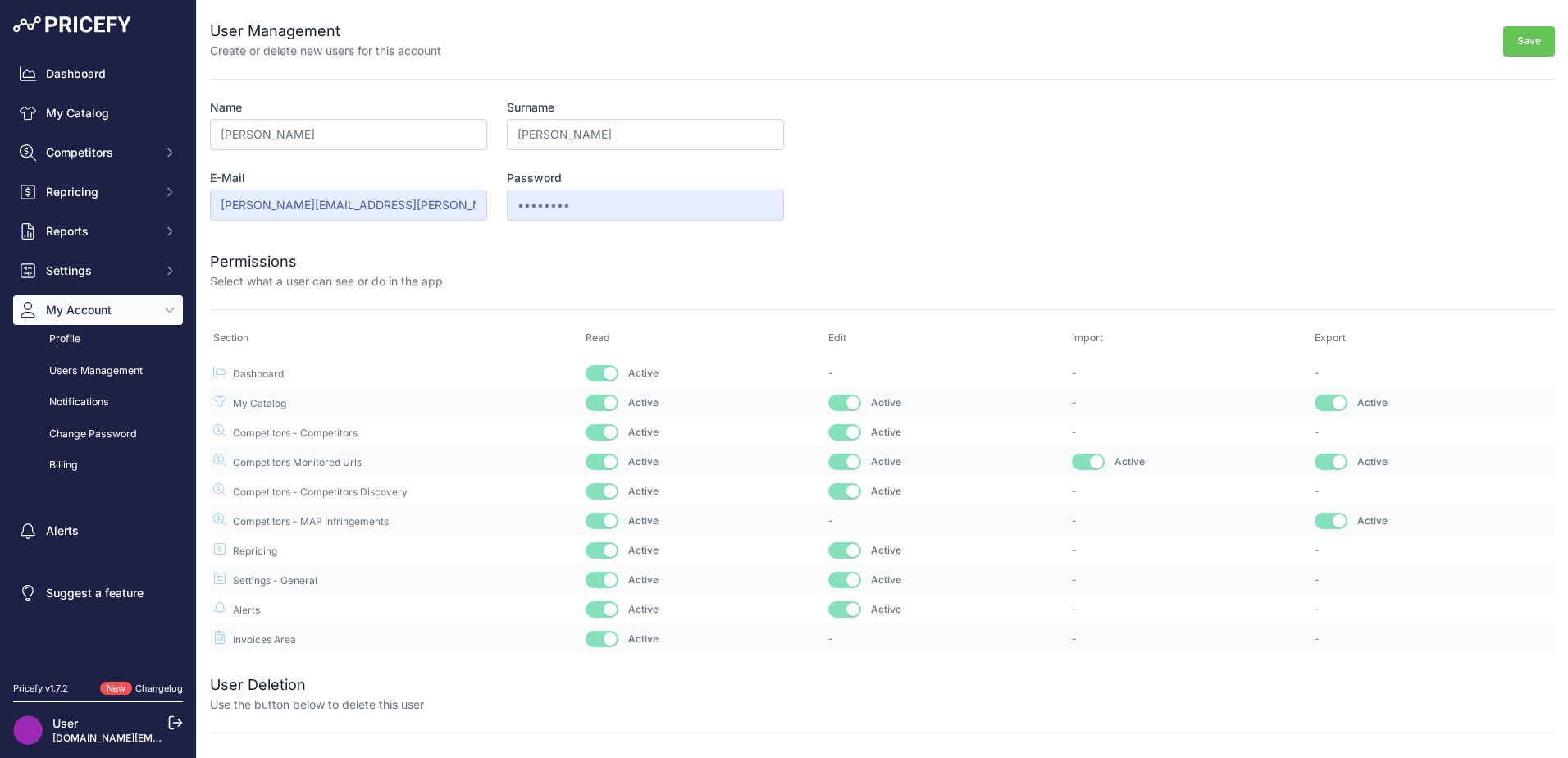
drag, startPoint x: 660, startPoint y: 228, endPoint x: 640, endPoint y: 250, distance: 29.7
click at [640, 250] on form "User Management Create or delete new users for this account Save Name Chad Surn…" at bounding box center [882, 327] width 1345 height 654
drag, startPoint x: 640, startPoint y: 250, endPoint x: 627, endPoint y: 205, distance: 46.8
click at [627, 205] on input "••••••••" at bounding box center [645, 205] width 277 height 31
drag, startPoint x: 642, startPoint y: 205, endPoint x: 861, endPoint y: 166, distance: 222.4
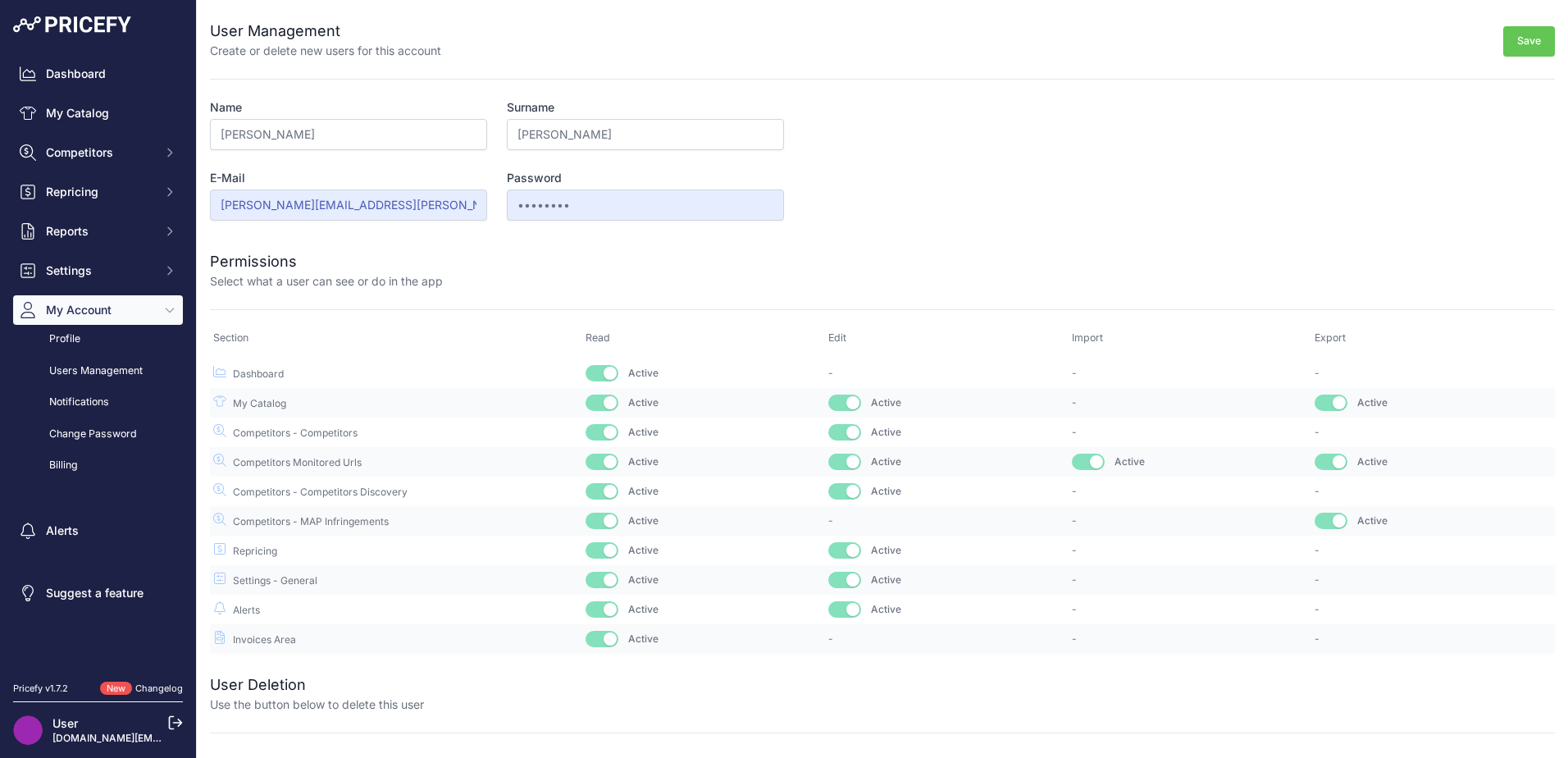
click at [861, 166] on form "User Management Create or delete new users for this account Save Name Chad Surn…" at bounding box center [882, 327] width 1345 height 654
click at [565, 255] on div at bounding box center [999, 270] width 1112 height 39
click at [370, 279] on p "Select what a user can see or do in the app" at bounding box center [326, 281] width 233 height 16
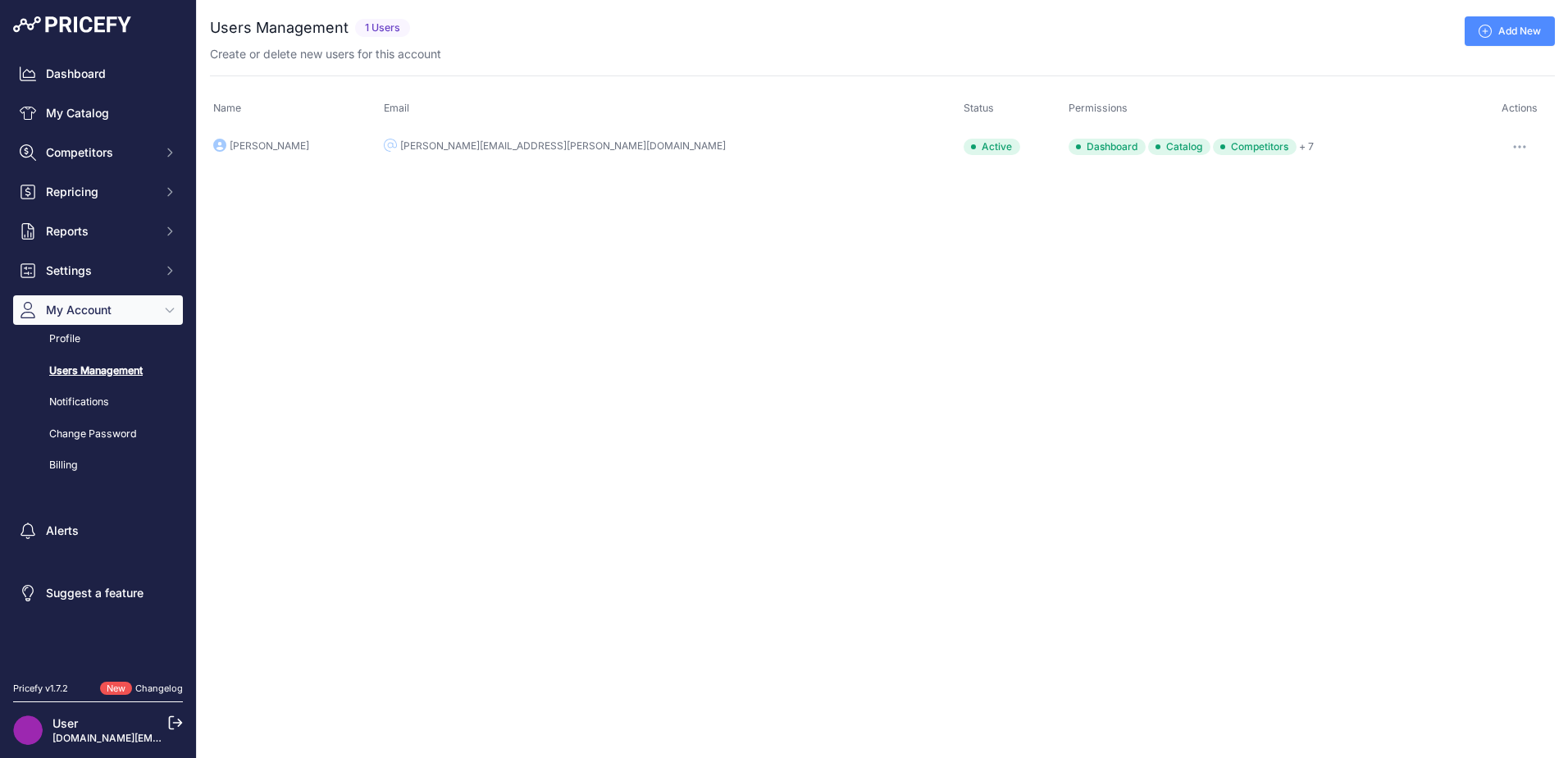
click at [1513, 146] on icon "button" at bounding box center [1519, 147] width 13 height 3
click at [1487, 219] on button "Re-send inviation email" at bounding box center [1499, 214] width 105 height 39
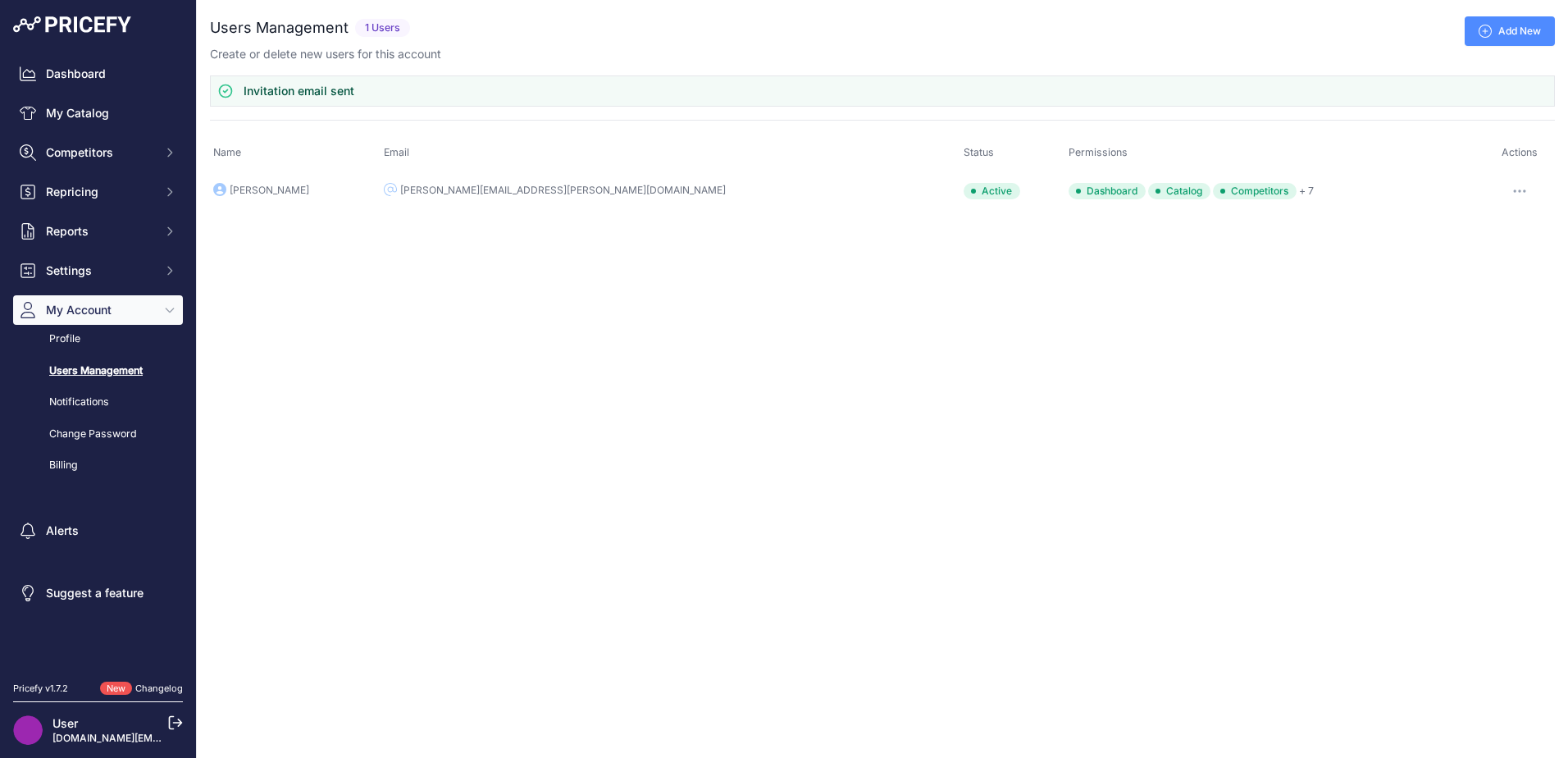
drag, startPoint x: 1484, startPoint y: 219, endPoint x: 1009, endPoint y: 42, distance: 506.9
click at [1009, 42] on div "Add New" at bounding box center [986, 31] width 1138 height 30
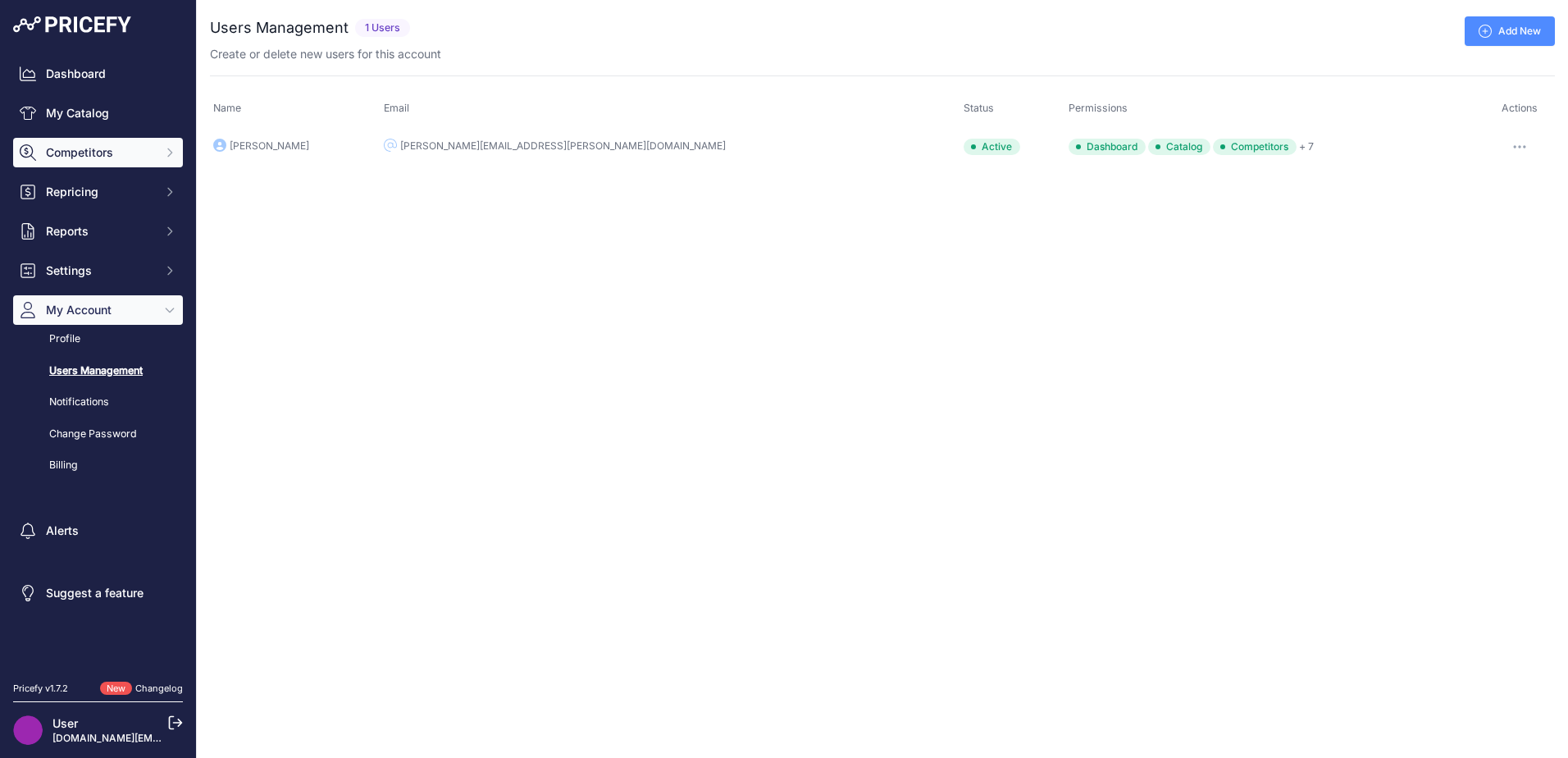
click at [148, 156] on span "Competitors" at bounding box center [99, 152] width 108 height 16
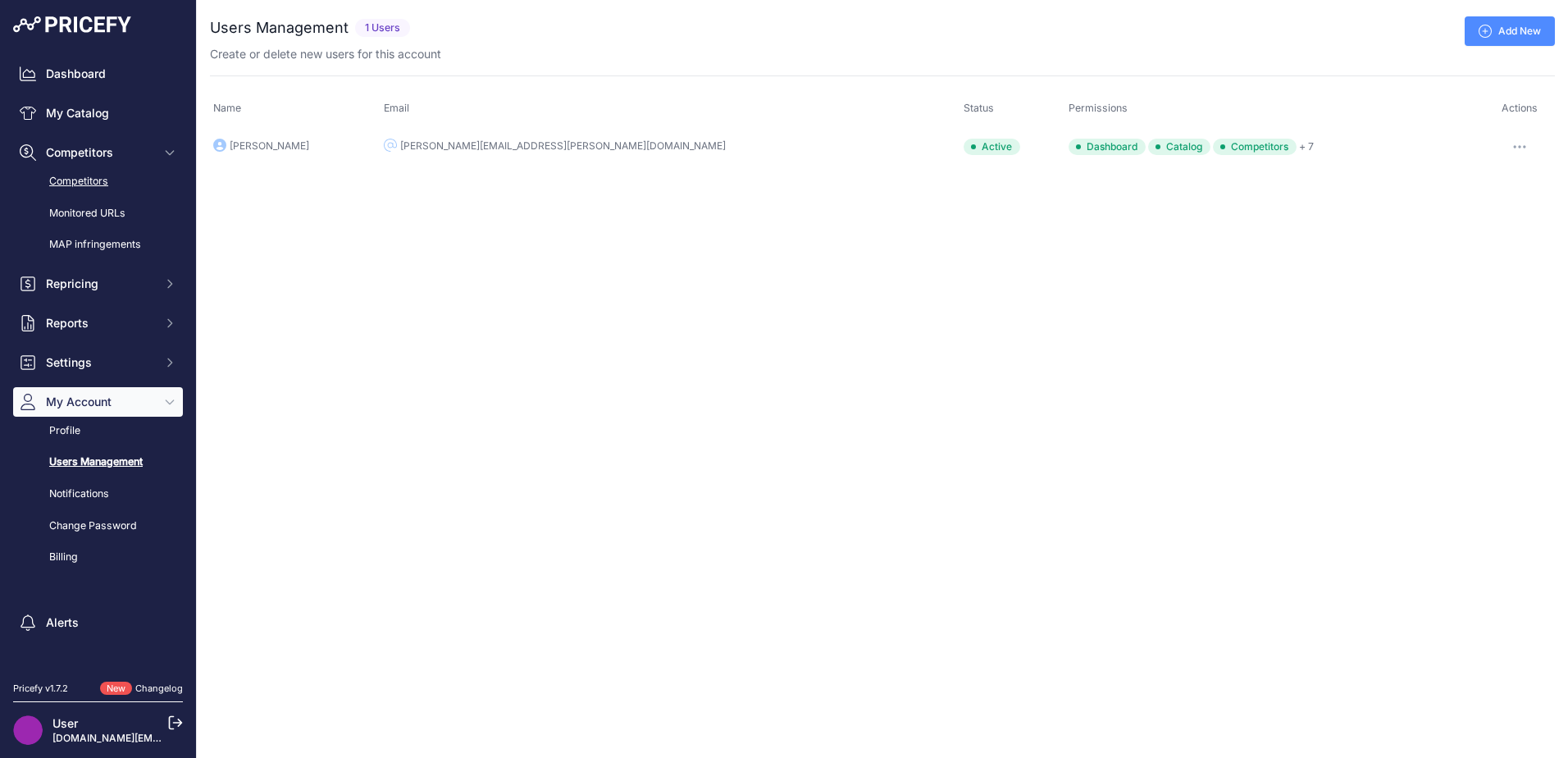
click at [104, 185] on link "Competitors" at bounding box center [98, 182] width 170 height 29
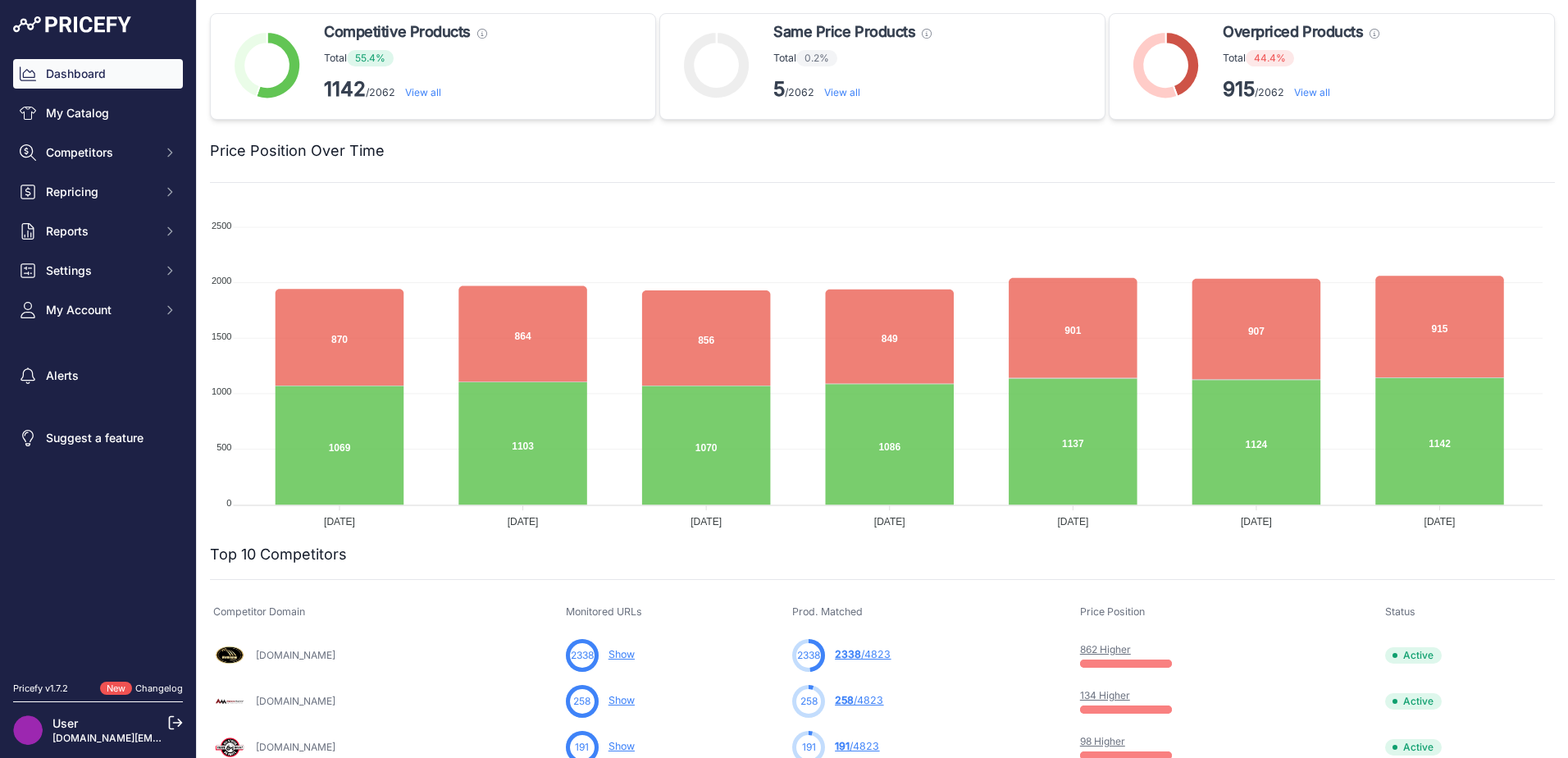
click at [121, 732] on link "[DOMAIN_NAME][EMAIL_ADDRESS][DOMAIN_NAME]" at bounding box center [179, 738] width 253 height 12
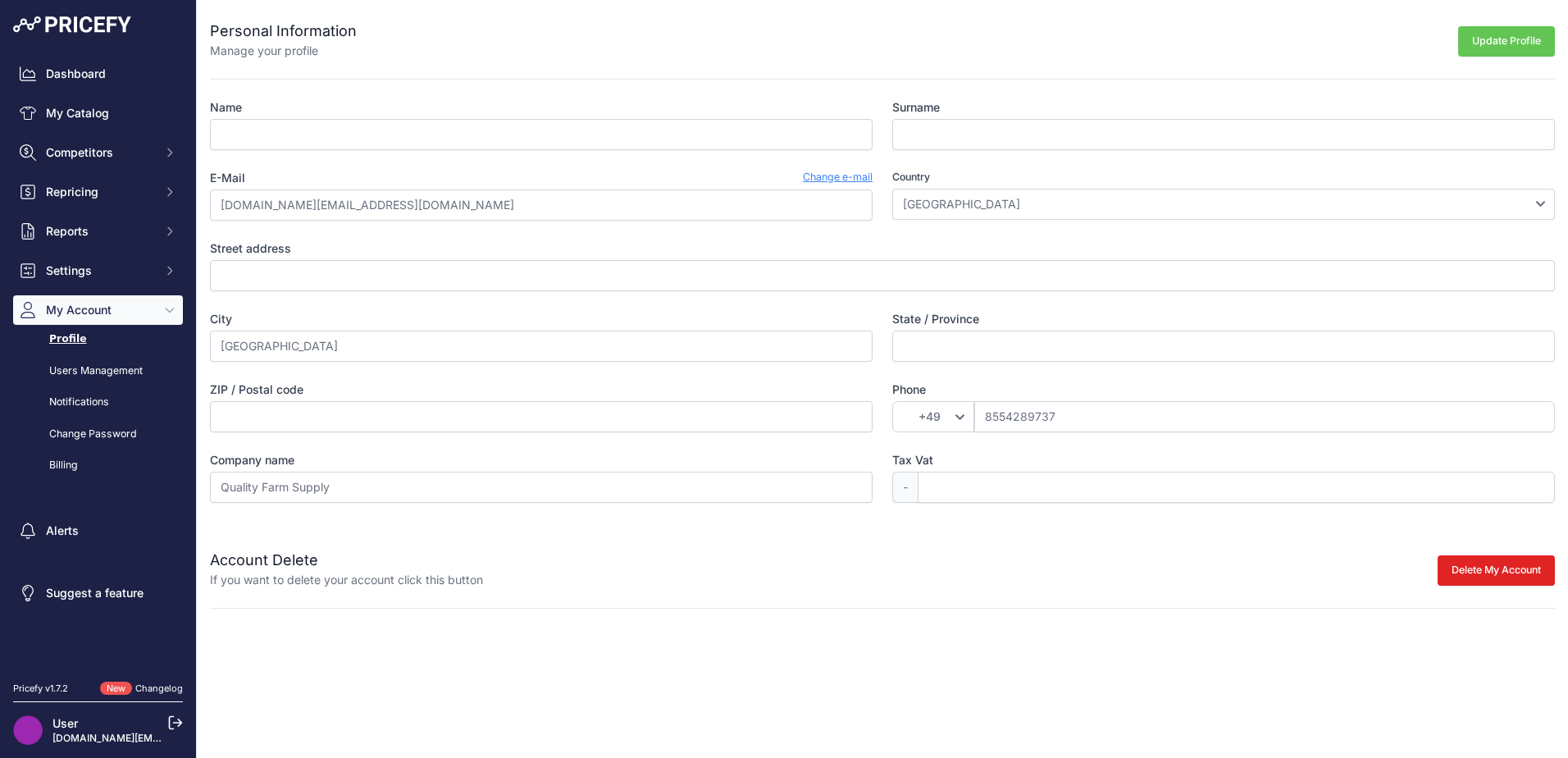
click at [175, 714] on div "User [DOMAIN_NAME][EMAIL_ADDRESS][DOMAIN_NAME]" at bounding box center [98, 729] width 170 height 57
click at [172, 716] on icon at bounding box center [176, 722] width 12 height 12
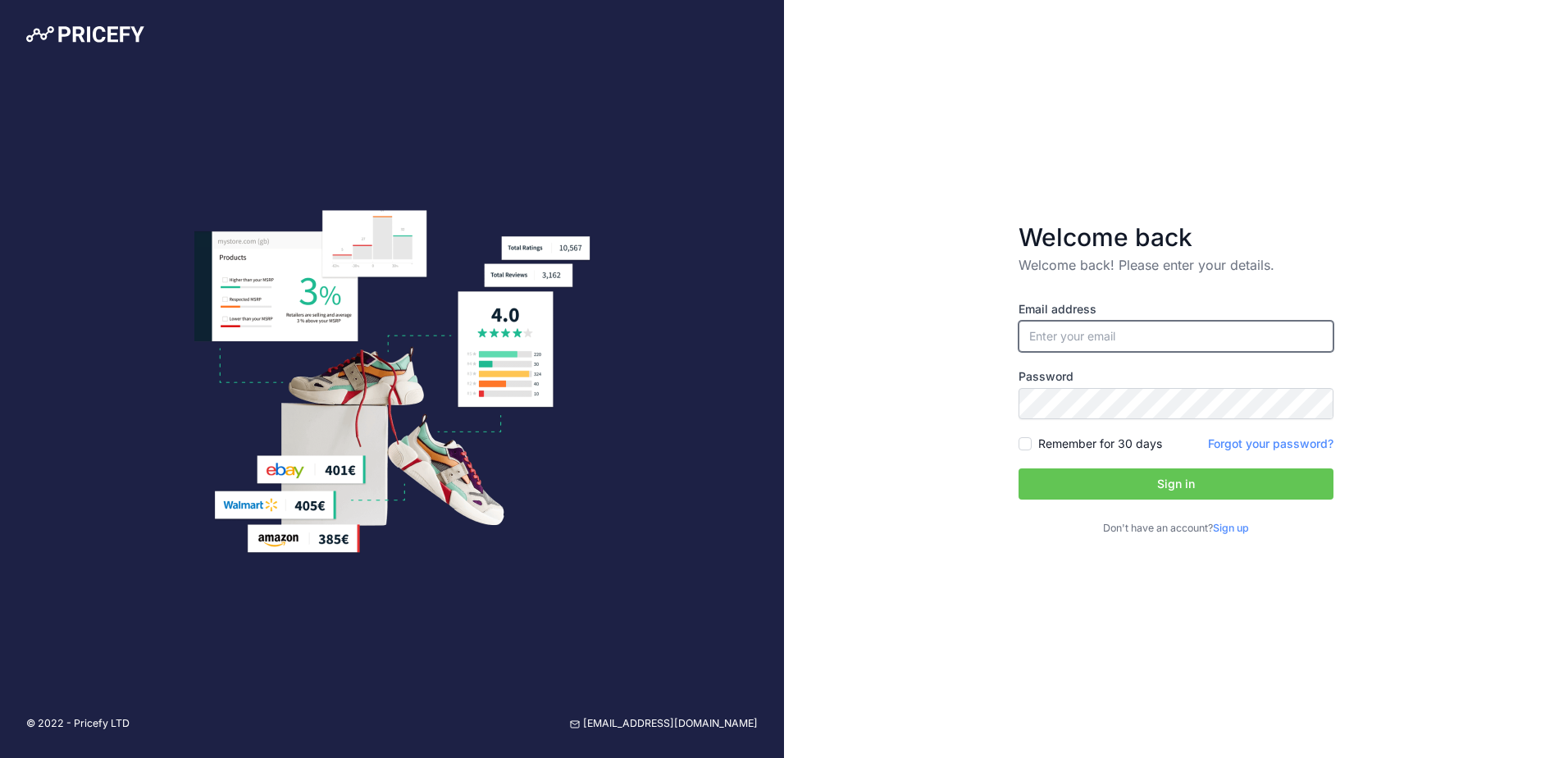
click at [1156, 342] on input "email" at bounding box center [1176, 336] width 315 height 31
type input "[PERSON_NAME][EMAIL_ADDRESS][PERSON_NAME][DOMAIN_NAME]"
click at [1084, 437] on label "Remember for 30 days" at bounding box center [1100, 443] width 124 height 16
click at [1031, 437] on input "Remember for 30 days" at bounding box center [1025, 443] width 13 height 13
checkbox input "true"
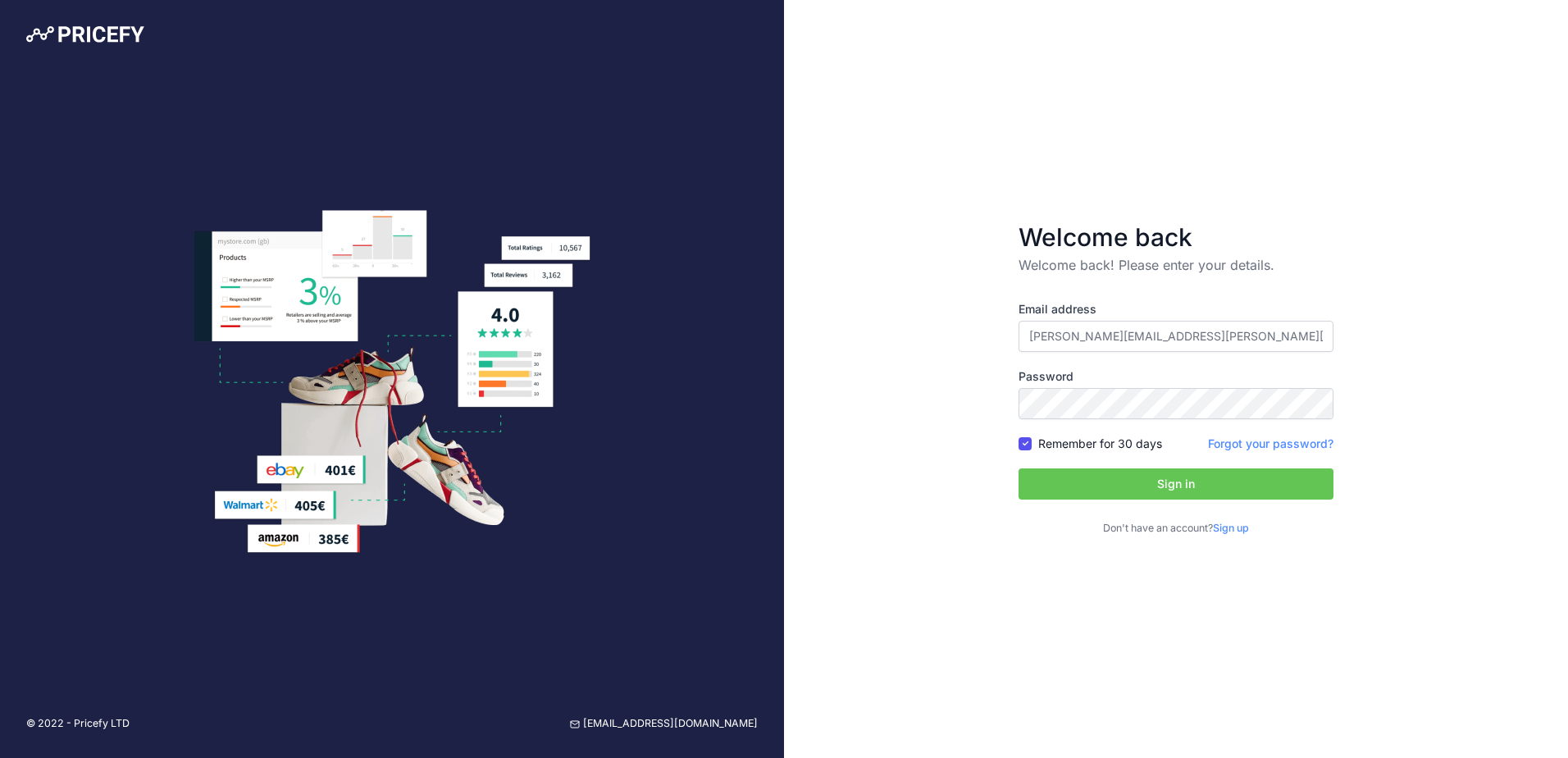
click at [1083, 480] on button "Sign in" at bounding box center [1176, 484] width 315 height 31
